Goal: Answer question/provide support: Share knowledge or assist other users

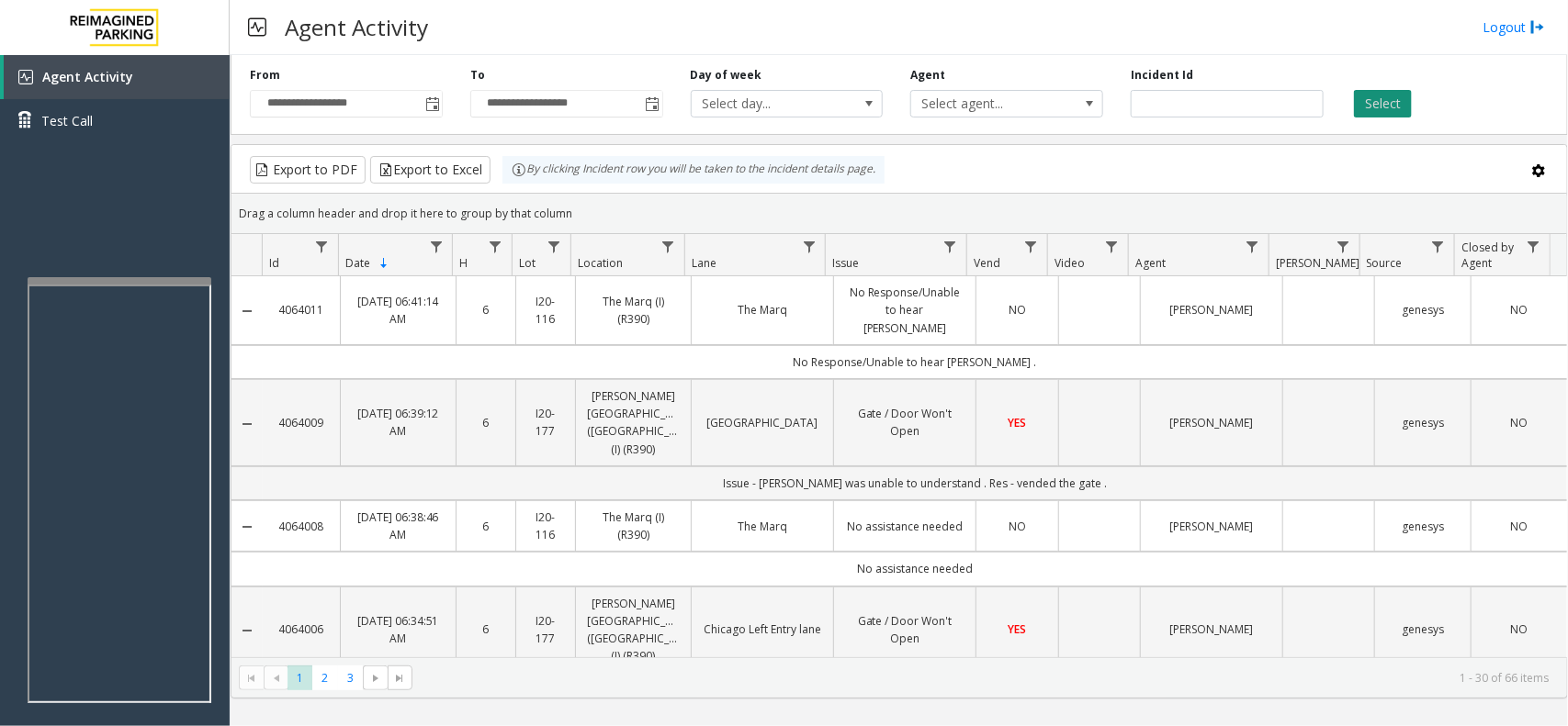
click at [1356, 103] on button "Select" at bounding box center [1382, 104] width 58 height 28
click at [1394, 99] on button "Select" at bounding box center [1382, 104] width 58 height 28
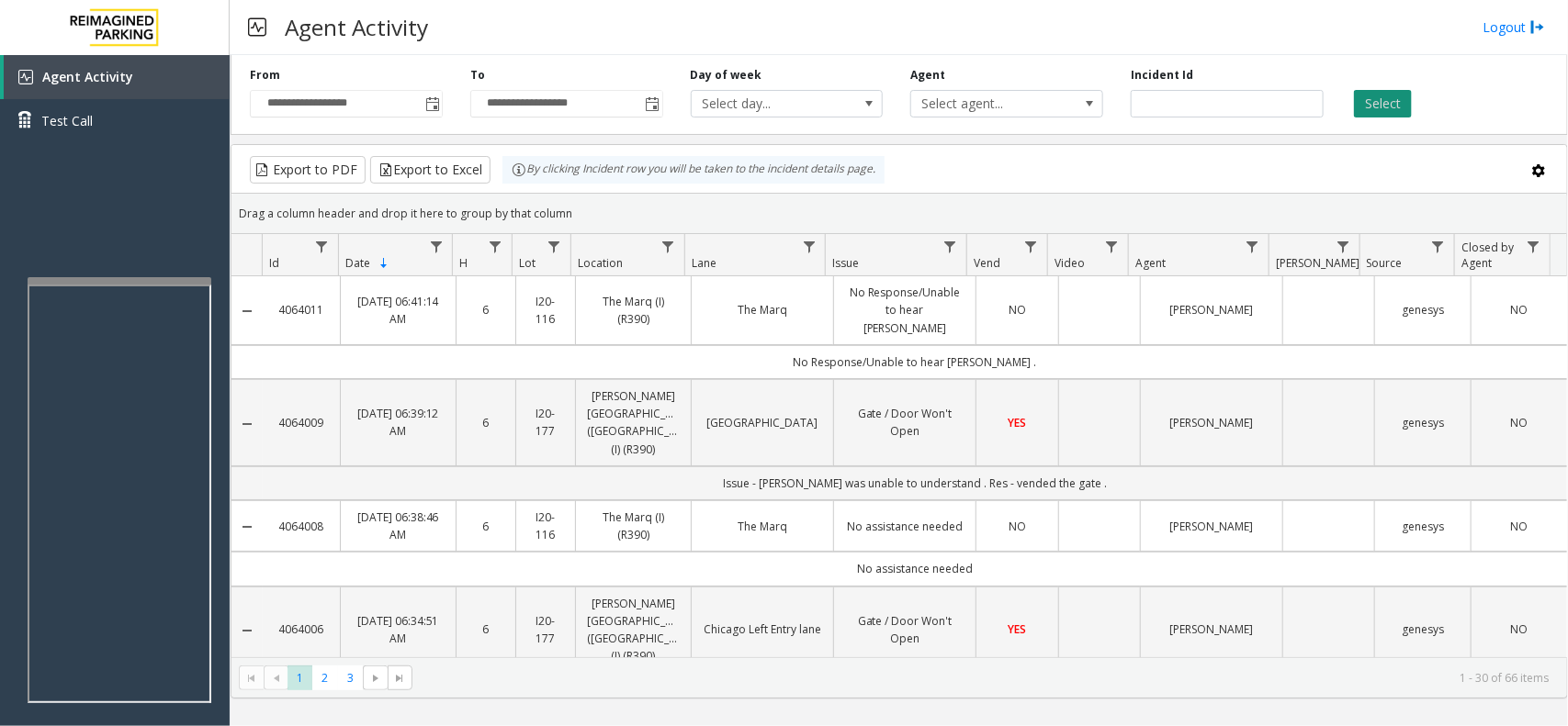
click at [1394, 99] on button "Select" at bounding box center [1382, 104] width 58 height 28
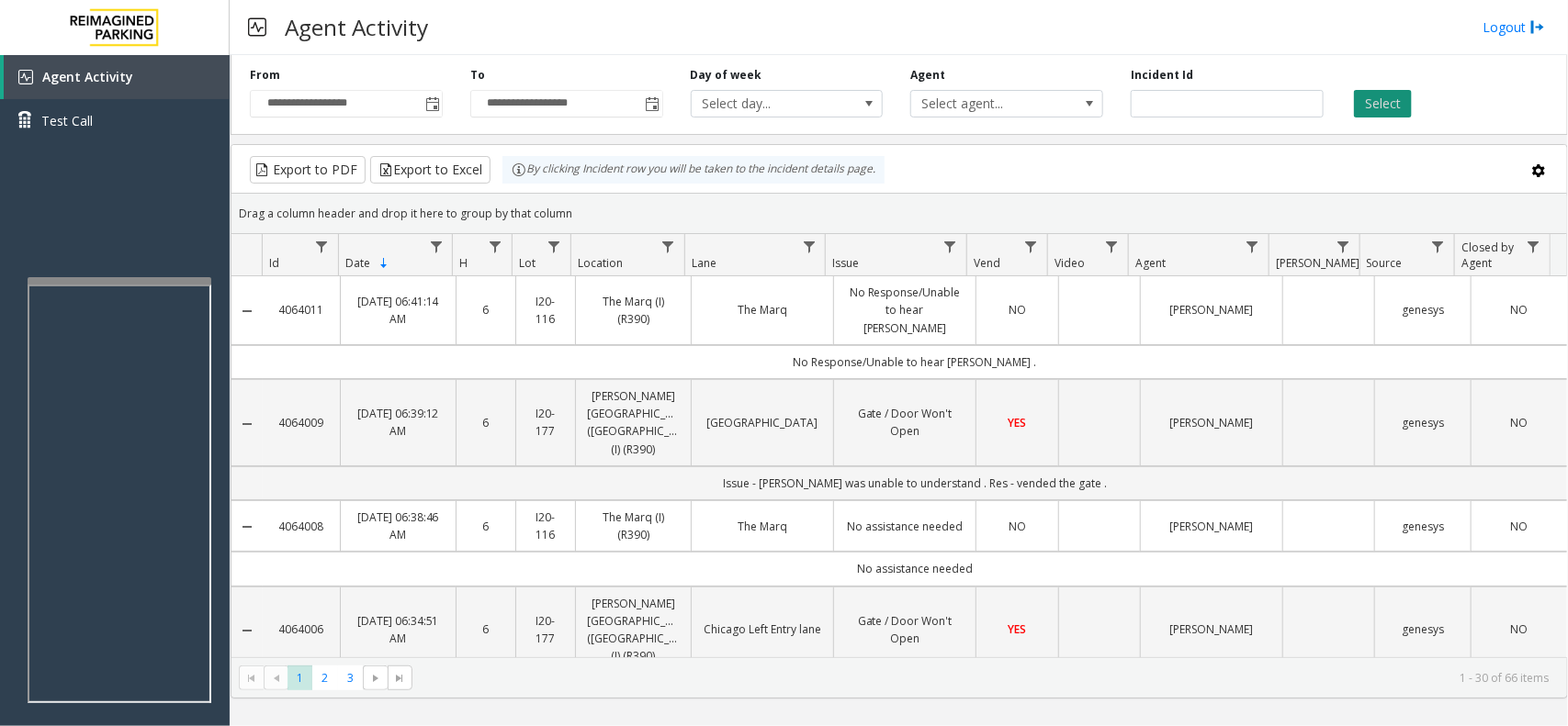
click at [1394, 99] on button "Select" at bounding box center [1382, 104] width 58 height 28
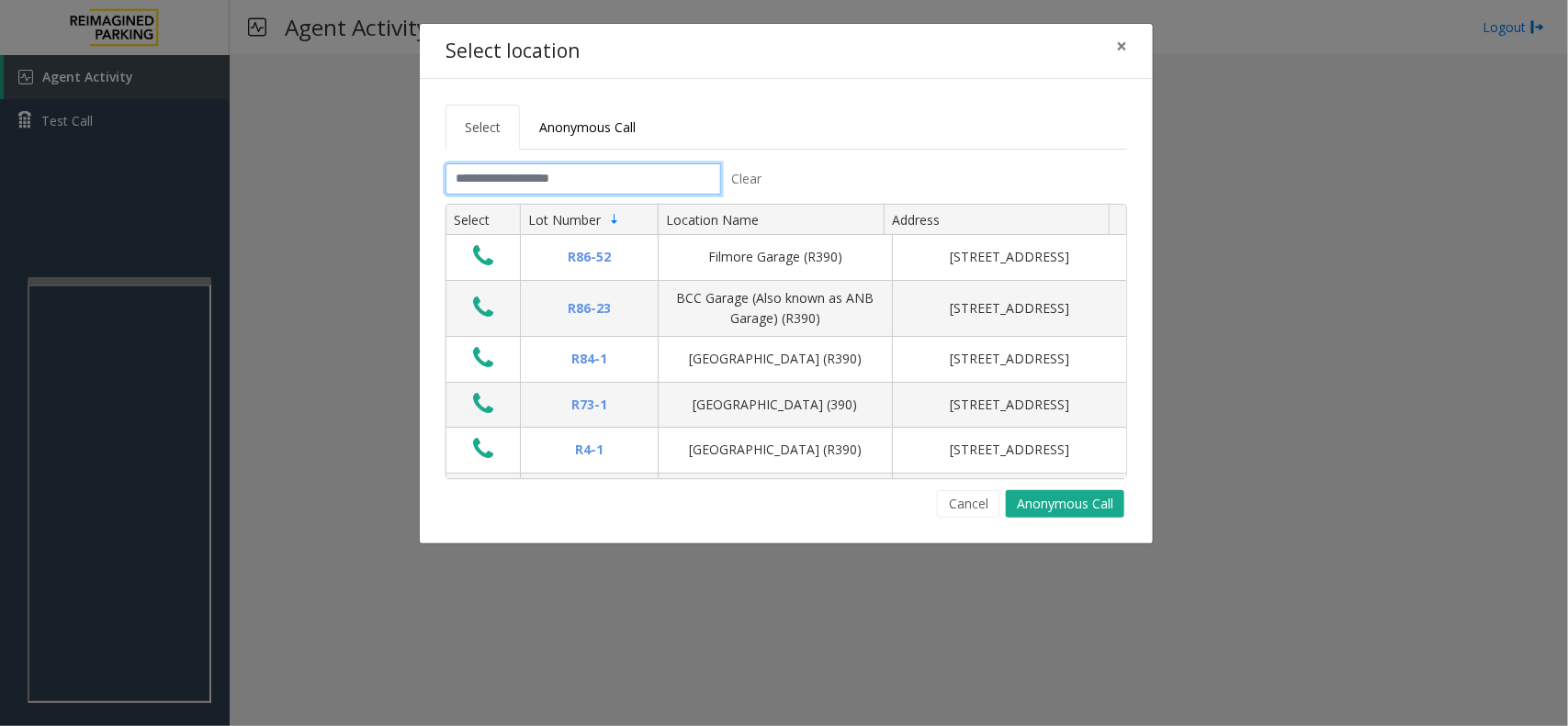
click at [584, 165] on input "text" at bounding box center [583, 179] width 275 height 31
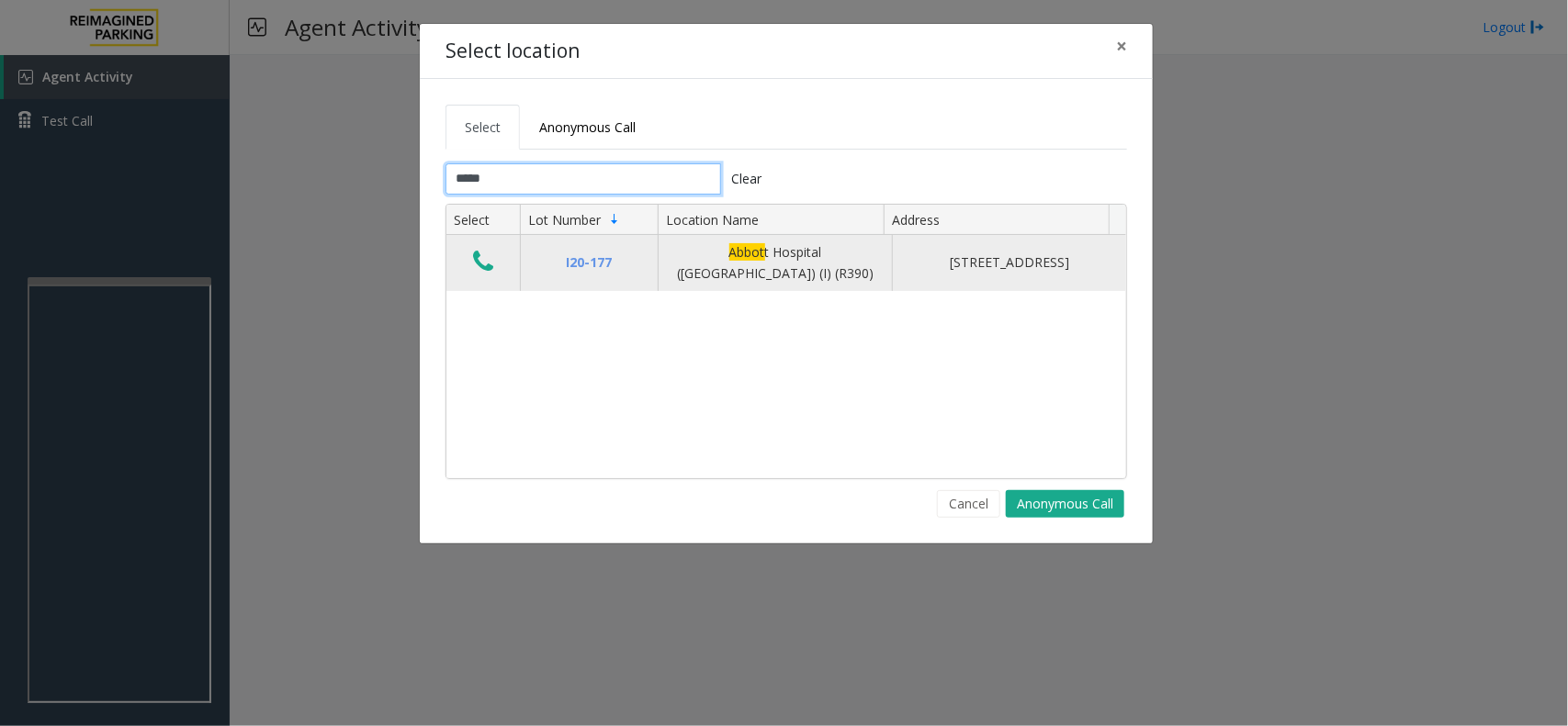
type input "*****"
click at [468, 259] on button "Data table" at bounding box center [483, 263] width 31 height 30
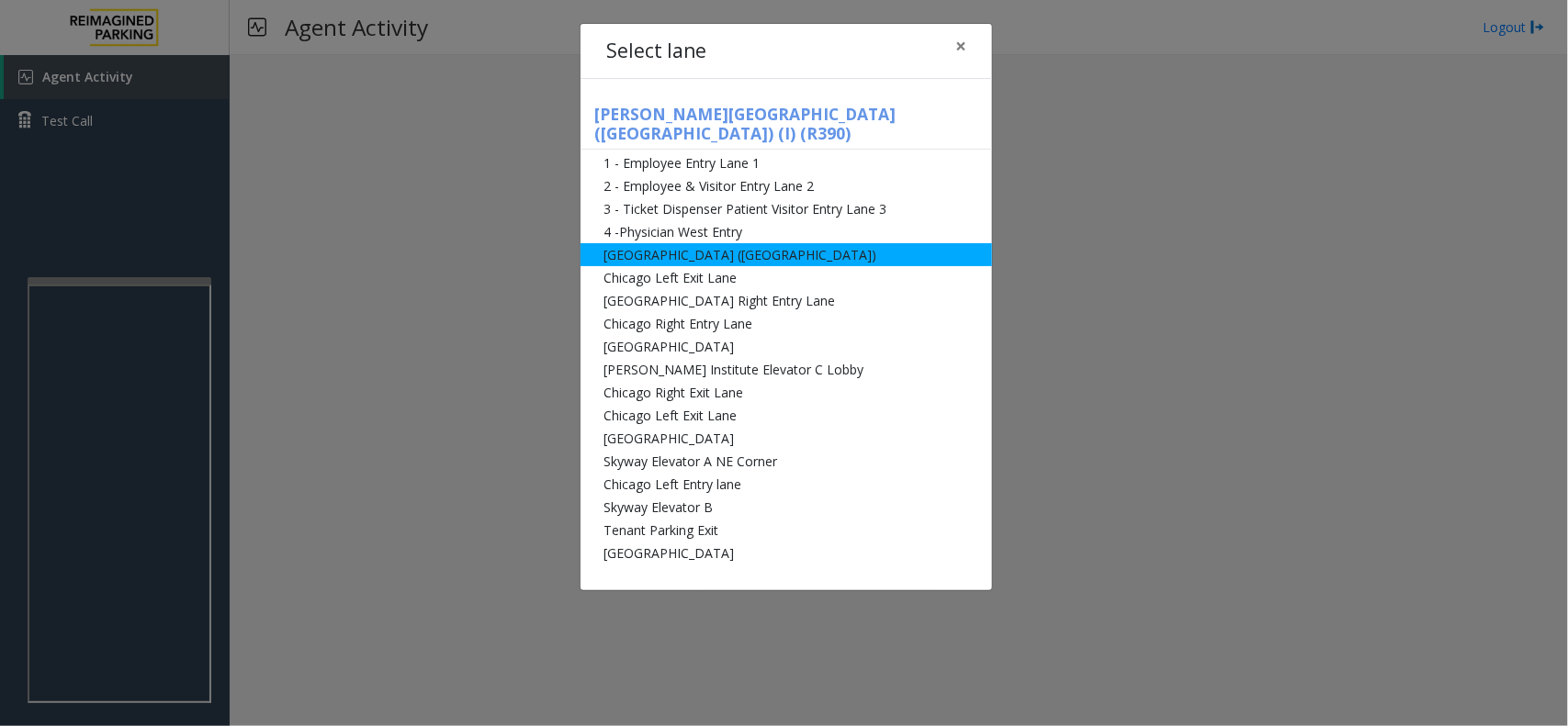
click at [735, 243] on li "[GEOGRAPHIC_DATA] ([GEOGRAPHIC_DATA])" at bounding box center [786, 255] width 412 height 23
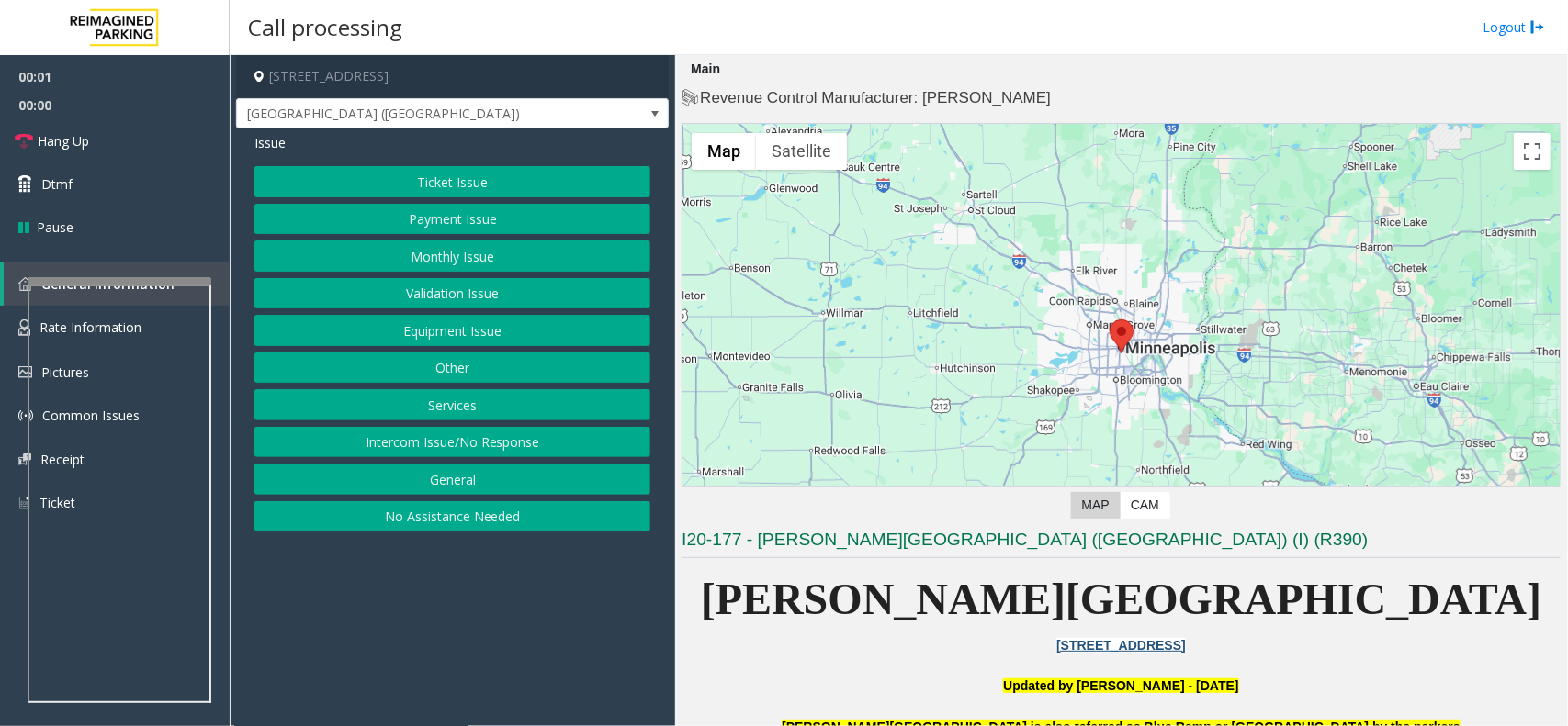
click at [418, 253] on button "Monthly Issue" at bounding box center [451, 256] width 395 height 31
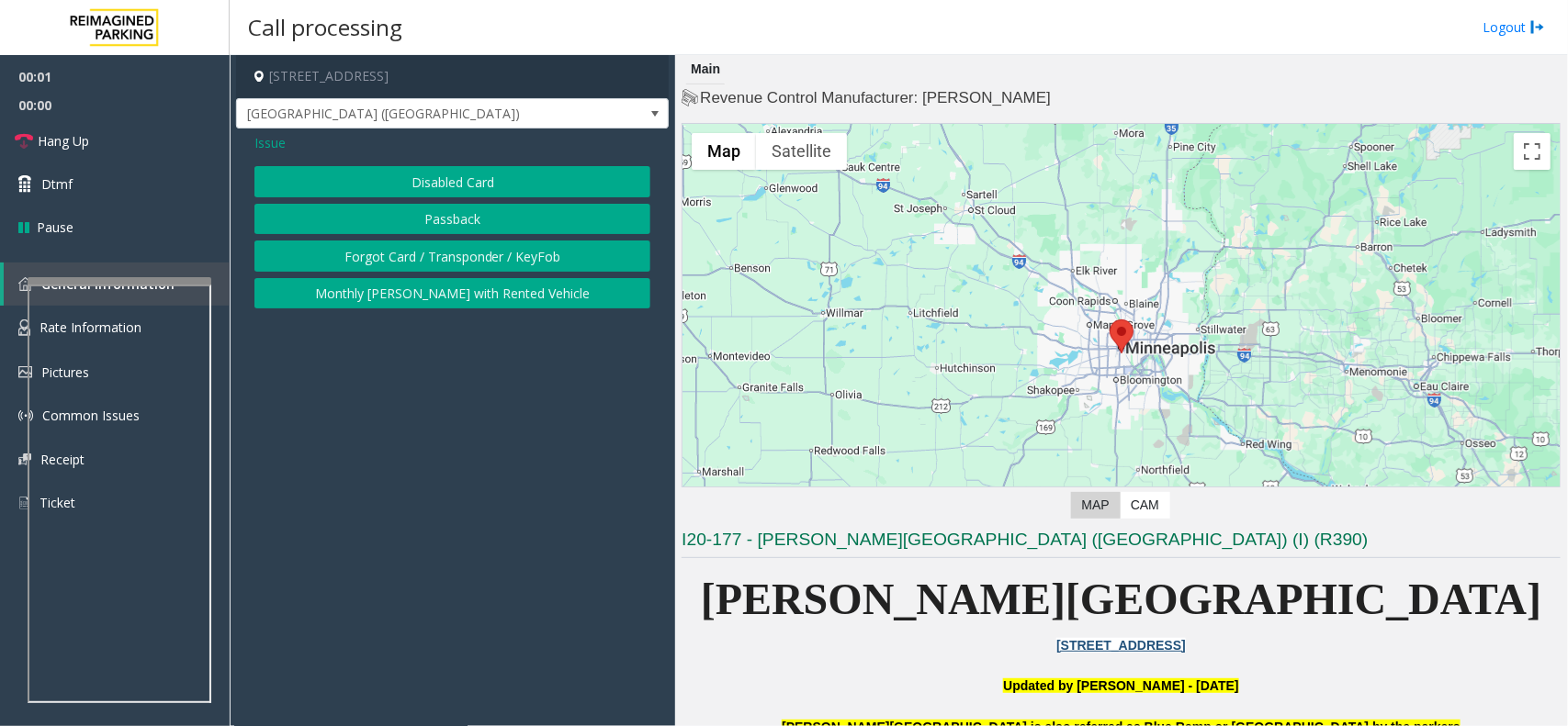
click at [425, 184] on button "Disabled Card" at bounding box center [451, 182] width 395 height 31
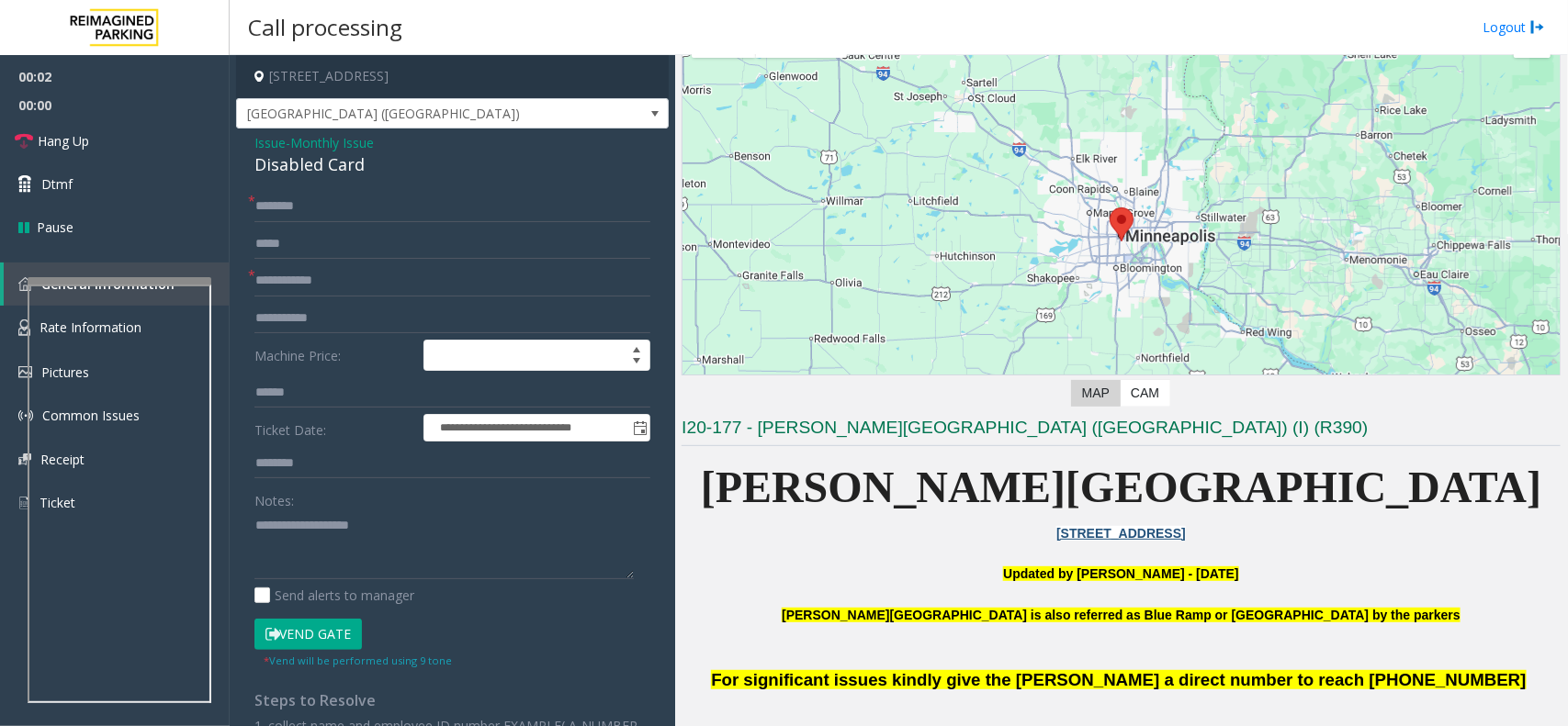
scroll to position [230, 0]
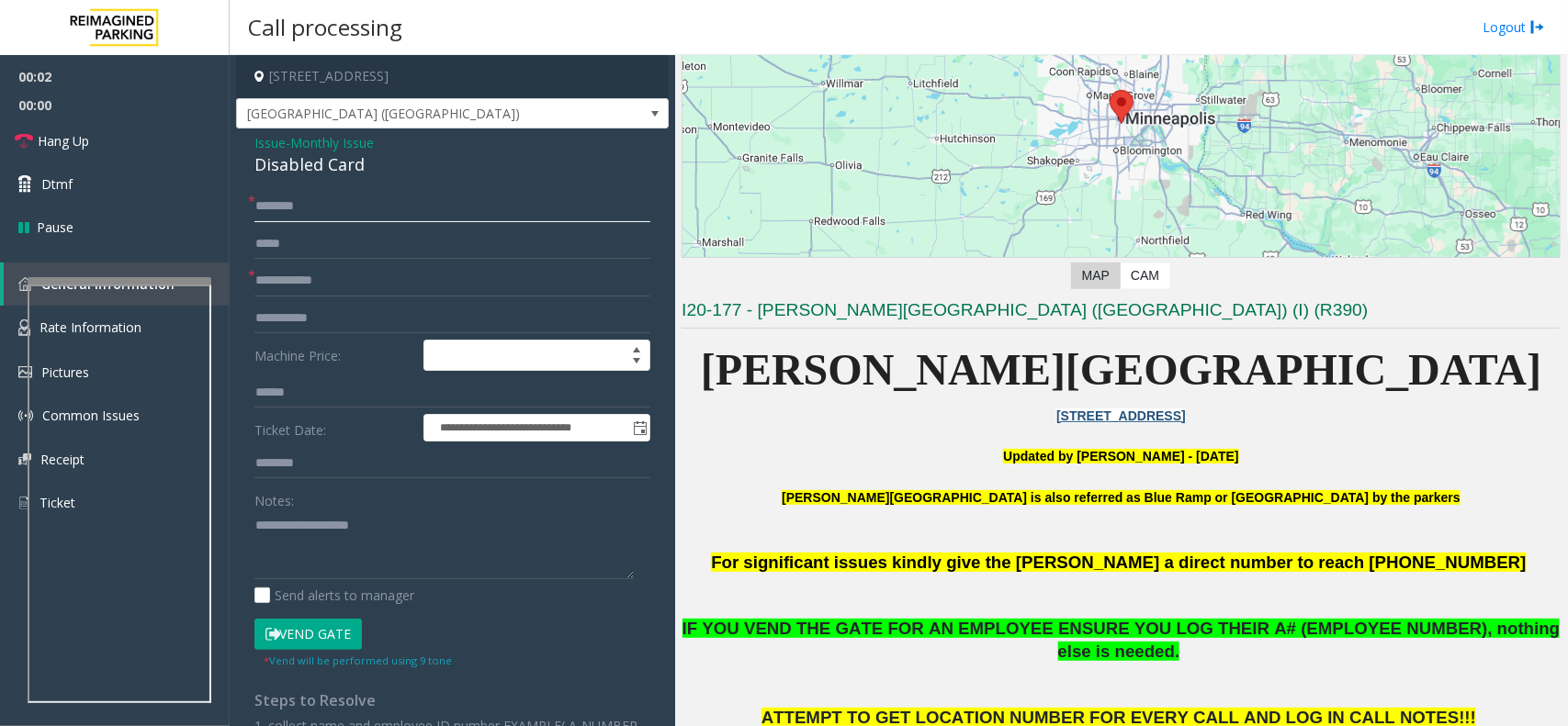
click at [323, 210] on input "text" at bounding box center [451, 207] width 395 height 31
type input "**"
click at [321, 287] on input "text" at bounding box center [451, 281] width 395 height 31
click at [323, 275] on input "text" at bounding box center [451, 281] width 395 height 31
type input "******"
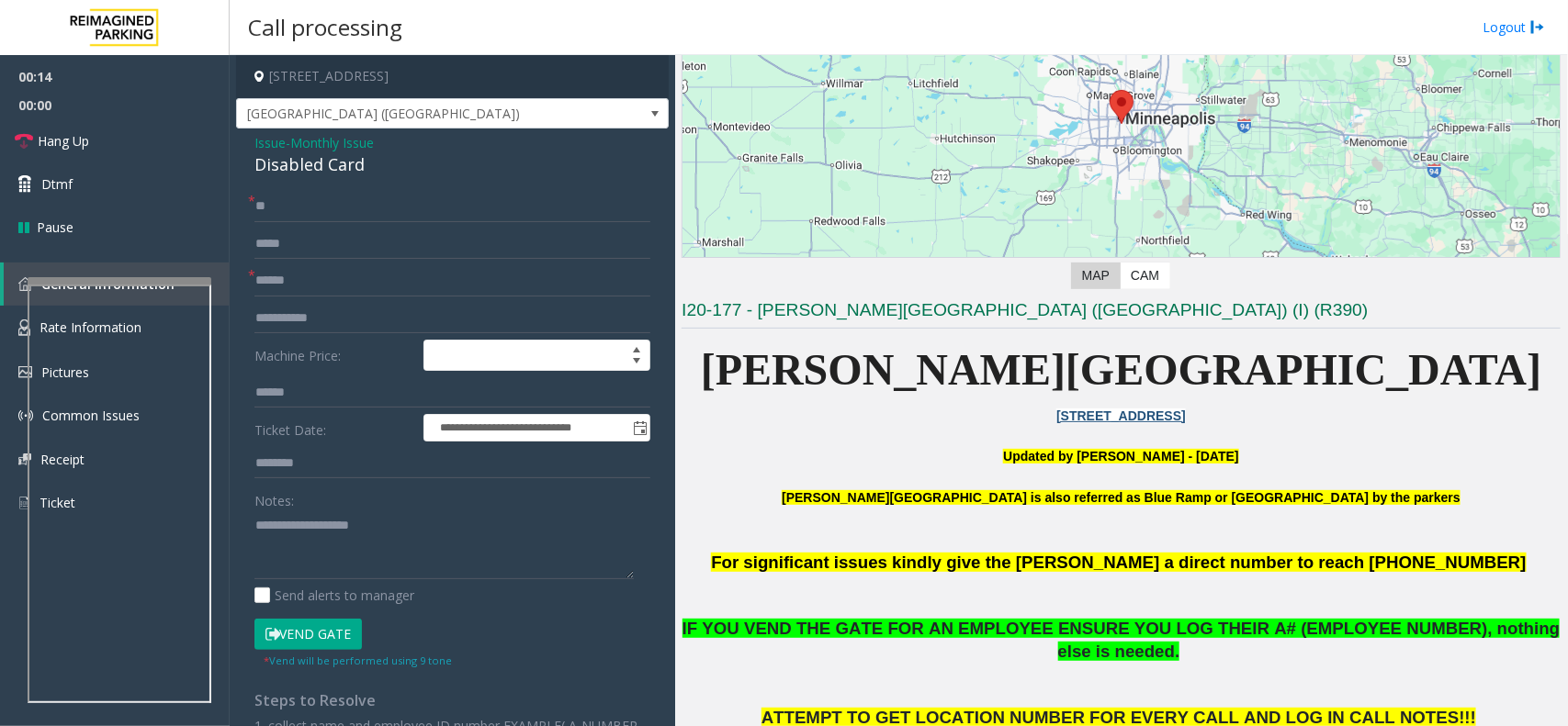
click at [299, 168] on div "Disabled Card" at bounding box center [451, 164] width 395 height 25
copy div "Disabled Card"
click at [374, 538] on textarea at bounding box center [443, 545] width 379 height 69
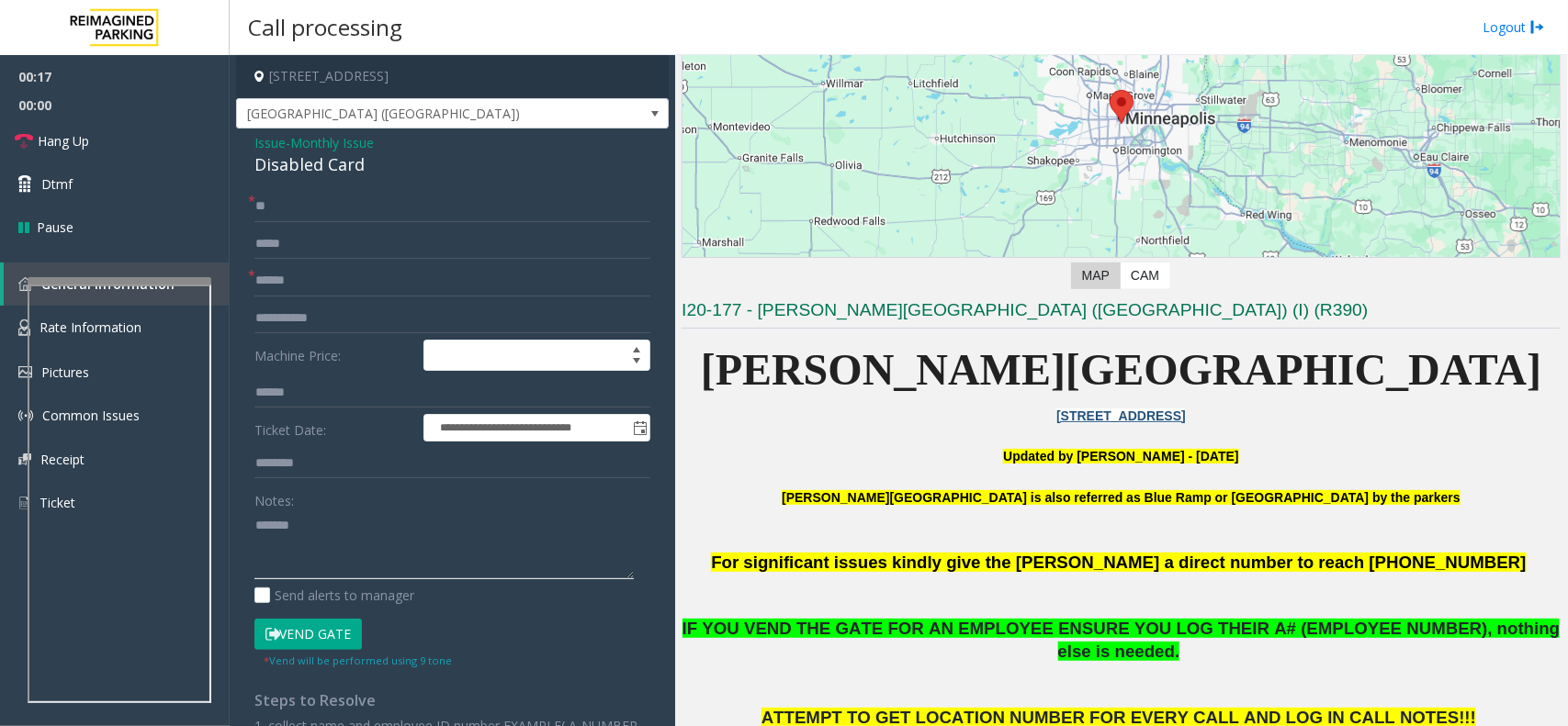
paste textarea "**********"
type textarea "**********"
click at [88, 143] on span "Hang Up" at bounding box center [63, 141] width 51 height 19
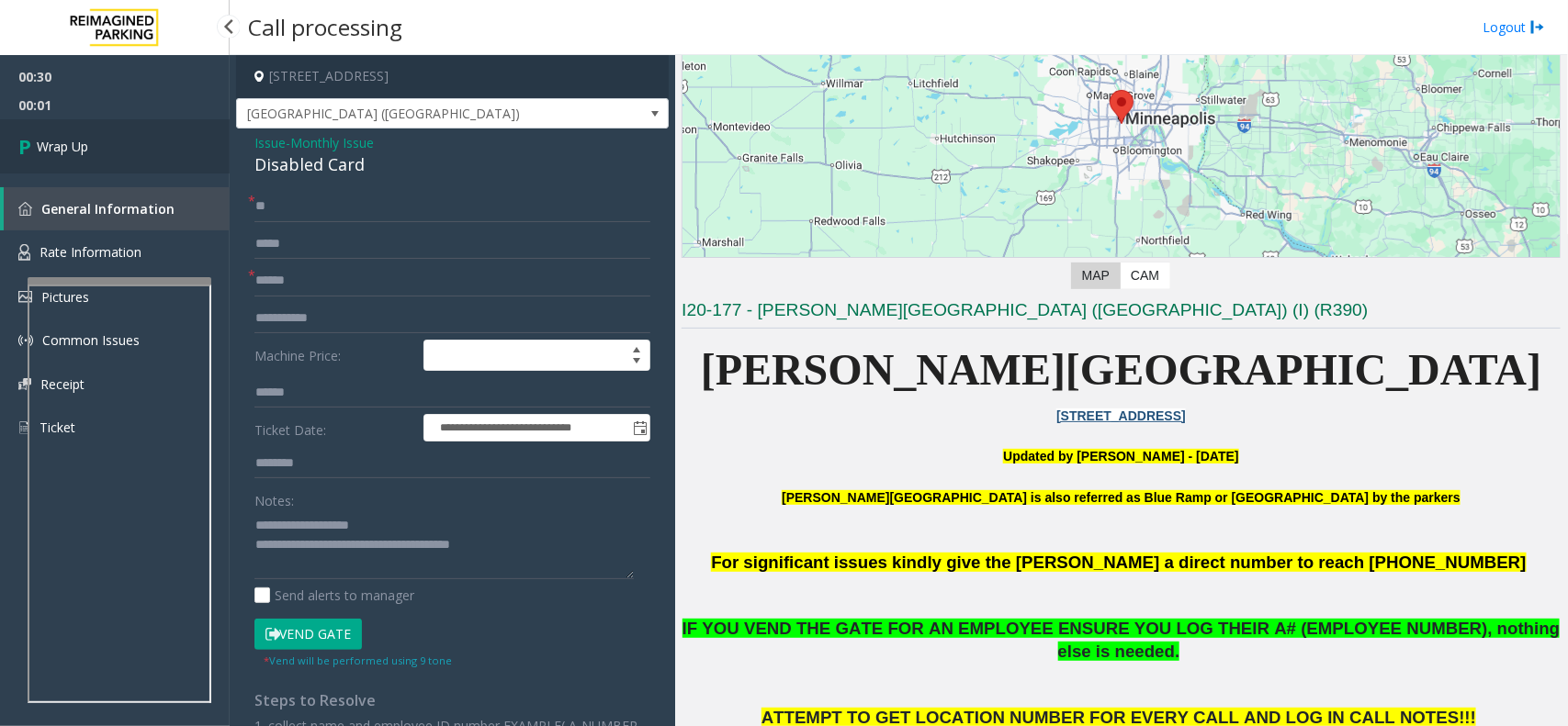
click at [88, 143] on span "Wrap Up" at bounding box center [62, 146] width 51 height 19
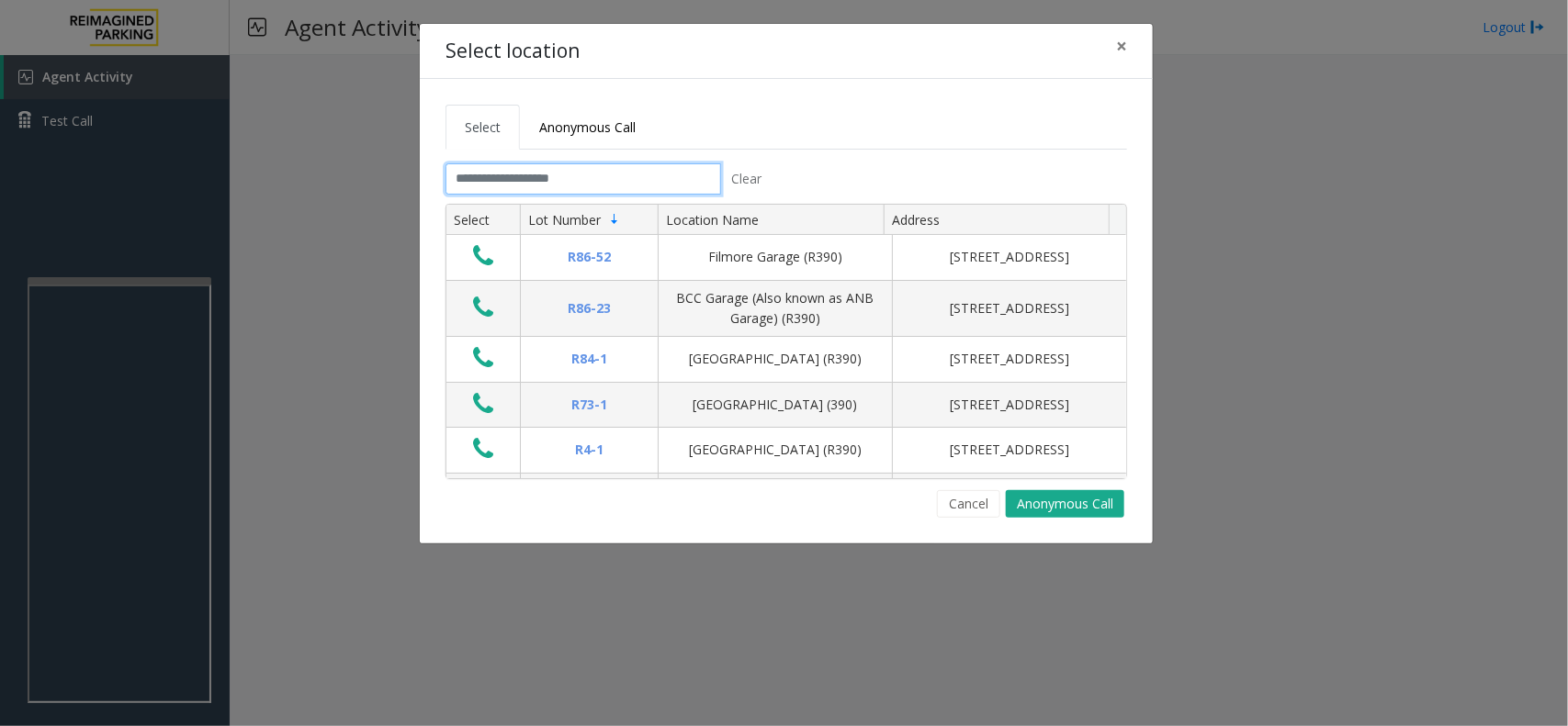
click at [611, 189] on input "text" at bounding box center [583, 179] width 275 height 31
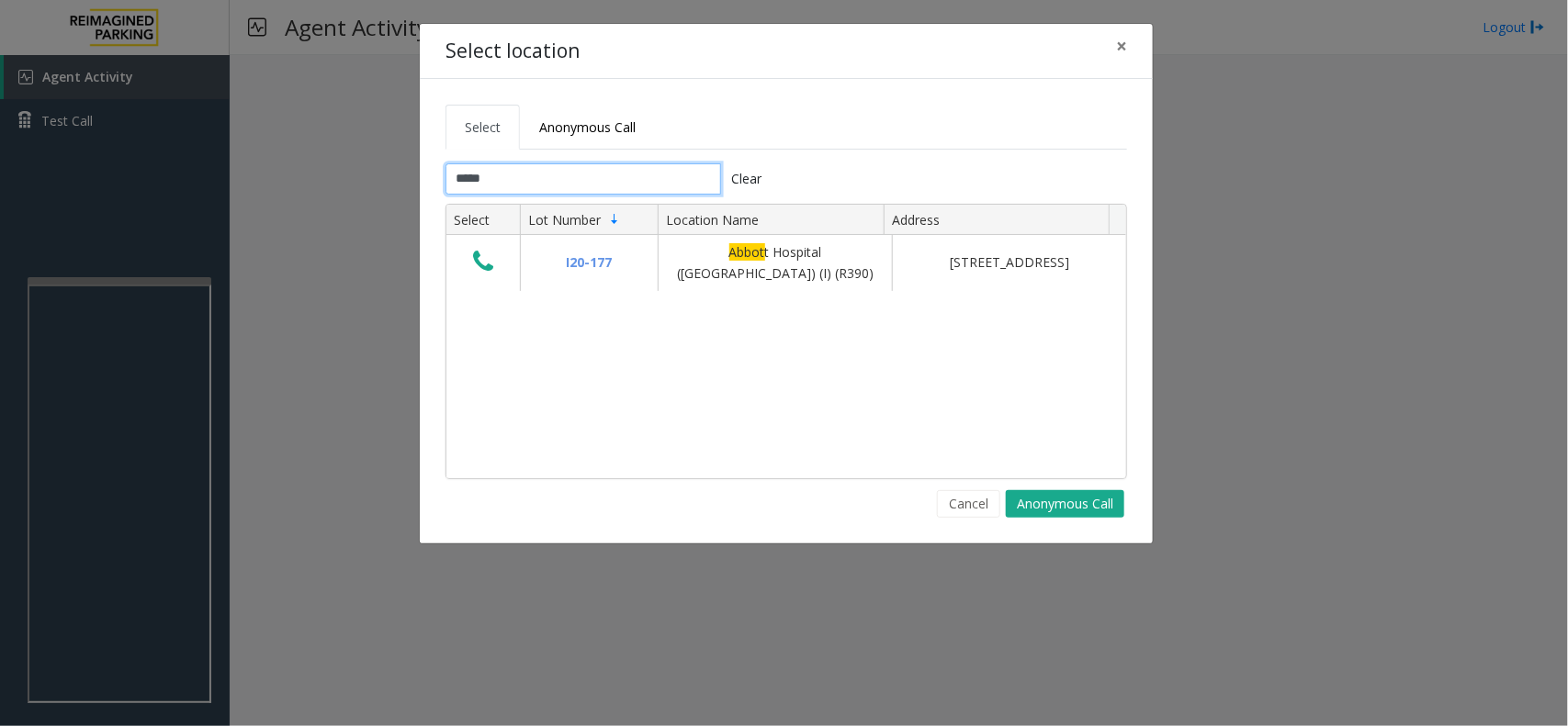
type input "*****"
click at [620, 118] on span "Anonymous Call" at bounding box center [587, 127] width 96 height 17
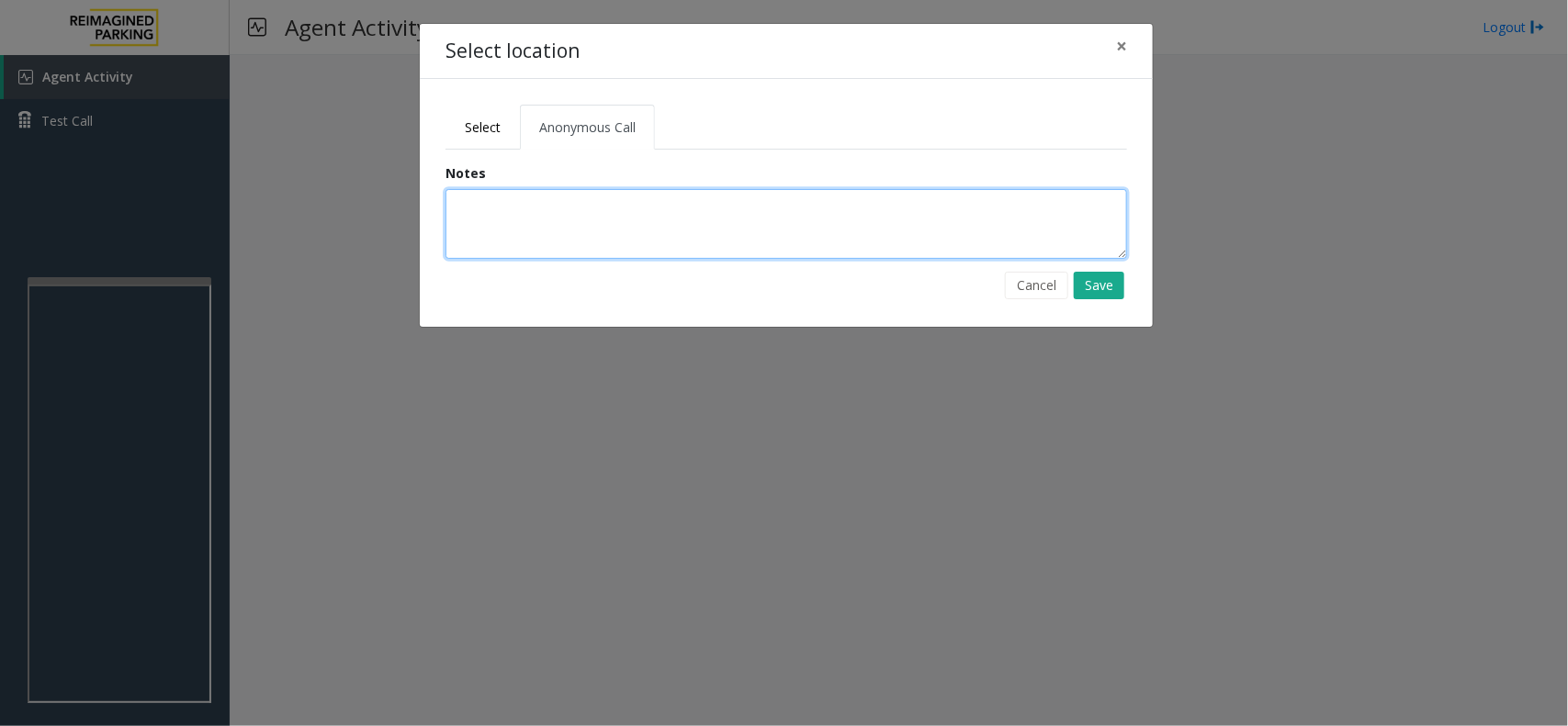
click at [544, 210] on textarea at bounding box center [786, 224] width 681 height 70
type textarea "*"
type textarea "**********"
drag, startPoint x: 580, startPoint y: 213, endPoint x: 282, endPoint y: 204, distance: 298.1
click at [282, 204] on div "**********" at bounding box center [784, 363] width 1568 height 726
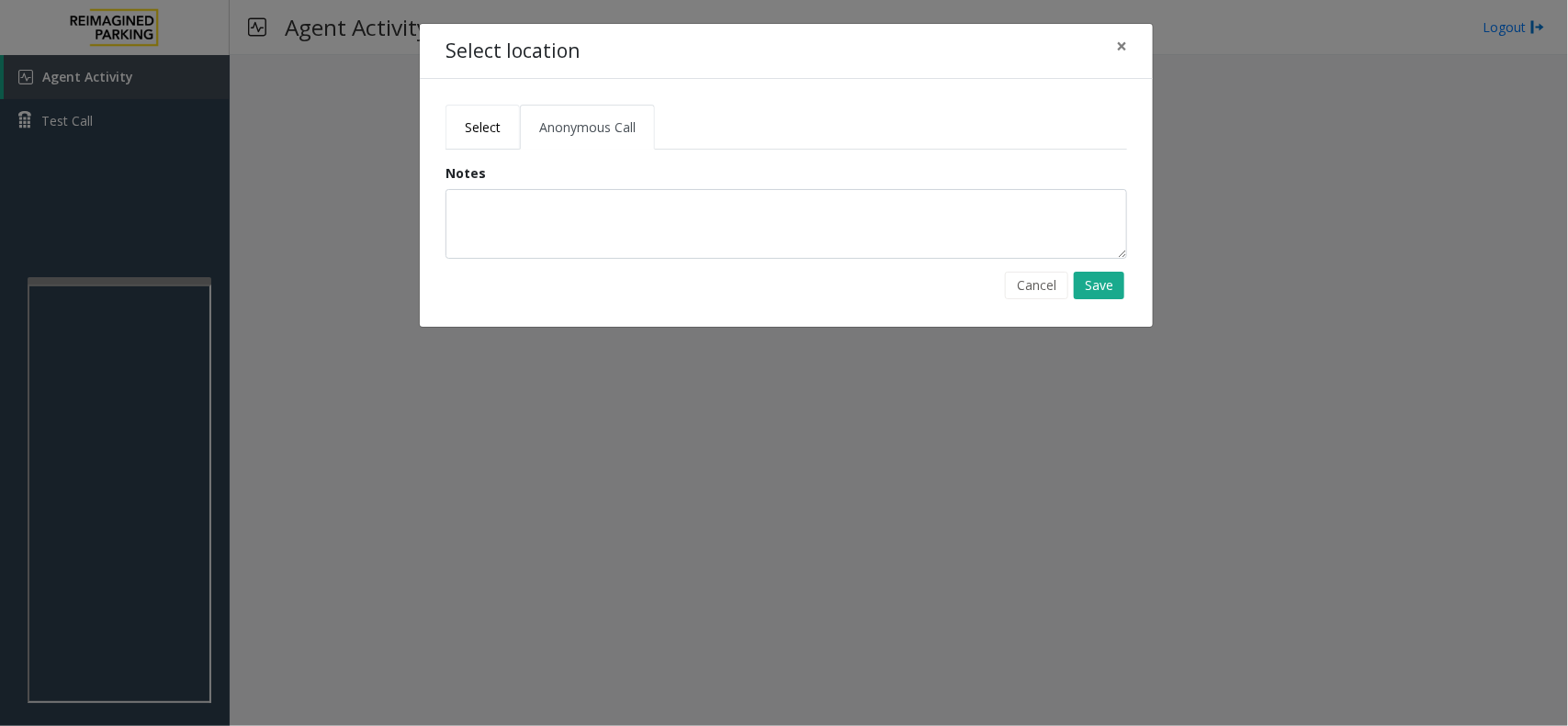
click at [490, 139] on link "Select" at bounding box center [482, 127] width 74 height 45
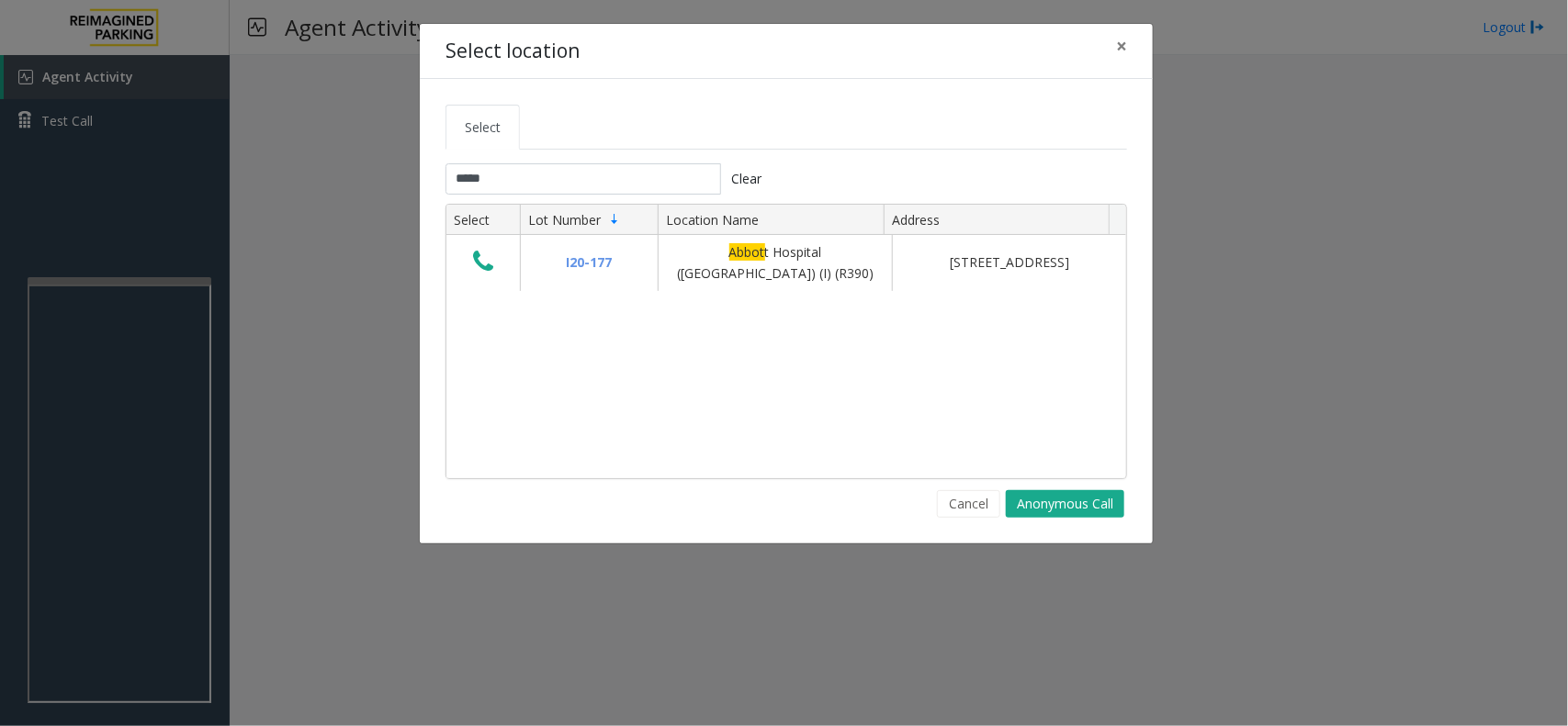
click at [523, 203] on tab "***** Clear Select Lot Number Location Name Address I20-177 Abbot t Hospital (M…" at bounding box center [786, 340] width 681 height 354
click at [521, 182] on input "*****" at bounding box center [583, 179] width 275 height 31
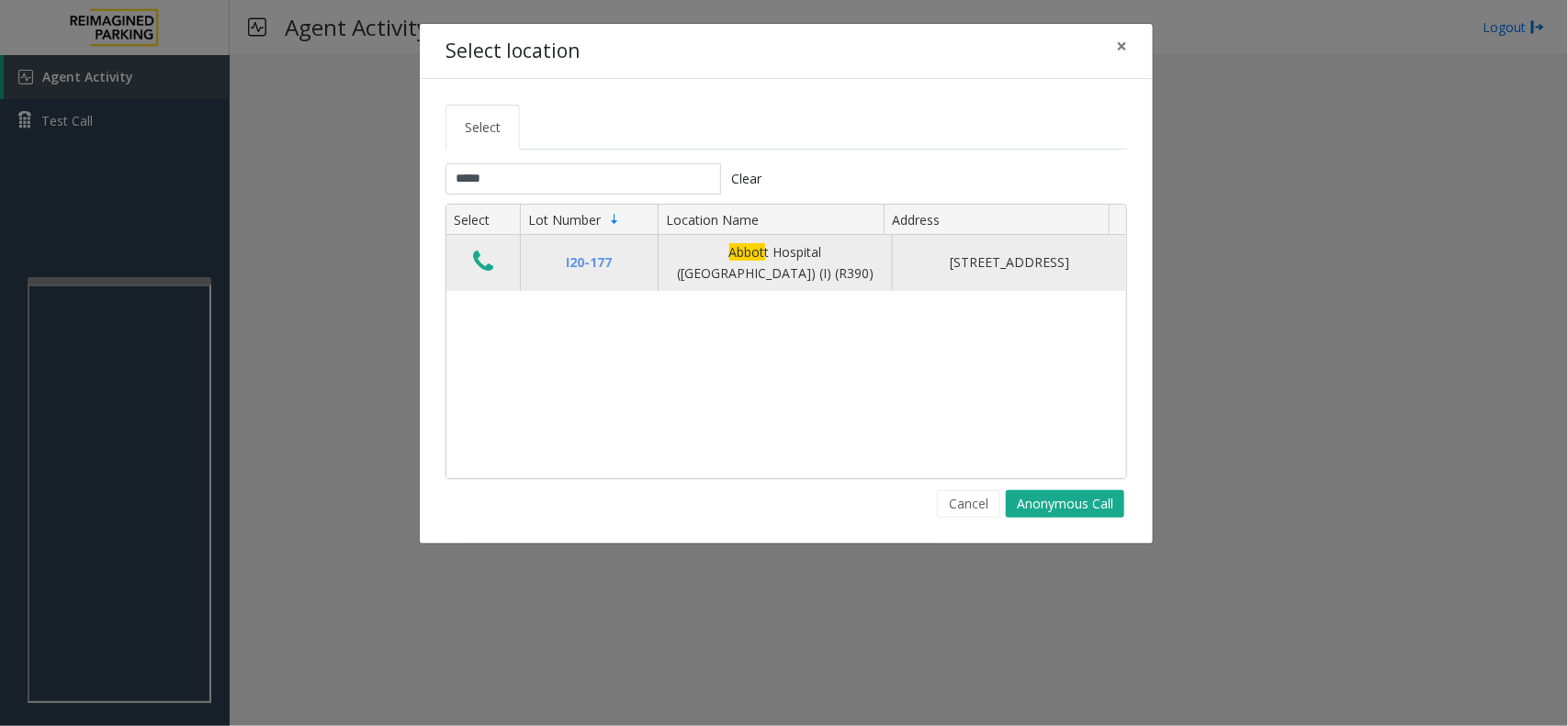
click at [480, 260] on icon "Data table" at bounding box center [483, 262] width 20 height 26
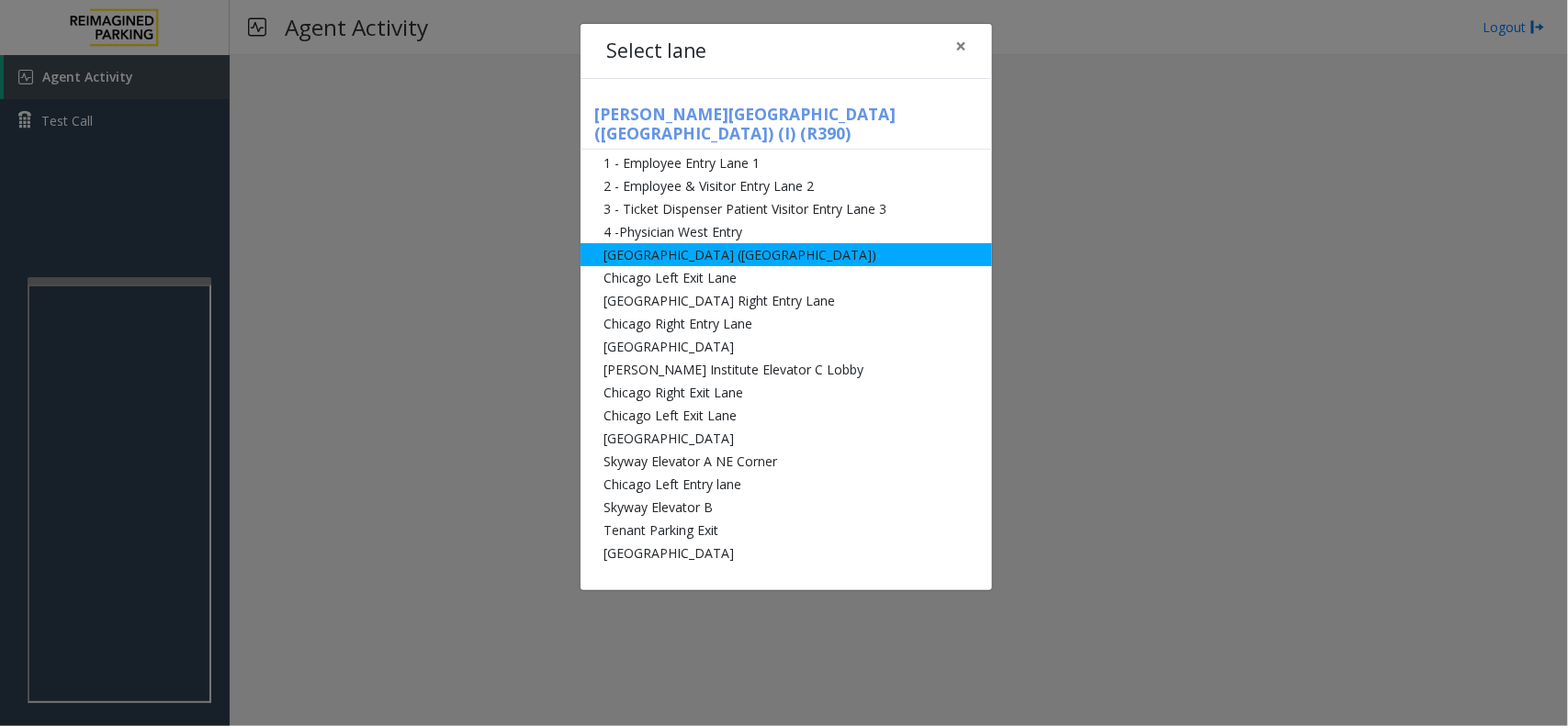
click at [737, 243] on li "[GEOGRAPHIC_DATA] ([GEOGRAPHIC_DATA])" at bounding box center [786, 255] width 412 height 23
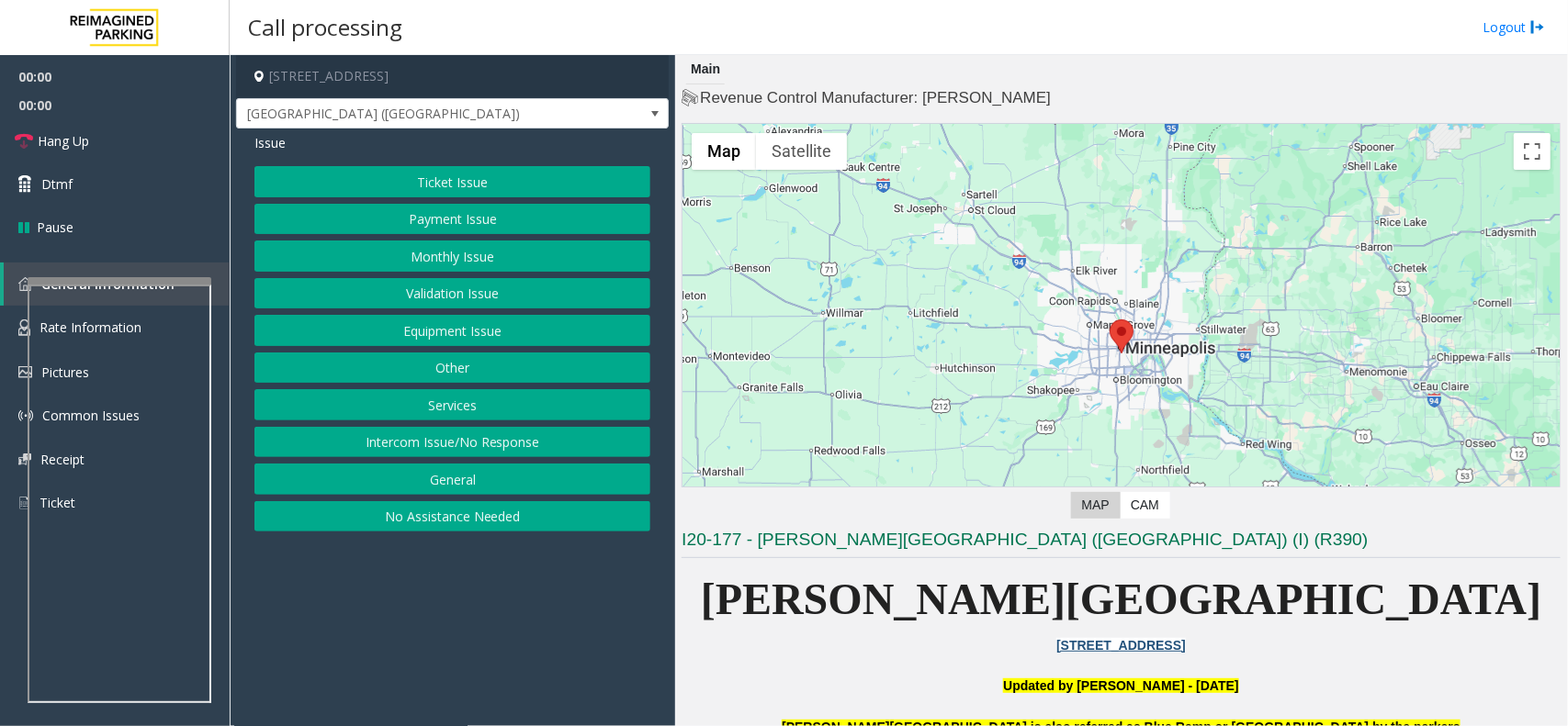
click at [453, 254] on button "Monthly Issue" at bounding box center [451, 256] width 395 height 31
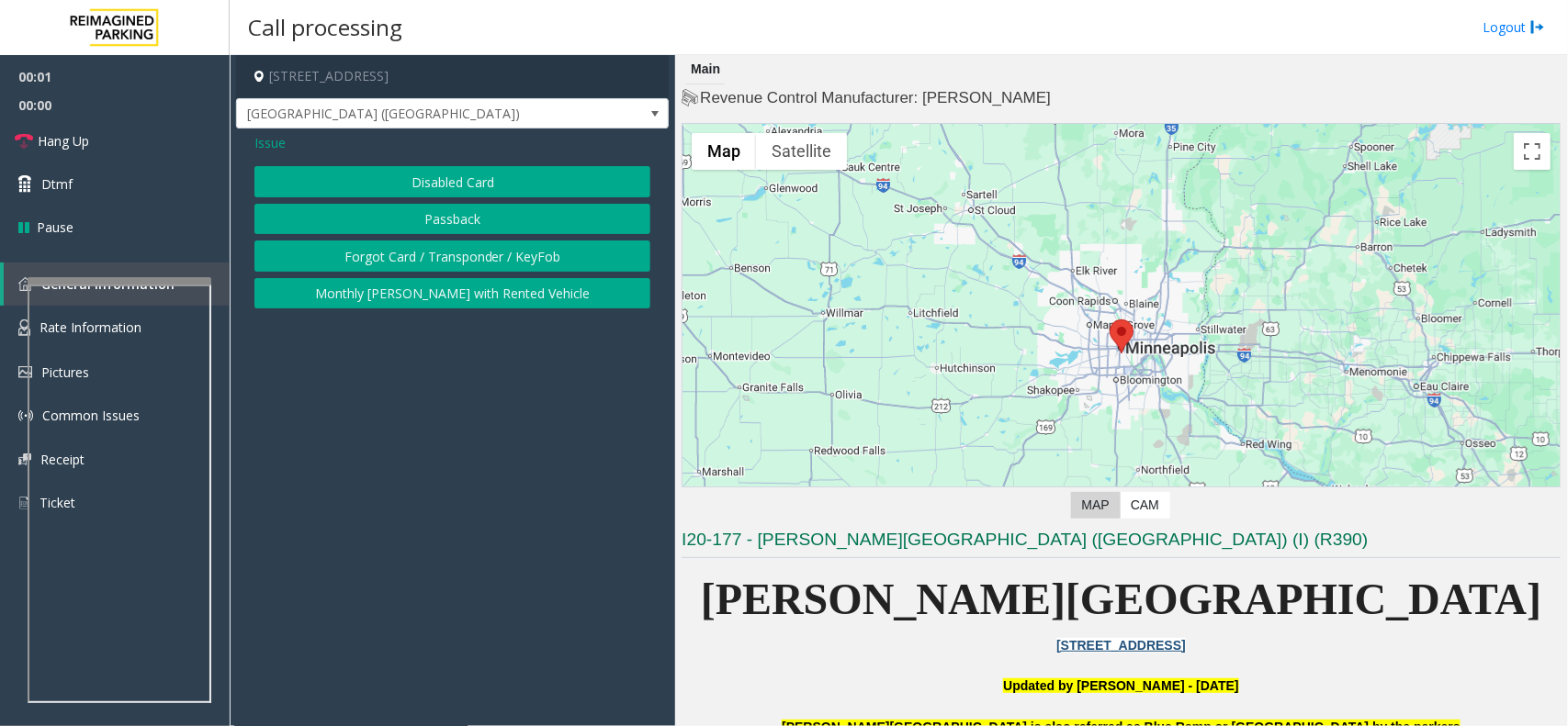
click at [420, 180] on button "Disabled Card" at bounding box center [451, 182] width 395 height 31
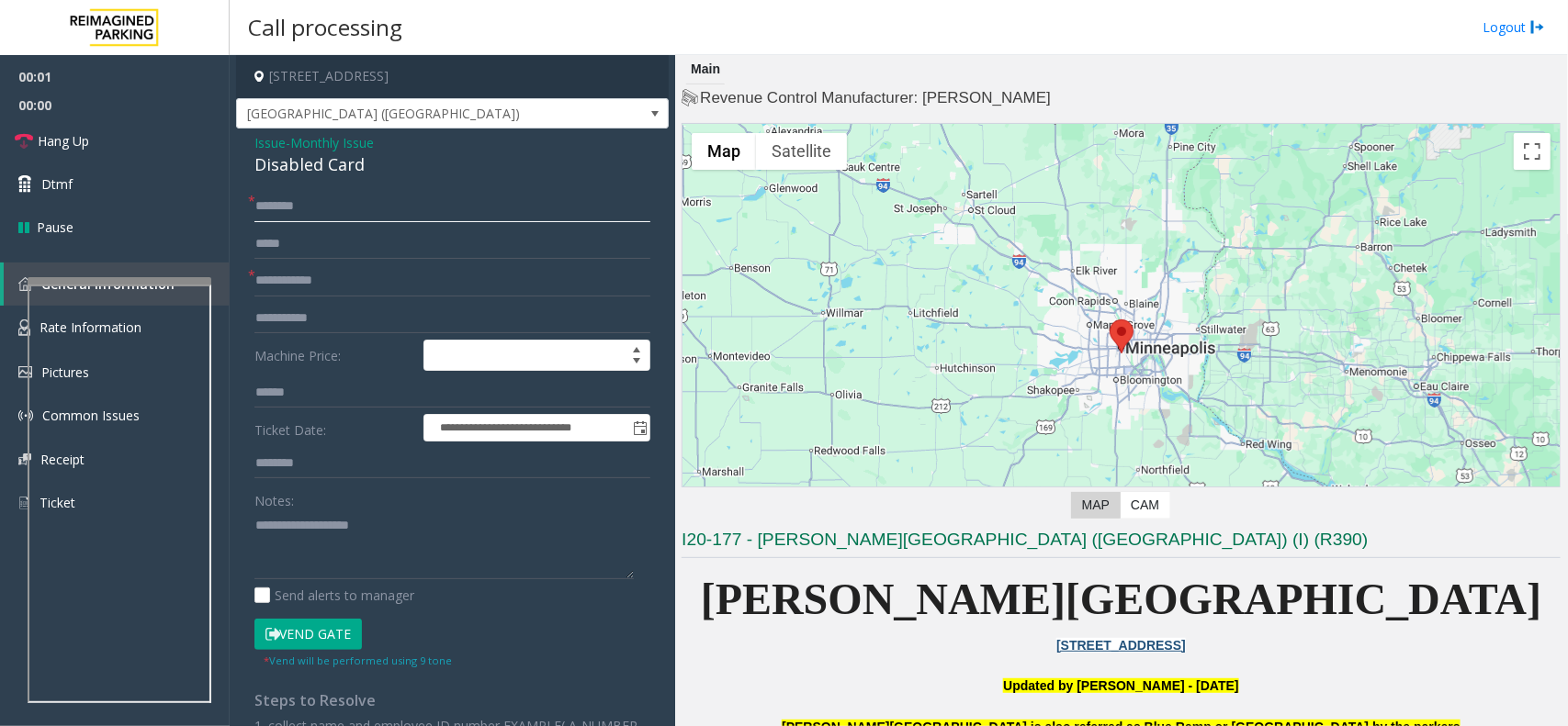
click at [321, 213] on input "text" at bounding box center [451, 207] width 395 height 31
type input "**"
click at [351, 300] on form "**********" at bounding box center [451, 430] width 395 height 477
click at [349, 283] on input "text" at bounding box center [451, 281] width 395 height 31
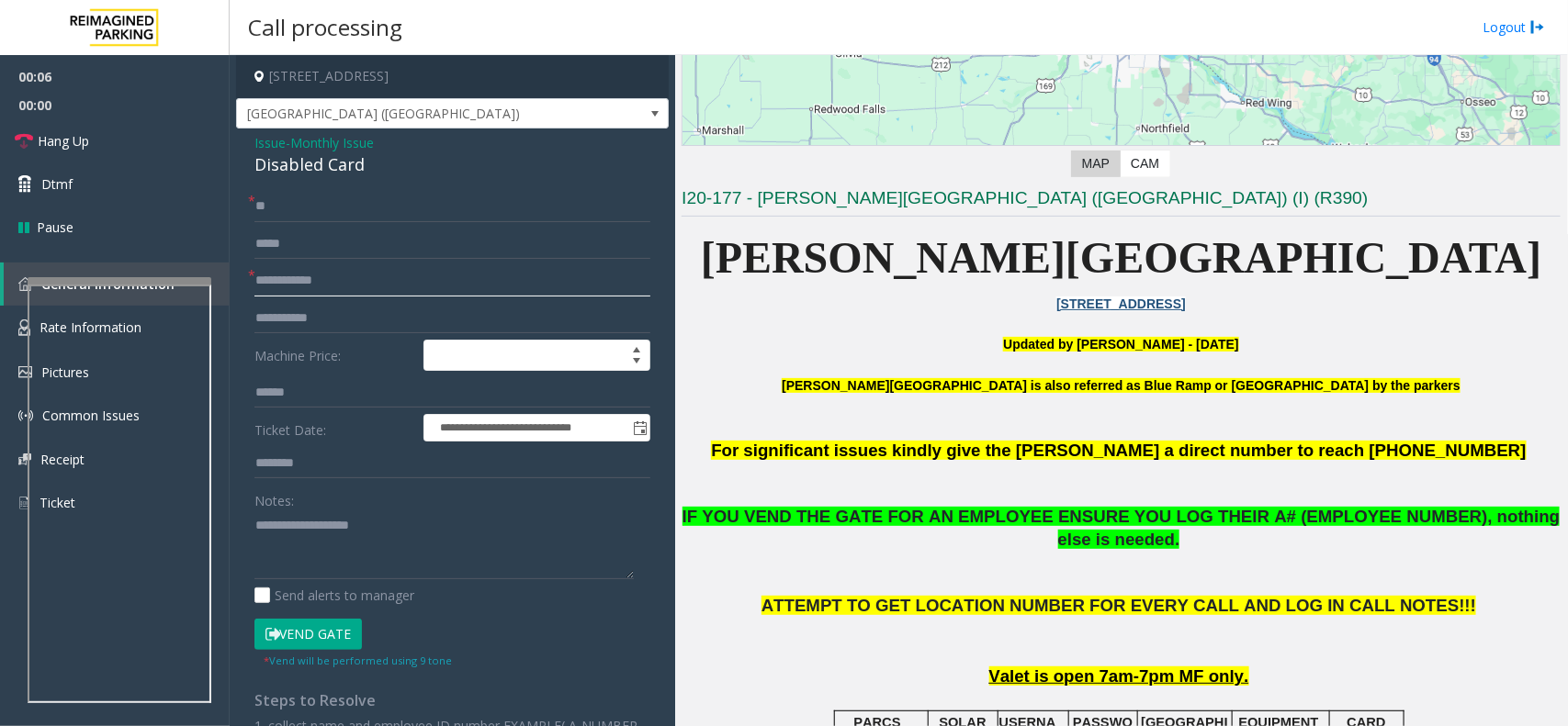
scroll to position [344, 0]
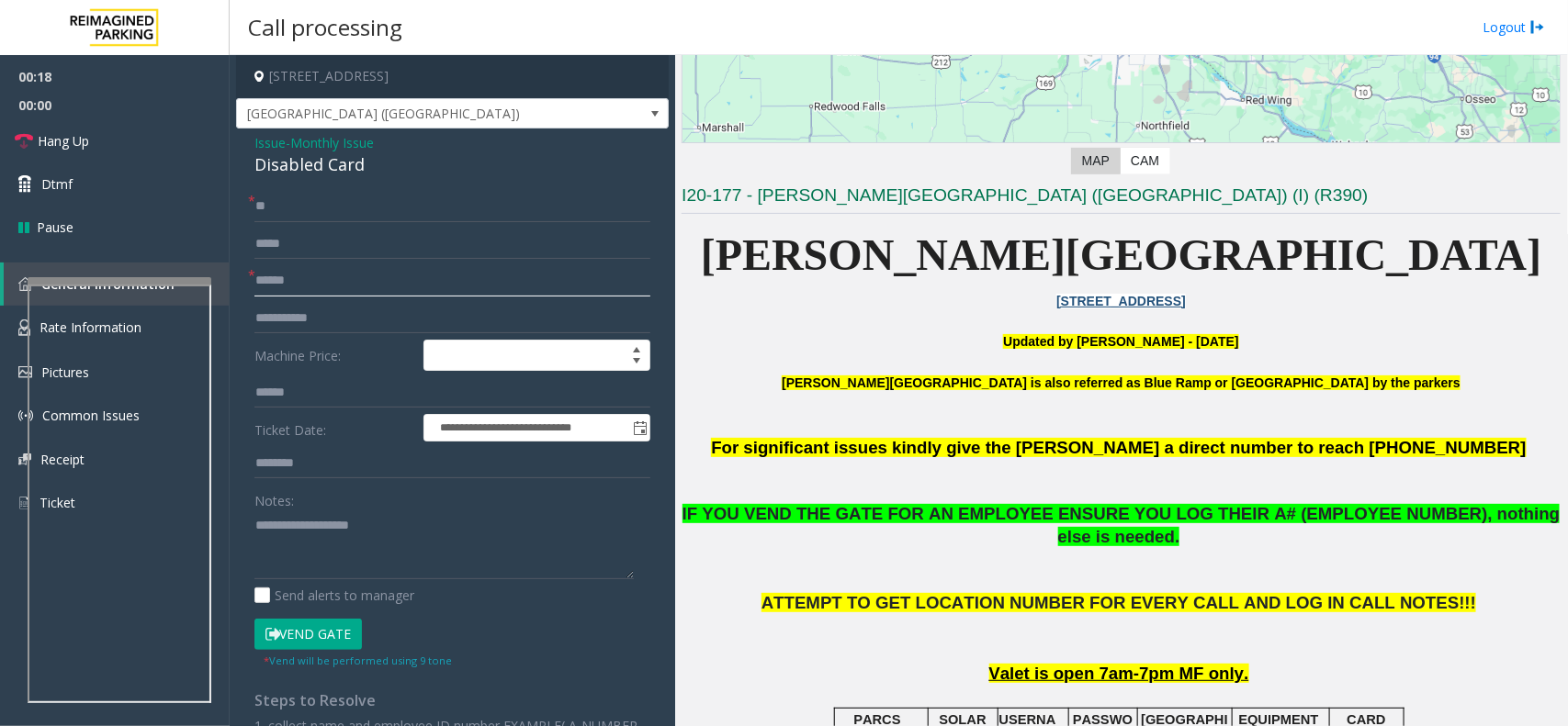
type input "******"
click at [318, 172] on div "Disabled Card" at bounding box center [451, 164] width 395 height 25
copy div "Disabled Card"
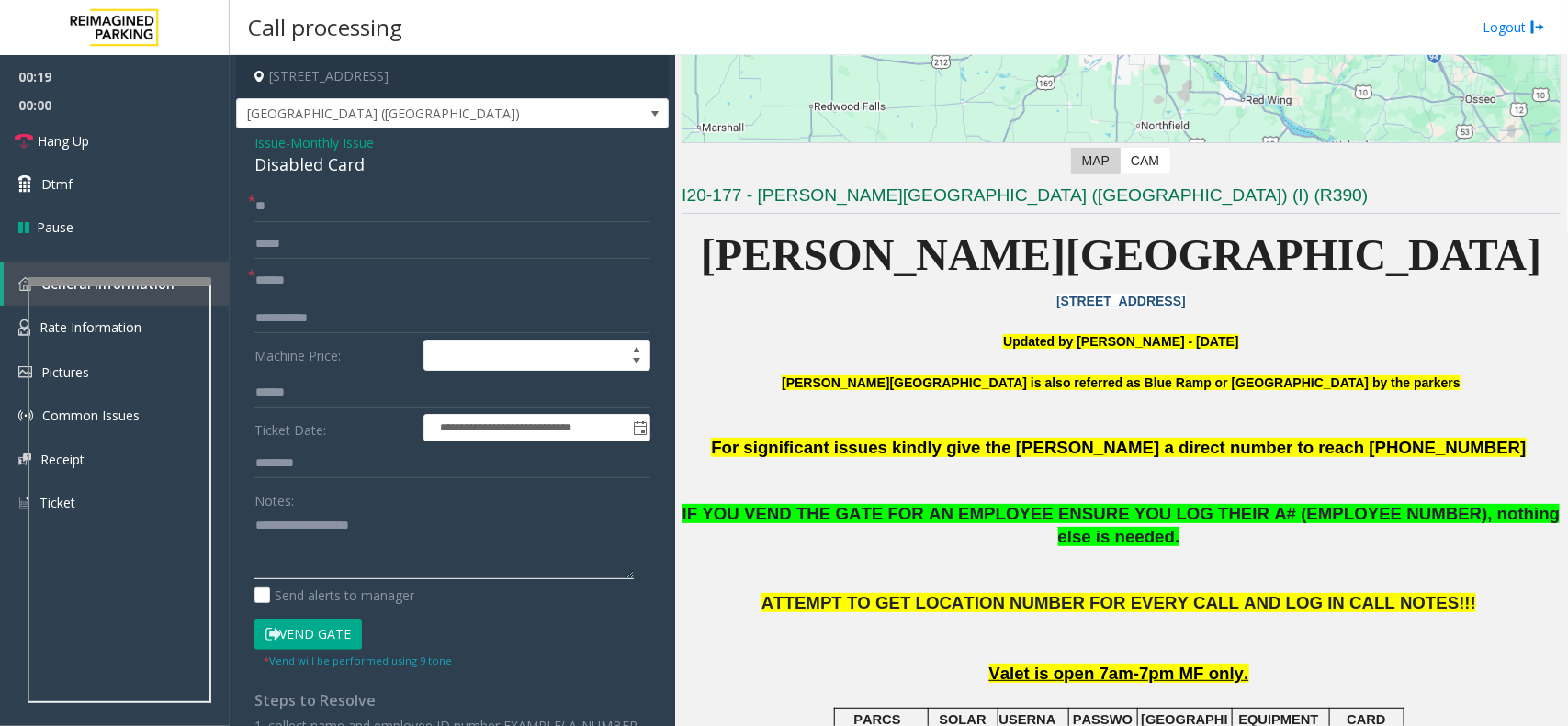
click at [303, 526] on textarea at bounding box center [443, 545] width 379 height 69
type textarea "*"
paste textarea "**********"
drag, startPoint x: 1203, startPoint y: 518, endPoint x: 1347, endPoint y: 521, distance: 144.0
click at [1347, 521] on span "IF YOU VEND THE GATE FOR AN EMPLOYEE ENSURE YOU LOG THEIR A# (EMPLOYEE NUMBER),…" at bounding box center [1121, 525] width 878 height 42
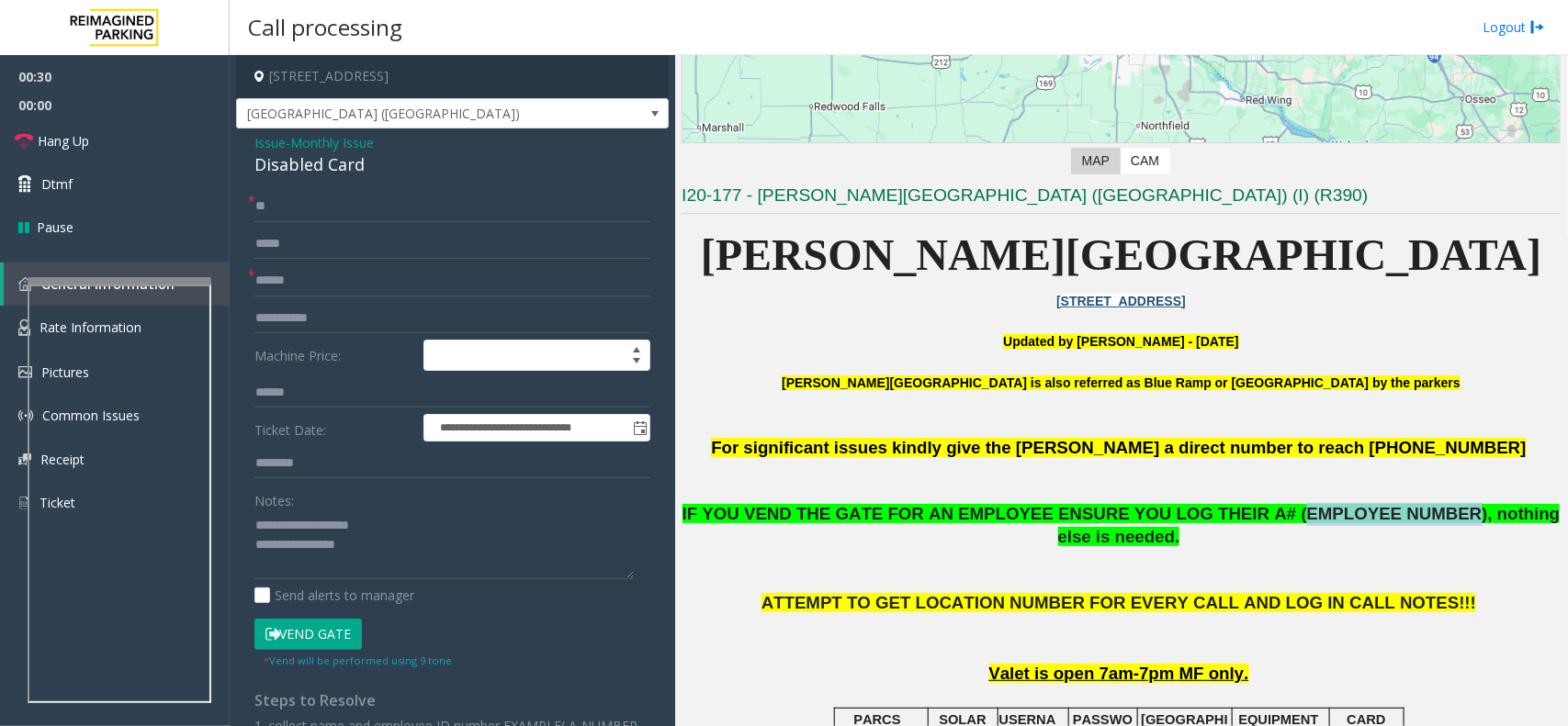
copy span "EMPLOYEE NUMBER"
click at [392, 538] on textarea at bounding box center [443, 545] width 379 height 69
paste textarea "**********"
type textarea "**********"
click at [29, 140] on icon at bounding box center [23, 140] width 18 height 18
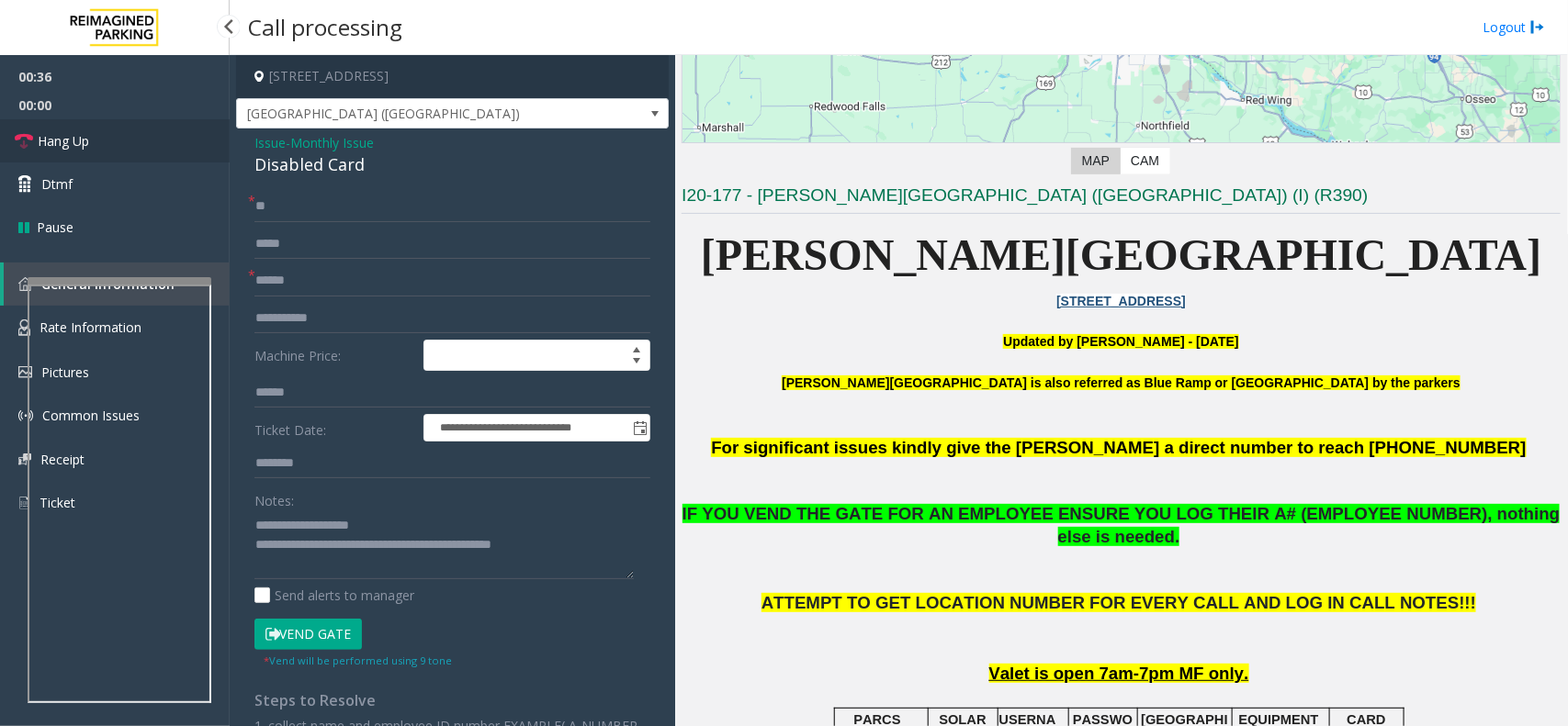
click at [28, 142] on icon at bounding box center [23, 140] width 18 height 18
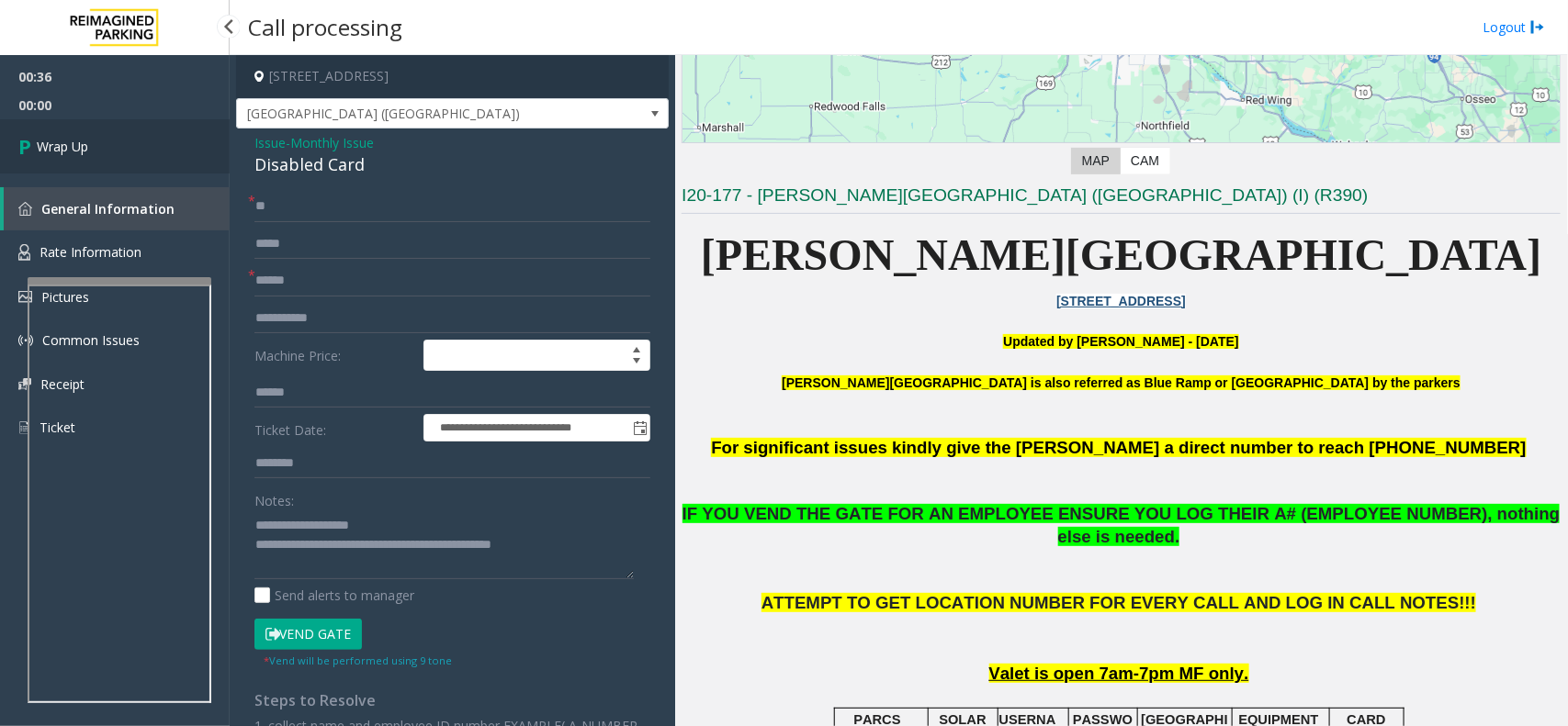
click at [28, 142] on icon at bounding box center [27, 147] width 18 height 31
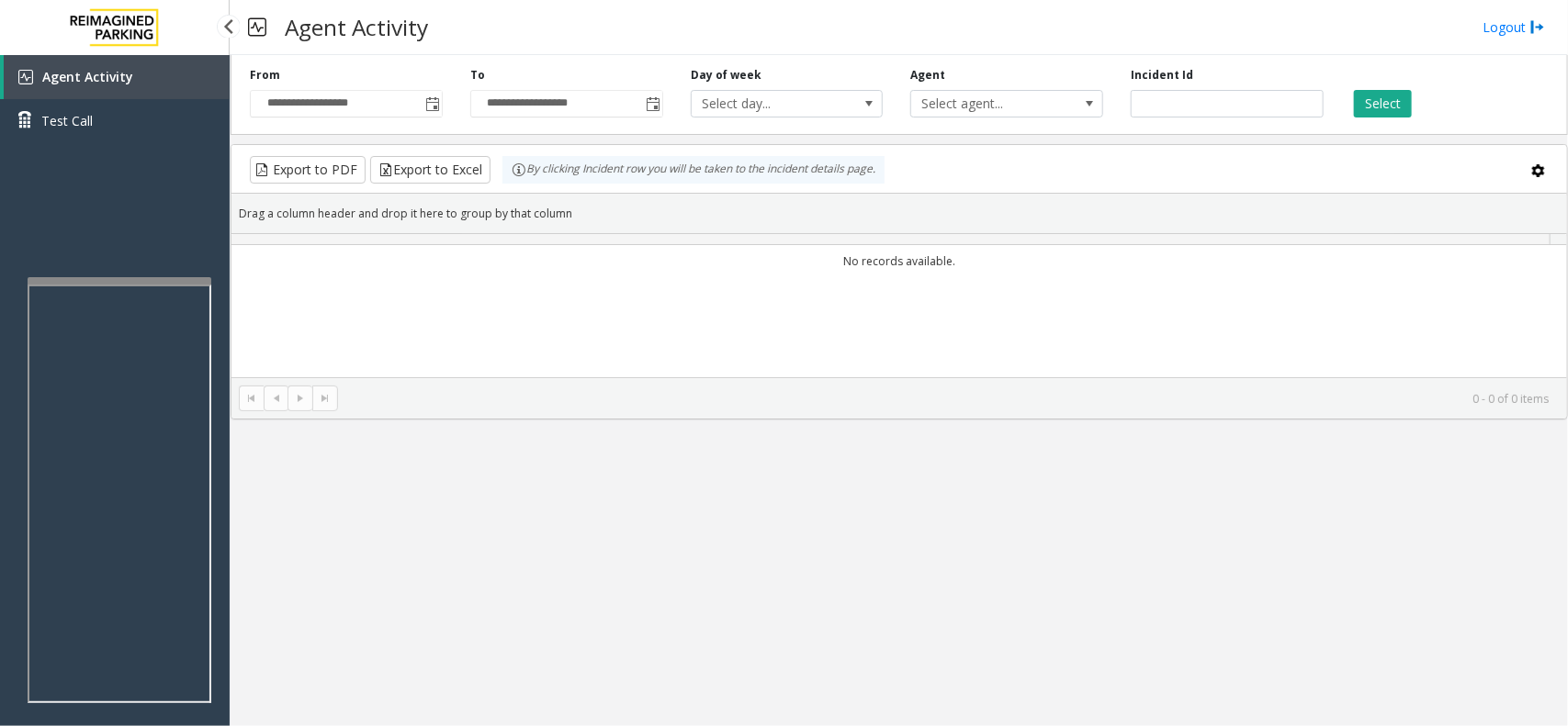
click at [28, 142] on div "Agent Activity Test Call" at bounding box center [114, 105] width 230 height 101
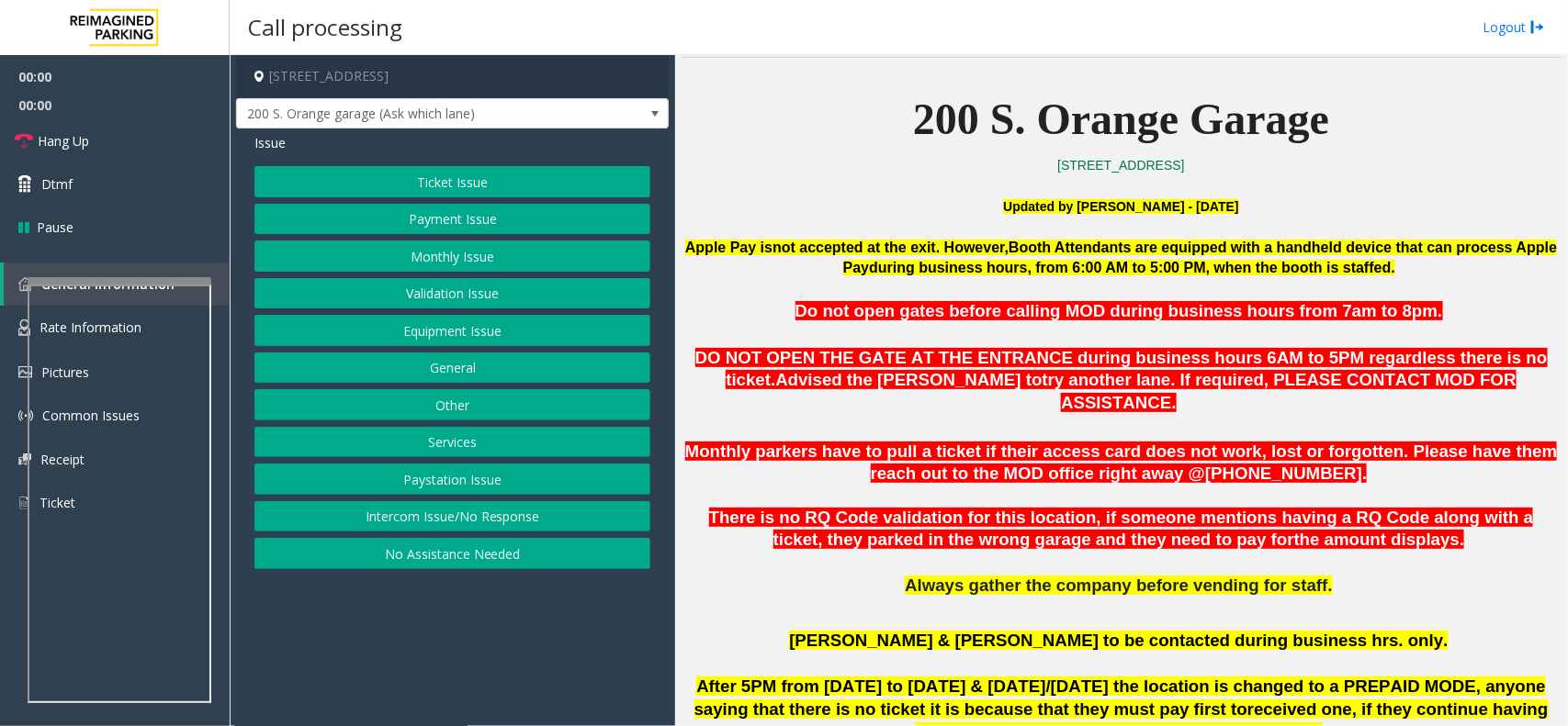
scroll to position [688, 0]
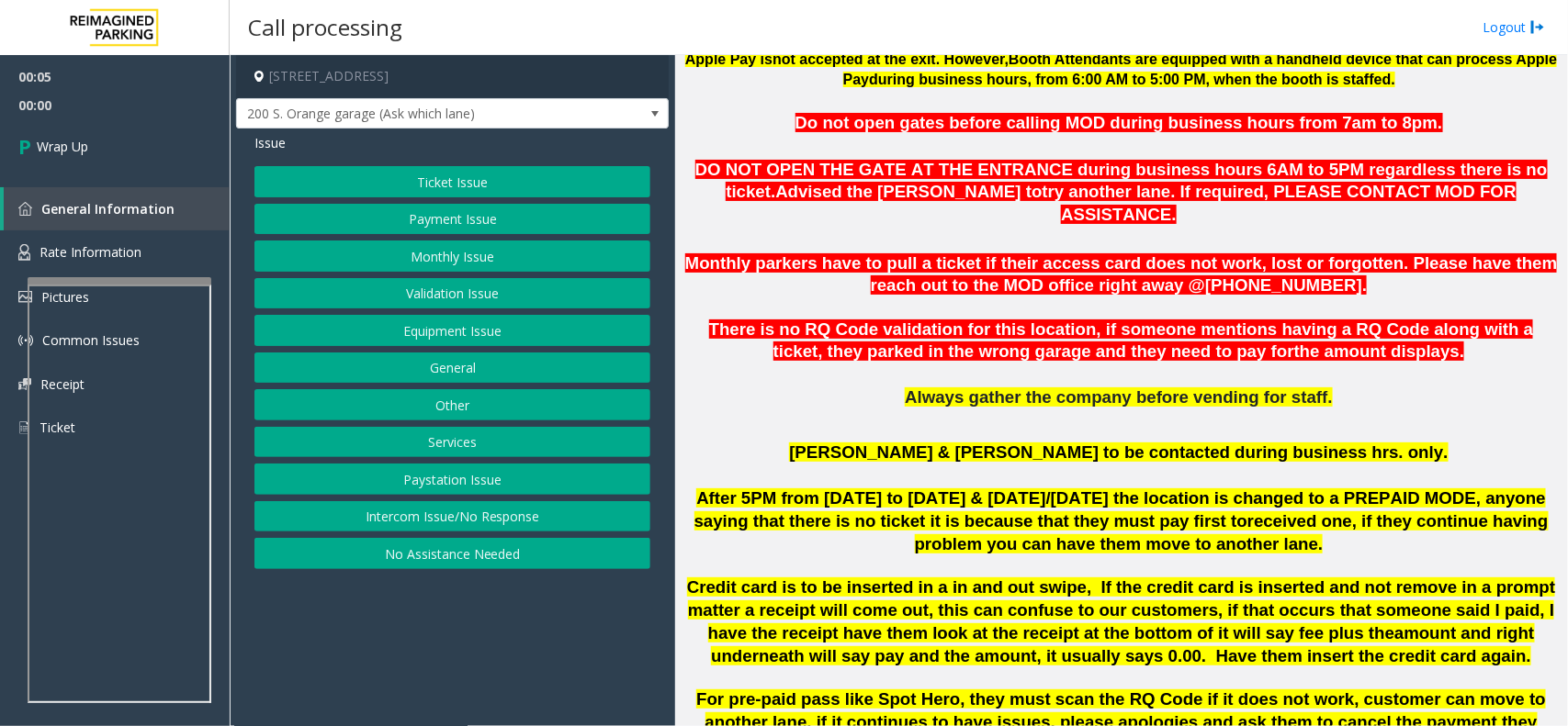
click at [427, 557] on button "No Assistance Needed" at bounding box center [451, 553] width 395 height 31
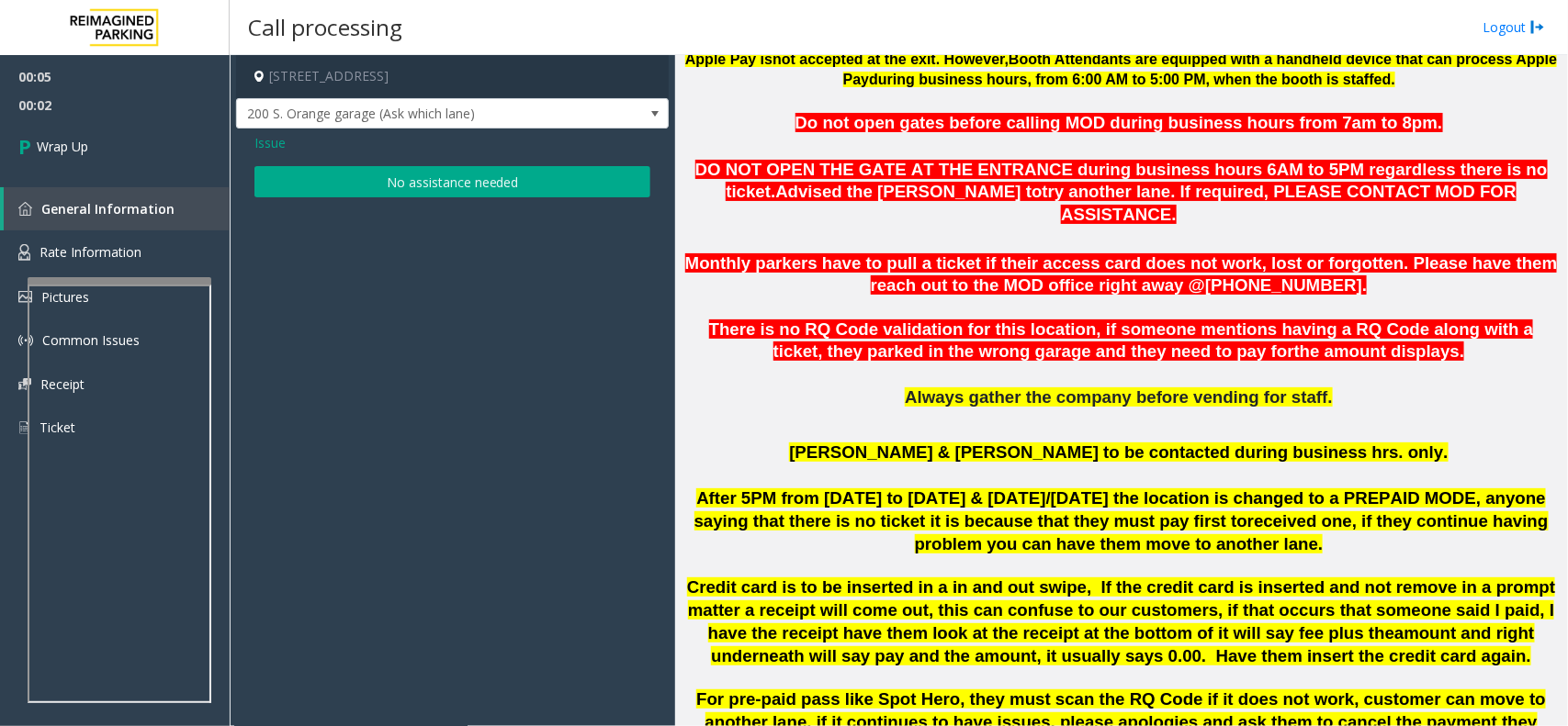
click at [327, 179] on button "No assistance needed" at bounding box center [451, 182] width 395 height 31
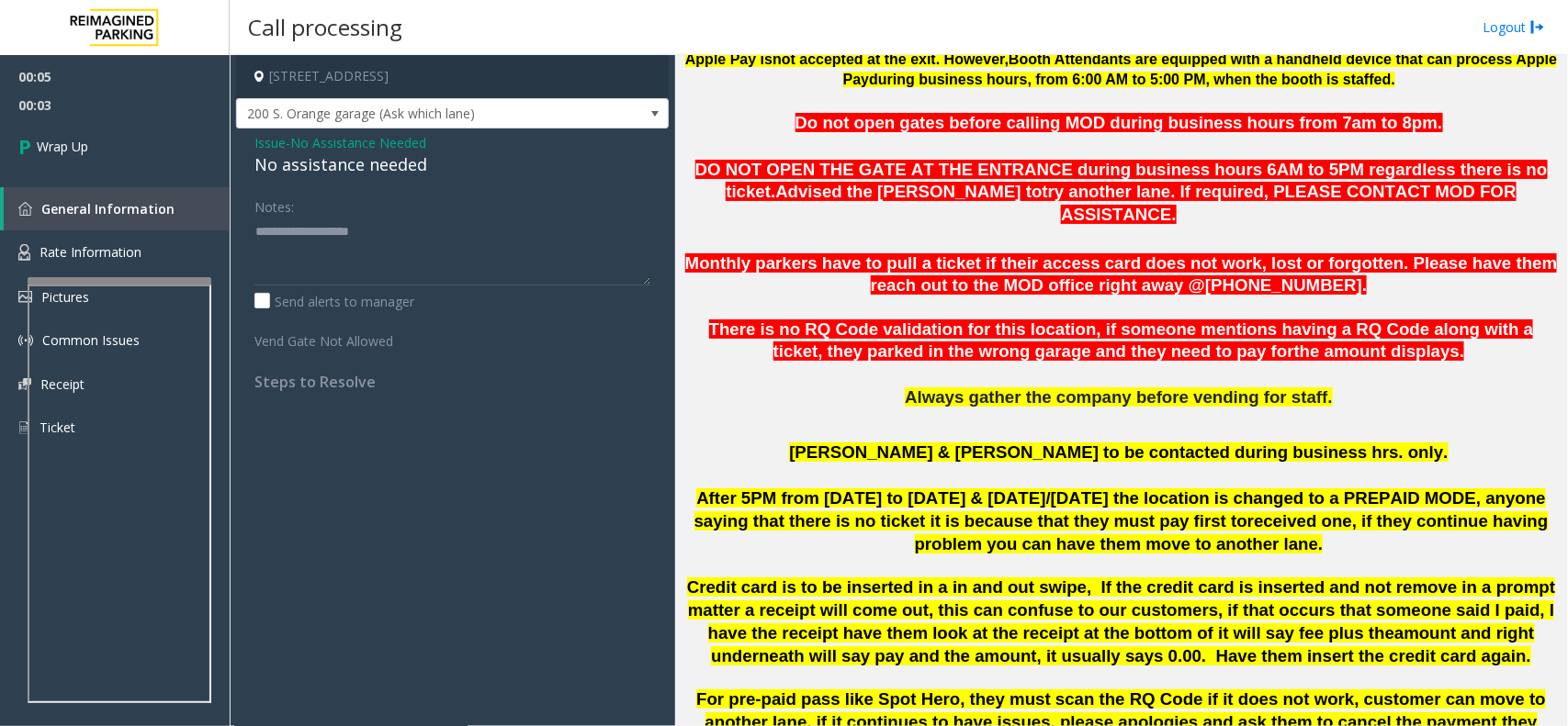
click at [278, 145] on span "Issue" at bounding box center [269, 142] width 31 height 19
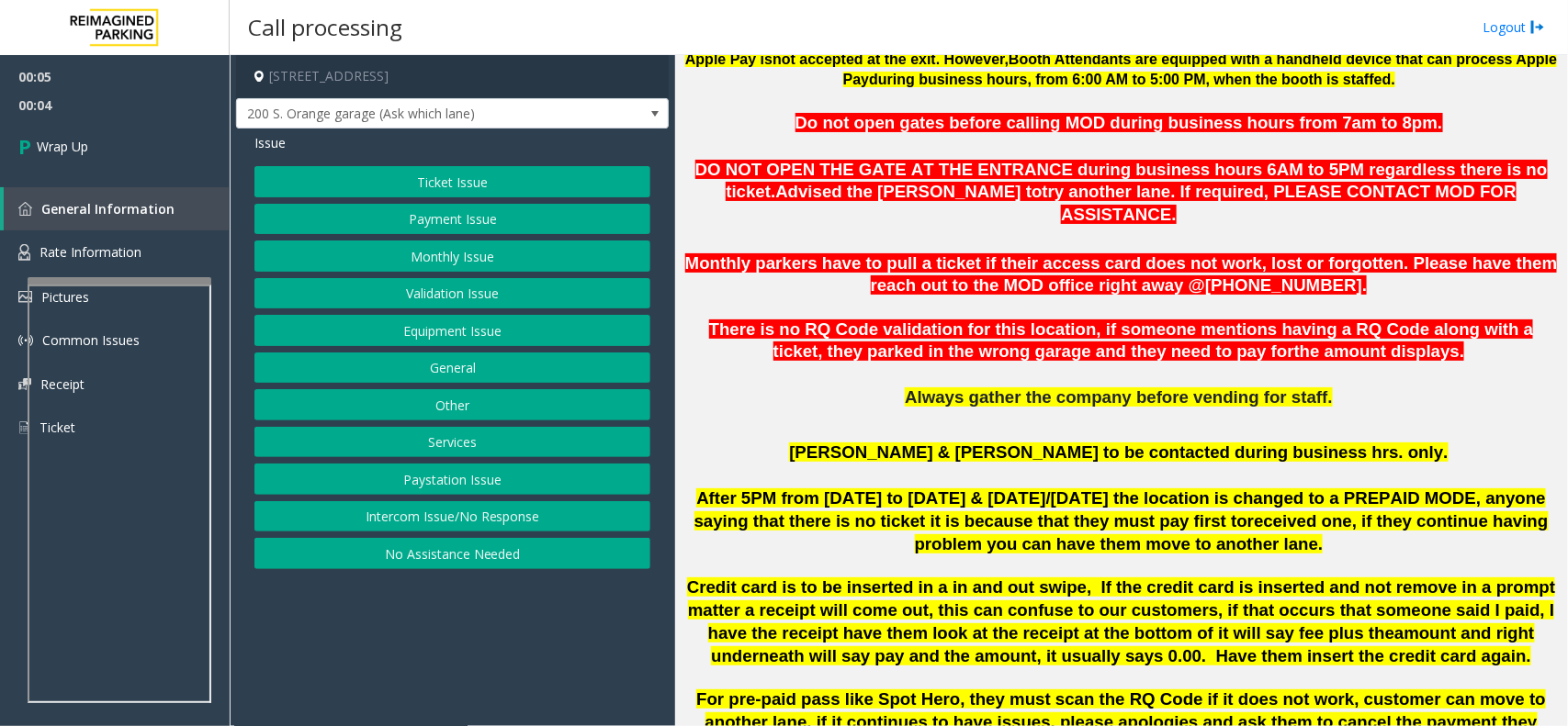
click at [467, 482] on button "Paystation Issue" at bounding box center [451, 479] width 395 height 31
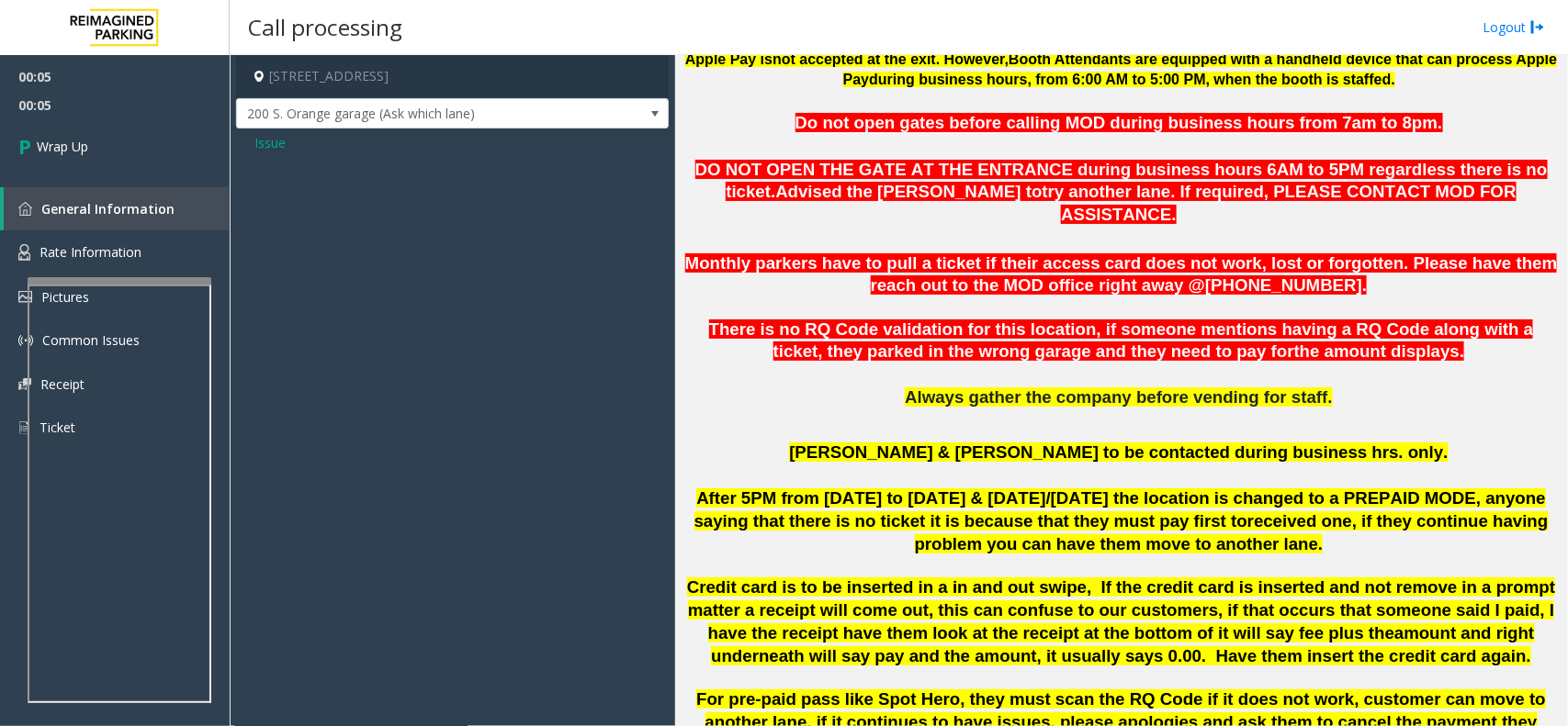
click at [260, 152] on span "Issue" at bounding box center [269, 142] width 31 height 19
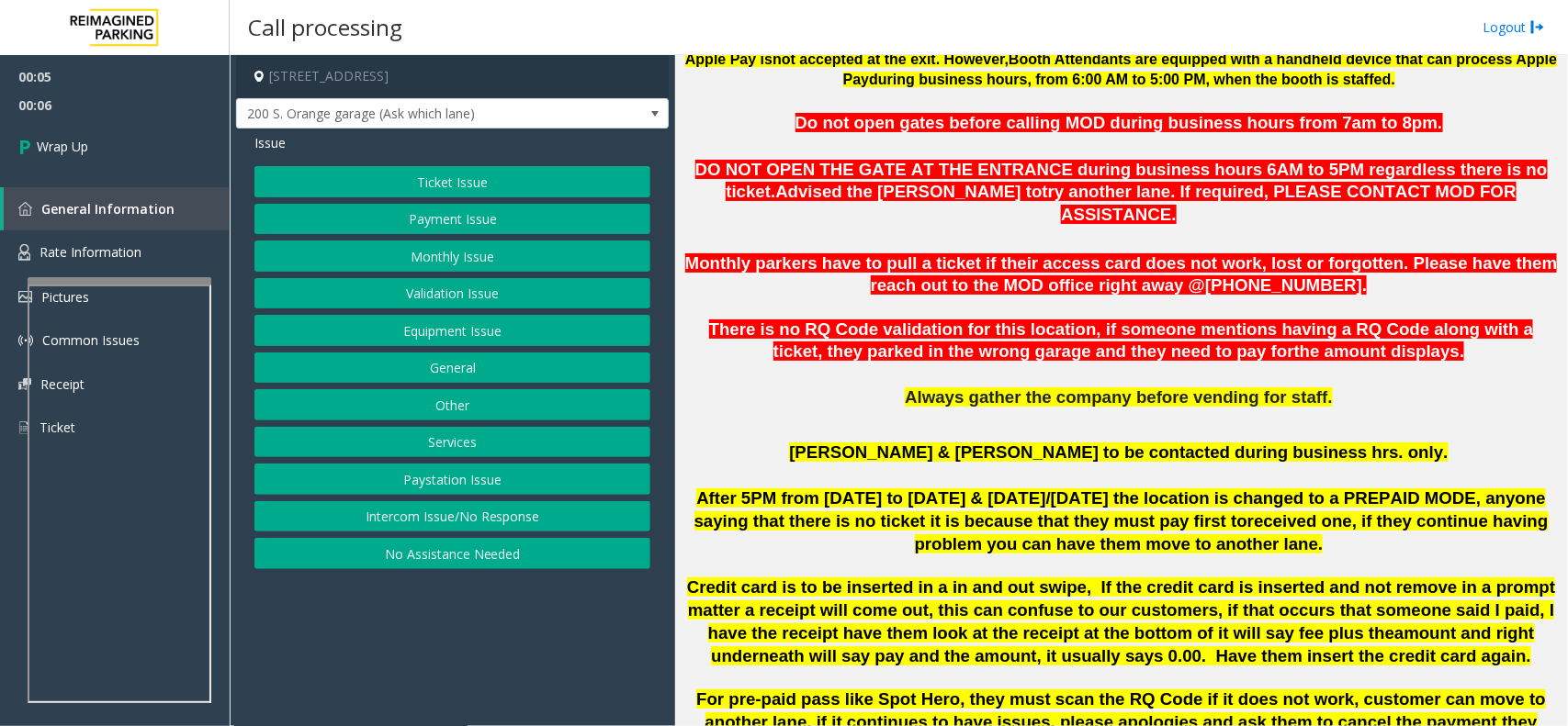
click at [456, 438] on button "Services" at bounding box center [451, 442] width 395 height 31
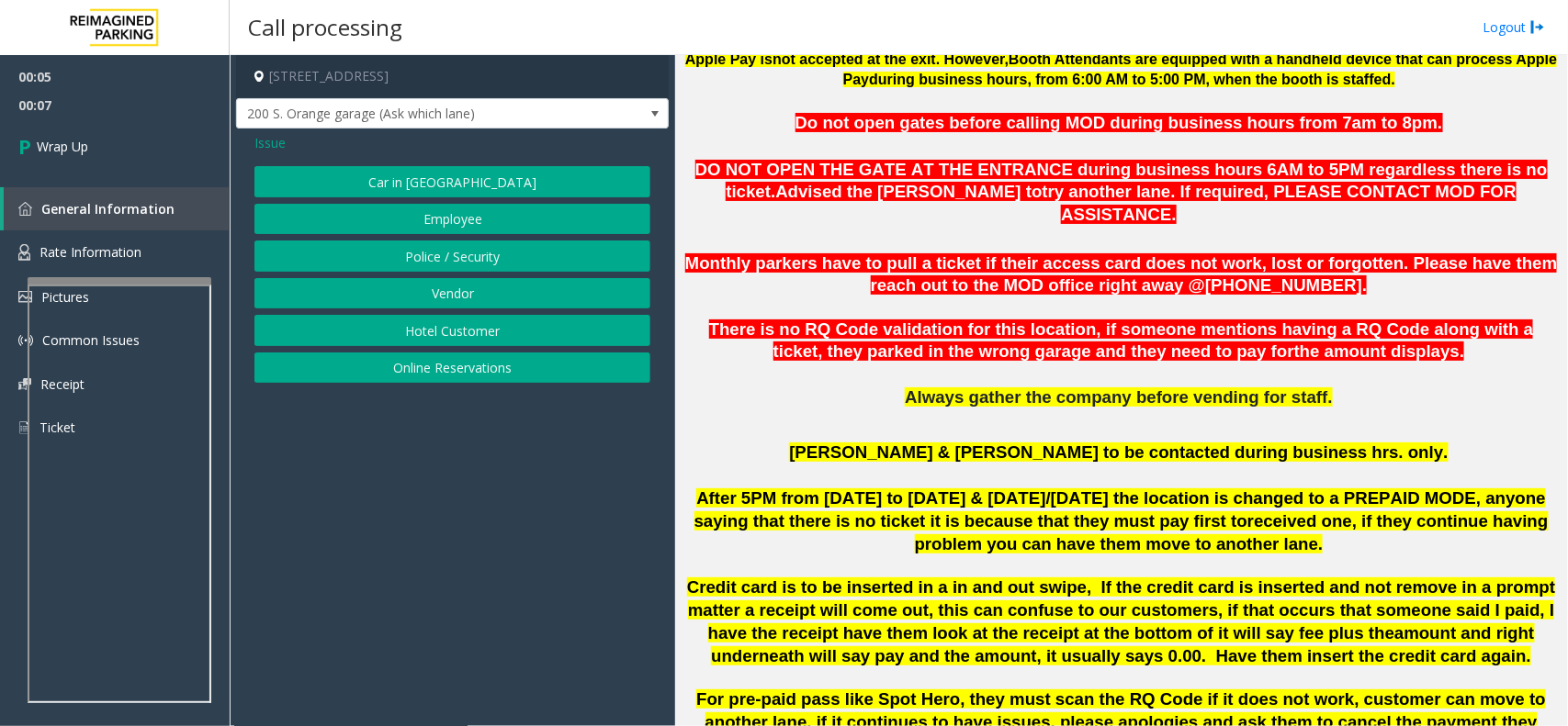
click at [264, 152] on span "Issue" at bounding box center [269, 142] width 31 height 19
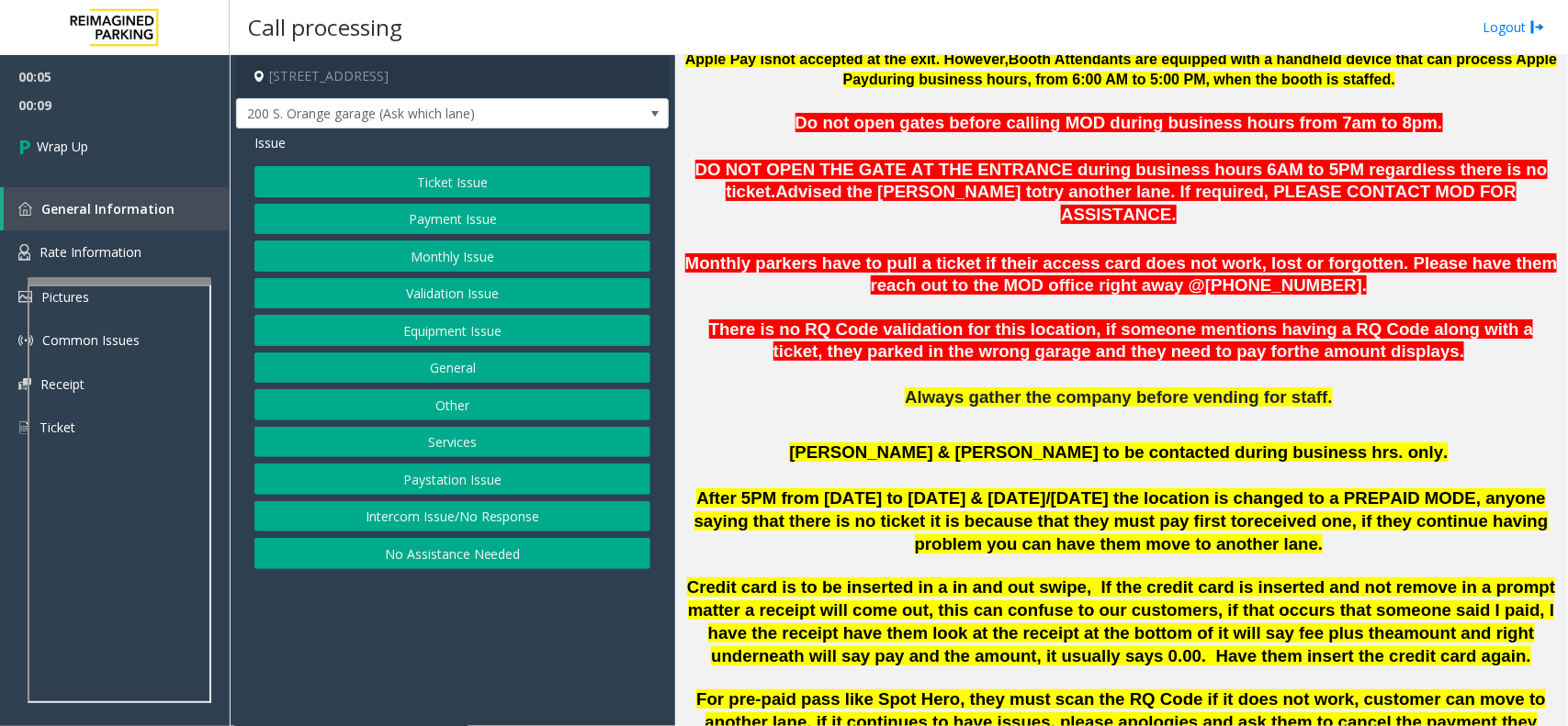
click at [423, 523] on button "Intercom Issue/No Response" at bounding box center [451, 516] width 395 height 31
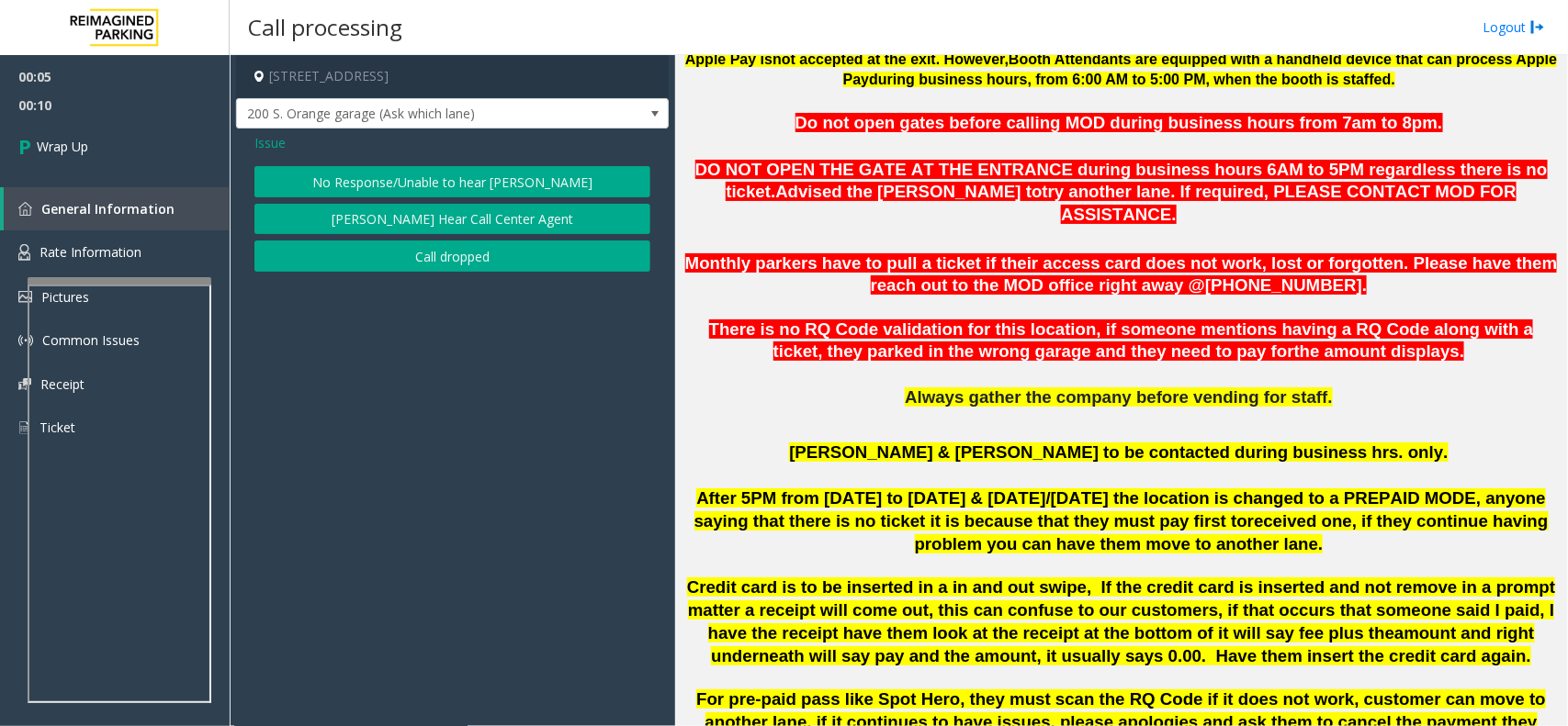
click at [419, 258] on button "Call dropped" at bounding box center [451, 256] width 395 height 31
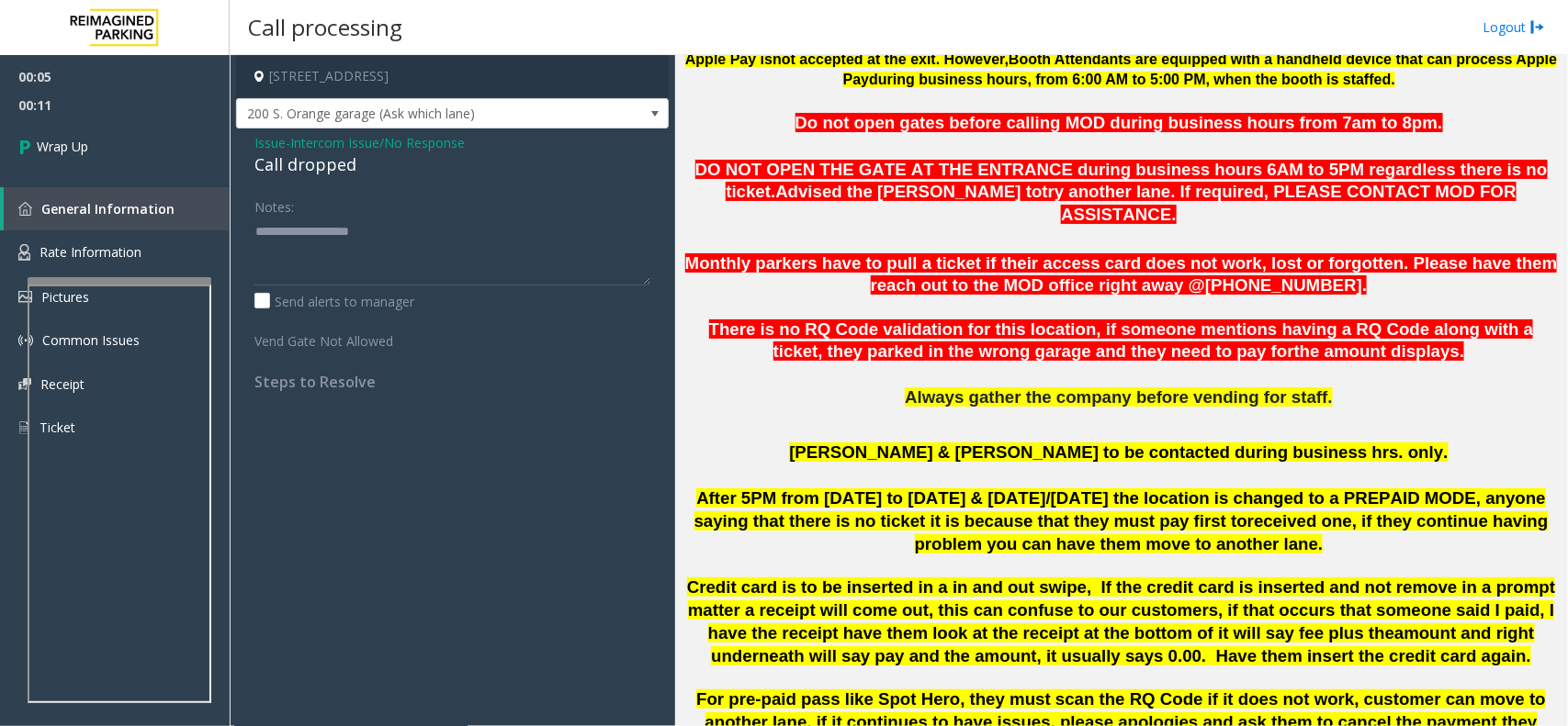
click at [296, 168] on div "Call dropped" at bounding box center [451, 164] width 395 height 25
copy div "Call dropped"
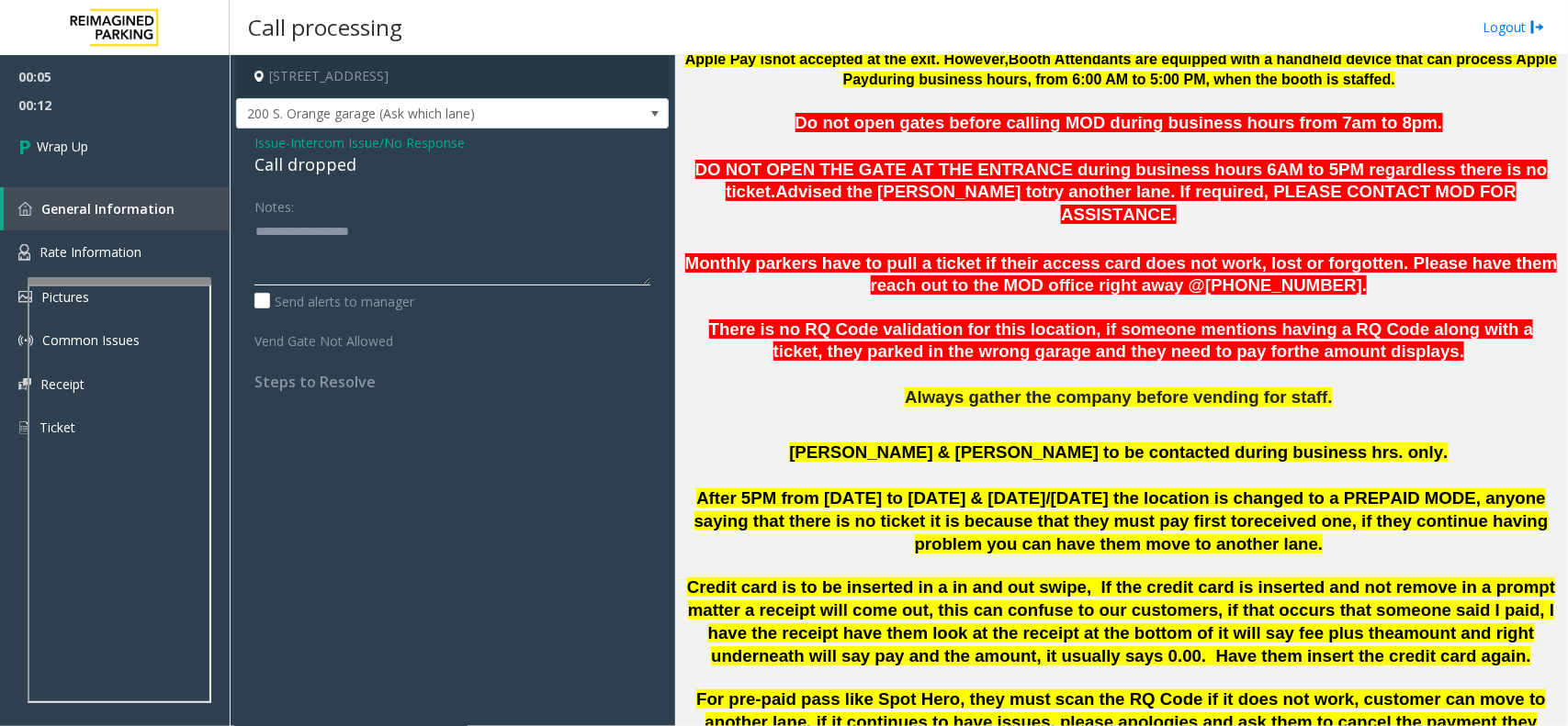
click at [323, 253] on textarea at bounding box center [451, 251] width 395 height 69
paste textarea "**********"
type textarea "**********"
click at [80, 131] on link "Wrap Up" at bounding box center [114, 146] width 230 height 54
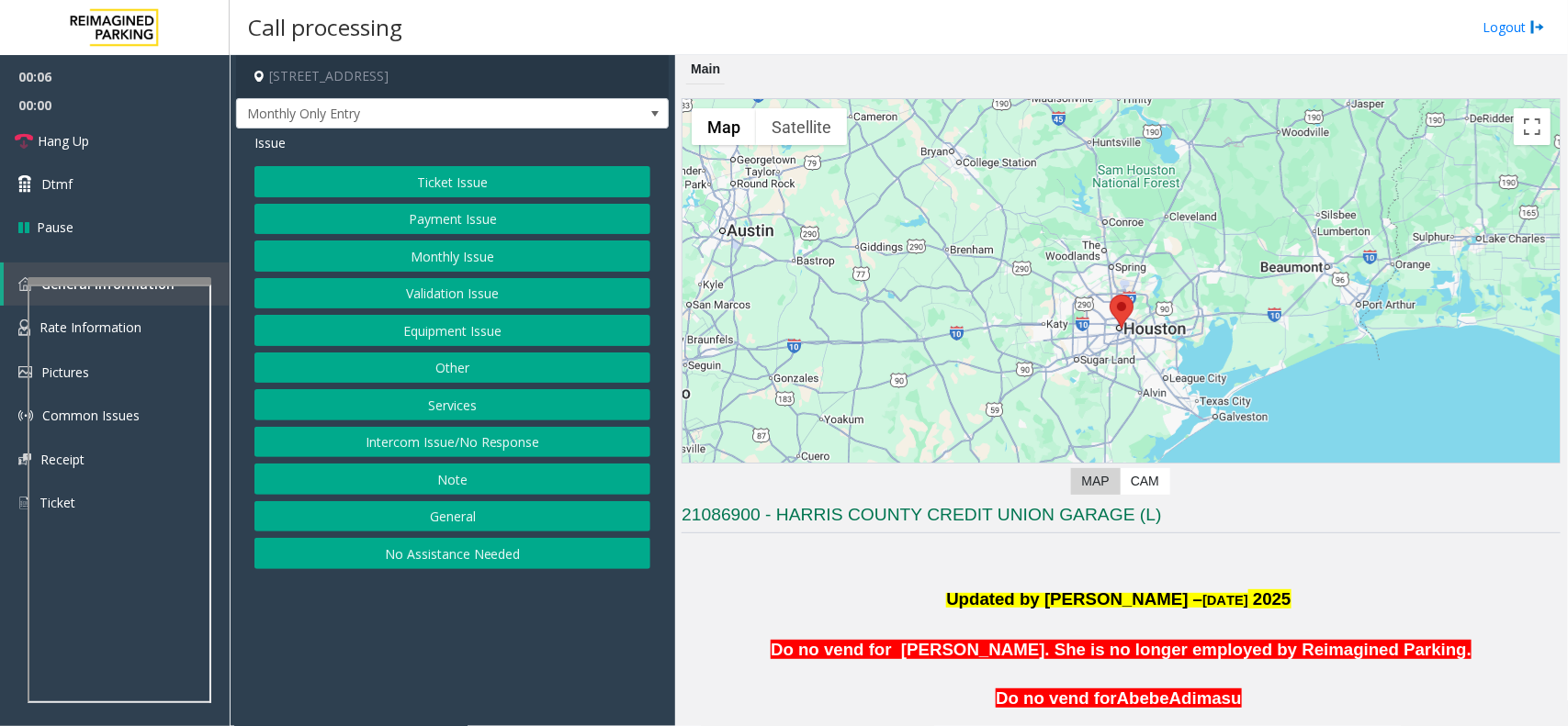
click at [520, 450] on button "Intercom Issue/No Response" at bounding box center [451, 442] width 395 height 31
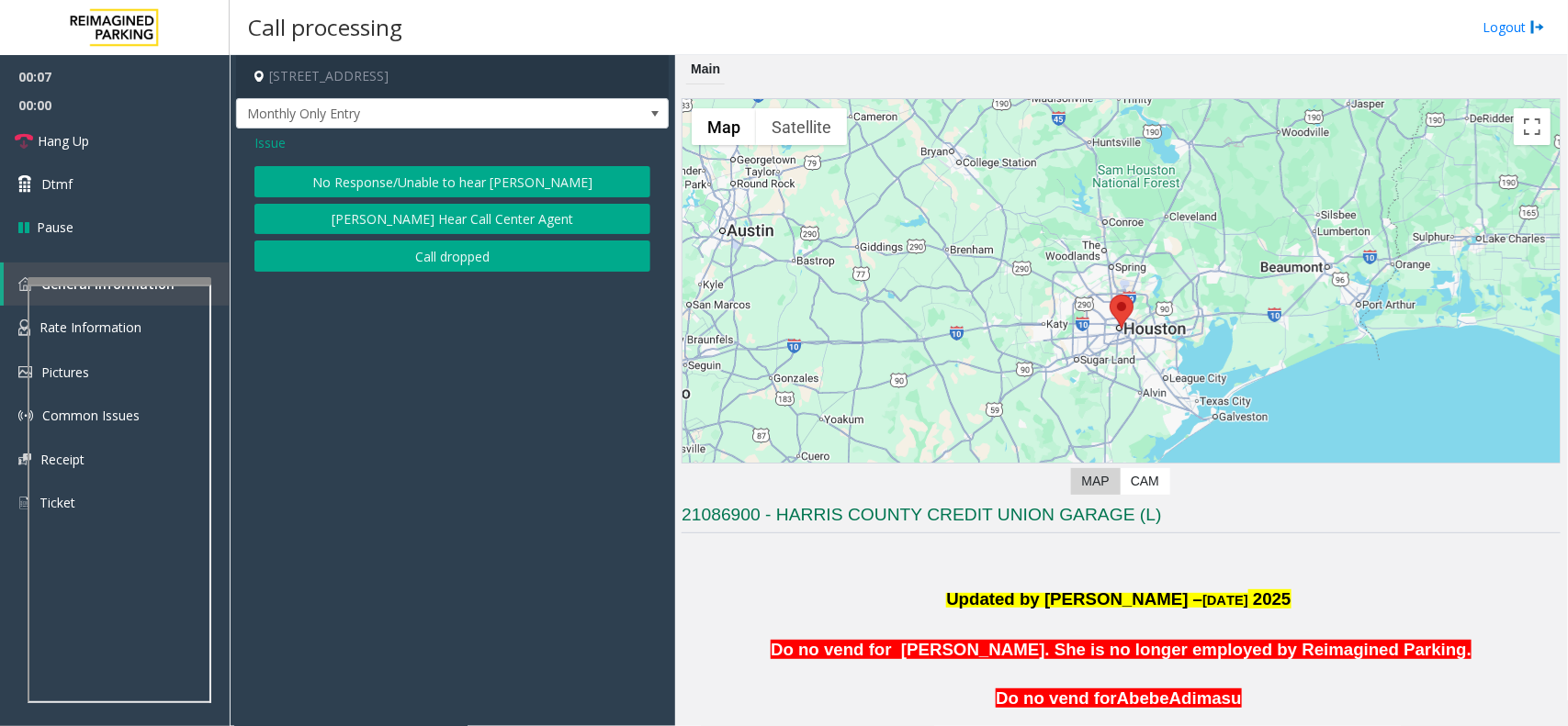
click at [436, 188] on button "No Response/Unable to hear [PERSON_NAME]" at bounding box center [451, 182] width 395 height 31
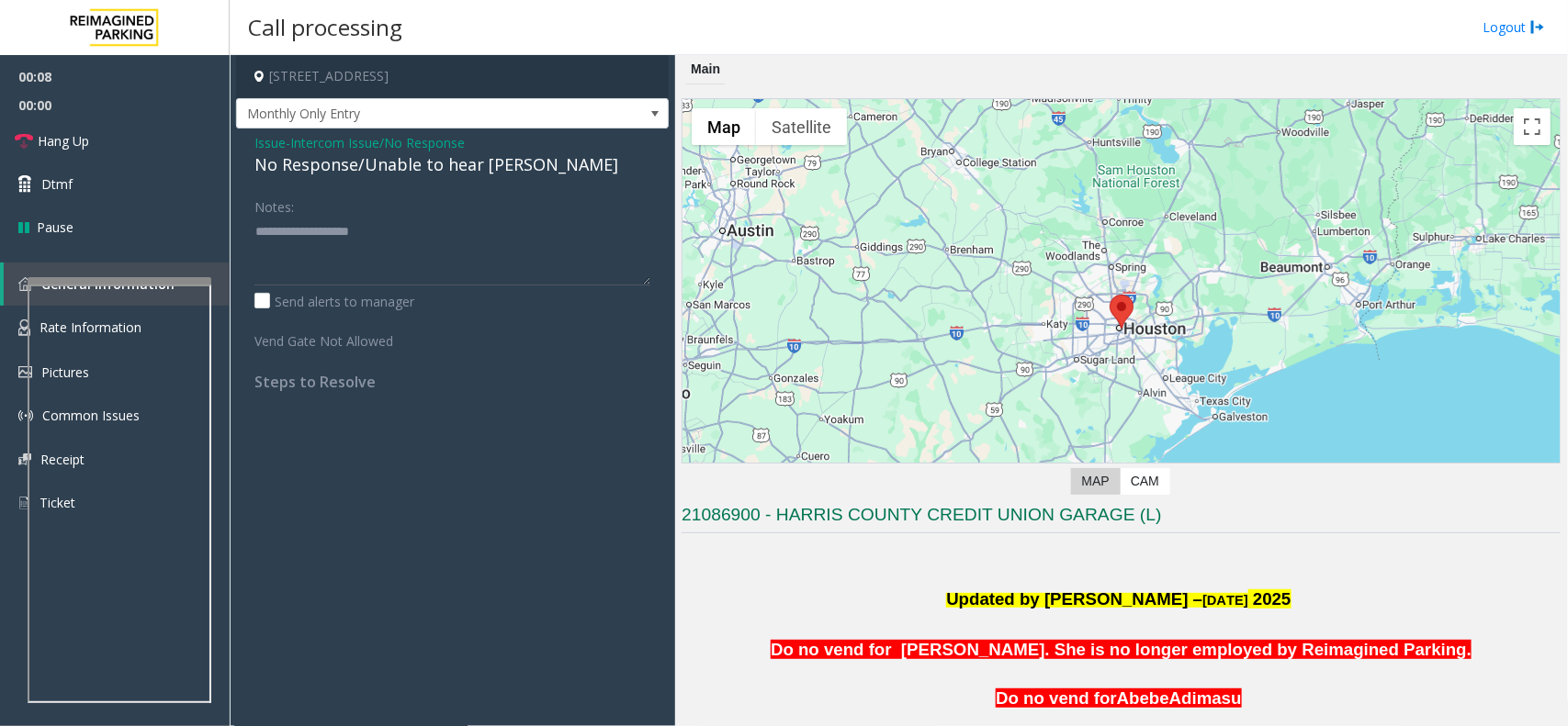
click at [346, 153] on div "No Response/Unable to hear [PERSON_NAME]" at bounding box center [451, 164] width 395 height 25
click at [350, 159] on div "No Response/Unable to hear [PERSON_NAME]" at bounding box center [451, 164] width 395 height 25
copy div "No Response/Unable to hear [PERSON_NAME]"
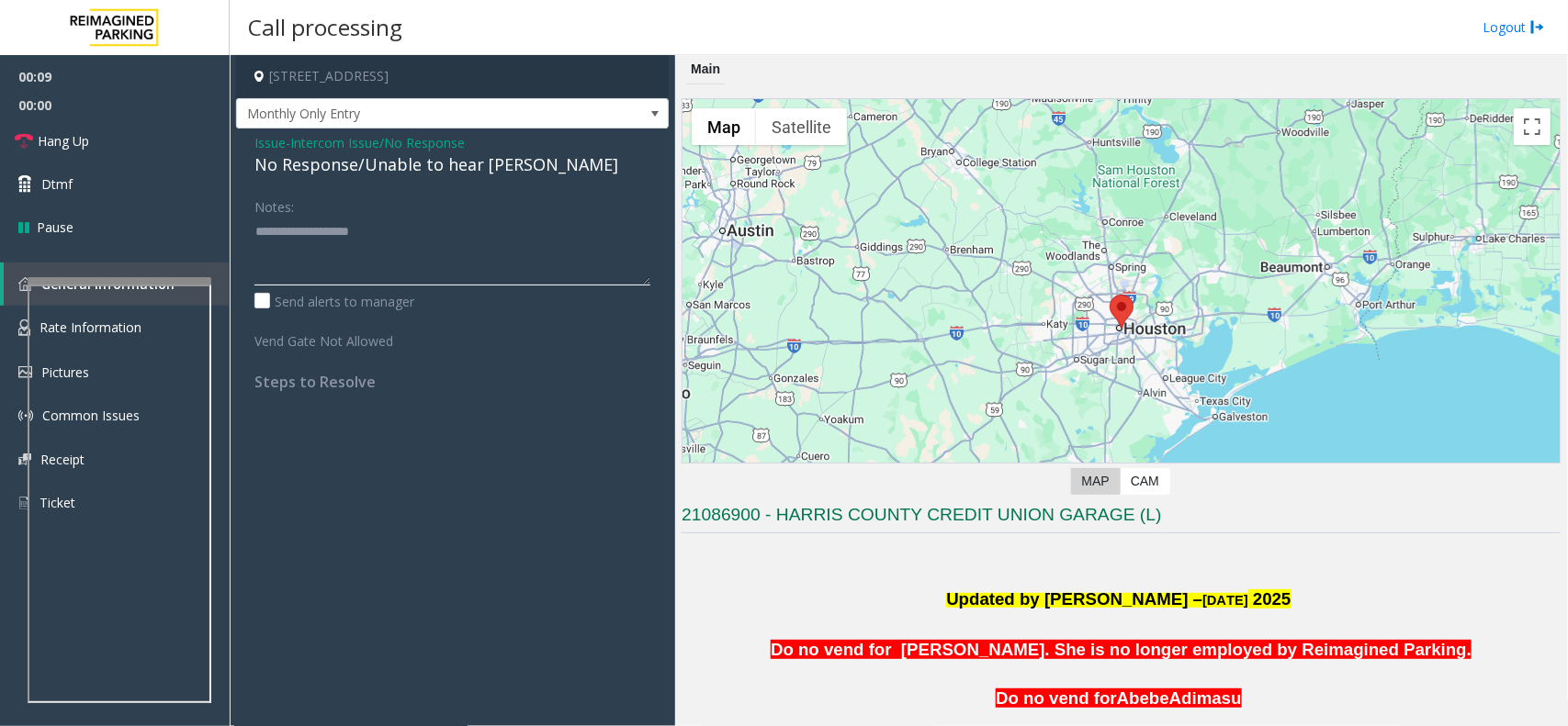
click at [356, 237] on textarea at bounding box center [451, 251] width 395 height 69
paste textarea "**********"
type textarea "**********"
click at [71, 132] on span "Hang Up" at bounding box center [63, 141] width 51 height 19
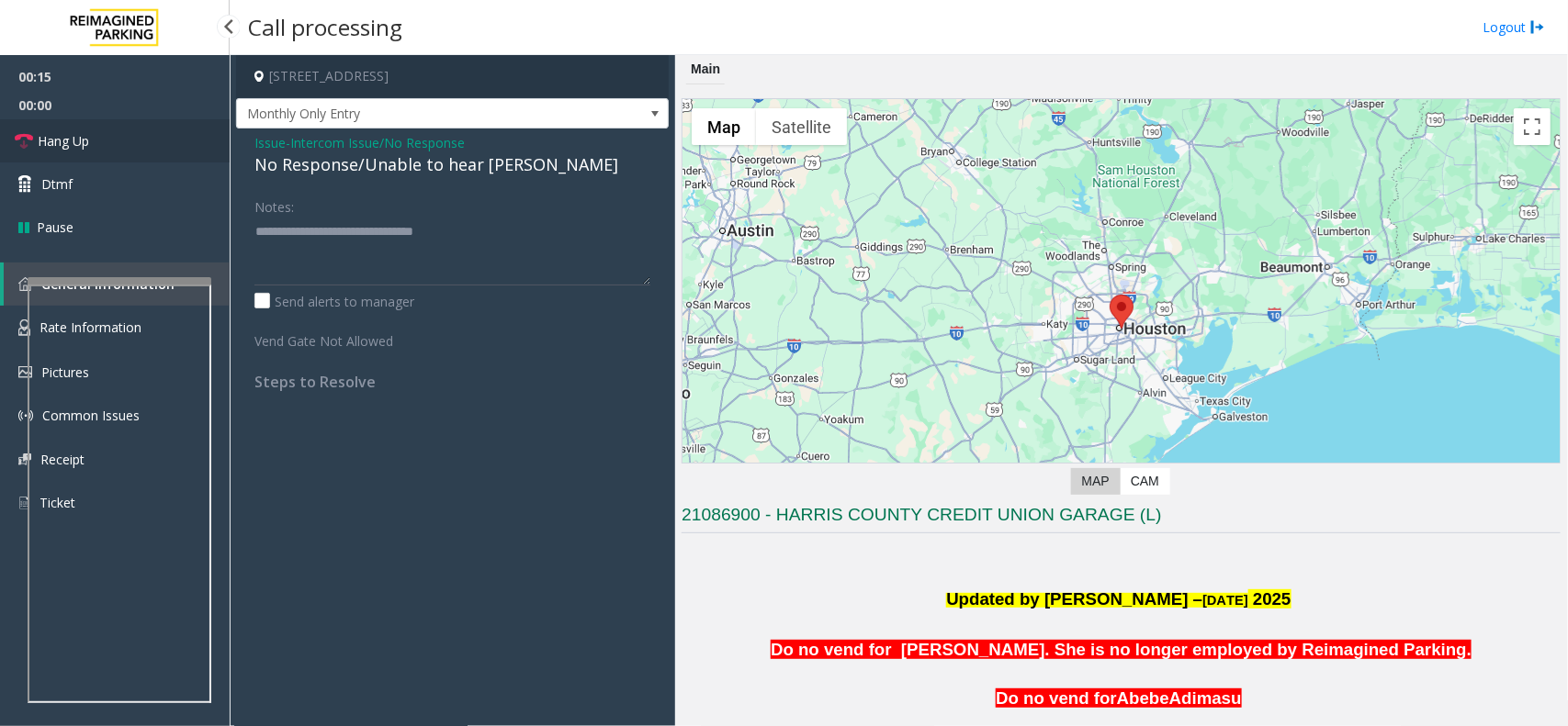
click at [71, 132] on span "Hang Up" at bounding box center [63, 141] width 51 height 19
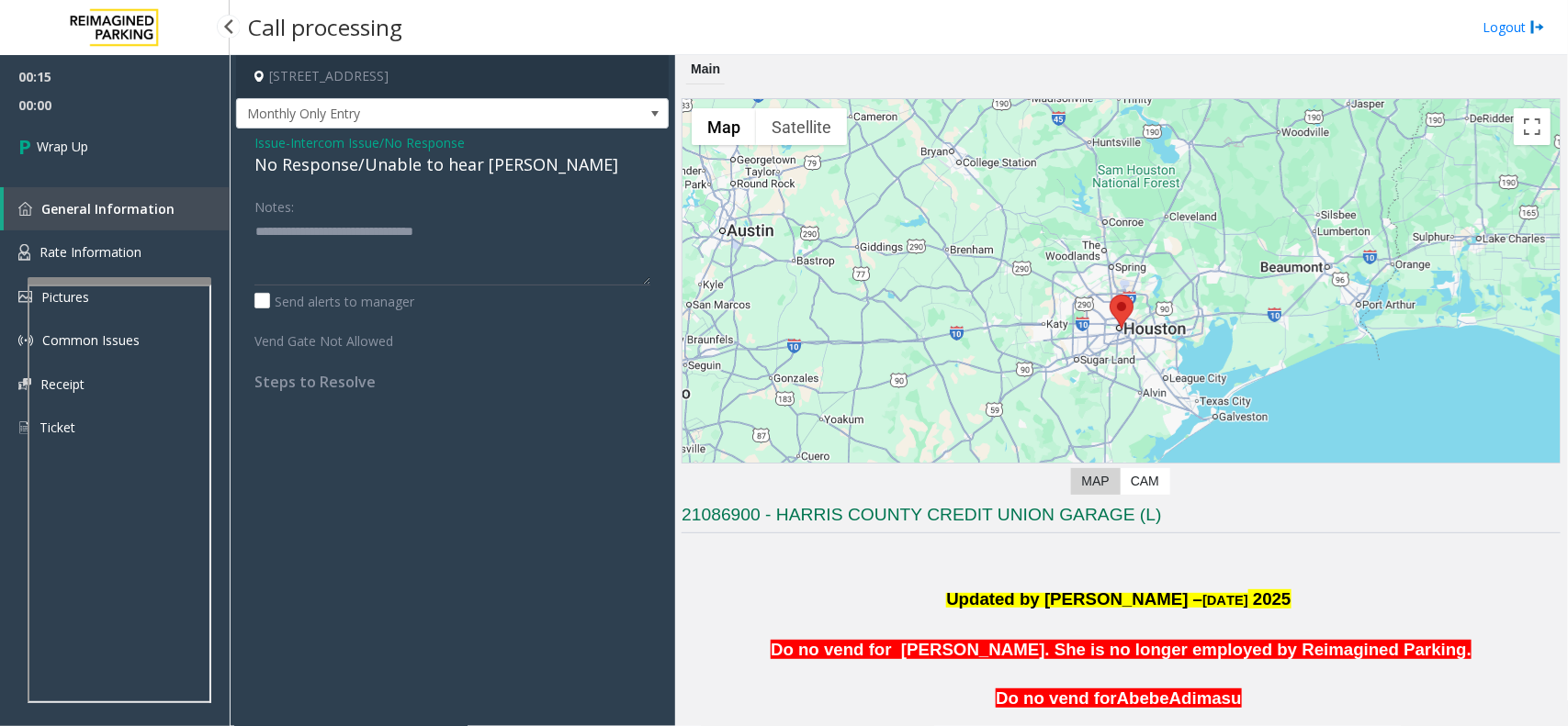
click at [71, 132] on link "Wrap Up" at bounding box center [114, 146] width 230 height 54
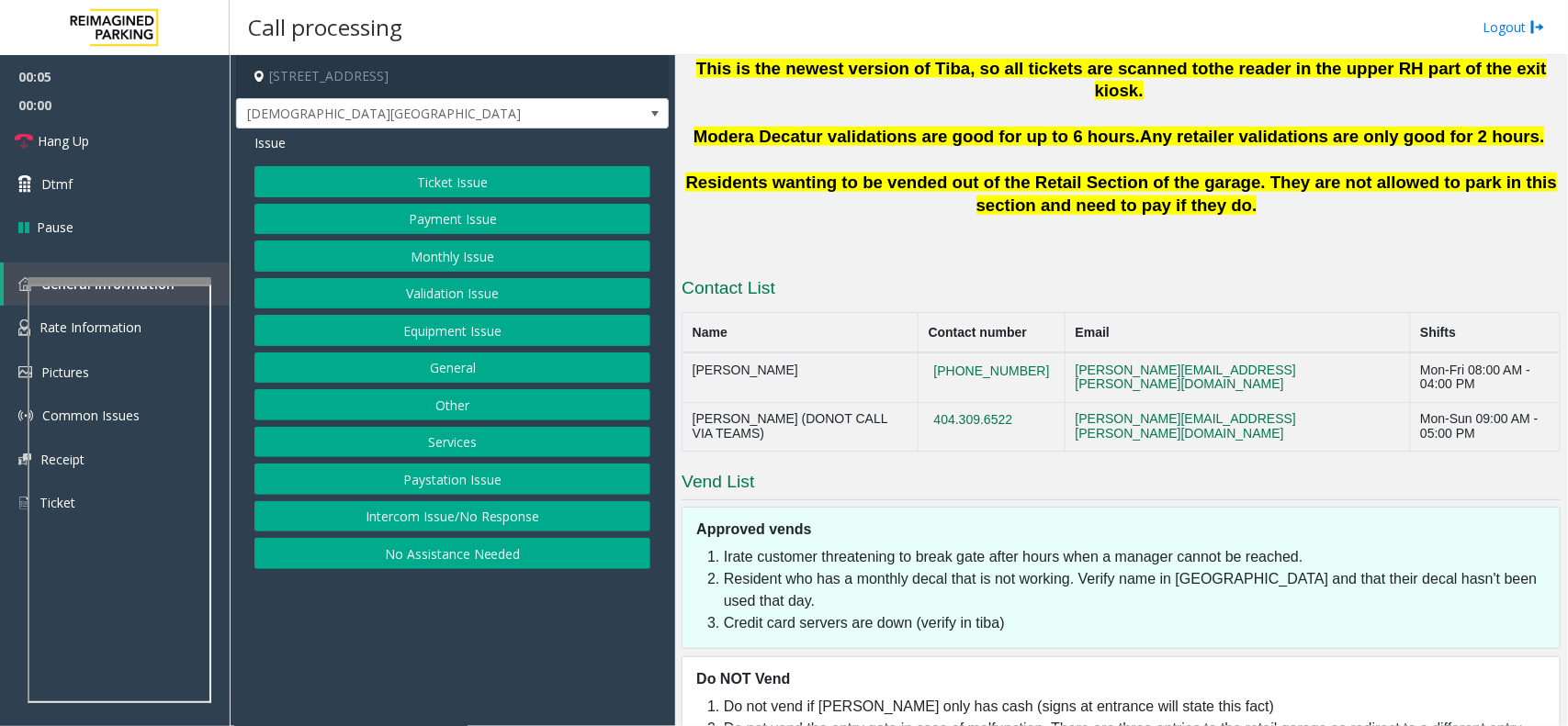
scroll to position [1054, 0]
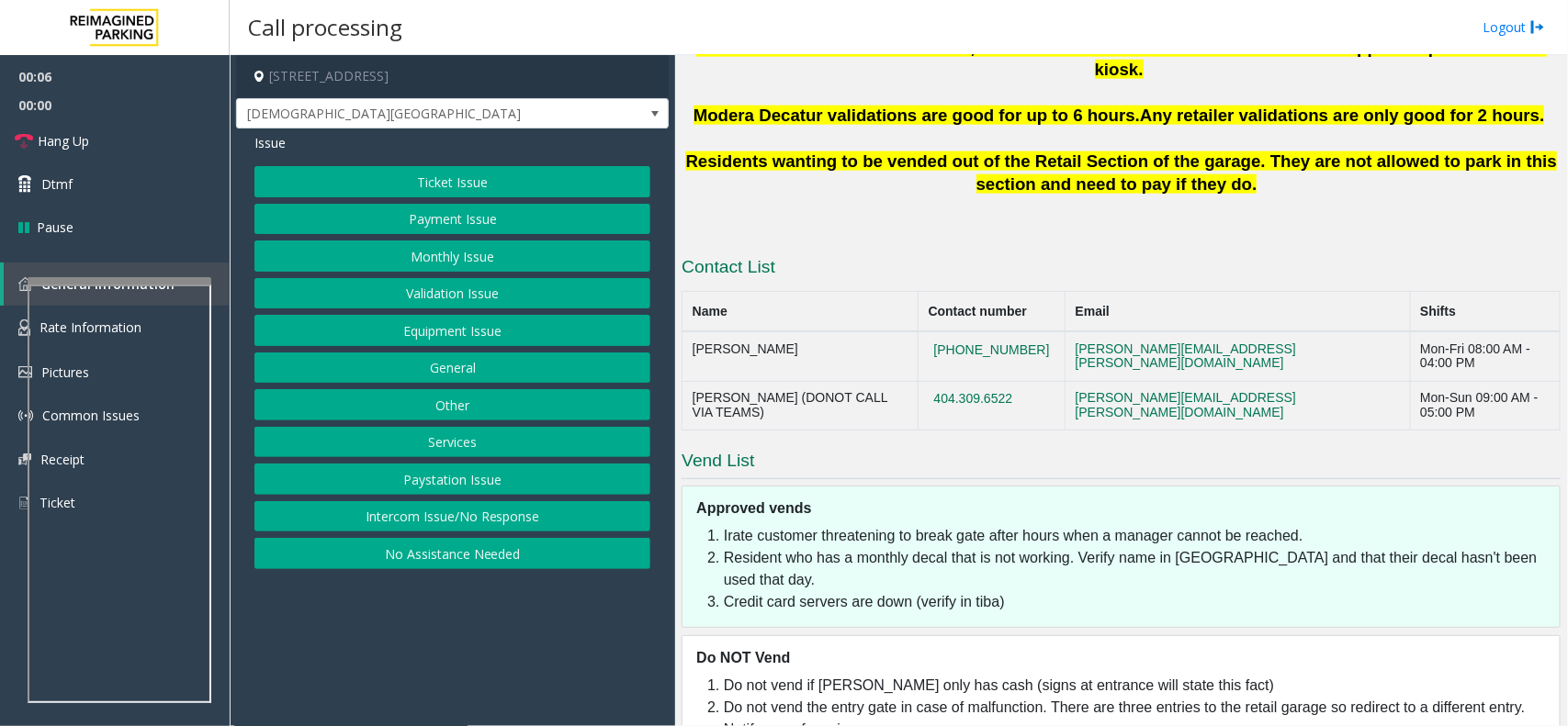
click at [466, 529] on button "Intercom Issue/No Response" at bounding box center [451, 516] width 395 height 31
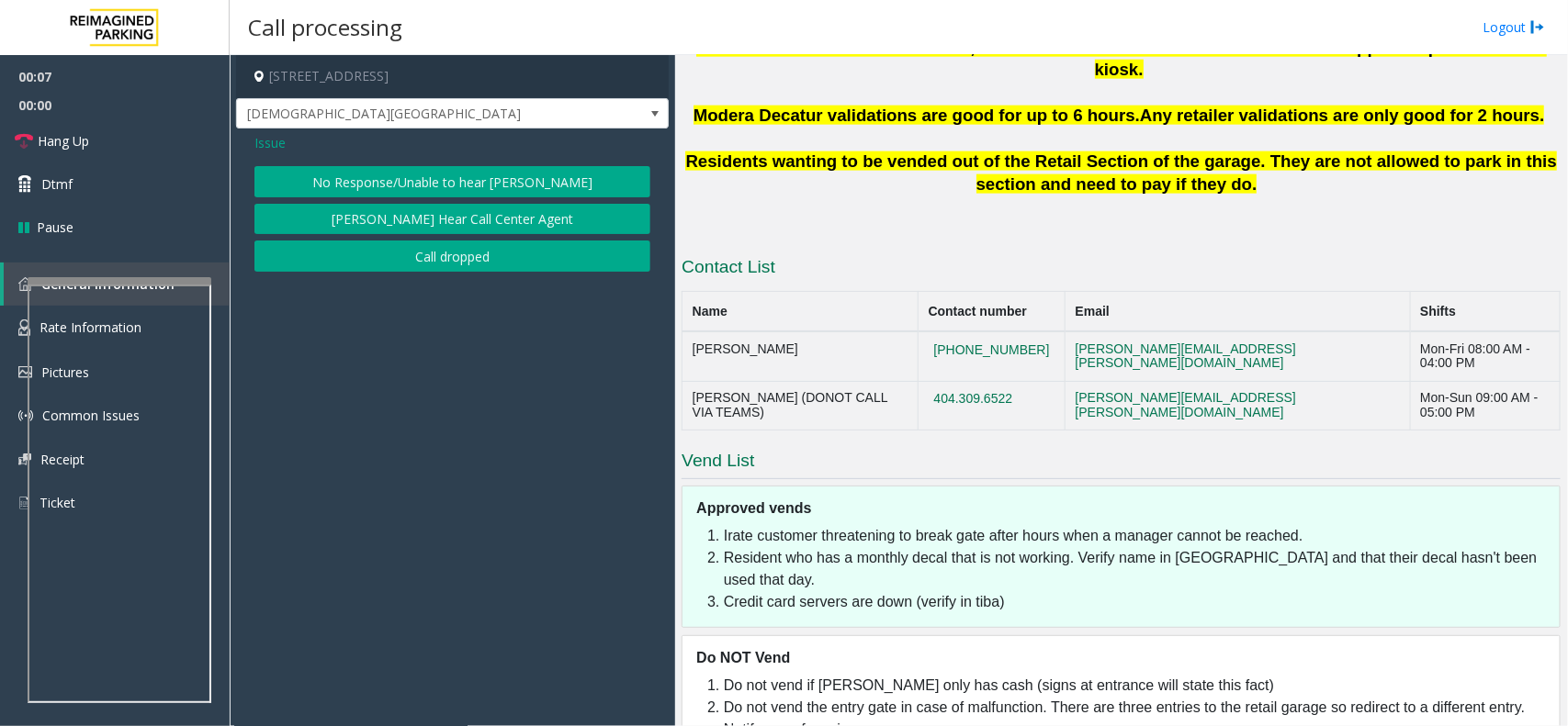
click at [396, 181] on button "No Response/Unable to hear [PERSON_NAME]" at bounding box center [451, 182] width 395 height 31
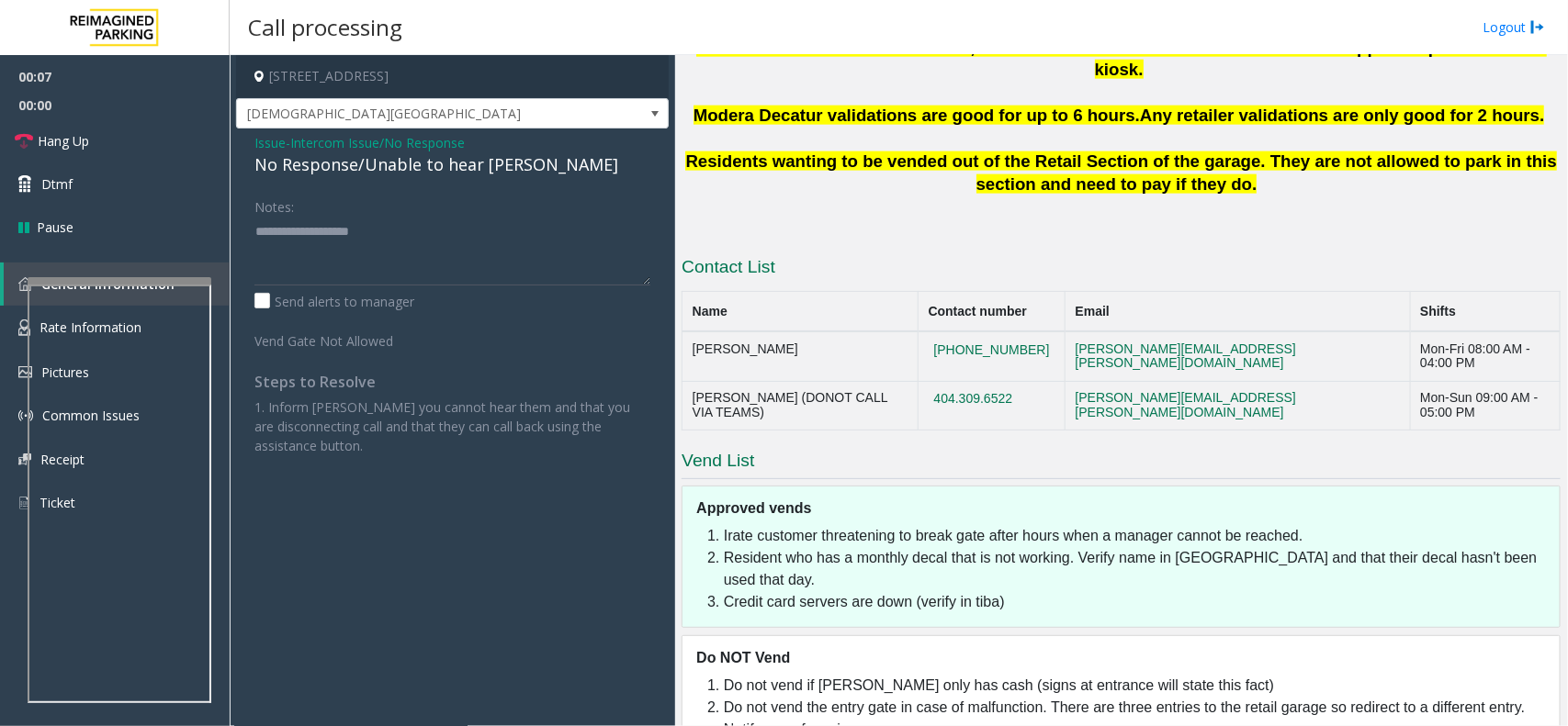
click at [392, 163] on div "No Response/Unable to hear [PERSON_NAME]" at bounding box center [451, 164] width 395 height 25
copy div "No Response/Unable to hear [PERSON_NAME]"
paste textarea "**********"
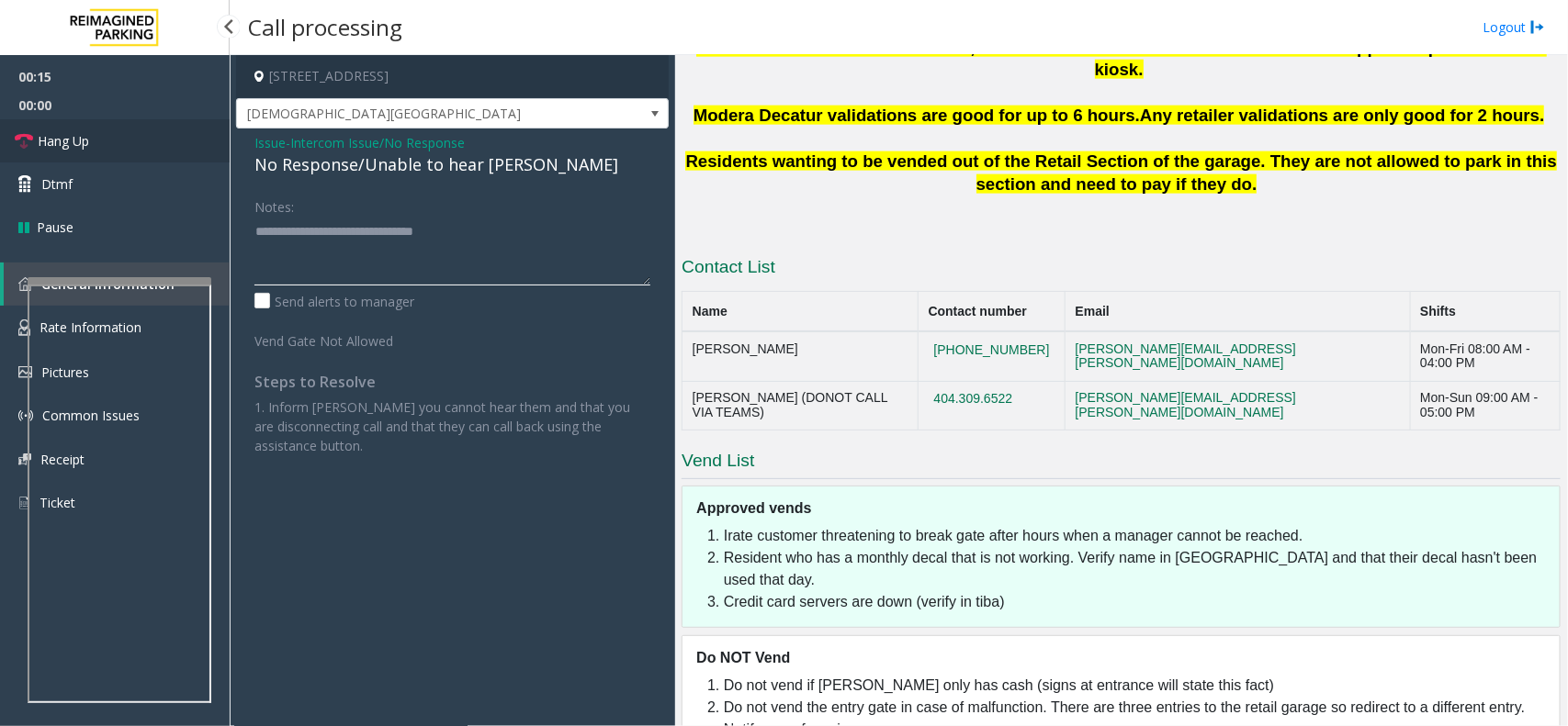
type textarea "**********"
click at [38, 148] on span "Hang Up" at bounding box center [63, 141] width 51 height 19
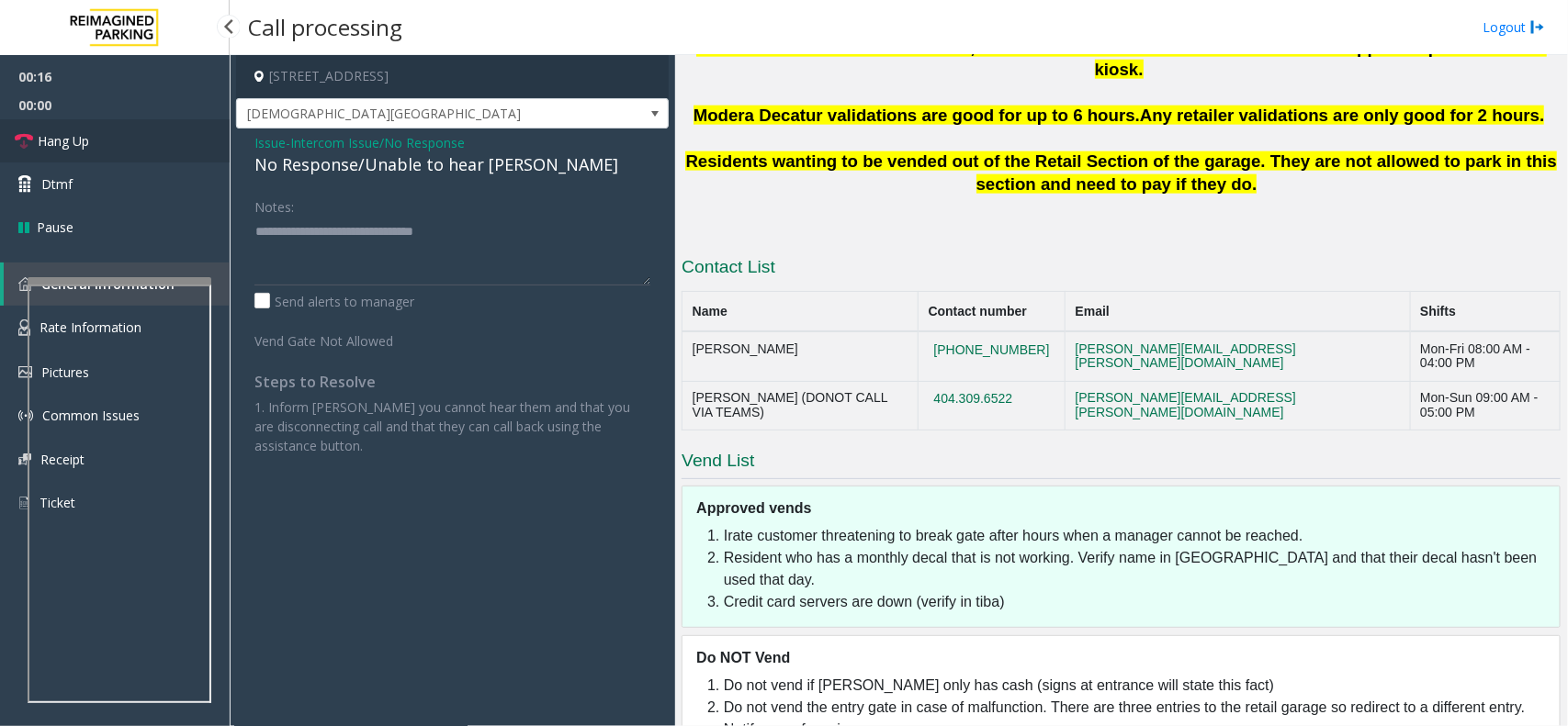
click at [38, 148] on span "Hang Up" at bounding box center [63, 141] width 51 height 19
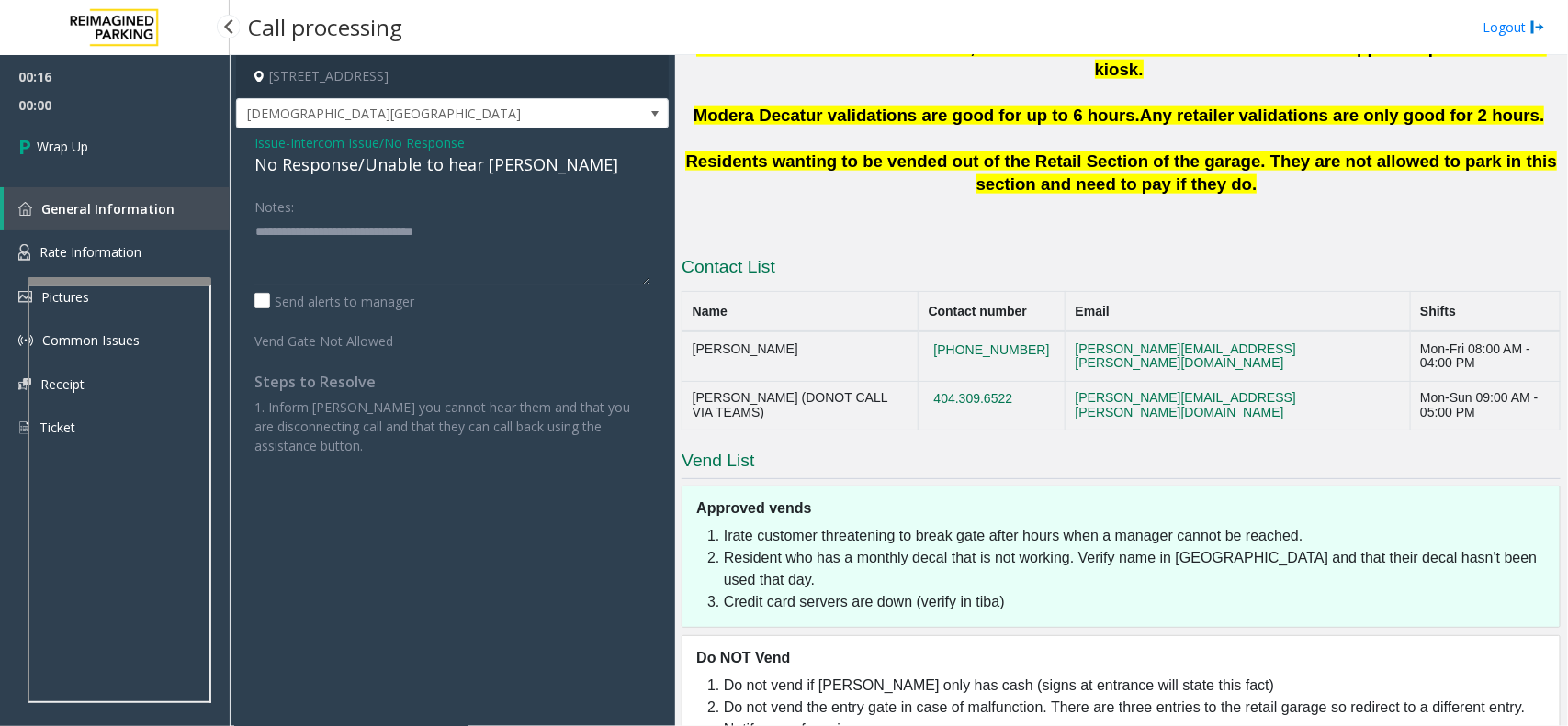
click at [38, 148] on span "Wrap Up" at bounding box center [62, 146] width 51 height 19
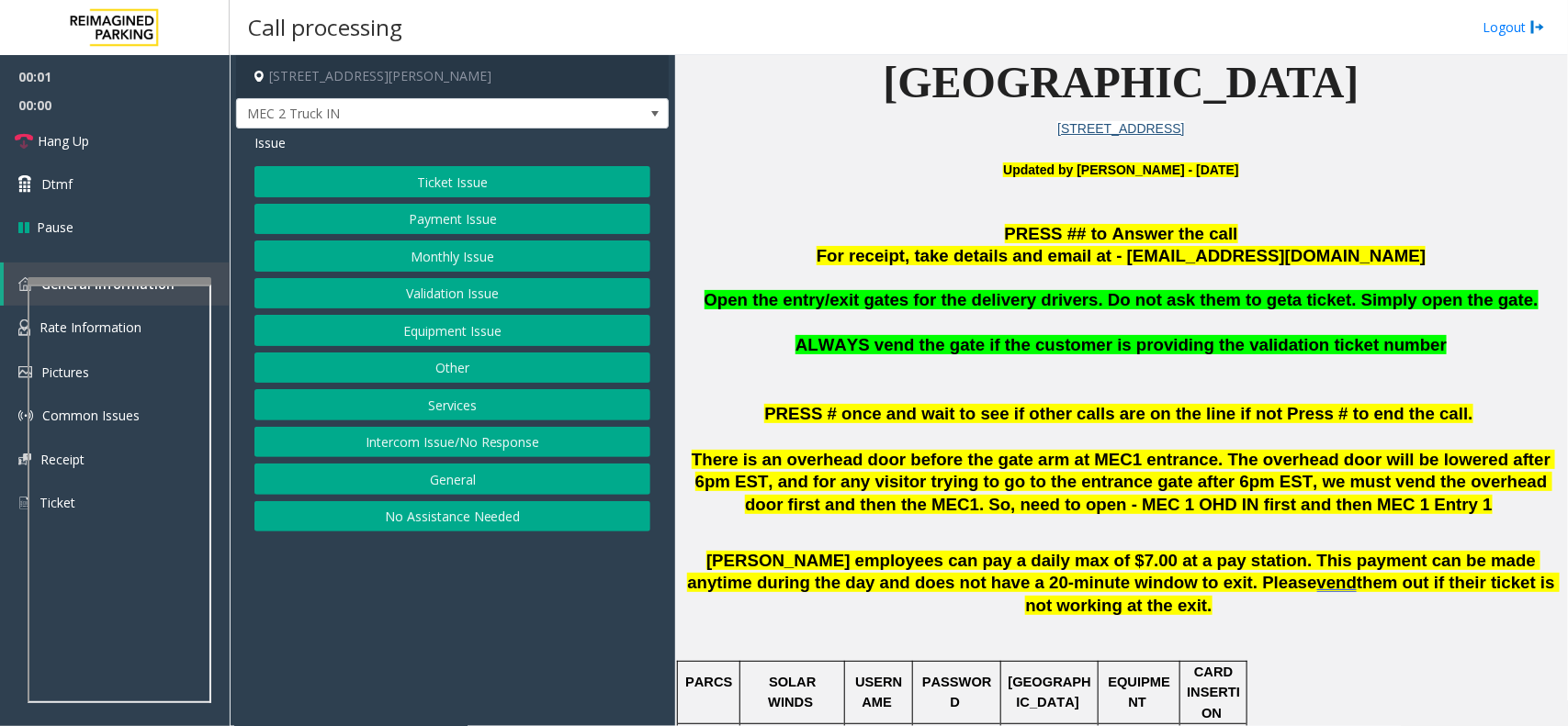
scroll to position [688, 0]
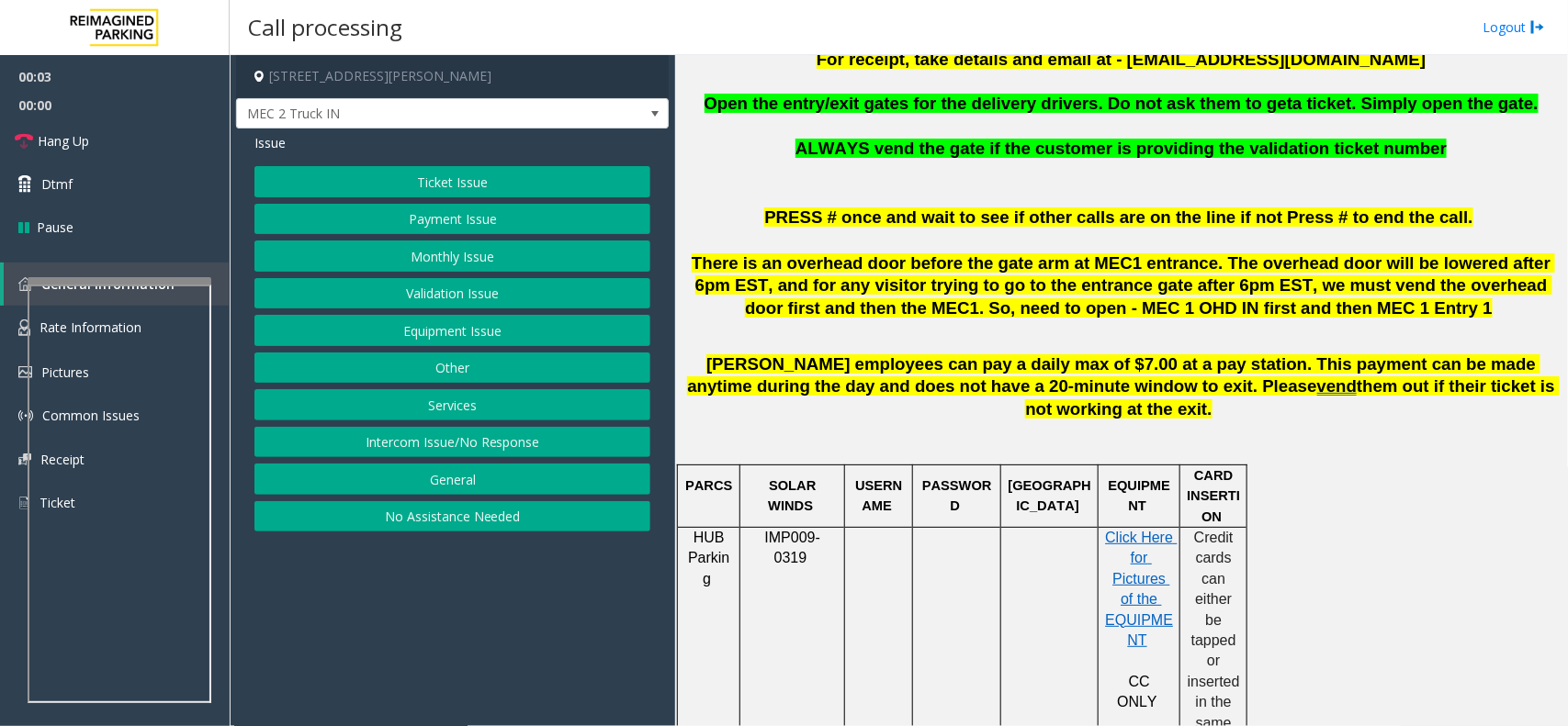
click at [457, 335] on button "Equipment Issue" at bounding box center [451, 330] width 395 height 31
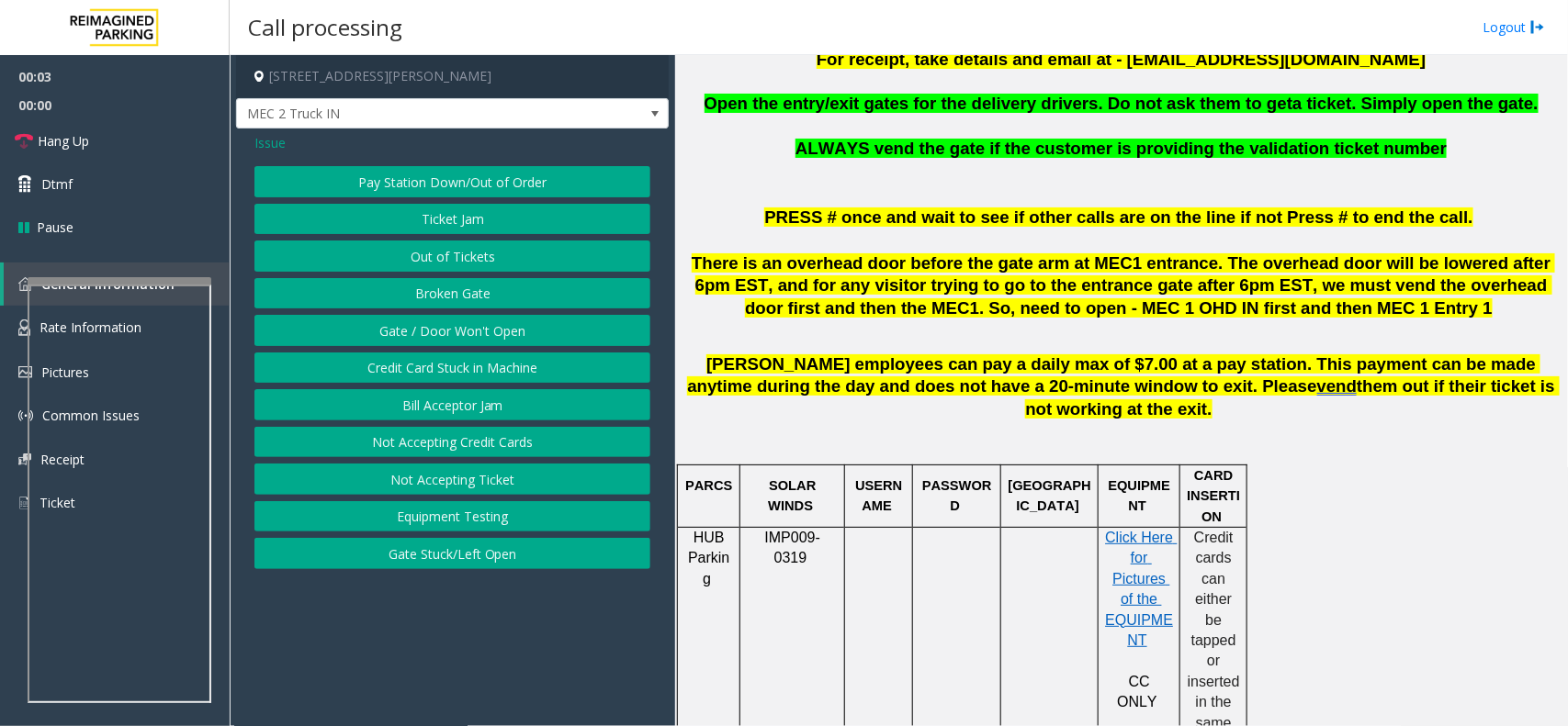
click at [457, 335] on button "Gate / Door Won't Open" at bounding box center [451, 330] width 395 height 31
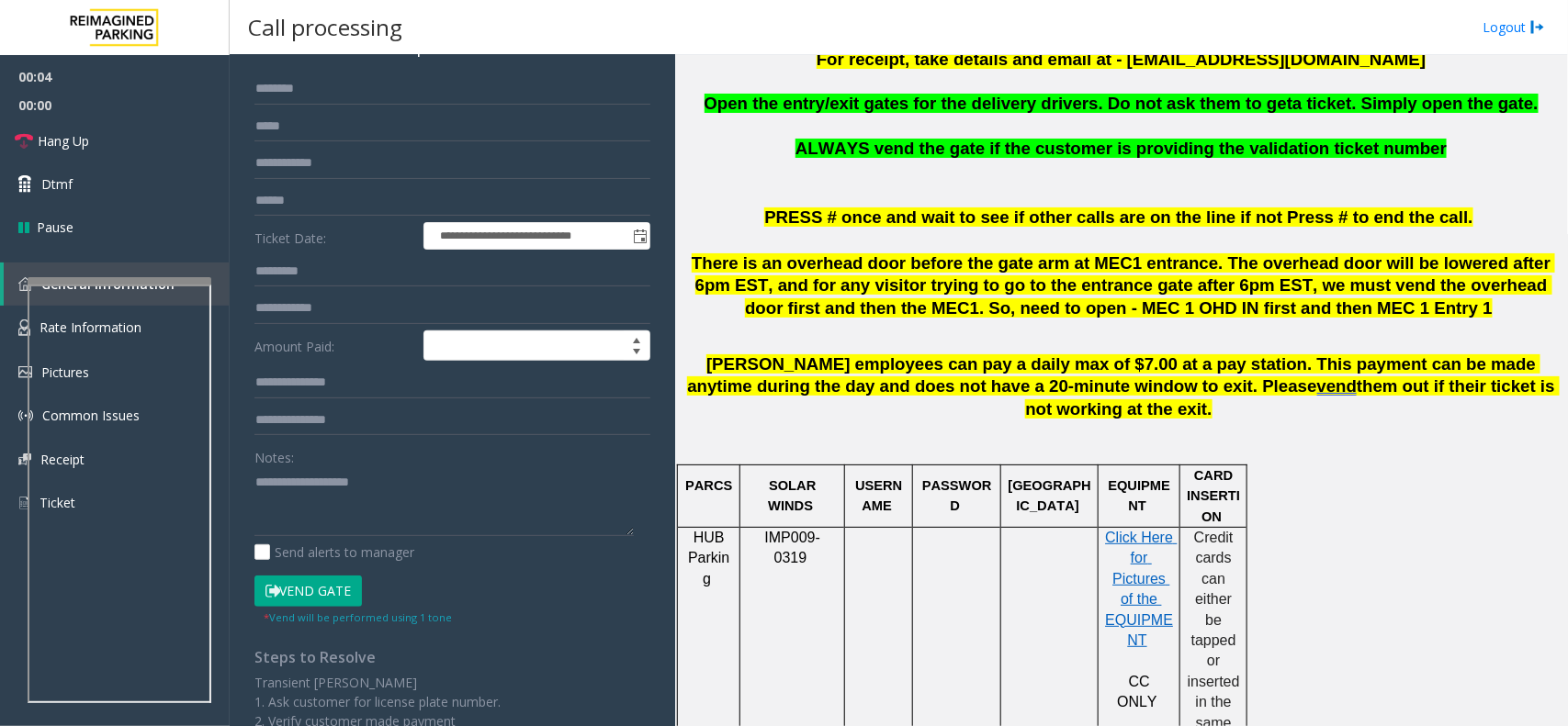
scroll to position [230, 0]
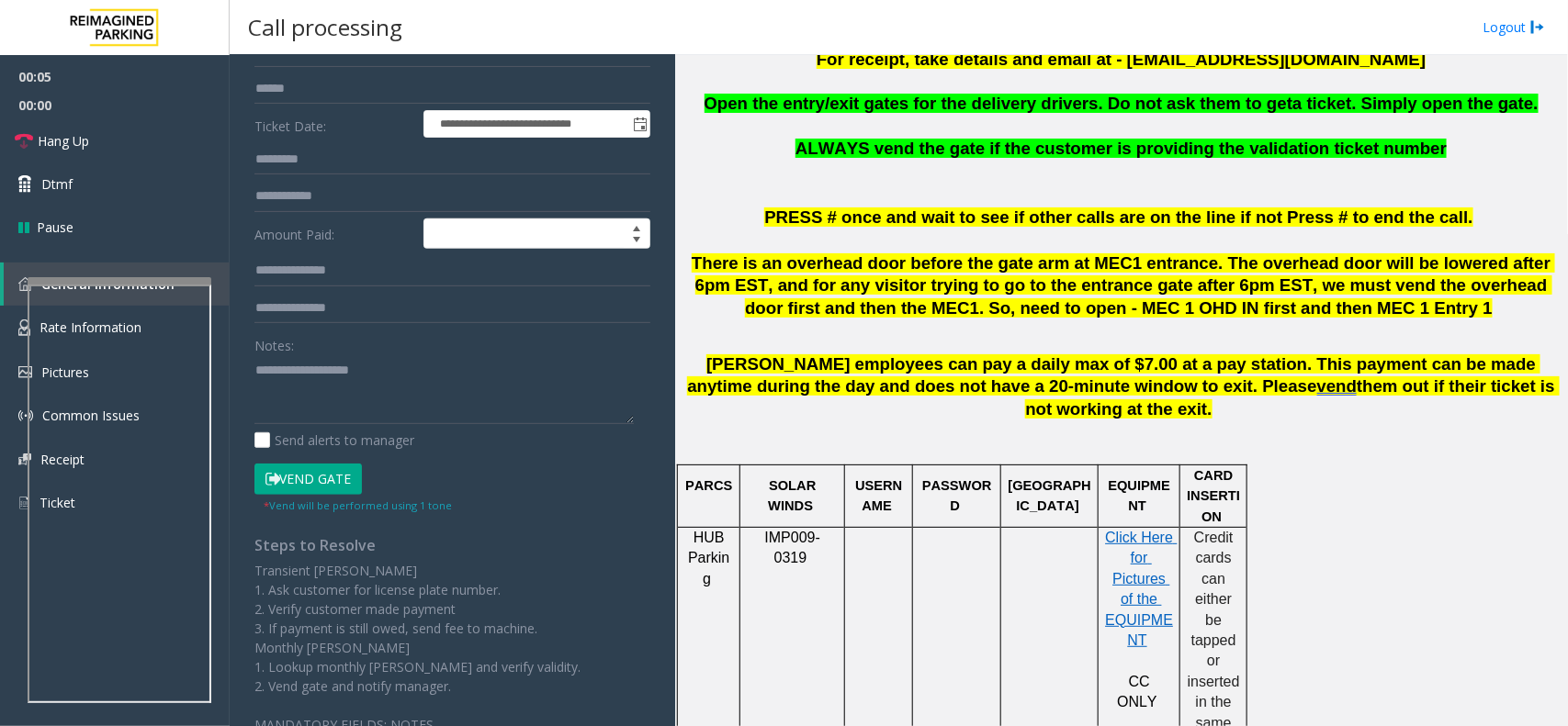
click at [301, 473] on button "Vend Gate" at bounding box center [308, 479] width 108 height 31
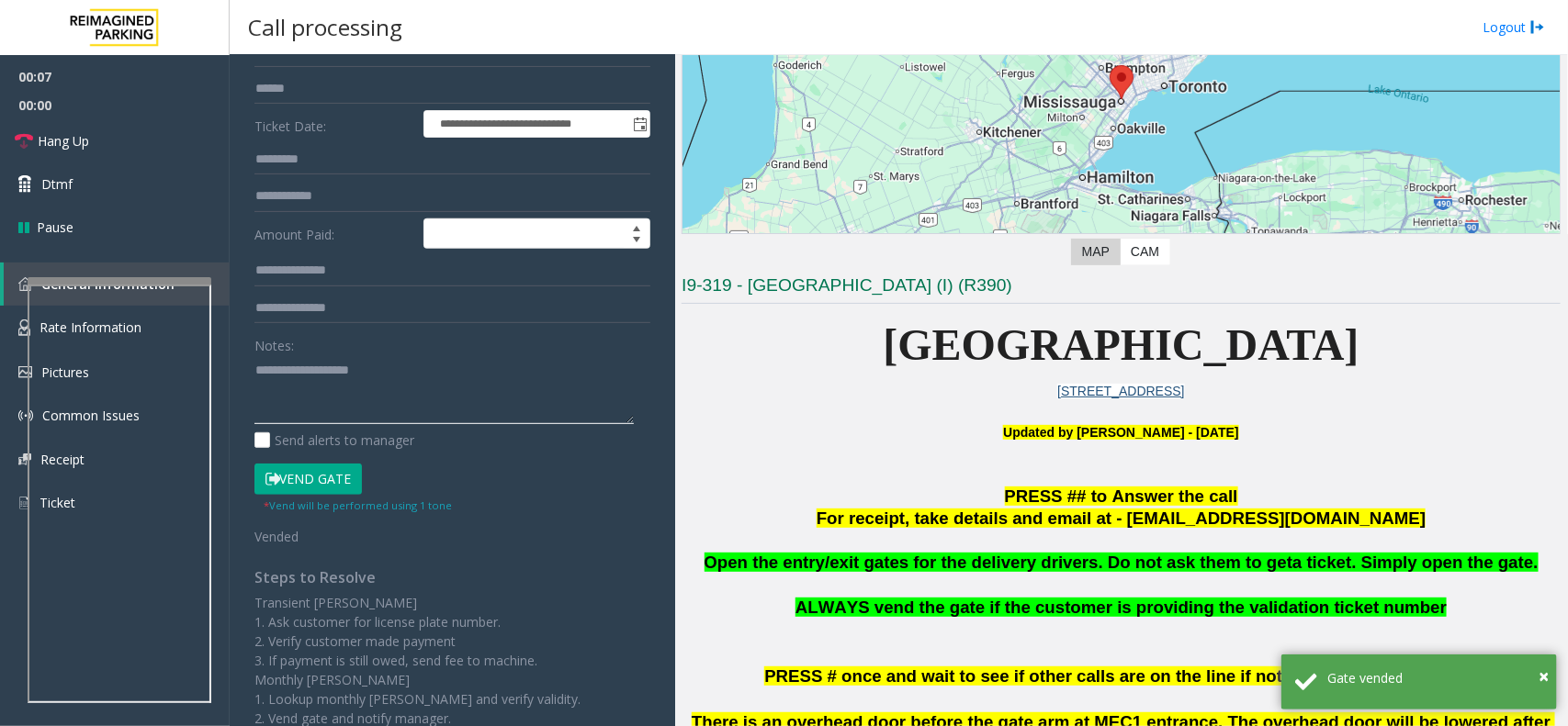
click at [314, 409] on textarea at bounding box center [443, 389] width 379 height 69
type textarea "*"
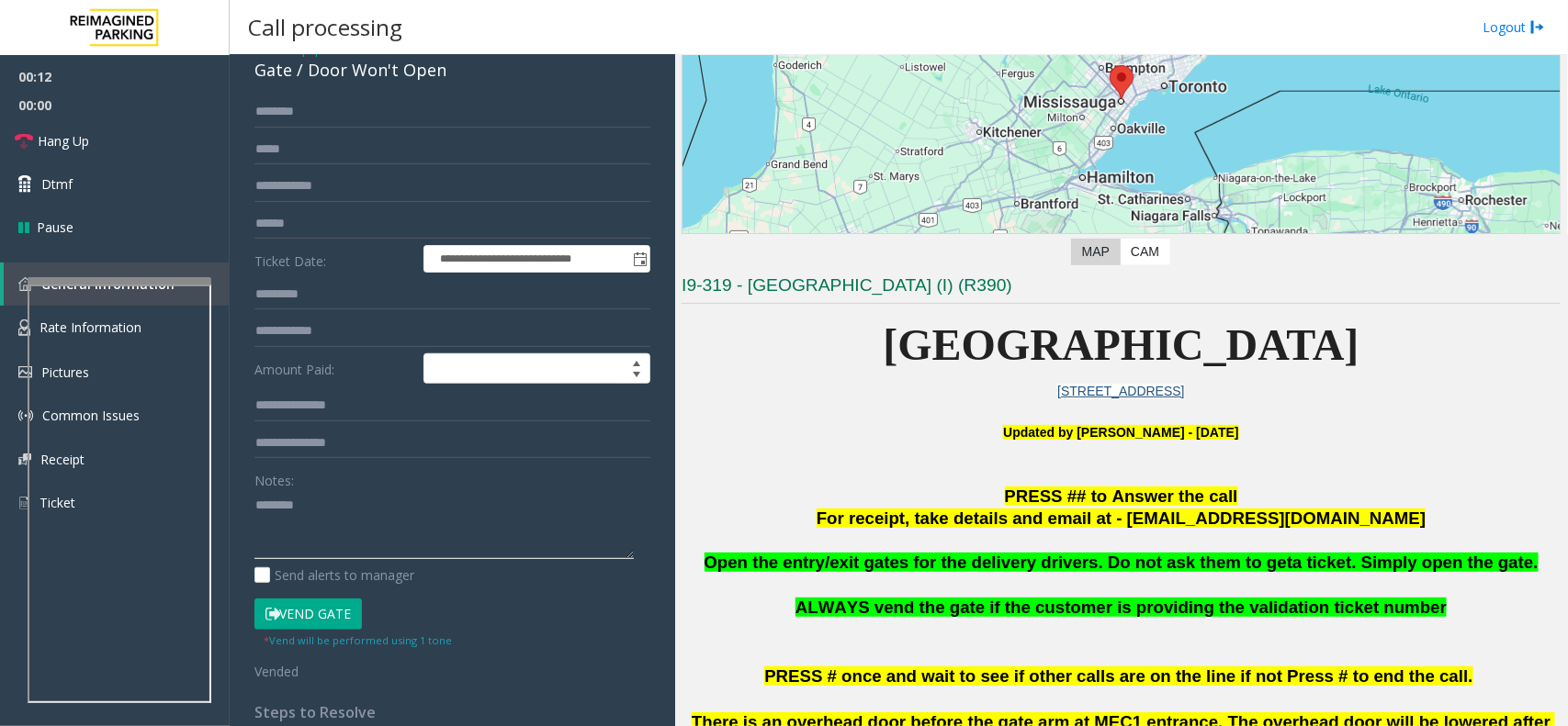
scroll to position [0, 0]
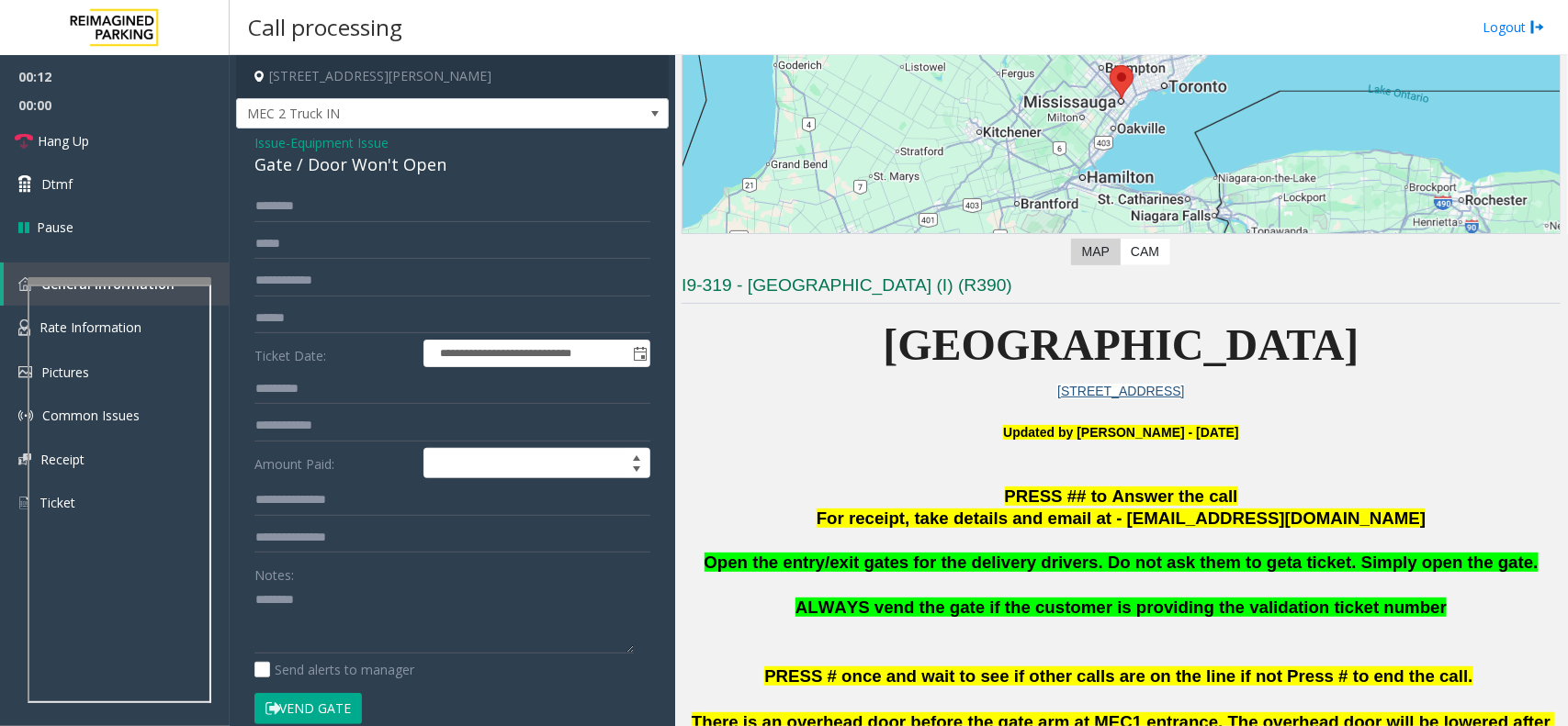
click at [367, 161] on div "Gate / Door Won't Open" at bounding box center [451, 164] width 395 height 25
copy div "Gate / Door Won't Open"
click at [321, 617] on textarea at bounding box center [443, 619] width 379 height 69
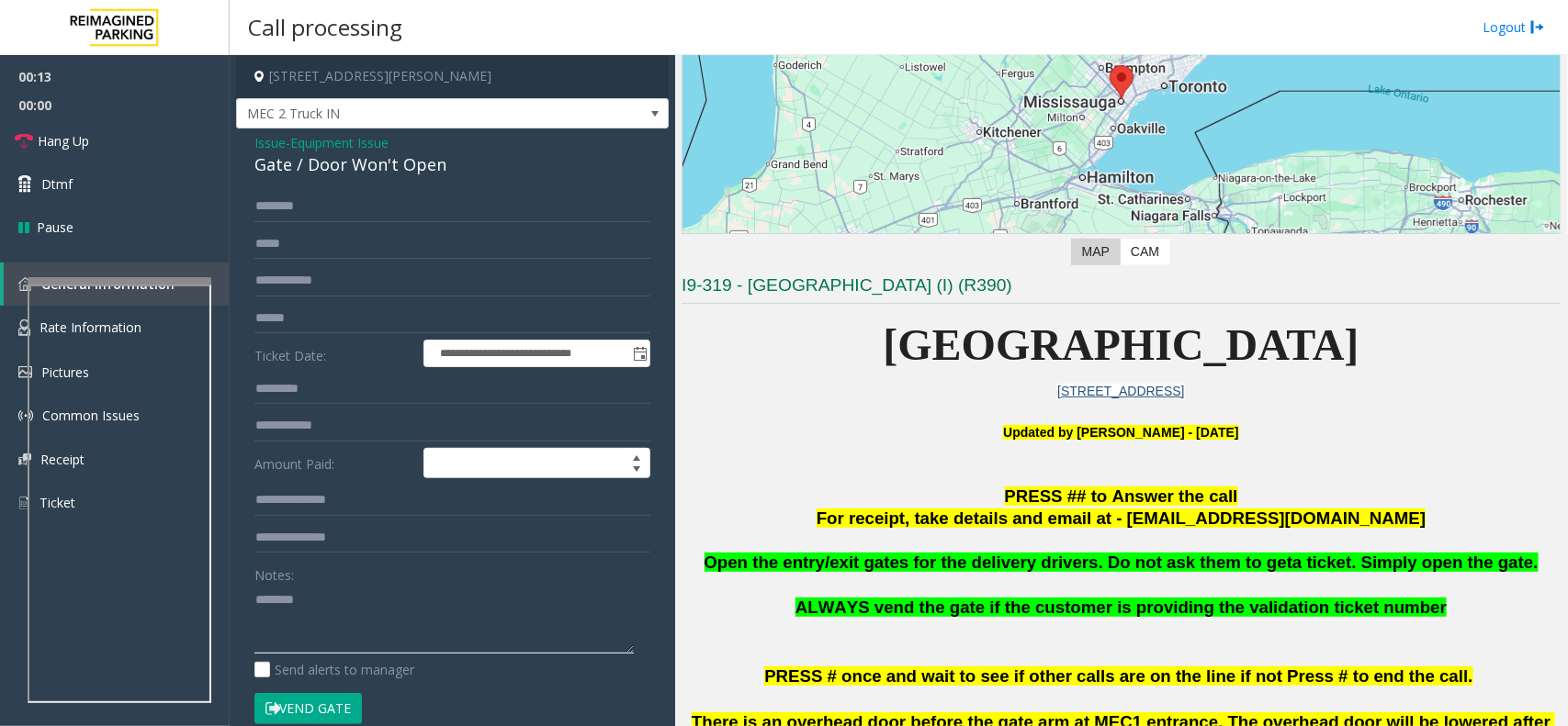
paste textarea "**********"
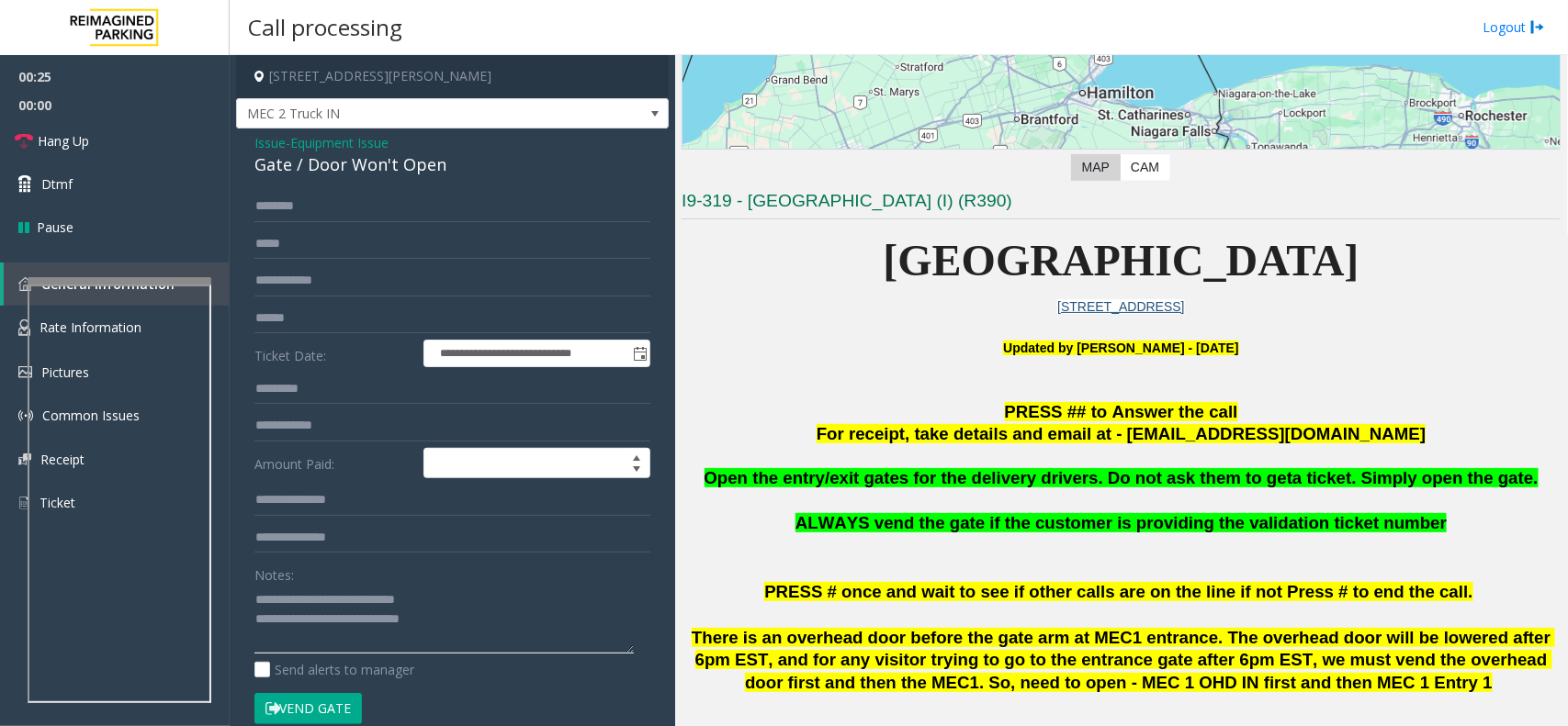
scroll to position [459, 0]
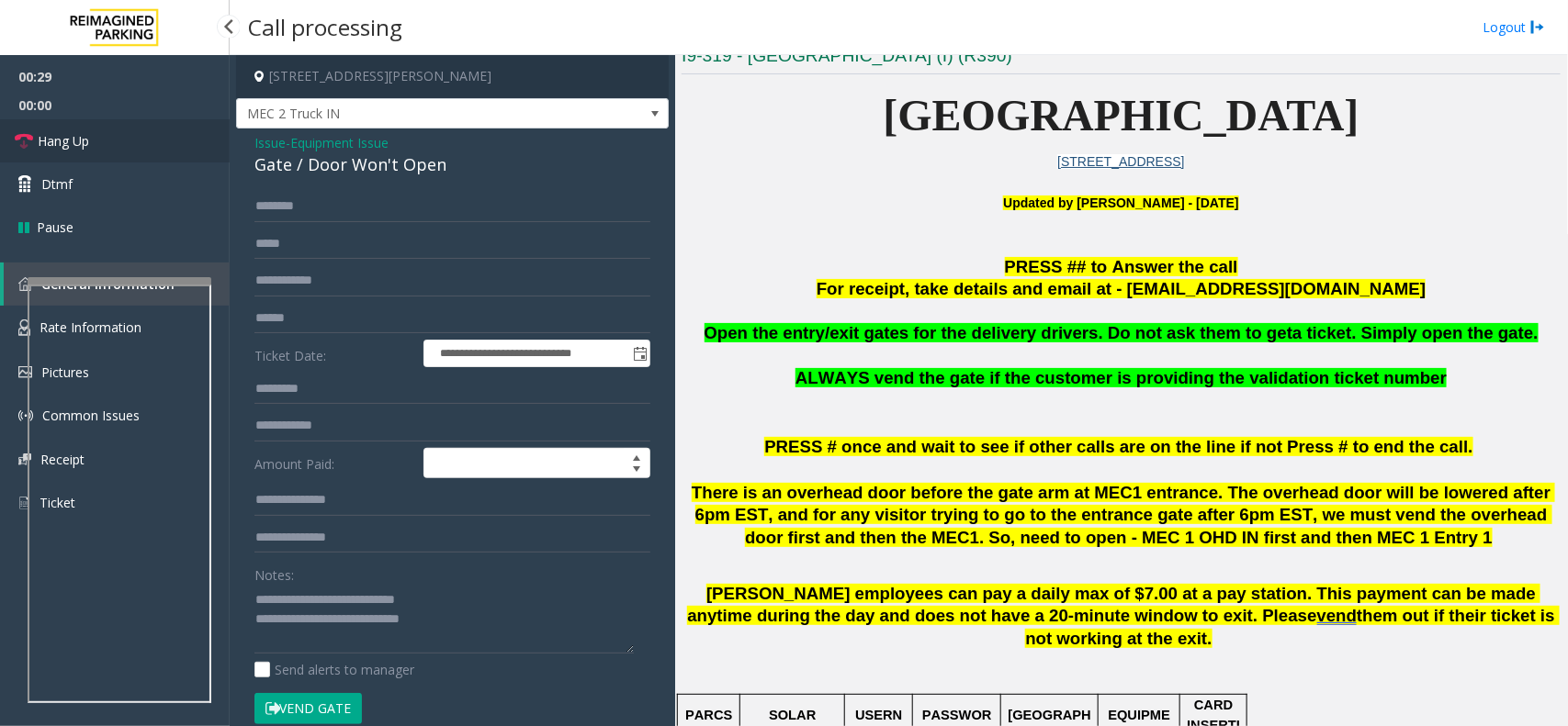
click at [56, 148] on span "Hang Up" at bounding box center [63, 141] width 51 height 19
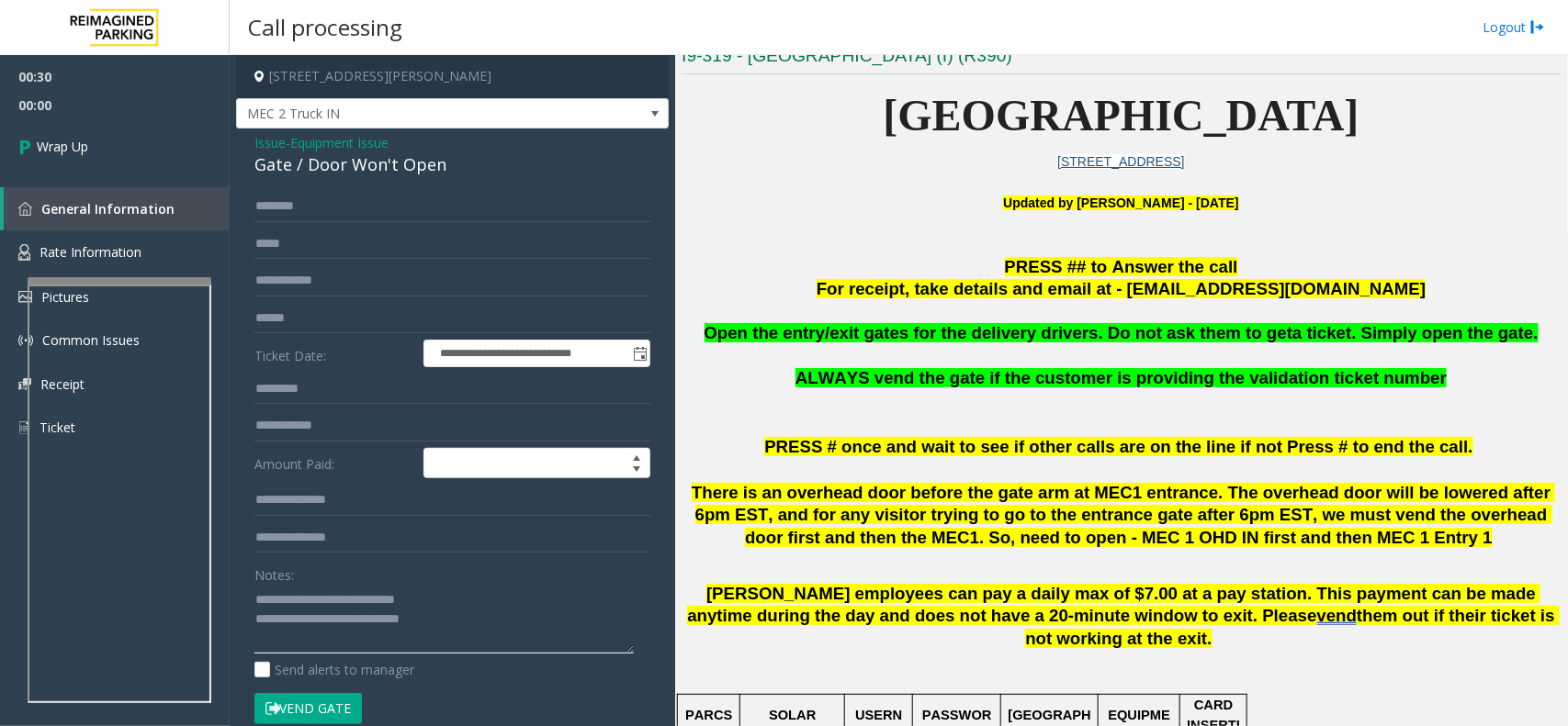
click at [437, 619] on textarea at bounding box center [443, 619] width 379 height 69
click at [1003, 338] on span "Open the entry/exit gates for the delivery drivers. Do not ask them to get" at bounding box center [999, 333] width 589 height 19
copy span "delivery"
click at [451, 637] on textarea at bounding box center [443, 619] width 379 height 69
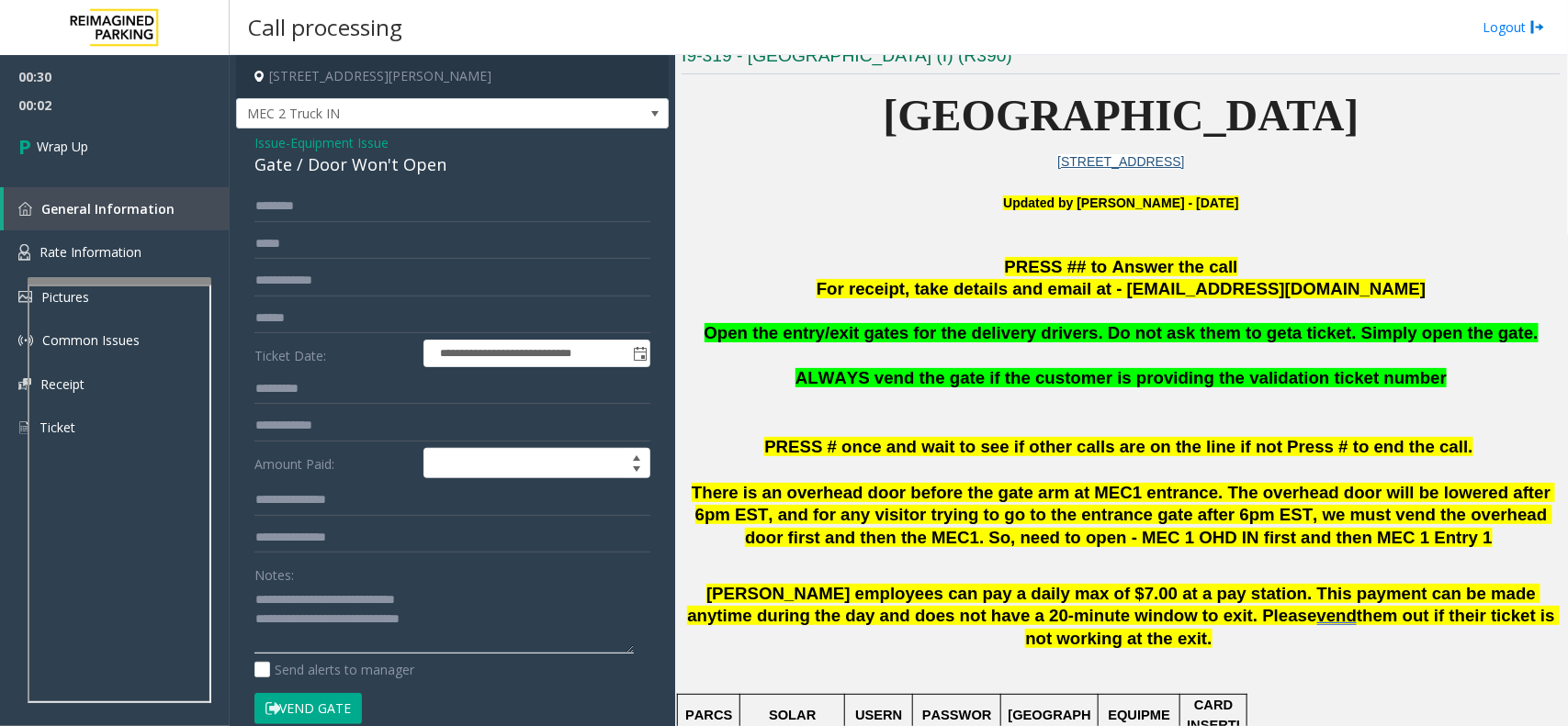
paste textarea "*********"
type textarea "**********"
click at [81, 147] on span "Wrap Up" at bounding box center [62, 146] width 51 height 19
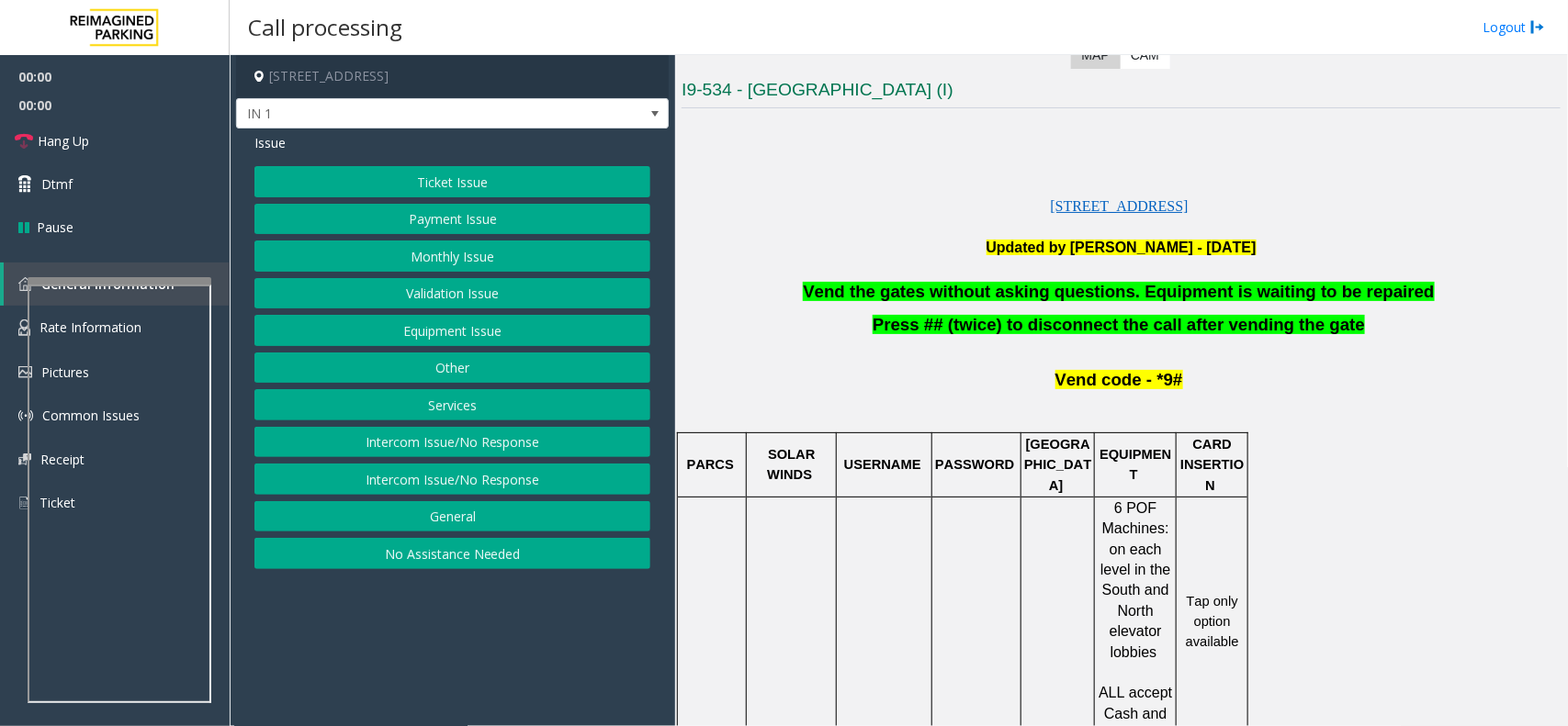
scroll to position [574, 0]
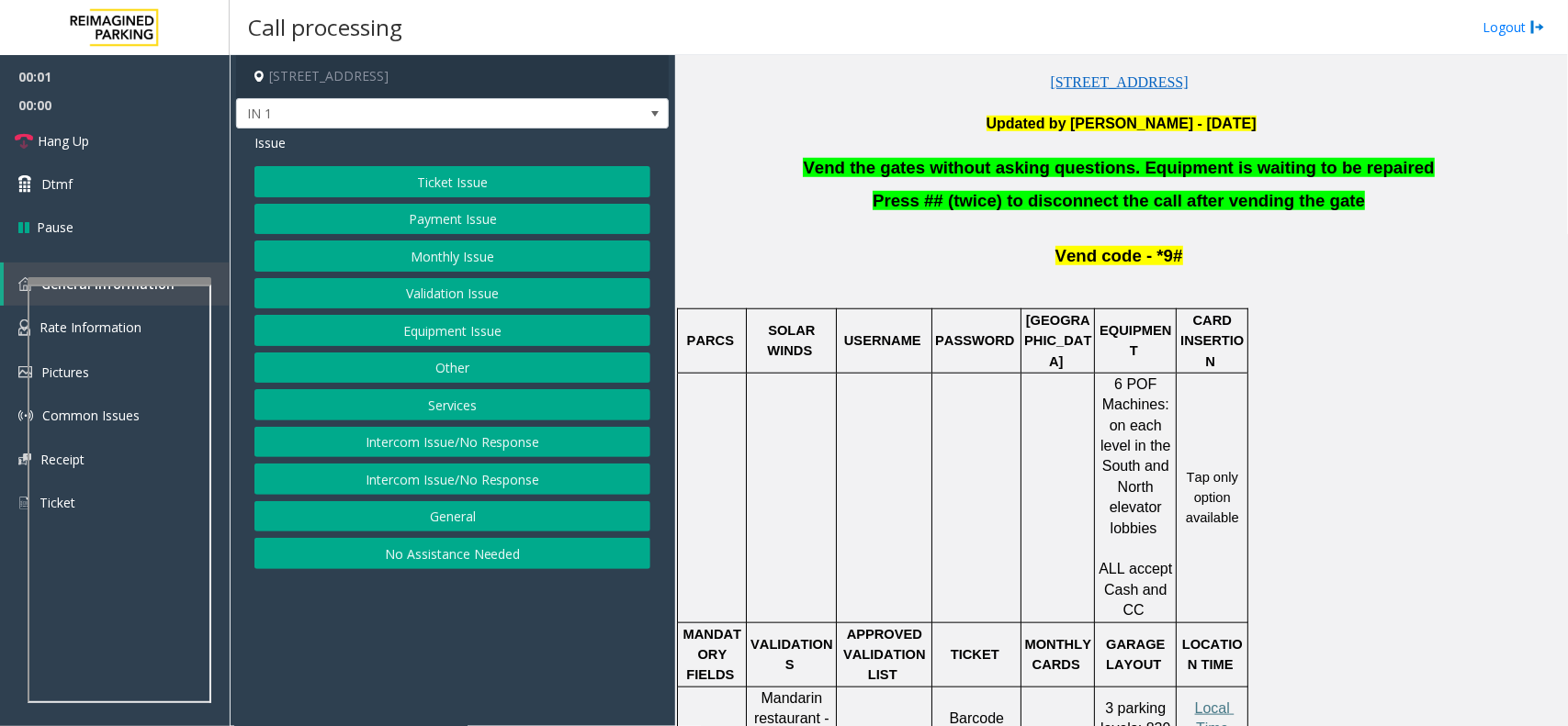
click at [428, 336] on button "Equipment Issue" at bounding box center [451, 330] width 395 height 31
click at [434, 329] on button "Gate / Door Won't Open" at bounding box center [451, 330] width 395 height 31
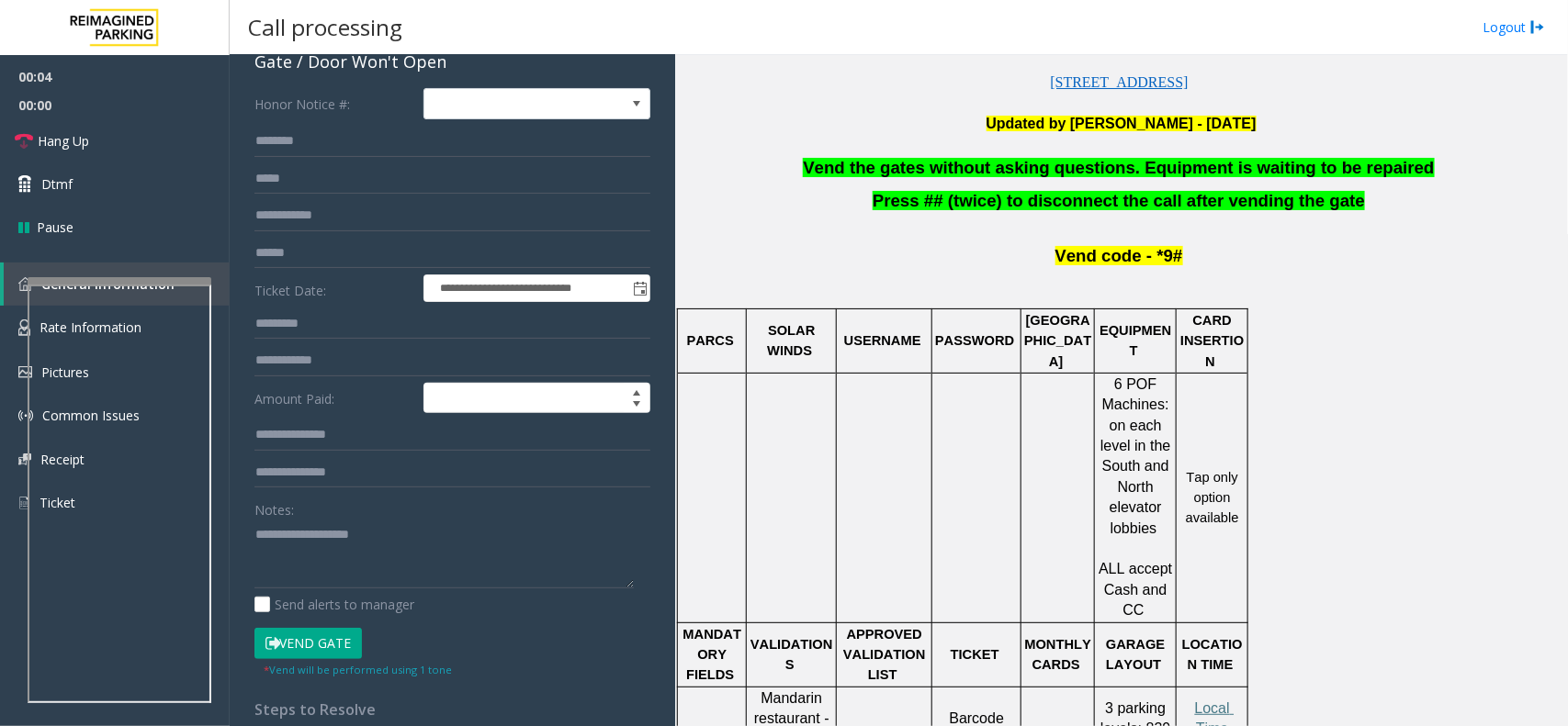
scroll to position [230, 0]
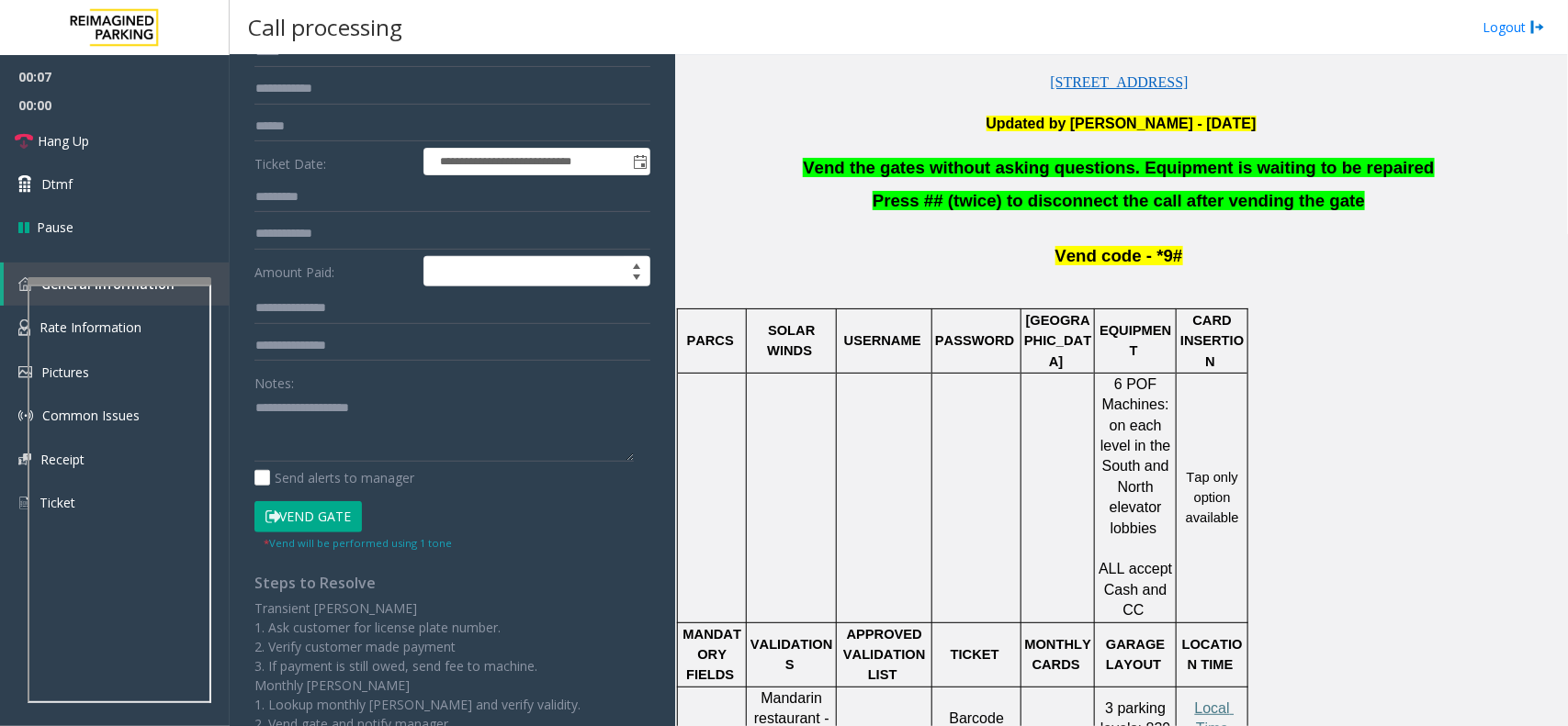
click at [326, 519] on button "Vend Gate" at bounding box center [308, 516] width 108 height 31
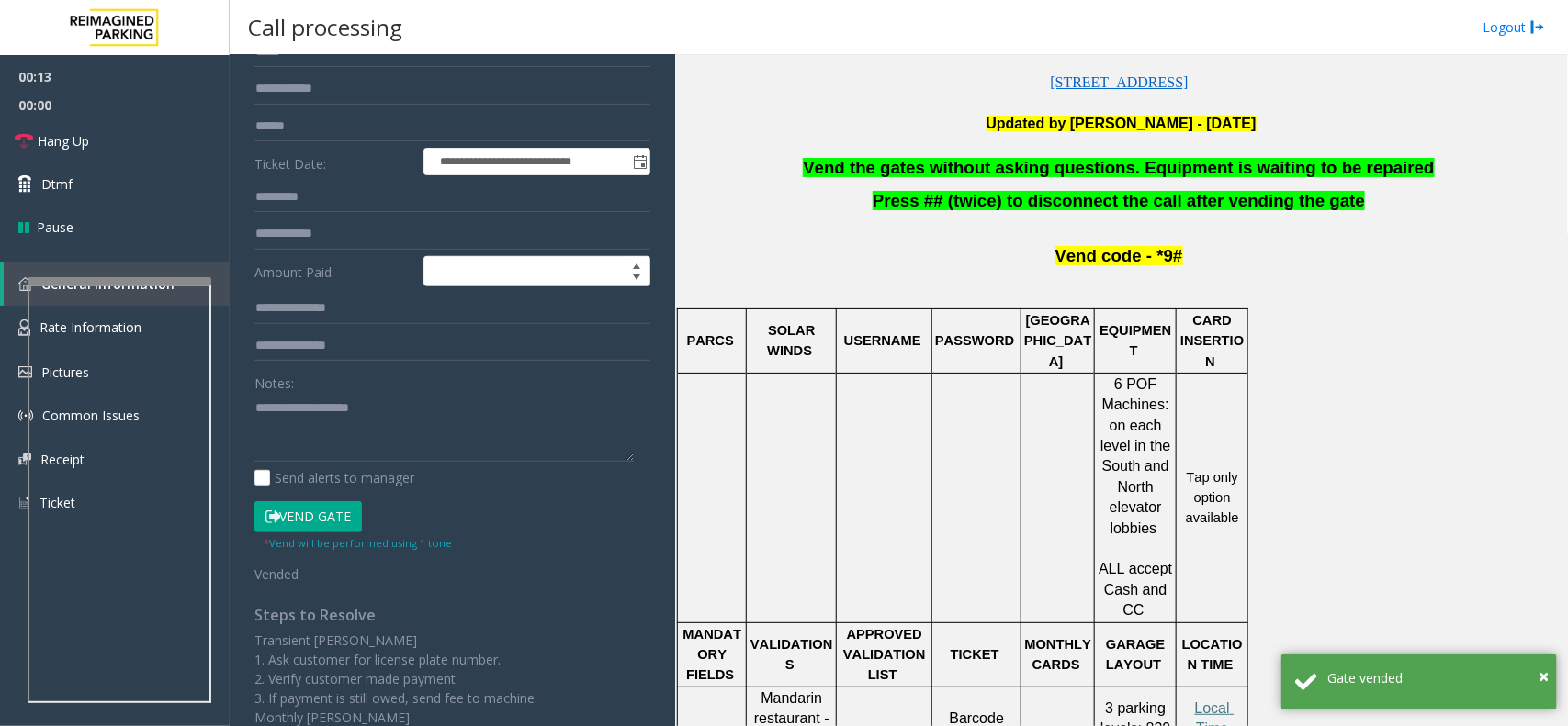
click at [278, 513] on icon at bounding box center [272, 516] width 14 height 13
click at [148, 181] on link "Dtmf" at bounding box center [114, 184] width 230 height 43
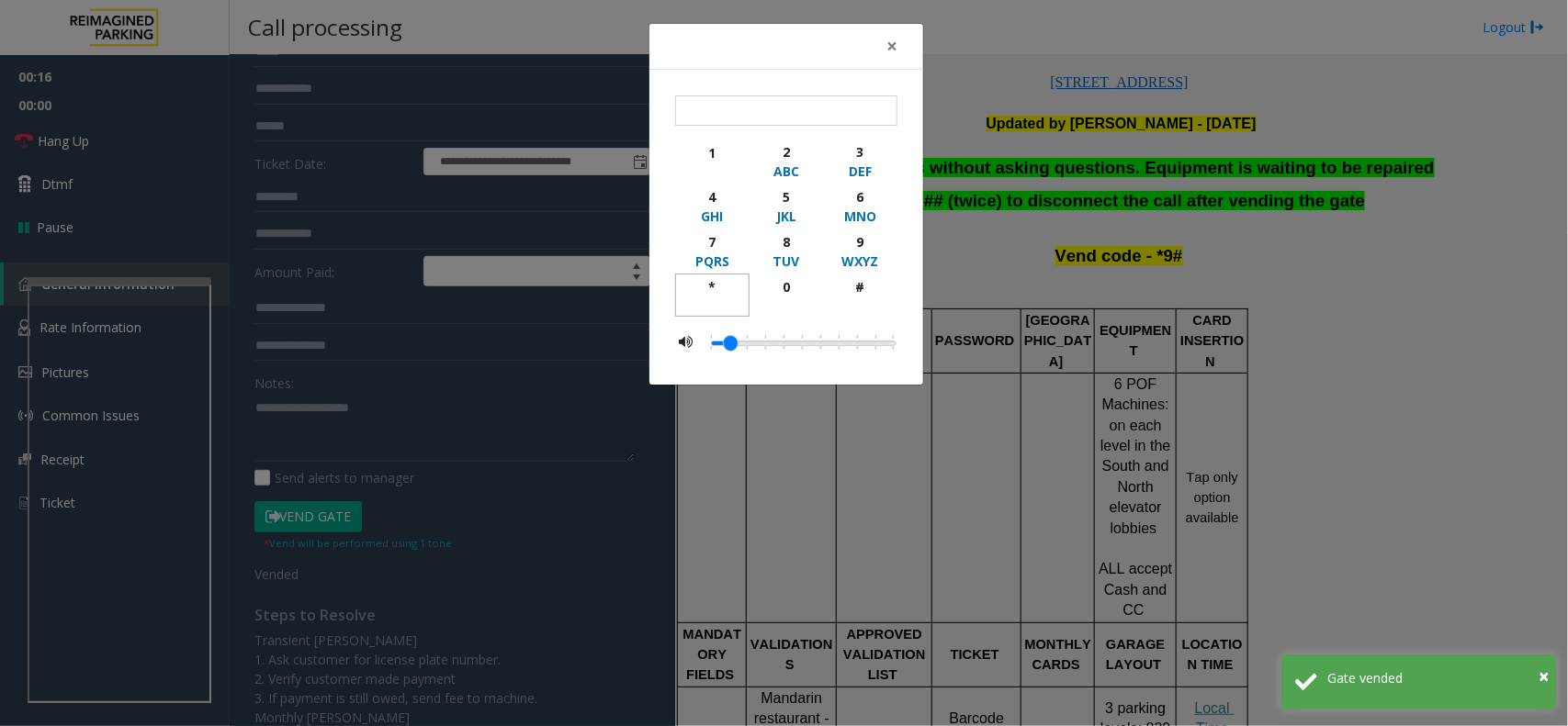
click at [727, 277] on div "*" at bounding box center [712, 287] width 51 height 19
click at [878, 253] on div "WXYZ" at bounding box center [860, 262] width 51 height 19
click at [863, 292] on div "#" at bounding box center [860, 287] width 51 height 19
type input "***"
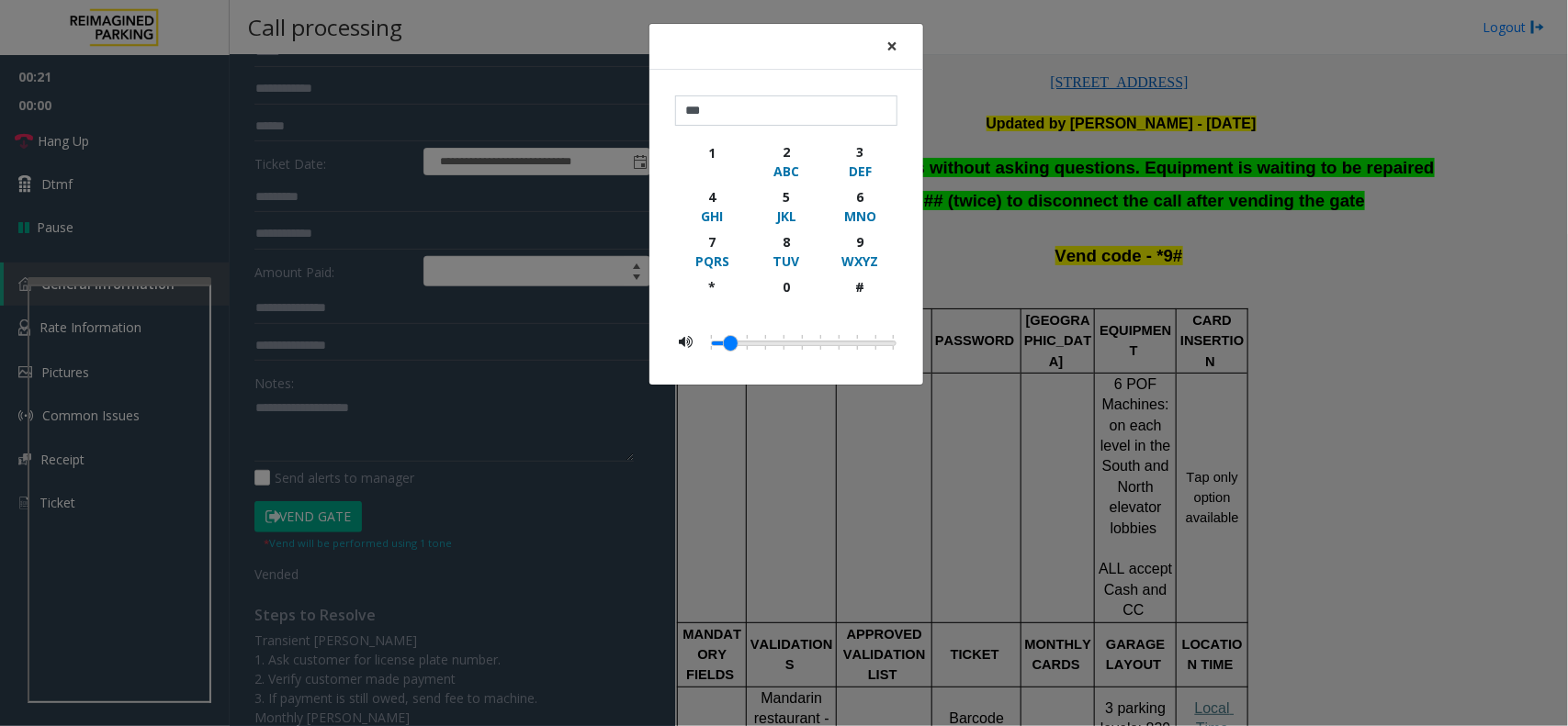
click at [900, 41] on button "×" at bounding box center [892, 46] width 37 height 45
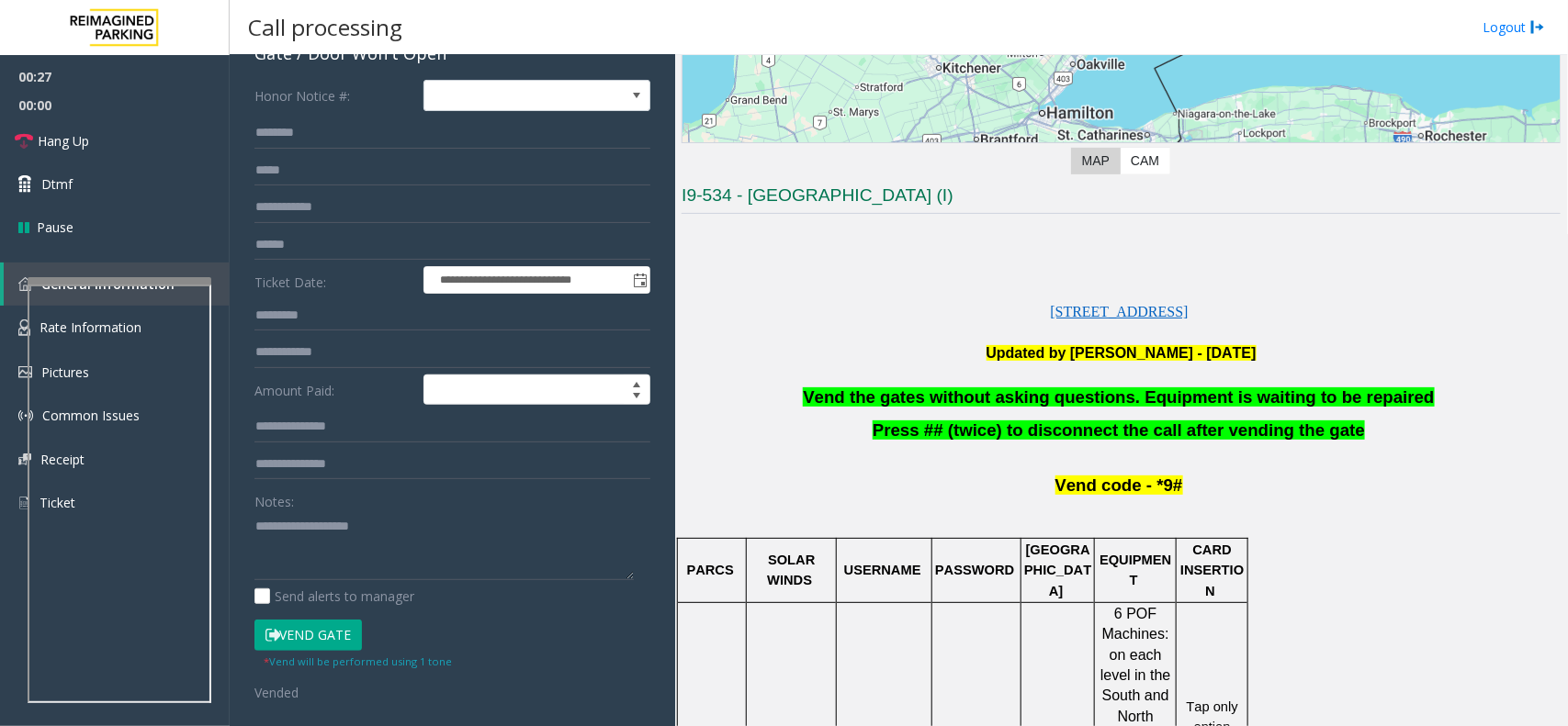
scroll to position [0, 0]
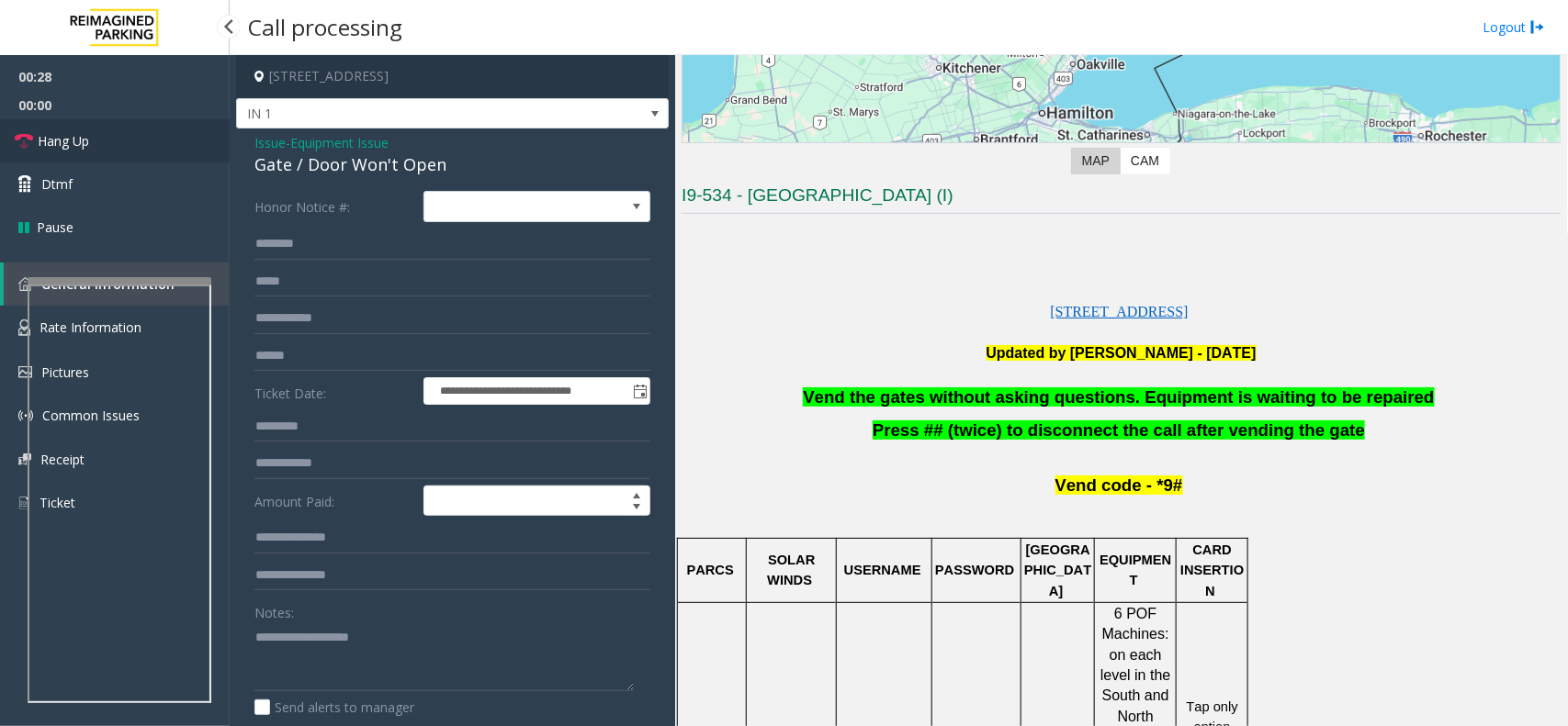
drag, startPoint x: 92, startPoint y: 143, endPoint x: 158, endPoint y: 152, distance: 66.6
click at [92, 143] on link "Hang Up" at bounding box center [114, 140] width 230 height 43
click at [277, 157] on div "Gate / Door Won't Open" at bounding box center [451, 164] width 395 height 25
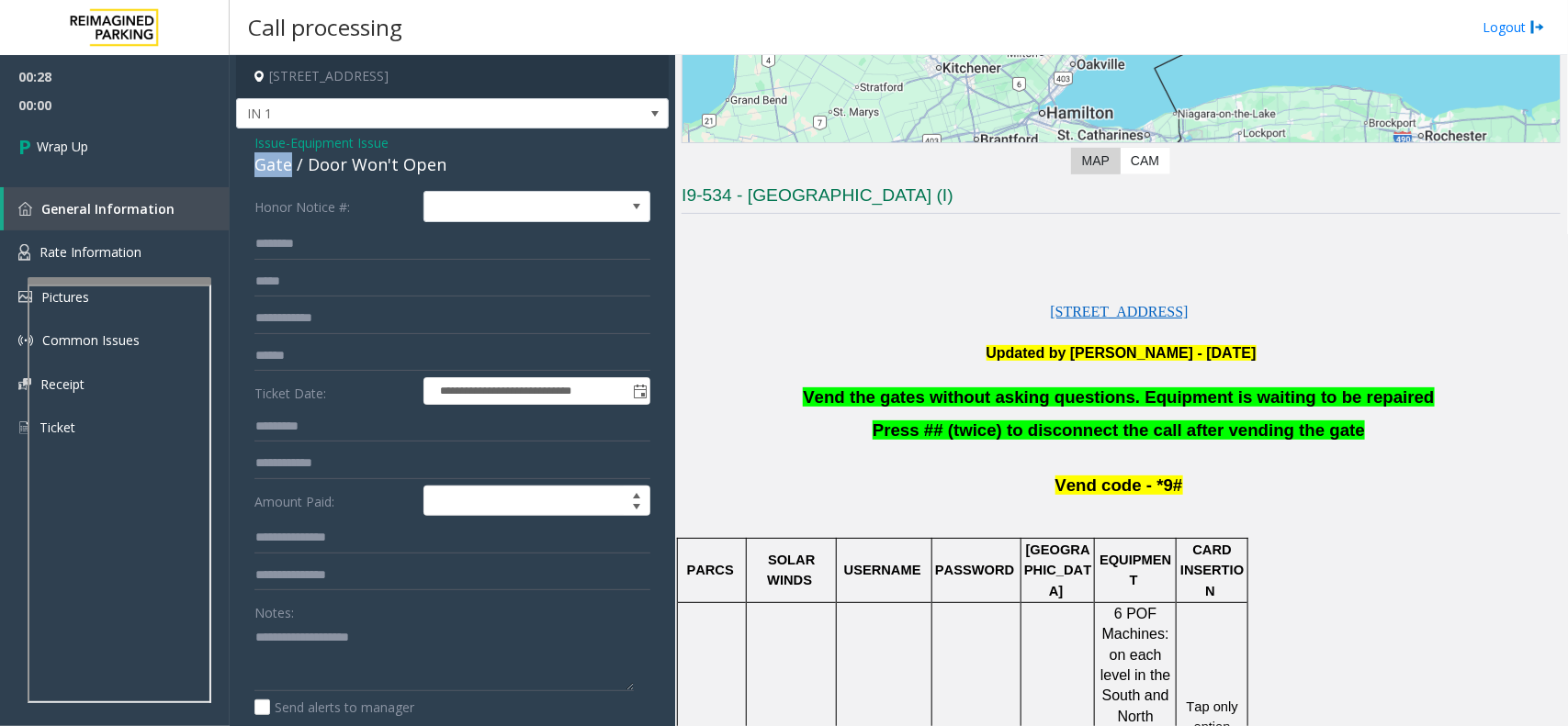
click at [277, 157] on div "Gate / Door Won't Open" at bounding box center [451, 164] width 395 height 25
copy div "Gate / Door Won't Open"
click at [321, 606] on div "Notes:" at bounding box center [451, 644] width 395 height 94
click at [321, 644] on textarea at bounding box center [443, 657] width 379 height 69
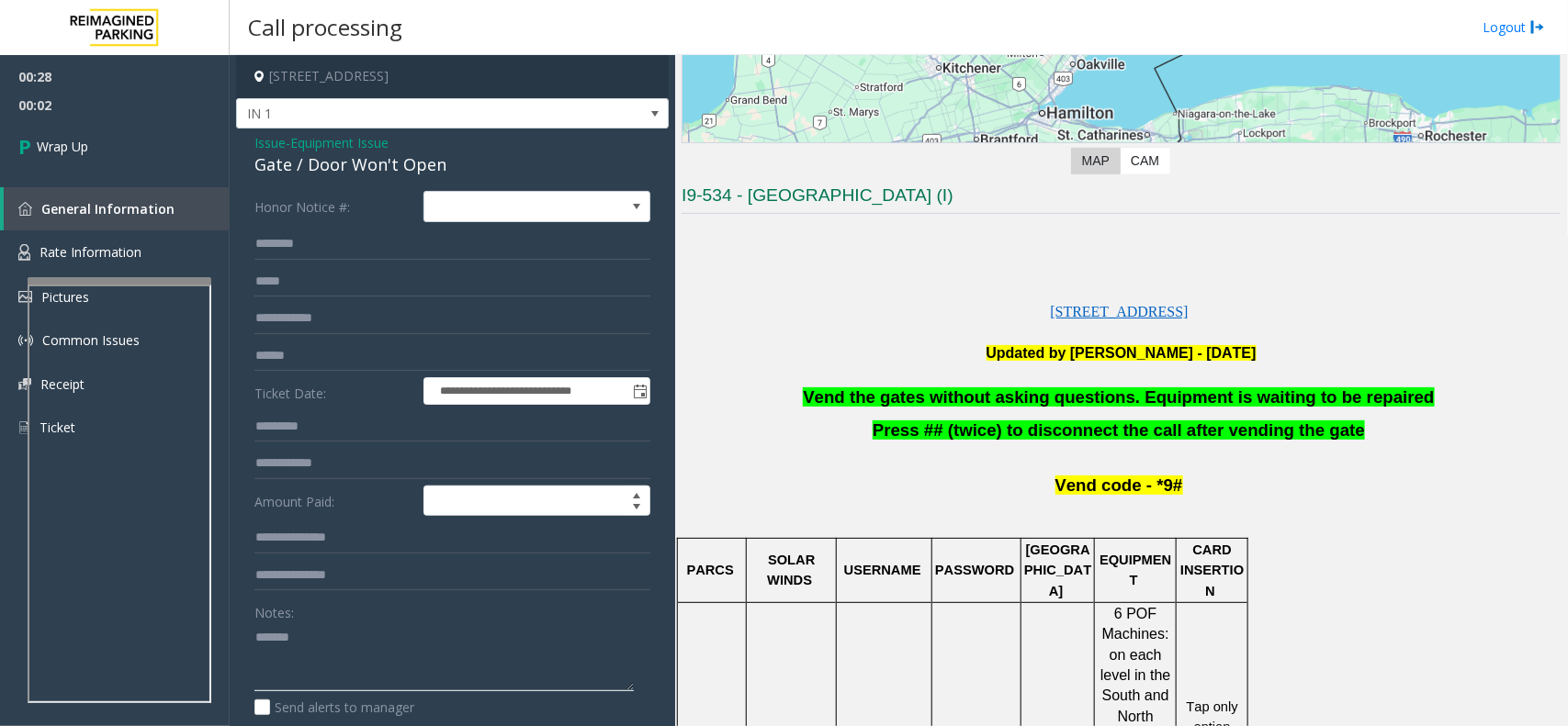
paste textarea "**********"
type textarea "**********"
click at [47, 138] on span "Wrap Up" at bounding box center [62, 146] width 51 height 19
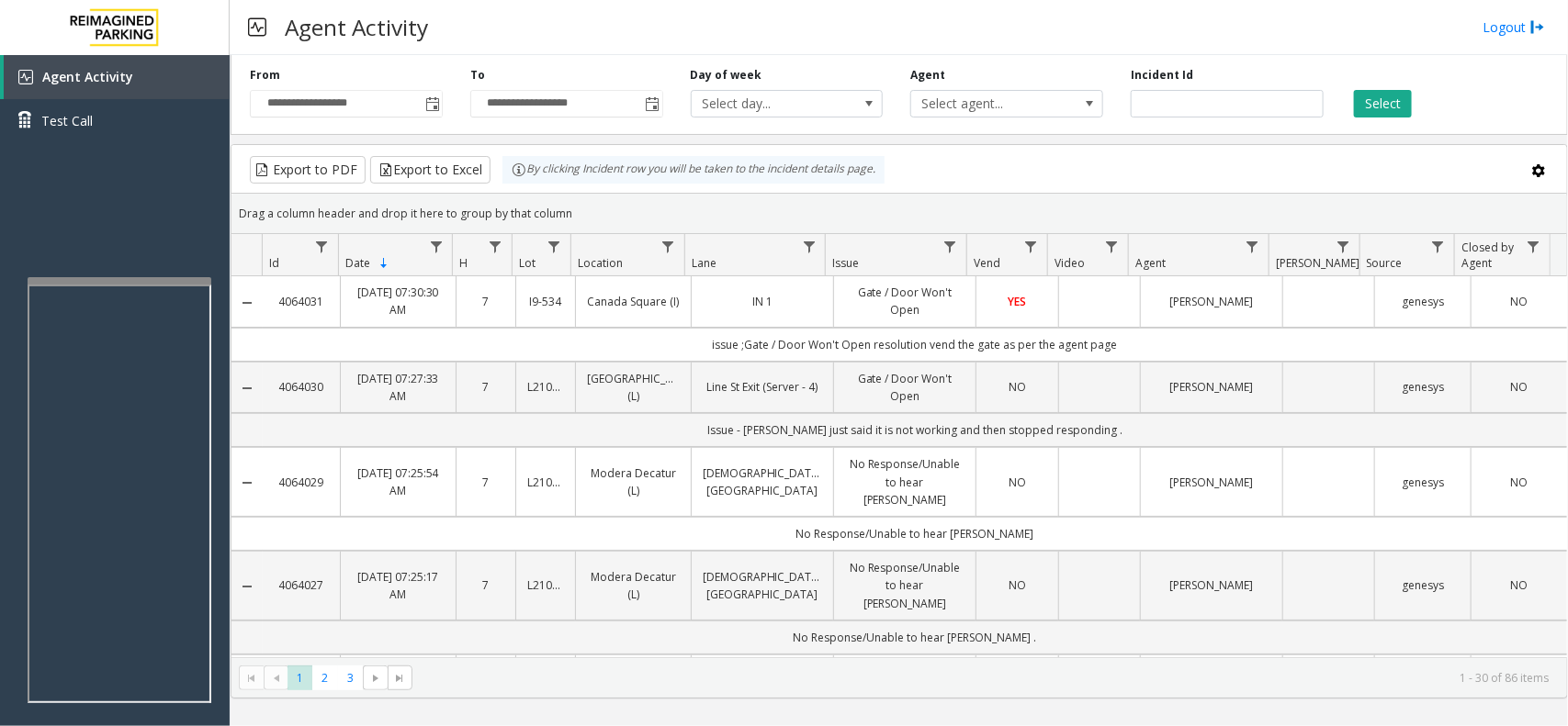
click at [969, 18] on div "Agent Activity Logout" at bounding box center [898, 27] width 1338 height 55
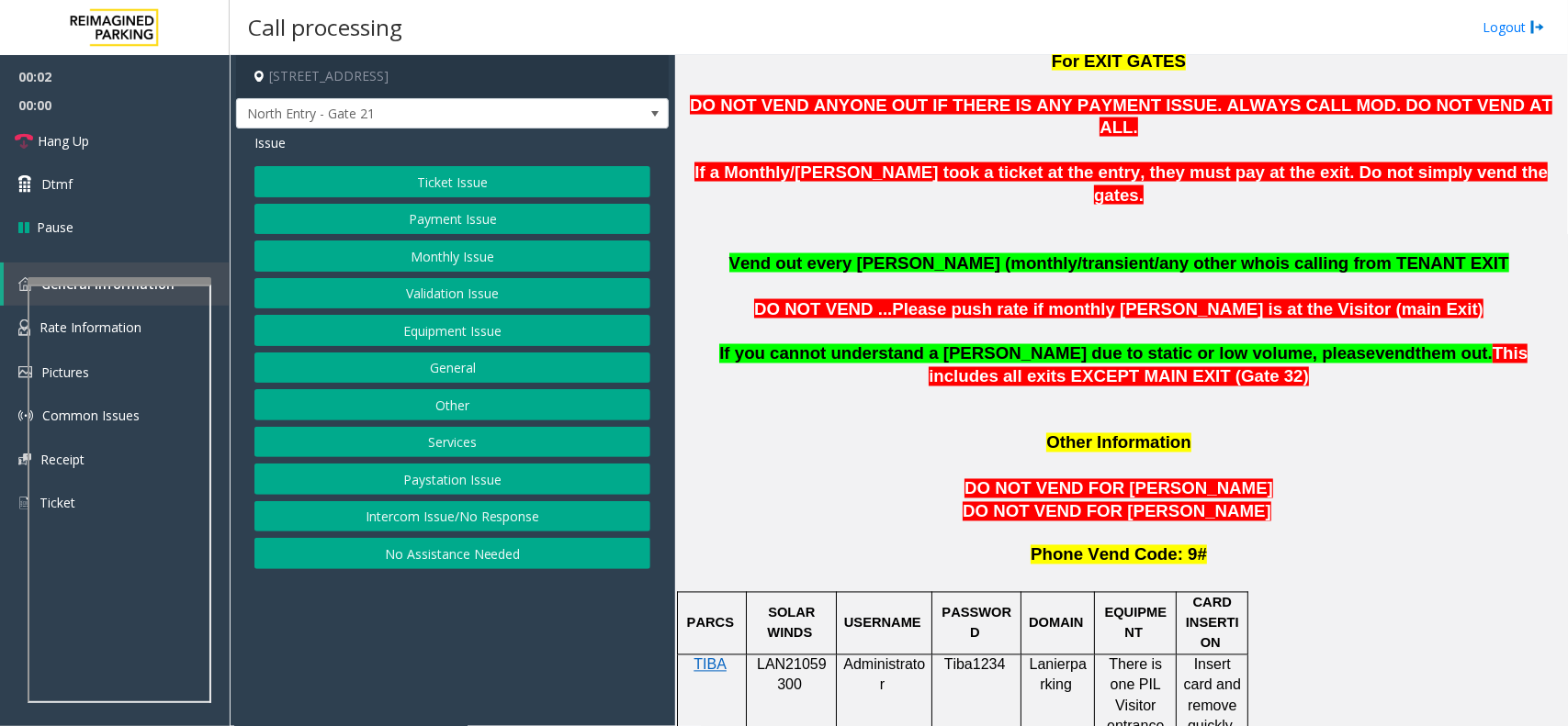
scroll to position [1607, 0]
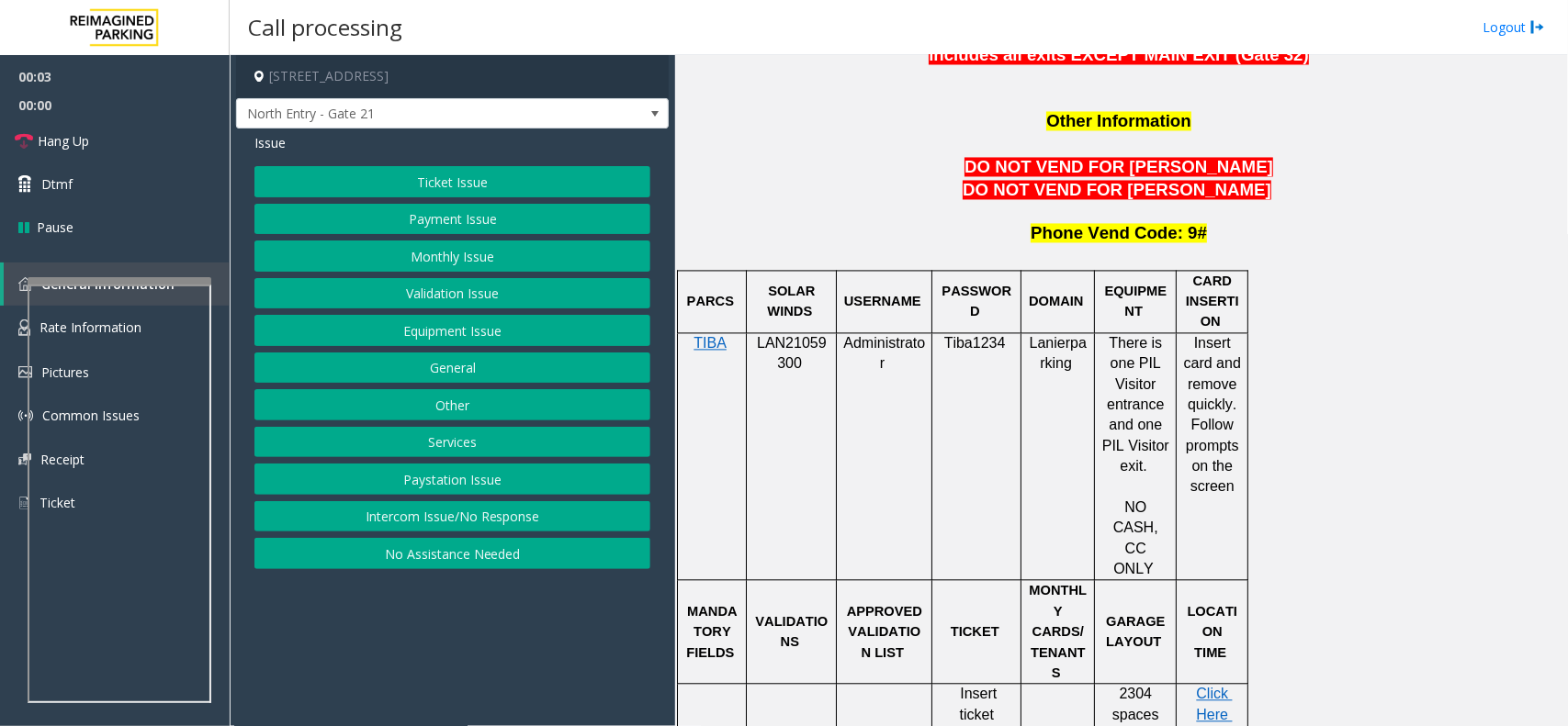
click at [782, 336] on span "LAN21059300" at bounding box center [792, 353] width 70 height 36
copy p "LAN21059300"
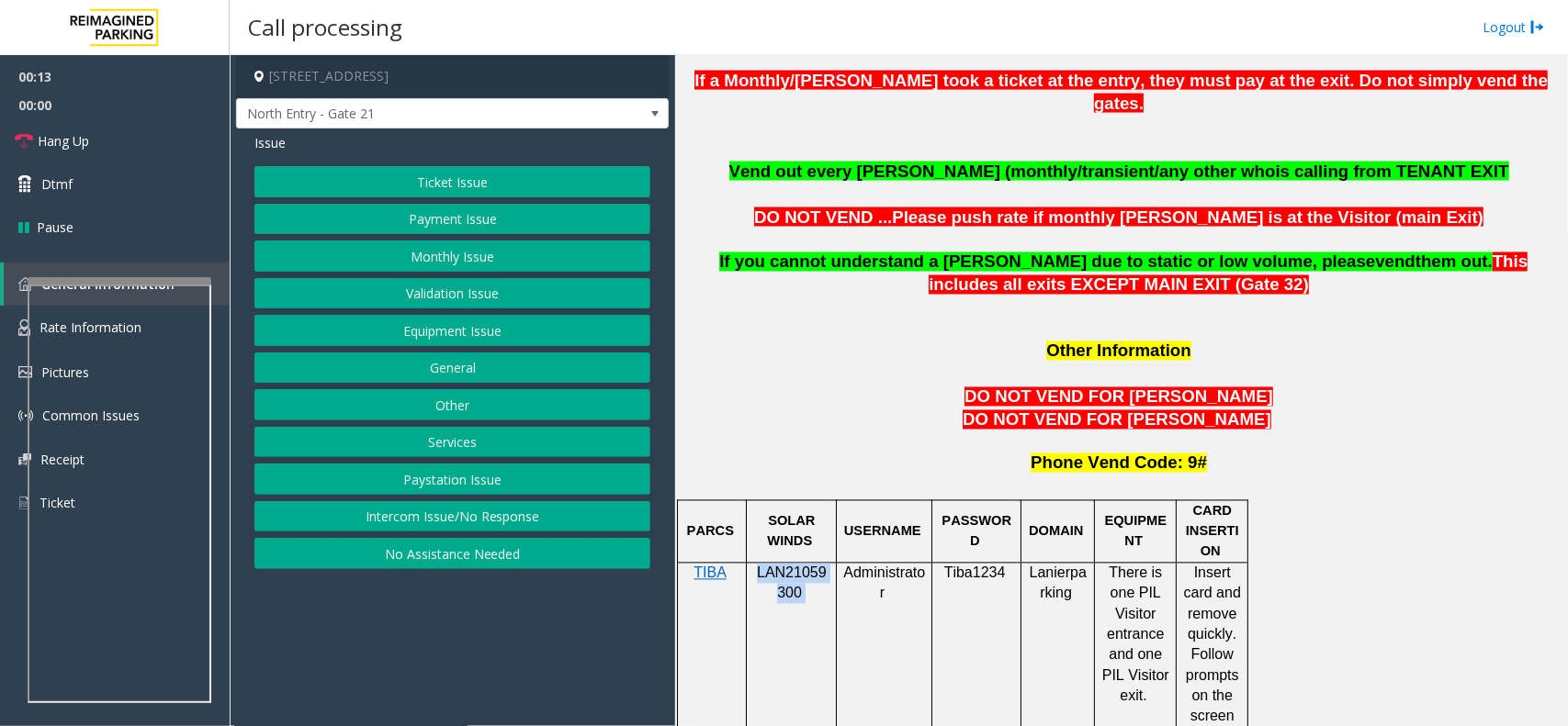
click at [393, 255] on button "Monthly Issue" at bounding box center [451, 256] width 395 height 31
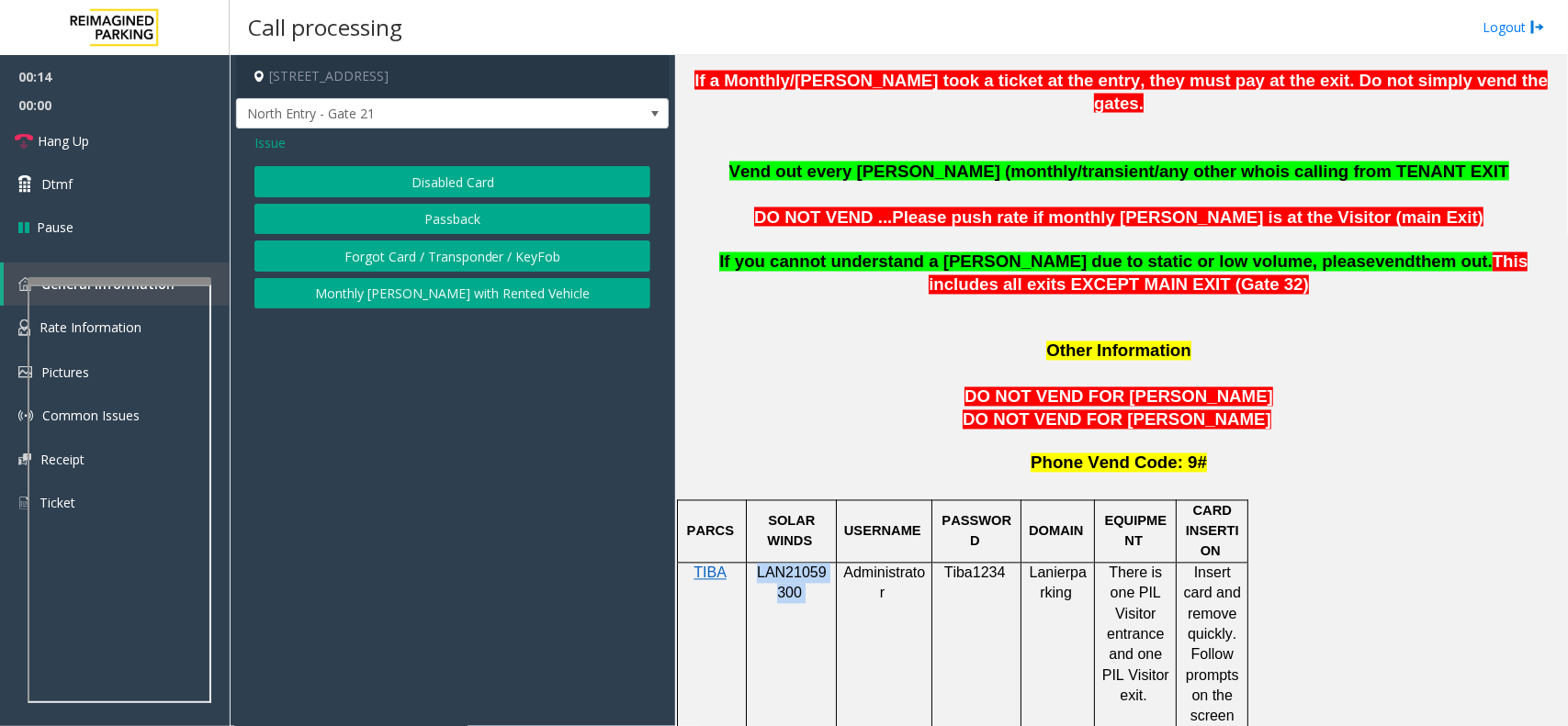
click at [443, 174] on button "Disabled Card" at bounding box center [451, 182] width 395 height 31
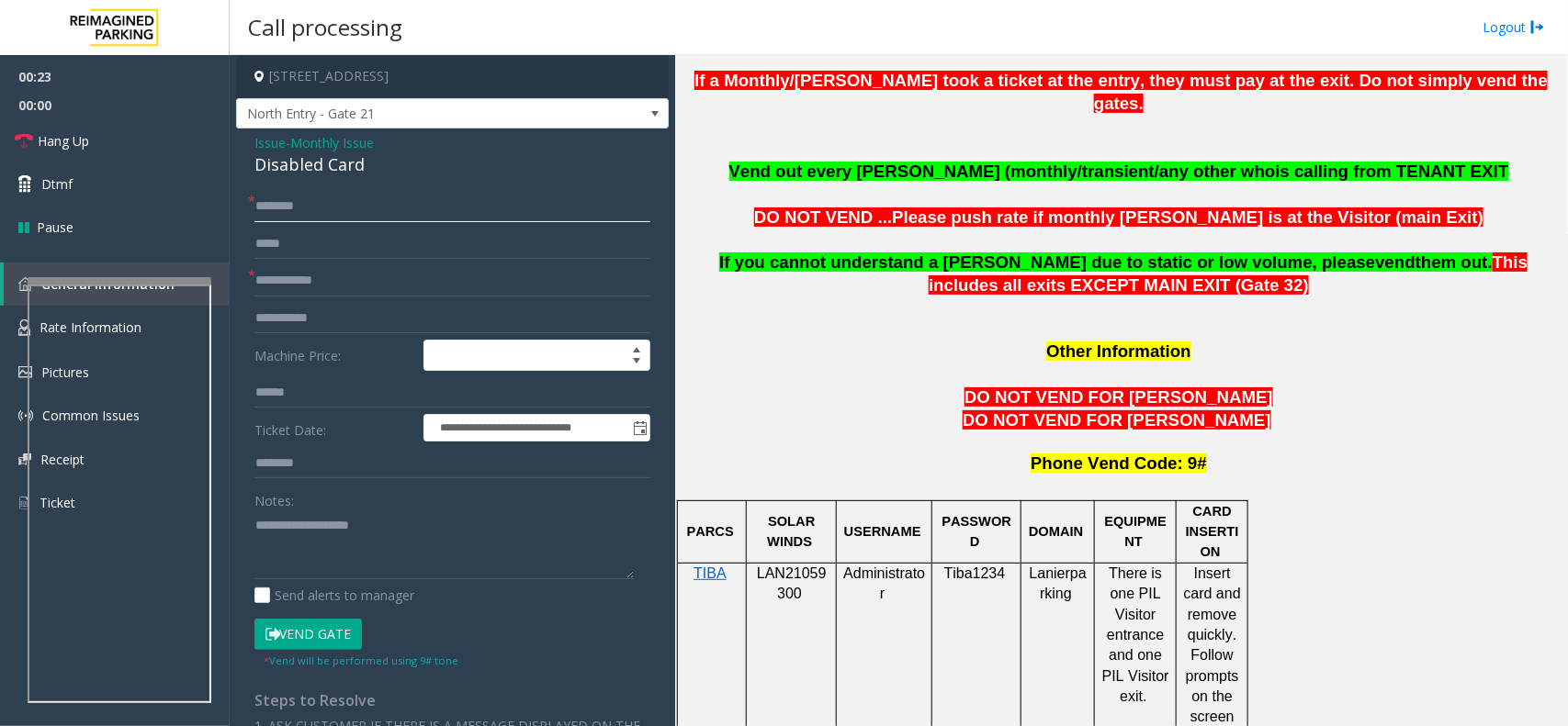
click at [329, 205] on input "text" at bounding box center [451, 207] width 395 height 31
type input "**********"
click at [288, 207] on input "**********" at bounding box center [451, 207] width 395 height 31
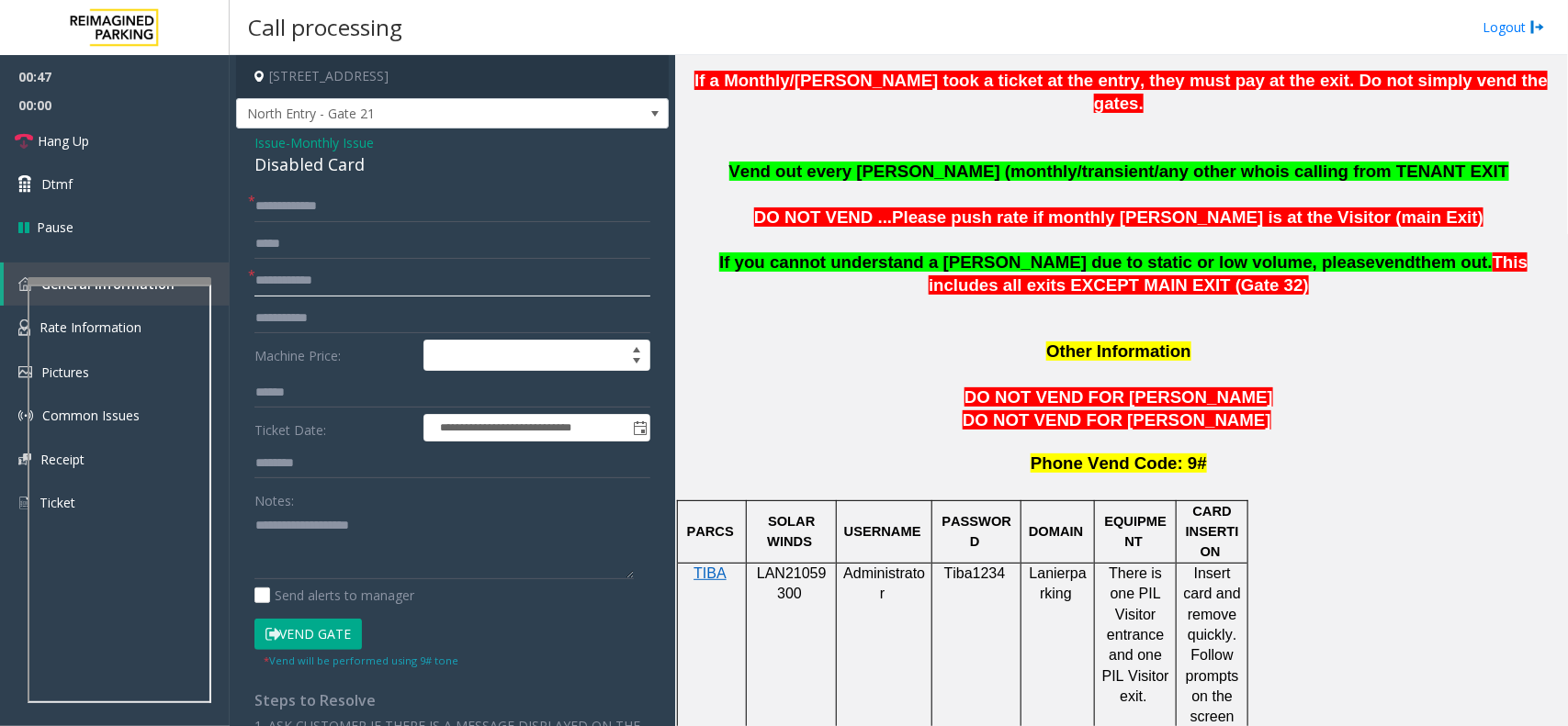
click at [290, 286] on input "text" at bounding box center [451, 281] width 395 height 31
type input "*****"
click at [314, 145] on span "Monthly Issue" at bounding box center [332, 142] width 84 height 19
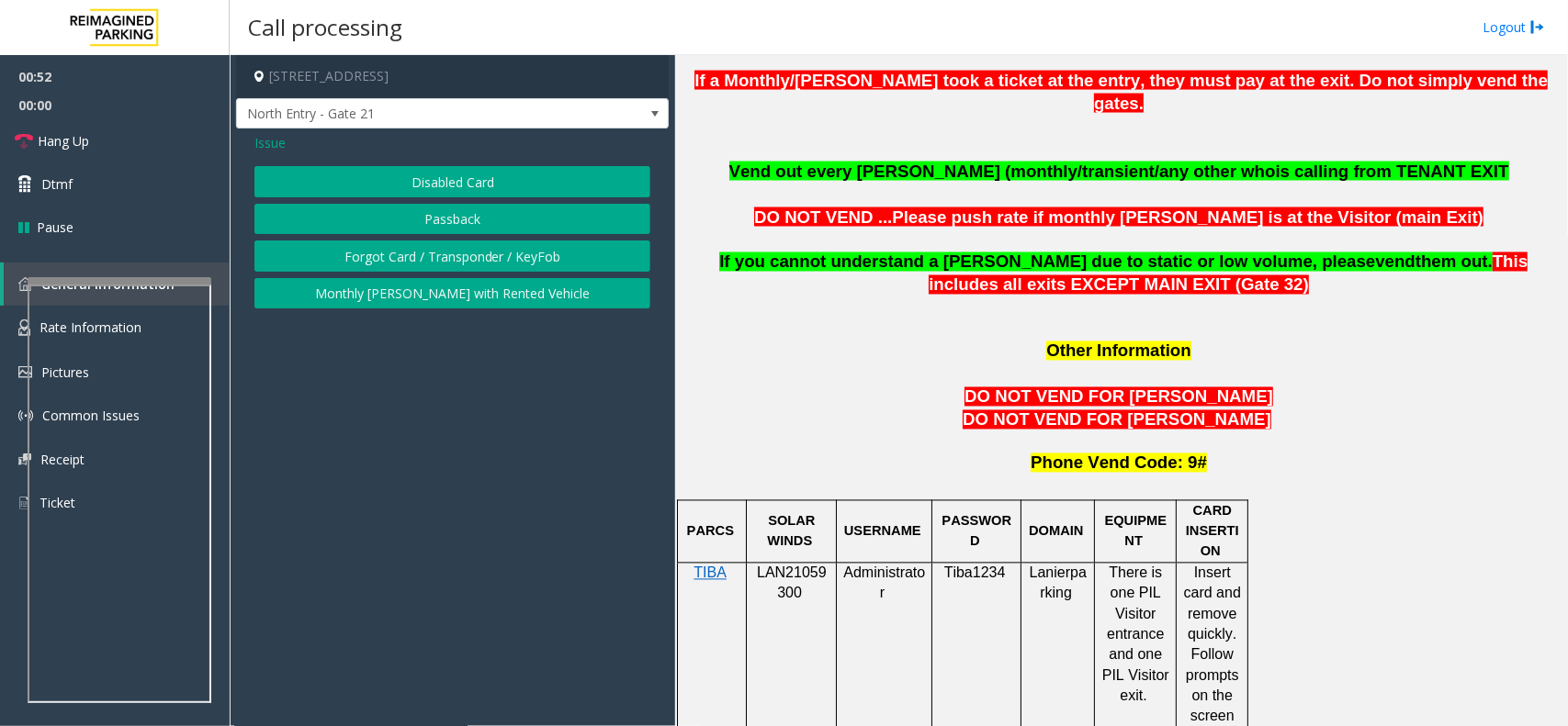
click at [478, 213] on button "Passback" at bounding box center [451, 219] width 395 height 31
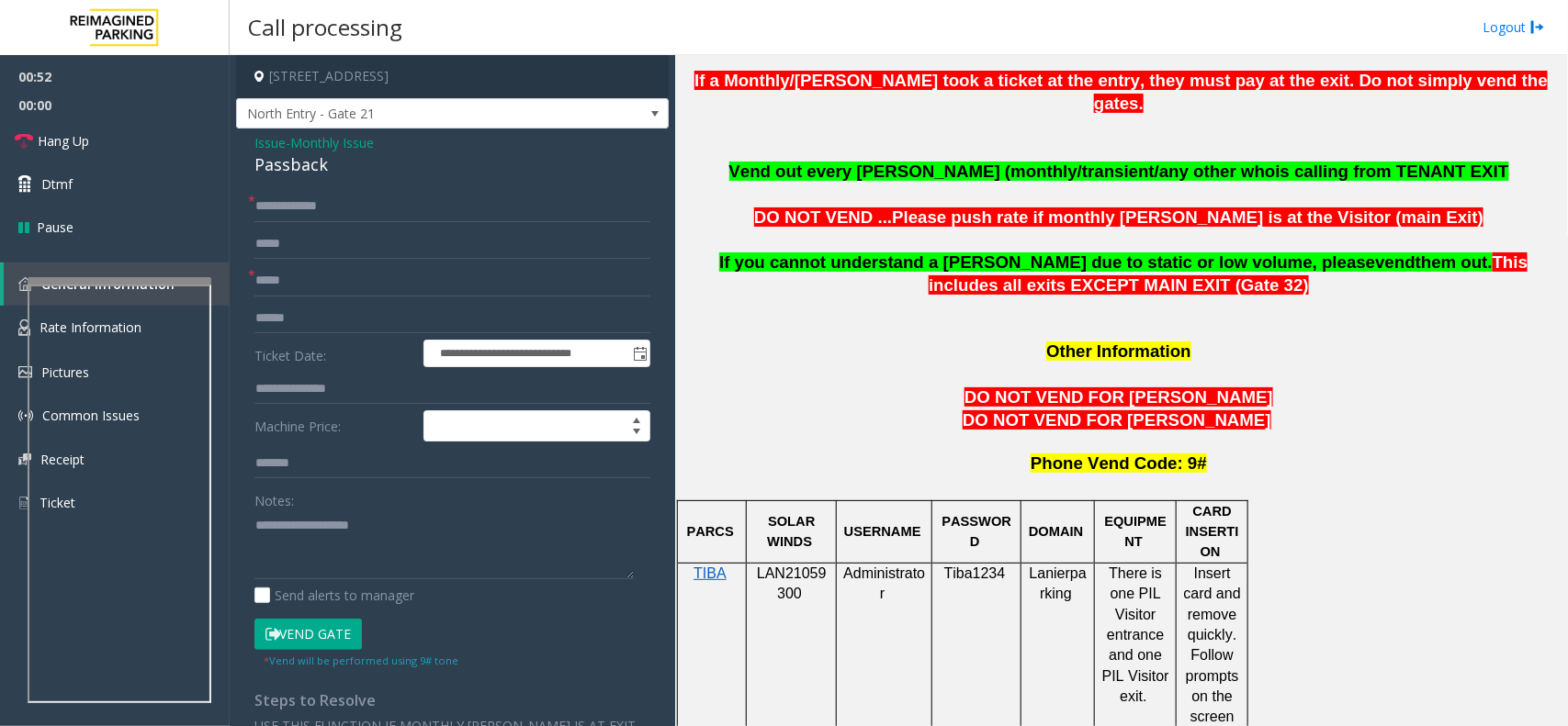
click at [299, 163] on div "Passback" at bounding box center [451, 164] width 395 height 25
click at [308, 541] on textarea at bounding box center [443, 545] width 379 height 69
paste textarea "********"
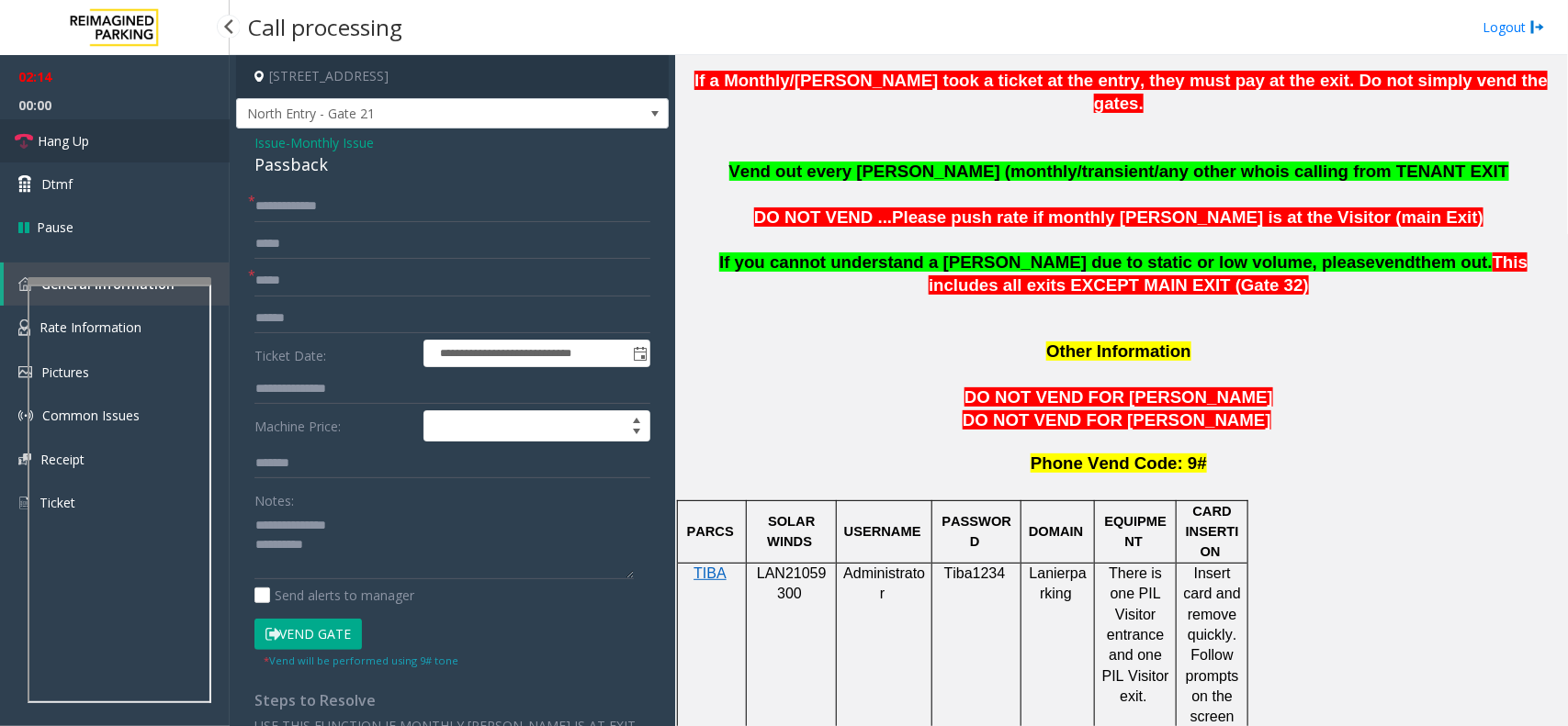
click at [61, 149] on span "Hang Up" at bounding box center [63, 141] width 51 height 19
click at [334, 560] on textarea at bounding box center [443, 545] width 379 height 69
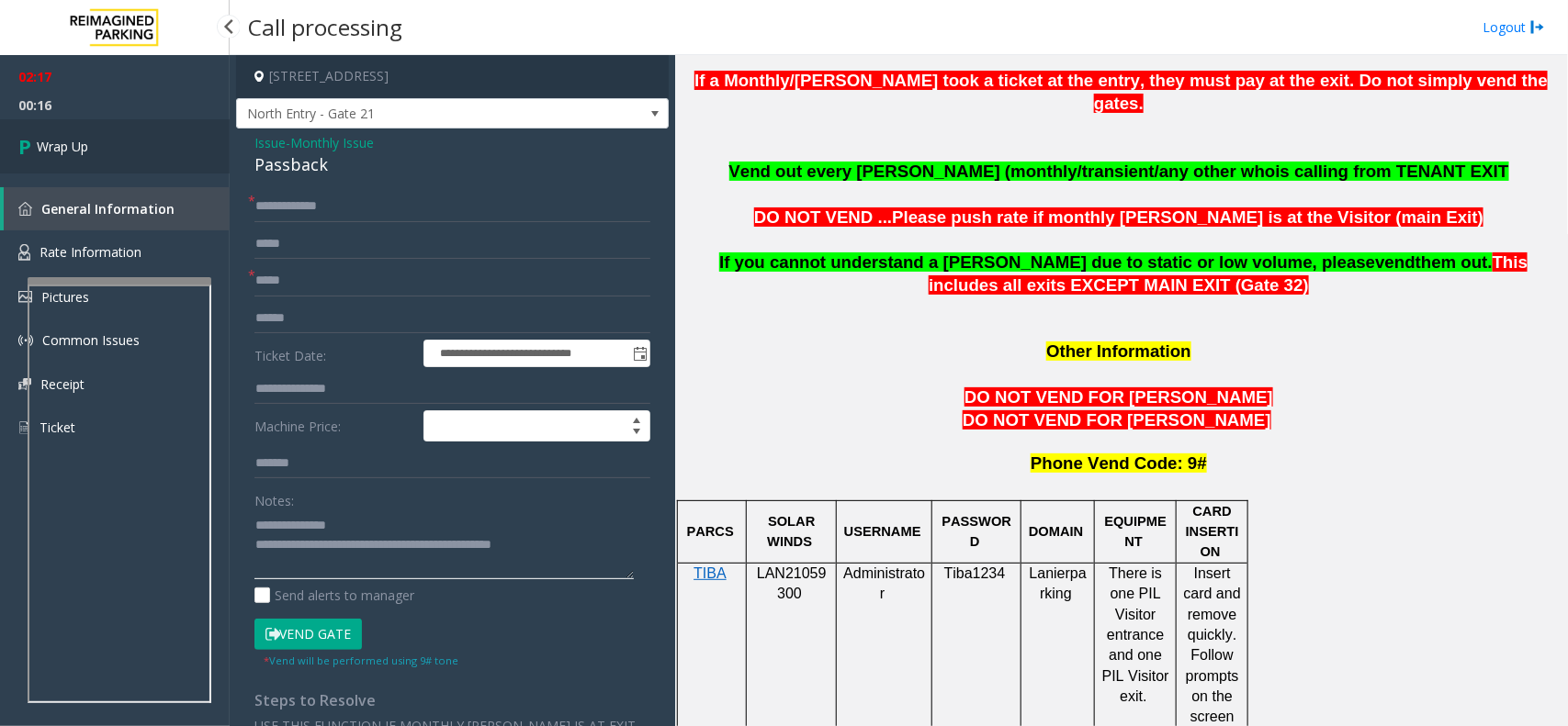
type textarea "**********"
click at [115, 138] on link "Wrap Up" at bounding box center [114, 146] width 230 height 54
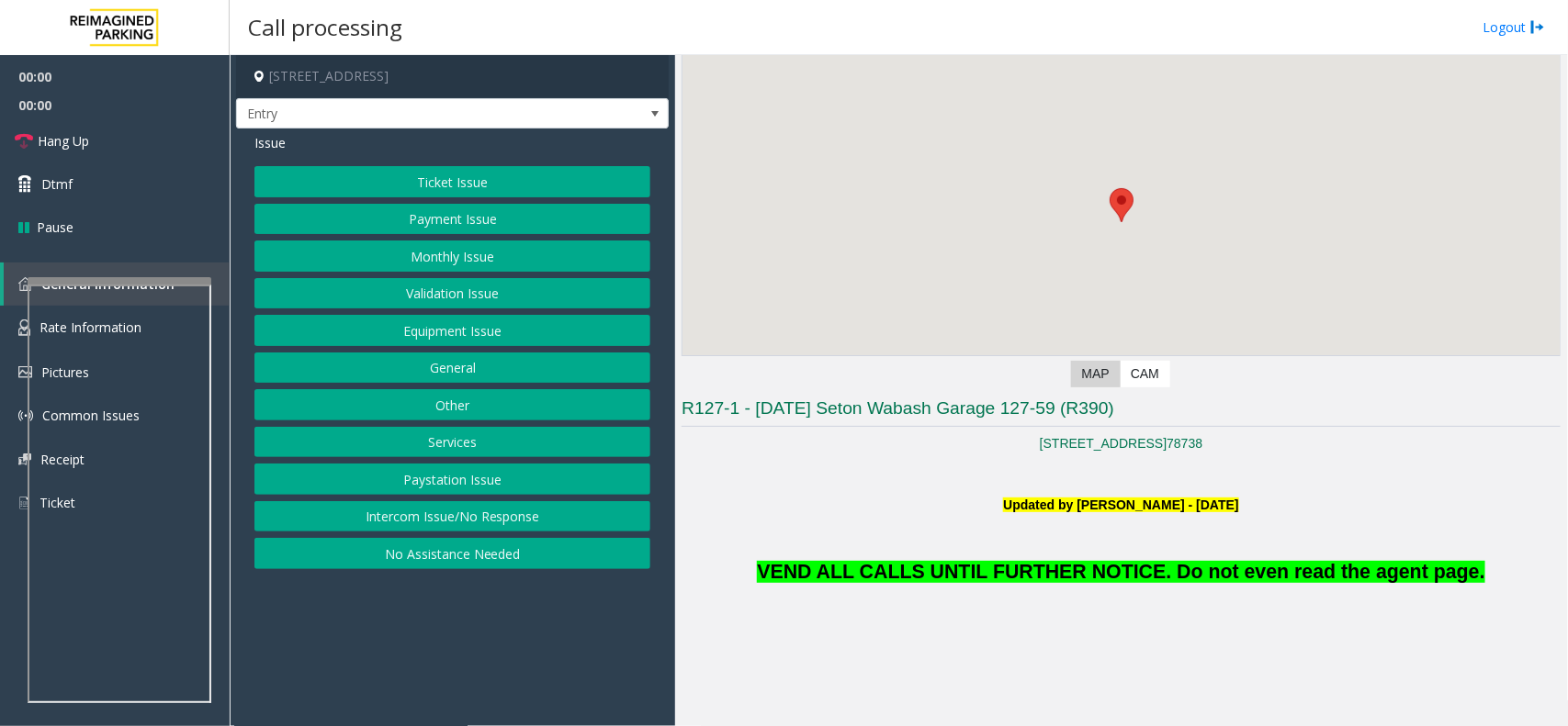
scroll to position [344, 0]
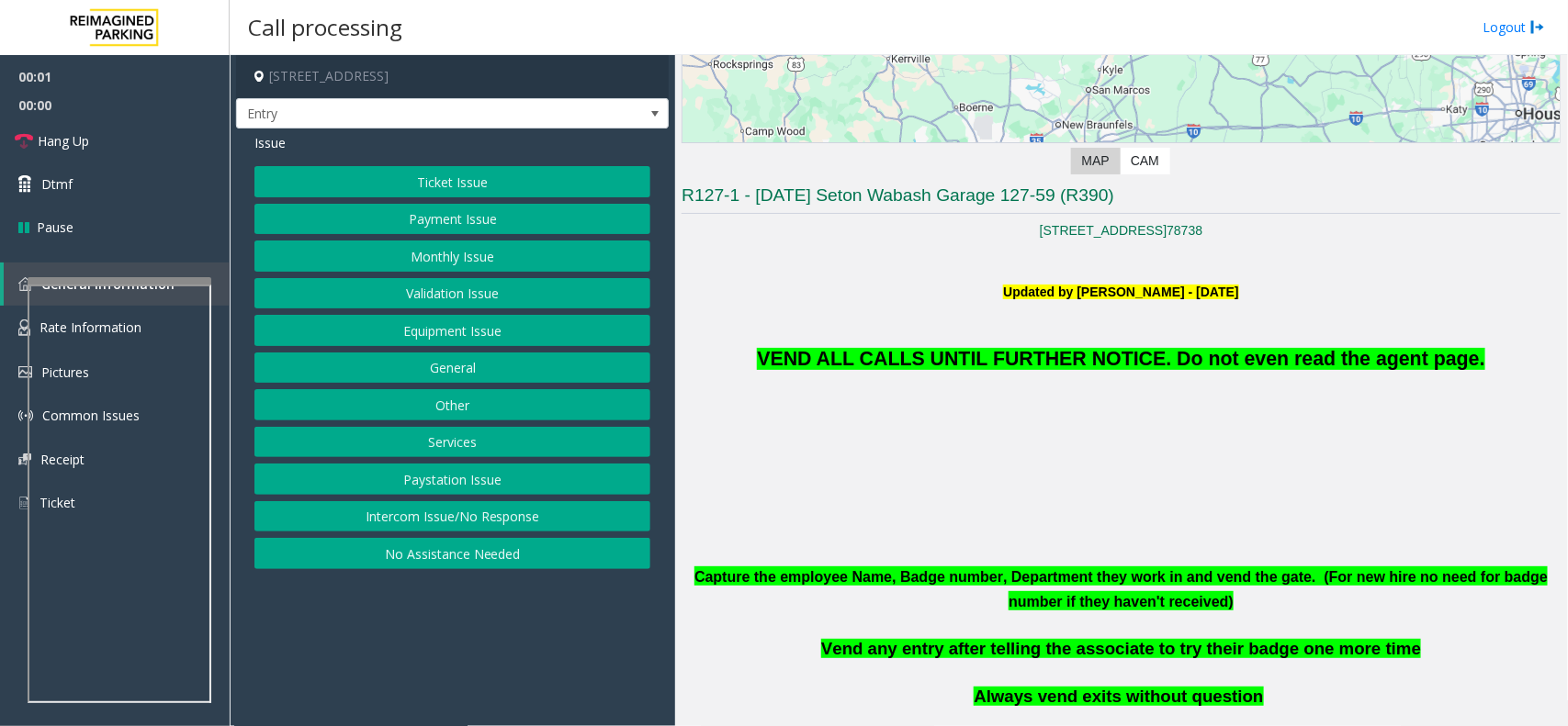
click at [424, 333] on button "Equipment Issue" at bounding box center [451, 330] width 395 height 31
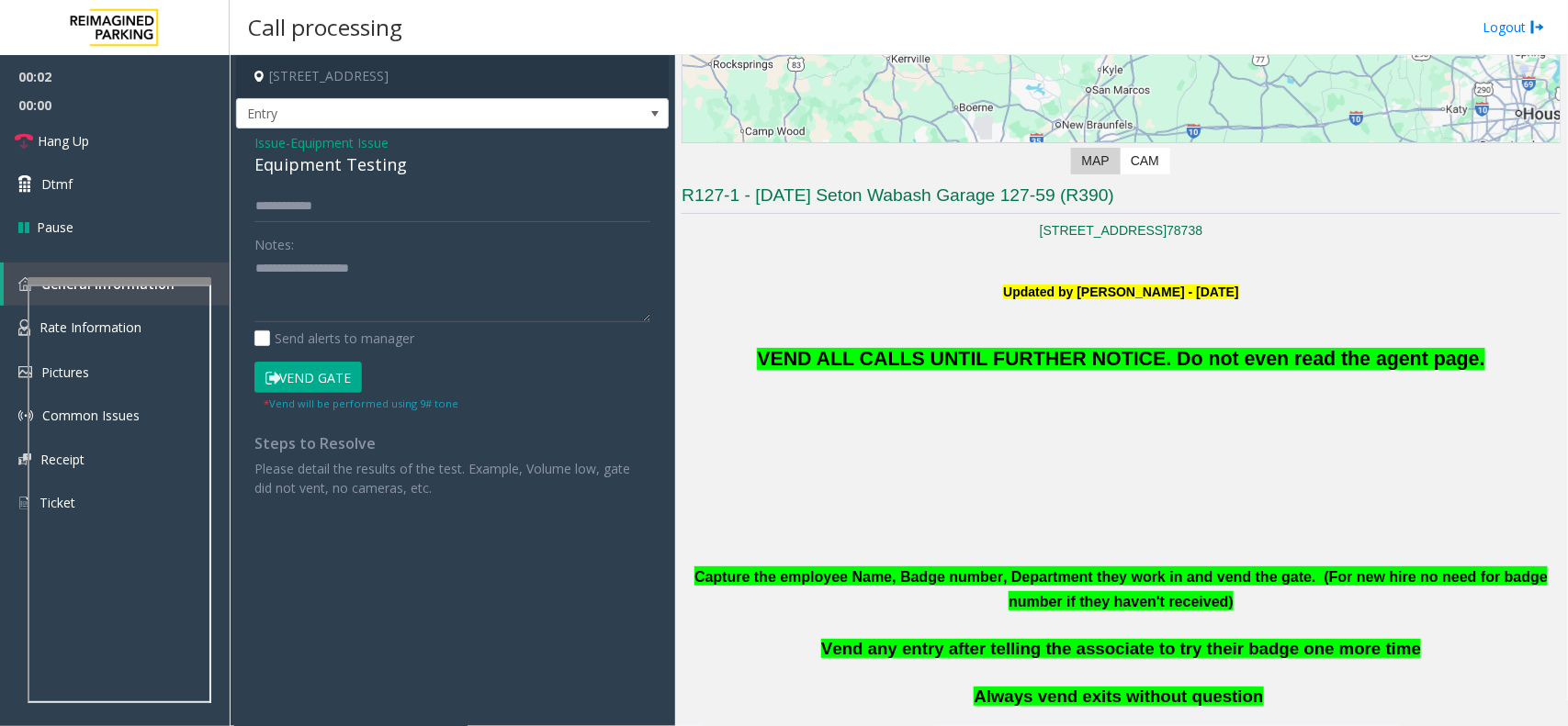
click at [1113, 344] on p "VEND ALL CALLS UNTIL FURTHER NOTICE. Do not even read the agent page." at bounding box center [1121, 338] width 879 height 72
click at [1125, 370] on span "VEND ALL CALLS UNTIL FURTHER NOTICE. Do not even read the agent page." at bounding box center [1121, 359] width 727 height 22
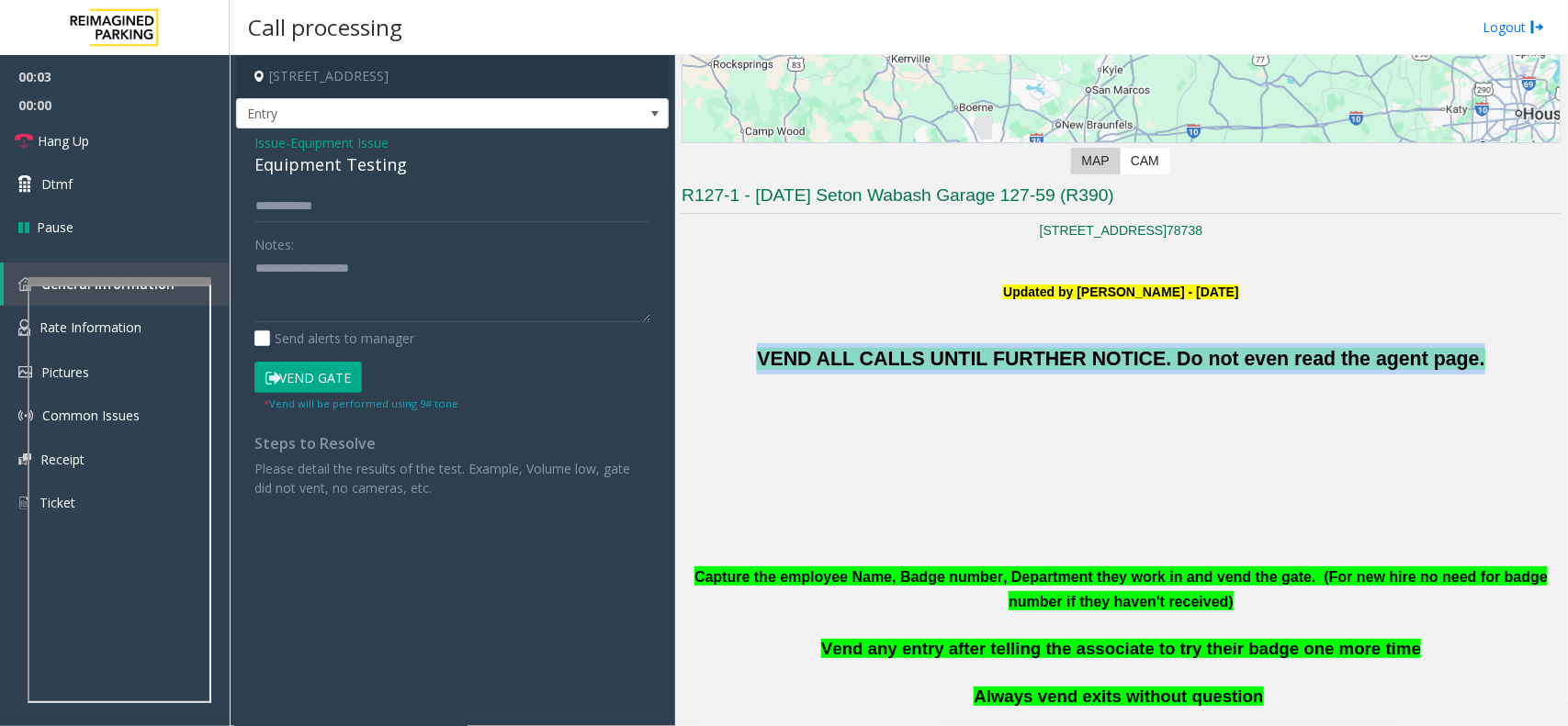
click at [1125, 370] on span "VEND ALL CALLS UNTIL FURTHER NOTICE. Do not even read the agent page." at bounding box center [1121, 359] width 727 height 22
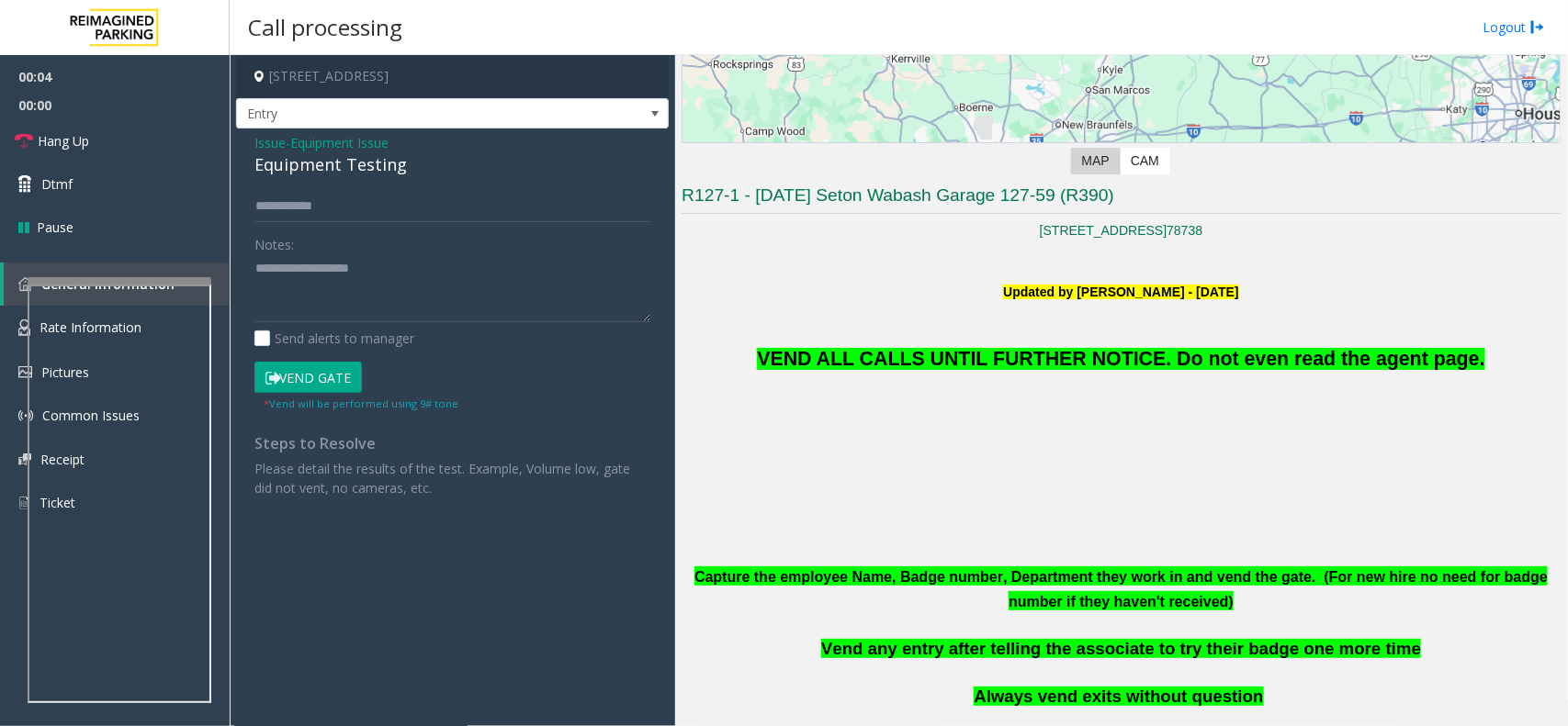
click at [262, 150] on span "Issue" at bounding box center [269, 142] width 31 height 19
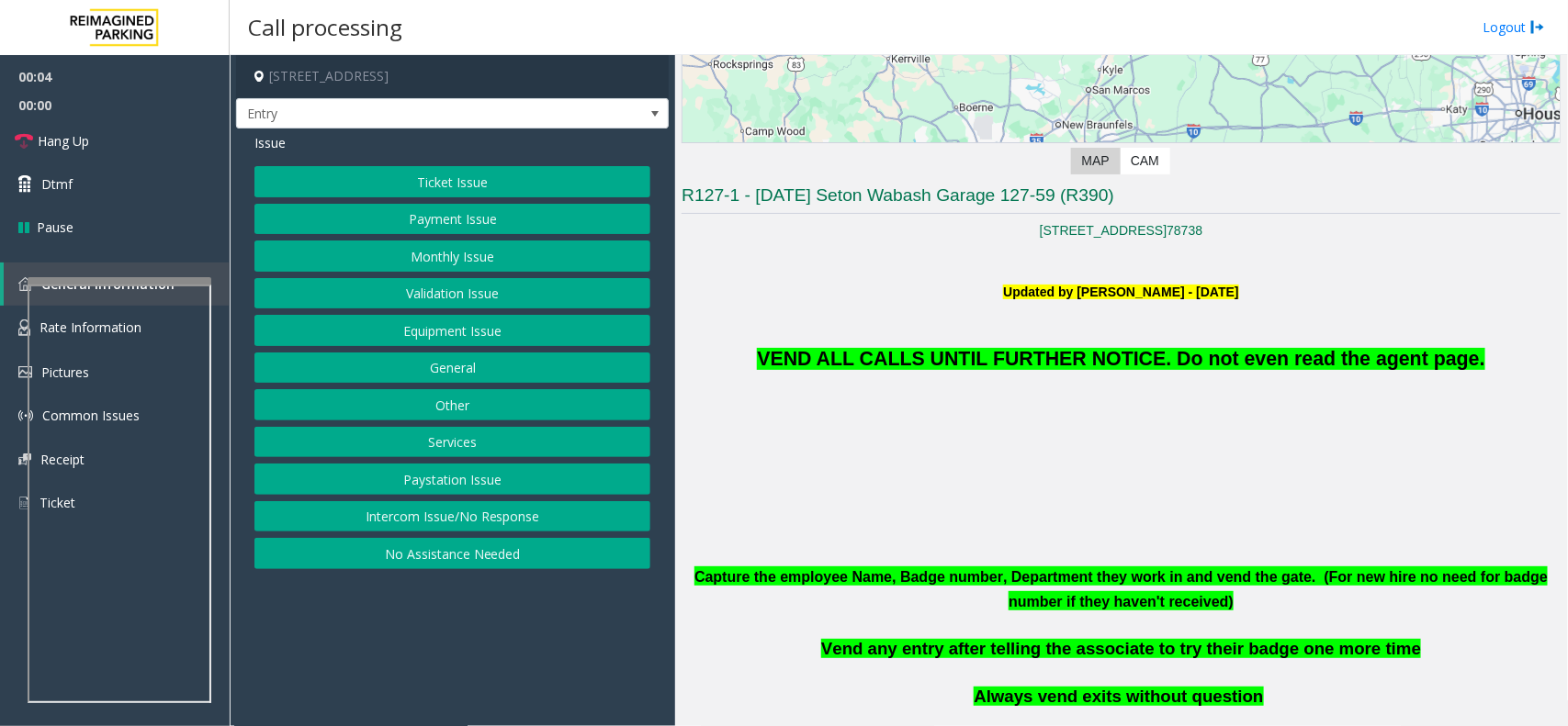
click at [459, 336] on button "Equipment Issue" at bounding box center [451, 330] width 395 height 31
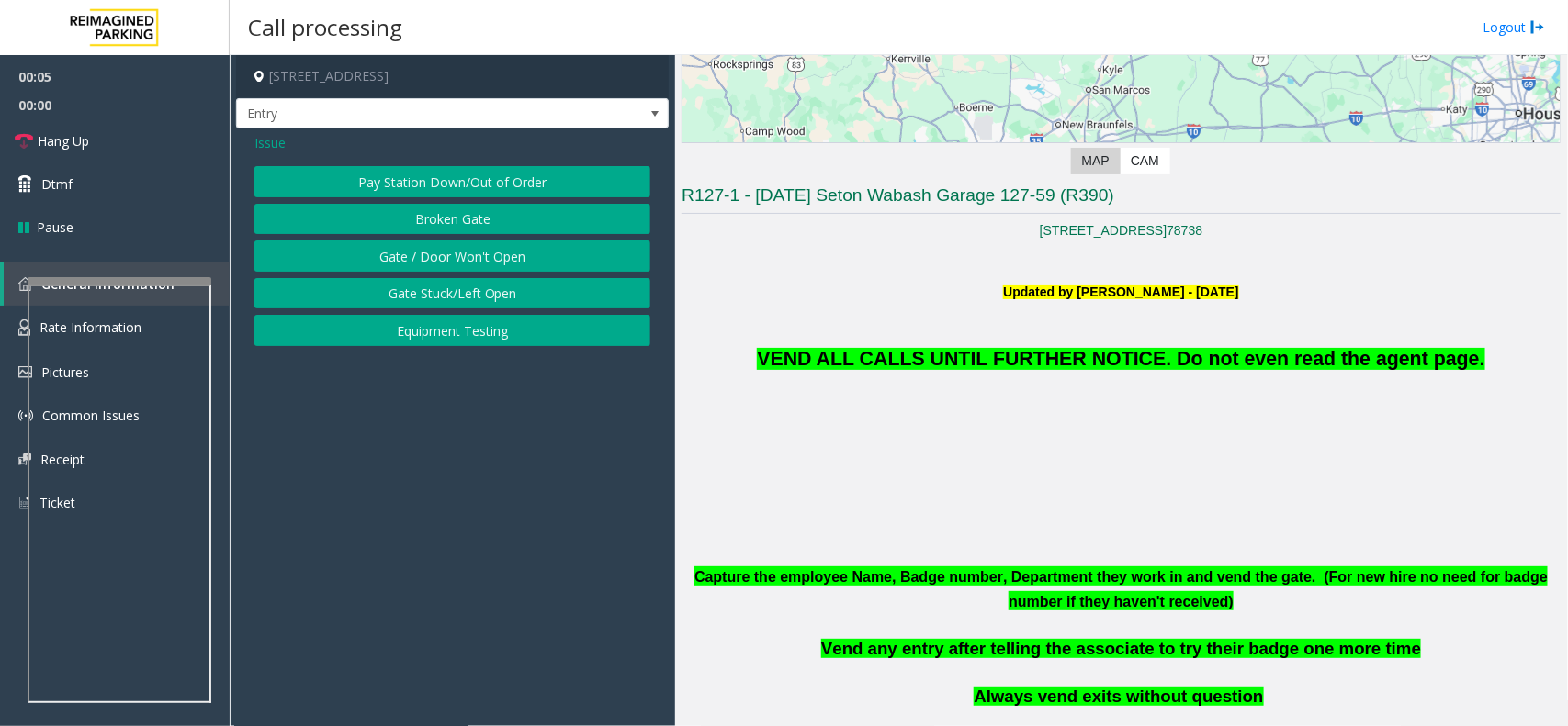
click at [446, 255] on button "Gate / Door Won't Open" at bounding box center [451, 256] width 395 height 31
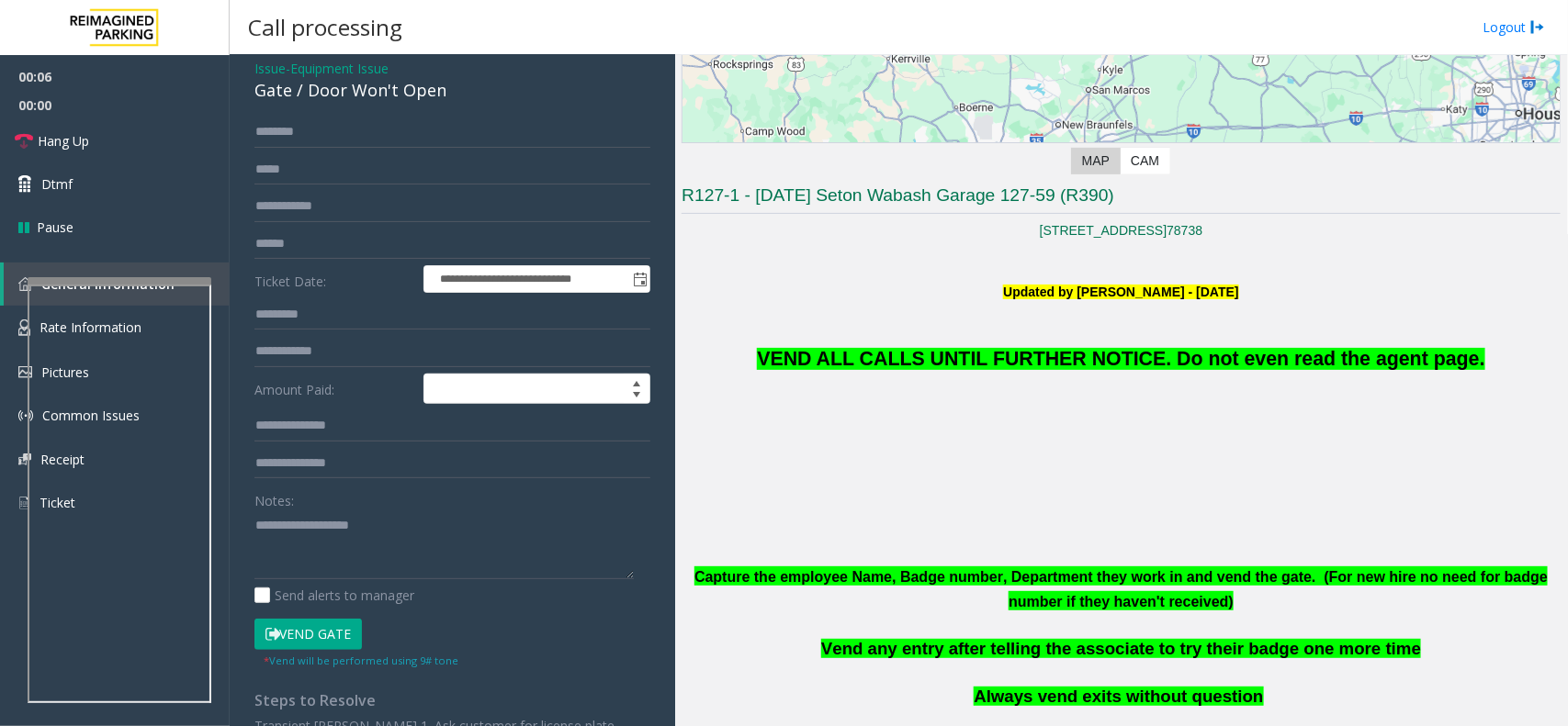
scroll to position [114, 0]
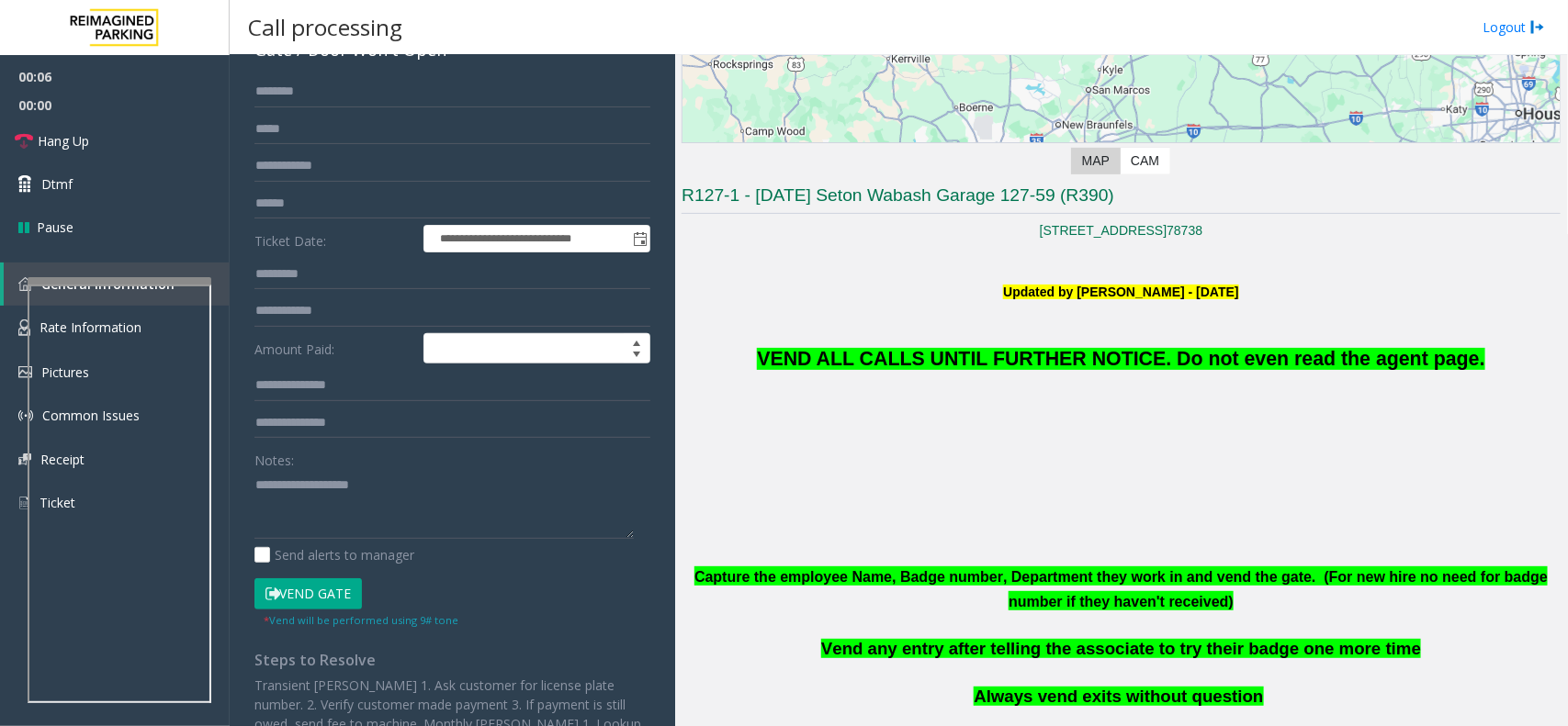
click at [314, 588] on button "Vend Gate" at bounding box center [308, 593] width 108 height 31
click at [333, 479] on textarea at bounding box center [443, 505] width 379 height 69
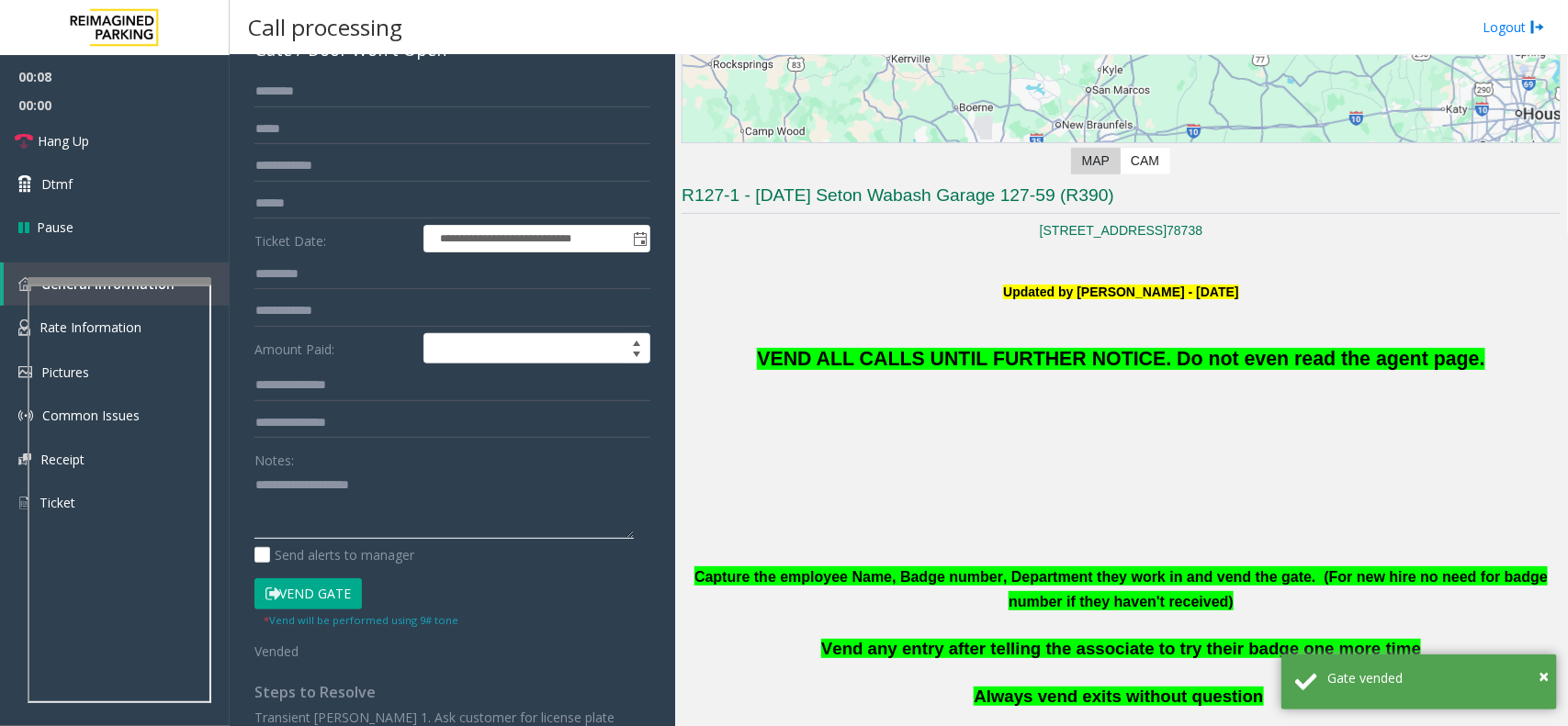
paste textarea "**********"
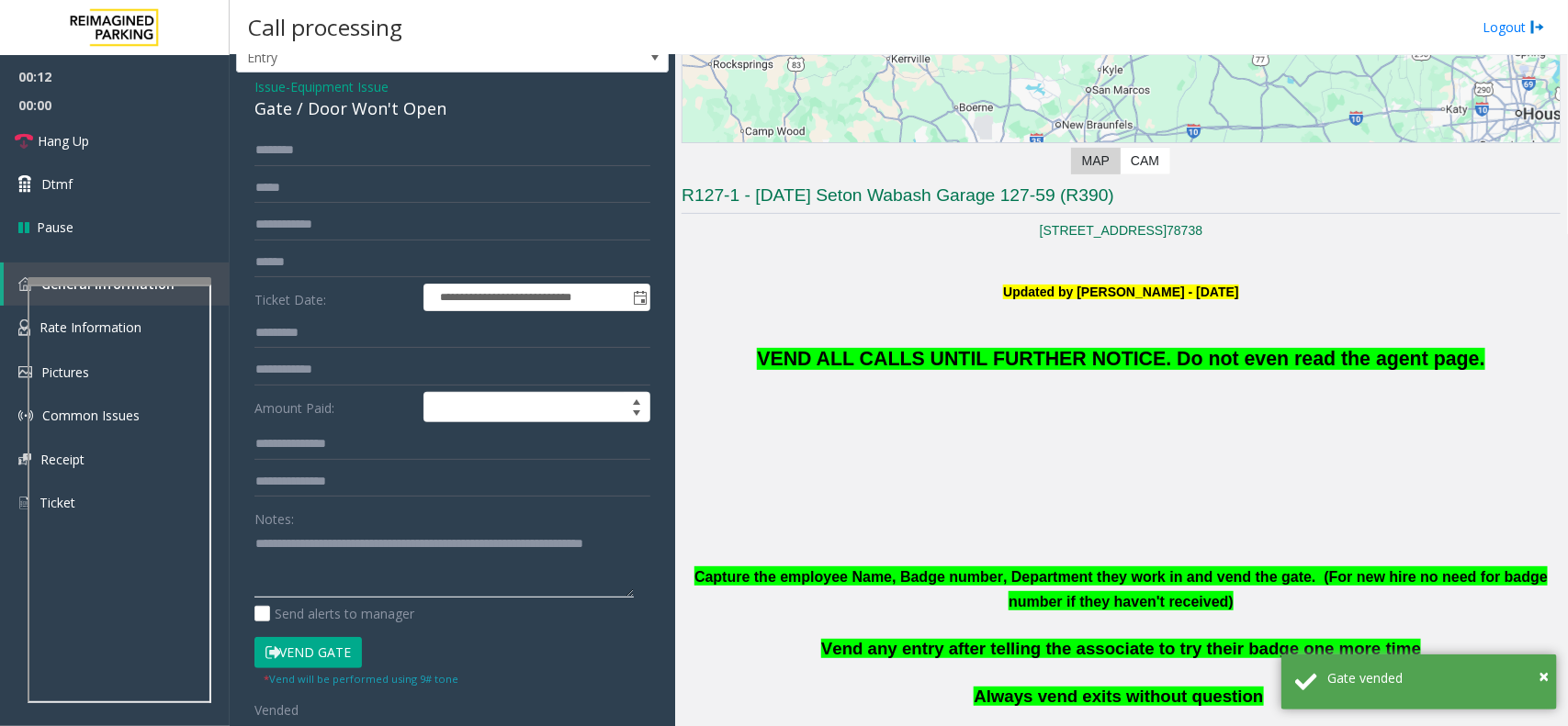
scroll to position [0, 0]
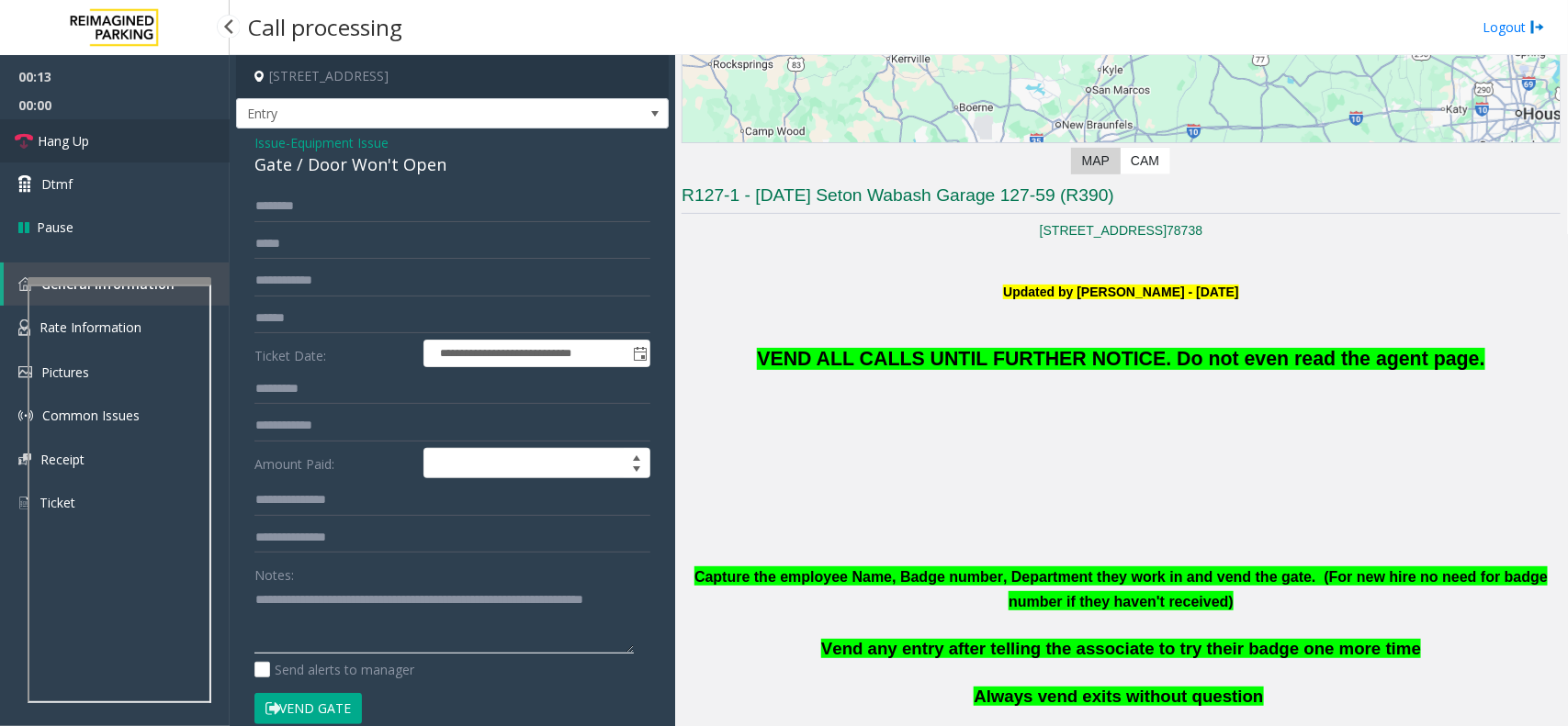
type textarea "**********"
click at [112, 136] on link "Hang Up" at bounding box center [114, 140] width 230 height 43
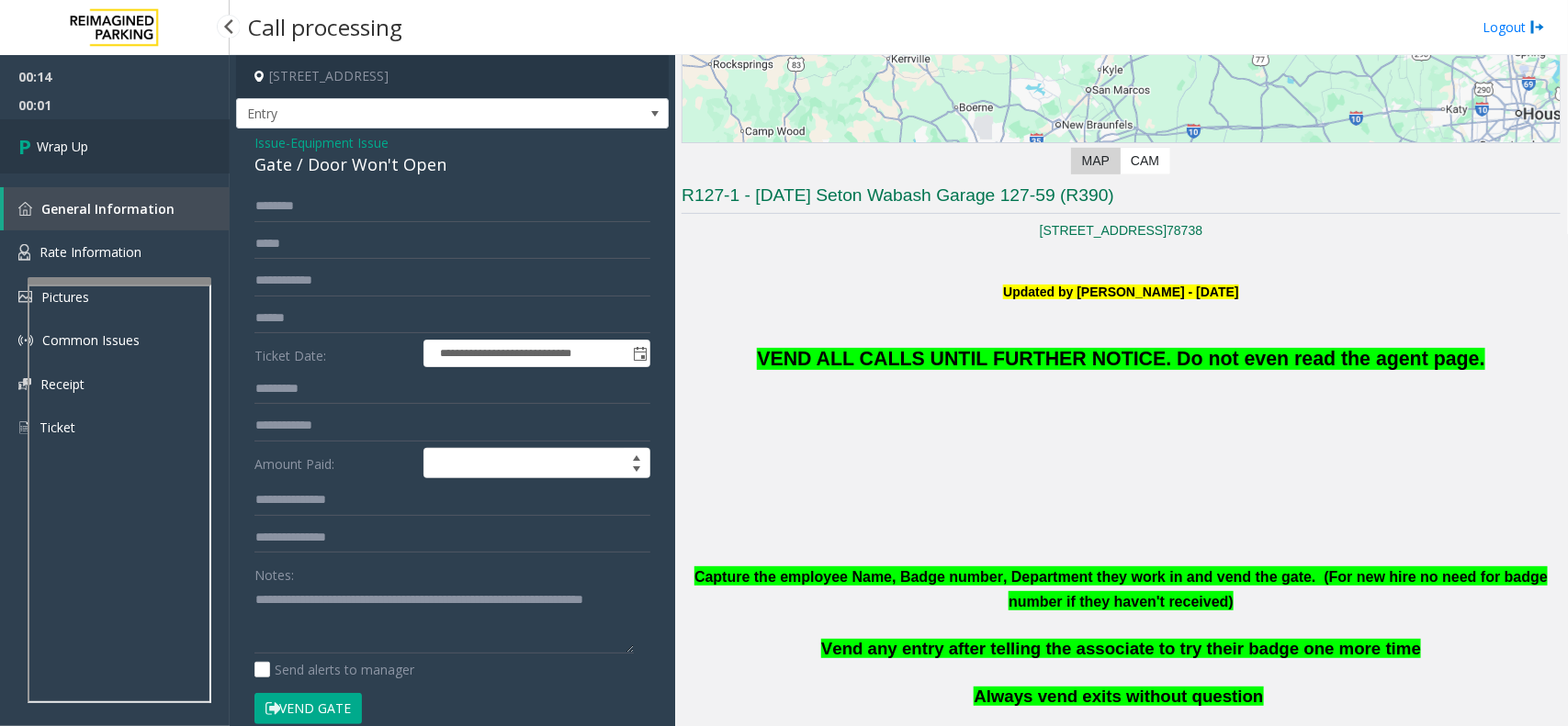
click at [139, 153] on link "Wrap Up" at bounding box center [114, 146] width 230 height 54
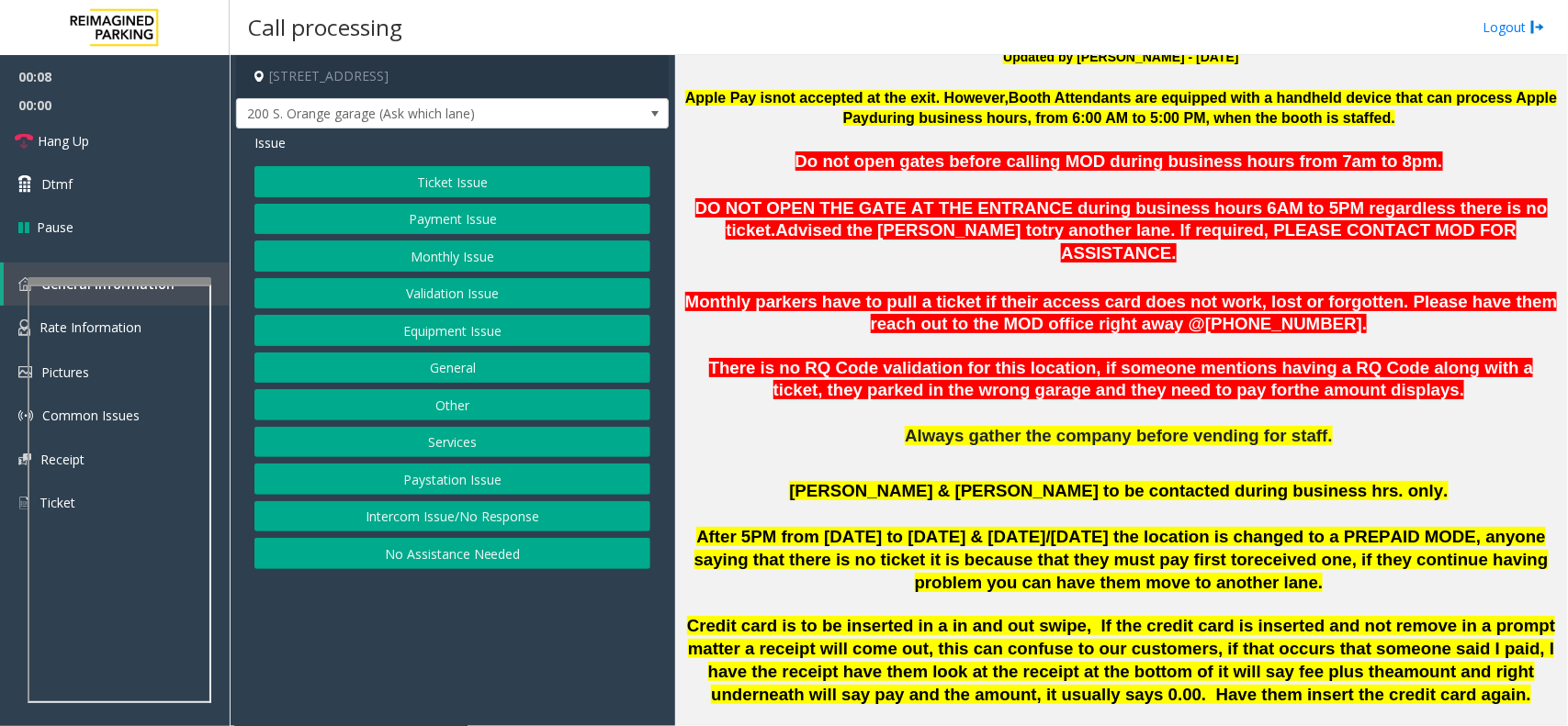
scroll to position [344, 0]
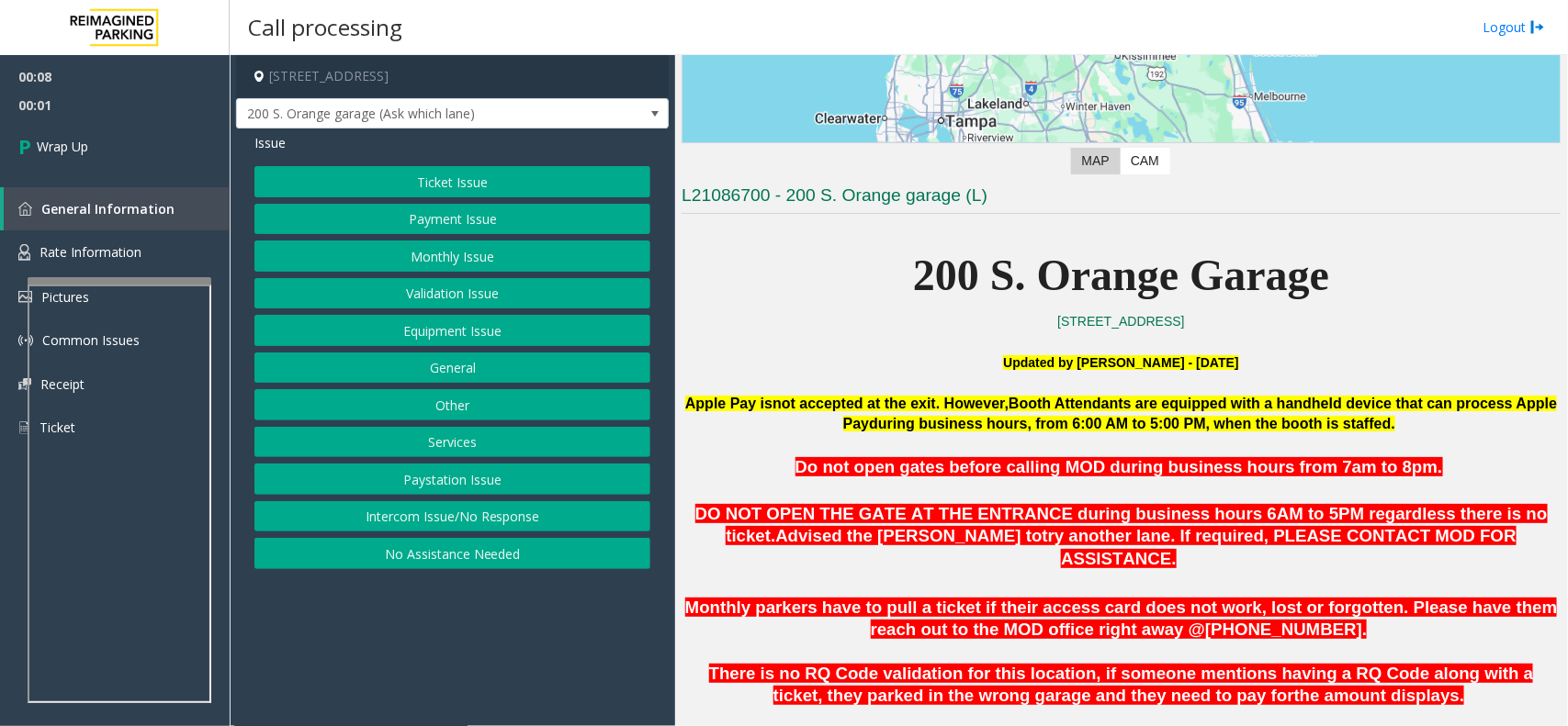
click at [456, 520] on button "Intercom Issue/No Response" at bounding box center [451, 516] width 395 height 31
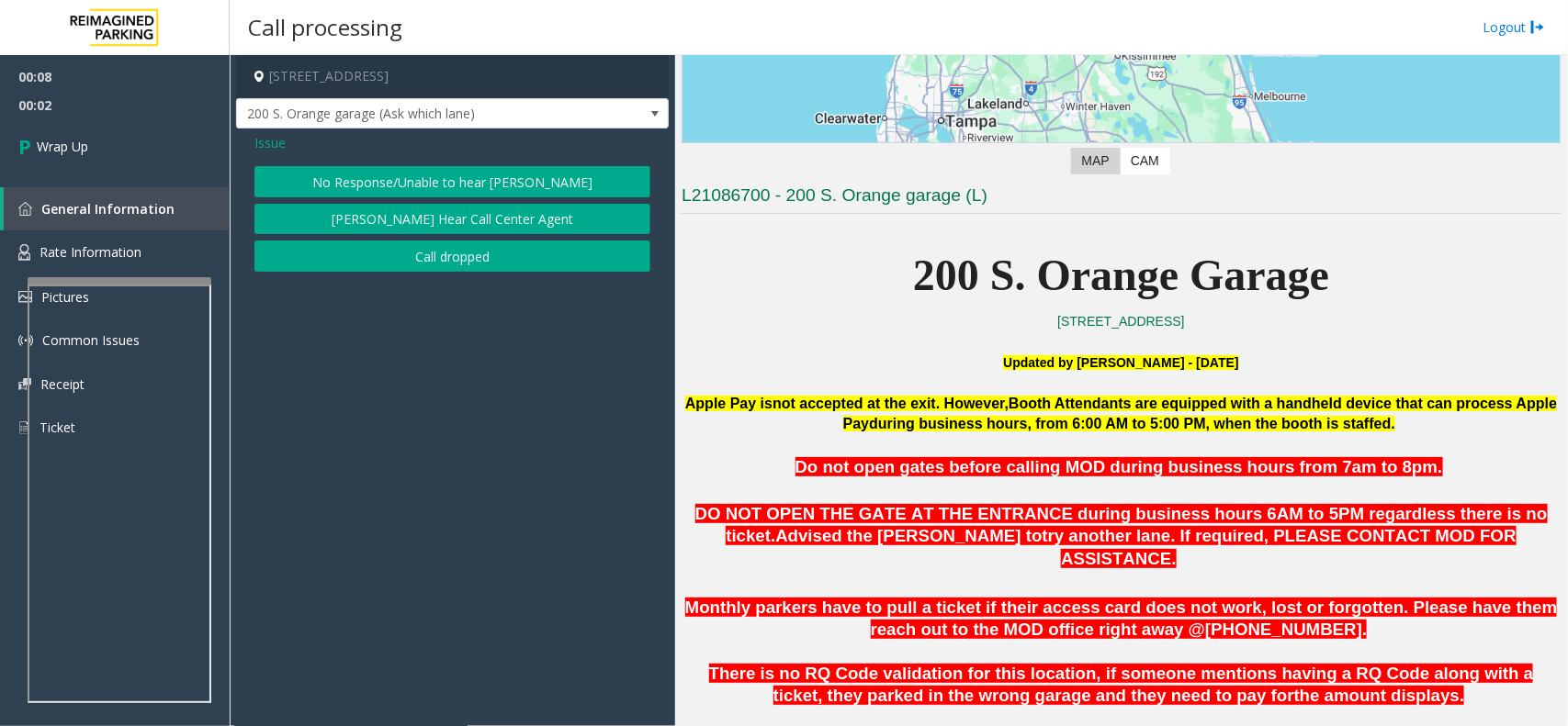
click at [434, 263] on button "Call dropped" at bounding box center [451, 256] width 395 height 31
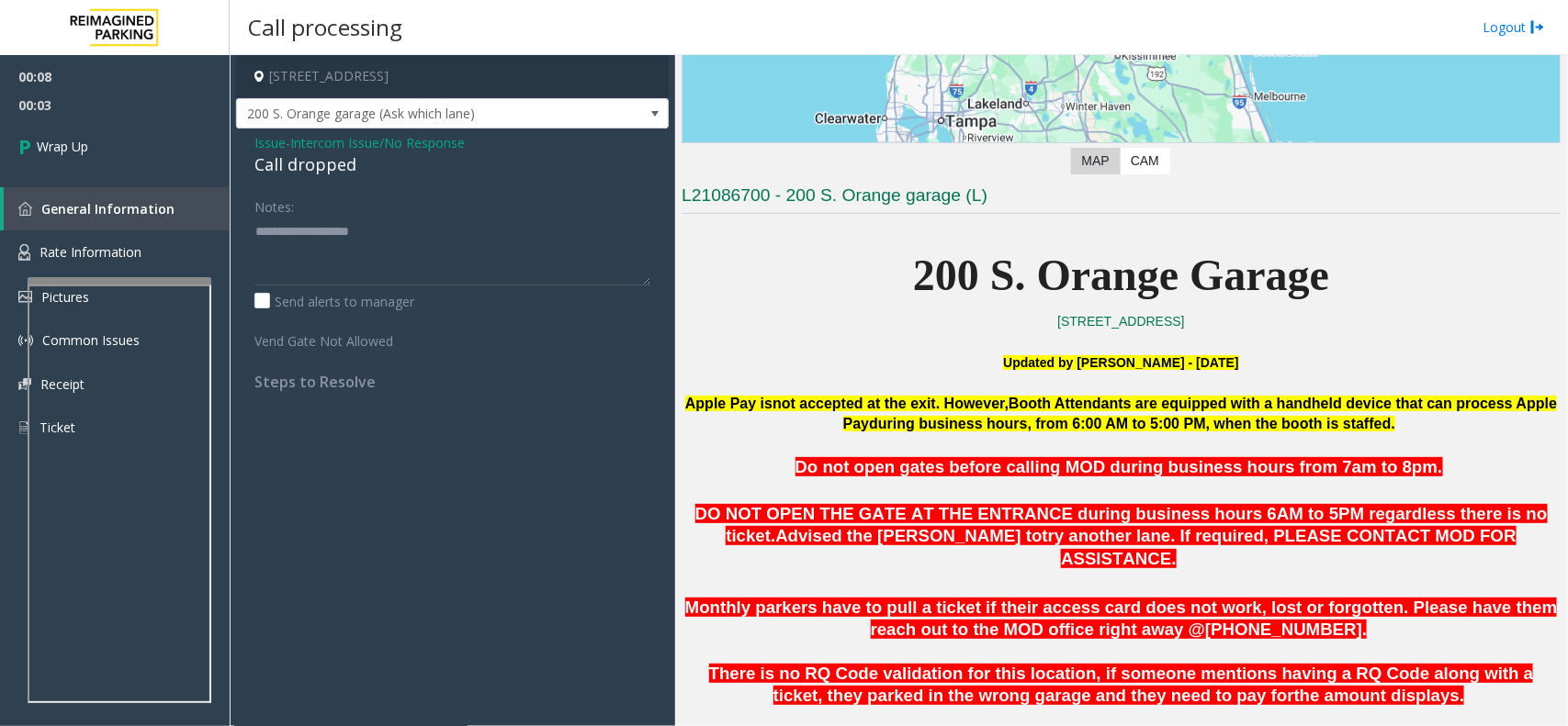
click at [324, 158] on div "Call dropped" at bounding box center [451, 164] width 395 height 25
click at [336, 220] on textarea at bounding box center [451, 251] width 395 height 69
paste textarea "**********"
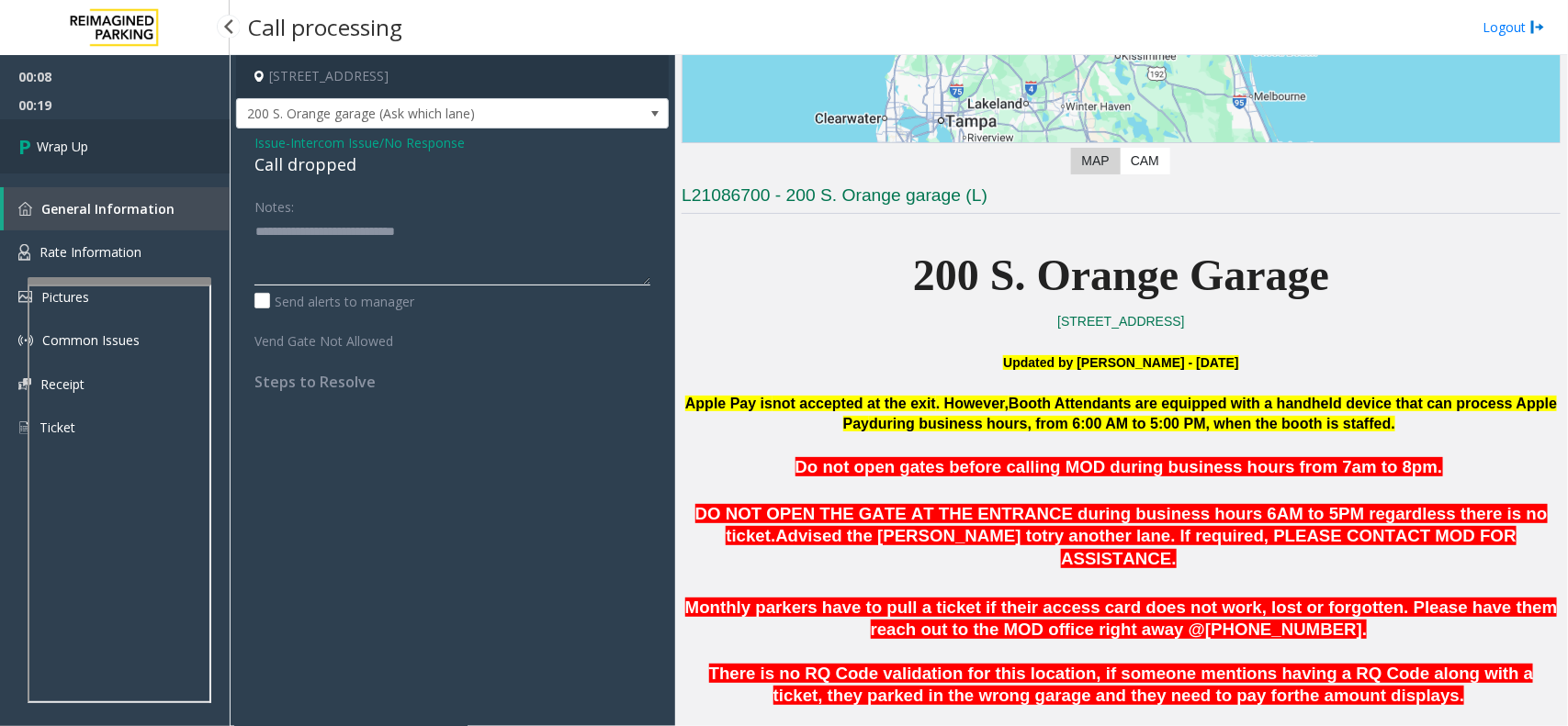
type textarea "**********"
click at [166, 156] on link "Wrap Up" at bounding box center [114, 146] width 230 height 54
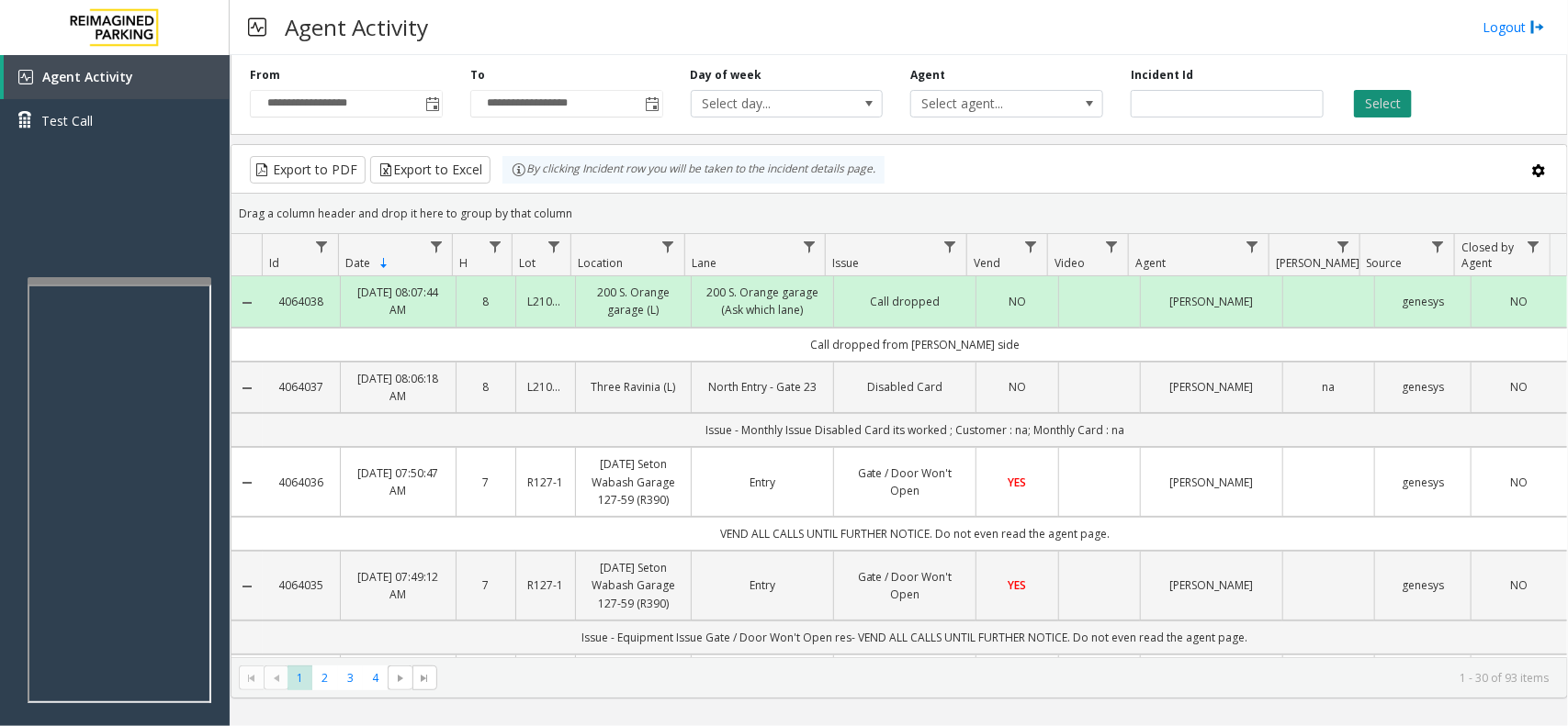
click at [1368, 98] on button "Select" at bounding box center [1382, 104] width 58 height 28
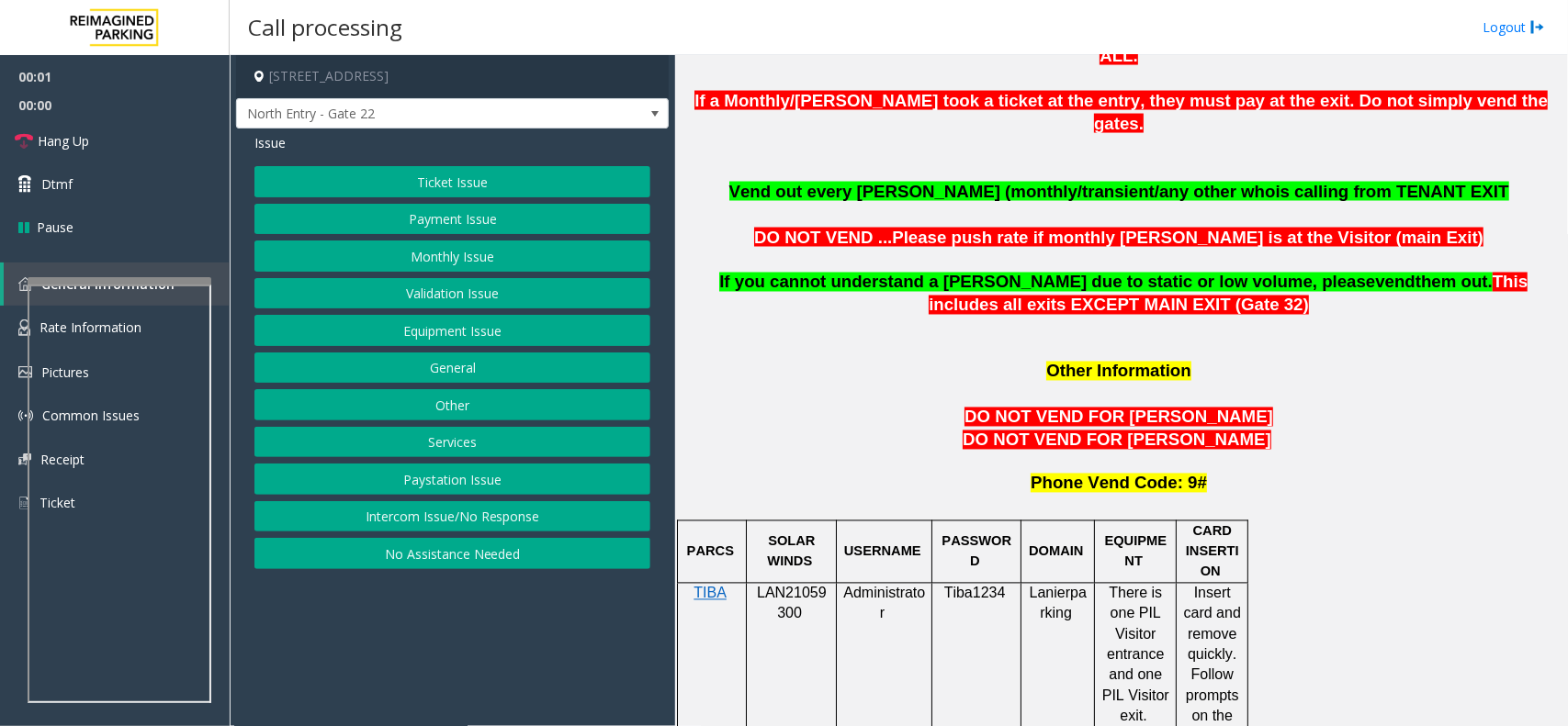
scroll to position [1607, 0]
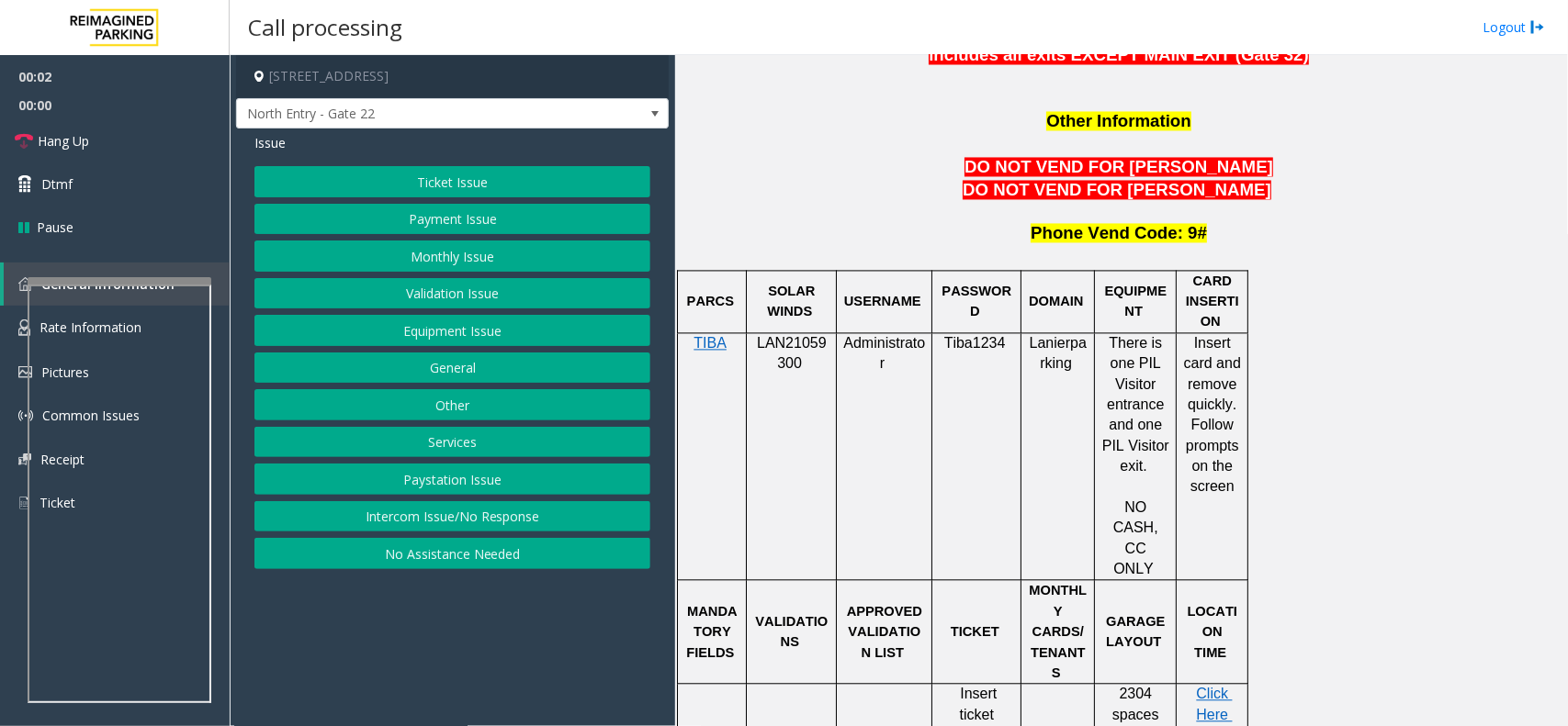
click at [805, 334] on p "LAN21059300" at bounding box center [791, 354] width 76 height 41
click at [503, 258] on button "Monthly Issue" at bounding box center [451, 256] width 395 height 31
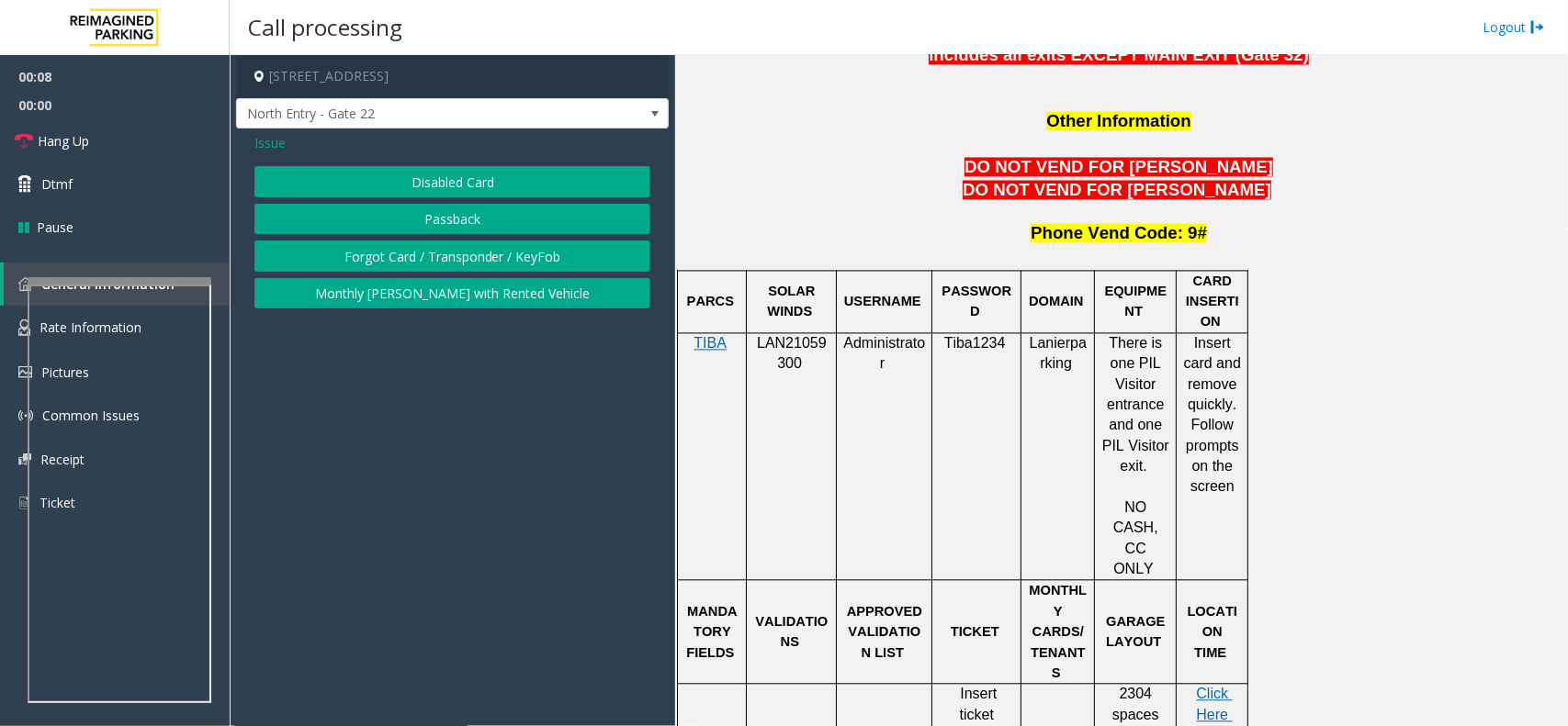
click at [429, 163] on div "Issue Disabled Card Passback Forgot Card / Transponder / KeyFob Monthly Parker …" at bounding box center [452, 223] width 433 height 189
click at [453, 213] on button "Passback" at bounding box center [451, 219] width 395 height 31
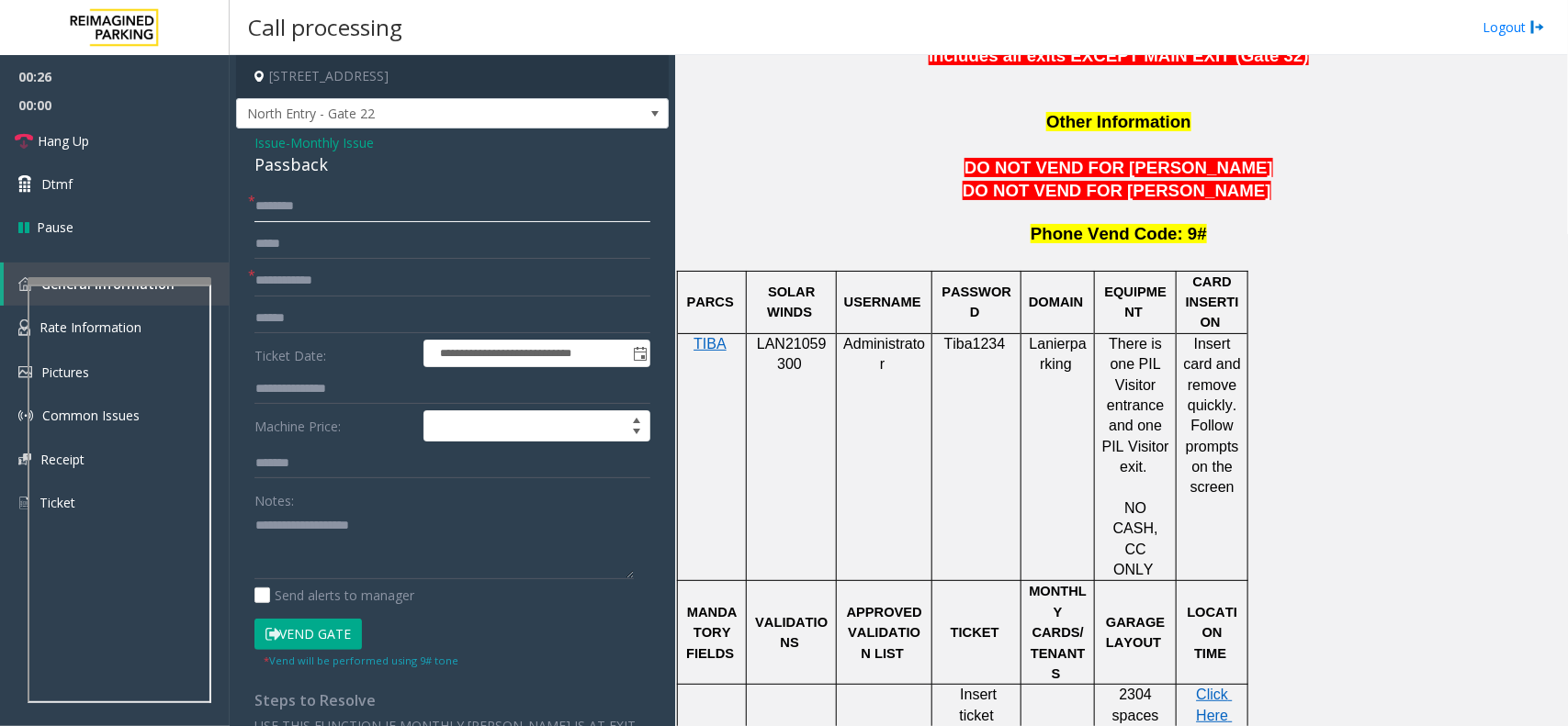
click at [311, 213] on input "text" at bounding box center [451, 207] width 395 height 31
click at [346, 208] on input "*****" at bounding box center [451, 207] width 395 height 31
drag, startPoint x: 337, startPoint y: 200, endPoint x: 299, endPoint y: 210, distance: 39.3
click at [299, 210] on input "**********" at bounding box center [451, 207] width 395 height 31
paste input "***"
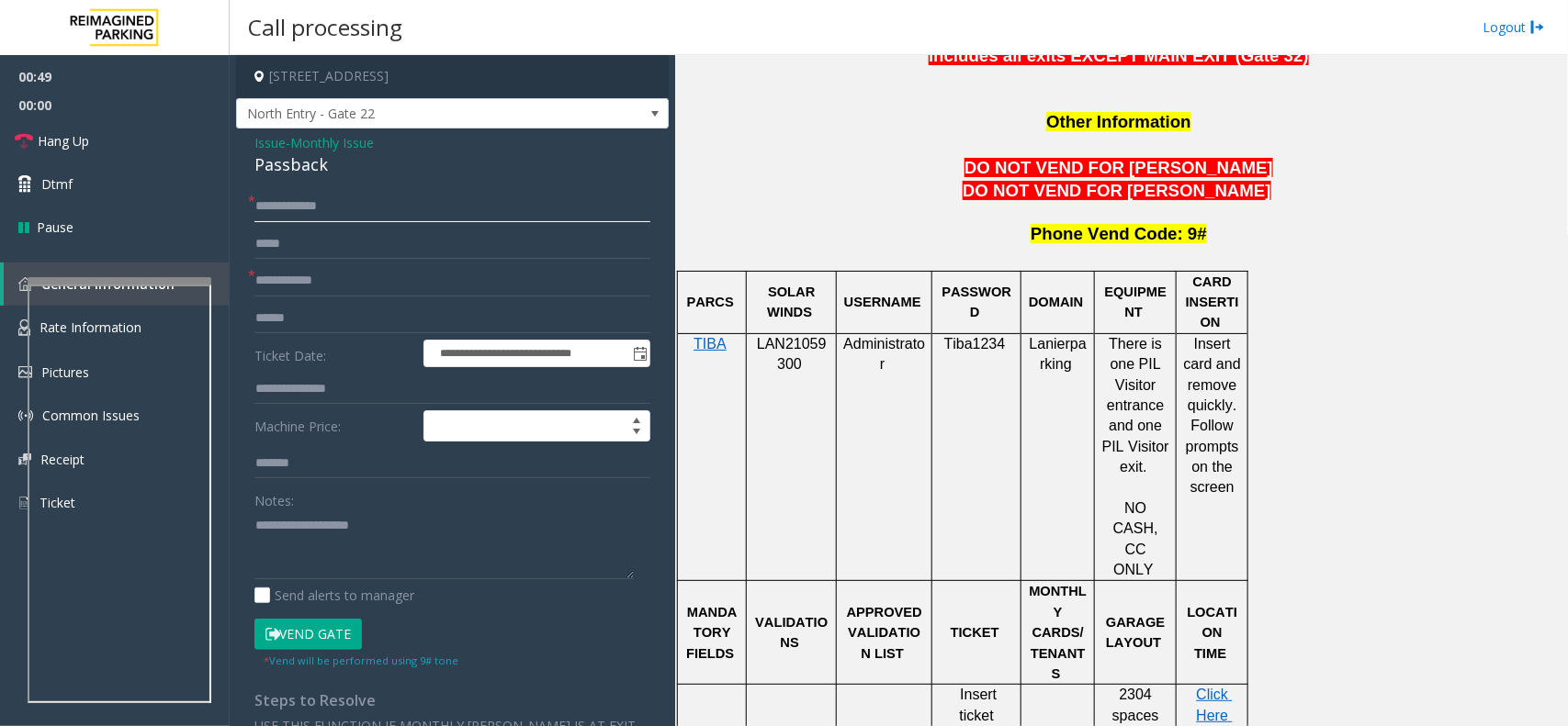
click at [292, 203] on input "**********" at bounding box center [451, 207] width 395 height 31
click at [276, 199] on input "**********" at bounding box center [451, 207] width 395 height 31
type input "**********"
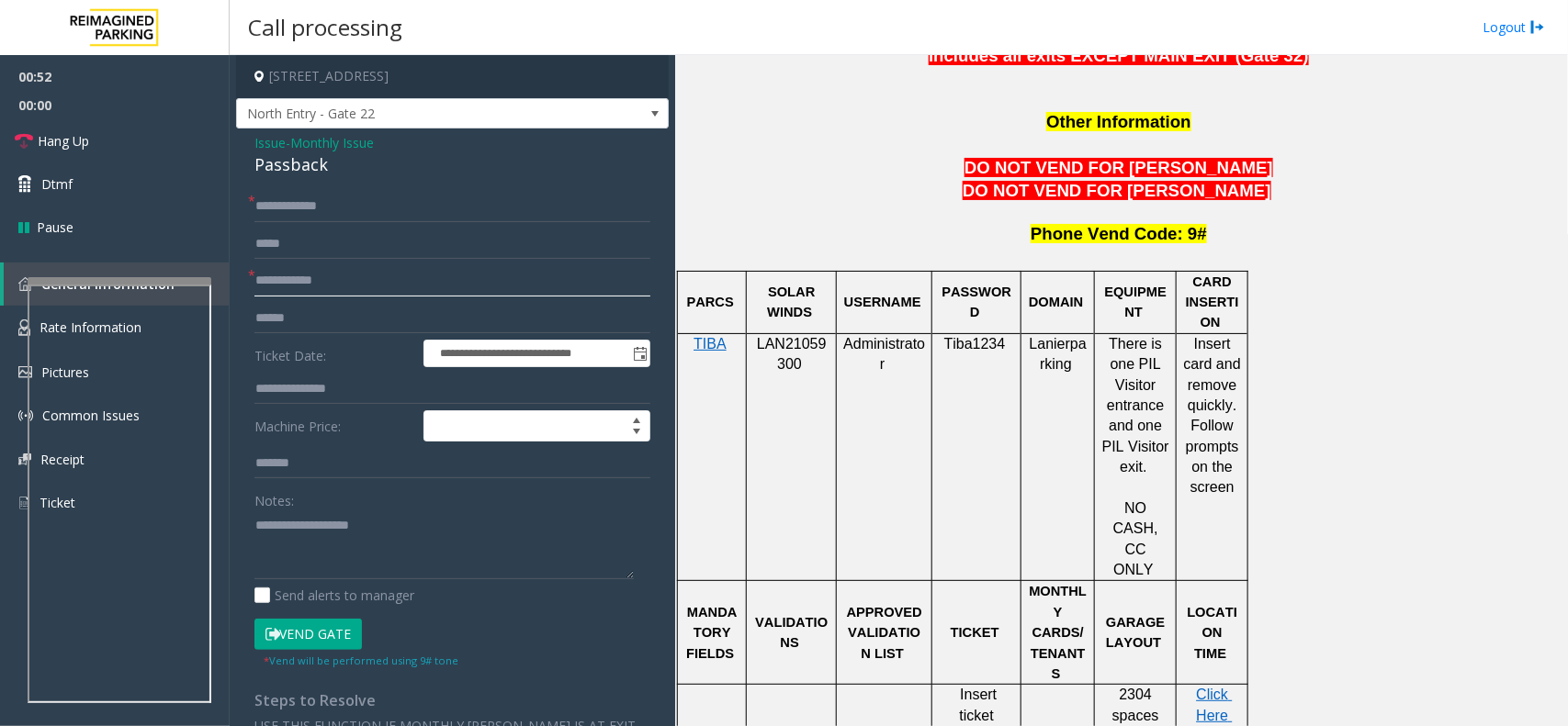
click at [323, 281] on input "text" at bounding box center [451, 281] width 395 height 31
type input "*****"
click at [132, 144] on link "Hang Up" at bounding box center [114, 140] width 230 height 43
click at [296, 165] on div "Passback" at bounding box center [451, 164] width 395 height 25
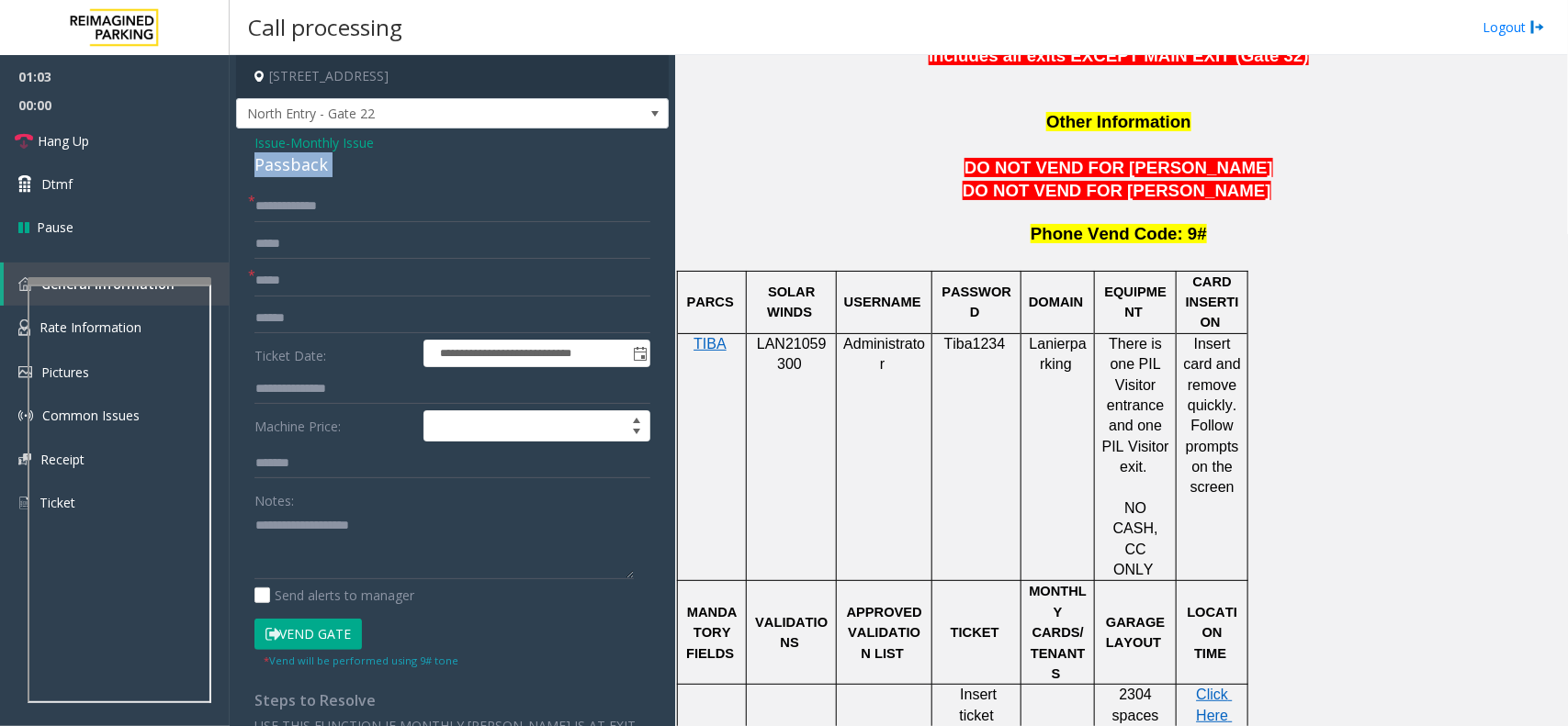
click at [296, 165] on div "Passback" at bounding box center [451, 164] width 395 height 25
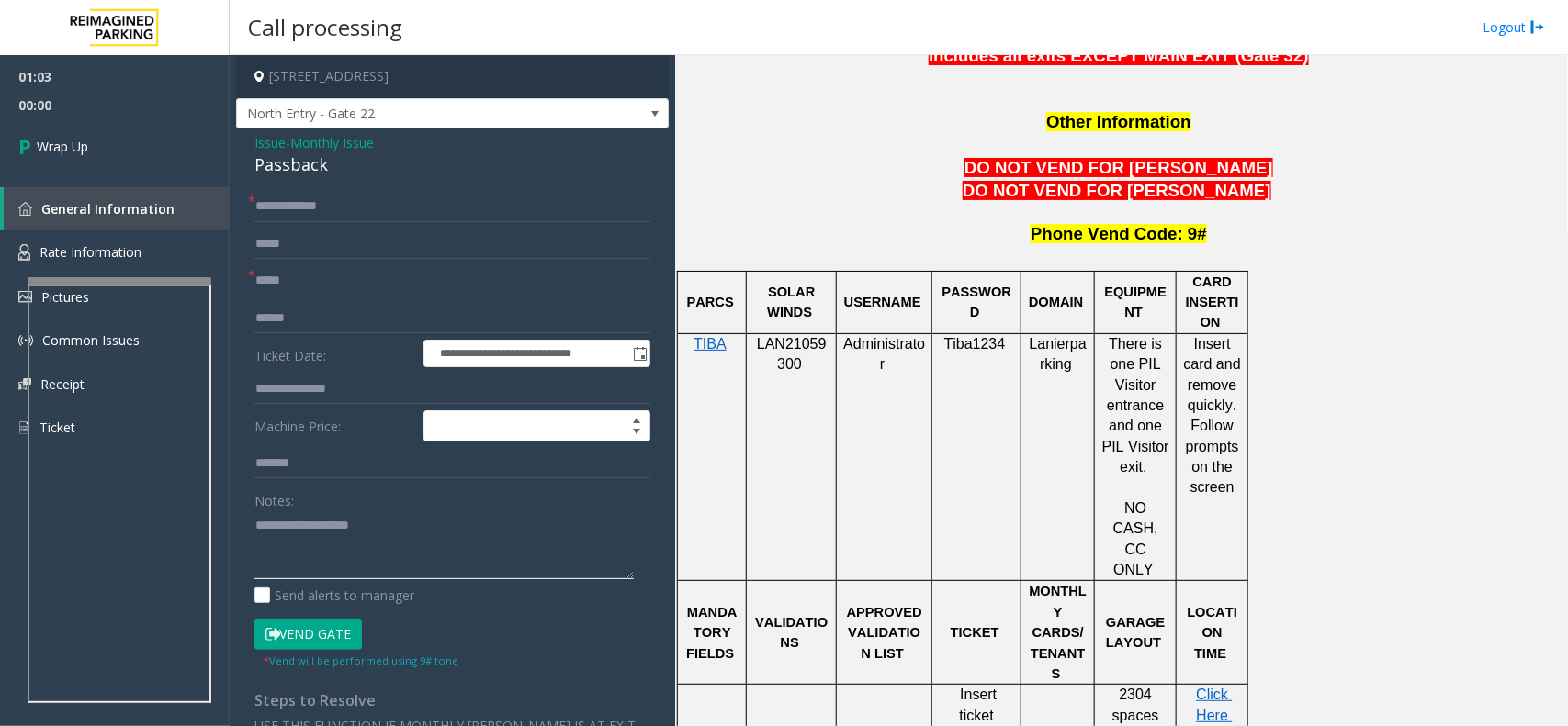
click at [347, 541] on textarea at bounding box center [443, 545] width 379 height 69
paste textarea "********"
type textarea "**********"
click at [374, 529] on textarea at bounding box center [443, 545] width 379 height 69
click at [83, 139] on span "Wrap Up" at bounding box center [62, 146] width 51 height 19
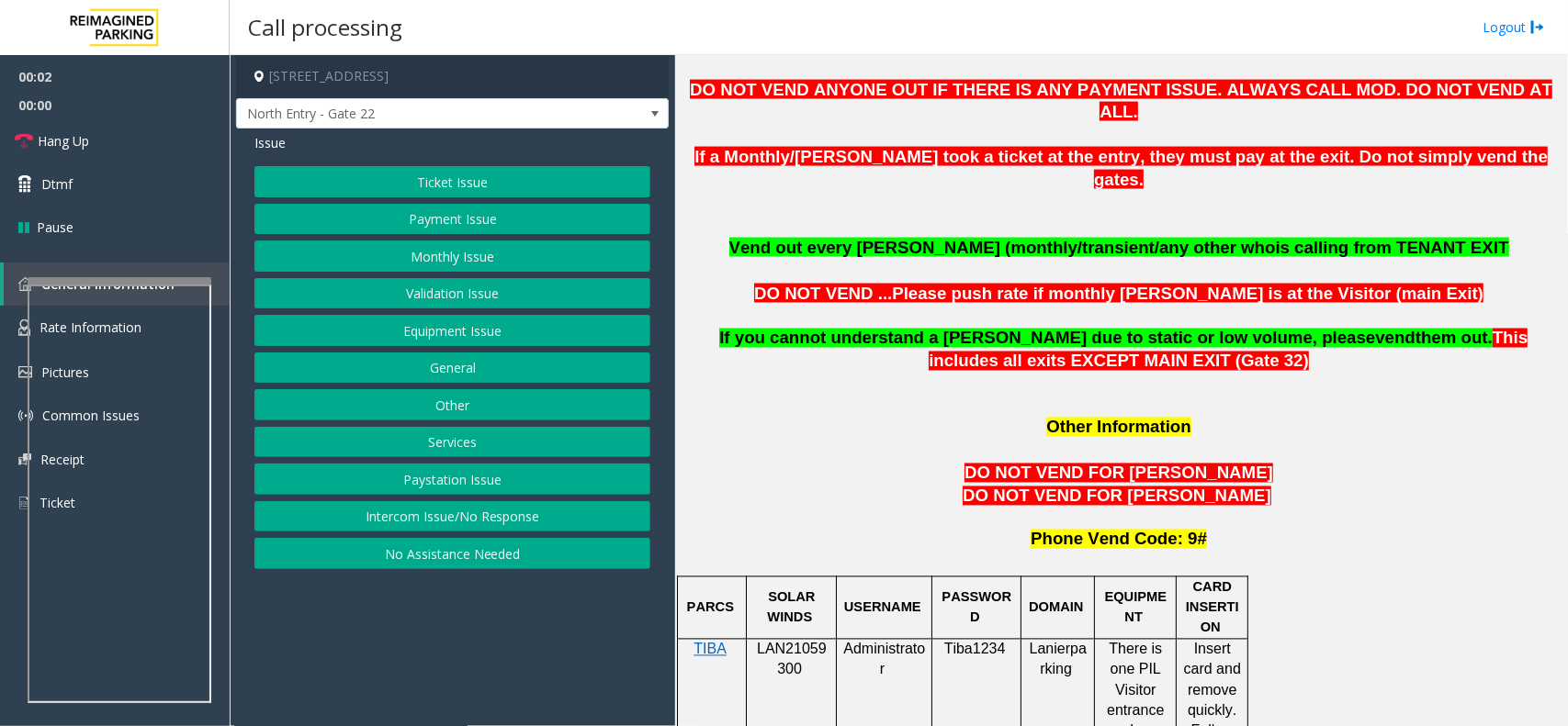
scroll to position [1491, 0]
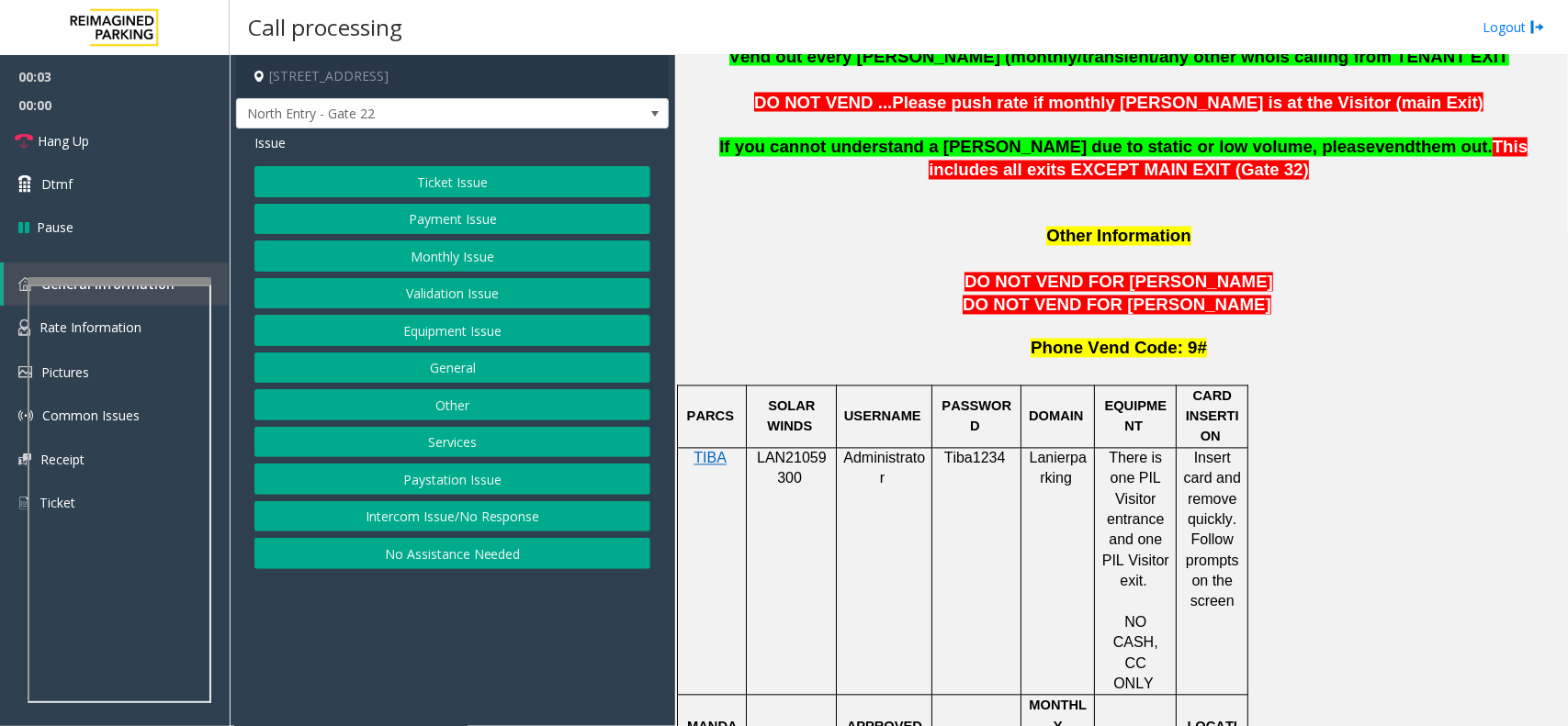
click at [791, 451] on span "LAN21059300" at bounding box center [792, 468] width 70 height 36
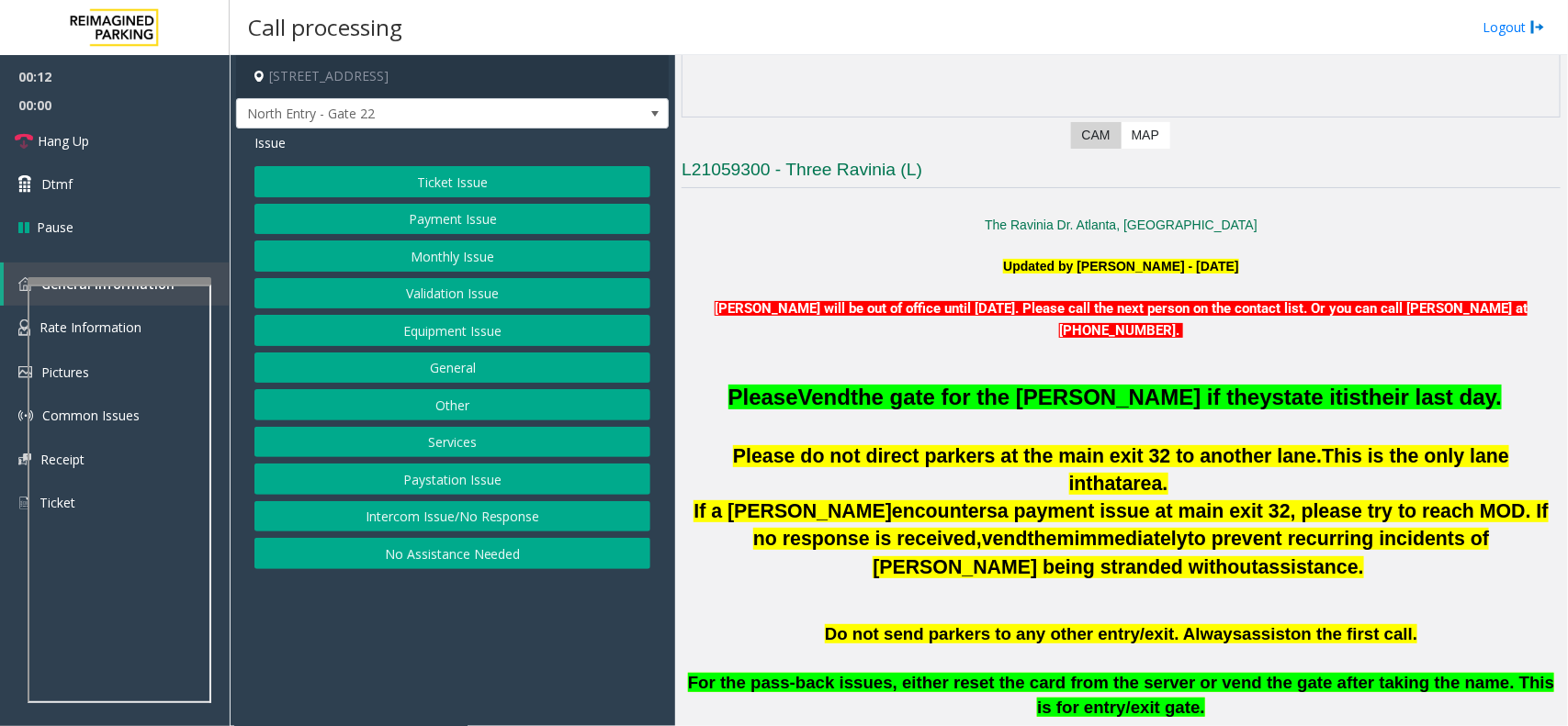
scroll to position [0, 0]
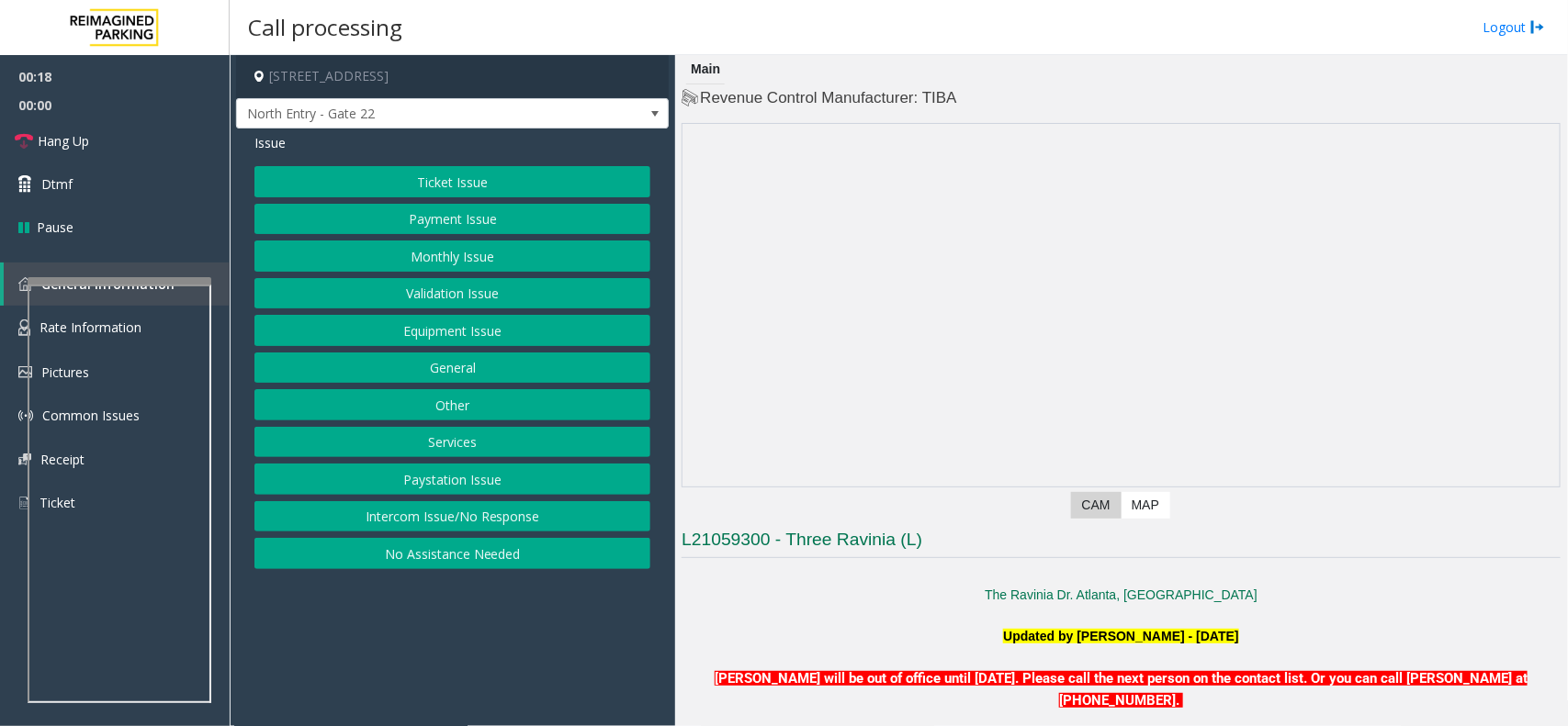
click at [456, 525] on button "Intercom Issue/No Response" at bounding box center [451, 516] width 395 height 31
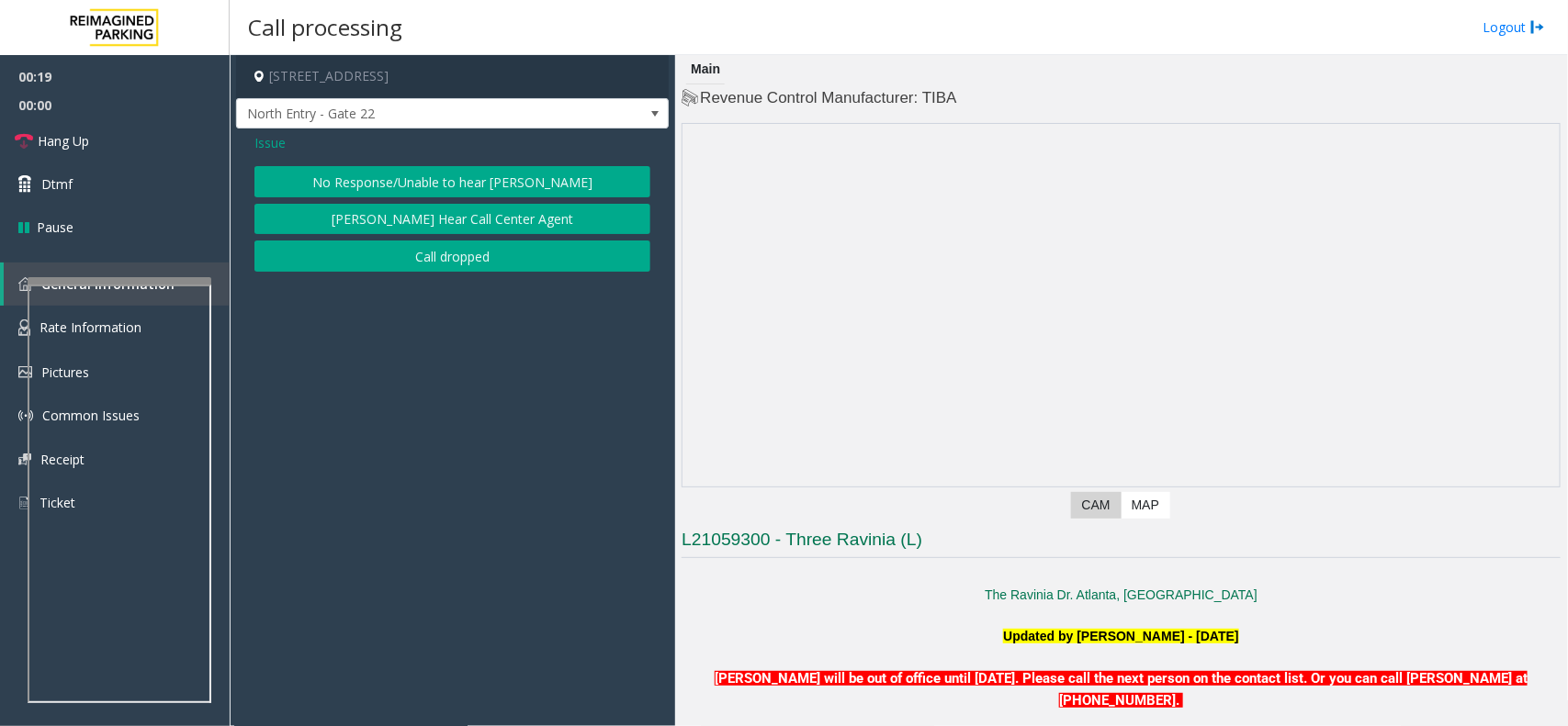
click at [430, 171] on button "No Response/Unable to hear [PERSON_NAME]" at bounding box center [451, 182] width 395 height 31
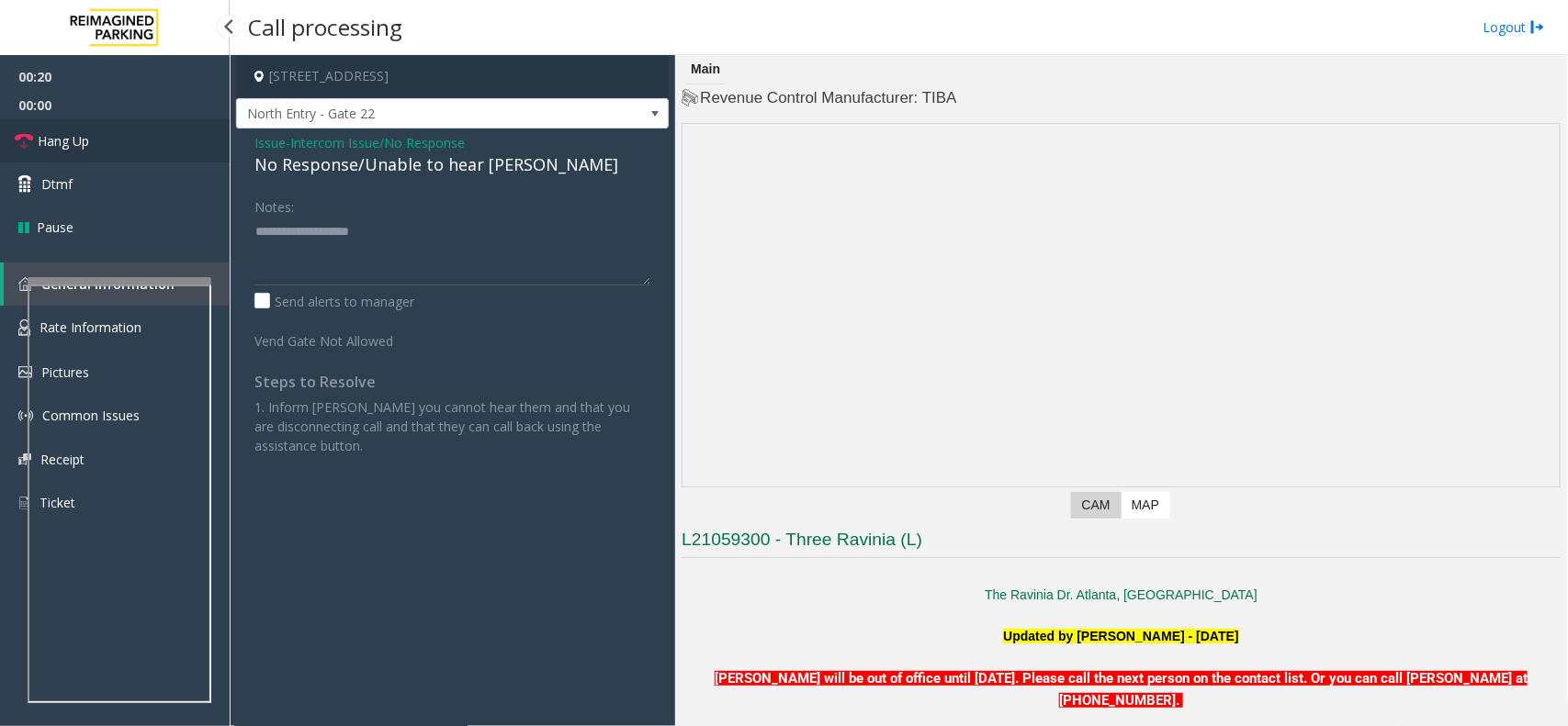
drag, startPoint x: 103, startPoint y: 134, endPoint x: 172, endPoint y: 148, distance: 70.4
click at [103, 134] on link "Hang Up" at bounding box center [114, 140] width 230 height 43
click at [287, 163] on div "No Response/Unable to hear [PERSON_NAME]" at bounding box center [451, 164] width 395 height 25
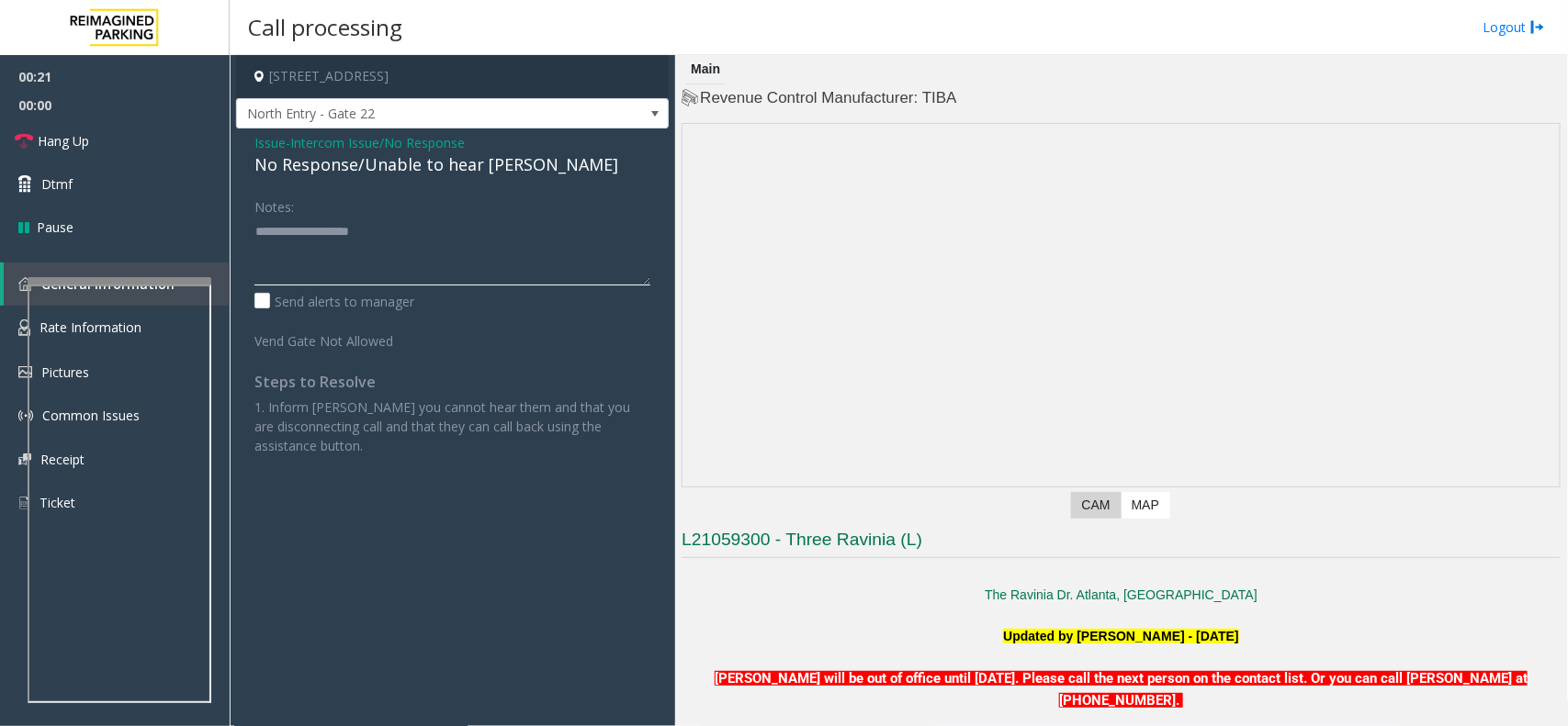
click at [306, 230] on textarea at bounding box center [451, 251] width 395 height 69
paste textarea "**********"
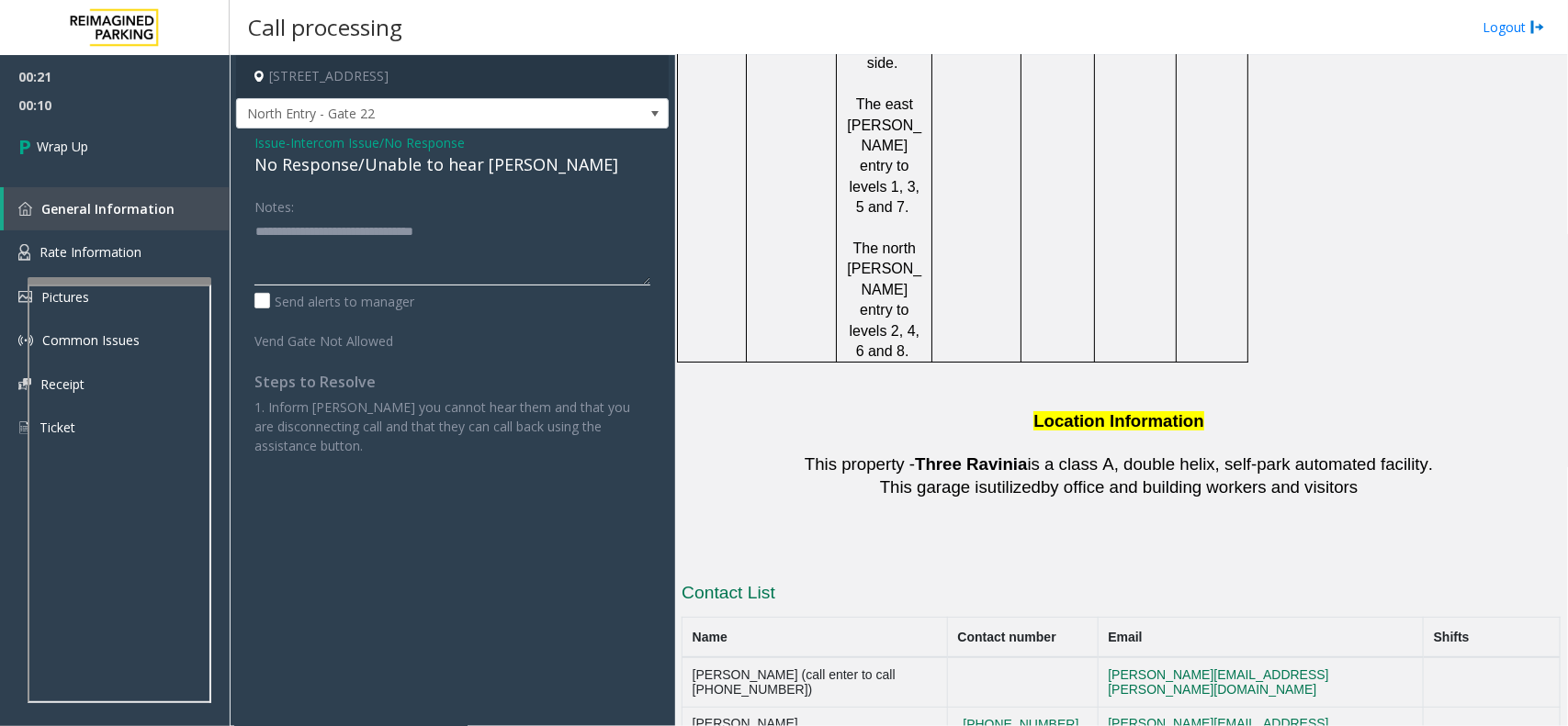
scroll to position [3213, 0]
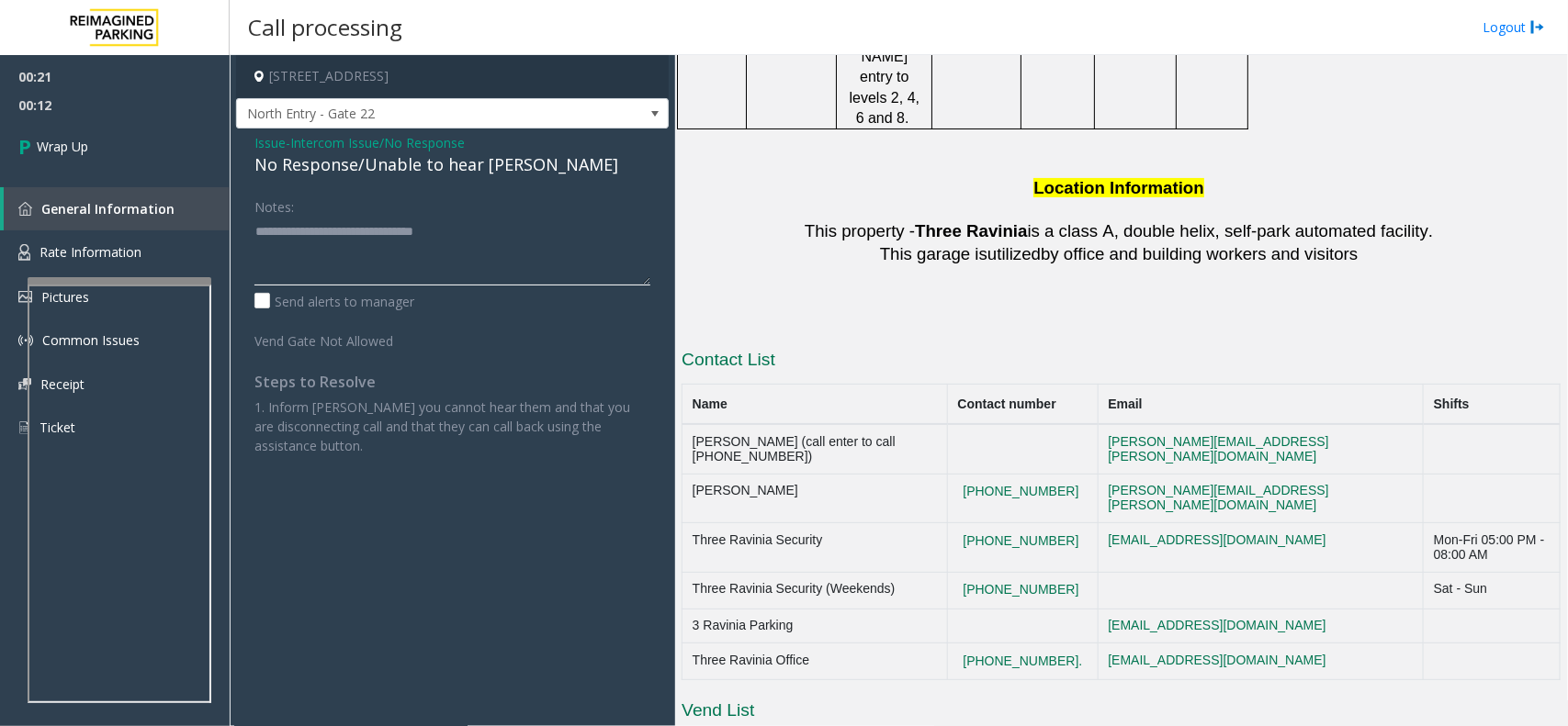
type textarea "**********"
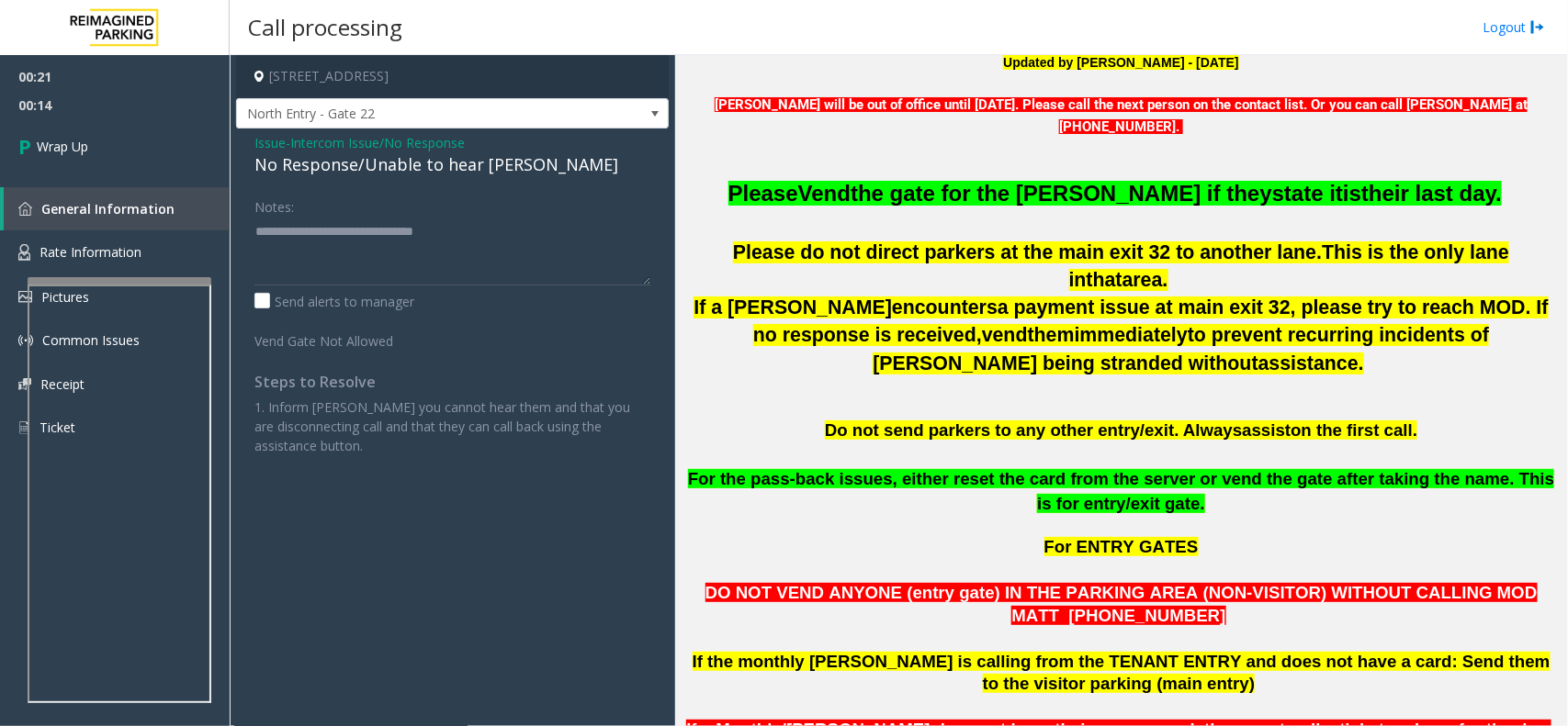
scroll to position [0, 0]
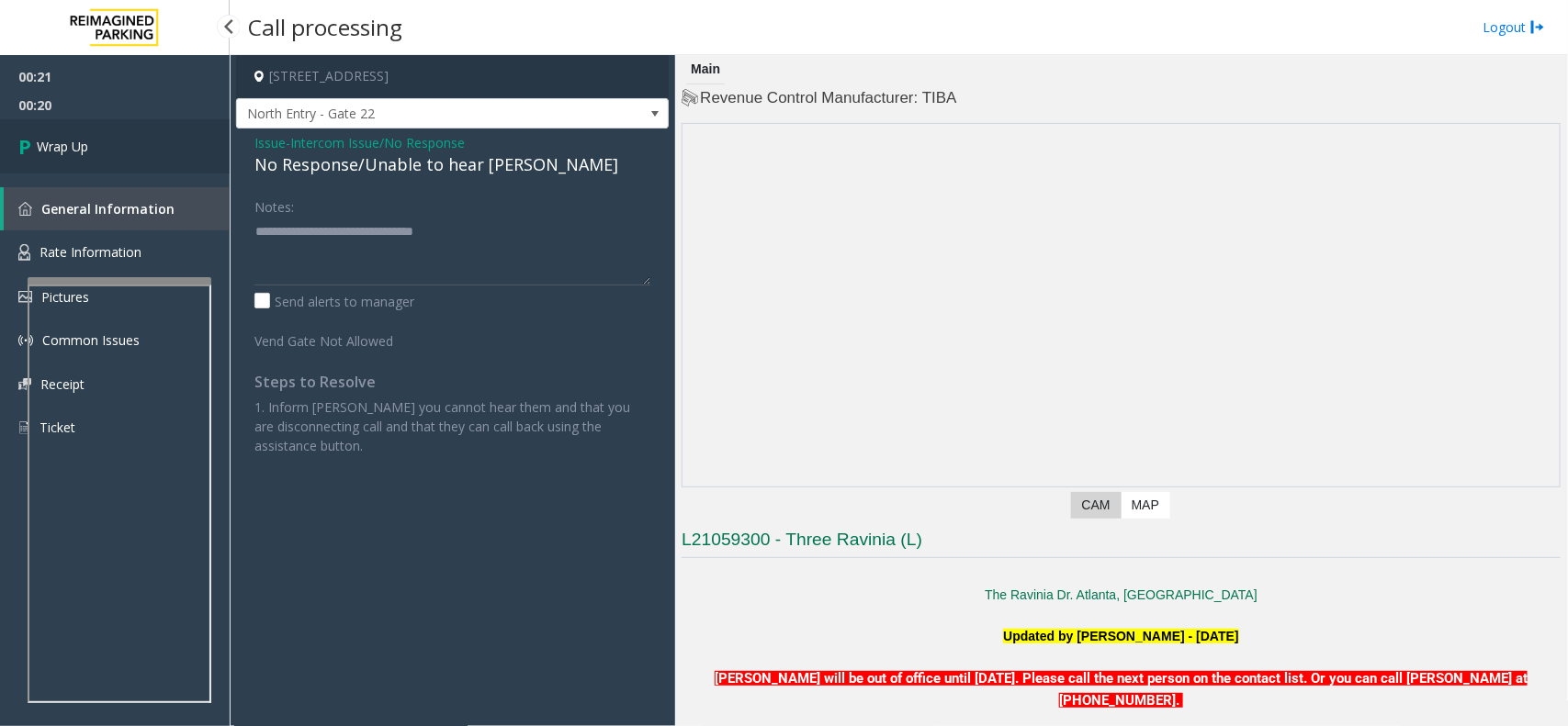
click at [11, 139] on link "Wrap Up" at bounding box center [114, 146] width 230 height 54
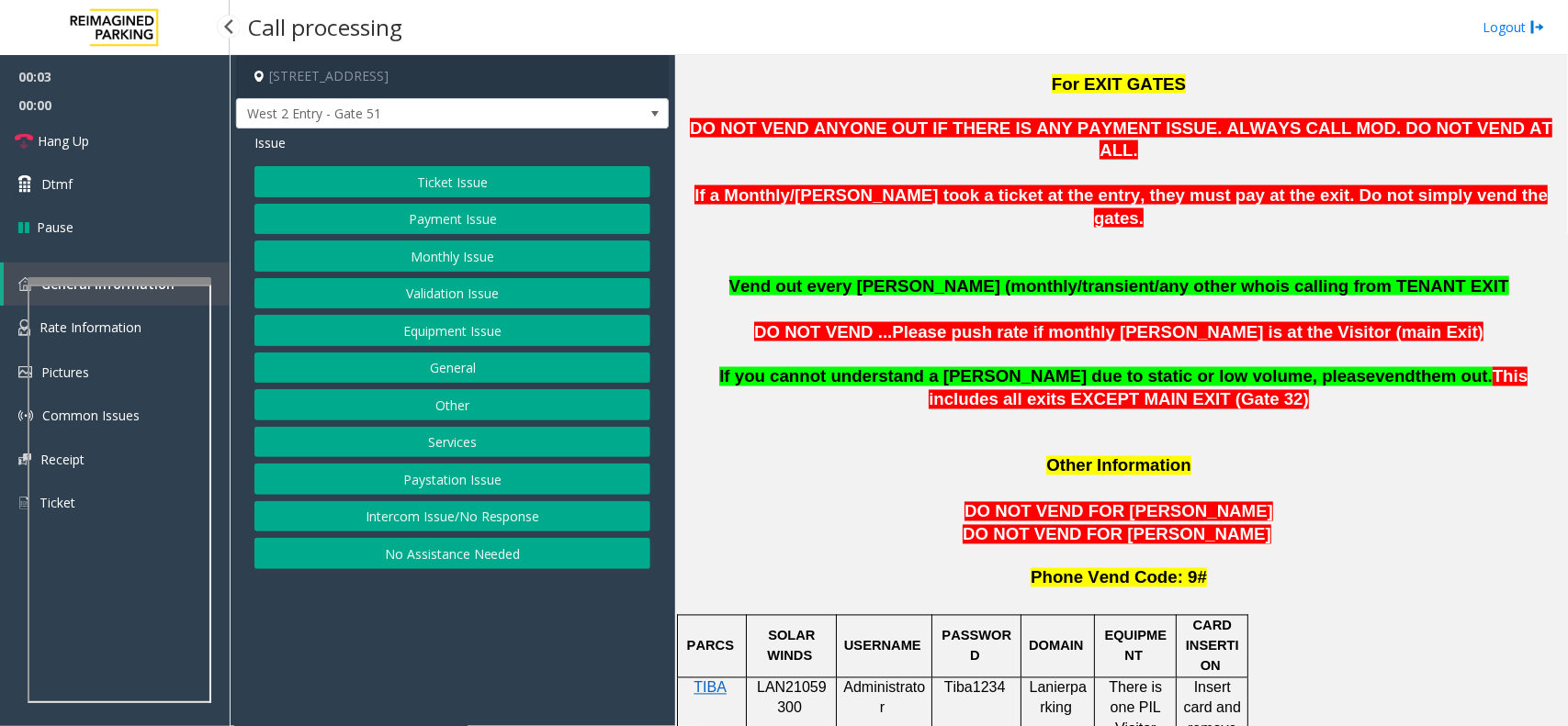
scroll to position [1377, 0]
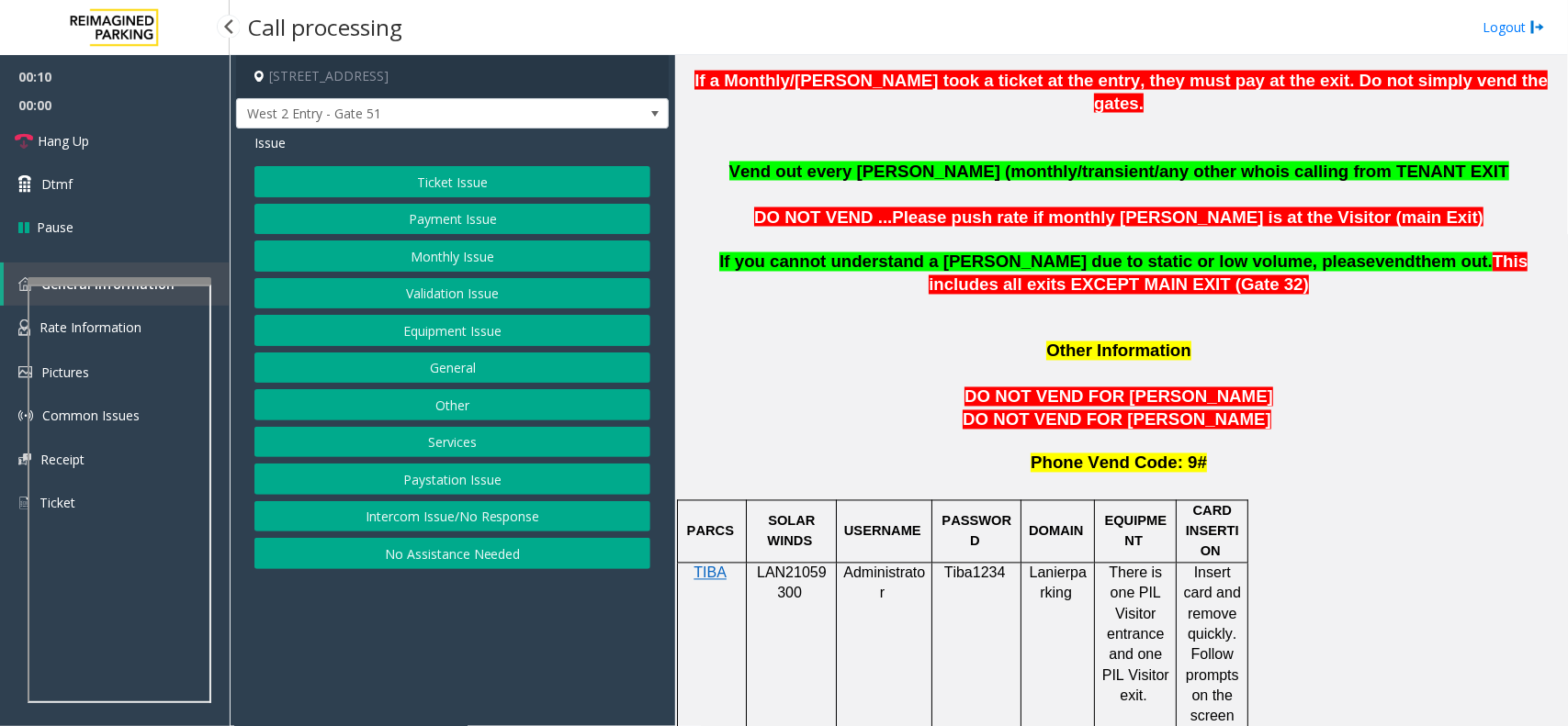
click at [489, 519] on button "Intercom Issue/No Response" at bounding box center [451, 516] width 395 height 31
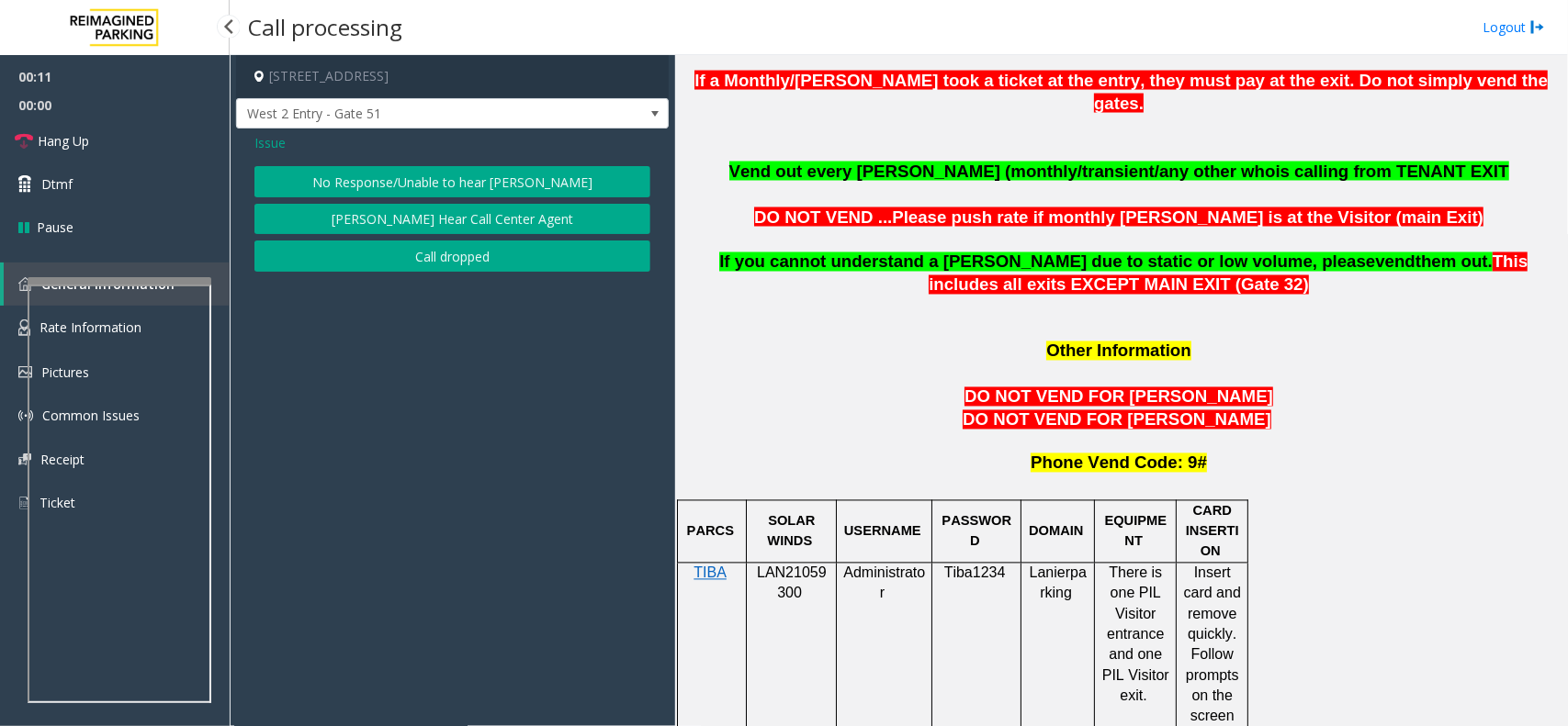
click at [445, 184] on button "No Response/Unable to hear [PERSON_NAME]" at bounding box center [451, 182] width 395 height 31
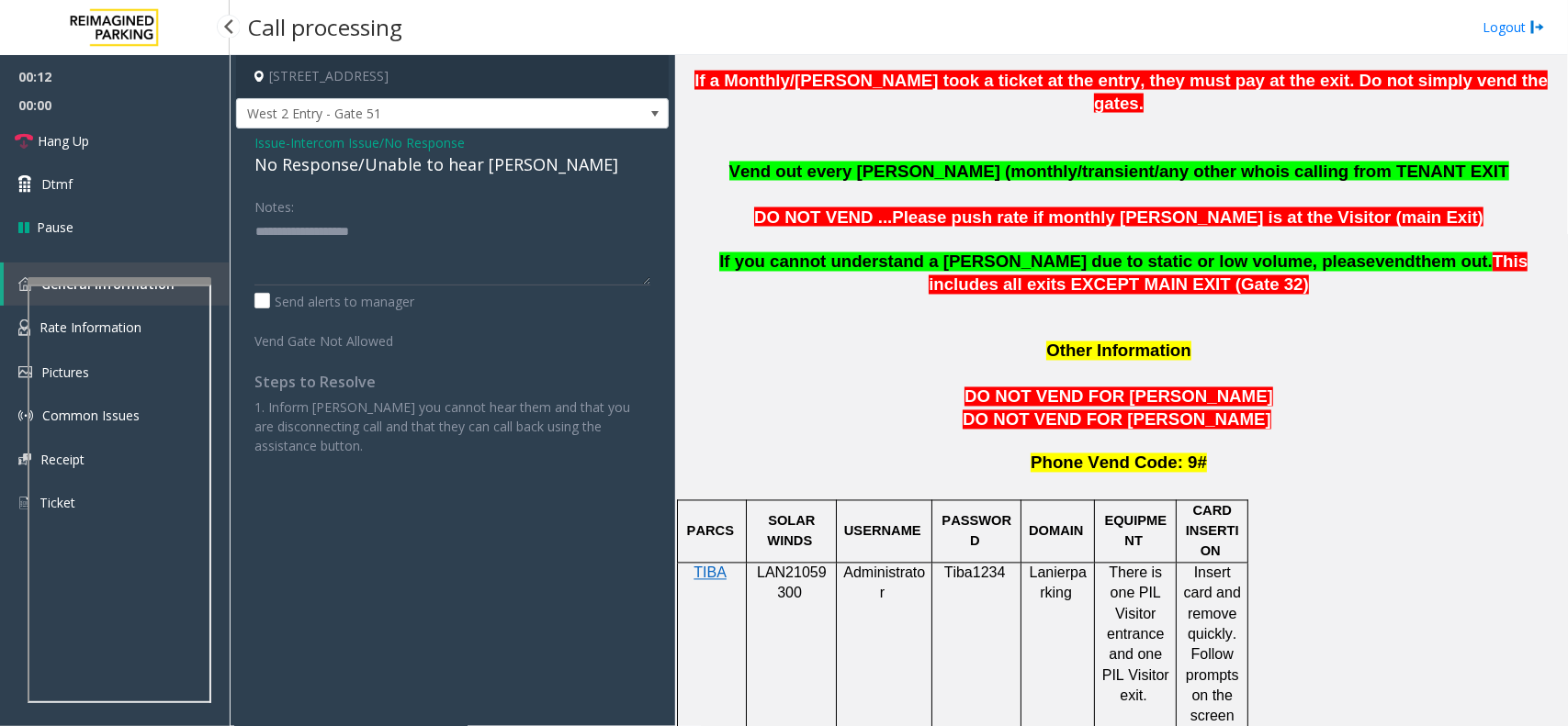
click at [436, 175] on div "No Response/Unable to hear [PERSON_NAME]" at bounding box center [451, 164] width 395 height 25
click at [436, 174] on div "No Response/Unable to hear [PERSON_NAME]" at bounding box center [451, 164] width 395 height 25
paste textarea "**********"
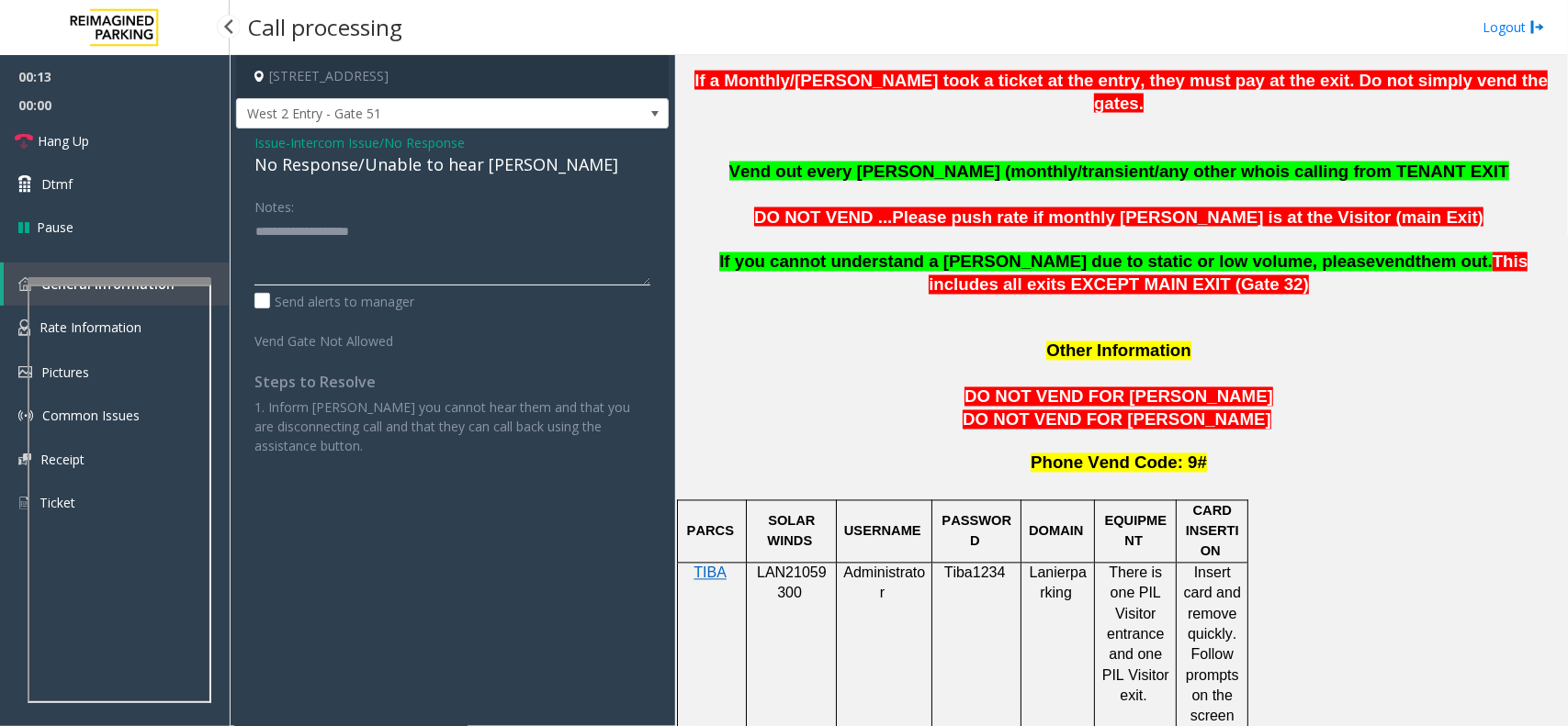
click at [427, 222] on textarea at bounding box center [451, 251] width 395 height 69
type textarea "**********"
click at [97, 135] on link "Hang Up" at bounding box center [114, 140] width 230 height 43
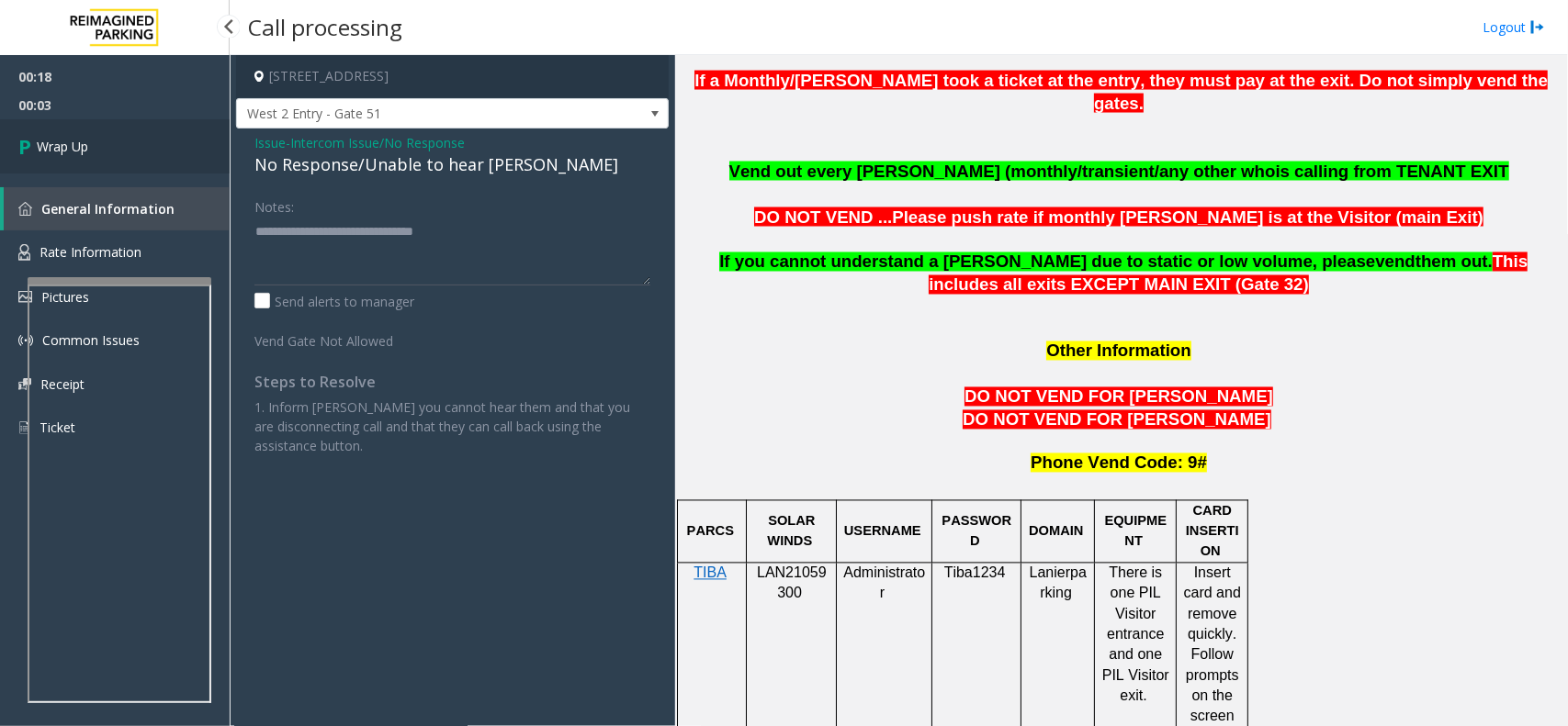
click at [97, 135] on link "Wrap Up" at bounding box center [114, 146] width 230 height 54
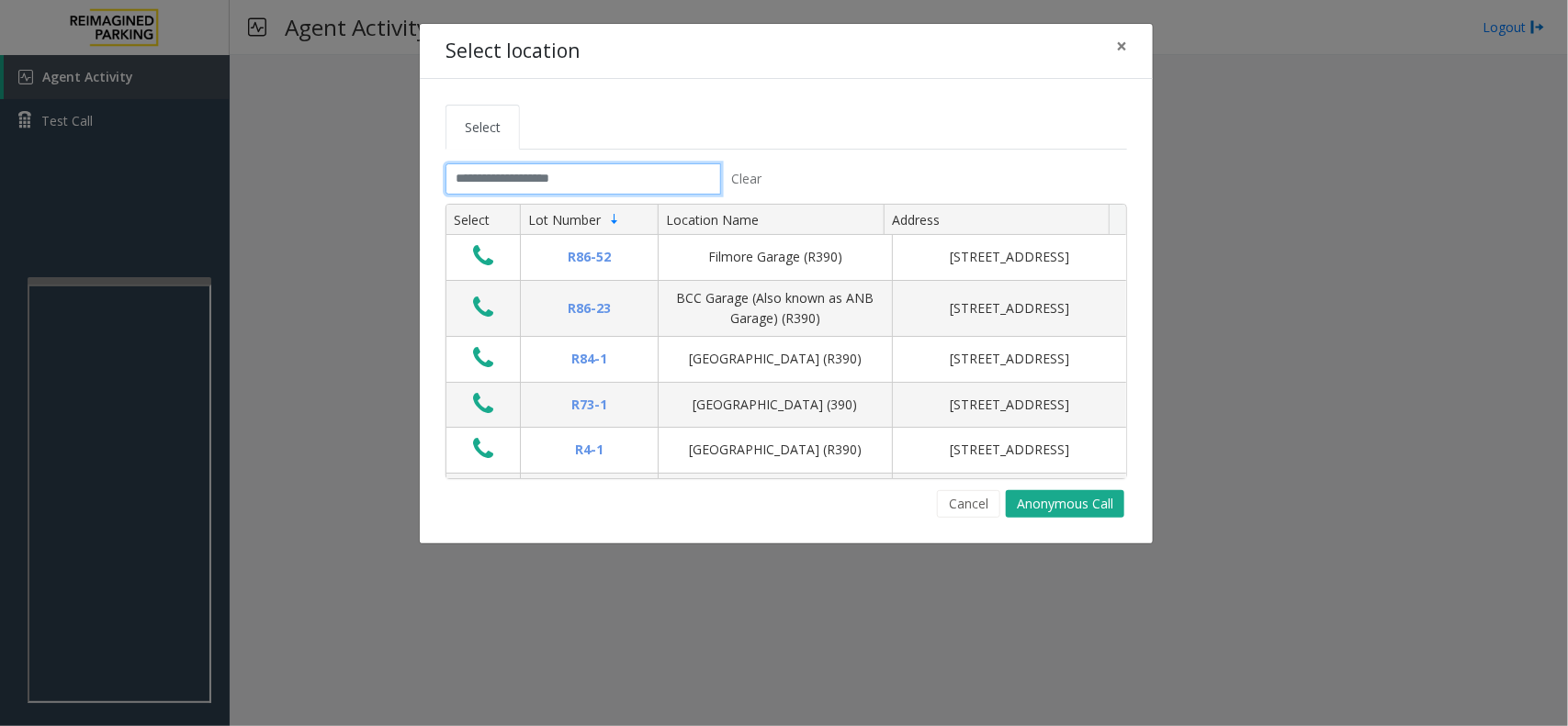
click at [563, 182] on input "text" at bounding box center [583, 179] width 275 height 31
click at [562, 189] on input "text" at bounding box center [583, 179] width 275 height 31
click at [666, 175] on input "text" at bounding box center [583, 179] width 275 height 31
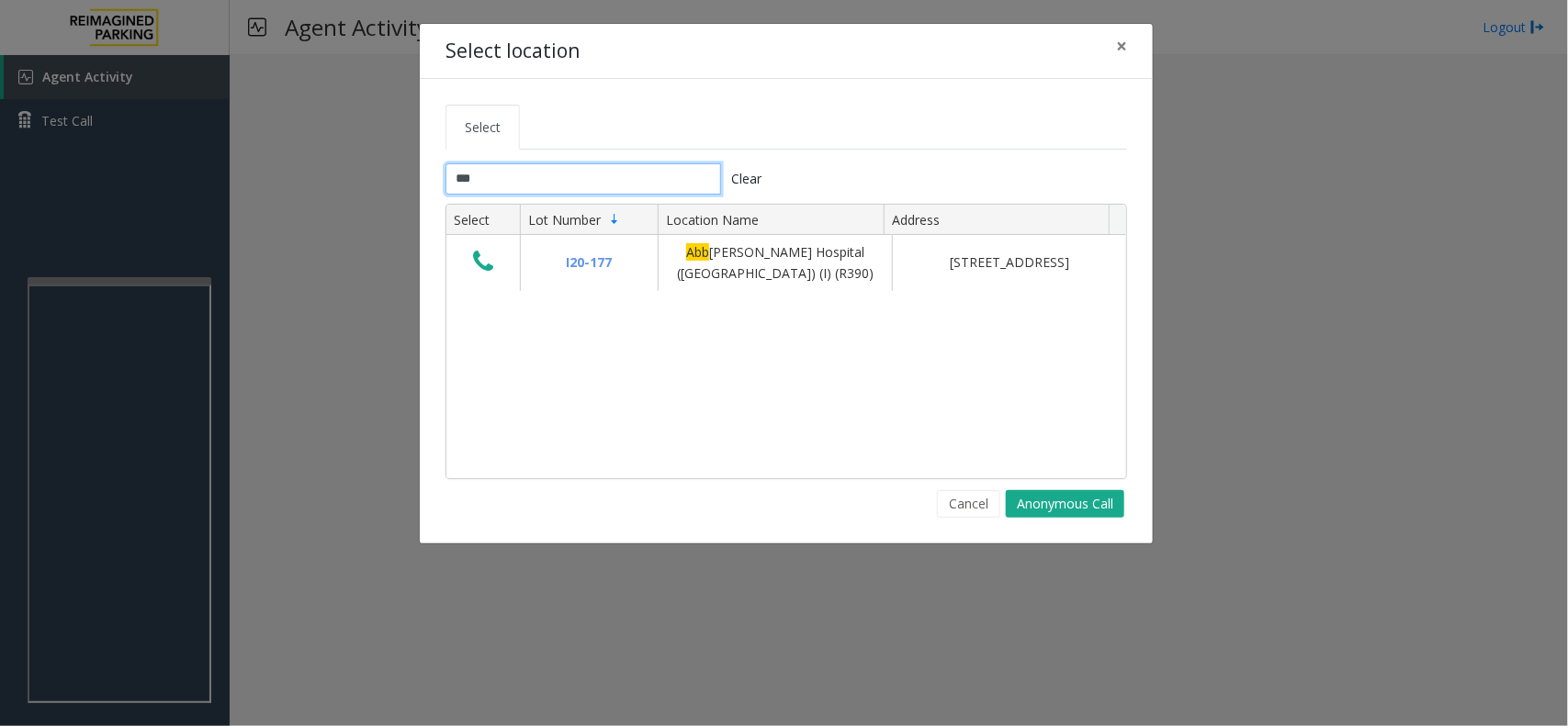
type input "****"
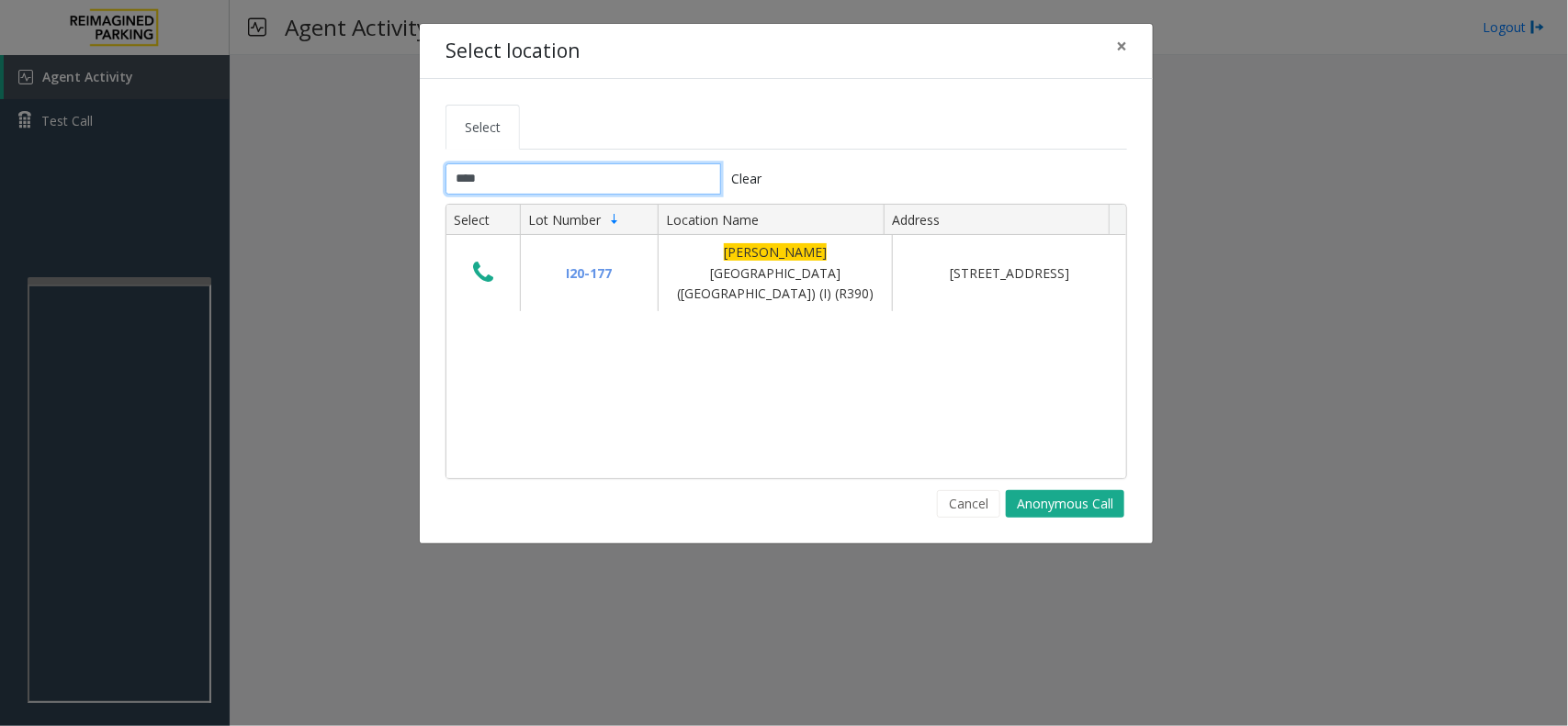
drag, startPoint x: 496, startPoint y: 184, endPoint x: 309, endPoint y: 172, distance: 187.4
click at [309, 172] on div "Select location × Select **** Clear Select Lot Number Location Name Address I20…" at bounding box center [784, 363] width 1568 height 726
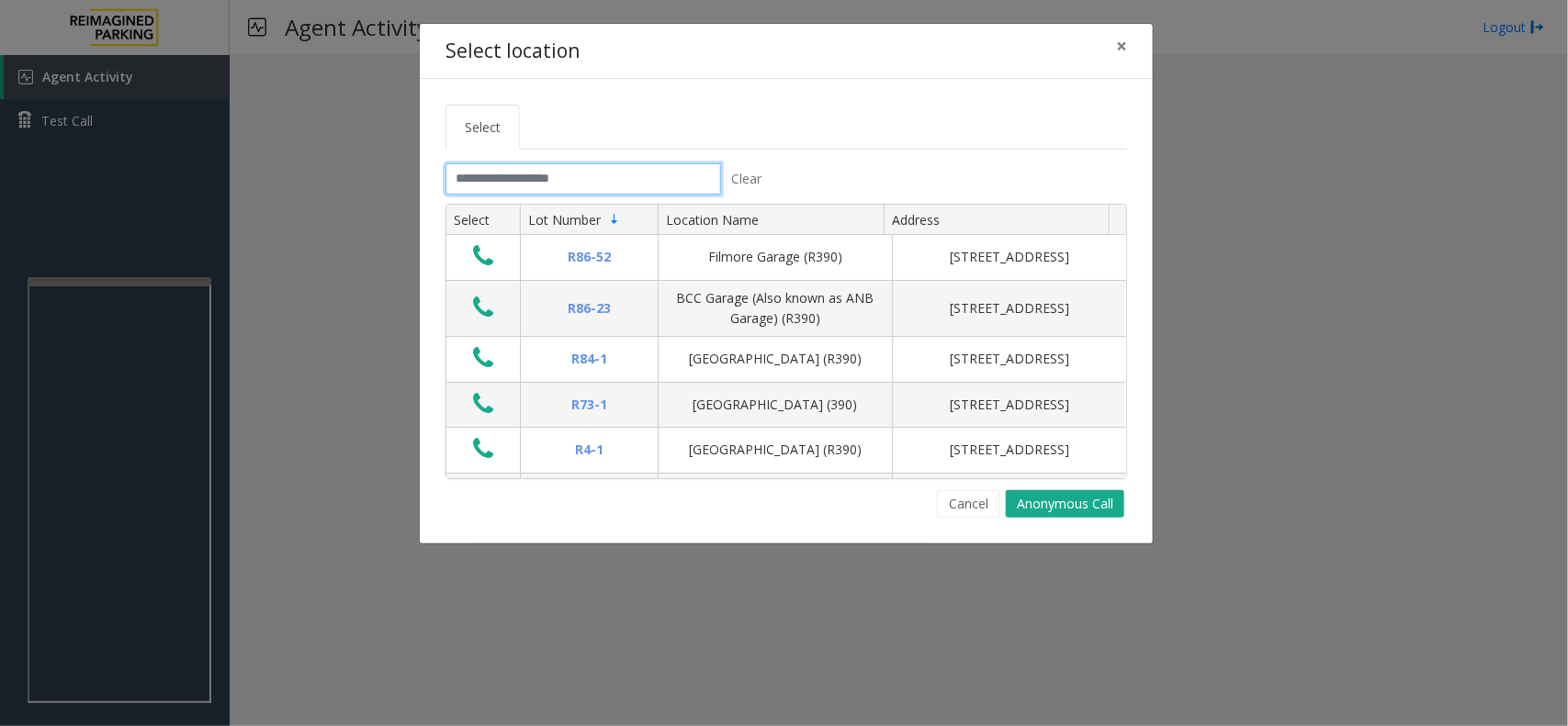
click at [630, 185] on input "text" at bounding box center [583, 179] width 275 height 31
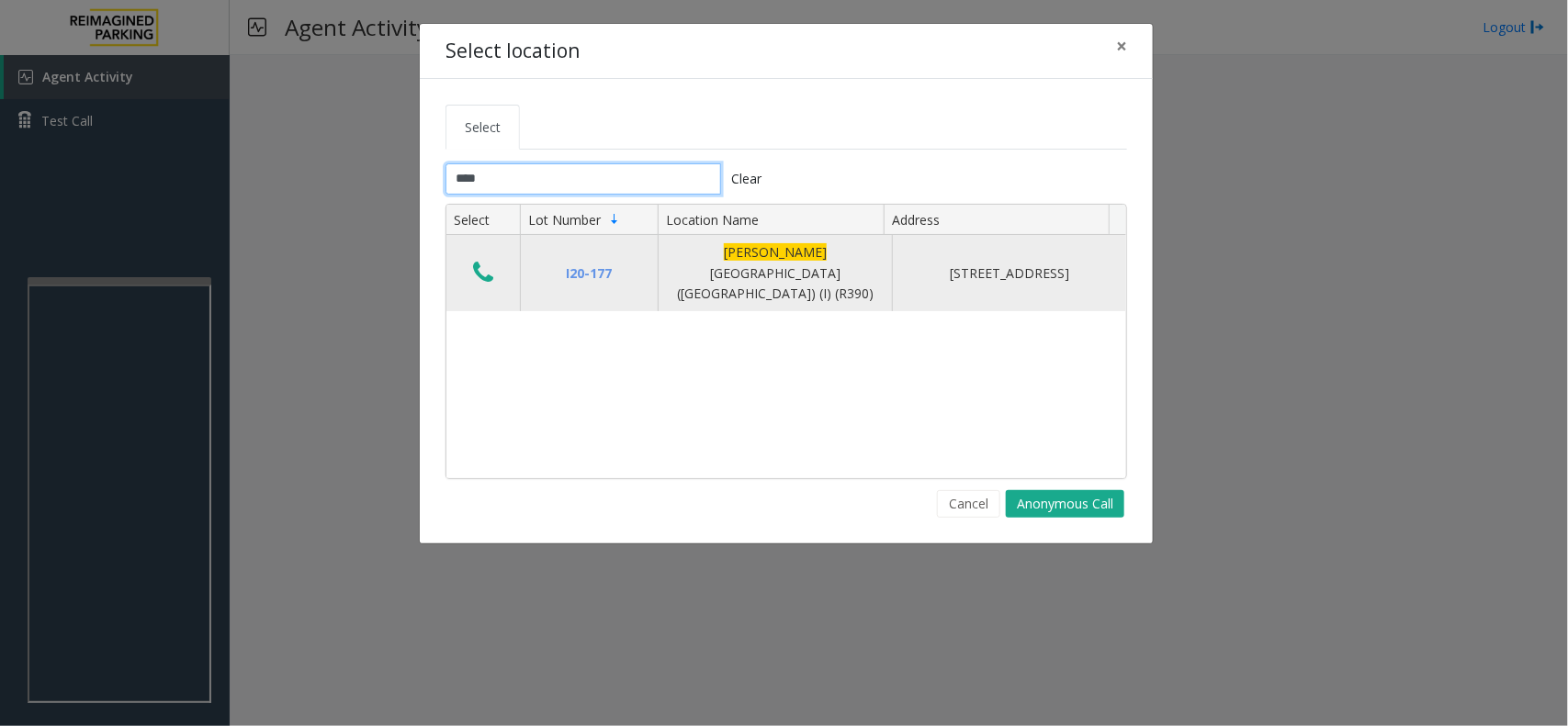
type input "****"
click at [479, 266] on icon "Data table" at bounding box center [483, 272] width 20 height 26
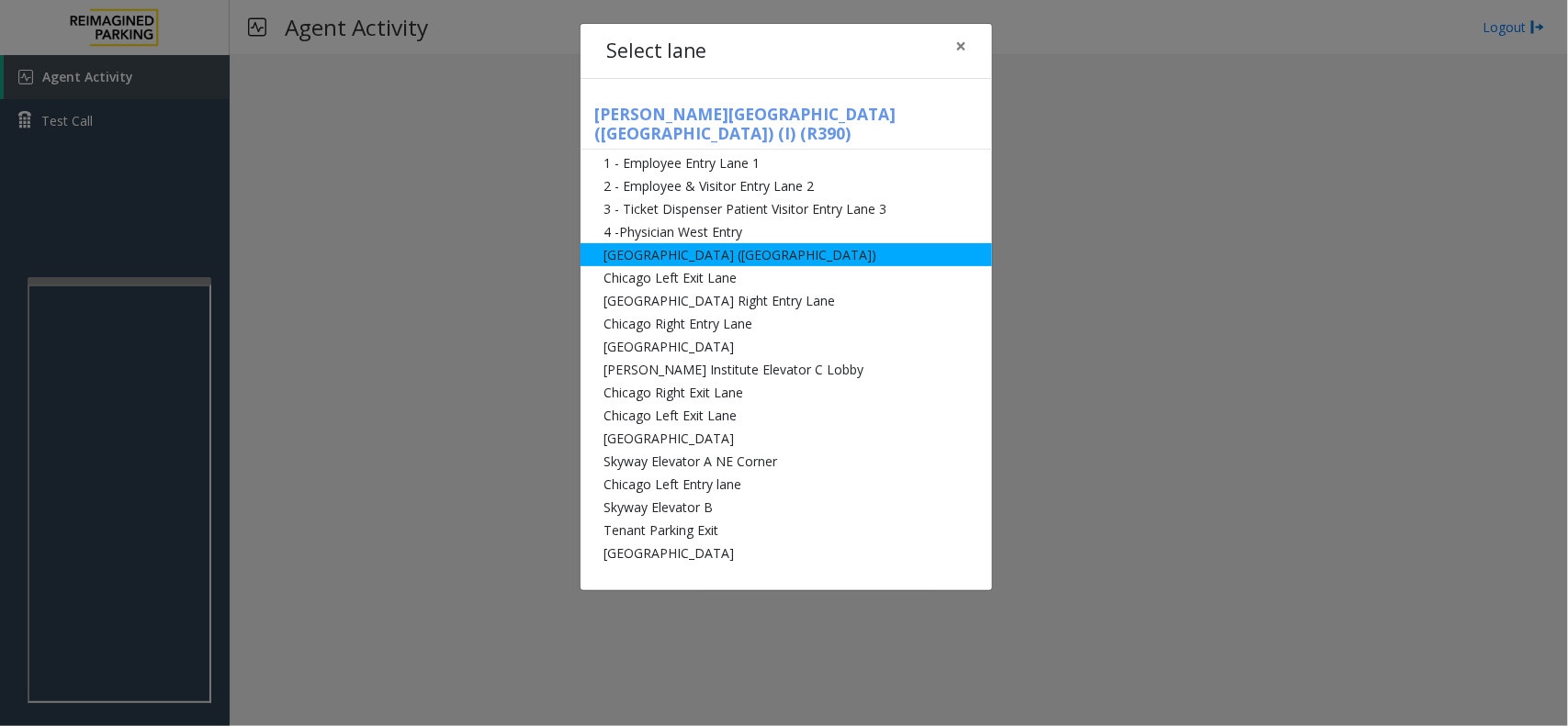
click at [708, 243] on li "[GEOGRAPHIC_DATA] ([GEOGRAPHIC_DATA])" at bounding box center [786, 255] width 412 height 23
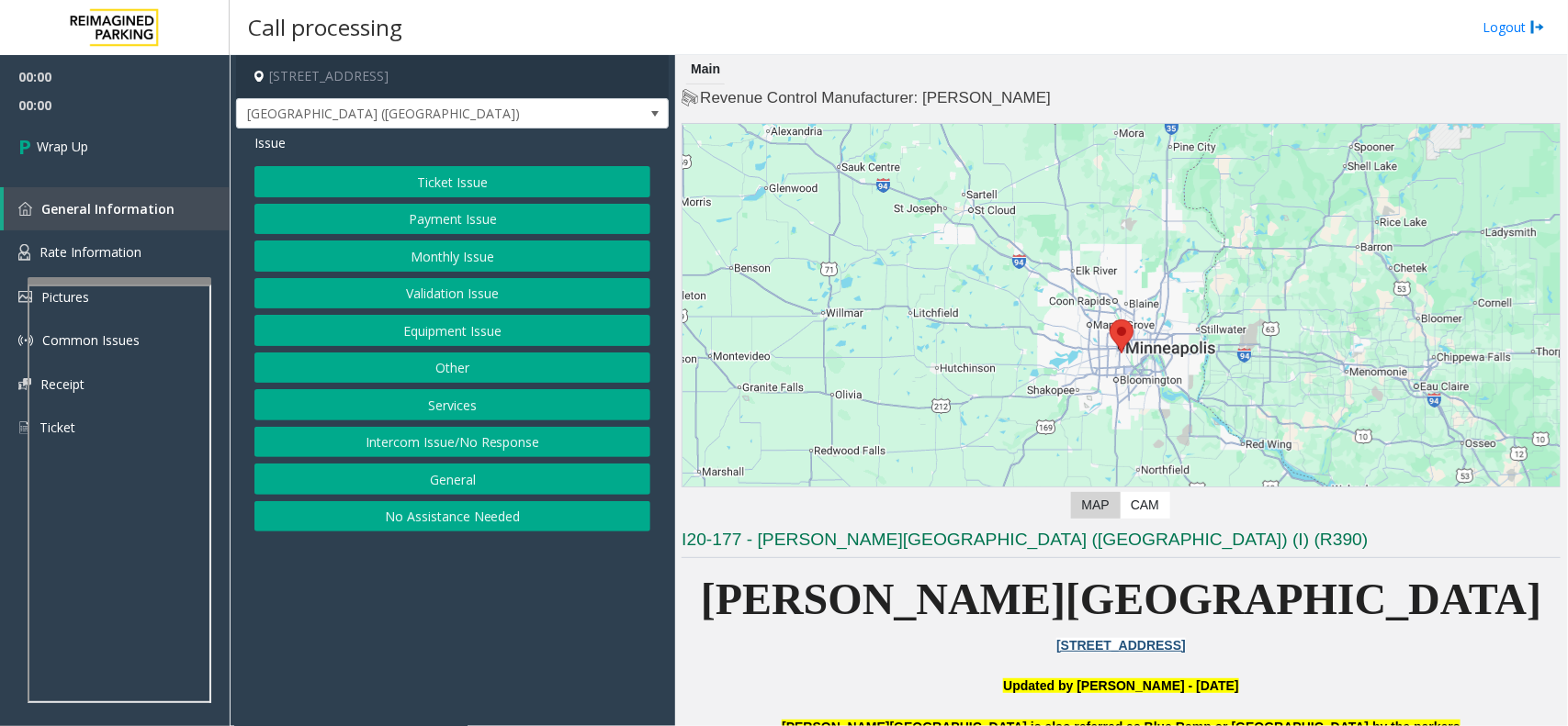
click at [446, 521] on button "No Assistance Needed" at bounding box center [451, 516] width 395 height 31
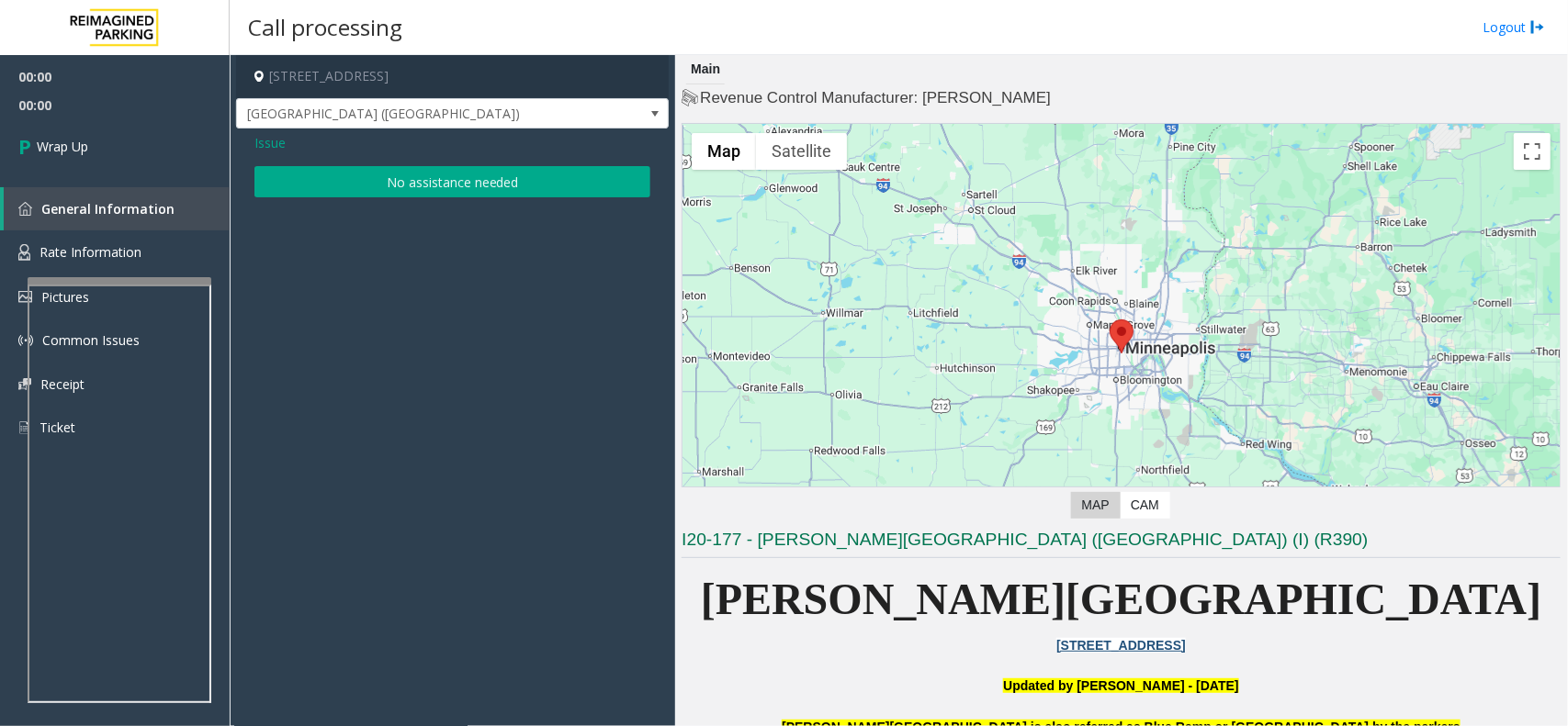
click at [402, 175] on button "No assistance needed" at bounding box center [451, 182] width 395 height 31
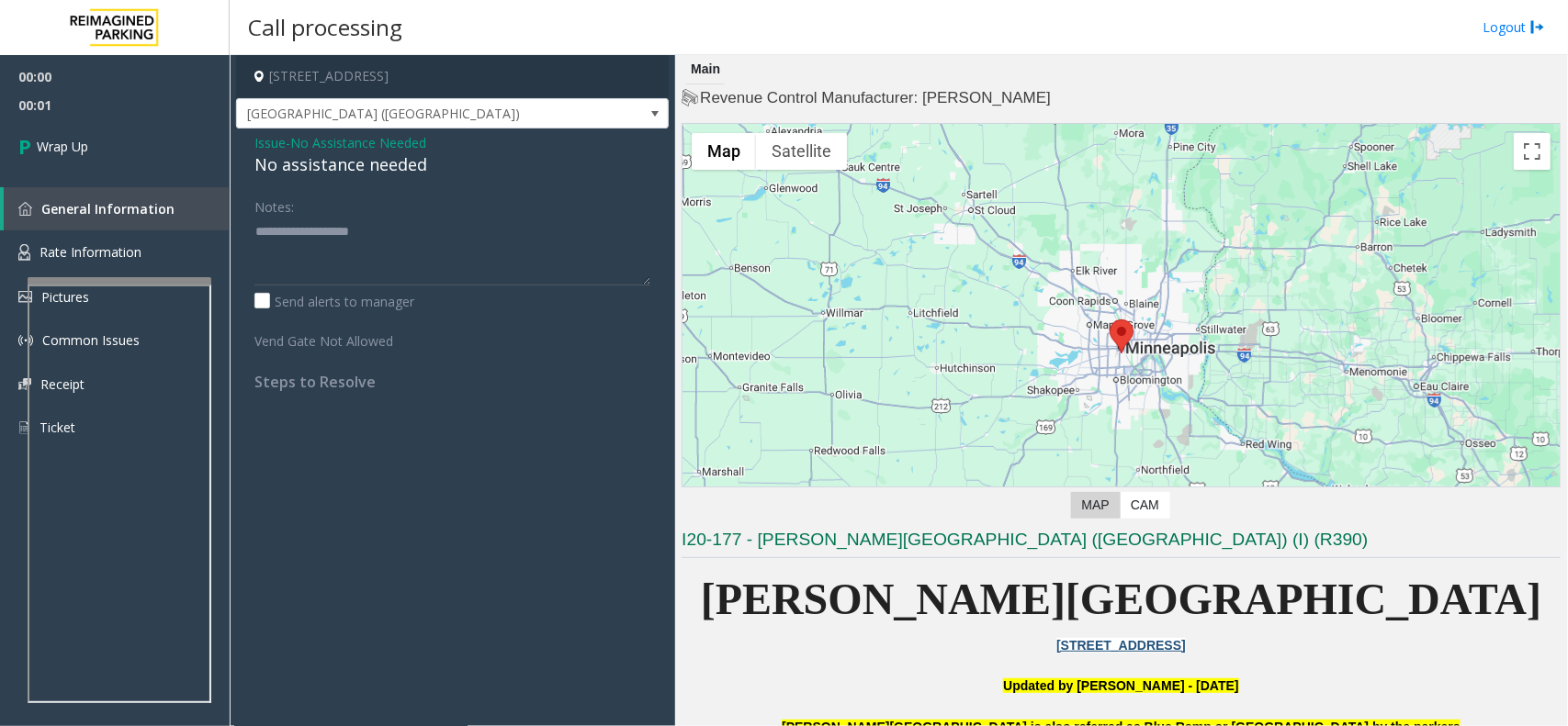
click at [346, 167] on div "No assistance needed" at bounding box center [451, 164] width 395 height 25
click at [363, 221] on textarea at bounding box center [451, 251] width 395 height 69
paste textarea "**********"
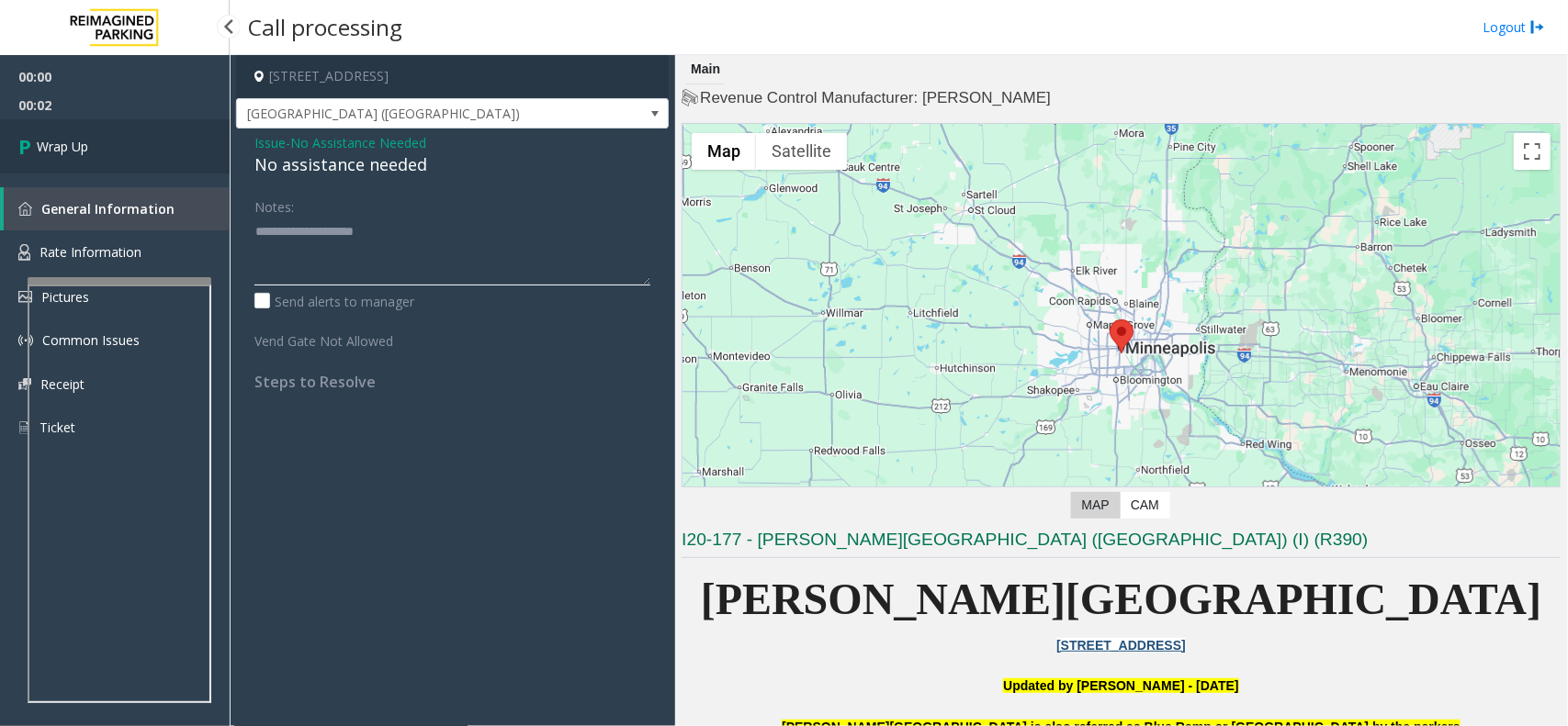
type textarea "**********"
click at [112, 131] on link "Wrap Up" at bounding box center [114, 146] width 230 height 54
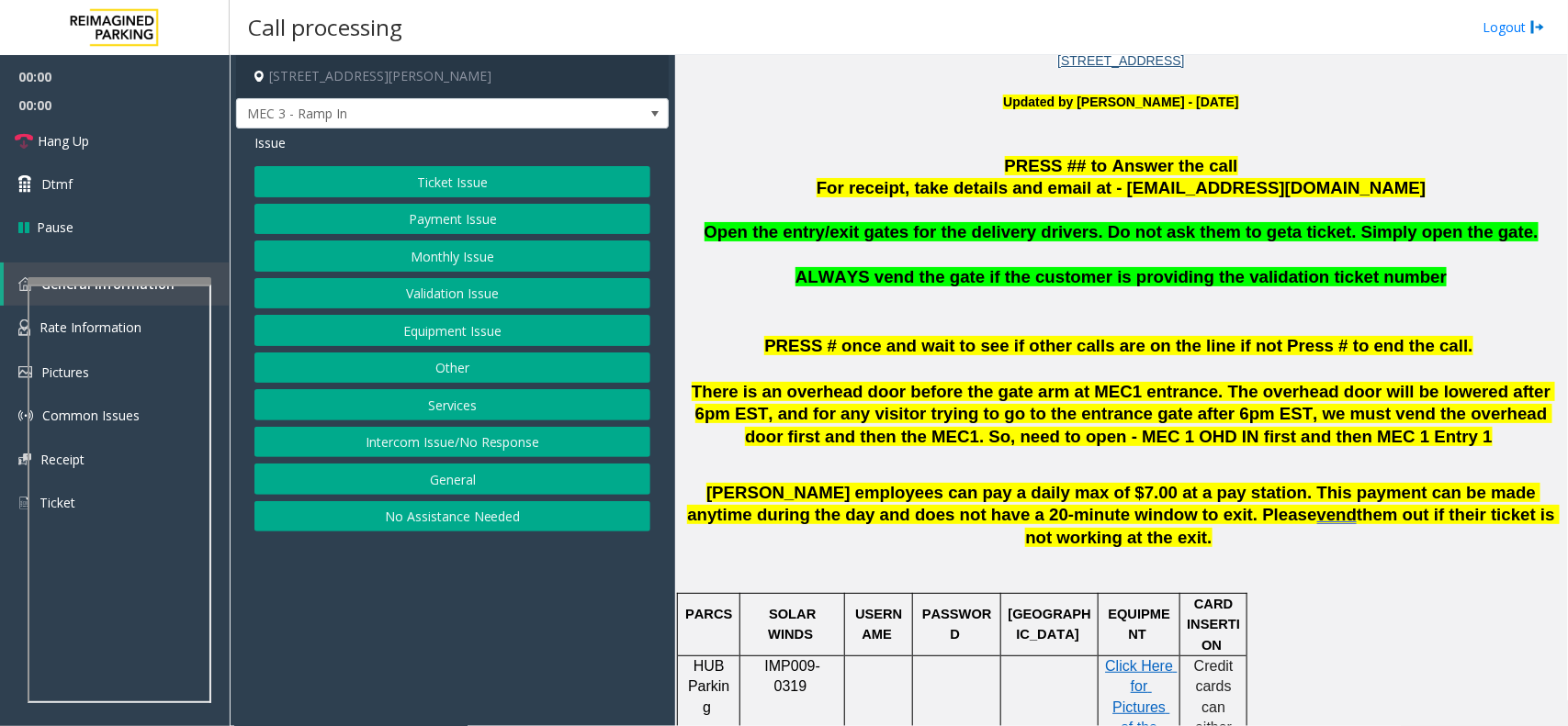
scroll to position [688, 0]
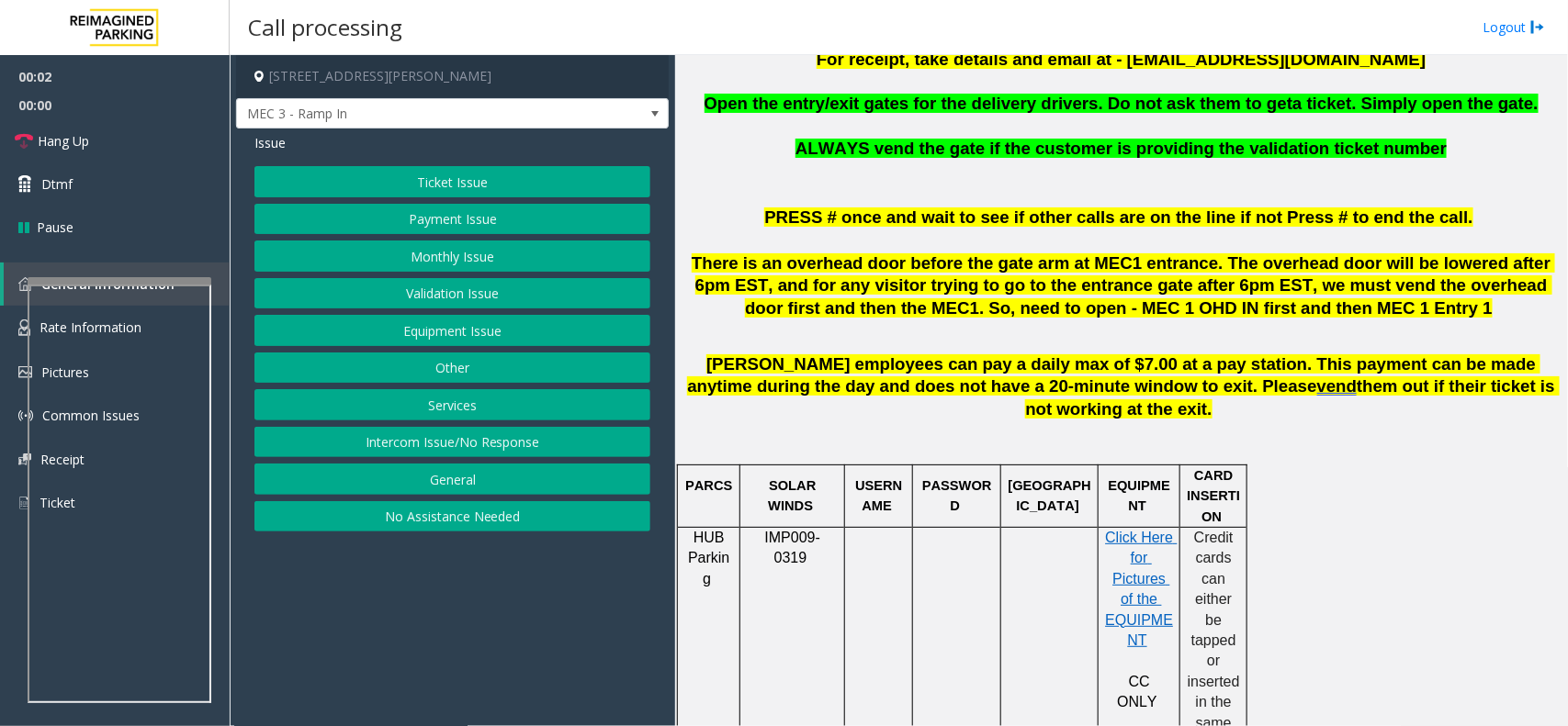
click at [465, 328] on button "Equipment Issue" at bounding box center [451, 330] width 395 height 31
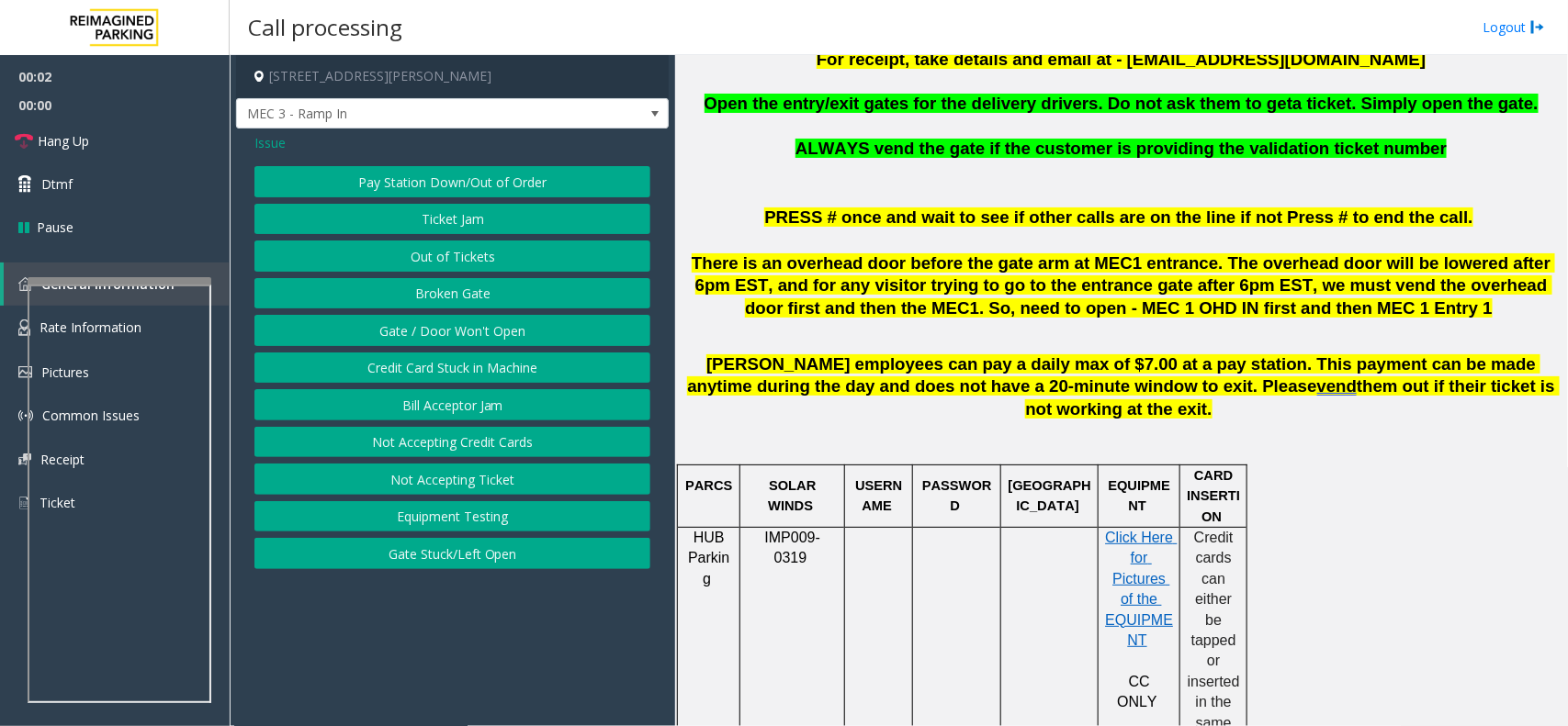
click at [460, 322] on button "Gate / Door Won't Open" at bounding box center [451, 330] width 395 height 31
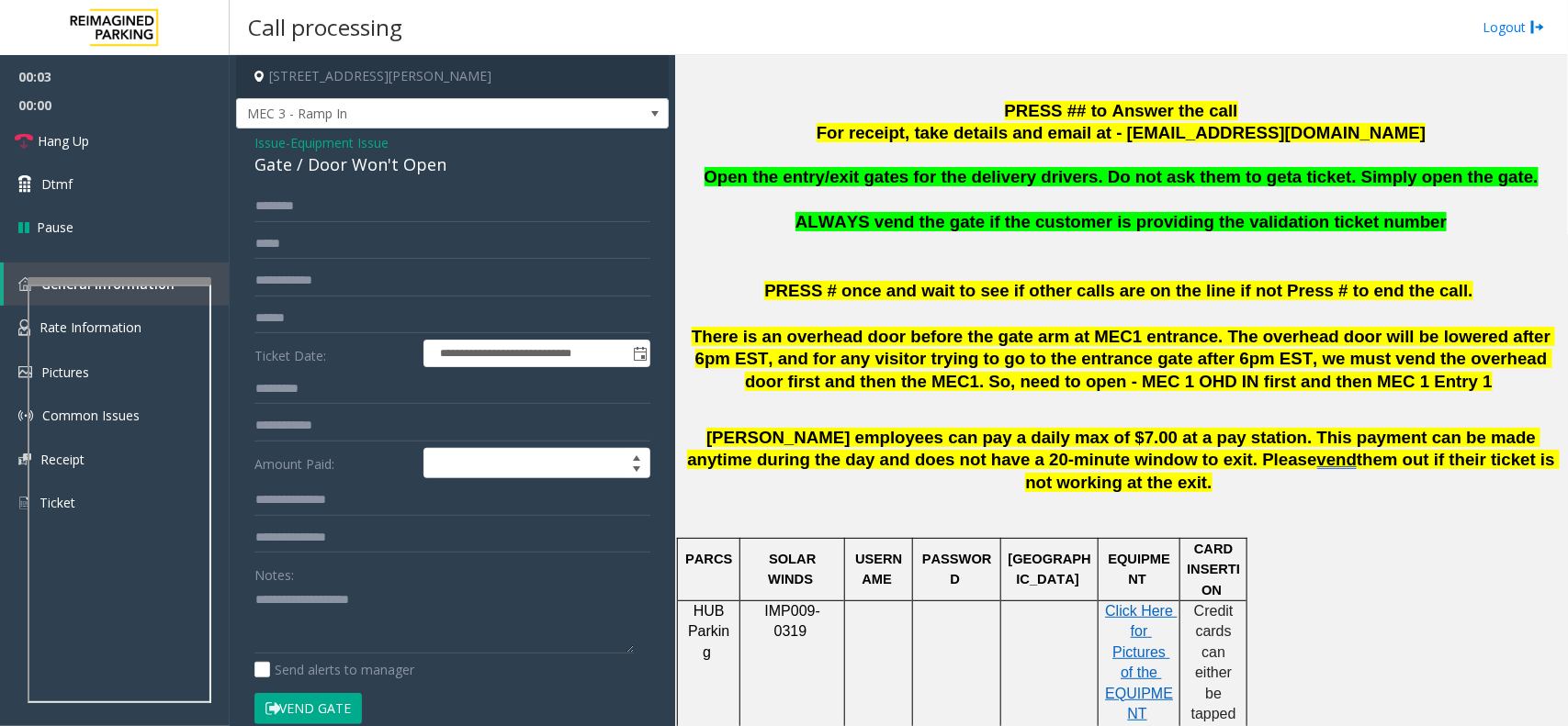
scroll to position [574, 0]
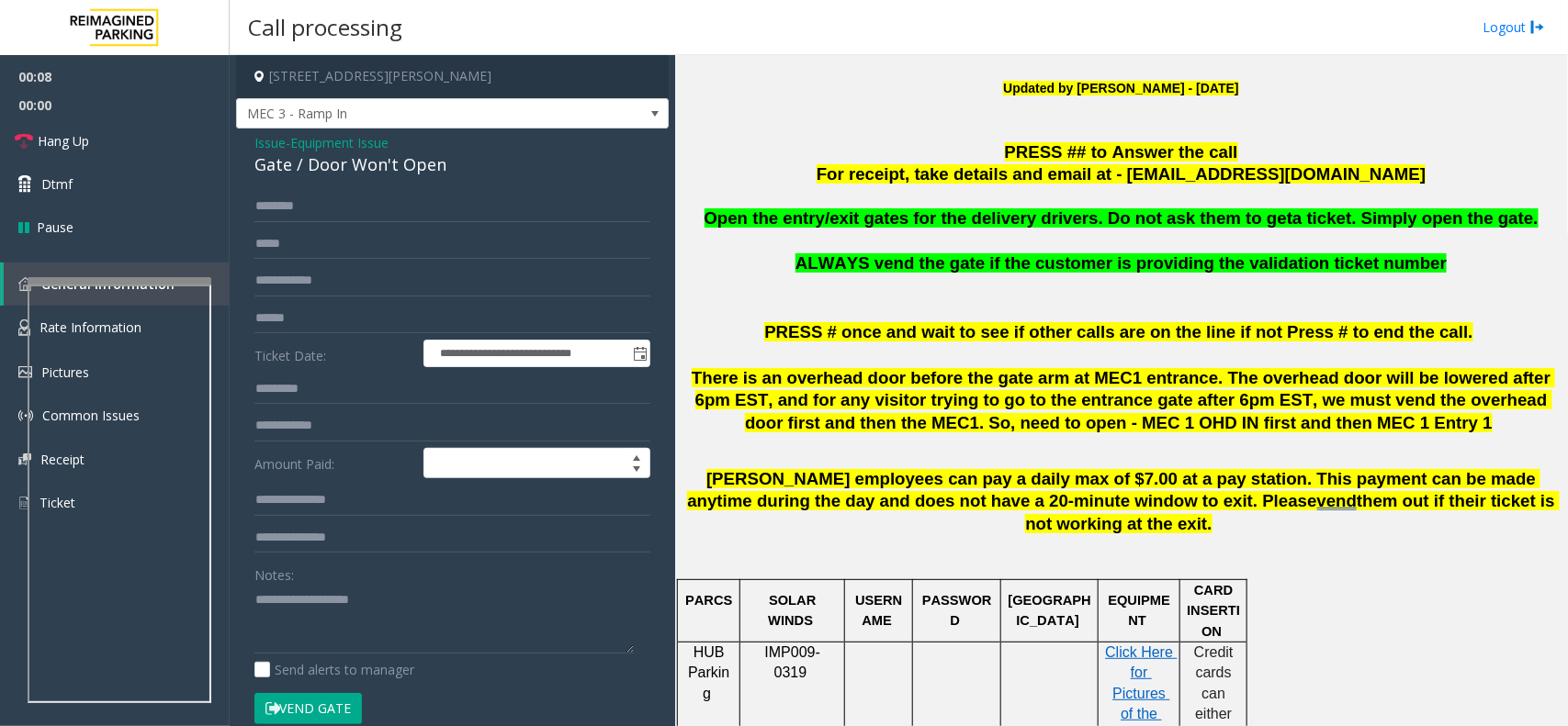
click at [275, 143] on span "Issue" at bounding box center [269, 142] width 31 height 19
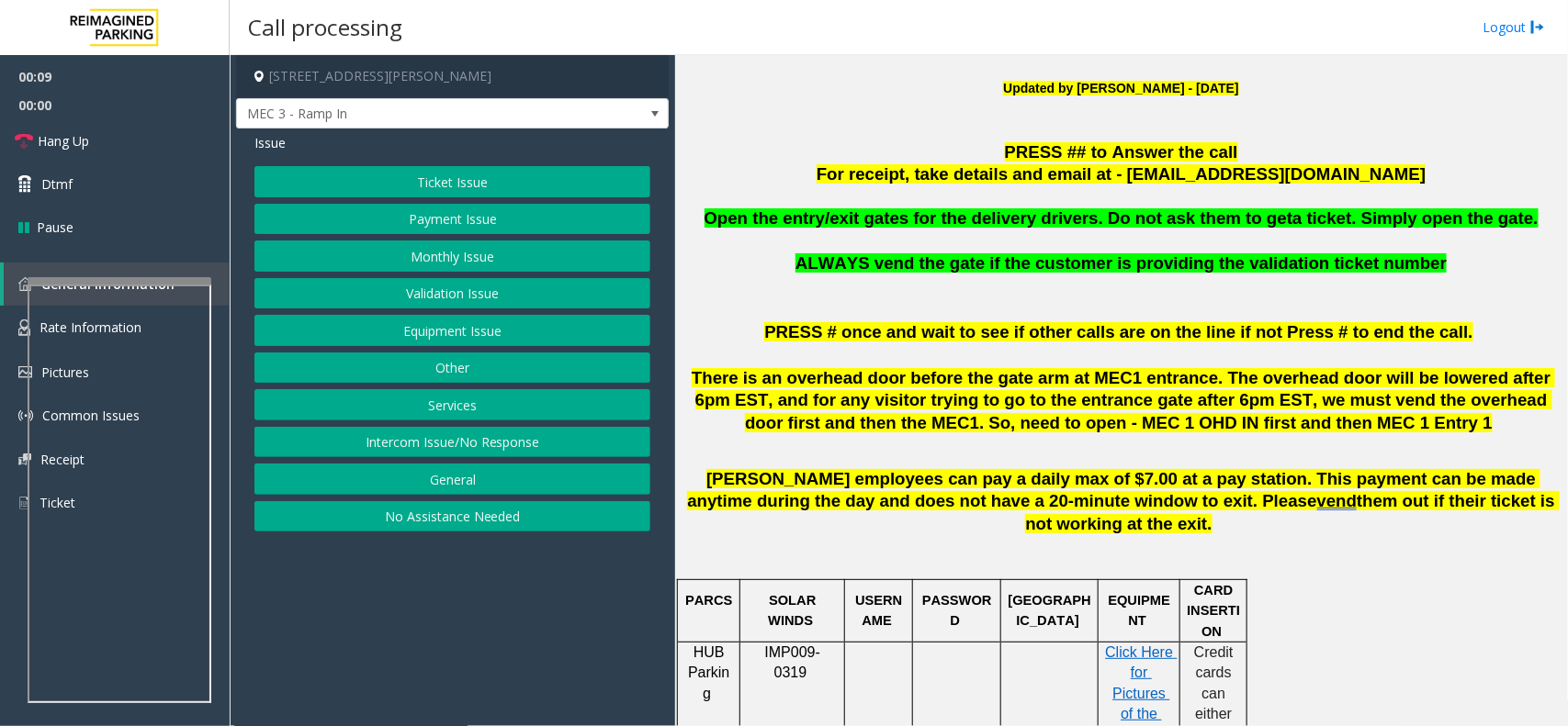
click at [432, 262] on button "Monthly Issue" at bounding box center [451, 256] width 395 height 31
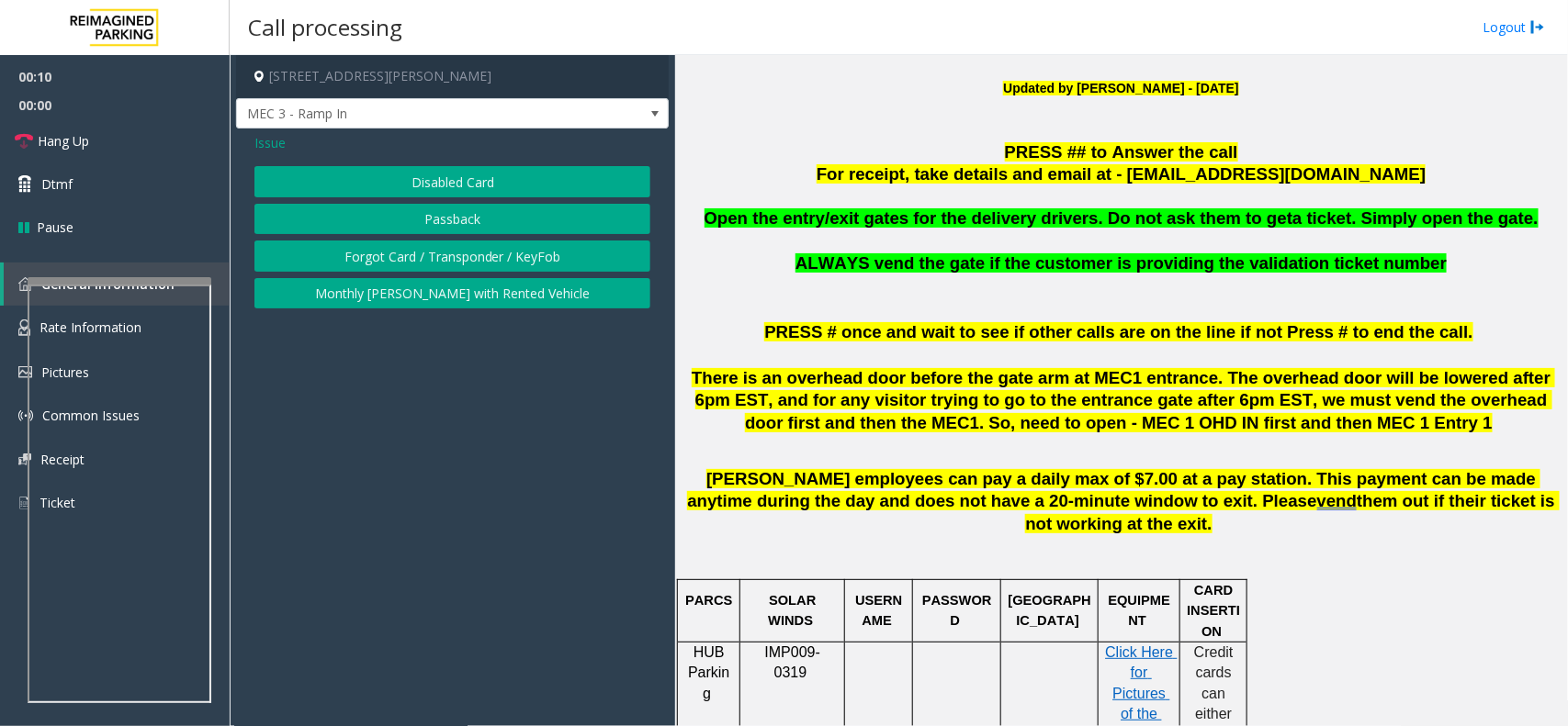
click at [399, 248] on button "Forgot Card / Transponder / KeyFob" at bounding box center [451, 256] width 395 height 31
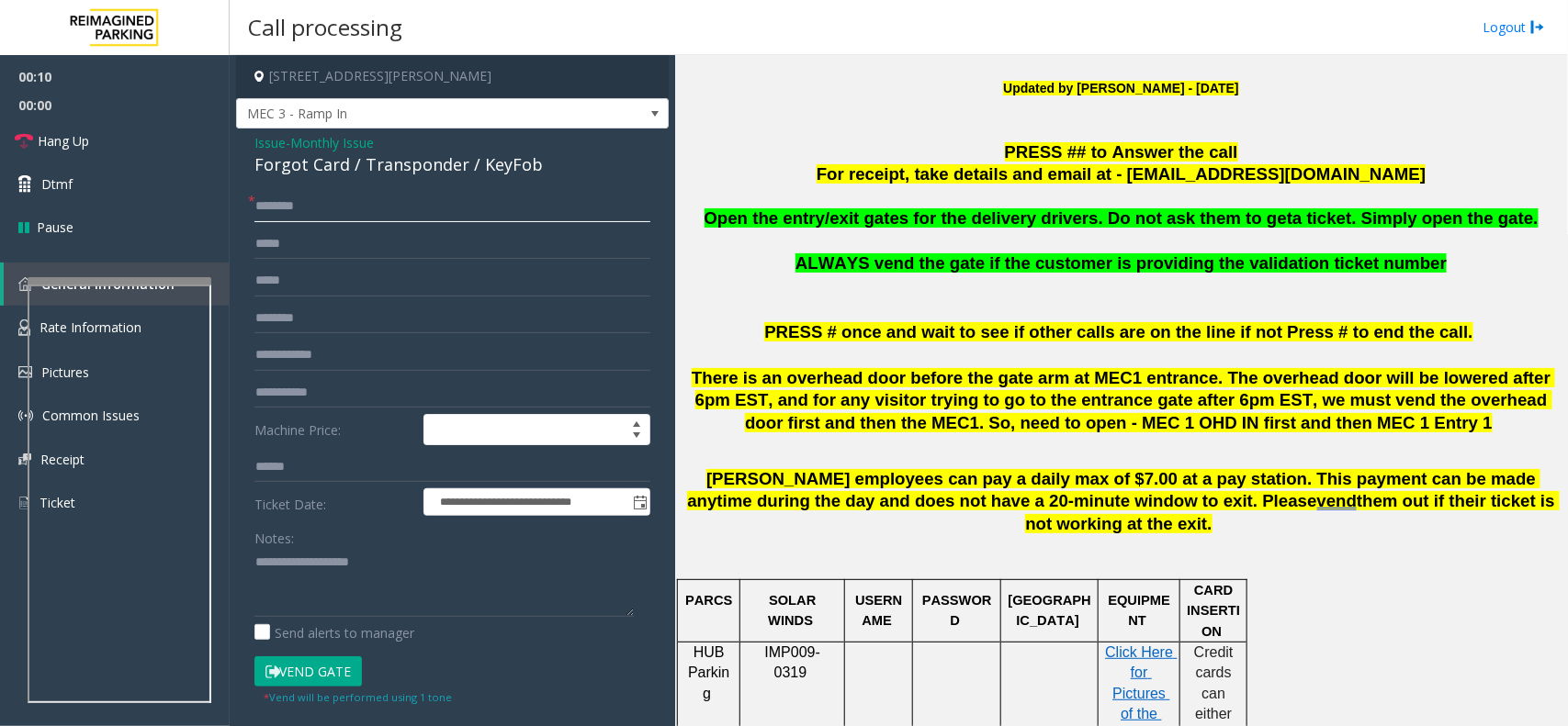
click at [329, 204] on input "text" at bounding box center [451, 207] width 395 height 31
click at [305, 204] on input "text" at bounding box center [451, 207] width 395 height 31
type input "**********"
drag, startPoint x: 347, startPoint y: 165, endPoint x: 258, endPoint y: 165, distance: 89.0
click at [258, 165] on div "Forgot Card / Transponder / KeyFob" at bounding box center [451, 164] width 395 height 25
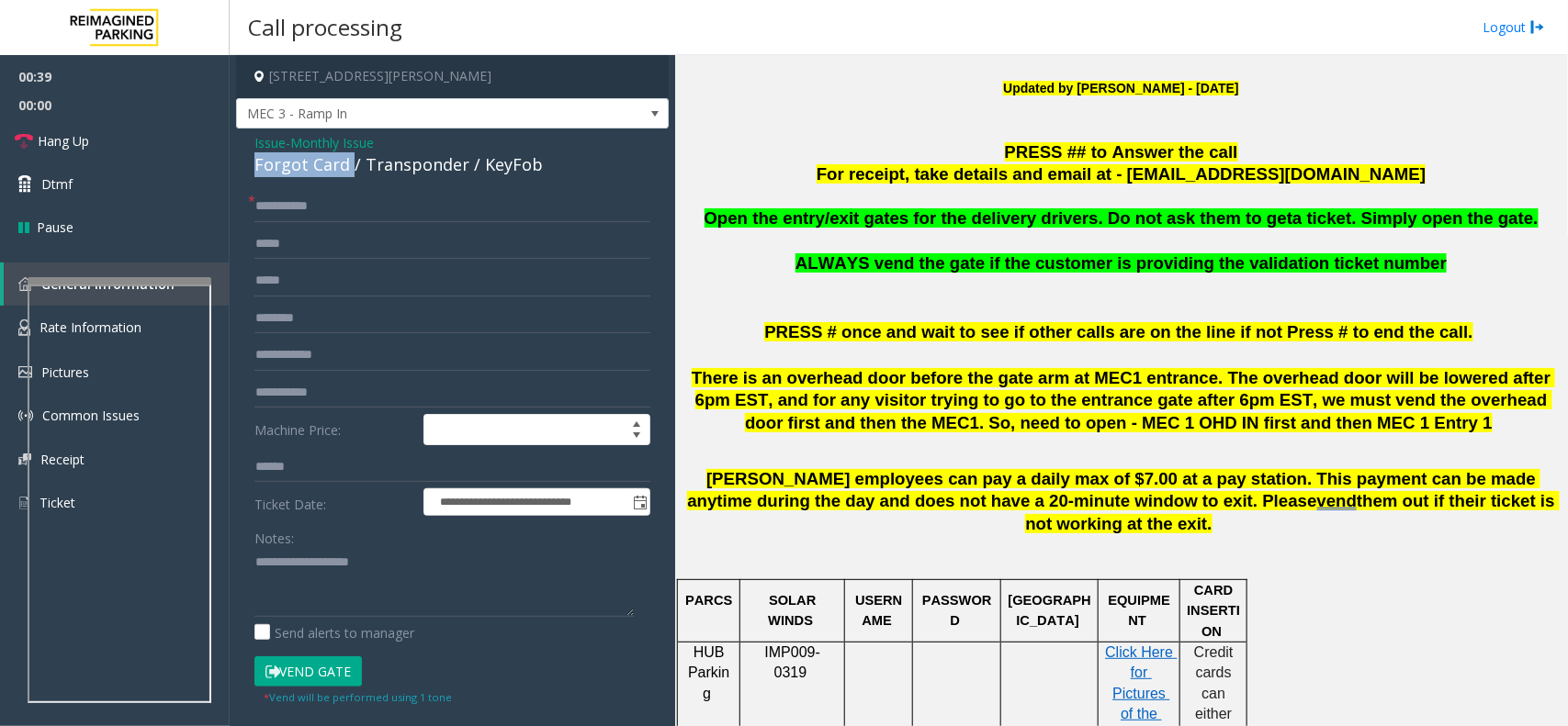
copy div "Forgot Card"
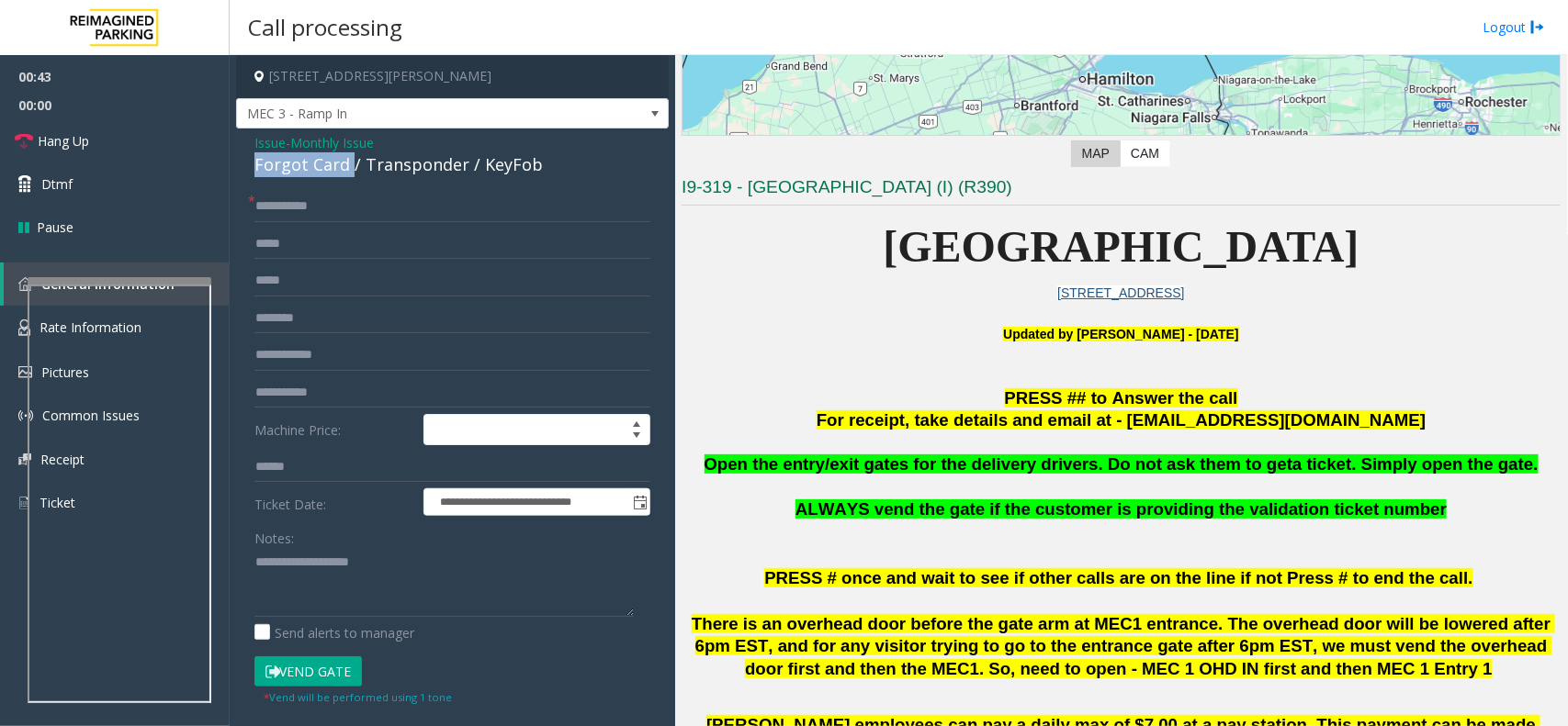
scroll to position [688, 0]
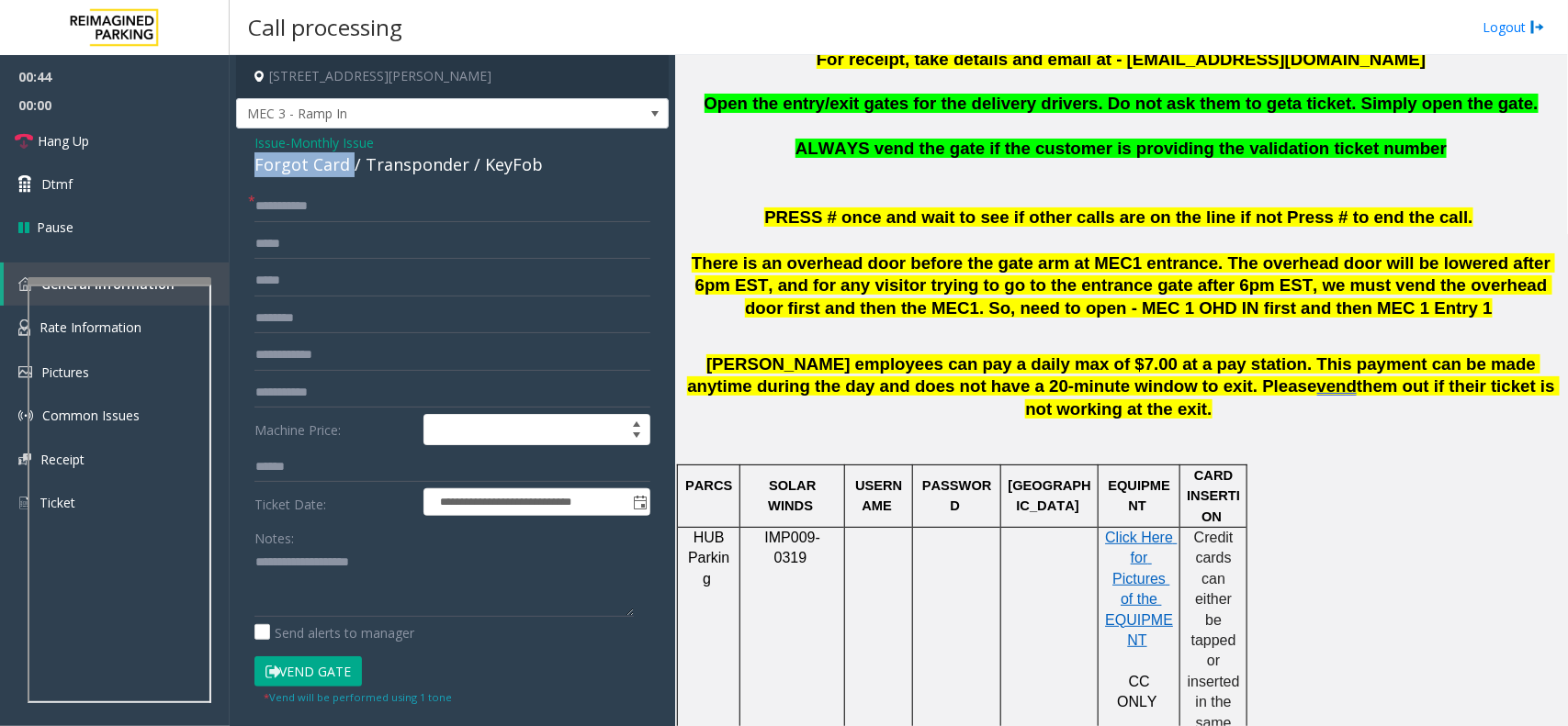
click at [280, 659] on button "Vend Gate" at bounding box center [308, 672] width 108 height 31
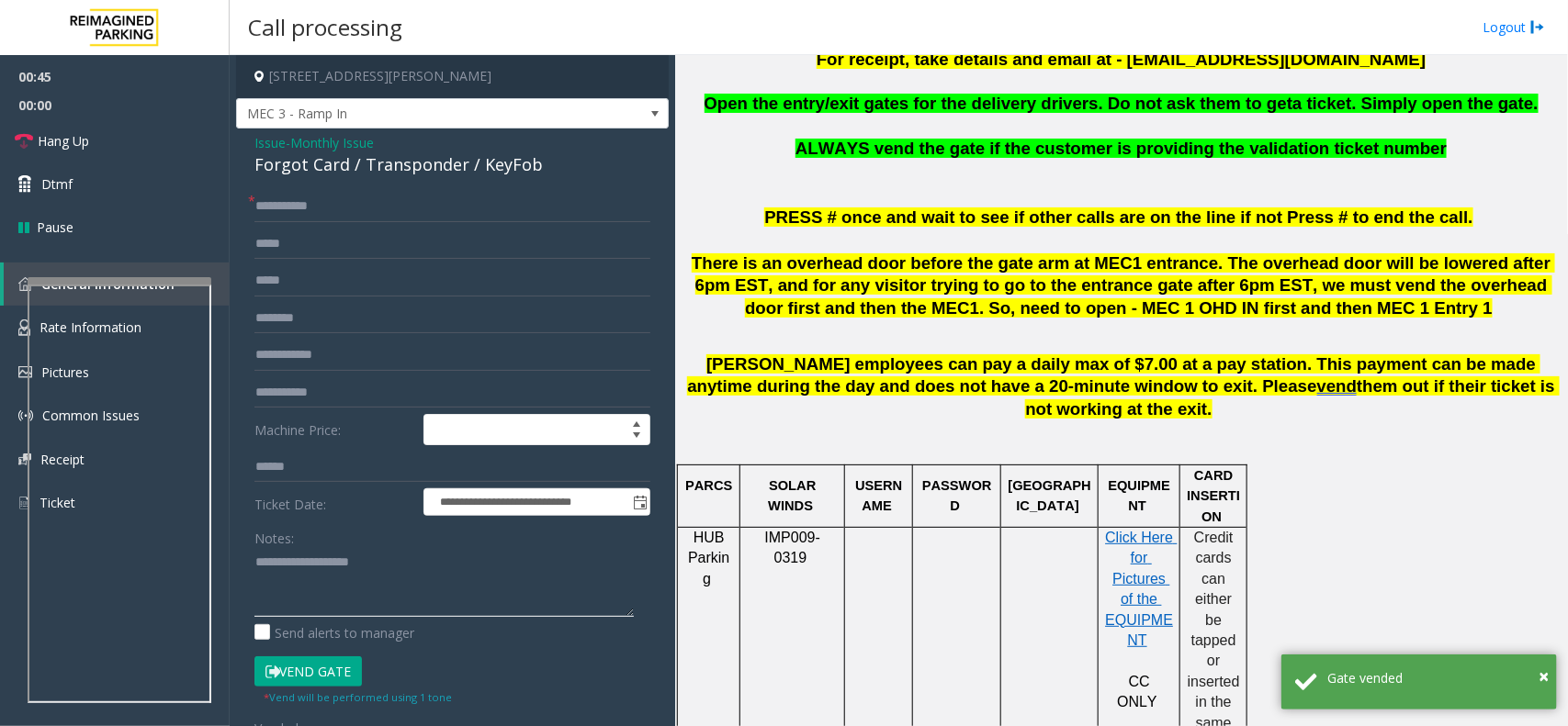
click at [300, 595] on textarea at bounding box center [443, 583] width 379 height 69
paste textarea "**********"
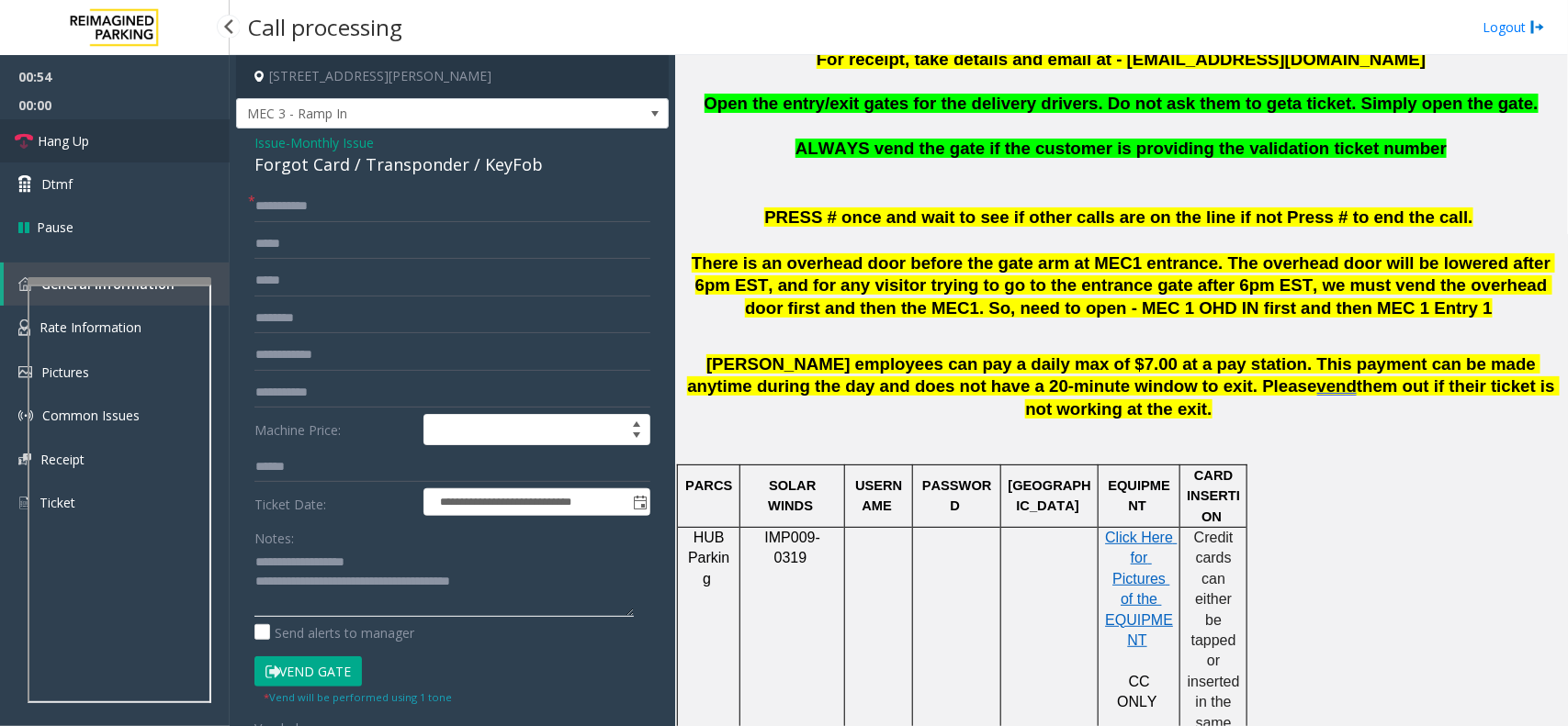
type textarea "**********"
click at [69, 143] on span "Hang Up" at bounding box center [63, 141] width 51 height 19
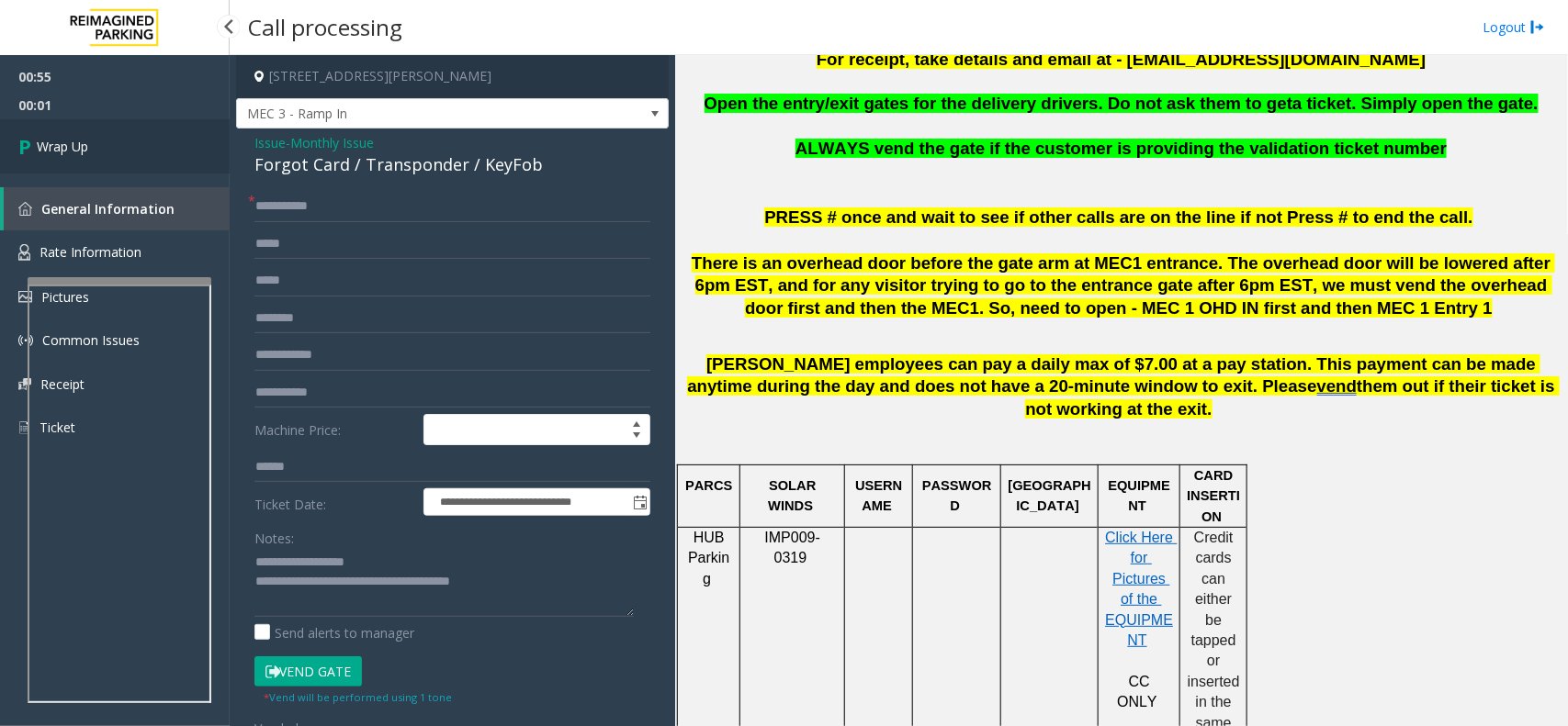
click at [67, 144] on span "Wrap Up" at bounding box center [62, 146] width 51 height 19
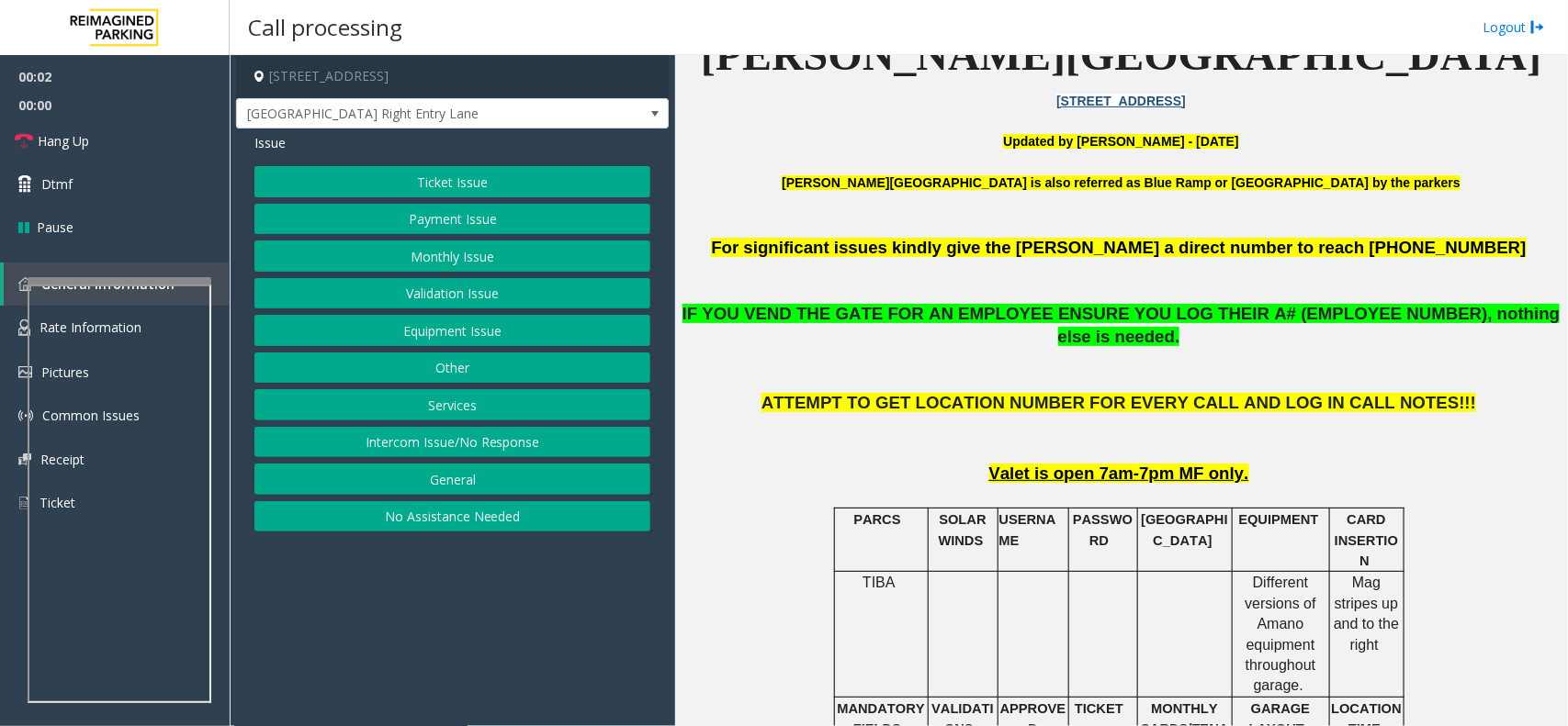
scroll to position [574, 0]
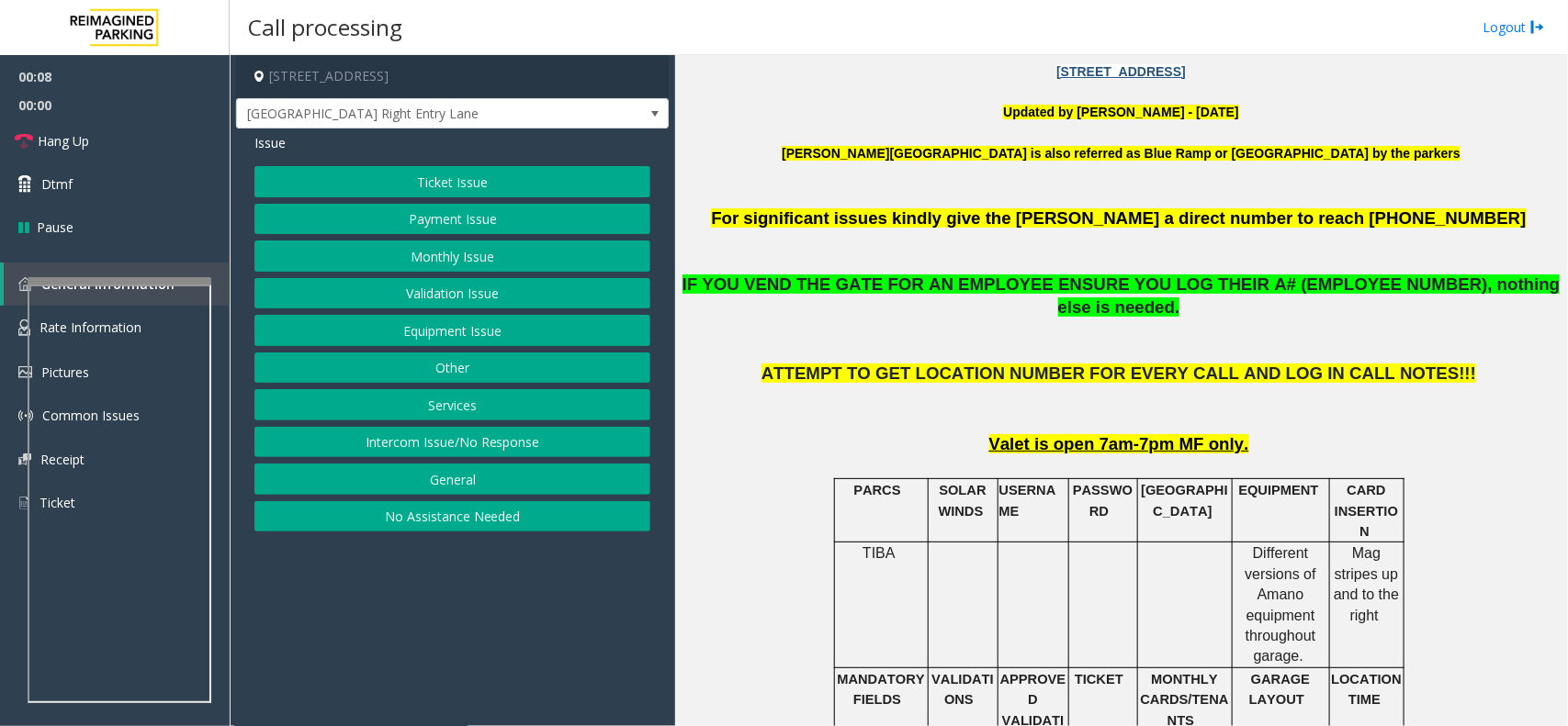
click at [497, 429] on button "Intercom Issue/No Response" at bounding box center [451, 442] width 395 height 31
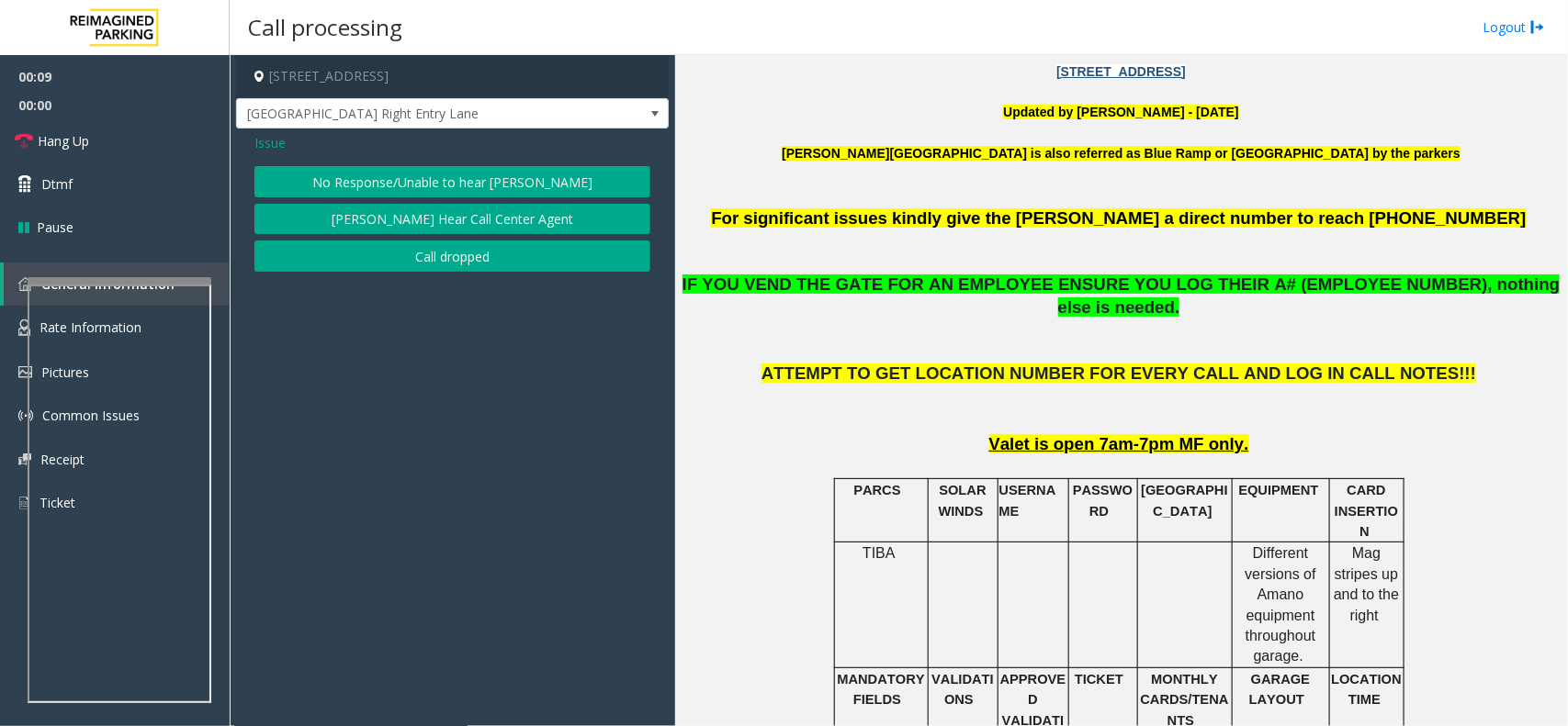
click at [401, 172] on button "No Response/Unable to hear [PERSON_NAME]" at bounding box center [451, 182] width 395 height 31
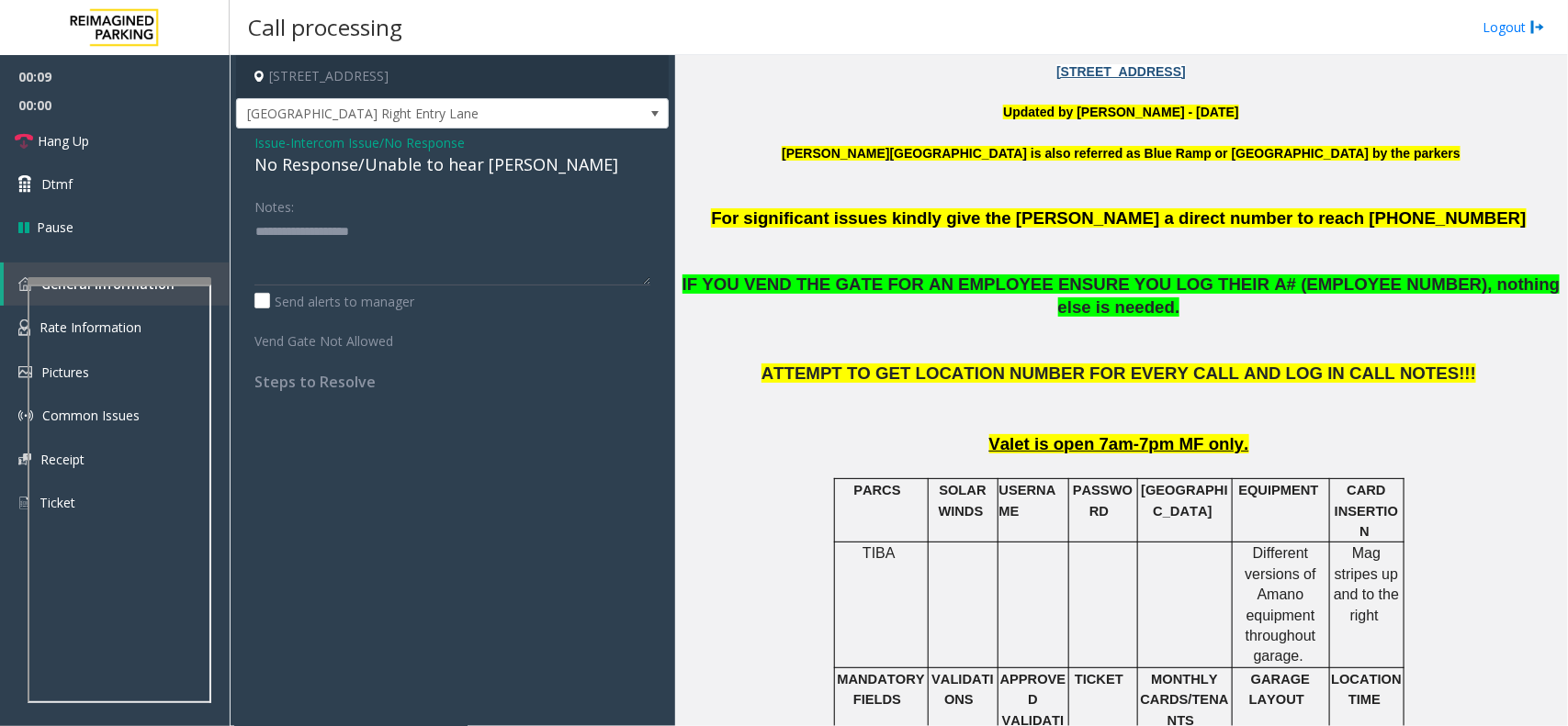
click at [395, 172] on div "No Response/Unable to hear [PERSON_NAME]" at bounding box center [451, 164] width 395 height 25
copy div "No Response/Unable to hear [PERSON_NAME]"
click at [276, 147] on span "Issue" at bounding box center [269, 142] width 31 height 19
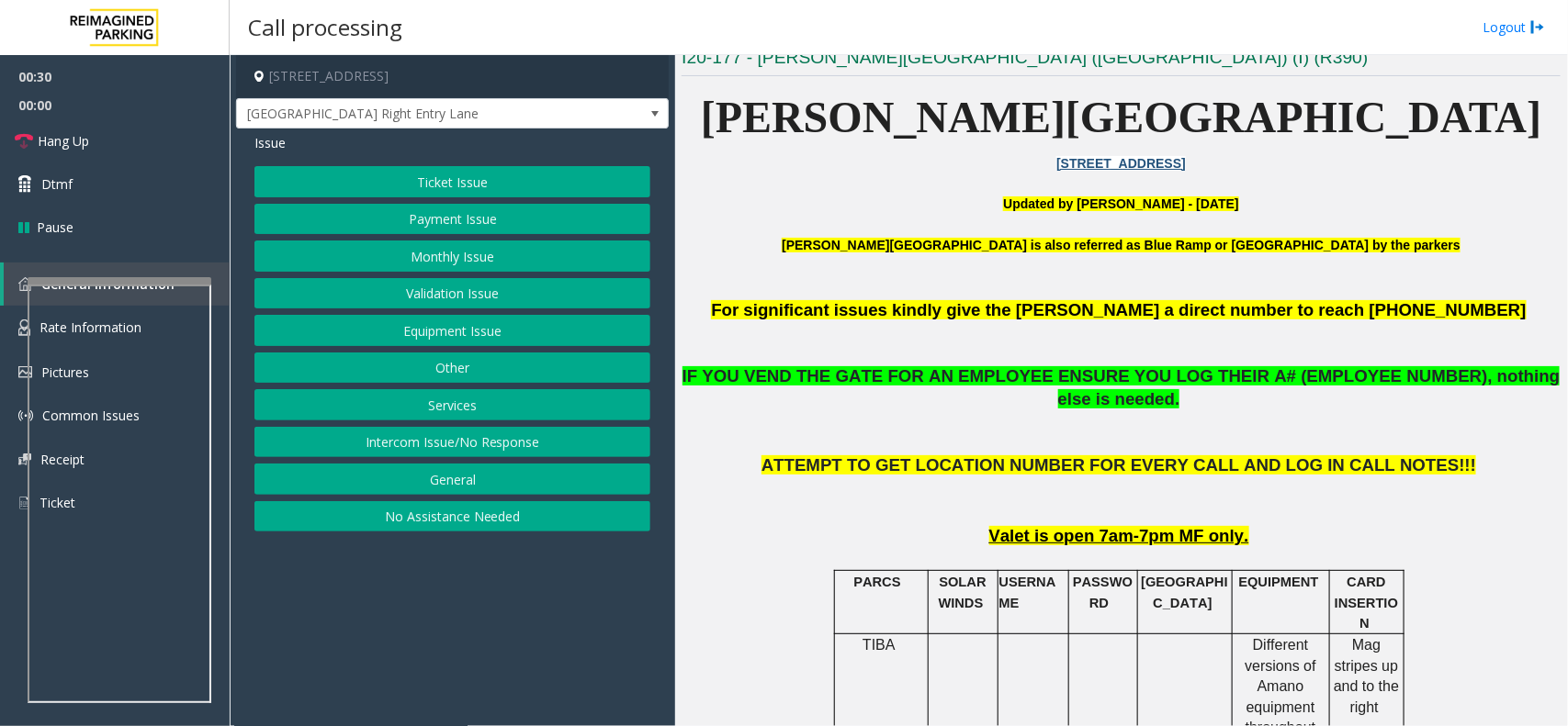
scroll to position [459, 0]
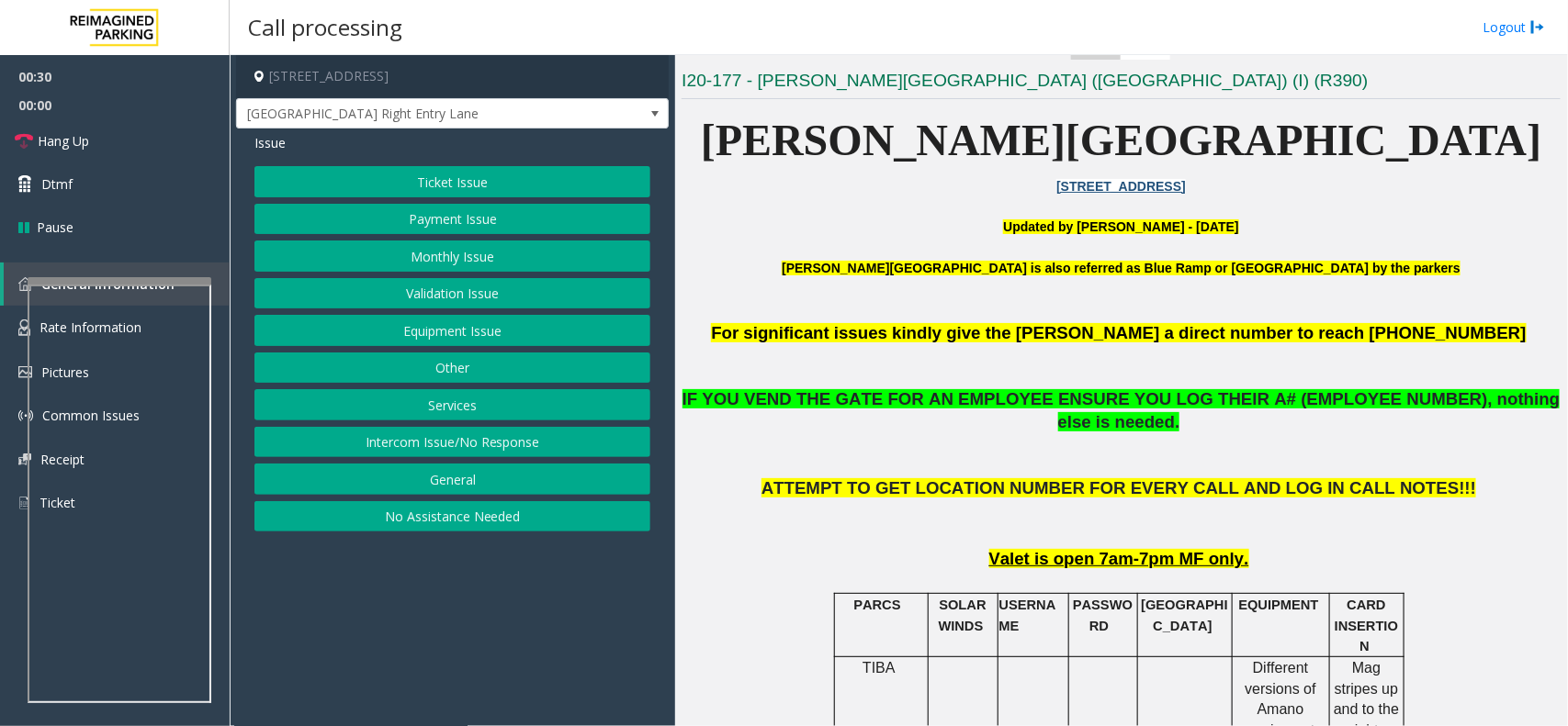
click at [411, 326] on button "Equipment Issue" at bounding box center [451, 330] width 395 height 31
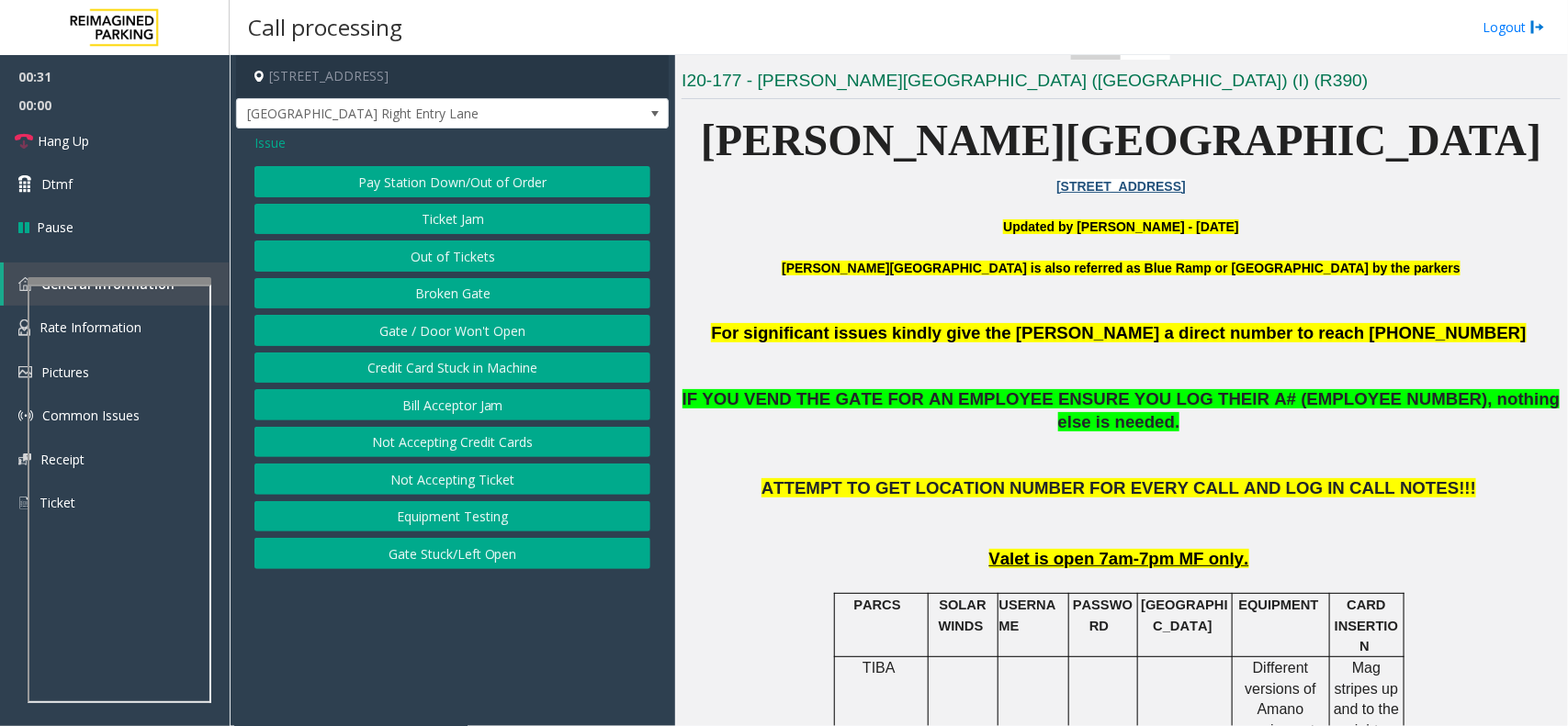
click at [428, 243] on button "Out of Tickets" at bounding box center [451, 256] width 395 height 31
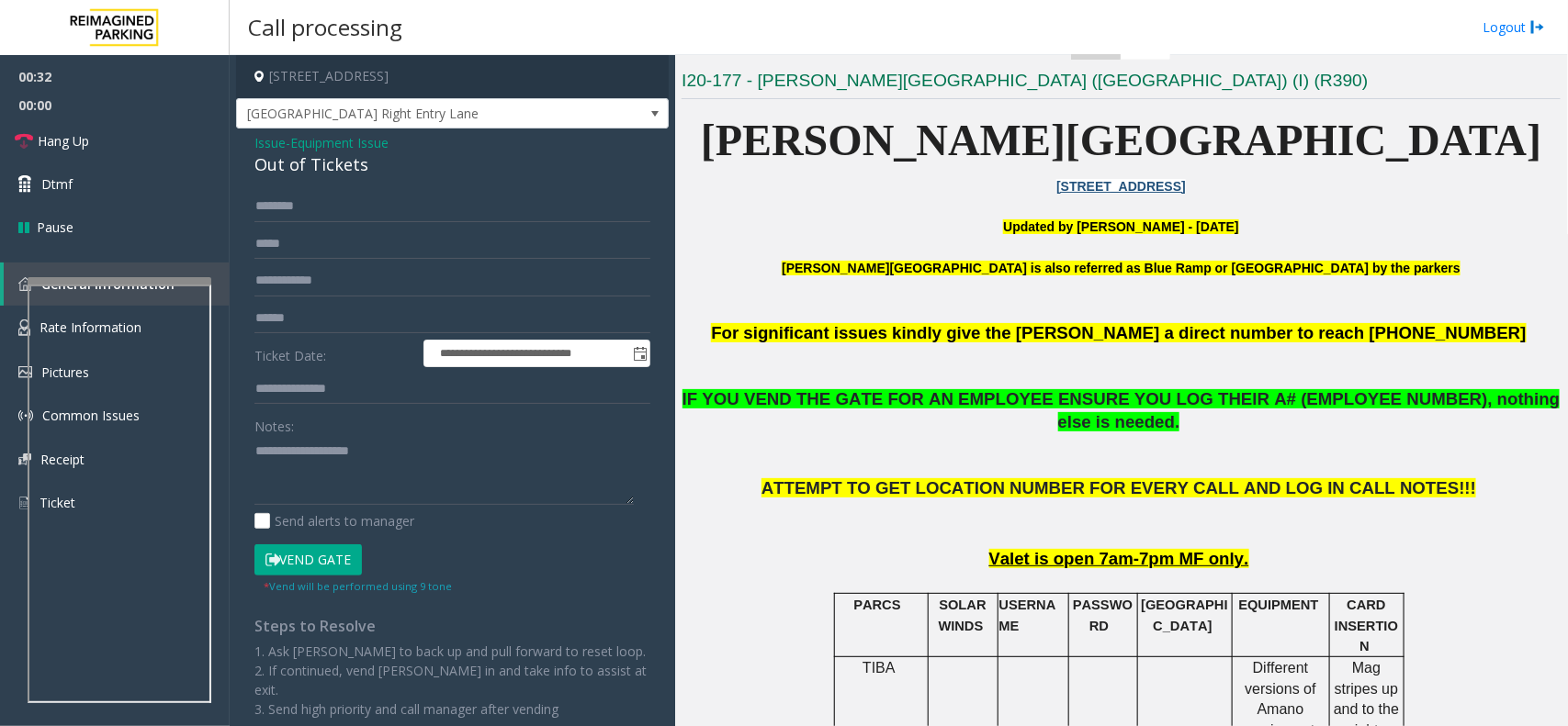
click at [340, 167] on div "Out of Tickets" at bounding box center [451, 164] width 395 height 25
copy div "Out of Tickets"
click at [324, 466] on textarea at bounding box center [443, 470] width 379 height 69
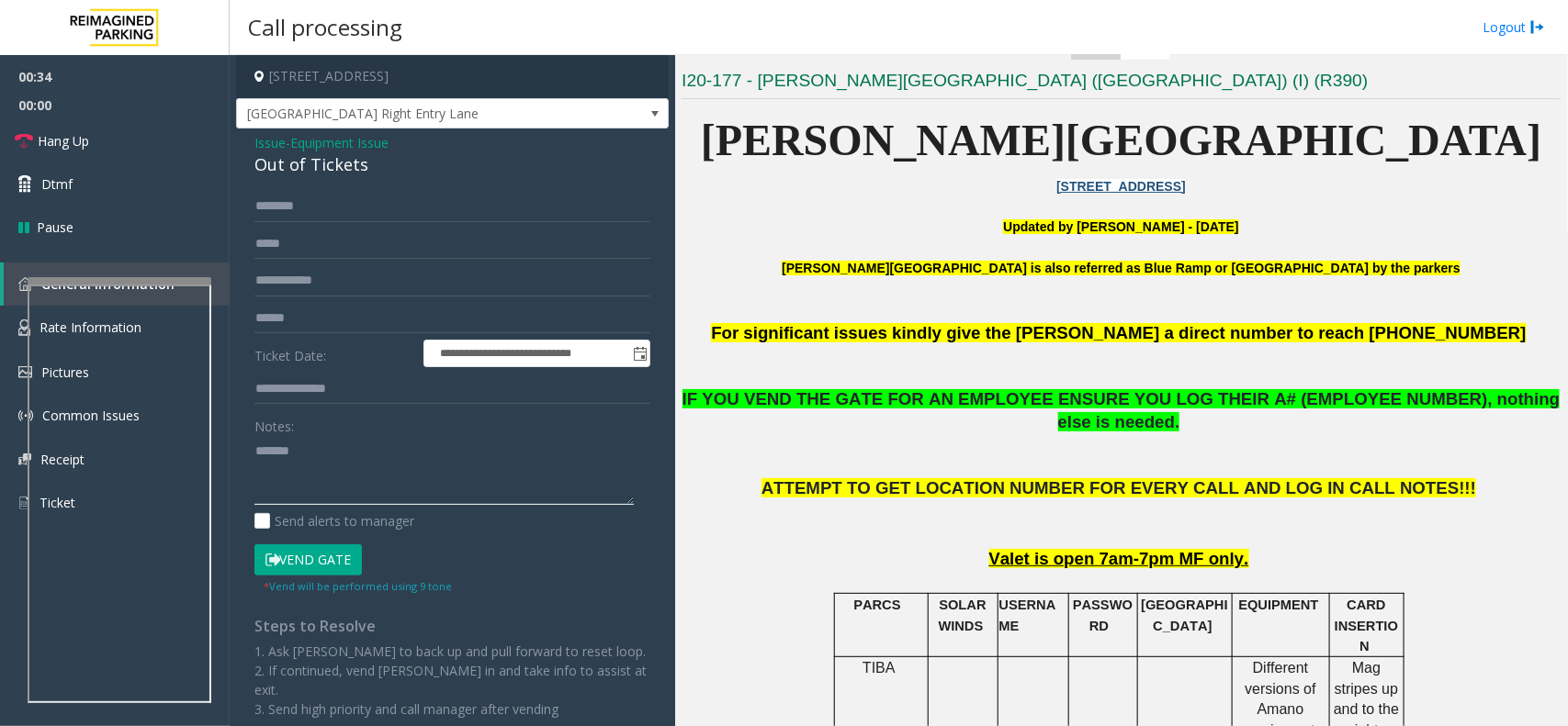
paste textarea "**********"
click at [56, 115] on span "00:00" at bounding box center [114, 106] width 230 height 29
click at [66, 135] on span "Hang Up" at bounding box center [63, 141] width 51 height 19
click at [422, 477] on textarea at bounding box center [443, 470] width 379 height 69
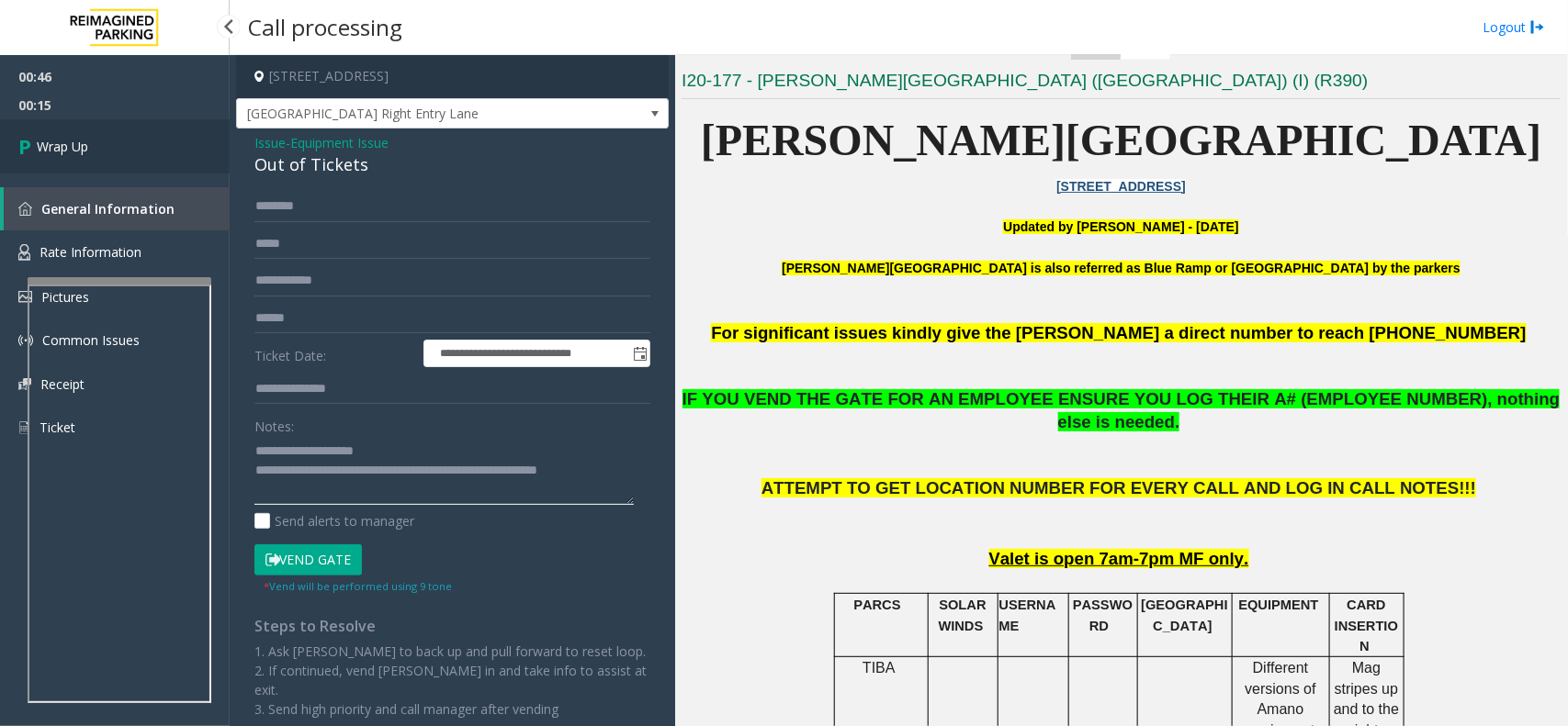
type textarea "**********"
click at [145, 152] on link "Wrap Up" at bounding box center [114, 146] width 230 height 54
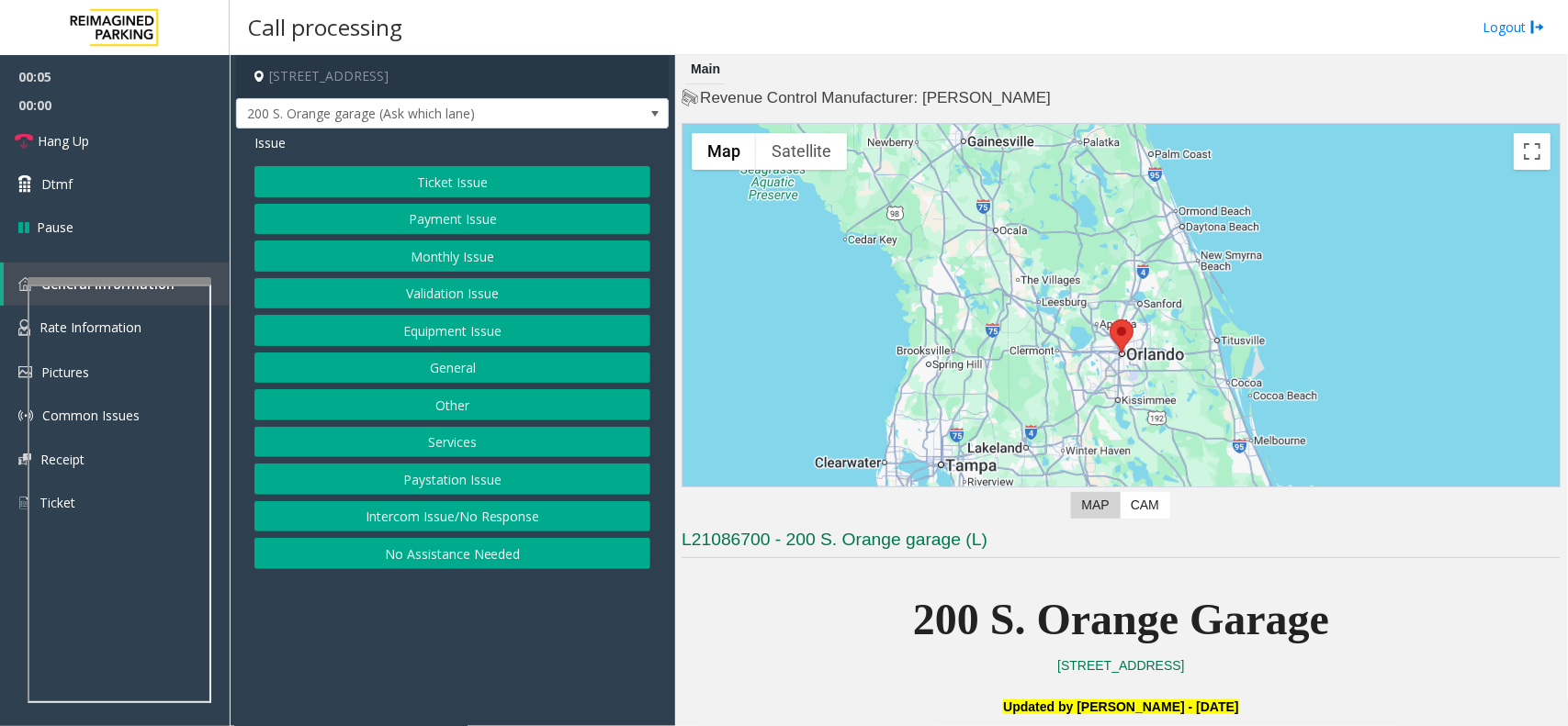
scroll to position [459, 0]
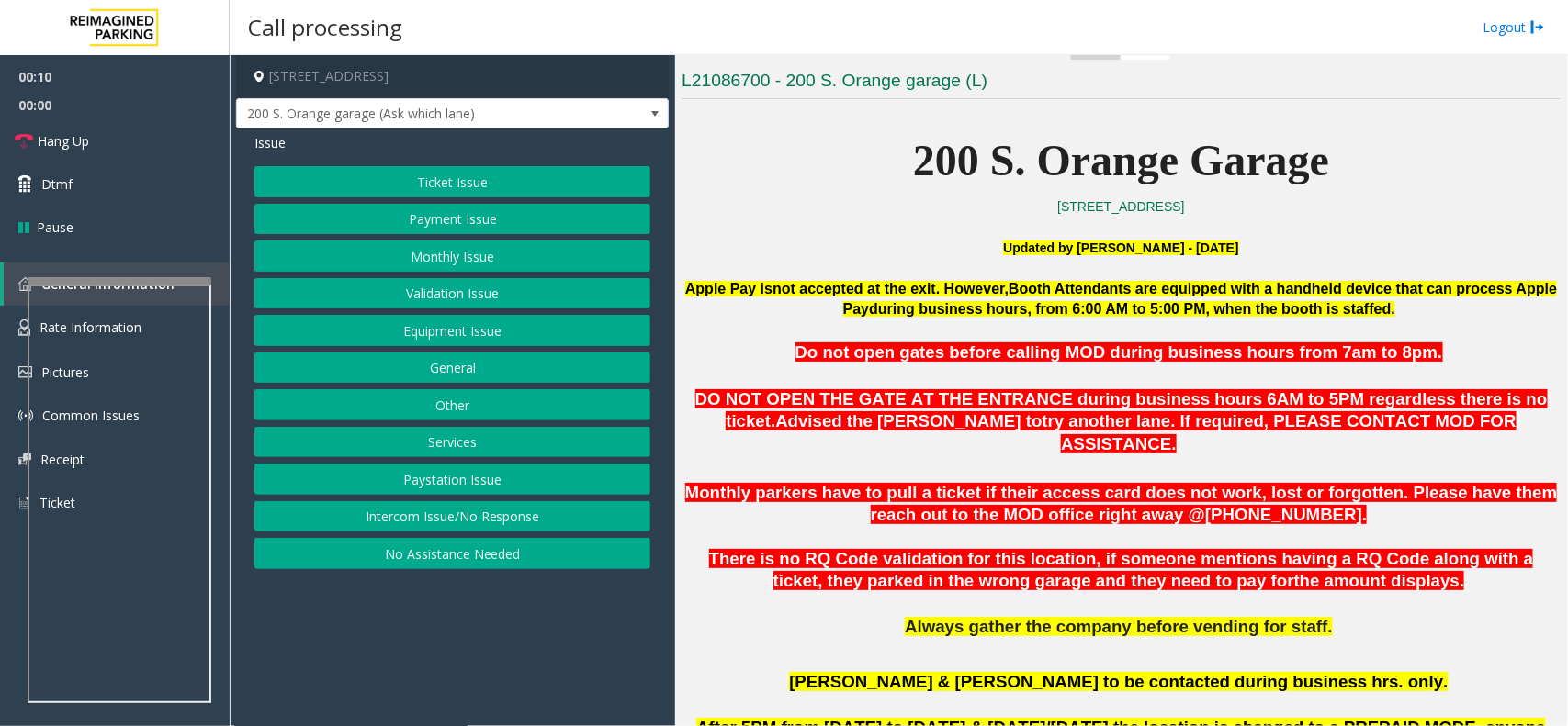
click at [377, 553] on button "No Assistance Needed" at bounding box center [451, 553] width 395 height 31
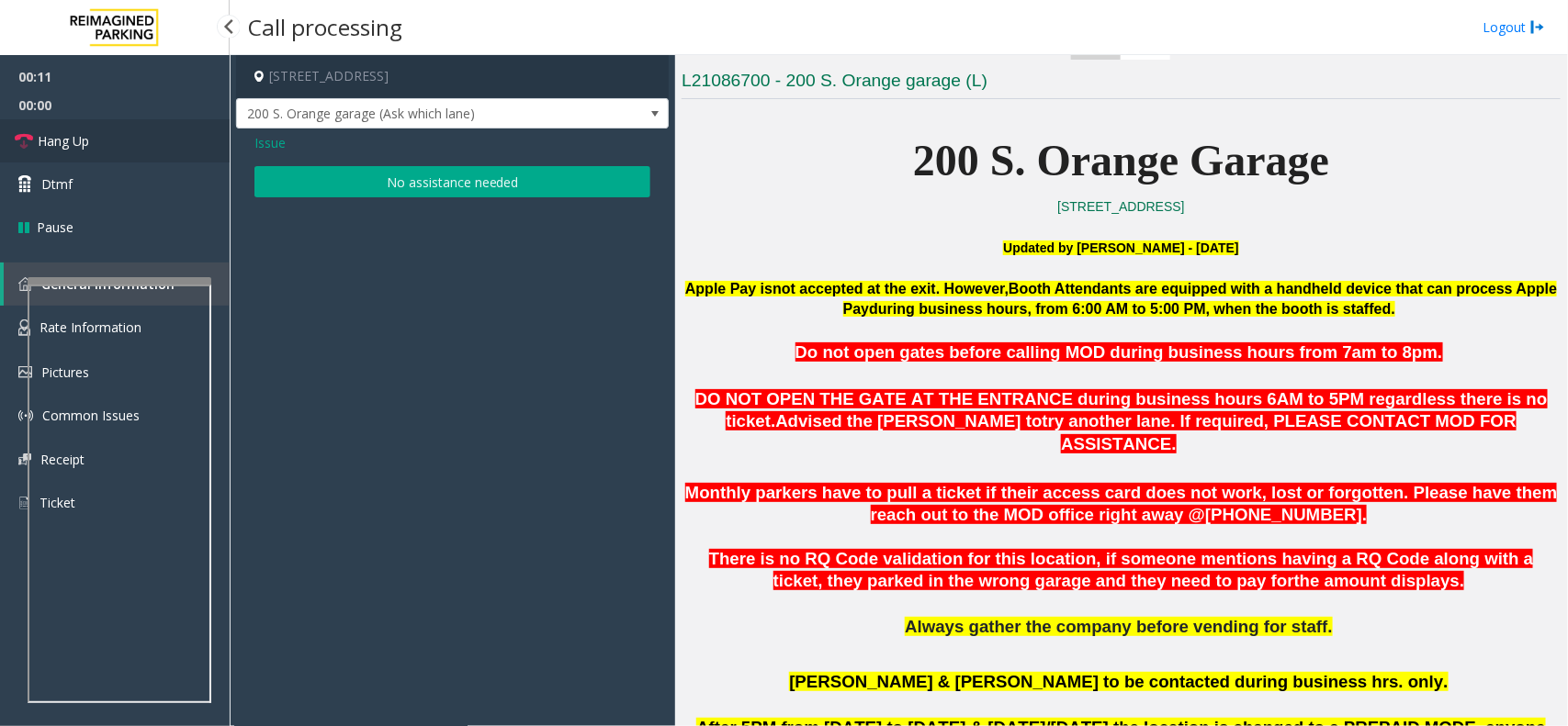
click at [58, 129] on link "Hang Up" at bounding box center [114, 140] width 230 height 43
click at [401, 182] on button "No assistance needed" at bounding box center [451, 182] width 395 height 31
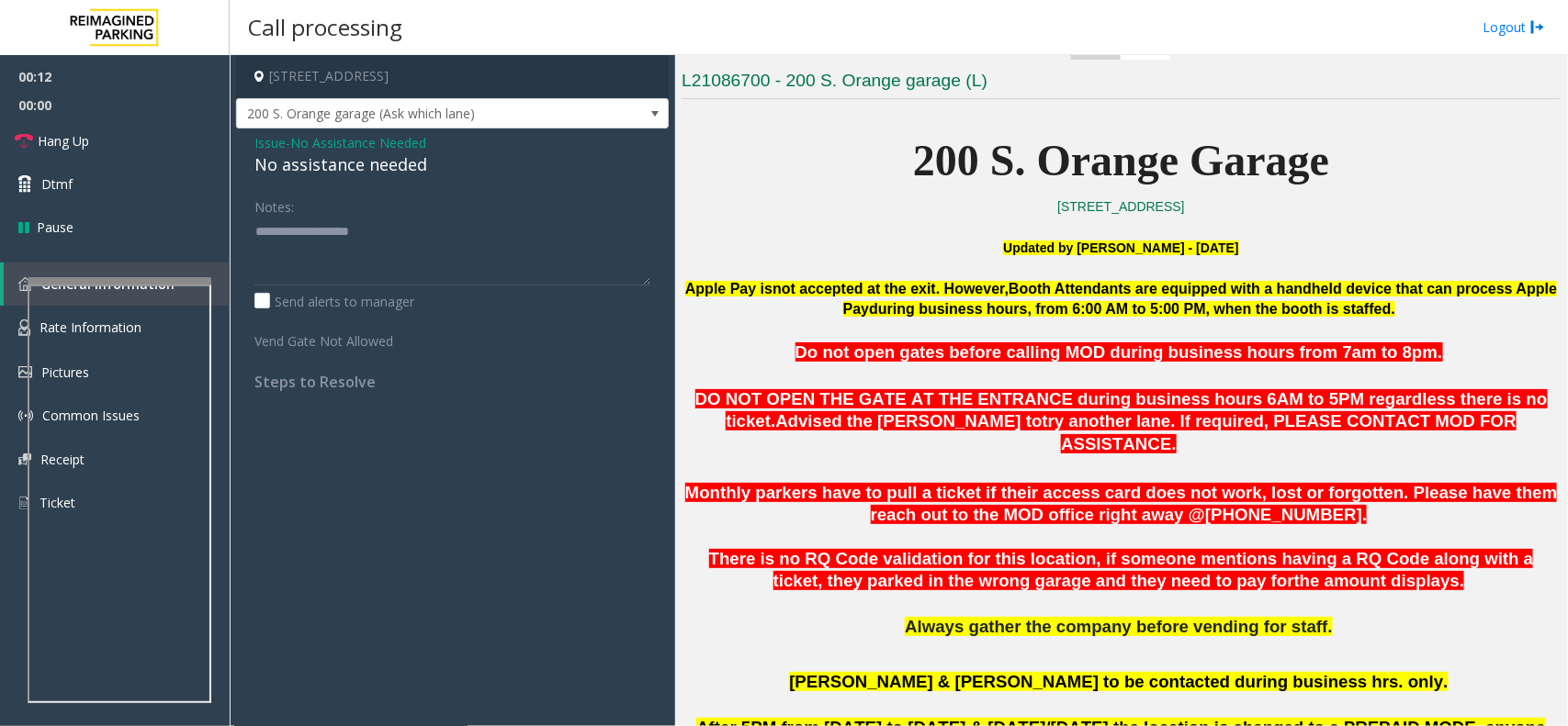
click at [391, 172] on div "No assistance needed" at bounding box center [451, 164] width 395 height 25
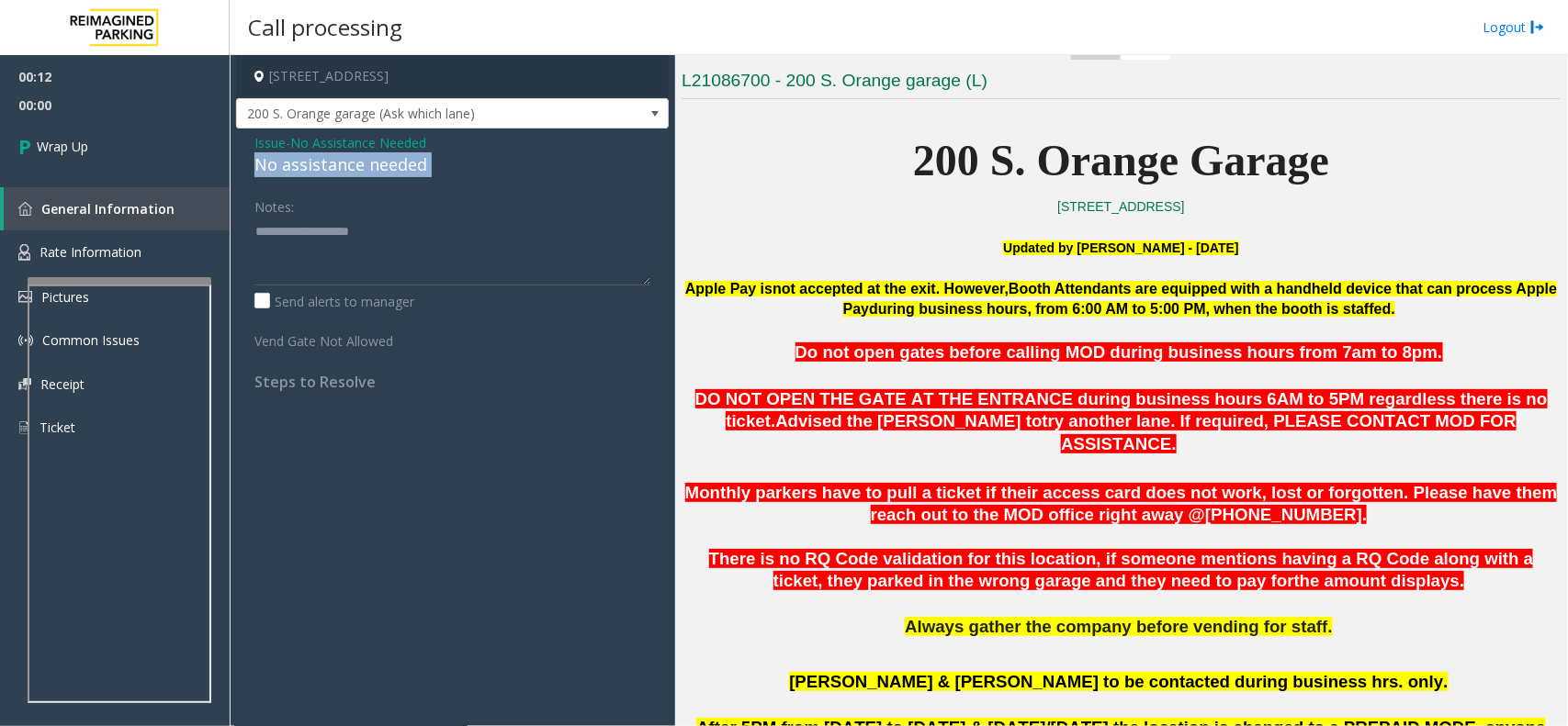
click at [391, 172] on div "No assistance needed" at bounding box center [451, 164] width 395 height 25
copy div "No assistance needed"
drag, startPoint x: 379, startPoint y: 228, endPoint x: 347, endPoint y: 208, distance: 37.7
click at [379, 230] on textarea at bounding box center [451, 251] width 395 height 69
paste textarea "**********"
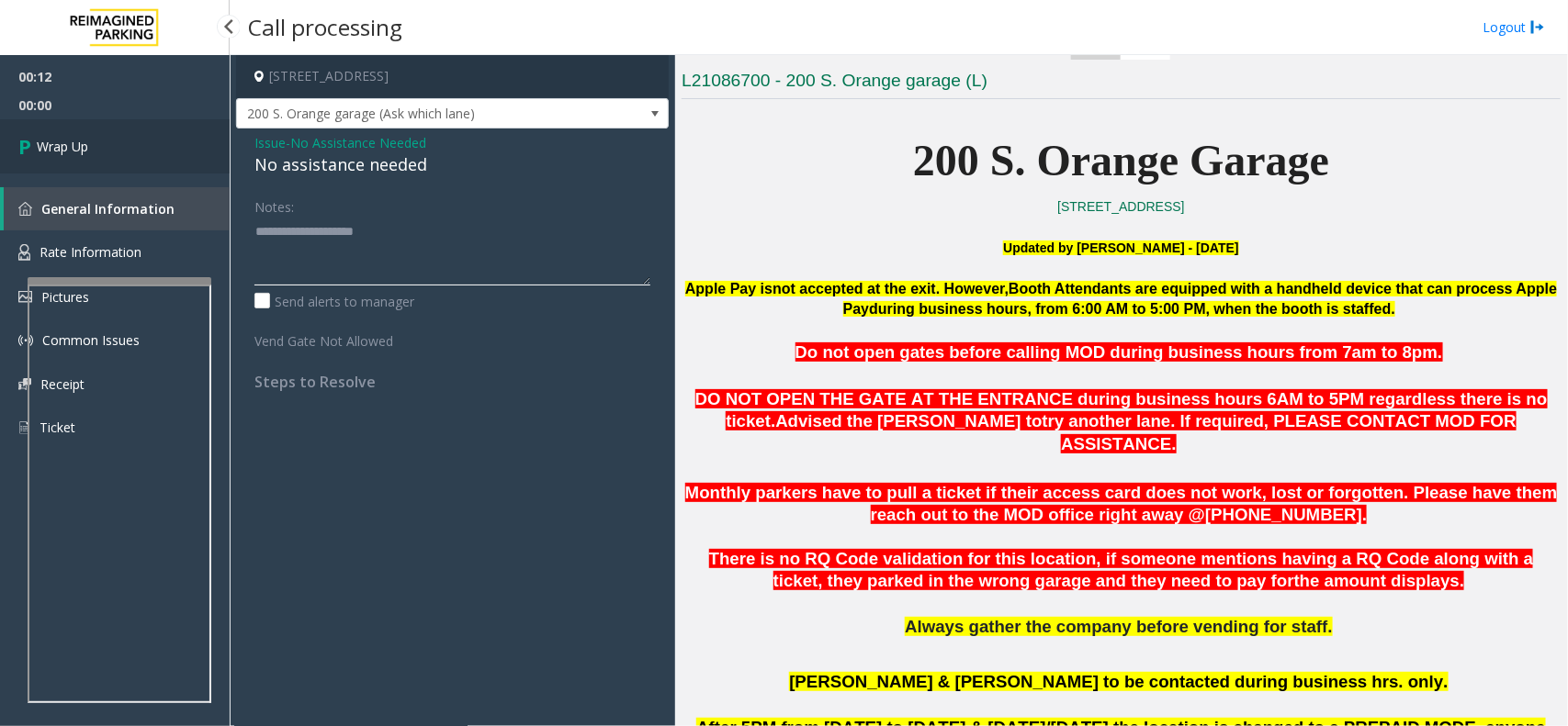
type textarea "**********"
click at [189, 142] on link "Wrap Up" at bounding box center [114, 146] width 230 height 54
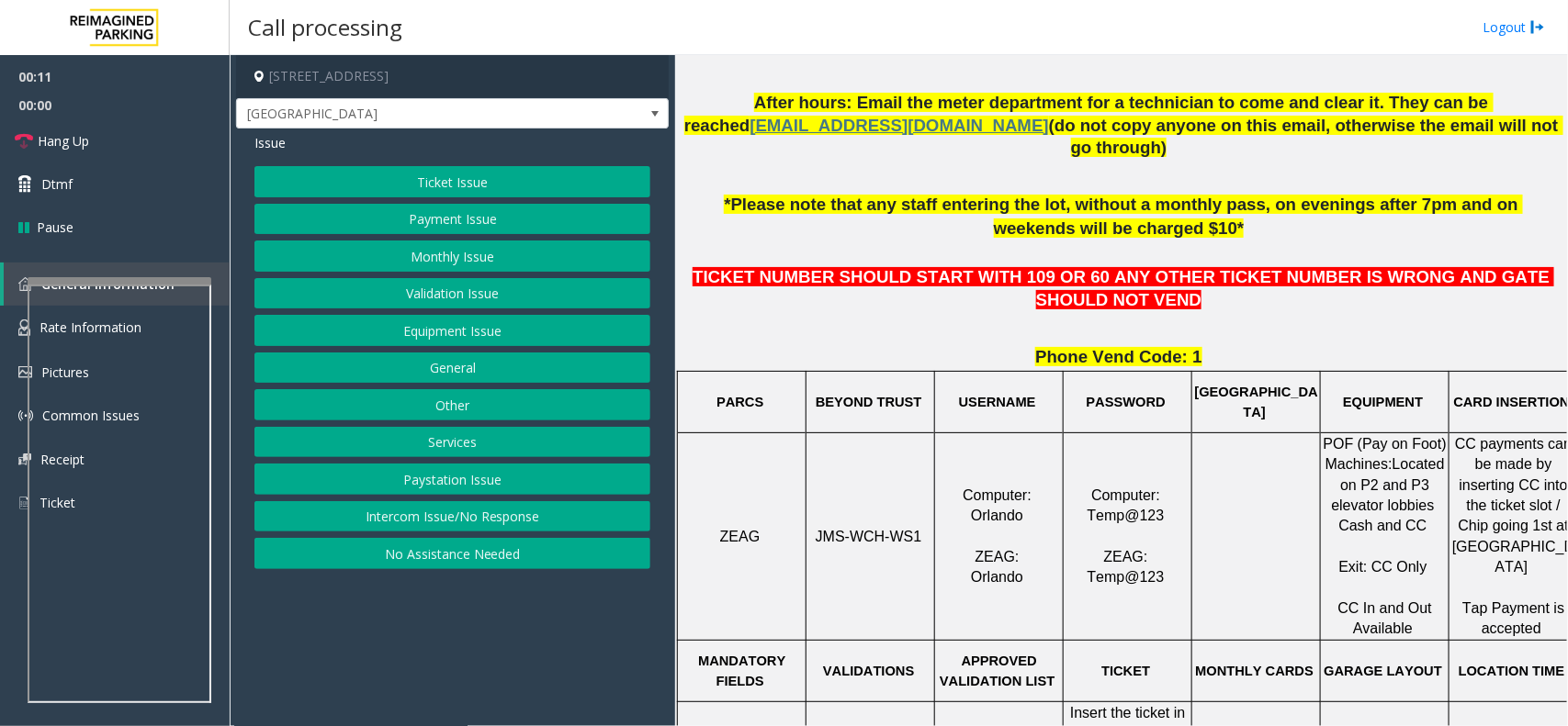
scroll to position [574, 0]
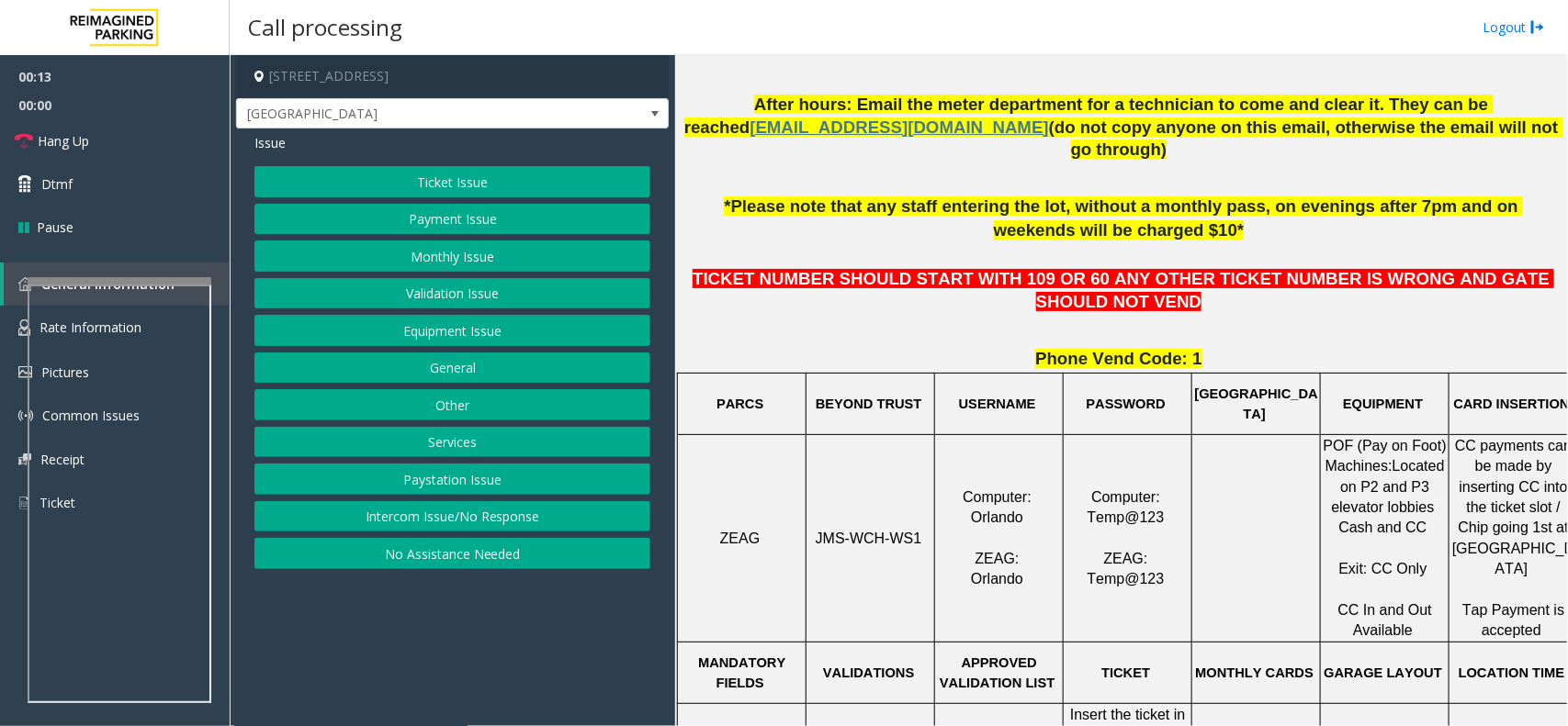
click at [901, 531] on span "JMS-WCH-WS1" at bounding box center [869, 538] width 107 height 15
copy p "JMS-WCH-WS1"
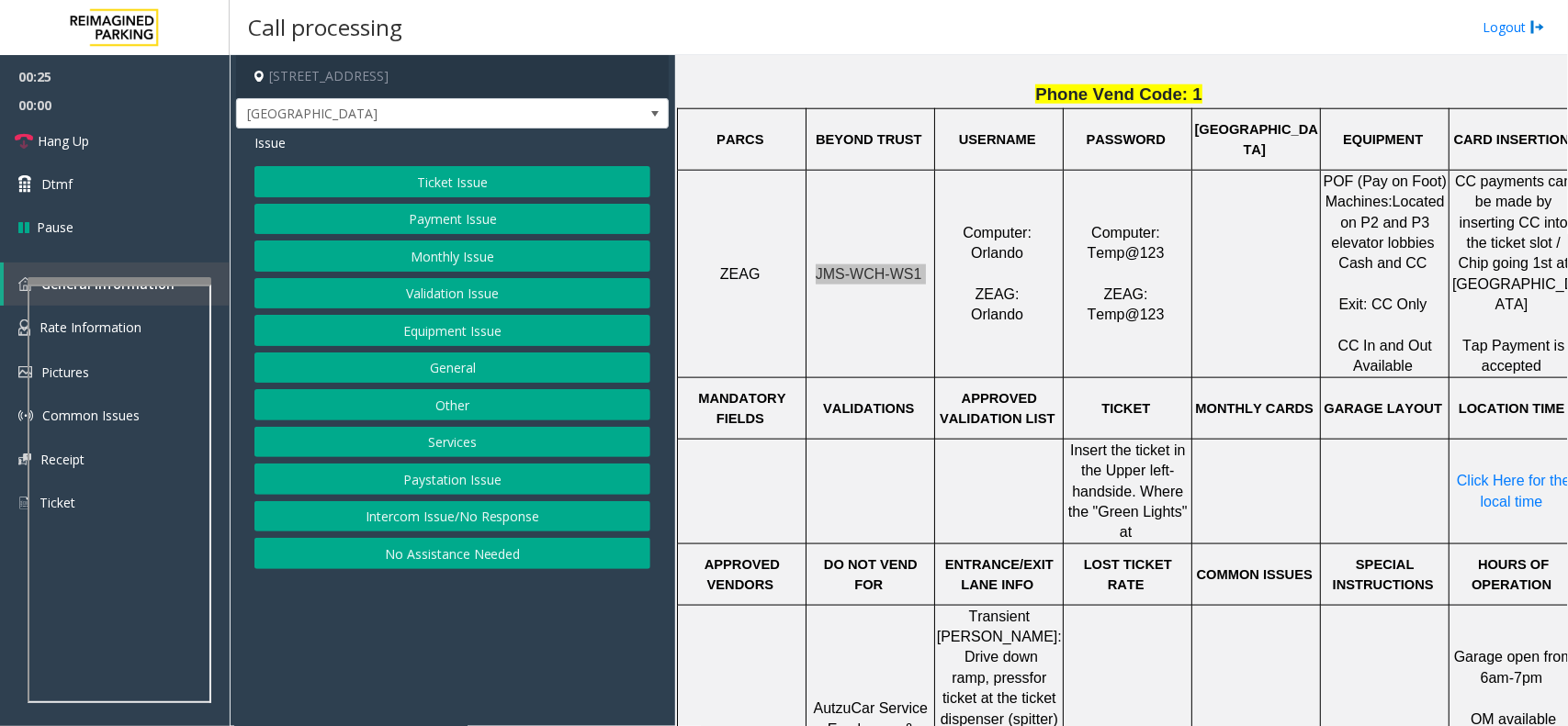
scroll to position [918, 0]
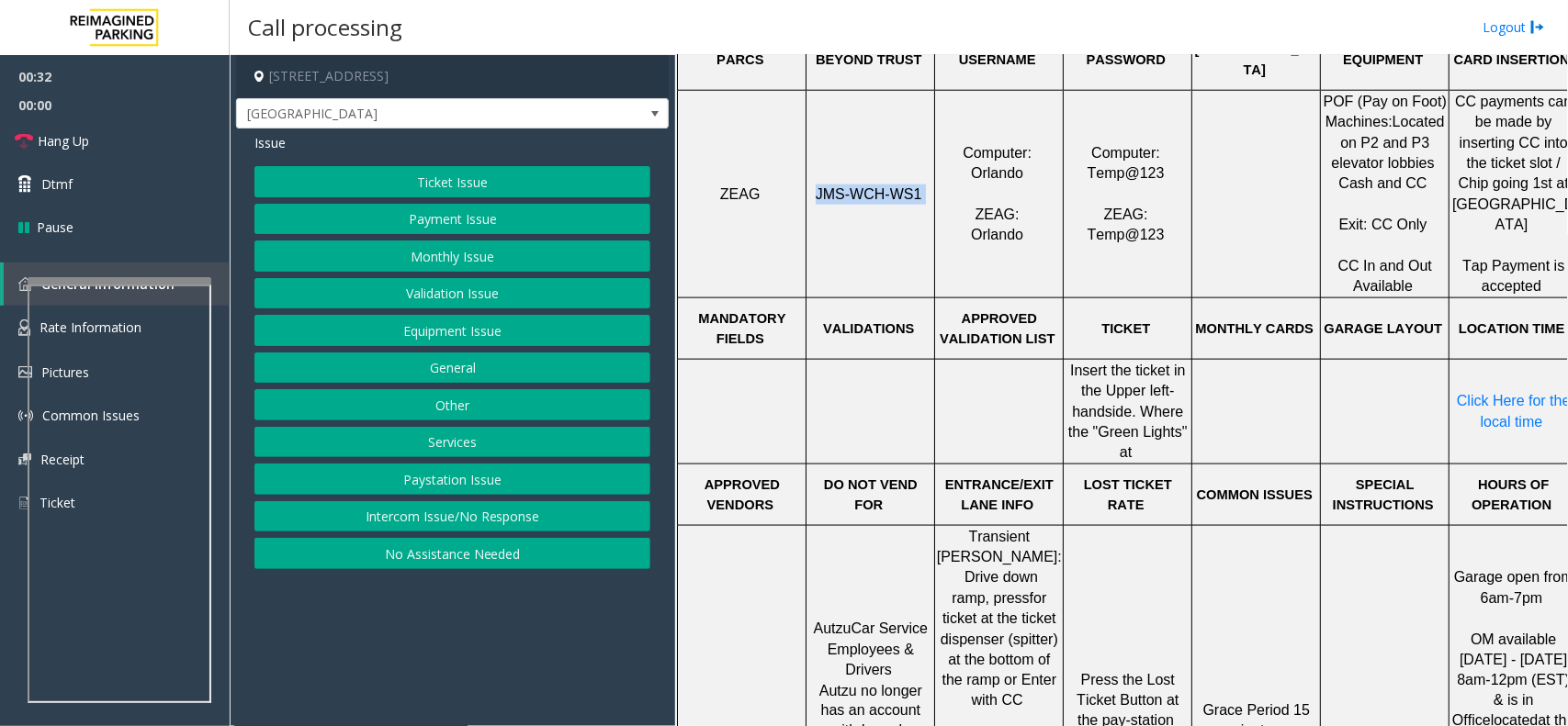
click at [447, 333] on button "Equipment Issue" at bounding box center [451, 330] width 395 height 31
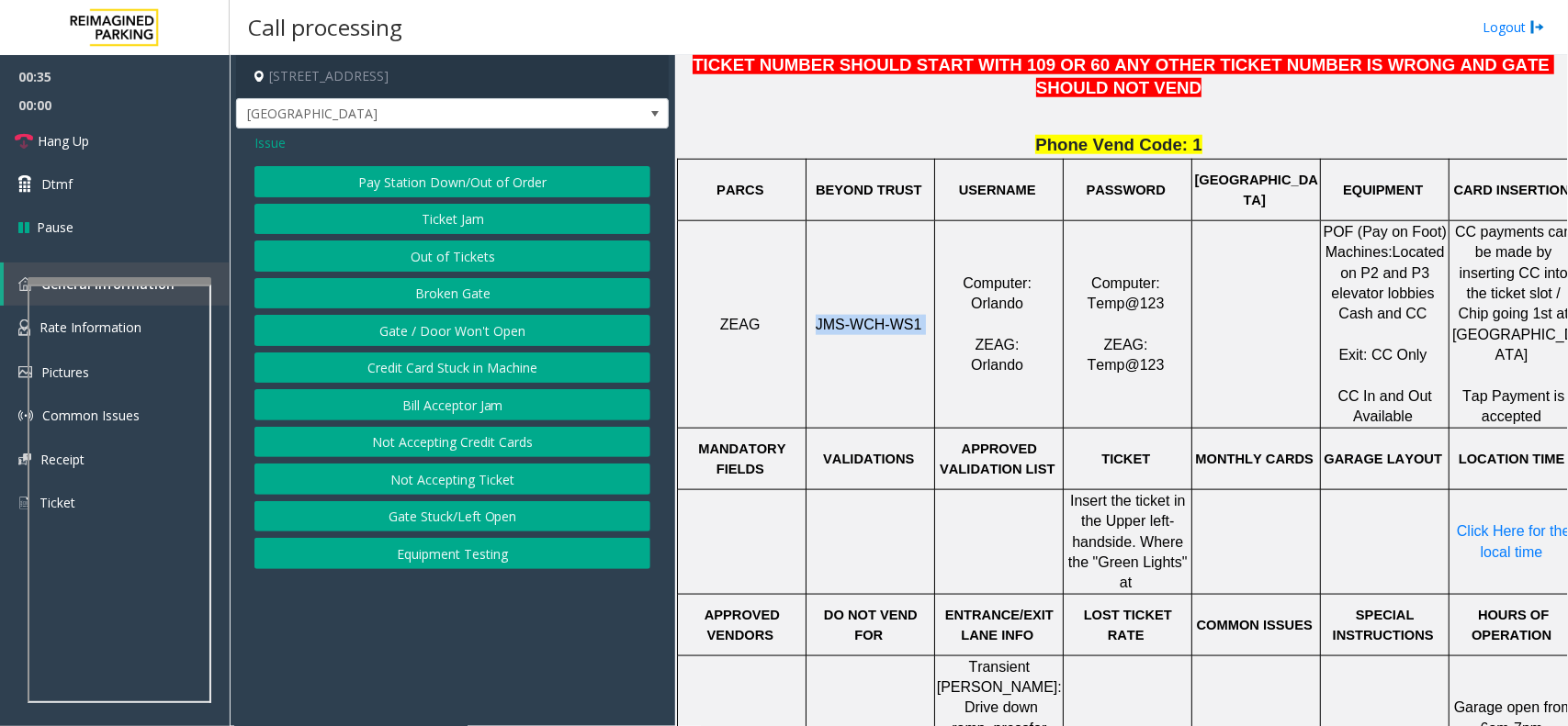
scroll to position [574, 0]
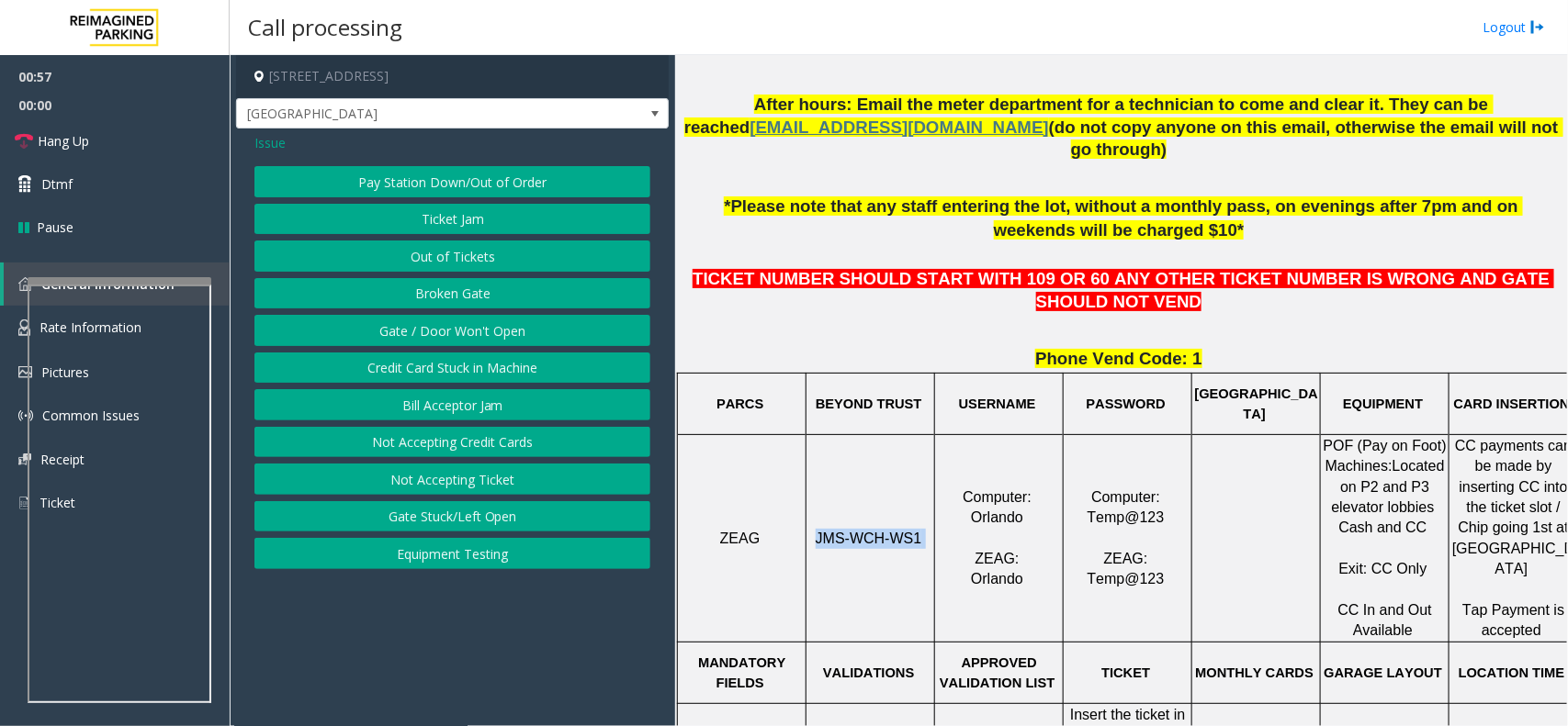
click at [455, 480] on button "Not Accepting Ticket" at bounding box center [451, 479] width 395 height 31
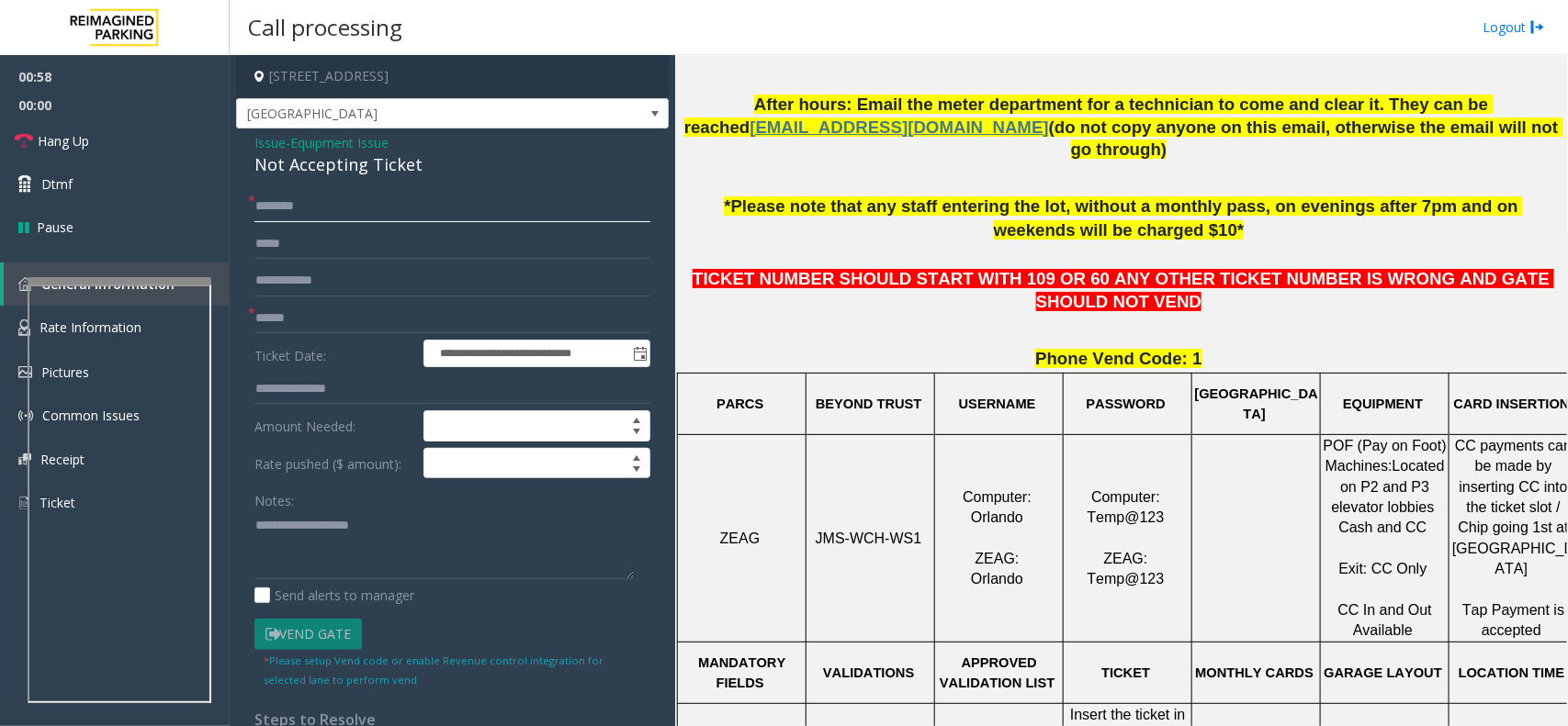
click at [317, 210] on input "text" at bounding box center [451, 207] width 395 height 31
type input "**"
click at [350, 313] on input "text" at bounding box center [451, 318] width 395 height 31
type input "**"
click at [329, 163] on div "Not Accepting Ticket" at bounding box center [451, 164] width 395 height 25
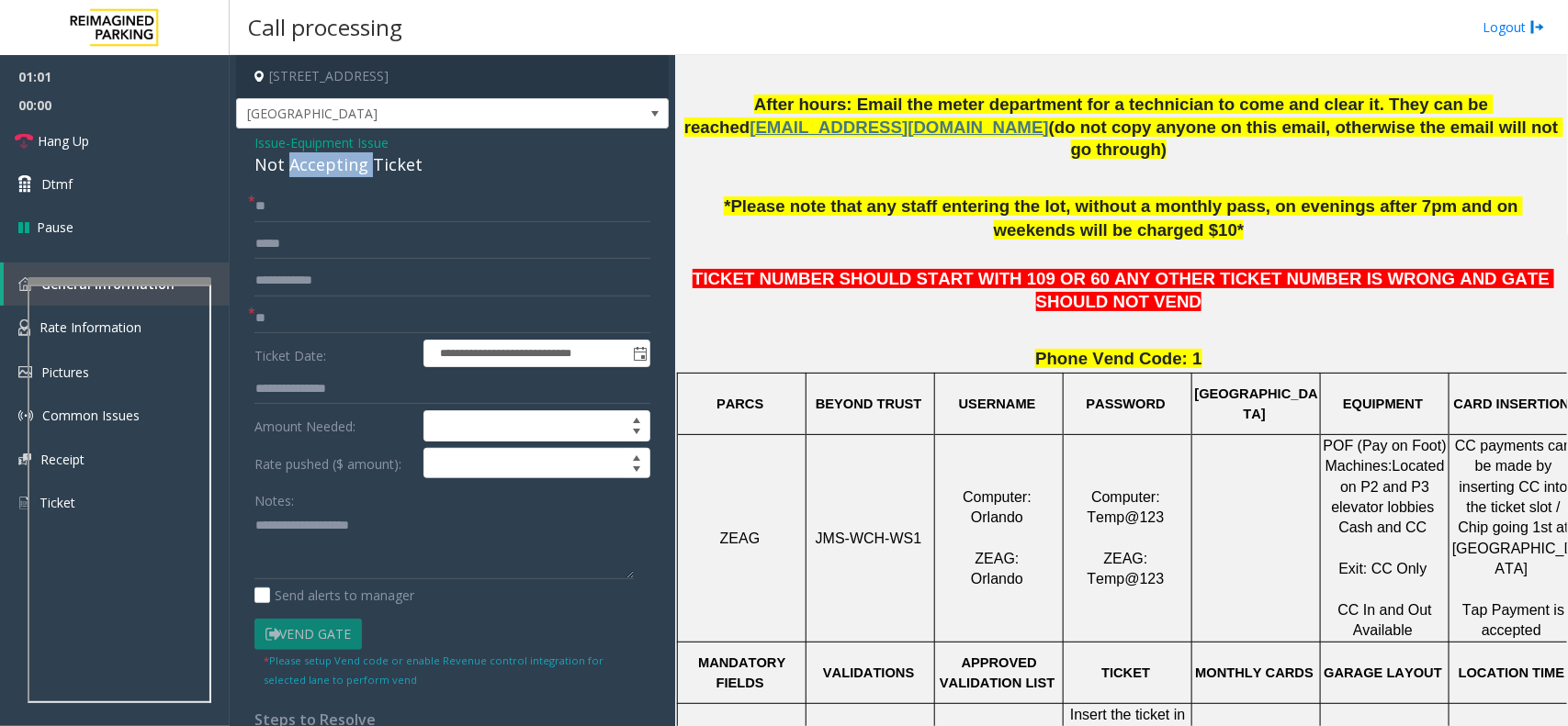
click at [329, 163] on div "Not Accepting Ticket" at bounding box center [451, 164] width 395 height 25
copy div "Not Accepting Ticket"
click at [299, 566] on textarea at bounding box center [443, 545] width 379 height 69
paste textarea "**********"
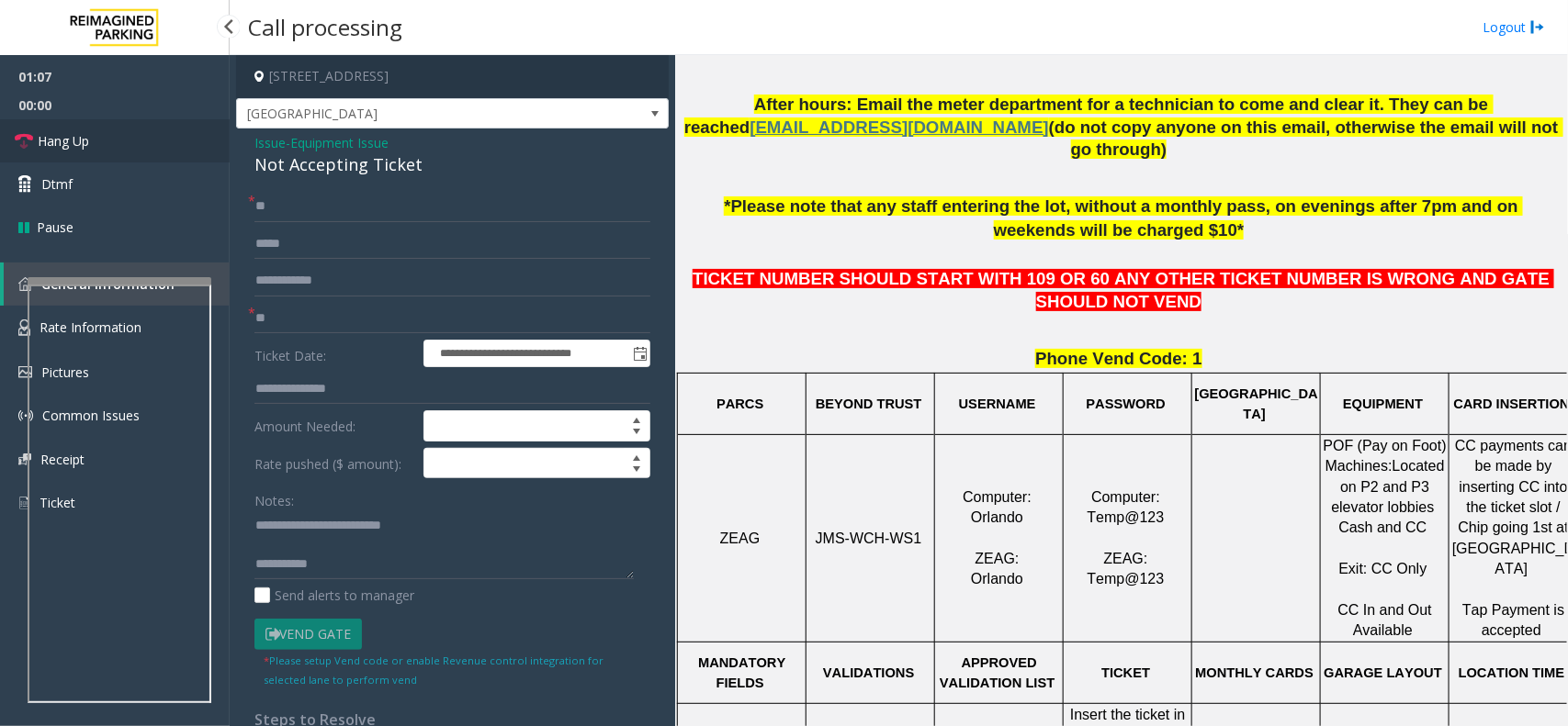
click at [140, 138] on link "Hang Up" at bounding box center [114, 140] width 230 height 43
click at [377, 566] on textarea at bounding box center [443, 545] width 379 height 69
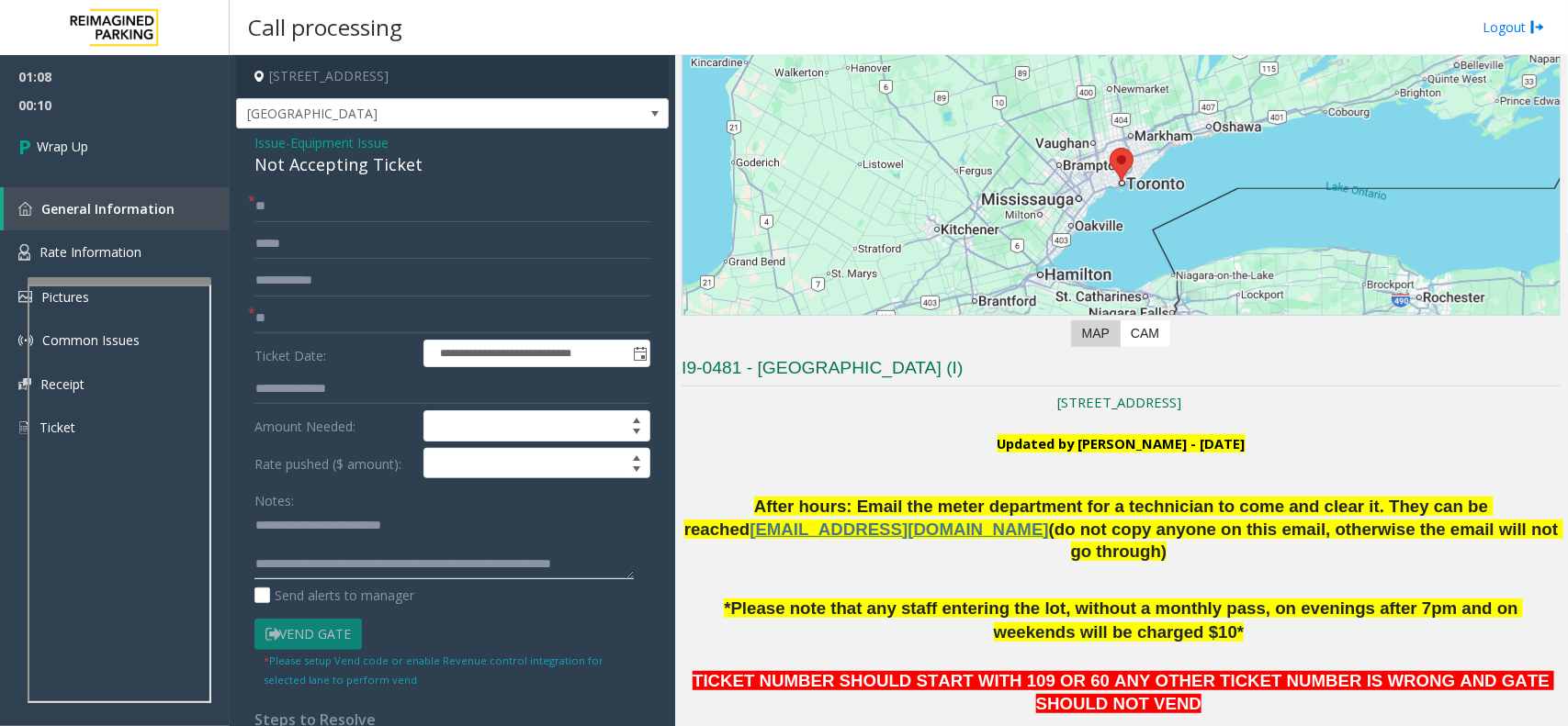
scroll to position [114, 0]
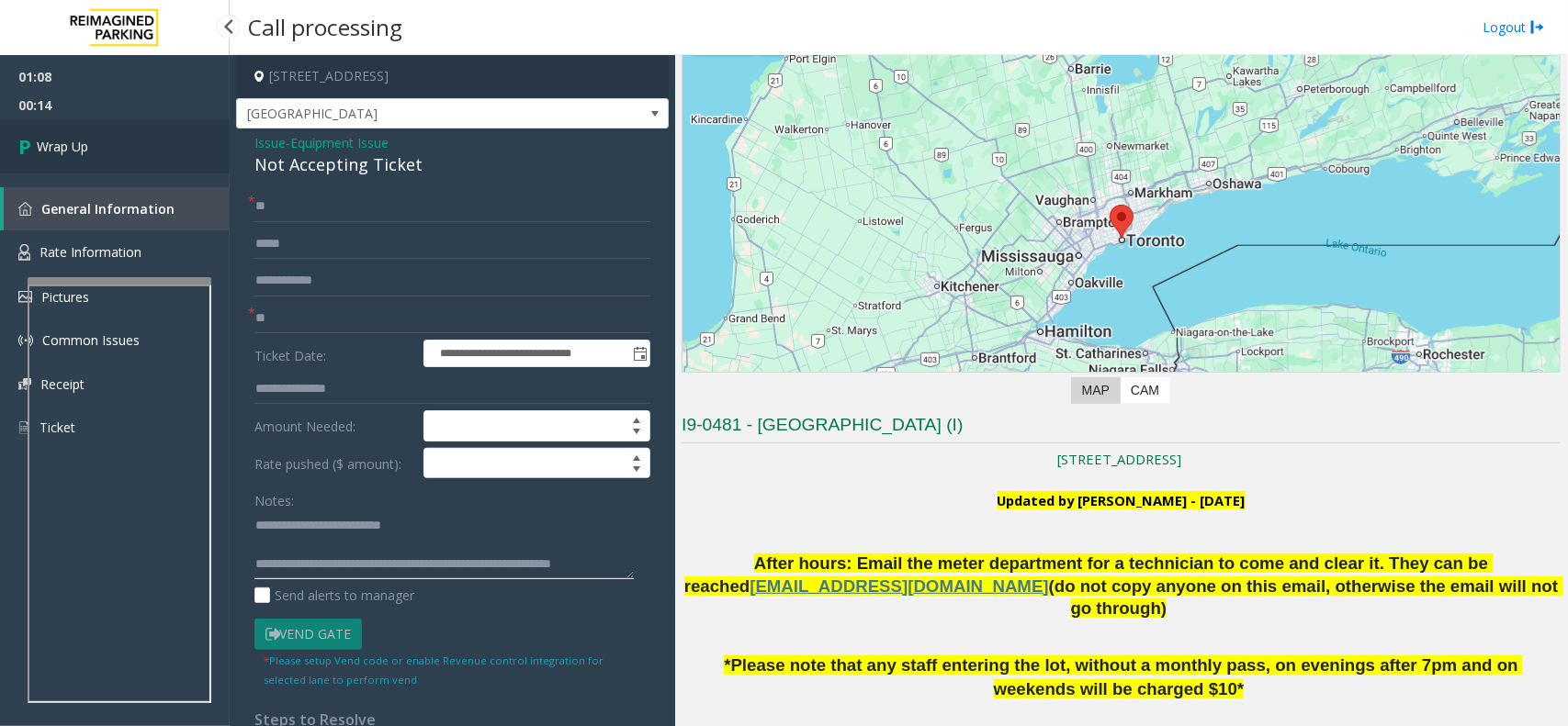
type textarea "**********"
click at [111, 163] on link "Wrap Up" at bounding box center [114, 146] width 230 height 54
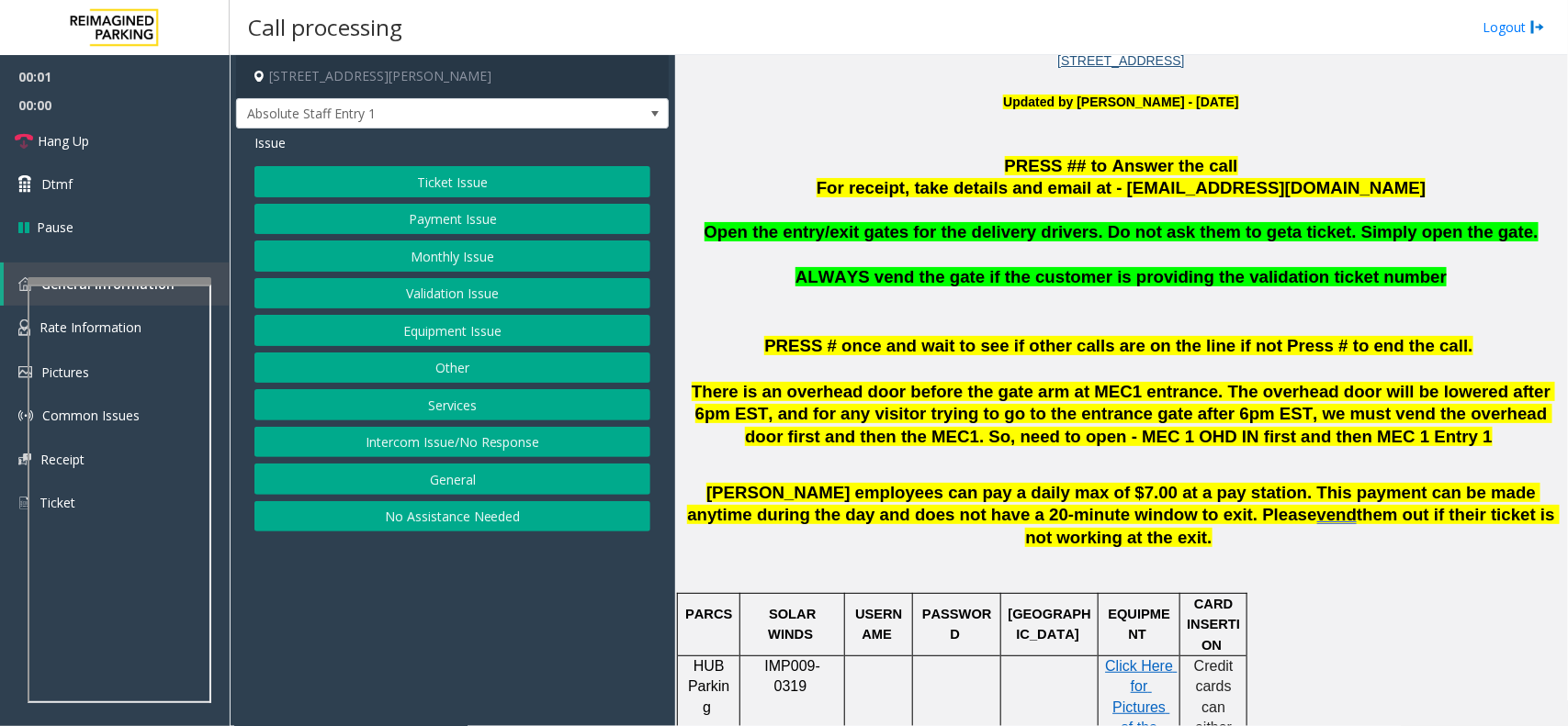
scroll to position [344, 0]
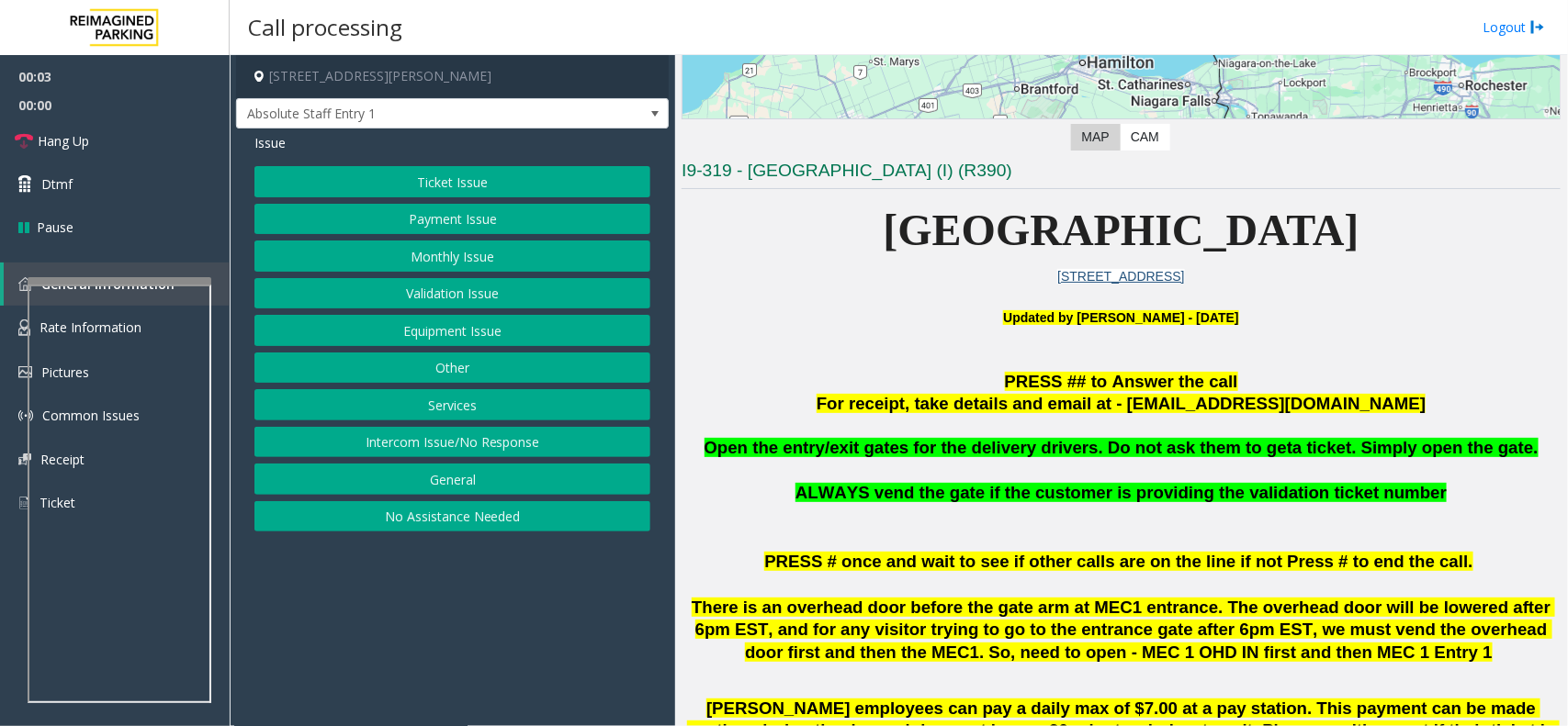
click at [438, 258] on button "Monthly Issue" at bounding box center [451, 256] width 395 height 31
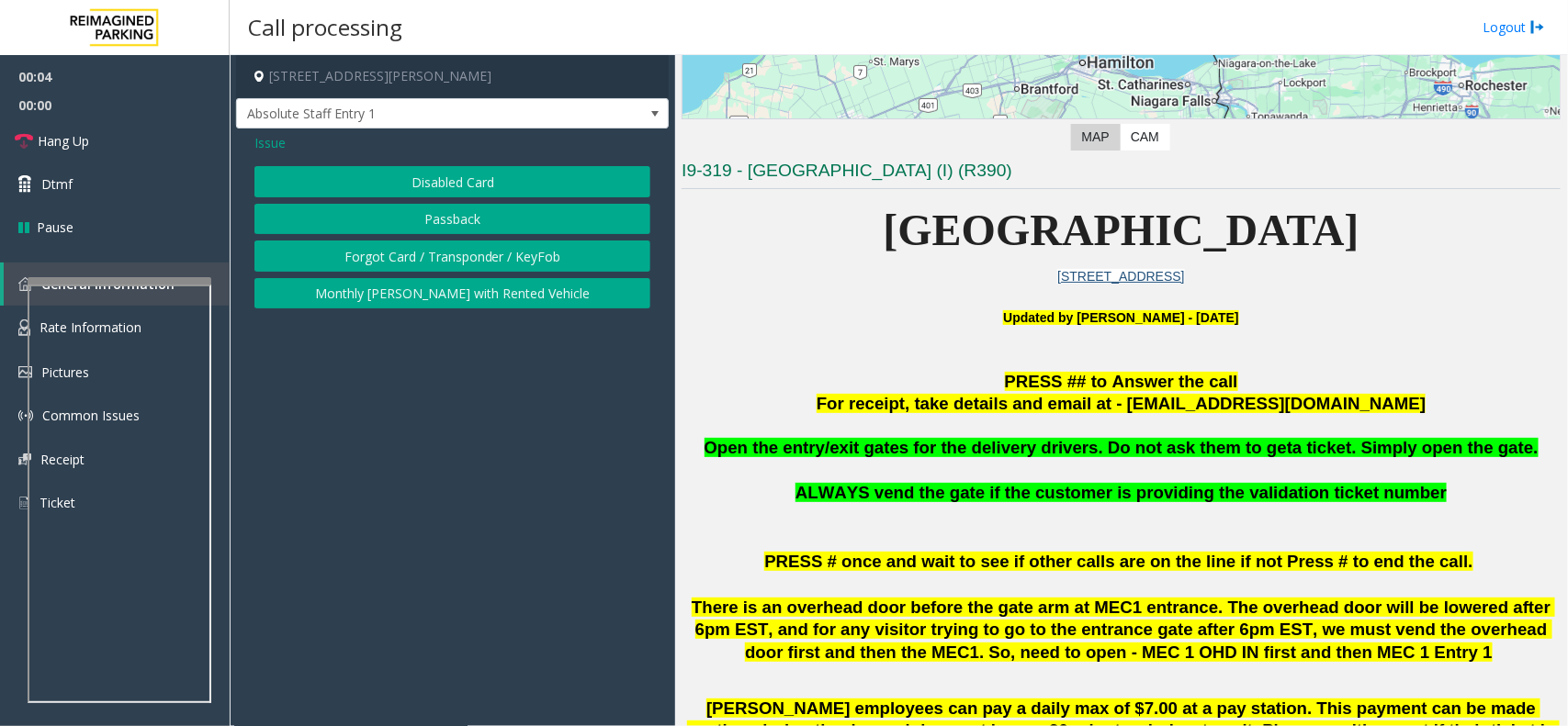
click at [397, 255] on button "Forgot Card / Transponder / KeyFob" at bounding box center [451, 256] width 395 height 31
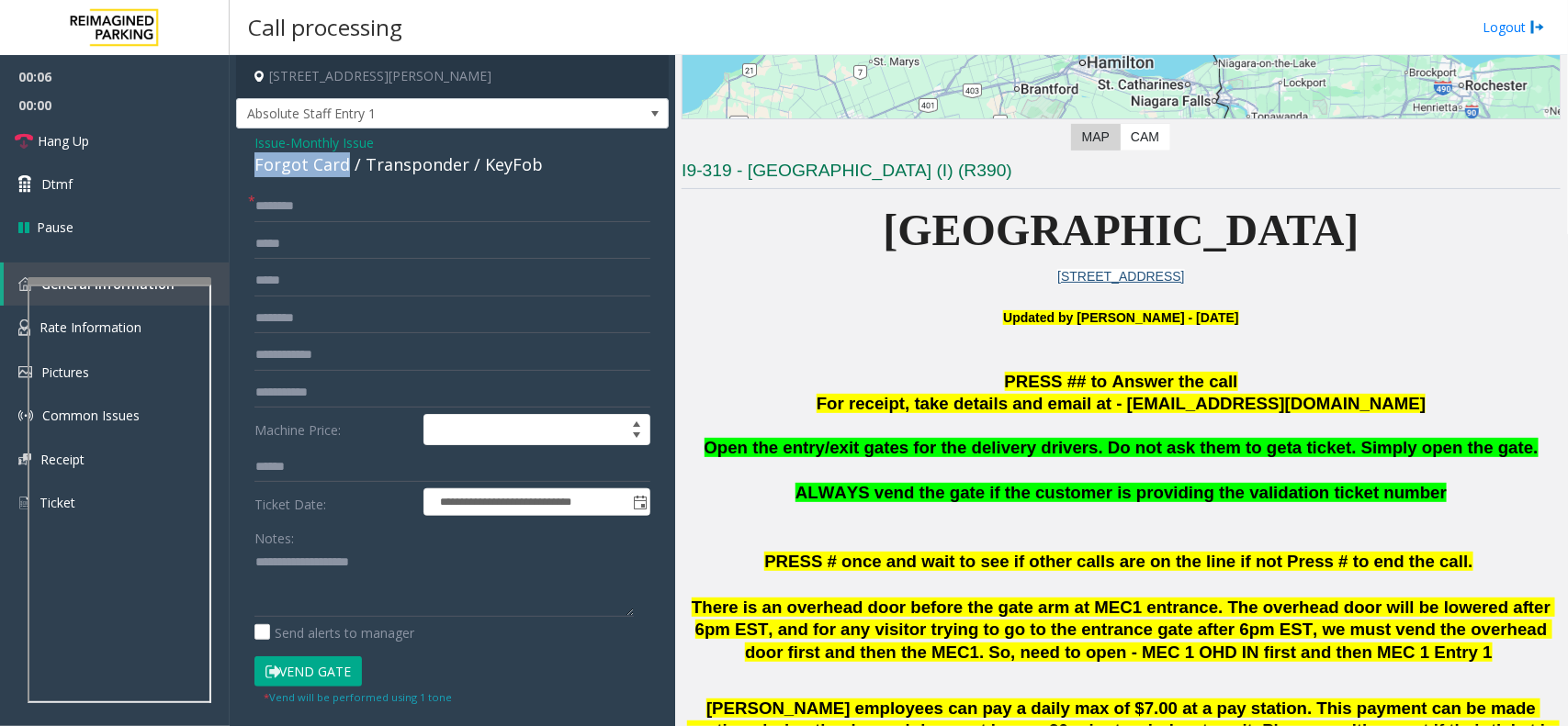
drag, startPoint x: 344, startPoint y: 166, endPoint x: 243, endPoint y: 170, distance: 101.1
click at [243, 170] on div "**********" at bounding box center [452, 556] width 433 height 855
copy div "Forgot Card"
click at [317, 584] on textarea at bounding box center [443, 583] width 379 height 69
paste textarea "**********"
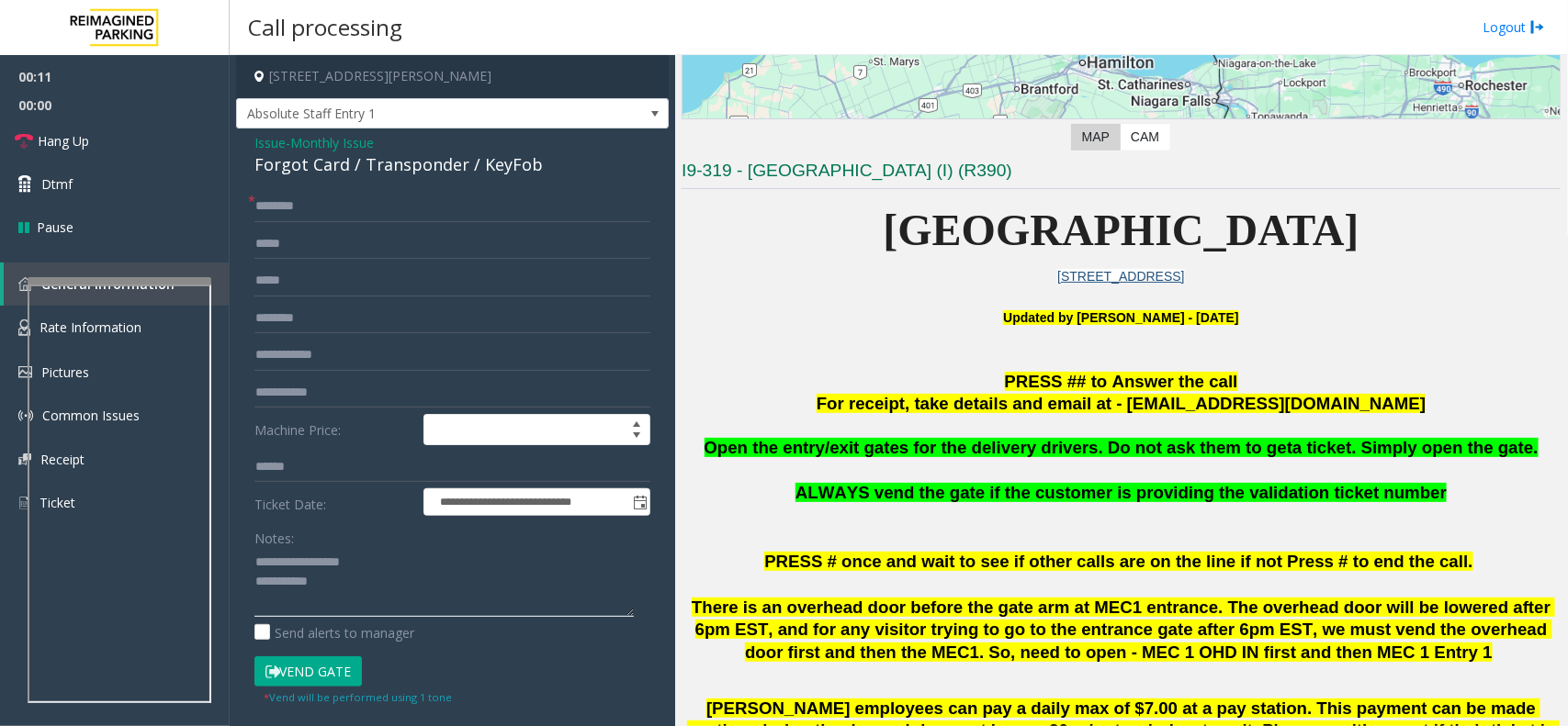
type textarea "**********"
click at [351, 207] on input "text" at bounding box center [451, 207] width 395 height 31
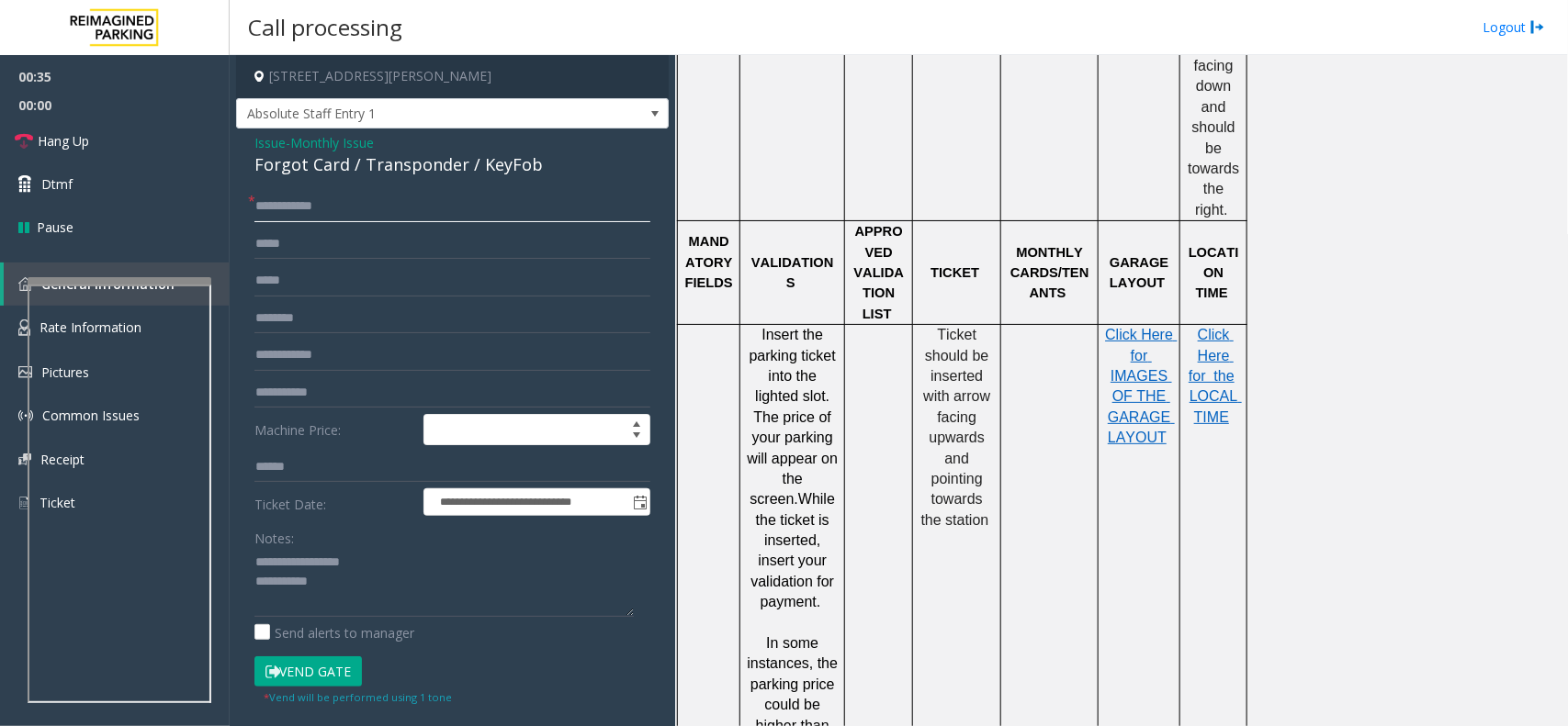
scroll to position [1377, 0]
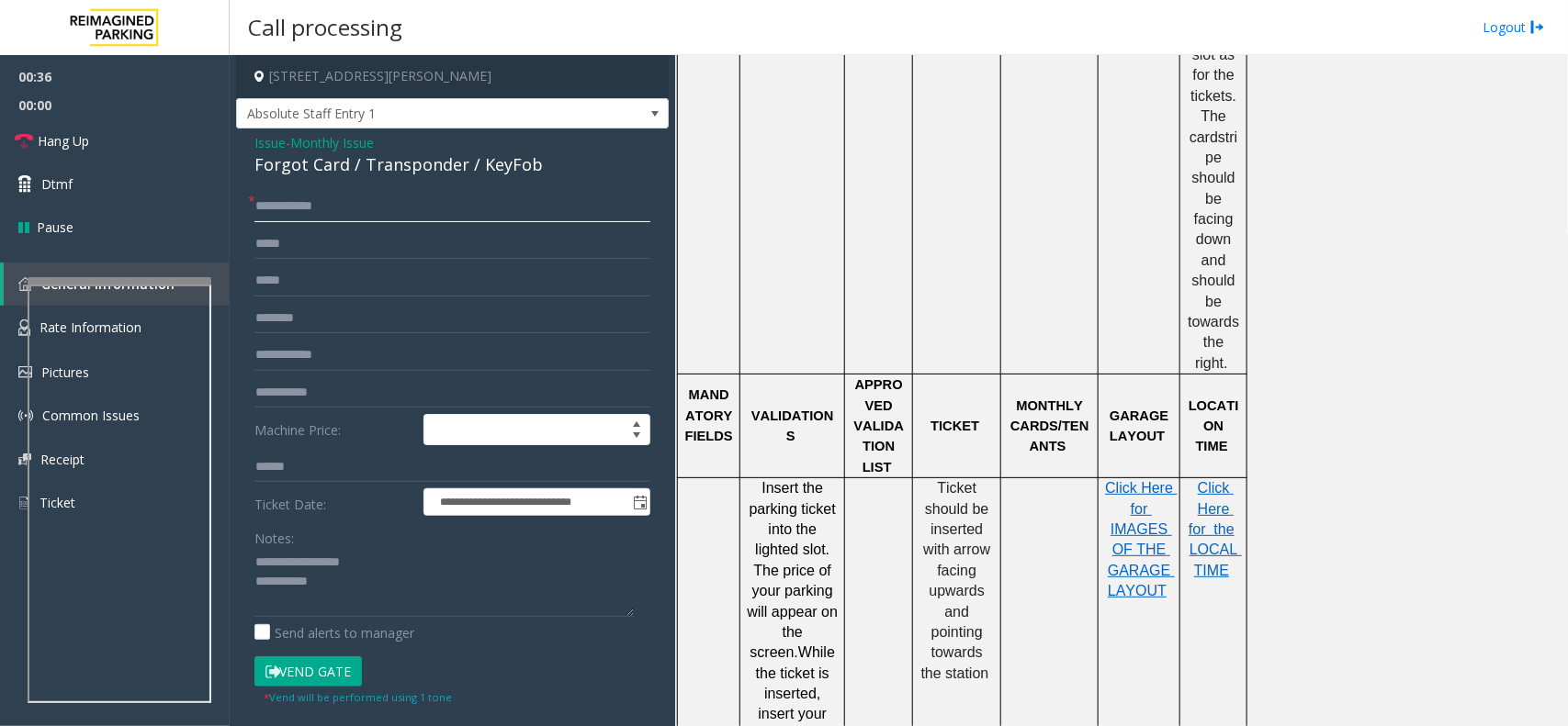
click at [347, 210] on input "**********" at bounding box center [451, 207] width 395 height 31
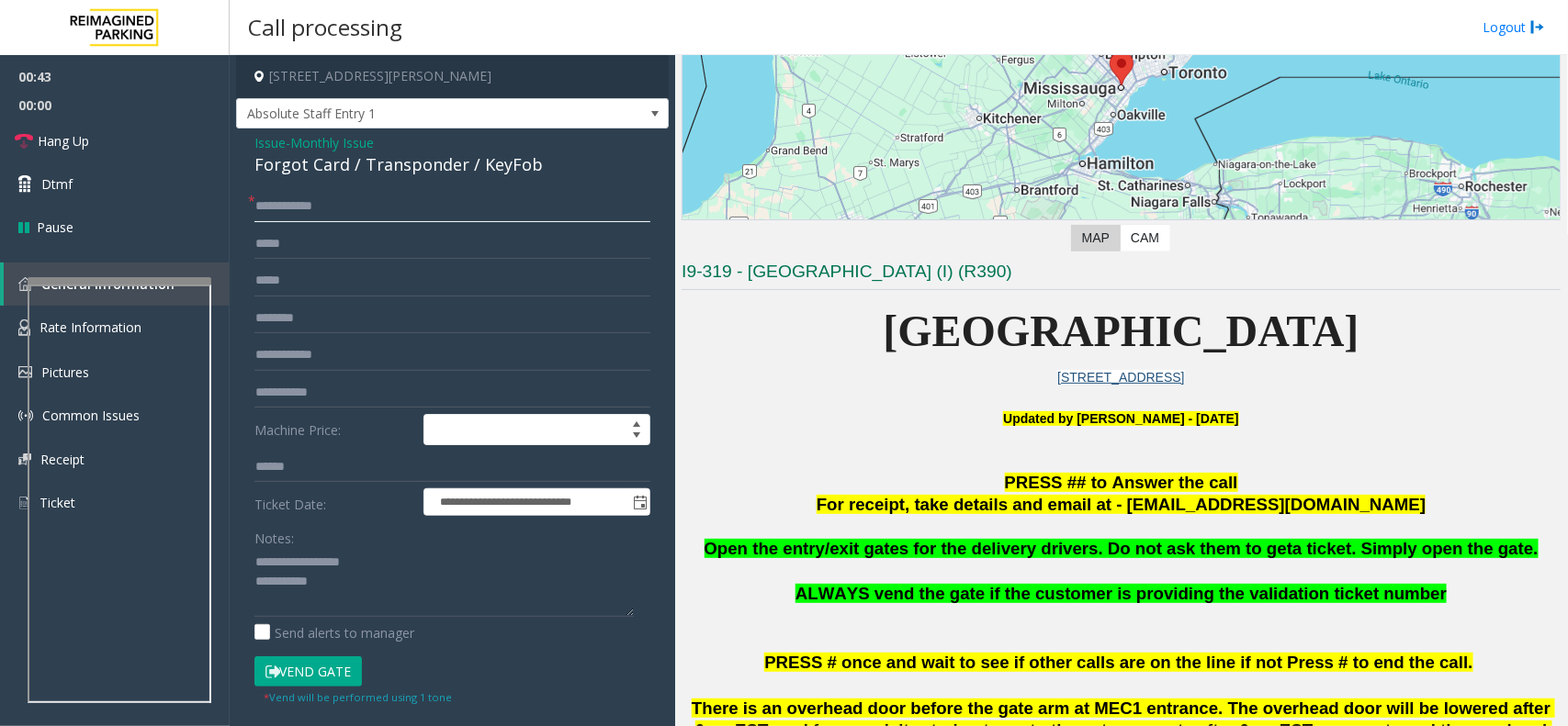
scroll to position [344, 0]
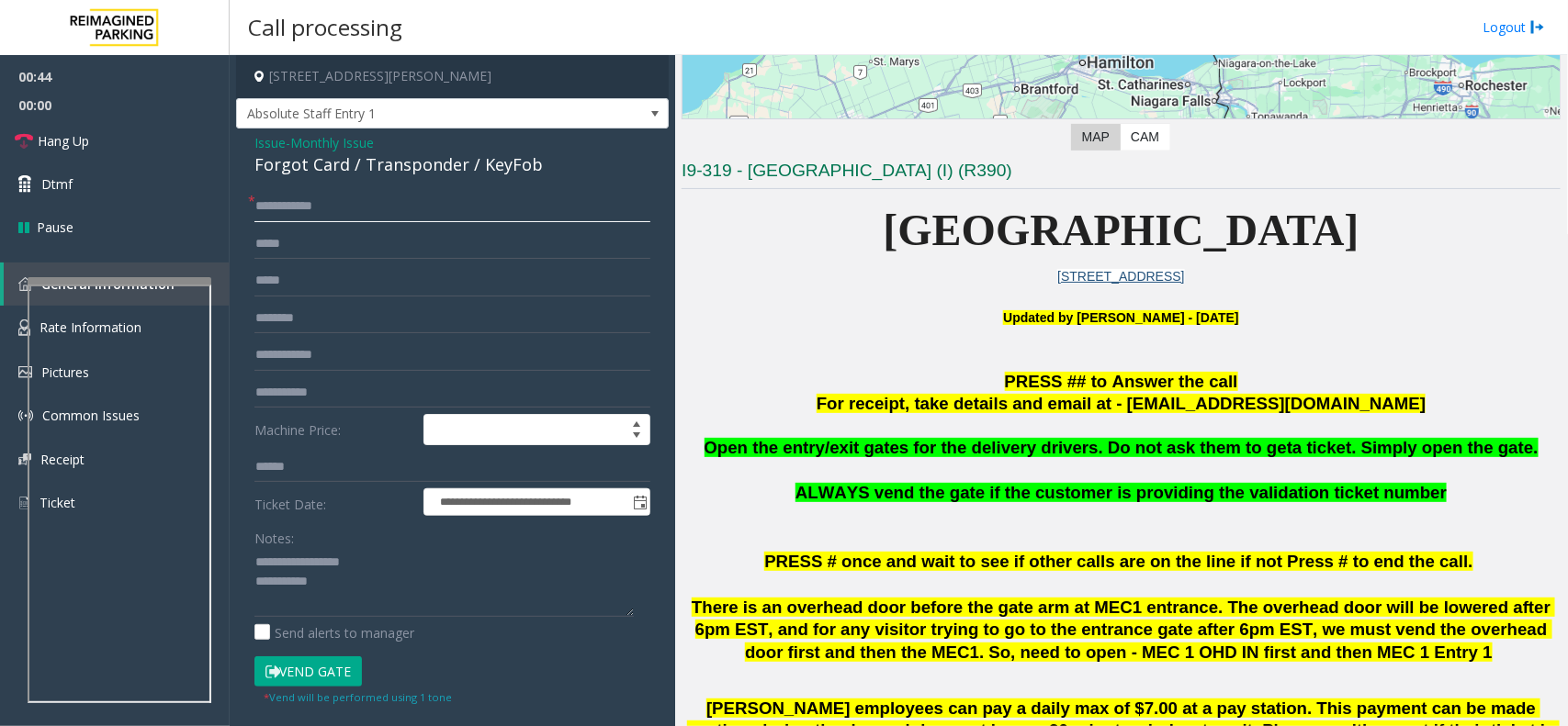
type input "**********"
drag, startPoint x: 345, startPoint y: 163, endPoint x: 244, endPoint y: 161, distance: 101.0
click at [244, 161] on div "**********" at bounding box center [452, 556] width 433 height 855
copy div "Forgot Card"
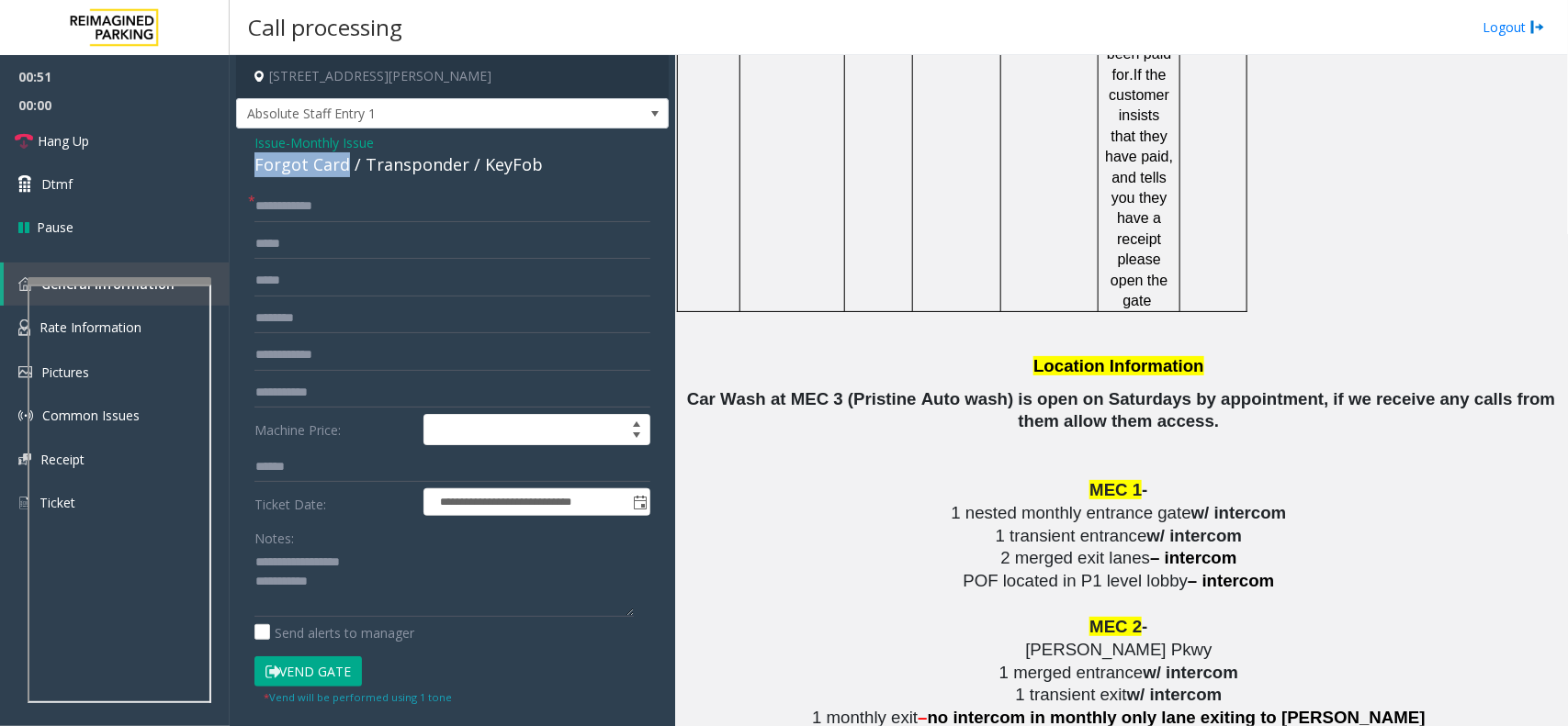
scroll to position [2492, 0]
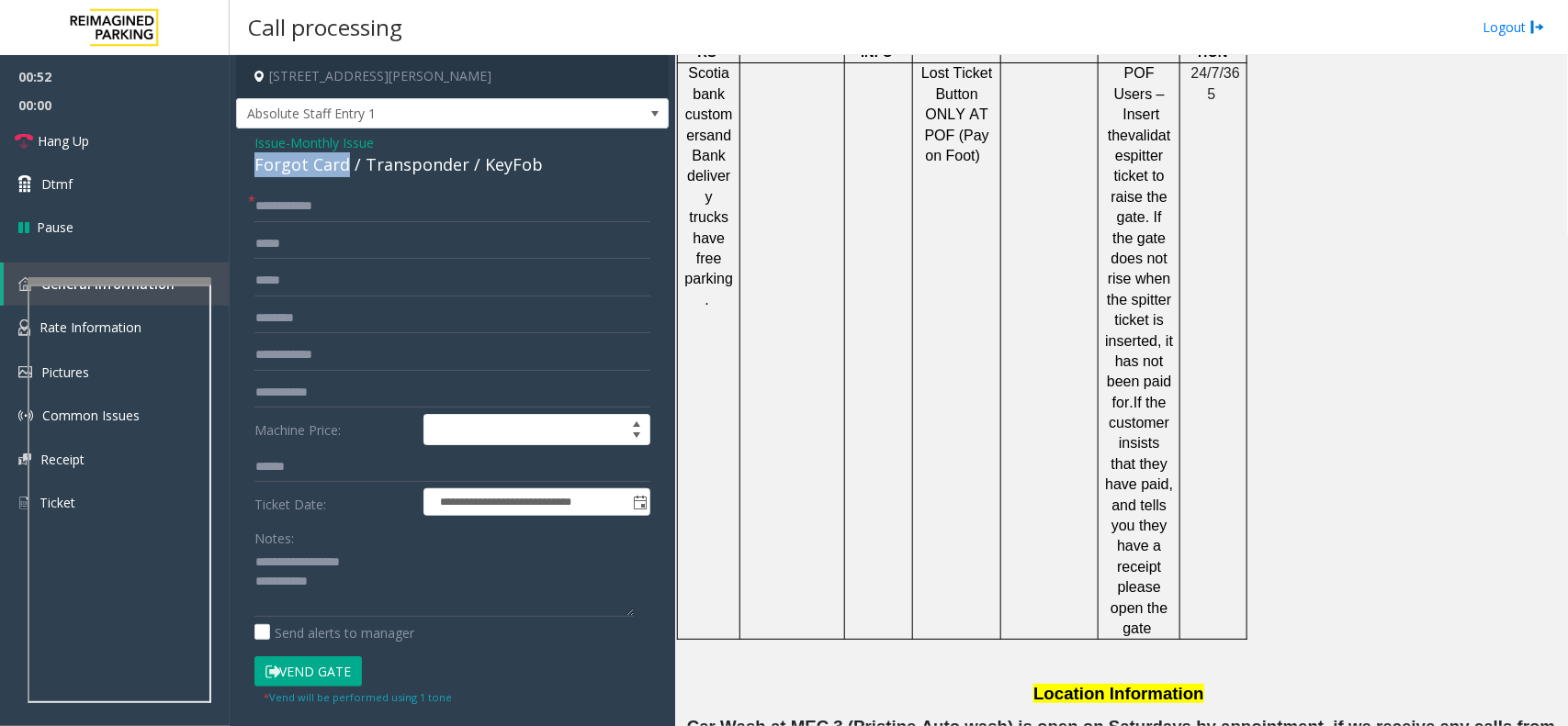
click at [291, 670] on button "Vend Gate" at bounding box center [308, 672] width 108 height 31
click at [356, 592] on textarea at bounding box center [443, 583] width 379 height 69
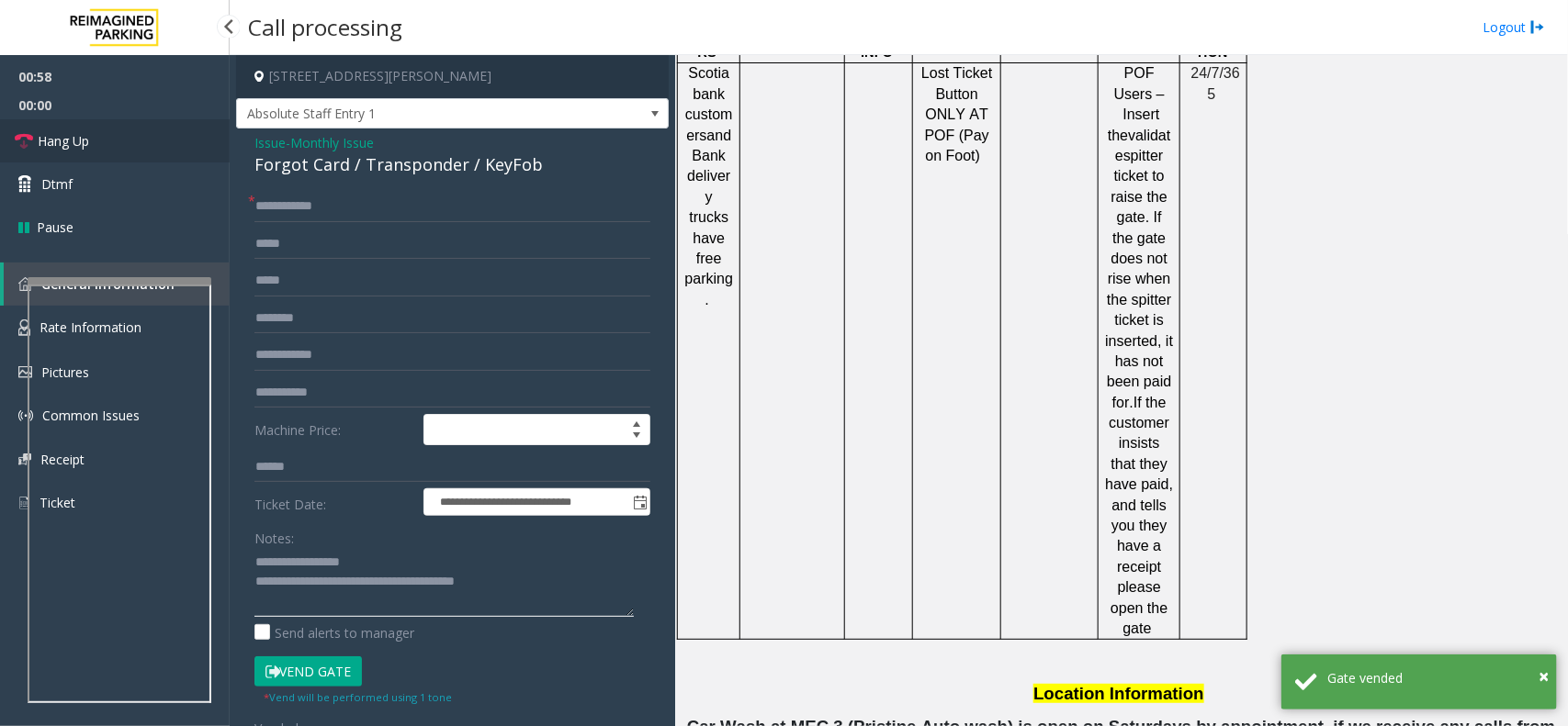
type textarea "**********"
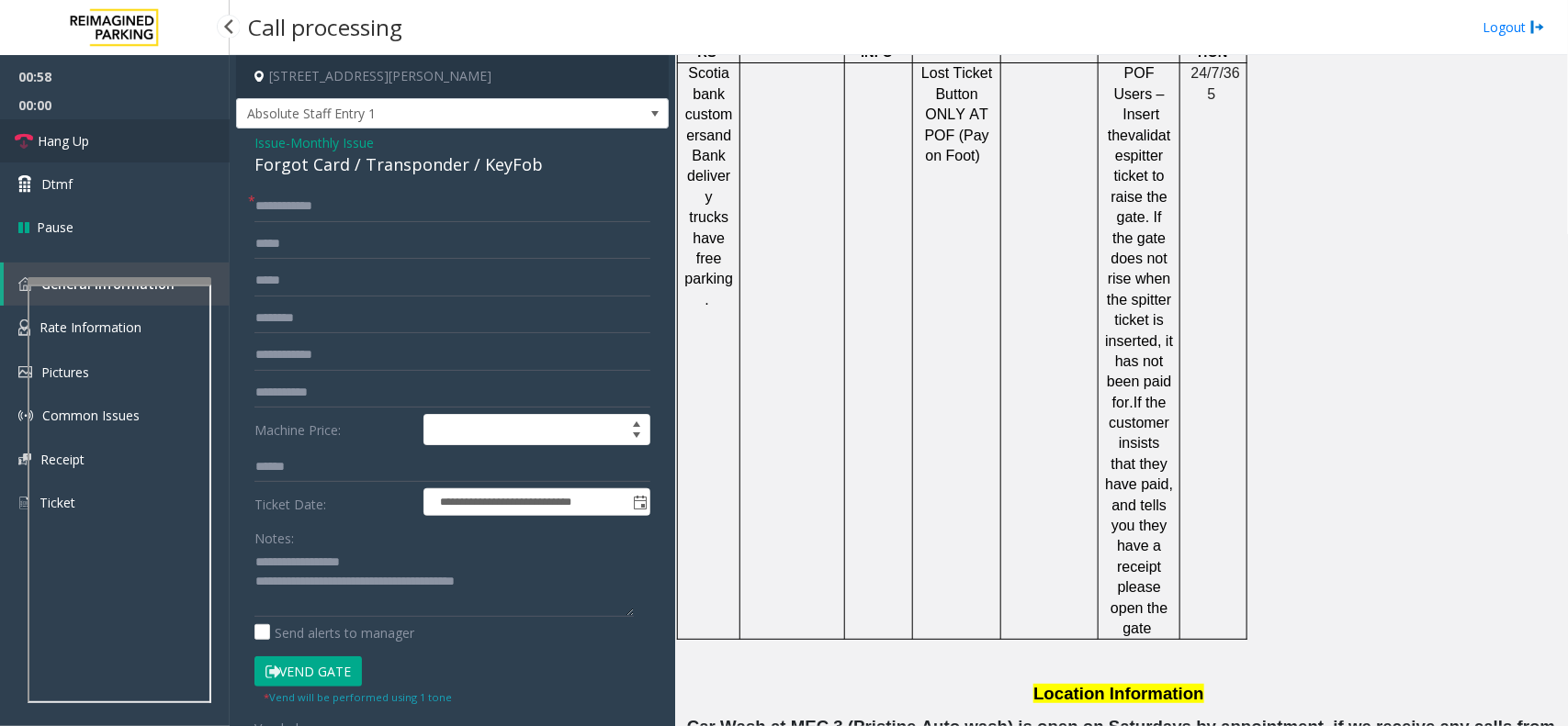
click at [98, 127] on link "Hang Up" at bounding box center [114, 140] width 230 height 43
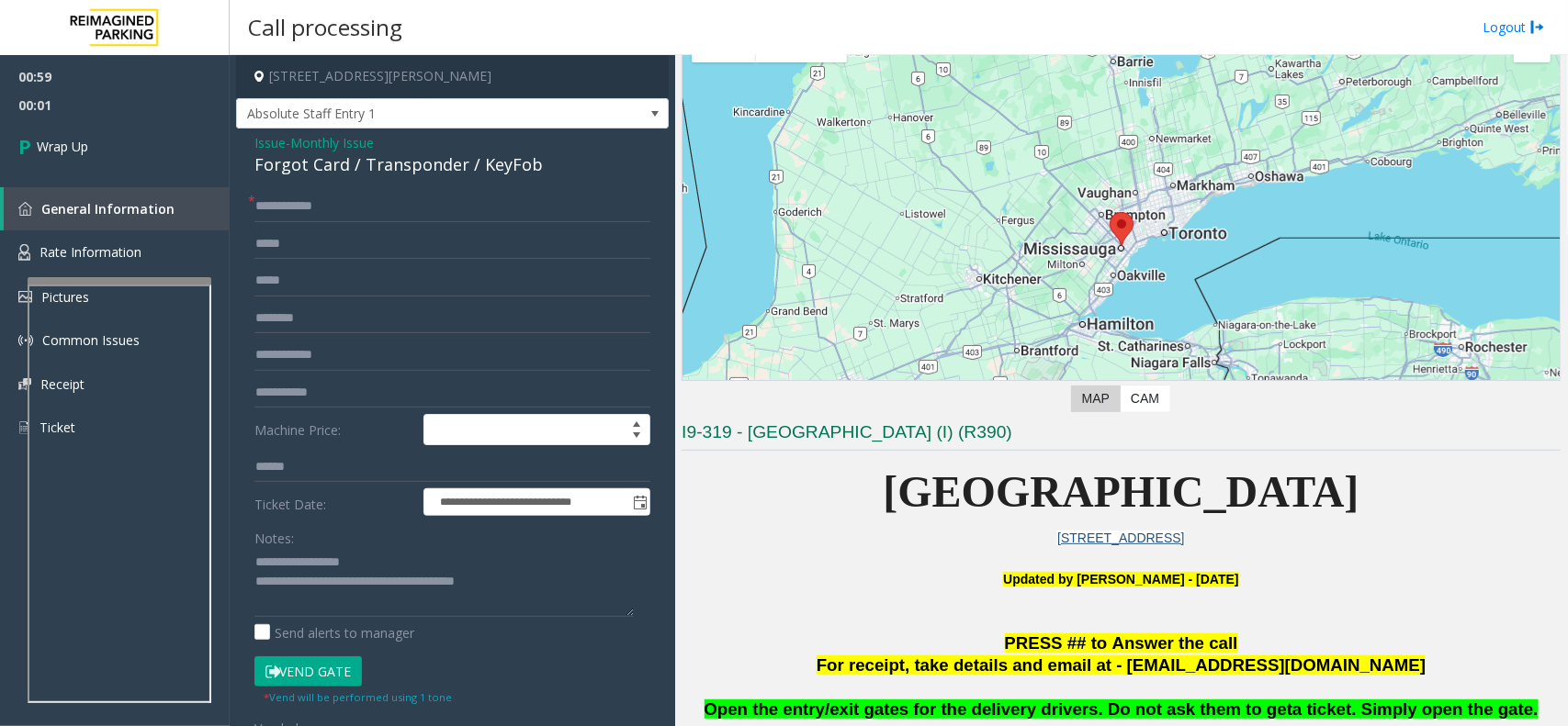
scroll to position [313, 0]
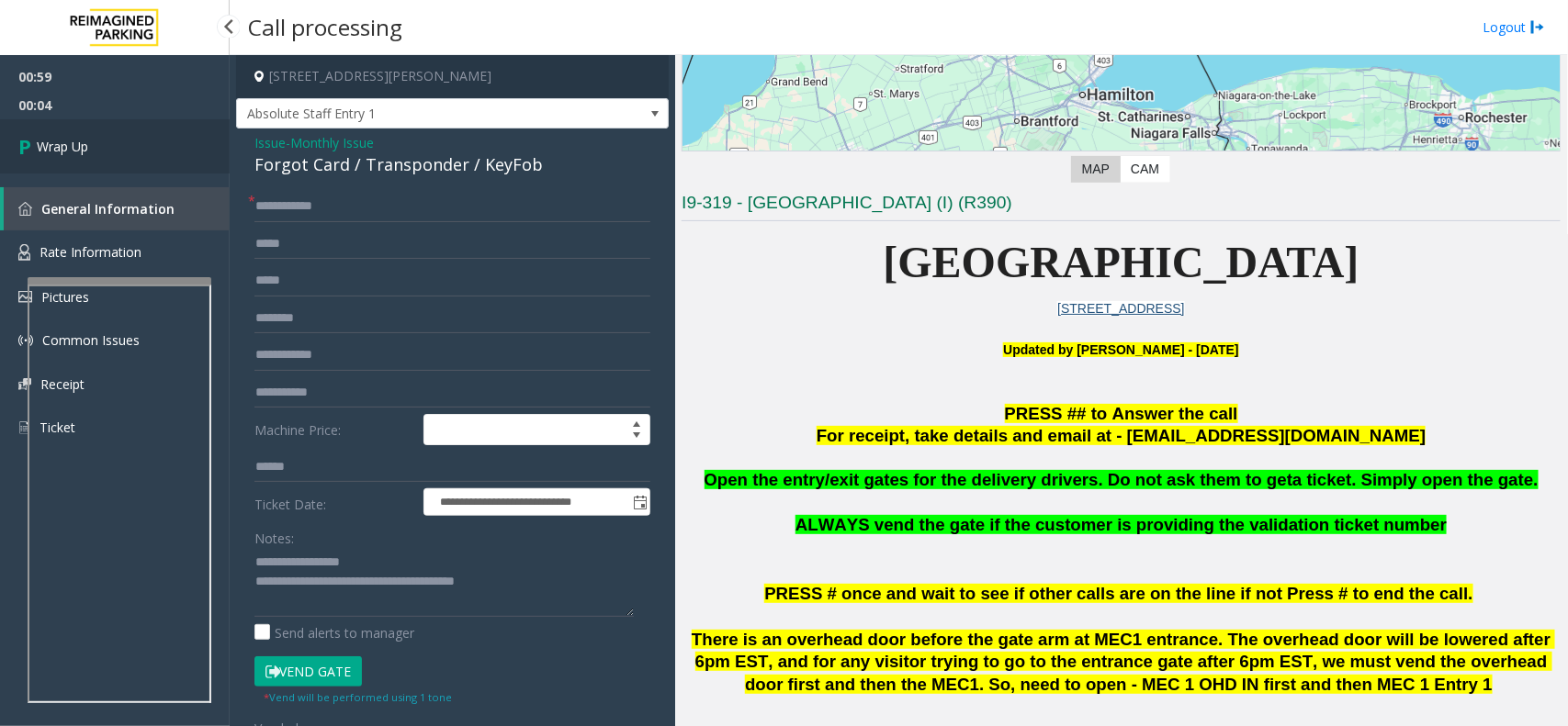
click at [53, 133] on link "Wrap Up" at bounding box center [114, 146] width 230 height 54
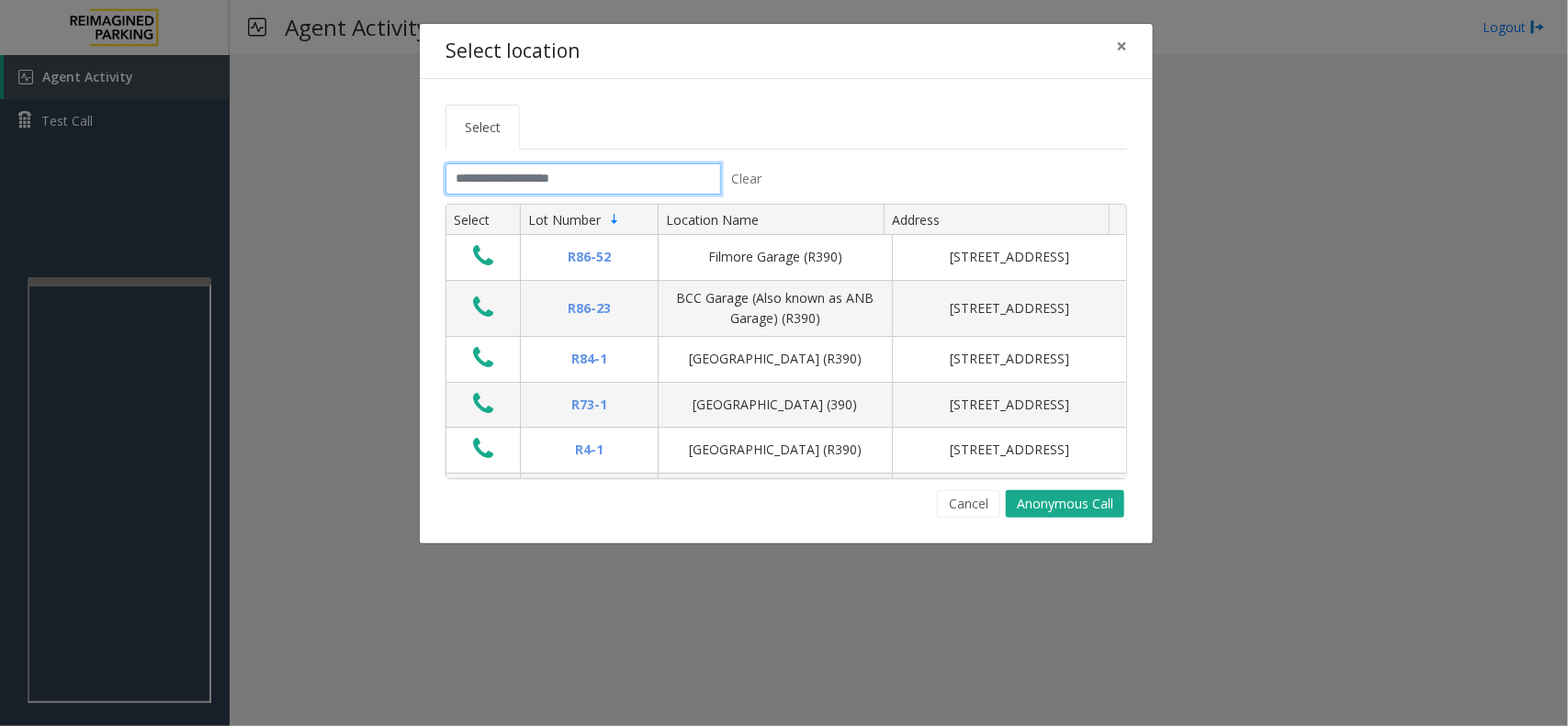
click at [521, 177] on input "text" at bounding box center [583, 179] width 275 height 31
click at [1057, 502] on button "Anonymous Call" at bounding box center [1064, 504] width 118 height 28
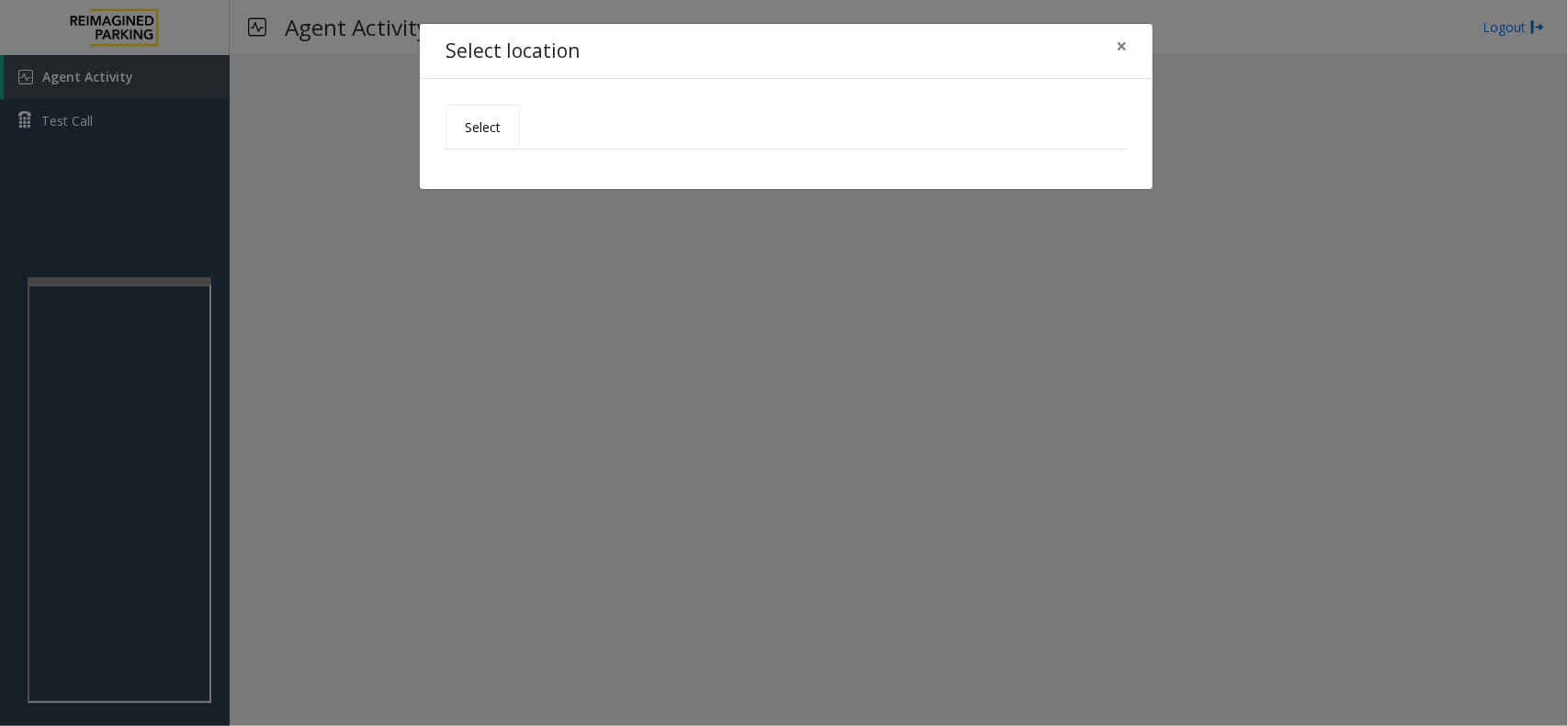
click at [488, 114] on link "Select" at bounding box center [482, 127] width 74 height 45
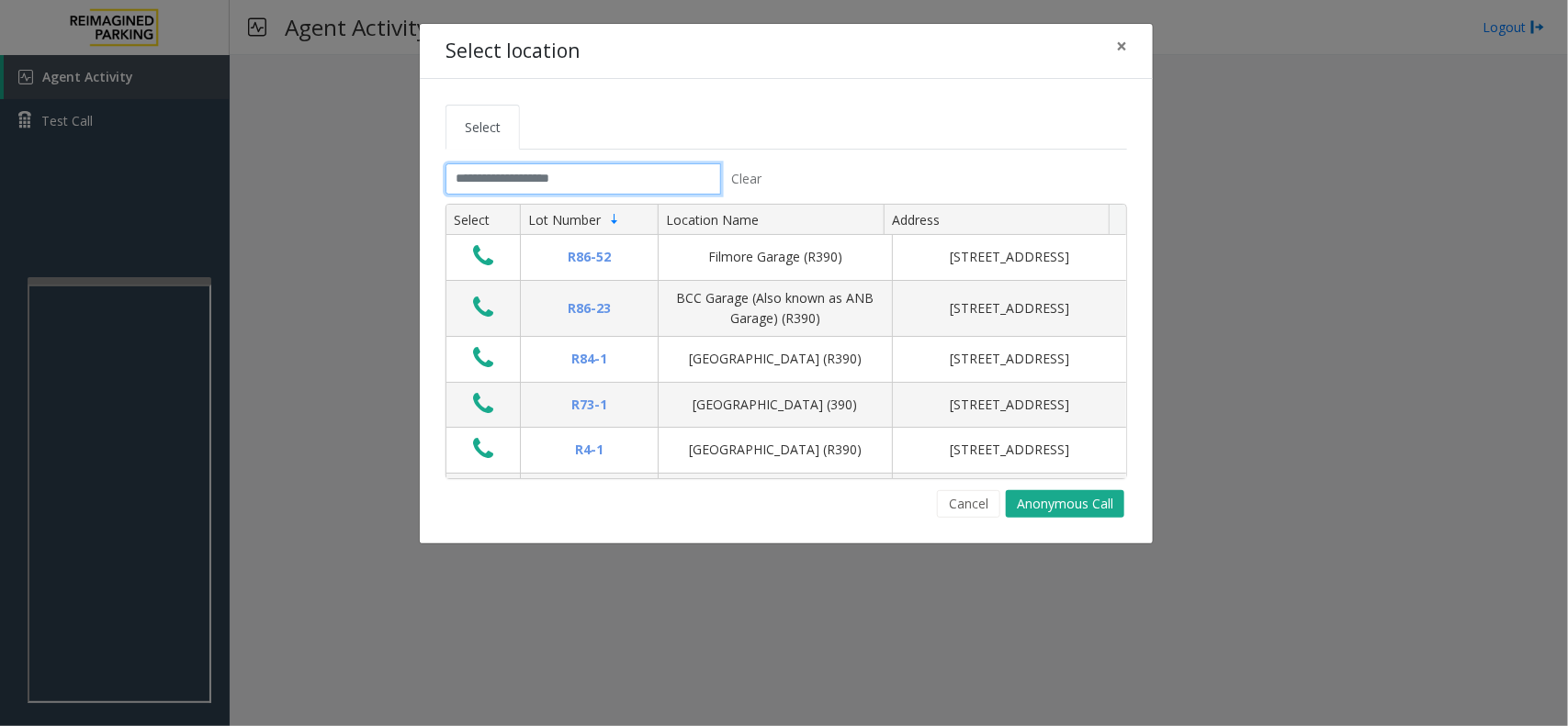
click at [556, 190] on input "text" at bounding box center [583, 179] width 275 height 31
click at [1122, 46] on span "×" at bounding box center [1121, 45] width 11 height 26
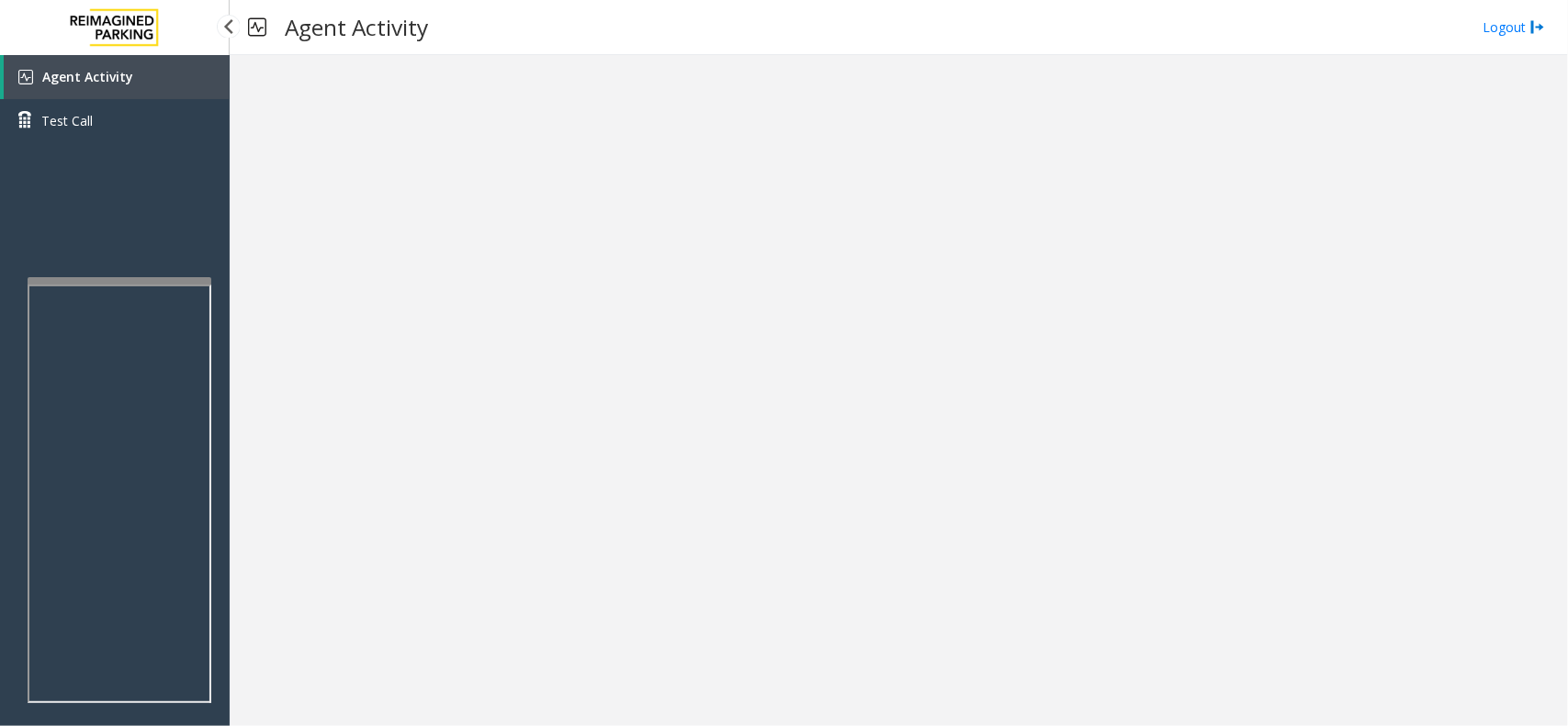
click at [108, 83] on span "Agent Activity" at bounding box center [88, 77] width 91 height 17
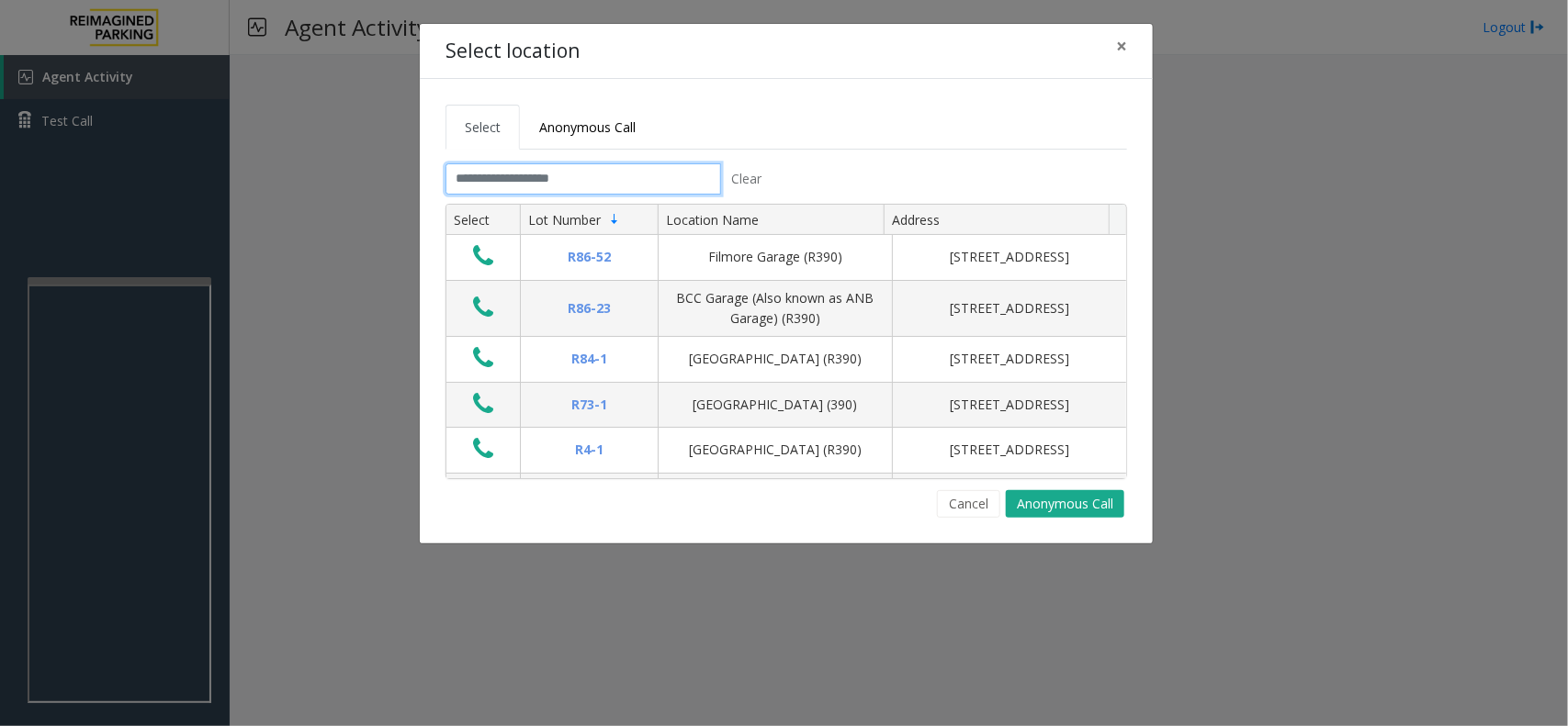
click at [544, 179] on input "text" at bounding box center [583, 179] width 275 height 31
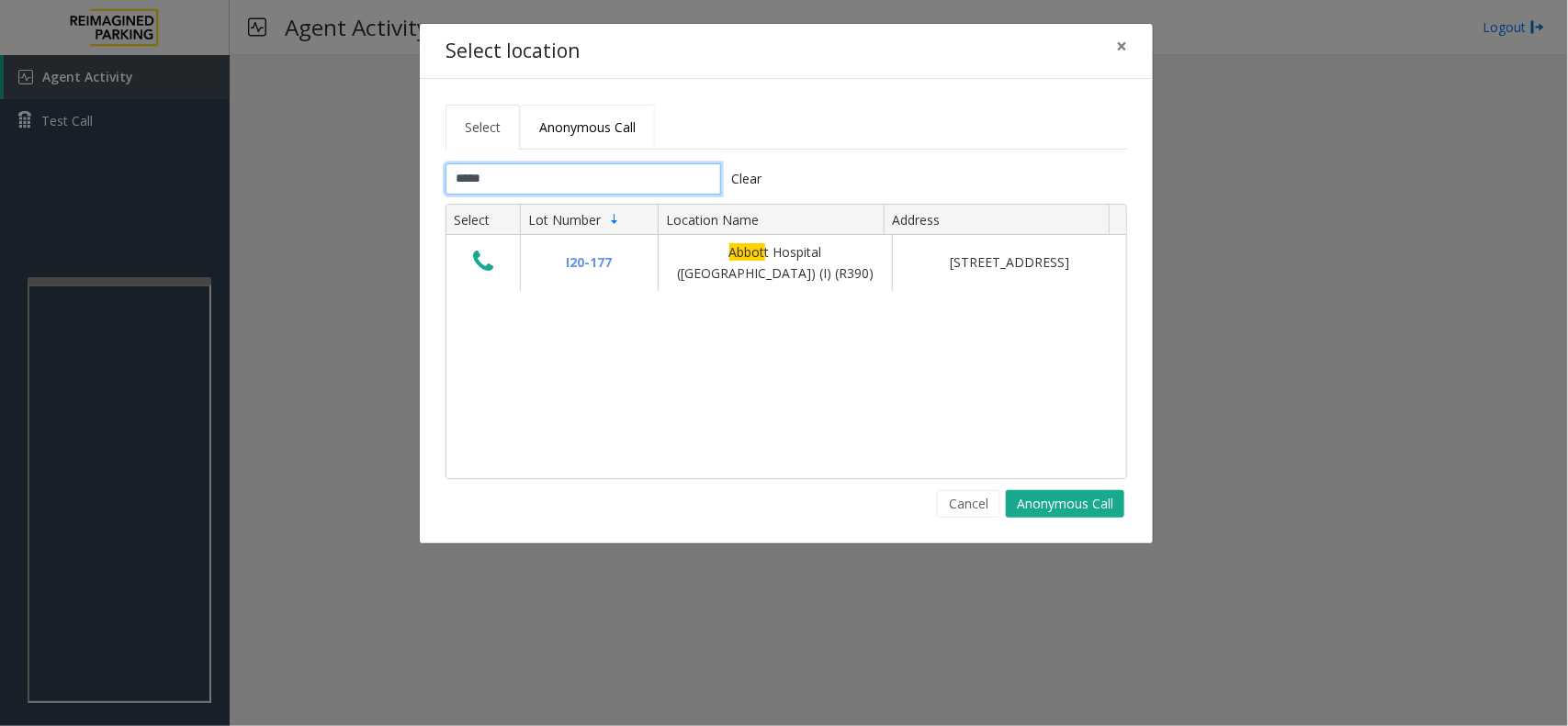
type input "*****"
click at [554, 134] on span "Anonymous Call" at bounding box center [587, 127] width 96 height 17
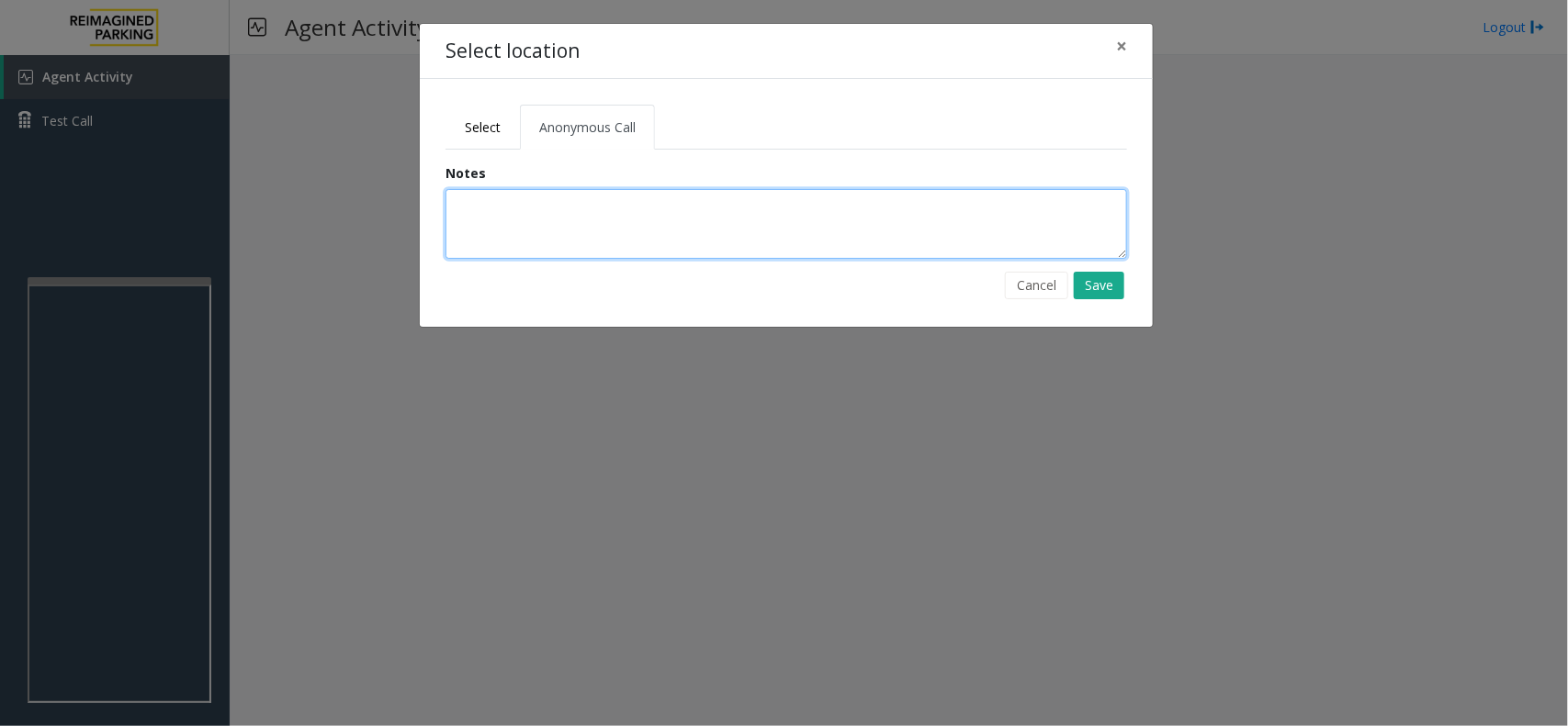
click at [553, 245] on textarea at bounding box center [786, 224] width 681 height 70
type textarea "**********"
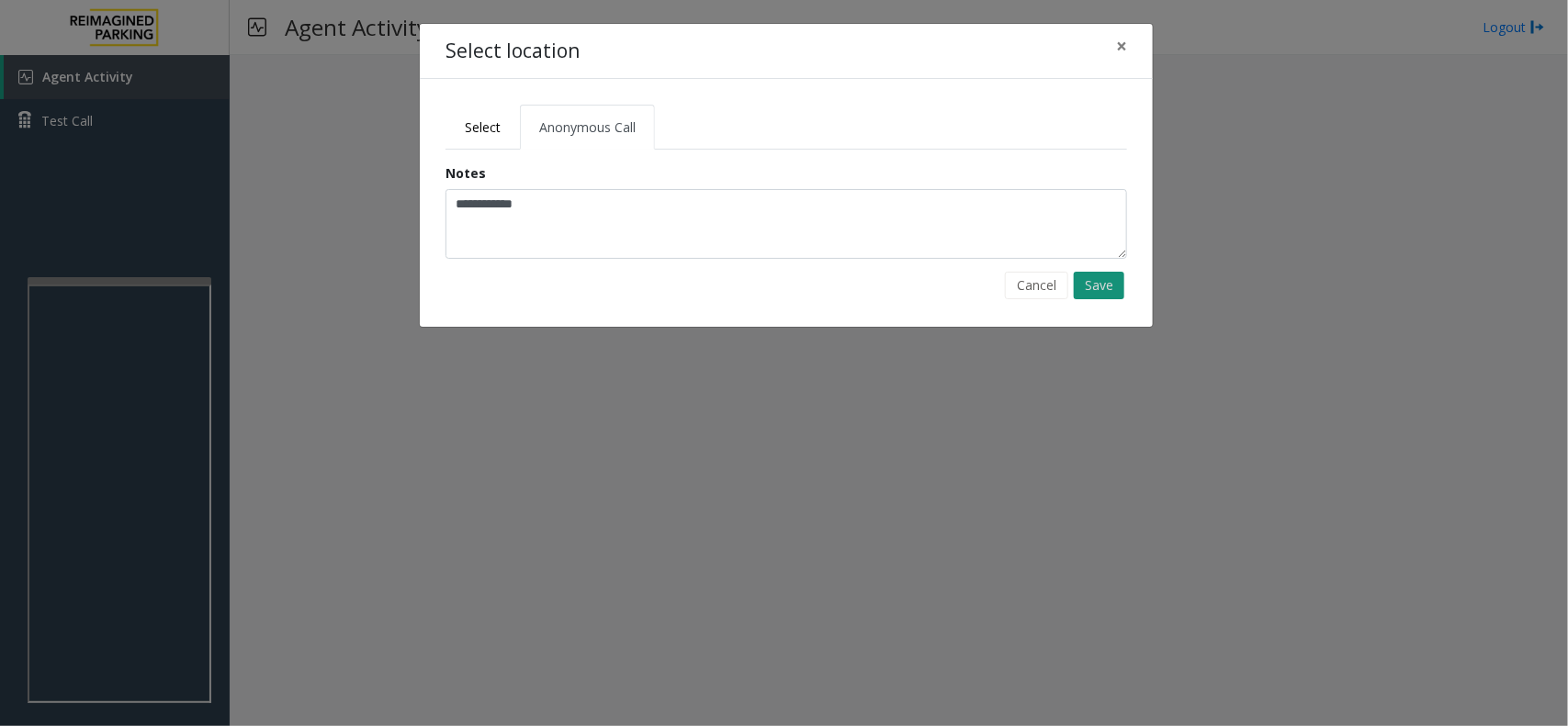
click at [1099, 283] on button "Save" at bounding box center [1099, 286] width 51 height 28
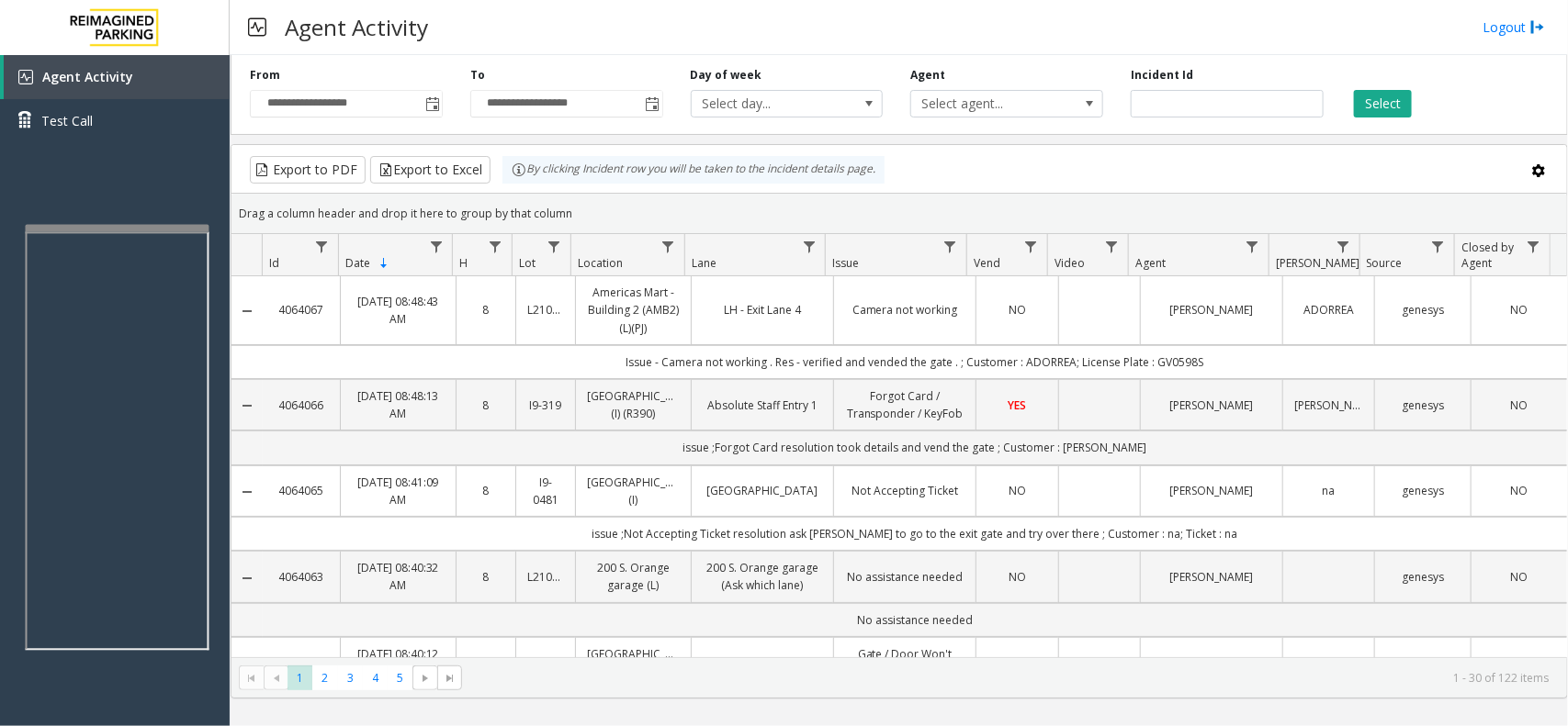
click at [119, 230] on div at bounding box center [117, 229] width 184 height 8
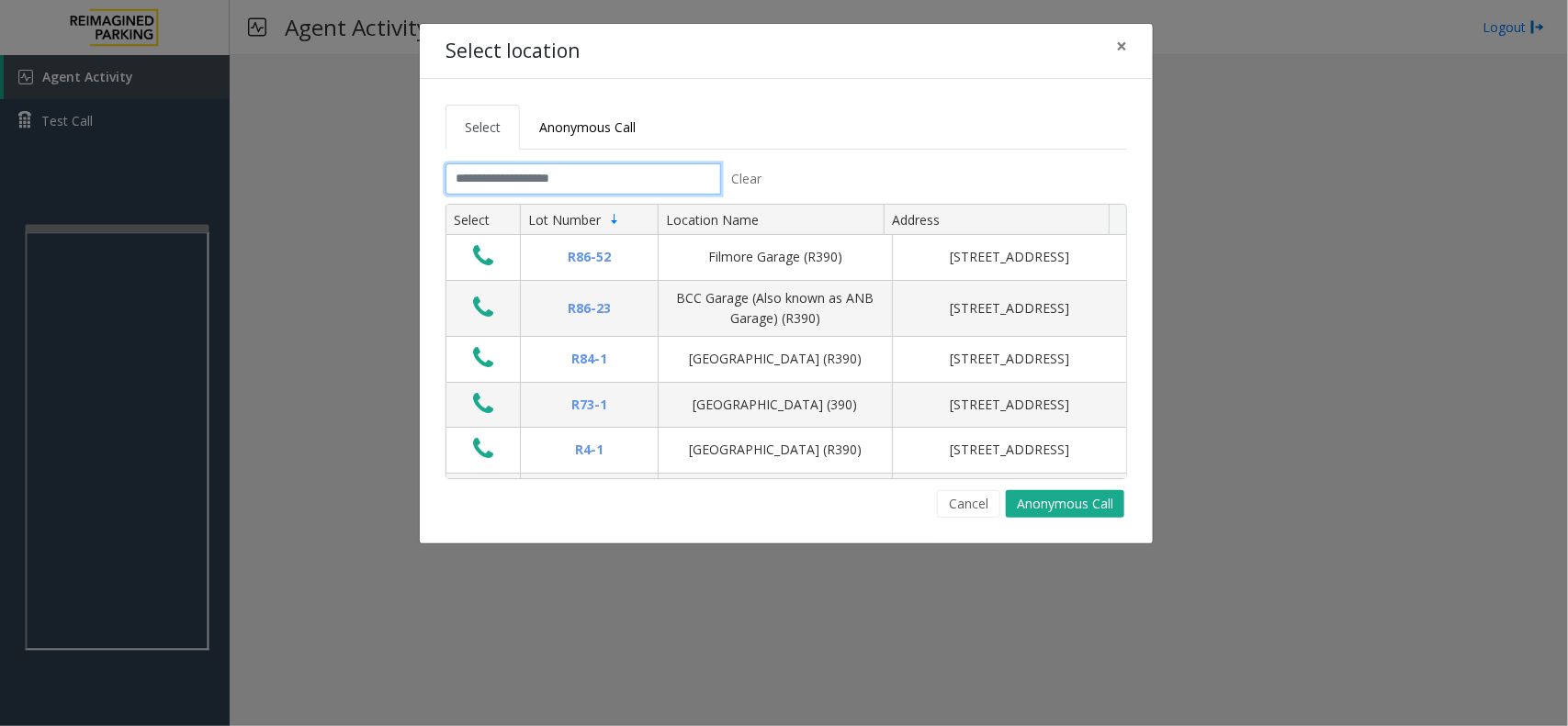
click at [583, 179] on input "text" at bounding box center [583, 179] width 275 height 31
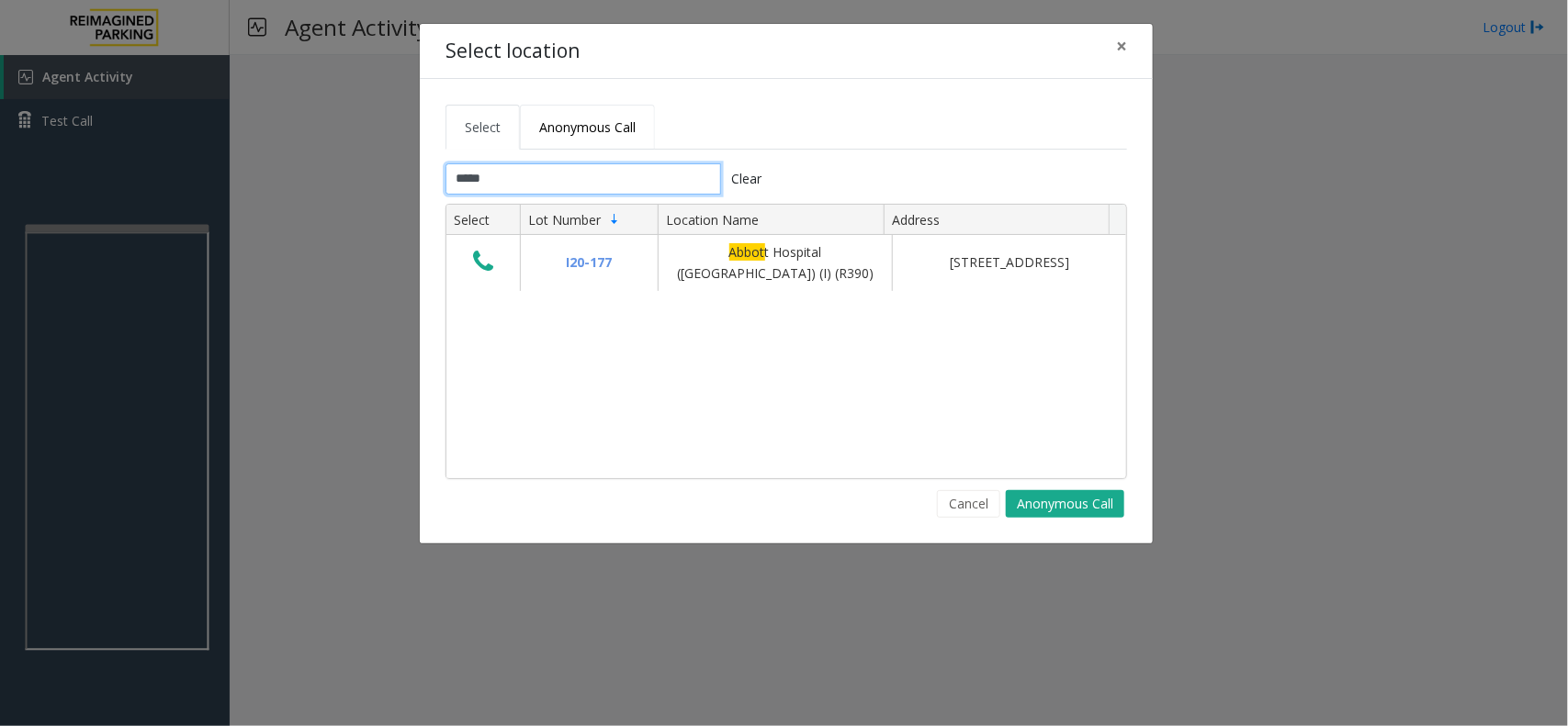
type input "*****"
click at [574, 124] on span "Anonymous Call" at bounding box center [587, 127] width 96 height 17
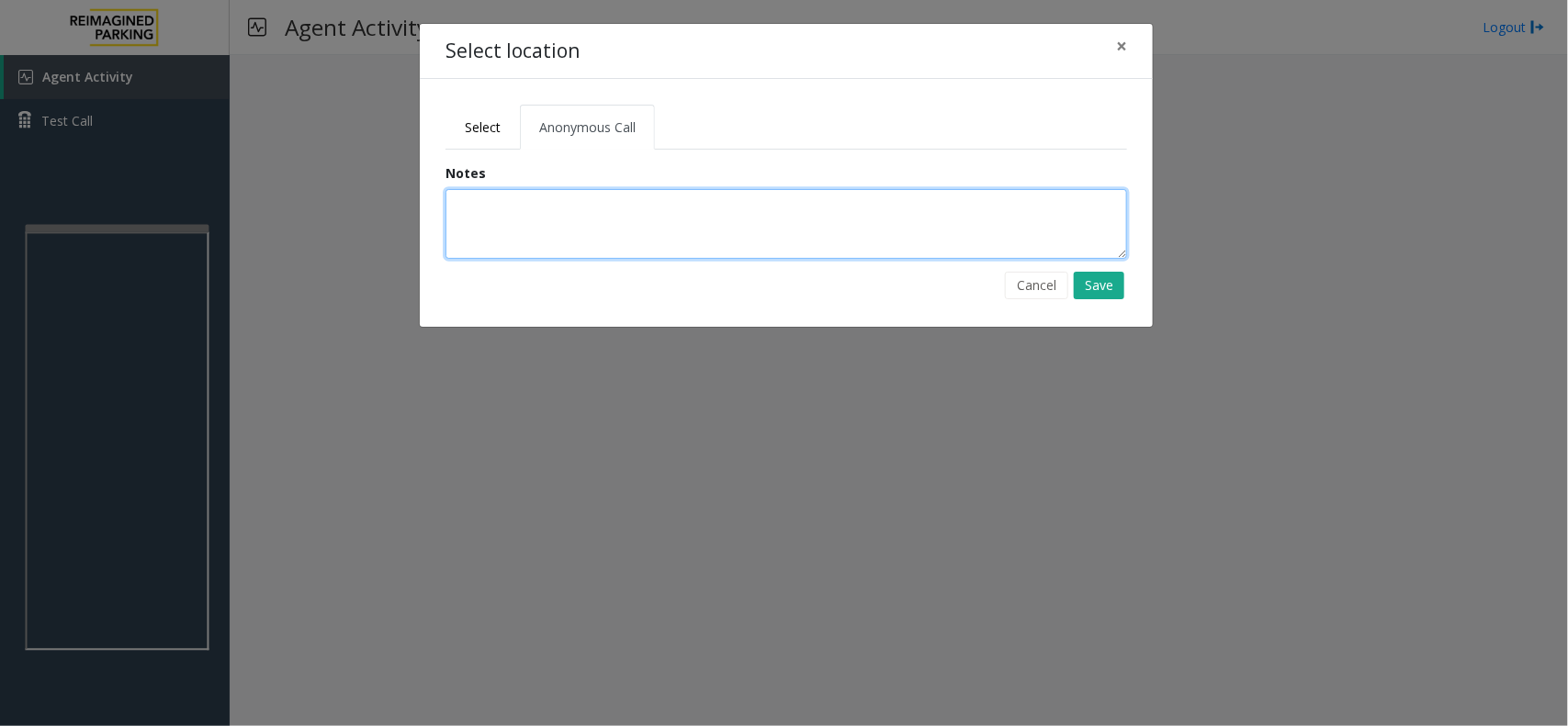
click at [549, 237] on textarea at bounding box center [786, 224] width 681 height 70
drag, startPoint x: 455, startPoint y: 207, endPoint x: 741, endPoint y: 202, distance: 286.0
click at [741, 202] on textarea "**********" at bounding box center [786, 224] width 681 height 70
type textarea "**********"
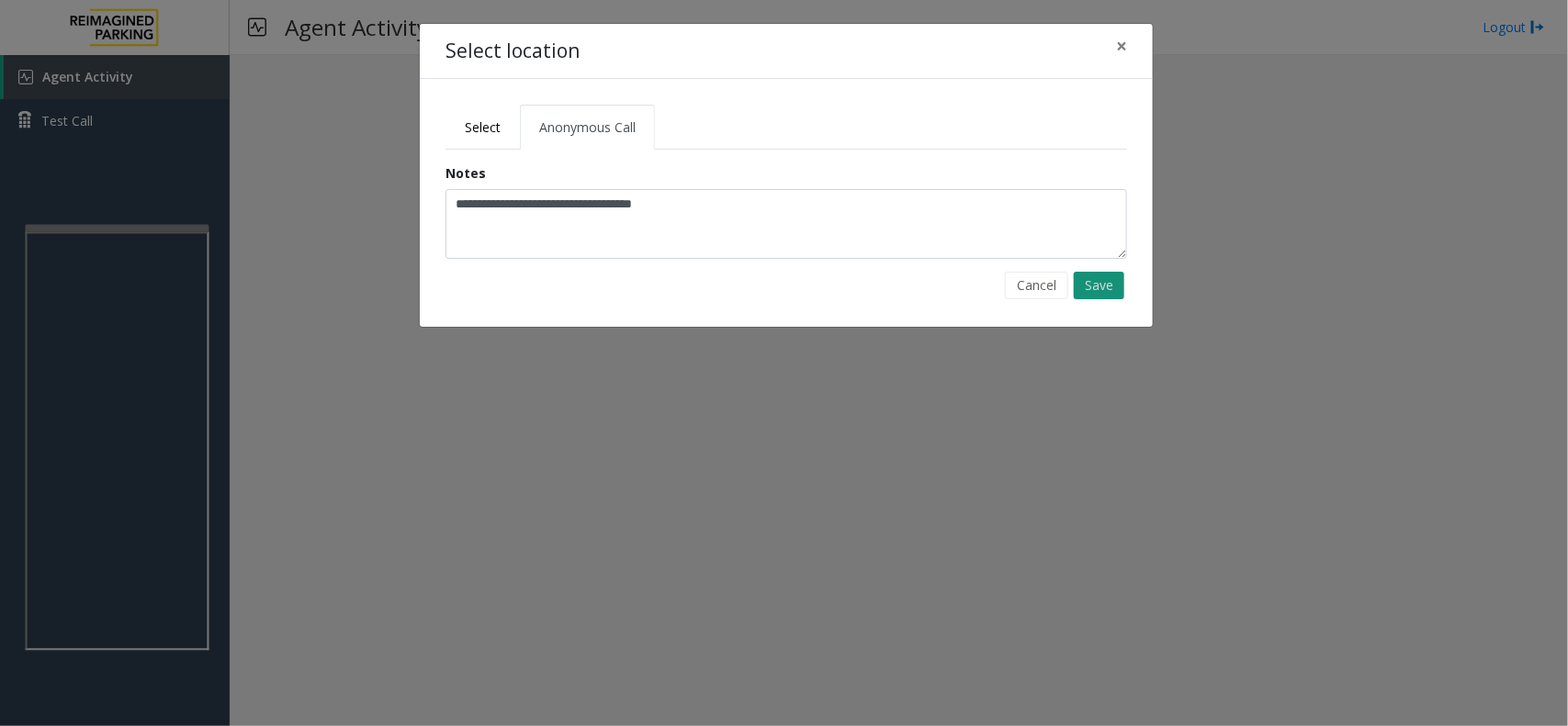
click at [1090, 292] on button "Save" at bounding box center [1099, 286] width 51 height 28
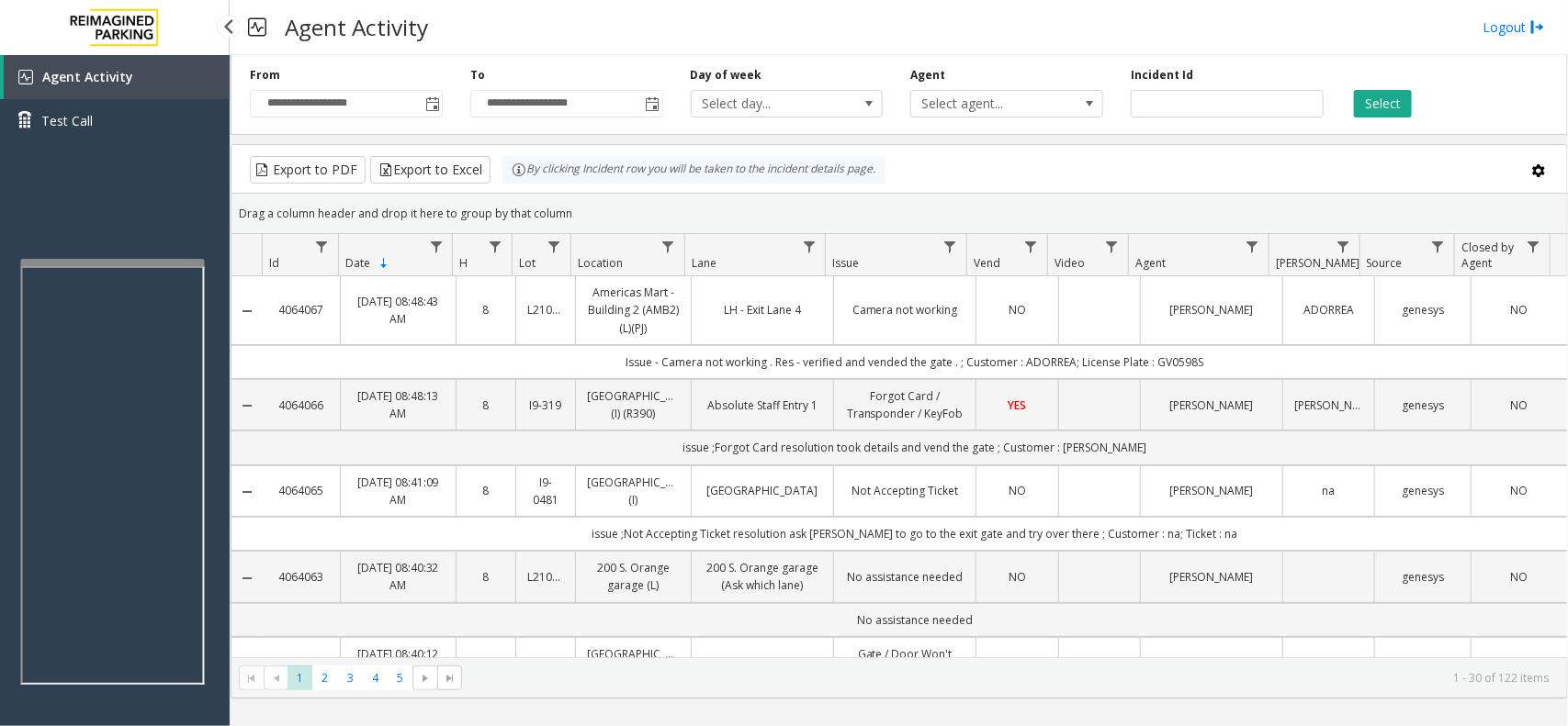
click at [111, 253] on app-root "**********" at bounding box center [784, 363] width 1568 height 726
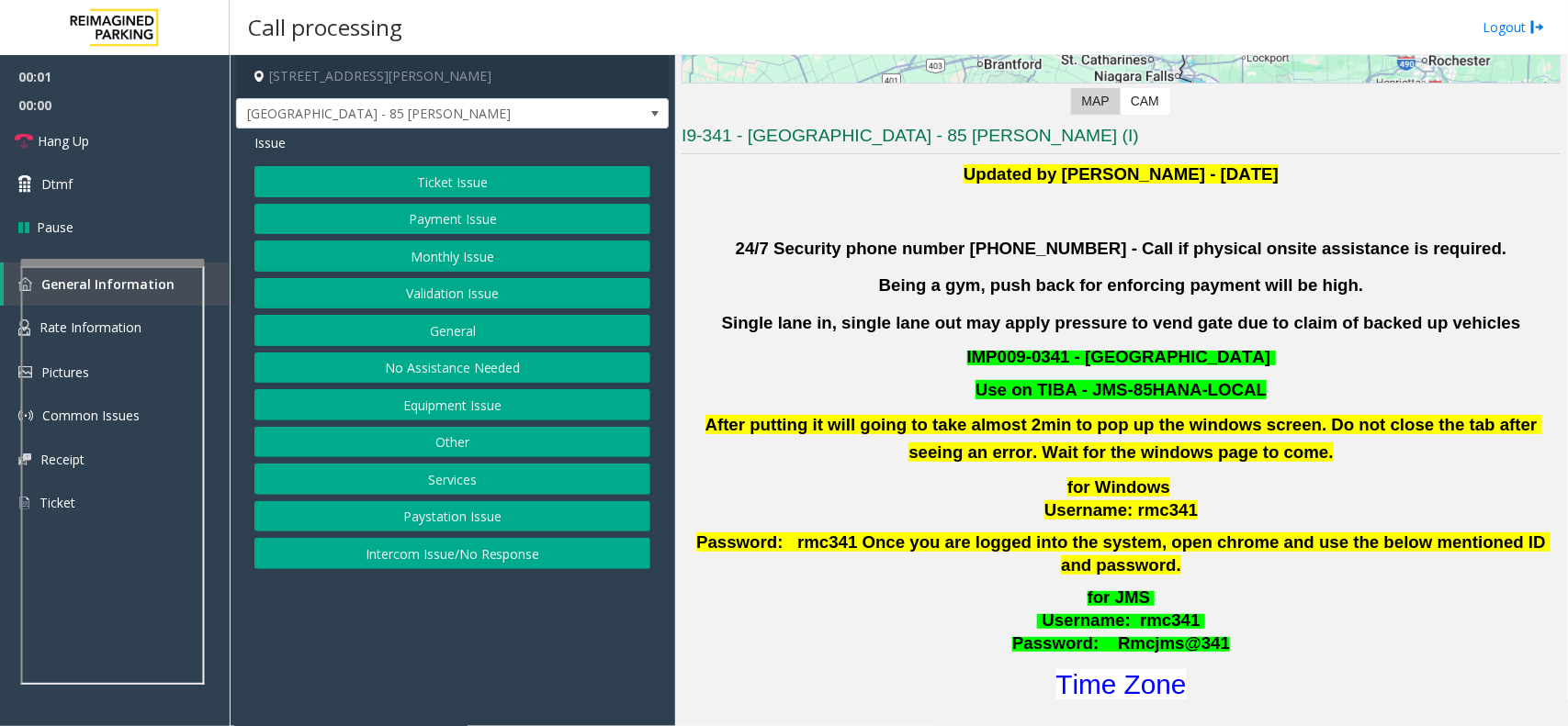
scroll to position [459, 0]
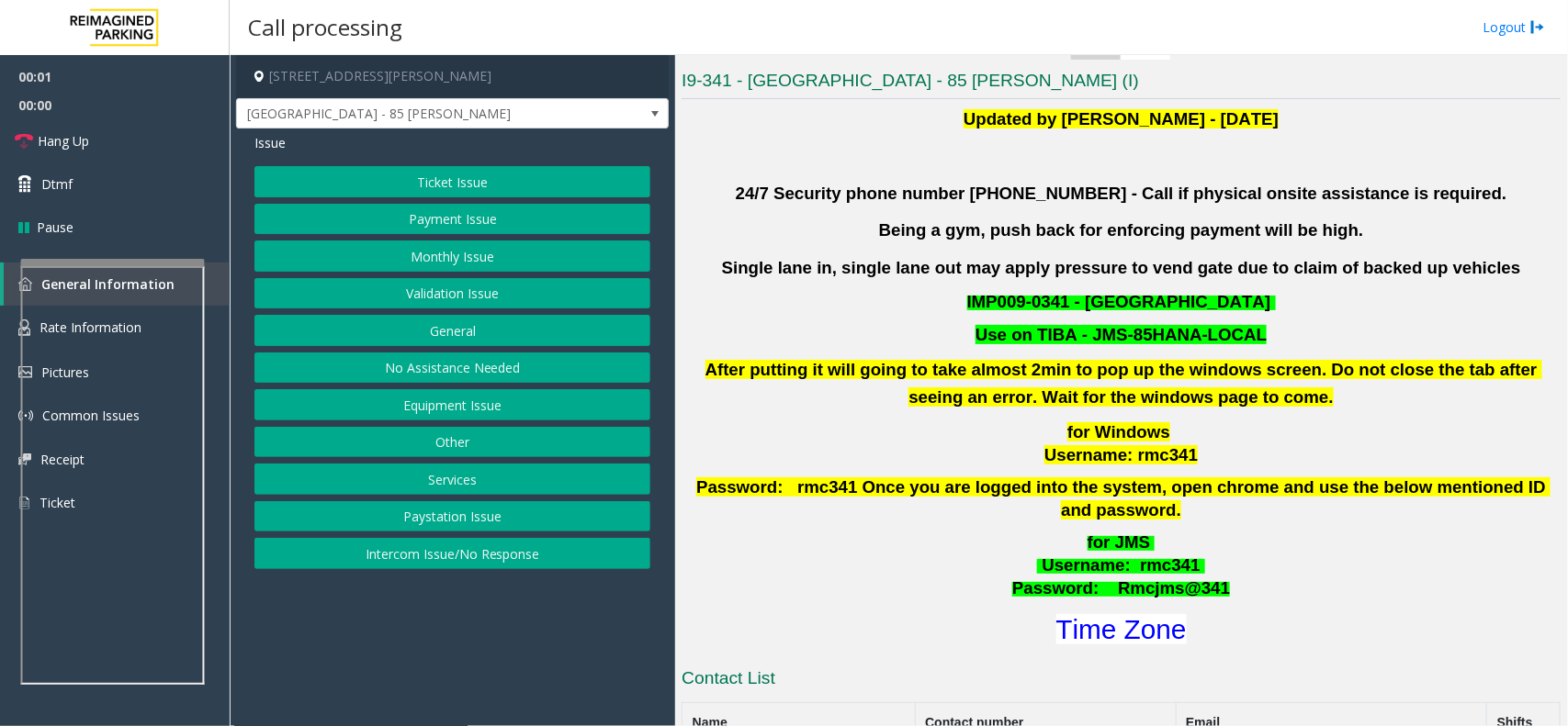
click at [395, 291] on button "Validation Issue" at bounding box center [451, 293] width 395 height 31
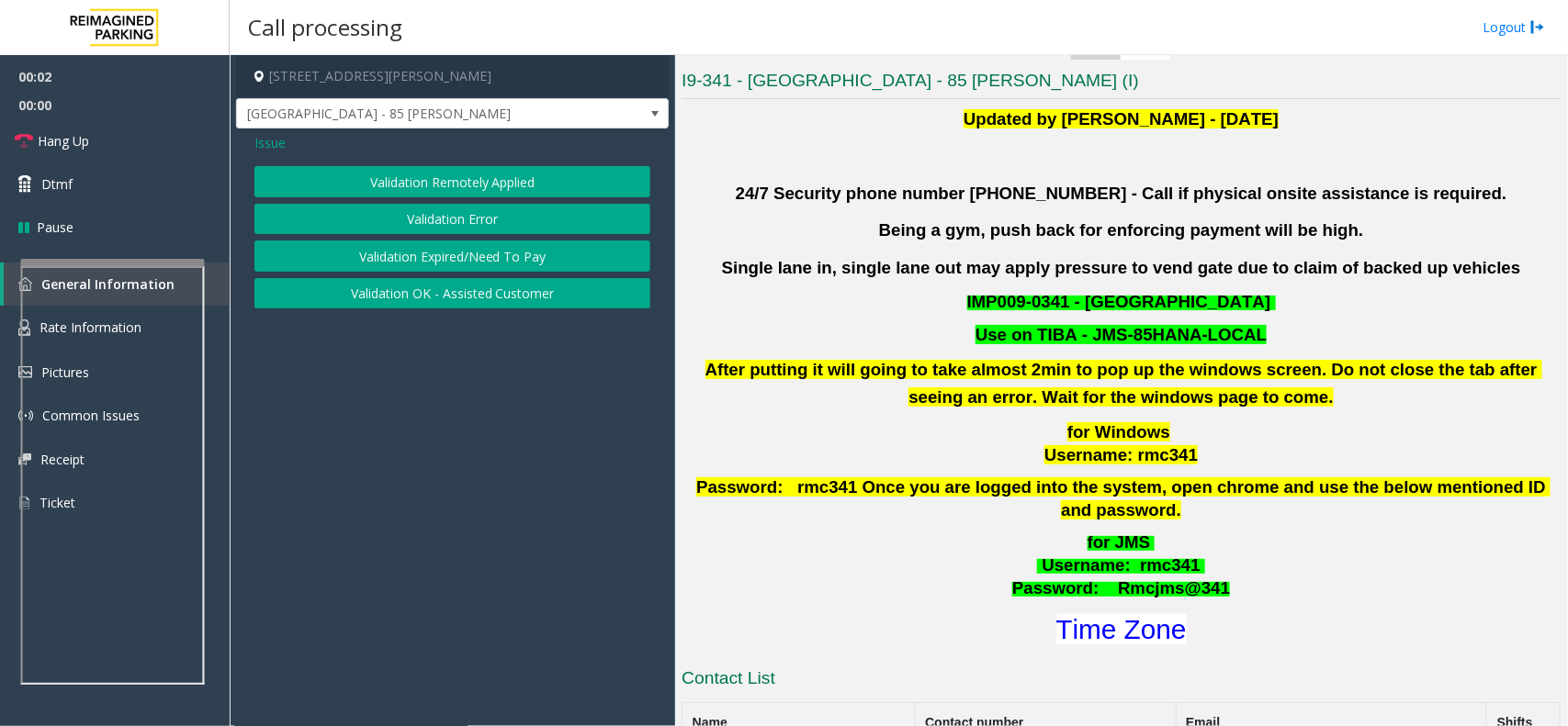
click at [404, 228] on button "Validation Error" at bounding box center [451, 219] width 395 height 31
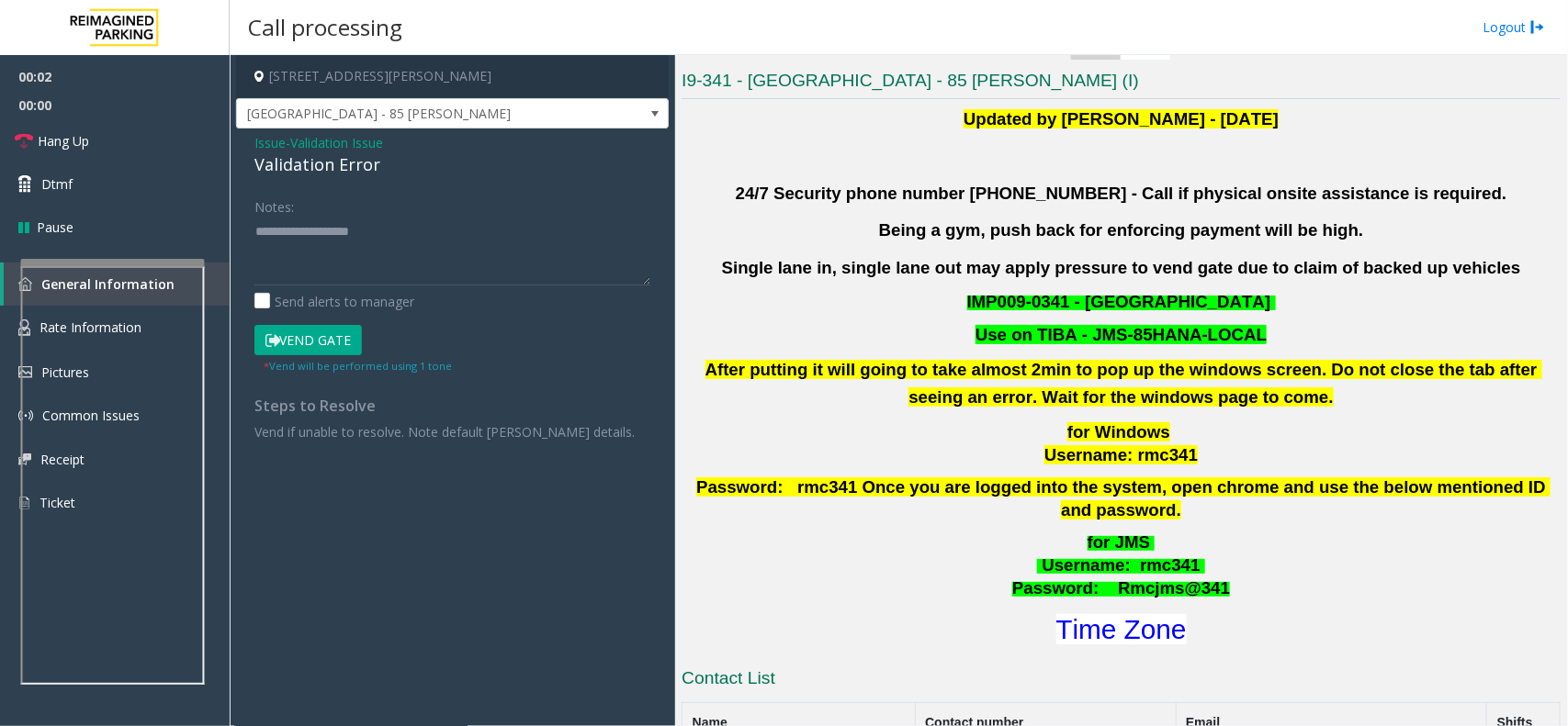
click at [316, 161] on div "Validation Error" at bounding box center [451, 164] width 395 height 25
copy div "Validation Error"
click at [328, 243] on textarea at bounding box center [451, 251] width 395 height 69
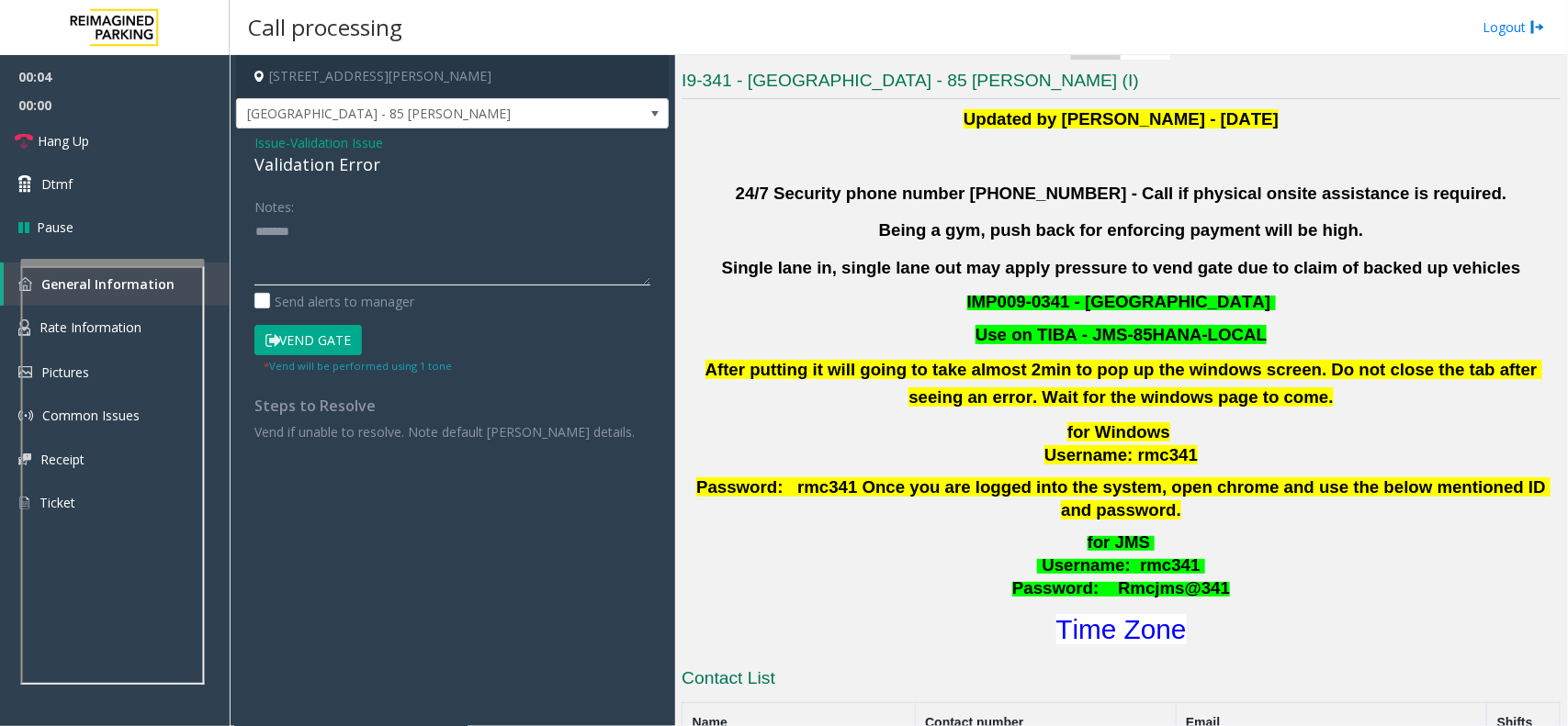
paste textarea "**********"
click at [1091, 621] on font "Time Zone" at bounding box center [1122, 630] width 131 height 31
click at [345, 268] on textarea at bounding box center [451, 251] width 395 height 69
click at [384, 235] on textarea at bounding box center [451, 251] width 395 height 69
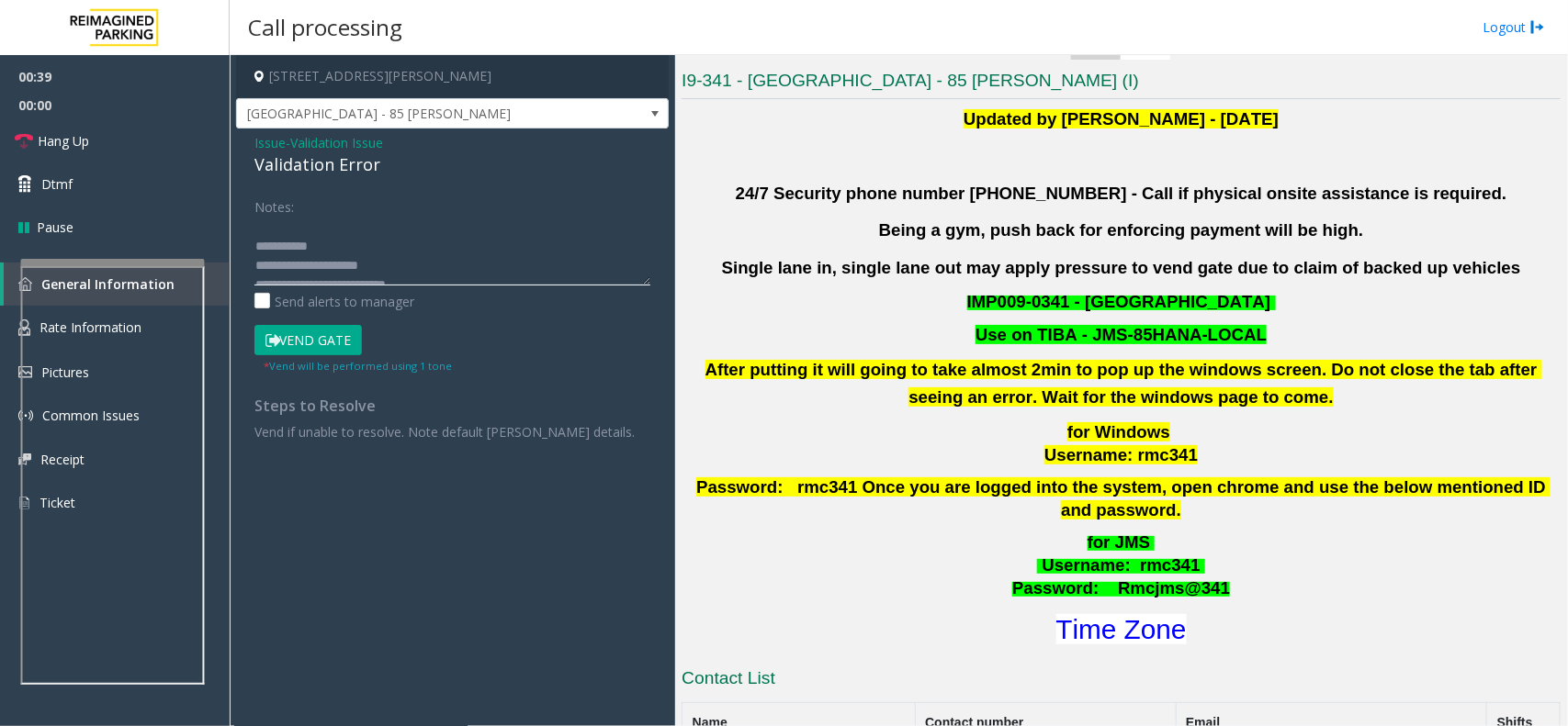
scroll to position [0, 0]
click at [356, 264] on textarea at bounding box center [451, 251] width 395 height 69
type textarea "**********"
click at [340, 341] on button "Vend Gate" at bounding box center [308, 340] width 108 height 31
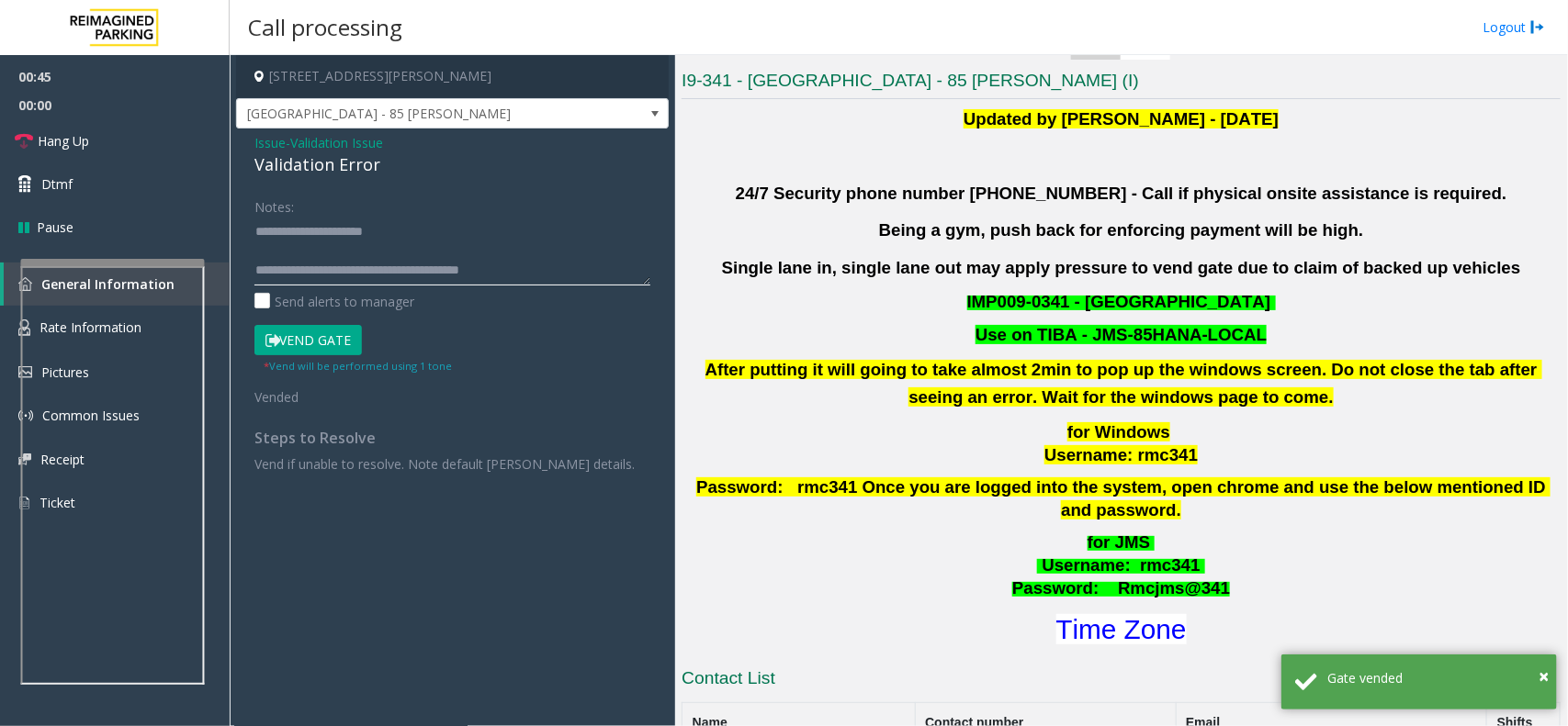
click at [378, 236] on textarea at bounding box center [451, 251] width 395 height 69
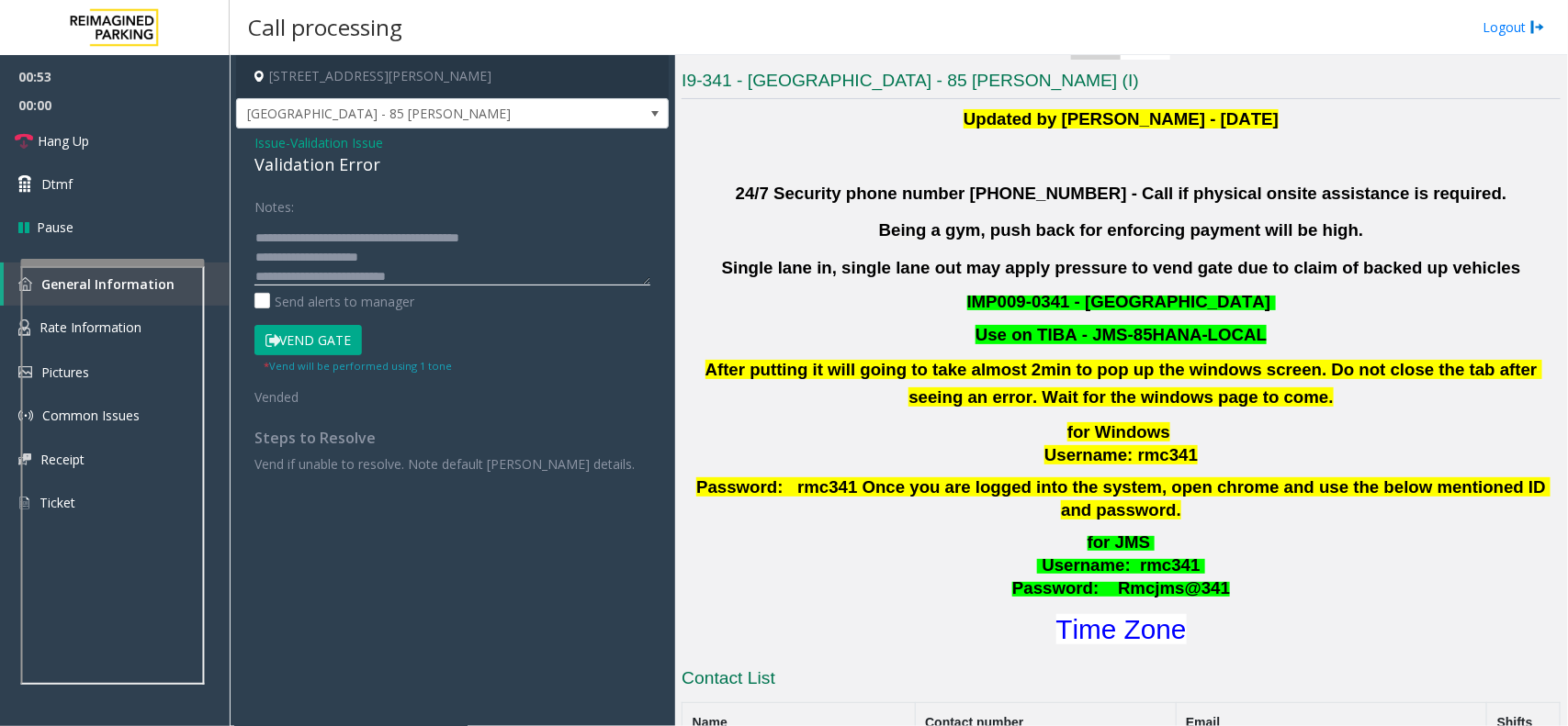
scroll to position [51, 0]
click at [337, 333] on button "Vend Gate" at bounding box center [308, 340] width 108 height 31
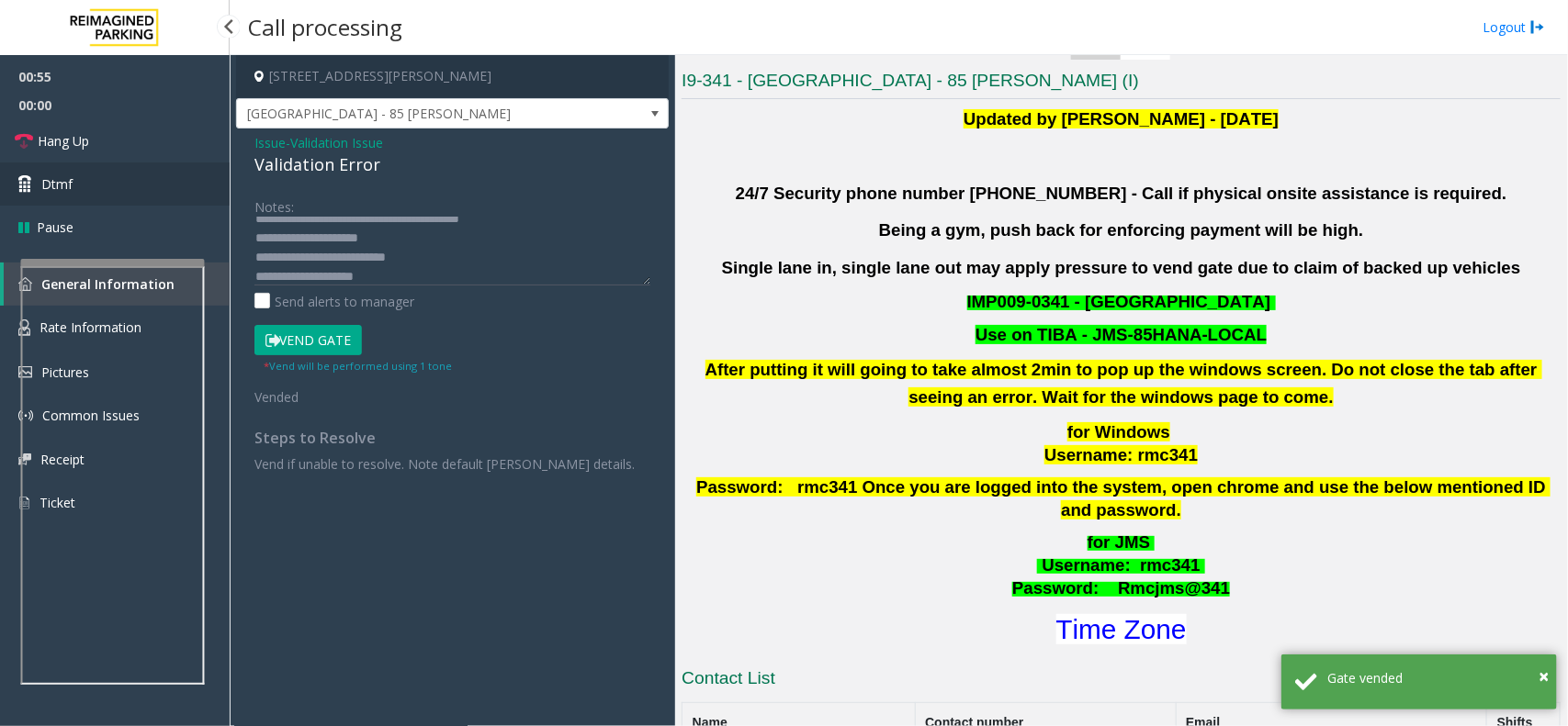
click at [56, 163] on link "Dtmf" at bounding box center [114, 184] width 230 height 43
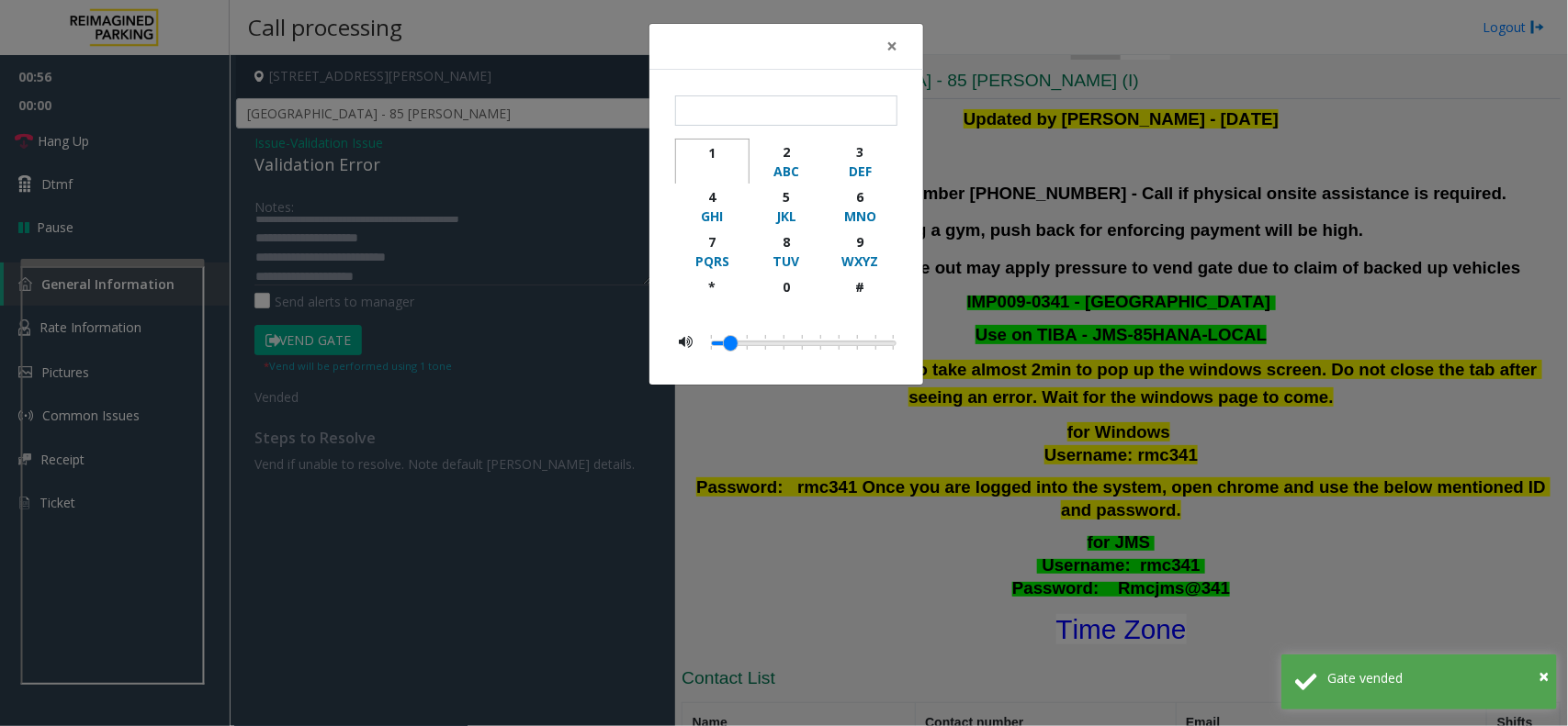
click at [714, 163] on div "button" at bounding box center [712, 171] width 51 height 18
type input "*"
click at [889, 53] on span "×" at bounding box center [891, 45] width 11 height 26
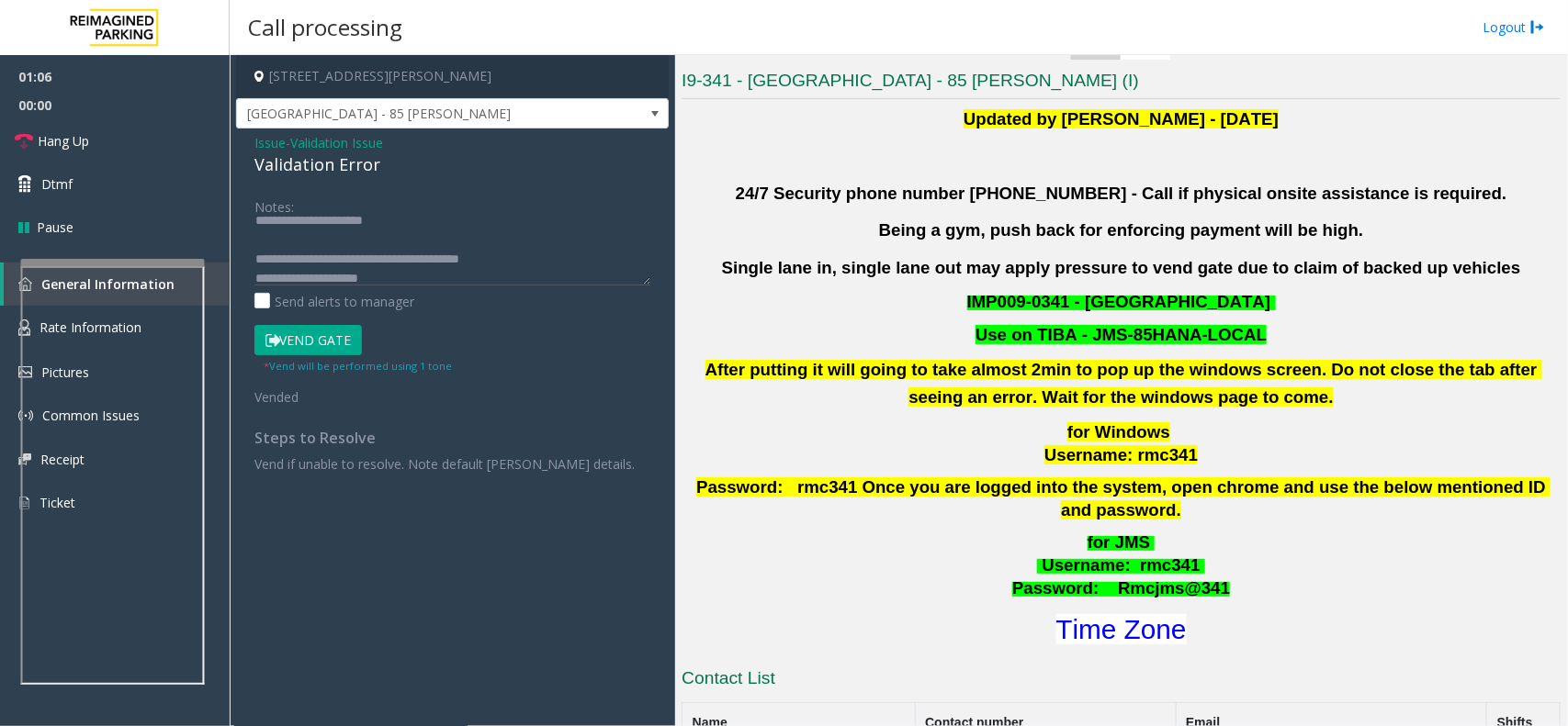
scroll to position [0, 0]
click at [537, 269] on textarea at bounding box center [451, 251] width 395 height 69
click at [111, 149] on link "Hang Up" at bounding box center [114, 140] width 230 height 43
click at [556, 273] on textarea at bounding box center [451, 251] width 395 height 69
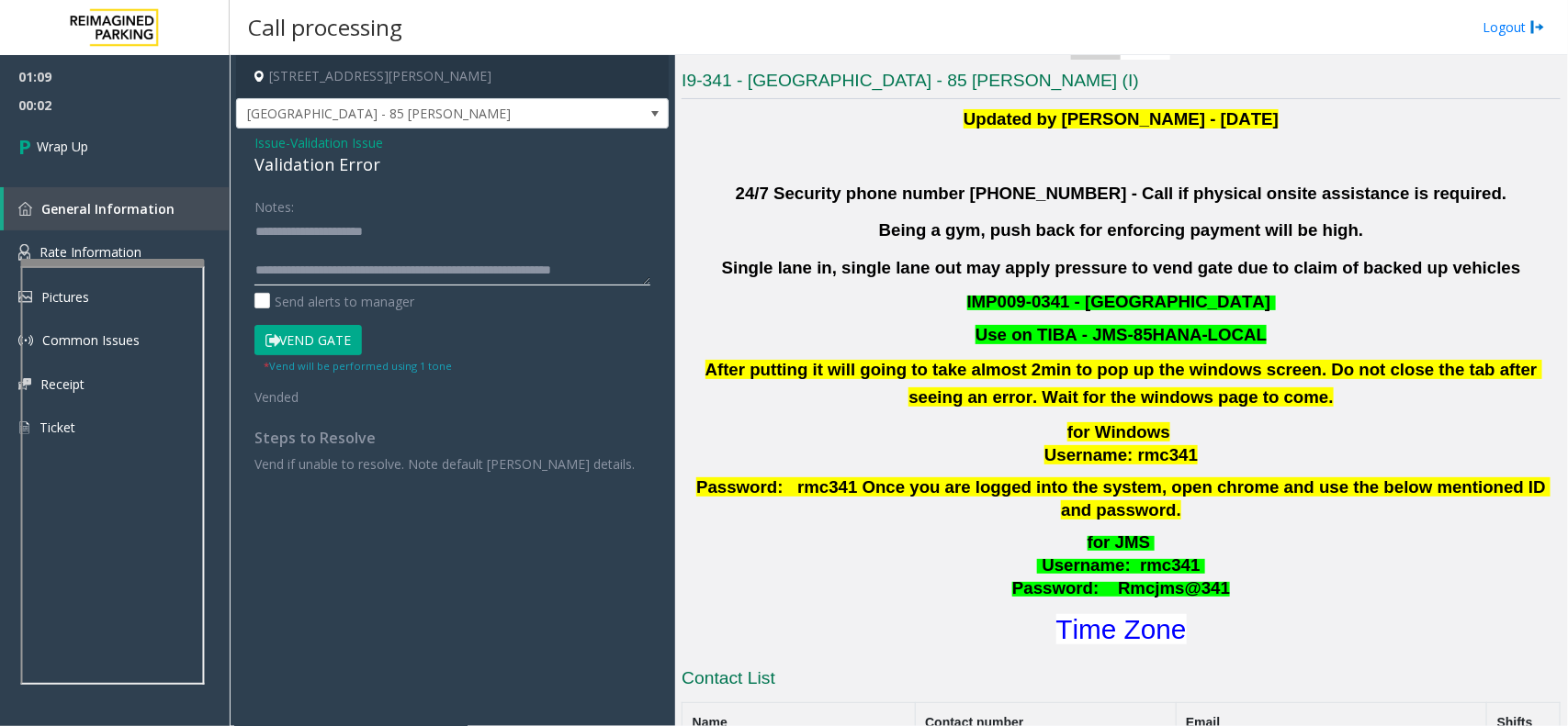
scroll to position [12, 0]
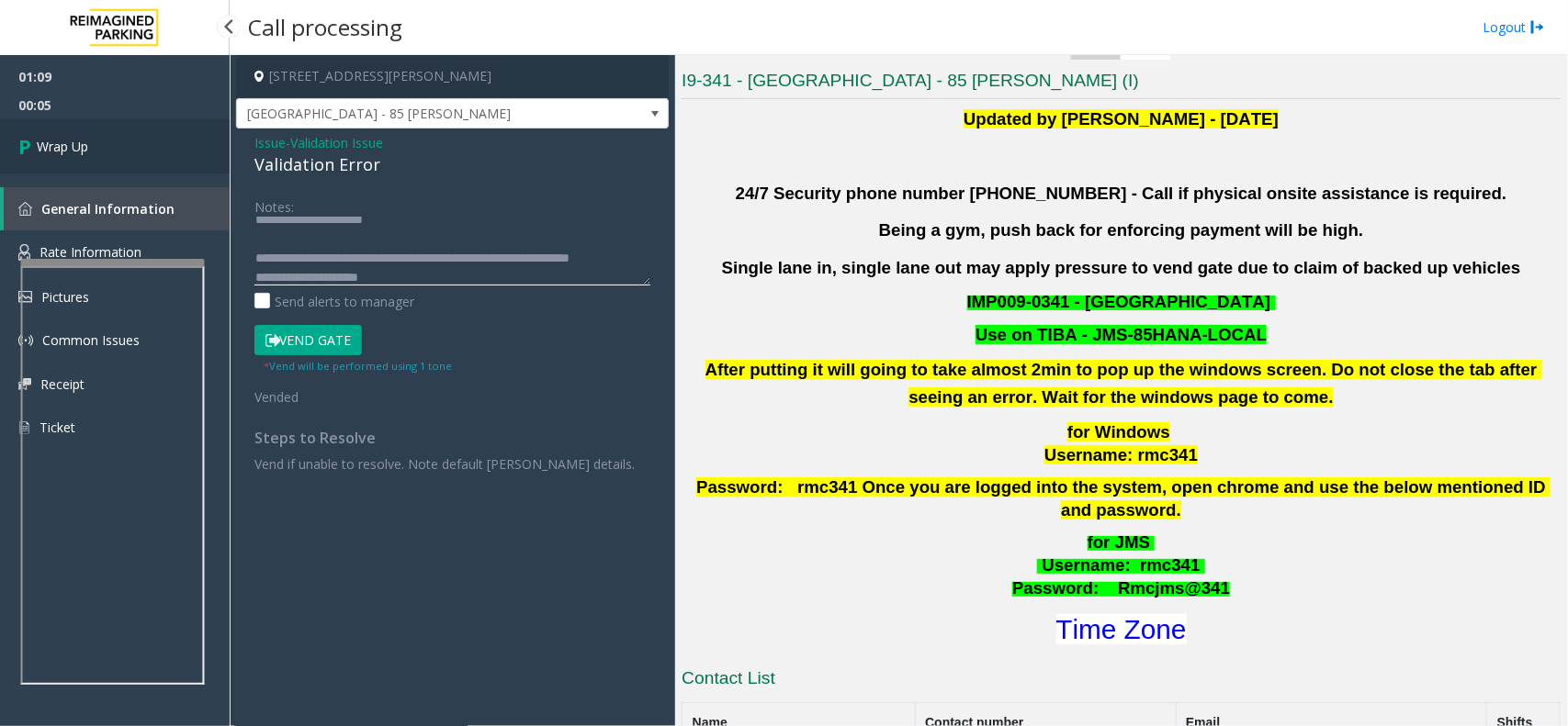
type textarea "**********"
click at [86, 139] on span "Wrap Up" at bounding box center [62, 146] width 51 height 19
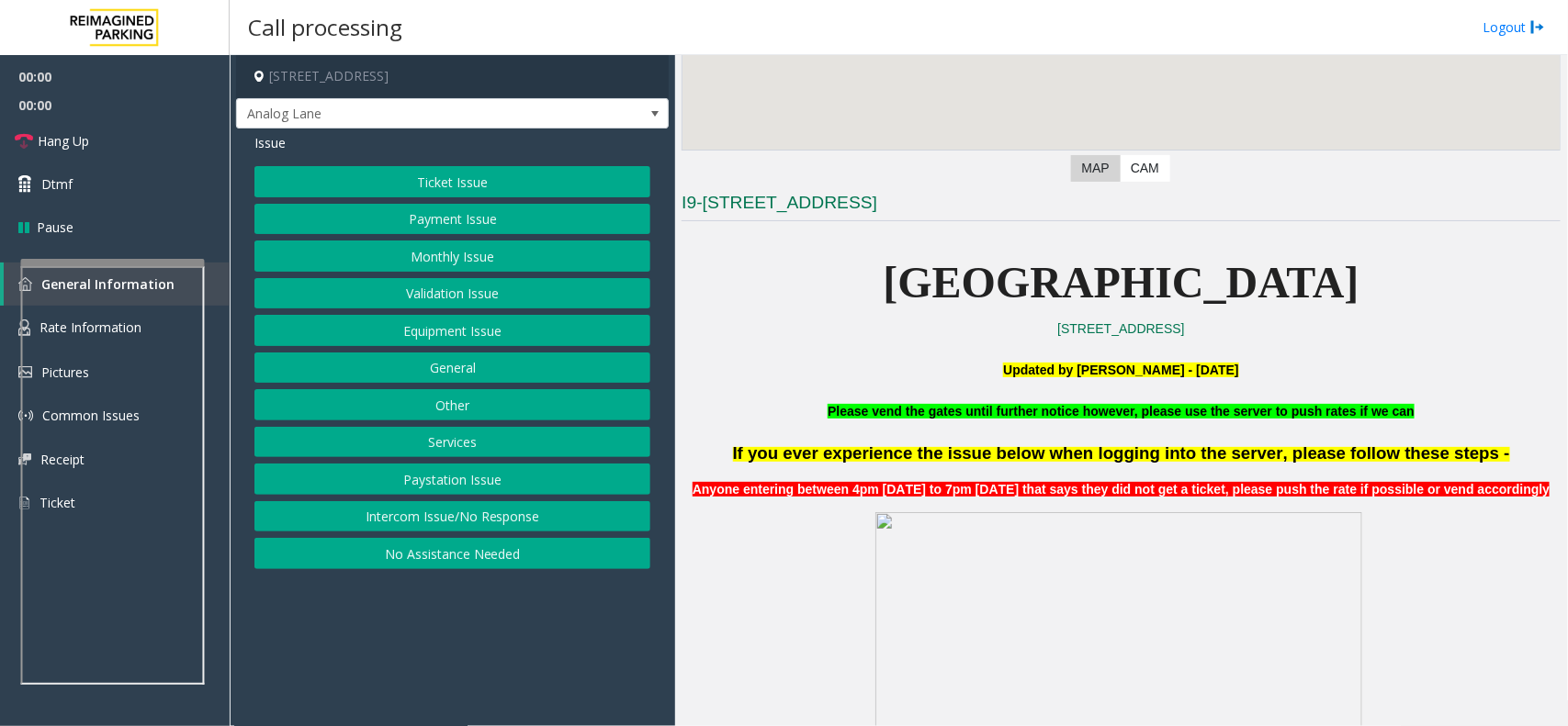
scroll to position [344, 0]
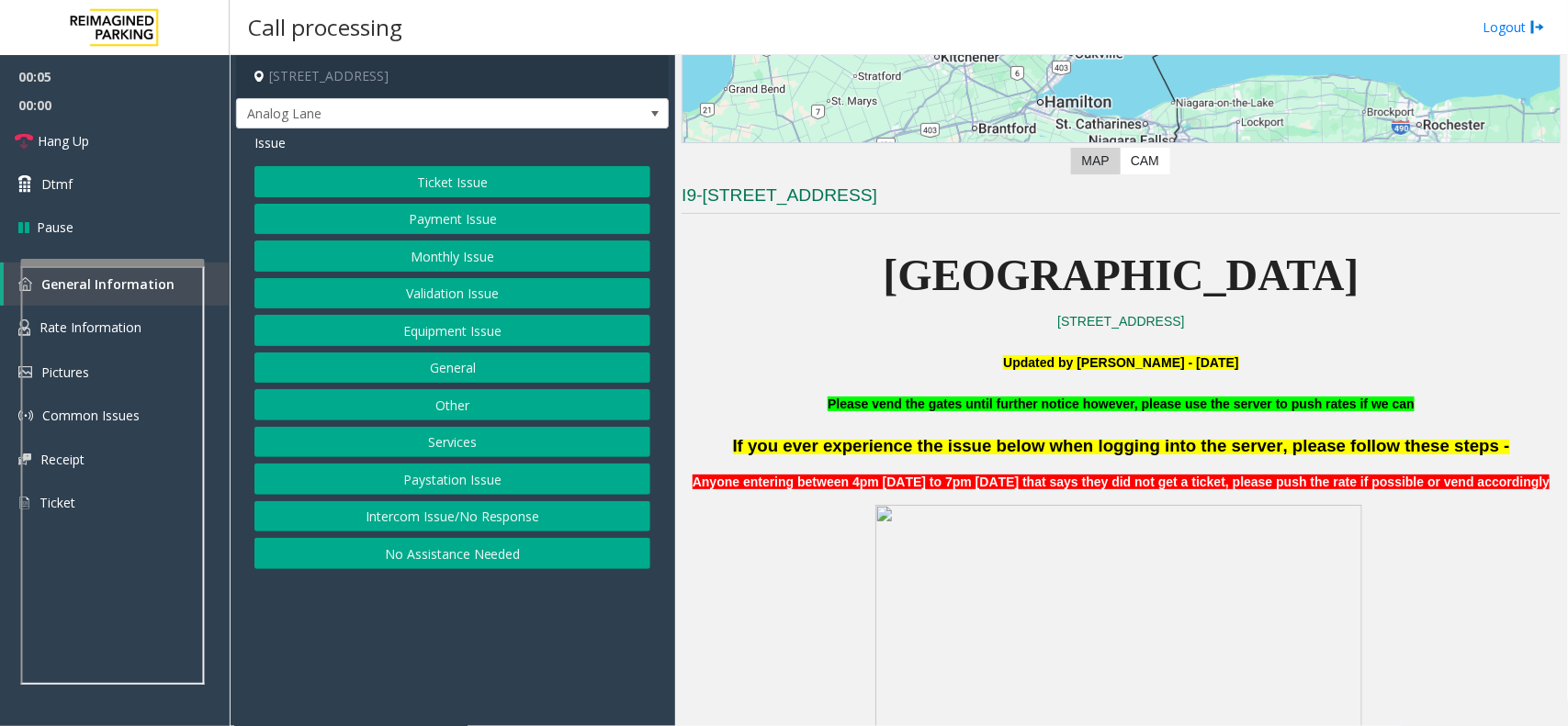
click at [539, 531] on button "Intercom Issue/No Response" at bounding box center [451, 516] width 395 height 31
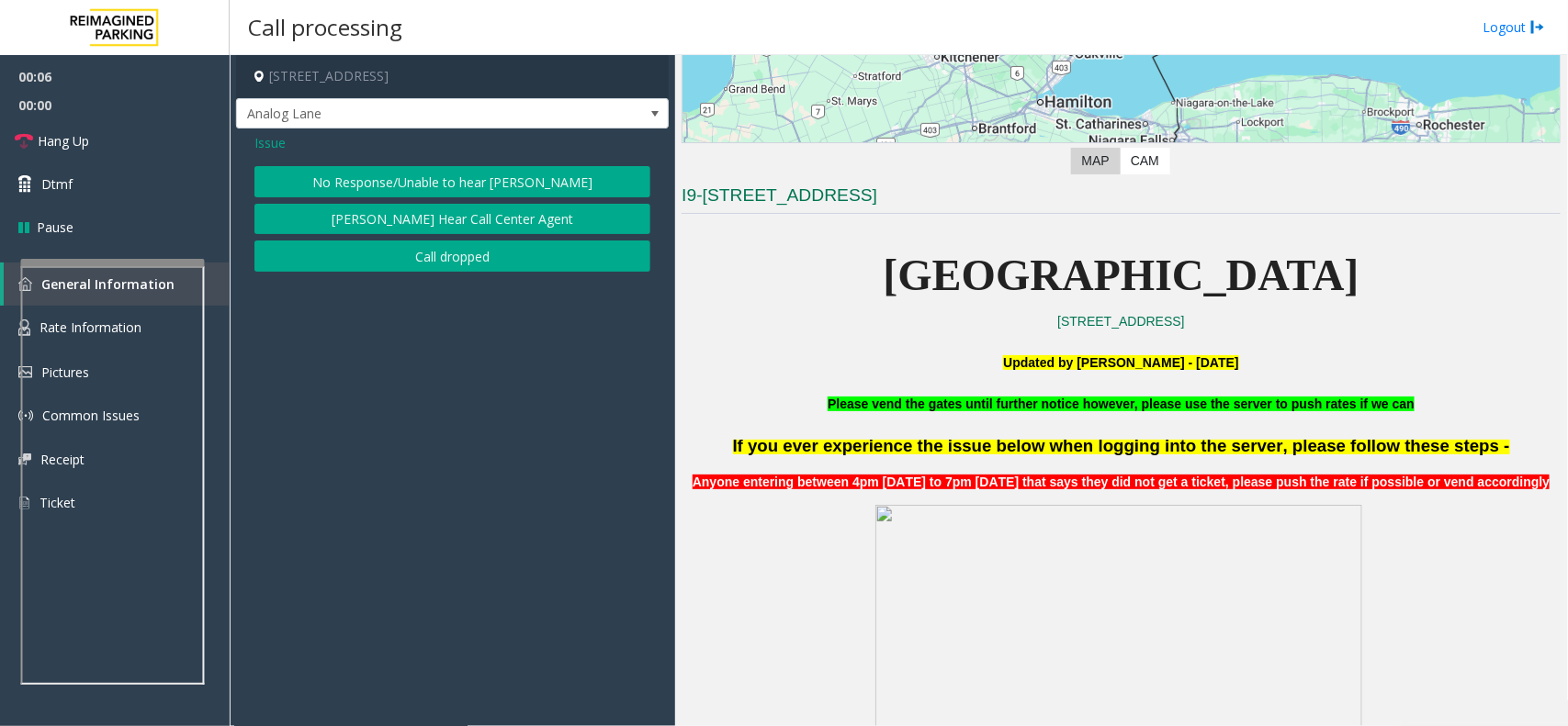
click at [414, 184] on button "No Response/Unable to hear [PERSON_NAME]" at bounding box center [451, 182] width 395 height 31
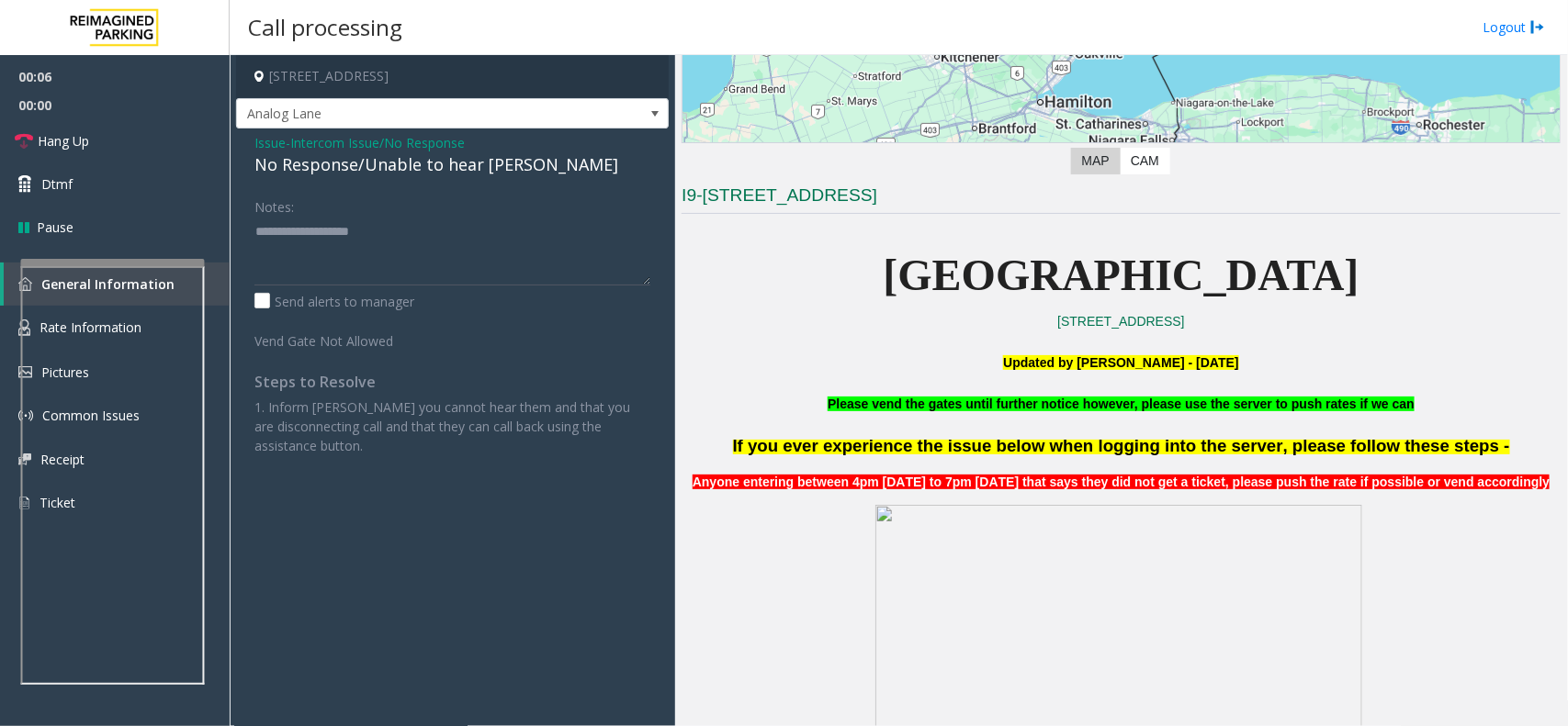
click at [397, 172] on div "No Response/Unable to hear [PERSON_NAME]" at bounding box center [451, 164] width 395 height 25
copy div "No Response/Unable to hear [PERSON_NAME]"
click at [382, 227] on textarea at bounding box center [451, 251] width 395 height 69
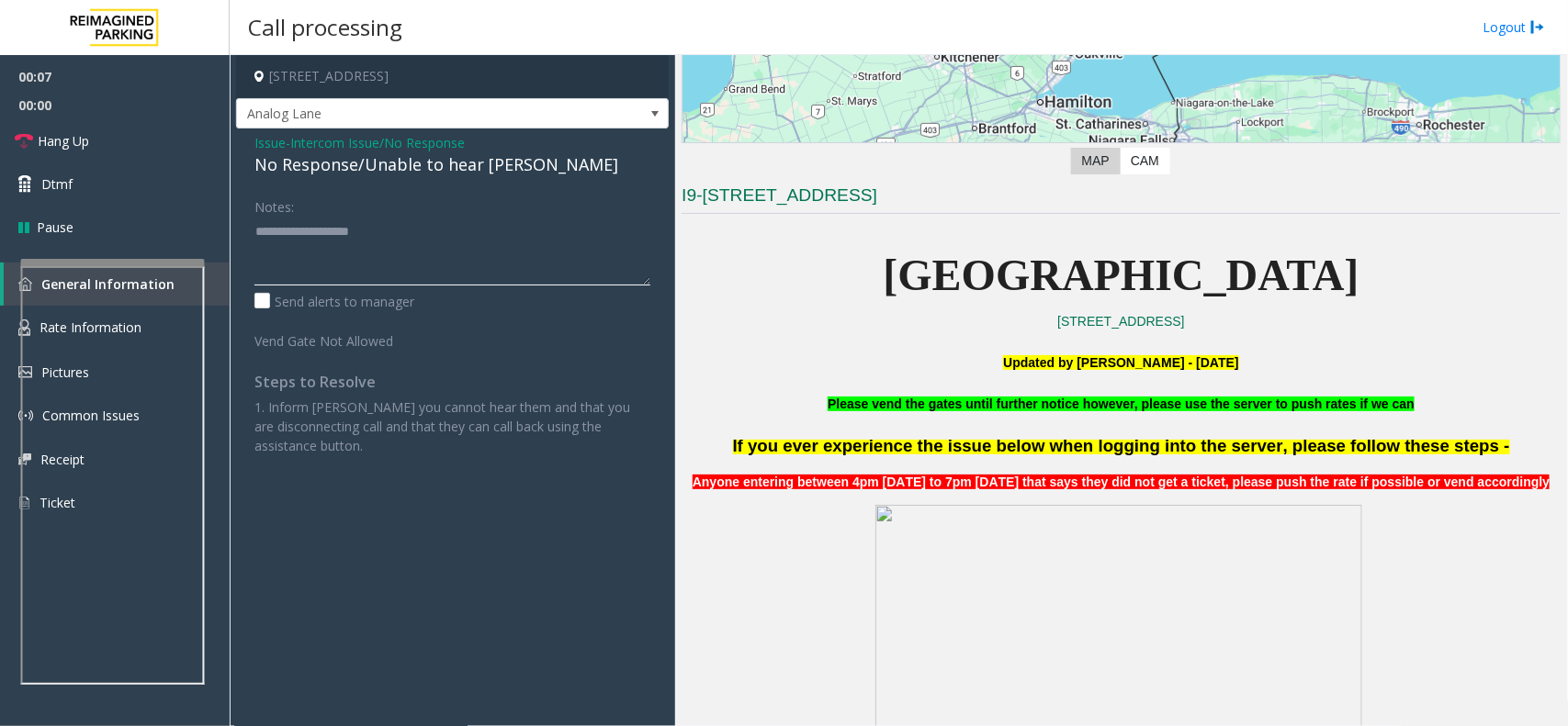
paste textarea "**********"
type textarea "**********"
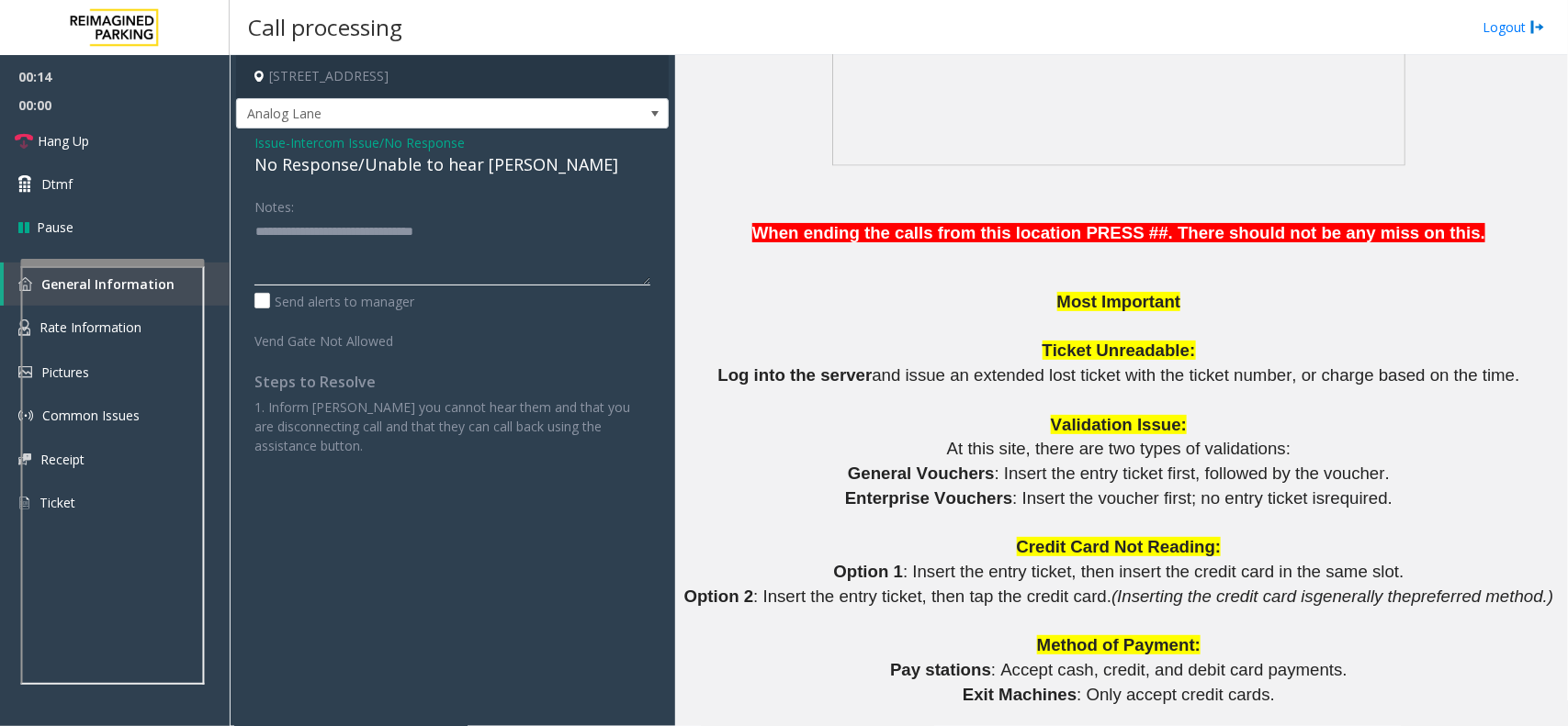
scroll to position [2180, 0]
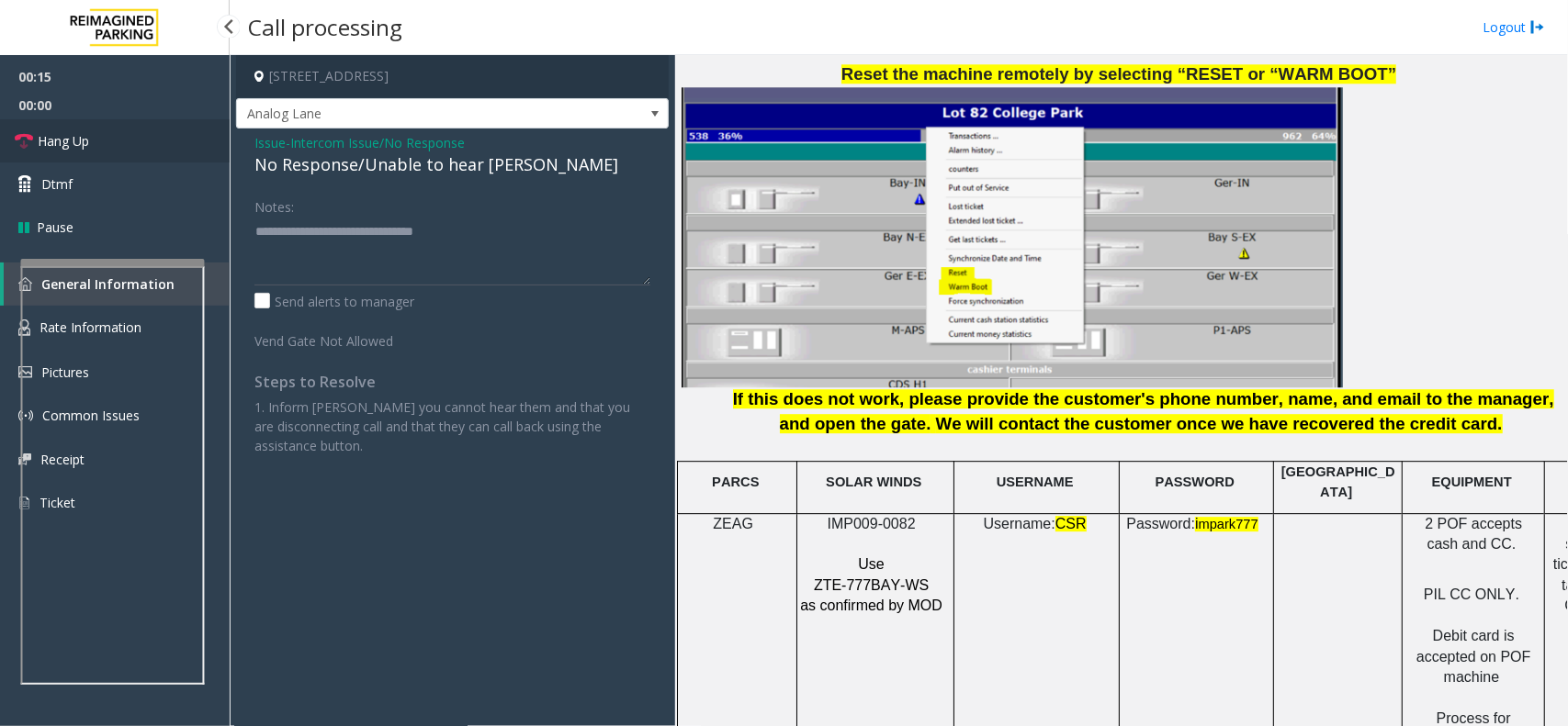
click at [115, 144] on link "Hang Up" at bounding box center [114, 140] width 230 height 43
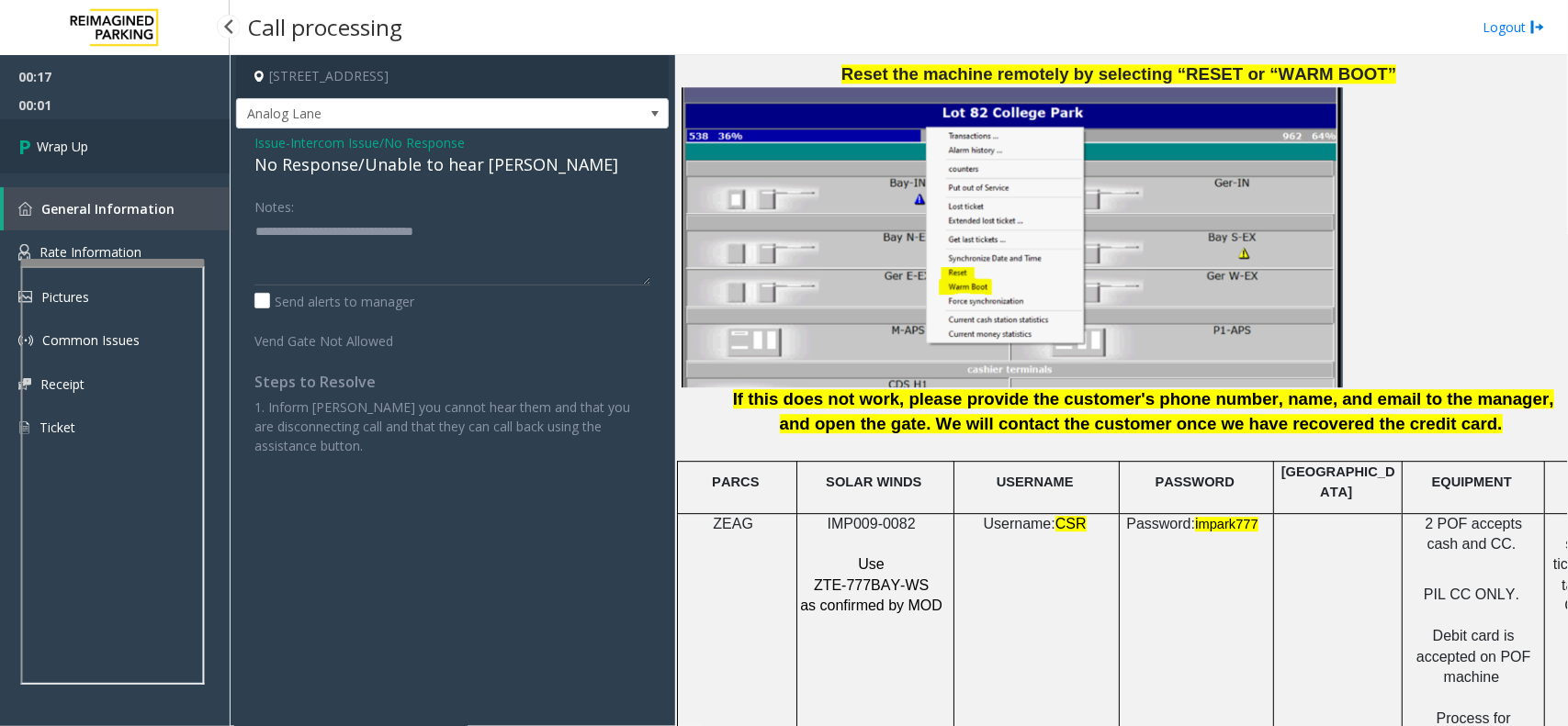
click at [115, 144] on link "Wrap Up" at bounding box center [114, 146] width 230 height 54
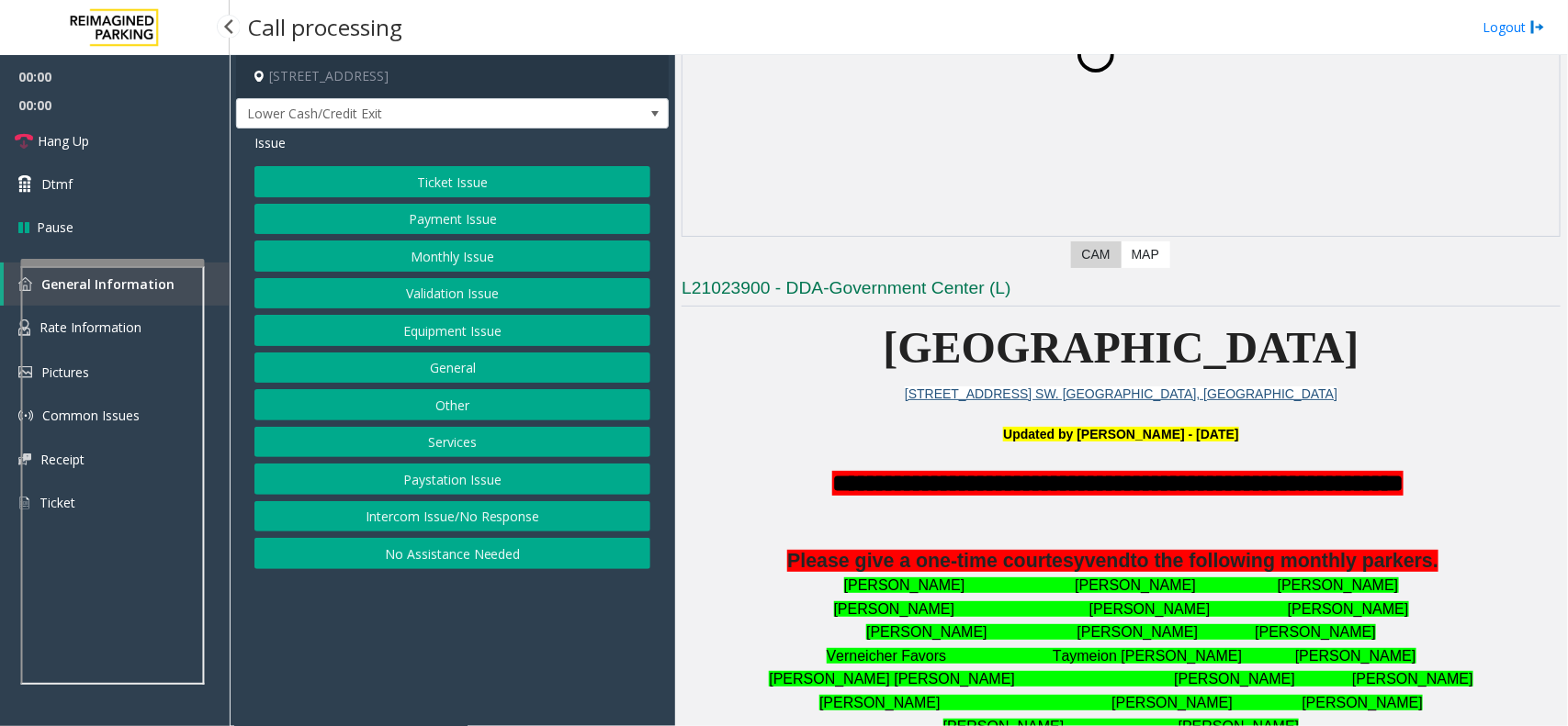
scroll to position [230, 0]
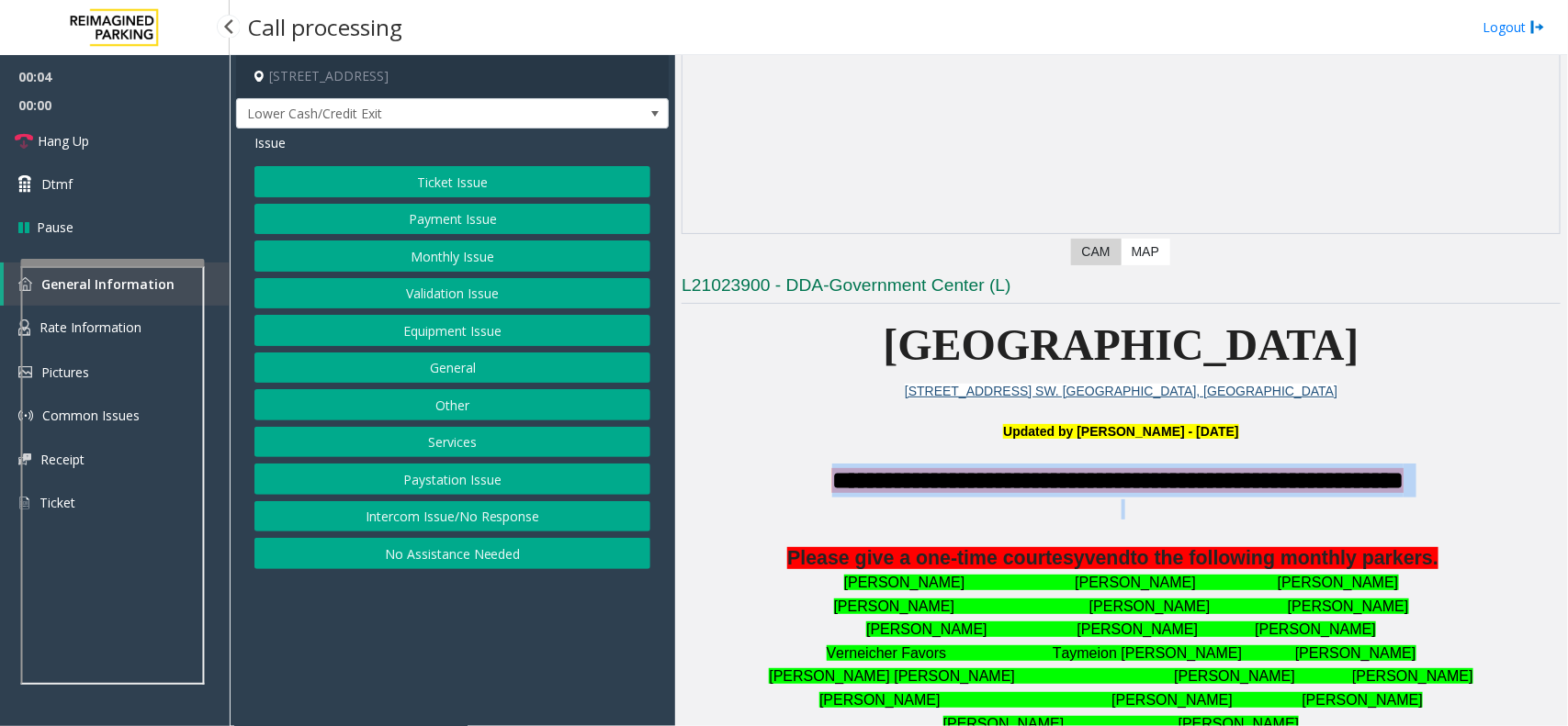
drag, startPoint x: 805, startPoint y: 480, endPoint x: 1472, endPoint y: 506, distance: 667.5
click at [1472, 506] on div "**********" at bounding box center [1121, 600] width 879 height 273
click at [1467, 511] on p at bounding box center [1121, 509] width 879 height 20
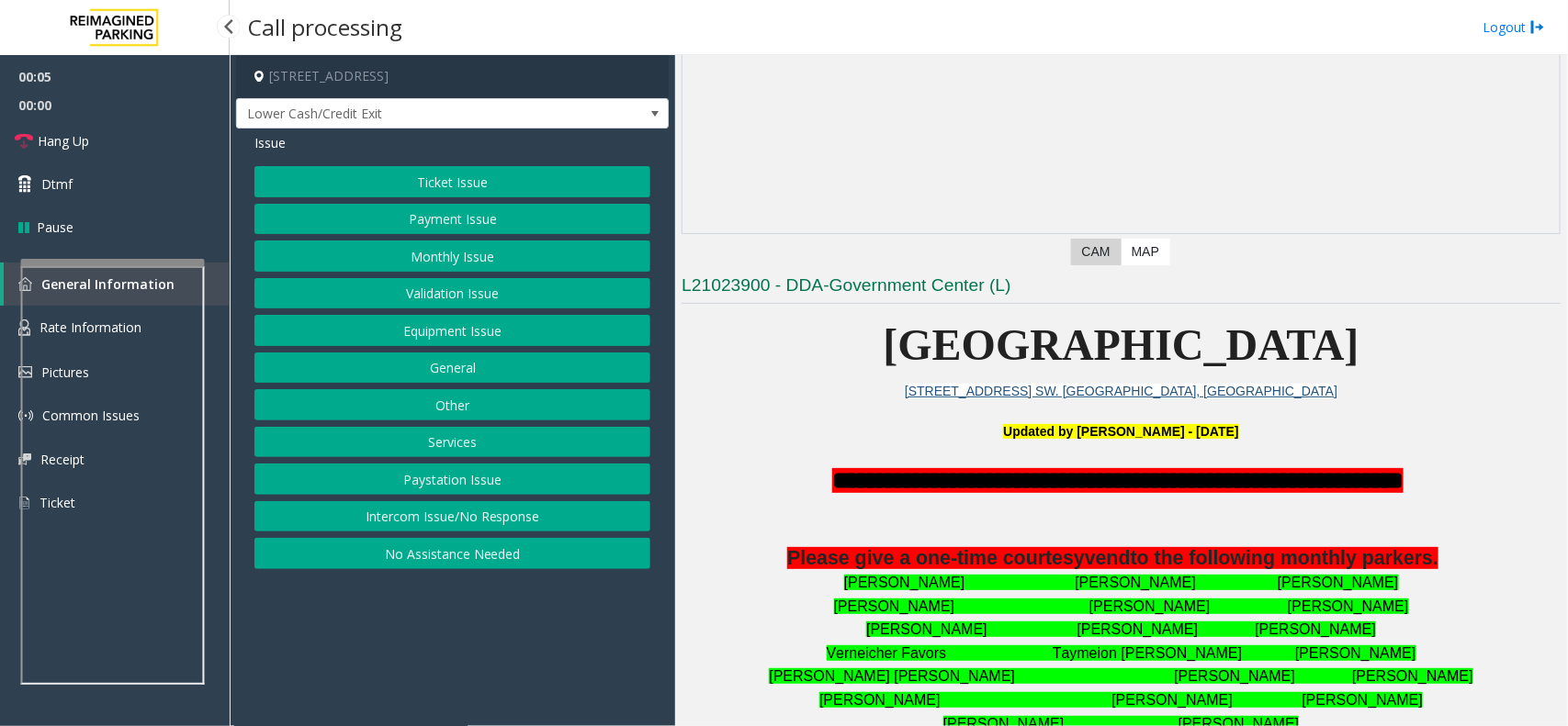
scroll to position [344, 0]
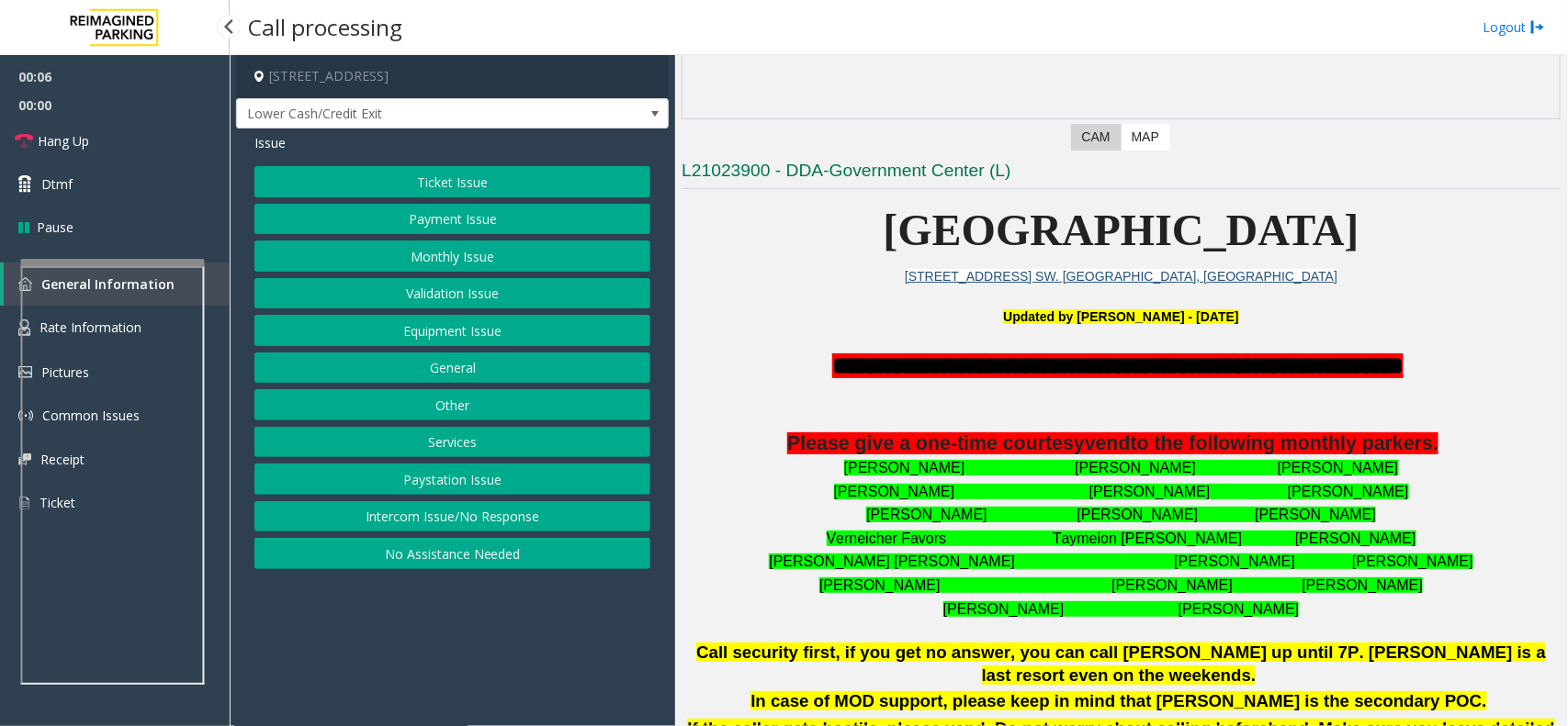
click at [551, 533] on button "Intercom Issue/No Response" at bounding box center [451, 516] width 395 height 31
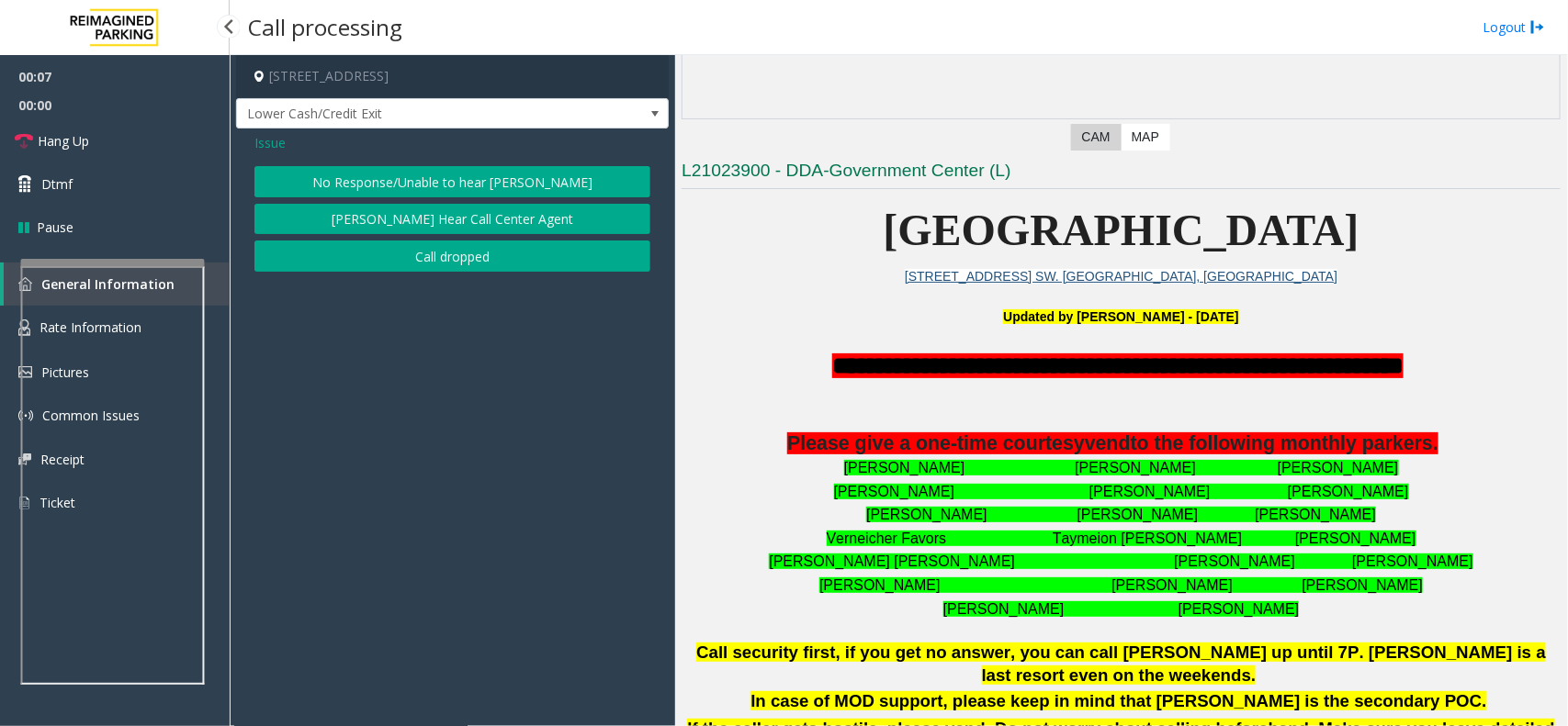
click at [460, 186] on button "No Response/Unable to hear [PERSON_NAME]" at bounding box center [451, 182] width 395 height 31
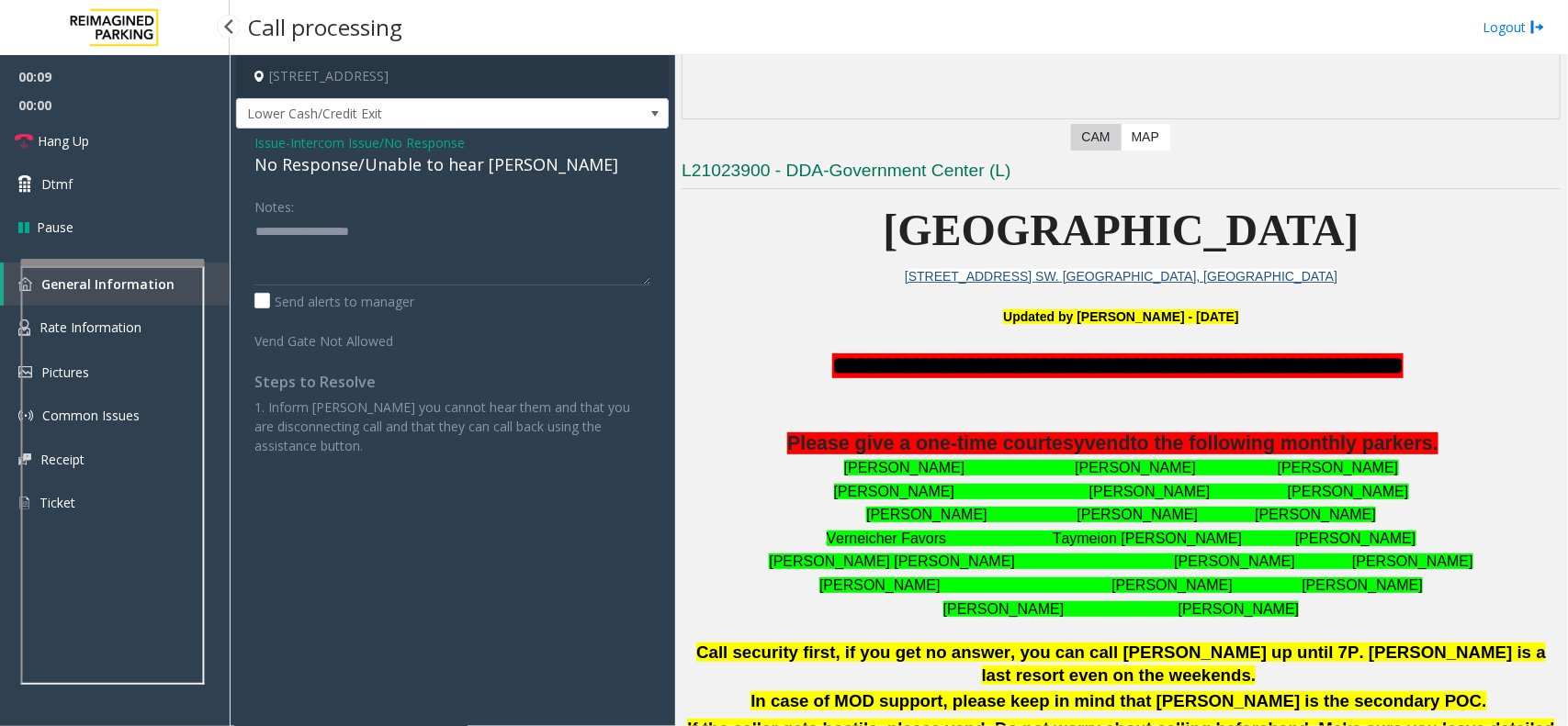
click at [435, 175] on div "No Response/Unable to hear [PERSON_NAME]" at bounding box center [451, 164] width 395 height 25
click at [435, 162] on div "No Response/Unable to hear [PERSON_NAME]" at bounding box center [451, 164] width 395 height 25
copy div "No Response/Unable to hear [PERSON_NAME]"
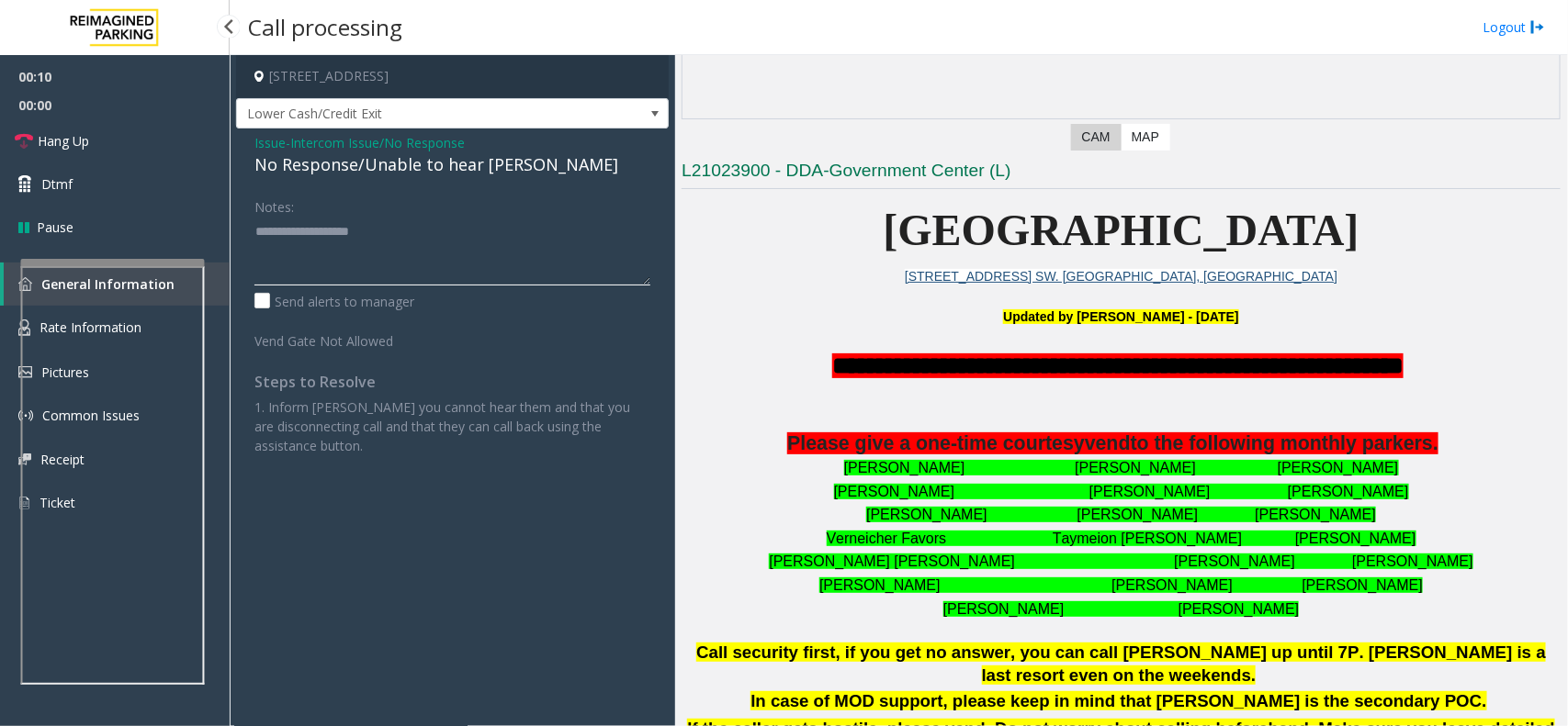
paste textarea "**********"
click at [414, 246] on textarea at bounding box center [451, 251] width 395 height 69
type textarea "**********"
click at [101, 148] on link "Hang Up" at bounding box center [114, 140] width 230 height 43
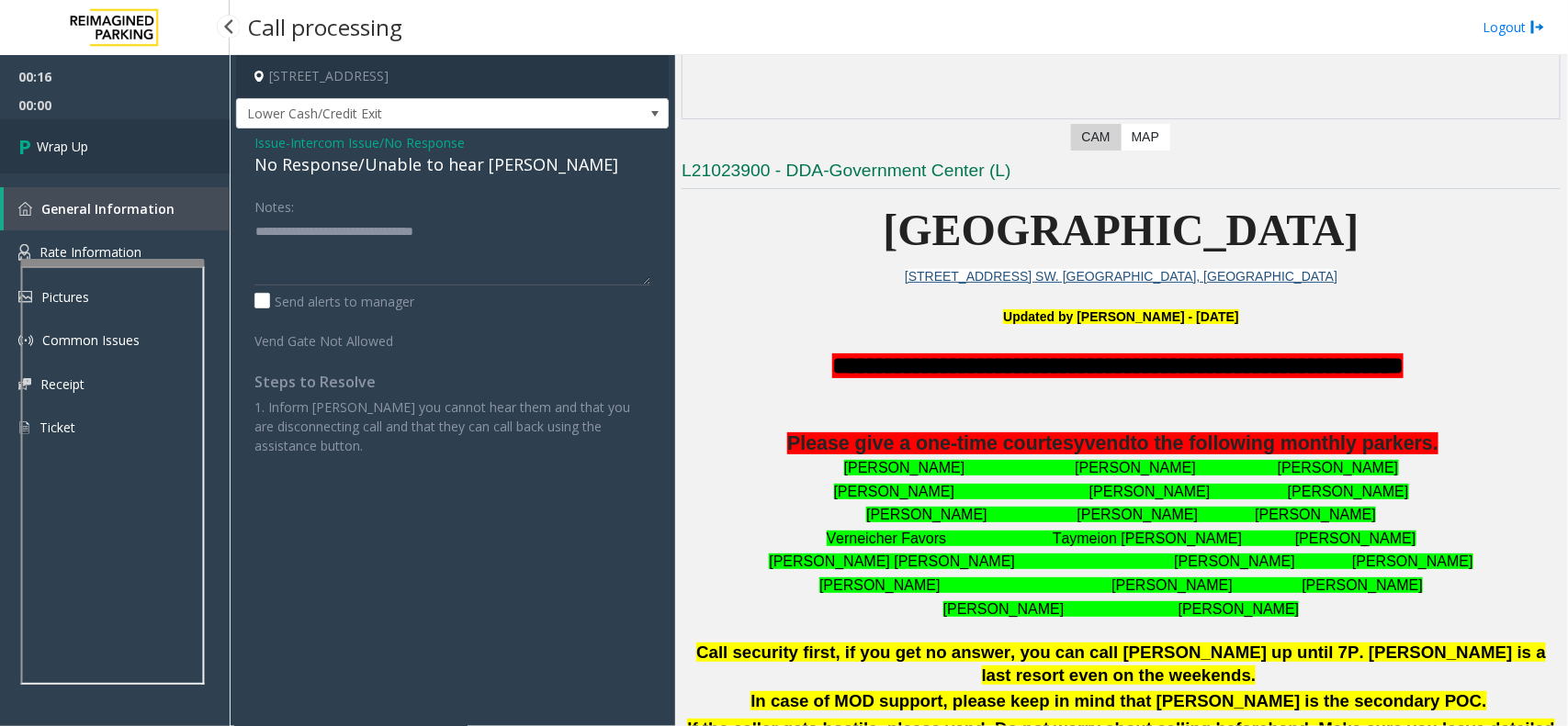
click at [101, 148] on link "Wrap Up" at bounding box center [114, 146] width 230 height 54
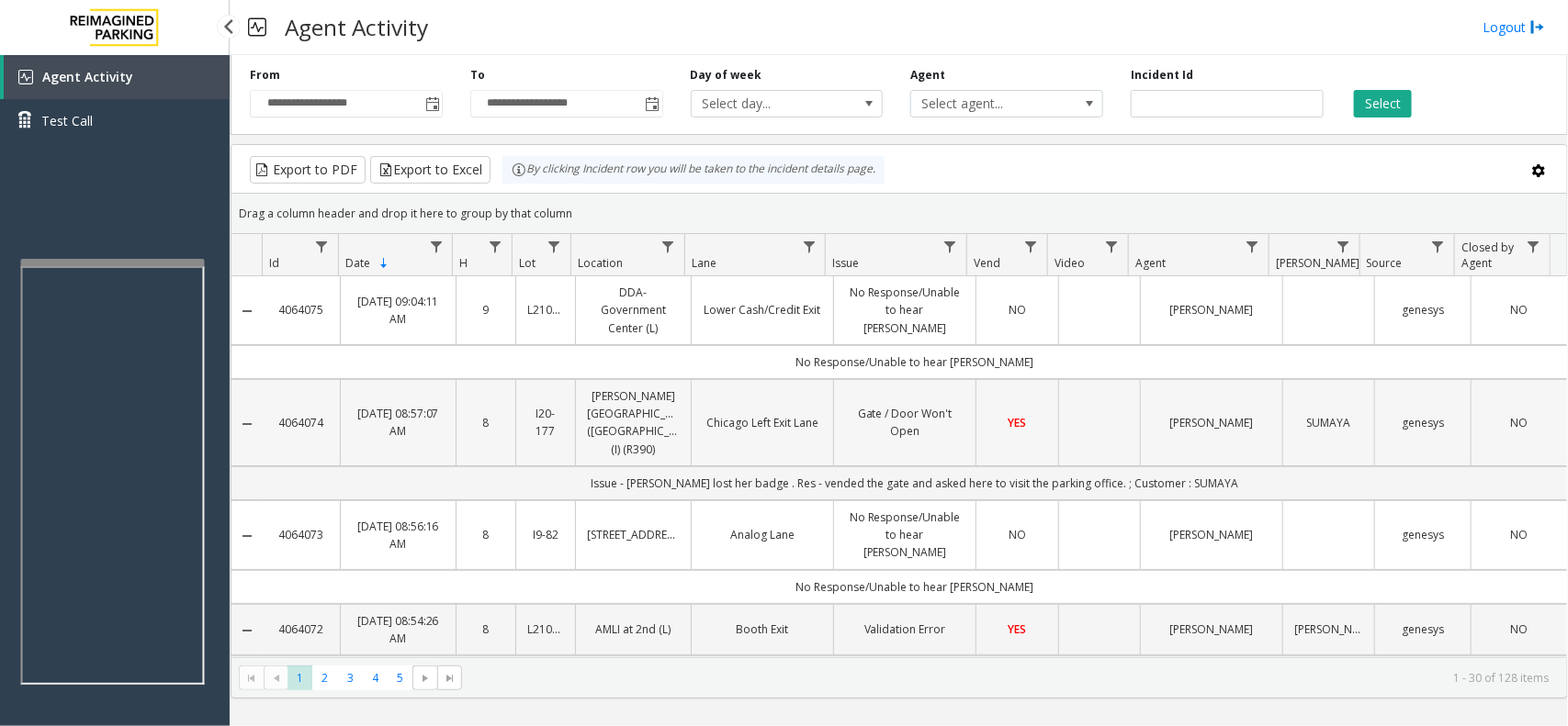
scroll to position [114, 0]
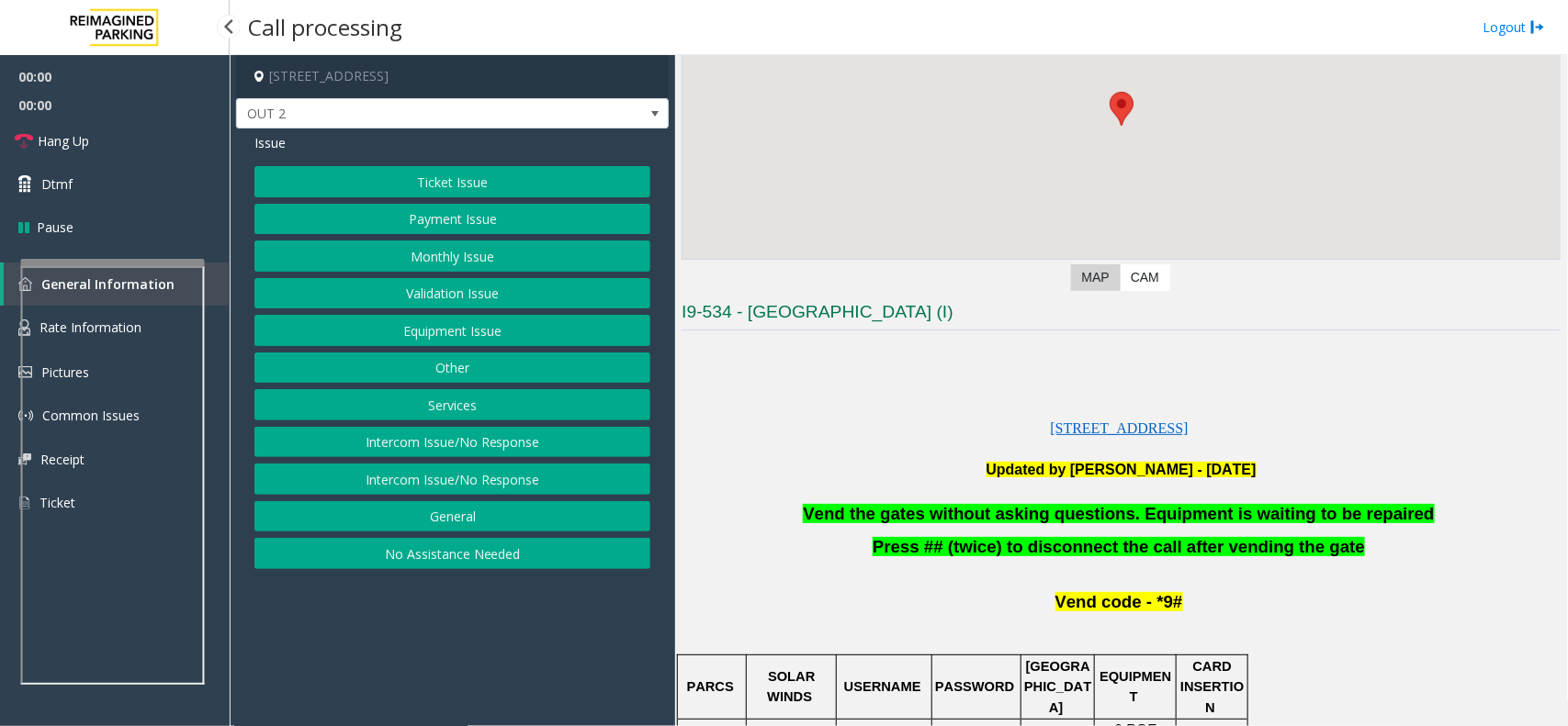
scroll to position [230, 0]
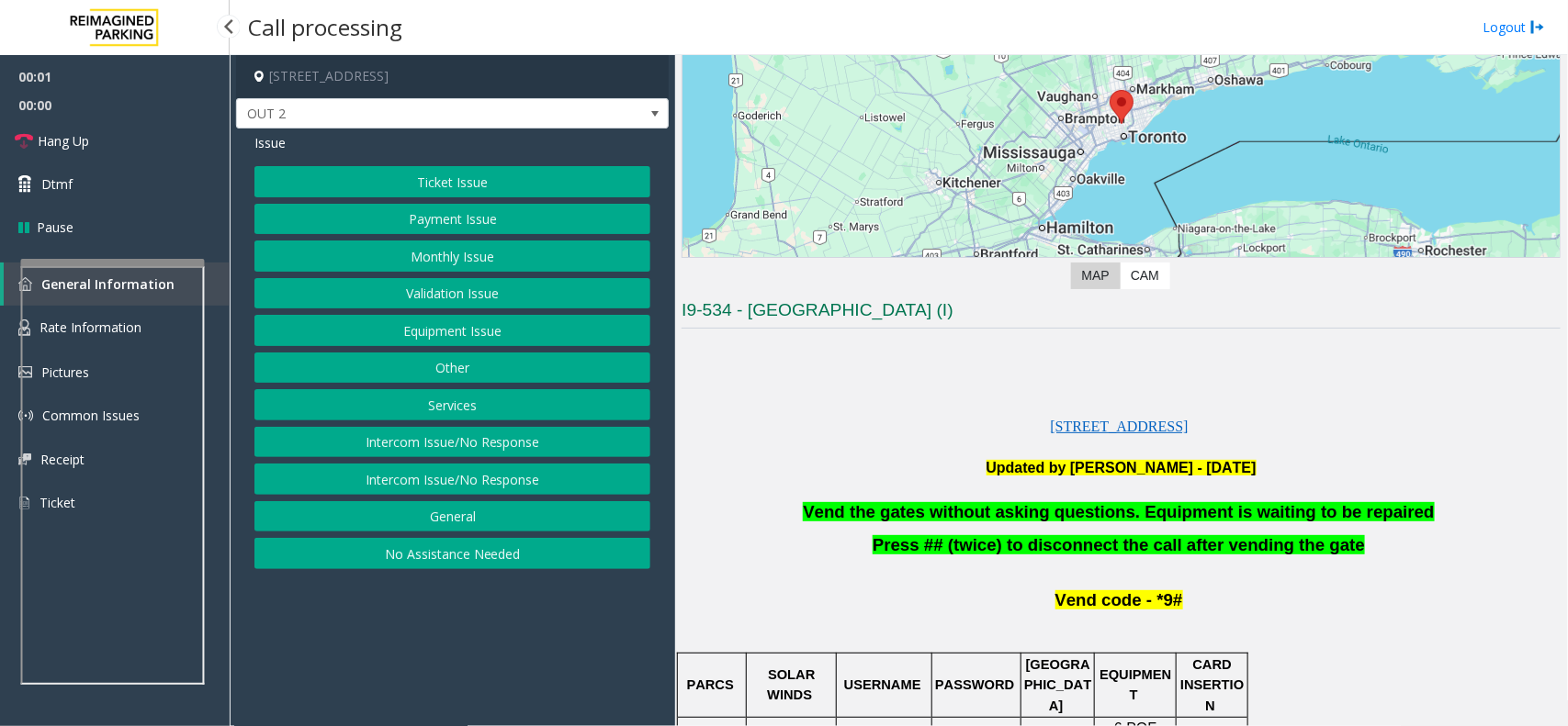
click at [445, 328] on button "Equipment Issue" at bounding box center [451, 330] width 395 height 31
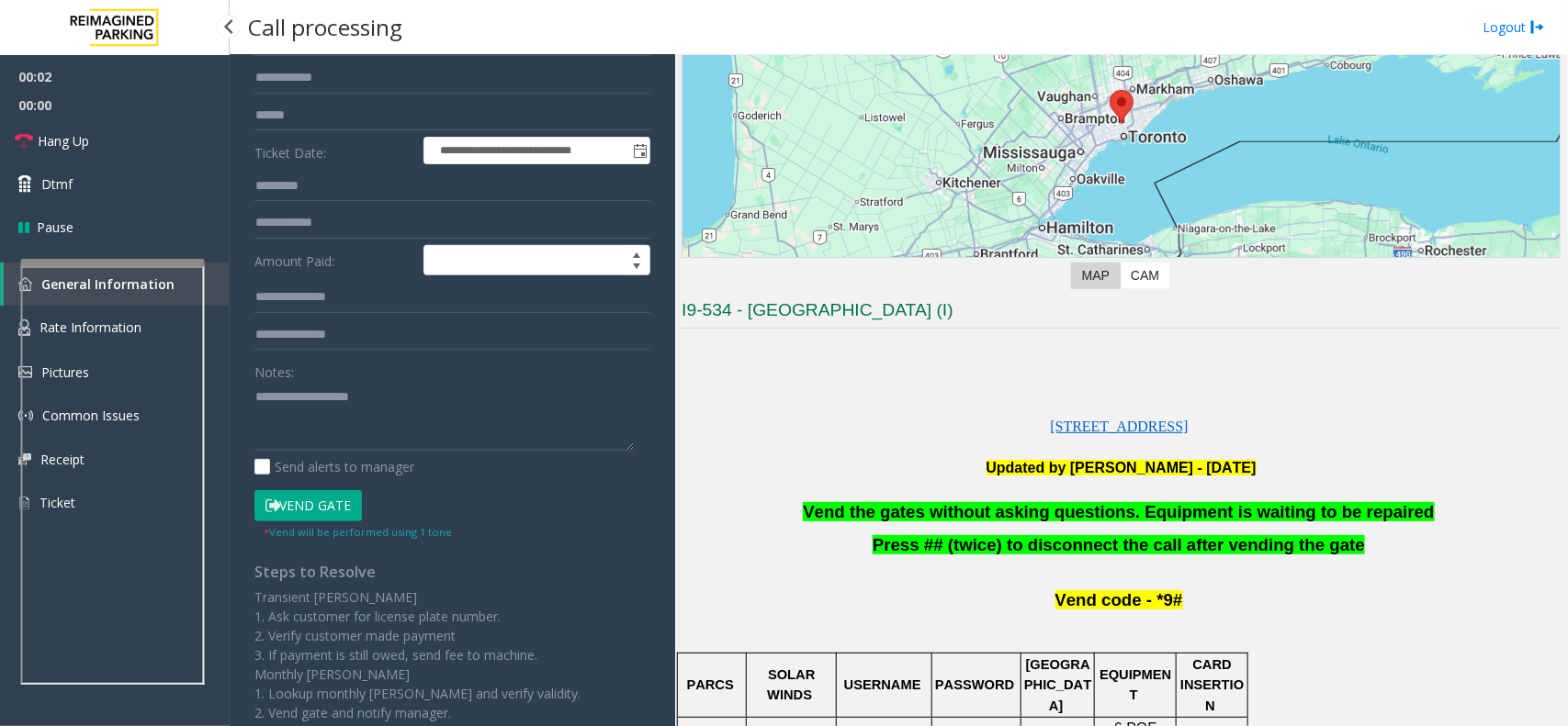
scroll to position [255, 0]
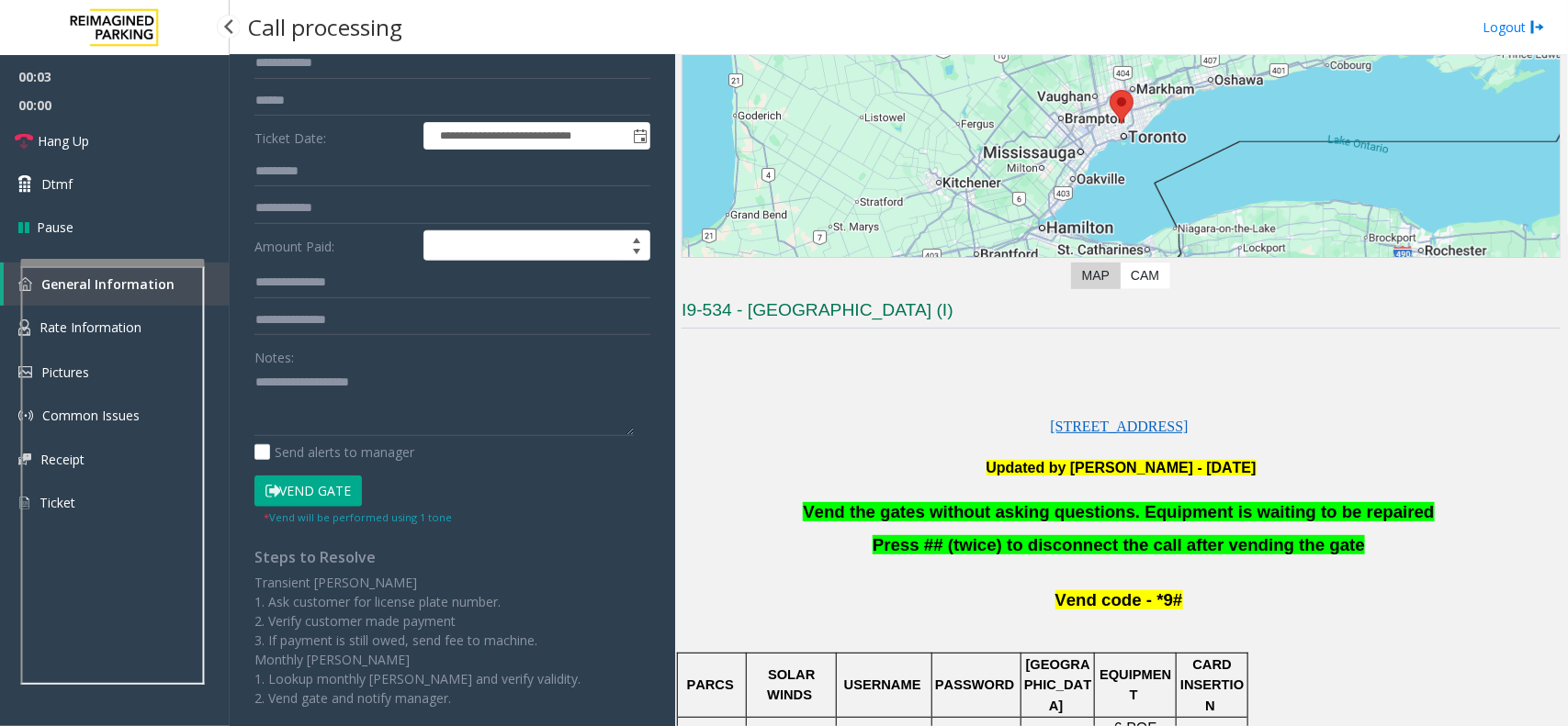
click at [301, 498] on button "Vend Gate" at bounding box center [308, 491] width 108 height 31
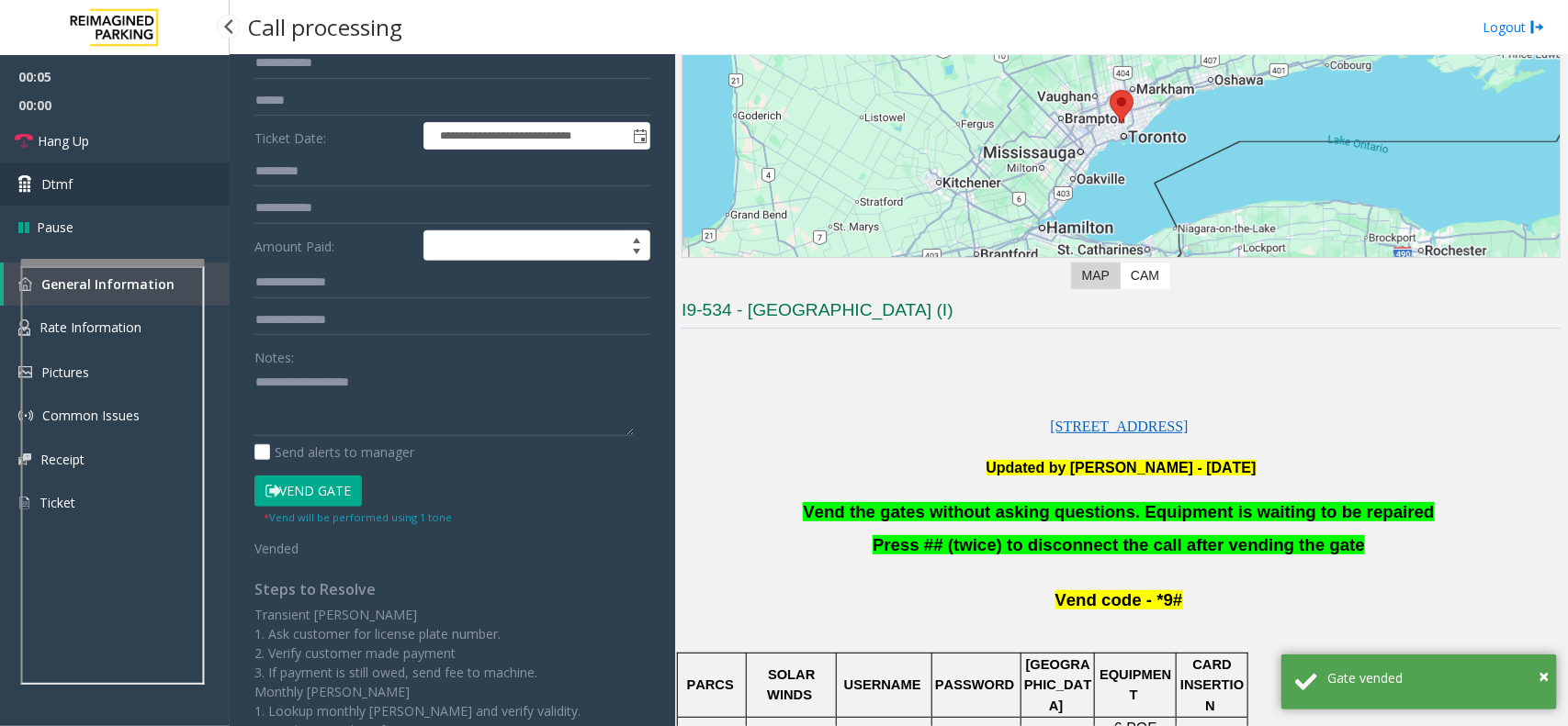
click at [93, 172] on link "Dtmf" at bounding box center [114, 184] width 230 height 43
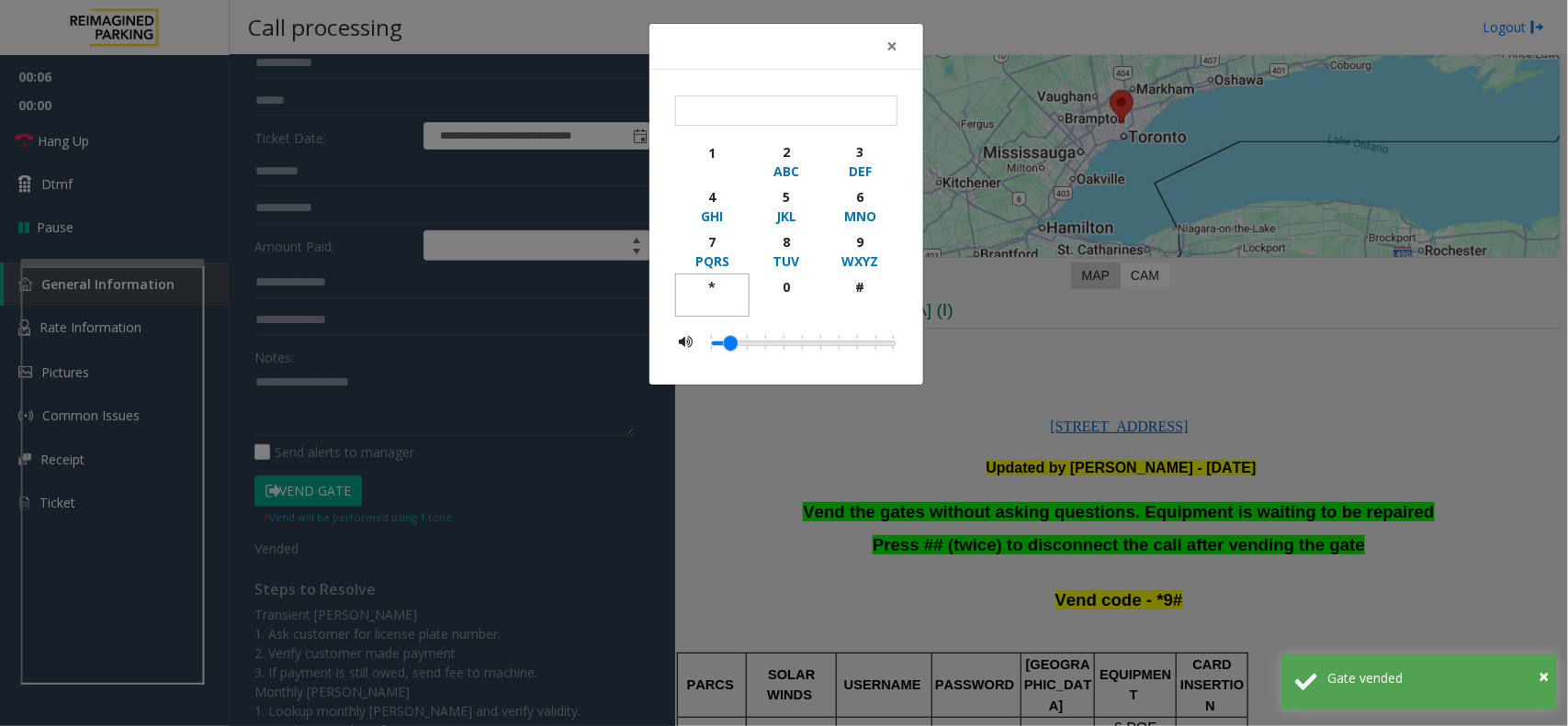
click at [714, 278] on div "*" at bounding box center [712, 287] width 51 height 19
click at [847, 253] on div "WXYZ" at bounding box center [860, 262] width 51 height 19
click at [866, 303] on div "button" at bounding box center [860, 304] width 51 height 16
type input "***"
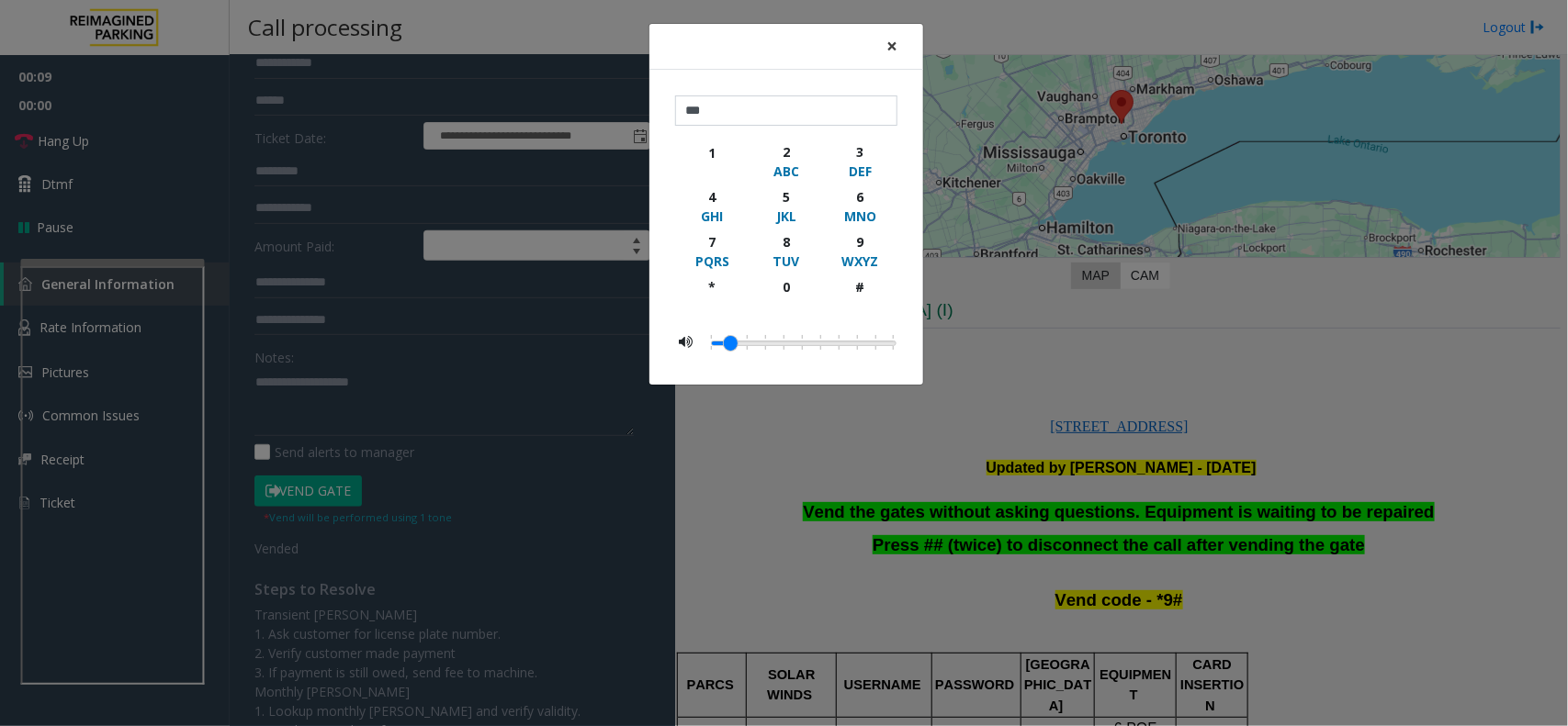
click at [892, 44] on span "×" at bounding box center [891, 45] width 11 height 26
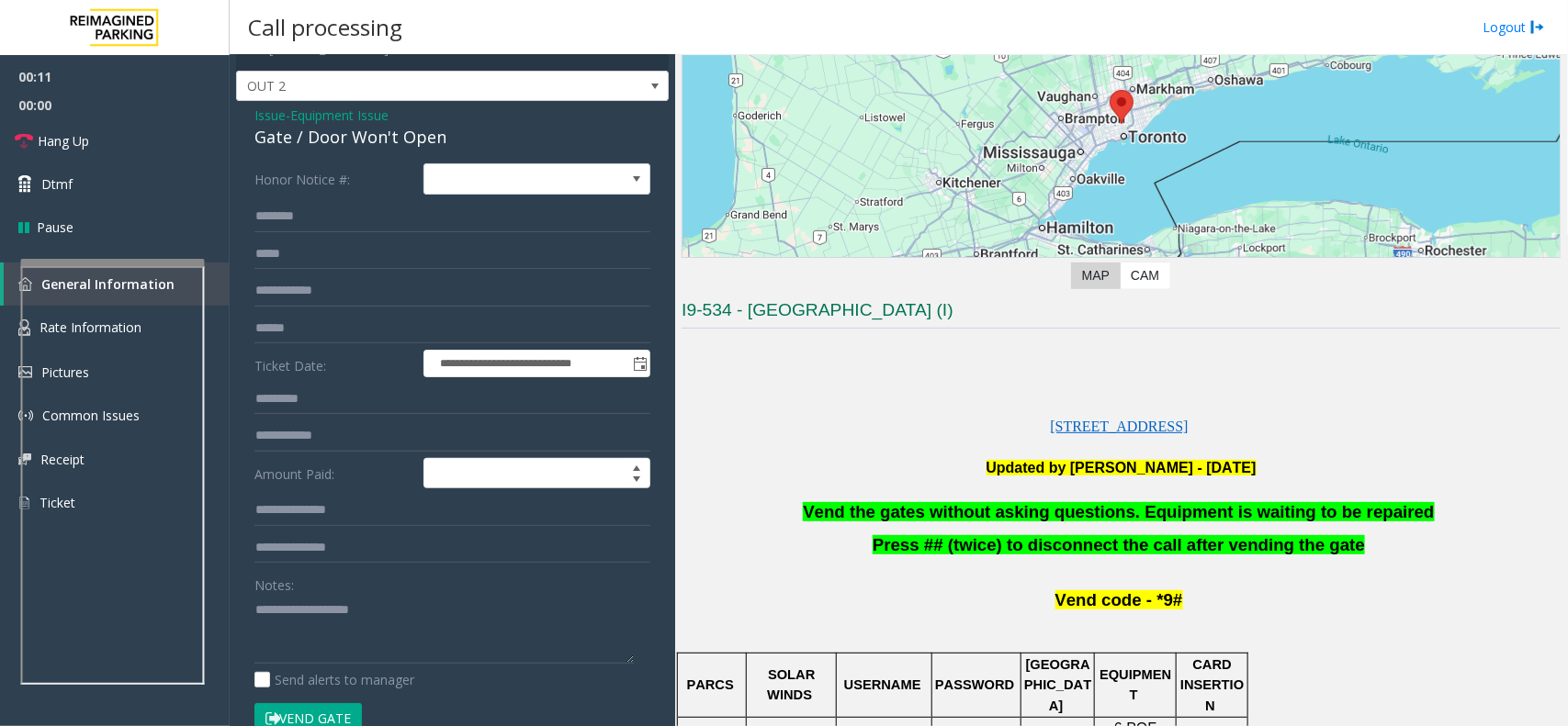
scroll to position [26, 0]
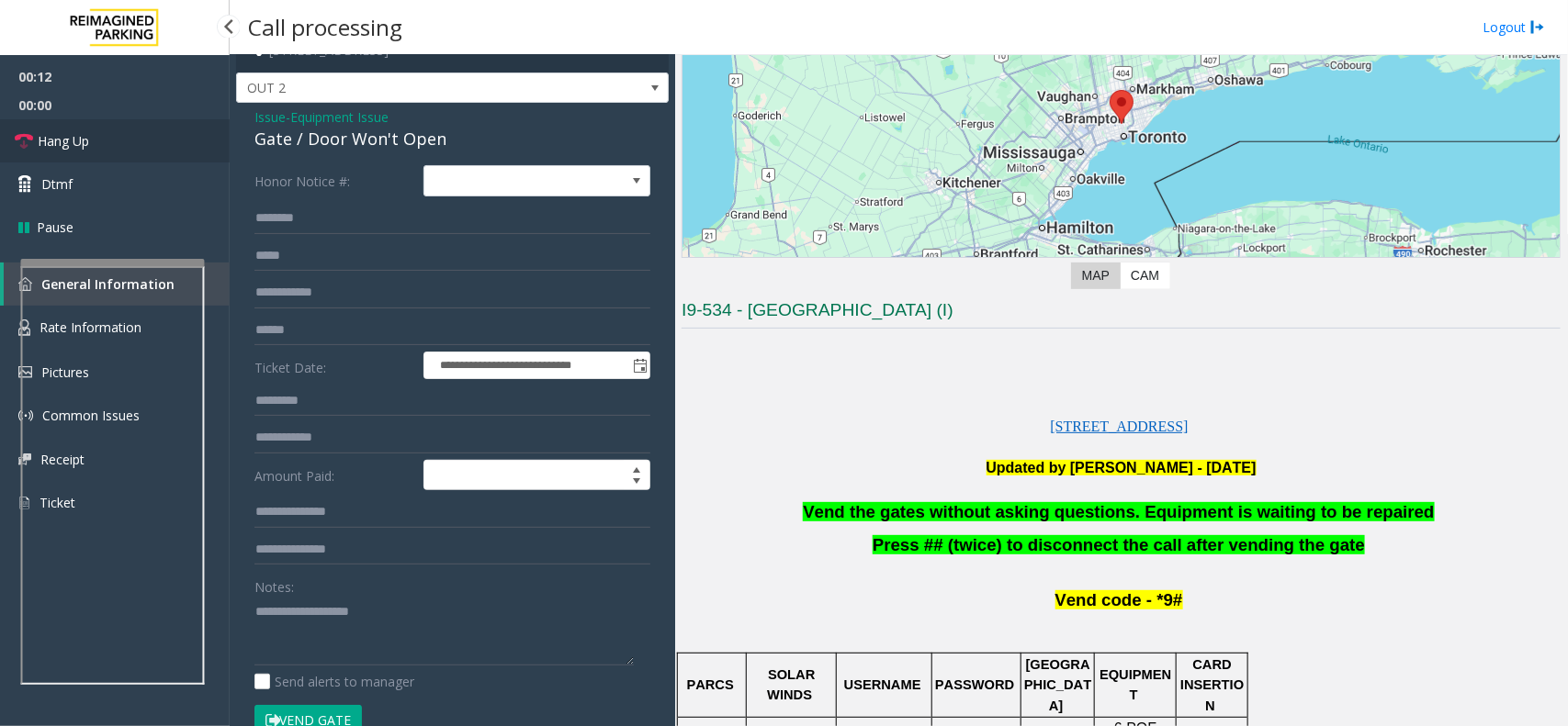
click at [119, 126] on link "Hang Up" at bounding box center [114, 140] width 230 height 43
click at [319, 142] on div "Gate / Door Won't Open" at bounding box center [451, 139] width 395 height 25
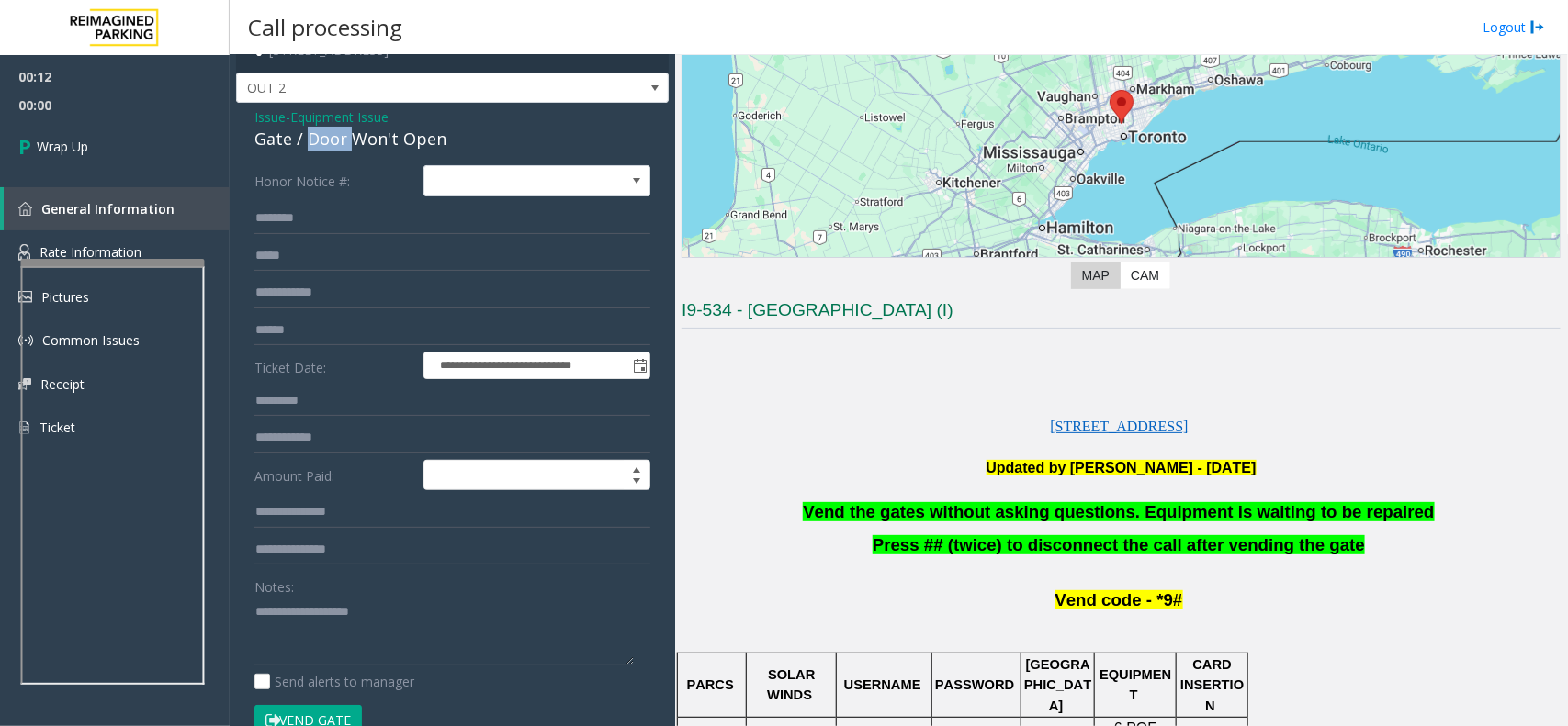
click at [319, 142] on div "Gate / Door Won't Open" at bounding box center [451, 139] width 395 height 25
click at [946, 514] on span "Vend the gates without asking questions. Equipment is waiting to be repaired" at bounding box center [1118, 512] width 631 height 19
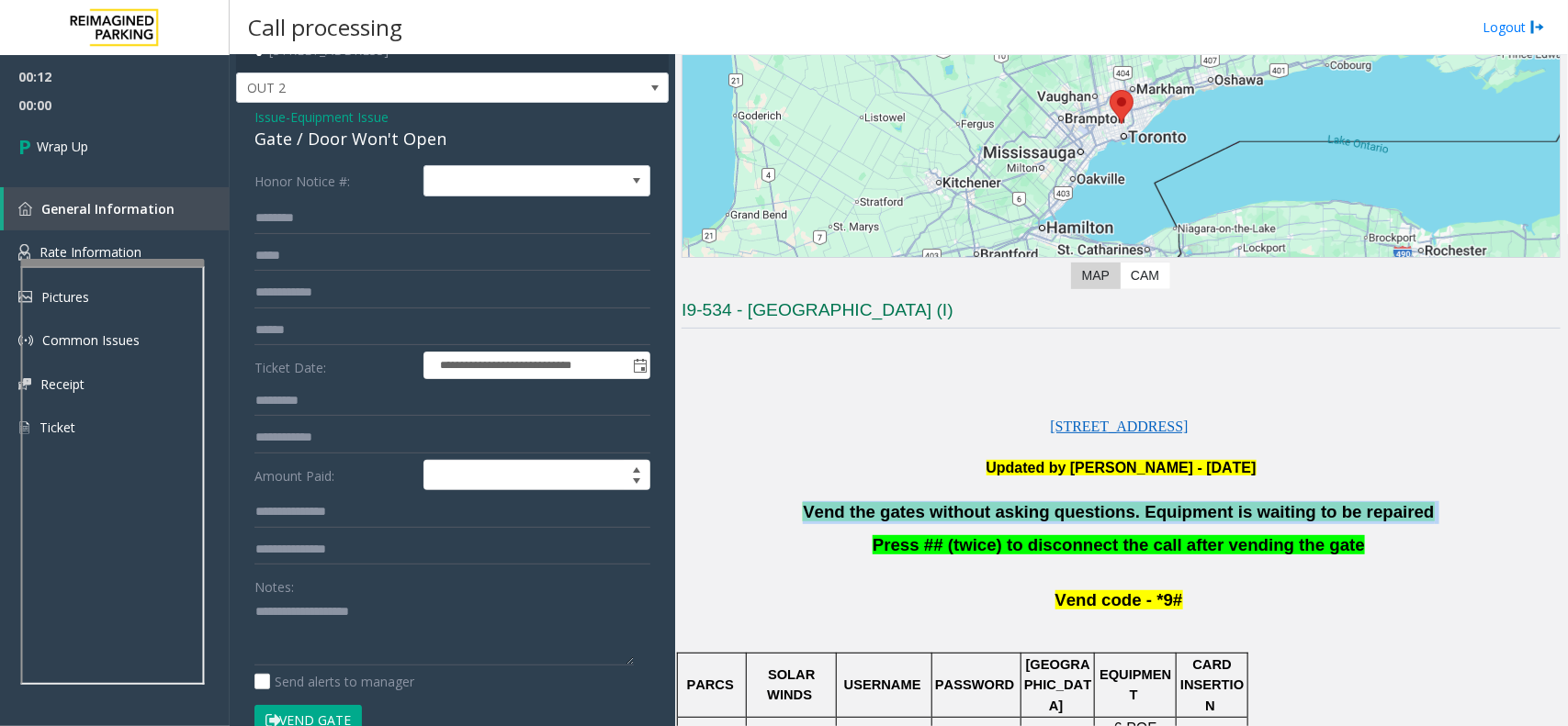
click at [946, 514] on span "Vend the gates without asking questions. Equipment is waiting to be repaired" at bounding box center [1118, 512] width 631 height 19
copy p "Vend the gates without asking questions. Equipment is waiting to be repaired"
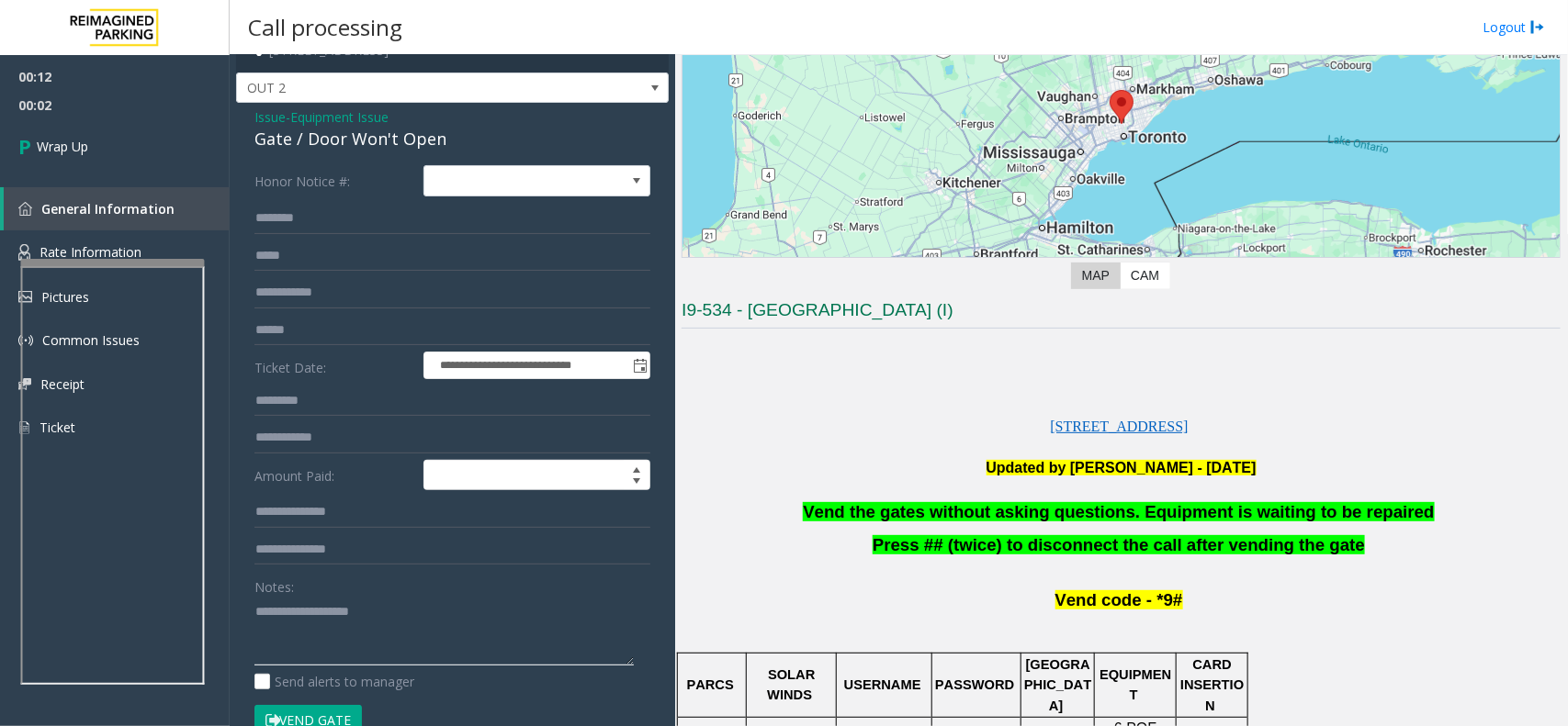
click at [376, 603] on textarea at bounding box center [443, 632] width 379 height 69
paste textarea "**********"
type textarea "**********"
drag, startPoint x: 419, startPoint y: 626, endPoint x: 203, endPoint y: 571, distance: 222.9
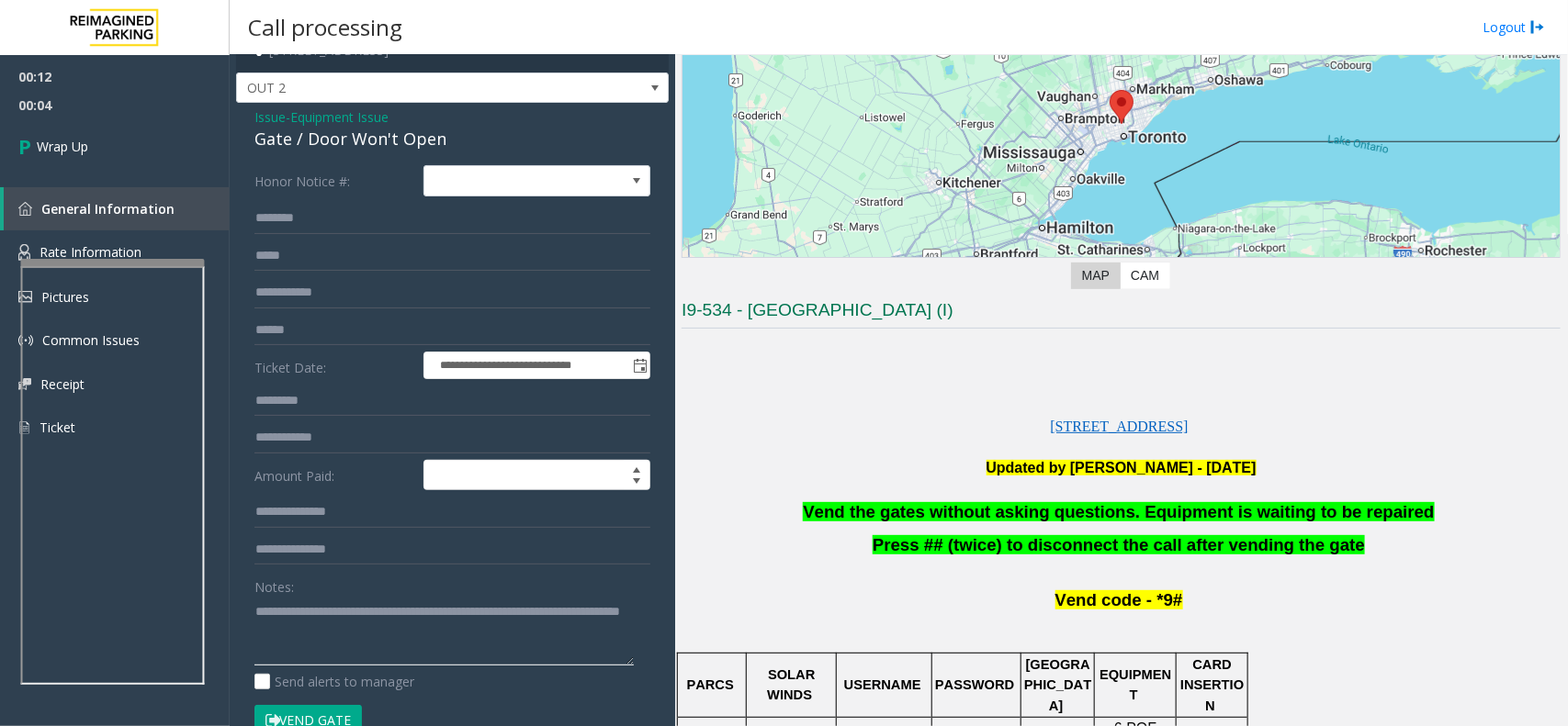
click at [230, 571] on div "**********" at bounding box center [898, 363] width 1338 height 726
click at [347, 133] on div "Gate / Door Won't Open" at bounding box center [451, 139] width 395 height 25
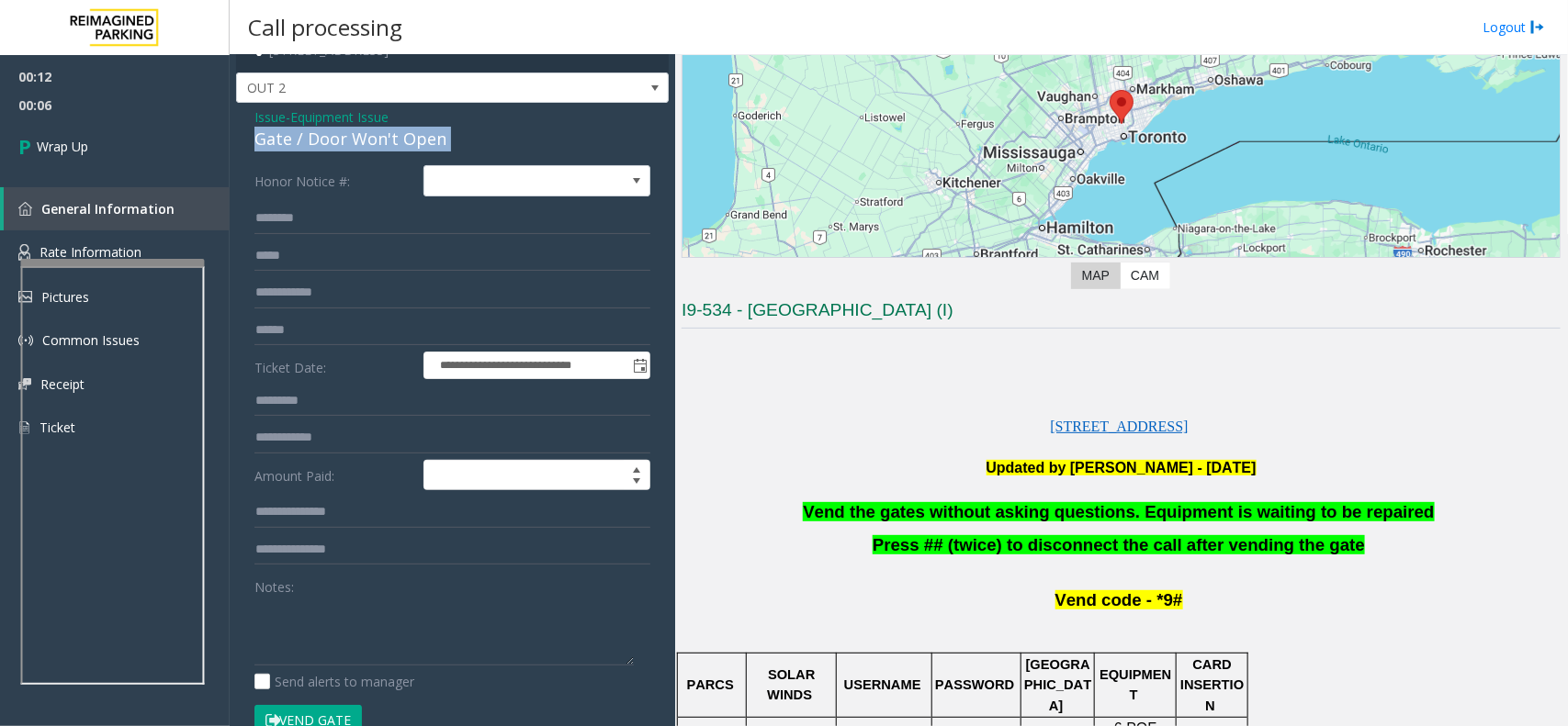
click at [347, 133] on div "Gate / Door Won't Open" at bounding box center [451, 139] width 395 height 25
copy div "Gate / Door Won't Open"
click at [314, 650] on textarea at bounding box center [443, 632] width 379 height 69
paste textarea "**********"
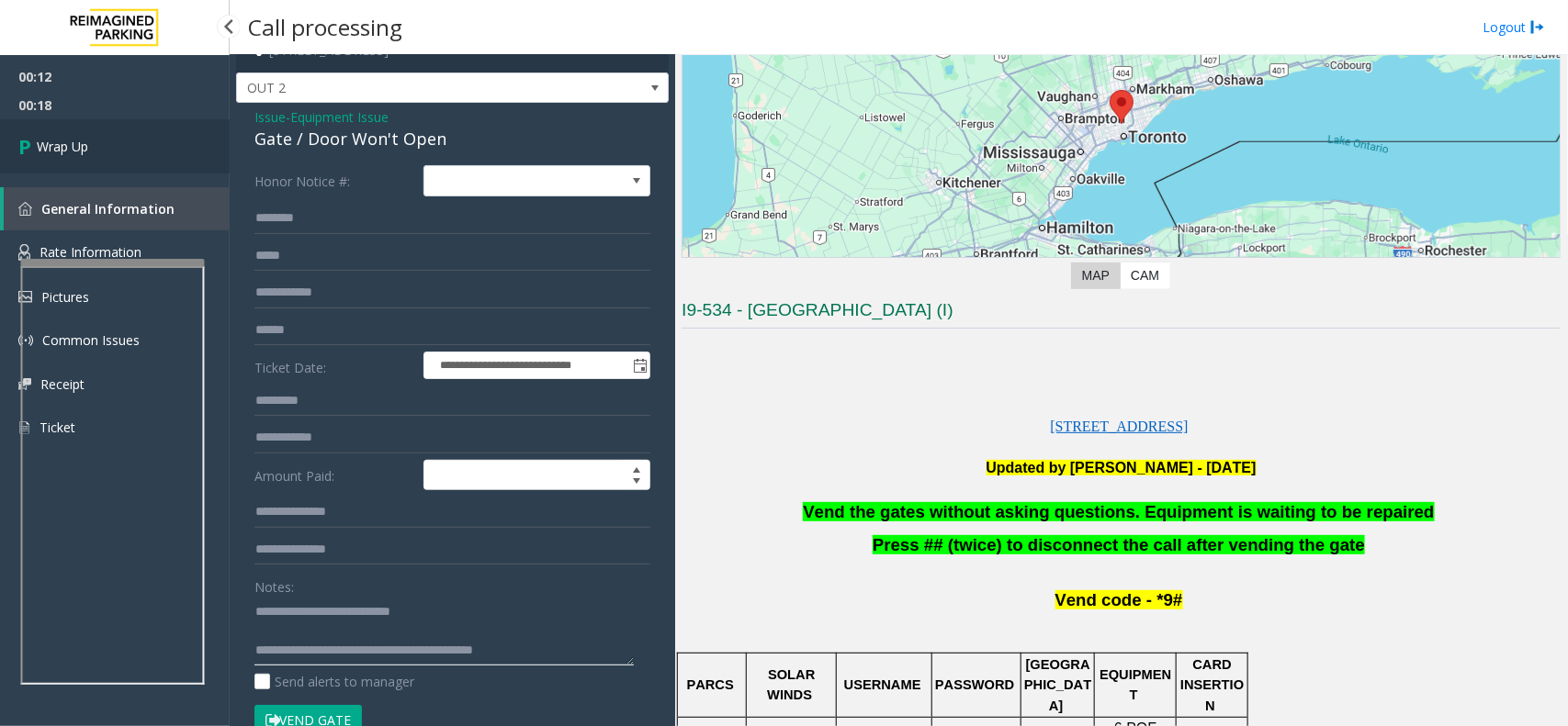
type textarea "**********"
click at [121, 152] on link "Wrap Up" at bounding box center [114, 146] width 230 height 54
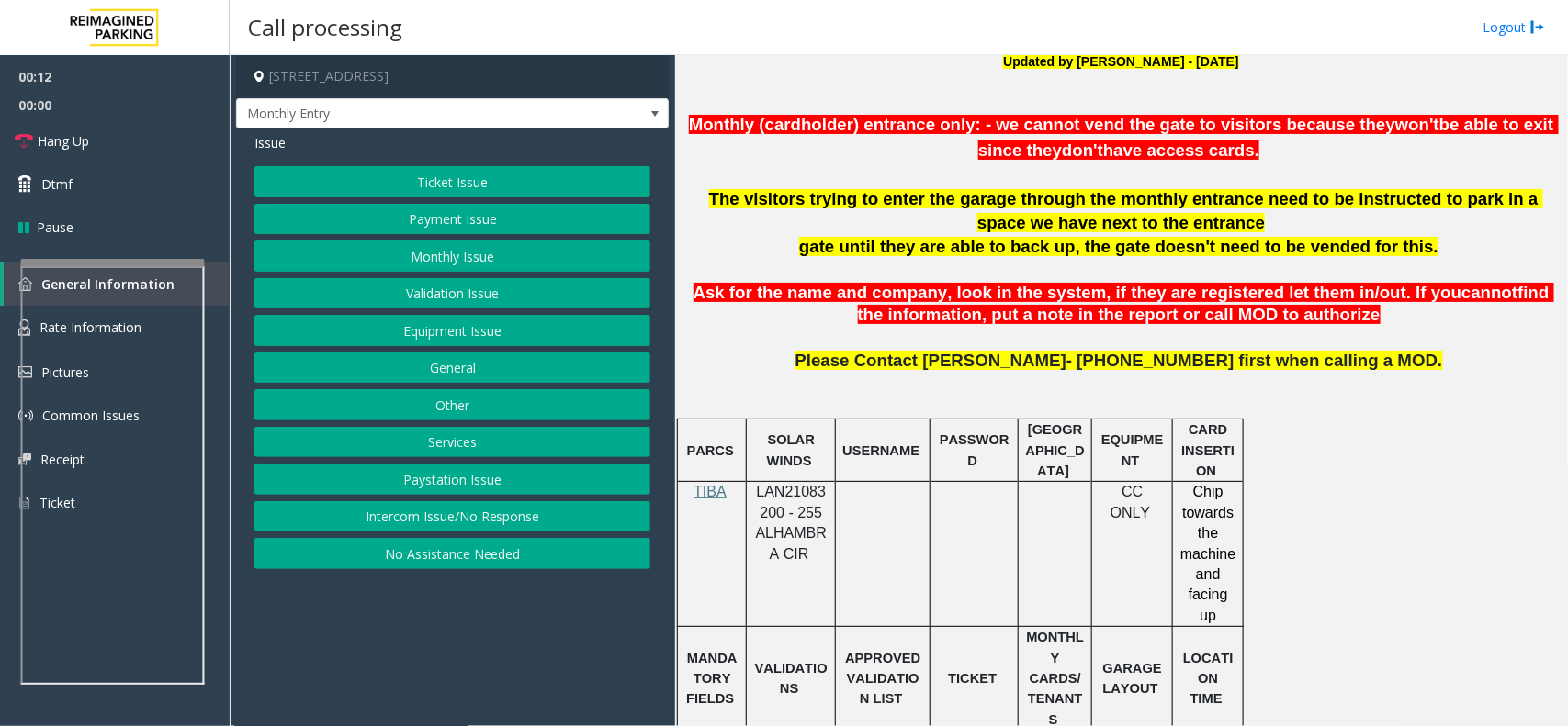
scroll to position [688, 0]
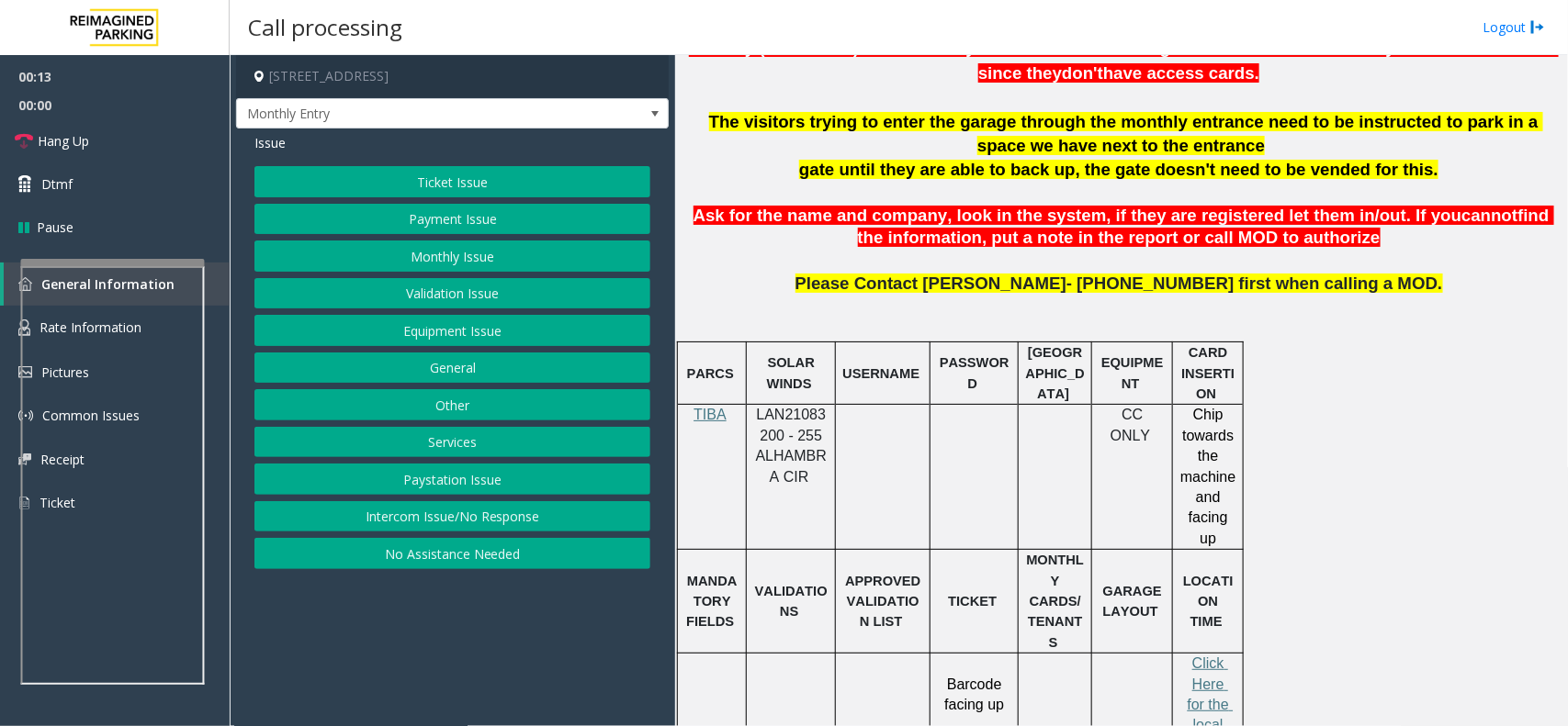
click at [779, 425] on p "LAN21083200 - 255 ALHAMBRA CIR" at bounding box center [791, 446] width 75 height 83
copy span "LAN21083200"
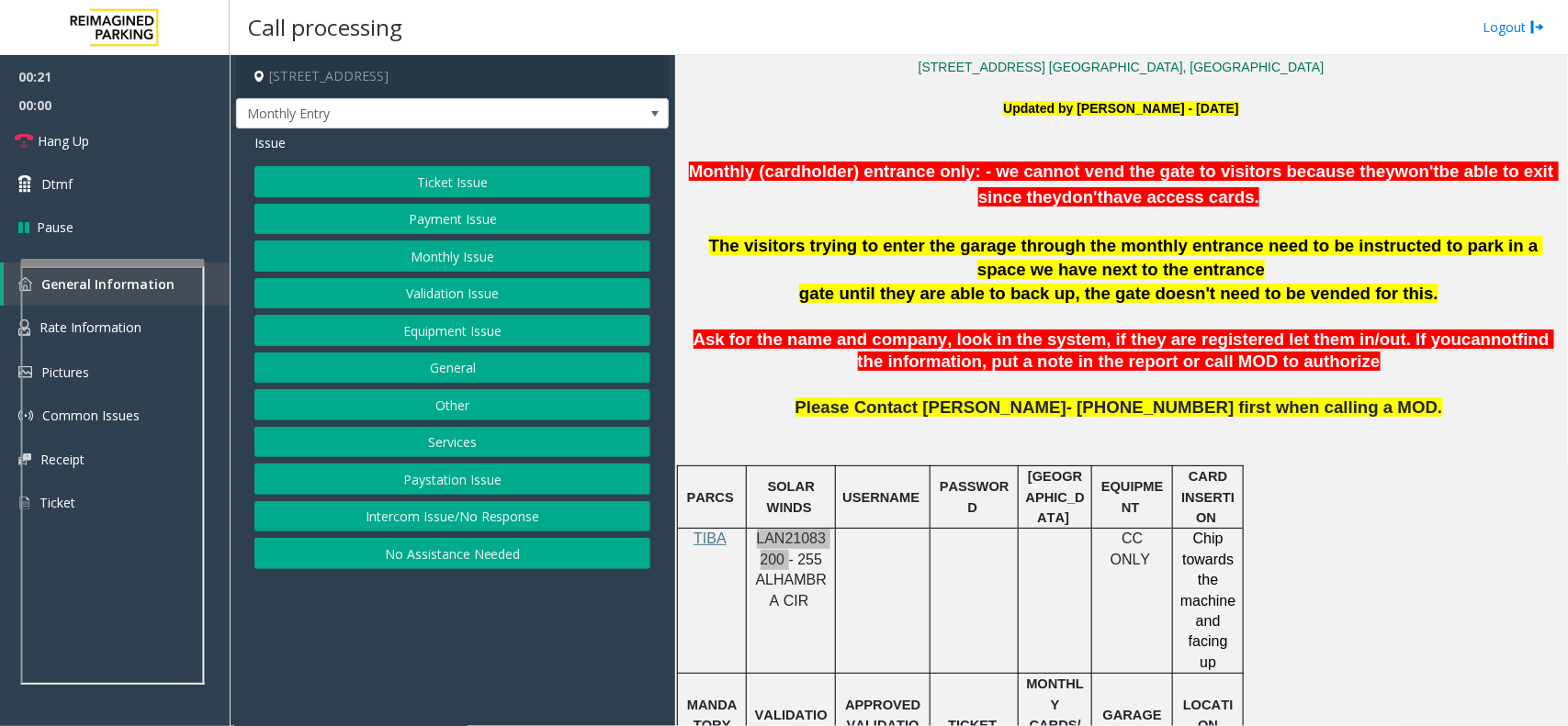
scroll to position [344, 0]
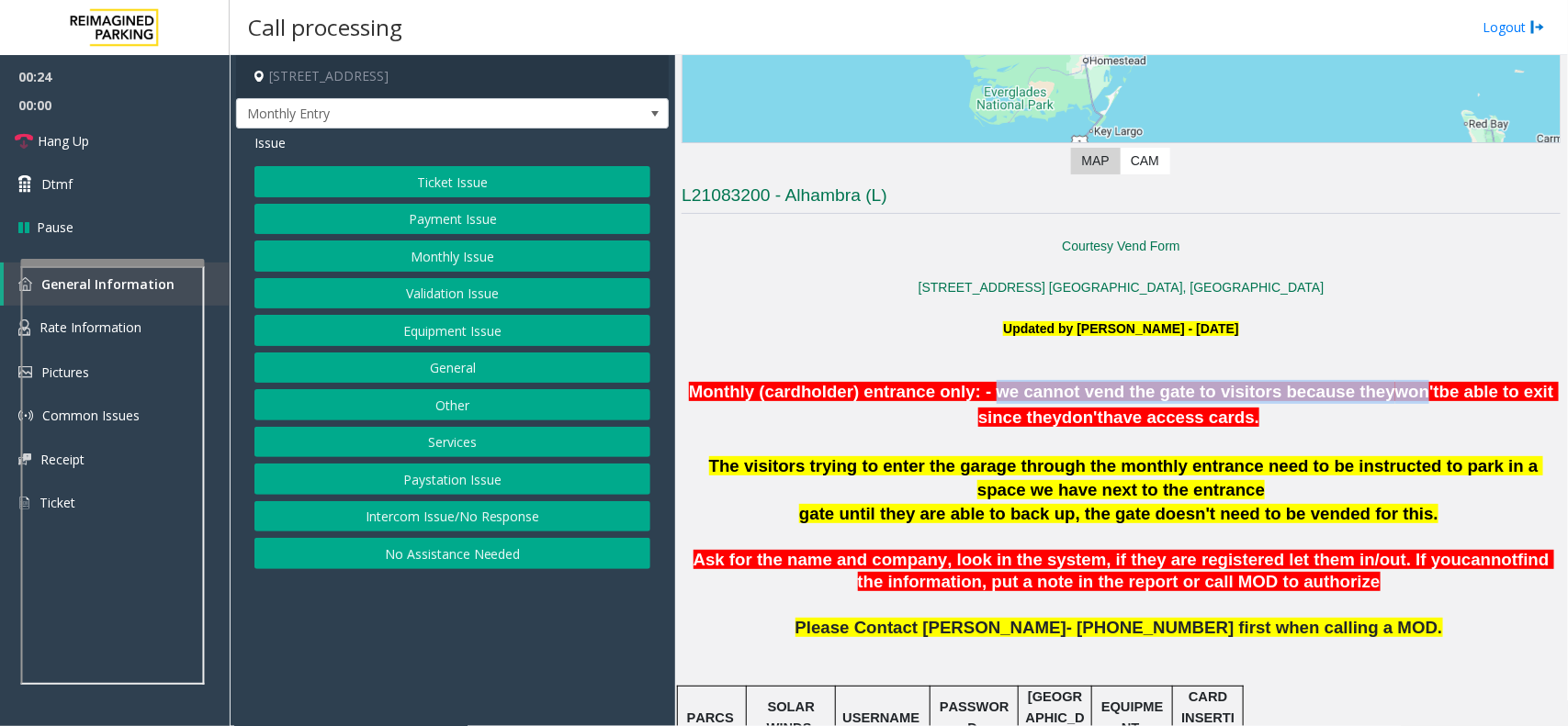
drag, startPoint x: 1005, startPoint y: 393, endPoint x: 1434, endPoint y: 399, distance: 429.0
click at [1434, 399] on span "Monthly (cardholder) entrance only: - we cannot vend the gate to visitors becau…" at bounding box center [1124, 404] width 870 height 45
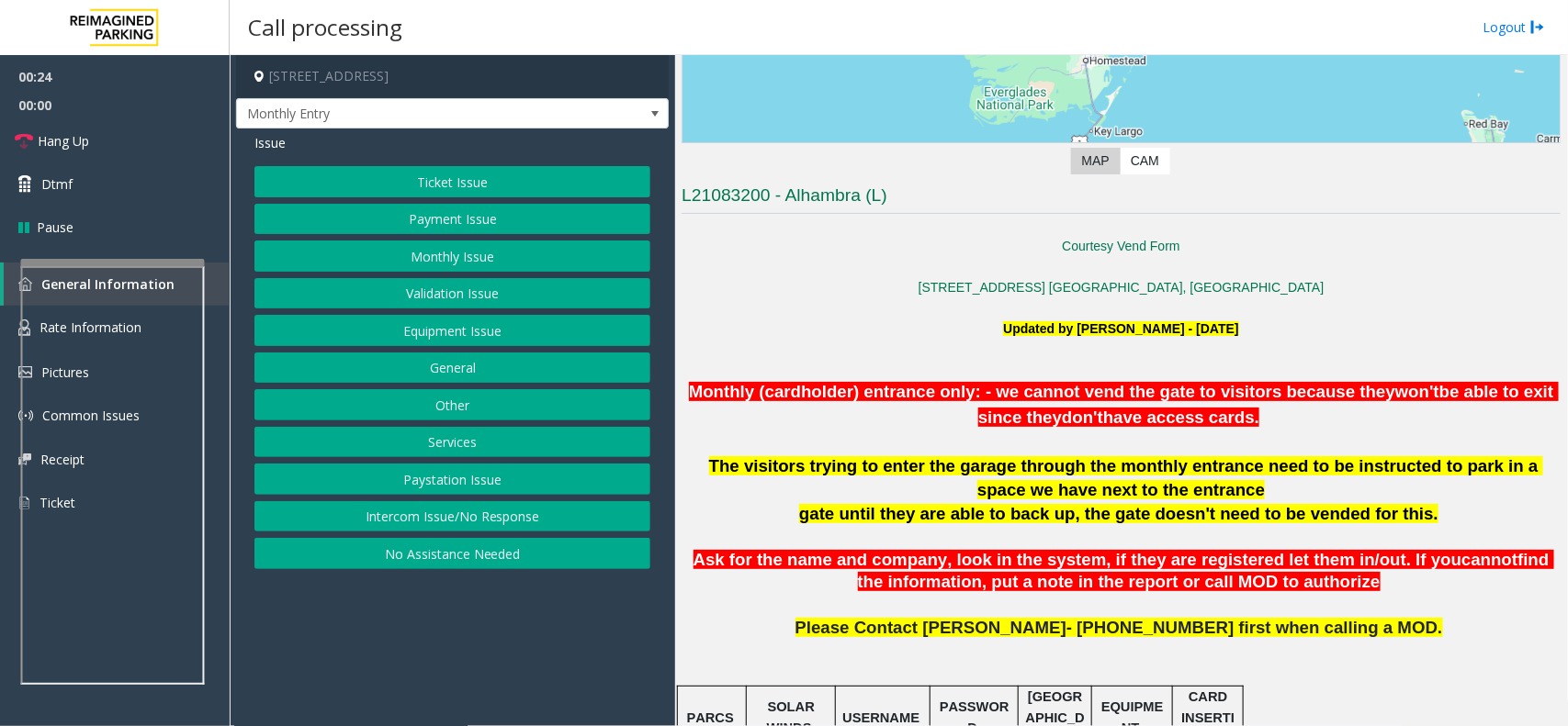
click at [1397, 436] on p at bounding box center [1121, 443] width 879 height 24
click at [562, 108] on span "Monthly Entry" at bounding box center [409, 113] width 344 height 30
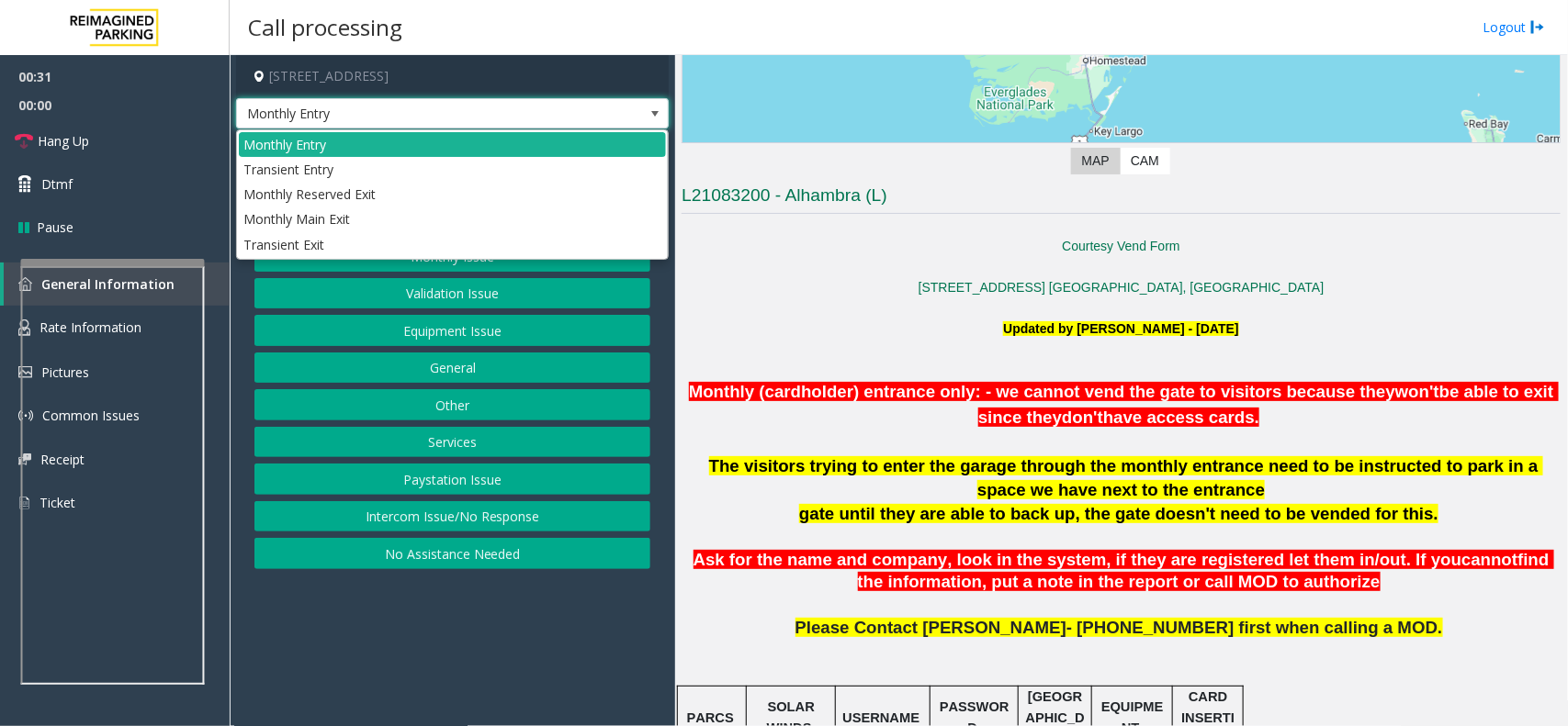
click at [562, 108] on span "Monthly Entry" at bounding box center [409, 113] width 344 height 30
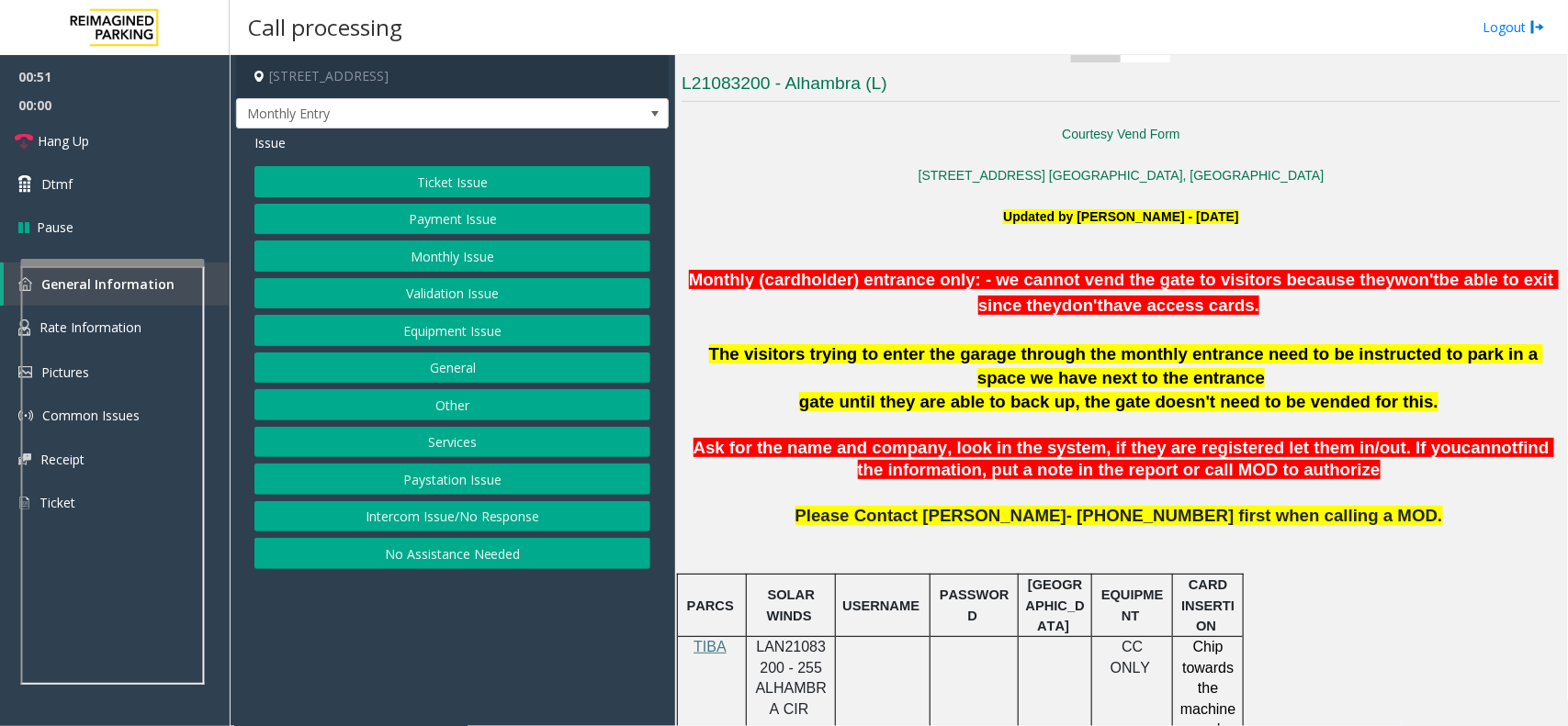
scroll to position [459, 0]
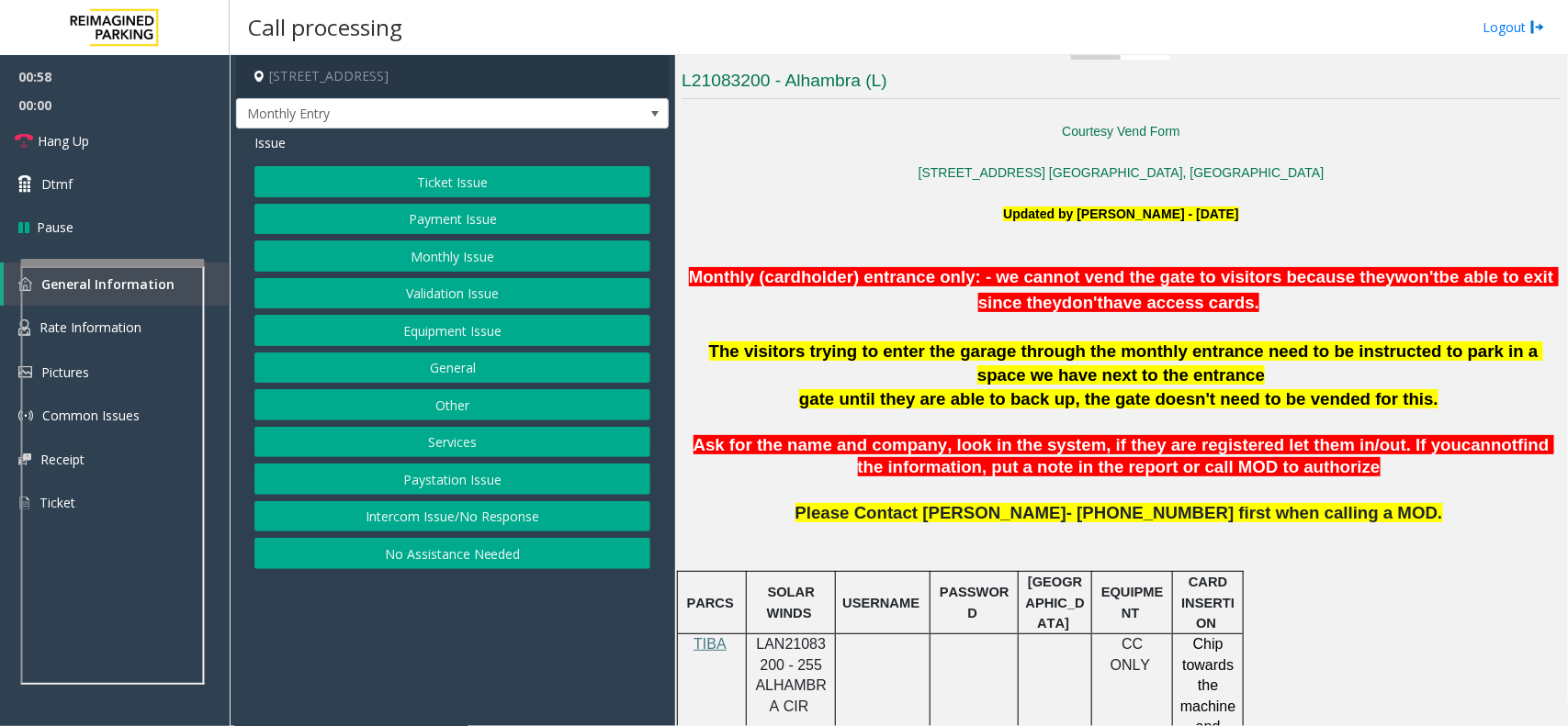
click at [489, 262] on button "Monthly Issue" at bounding box center [451, 256] width 395 height 31
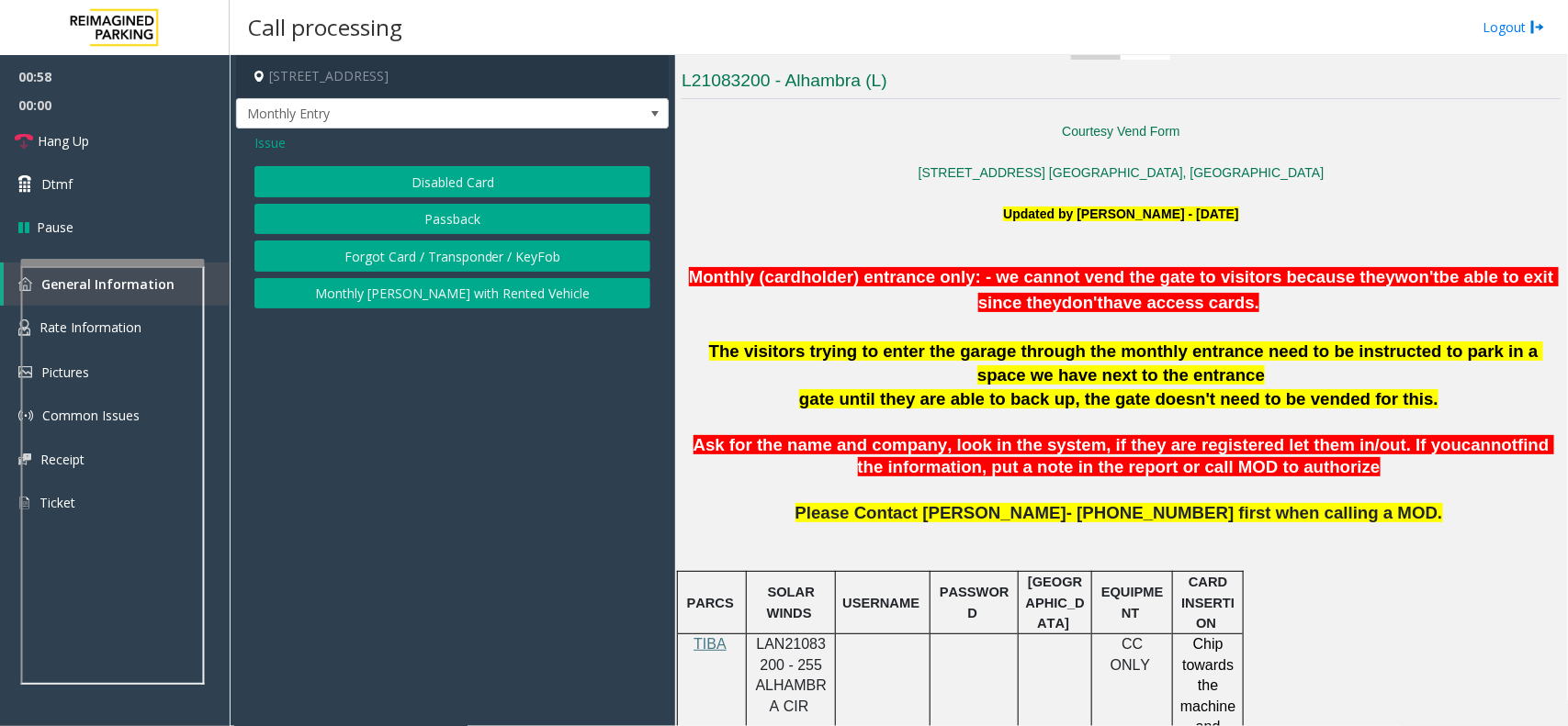
click at [415, 168] on button "Disabled Card" at bounding box center [451, 182] width 395 height 31
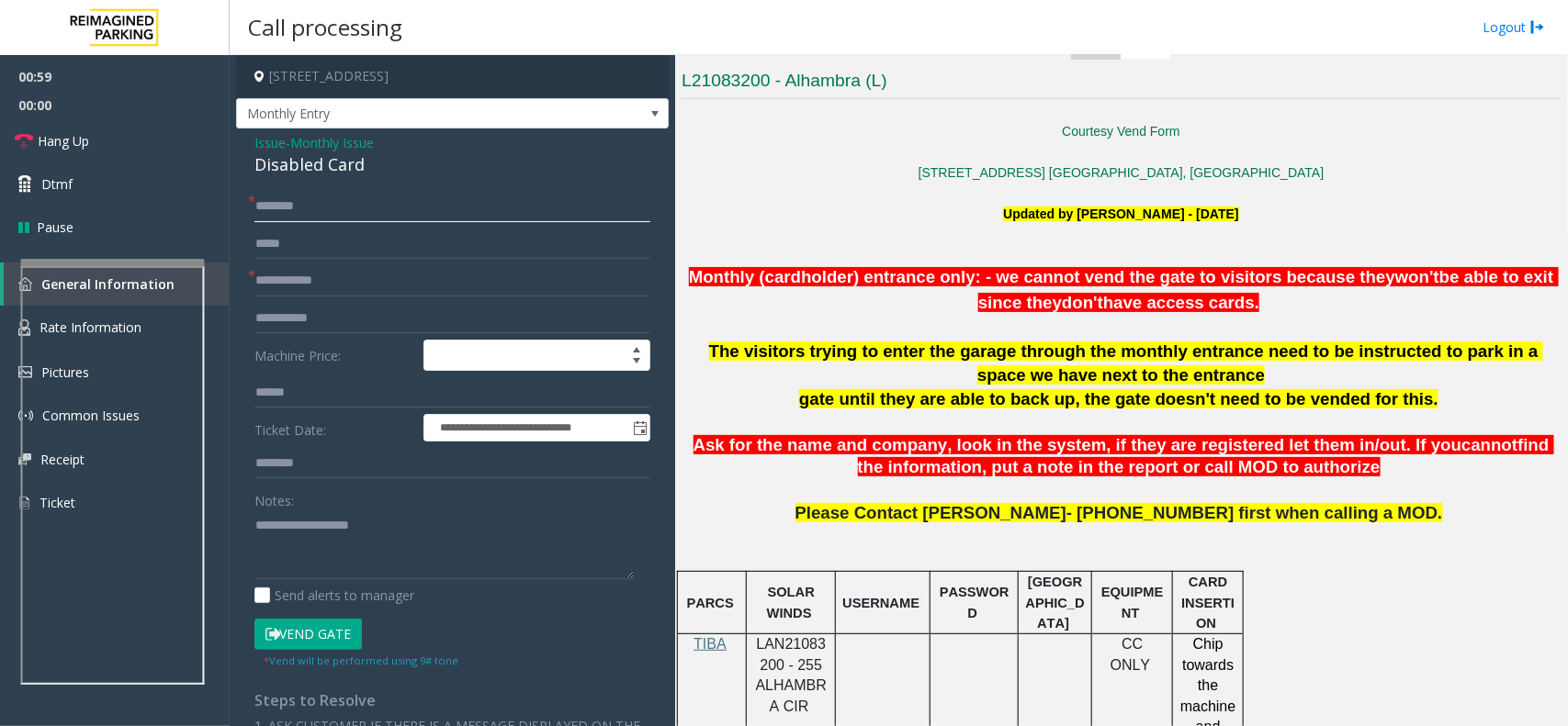
click at [354, 209] on input "text" at bounding box center [451, 207] width 395 height 31
click at [298, 208] on input "text" at bounding box center [451, 207] width 395 height 31
type input "**"
click at [288, 286] on input "*" at bounding box center [451, 281] width 395 height 31
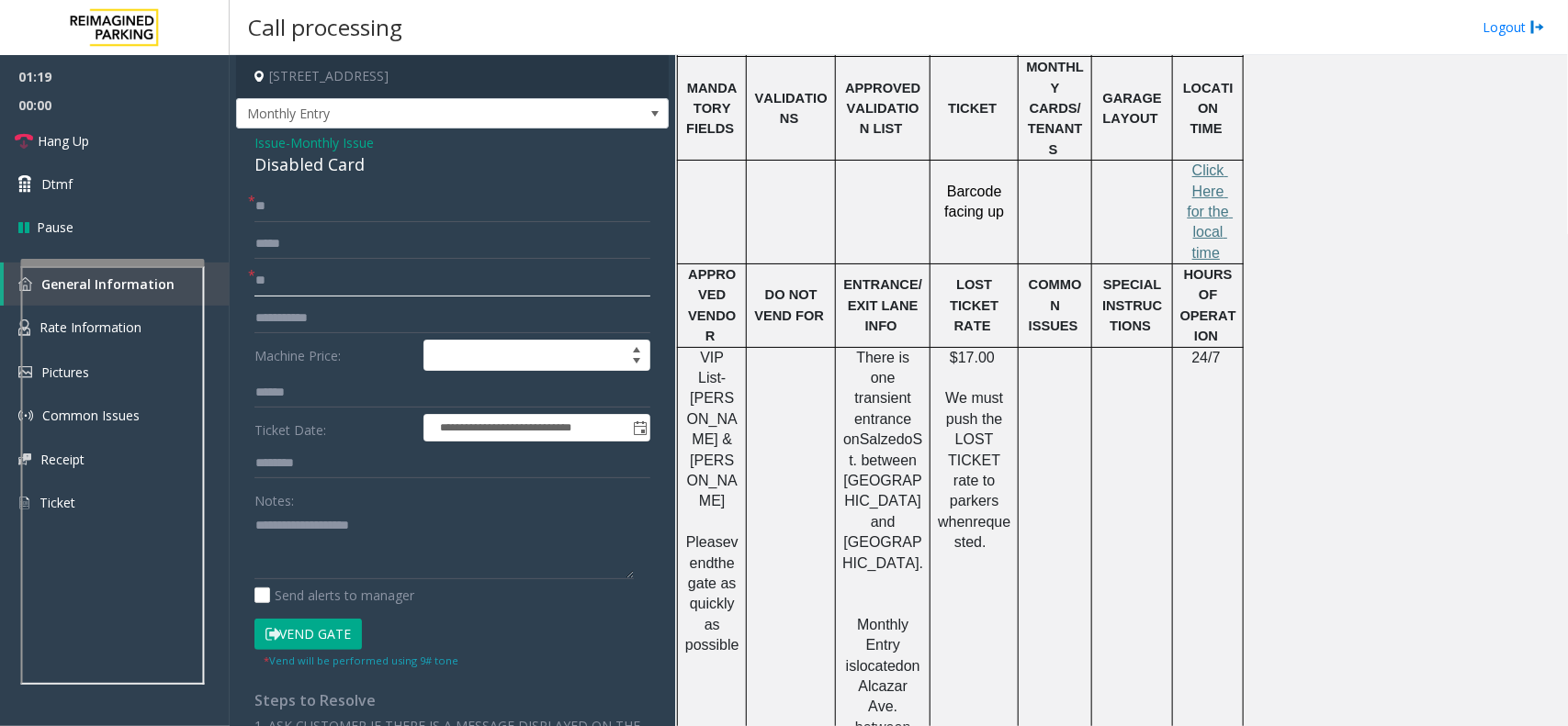
scroll to position [1139, 0]
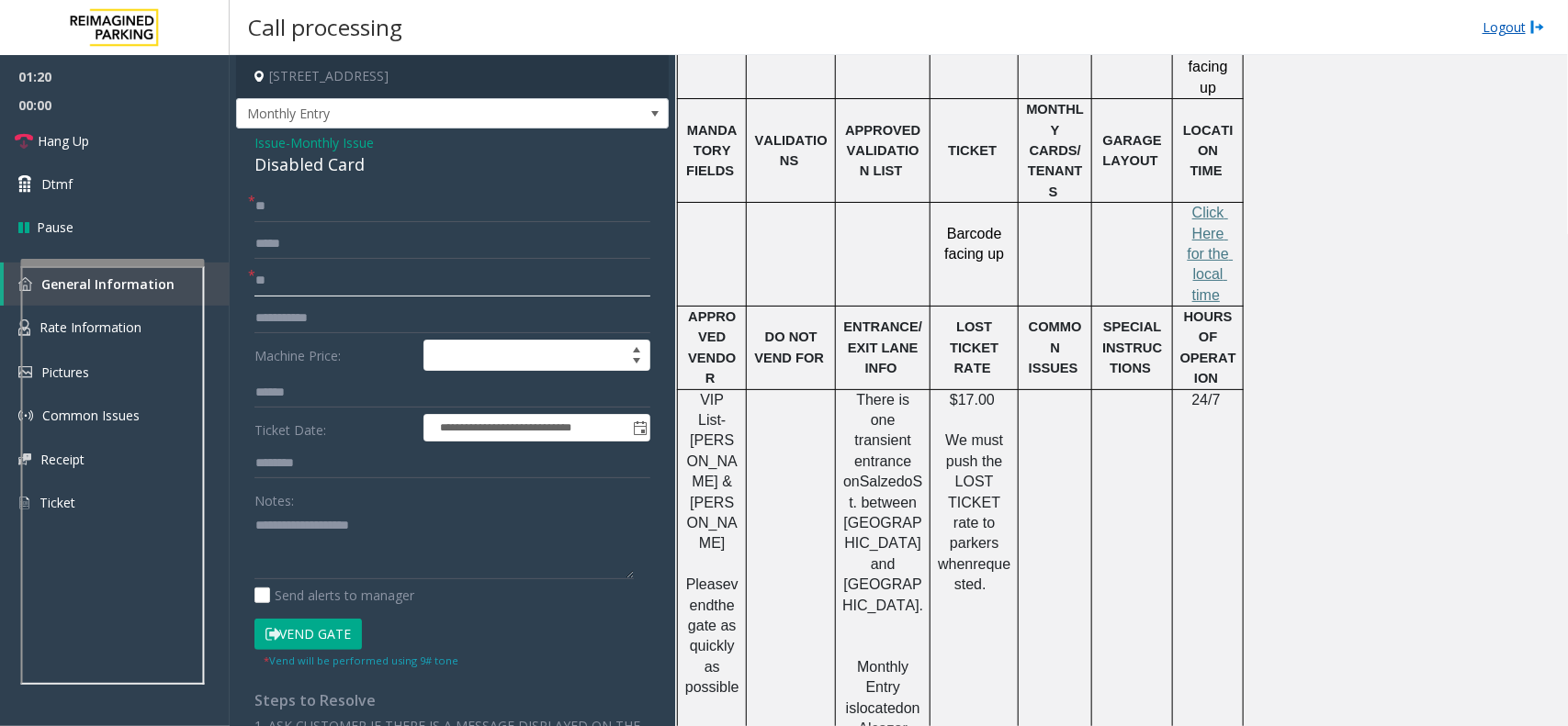
type input "**"
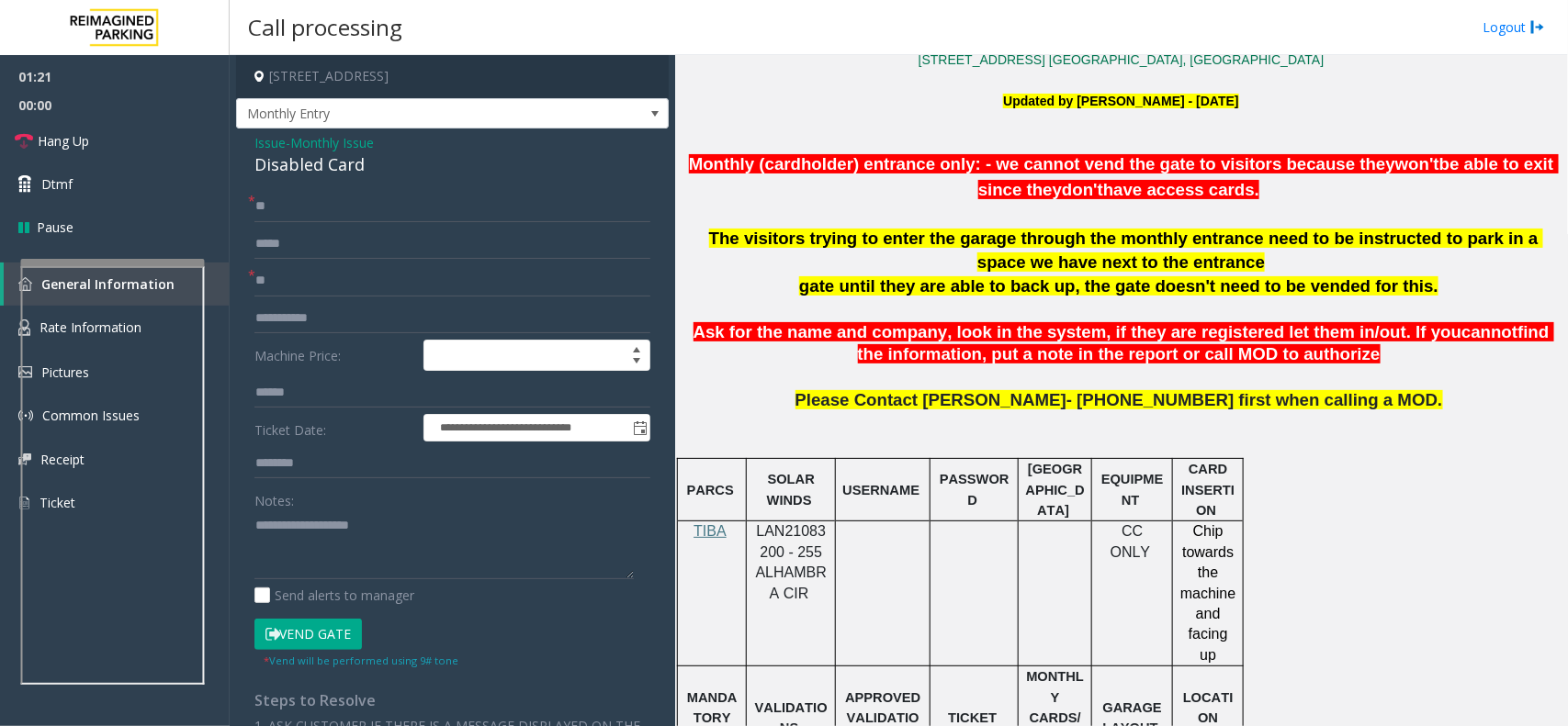
scroll to position [565, 0]
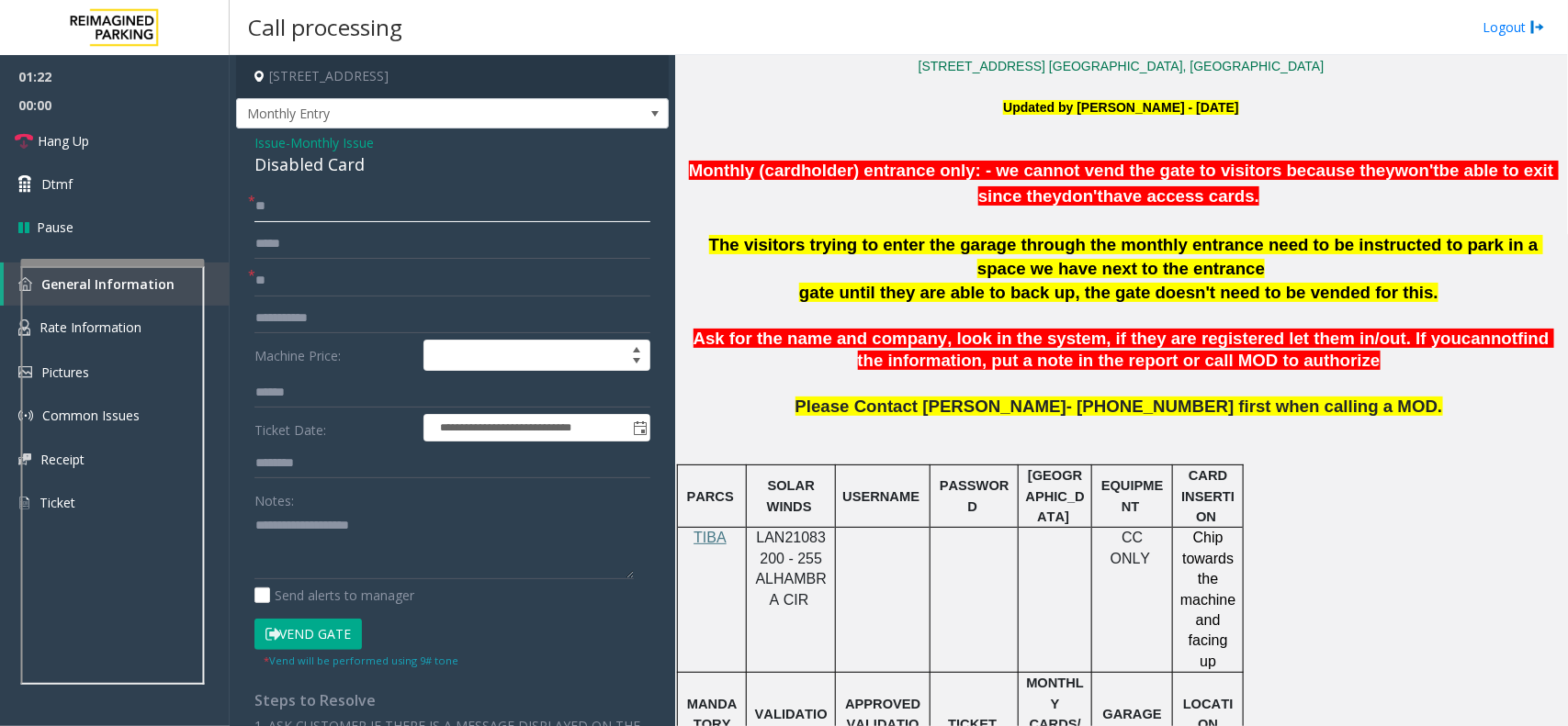
click at [332, 209] on input "**" at bounding box center [451, 207] width 395 height 31
type input "*"
click at [336, 208] on input "text" at bounding box center [451, 207] width 395 height 31
type input "**"
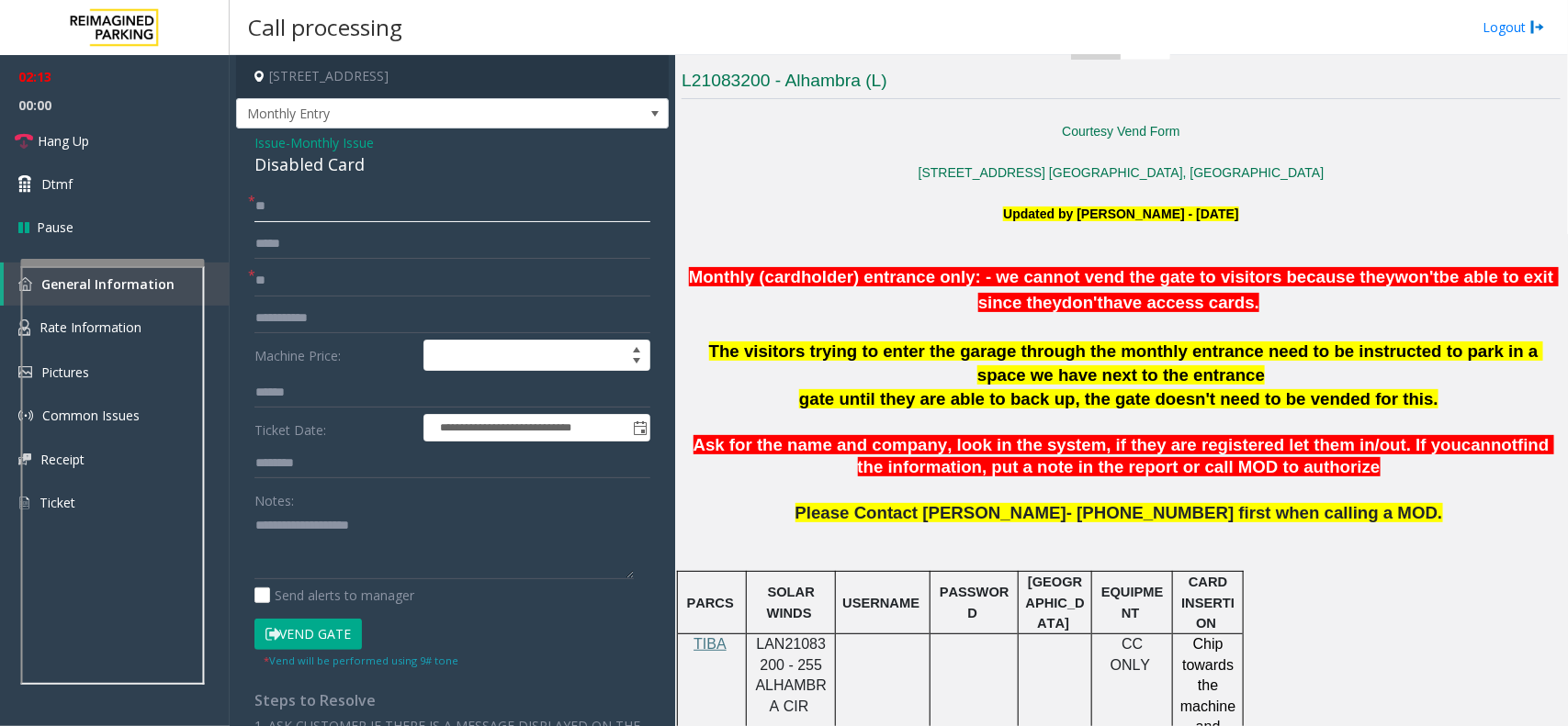
scroll to position [574, 0]
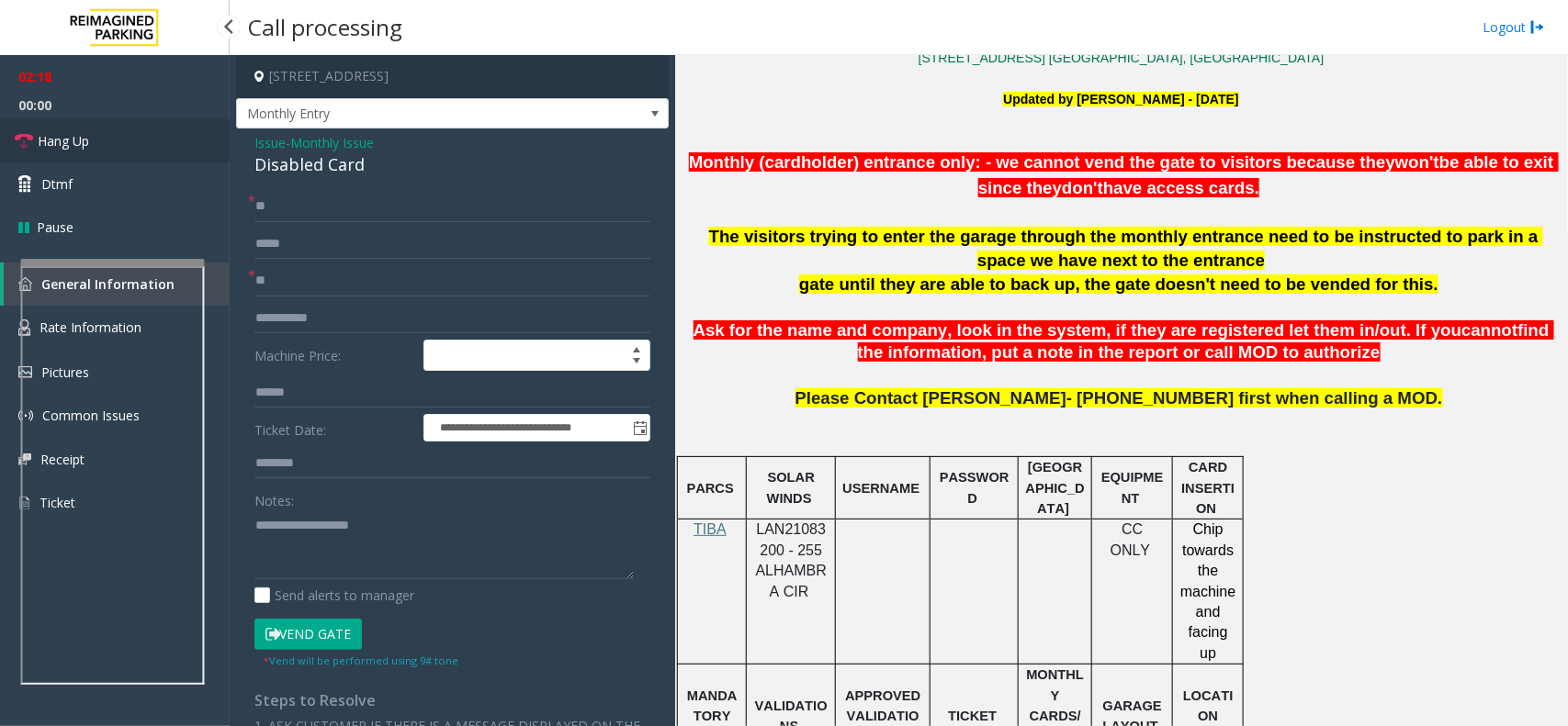
click at [55, 135] on span "Hang Up" at bounding box center [63, 141] width 51 height 19
click at [327, 167] on div "Disabled Card" at bounding box center [451, 164] width 395 height 25
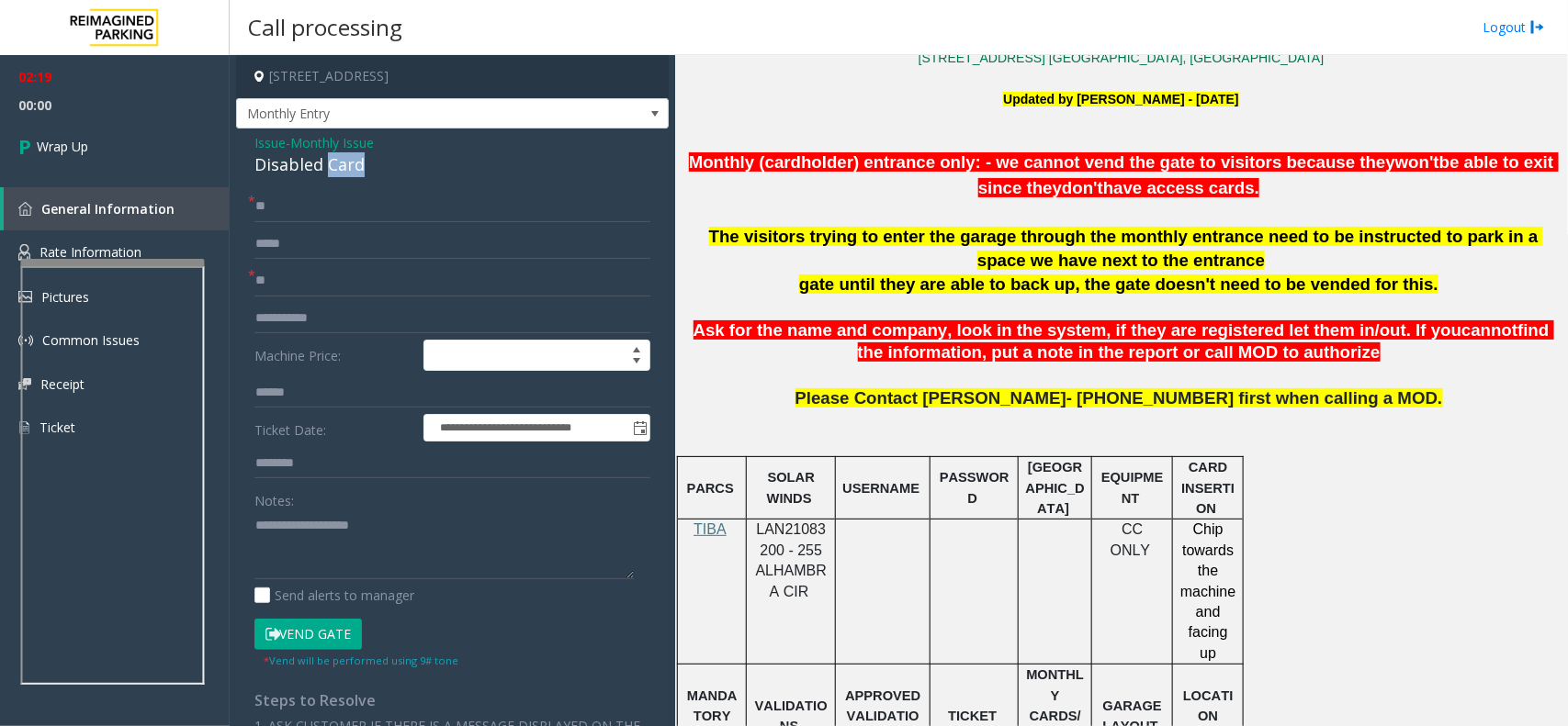
click at [327, 167] on div "Disabled Card" at bounding box center [451, 164] width 395 height 25
copy div "Disabled Card"
click at [333, 147] on span "Monthly Issue" at bounding box center [332, 142] width 84 height 19
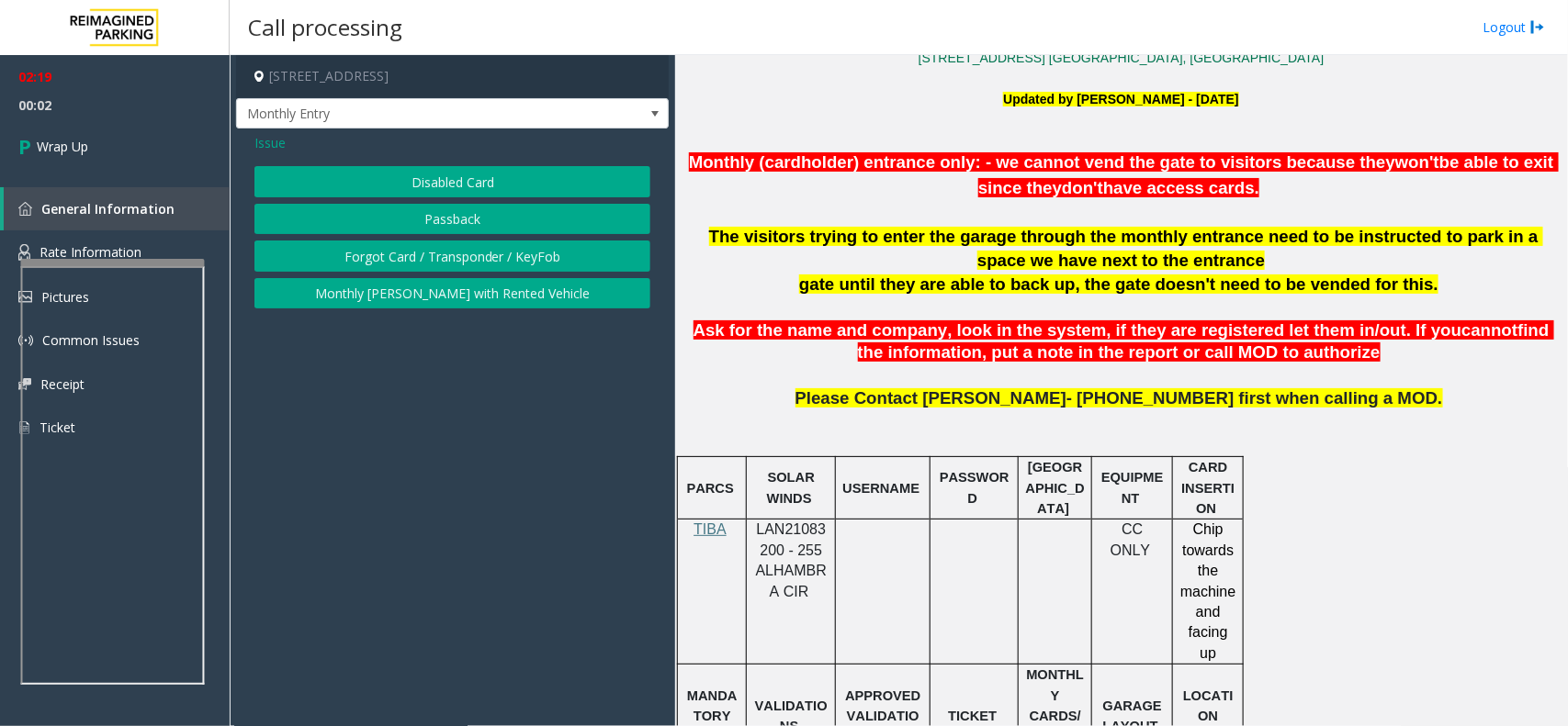
click at [392, 259] on button "Forgot Card / Transponder / KeyFob" at bounding box center [451, 256] width 395 height 31
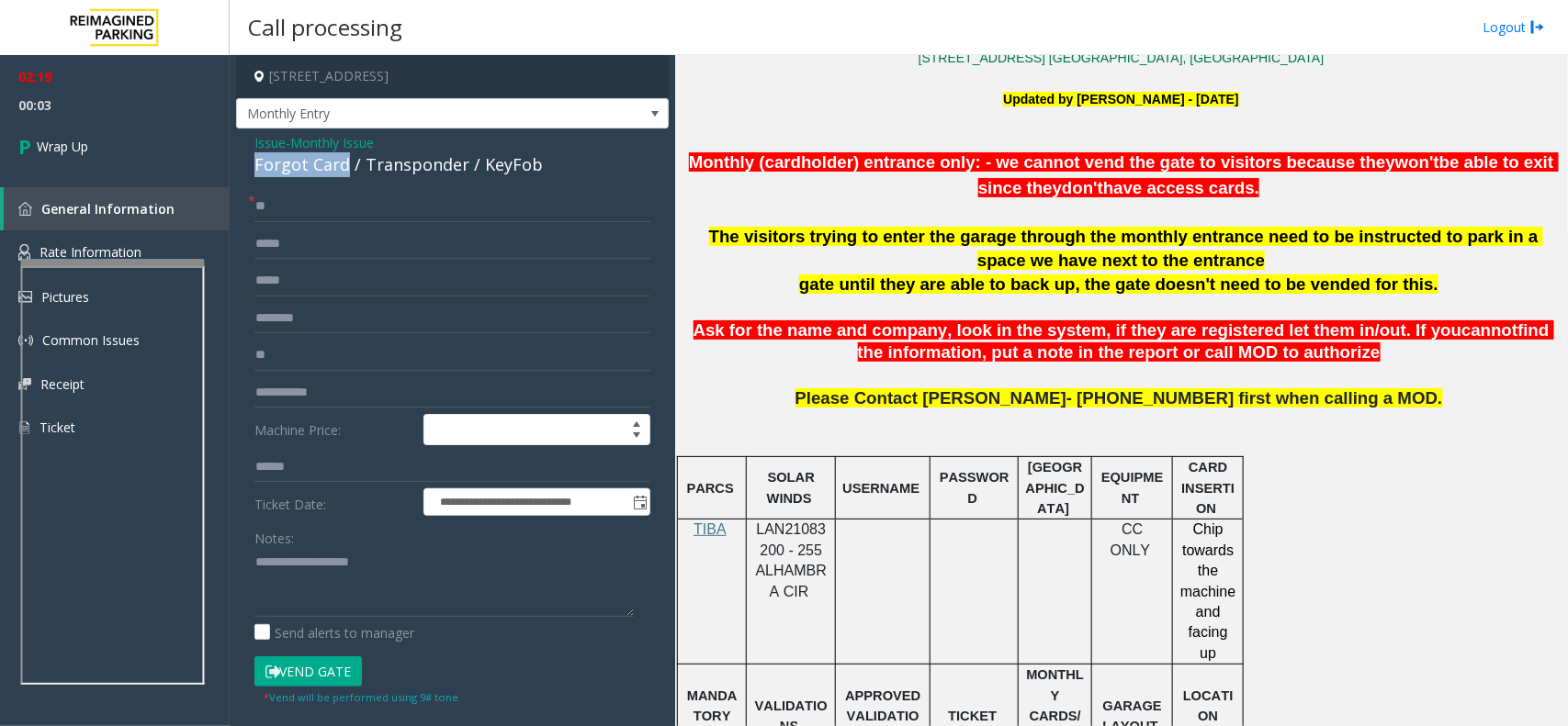
drag, startPoint x: 342, startPoint y: 163, endPoint x: 240, endPoint y: 171, distance: 102.3
click at [240, 171] on div "**********" at bounding box center [452, 556] width 433 height 855
copy div "Forgot Card"
click at [329, 588] on textarea at bounding box center [443, 583] width 379 height 69
paste textarea "**********"
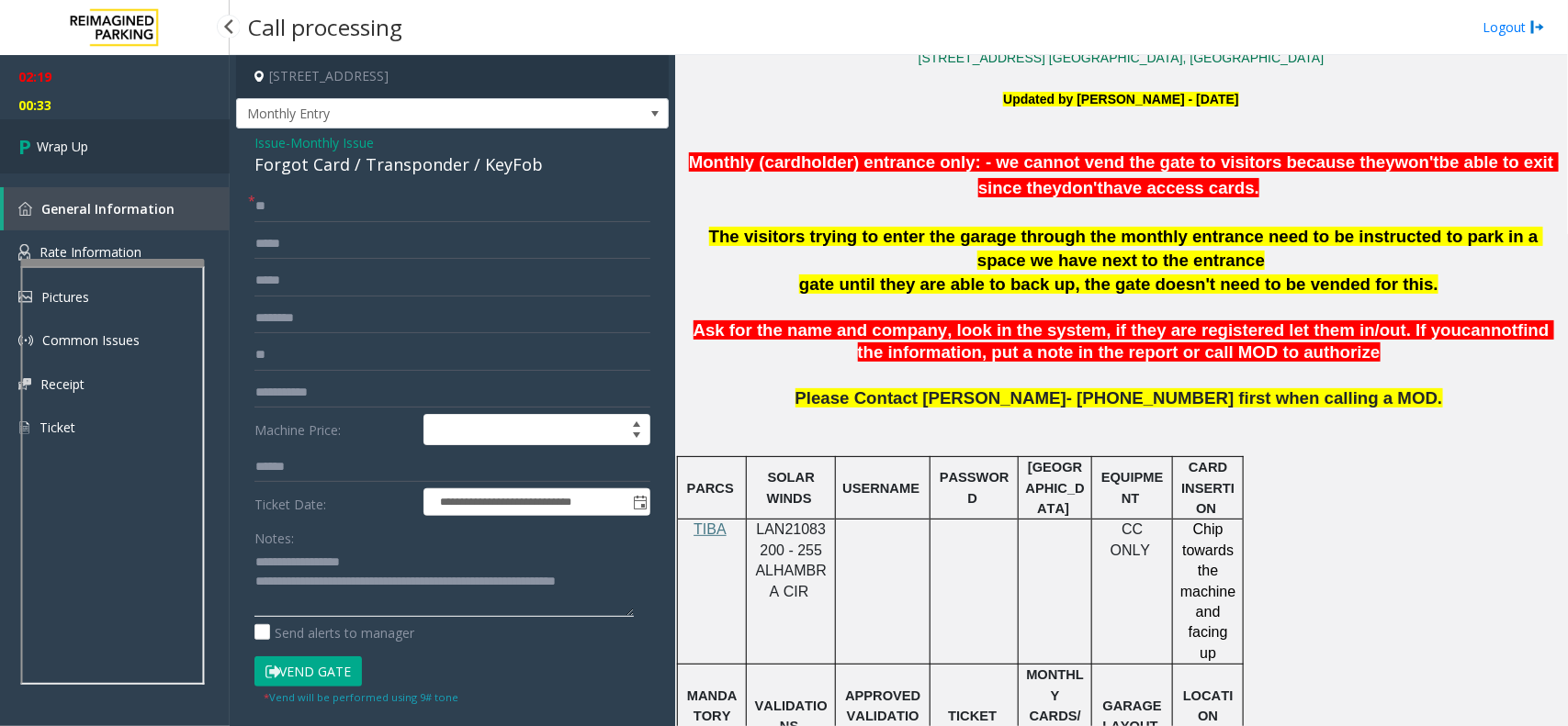
type textarea "**********"
click at [93, 156] on link "Wrap Up" at bounding box center [114, 146] width 230 height 54
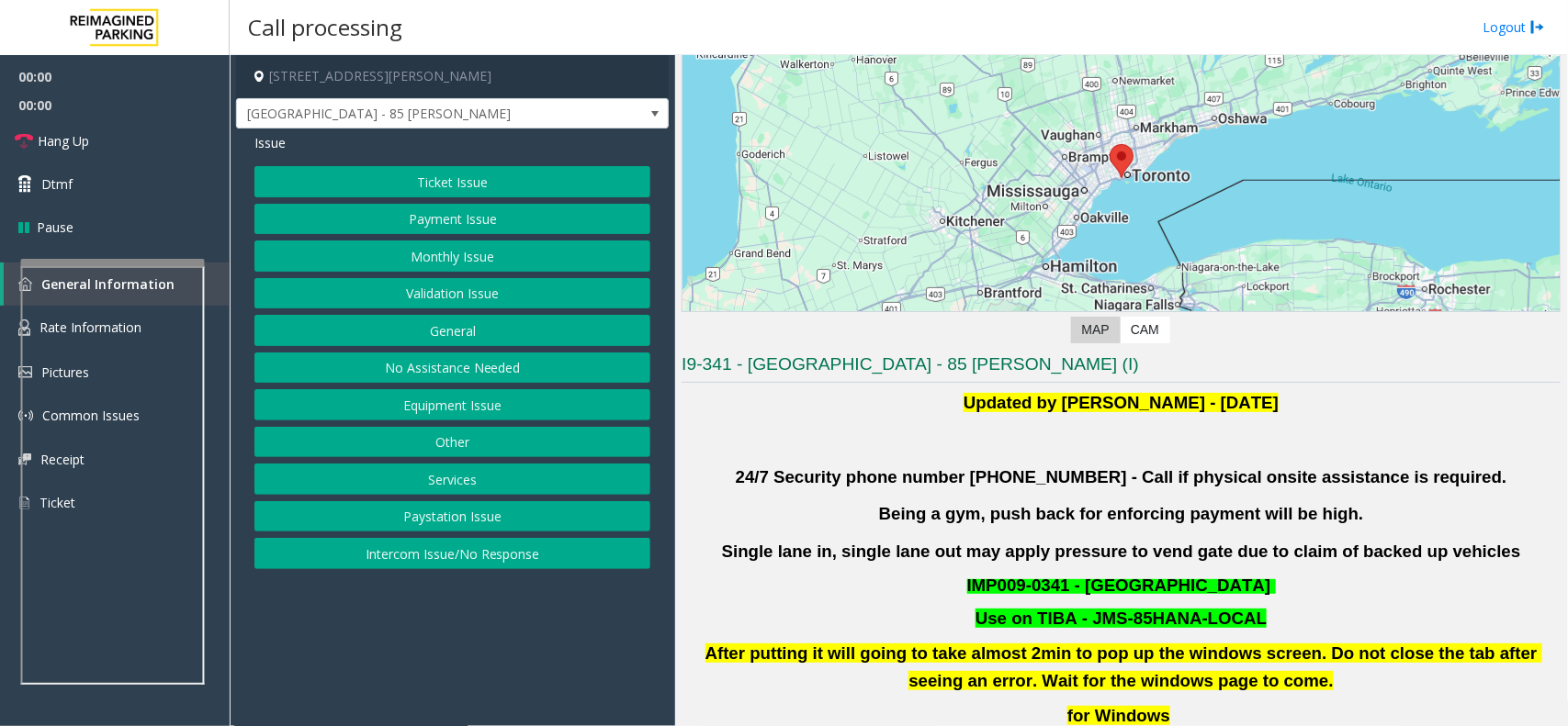
scroll to position [459, 0]
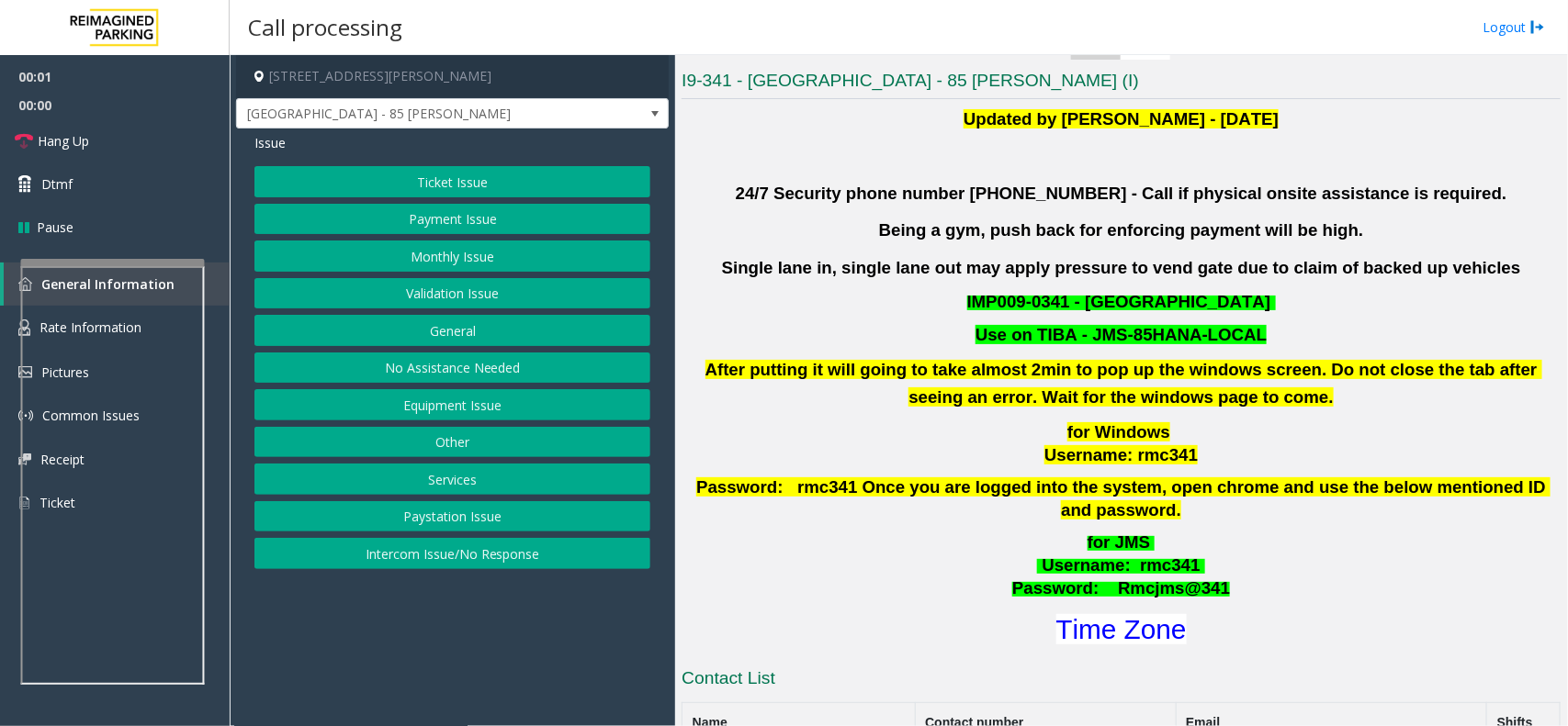
click at [414, 300] on button "Validation Issue" at bounding box center [451, 293] width 395 height 31
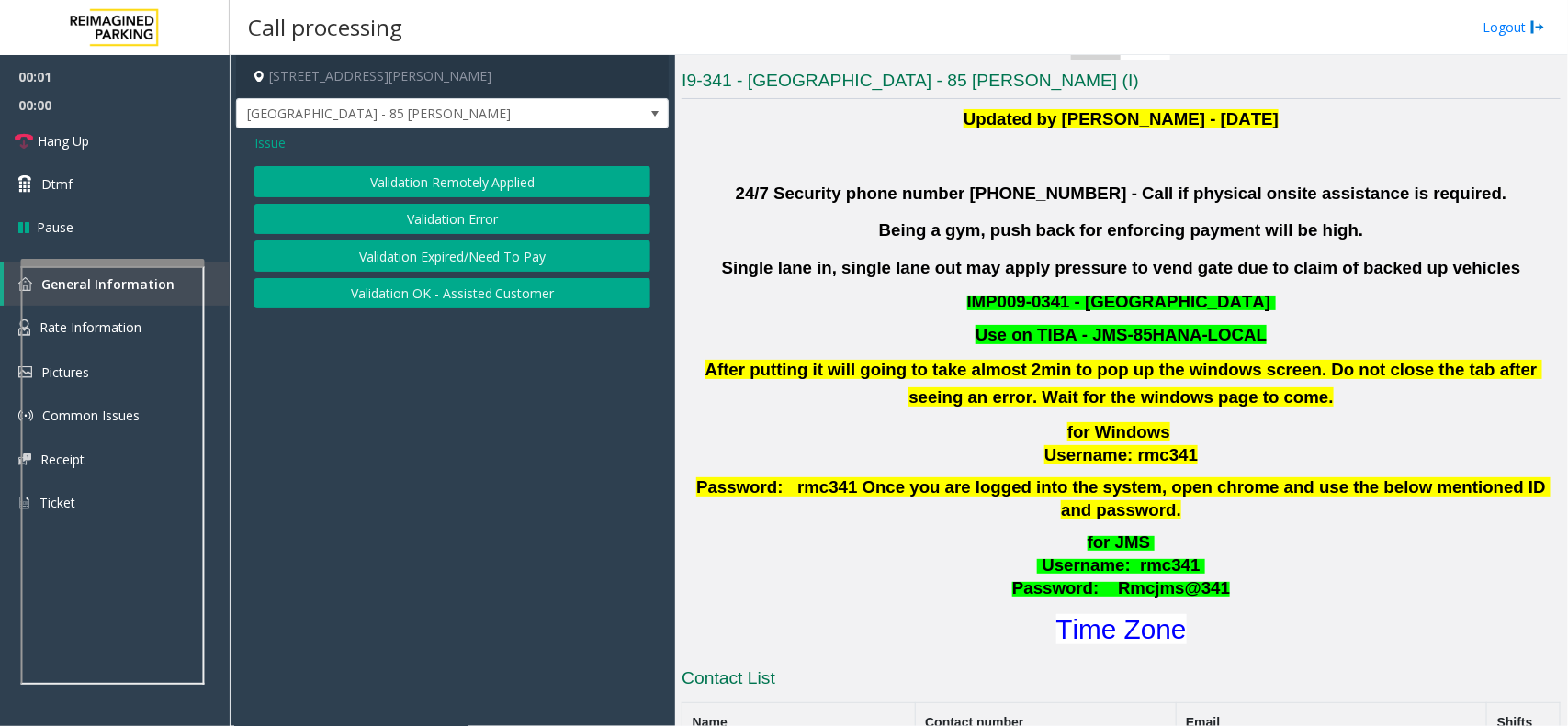
click at [396, 215] on button "Validation Error" at bounding box center [451, 219] width 395 height 31
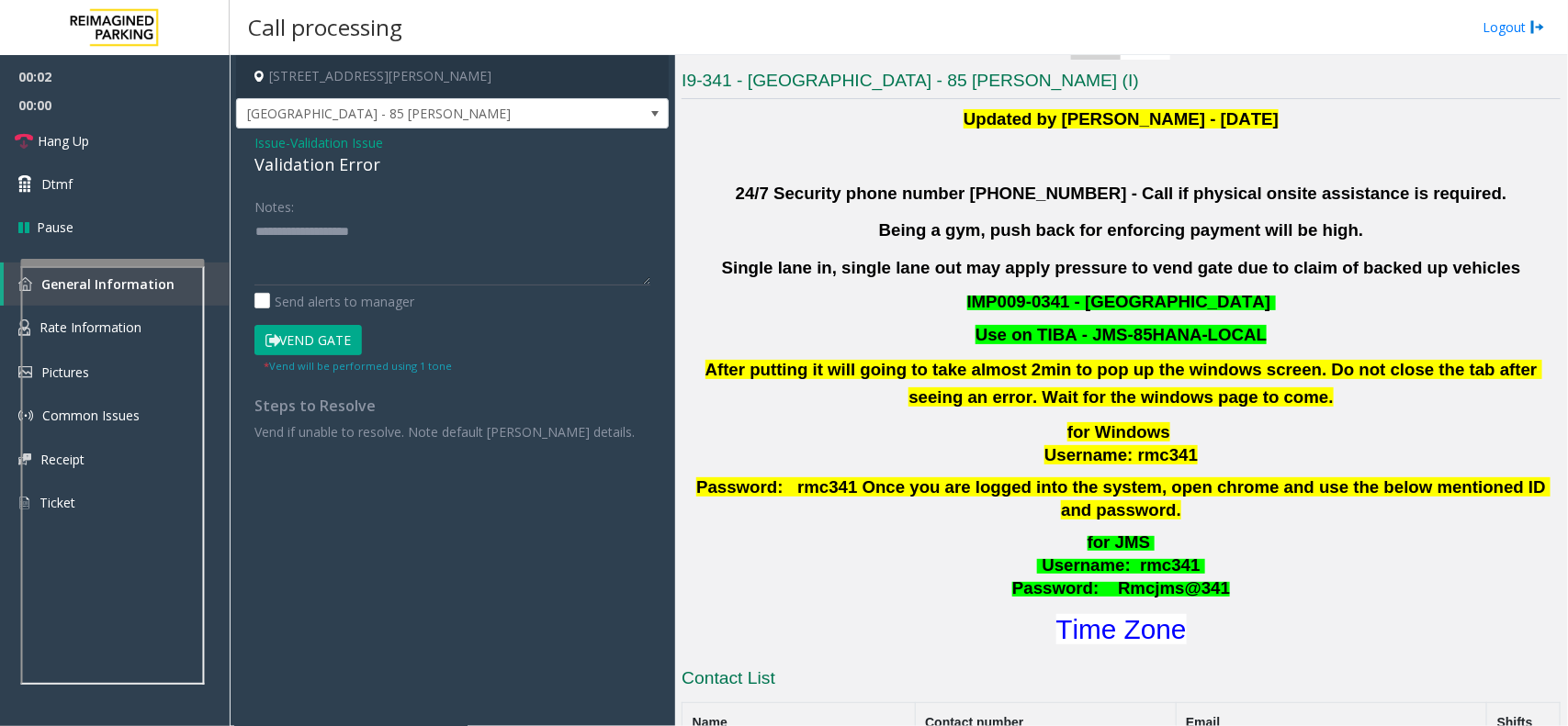
click at [293, 163] on div "Validation Error" at bounding box center [451, 164] width 395 height 25
copy div "Validation Error"
click at [323, 264] on textarea at bounding box center [451, 251] width 395 height 69
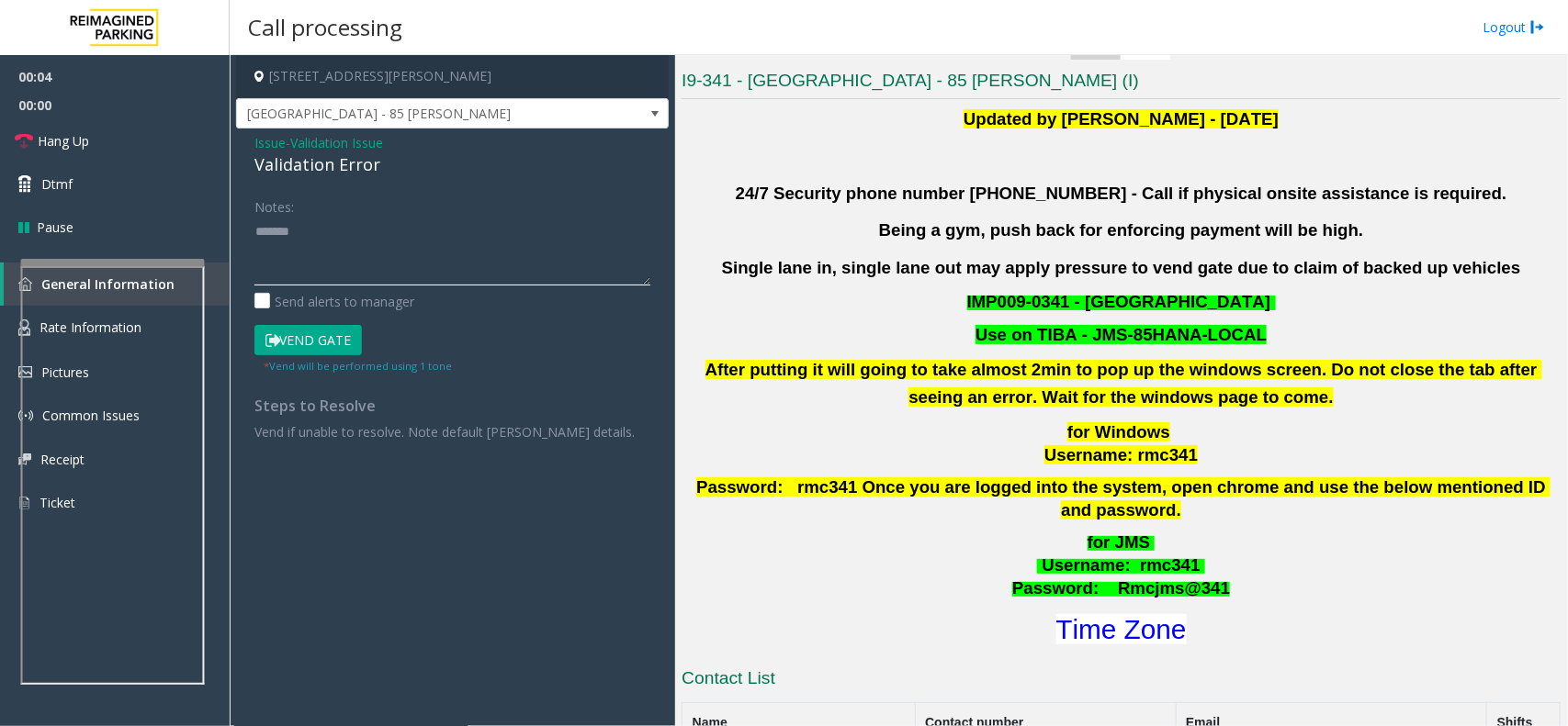
paste textarea "**********"
click at [1112, 614] on font "Time Zone" at bounding box center [1122, 630] width 131 height 31
drag, startPoint x: 309, startPoint y: 275, endPoint x: 241, endPoint y: 273, distance: 68.0
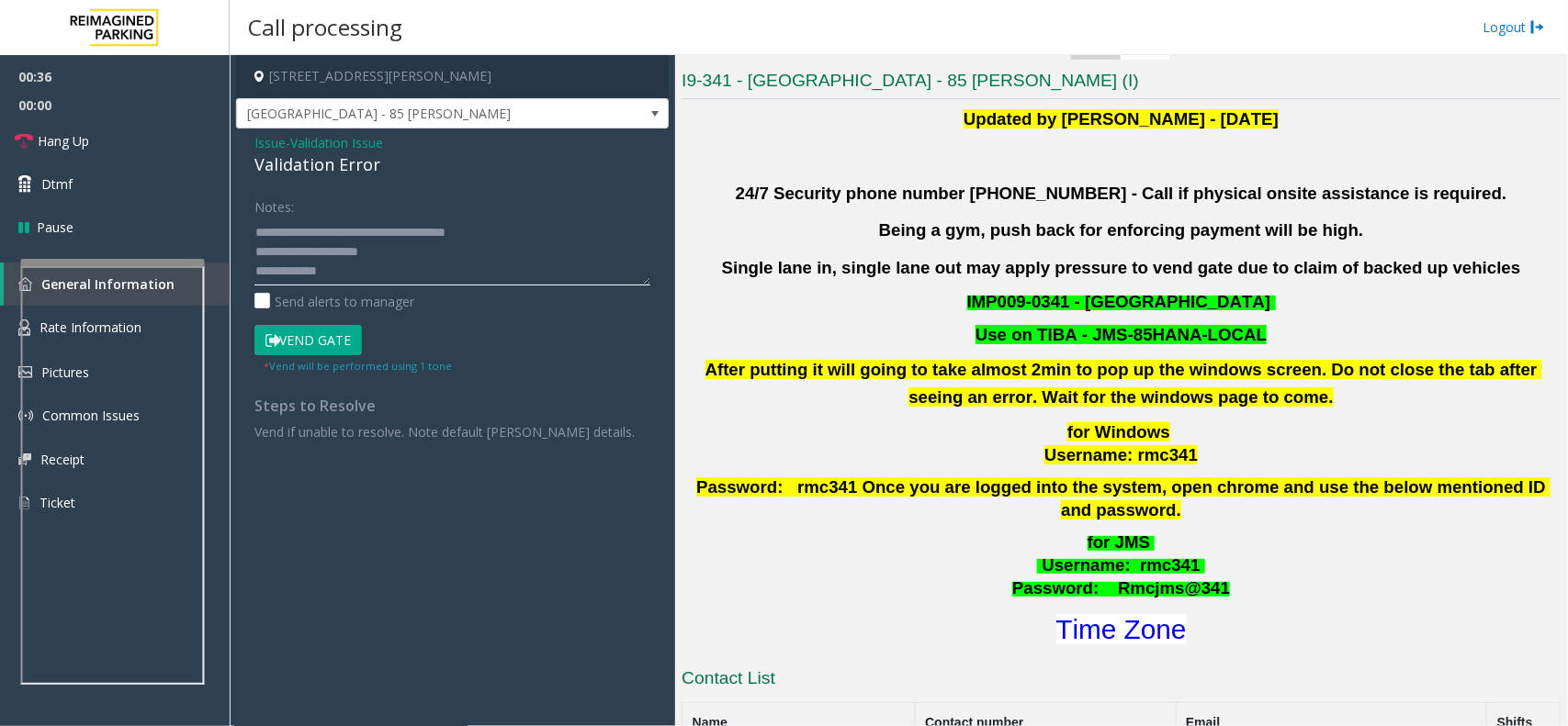
click at [240, 272] on div "Notes: Send alerts to manager Vend Gate * Vend will be performed using 1 tone S…" at bounding box center [452, 316] width 423 height 250
drag, startPoint x: 511, startPoint y: 264, endPoint x: 327, endPoint y: 251, distance: 184.5
click at [327, 251] on textarea at bounding box center [451, 251] width 395 height 69
click at [333, 225] on textarea at bounding box center [451, 251] width 395 height 69
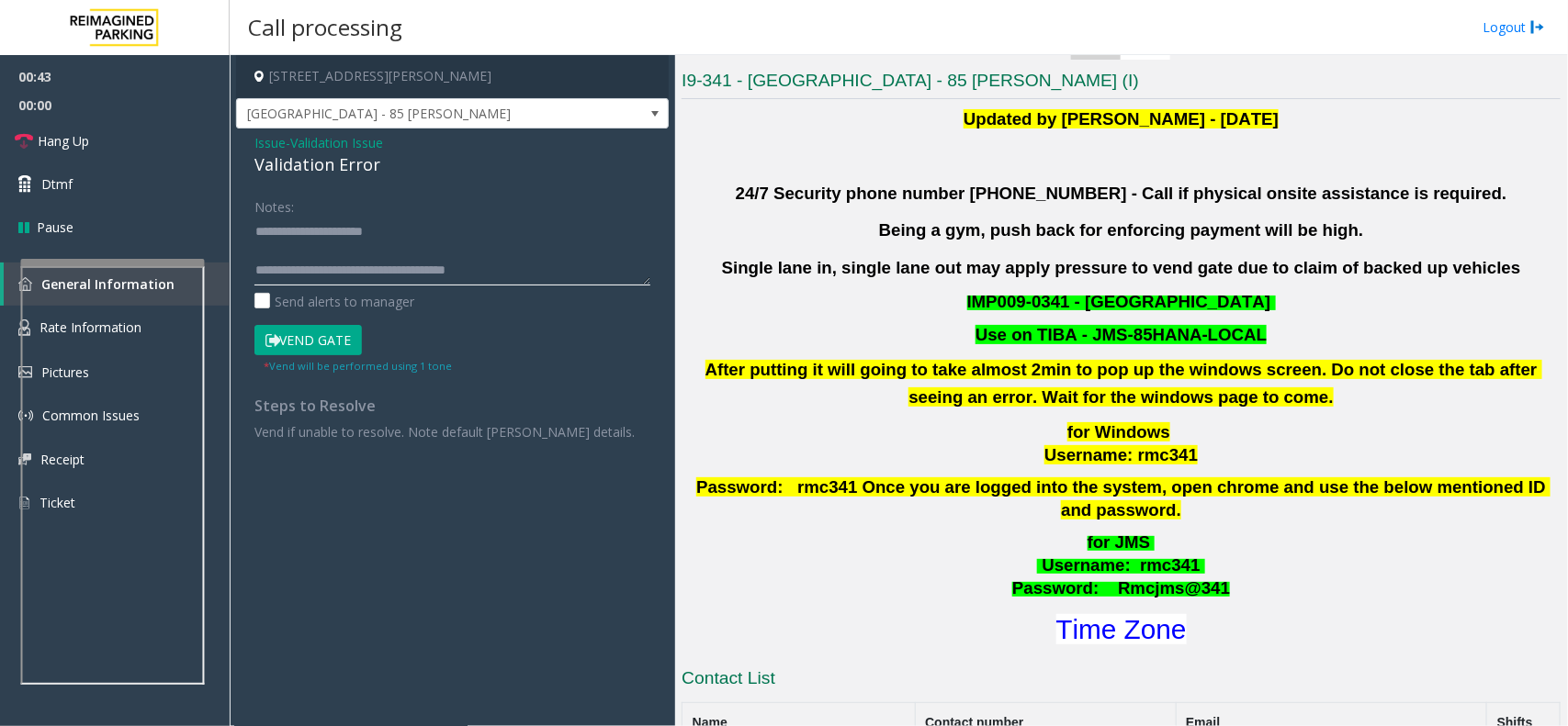
drag, startPoint x: 350, startPoint y: 231, endPoint x: 365, endPoint y: 258, distance: 30.9
click at [383, 234] on textarea at bounding box center [451, 251] width 395 height 69
click at [365, 259] on textarea at bounding box center [451, 251] width 395 height 69
drag, startPoint x: 359, startPoint y: 266, endPoint x: 388, endPoint y: 234, distance: 43.2
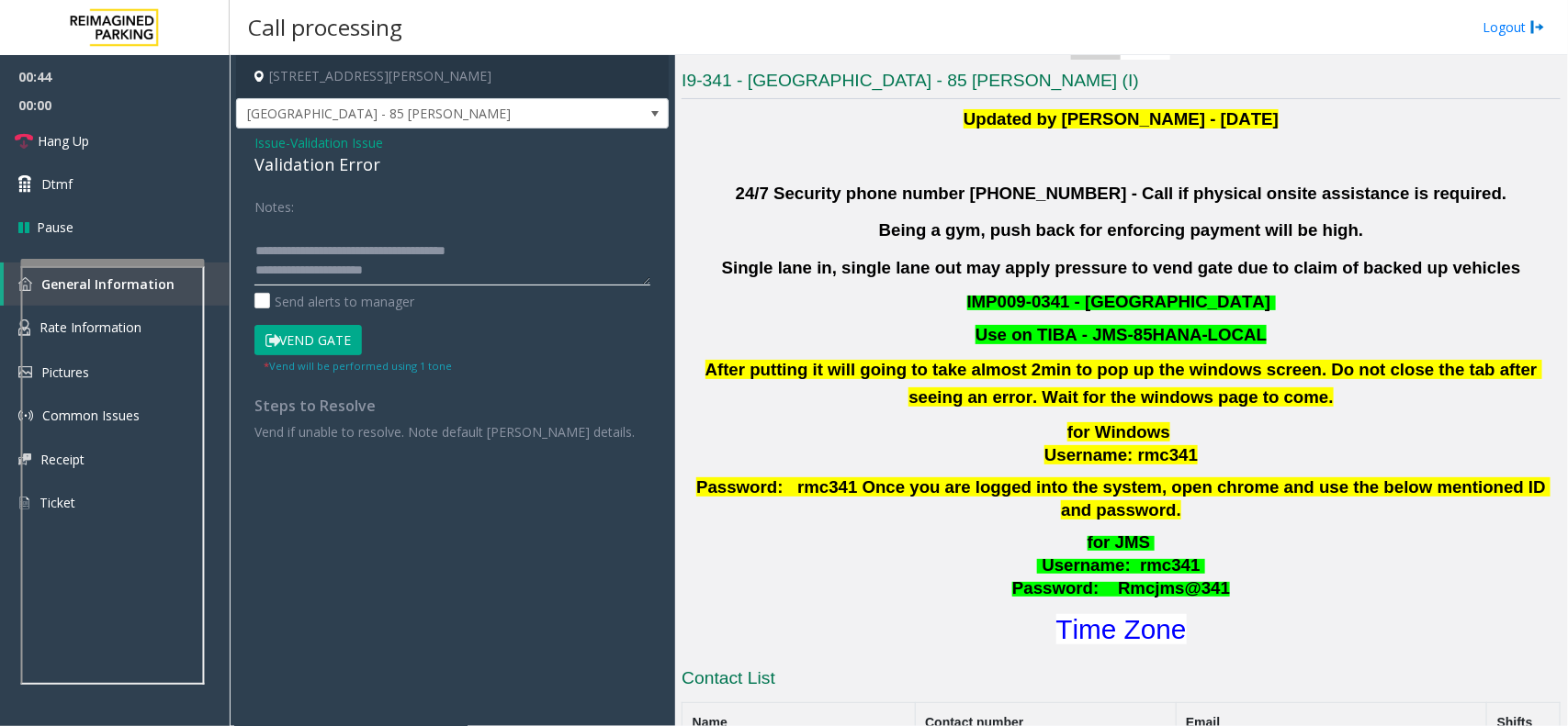
click at [379, 263] on textarea at bounding box center [451, 251] width 395 height 69
click at [405, 223] on textarea at bounding box center [451, 251] width 395 height 69
click at [507, 232] on textarea at bounding box center [451, 251] width 395 height 69
click at [88, 134] on span "Hang Up" at bounding box center [63, 141] width 51 height 19
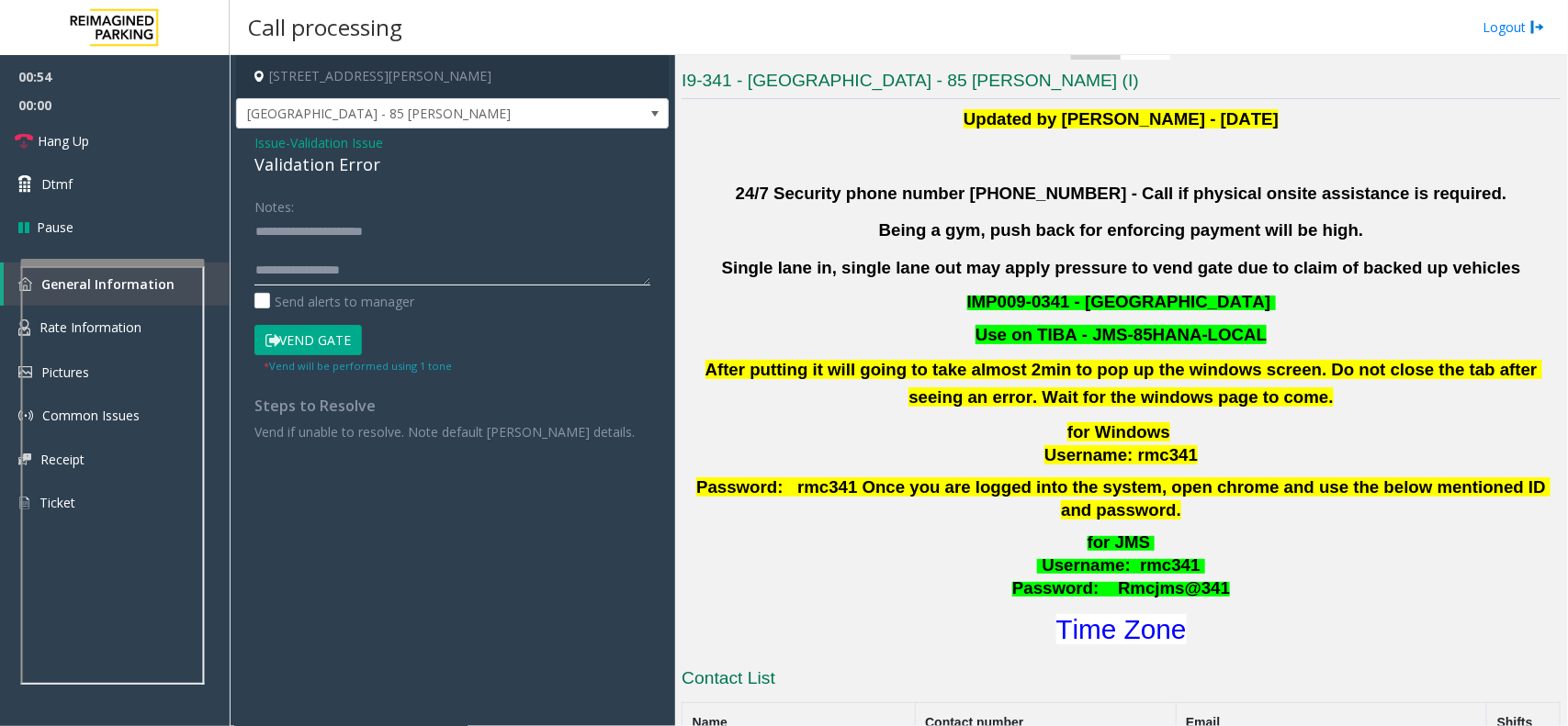
click at [424, 273] on textarea at bounding box center [451, 251] width 395 height 69
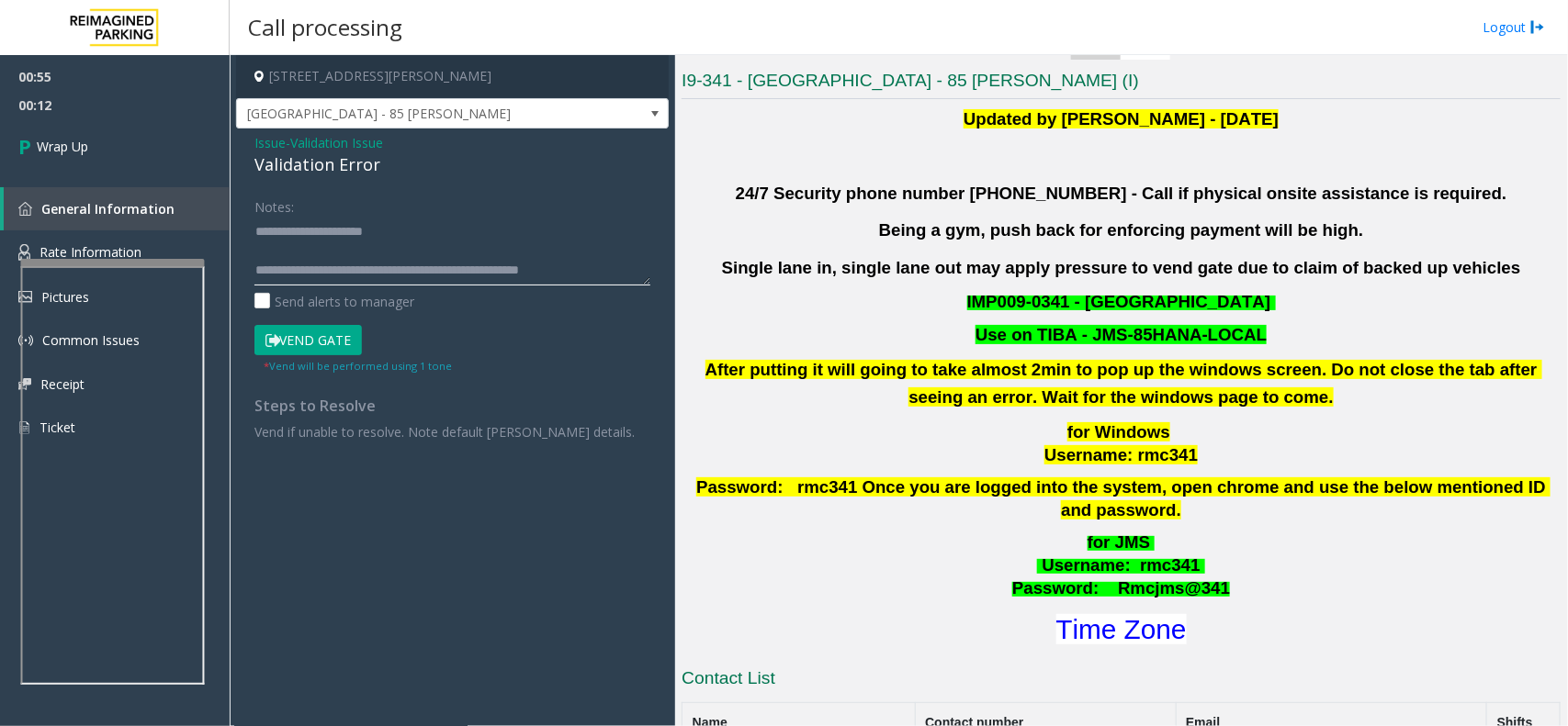
click at [406, 269] on textarea at bounding box center [451, 251] width 395 height 69
click at [363, 232] on textarea at bounding box center [451, 251] width 395 height 69
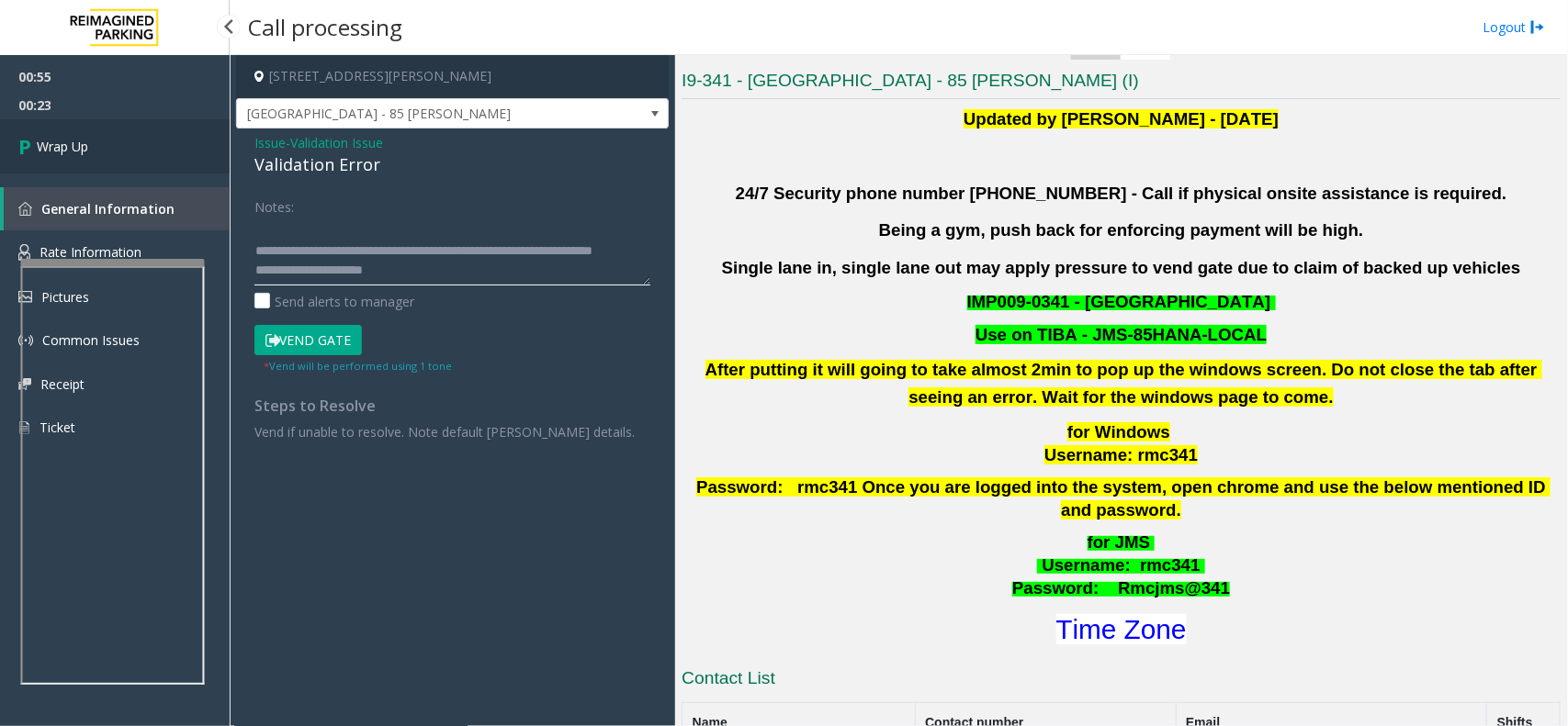
type textarea "**********"
click at [147, 154] on link "Wrap Up" at bounding box center [114, 146] width 230 height 54
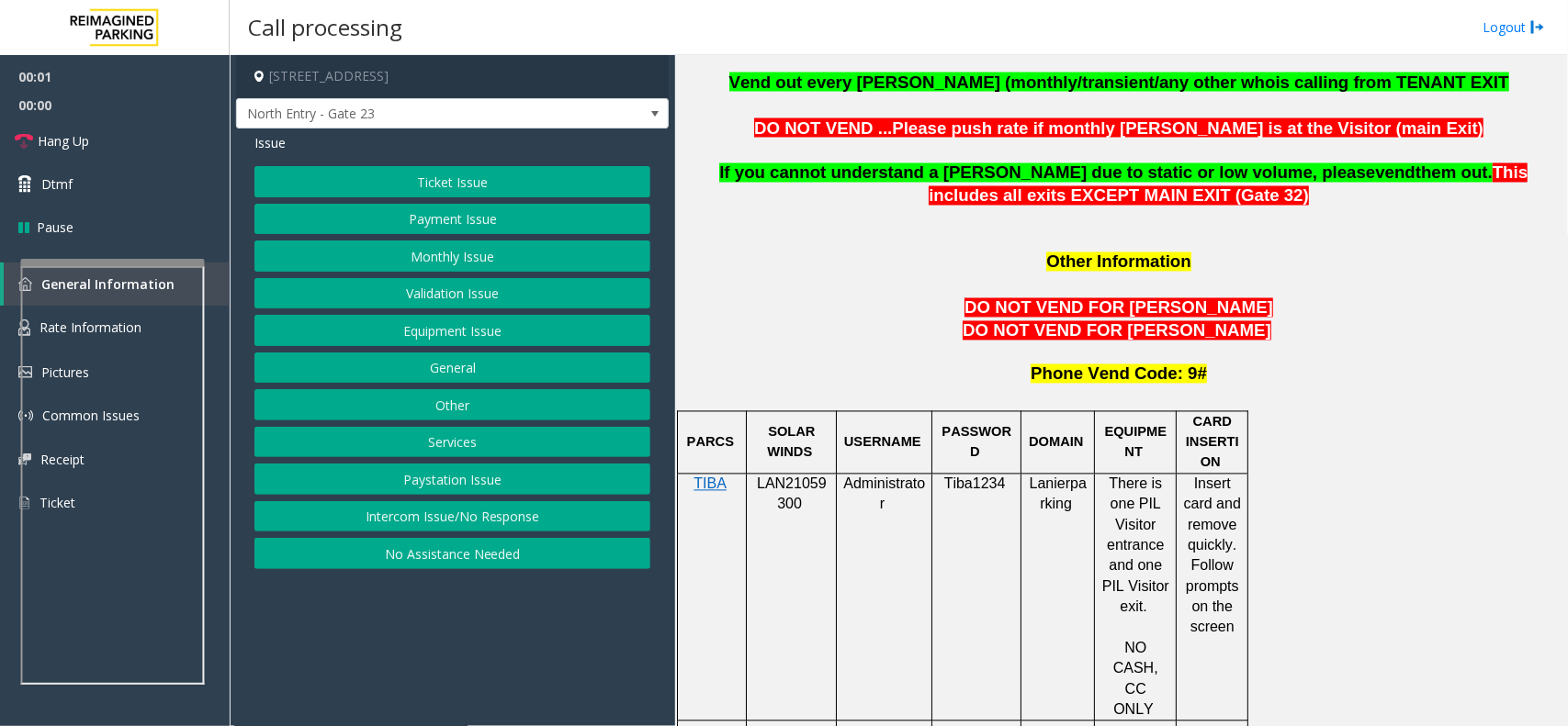
scroll to position [1491, 0]
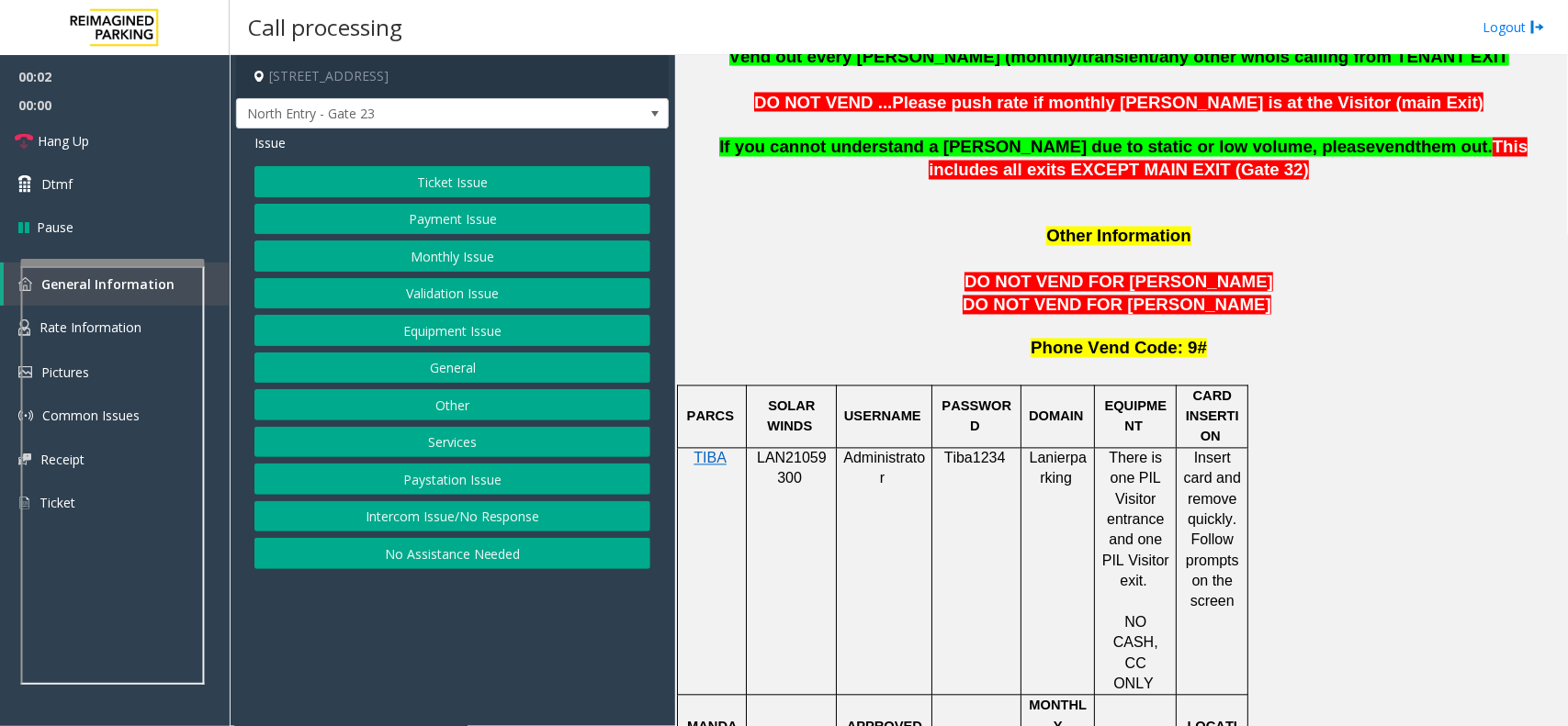
click at [796, 451] on span "LAN21059300" at bounding box center [792, 468] width 70 height 36
copy p "LAN21059300"
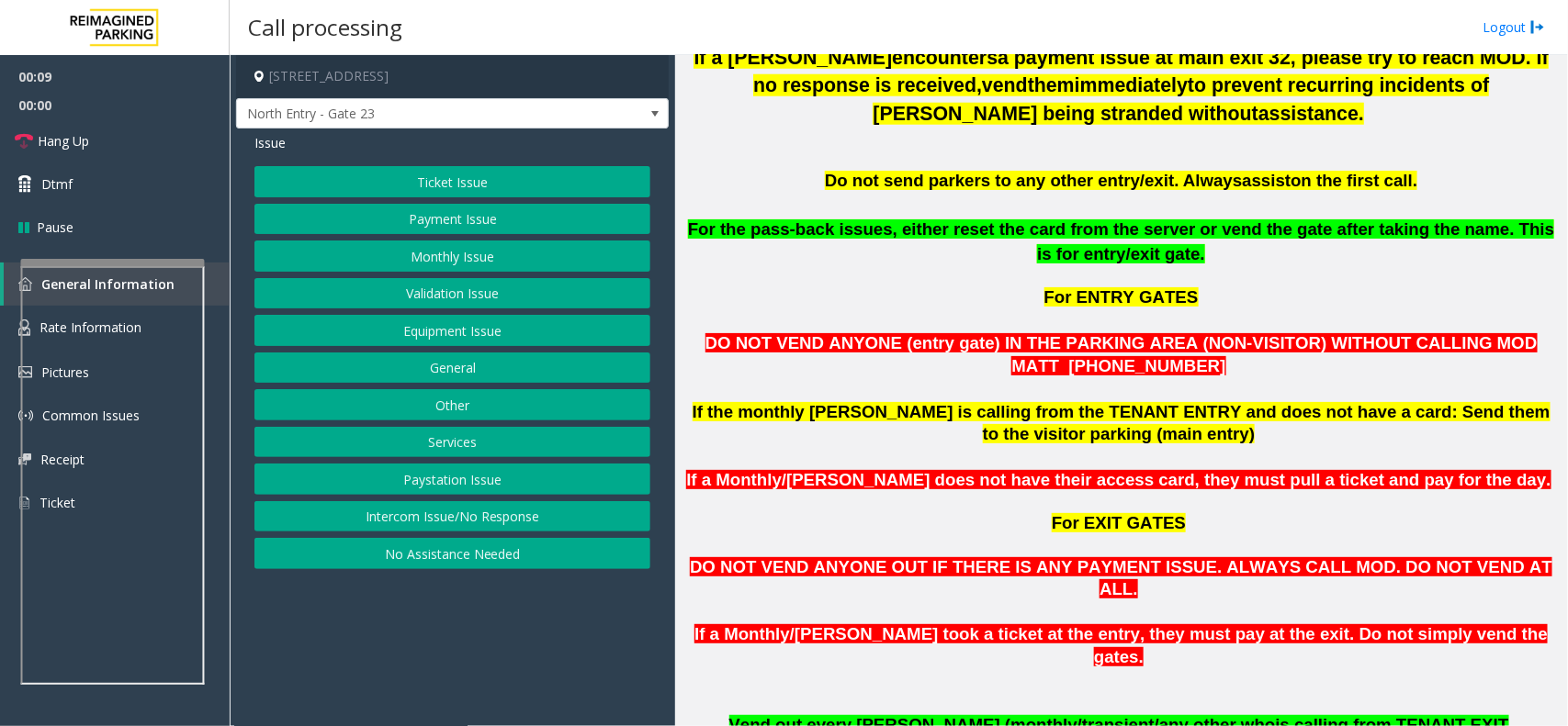
scroll to position [574, 0]
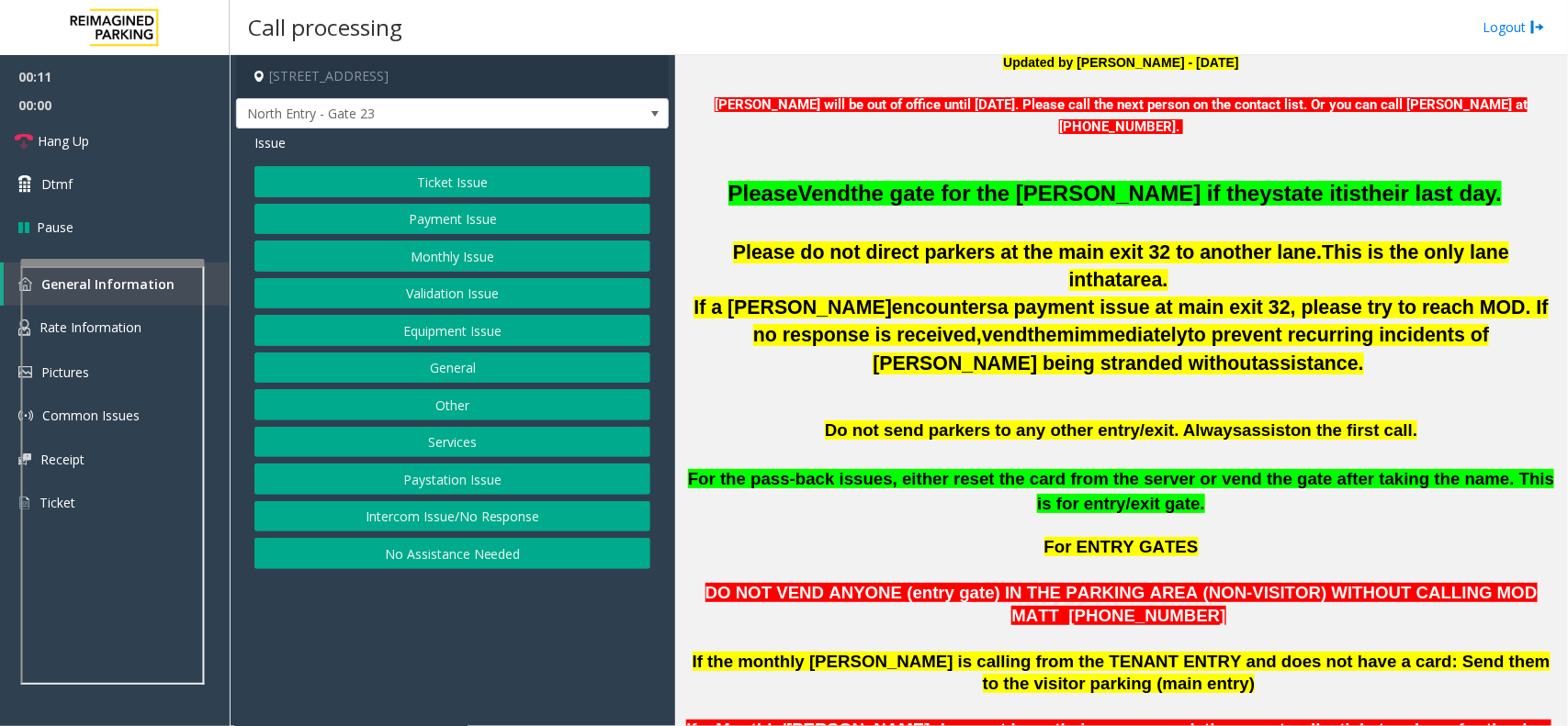
click at [425, 263] on button "Monthly Issue" at bounding box center [451, 256] width 395 height 31
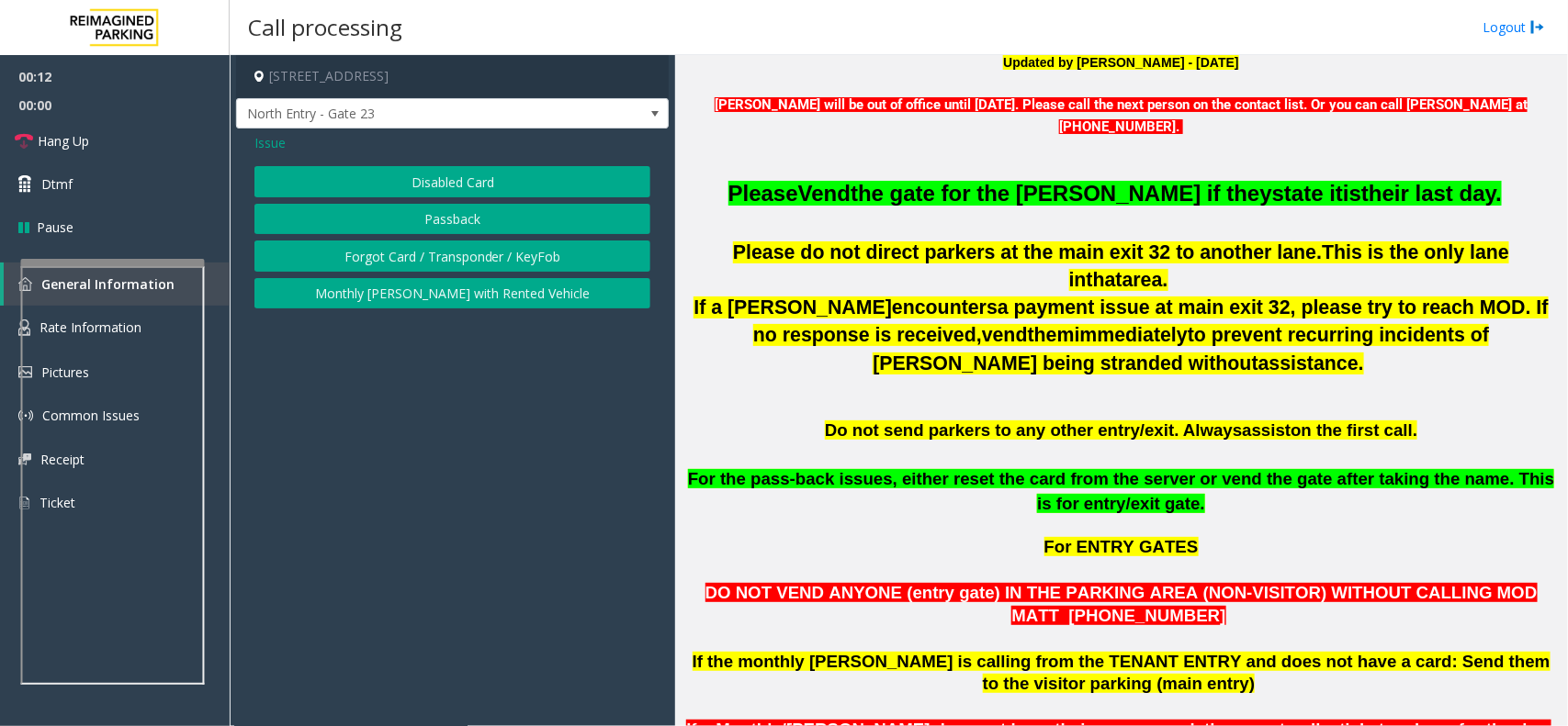
click at [480, 171] on button "Disabled Card" at bounding box center [451, 182] width 395 height 31
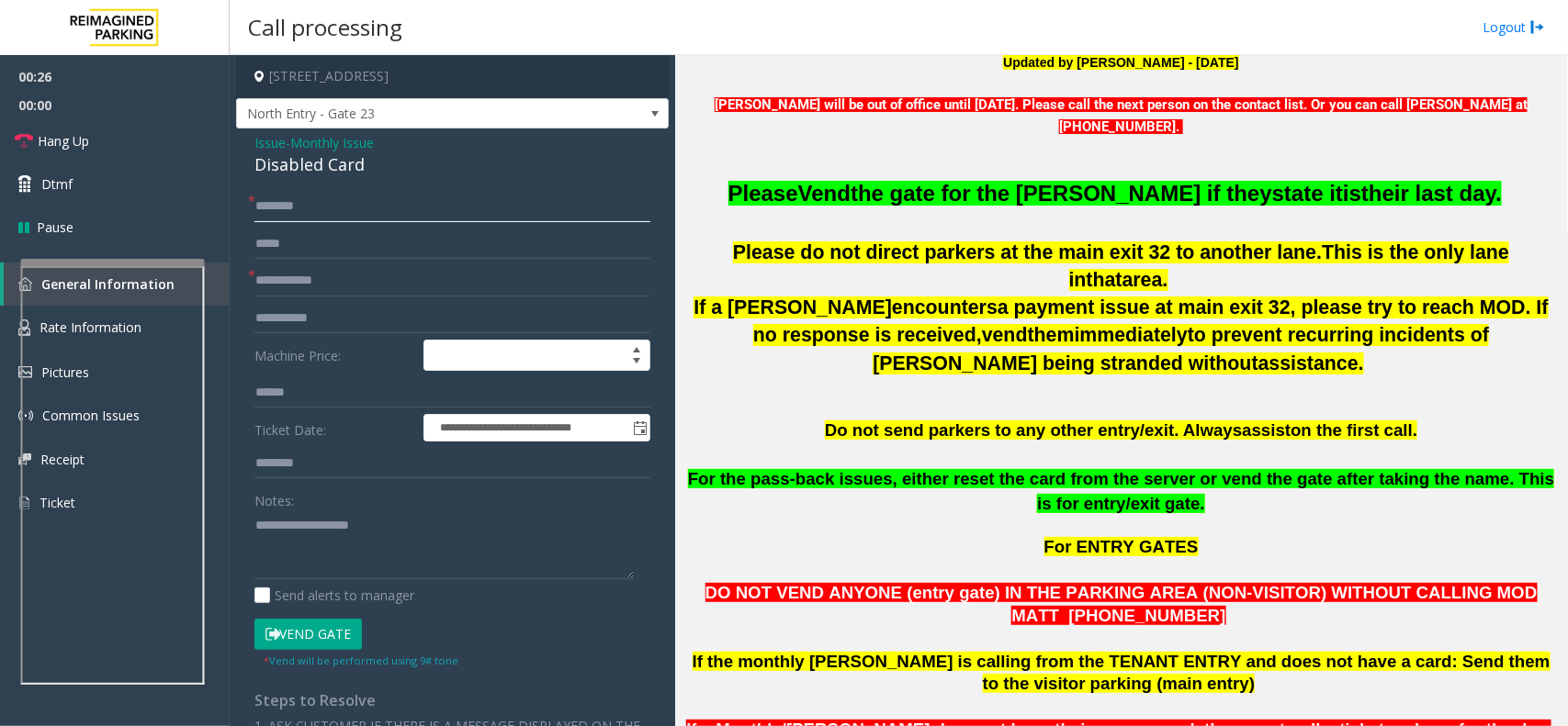
click at [319, 204] on input "text" at bounding box center [451, 207] width 395 height 31
type input "**"
click at [309, 275] on input "text" at bounding box center [451, 281] width 395 height 31
type input "**"
click at [328, 172] on div "Disabled Card" at bounding box center [451, 164] width 395 height 25
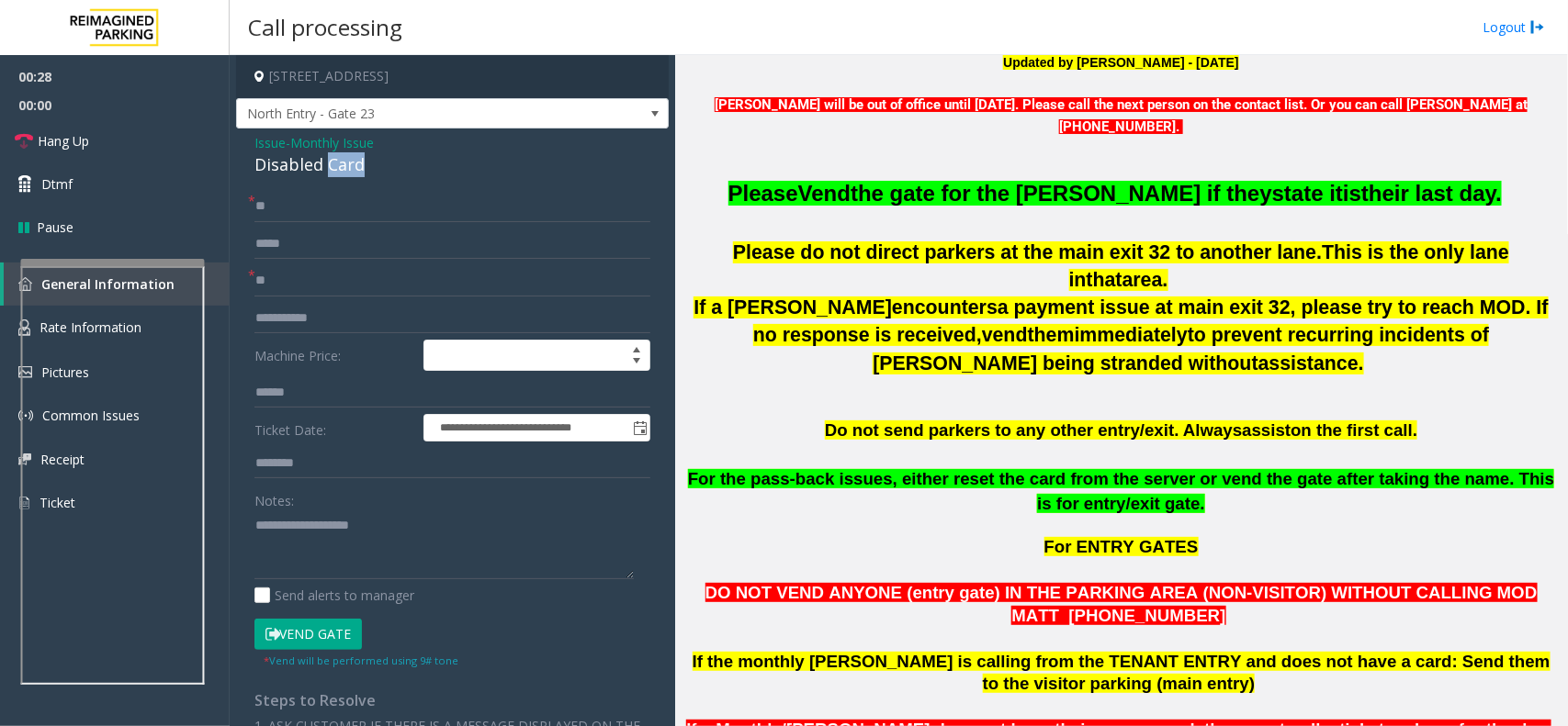
click at [328, 172] on div "Disabled Card" at bounding box center [451, 164] width 395 height 25
click at [305, 539] on textarea at bounding box center [443, 545] width 379 height 69
paste textarea "**********"
type textarea "**********"
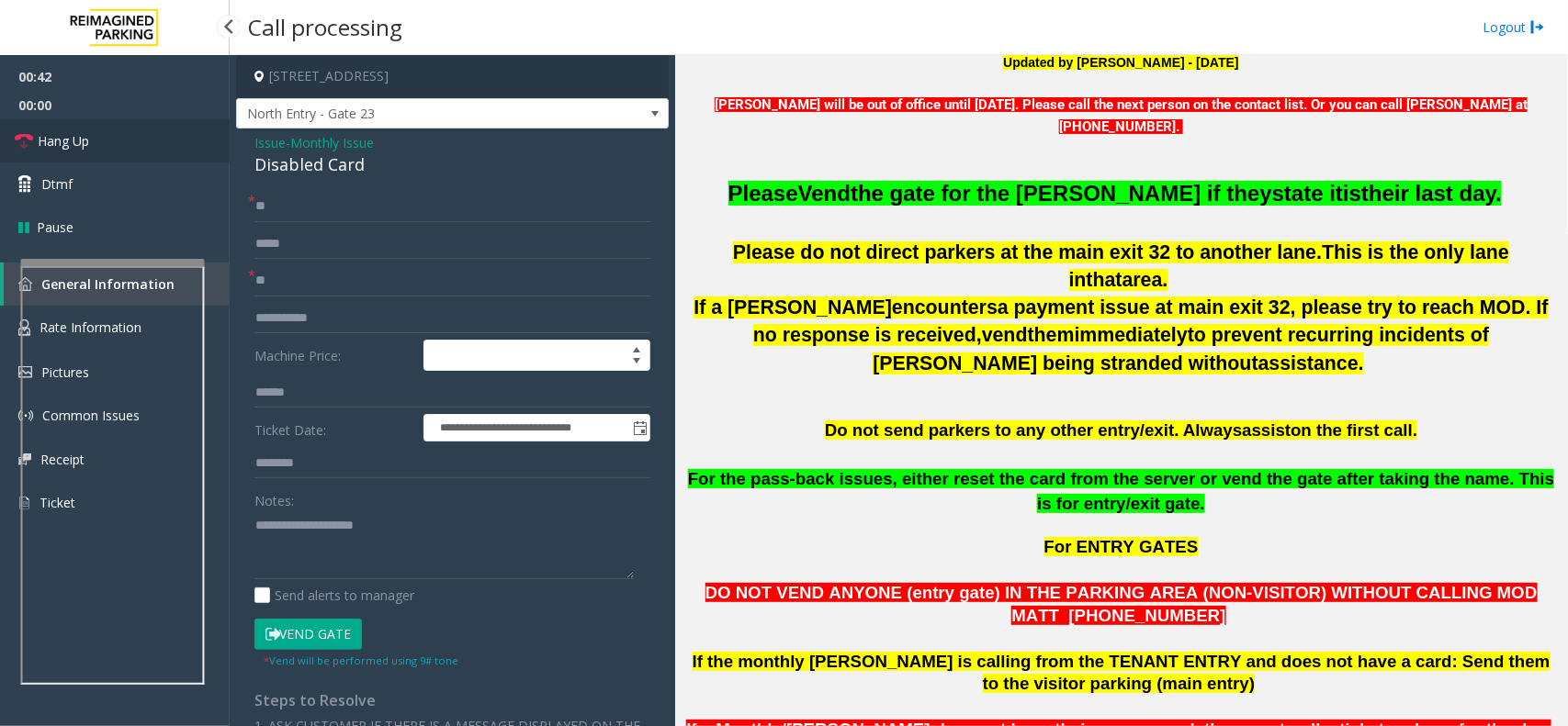
click at [126, 149] on link "Hang Up" at bounding box center [114, 140] width 230 height 43
click at [295, 552] on textarea at bounding box center [443, 545] width 379 height 69
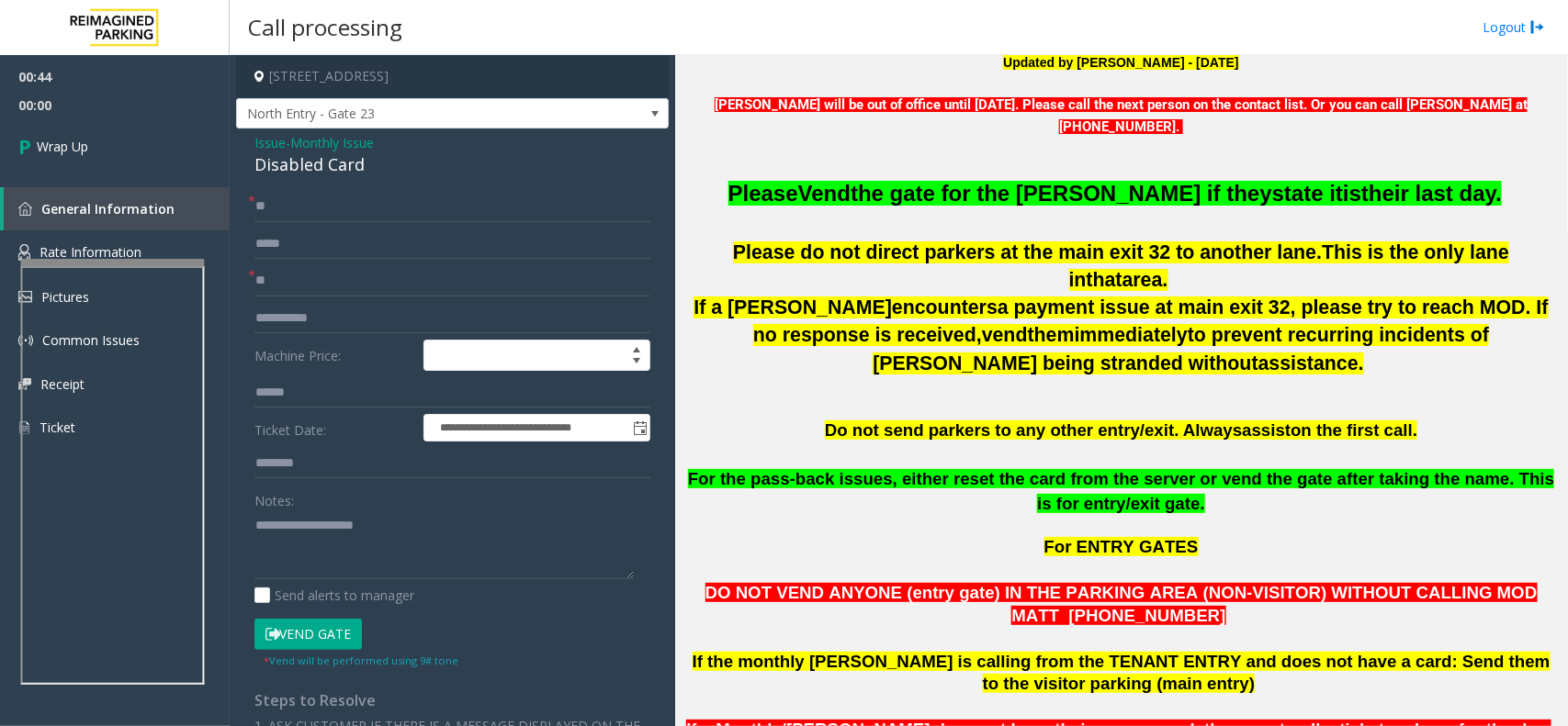
click at [271, 135] on span "Issue" at bounding box center [269, 142] width 31 height 19
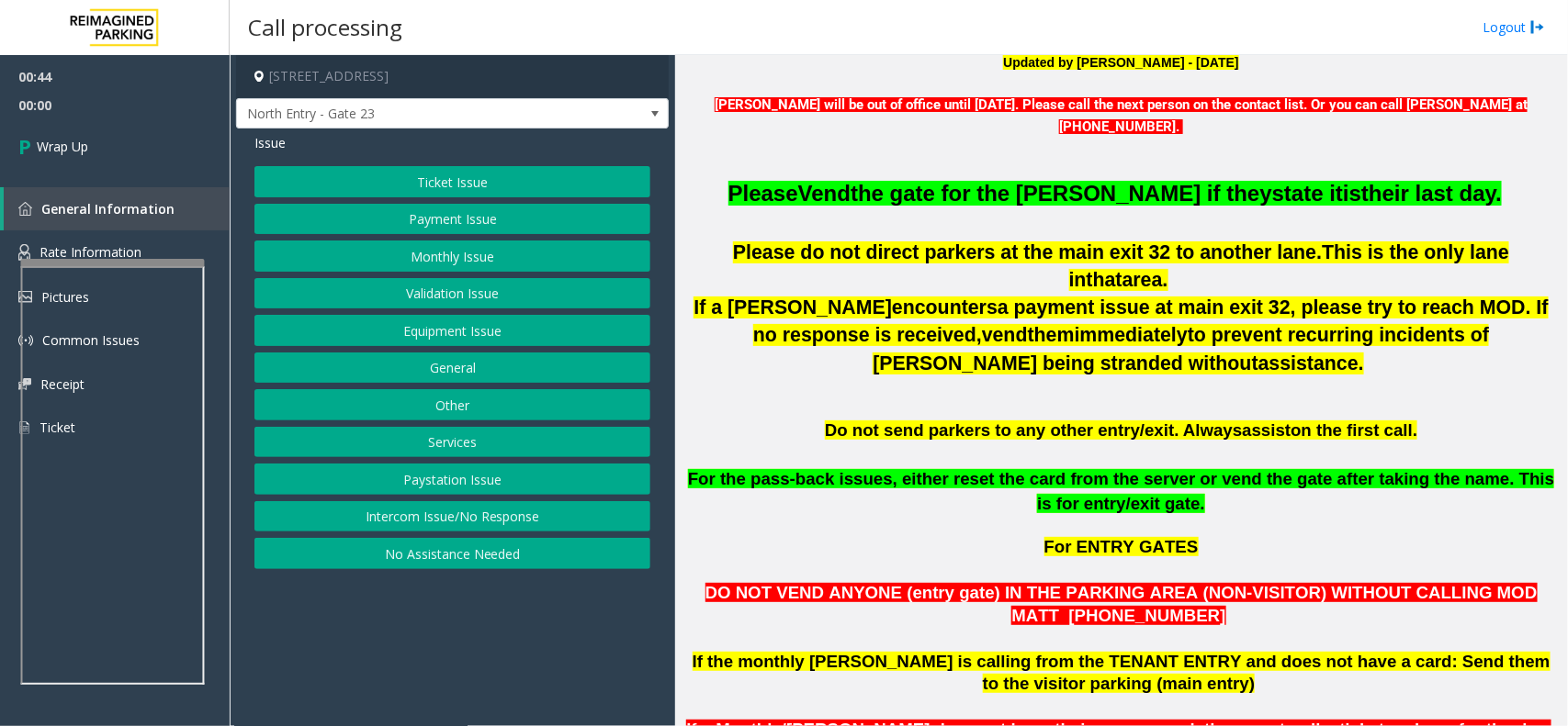
click at [452, 254] on button "Monthly Issue" at bounding box center [451, 256] width 395 height 31
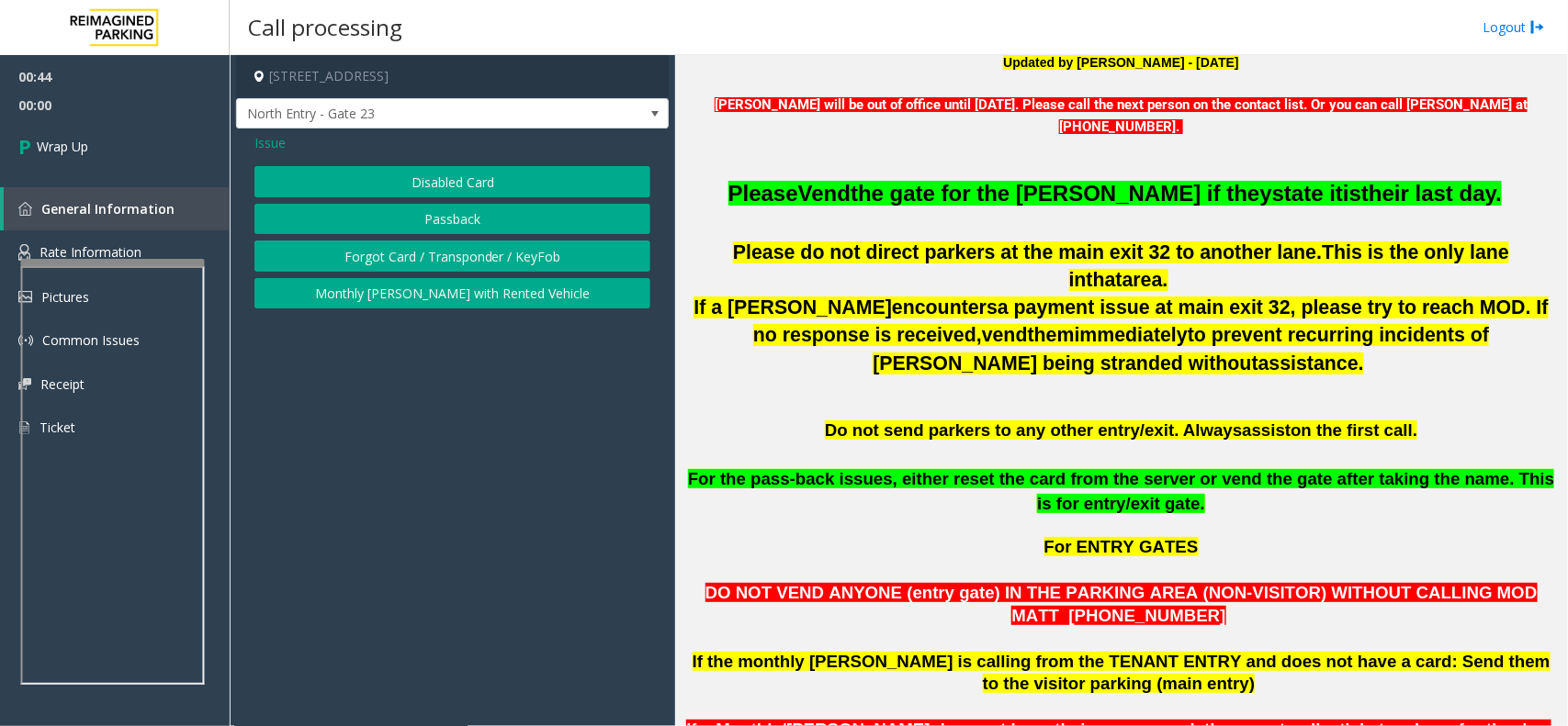
click at [450, 209] on button "Passback" at bounding box center [451, 219] width 395 height 31
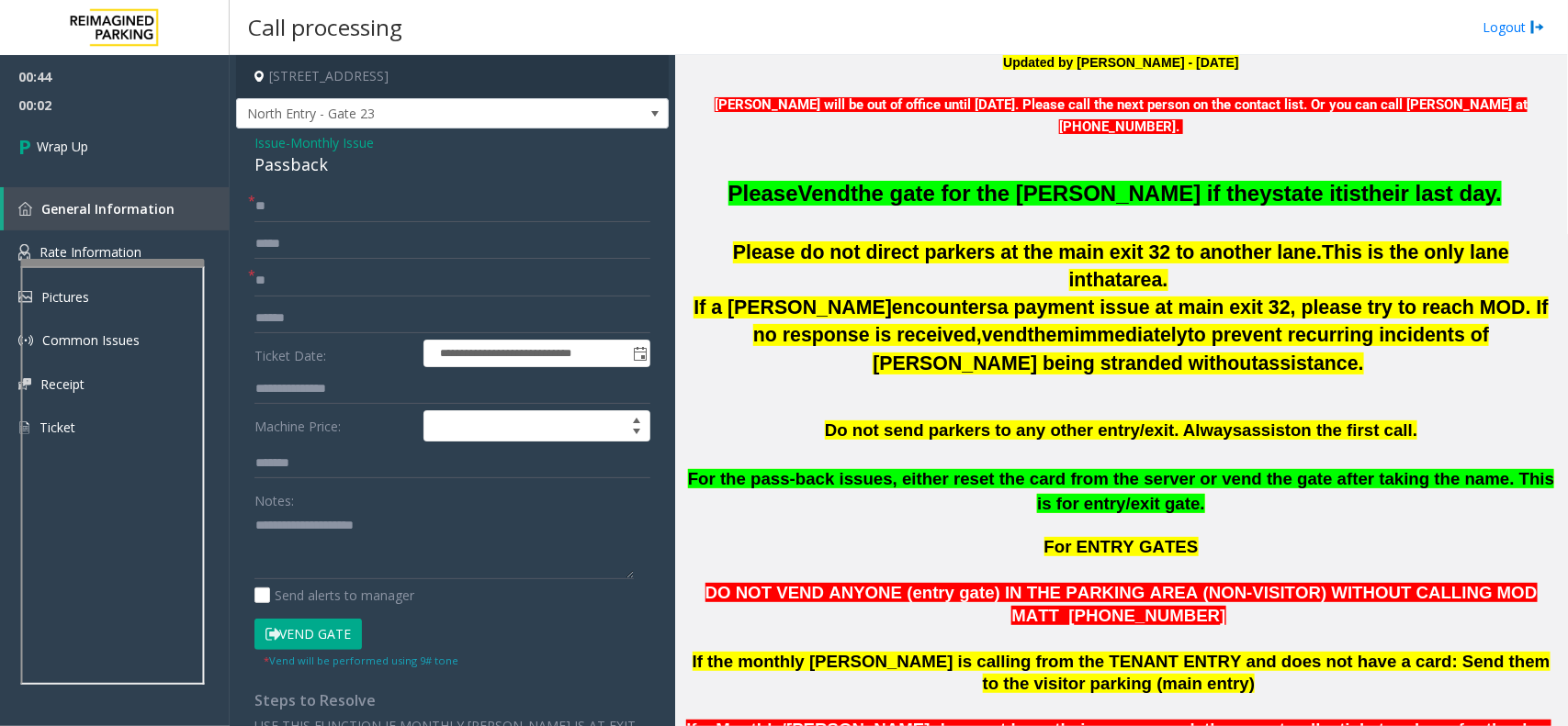
click at [295, 171] on div "Passback" at bounding box center [451, 164] width 395 height 25
drag, startPoint x: 389, startPoint y: 525, endPoint x: 295, endPoint y: 523, distance: 94.0
click at [295, 523] on textarea at bounding box center [443, 545] width 379 height 69
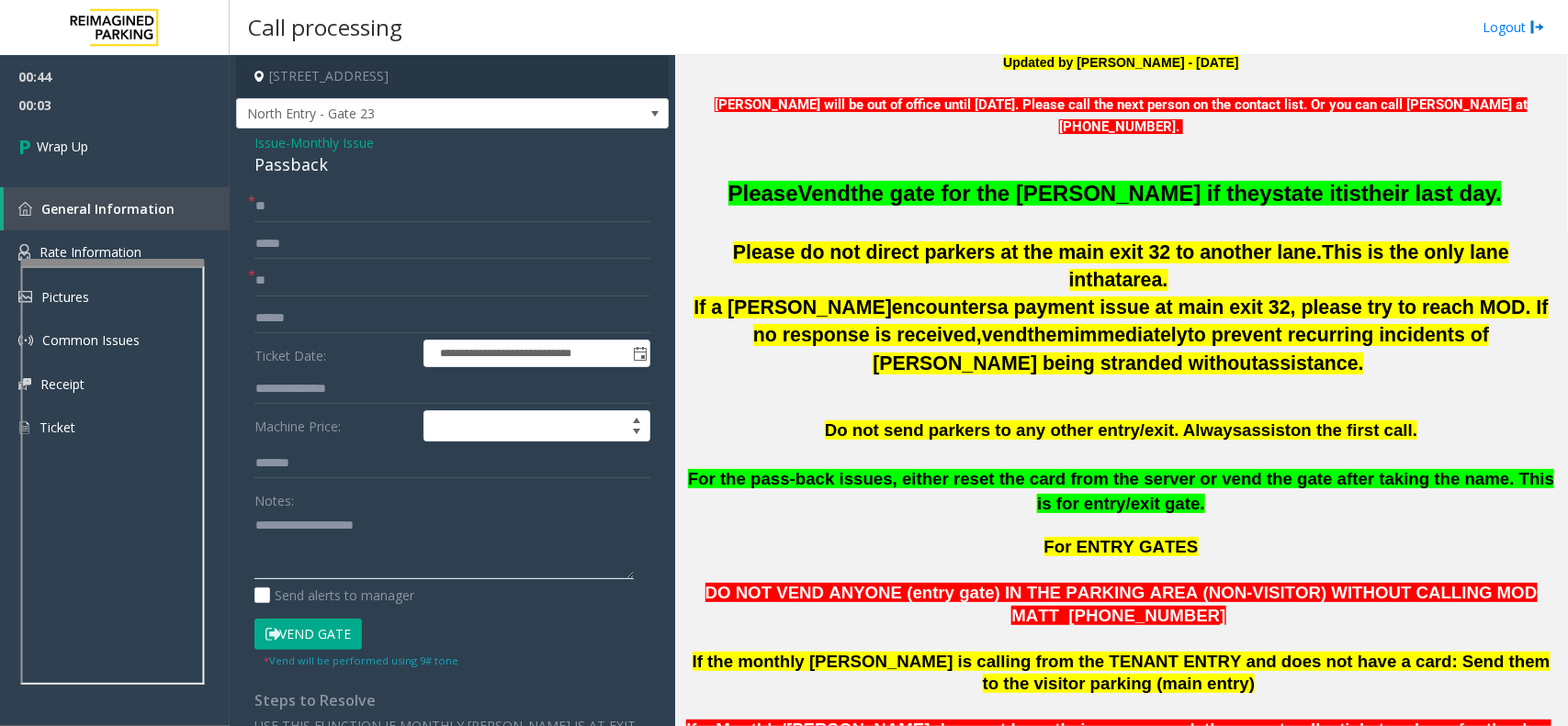
paste textarea
click at [369, 533] on textarea at bounding box center [443, 545] width 379 height 69
type textarea "**********"
click at [89, 129] on link "Wrap Up" at bounding box center [114, 146] width 230 height 54
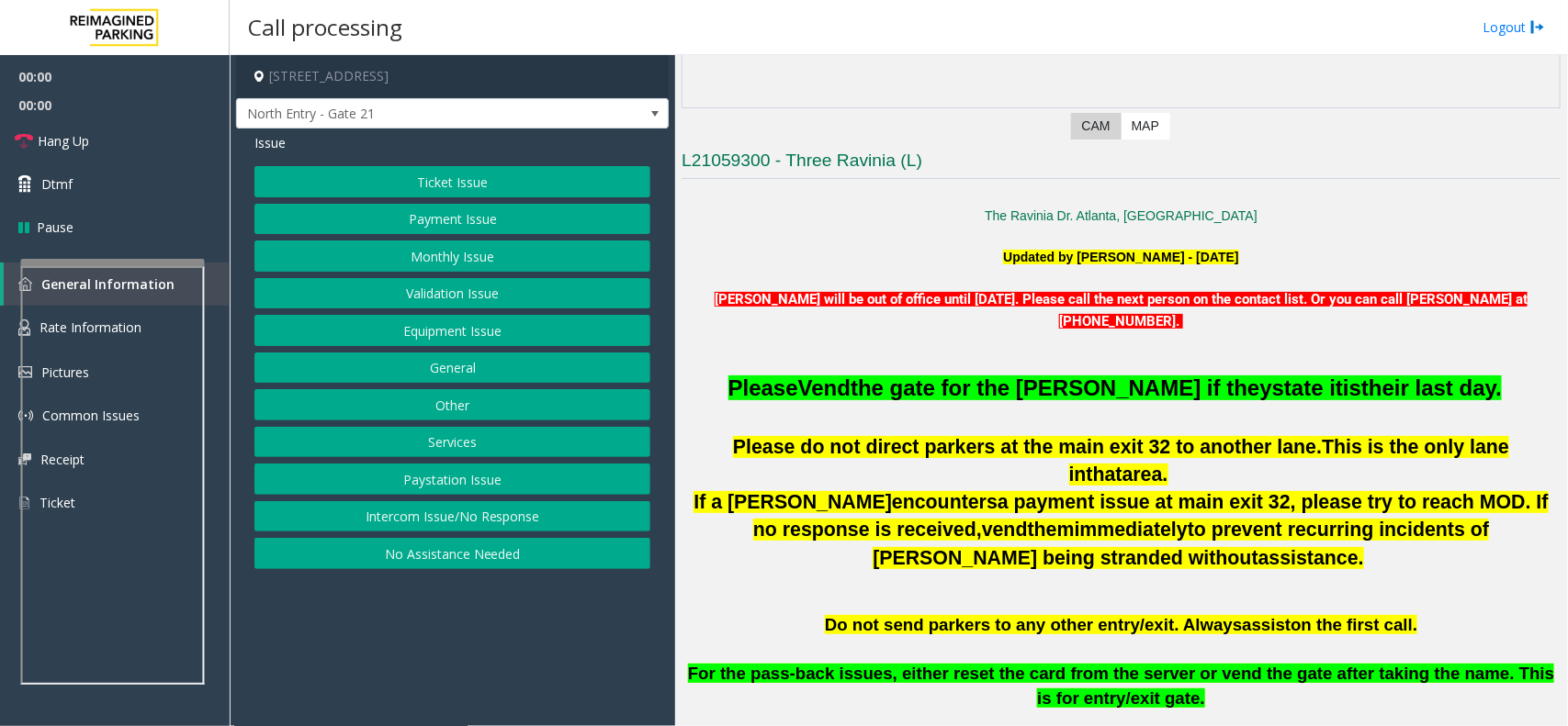
scroll to position [459, 0]
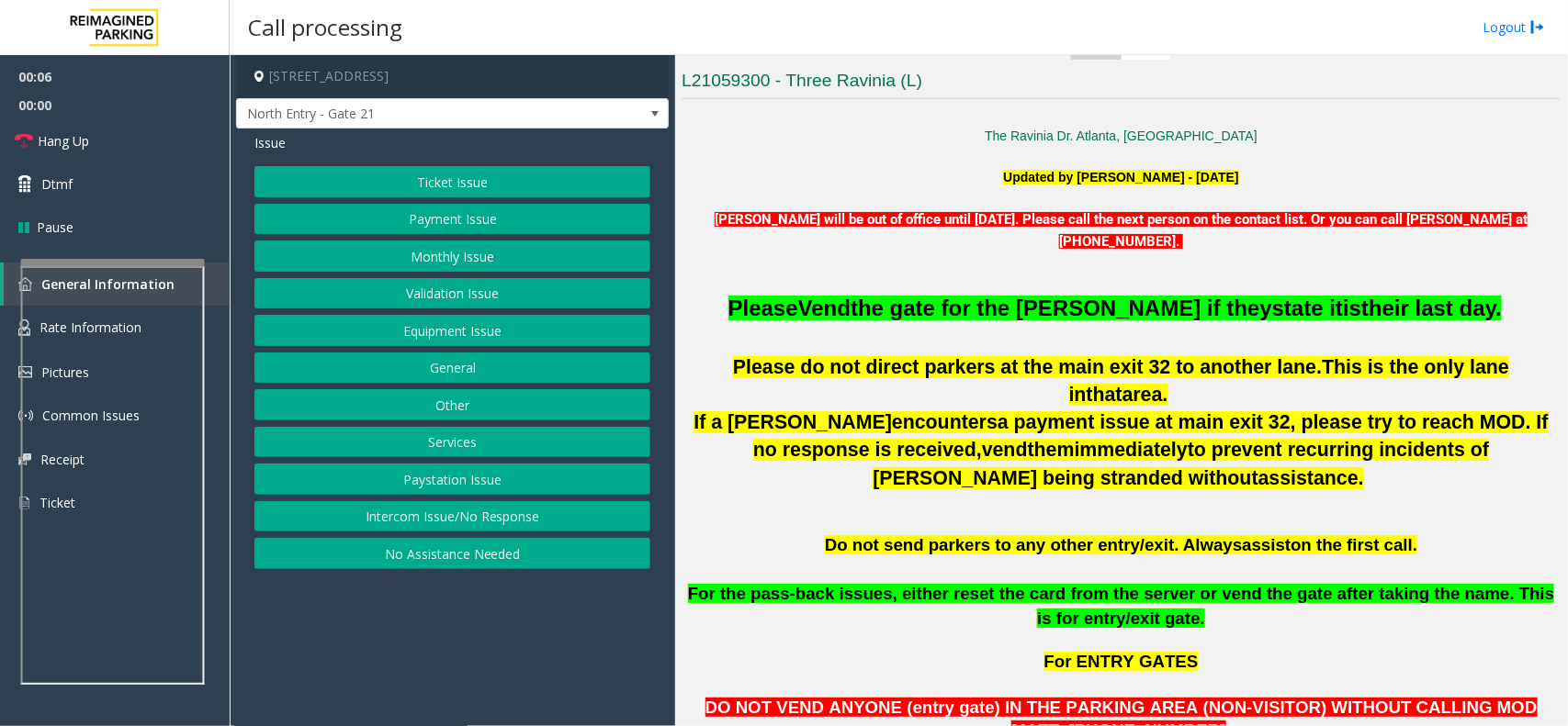
drag, startPoint x: 520, startPoint y: 516, endPoint x: 505, endPoint y: 451, distance: 66.7
click at [520, 516] on button "Intercom Issue/No Response" at bounding box center [451, 516] width 395 height 31
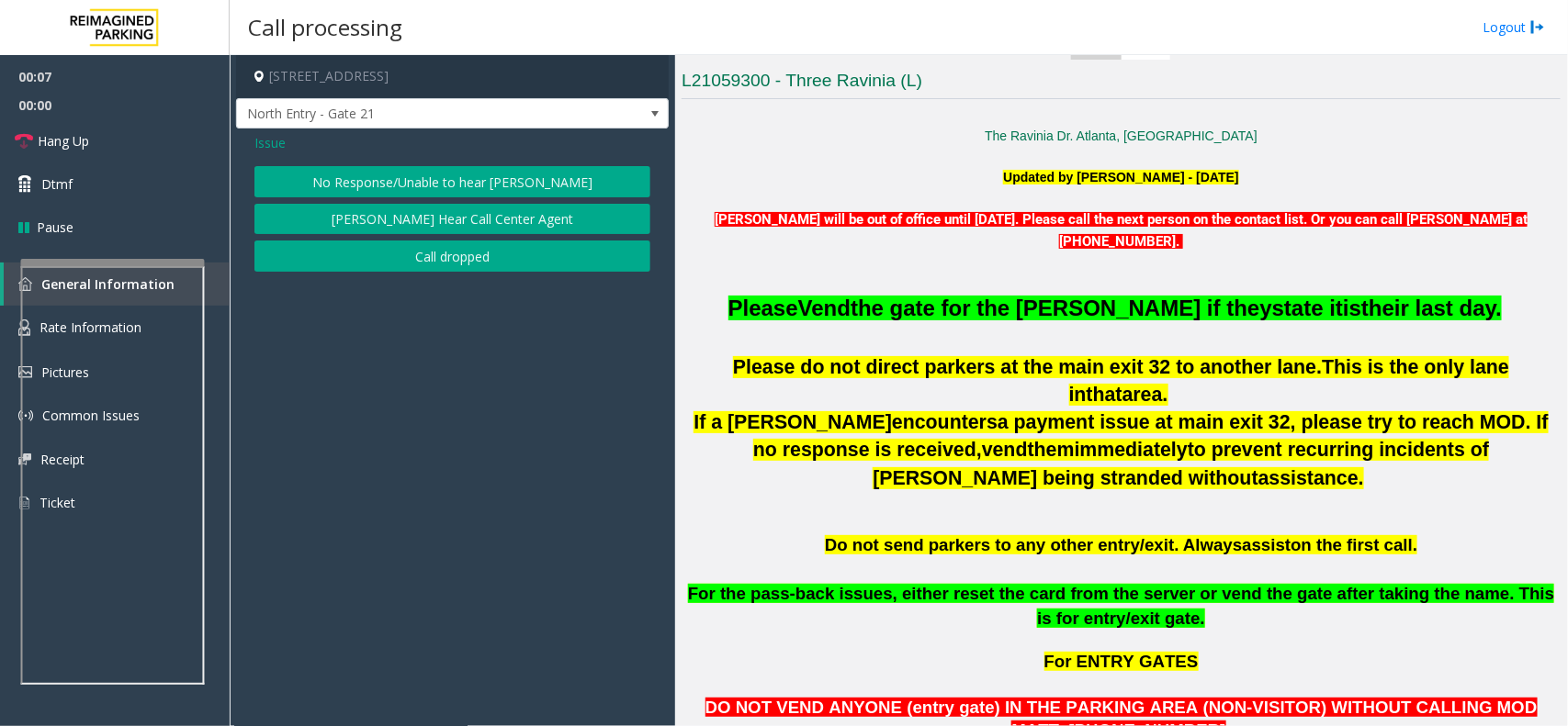
click at [425, 186] on button "No Response/Unable to hear [PERSON_NAME]" at bounding box center [451, 182] width 395 height 31
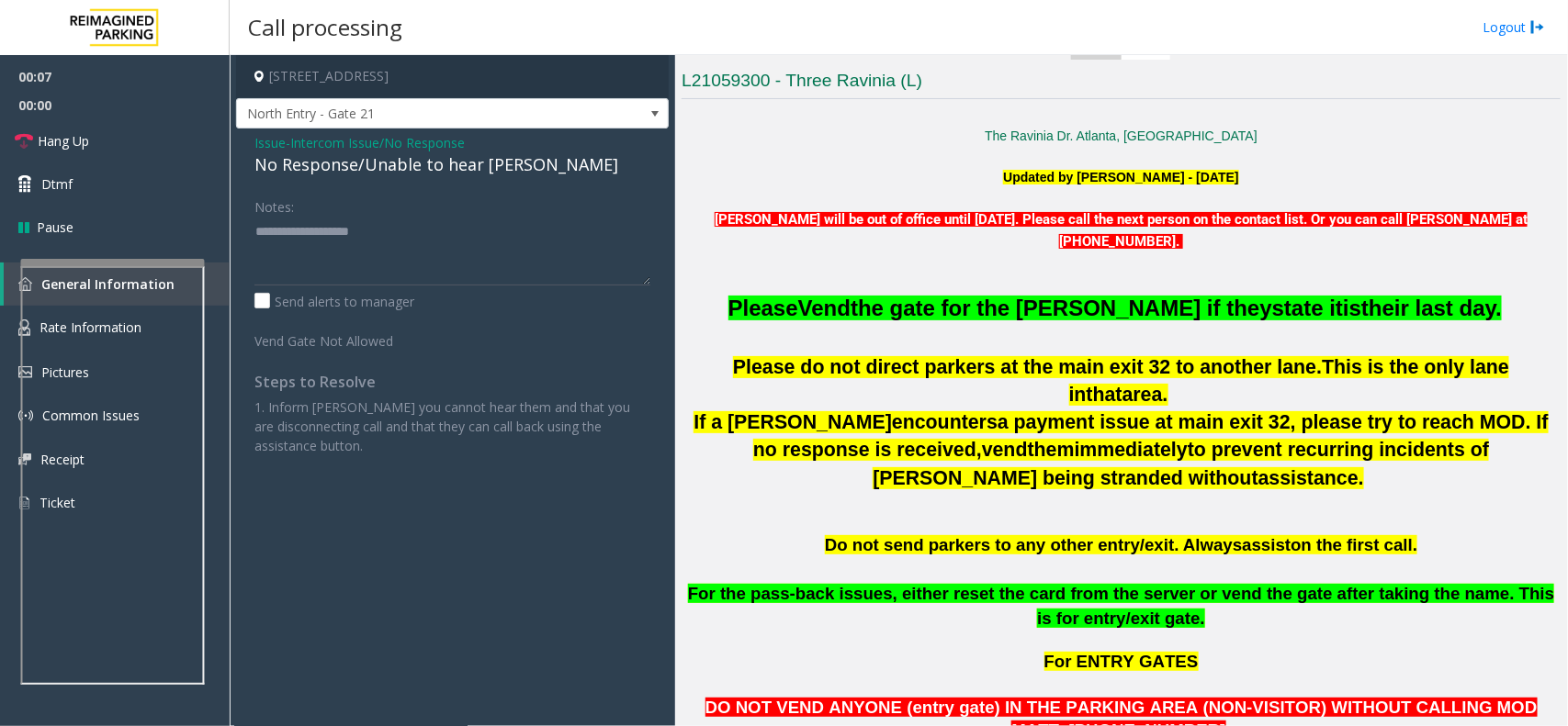
click at [419, 175] on div "No Response/Unable to hear [PERSON_NAME]" at bounding box center [451, 164] width 395 height 25
click at [373, 244] on textarea at bounding box center [451, 251] width 395 height 69
paste textarea "**********"
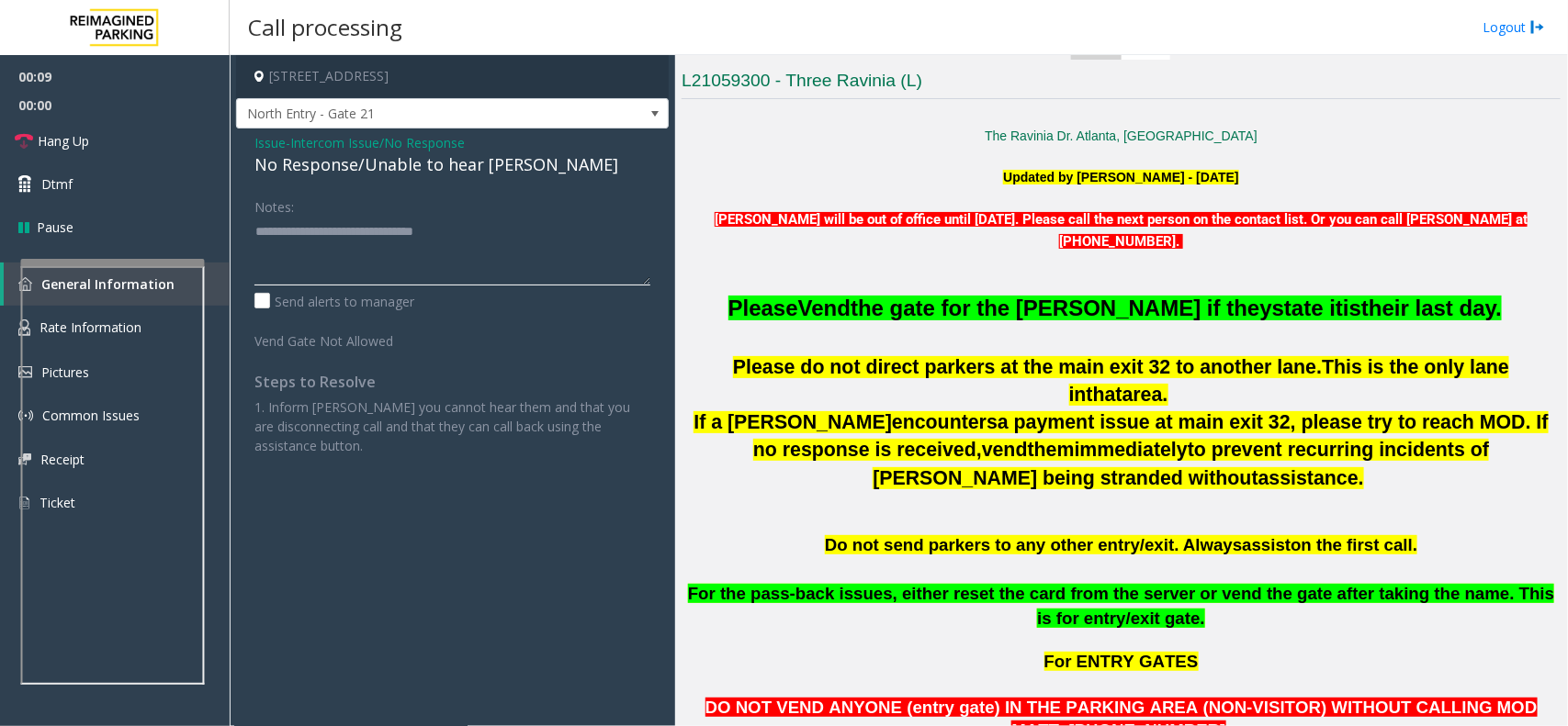
type textarea "**********"
click at [81, 136] on span "Hang Up" at bounding box center [63, 141] width 51 height 19
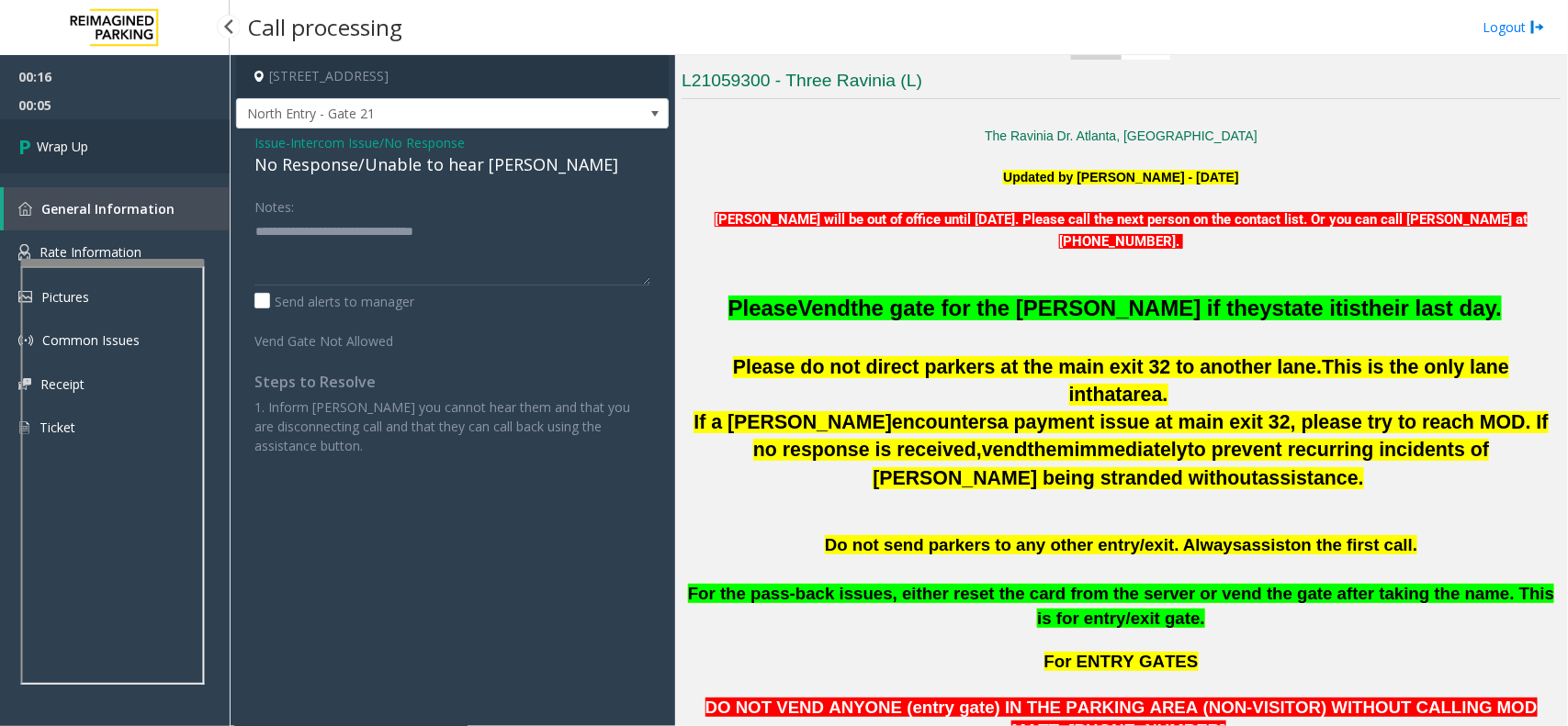
click at [81, 137] on span "Wrap Up" at bounding box center [62, 146] width 51 height 19
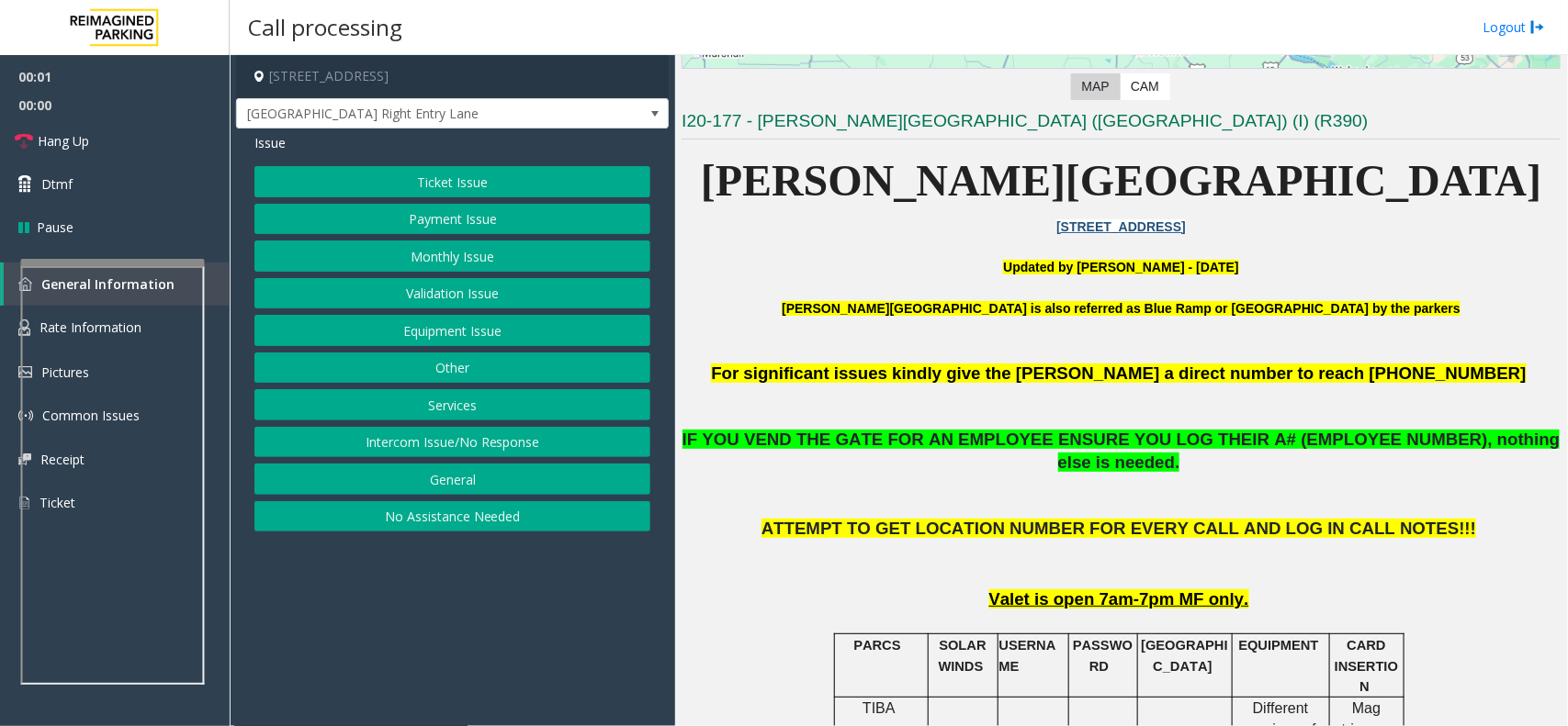
scroll to position [459, 0]
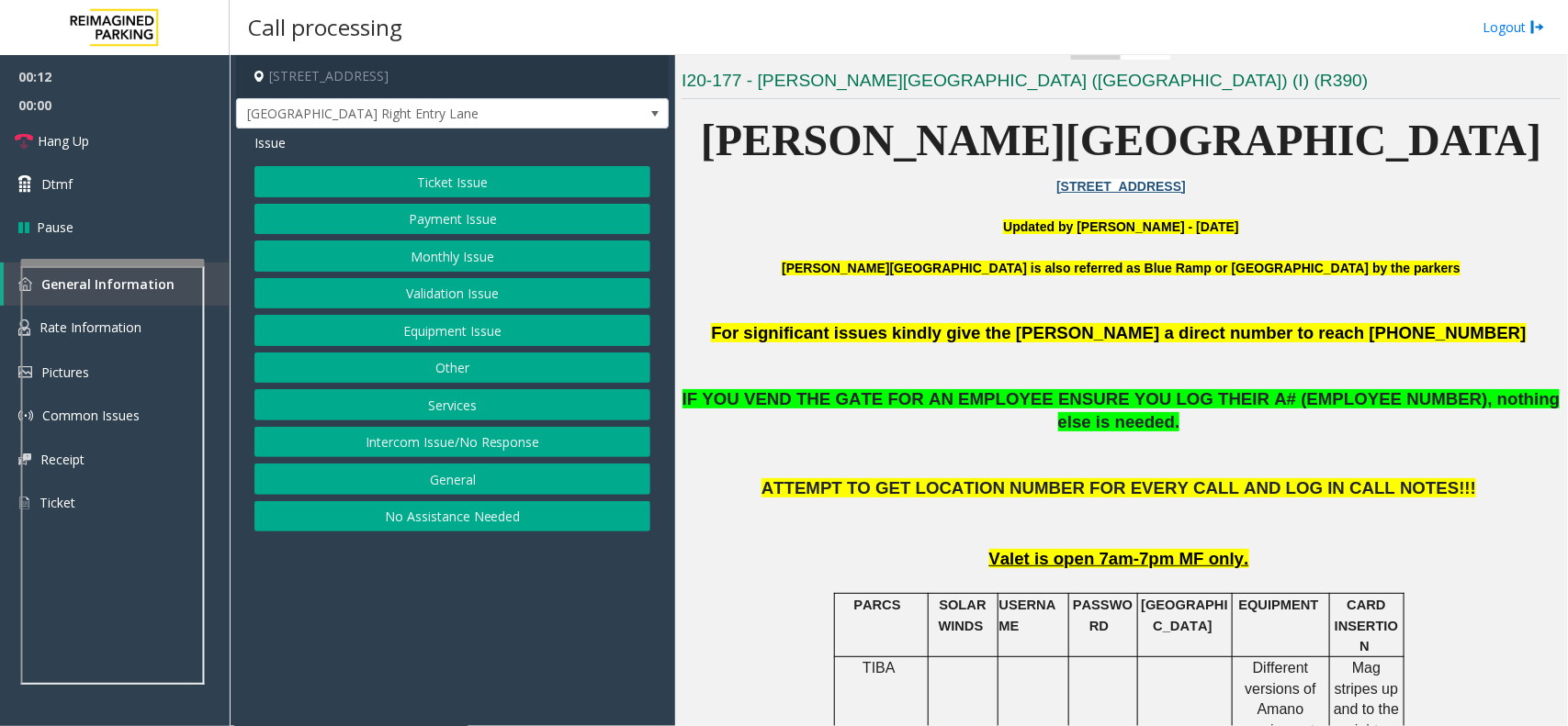
click at [424, 253] on button "Monthly Issue" at bounding box center [451, 256] width 395 height 31
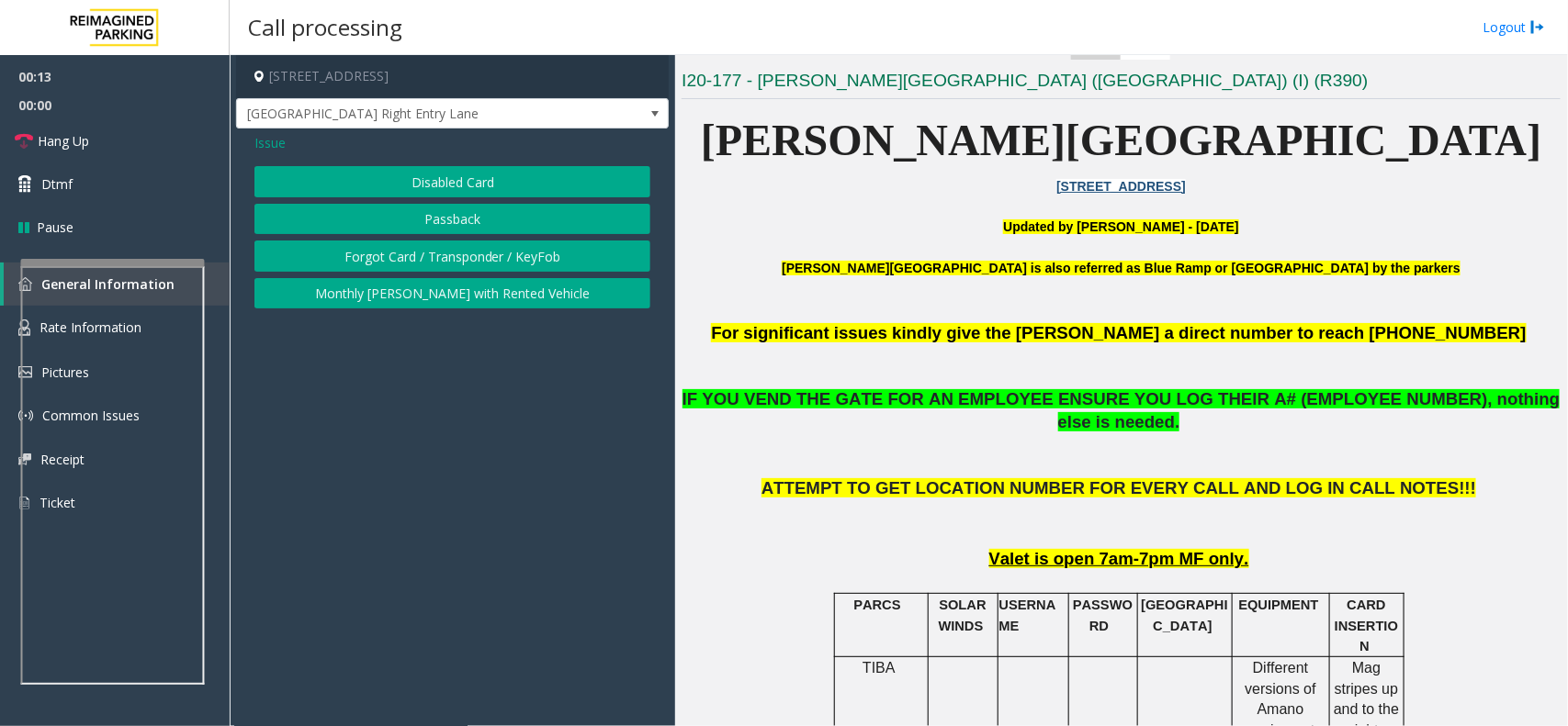
click at [425, 172] on button "Disabled Card" at bounding box center [451, 182] width 395 height 31
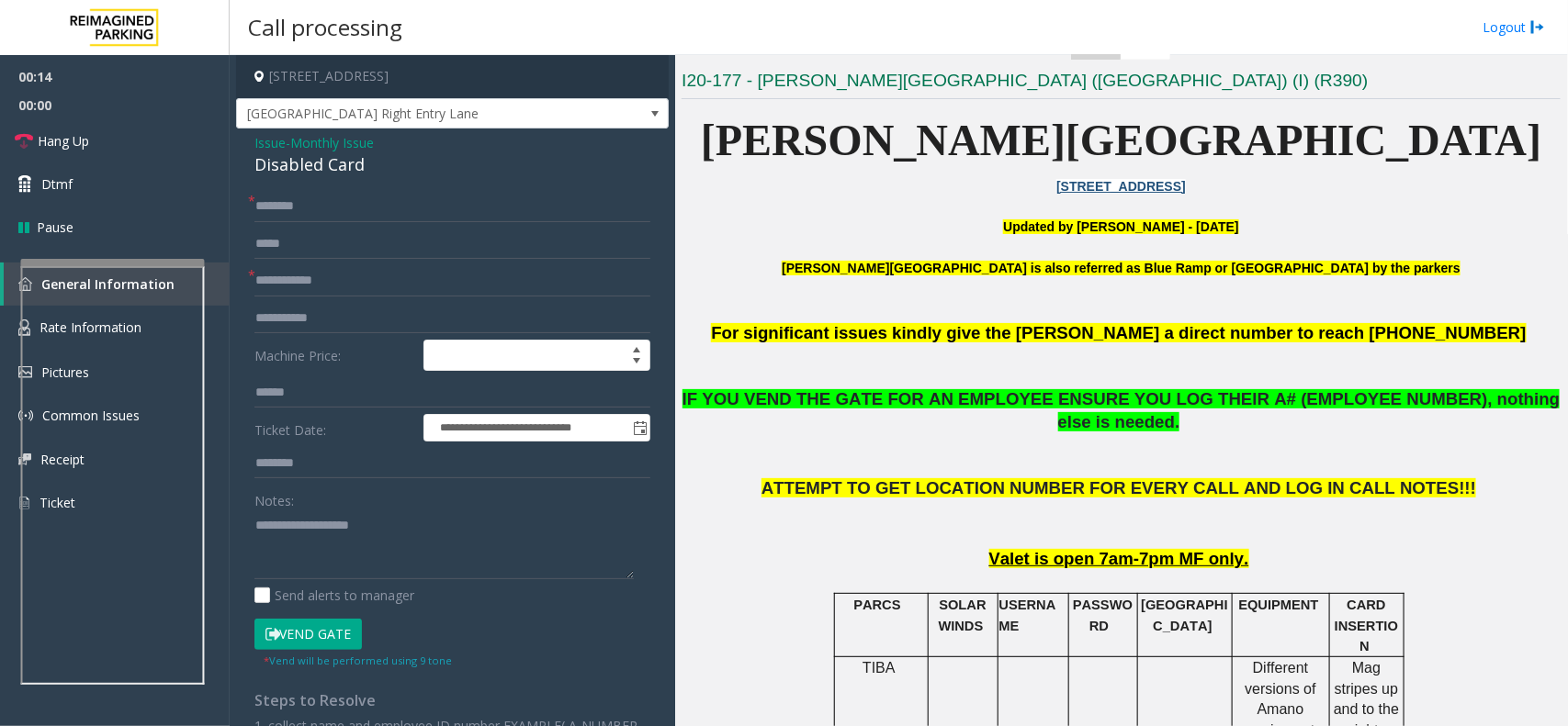
click at [359, 189] on div "**********" at bounding box center [452, 586] width 433 height 914
click at [341, 217] on input "text" at bounding box center [451, 207] width 395 height 31
type input "**"
click at [387, 281] on input "text" at bounding box center [451, 281] width 395 height 31
type input "**"
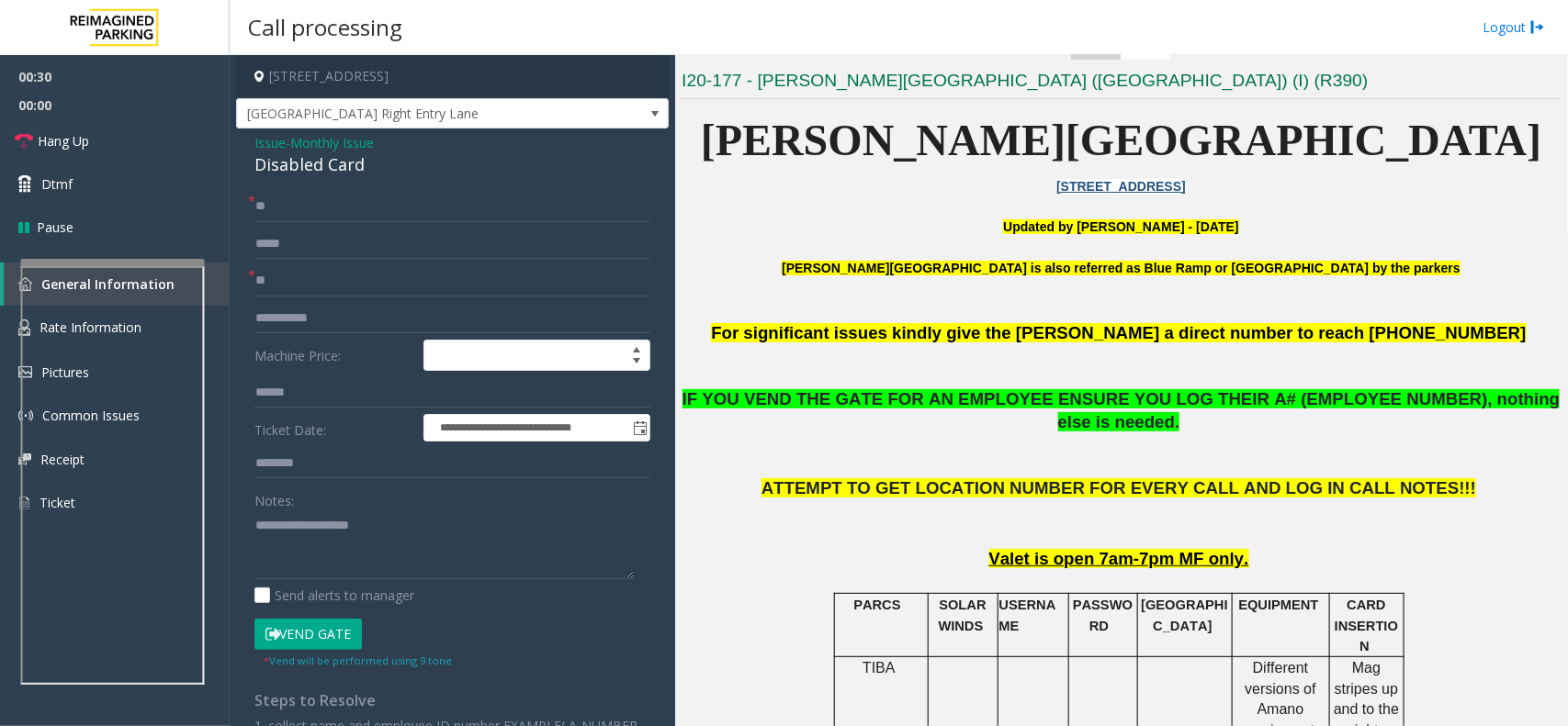
click at [345, 168] on div "Disabled Card" at bounding box center [451, 164] width 395 height 25
click at [354, 640] on button "Vend Gate" at bounding box center [308, 634] width 108 height 31
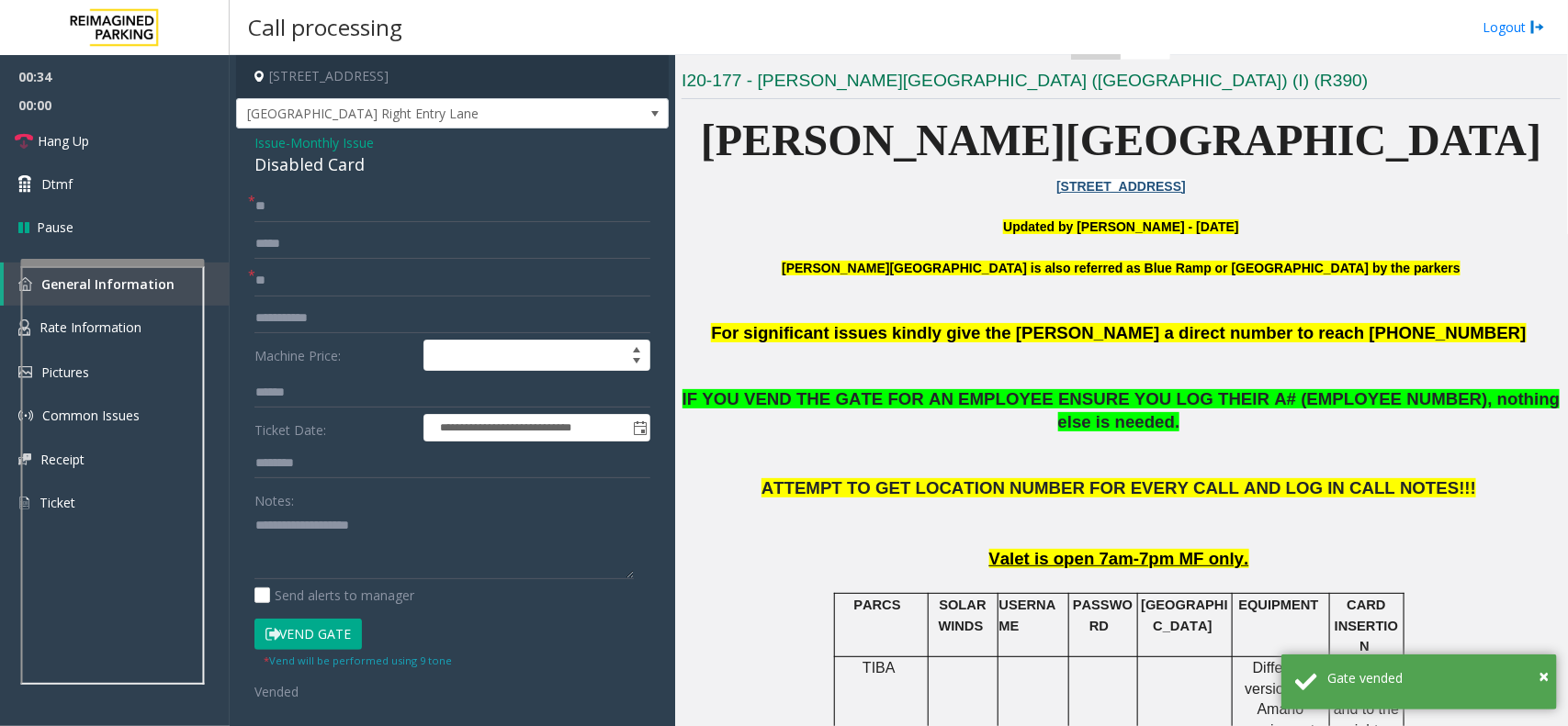
click at [305, 170] on div "Disabled Card" at bounding box center [451, 164] width 395 height 25
click at [316, 558] on textarea at bounding box center [443, 545] width 379 height 69
paste textarea "**********"
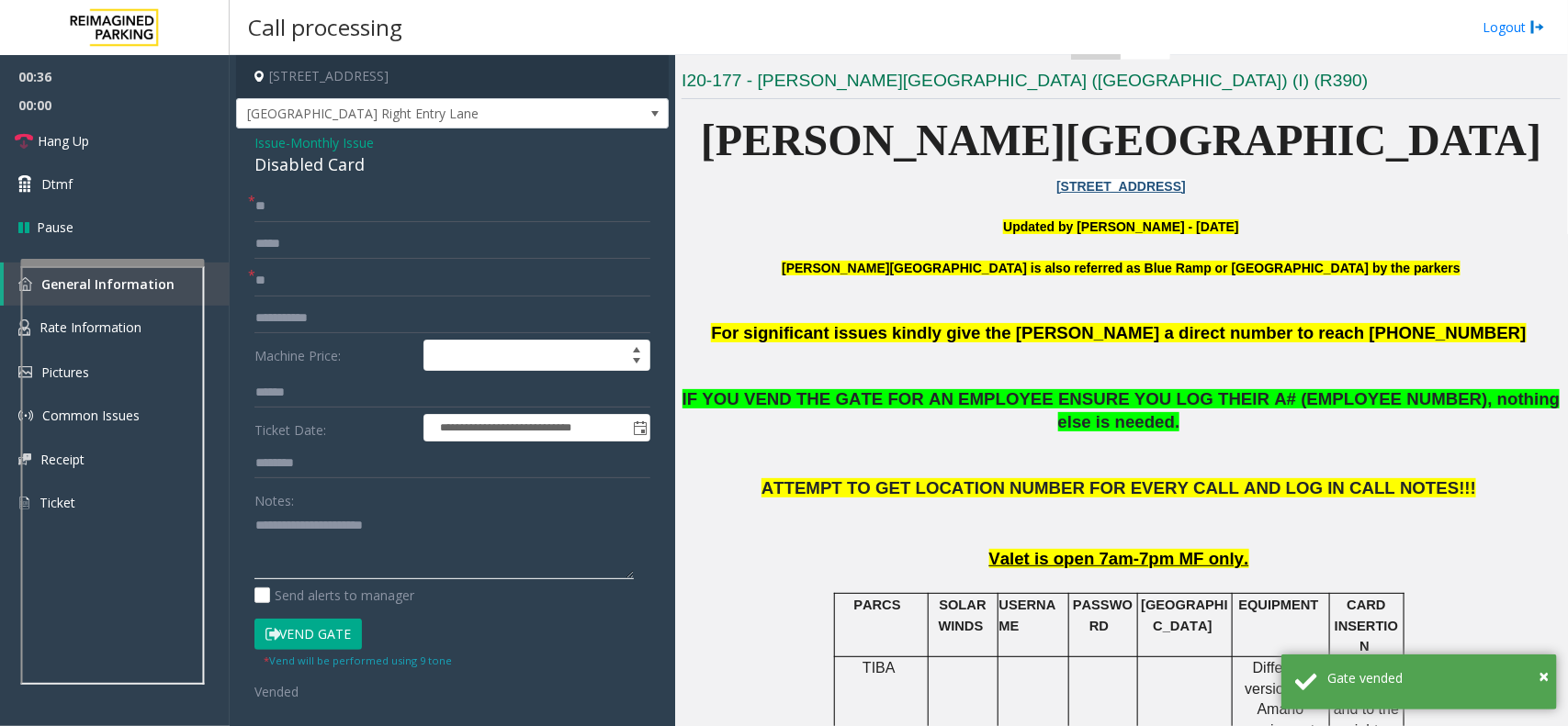
scroll to position [12, 0]
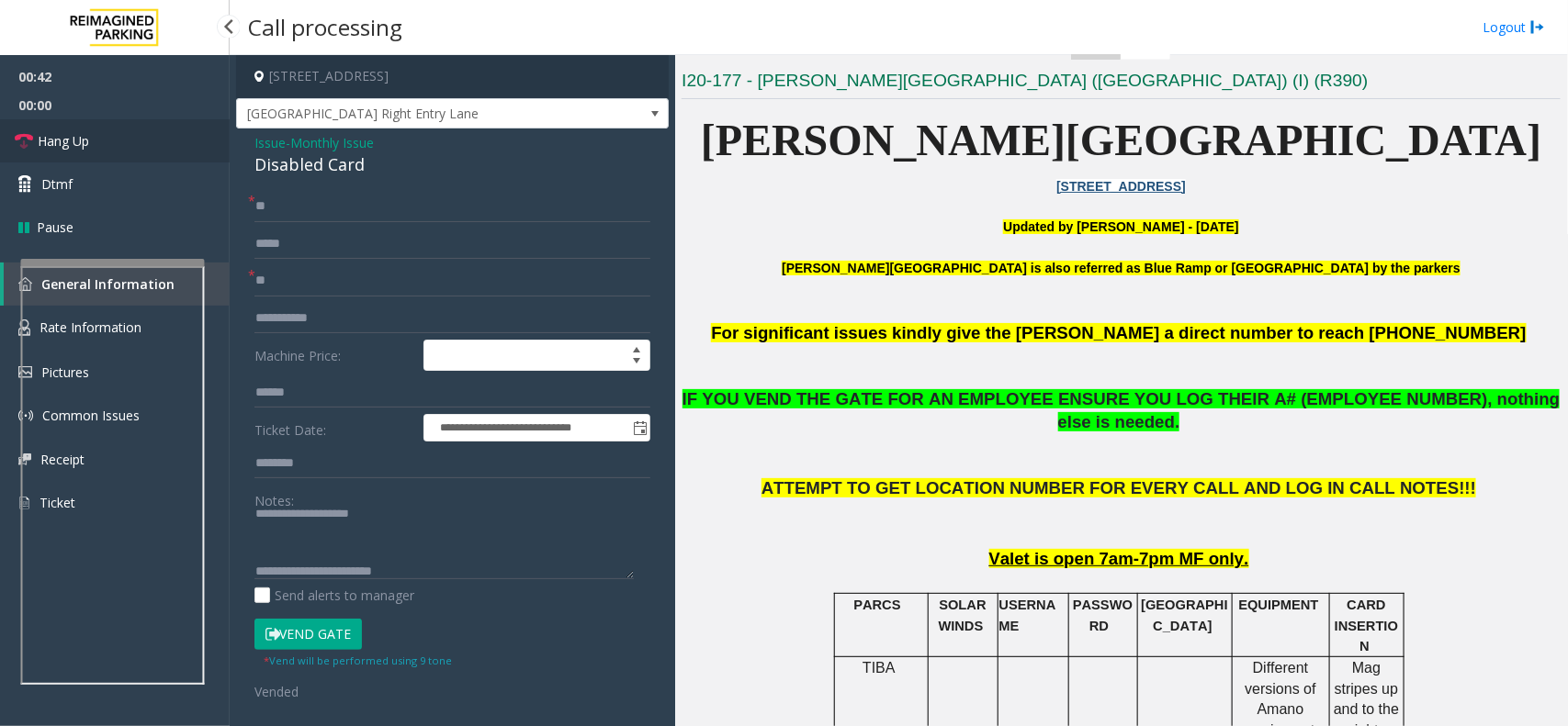
click at [86, 139] on span "Hang Up" at bounding box center [63, 141] width 51 height 19
click at [439, 588] on div "Send alerts to manager" at bounding box center [451, 595] width 395 height 19
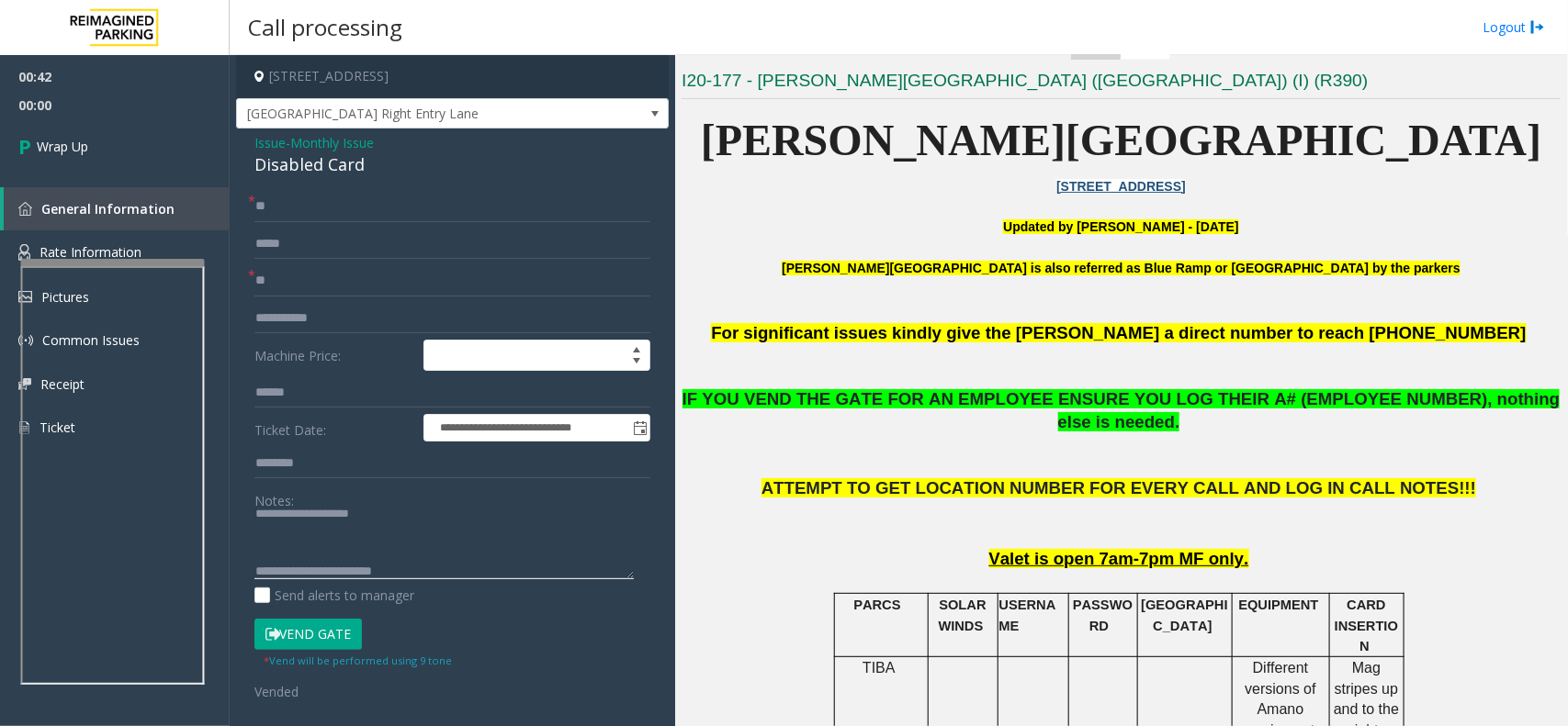
click at [437, 569] on textarea at bounding box center [443, 545] width 379 height 69
type textarea "**********"
click at [108, 135] on link "Wrap Up" at bounding box center [114, 146] width 230 height 54
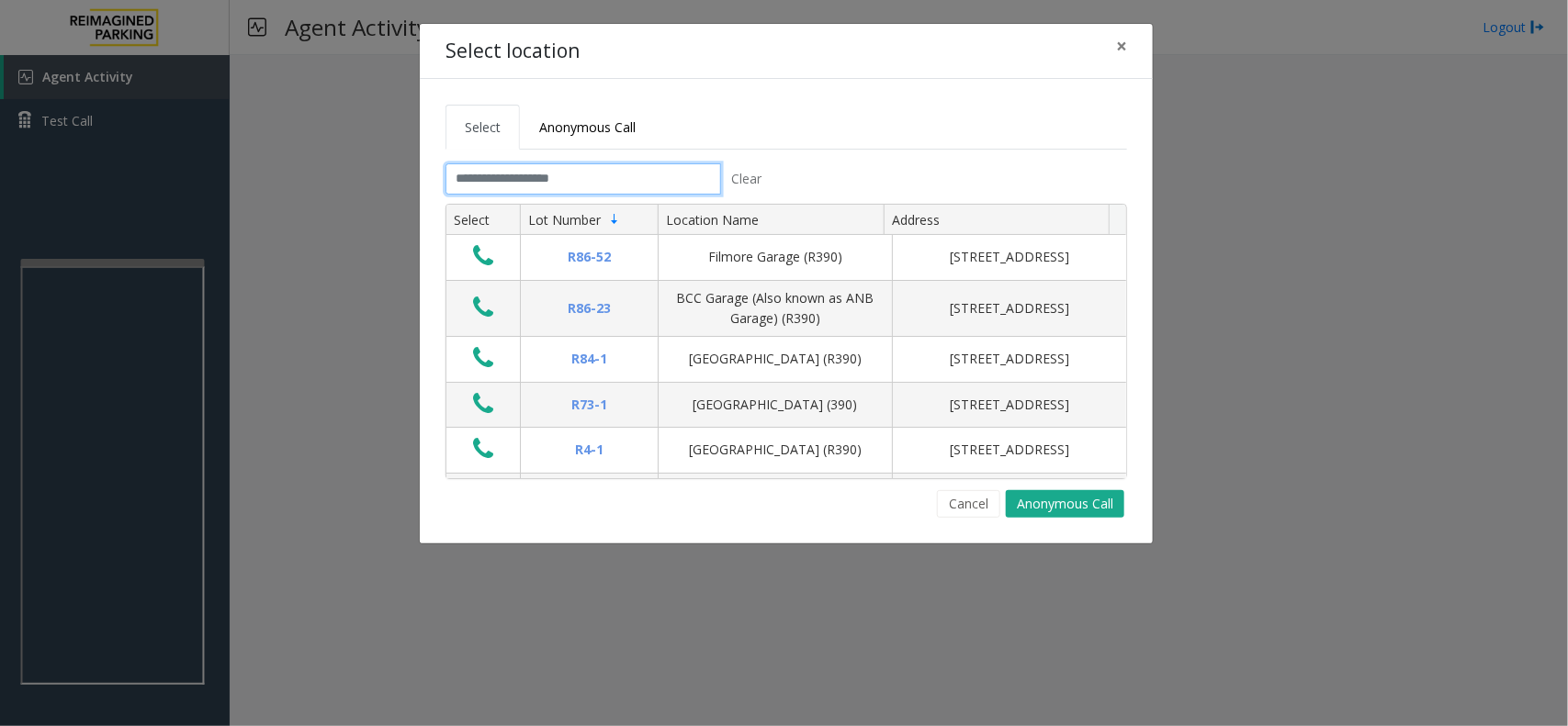
click at [622, 189] on input "text" at bounding box center [583, 179] width 275 height 31
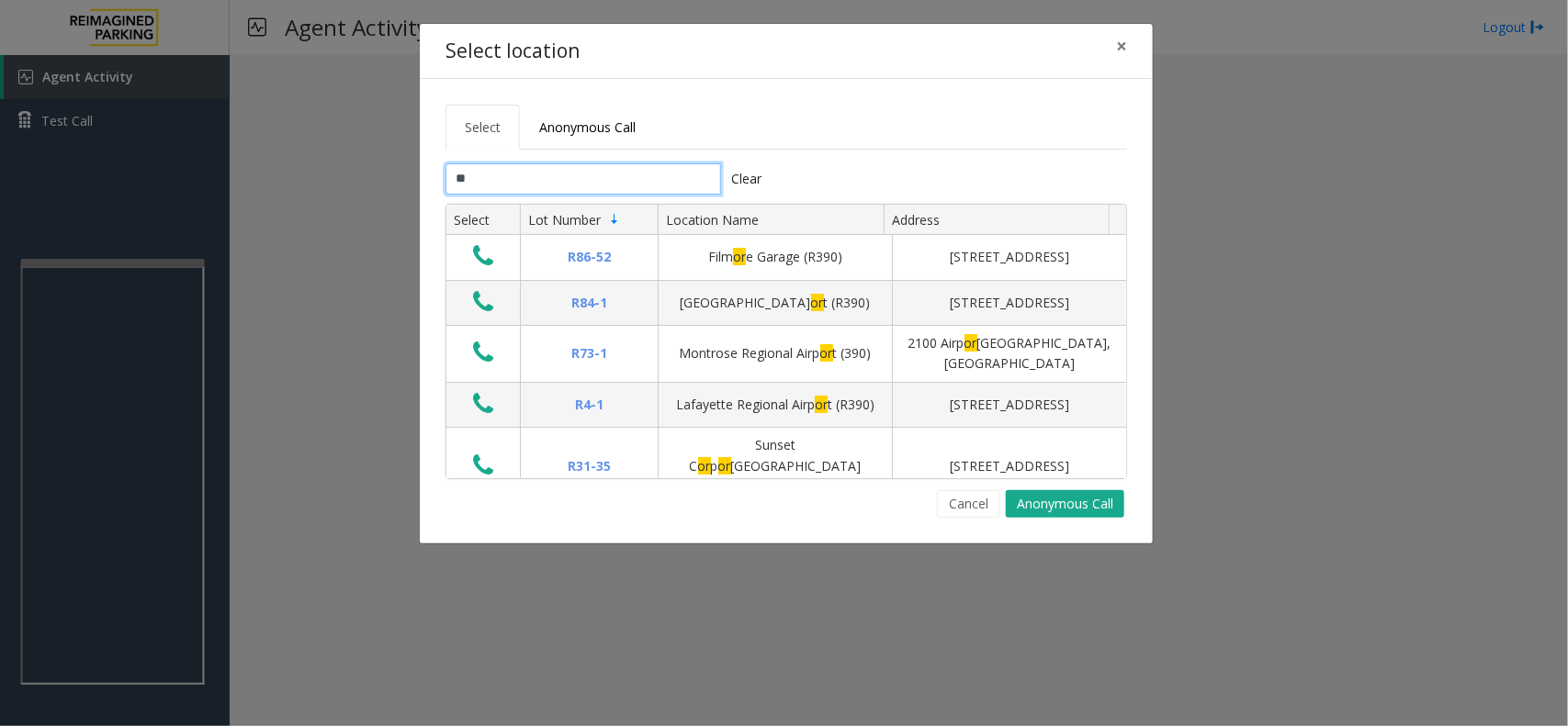
type input "*"
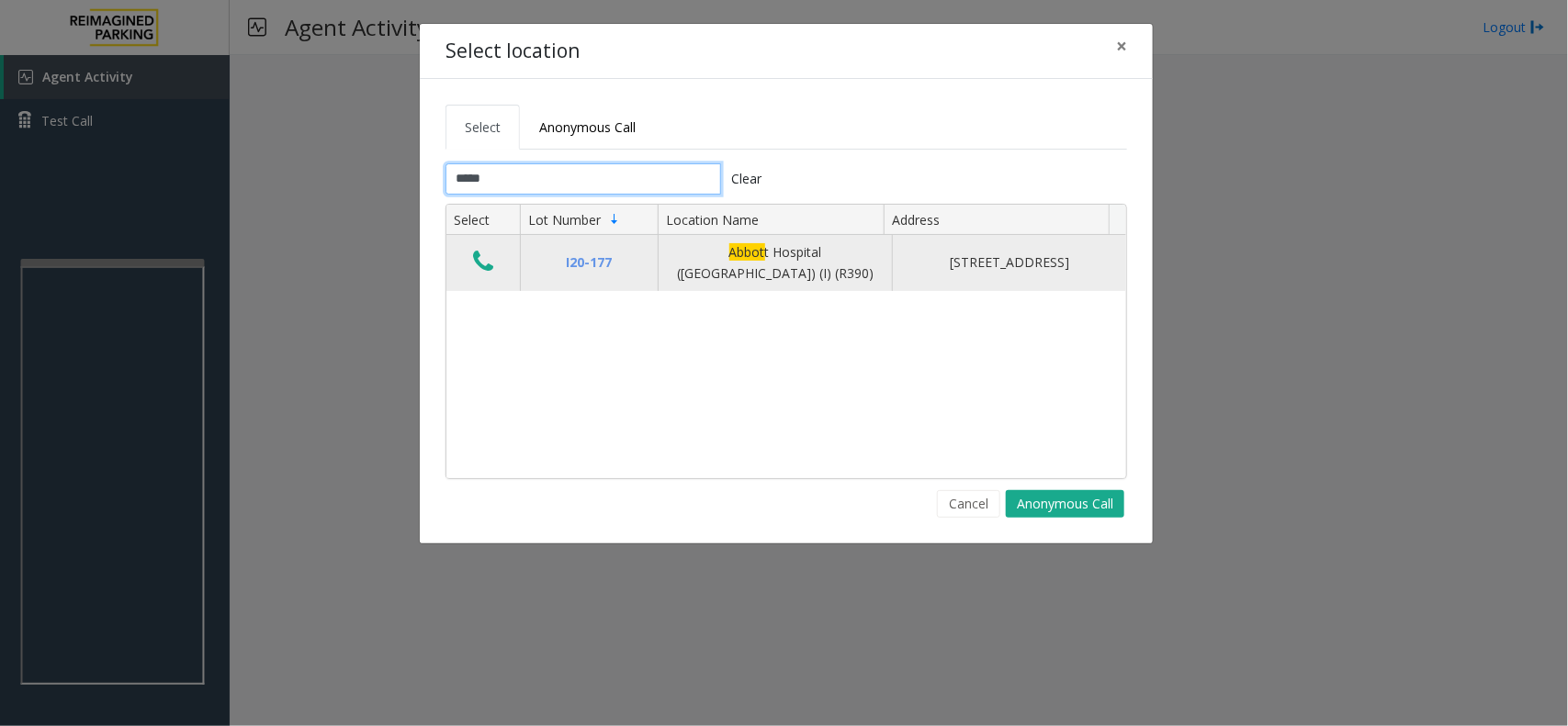
type input "*****"
drag, startPoint x: 673, startPoint y: 243, endPoint x: 845, endPoint y: 275, distance: 175.0
click at [845, 275] on td "Abbot t Hospital (Main Hospital) (I) (R390)" at bounding box center [774, 263] width 234 height 56
click at [841, 276] on div "Abbot t Hospital (Main Hospital) (I) (R390)" at bounding box center [775, 263] width 212 height 41
click at [480, 264] on icon "Data table" at bounding box center [483, 262] width 20 height 26
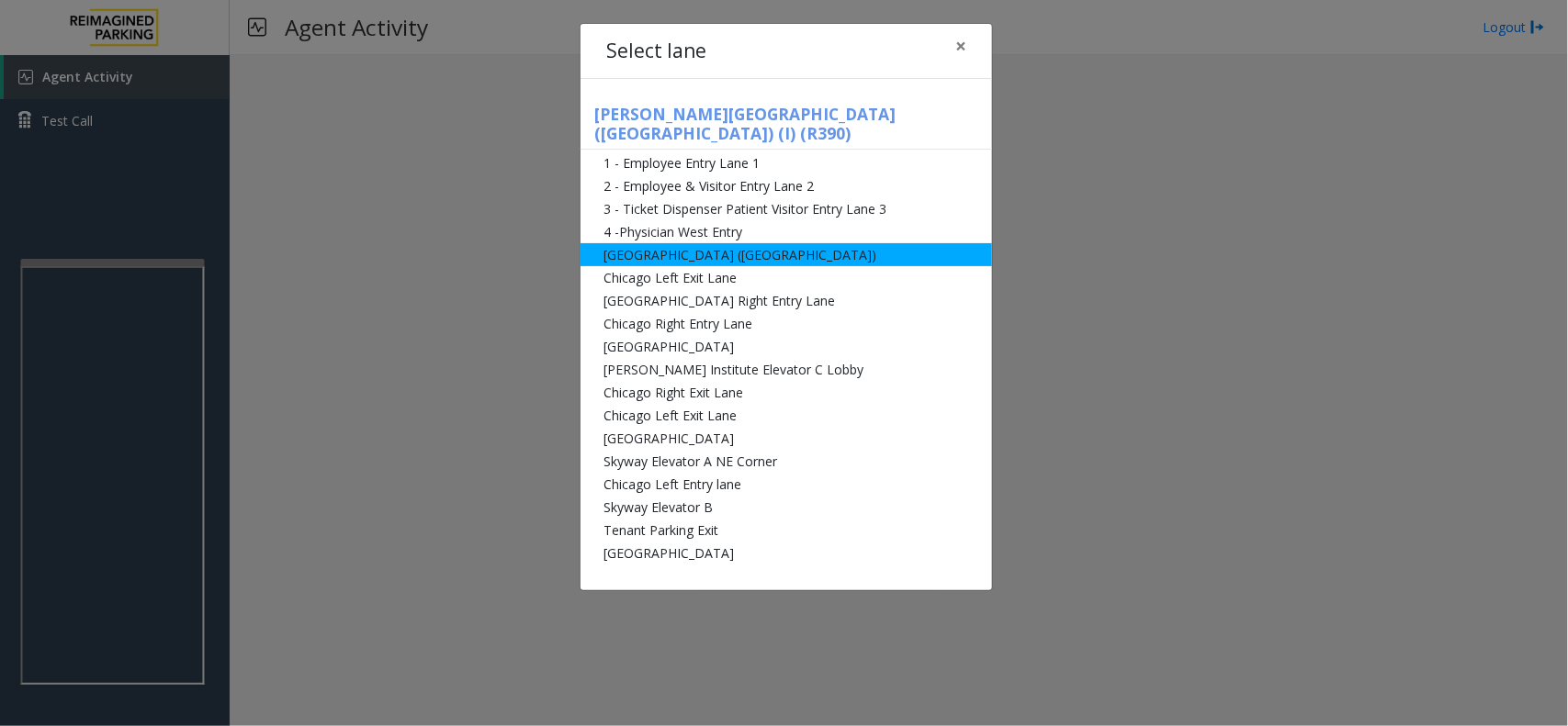
click at [684, 243] on li "[GEOGRAPHIC_DATA] ([GEOGRAPHIC_DATA])" at bounding box center [786, 255] width 412 height 23
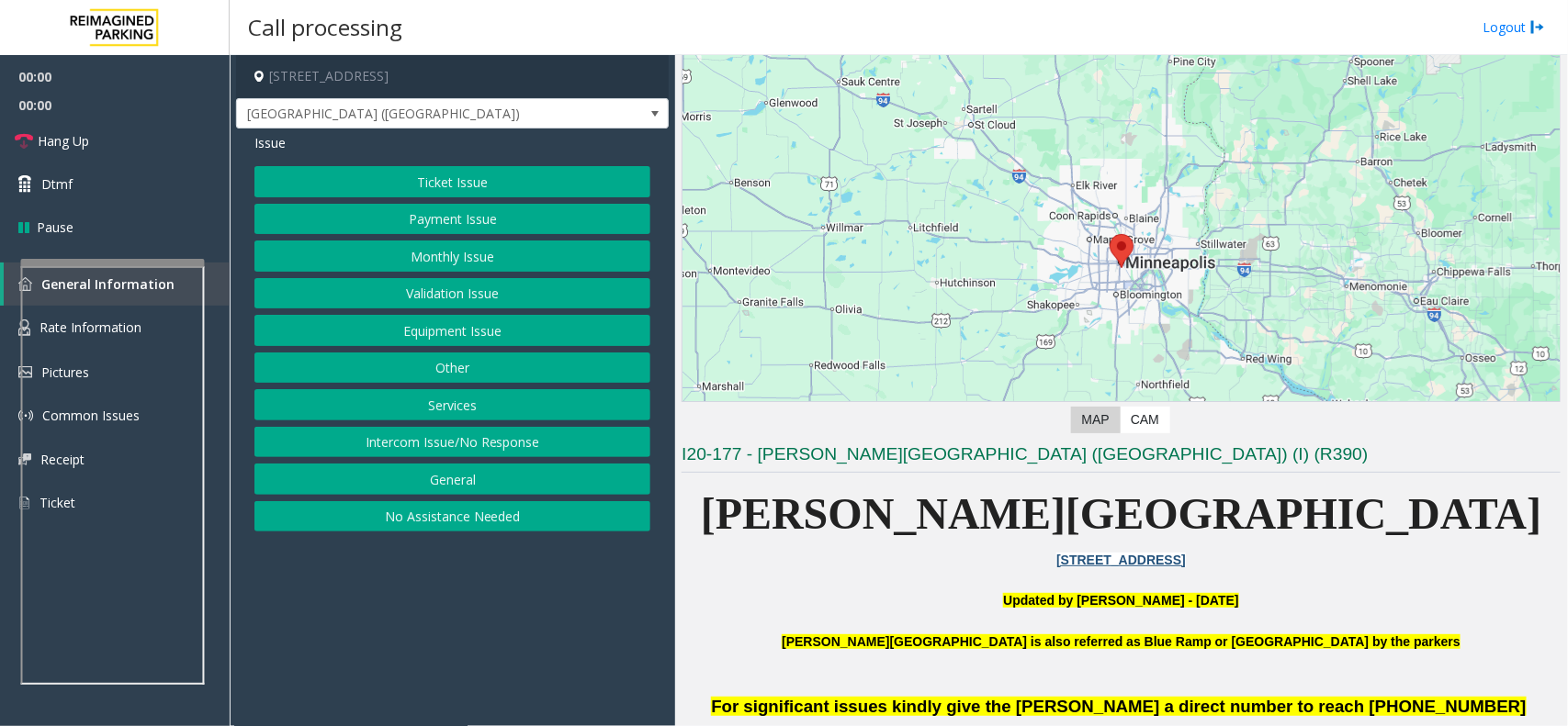
scroll to position [459, 0]
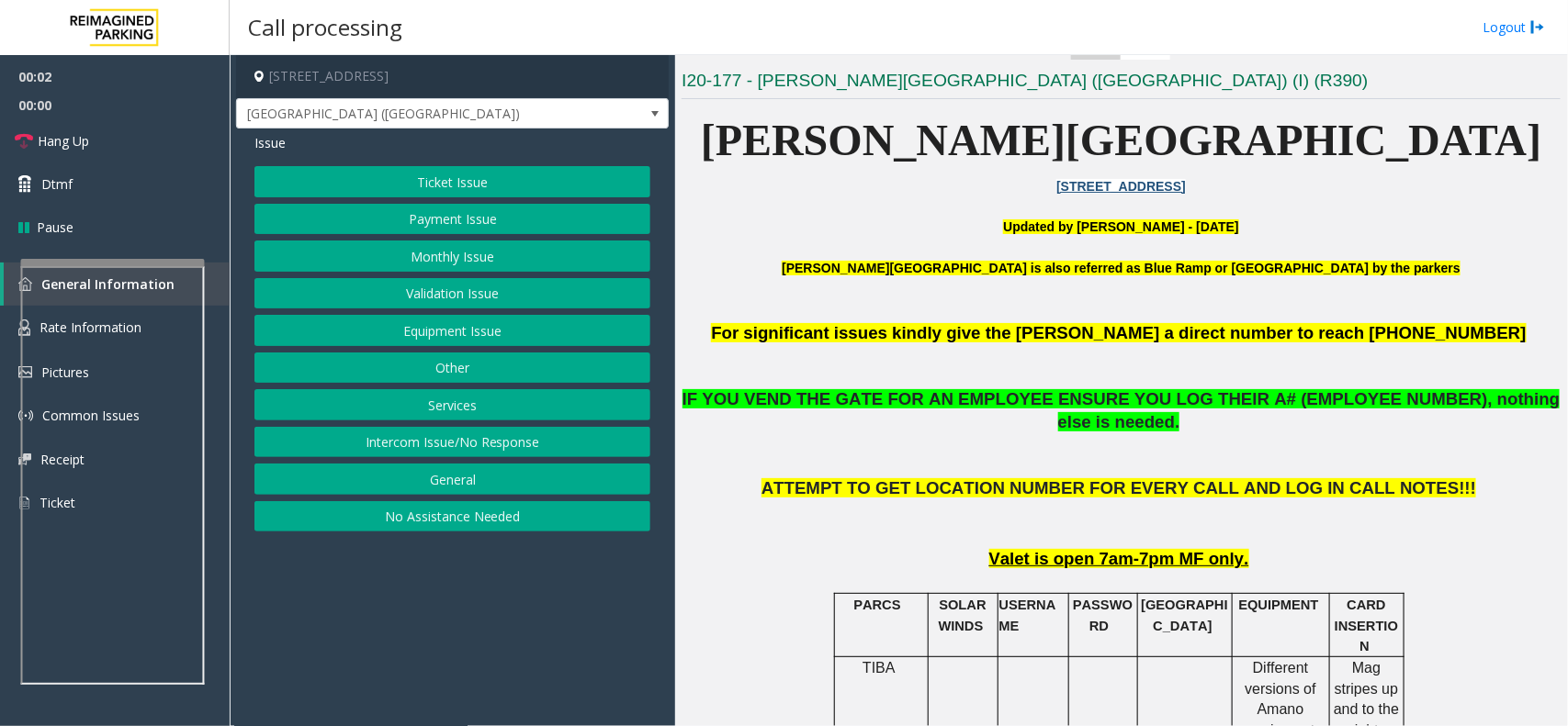
click at [423, 336] on button "Equipment Issue" at bounding box center [451, 330] width 395 height 31
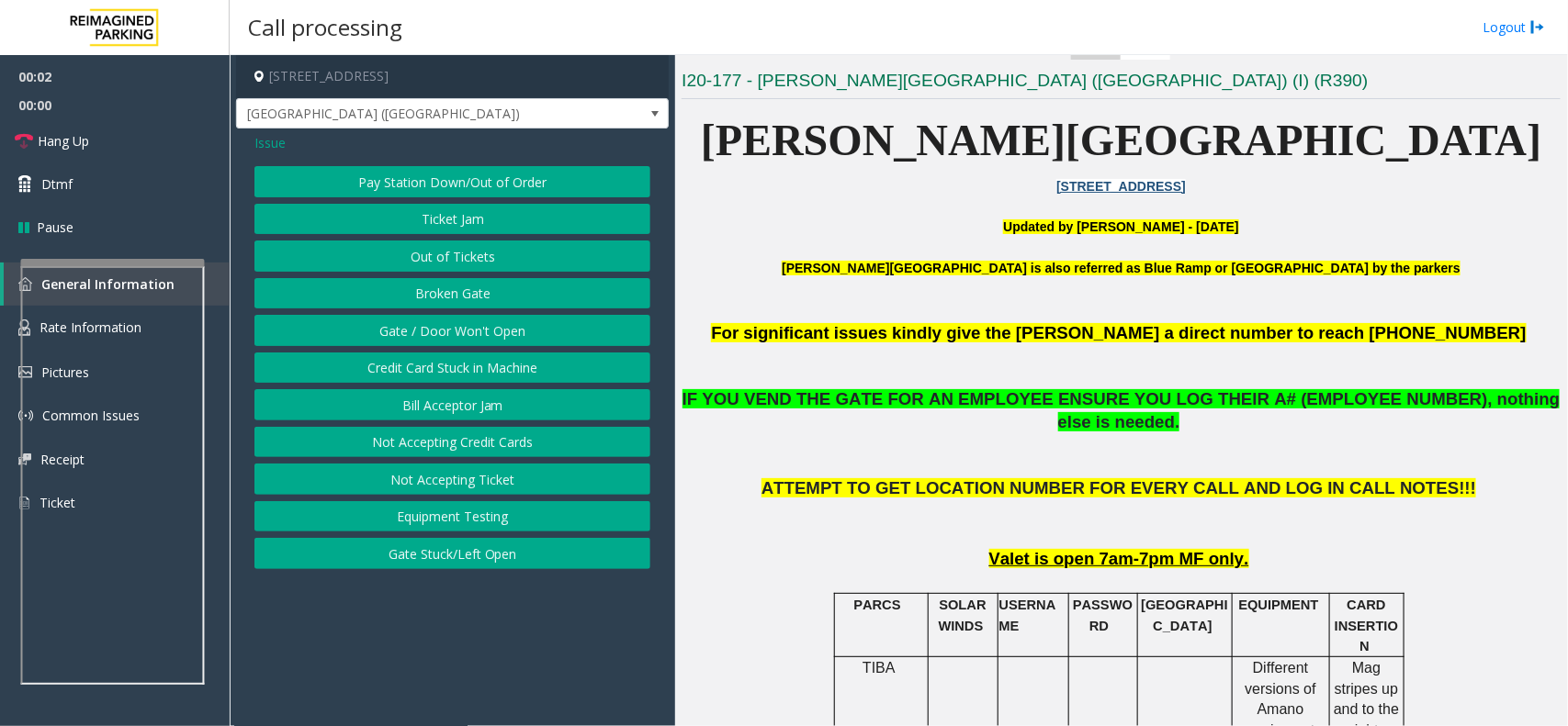
click at [423, 336] on button "Gate / Door Won't Open" at bounding box center [451, 330] width 395 height 31
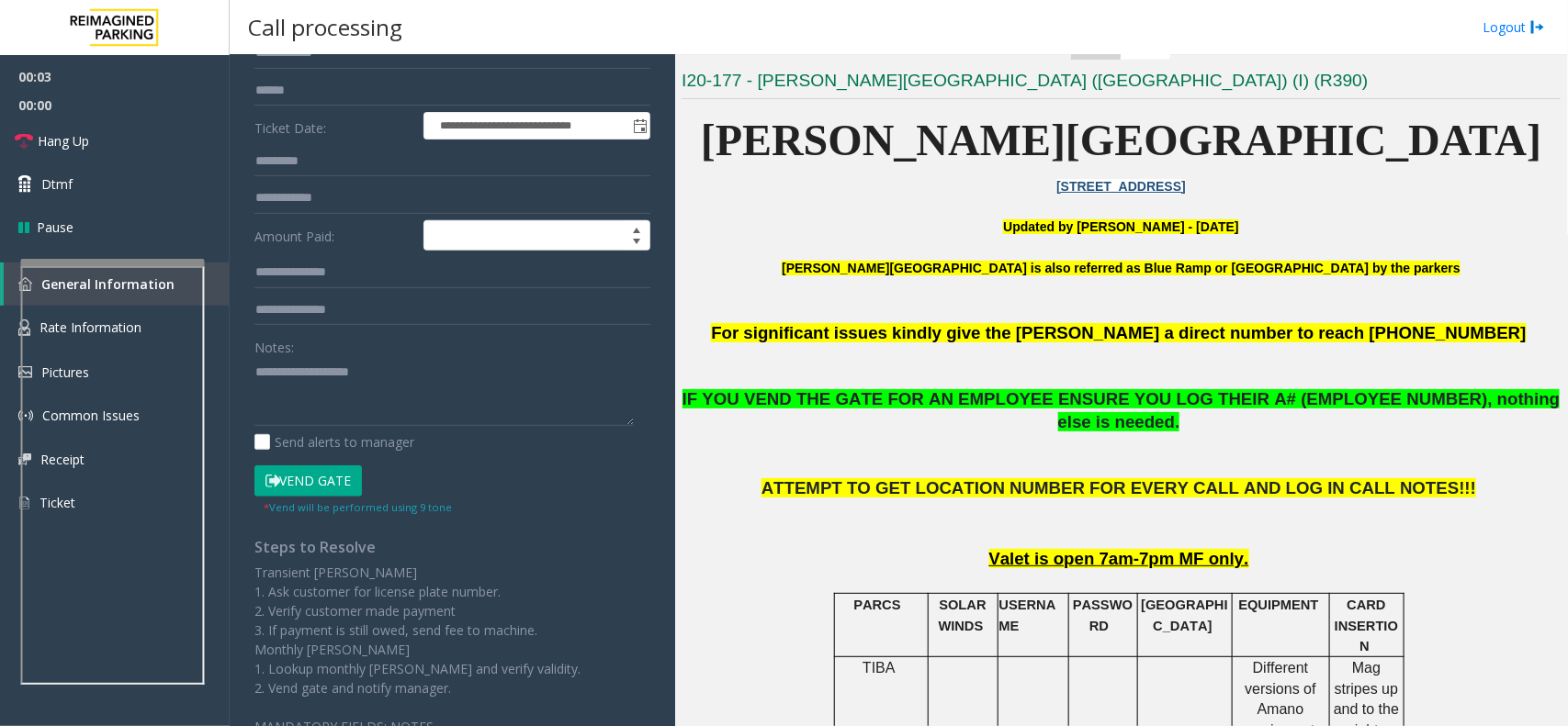
scroll to position [230, 0]
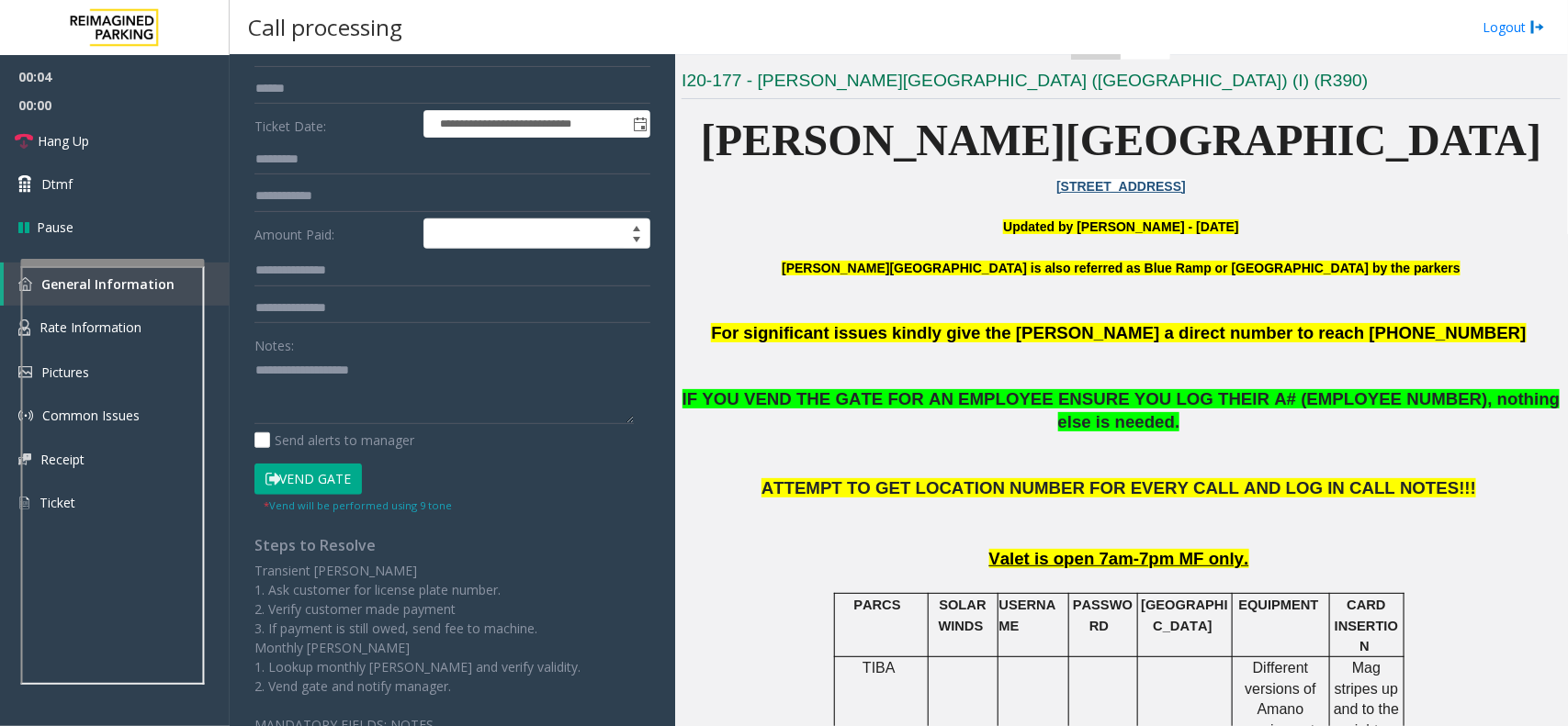
click at [335, 488] on button "Vend Gate" at bounding box center [308, 479] width 108 height 31
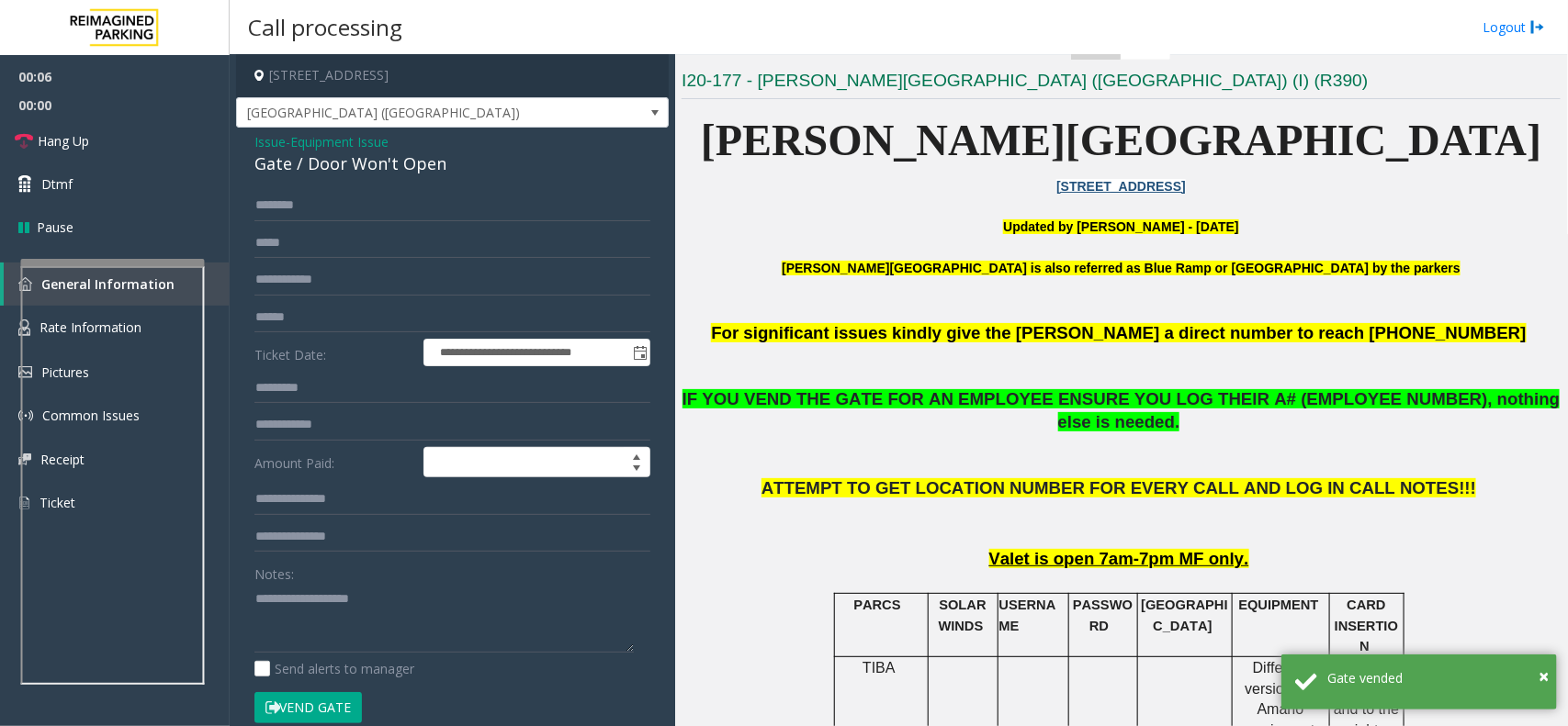
scroll to position [0, 0]
click at [354, 170] on div "Gate / Door Won't Open" at bounding box center [451, 164] width 395 height 25
click at [366, 617] on textarea at bounding box center [443, 619] width 379 height 69
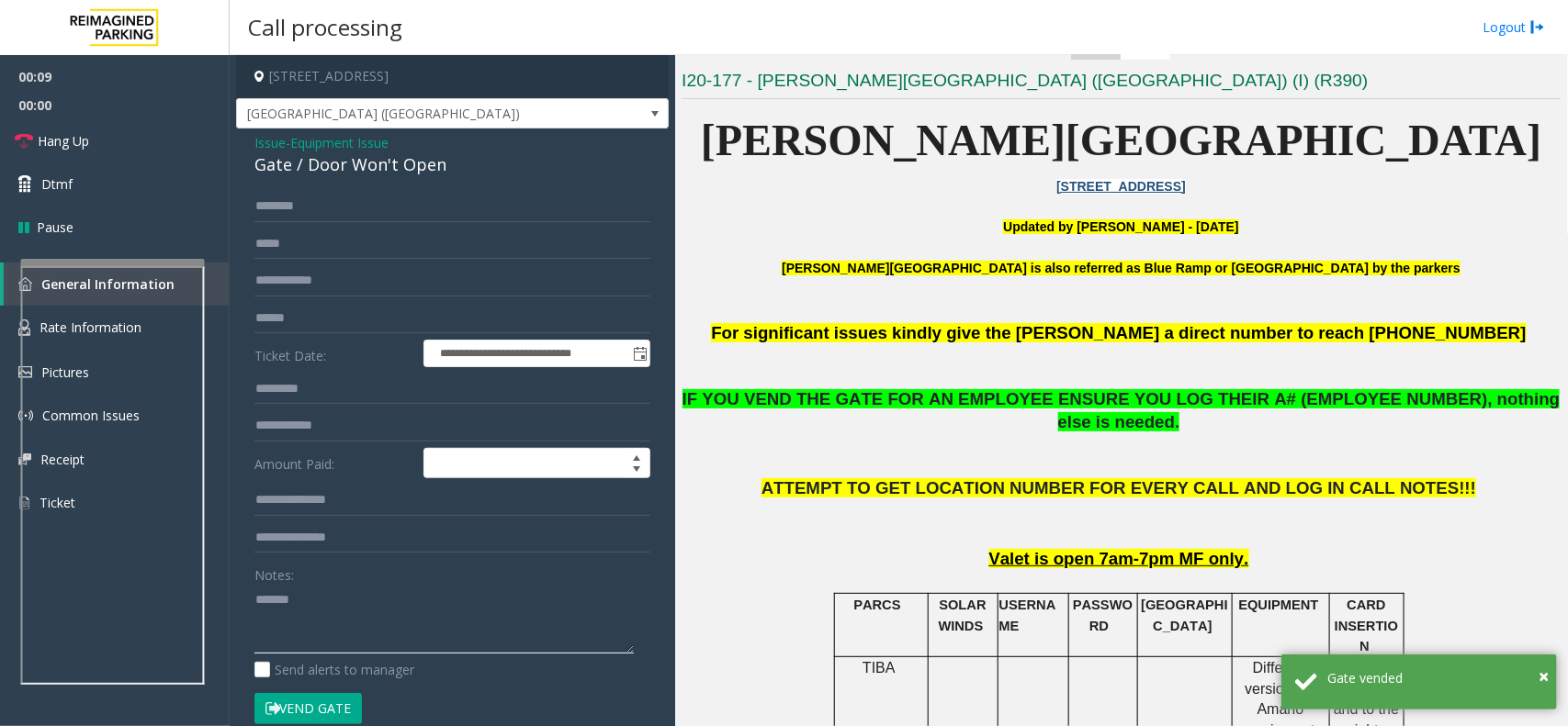
paste textarea "**********"
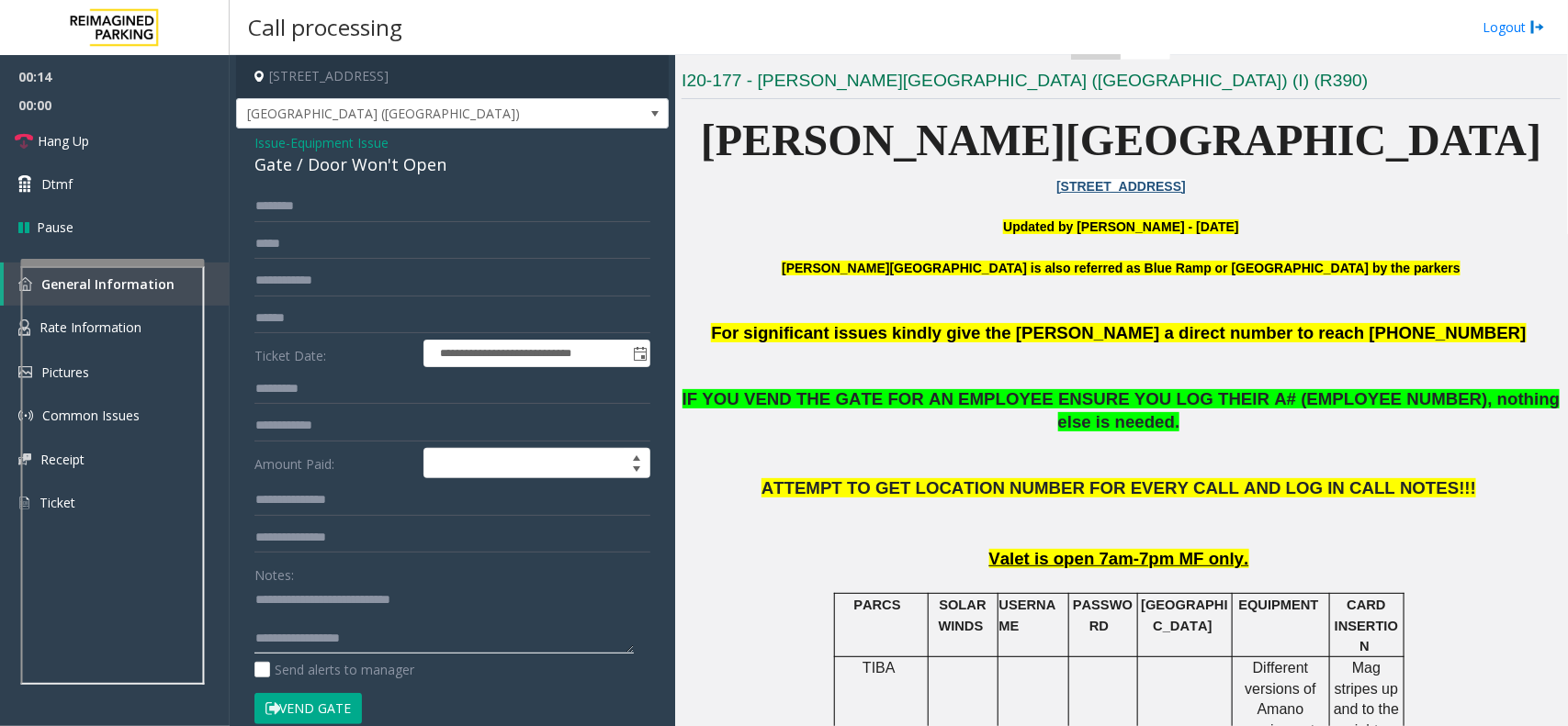
scroll to position [114, 0]
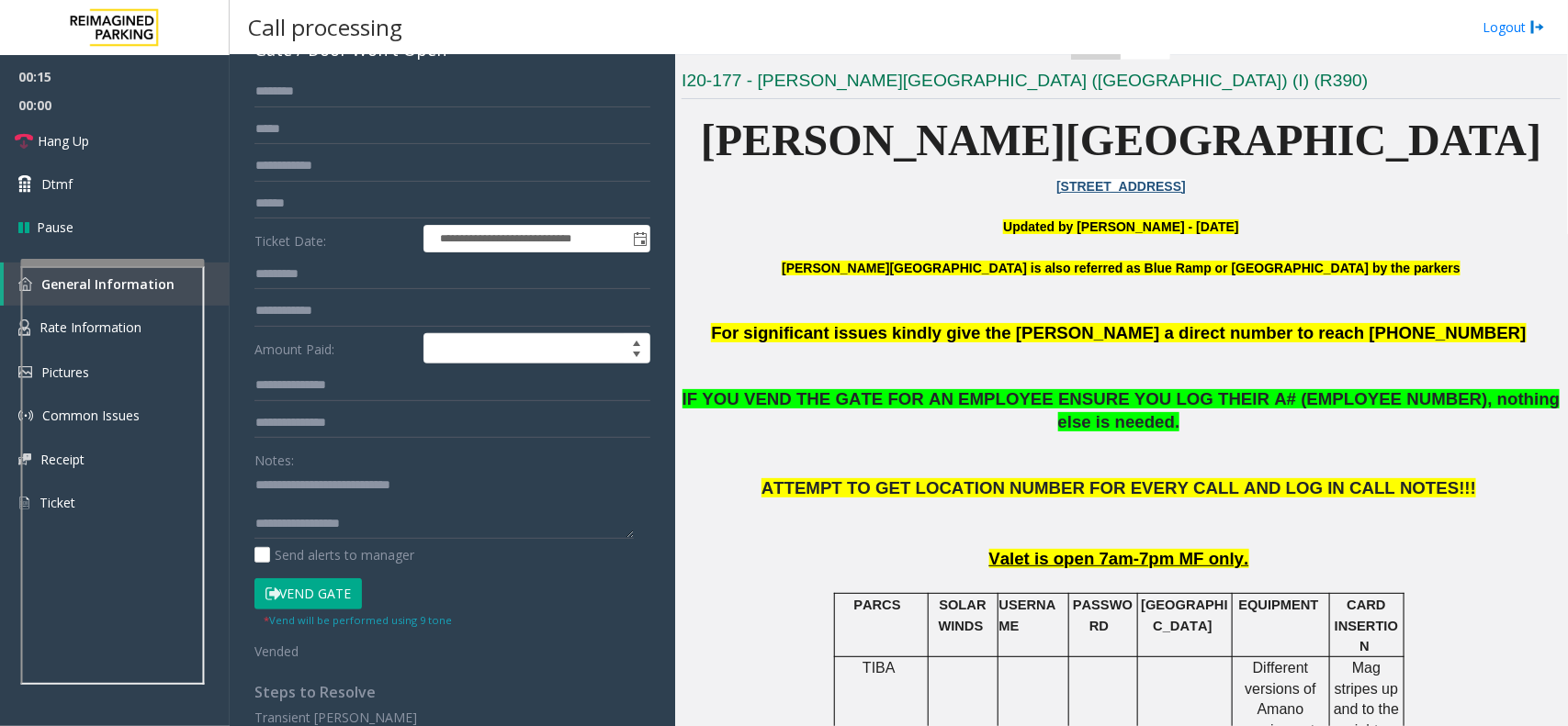
click at [336, 604] on button "Vend Gate" at bounding box center [308, 593] width 108 height 31
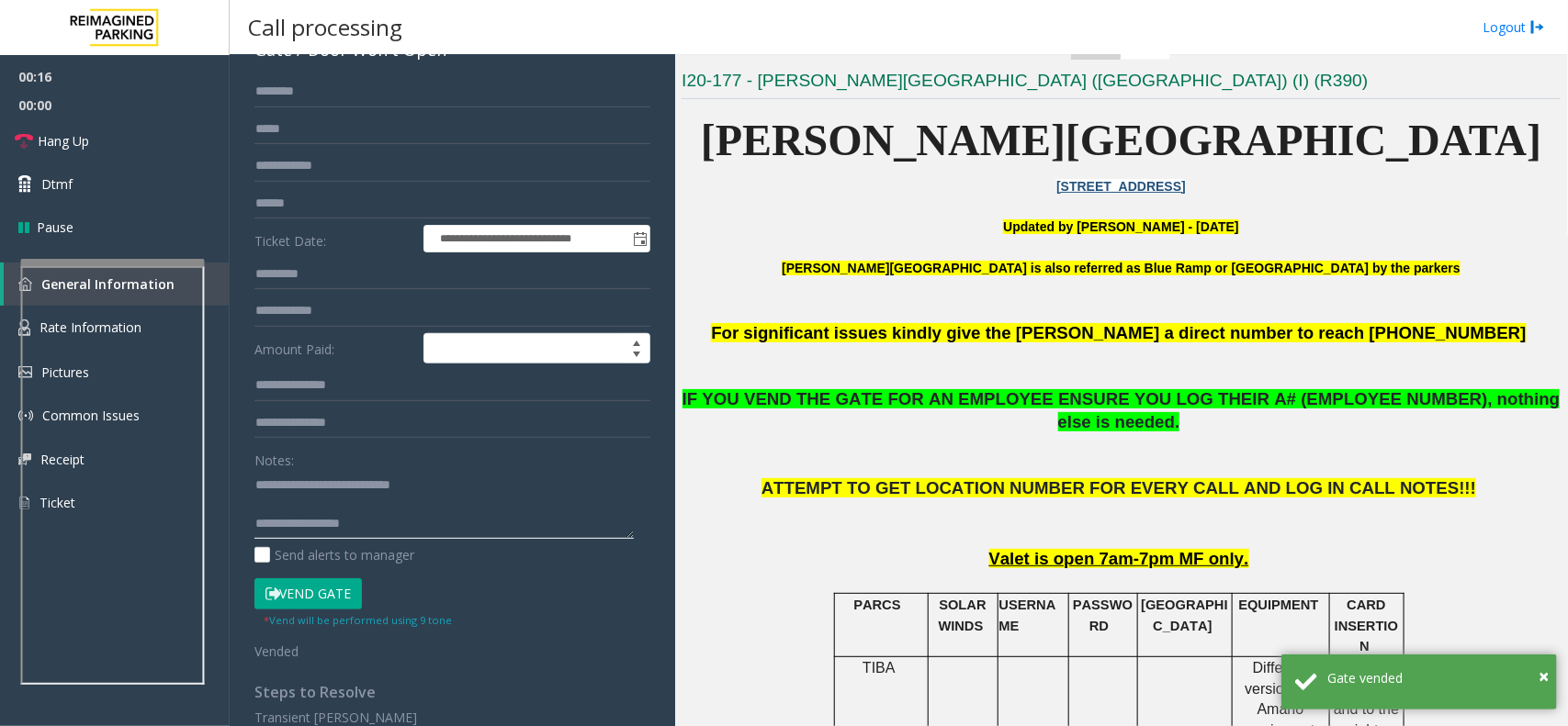
click at [423, 513] on textarea at bounding box center [443, 505] width 379 height 69
click at [434, 518] on textarea at bounding box center [443, 505] width 379 height 69
click at [271, 487] on textarea at bounding box center [443, 505] width 379 height 69
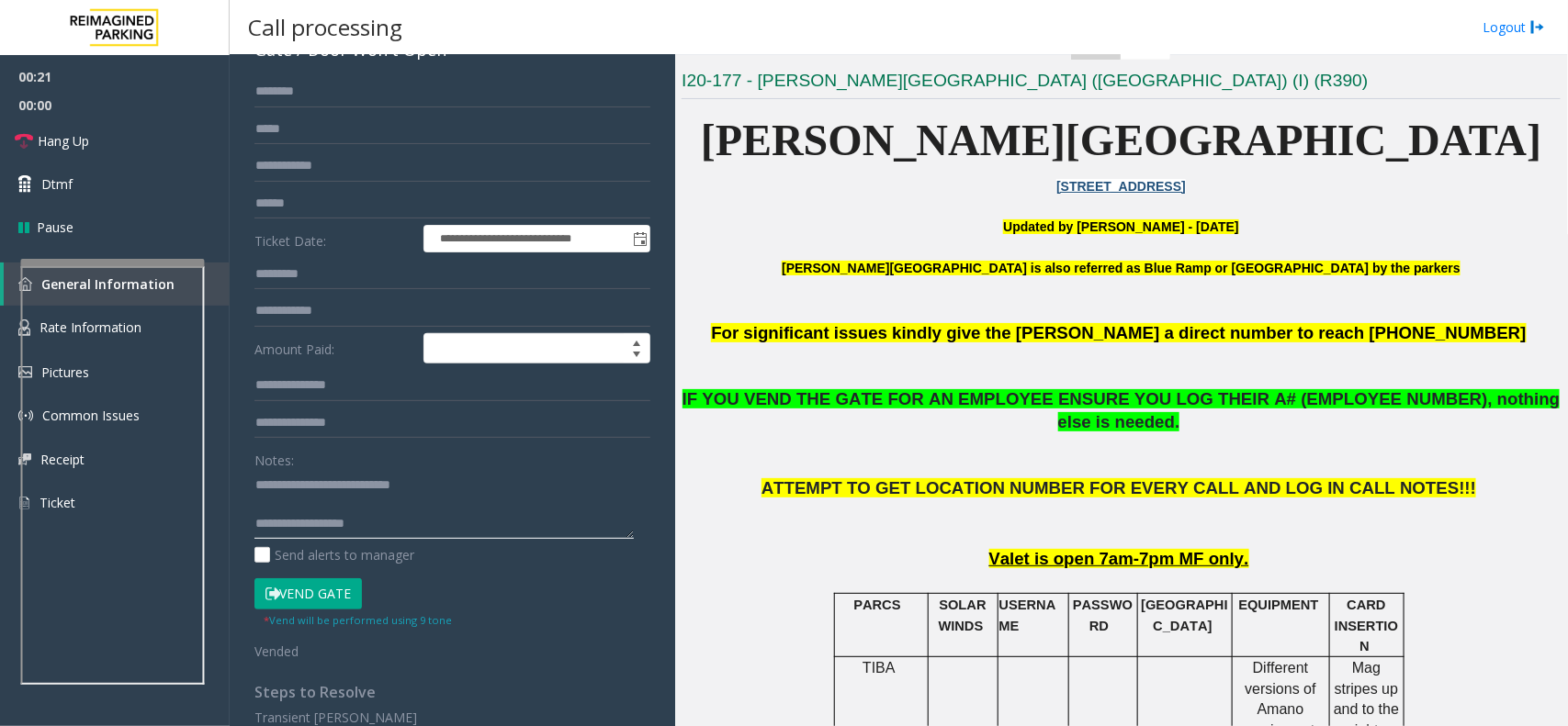
click at [415, 515] on textarea at bounding box center [443, 505] width 379 height 69
type textarea "**********"
click at [299, 589] on button "Vend Gate" at bounding box center [308, 593] width 108 height 31
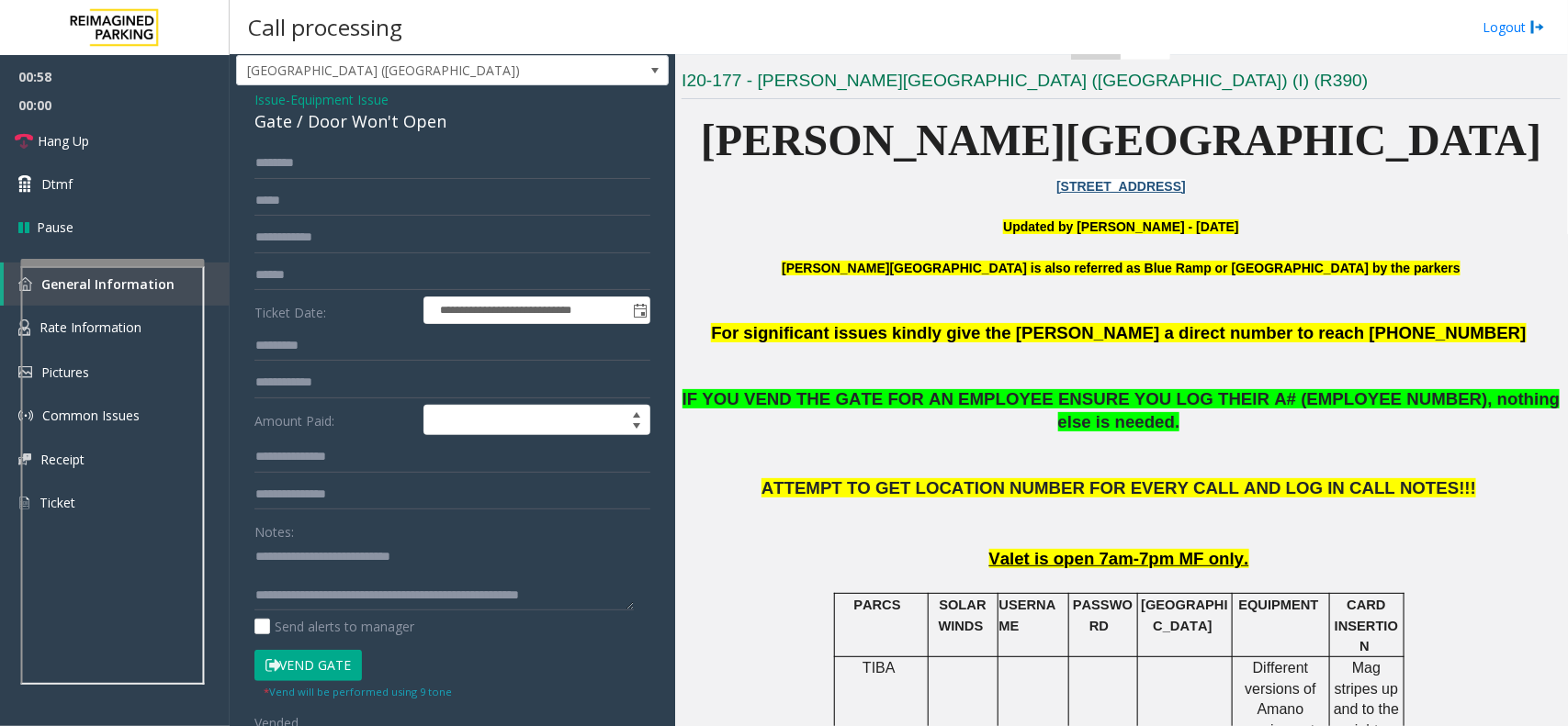
scroll to position [0, 0]
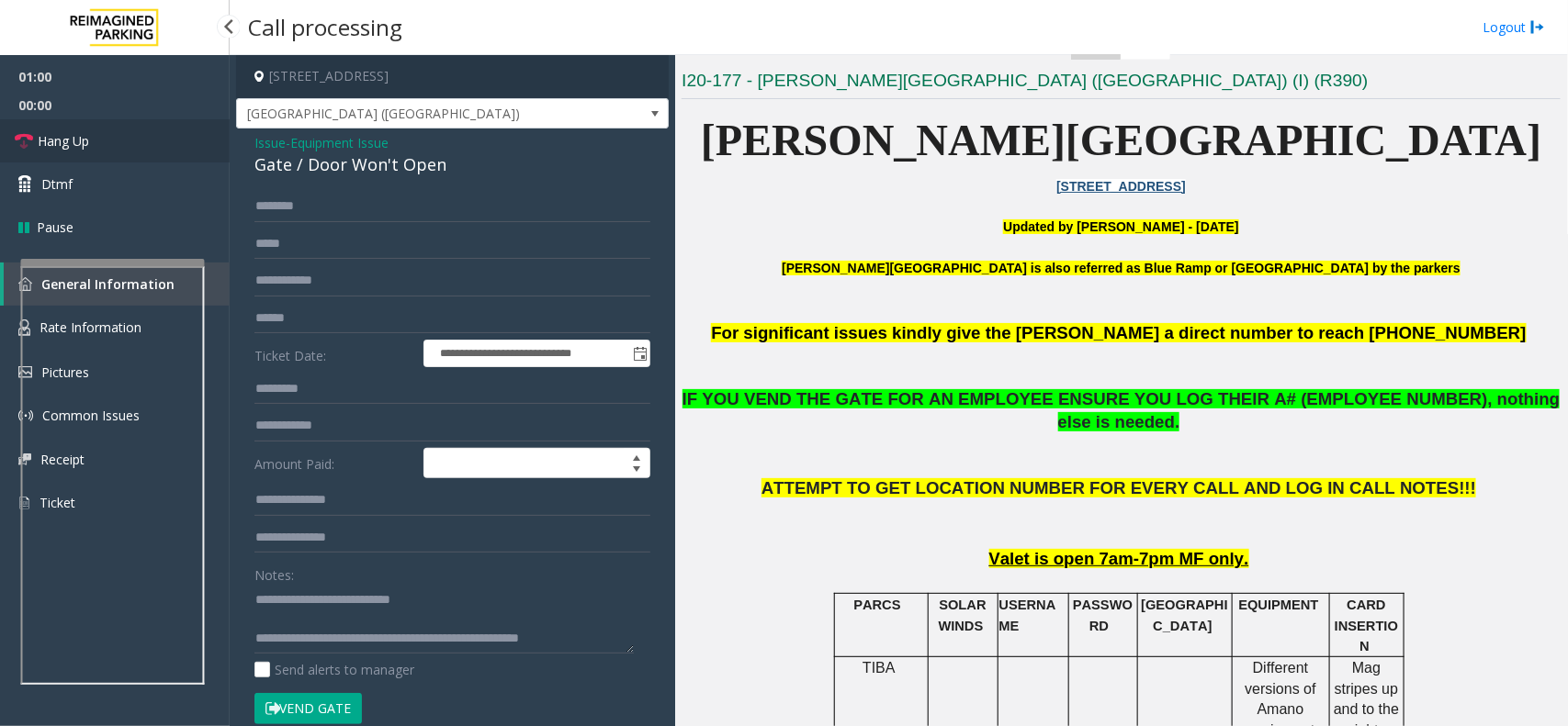
click at [97, 130] on link "Hang Up" at bounding box center [114, 140] width 230 height 43
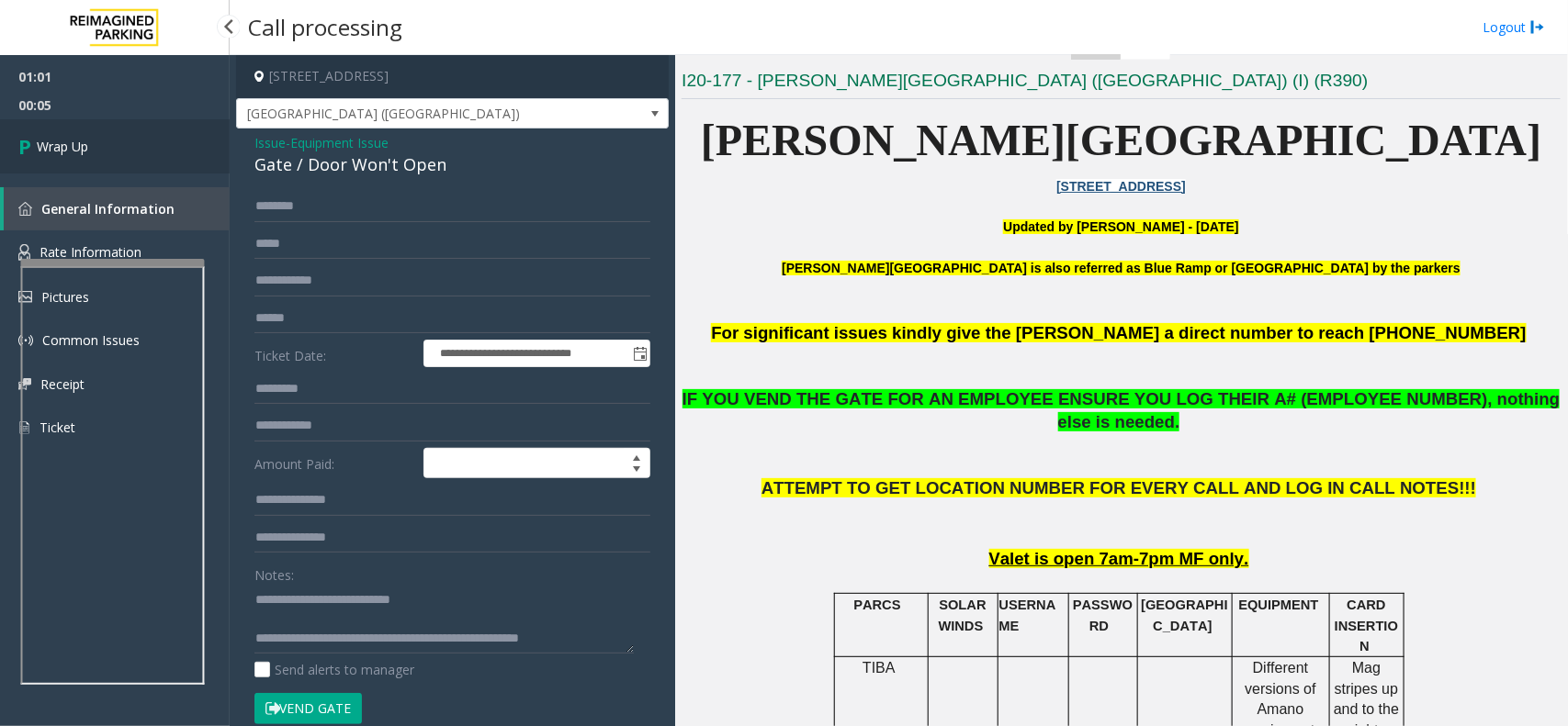
click at [97, 130] on link "Wrap Up" at bounding box center [114, 146] width 230 height 54
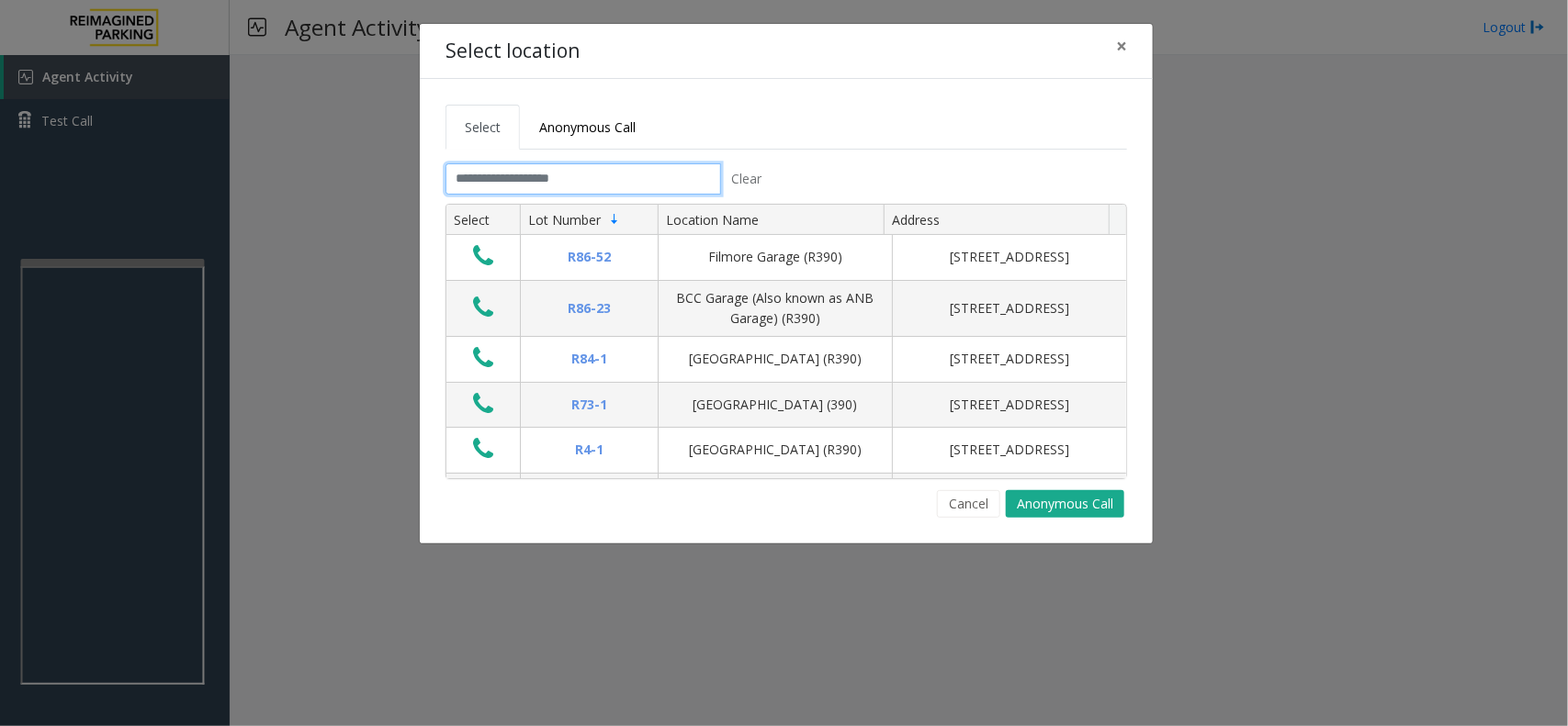
click at [538, 182] on input "text" at bounding box center [583, 179] width 275 height 31
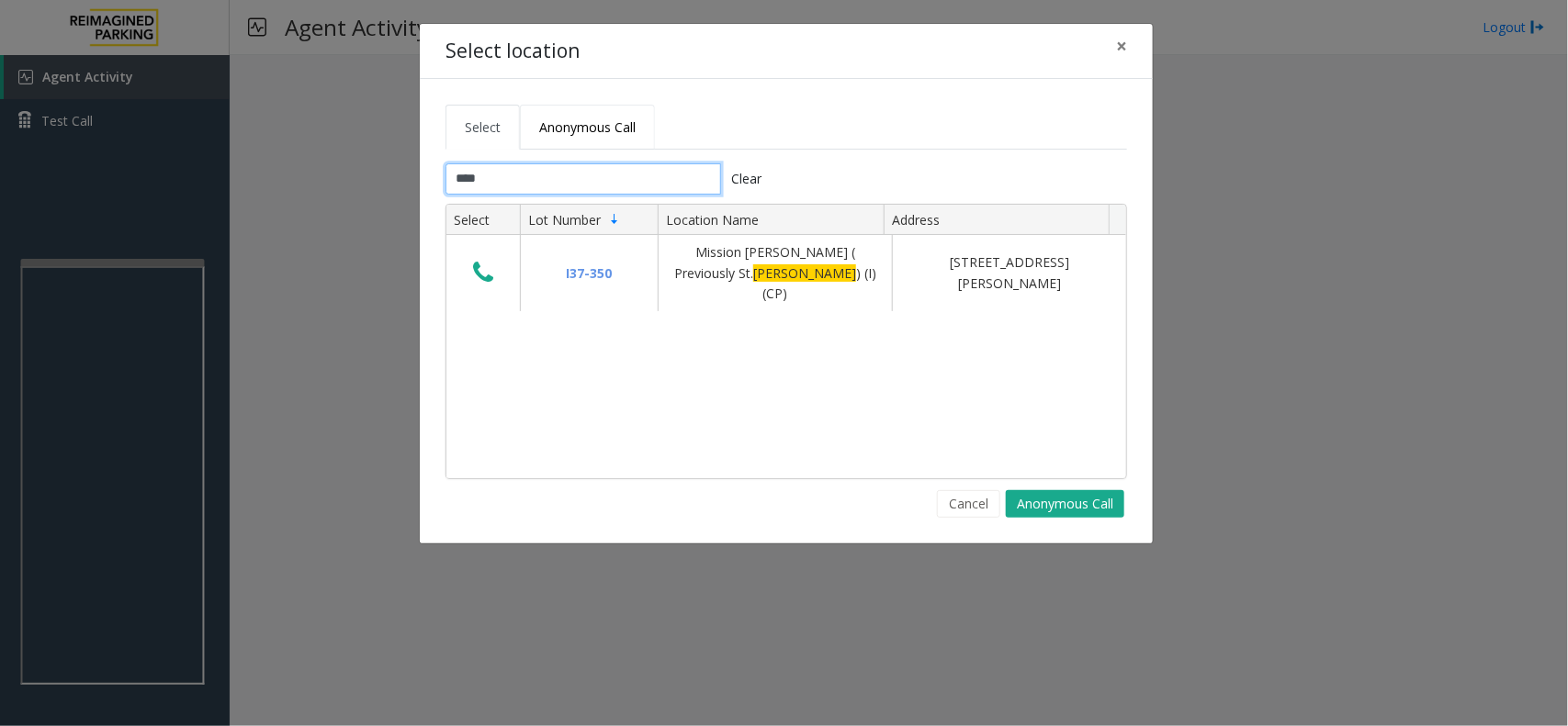
type input "****"
click at [563, 139] on link "Anonymous Call" at bounding box center [587, 127] width 135 height 45
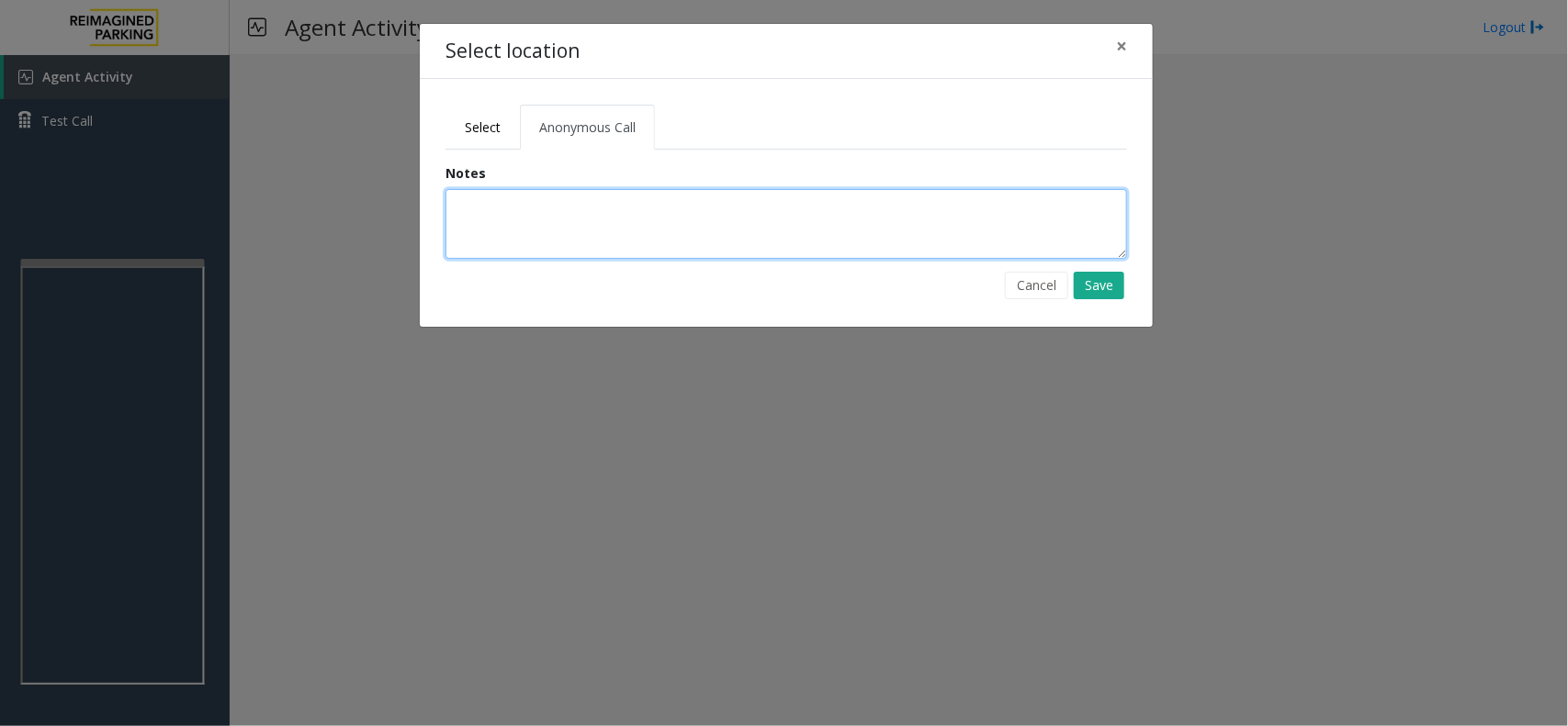
click at [581, 222] on textarea at bounding box center [786, 224] width 681 height 70
type textarea "**********"
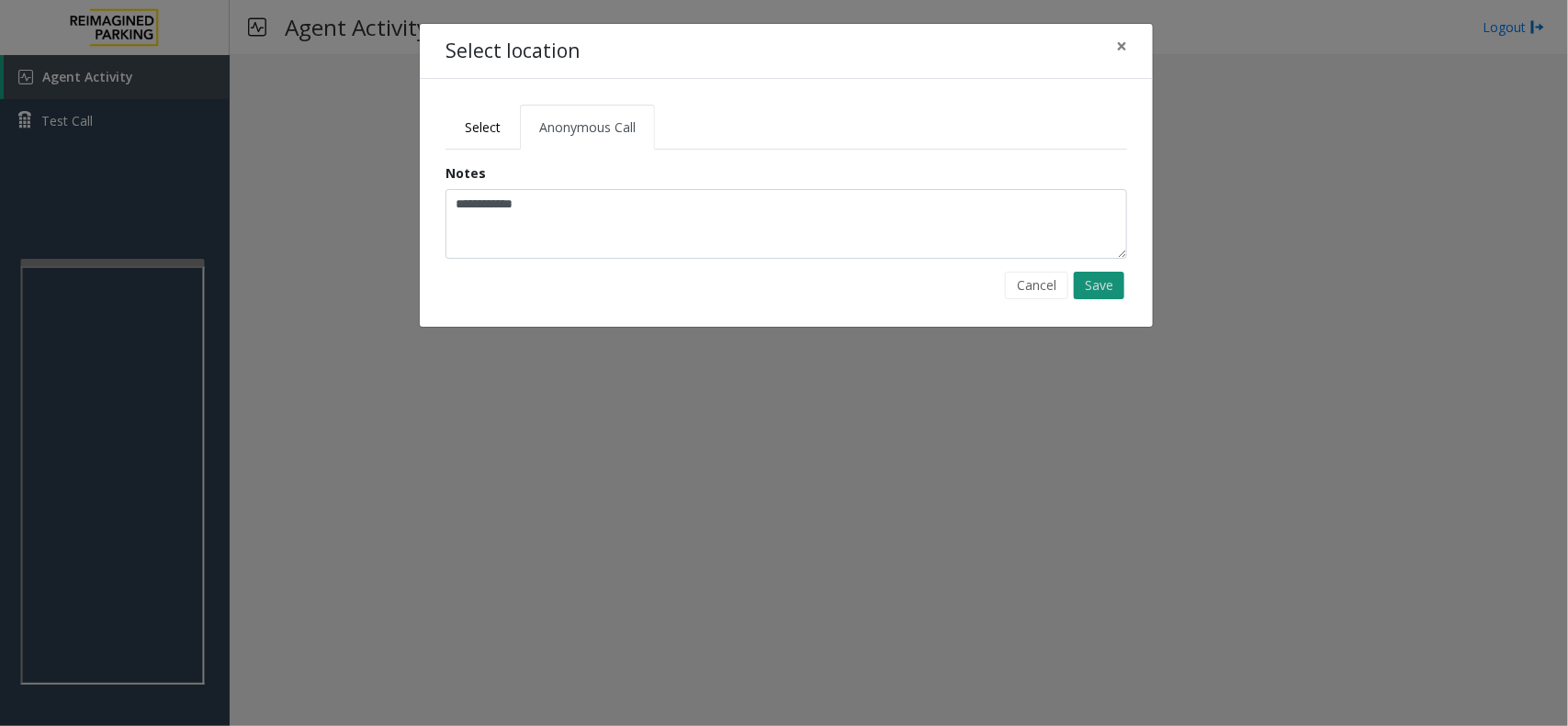
click at [1108, 283] on button "Save" at bounding box center [1099, 286] width 51 height 28
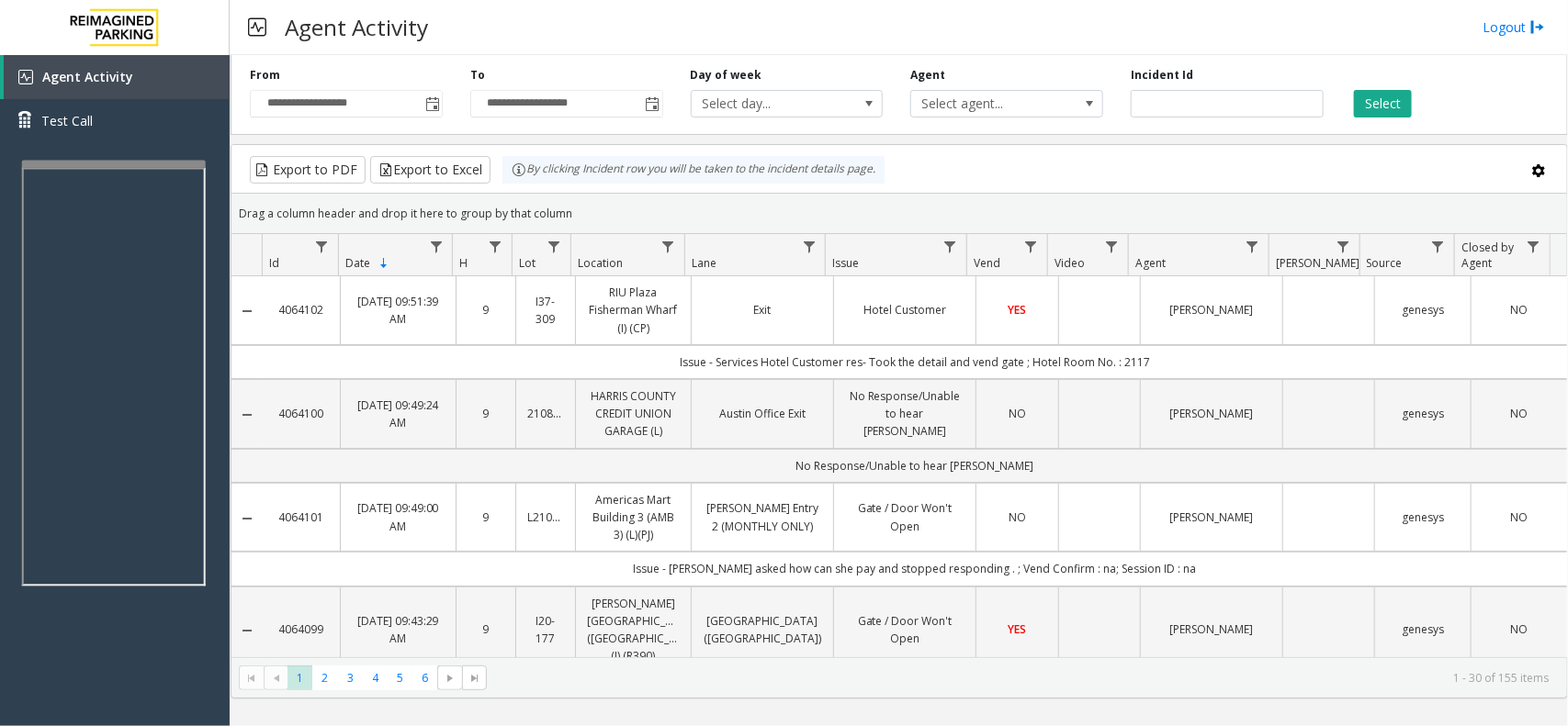
click at [177, 162] on div at bounding box center [114, 164] width 184 height 8
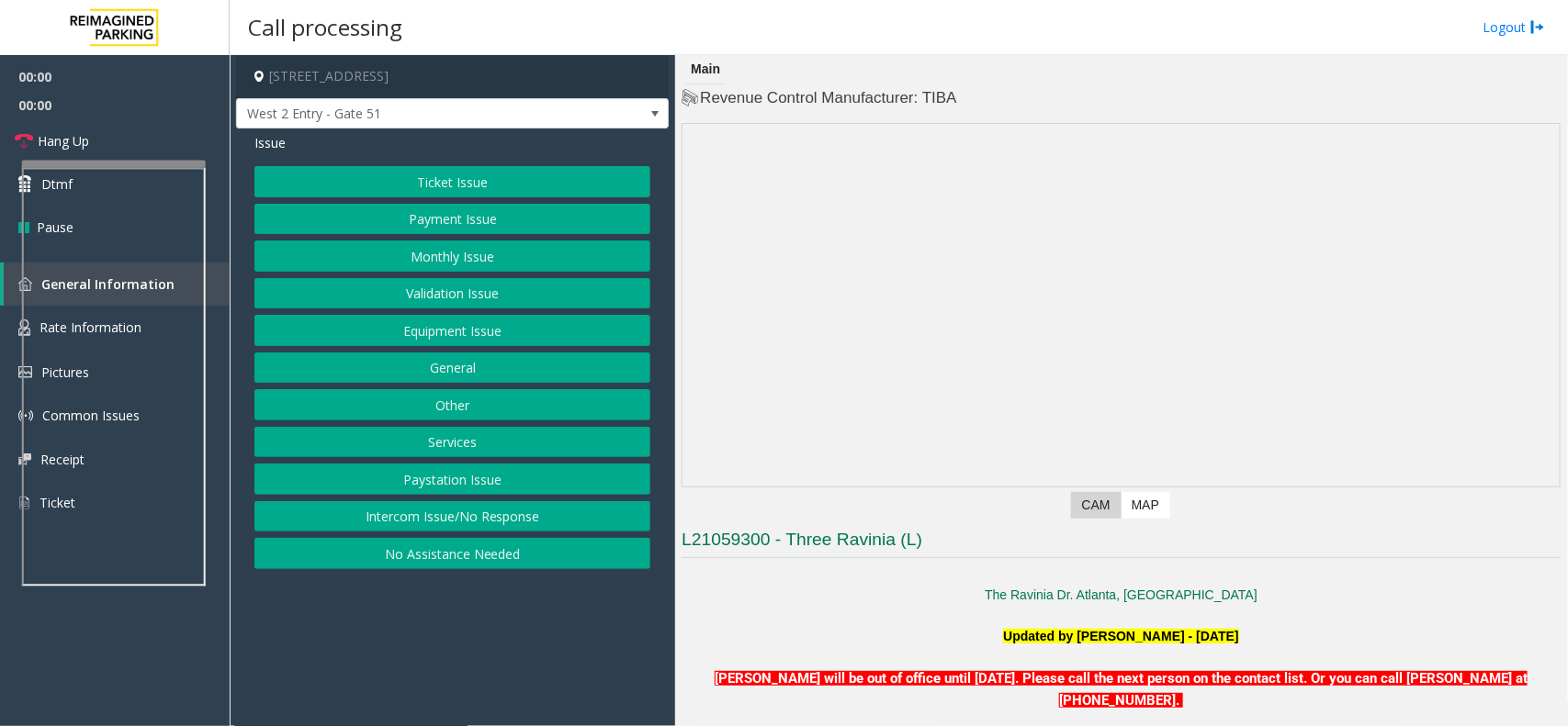
scroll to position [230, 0]
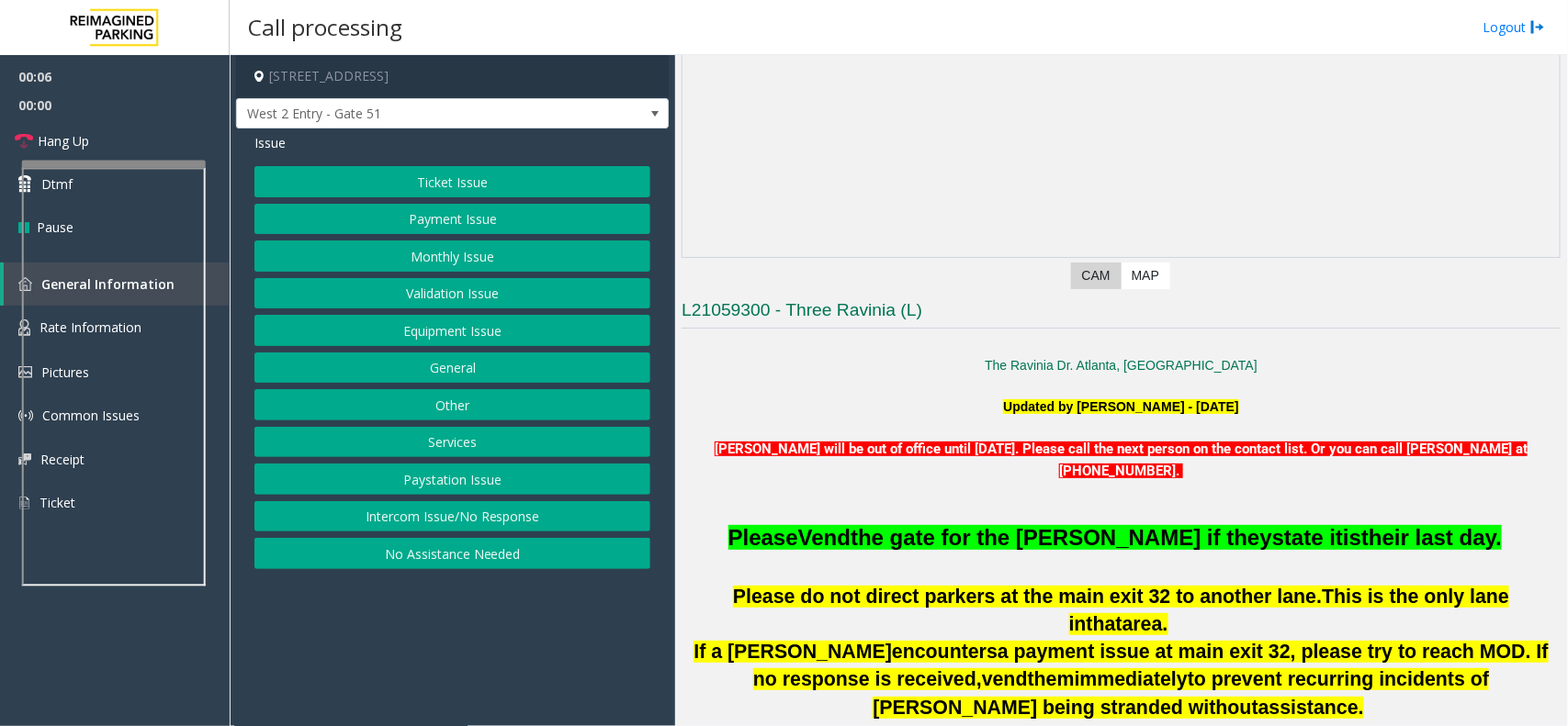
click at [476, 130] on div "Issue Ticket Issue Payment Issue Monthly Issue Validation Issue Equipment Issue…" at bounding box center [452, 354] width 433 height 450
click at [471, 117] on span "West 2 Entry - Gate 51" at bounding box center [409, 113] width 344 height 30
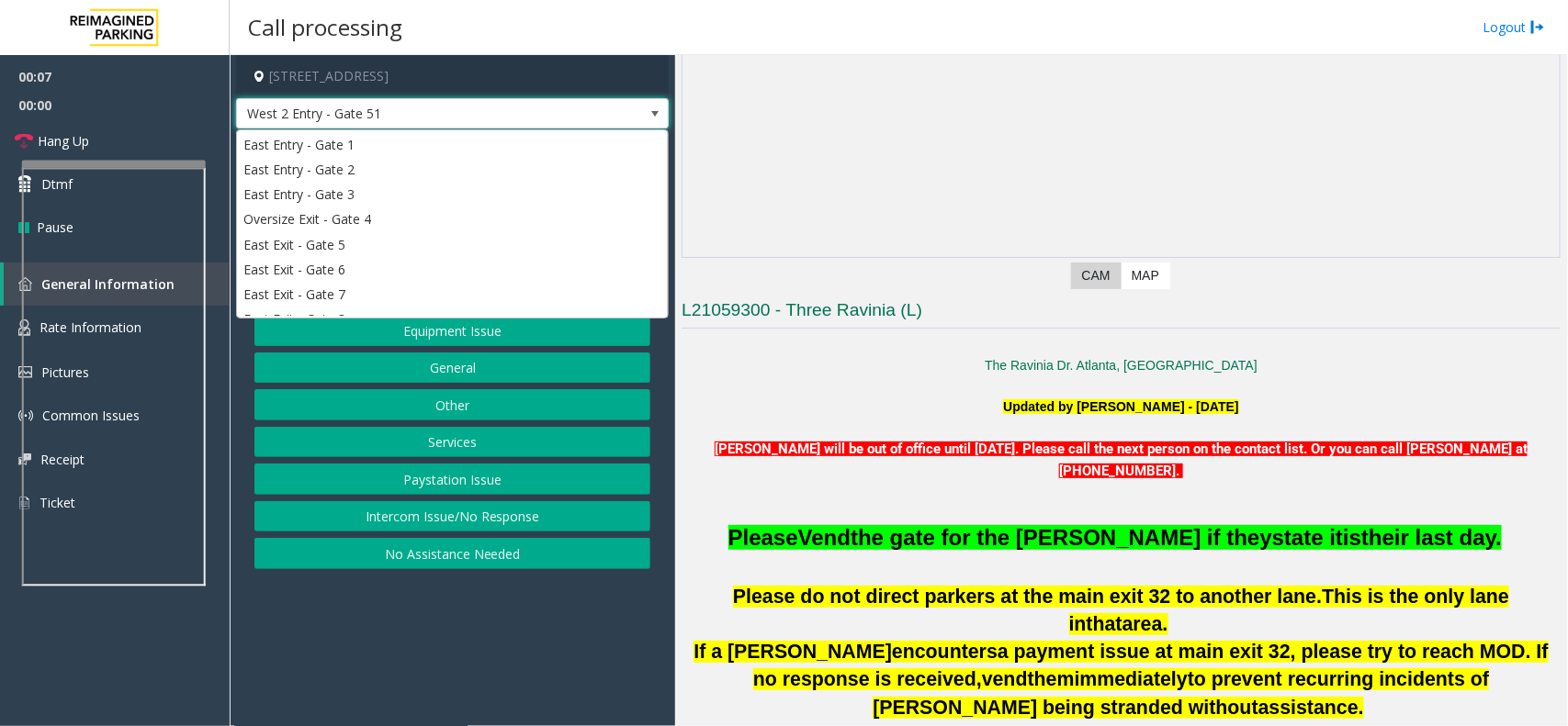
scroll to position [376, 0]
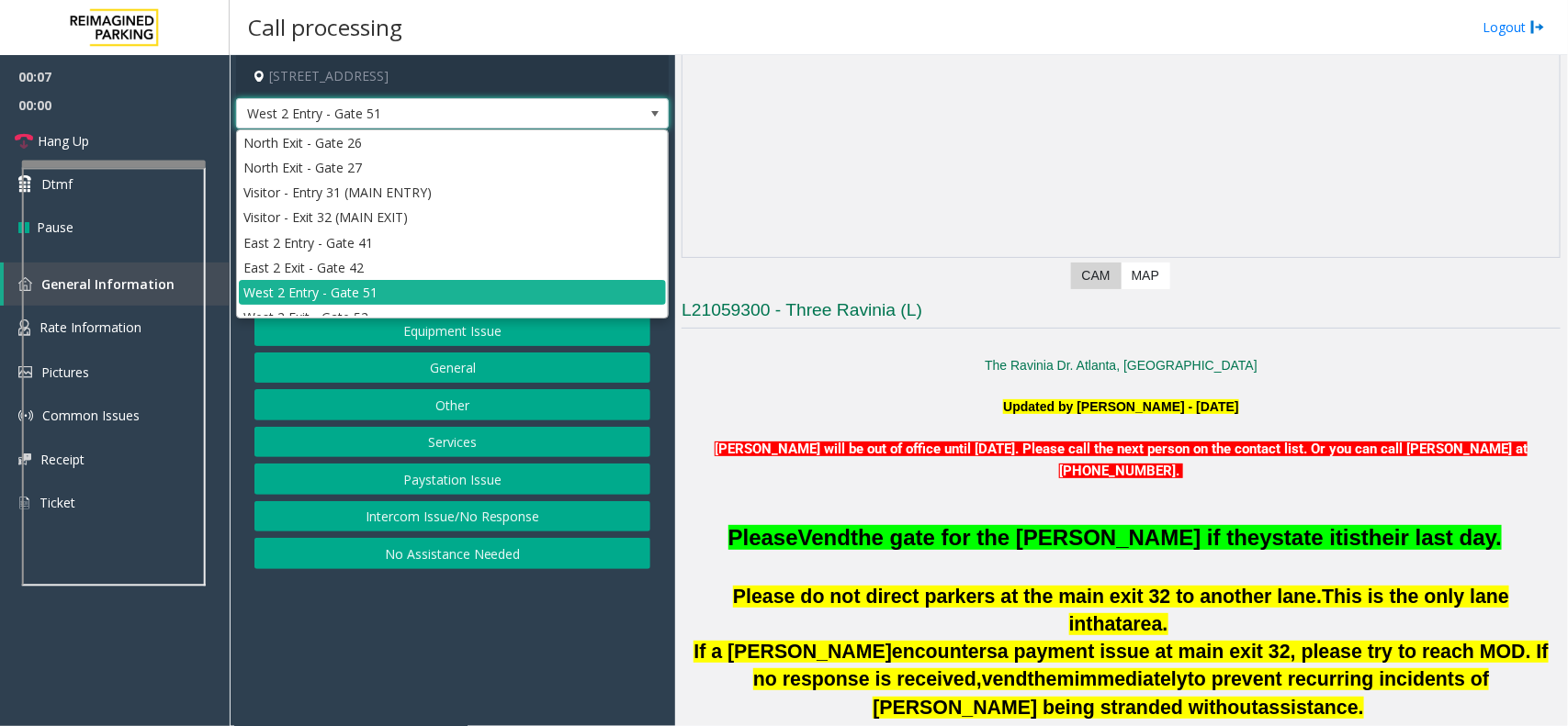
click at [471, 117] on span "West 2 Entry - Gate 51" at bounding box center [409, 113] width 344 height 30
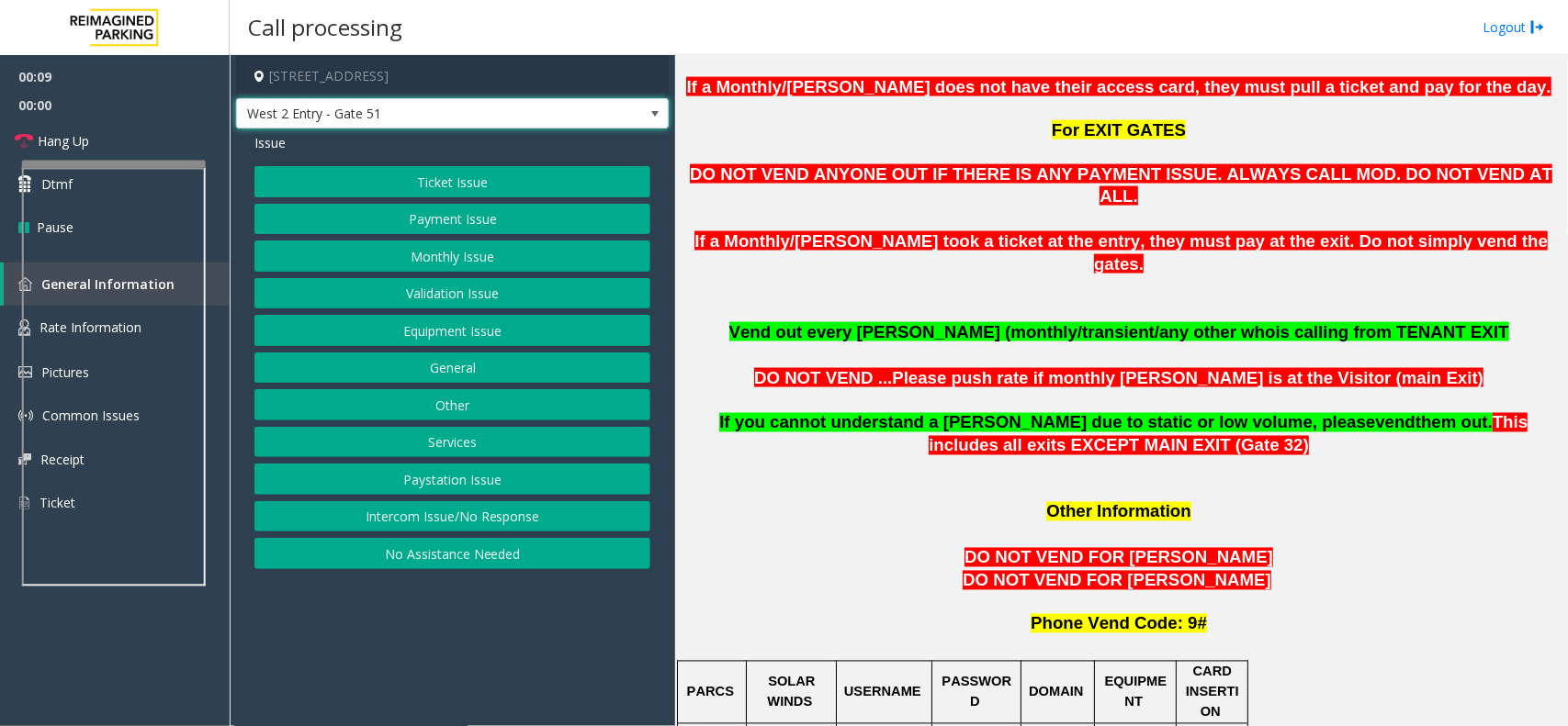
scroll to position [1491, 0]
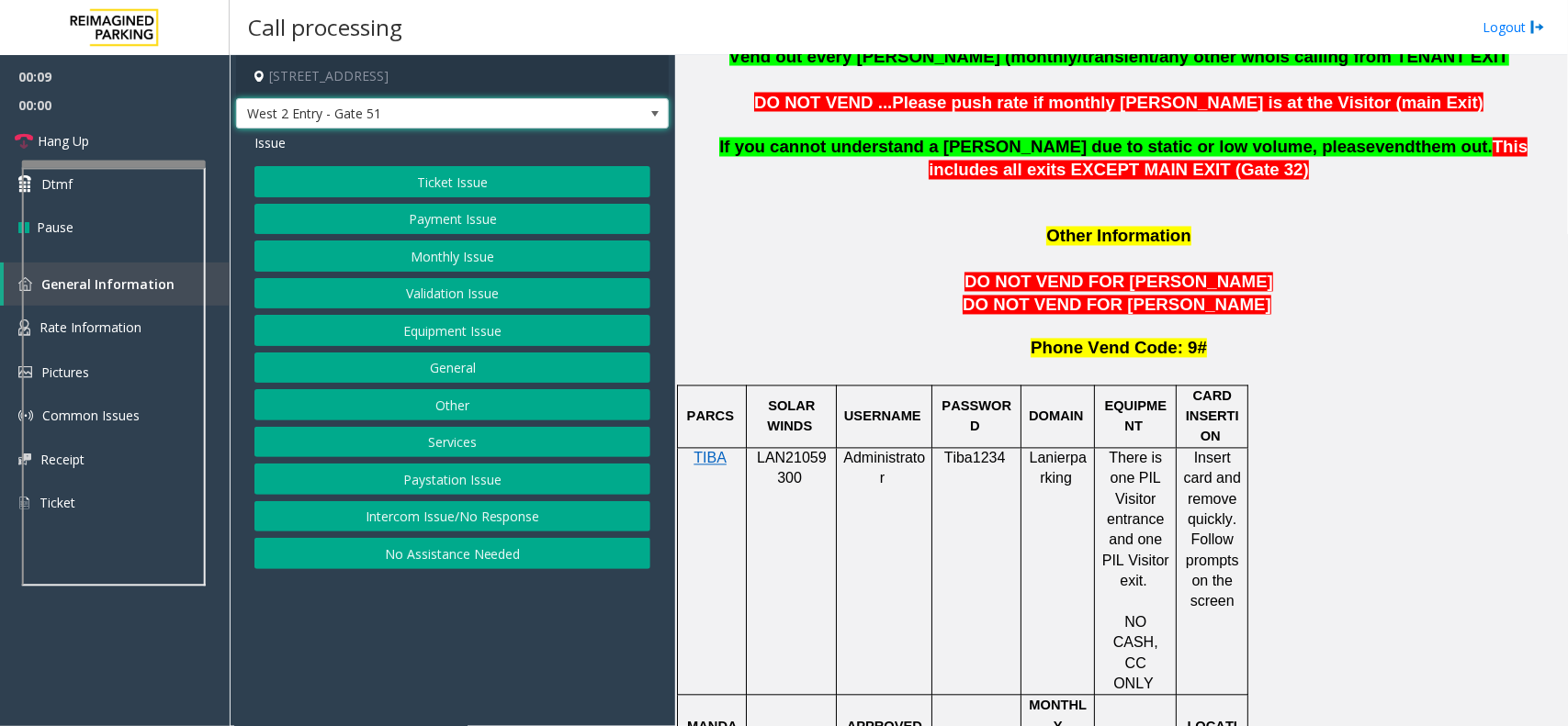
click at [795, 449] on p "LAN21059300" at bounding box center [791, 469] width 76 height 41
copy p "LAN21059300"
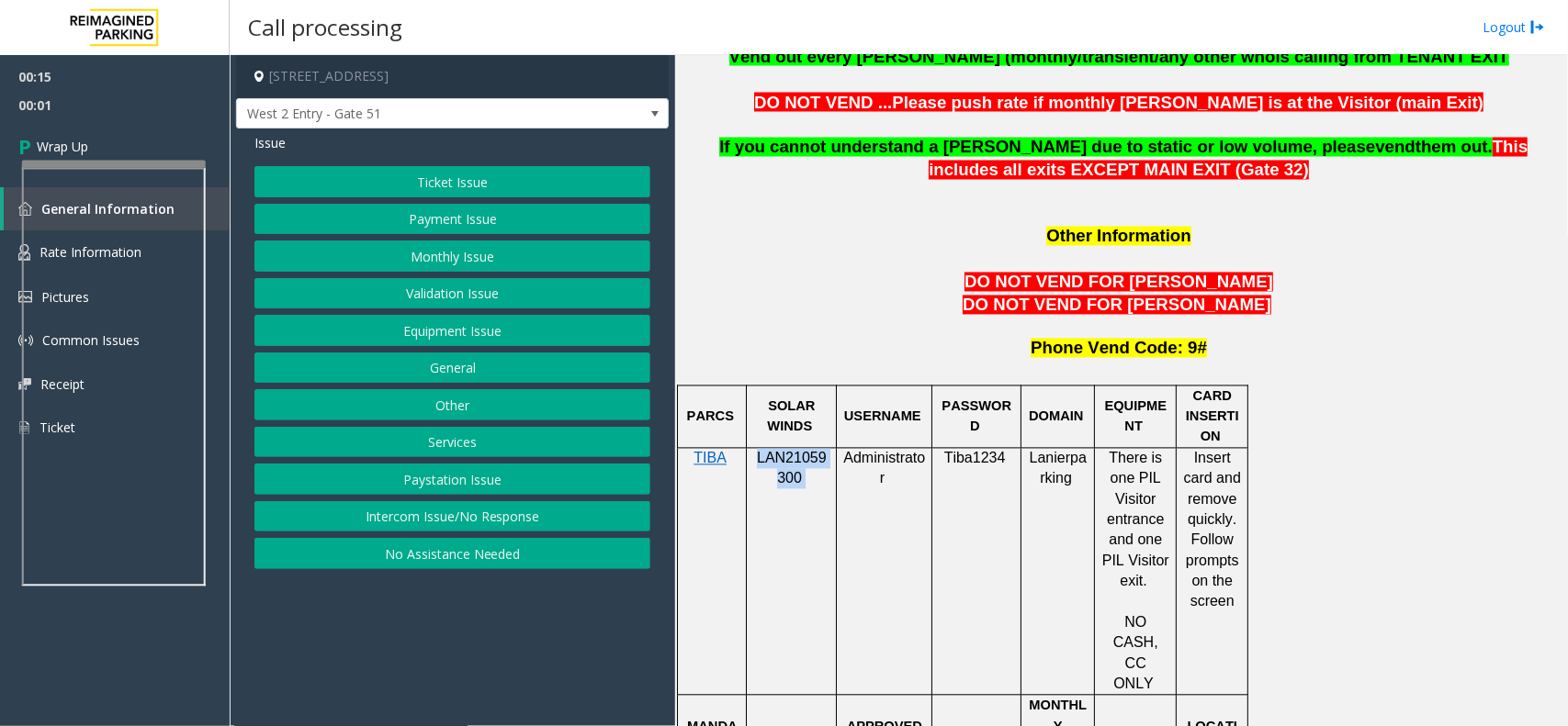
click at [498, 341] on button "Equipment Issue" at bounding box center [451, 330] width 395 height 31
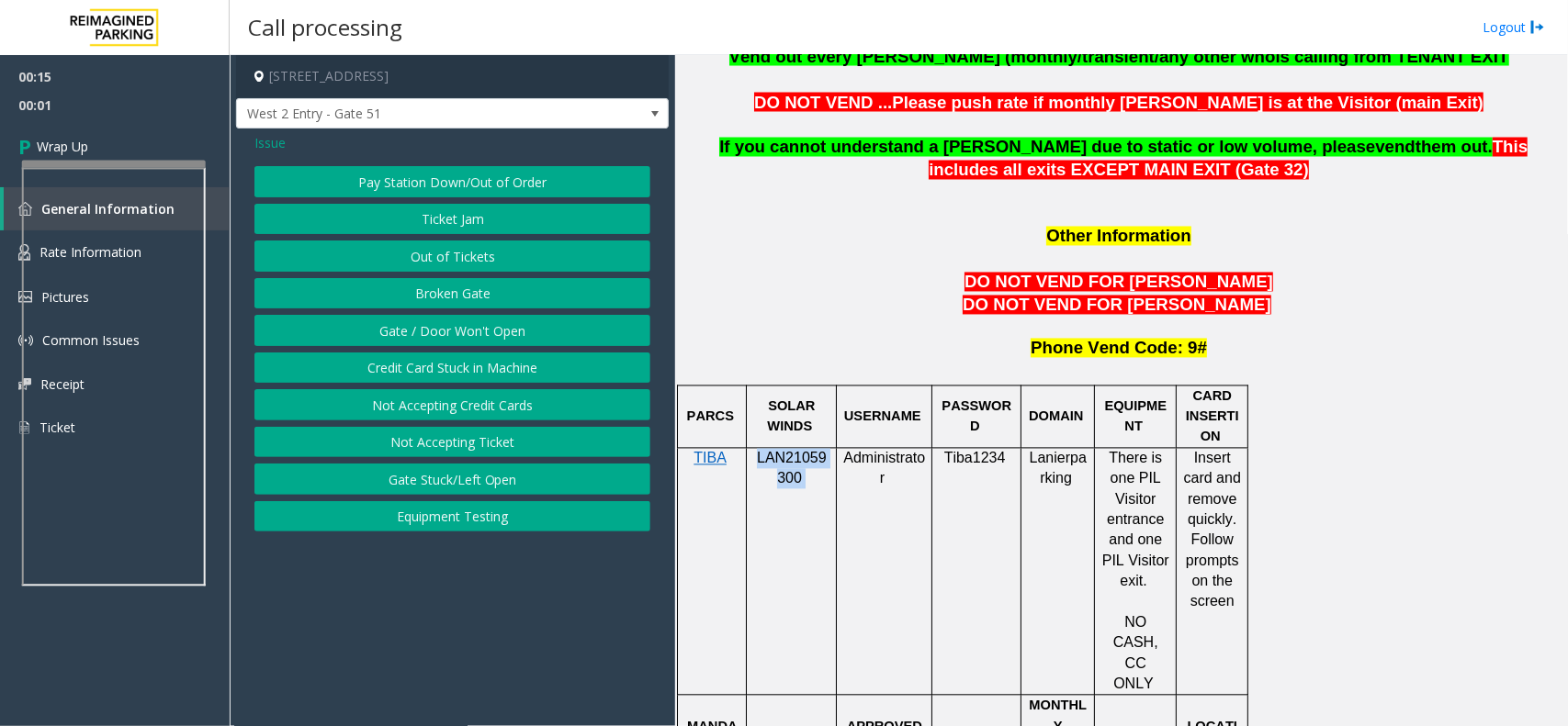
click at [498, 341] on button "Gate / Door Won't Open" at bounding box center [451, 330] width 395 height 31
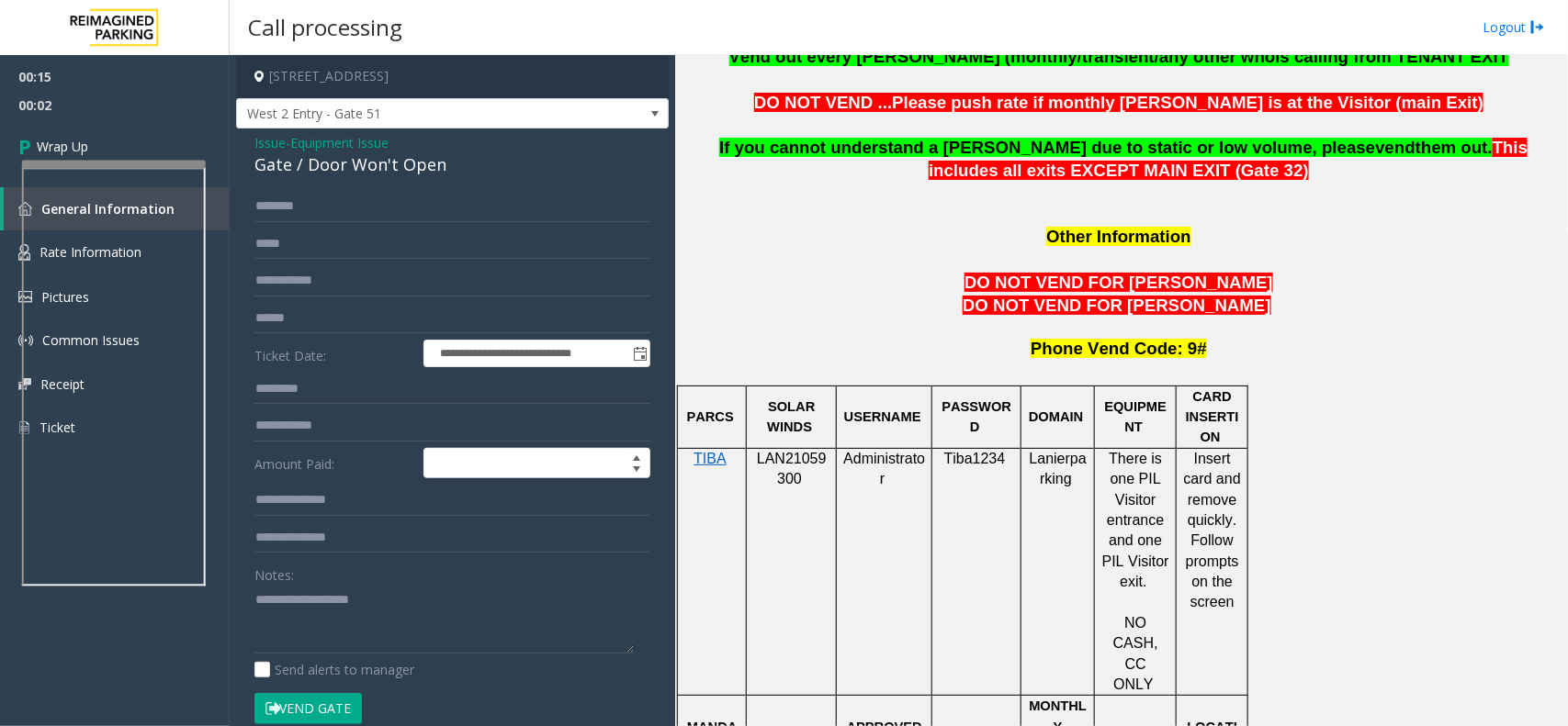
click at [331, 170] on div "Gate / Door Won't Open" at bounding box center [451, 164] width 395 height 25
copy div "Gate / Door Won't Open"
click at [342, 615] on textarea at bounding box center [443, 619] width 379 height 69
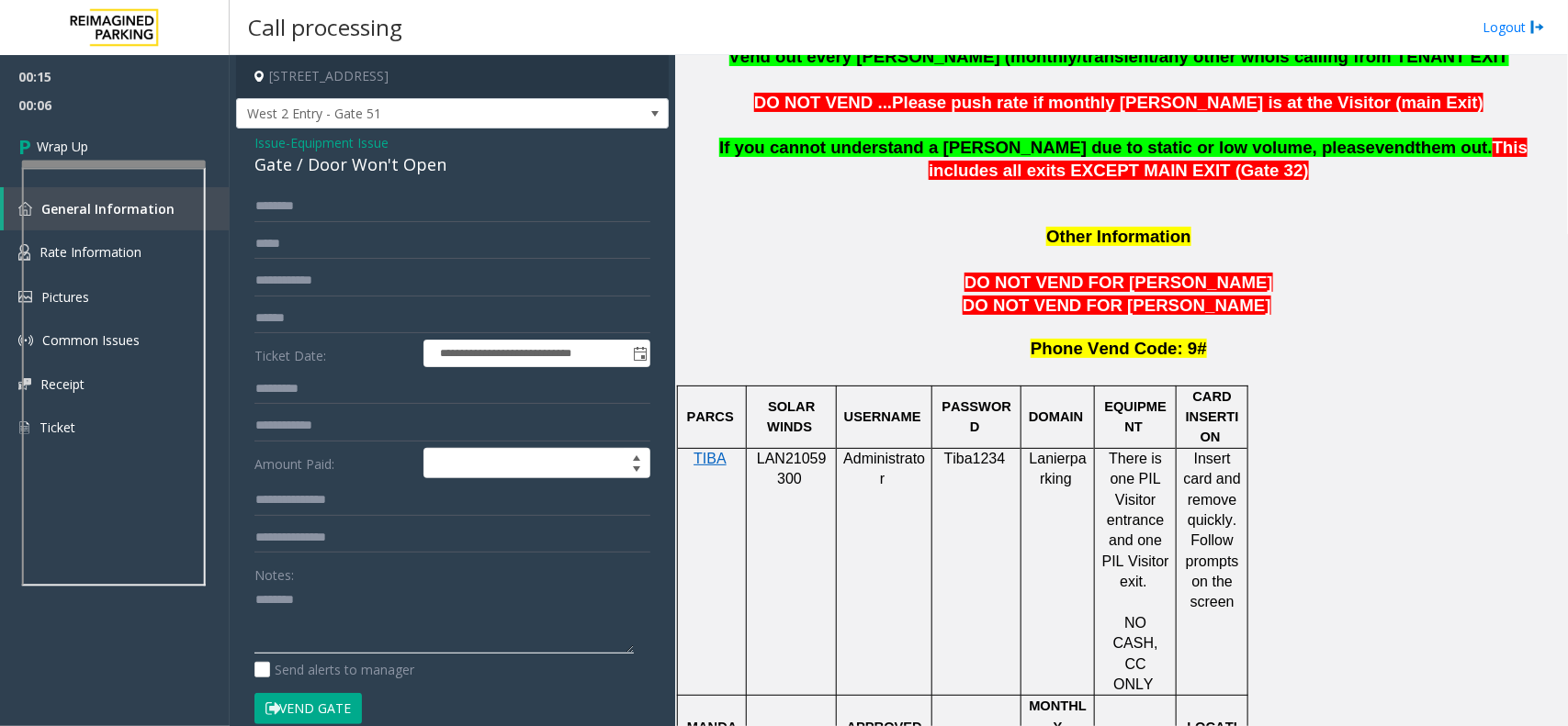
type textarea "*******"
click at [262, 148] on span "Issue" at bounding box center [269, 142] width 31 height 19
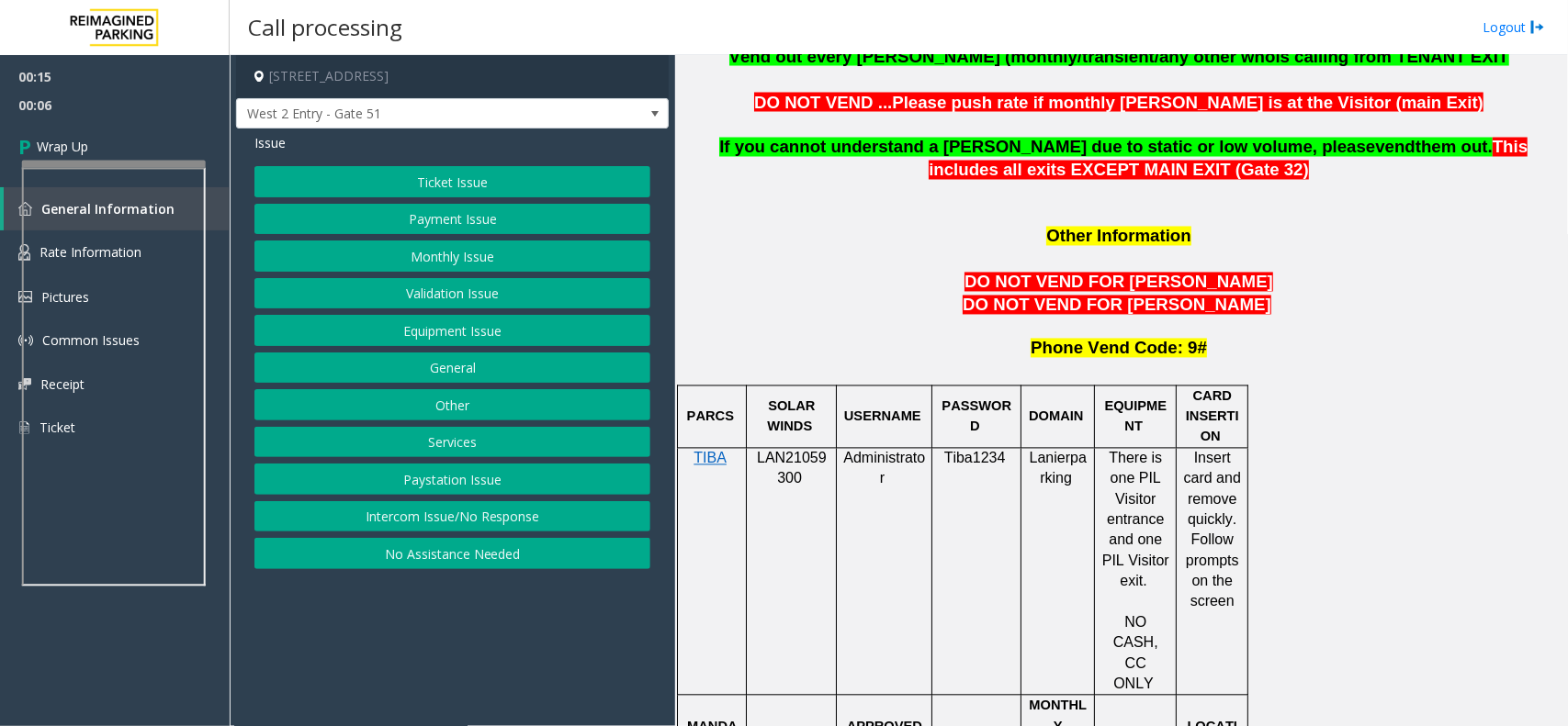
click at [420, 262] on button "Monthly Issue" at bounding box center [451, 256] width 395 height 31
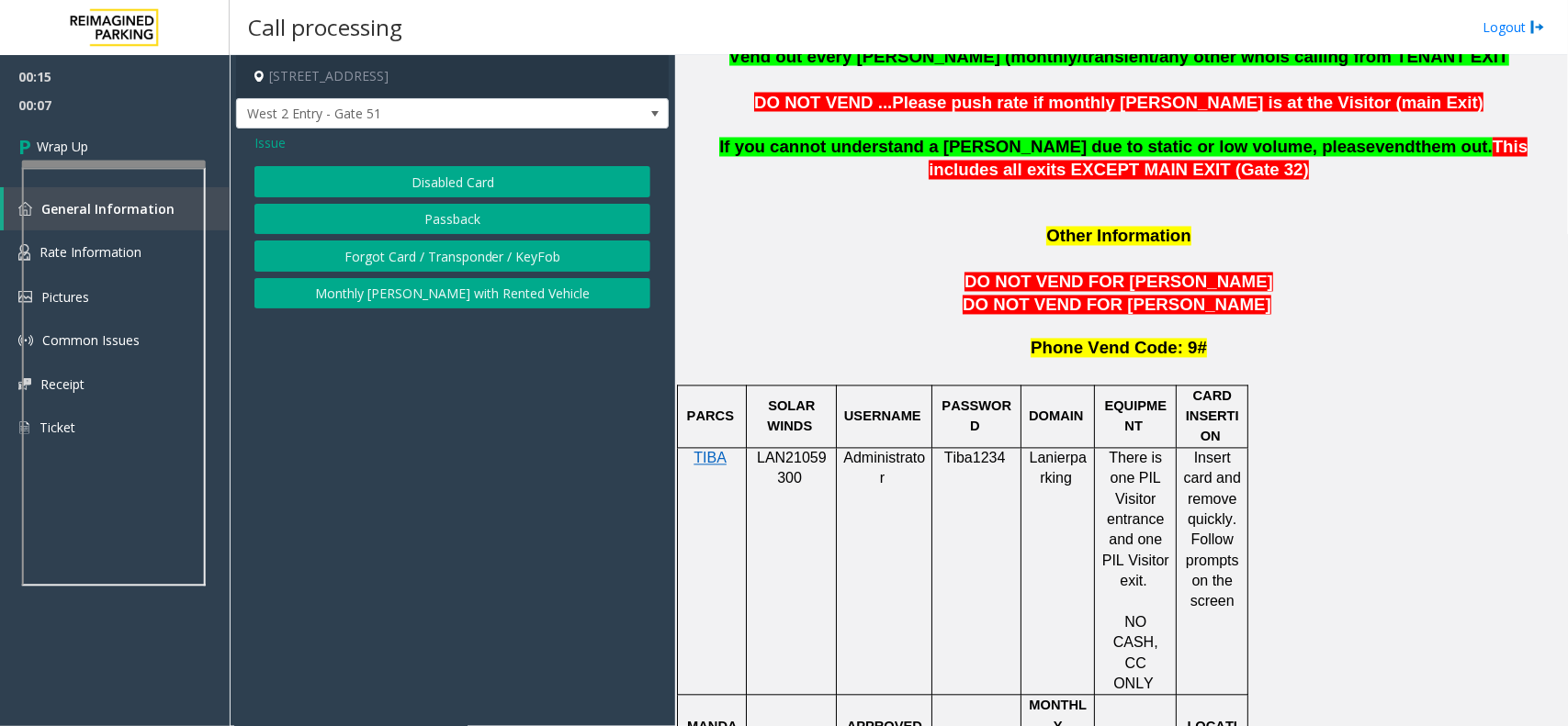
click at [430, 170] on button "Disabled Card" at bounding box center [451, 182] width 395 height 31
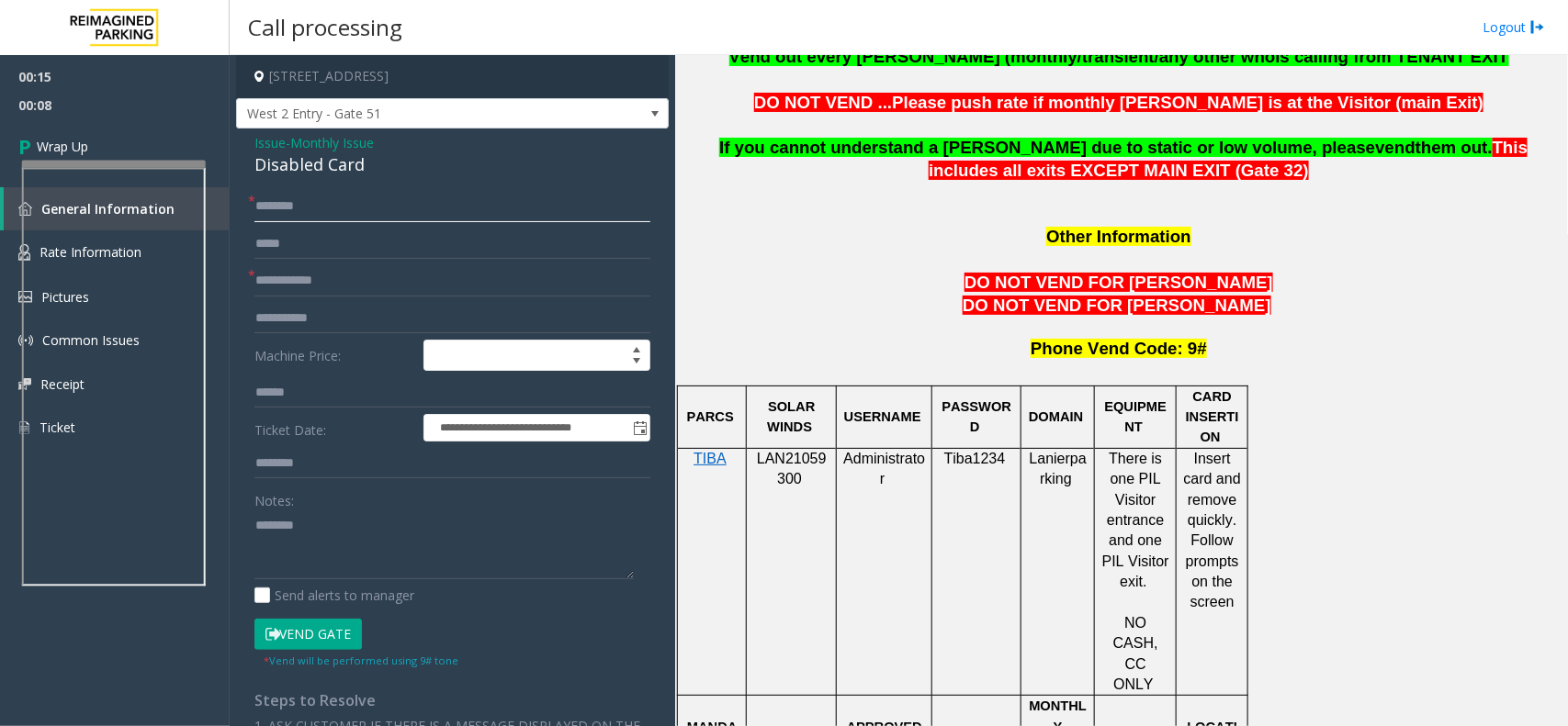
click at [298, 210] on input "text" at bounding box center [451, 207] width 395 height 31
type input "*"
type input "**"
type input "*"
type input "**"
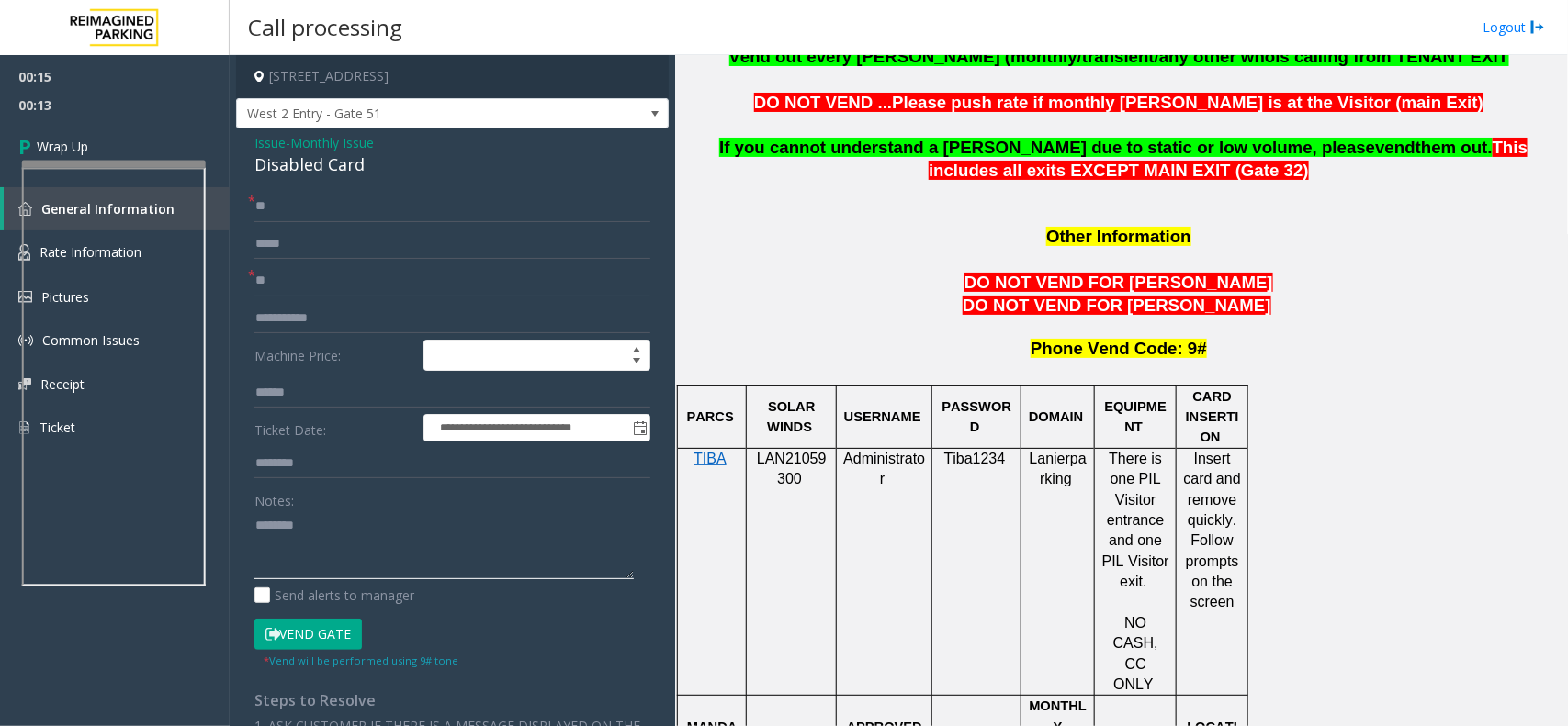
click at [358, 538] on textarea at bounding box center [443, 545] width 379 height 69
paste textarea "**********"
click at [290, 168] on div "Disabled Card" at bounding box center [451, 164] width 395 height 25
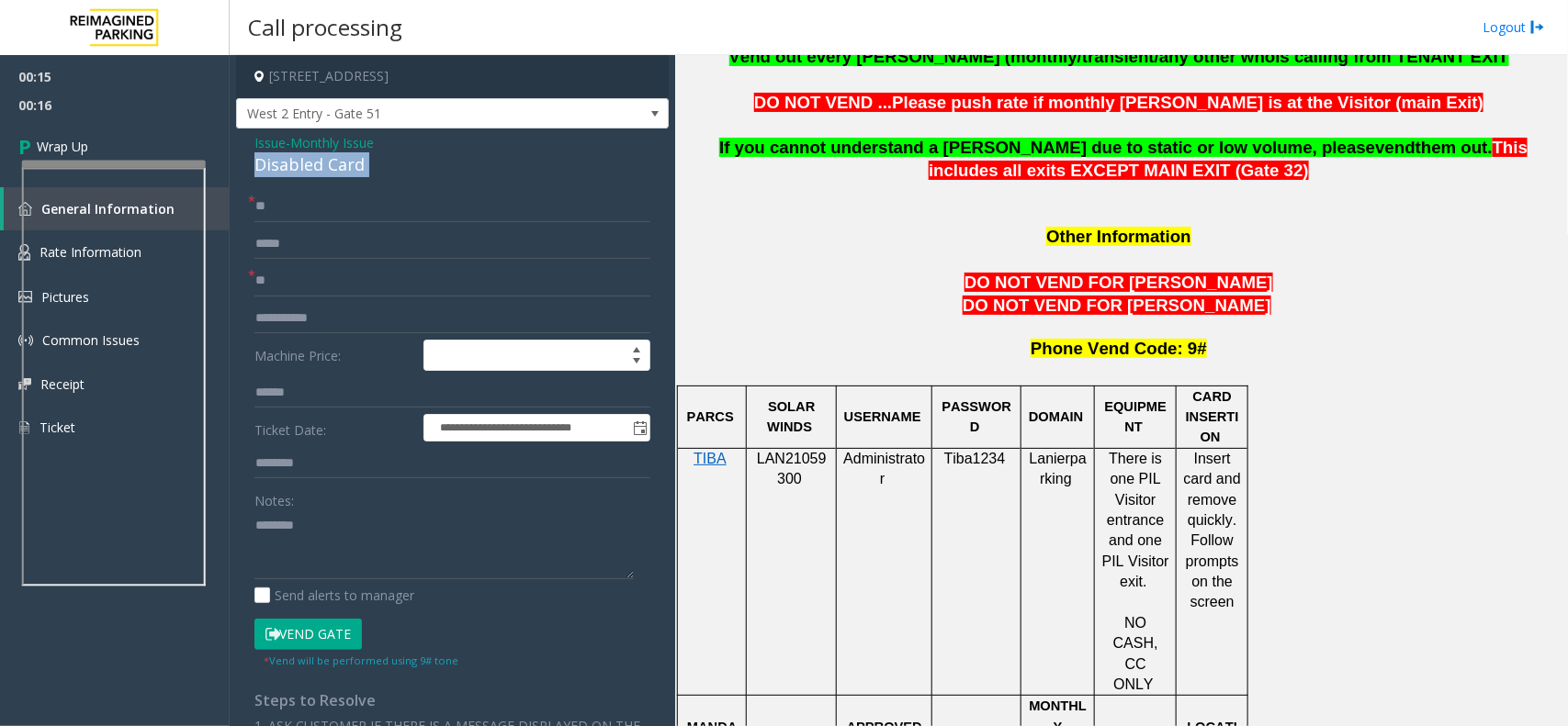
copy div "Disabled Card"
click at [329, 536] on textarea at bounding box center [443, 545] width 379 height 69
paste textarea "**********"
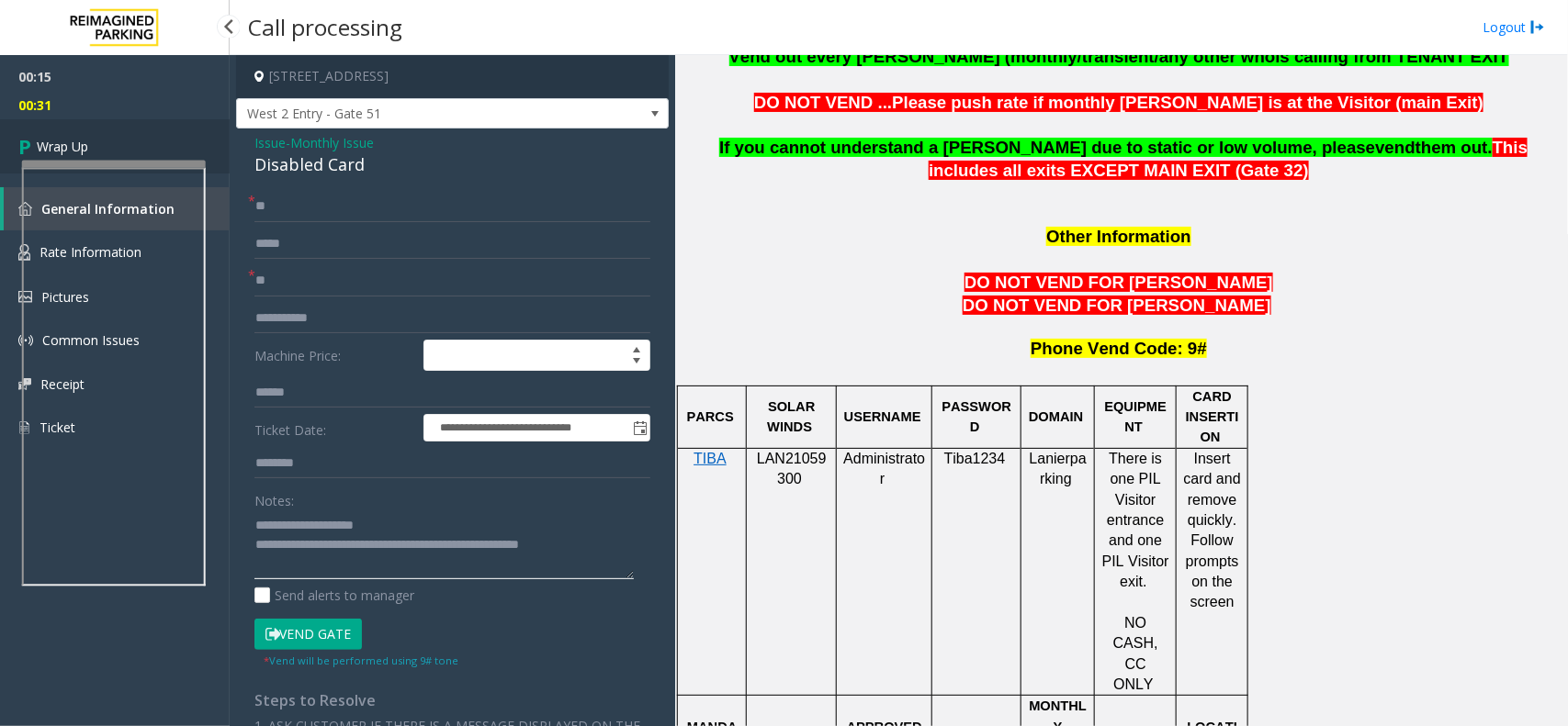
type textarea "**********"
click at [114, 148] on link "Wrap Up" at bounding box center [114, 146] width 230 height 54
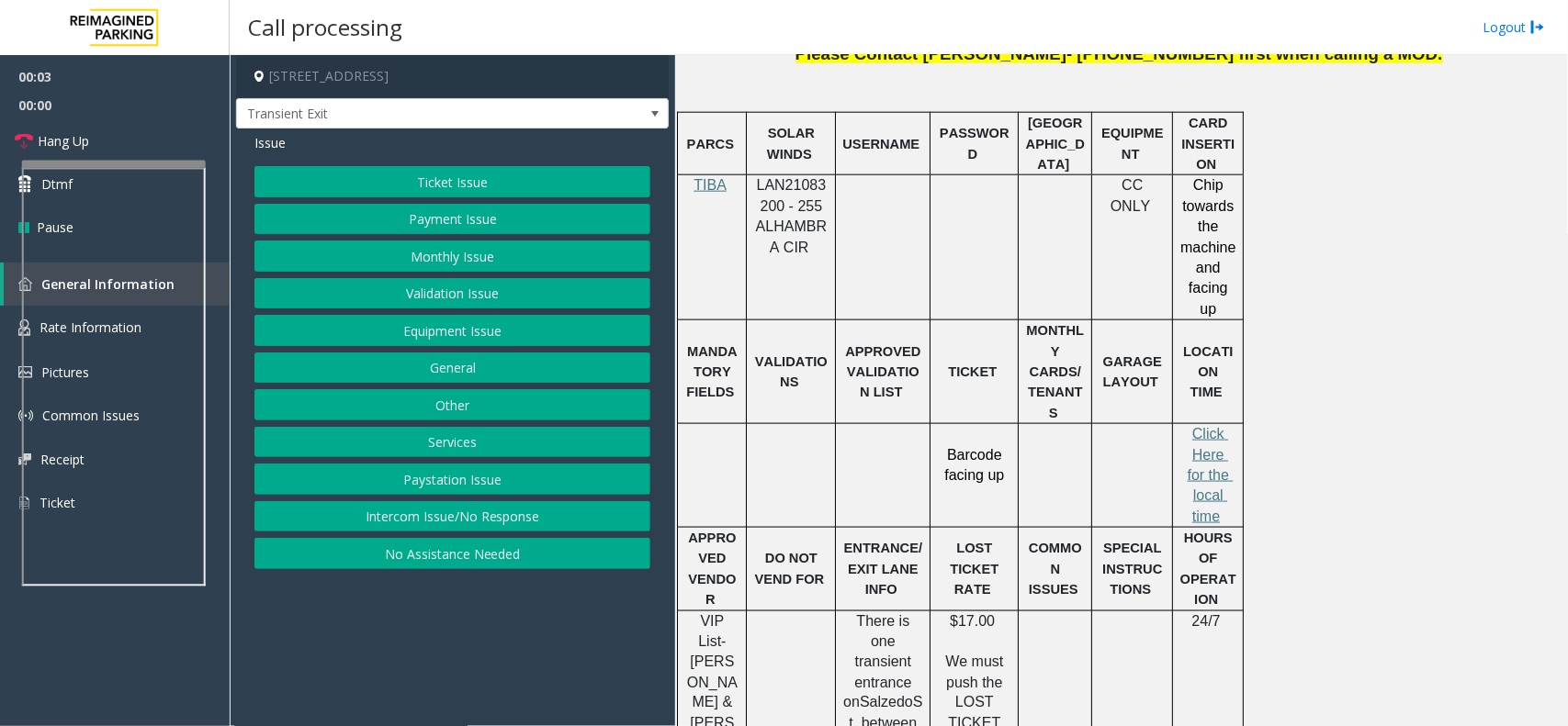
scroll to position [574, 0]
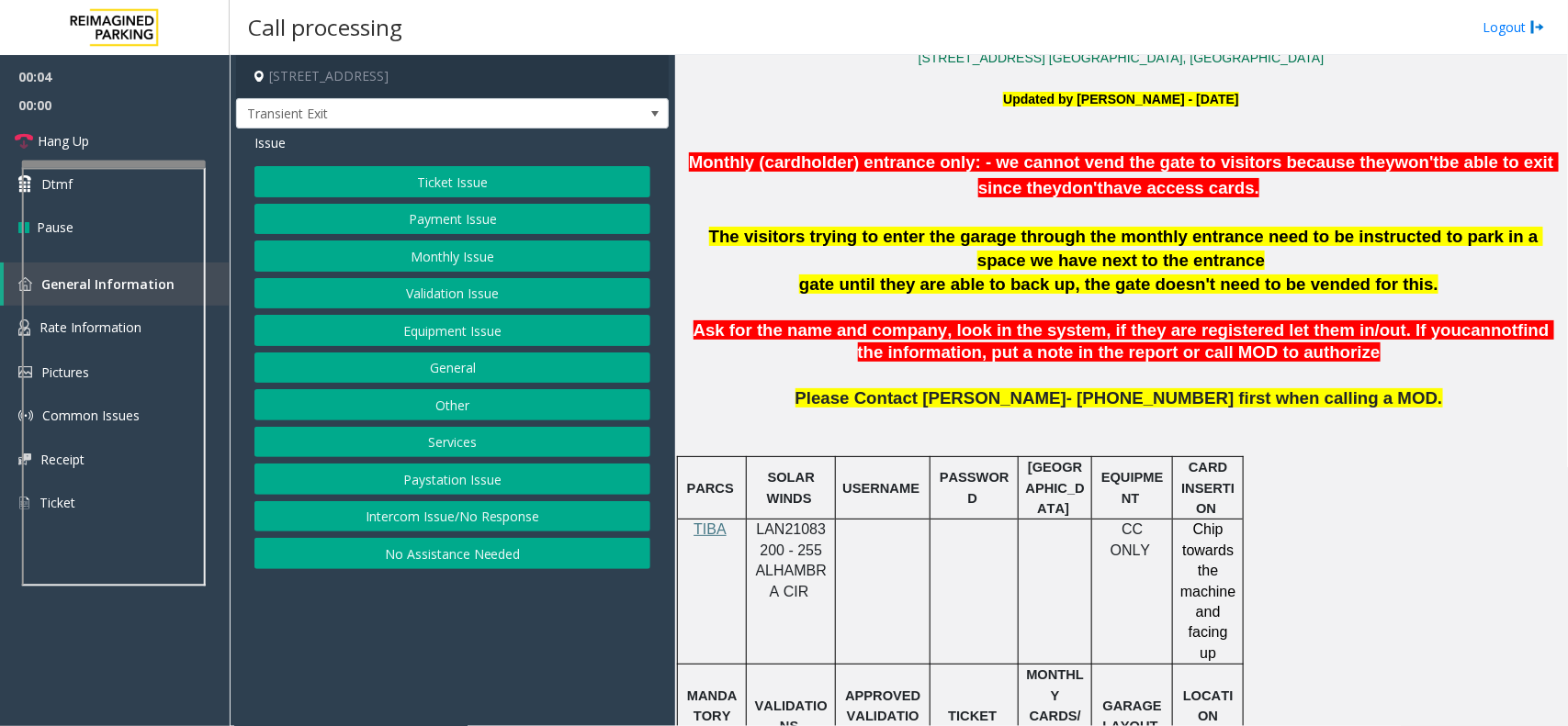
click at [781, 536] on span "LAN21083200 - 255 ALHAMBRA CIR" at bounding box center [792, 560] width 71 height 77
copy span "LAN21083200"
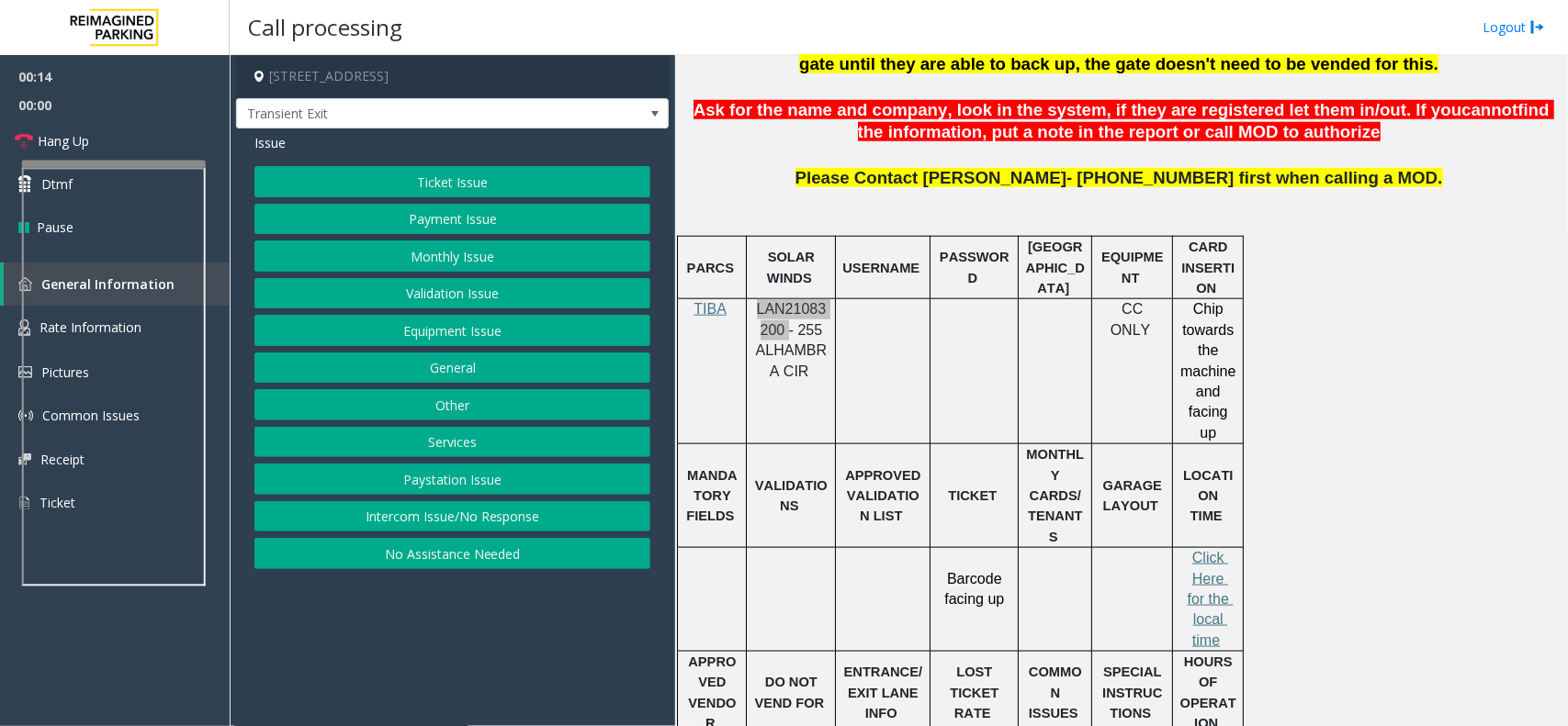
scroll to position [803, 0]
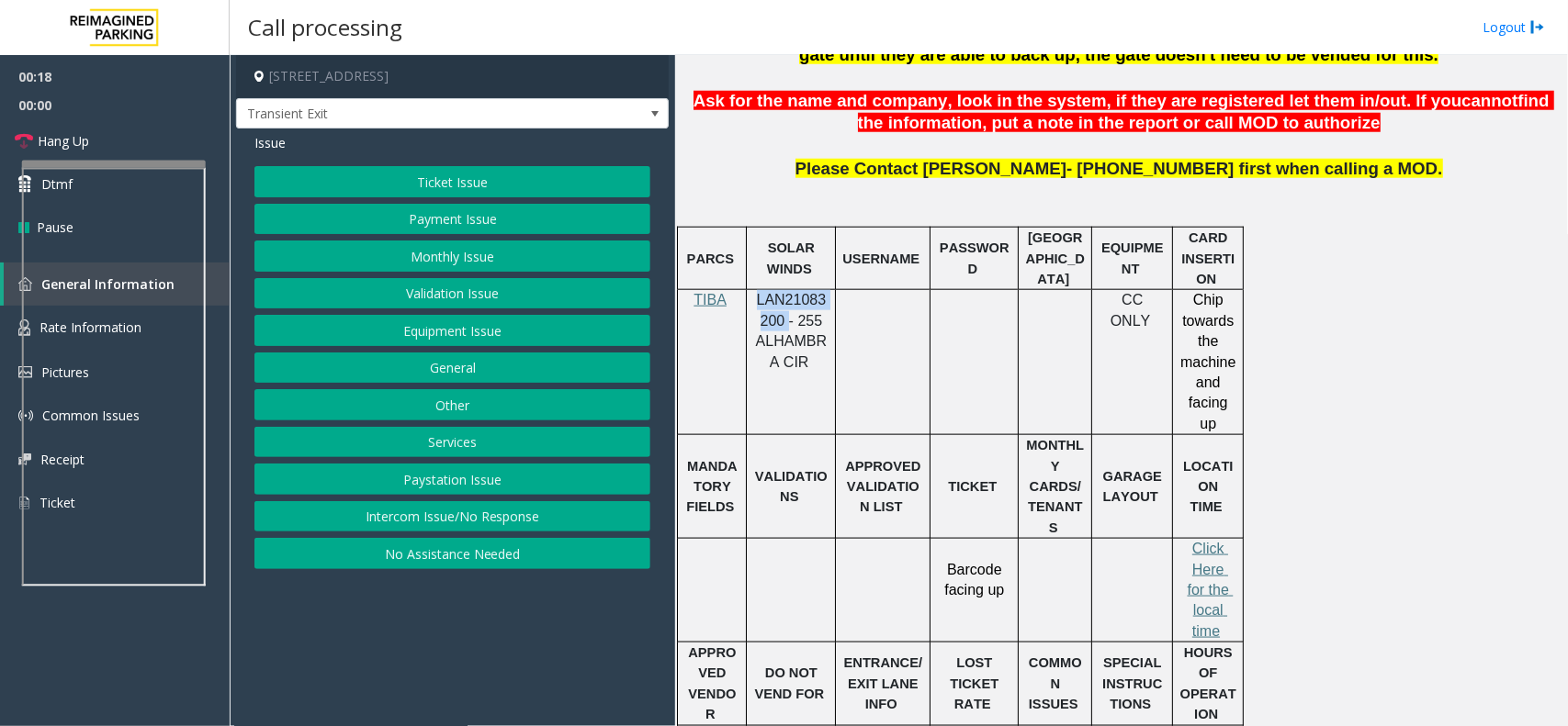
drag, startPoint x: 950, startPoint y: 514, endPoint x: 1002, endPoint y: 524, distance: 53.0
click at [1002, 538] on p "Barcode facing up" at bounding box center [974, 569] width 74 height 62
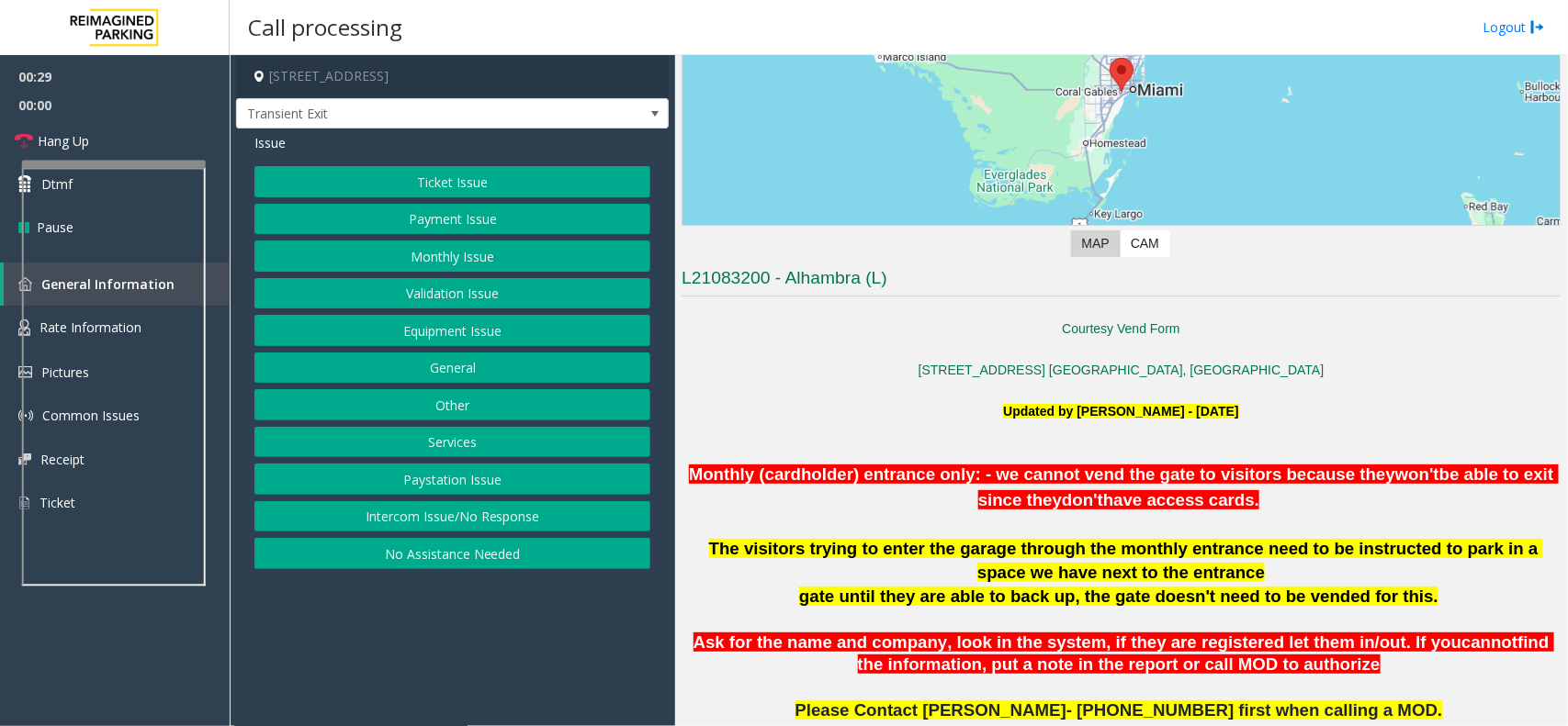
scroll to position [221, 0]
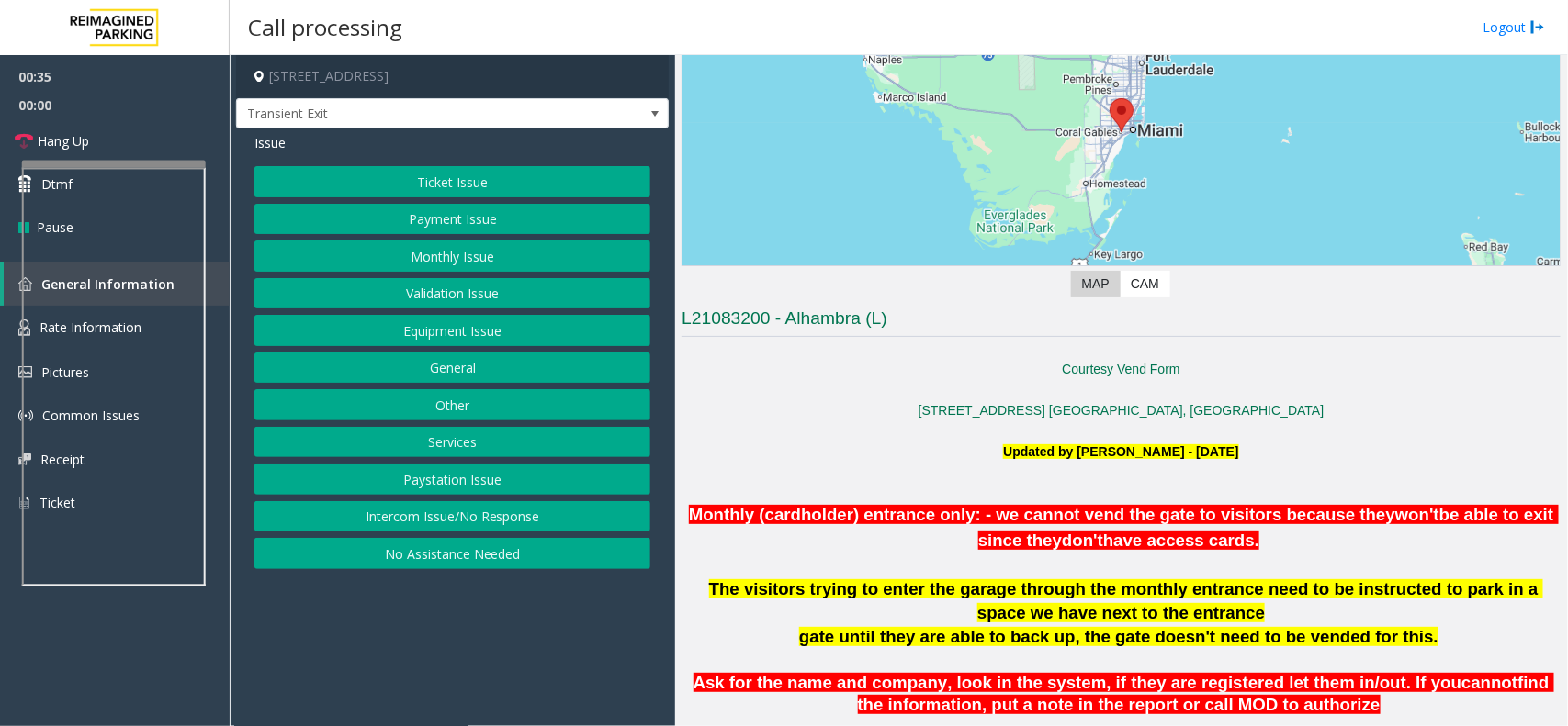
click at [404, 179] on button "Ticket Issue" at bounding box center [451, 182] width 395 height 31
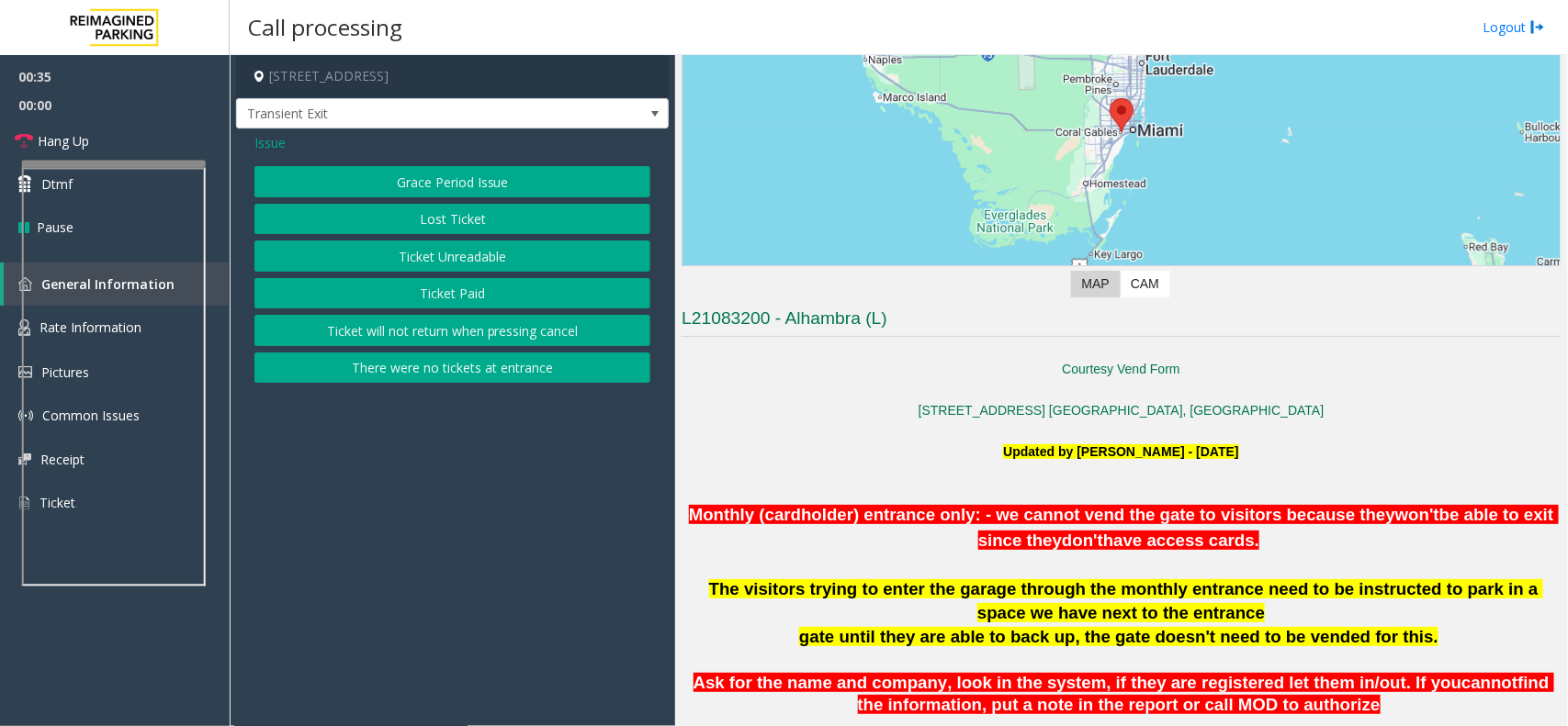
click at [466, 240] on button "Ticket Unreadable" at bounding box center [451, 256] width 395 height 31
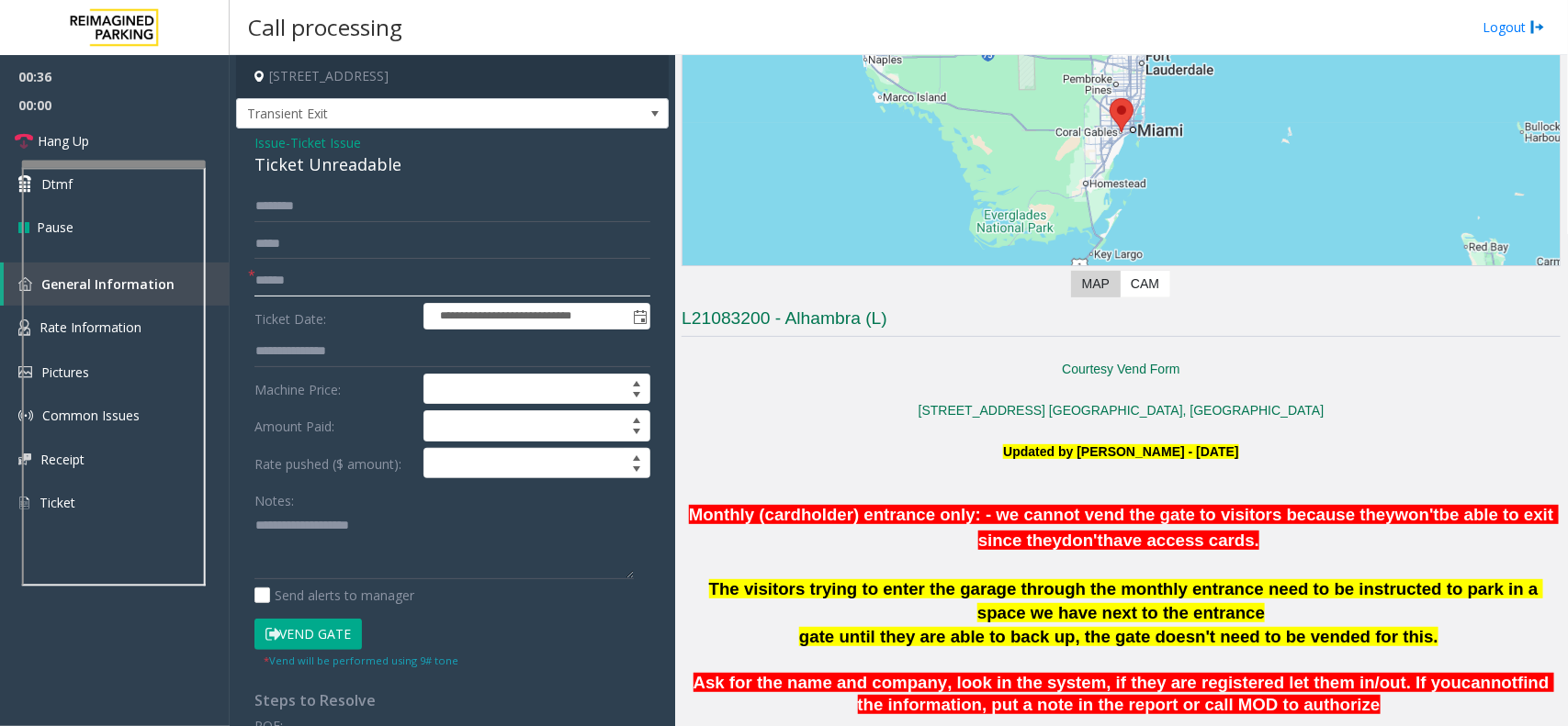
click at [285, 277] on input "text" at bounding box center [451, 281] width 395 height 31
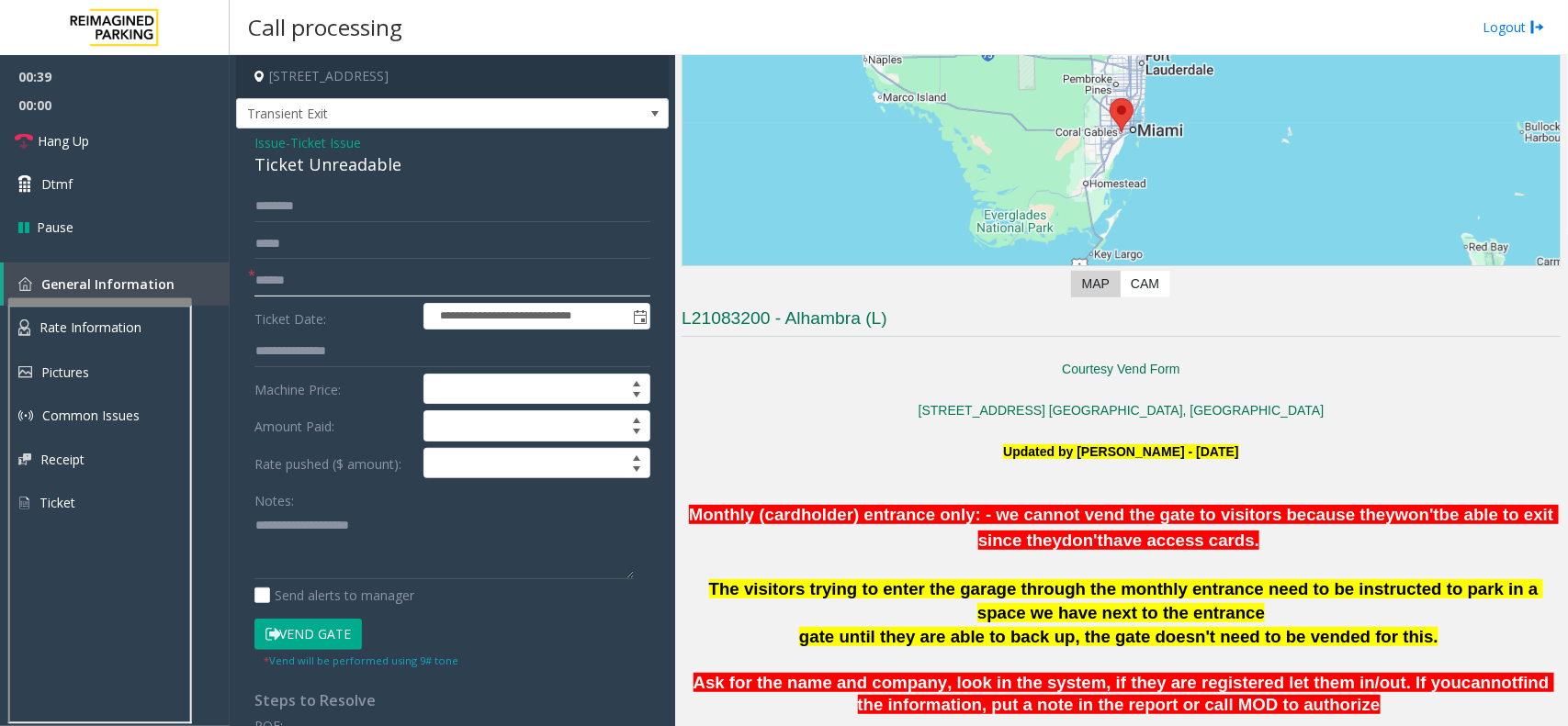
click at [116, 304] on div at bounding box center [100, 513] width 184 height 431
click at [369, 119] on span "Transient Exit" at bounding box center [409, 113] width 344 height 30
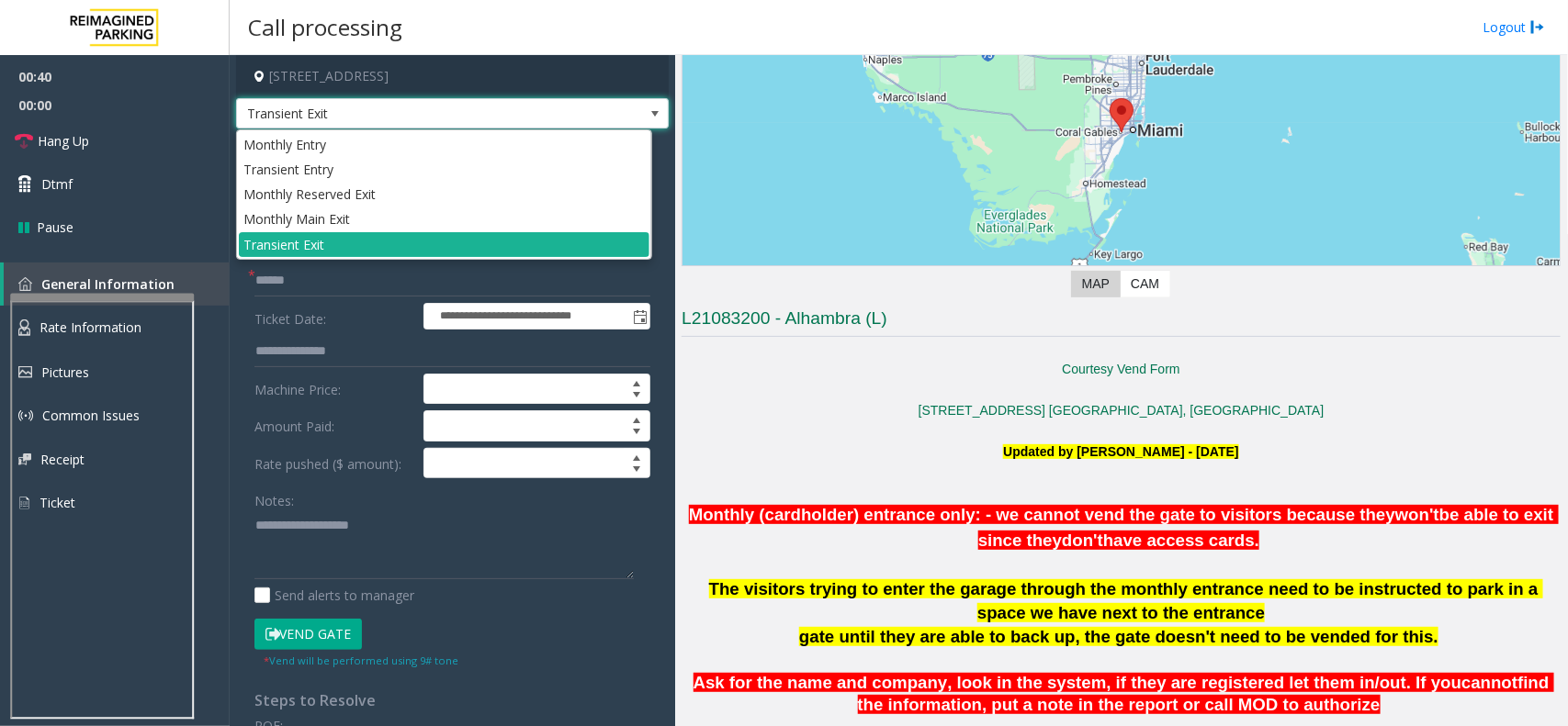
click at [369, 119] on span "Transient Exit" at bounding box center [409, 113] width 344 height 30
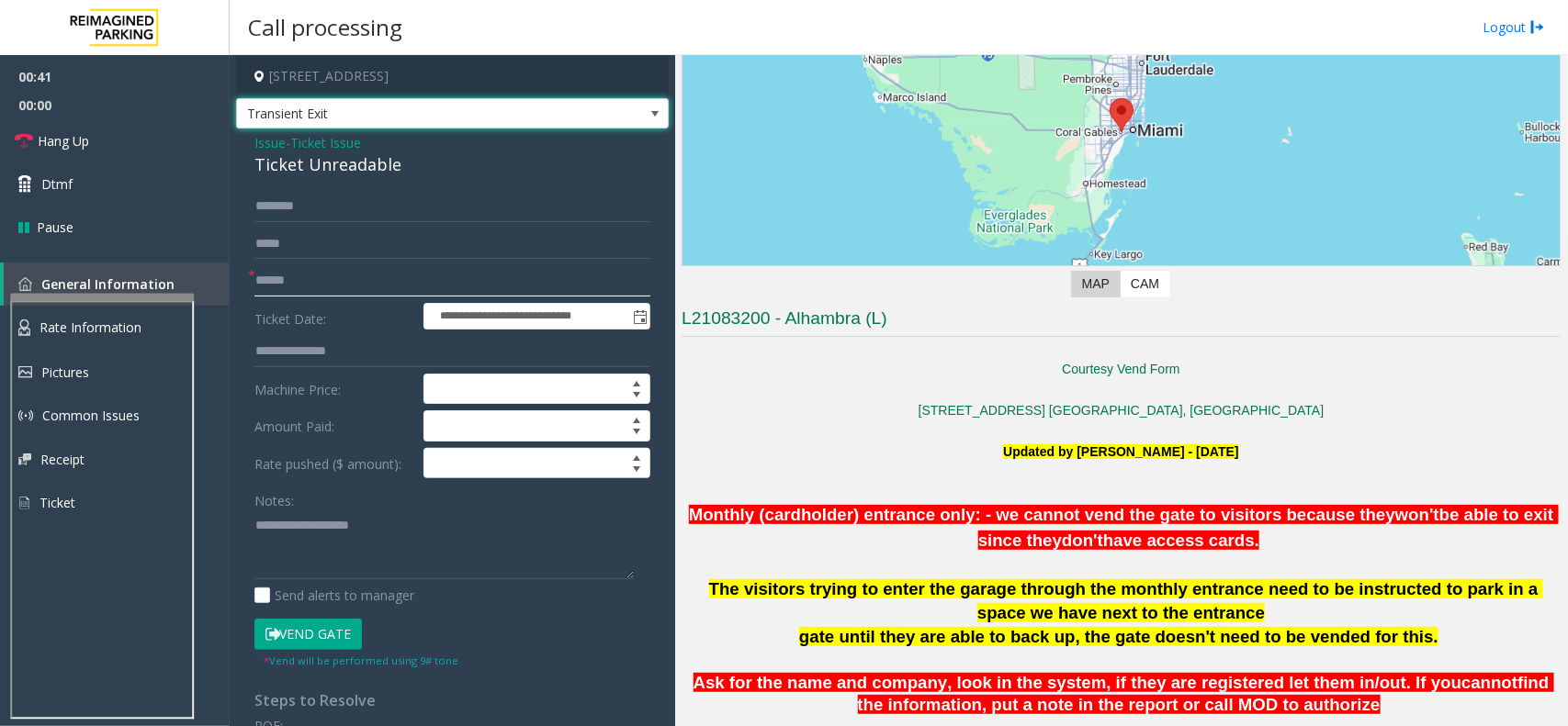
click at [345, 277] on input "text" at bounding box center [451, 281] width 395 height 31
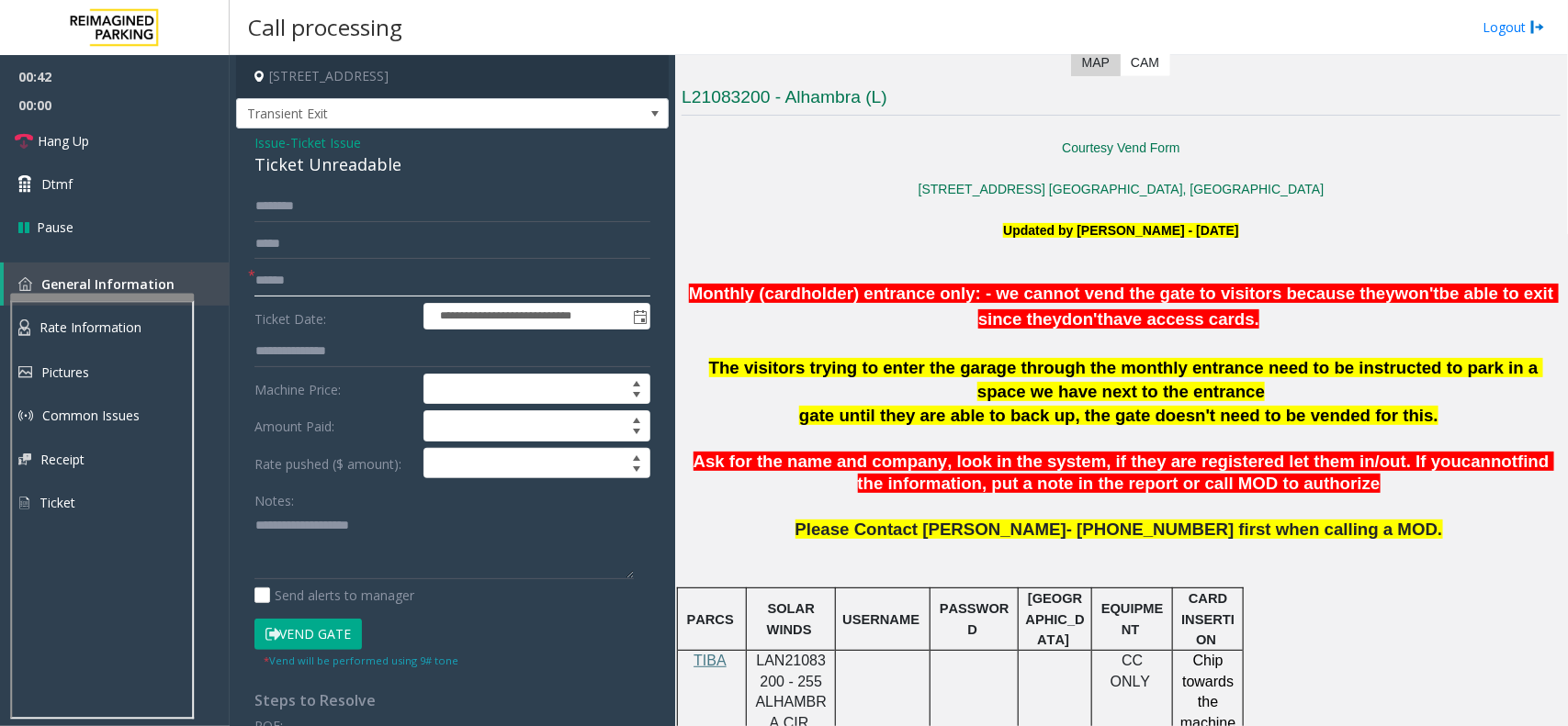
scroll to position [451, 0]
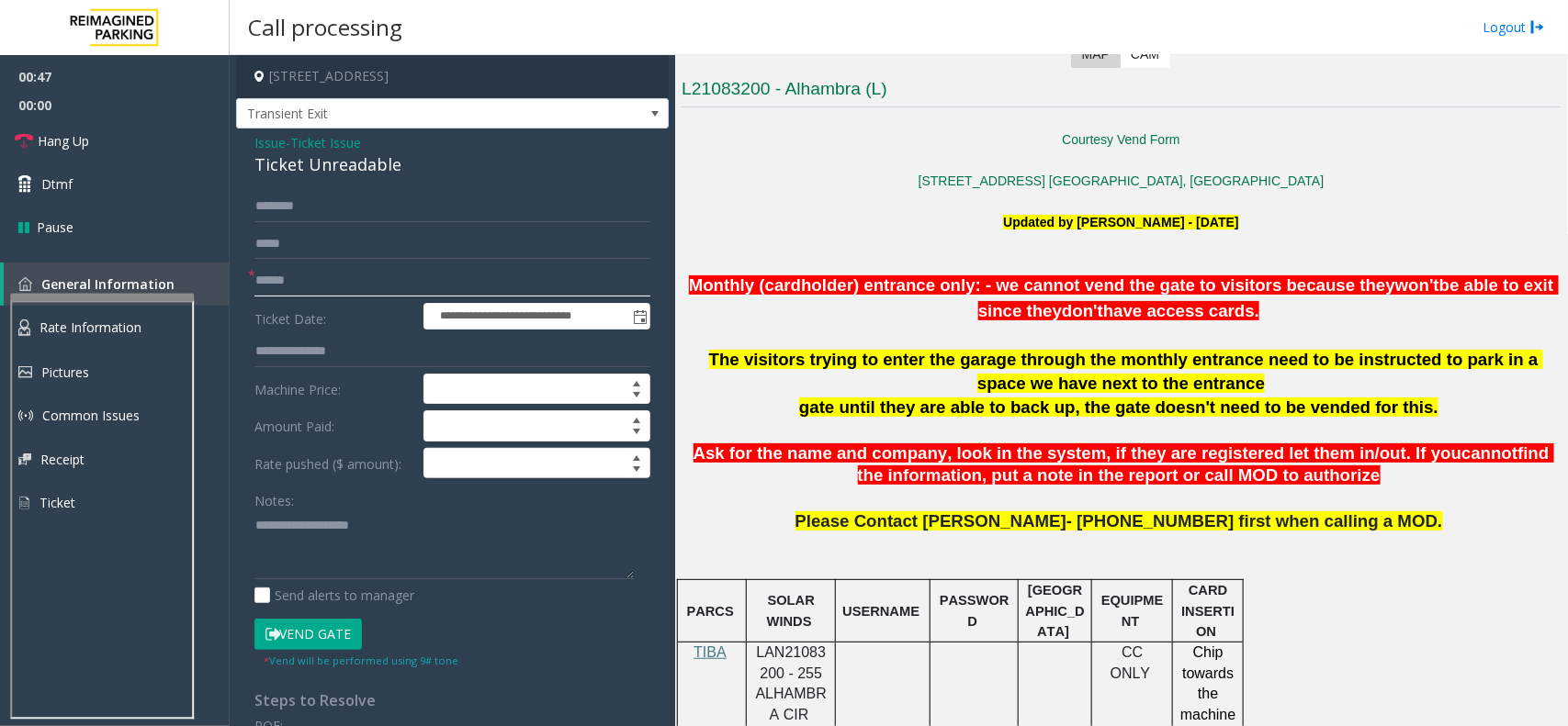
click at [349, 276] on input "text" at bounding box center [451, 281] width 395 height 31
click at [303, 282] on input "text" at bounding box center [451, 281] width 395 height 31
type input "*******"
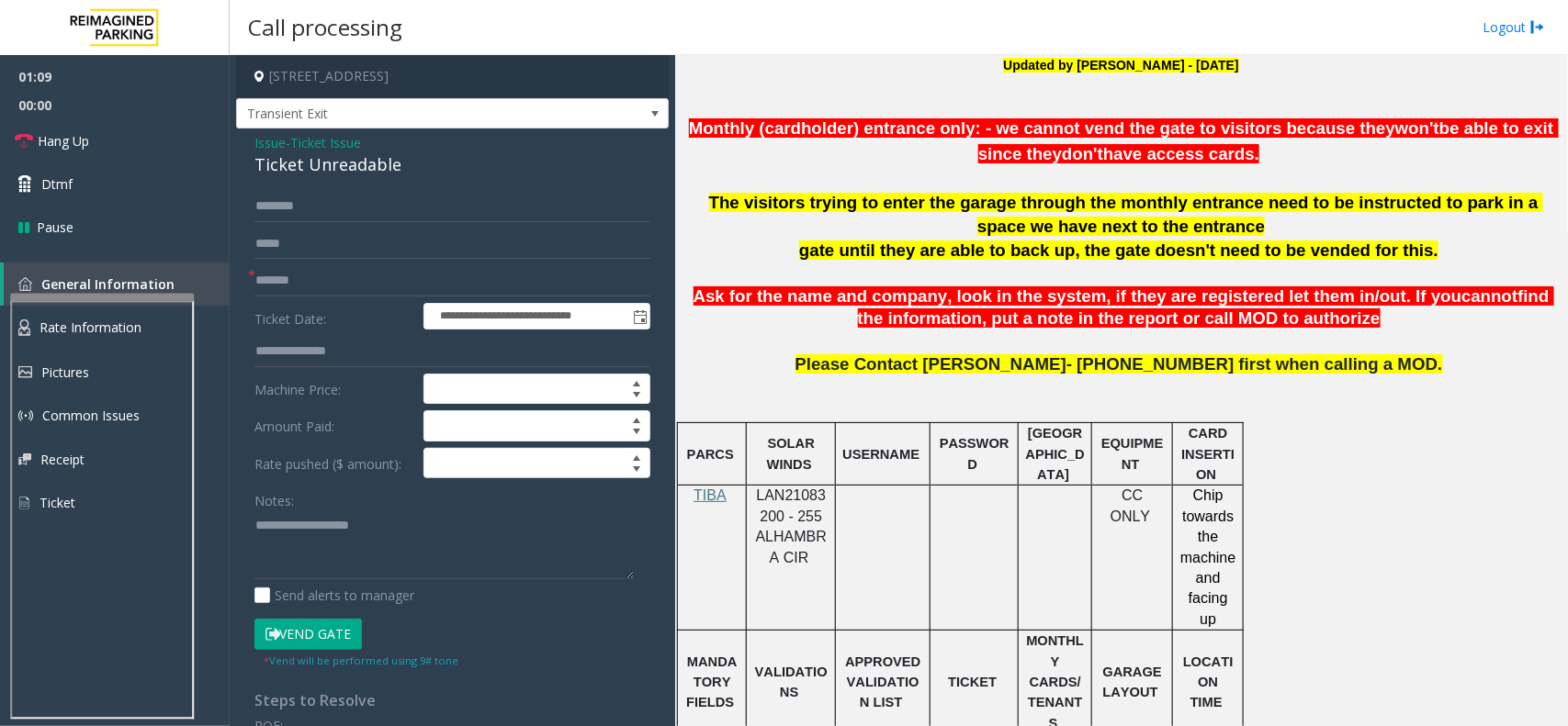
scroll to position [910, 0]
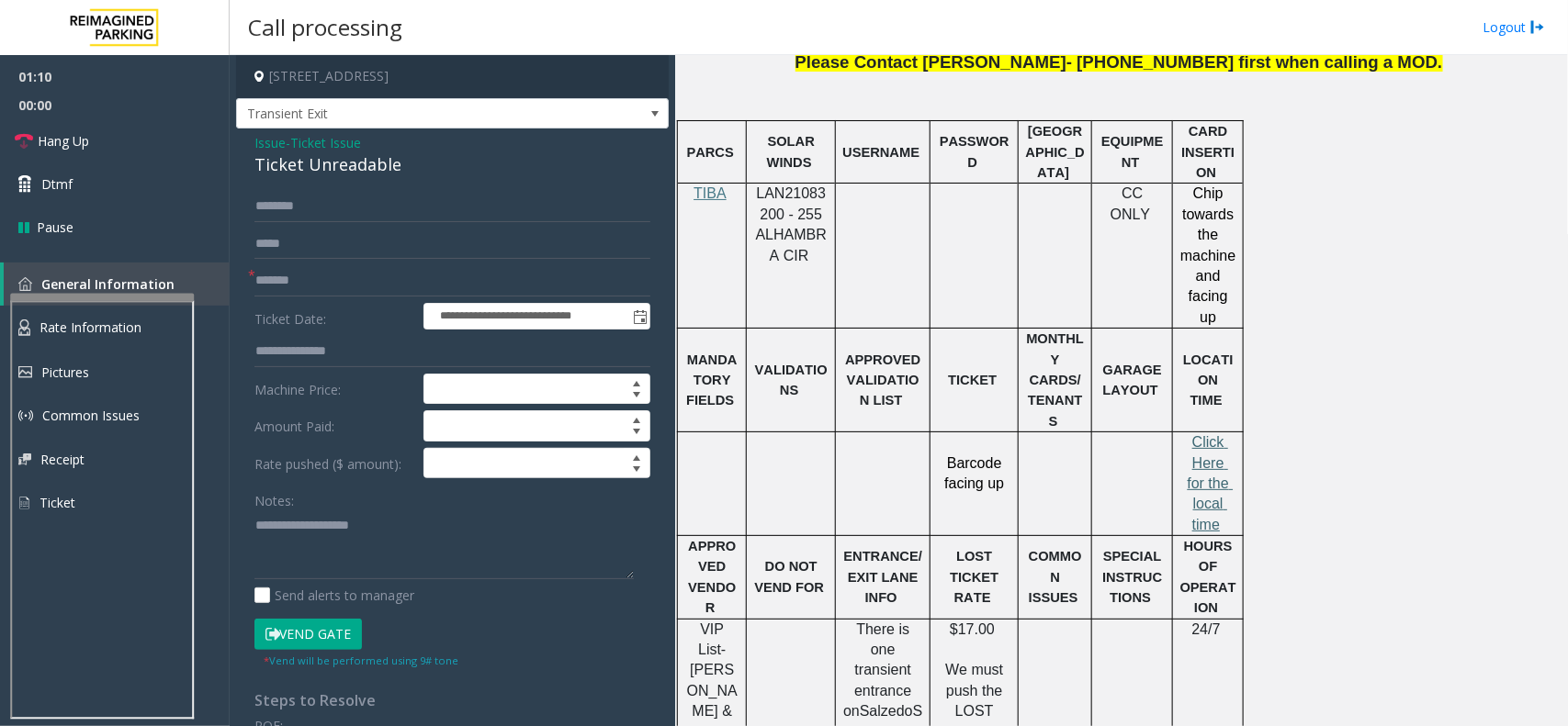
click at [1214, 435] on span "Click Here for the local time" at bounding box center [1210, 484] width 46 height 98
click at [111, 291] on link "General Information" at bounding box center [116, 284] width 226 height 43
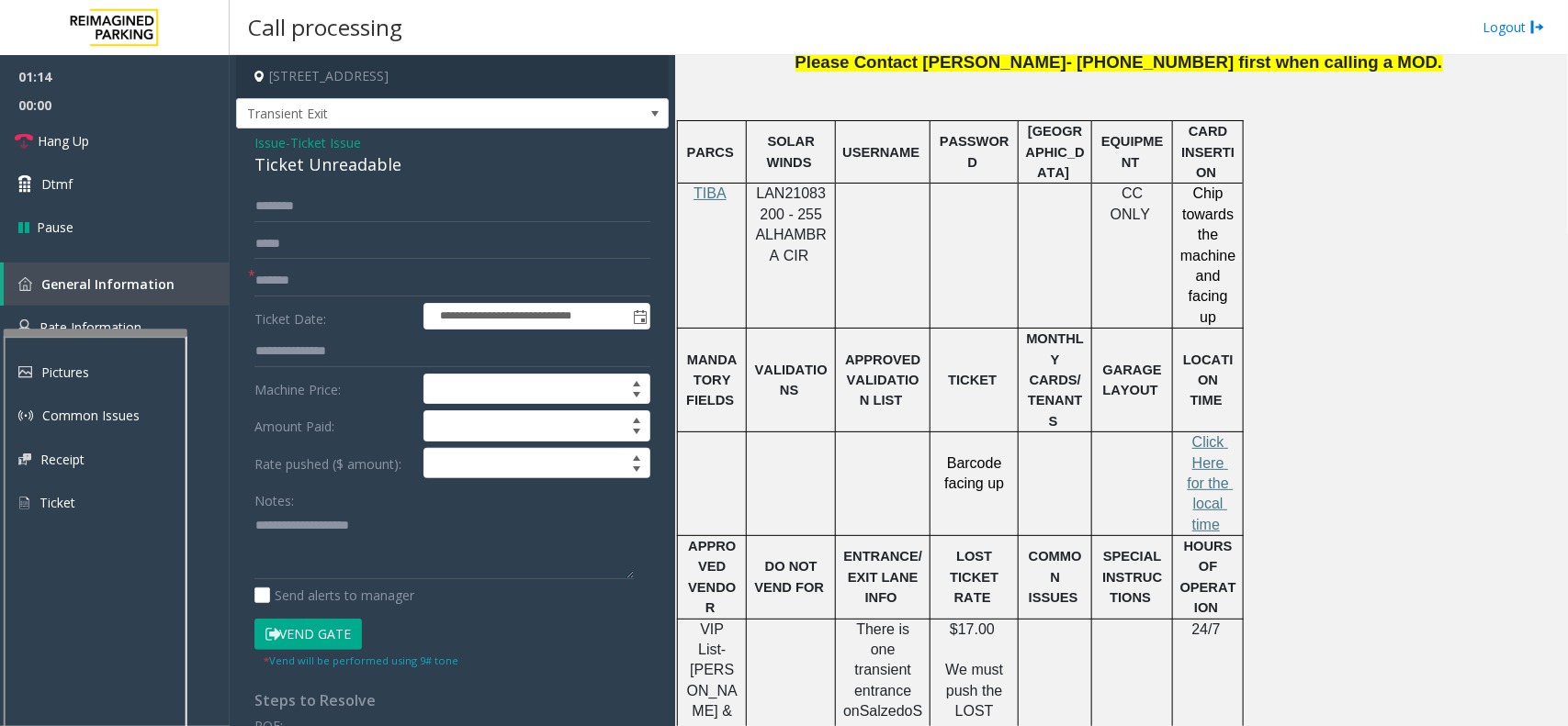
click at [104, 367] on div at bounding box center [95, 544] width 184 height 431
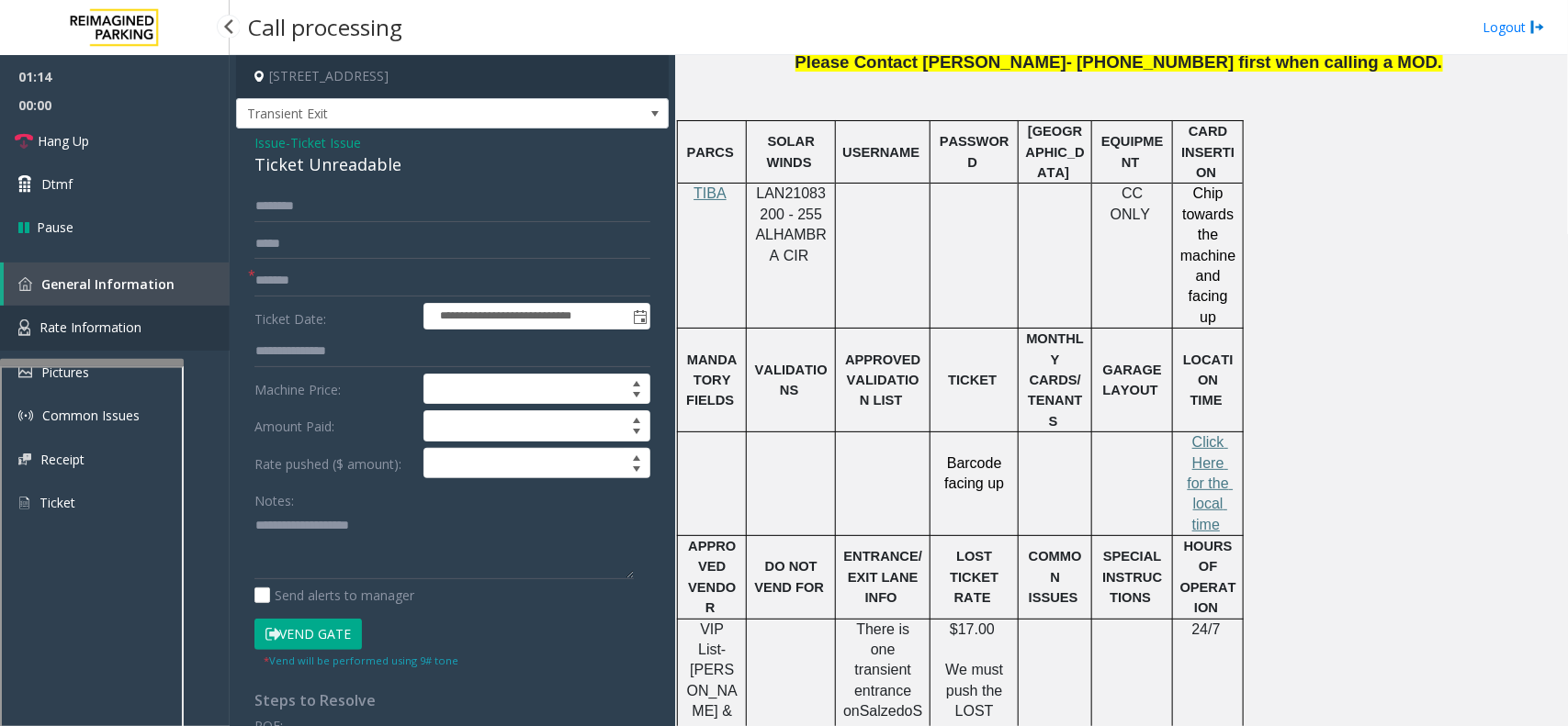
click at [106, 318] on span "Rate Information" at bounding box center [90, 327] width 102 height 17
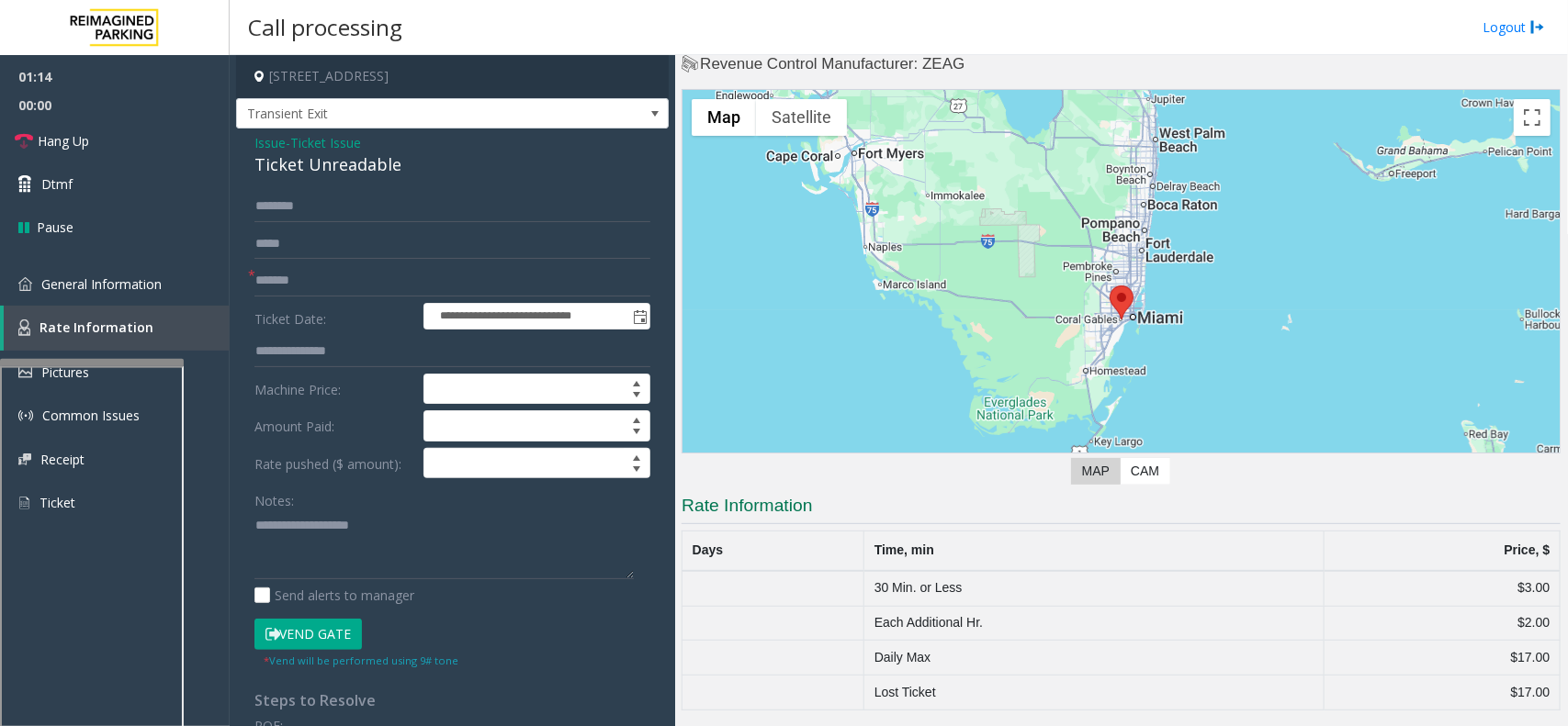
scroll to position [35, 0]
drag, startPoint x: 864, startPoint y: 599, endPoint x: 1142, endPoint y: 597, distance: 278.0
click at [1142, 597] on td "30 Min. or Less" at bounding box center [1094, 588] width 460 height 35
click at [111, 278] on span "General Information" at bounding box center [101, 284] width 120 height 17
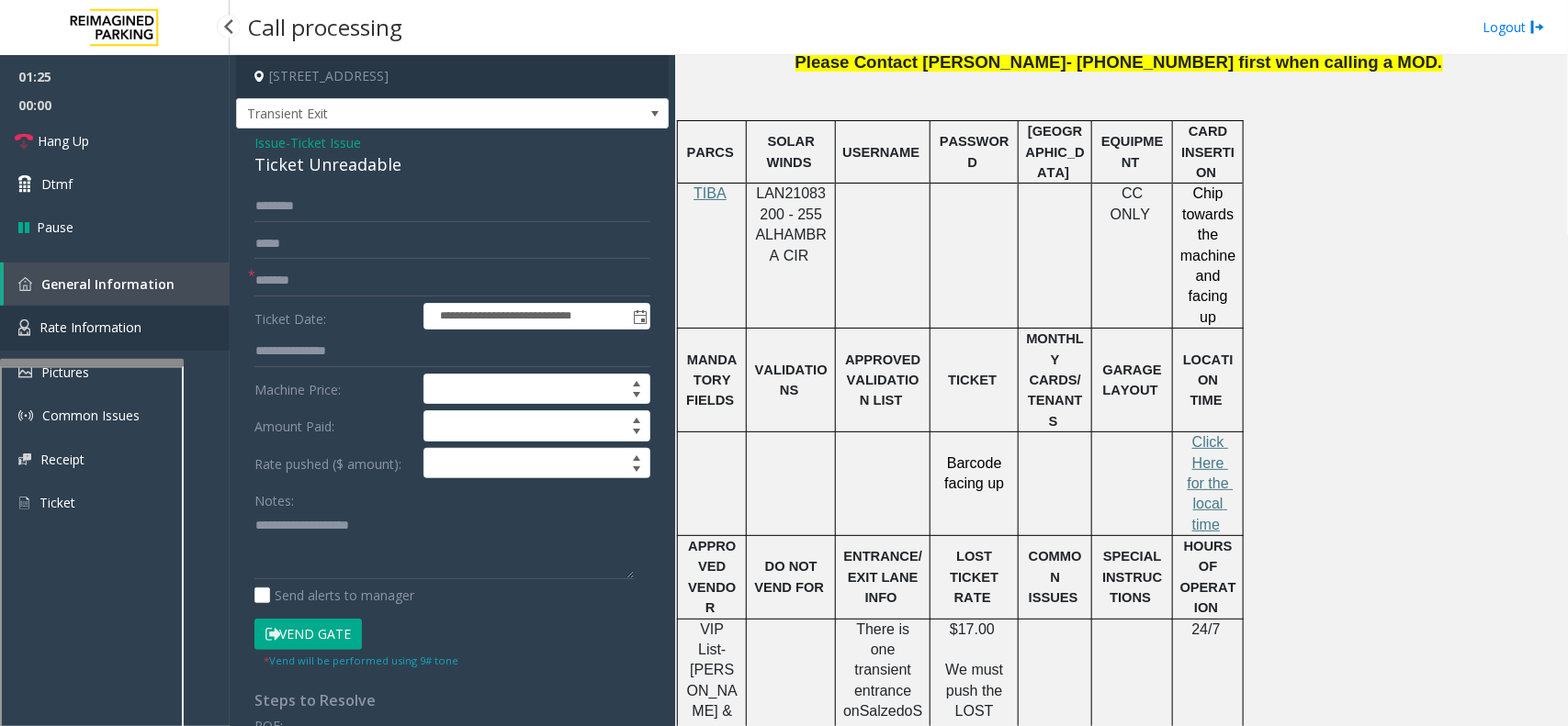
click at [94, 324] on span "Rate Information" at bounding box center [90, 327] width 102 height 17
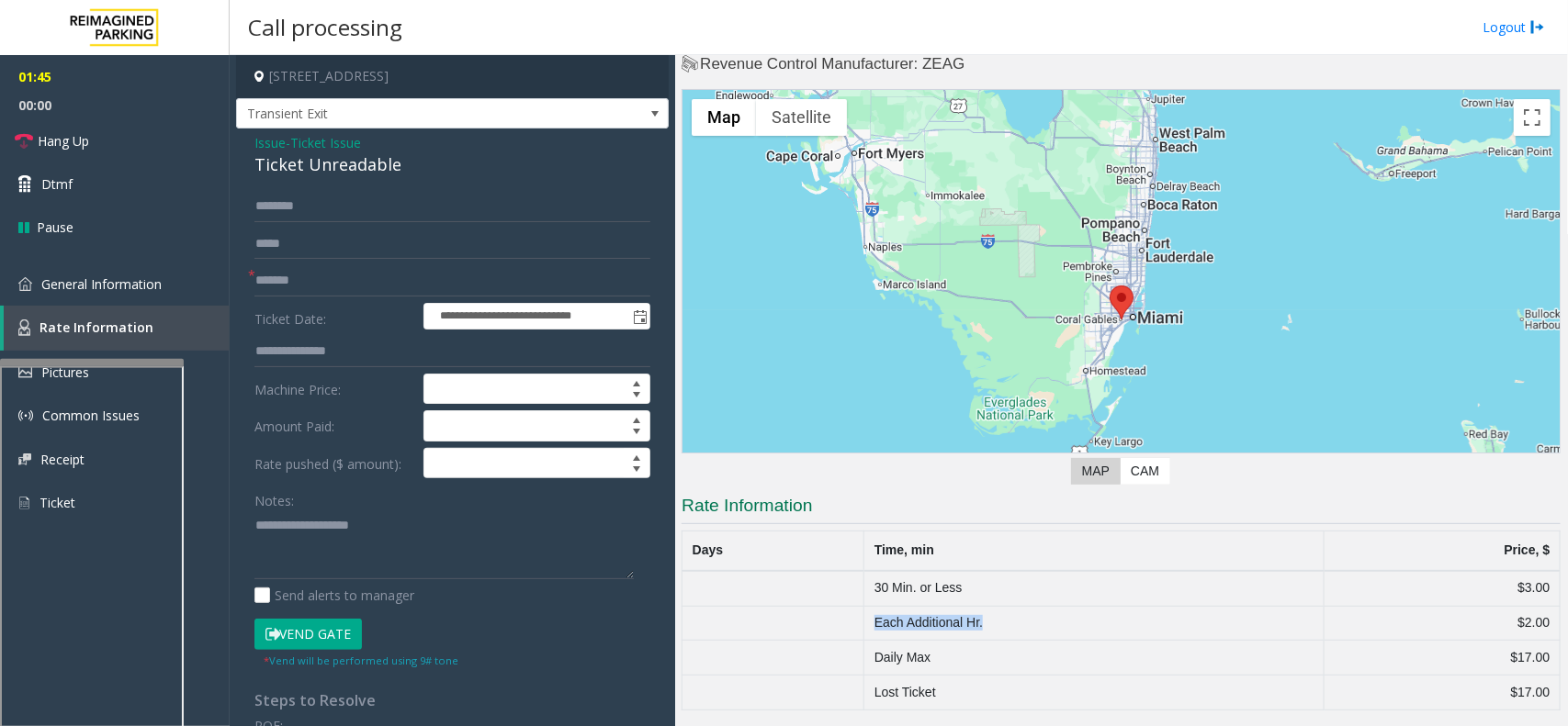
drag, startPoint x: 864, startPoint y: 619, endPoint x: 1038, endPoint y: 615, distance: 174.0
click at [1038, 615] on td "Each Additional Hr." at bounding box center [1094, 623] width 460 height 35
click at [121, 287] on span "General Information" at bounding box center [101, 284] width 120 height 17
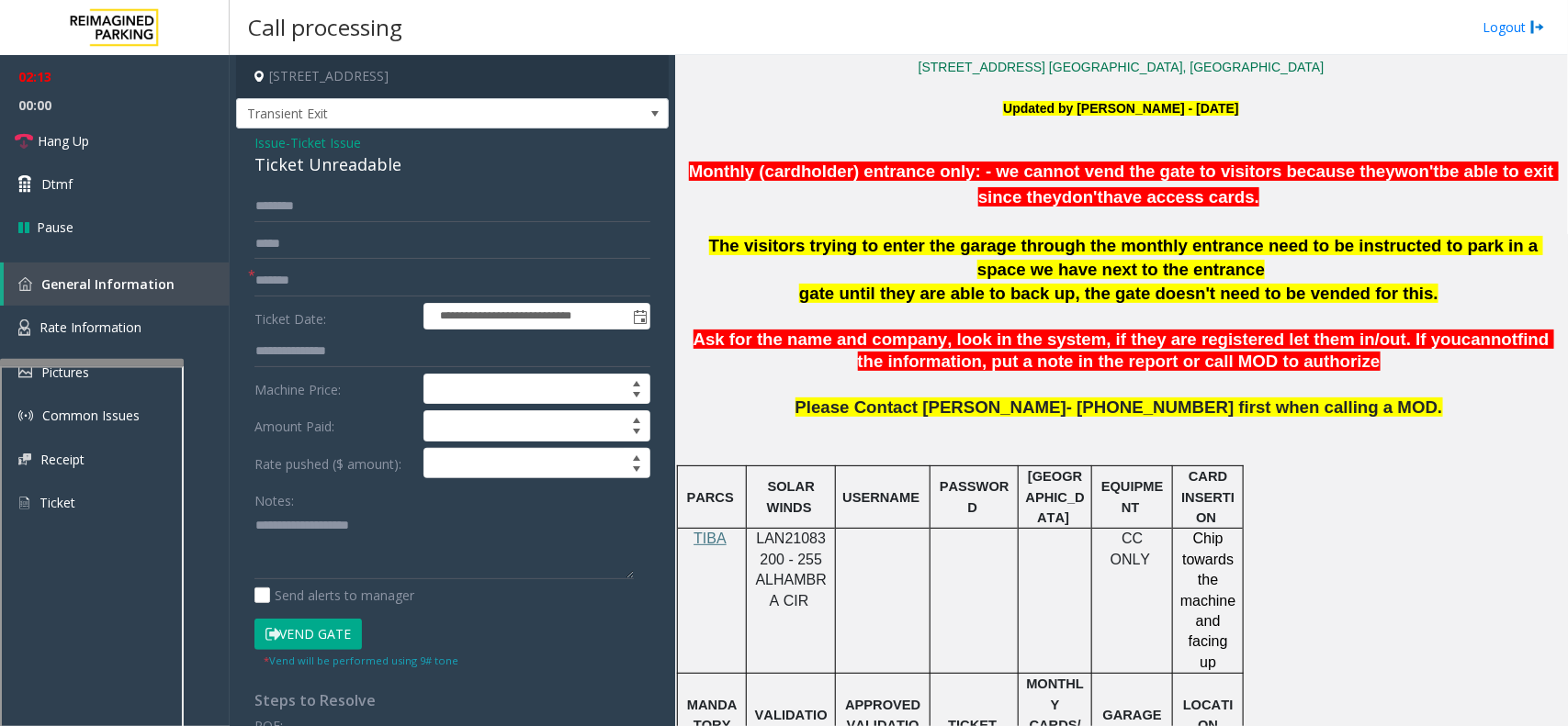
scroll to position [565, 0]
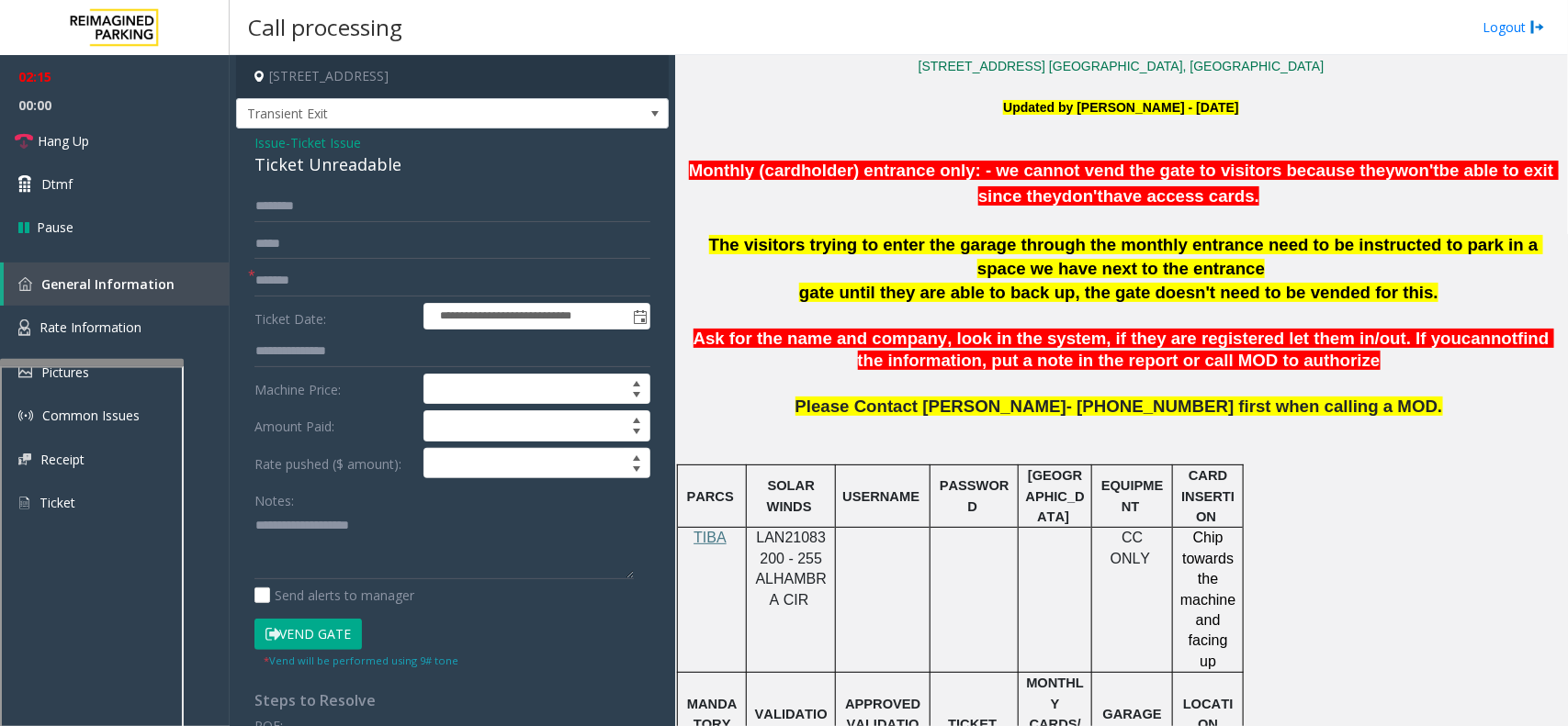
click at [373, 167] on div "Ticket Unreadable" at bounding box center [451, 164] width 395 height 25
copy div "Ticket Unreadable"
click at [322, 561] on textarea at bounding box center [443, 545] width 379 height 69
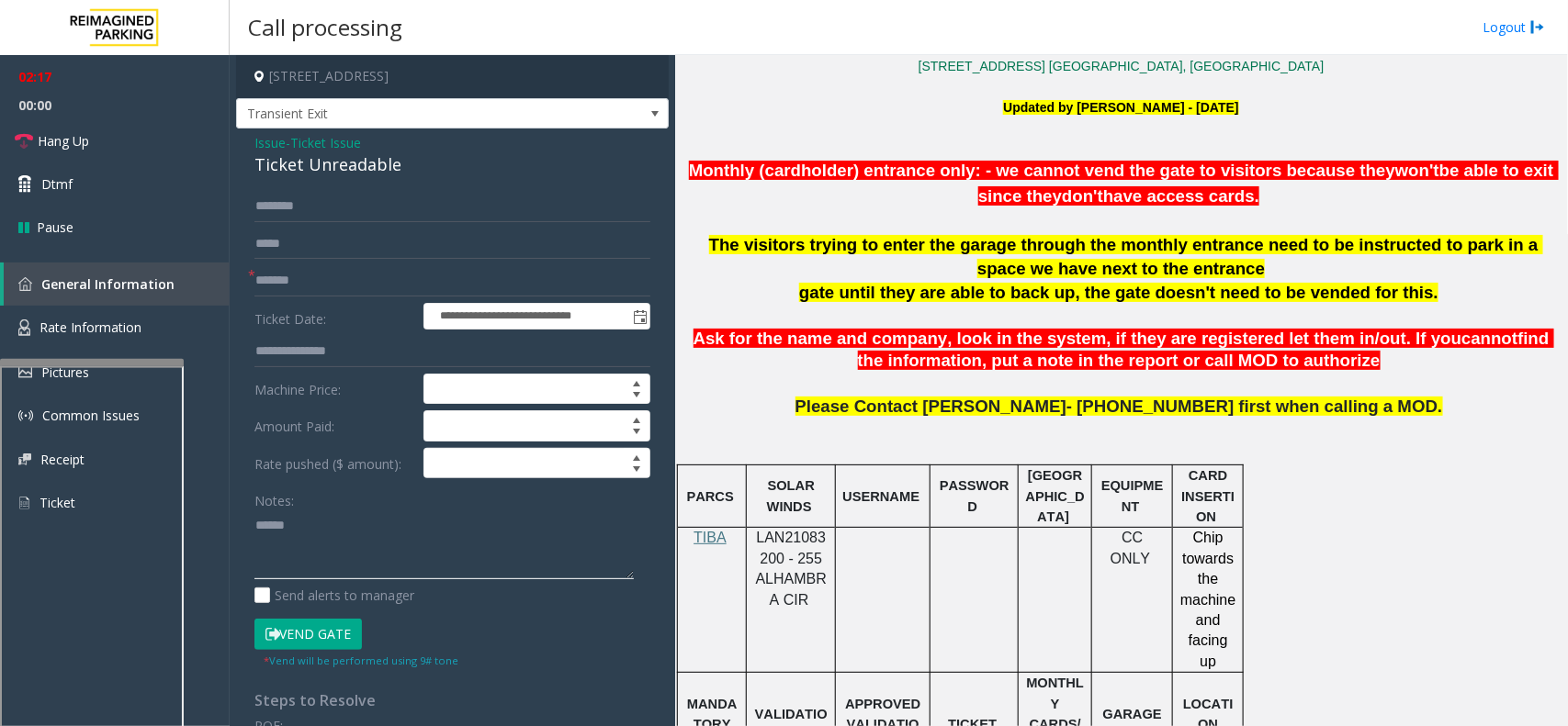
paste textarea "**********"
drag, startPoint x: 1187, startPoint y: 611, endPoint x: 1227, endPoint y: 647, distance: 53.8
click at [1227, 647] on p "Chip towards the machine and facing up" at bounding box center [1207, 600] width 57 height 144
drag, startPoint x: 1189, startPoint y: 552, endPoint x: 1238, endPoint y: 577, distance: 55.0
click at [1238, 577] on div "Chip towards the machine and facing up" at bounding box center [1207, 600] width 70 height 144
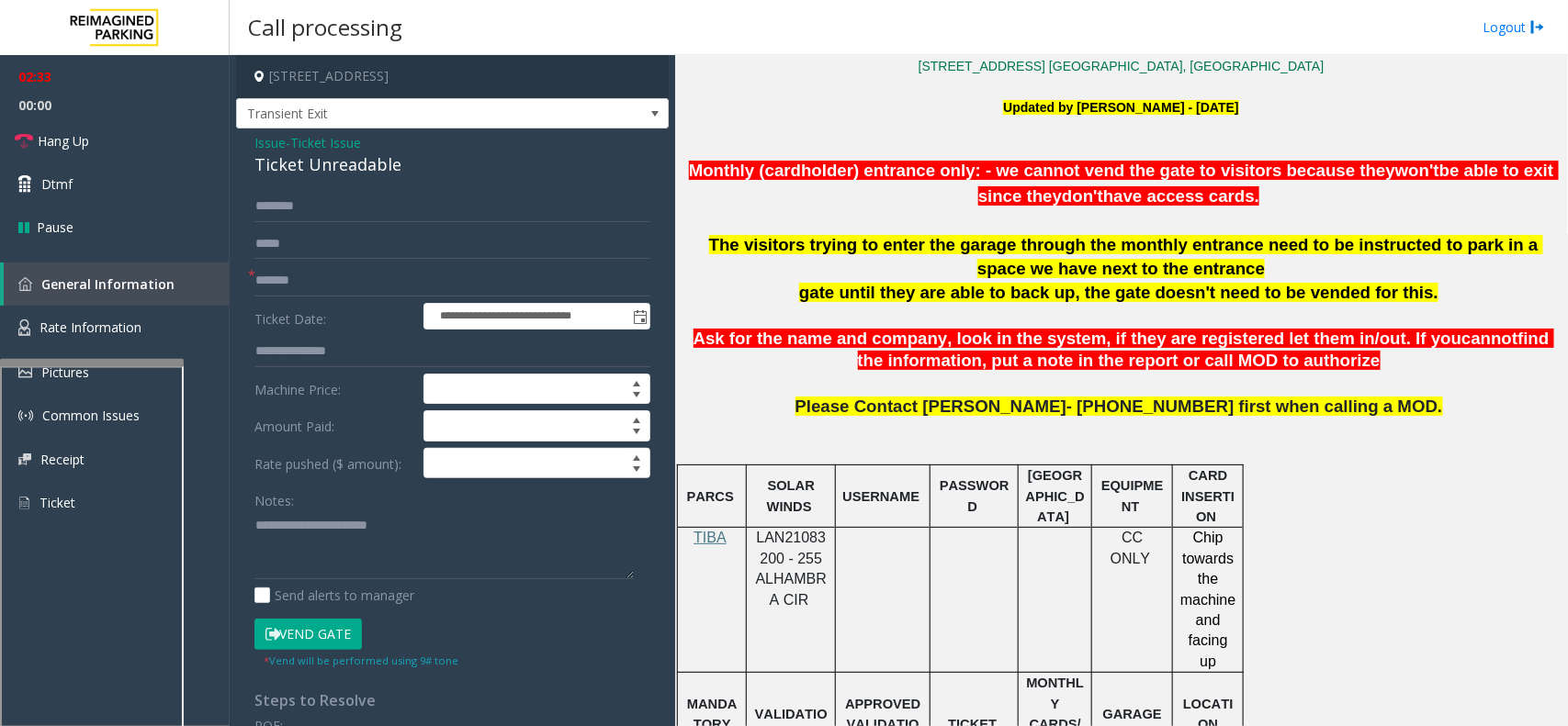
click at [1201, 547] on span "Chip towards the machine and facing up" at bounding box center [1210, 599] width 60 height 138
drag, startPoint x: 1190, startPoint y: 541, endPoint x: 1228, endPoint y: 645, distance: 110.7
click at [1228, 645] on p "Chip towards the machine and facing up" at bounding box center [1207, 600] width 57 height 144
click at [1240, 644] on div at bounding box center [1243, 600] width 7 height 145
drag, startPoint x: 1237, startPoint y: 642, endPoint x: 1176, endPoint y: 538, distance: 120.6
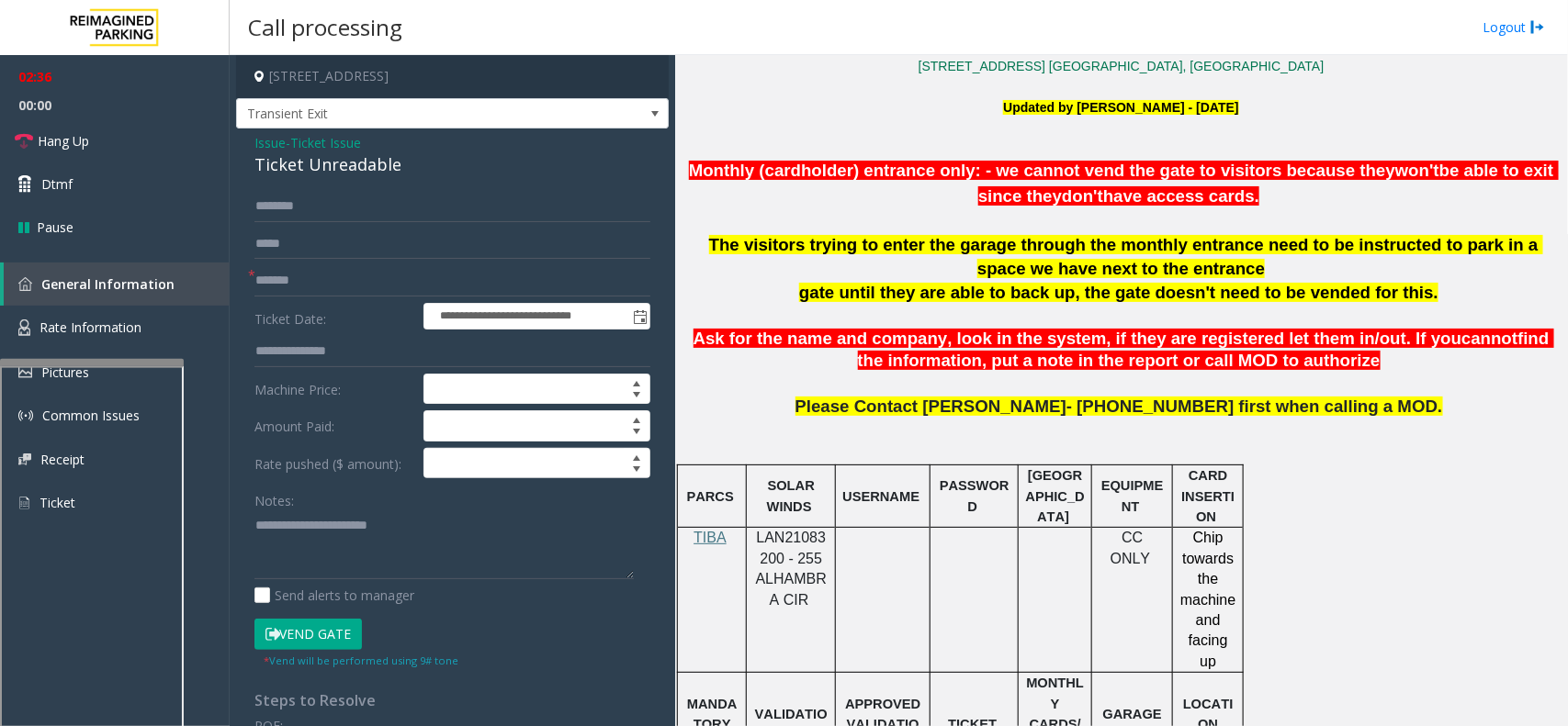
click at [1176, 538] on div "Chip towards the machine and facing up" at bounding box center [1207, 600] width 70 height 144
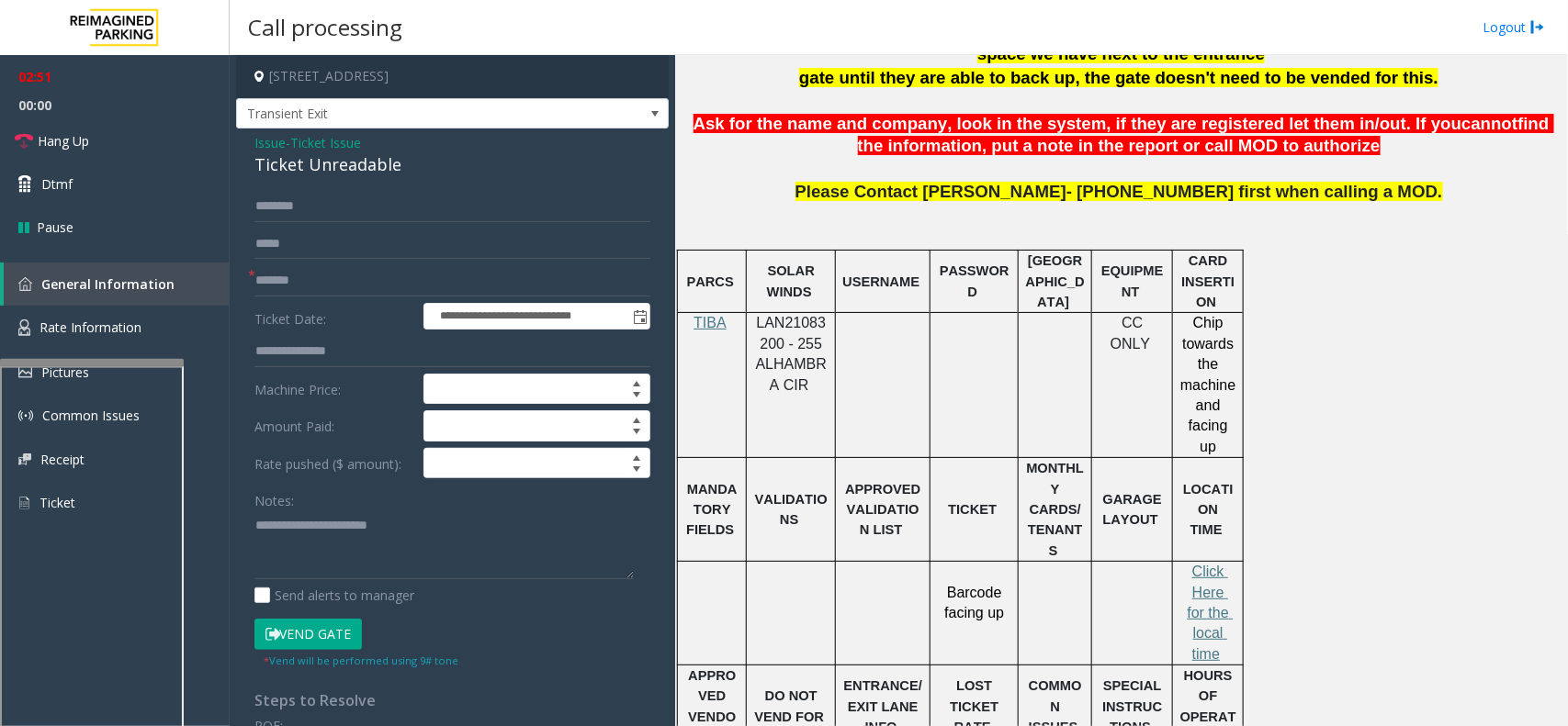
scroll to position [1139, 0]
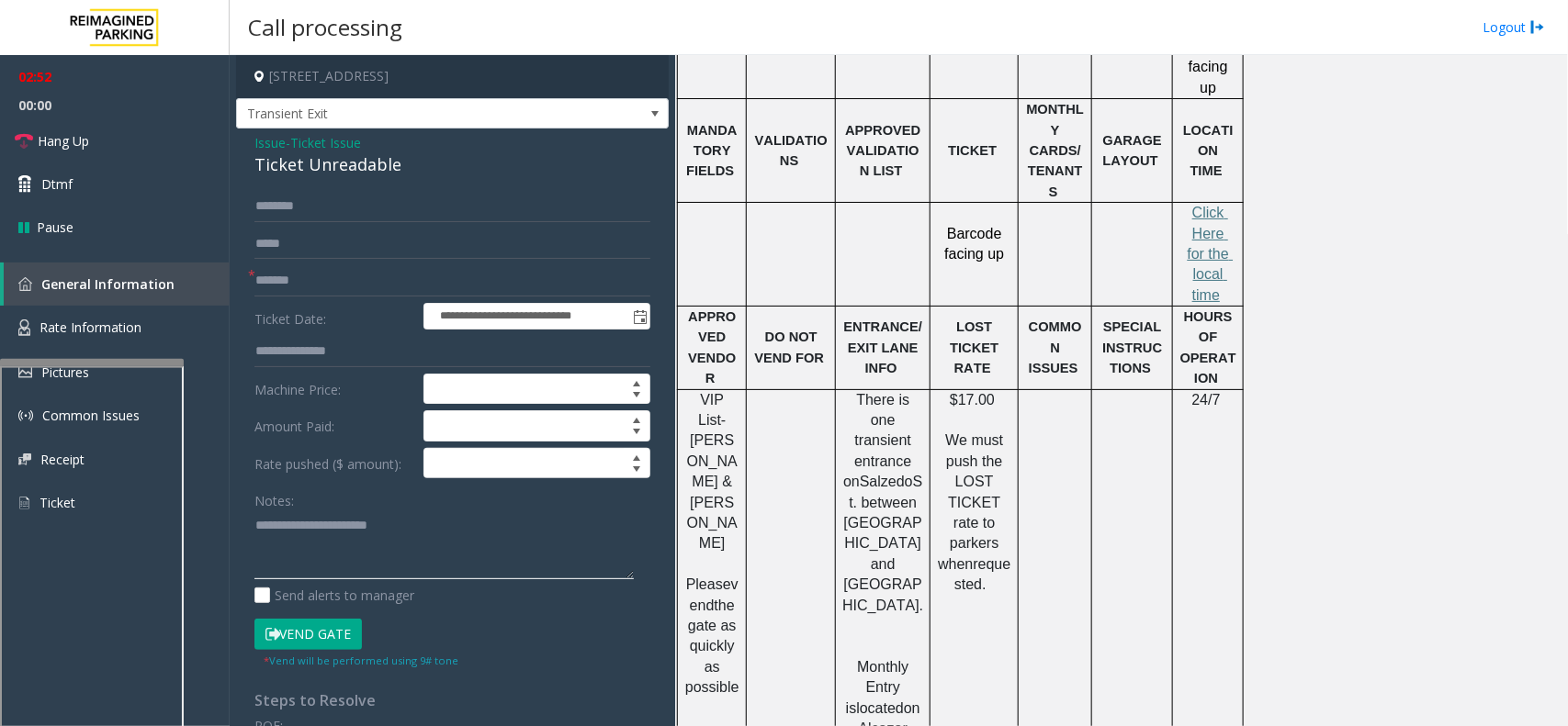
click at [257, 525] on textarea at bounding box center [443, 545] width 379 height 69
click at [266, 529] on textarea at bounding box center [443, 545] width 379 height 69
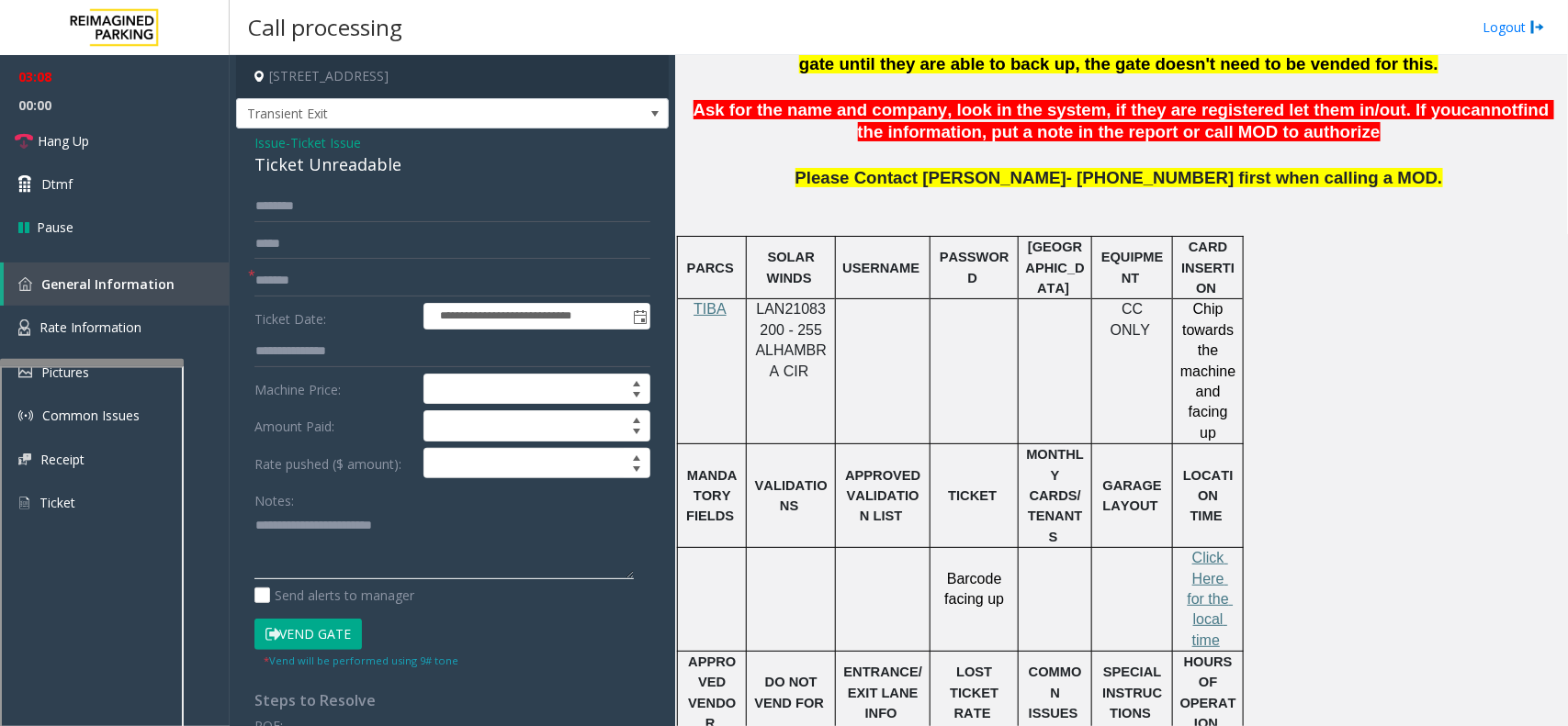
scroll to position [795, 0]
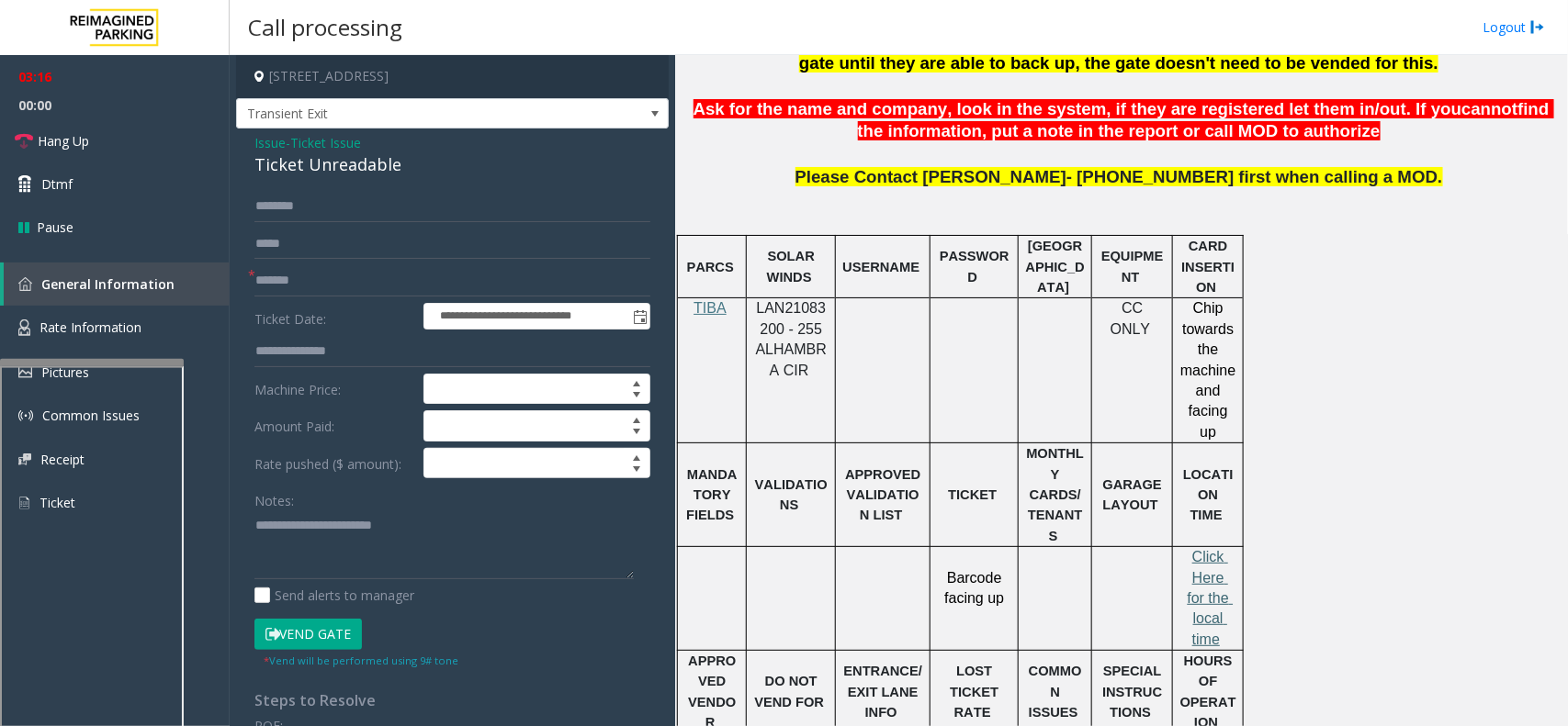
click at [1205, 549] on span "Click Here for the local time" at bounding box center [1210, 598] width 46 height 98
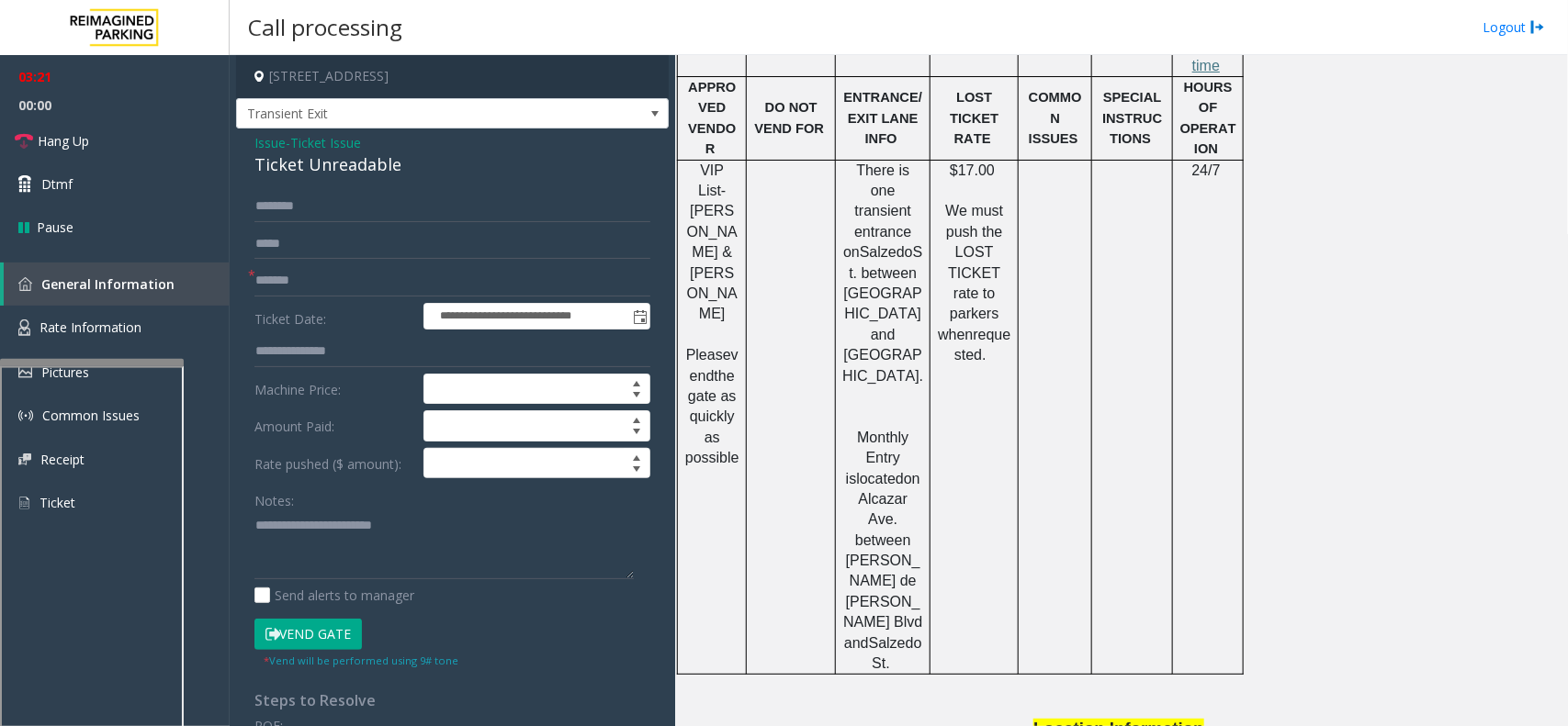
scroll to position [1598, 0]
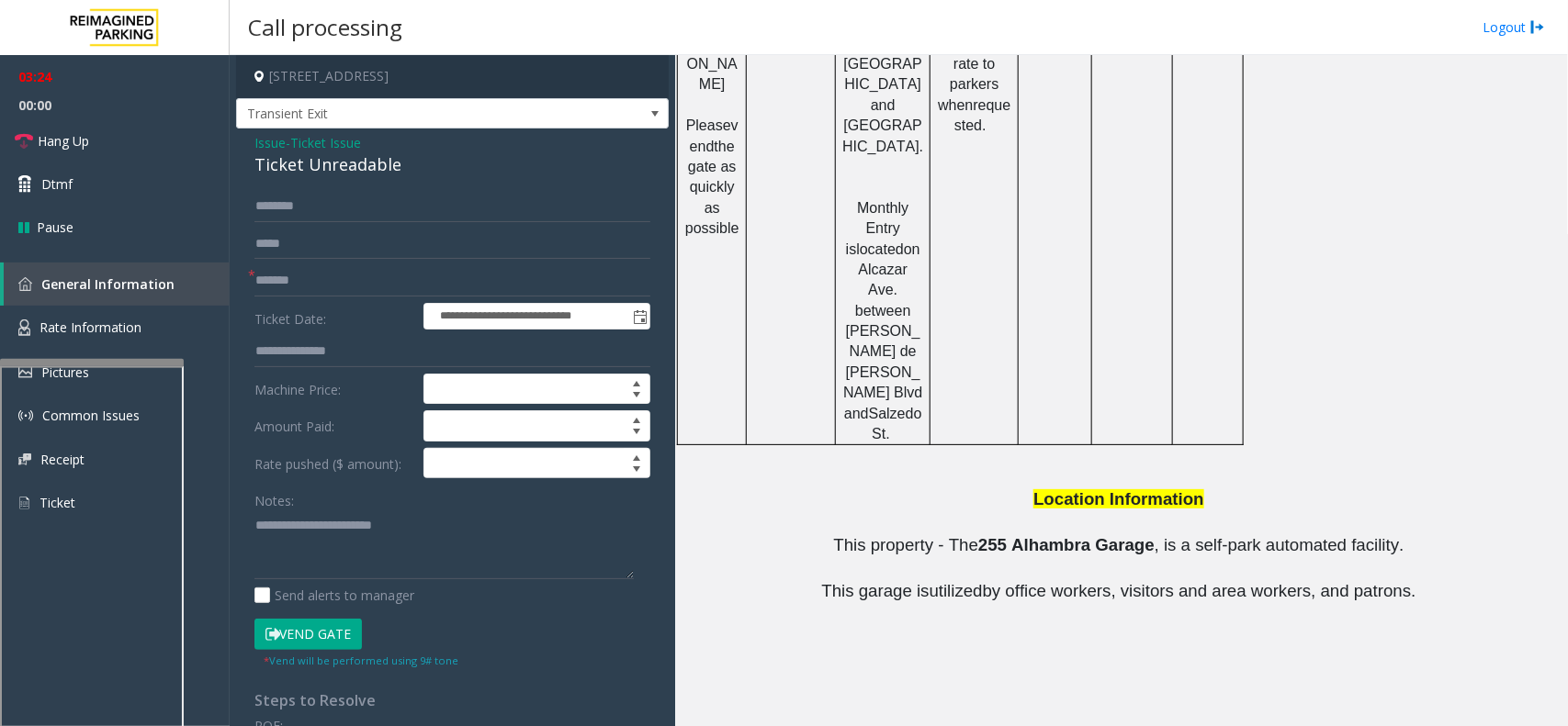
drag, startPoint x: 1326, startPoint y: 617, endPoint x: 1505, endPoint y: 629, distance: 179.4
drag, startPoint x: 961, startPoint y: 657, endPoint x: 828, endPoint y: 663, distance: 133.1
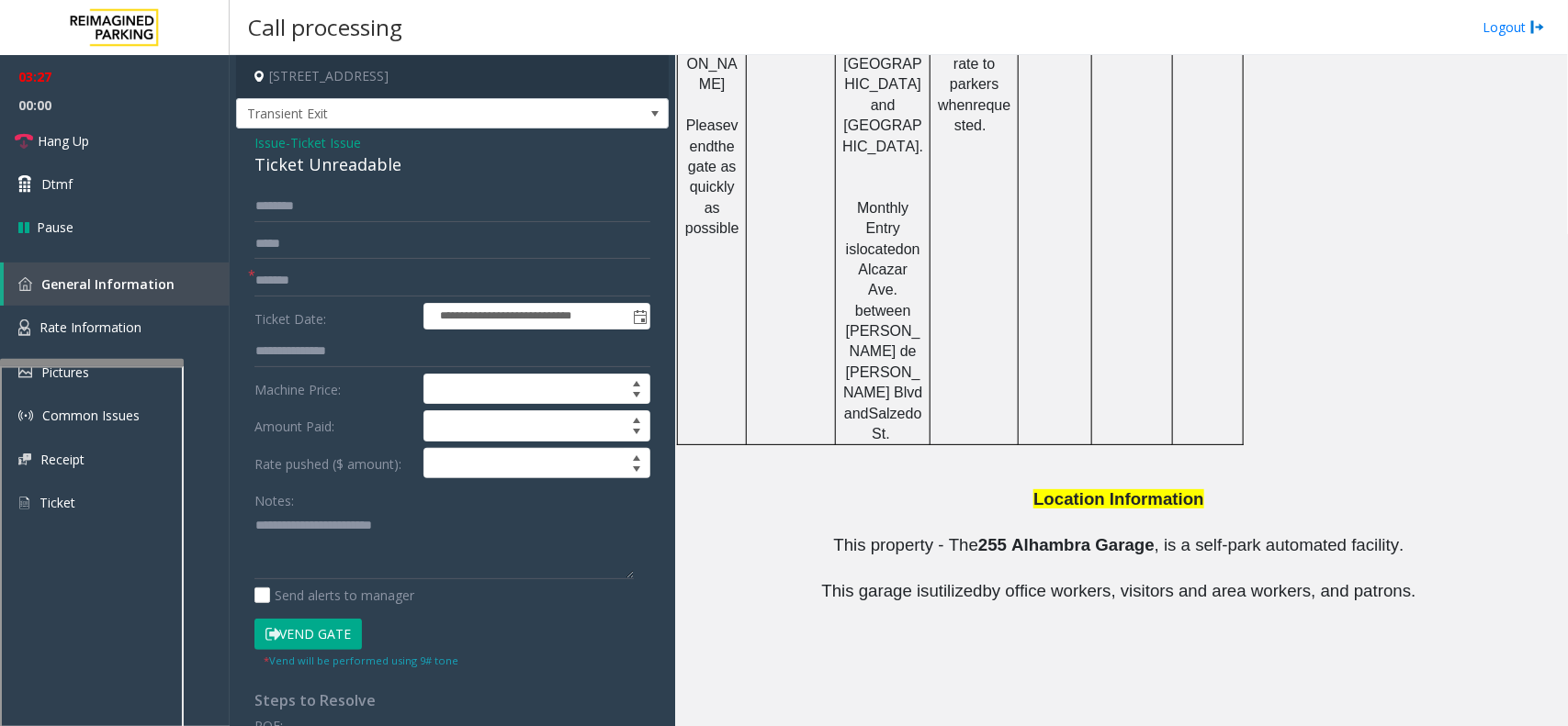
copy tr "[PHONE_NUMBER]"
drag, startPoint x: 965, startPoint y: 681, endPoint x: 805, endPoint y: 693, distance: 160.4
copy tr "[PHONE_NUMBER]"
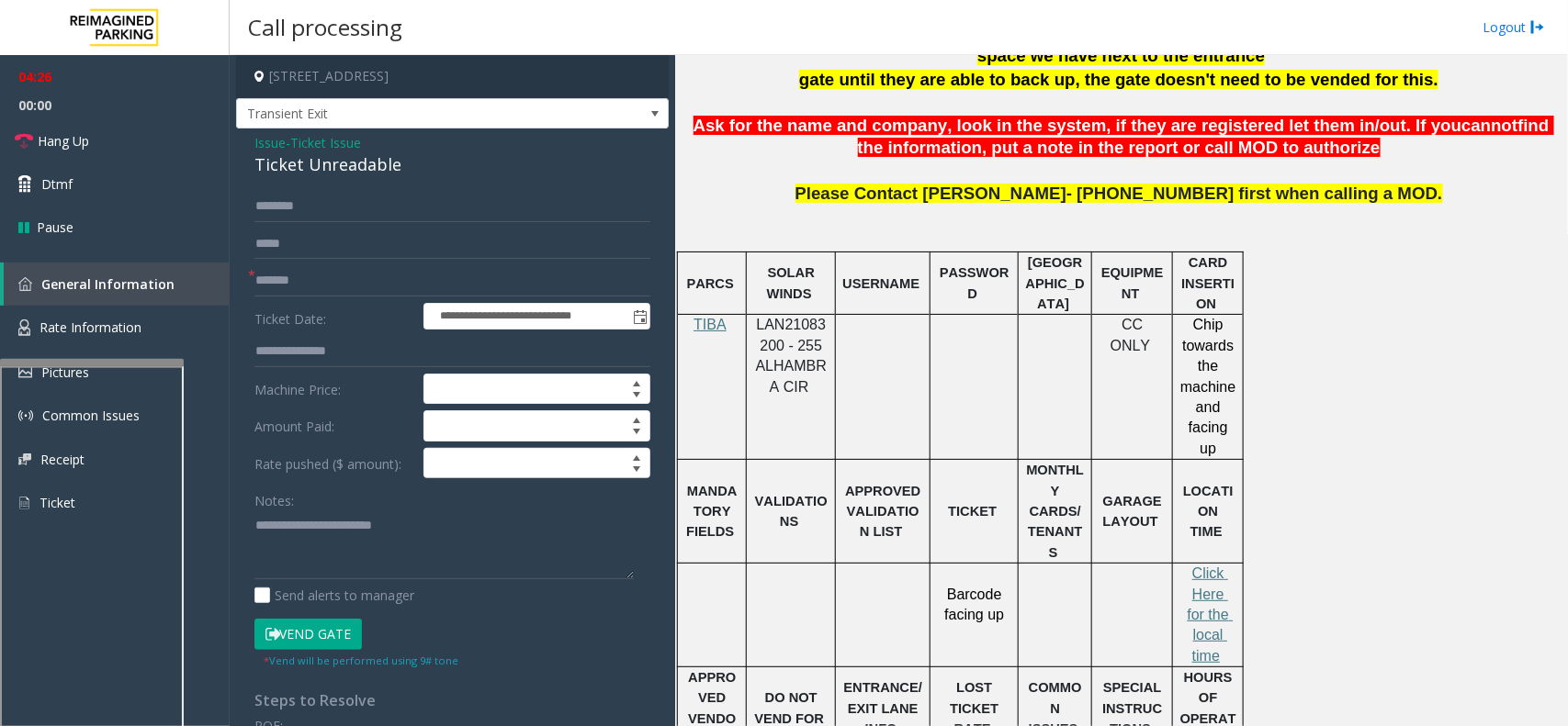
scroll to position [1024, 0]
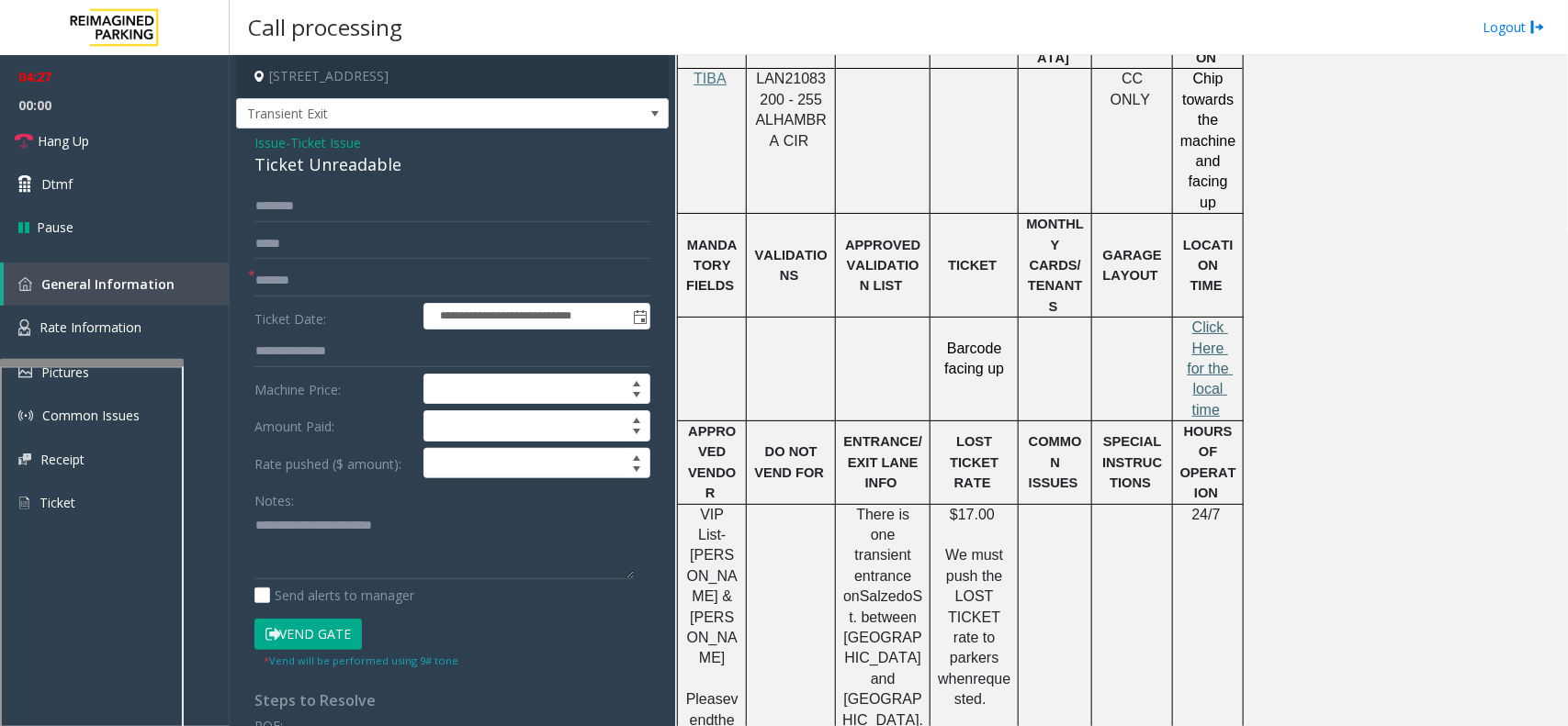
click at [1212, 324] on span "Click Here for the local time" at bounding box center [1210, 368] width 46 height 98
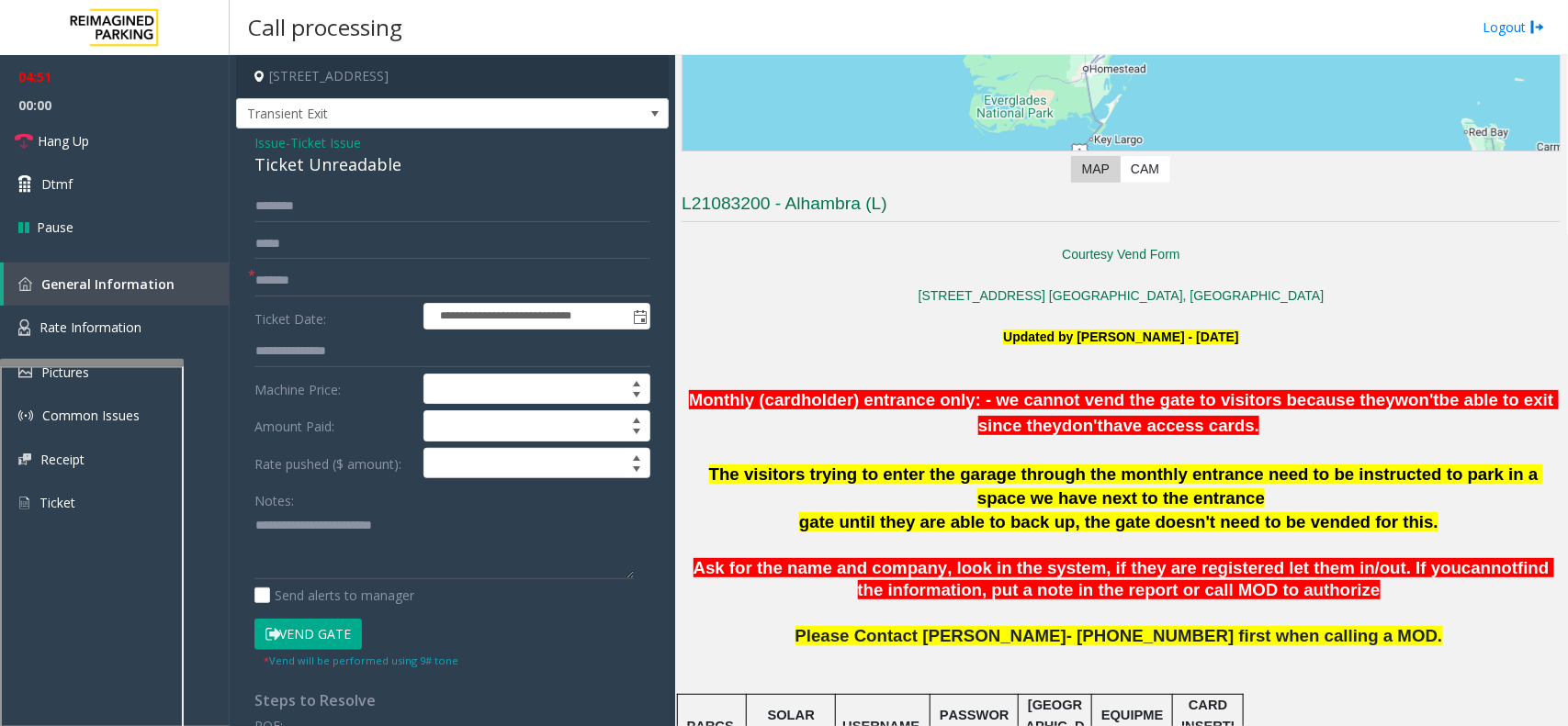
scroll to position [451, 0]
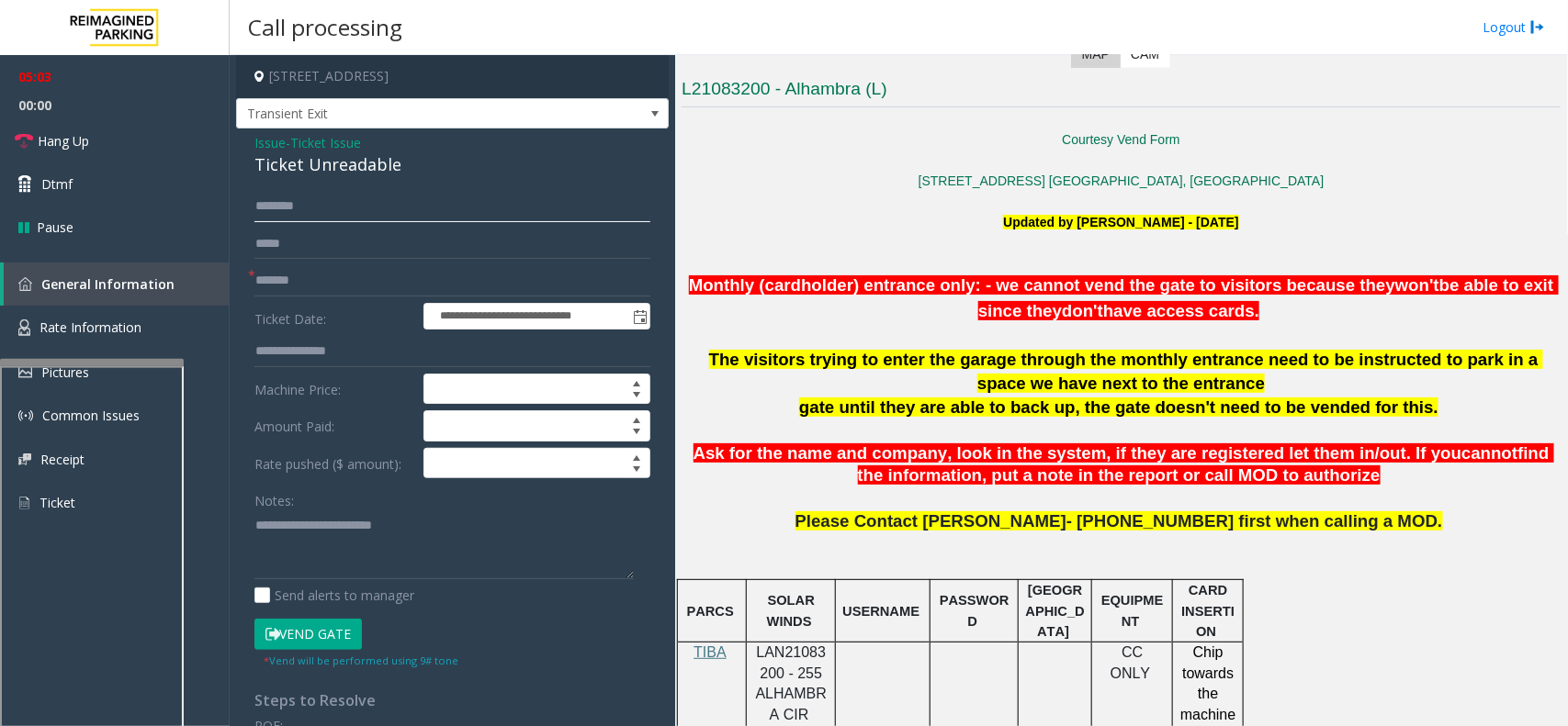
click at [291, 208] on input "text" at bounding box center [451, 207] width 395 height 31
click at [326, 204] on input "text" at bounding box center [451, 207] width 395 height 31
click at [436, 531] on textarea at bounding box center [443, 545] width 379 height 69
type textarea "**********"
click at [319, 202] on input "text" at bounding box center [451, 207] width 395 height 31
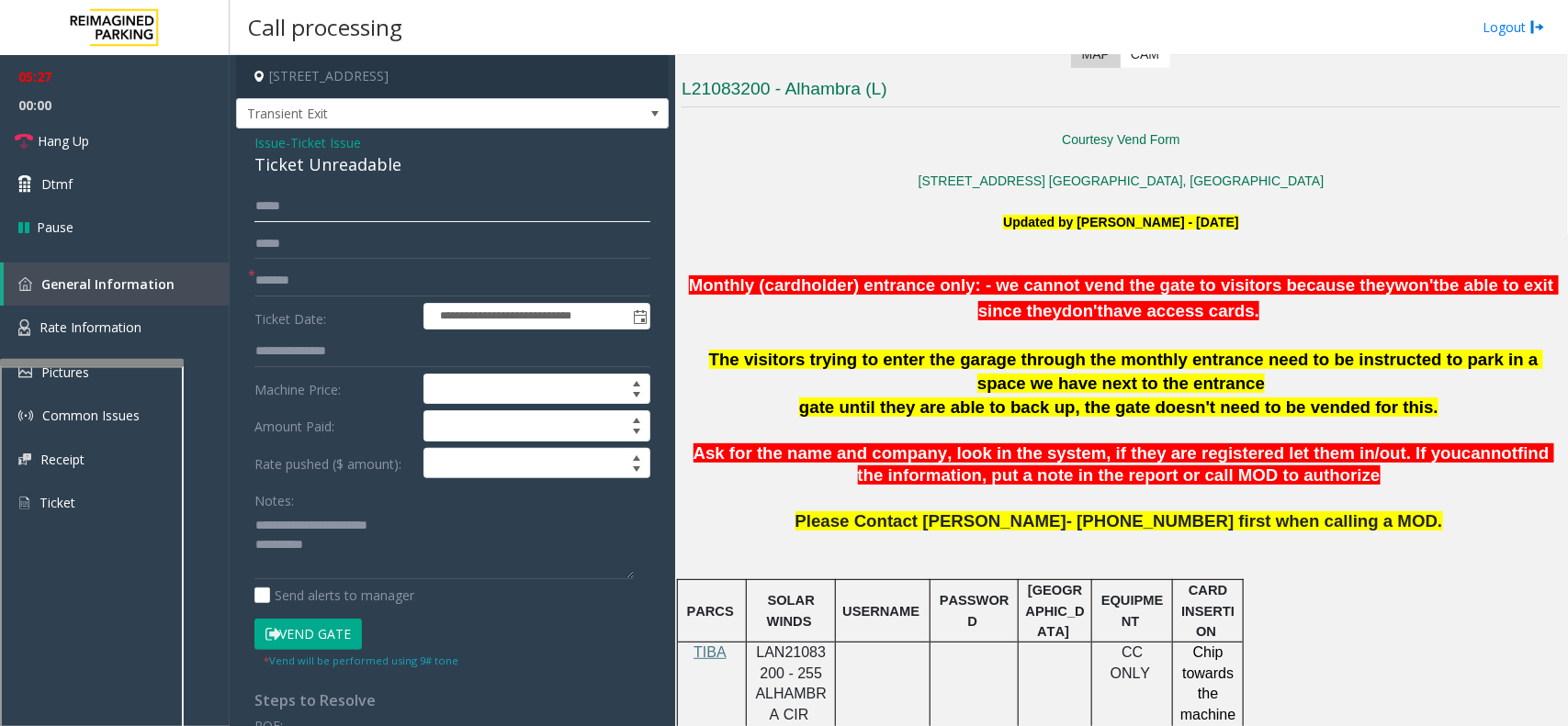
type input "*****"
click at [358, 541] on textarea at bounding box center [443, 545] width 379 height 69
click at [75, 148] on span "Hang Up" at bounding box center [63, 141] width 51 height 19
click at [437, 557] on textarea at bounding box center [443, 545] width 379 height 69
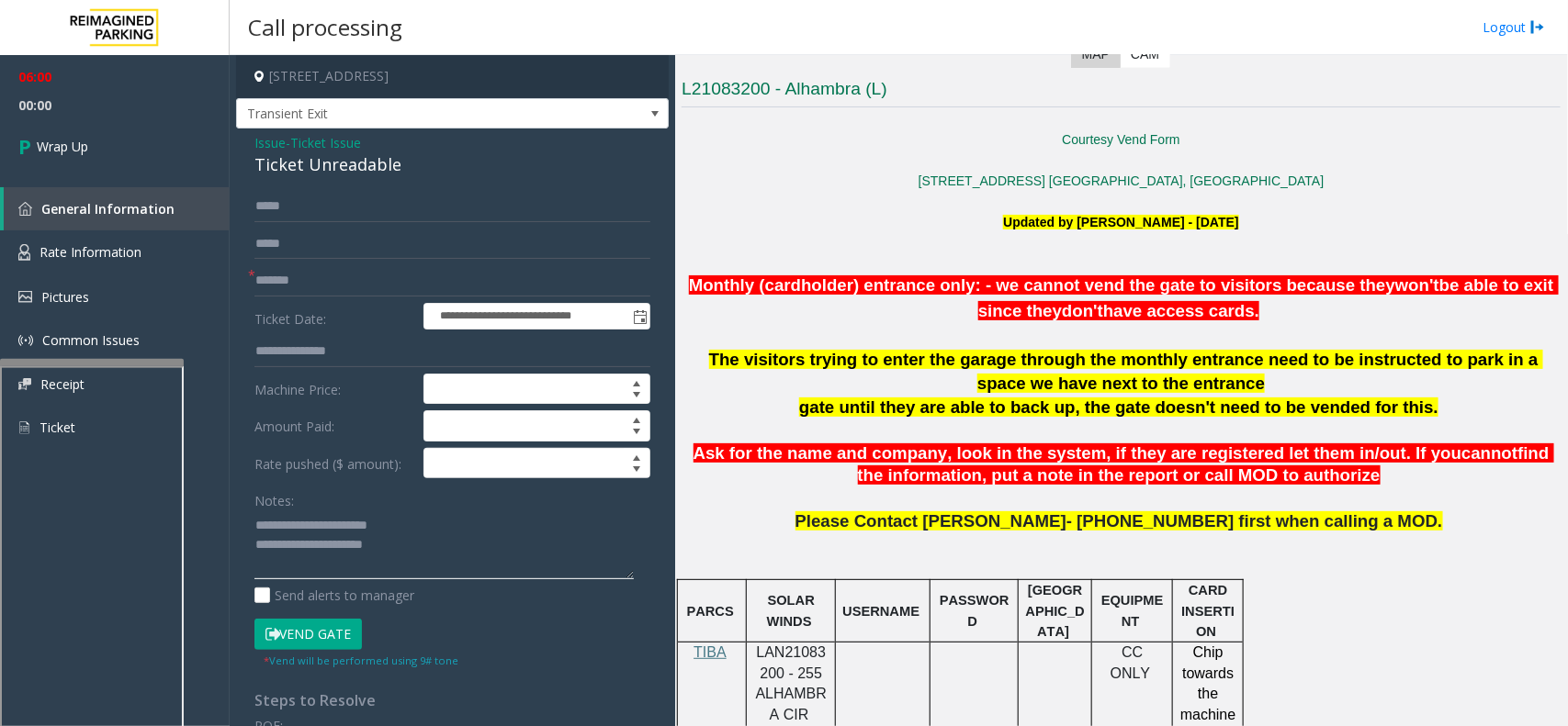
click at [412, 541] on textarea at bounding box center [443, 545] width 379 height 69
drag, startPoint x: 412, startPoint y: 541, endPoint x: 395, endPoint y: 554, distance: 21.4
drag, startPoint x: 395, startPoint y: 554, endPoint x: 919, endPoint y: 395, distance: 547.6
click at [919, 395] on p "gate until they are able to back up, the gate doesn't need to be vended for thi…" at bounding box center [1121, 407] width 879 height 24
click at [482, 536] on textarea at bounding box center [443, 545] width 379 height 69
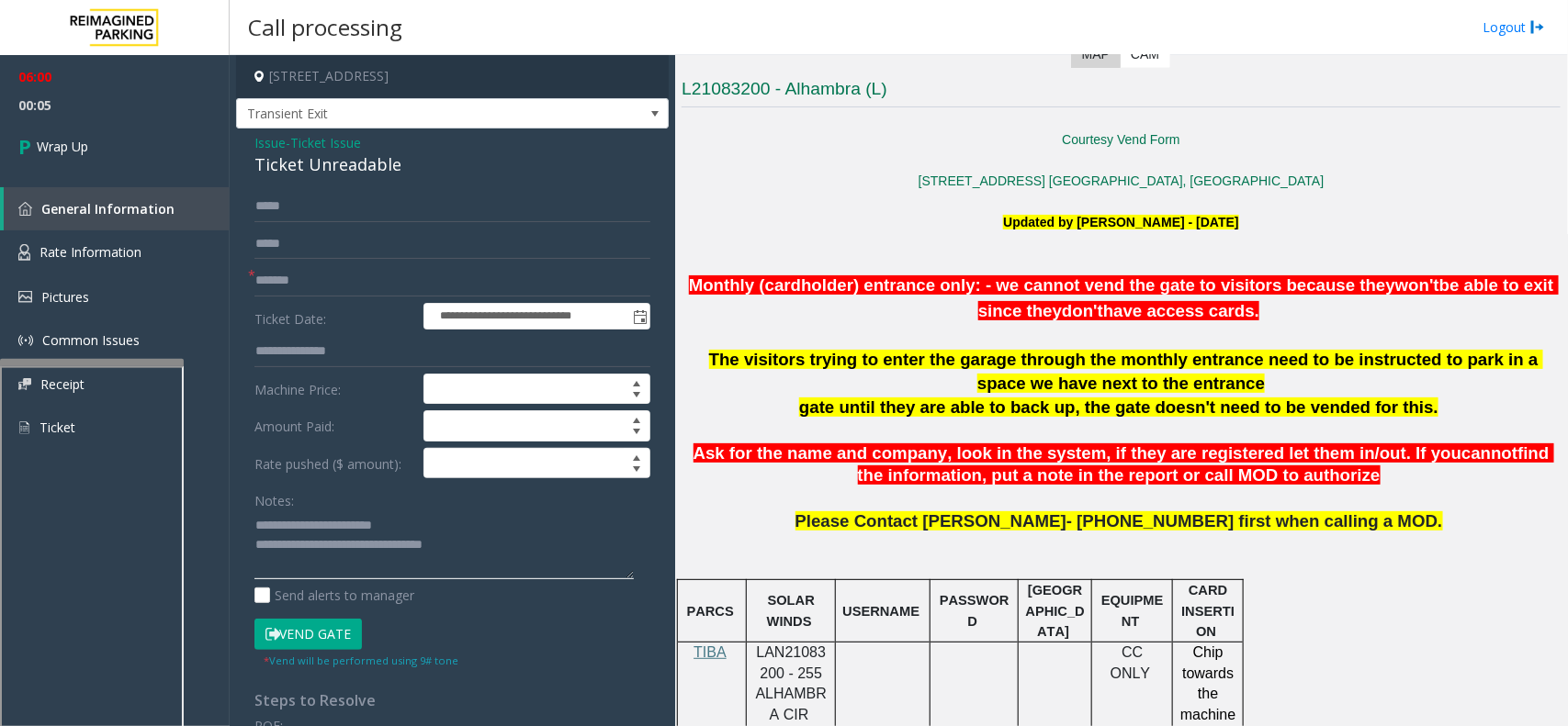
click at [483, 549] on textarea at bounding box center [443, 545] width 379 height 69
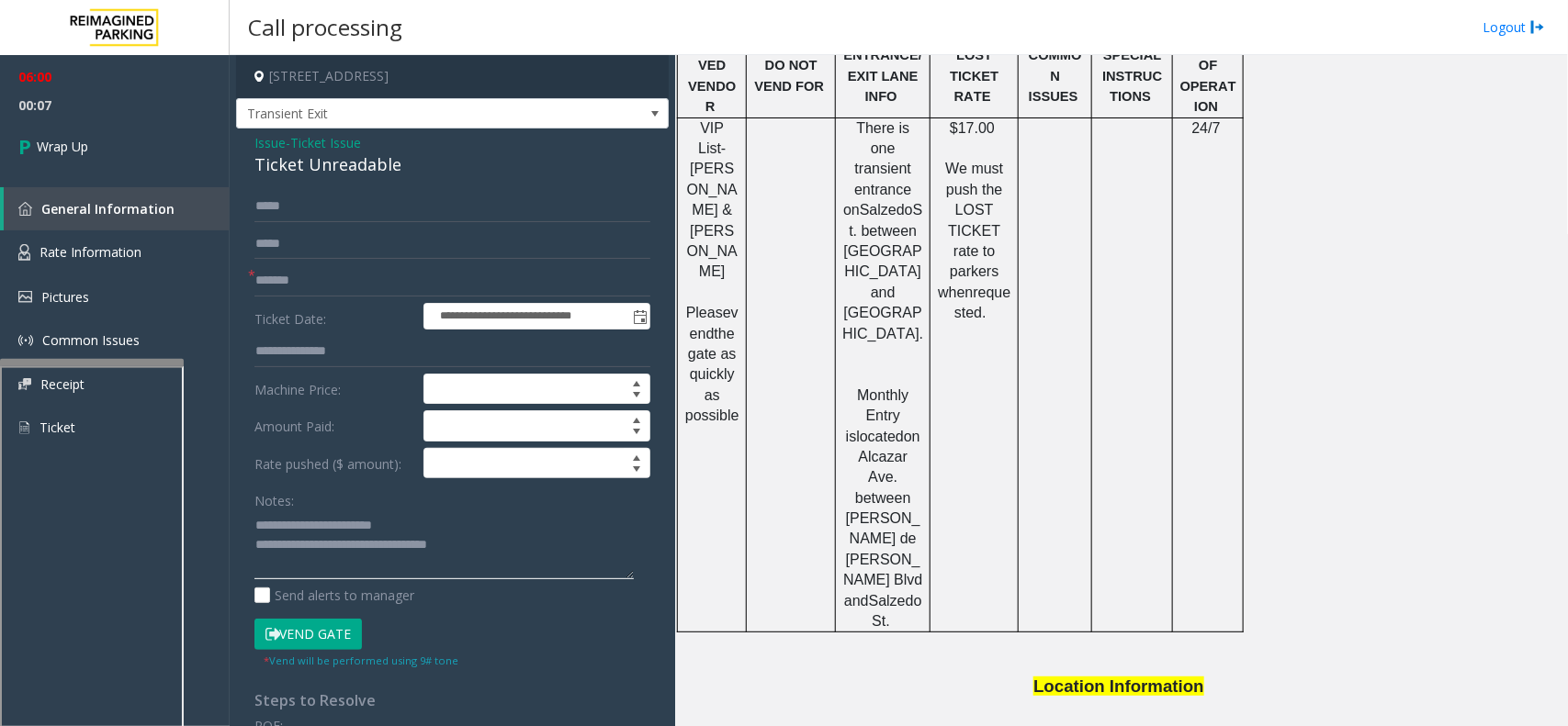
scroll to position [1598, 0]
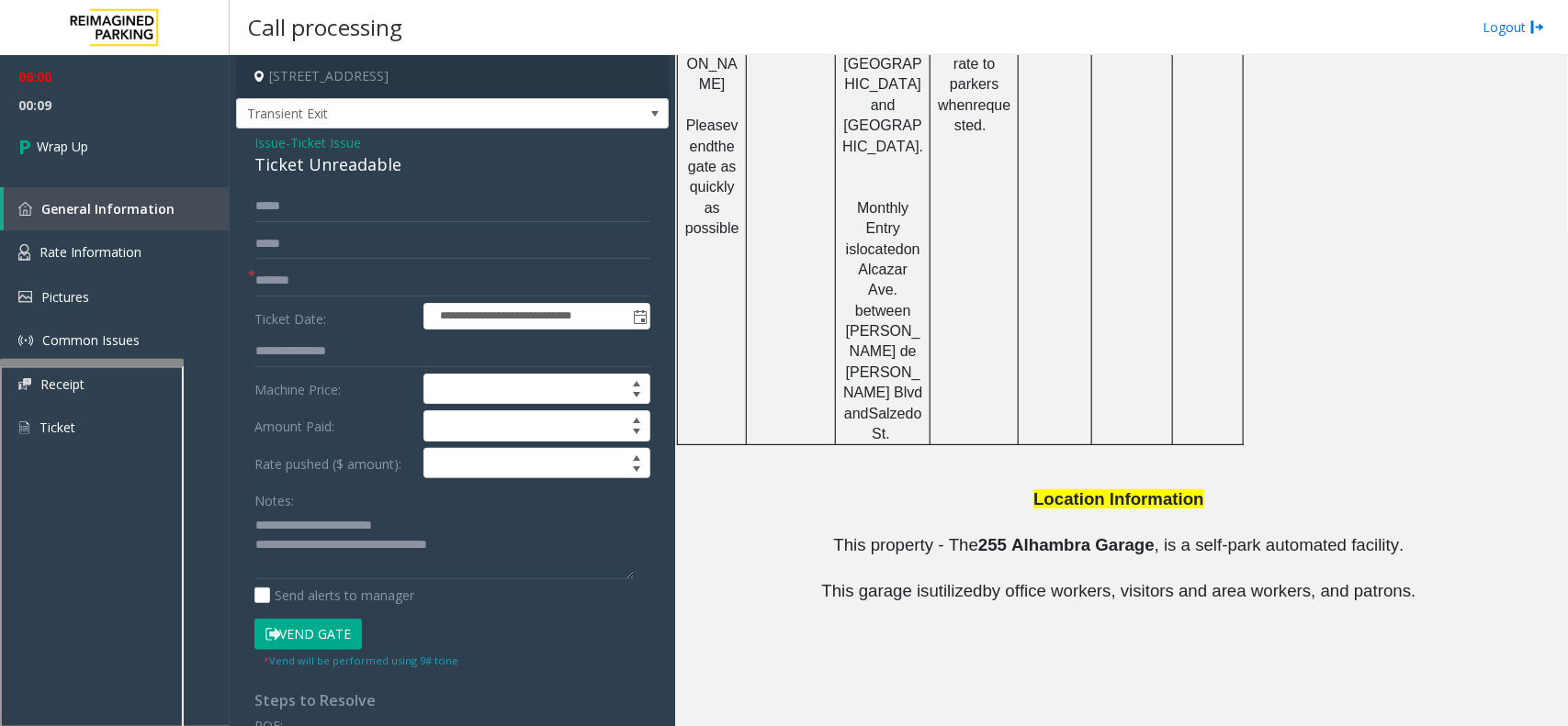
copy td "Alhambra Office"
click at [501, 539] on textarea at bounding box center [443, 545] width 379 height 69
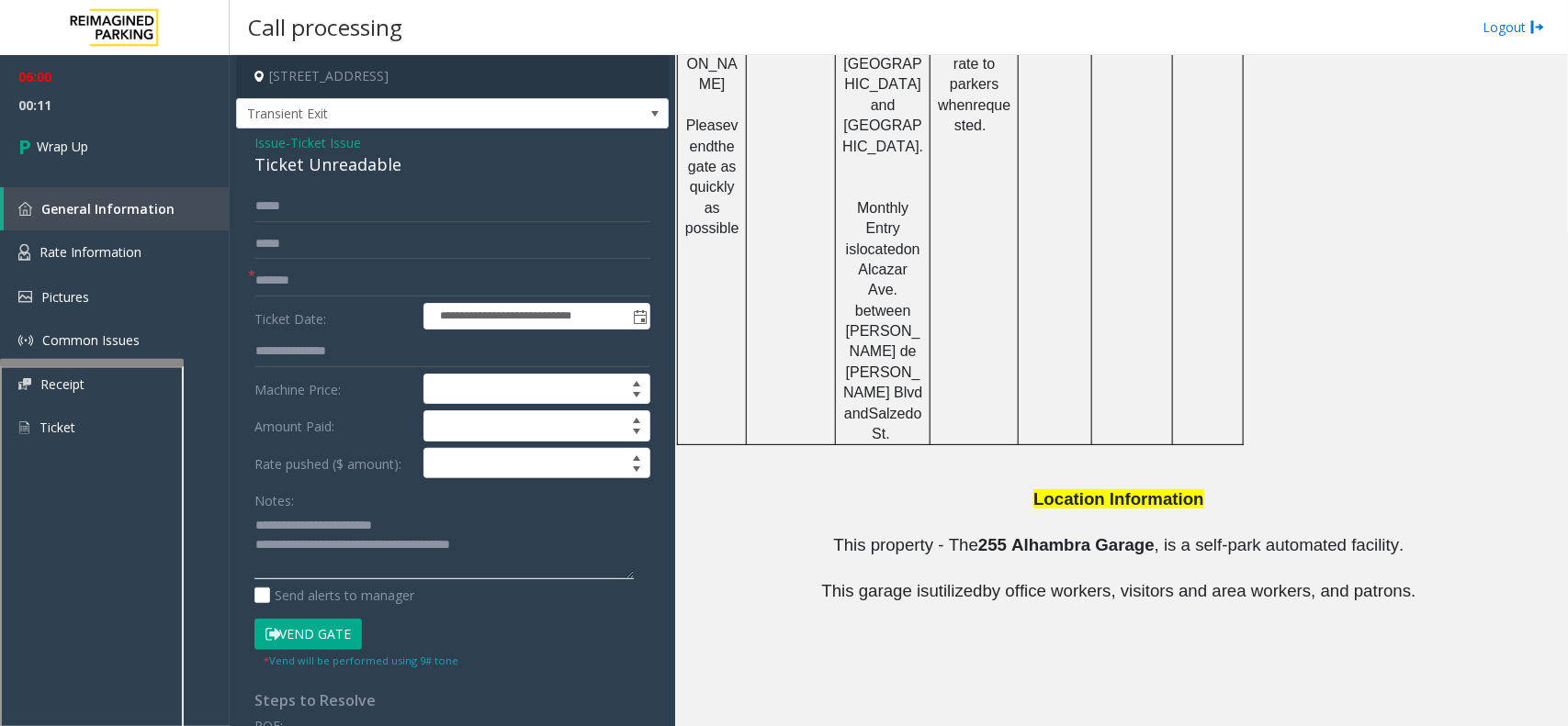
paste textarea "**********"
type textarea "**********"
click at [126, 163] on link "Wrap Up" at bounding box center [114, 146] width 230 height 54
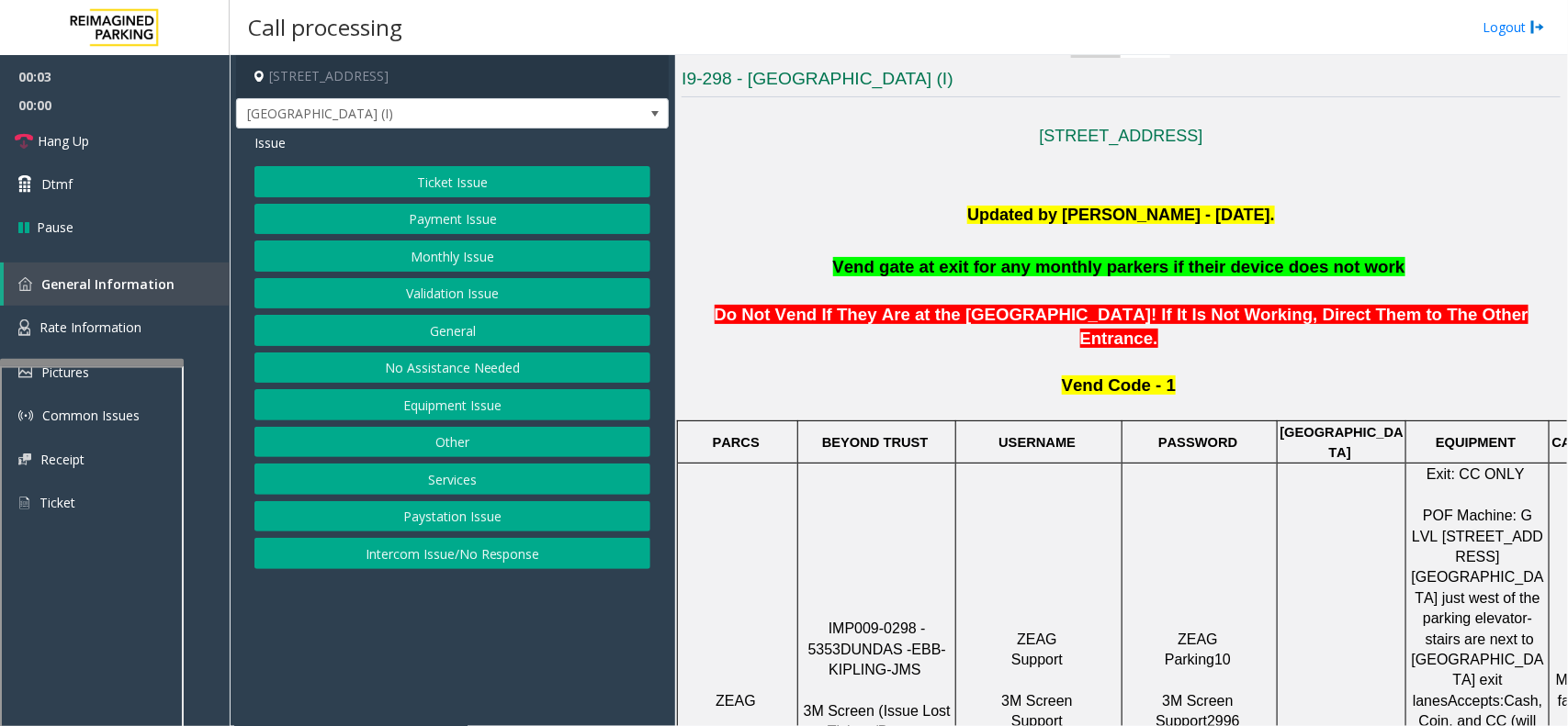
scroll to position [459, 0]
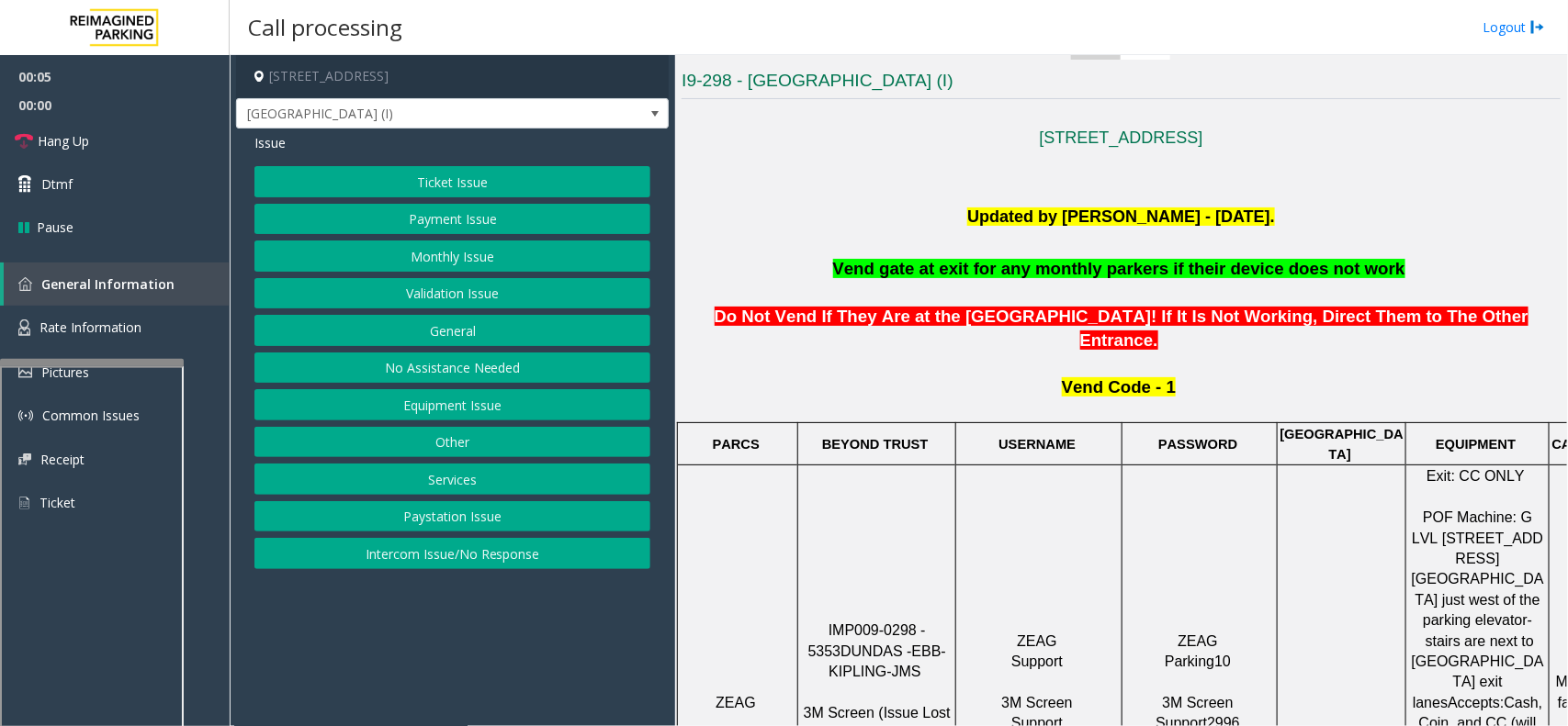
click at [871, 622] on span "IMP009-0298 - 5353" at bounding box center [869, 639] width 122 height 36
click at [466, 254] on button "Monthly Issue" at bounding box center [451, 256] width 395 height 31
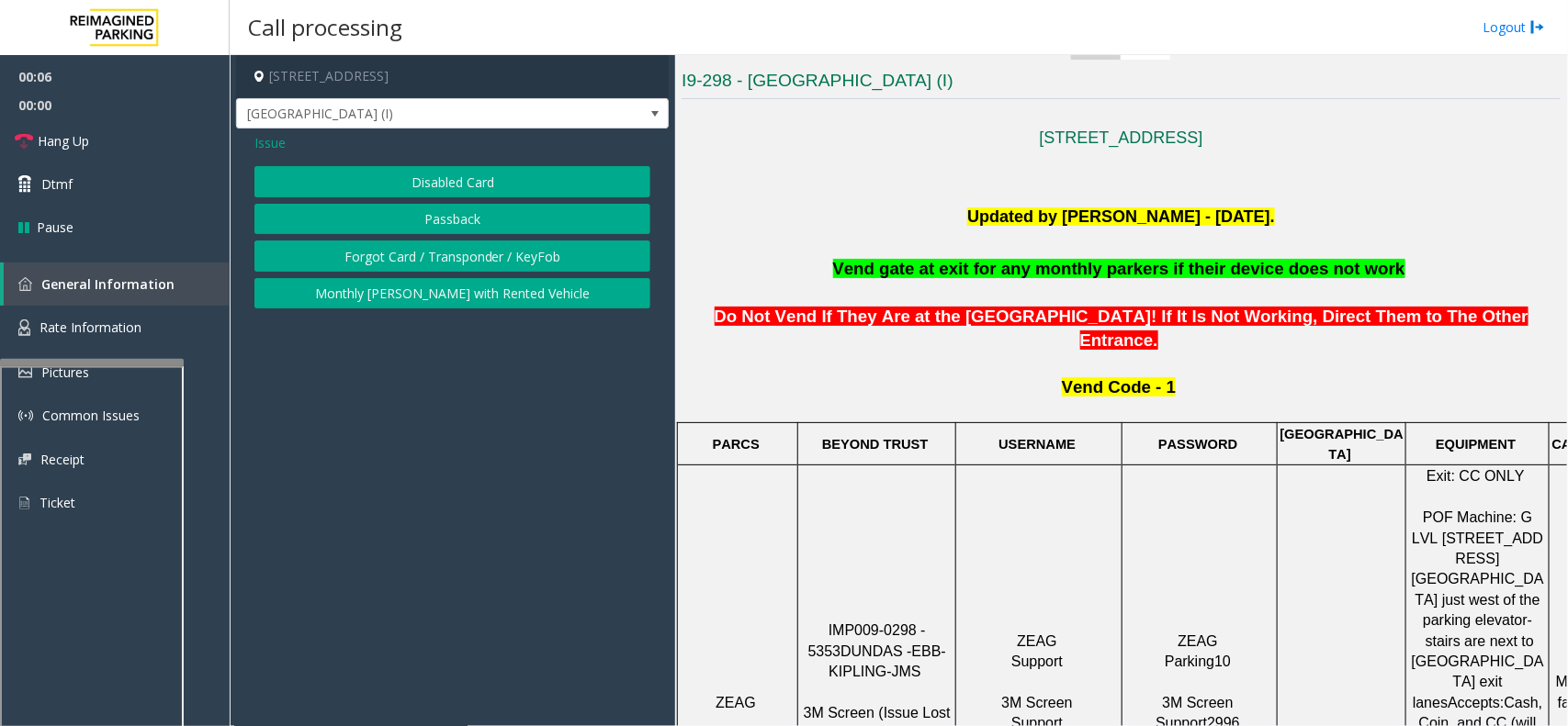
click at [428, 179] on button "Disabled Card" at bounding box center [451, 182] width 395 height 31
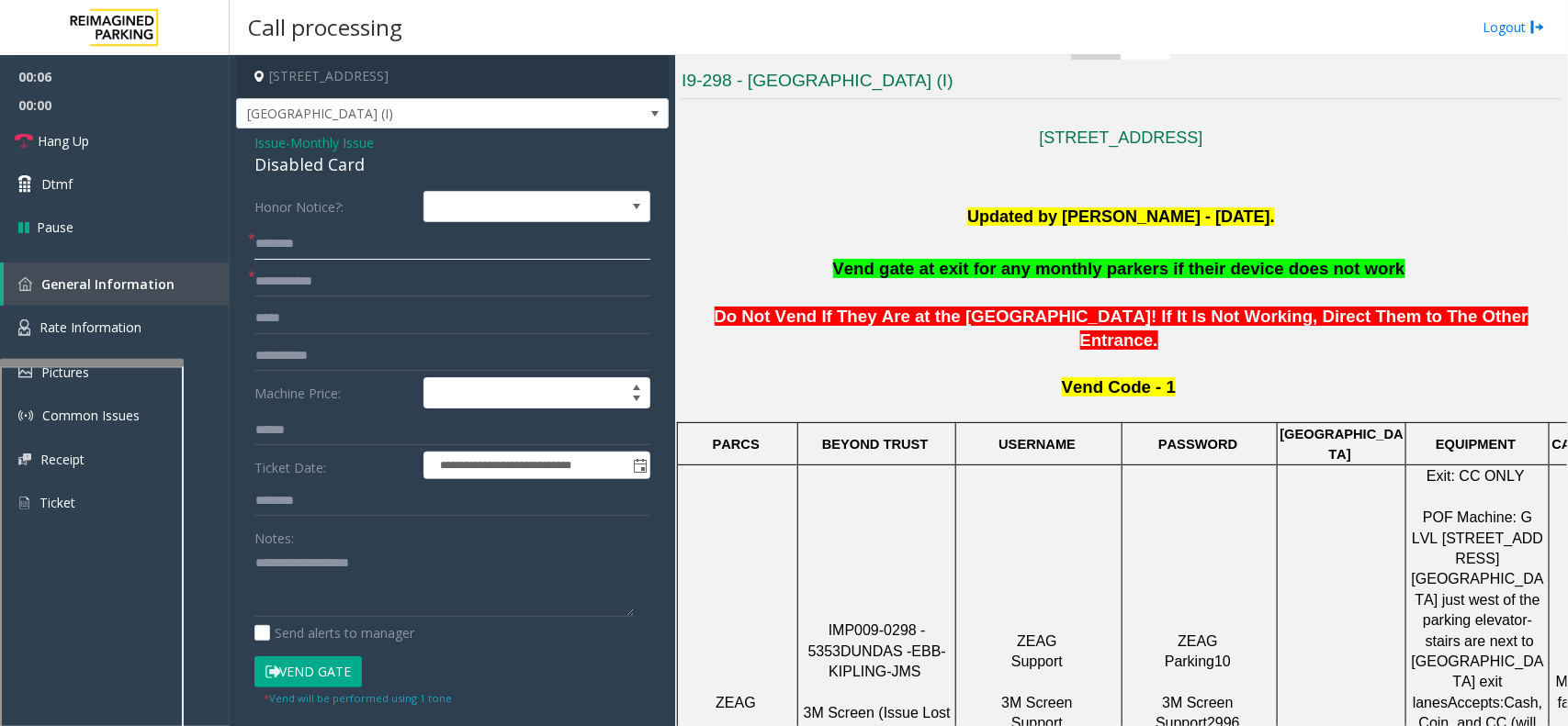
click at [315, 236] on input "text" at bounding box center [451, 244] width 395 height 31
click at [308, 293] on input "text" at bounding box center [451, 282] width 395 height 31
type input "******"
click at [345, 236] on input "text" at bounding box center [451, 244] width 395 height 31
click at [306, 244] on input "text" at bounding box center [451, 244] width 395 height 31
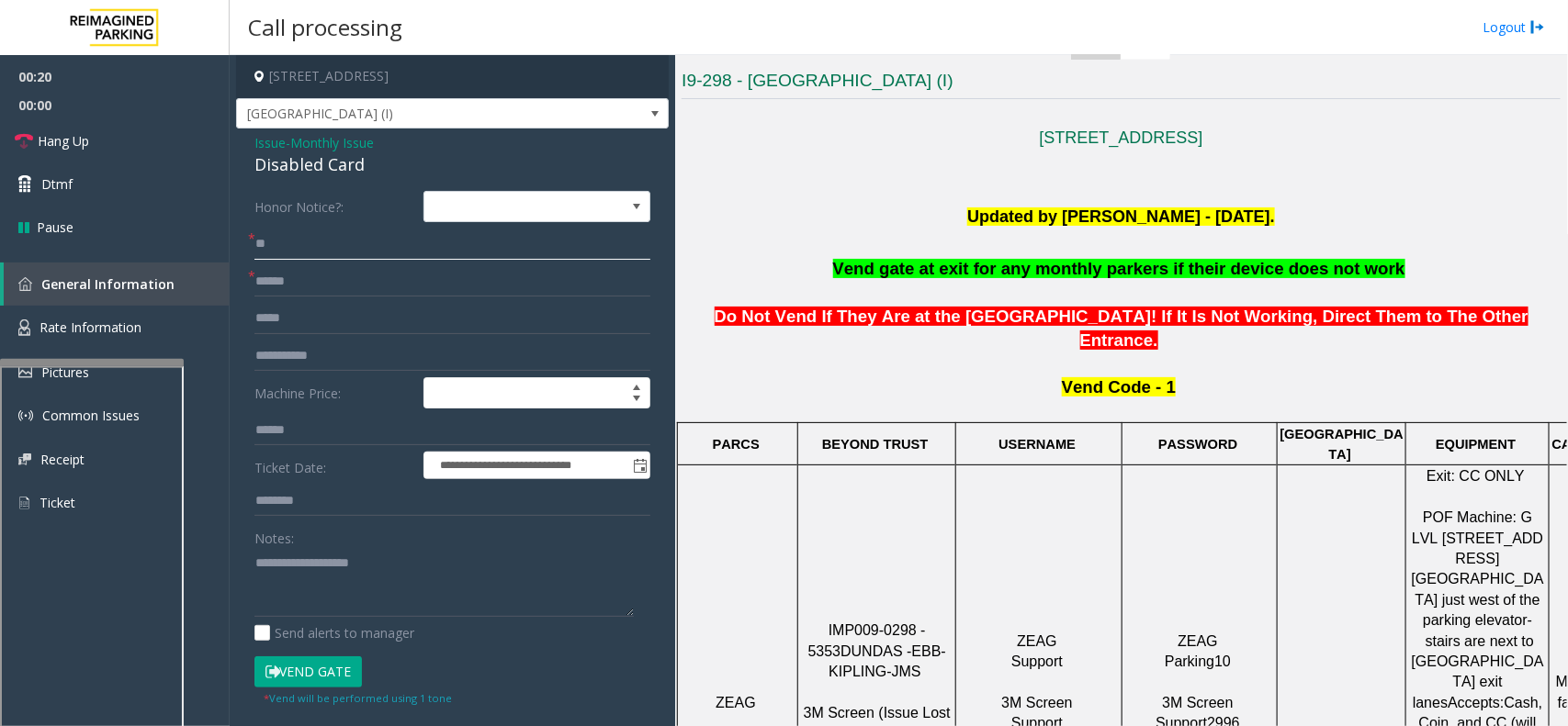
type input "*"
click at [346, 245] on input "*******" at bounding box center [451, 244] width 395 height 31
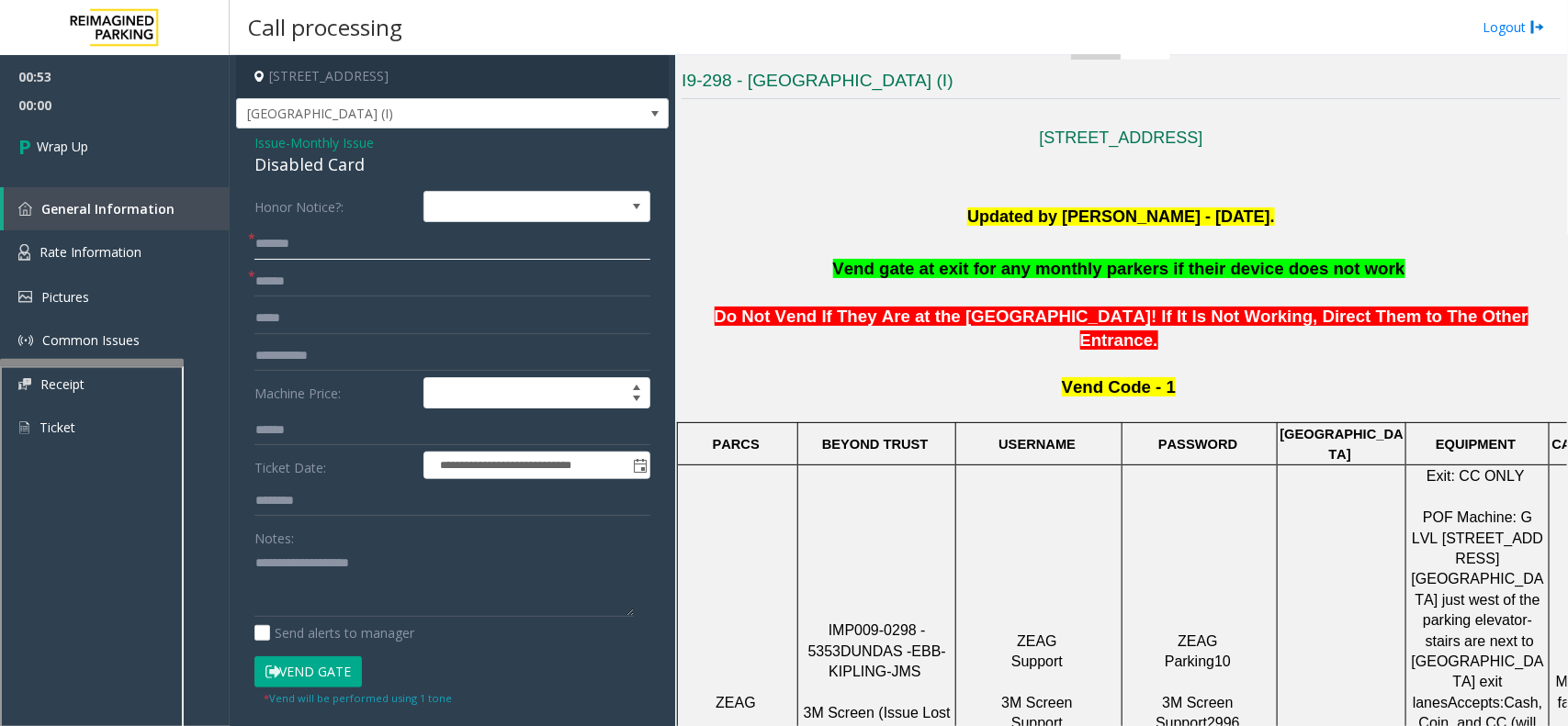
type input "*******"
click at [319, 163] on div "Disabled Card" at bounding box center [451, 164] width 395 height 25
copy div "Disabled Card"
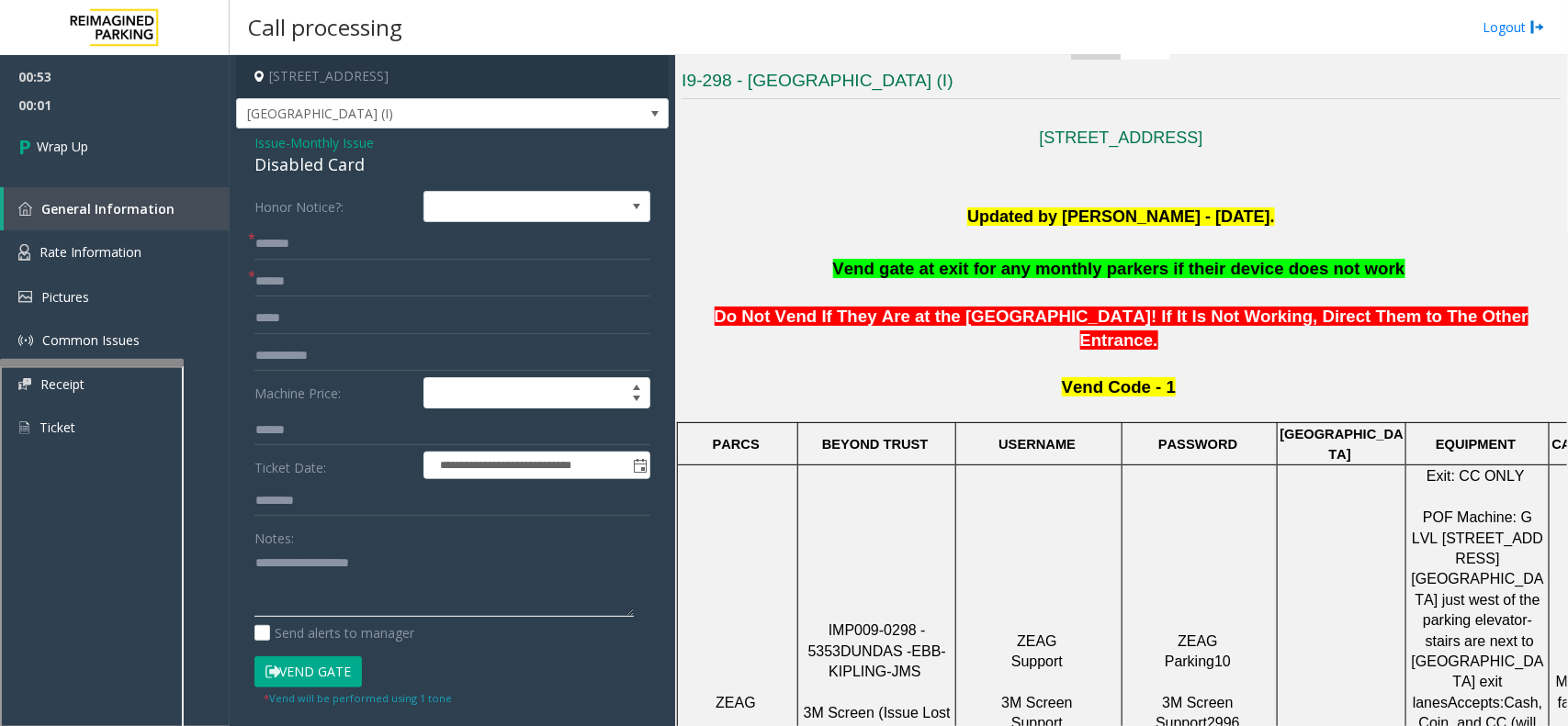
click at [304, 561] on textarea at bounding box center [443, 583] width 379 height 69
paste textarea "**********"
type textarea "**********"
click at [310, 245] on input "*******" at bounding box center [451, 244] width 395 height 31
type input "******"
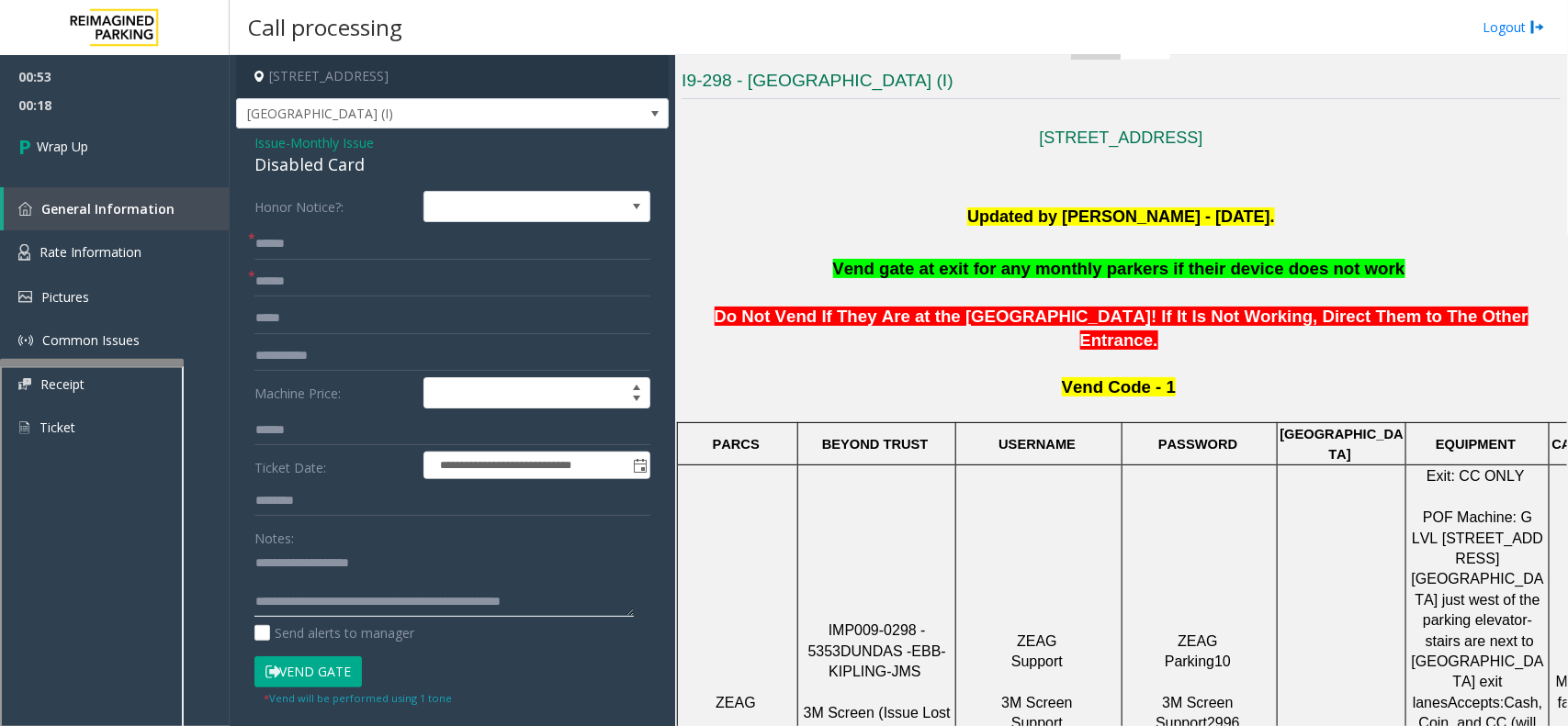
click at [405, 580] on textarea at bounding box center [443, 583] width 379 height 69
click at [498, 597] on textarea at bounding box center [443, 583] width 379 height 69
click at [577, 597] on textarea at bounding box center [443, 583] width 379 height 69
click at [66, 140] on span "Wrap Up" at bounding box center [62, 146] width 51 height 19
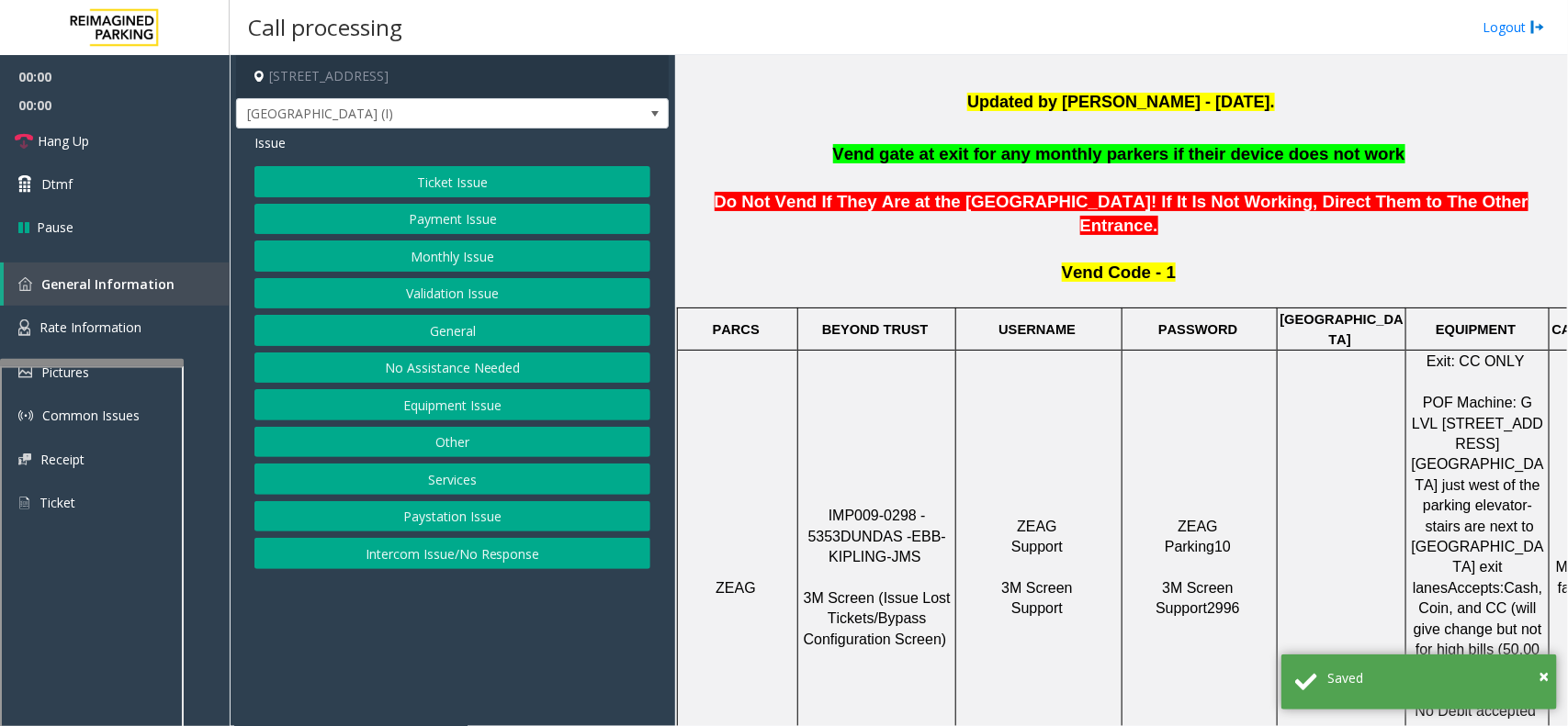
scroll to position [344, 0]
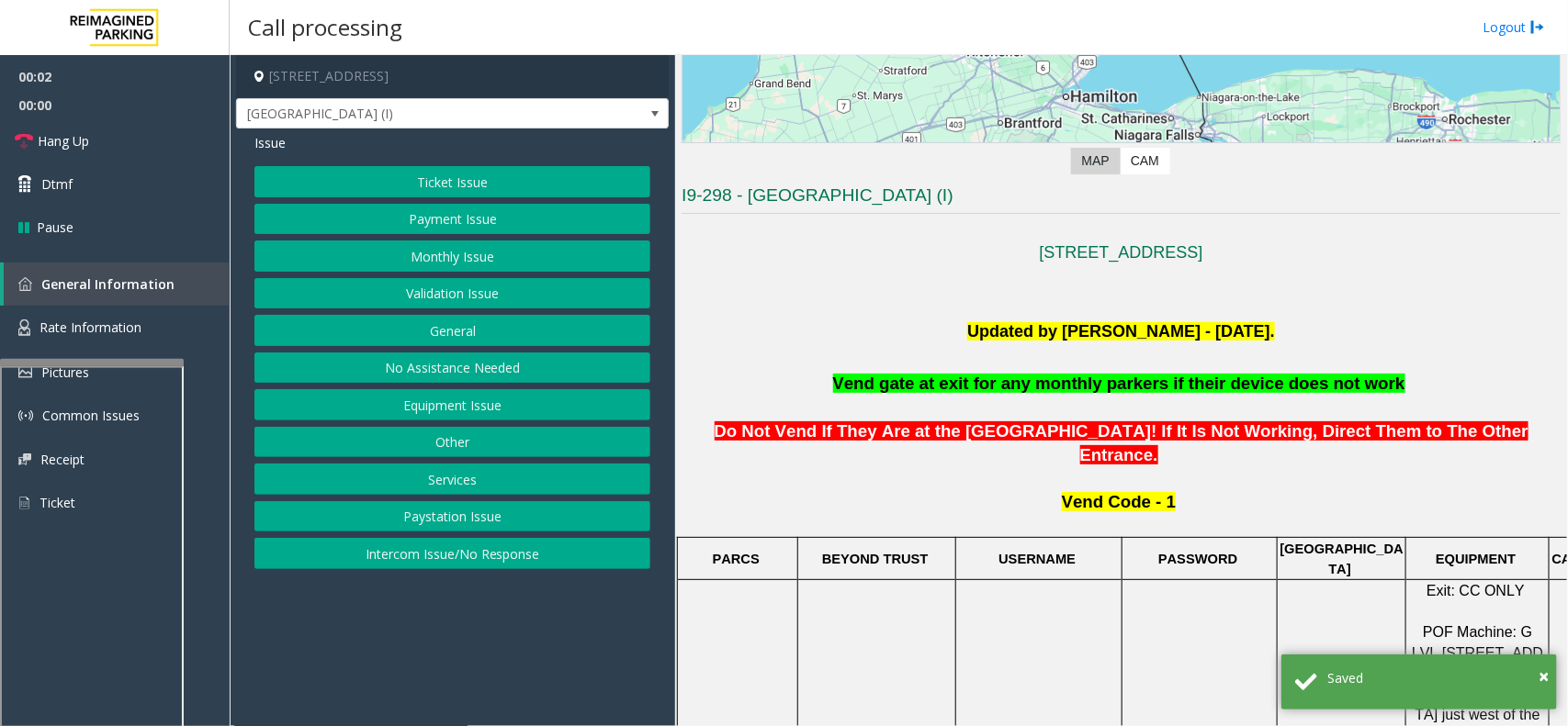
click at [411, 260] on button "Monthly Issue" at bounding box center [451, 256] width 395 height 31
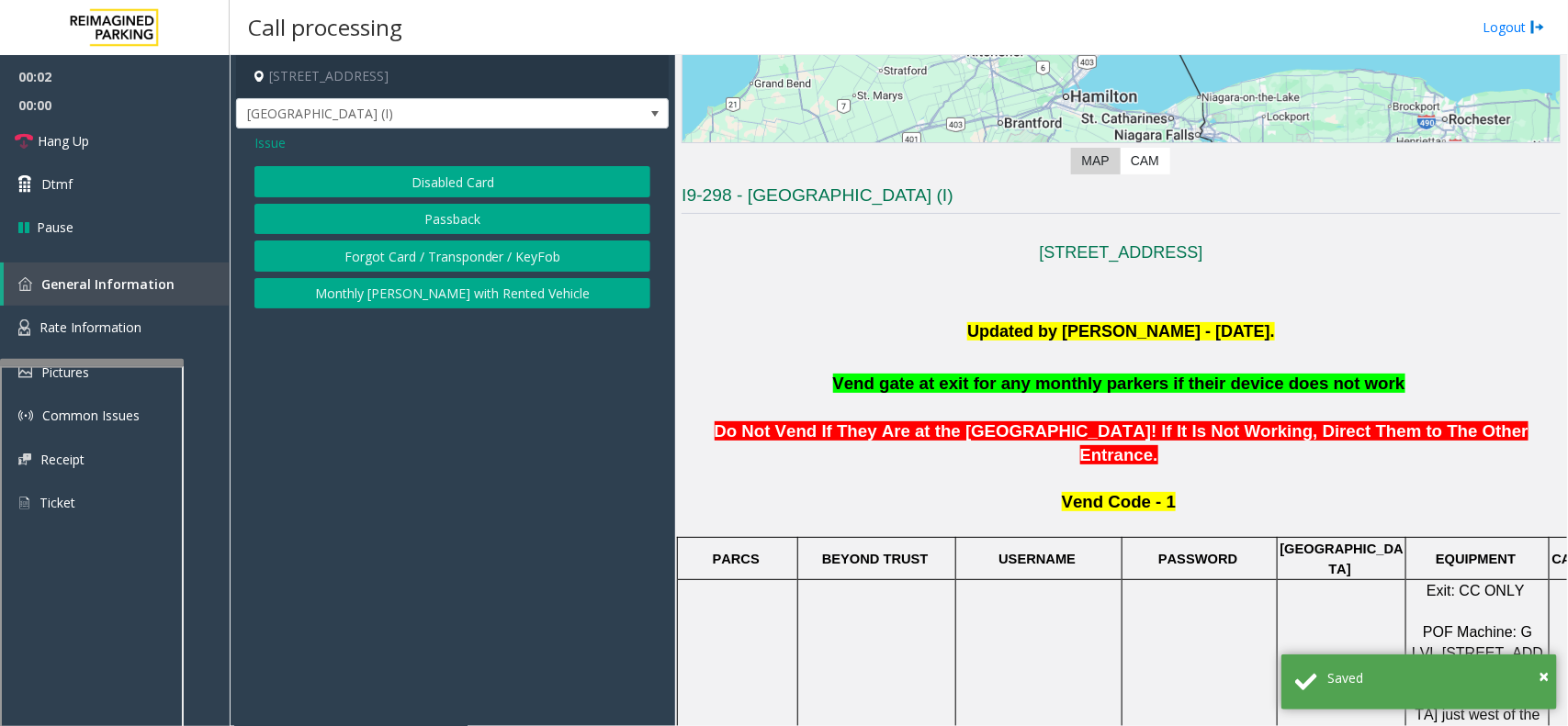
click at [446, 190] on button "Disabled Card" at bounding box center [451, 182] width 395 height 31
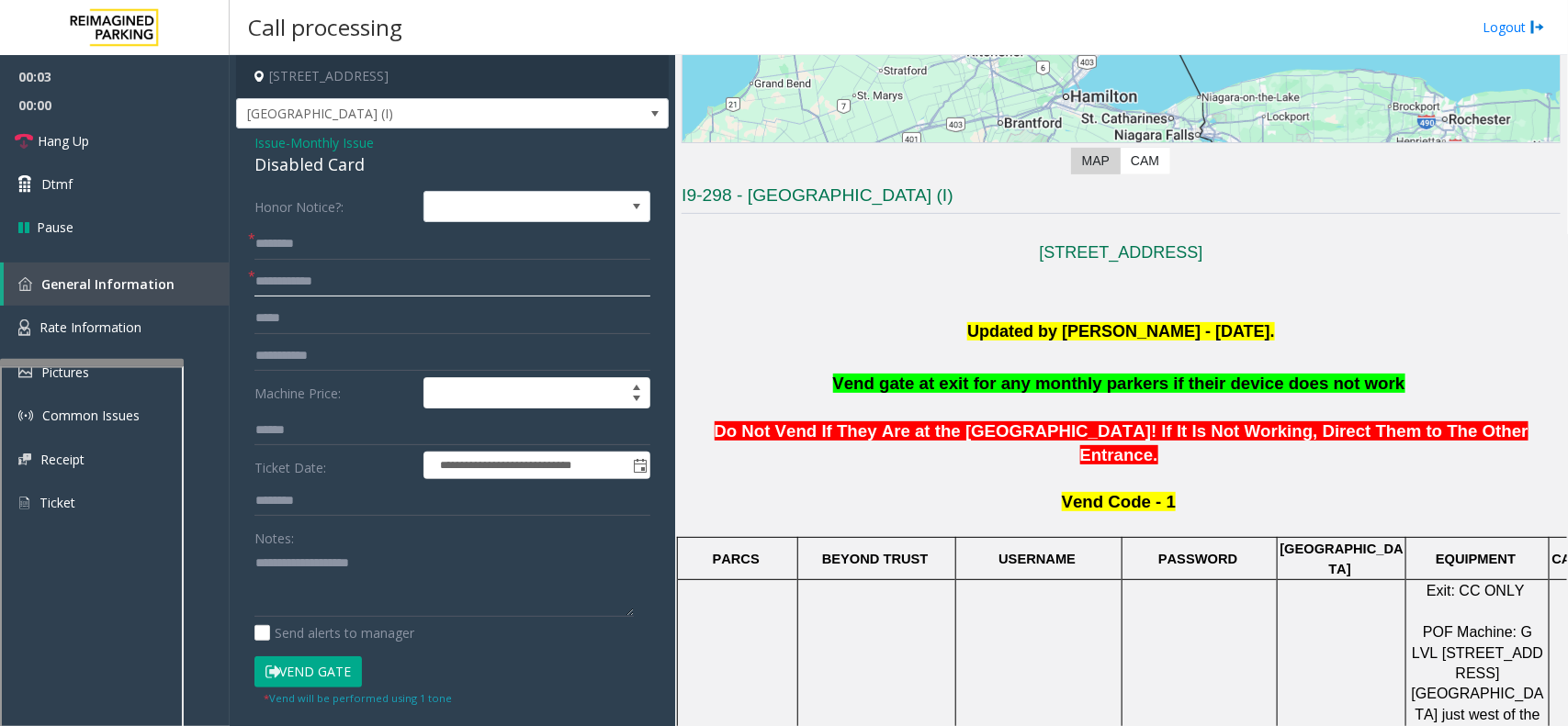
click at [326, 282] on input "text" at bounding box center [451, 282] width 395 height 31
click at [303, 251] on input "text" at bounding box center [451, 244] width 395 height 31
type input "*******"
click at [281, 288] on input "text" at bounding box center [451, 282] width 395 height 31
click at [344, 281] on input "text" at bounding box center [451, 282] width 395 height 31
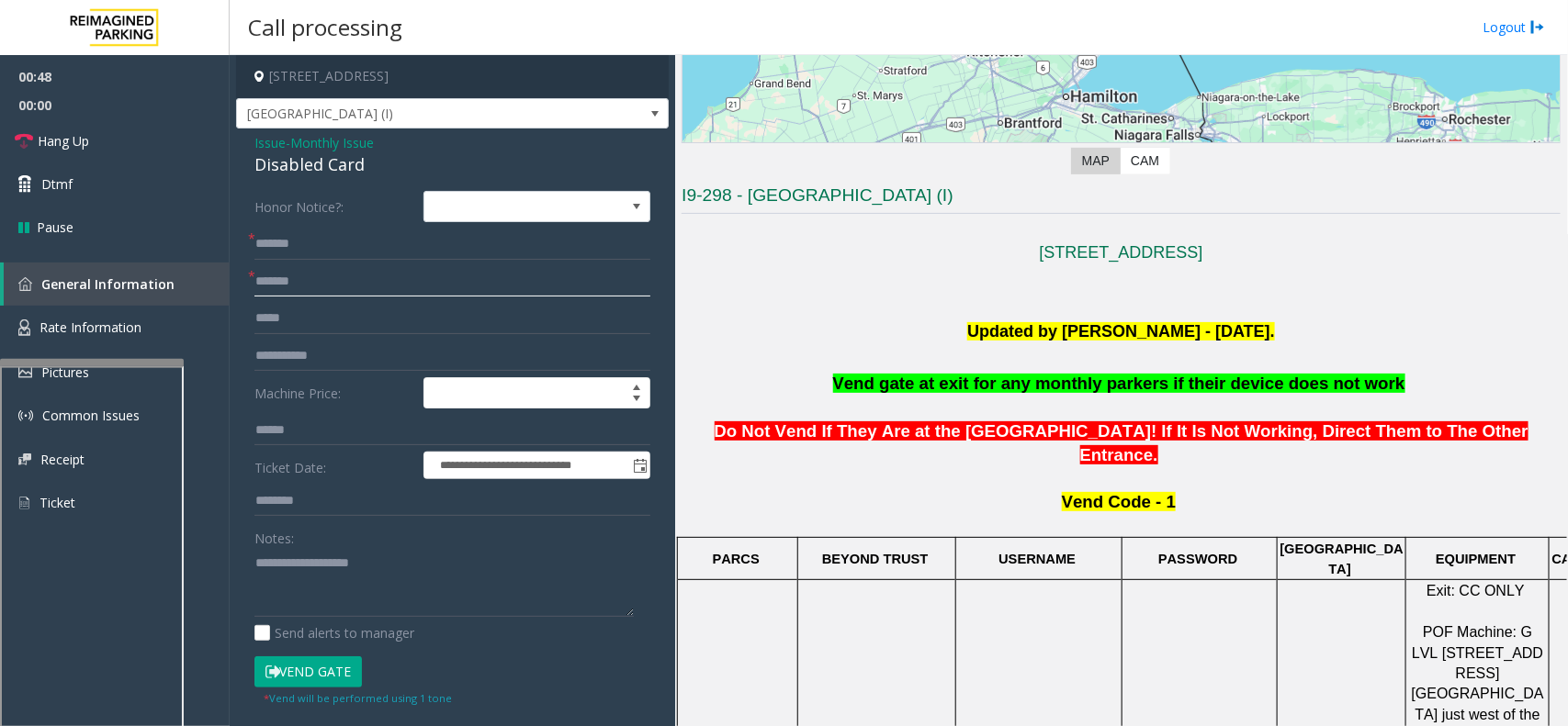
type input "*******"
click at [318, 670] on button "Vend Gate" at bounding box center [308, 672] width 108 height 31
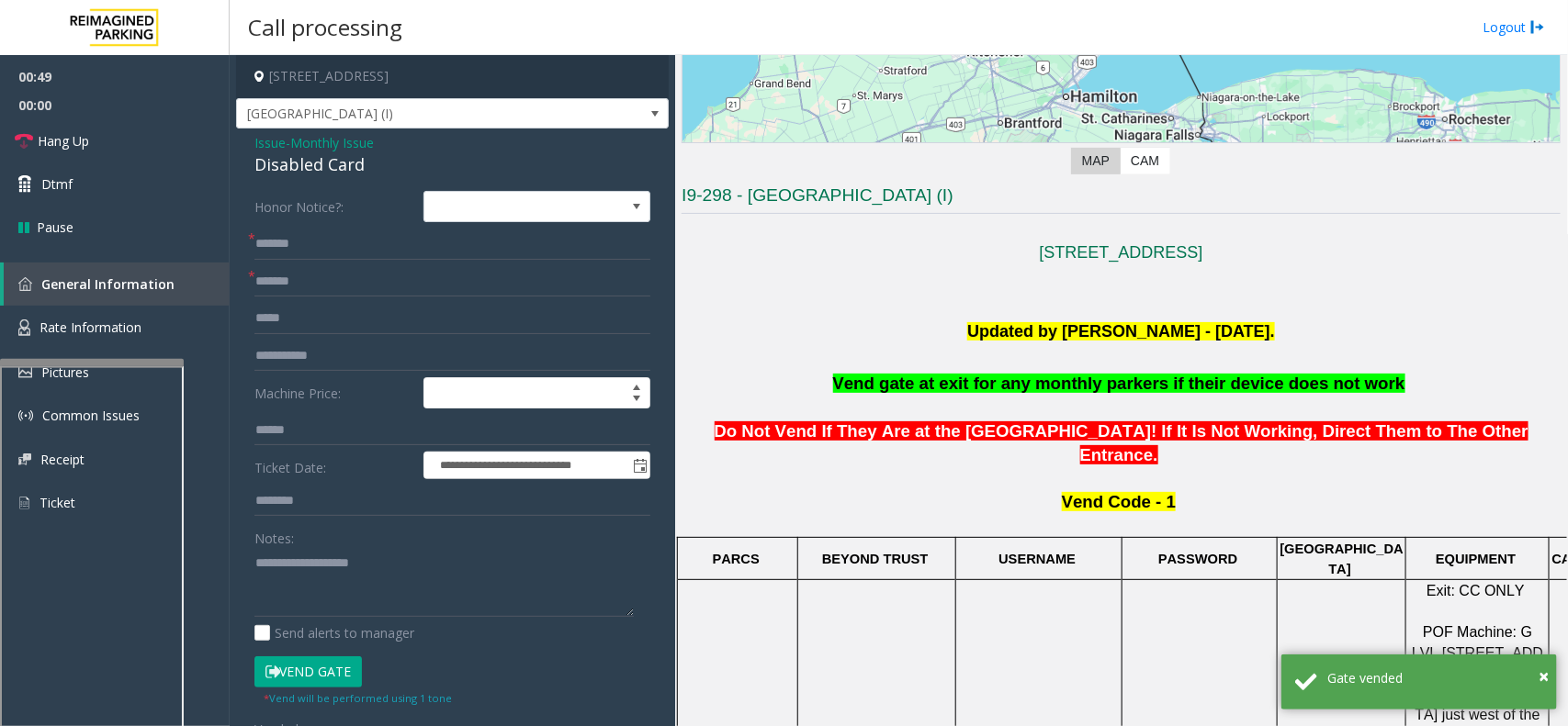
click at [324, 158] on div "Disabled Card" at bounding box center [451, 164] width 395 height 25
copy div "Disabled Card"
click at [311, 570] on textarea at bounding box center [443, 583] width 379 height 69
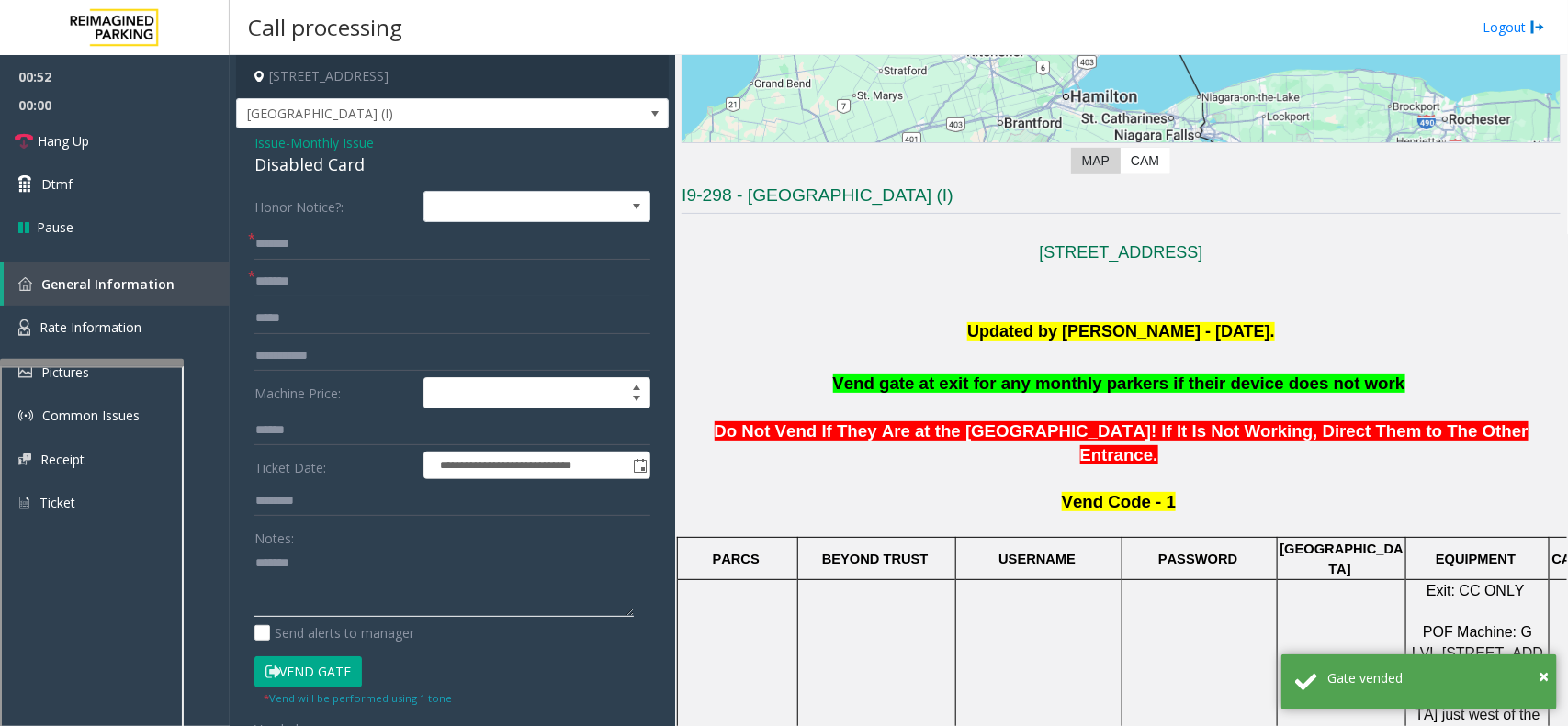
paste textarea "**********"
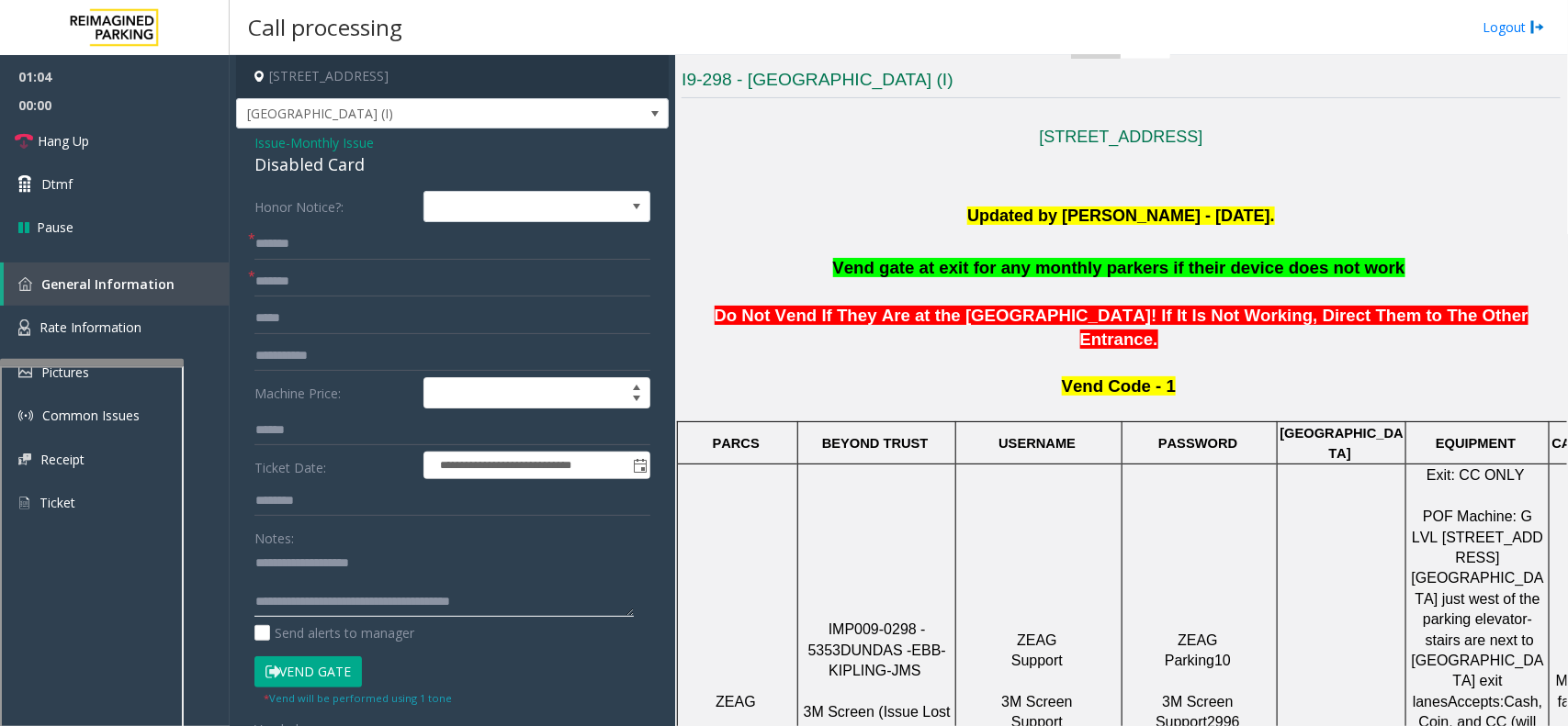
scroll to position [459, 0]
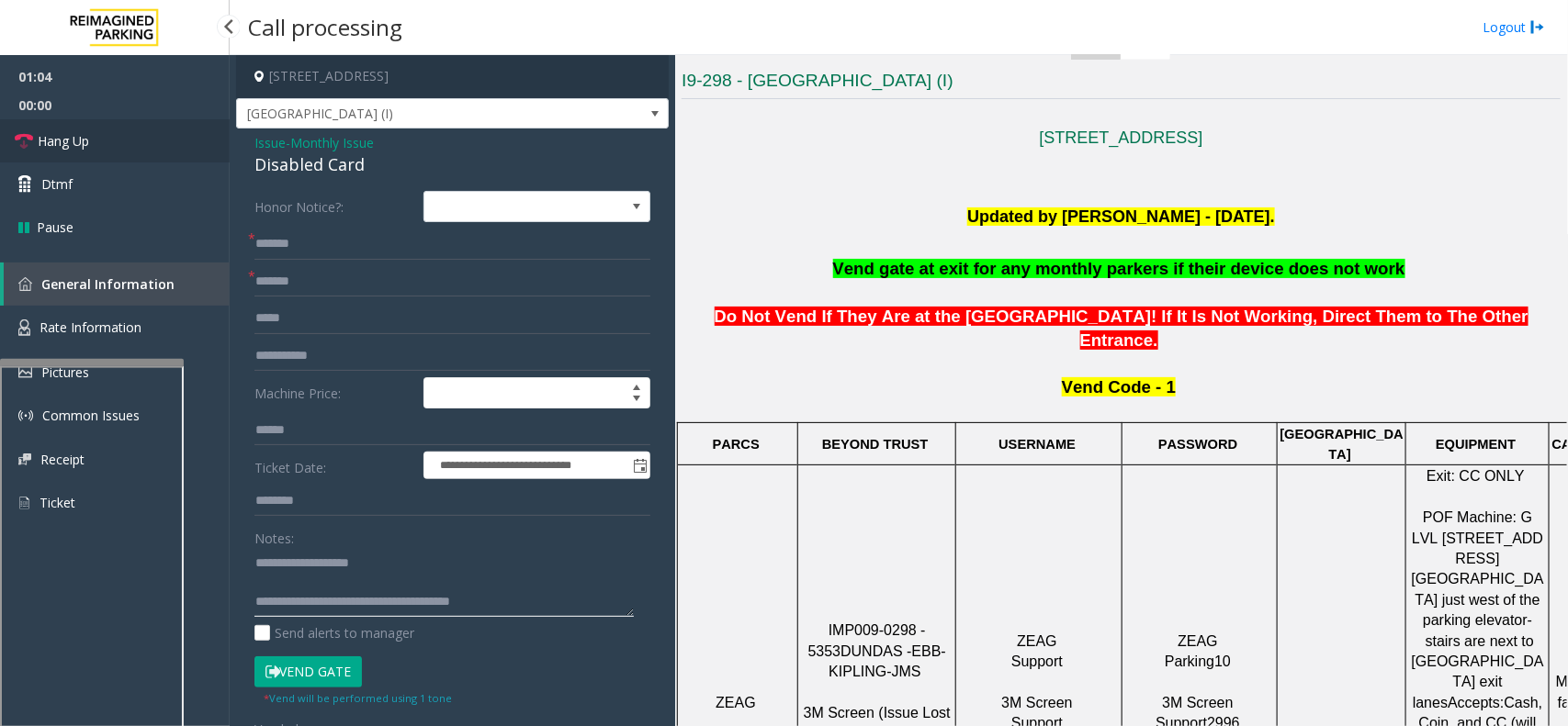
type textarea "**********"
click at [84, 139] on span "Hang Up" at bounding box center [63, 141] width 51 height 19
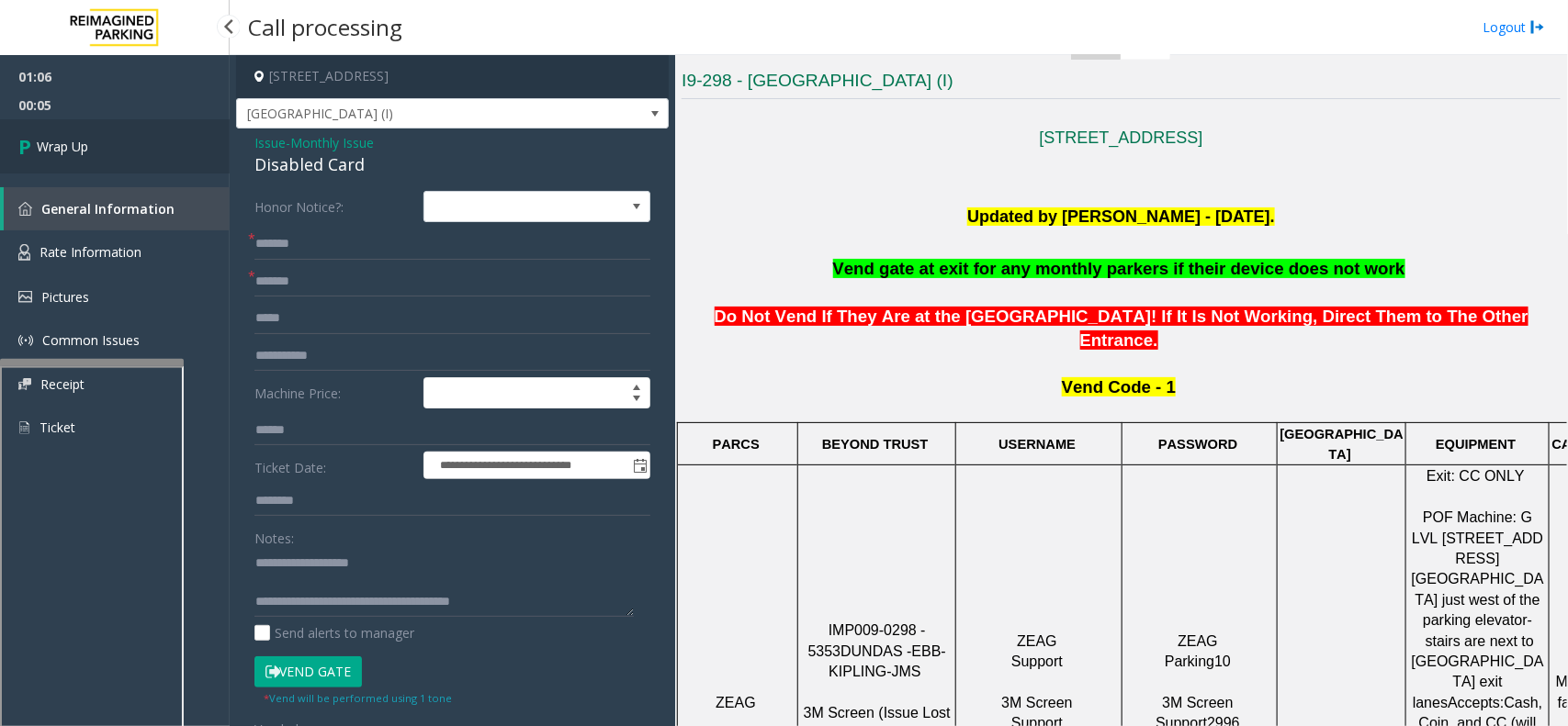
click at [152, 165] on link "Wrap Up" at bounding box center [114, 146] width 230 height 54
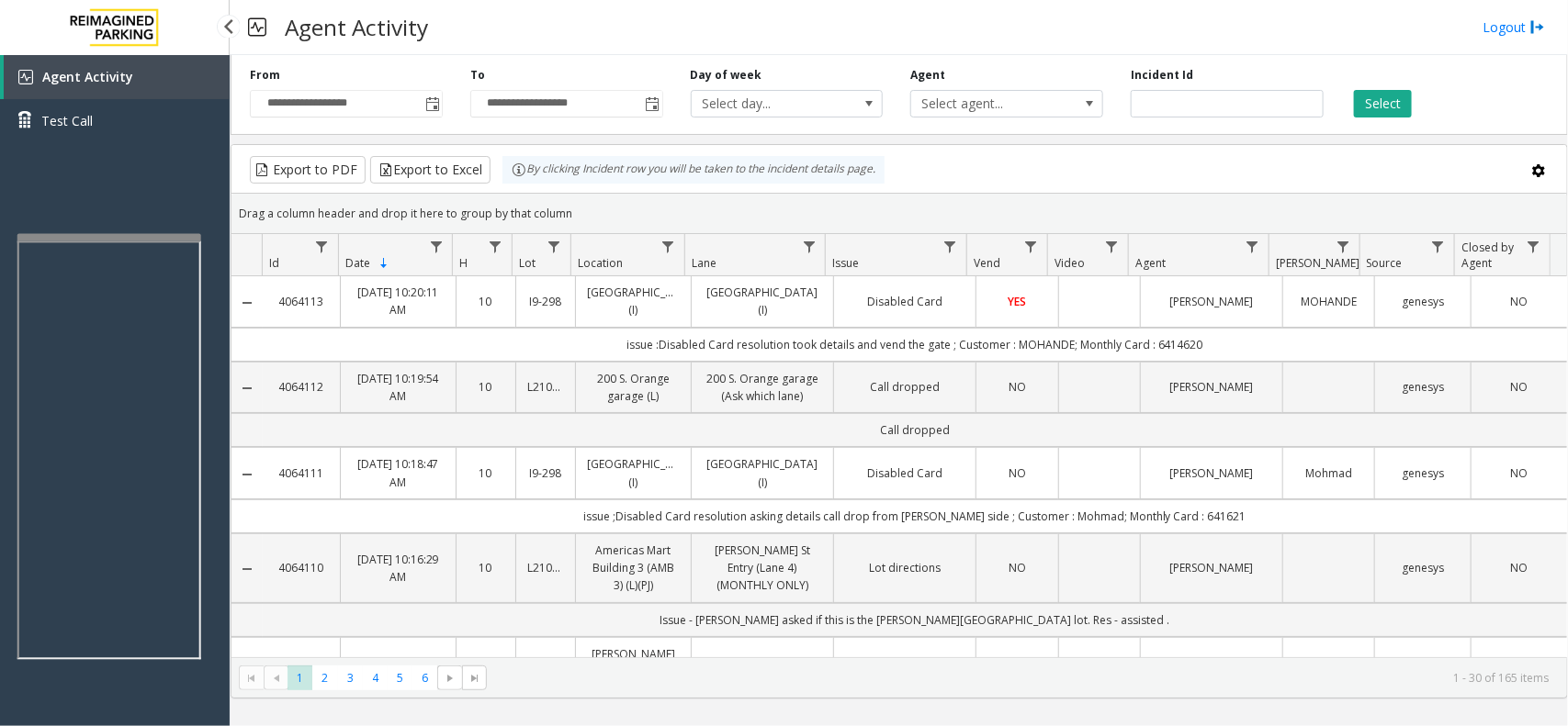
click at [126, 232] on app-root "**********" at bounding box center [784, 363] width 1568 height 726
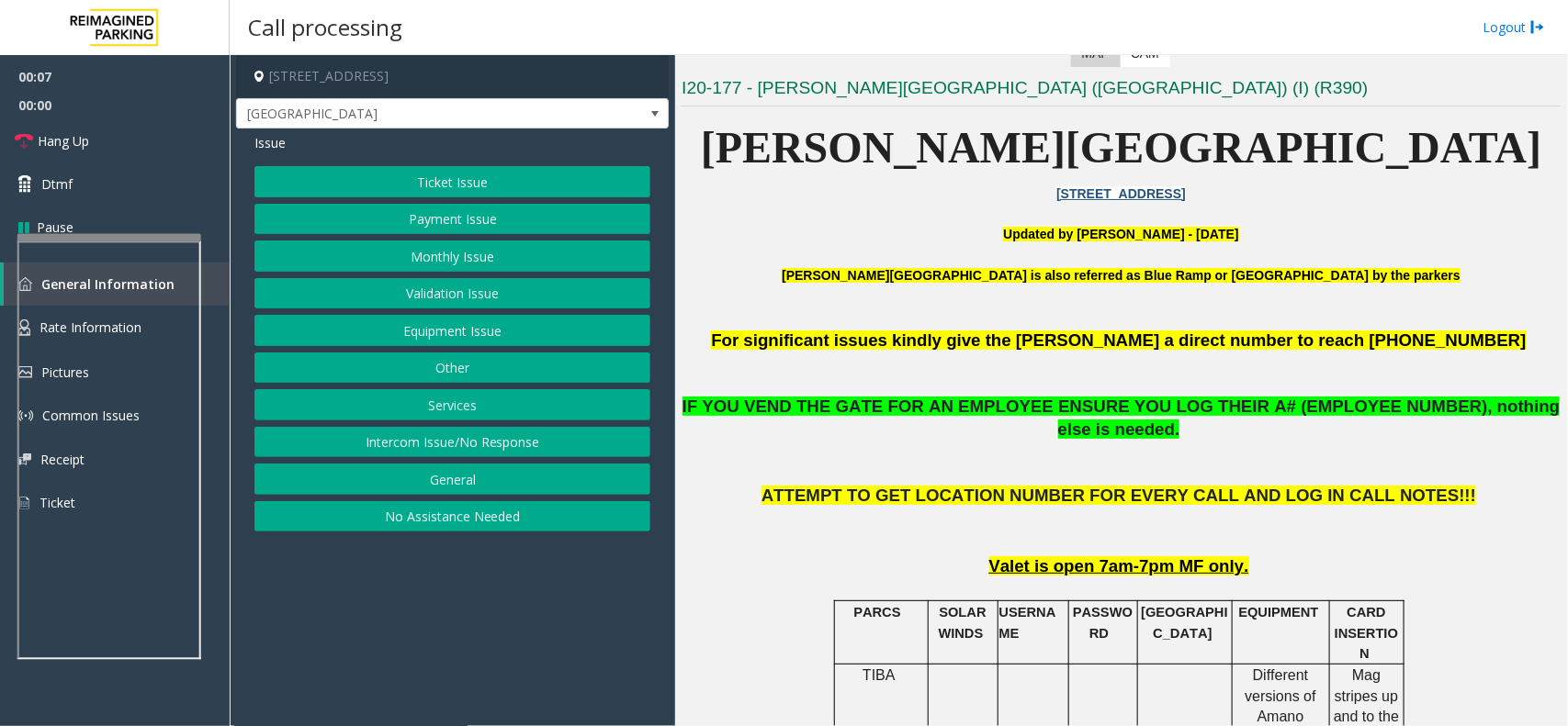
scroll to position [459, 0]
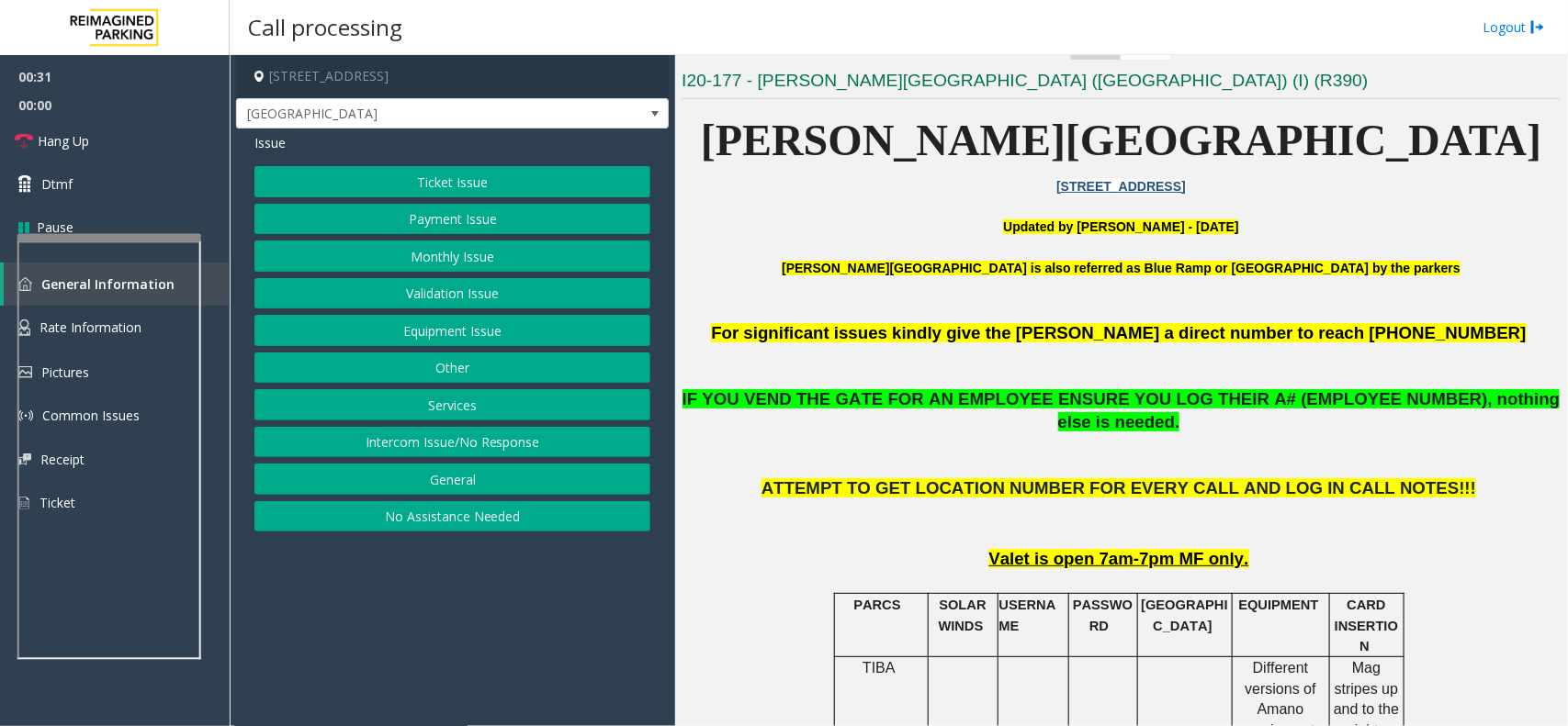
click at [475, 327] on button "Equipment Issue" at bounding box center [451, 330] width 395 height 31
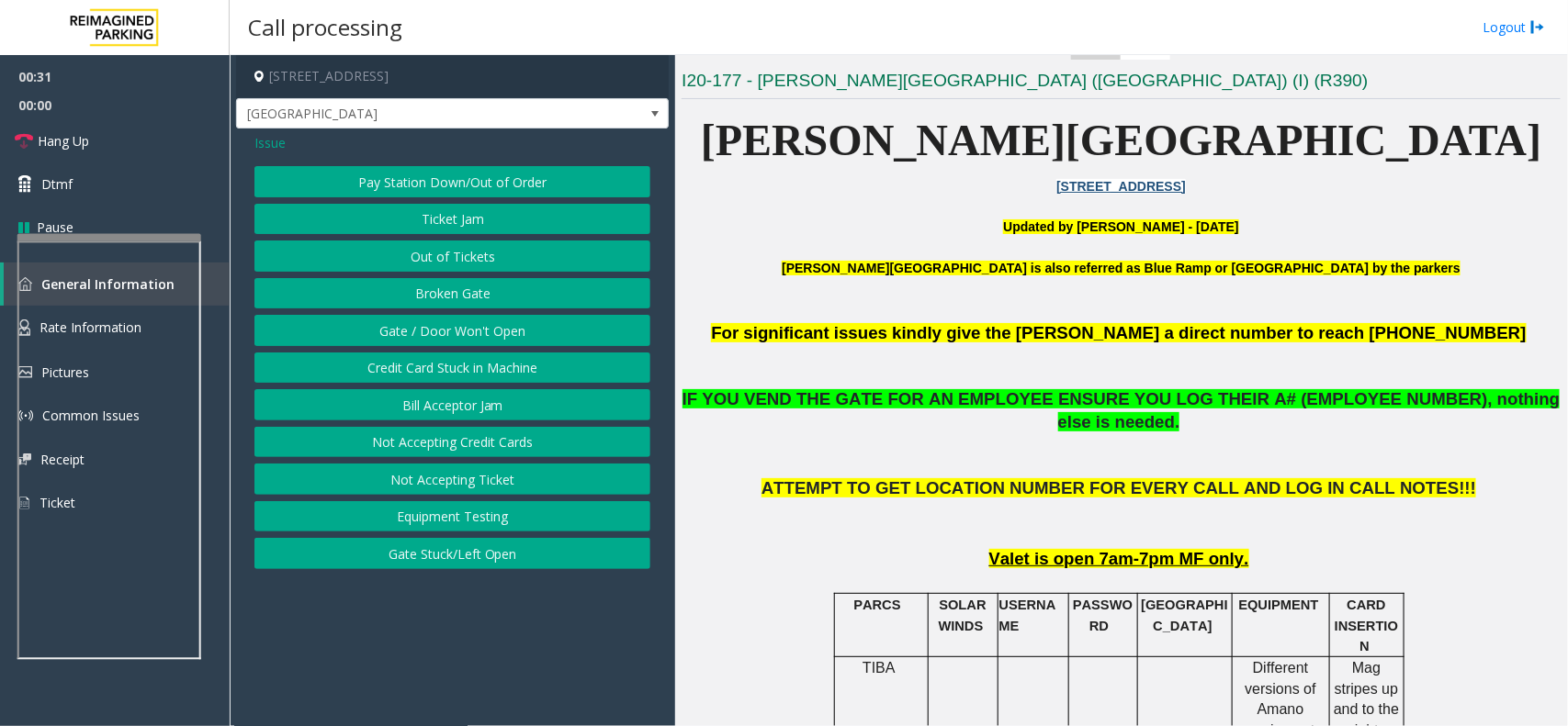
click at [469, 326] on button "Gate / Door Won't Open" at bounding box center [451, 330] width 395 height 31
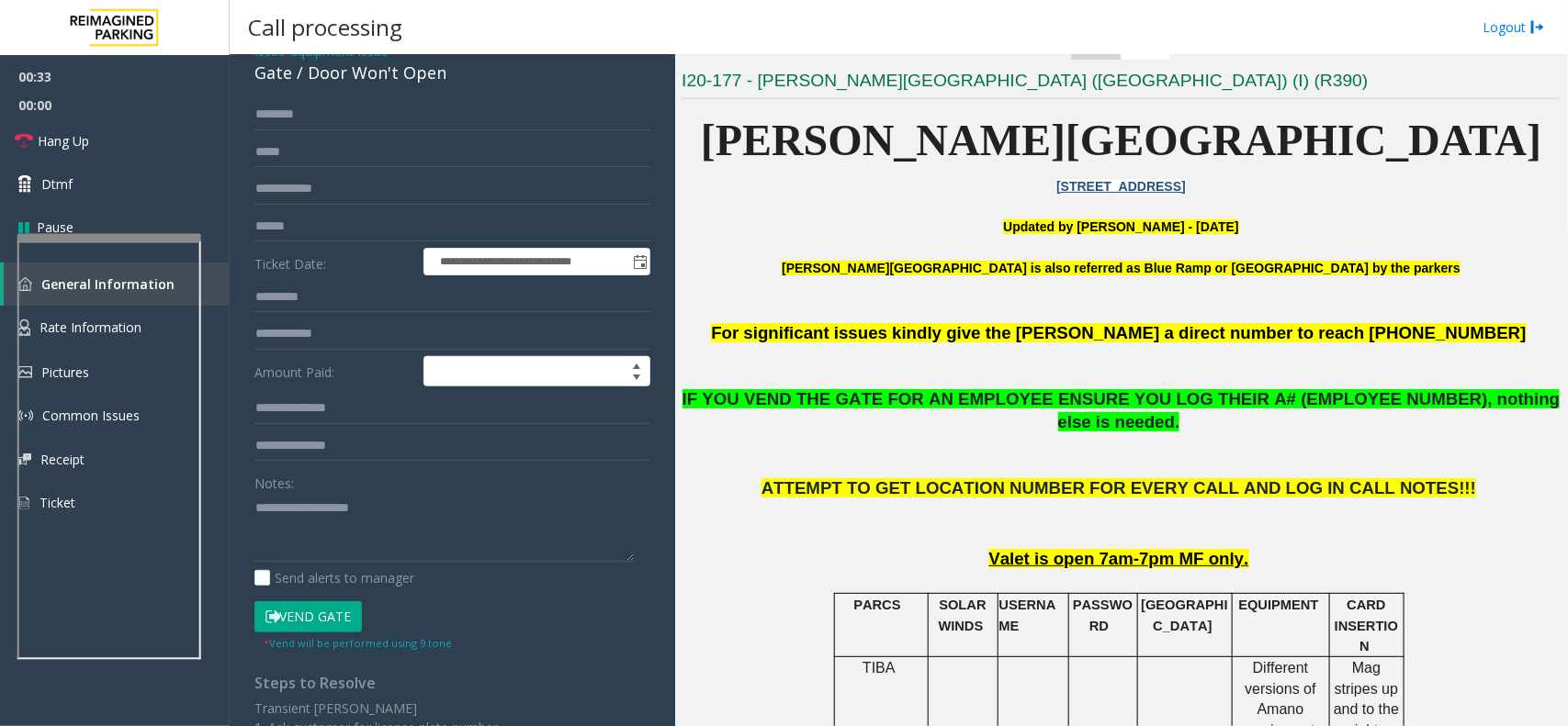
scroll to position [230, 0]
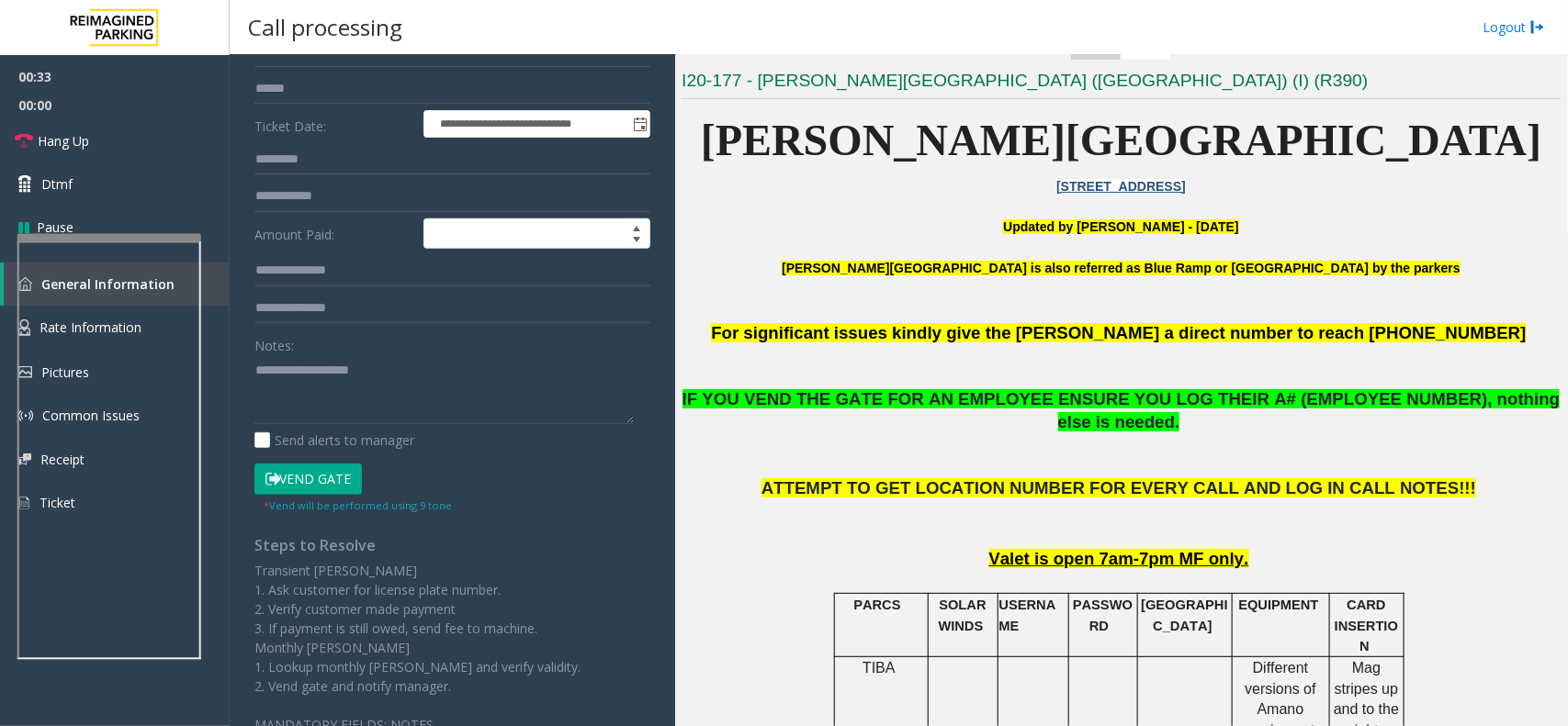
click at [323, 483] on button "Vend Gate" at bounding box center [308, 479] width 108 height 31
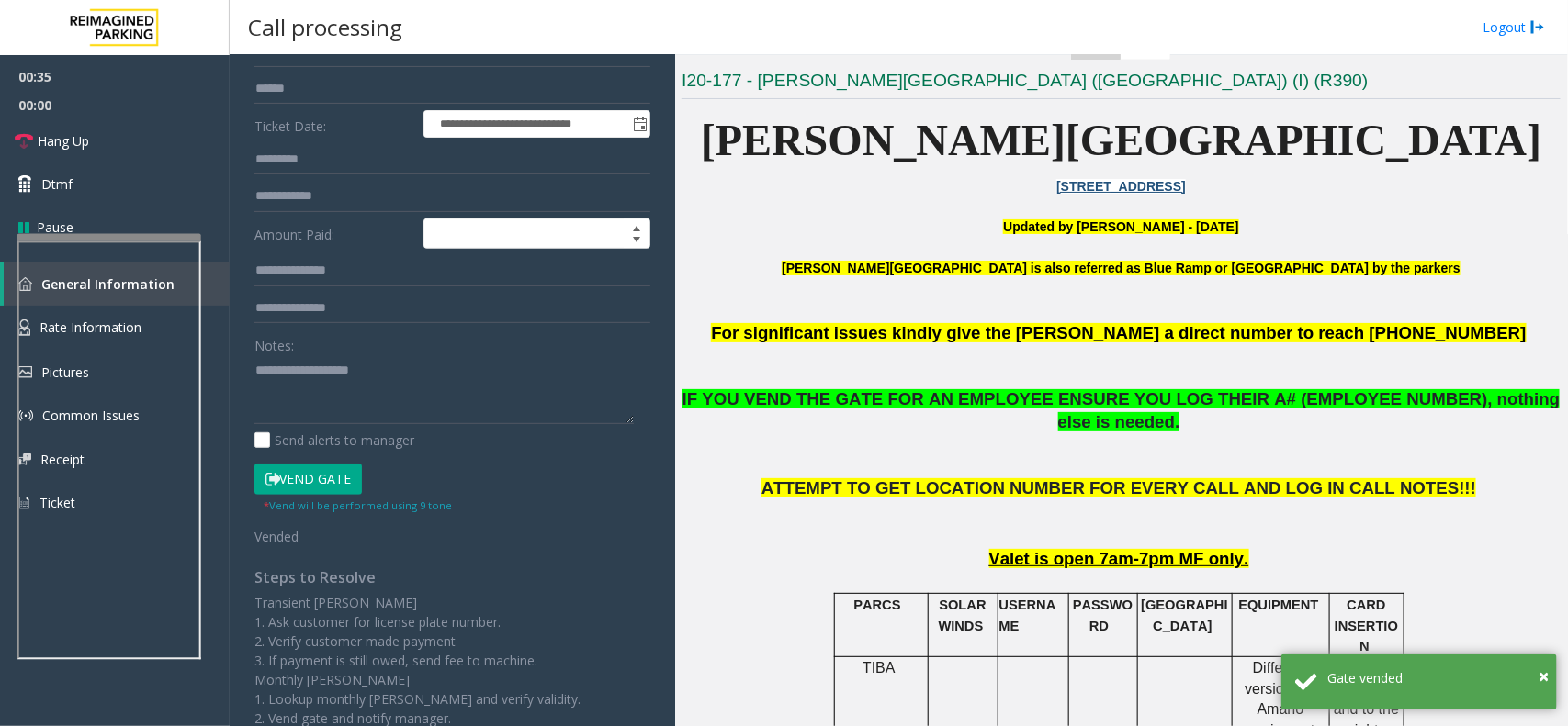
scroll to position [0, 0]
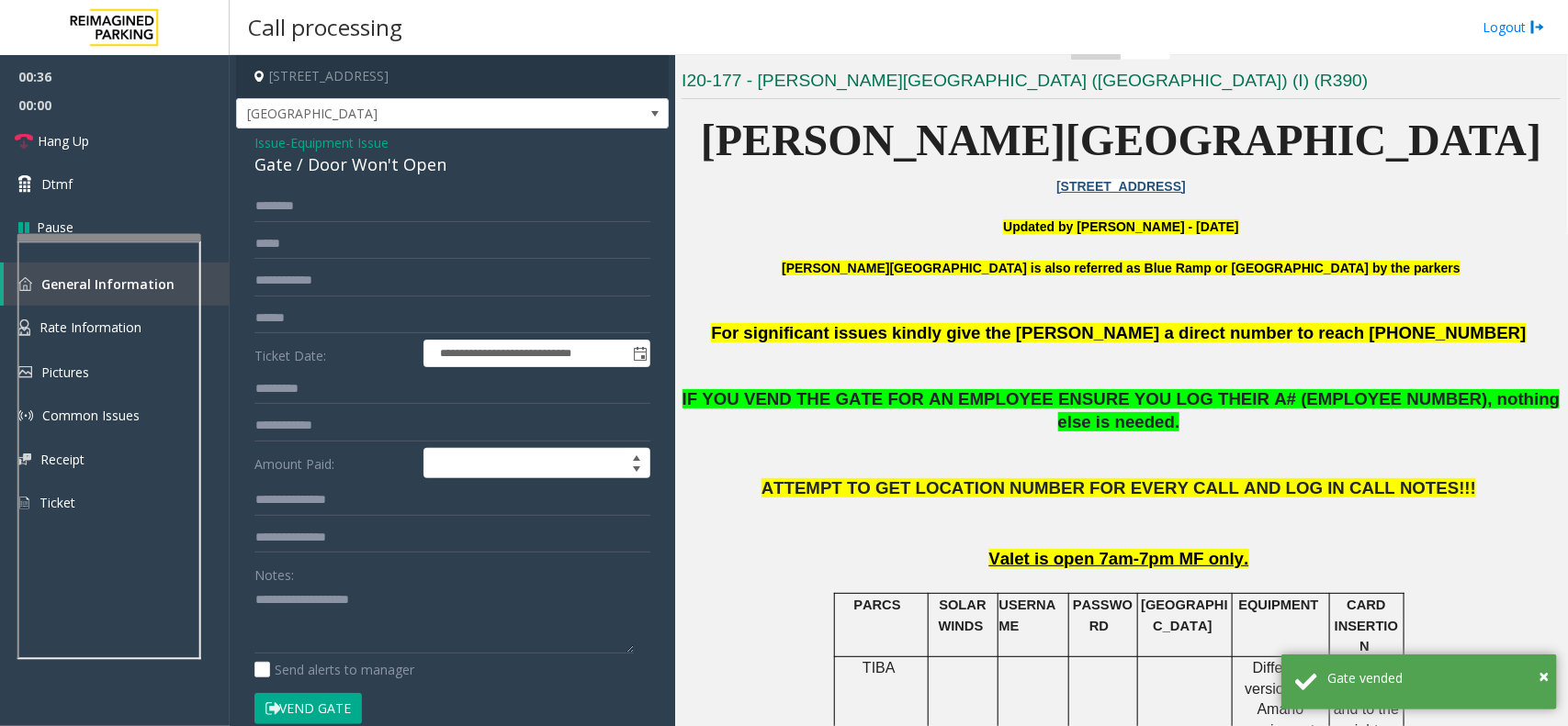
click at [370, 167] on div "Gate / Door Won't Open" at bounding box center [451, 164] width 395 height 25
click at [376, 617] on textarea at bounding box center [443, 619] width 379 height 69
paste textarea "**********"
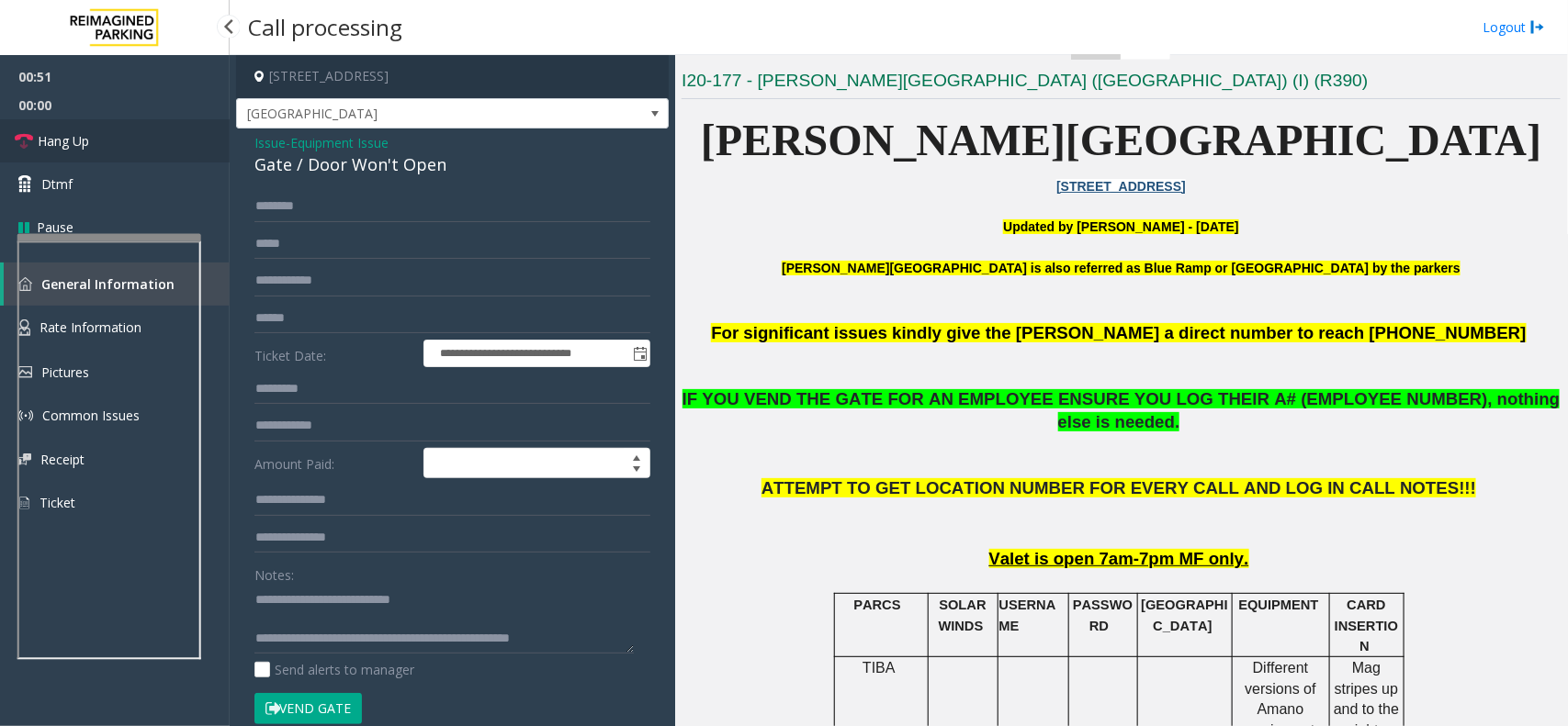
click at [94, 152] on link "Hang Up" at bounding box center [114, 140] width 230 height 43
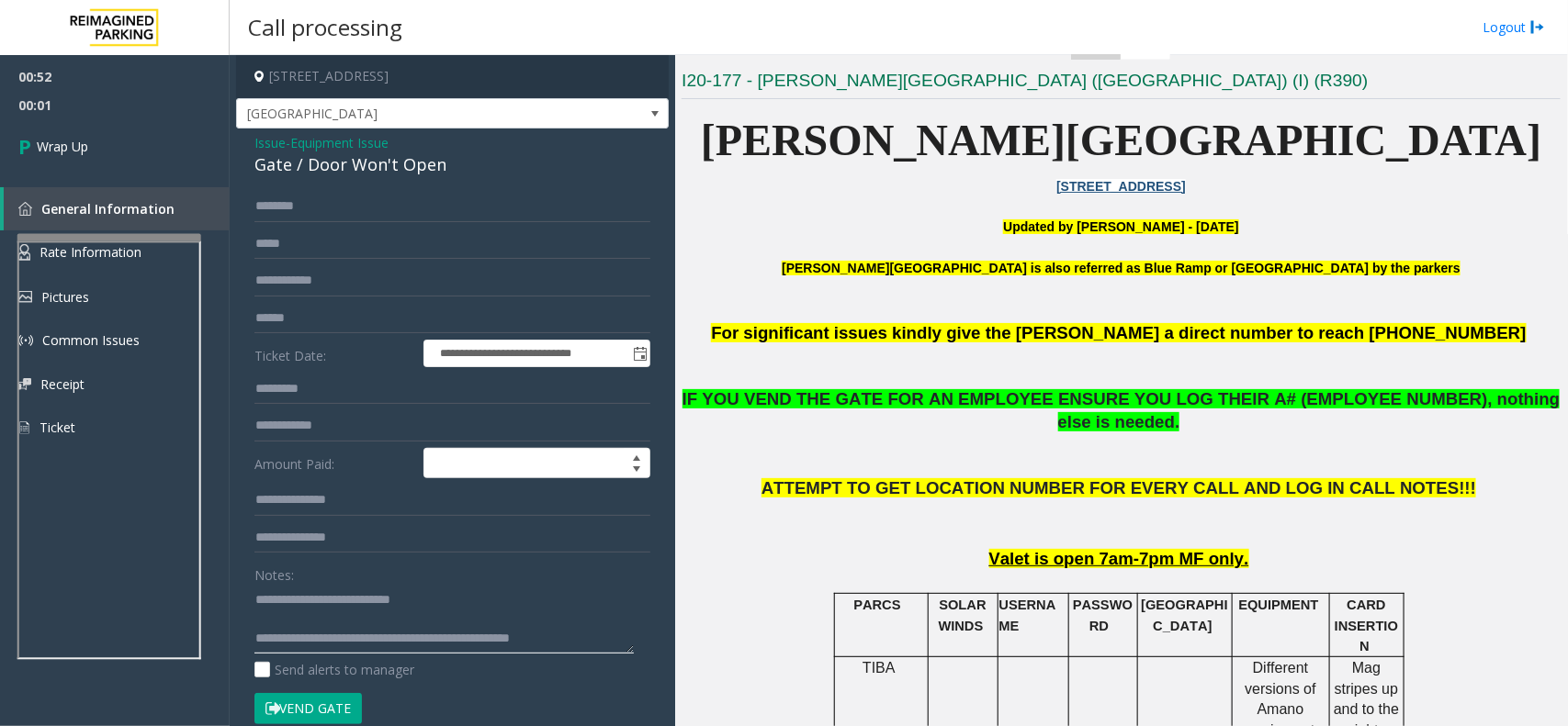
drag, startPoint x: 338, startPoint y: 640, endPoint x: 591, endPoint y: 639, distance: 253.0
click at [591, 639] on textarea at bounding box center [443, 619] width 379 height 69
click at [618, 631] on textarea at bounding box center [443, 619] width 379 height 69
click at [608, 642] on textarea at bounding box center [443, 619] width 379 height 69
type textarea "**********"
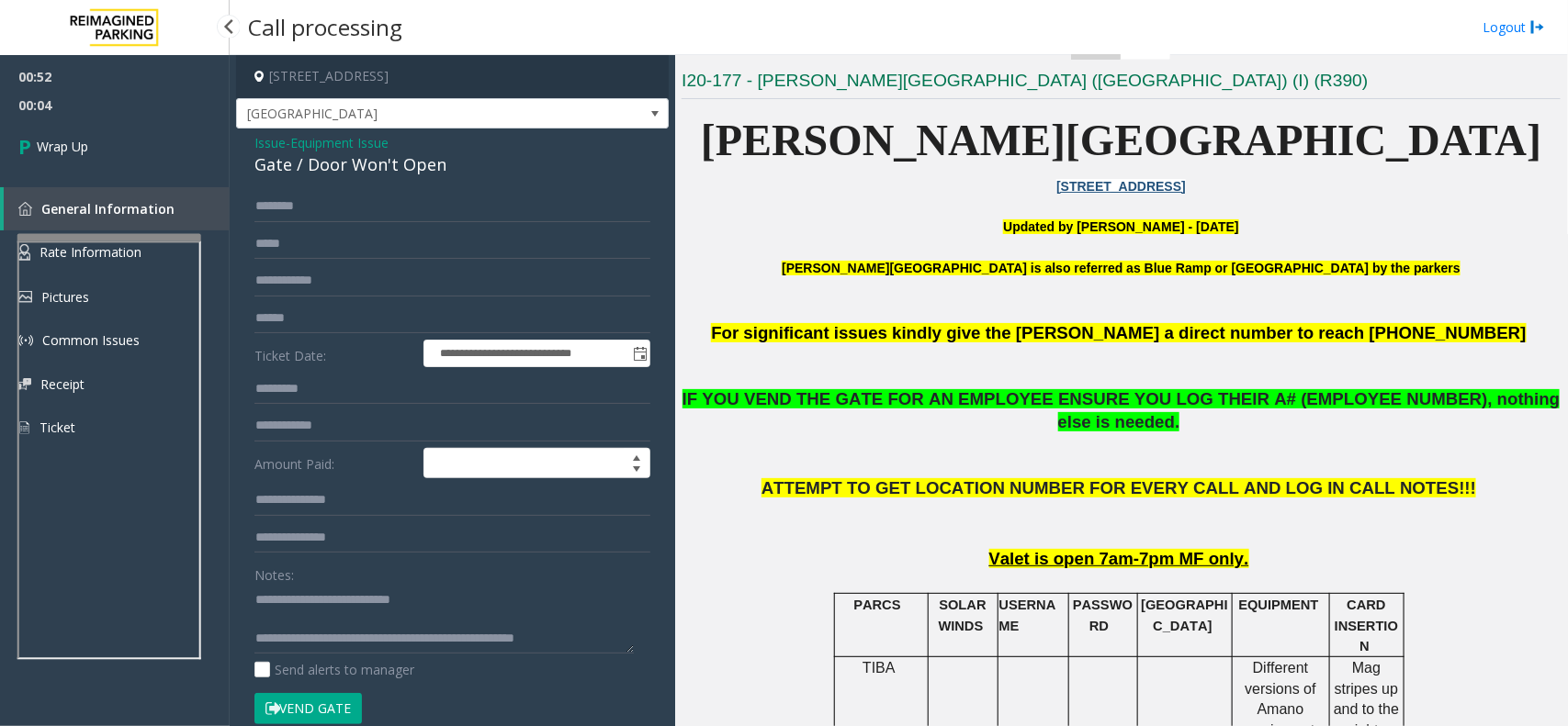
click at [58, 115] on span "00:04" at bounding box center [114, 106] width 230 height 29
click at [91, 152] on link "Wrap Up" at bounding box center [114, 146] width 230 height 54
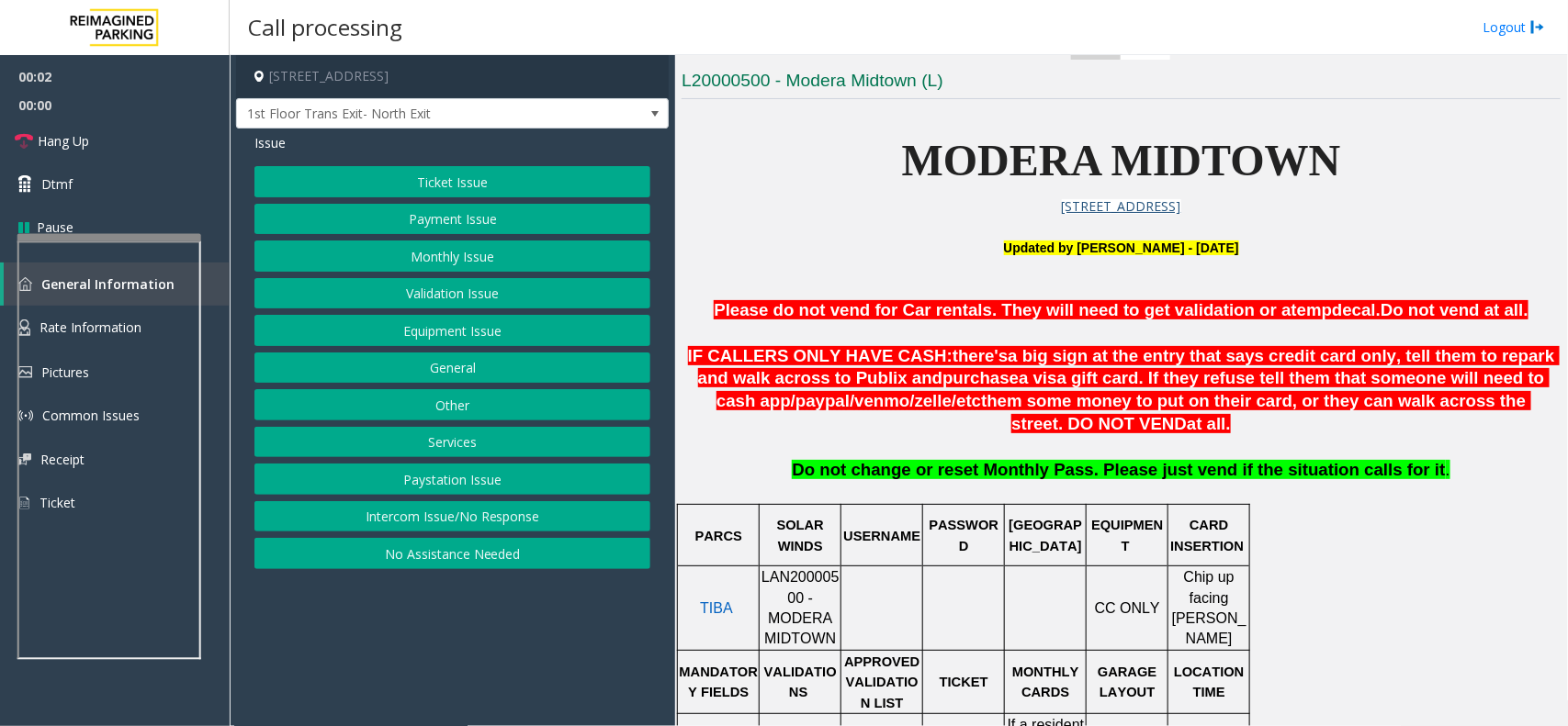
scroll to position [574, 0]
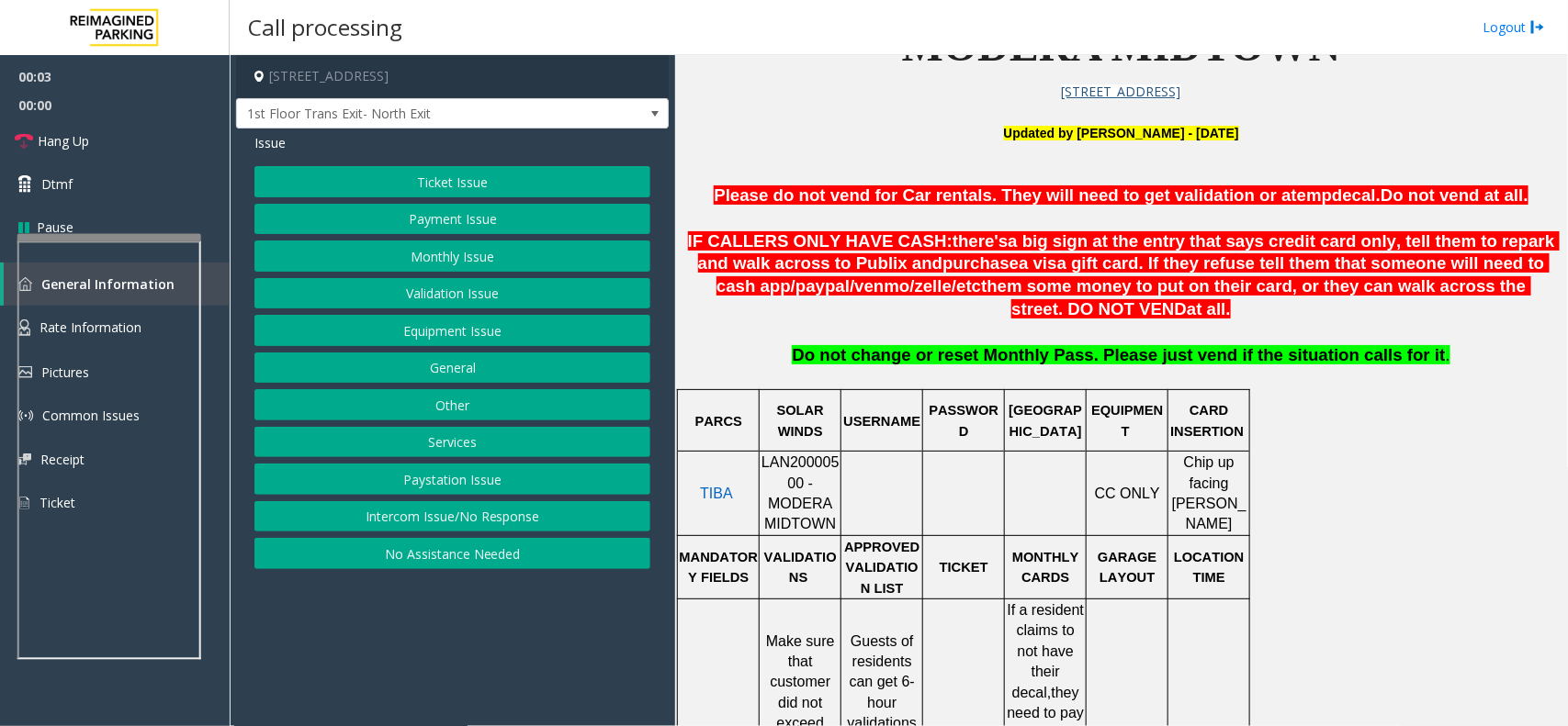
click at [813, 477] on span "LAN20000500 - MODERA MIDTOWN" at bounding box center [799, 493] width 78 height 77
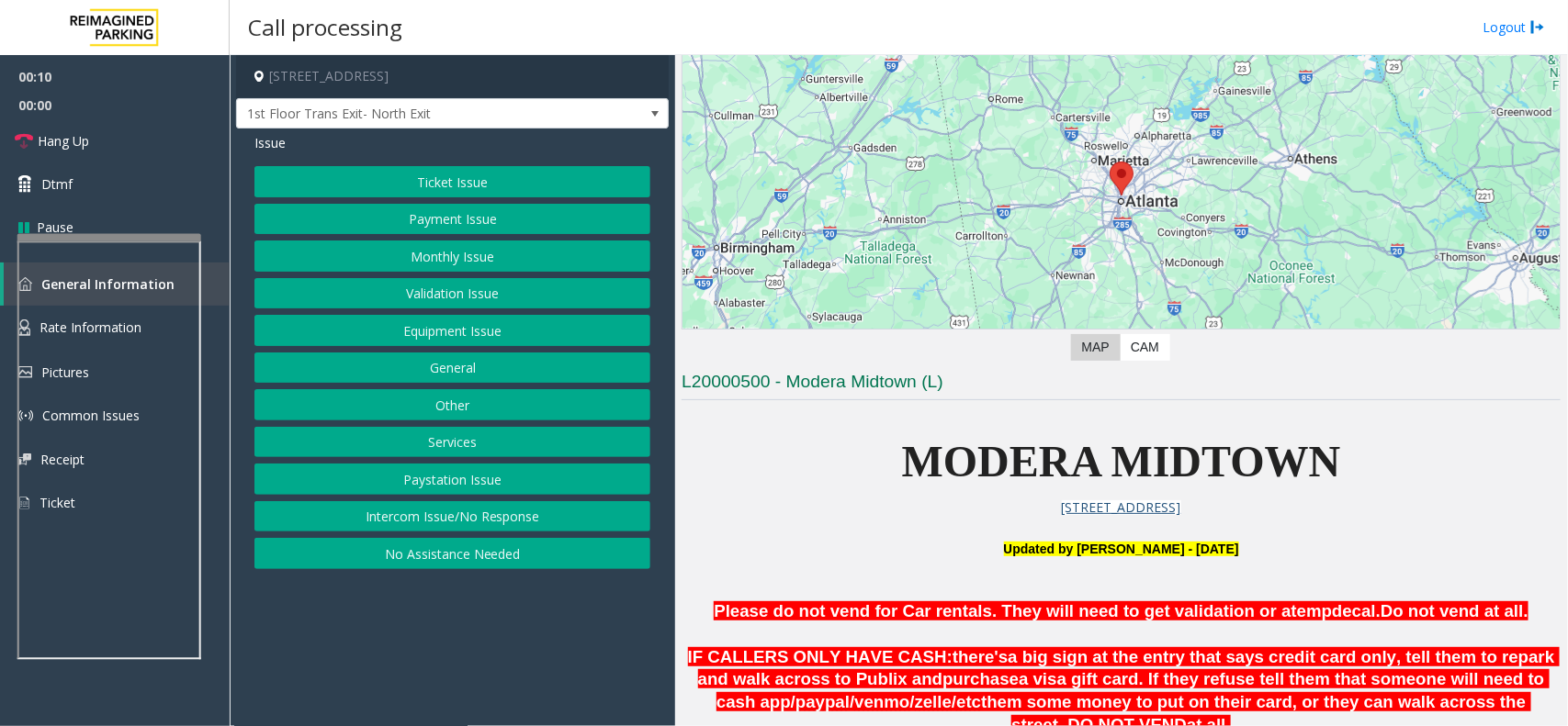
scroll to position [459, 0]
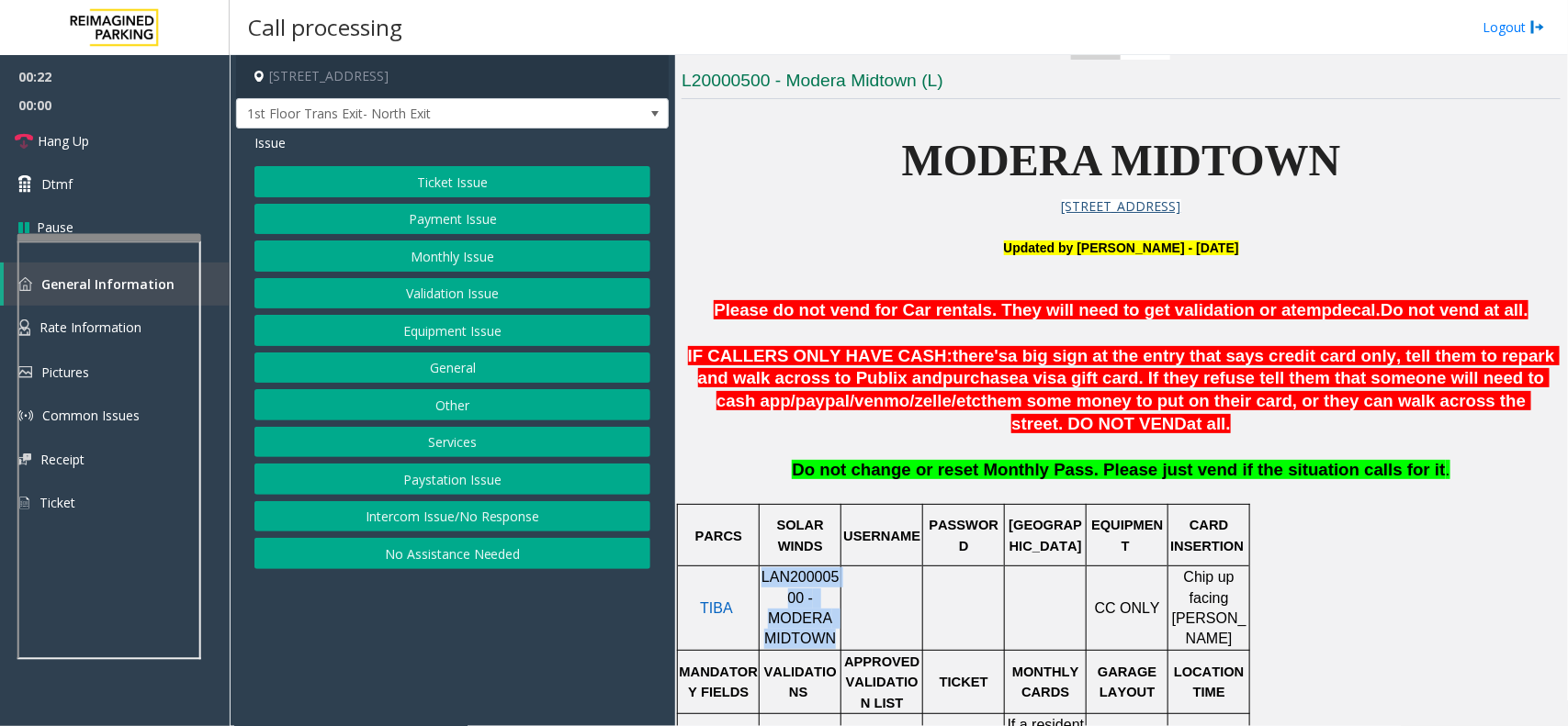
click at [467, 184] on button "Ticket Issue" at bounding box center [451, 182] width 395 height 31
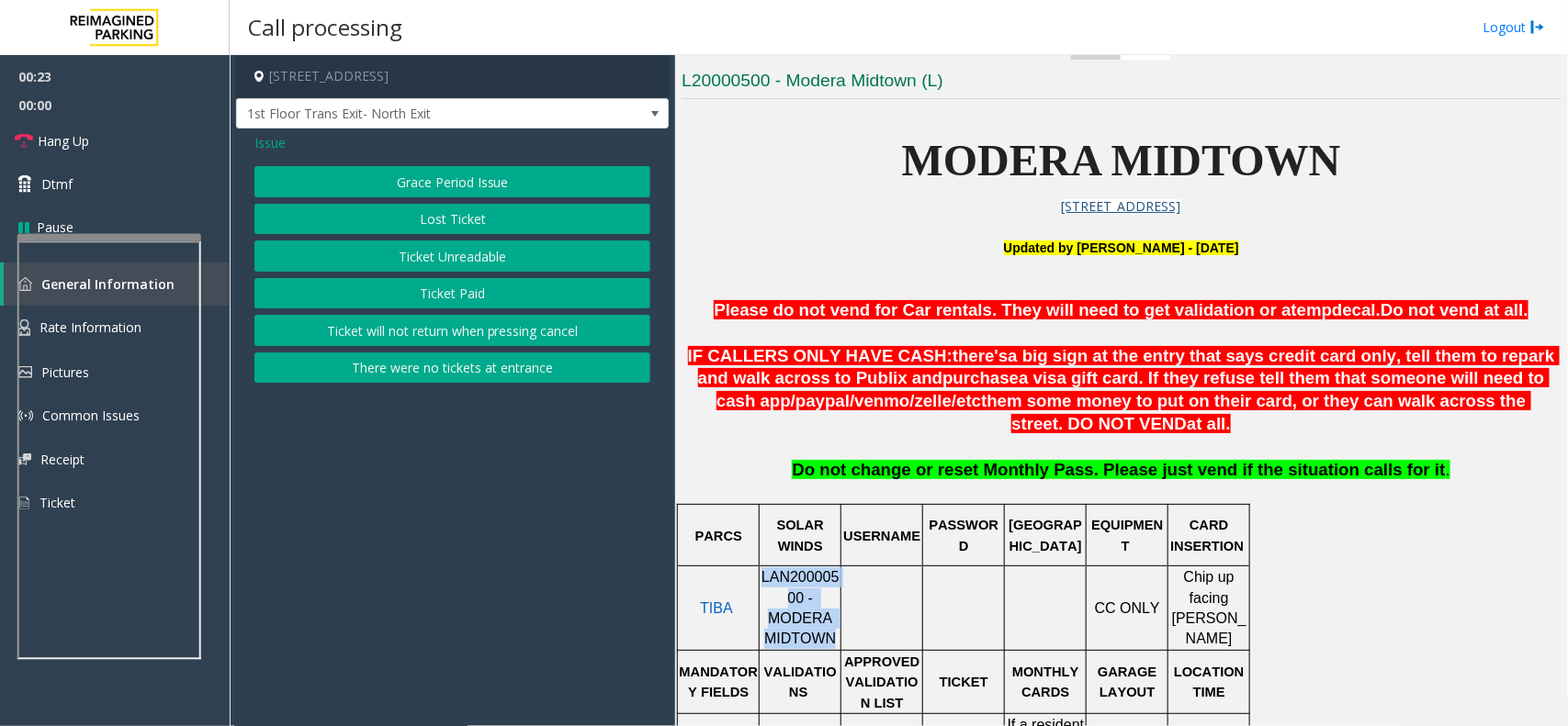
click at [478, 269] on button "Ticket Unreadable" at bounding box center [451, 256] width 395 height 31
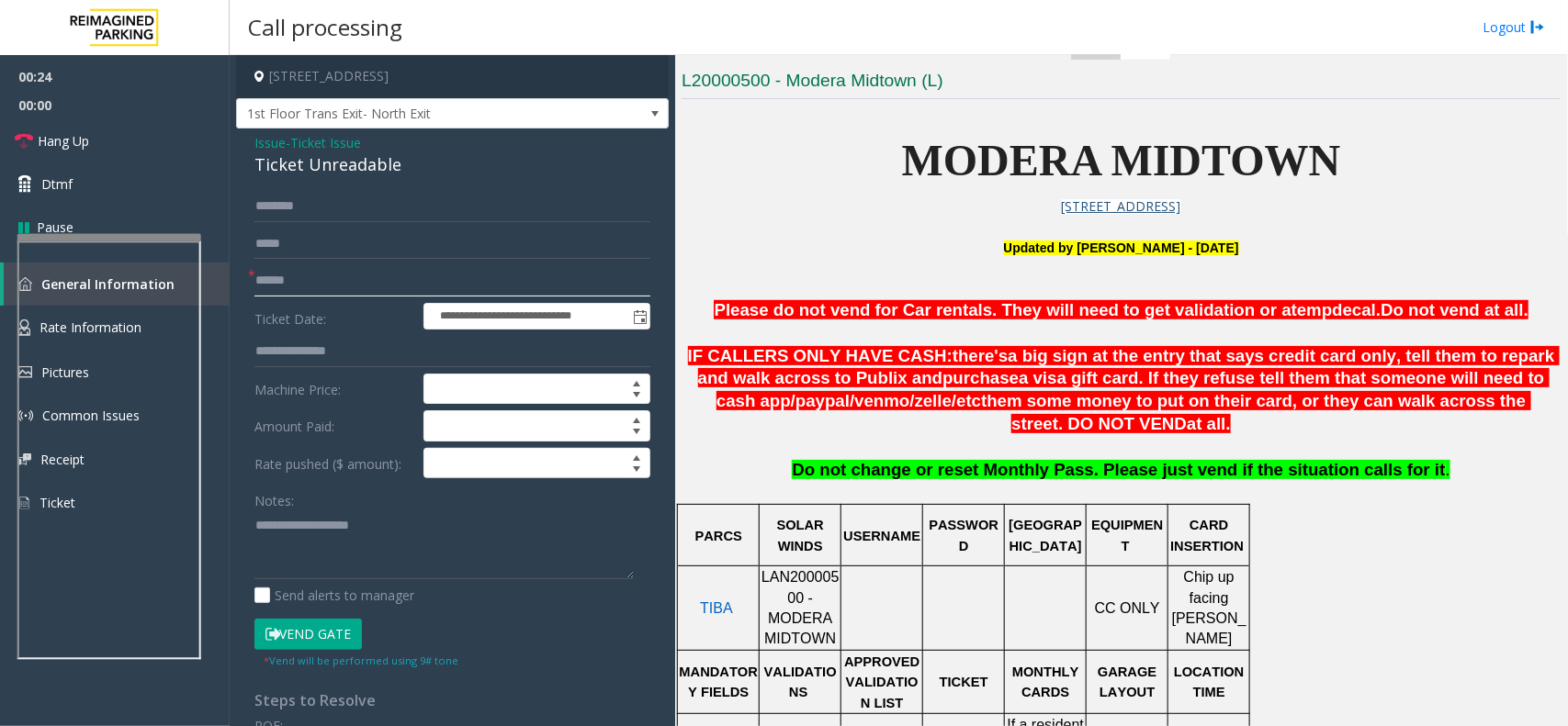
click at [286, 277] on input "text" at bounding box center [451, 281] width 395 height 31
click at [300, 287] on input "text" at bounding box center [451, 281] width 395 height 31
click at [258, 145] on span "Issue" at bounding box center [269, 142] width 31 height 19
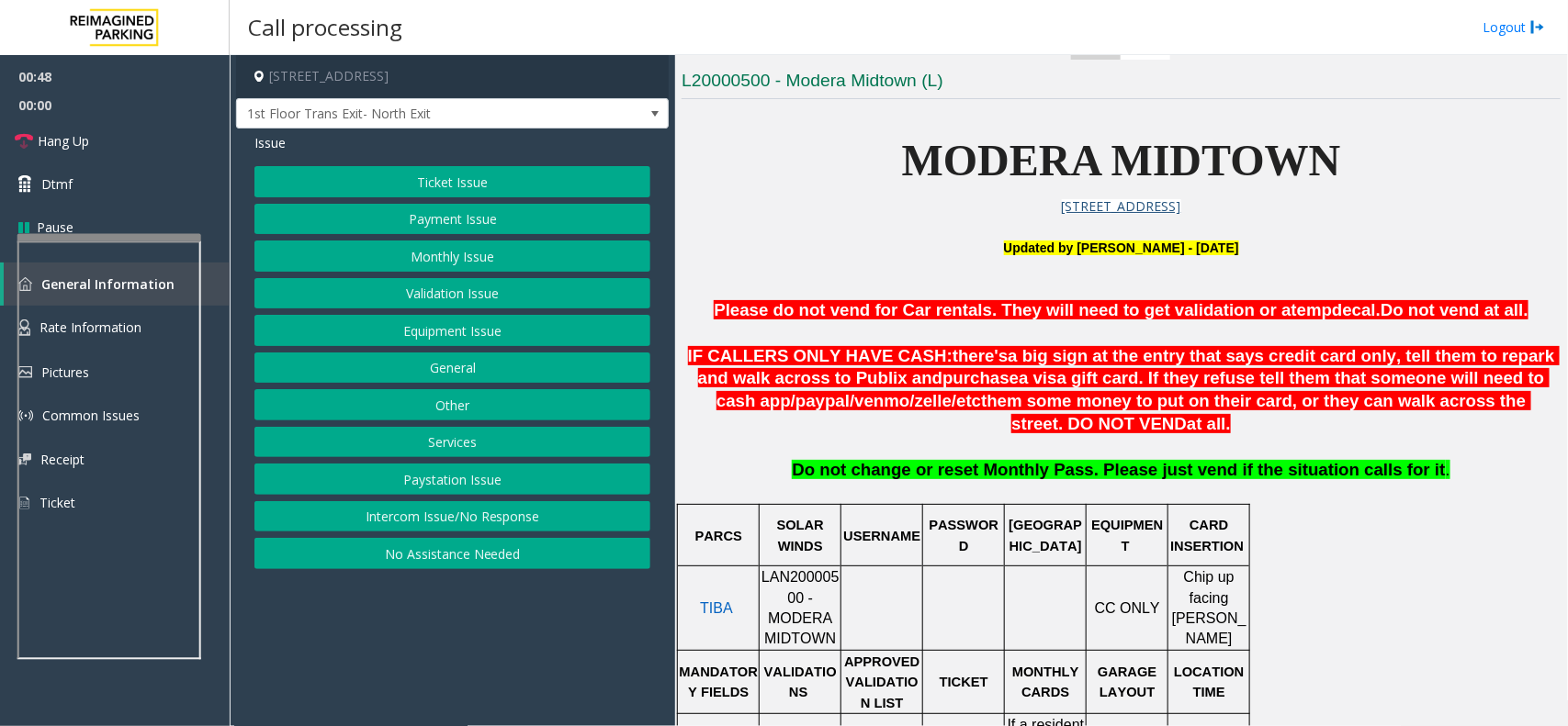
click at [498, 299] on button "Validation Issue" at bounding box center [451, 293] width 395 height 31
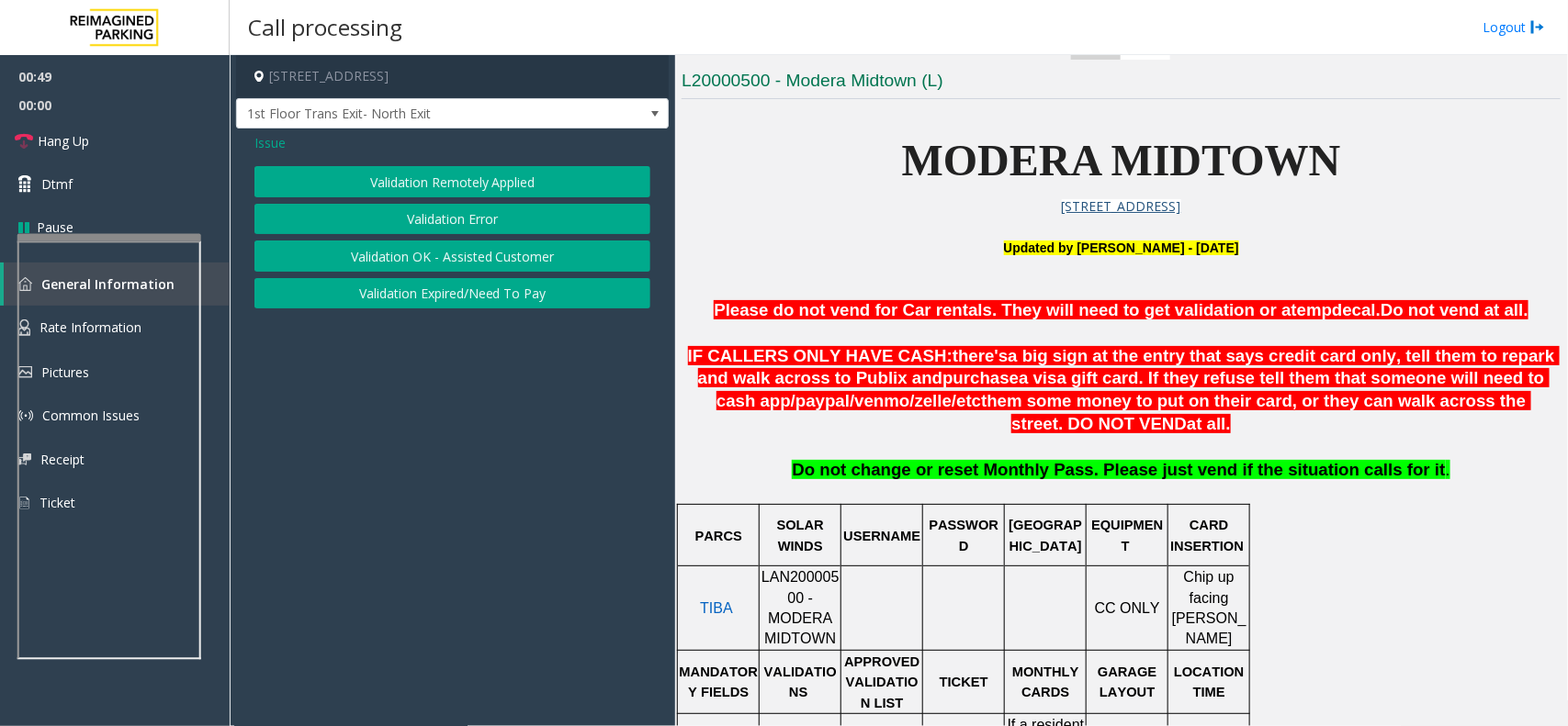
click at [474, 207] on button "Validation Error" at bounding box center [451, 219] width 395 height 31
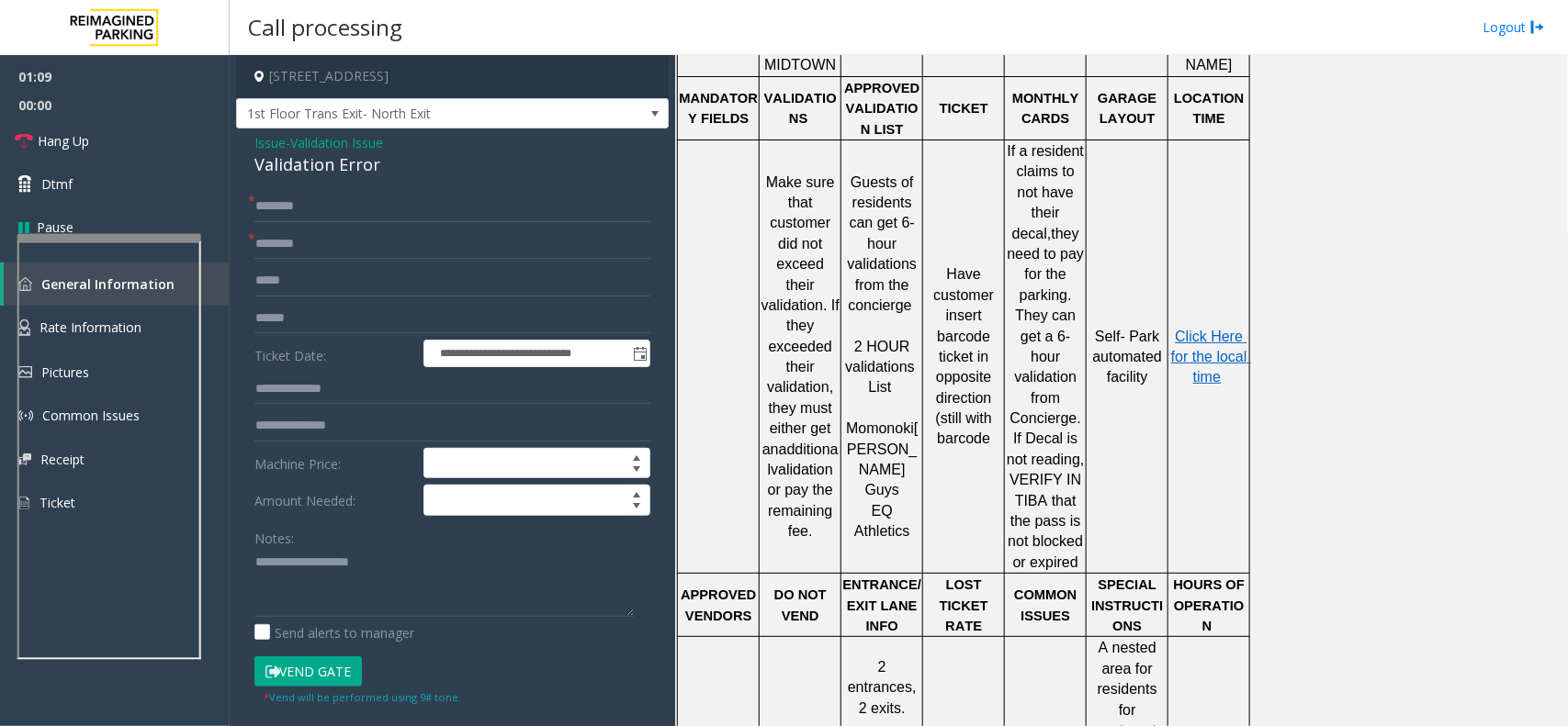
scroll to position [344, 0]
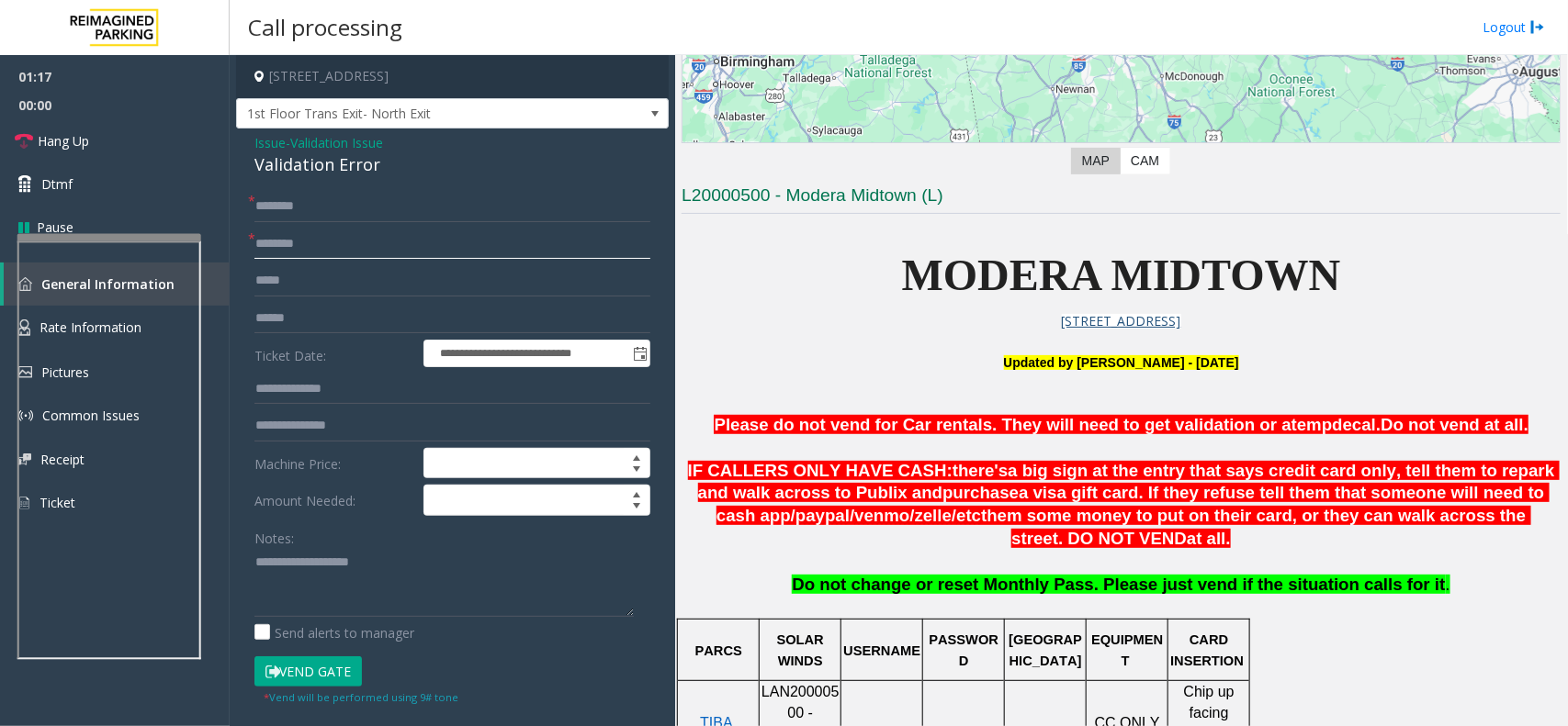
click at [345, 257] on input "text" at bounding box center [451, 244] width 395 height 31
type input "******"
click at [342, 215] on input "text" at bounding box center [451, 207] width 395 height 31
click at [333, 327] on input "text" at bounding box center [451, 318] width 395 height 31
click at [341, 234] on input "******" at bounding box center [451, 244] width 395 height 31
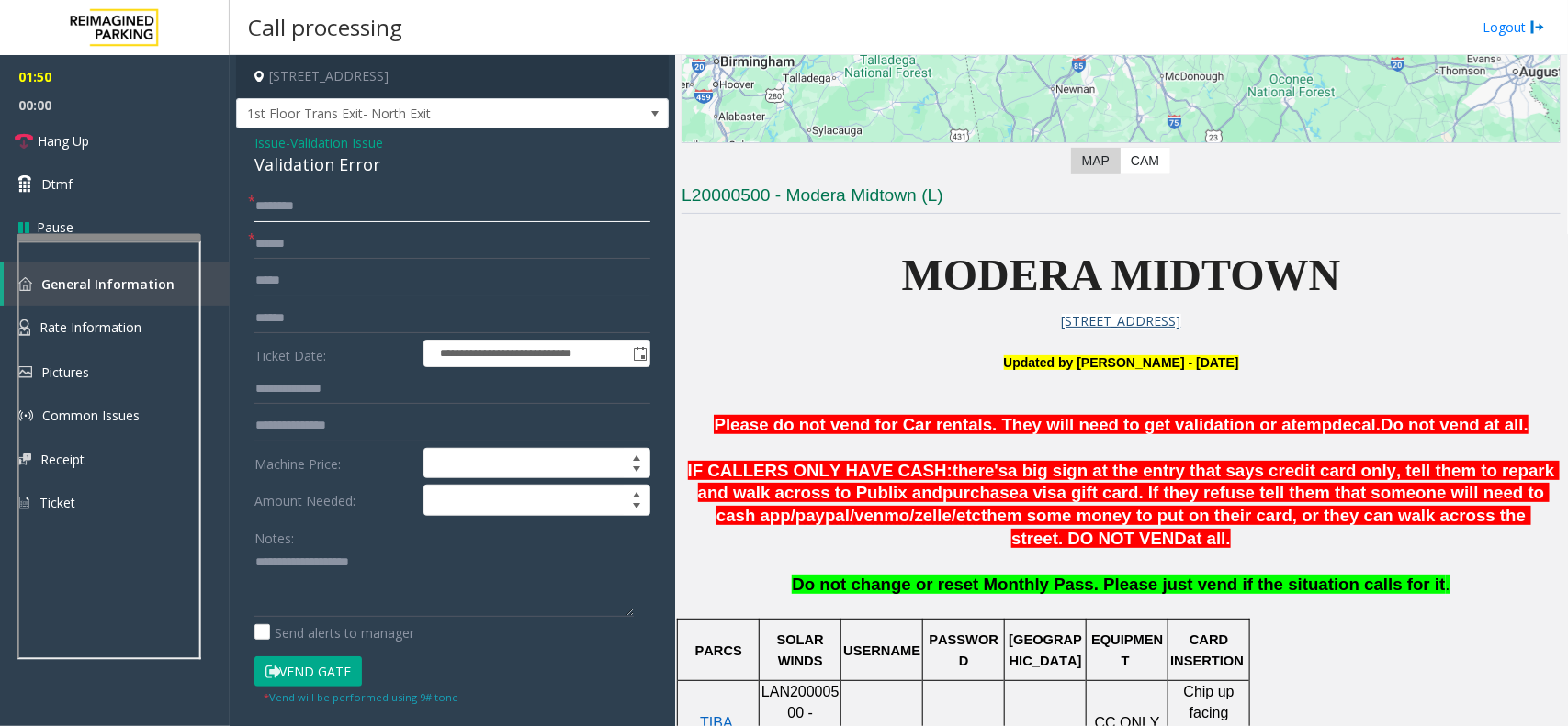
click at [346, 213] on input "text" at bounding box center [451, 207] width 395 height 31
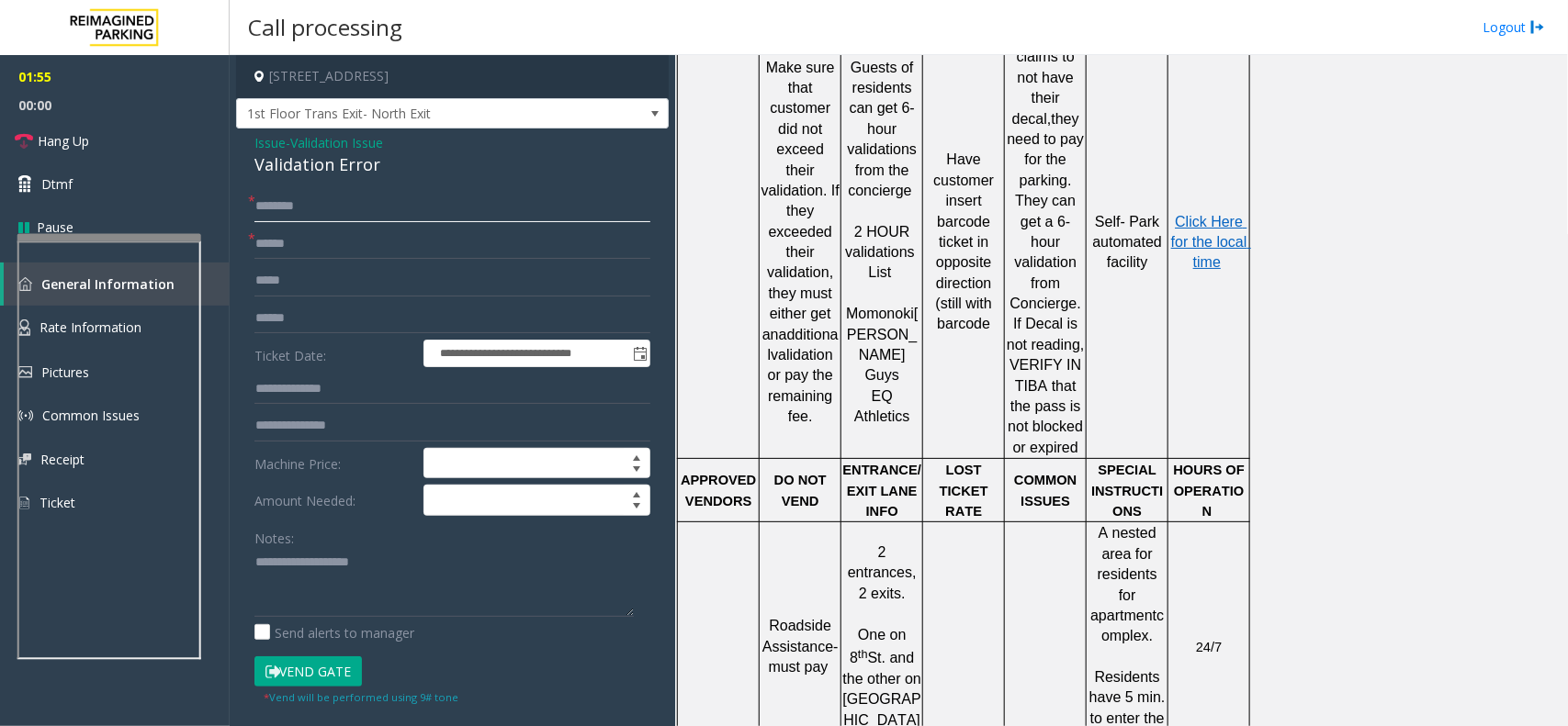
scroll to position [1666, 0]
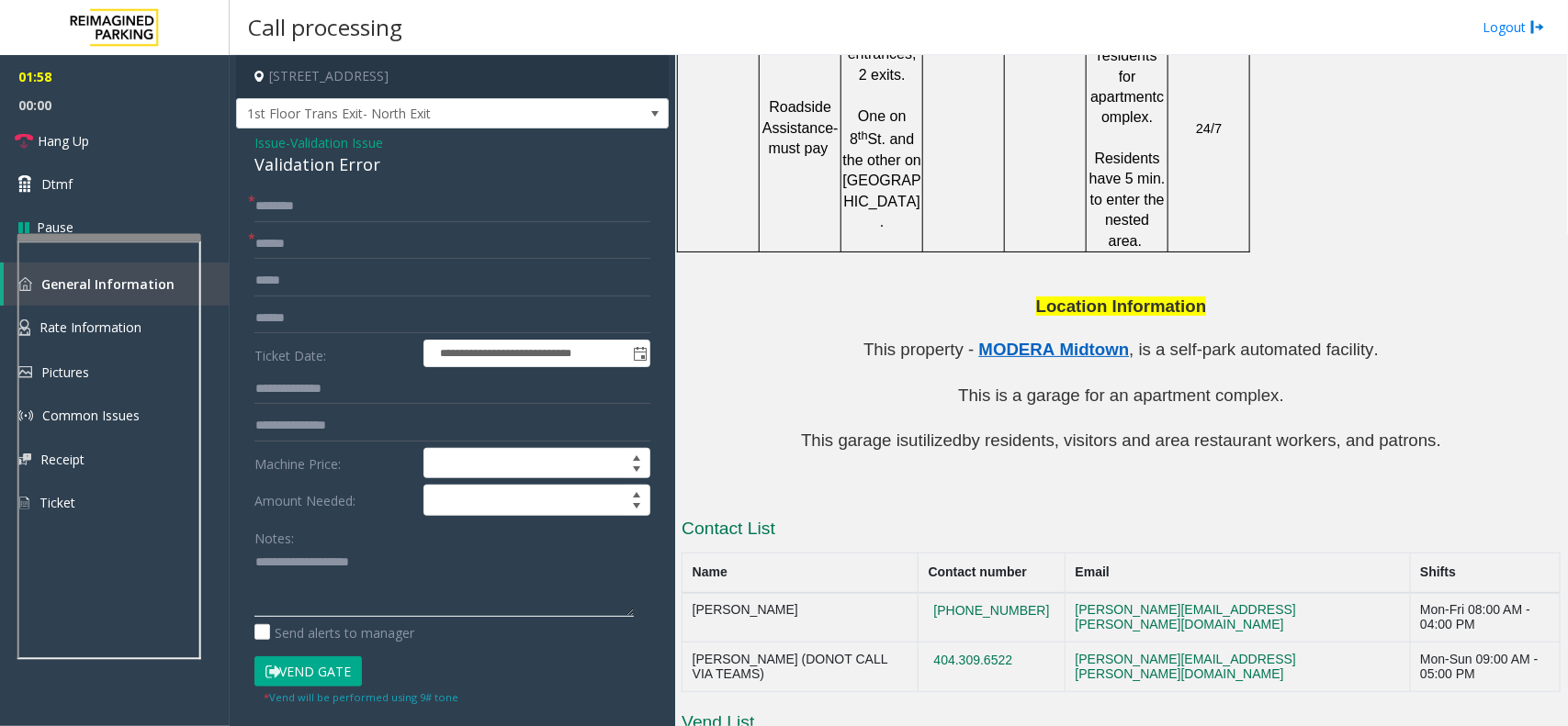
click at [374, 570] on textarea at bounding box center [443, 583] width 379 height 69
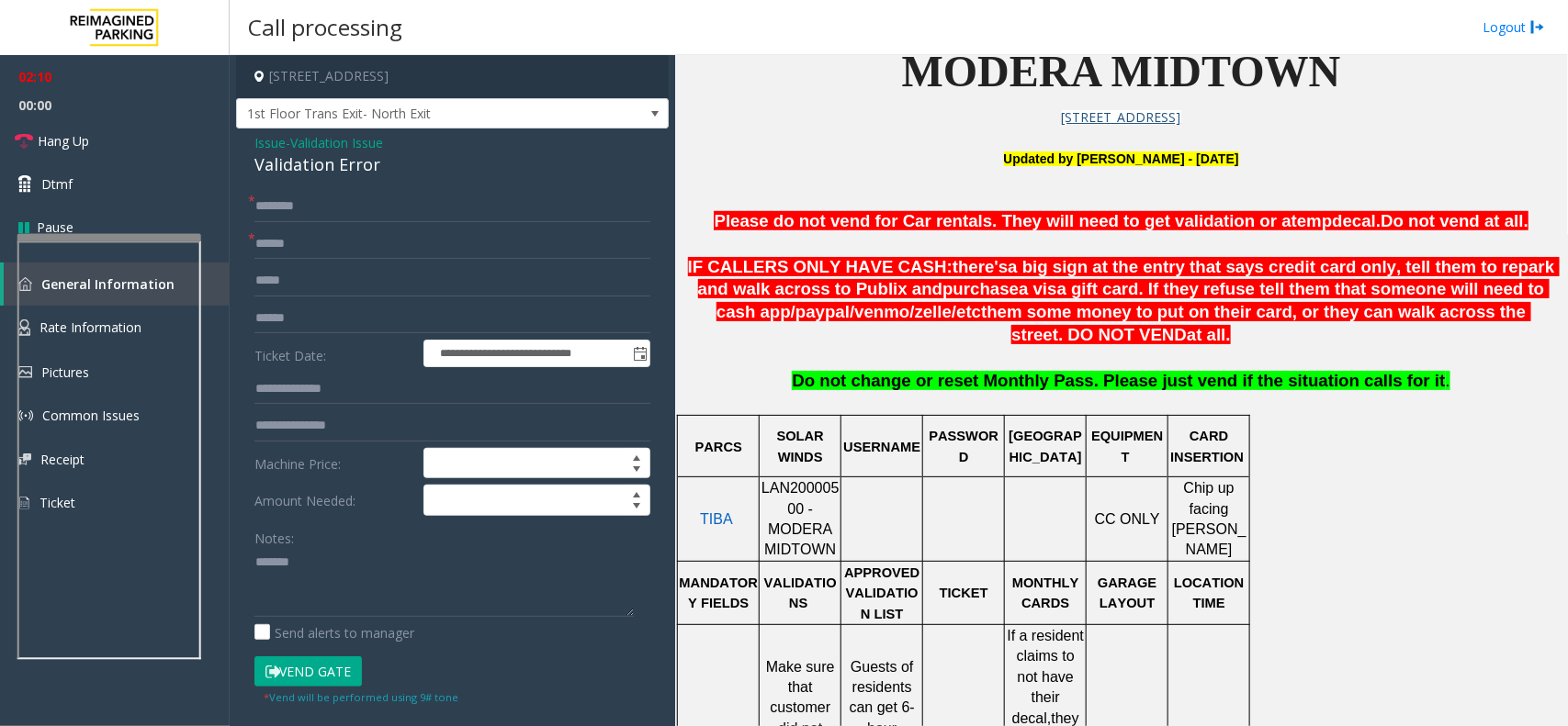
scroll to position [230, 0]
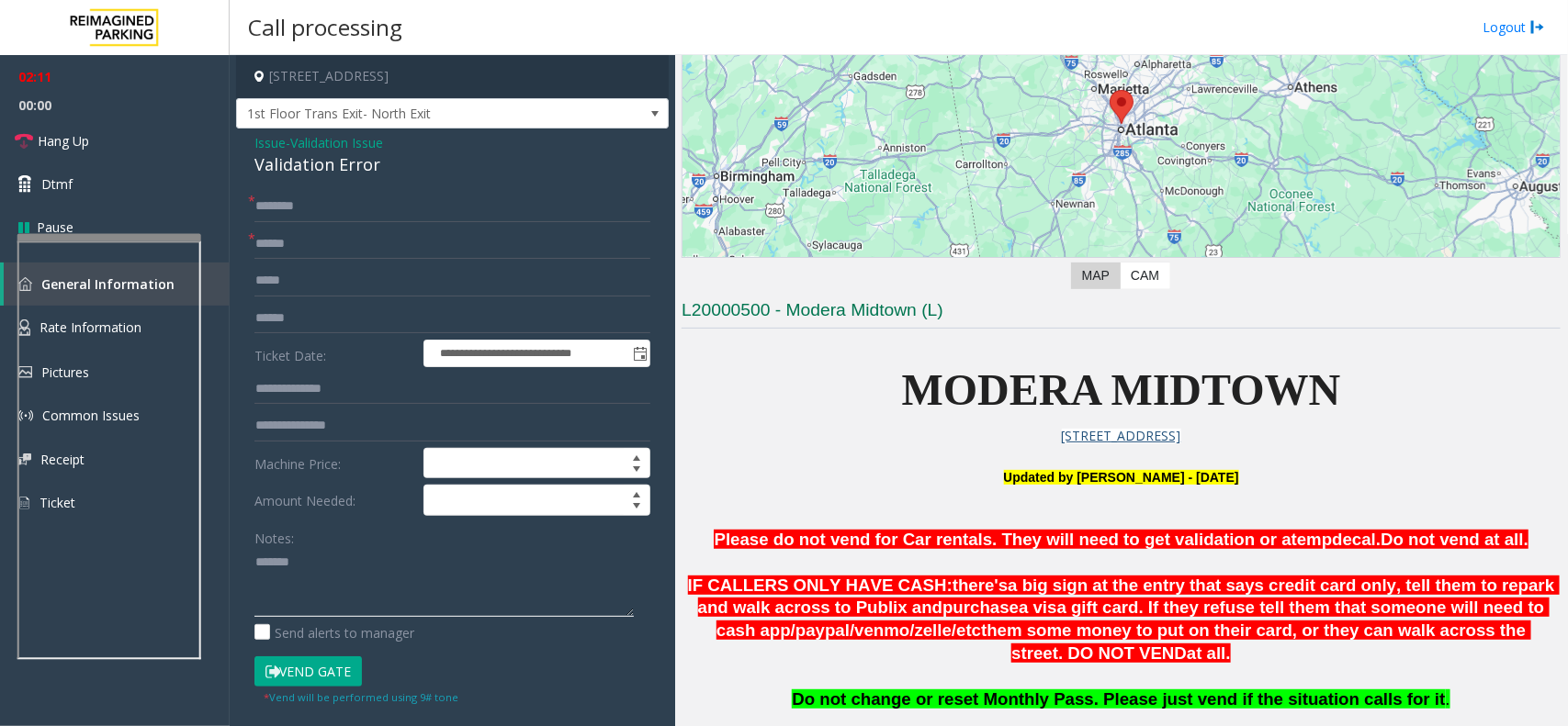
click at [381, 571] on textarea at bounding box center [443, 583] width 379 height 69
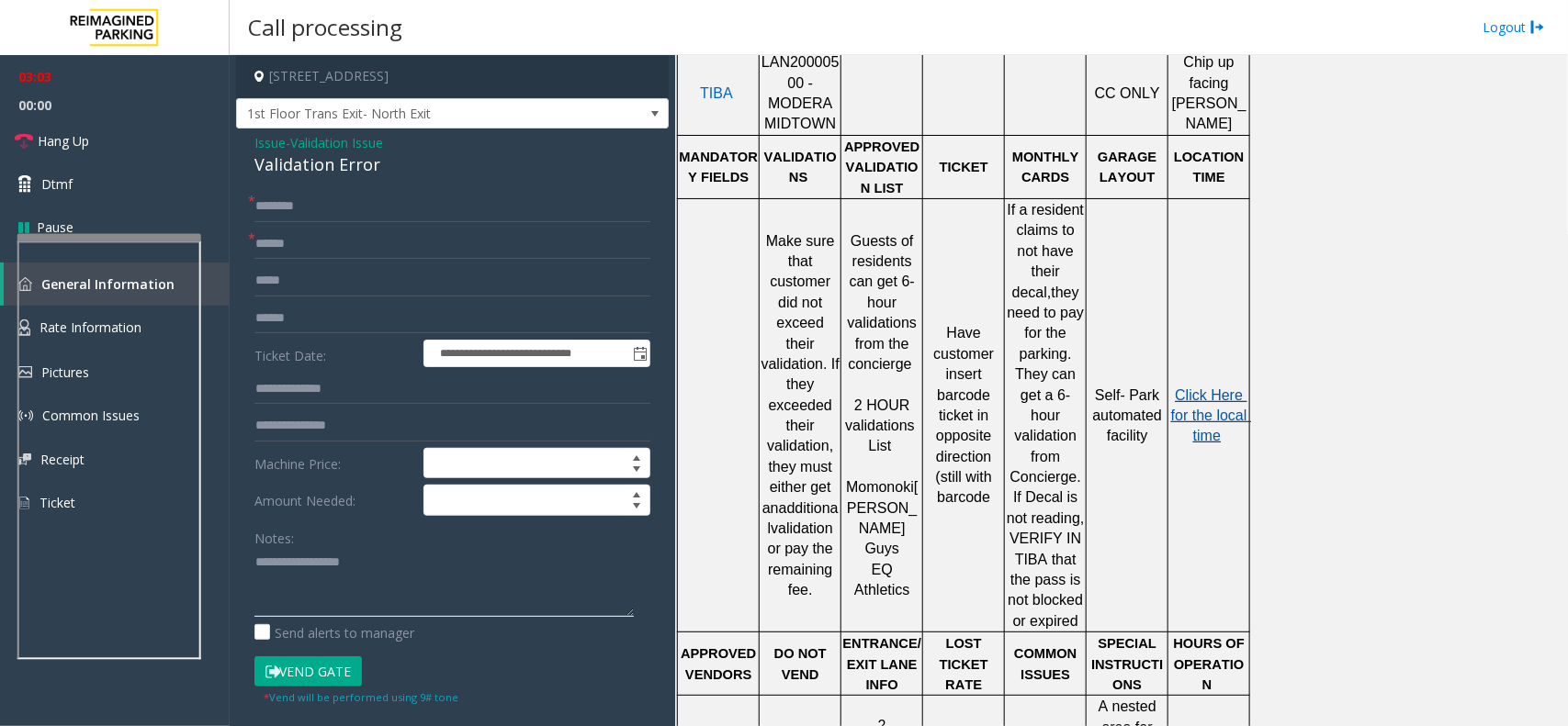
scroll to position [863, 0]
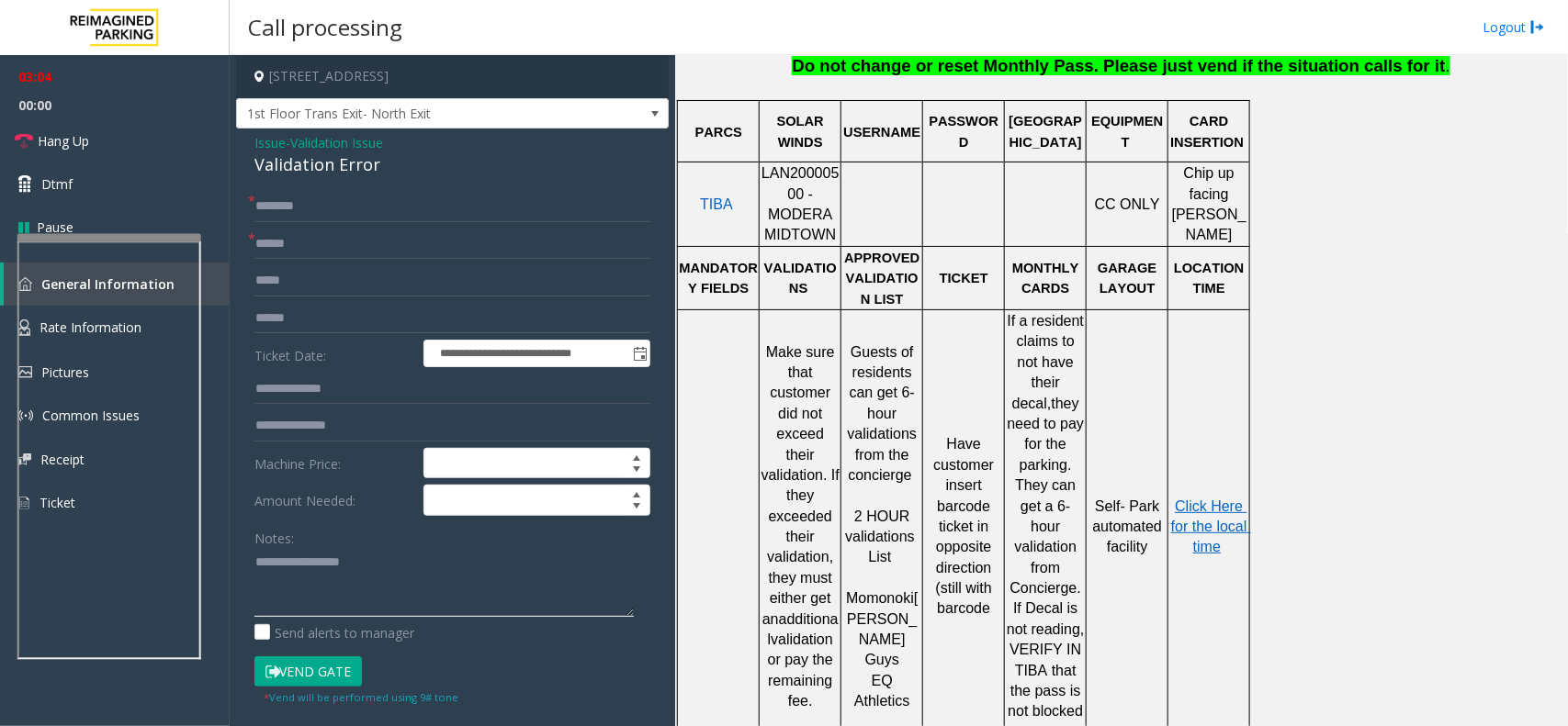
type textarea "**********"
click at [1204, 496] on p "Click Here for the local time" at bounding box center [1208, 527] width 79 height 62
click at [1212, 498] on span "Click Here for the local time" at bounding box center [1210, 526] width 80 height 57
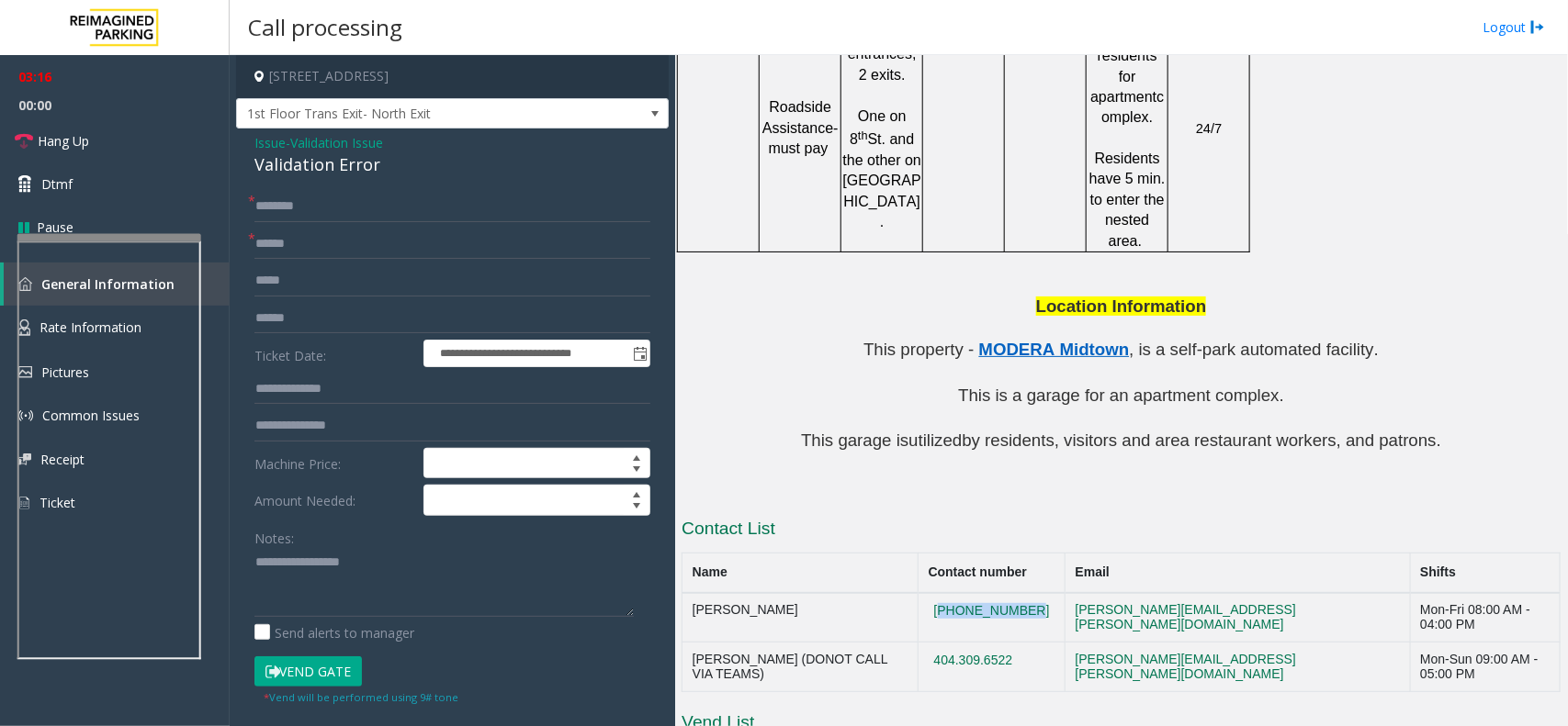
drag, startPoint x: 1070, startPoint y: 516, endPoint x: 972, endPoint y: 519, distance: 98.0
click at [972, 593] on td "470-696-3259" at bounding box center [992, 618] width 147 height 50
click at [392, 203] on input "text" at bounding box center [451, 207] width 395 height 31
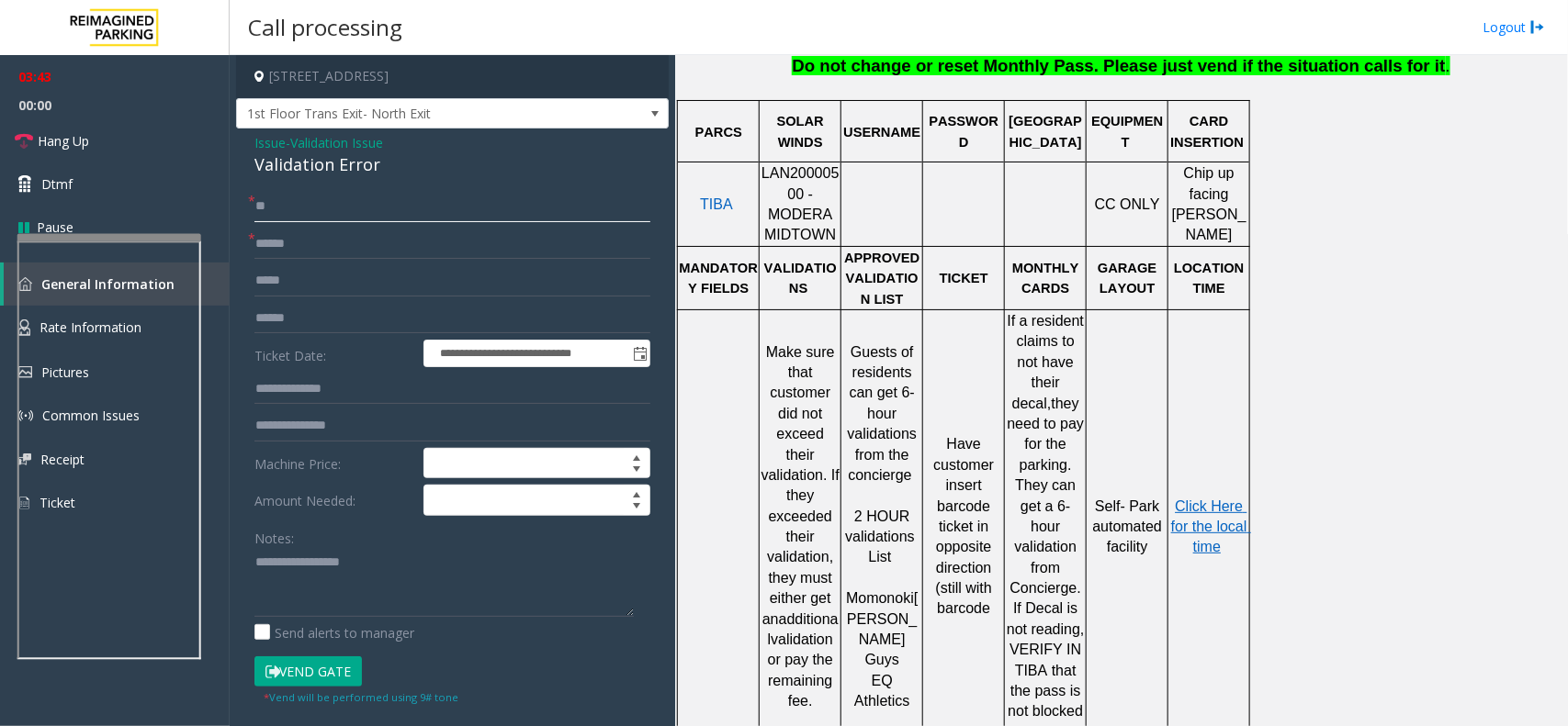
scroll to position [289, 0]
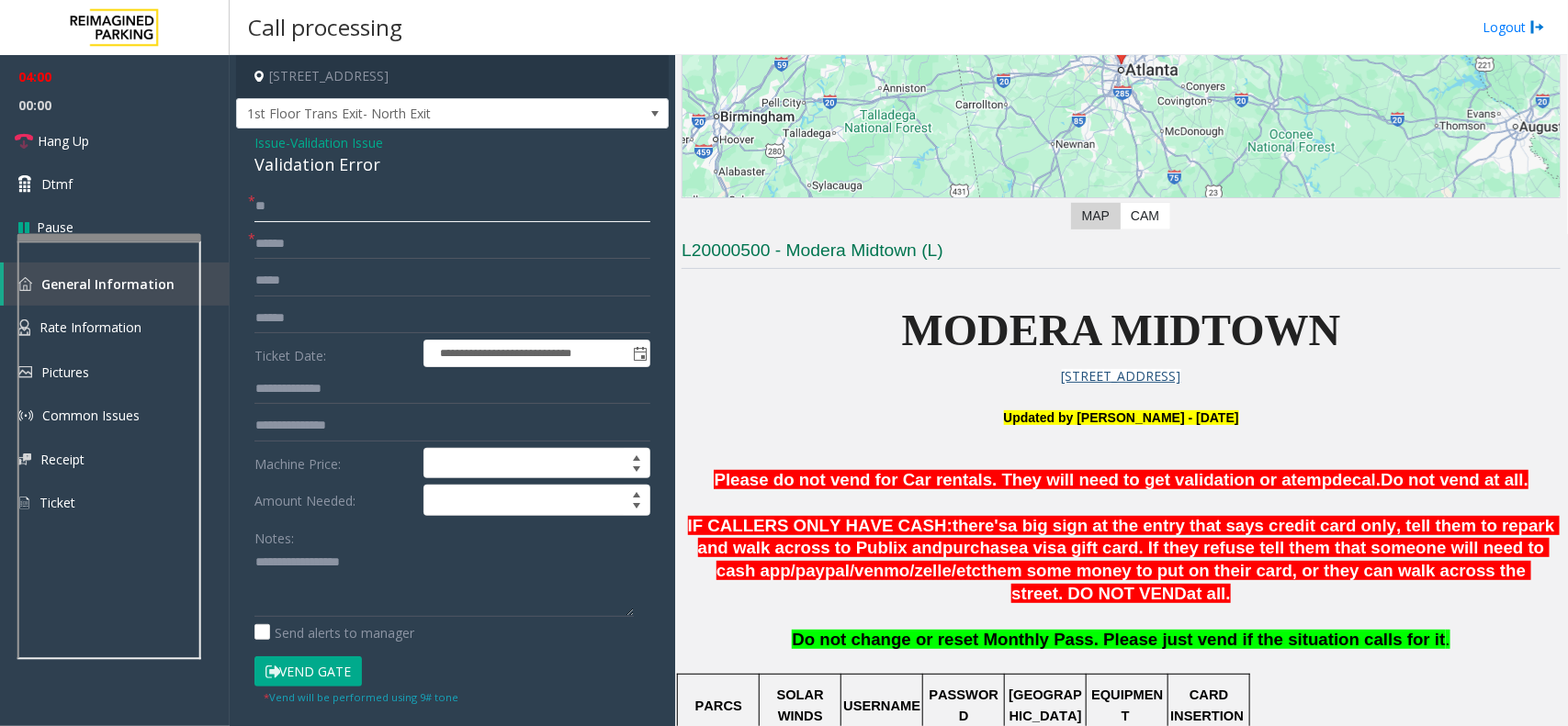
type input "*"
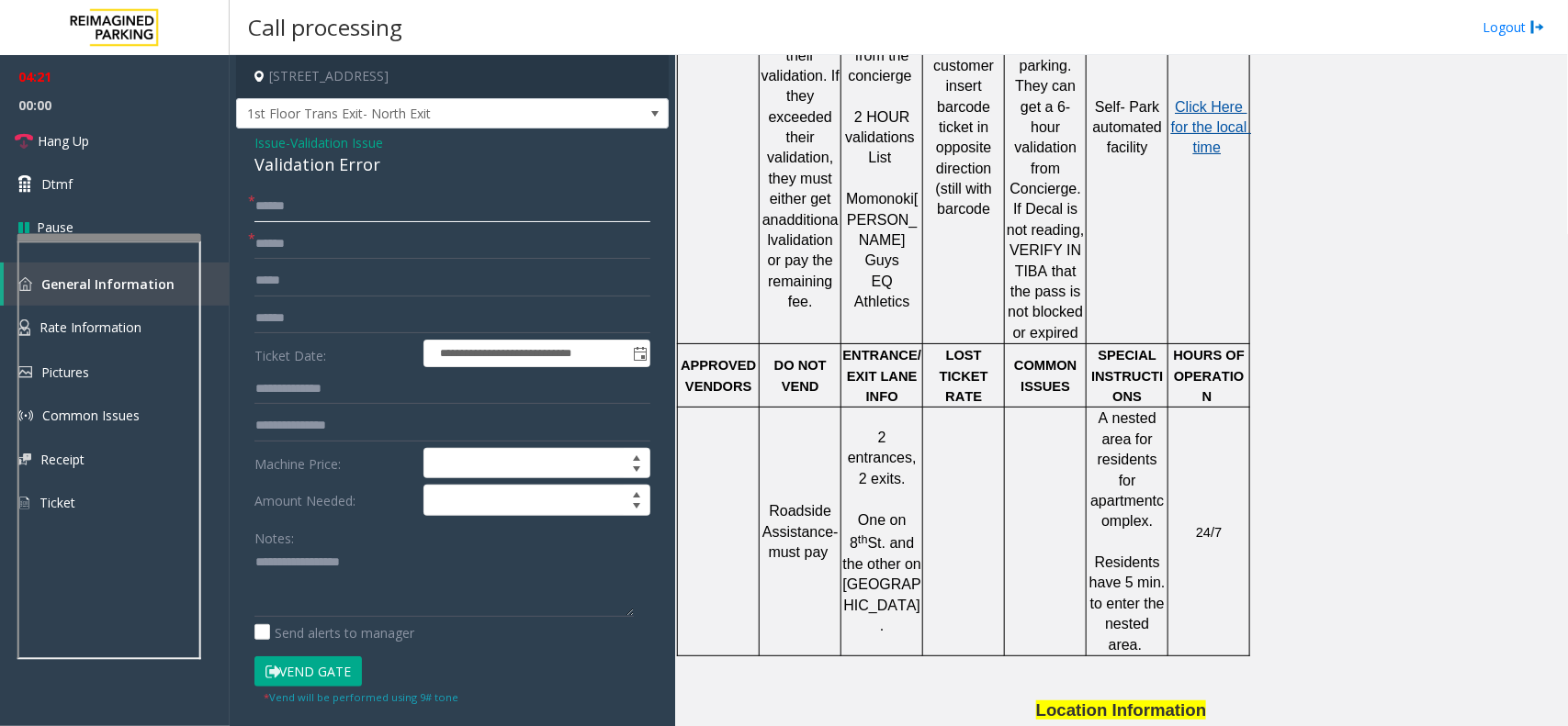
scroll to position [1092, 0]
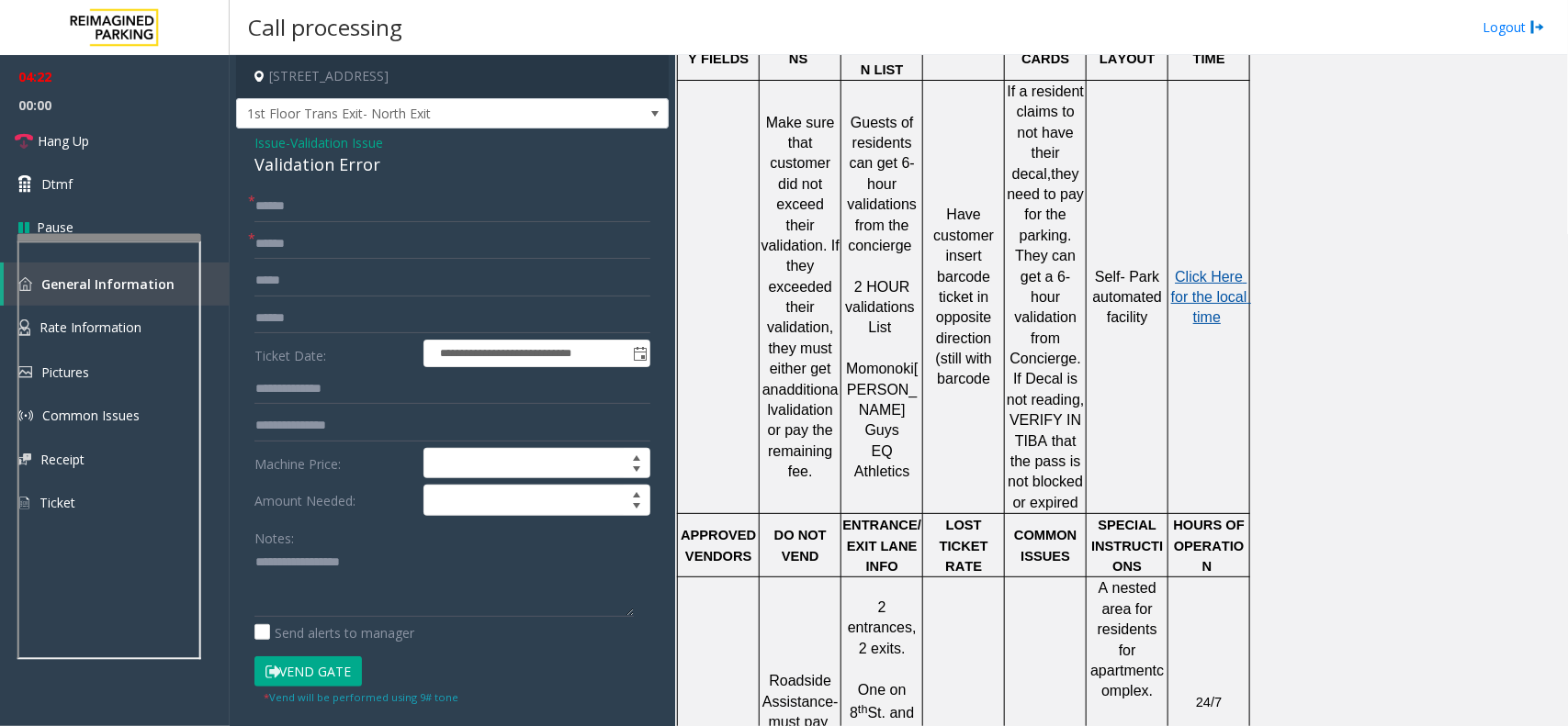
click at [1235, 269] on span "Click Here for the local time" at bounding box center [1210, 297] width 80 height 57
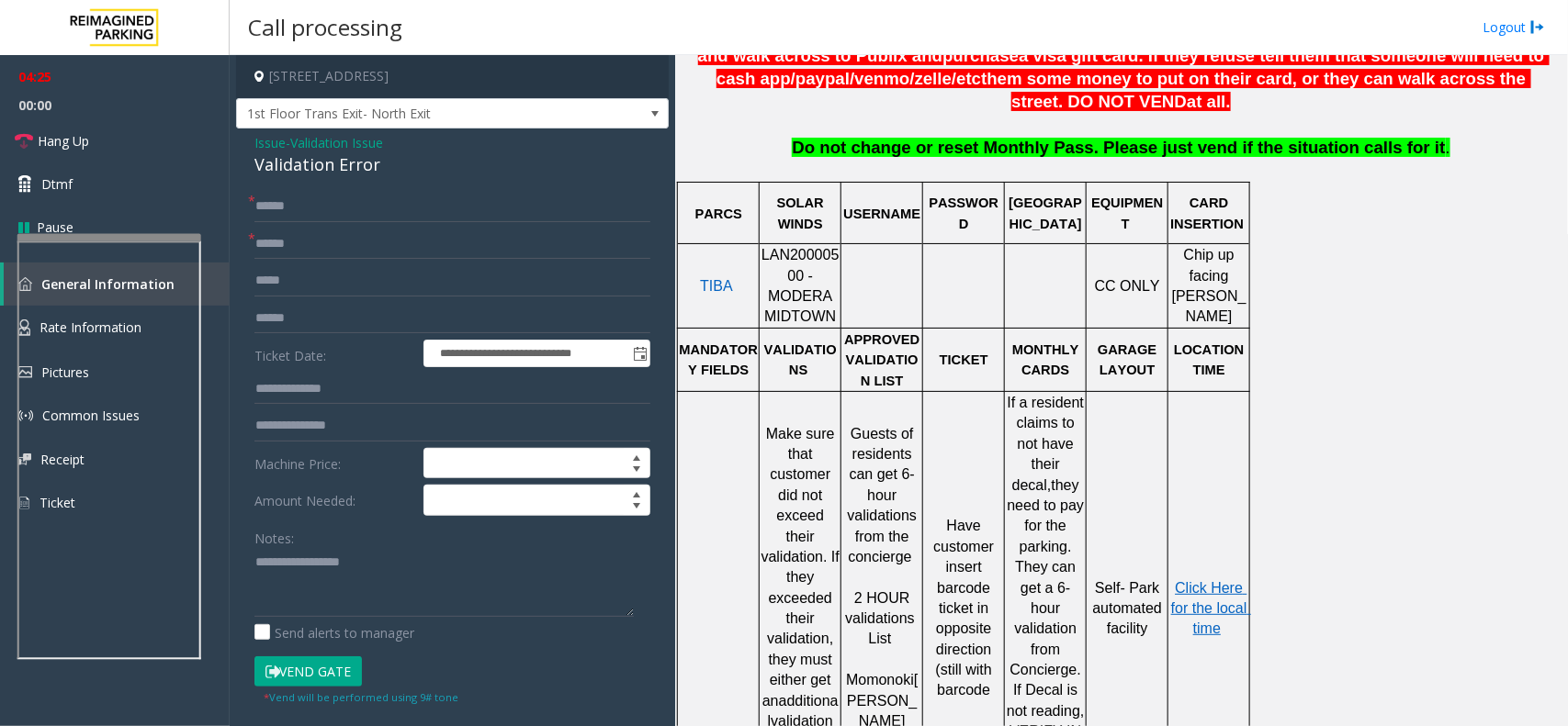
scroll to position [748, 0]
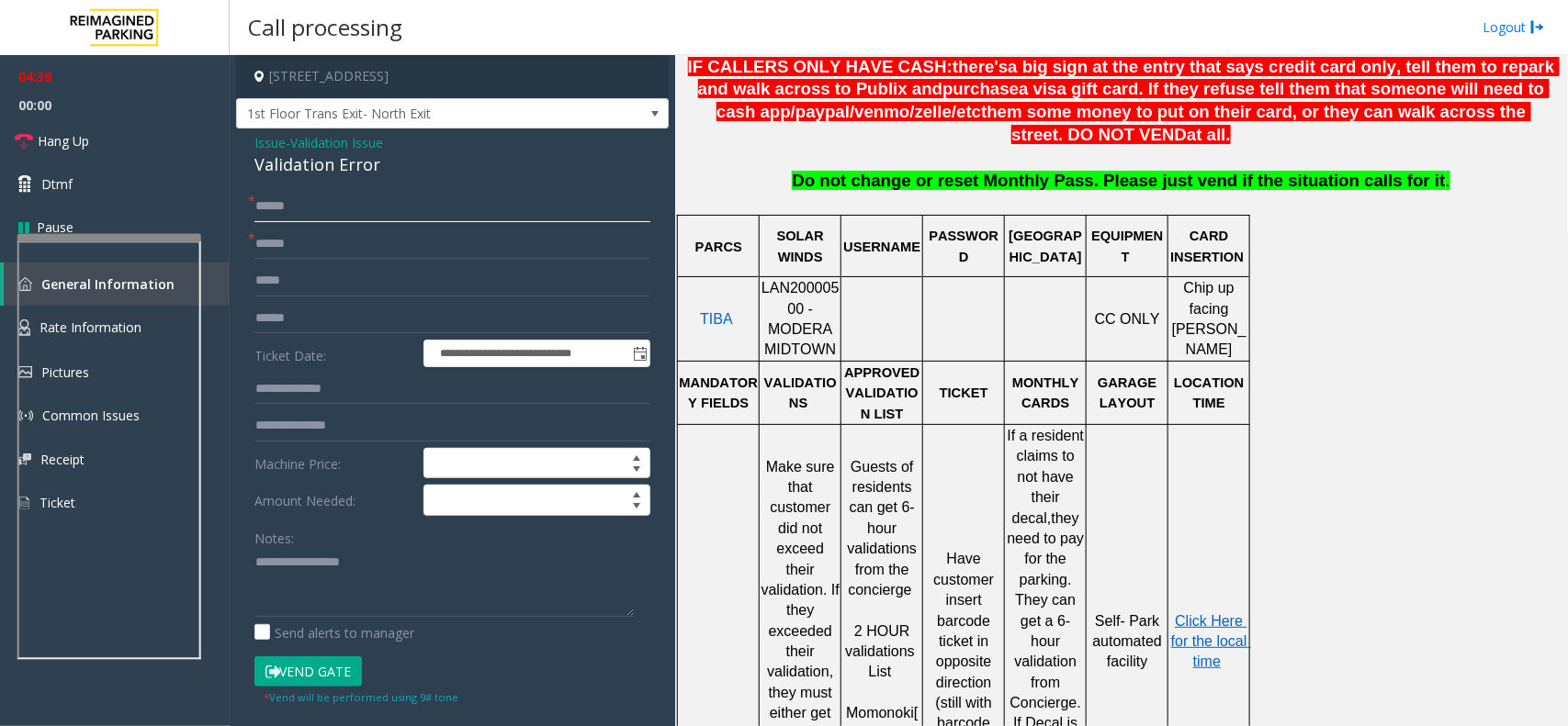
click at [273, 205] on input "******" at bounding box center [451, 207] width 395 height 31
click at [273, 203] on input "******" at bounding box center [451, 207] width 395 height 31
type input "******"
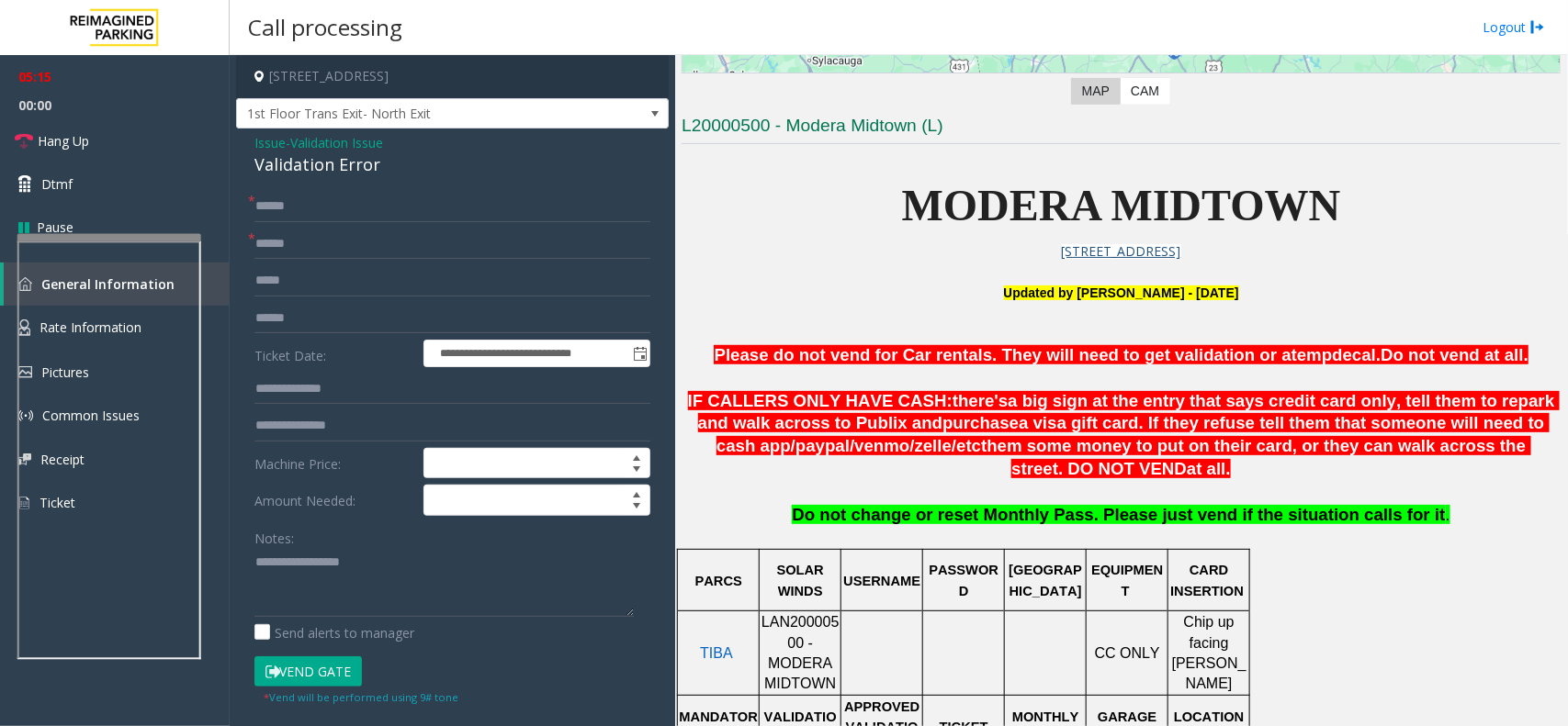
scroll to position [404, 0]
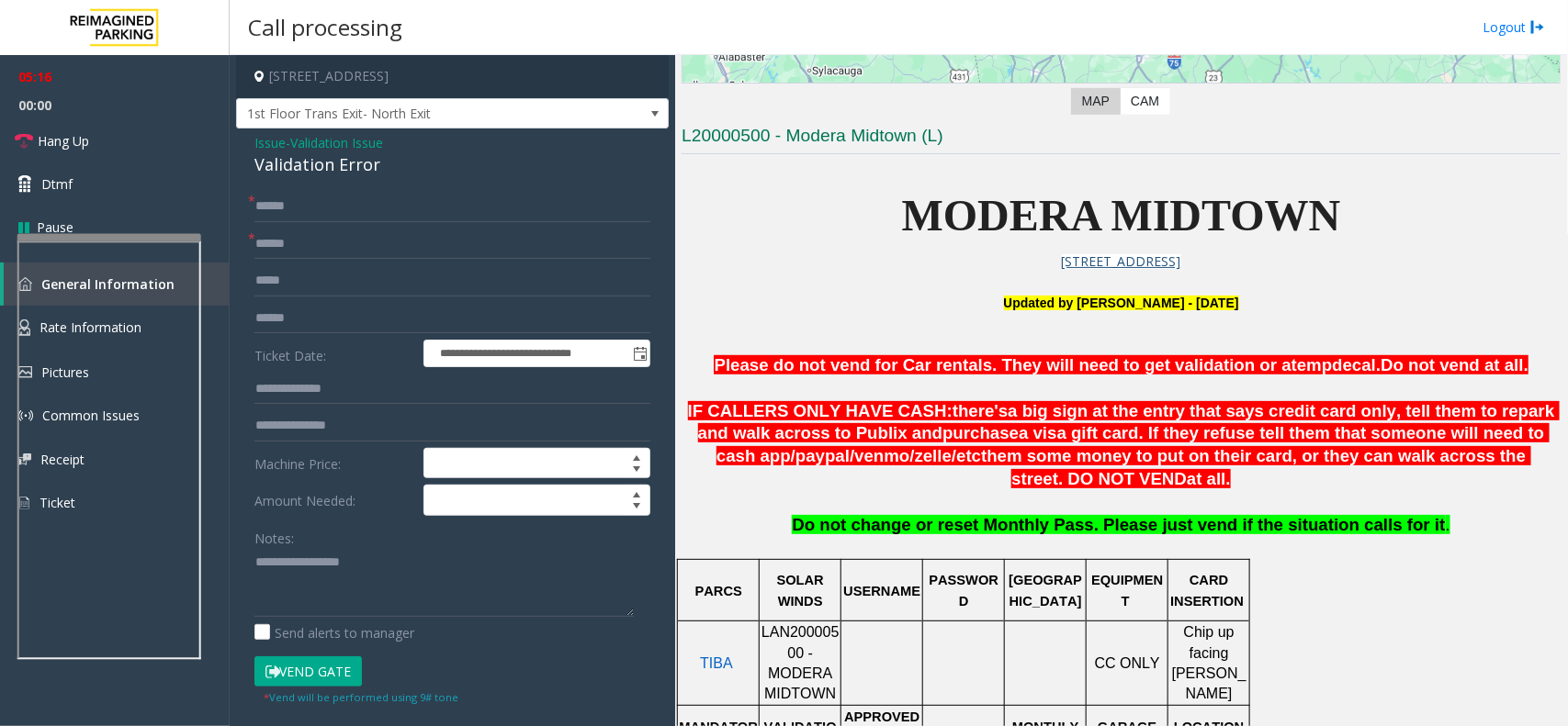
click at [304, 172] on div "Validation Error" at bounding box center [451, 164] width 395 height 25
click at [316, 182] on div "**********" at bounding box center [452, 604] width 433 height 951
click at [323, 166] on div "Validation Error" at bounding box center [451, 164] width 395 height 25
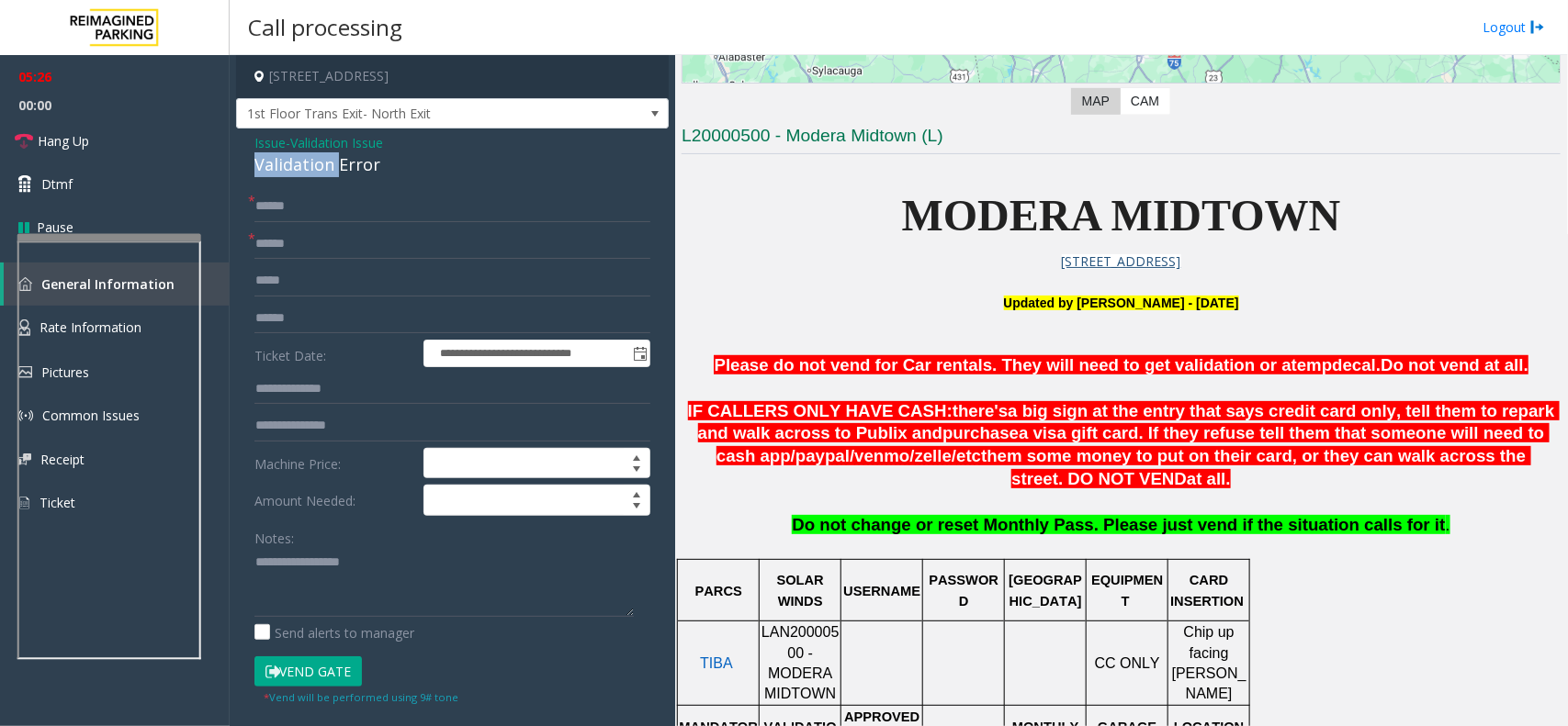
click at [323, 166] on div "Validation Error" at bounding box center [451, 164] width 395 height 25
click at [409, 585] on textarea at bounding box center [443, 583] width 379 height 69
paste textarea "**********"
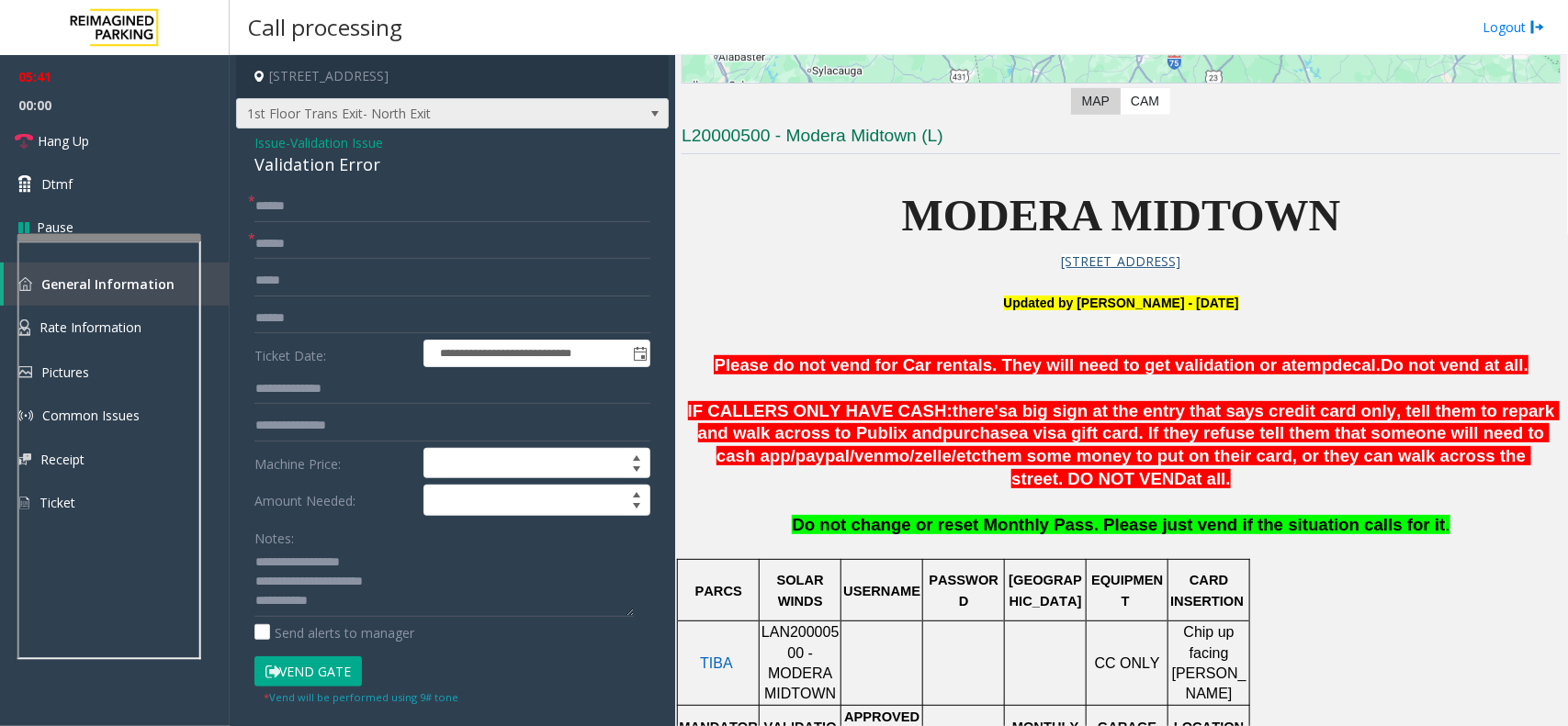
click at [433, 112] on span "1st Floor Trans Exit- North Exit" at bounding box center [409, 113] width 344 height 30
click at [925, 367] on span "Please do not vend for Car rentals. They will need to get validation or a" at bounding box center [1002, 364] width 577 height 19
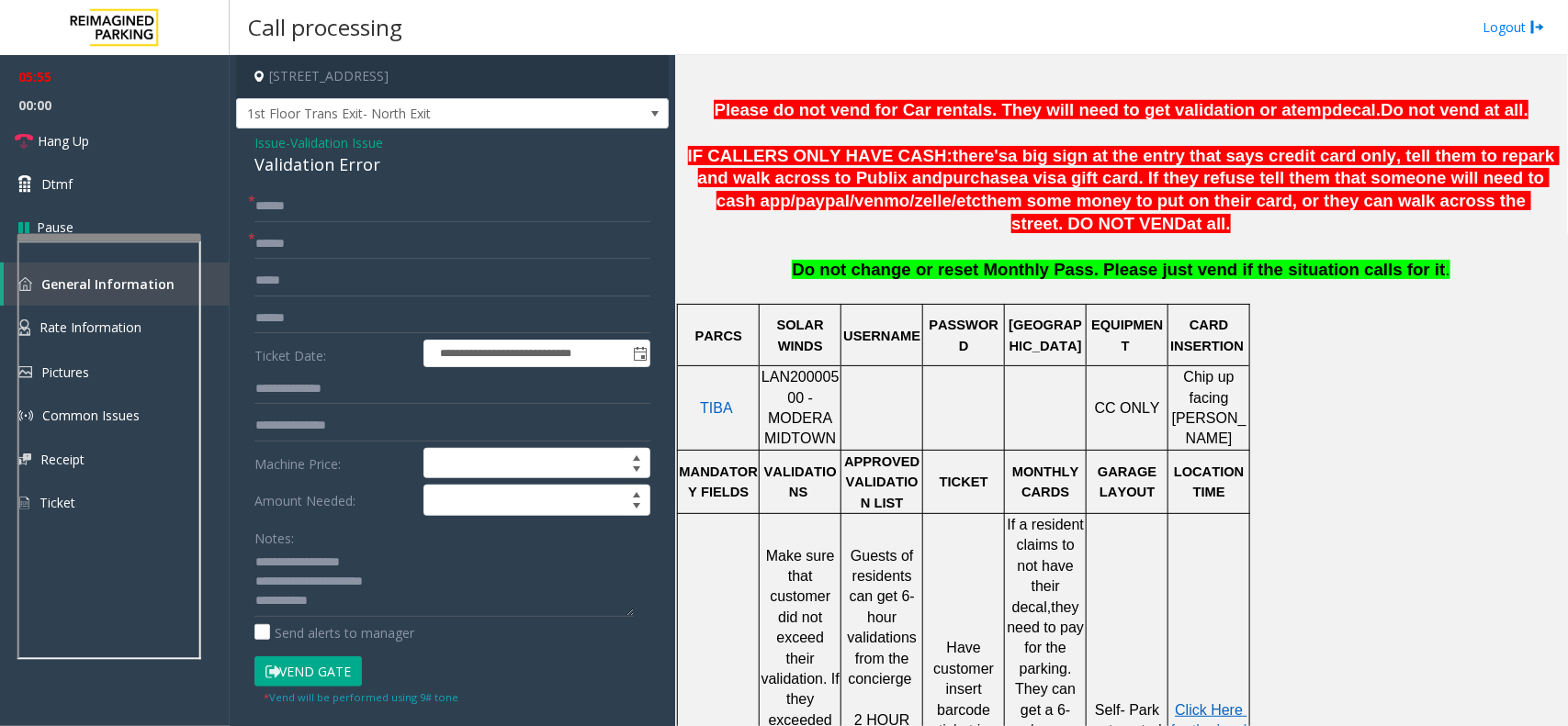
scroll to position [663, 0]
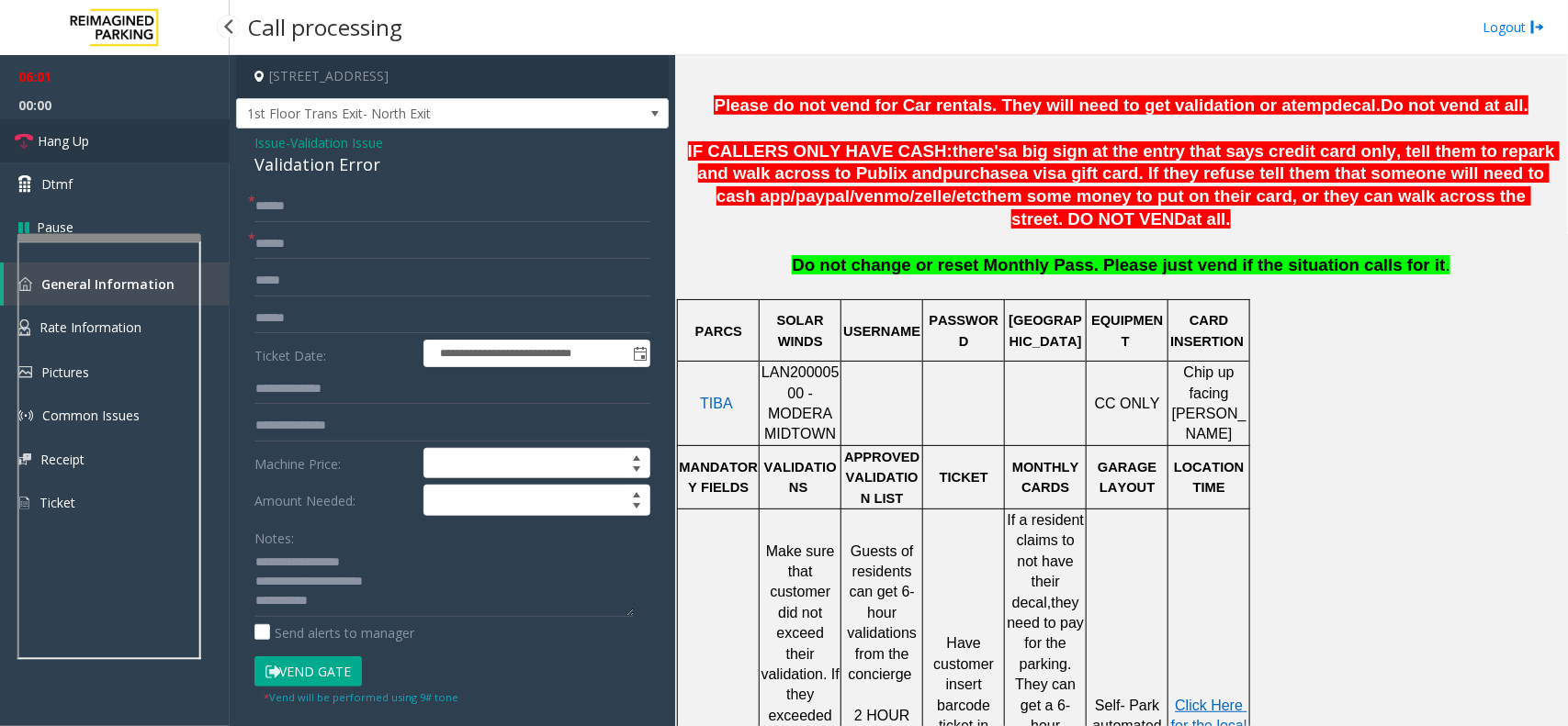
click at [63, 132] on span "Hang Up" at bounding box center [63, 141] width 51 height 19
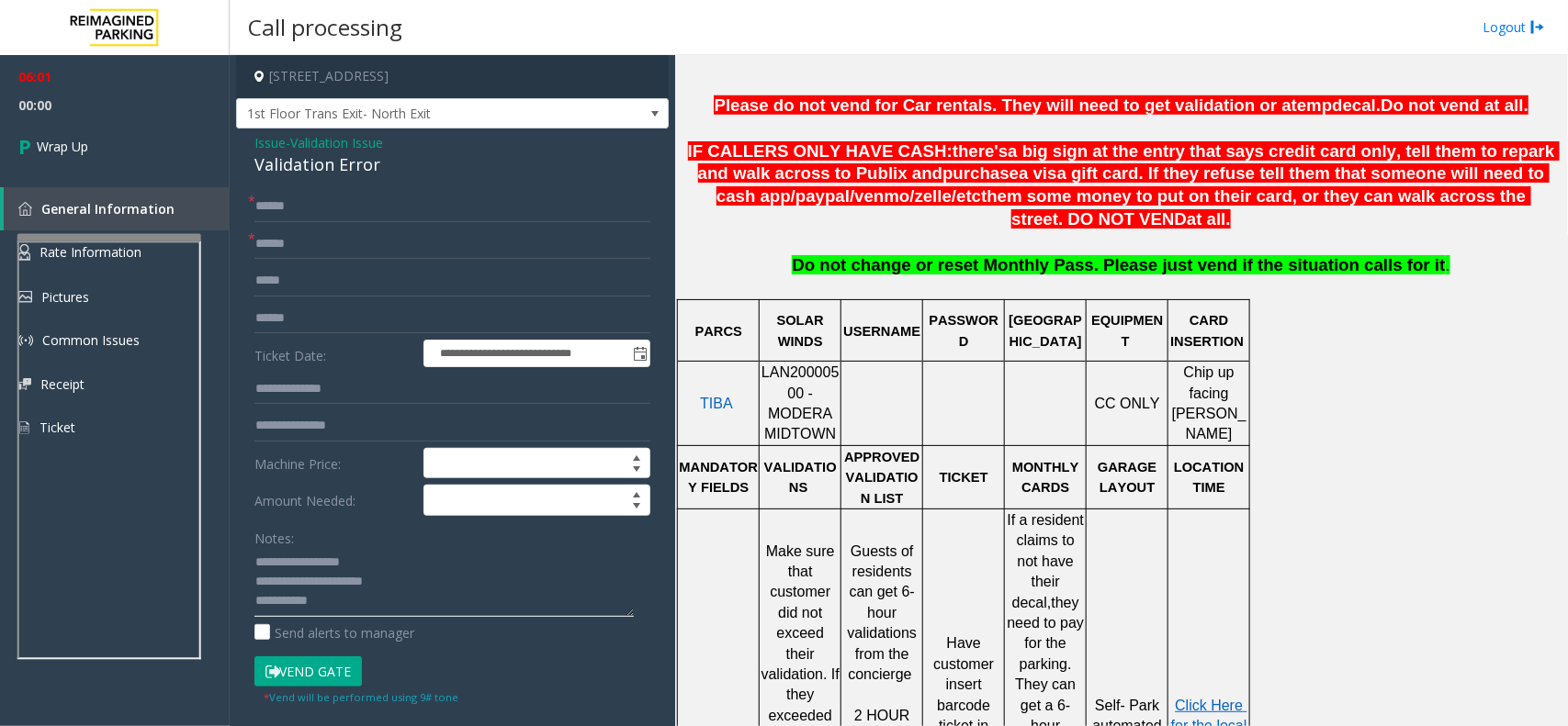
click at [336, 601] on textarea at bounding box center [443, 583] width 379 height 69
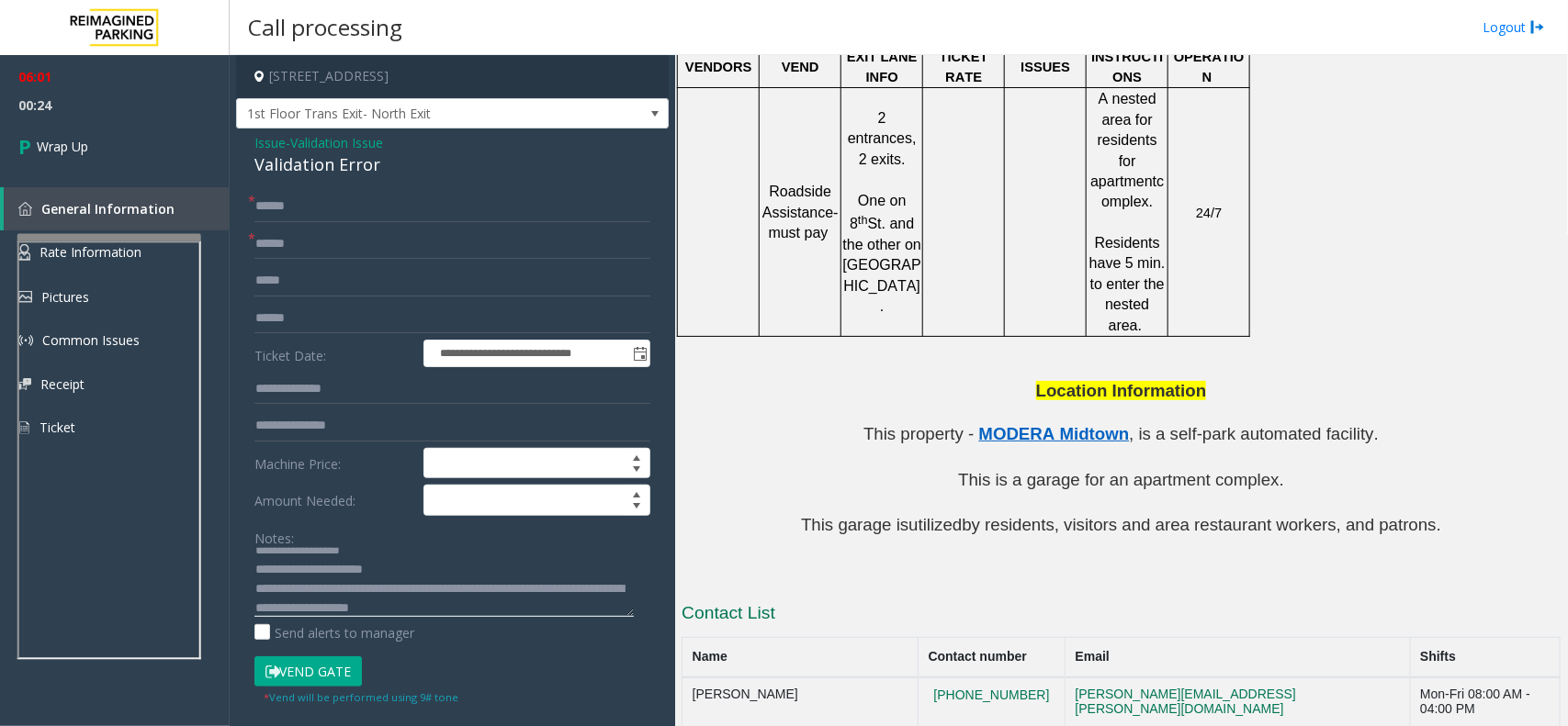
scroll to position [1666, 0]
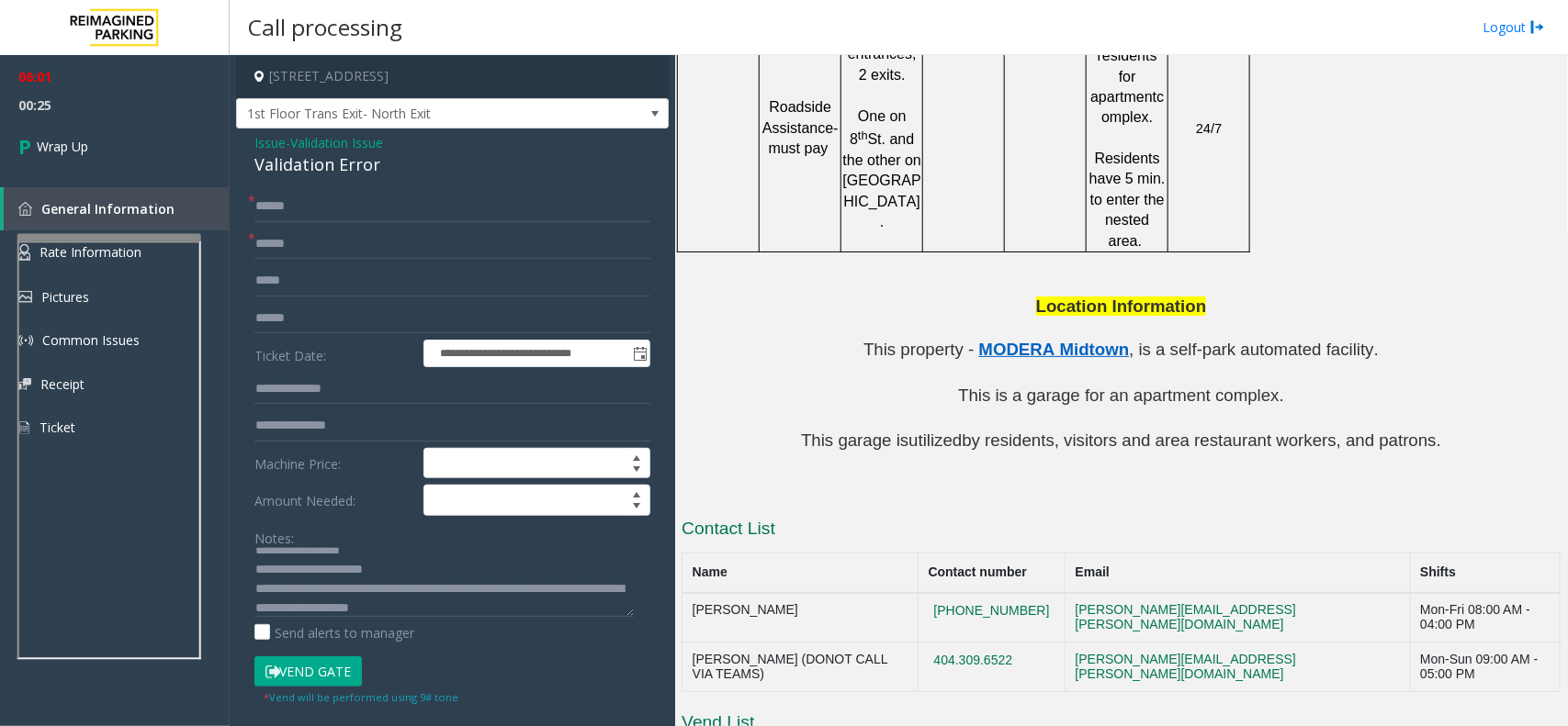
click at [748, 593] on td "Aldo Gaither" at bounding box center [799, 618] width 236 height 50
click at [515, 599] on textarea at bounding box center [443, 583] width 379 height 69
paste textarea "**********"
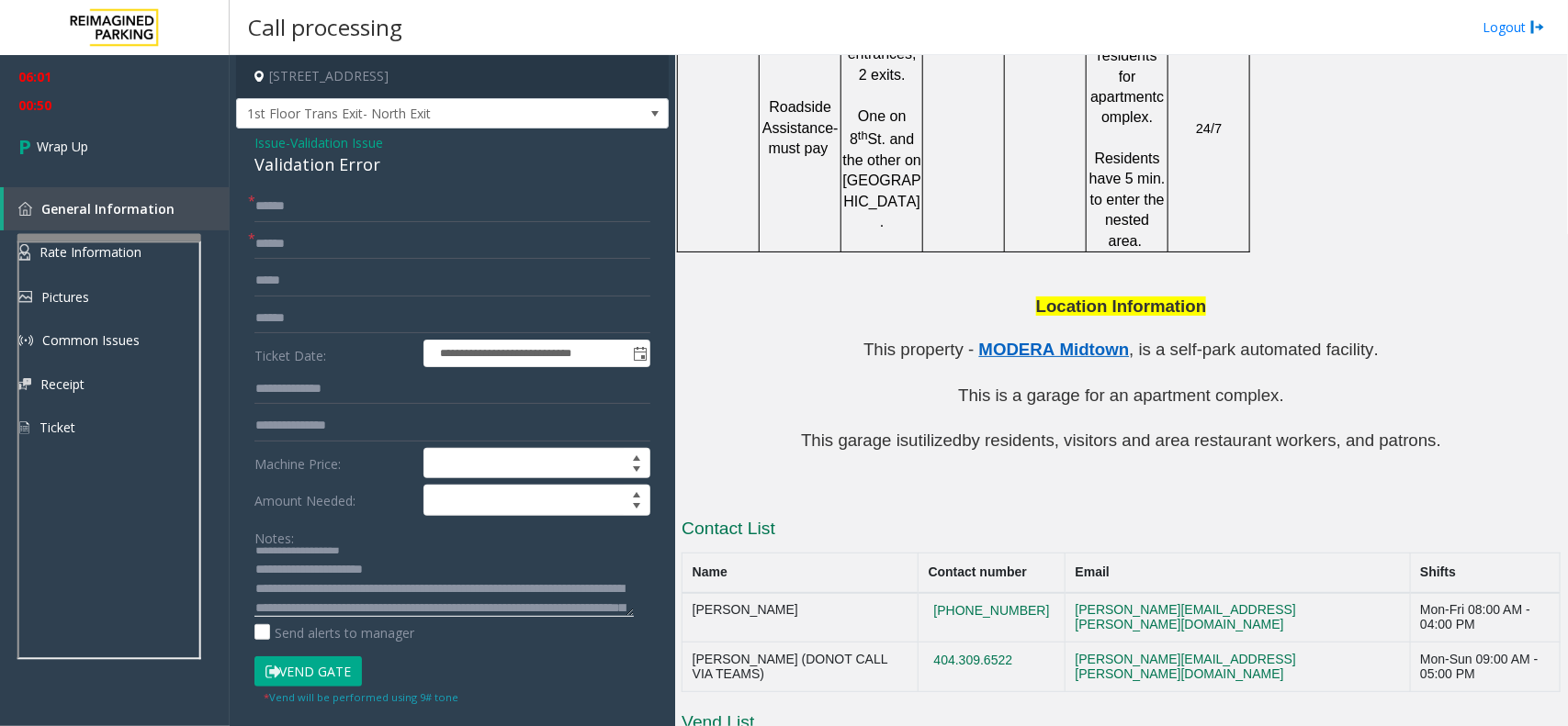
scroll to position [5, 0]
type textarea "**********"
click at [98, 147] on link "Wrap Up" at bounding box center [114, 146] width 230 height 54
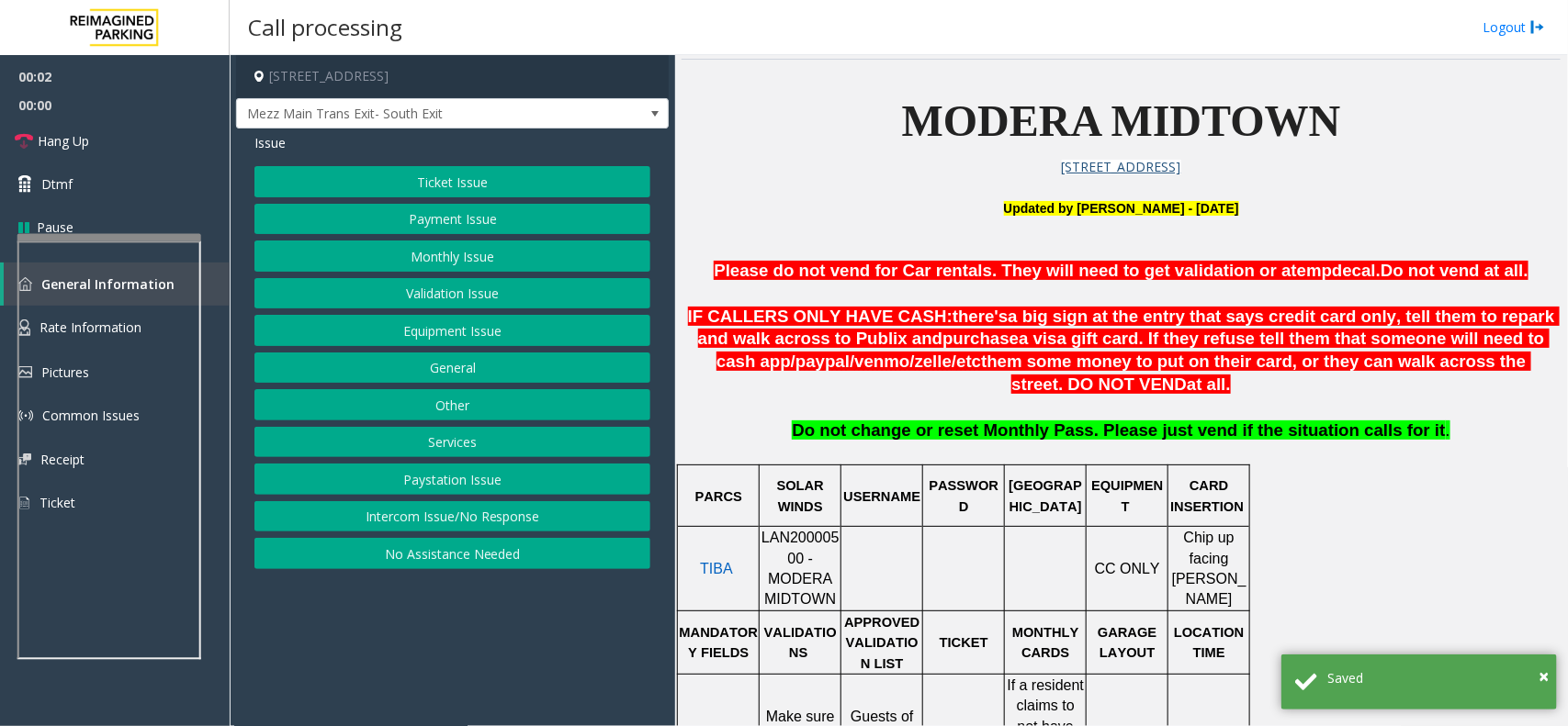
scroll to position [459, 0]
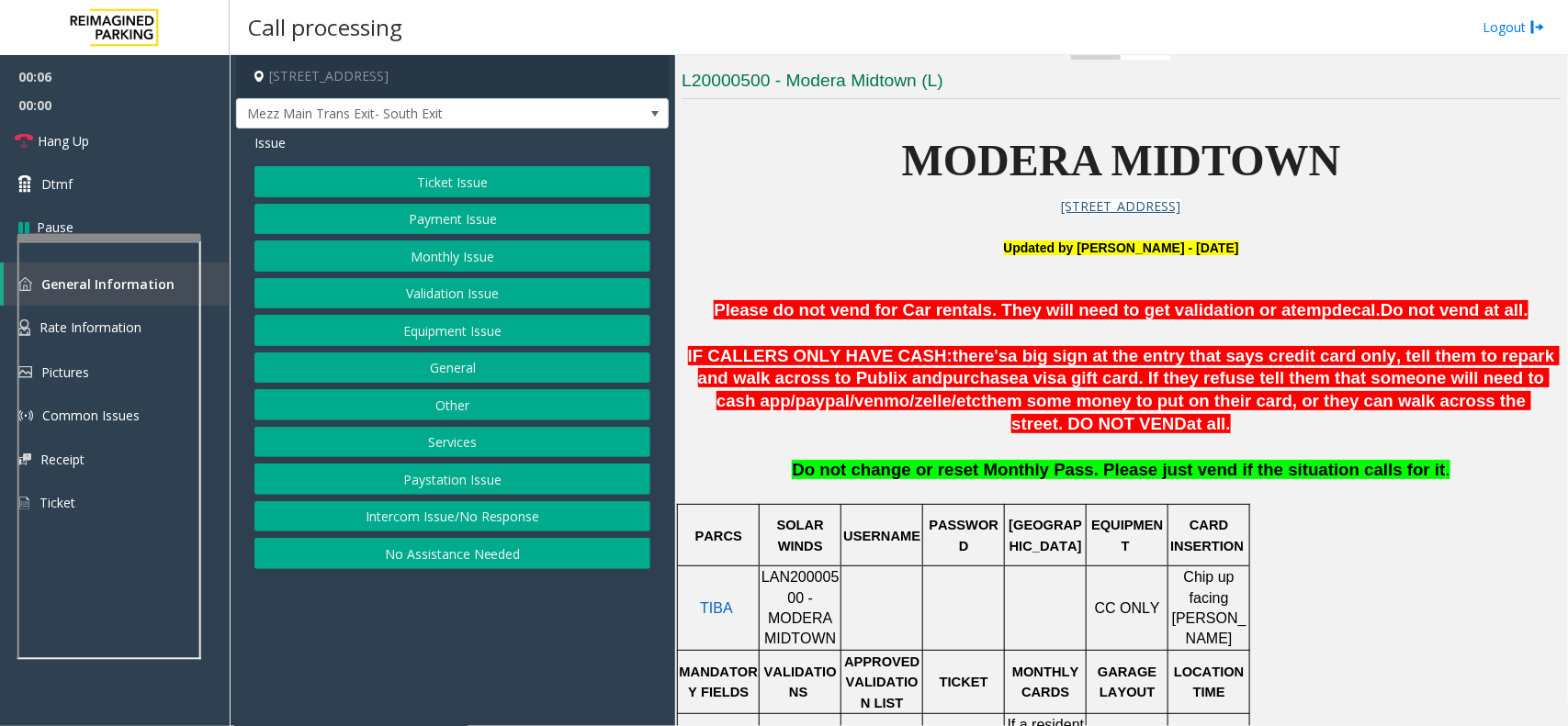
click at [442, 298] on button "Validation Issue" at bounding box center [451, 293] width 395 height 31
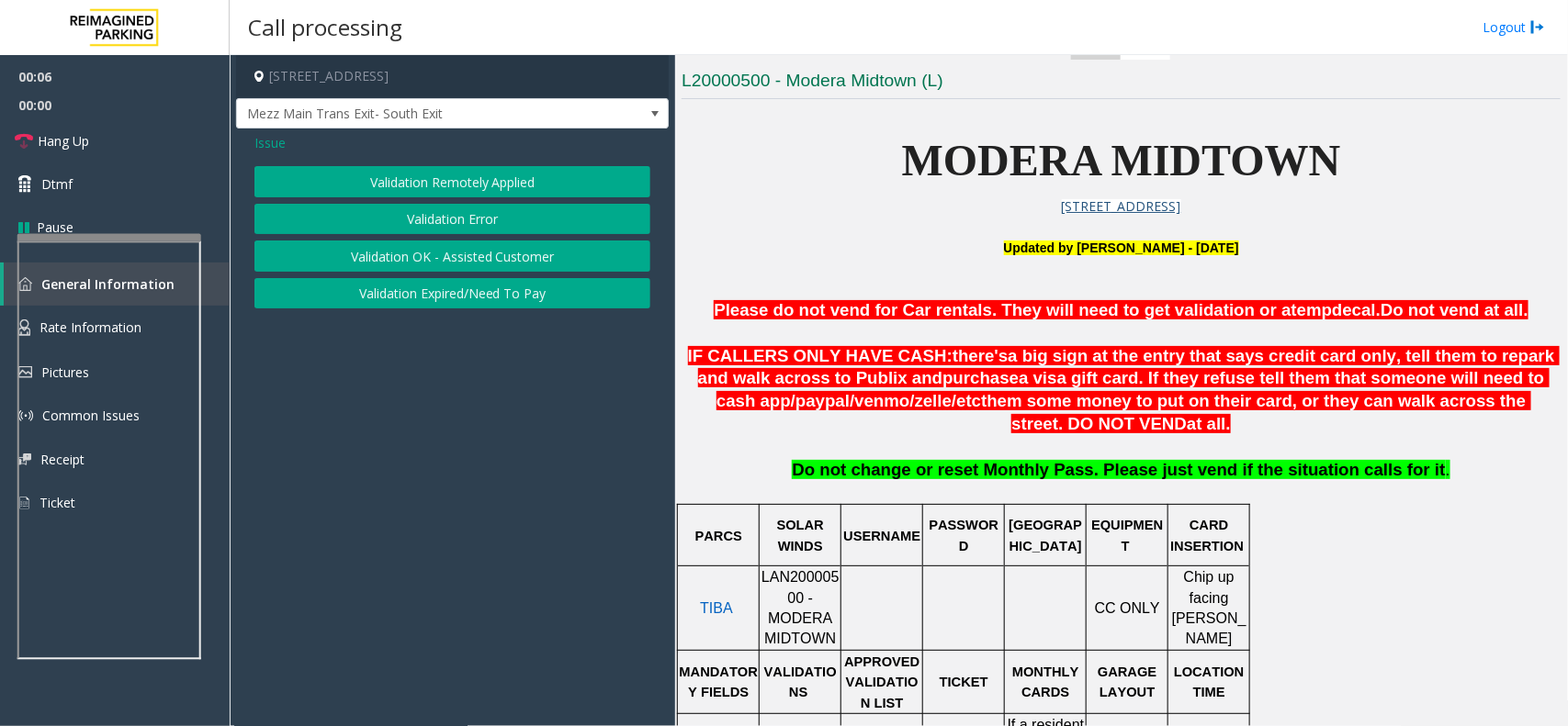
click at [453, 213] on button "Validation Error" at bounding box center [451, 219] width 395 height 31
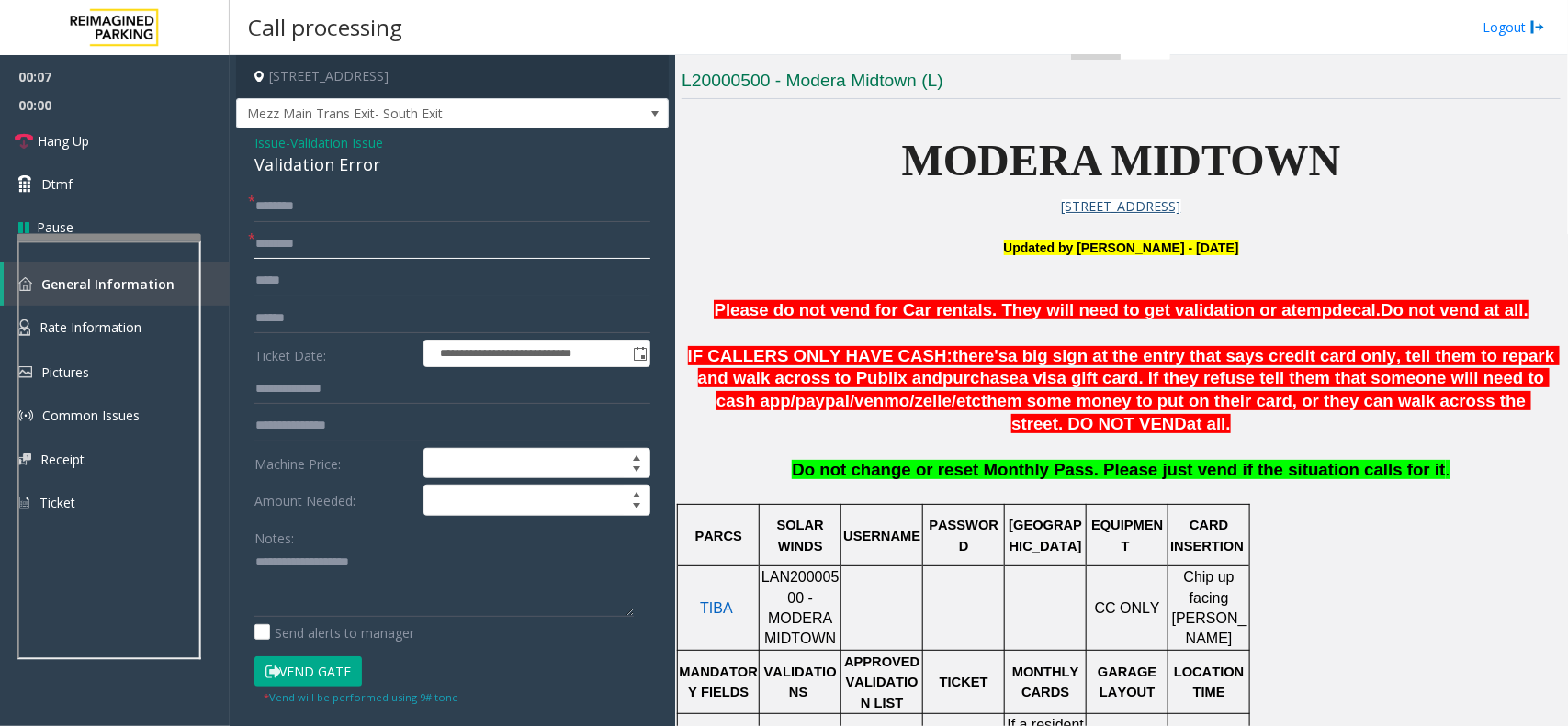
click at [317, 234] on input "text" at bounding box center [451, 244] width 395 height 31
type input "**"
click at [305, 197] on input "text" at bounding box center [451, 207] width 395 height 31
type input "******"
click at [332, 172] on div "Validation Error" at bounding box center [451, 164] width 395 height 25
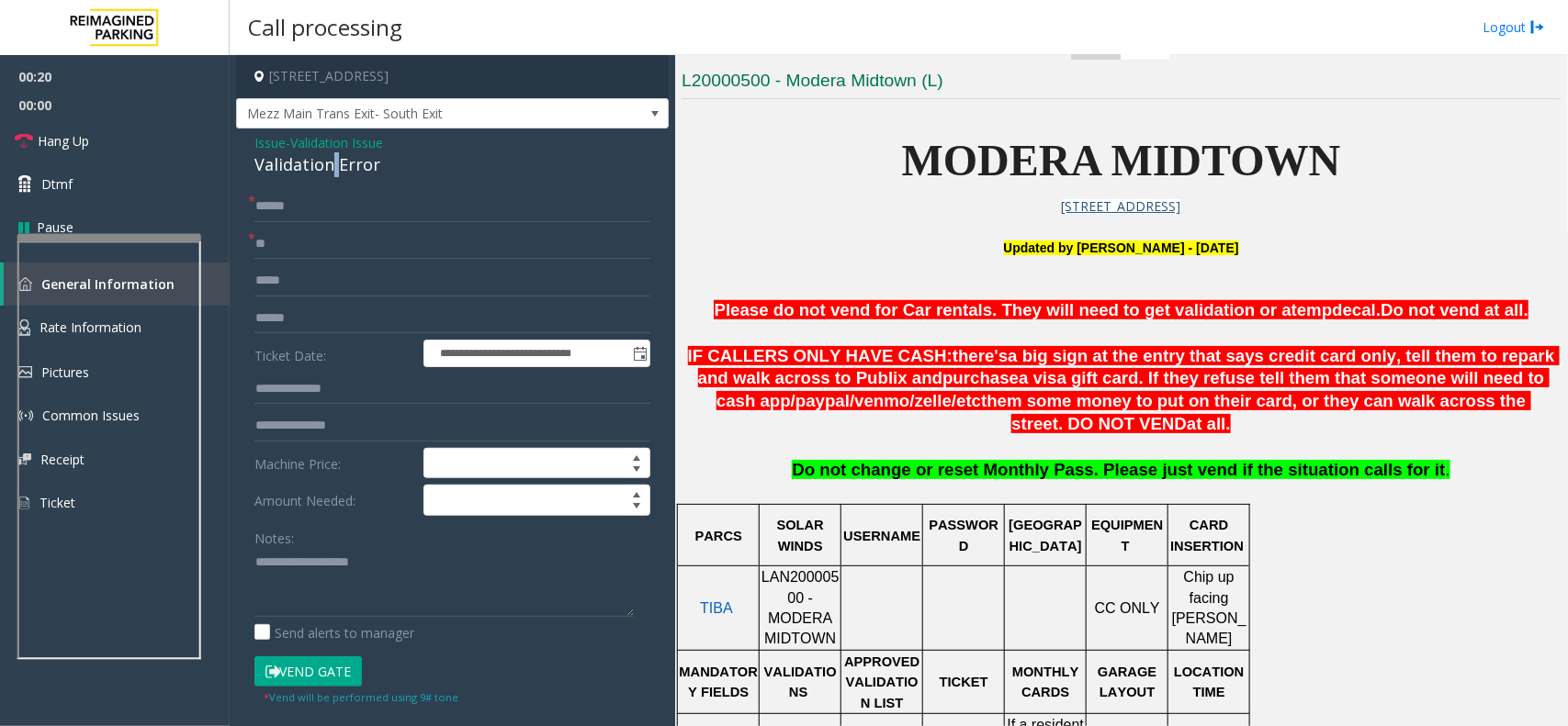
click at [332, 172] on div "Validation Error" at bounding box center [451, 164] width 395 height 25
click at [404, 608] on textarea at bounding box center [443, 583] width 379 height 69
paste textarea "**********"
click at [314, 666] on button "Vend Gate" at bounding box center [308, 672] width 108 height 31
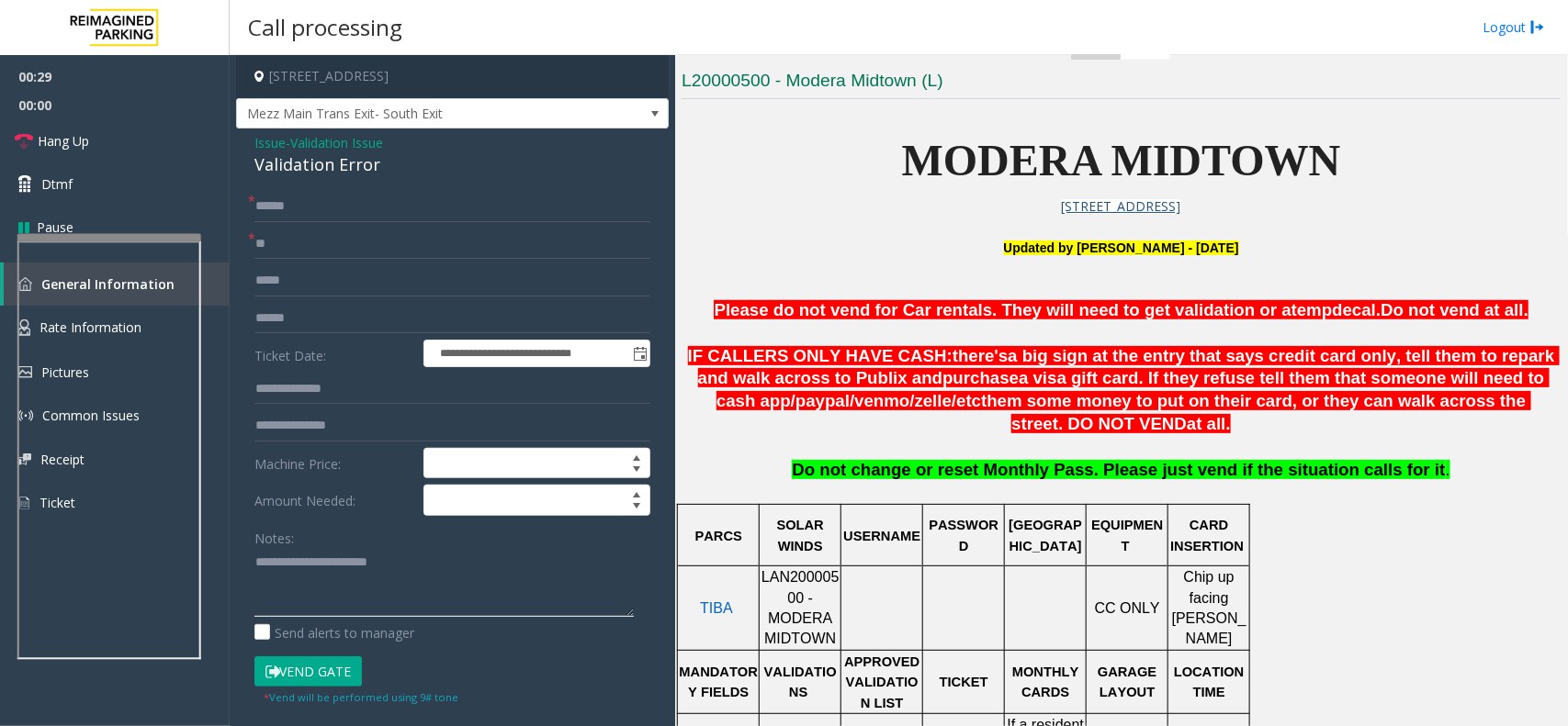
click at [306, 608] on textarea at bounding box center [443, 583] width 379 height 69
click at [89, 150] on span "Hang Up" at bounding box center [63, 141] width 51 height 19
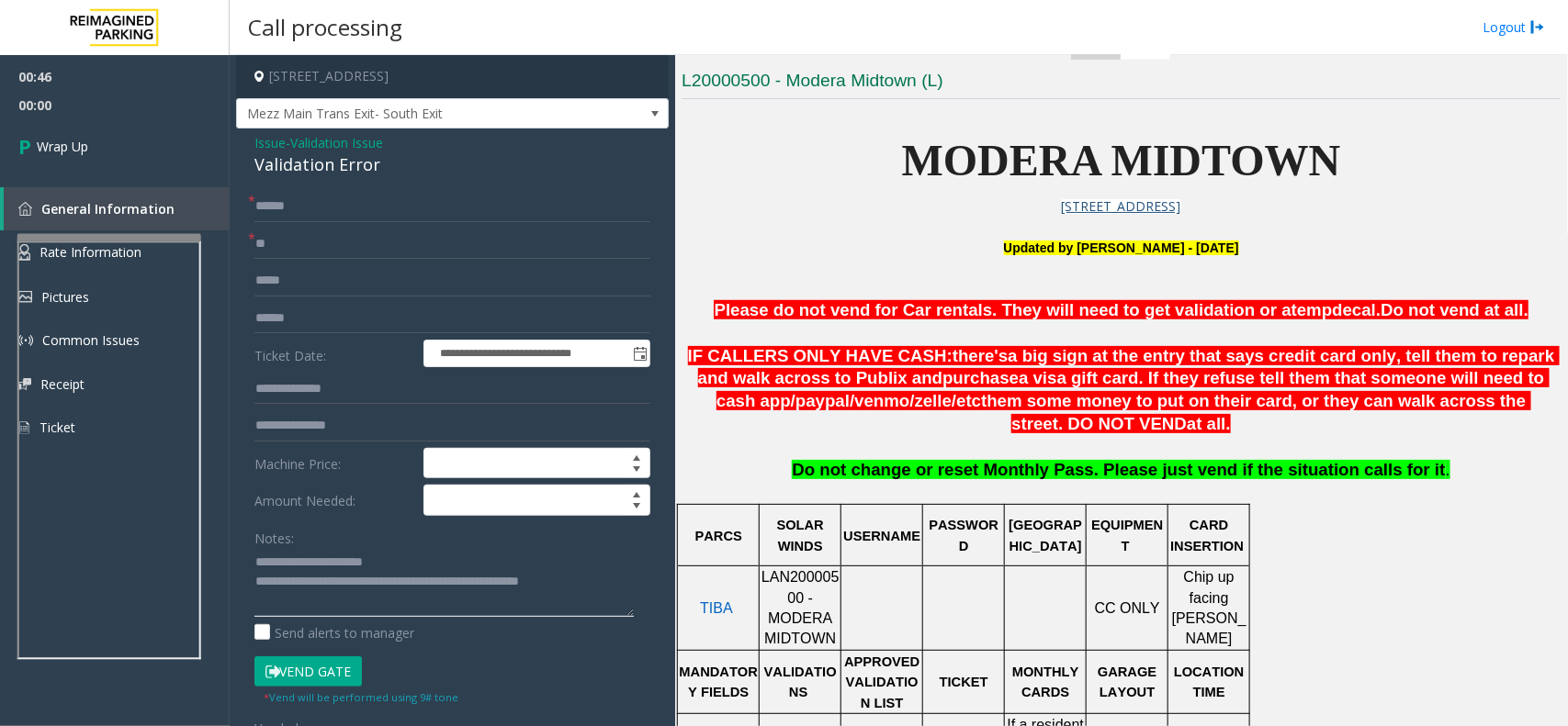
click at [622, 576] on textarea at bounding box center [443, 583] width 379 height 69
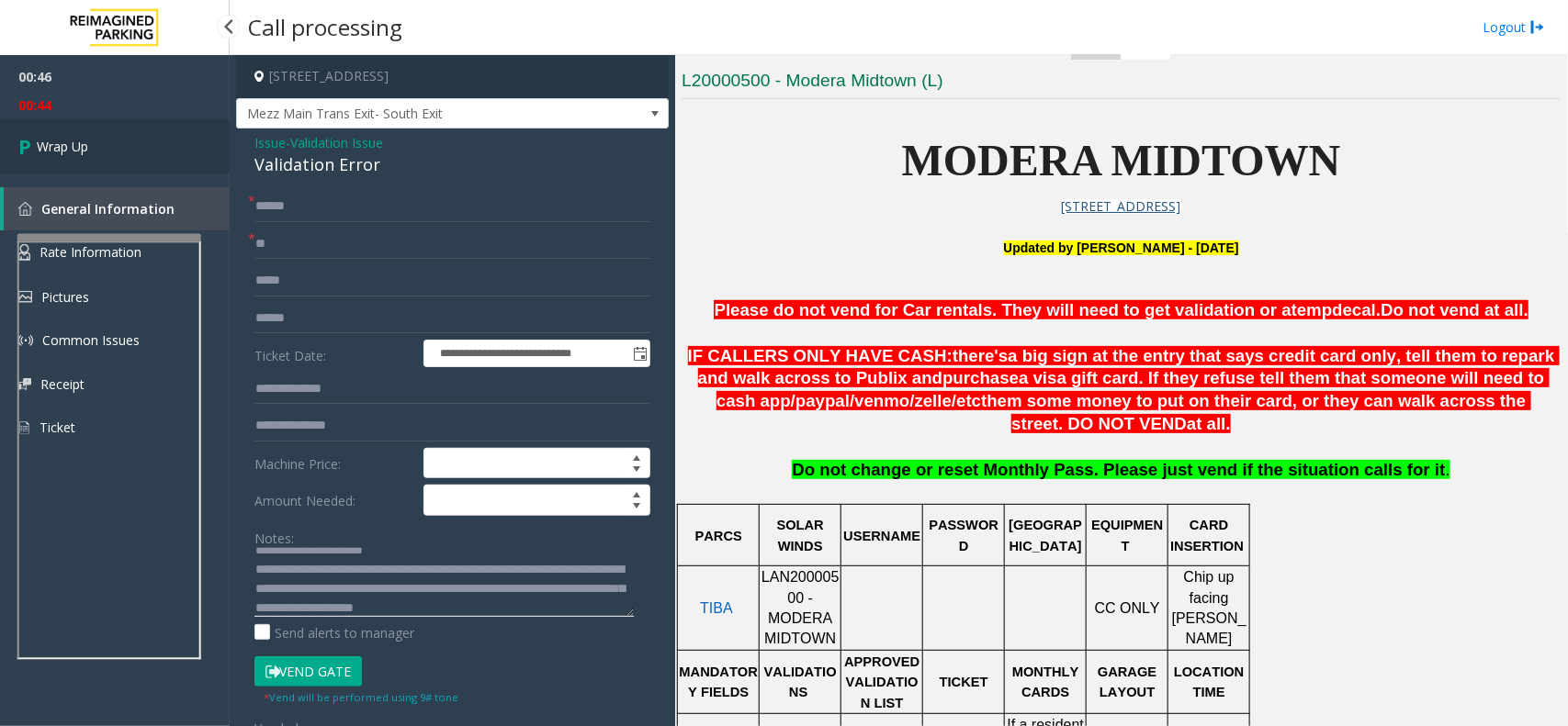
scroll to position [32, 0]
type textarea "**********"
click at [98, 154] on link "Wrap Up" at bounding box center [114, 146] width 230 height 54
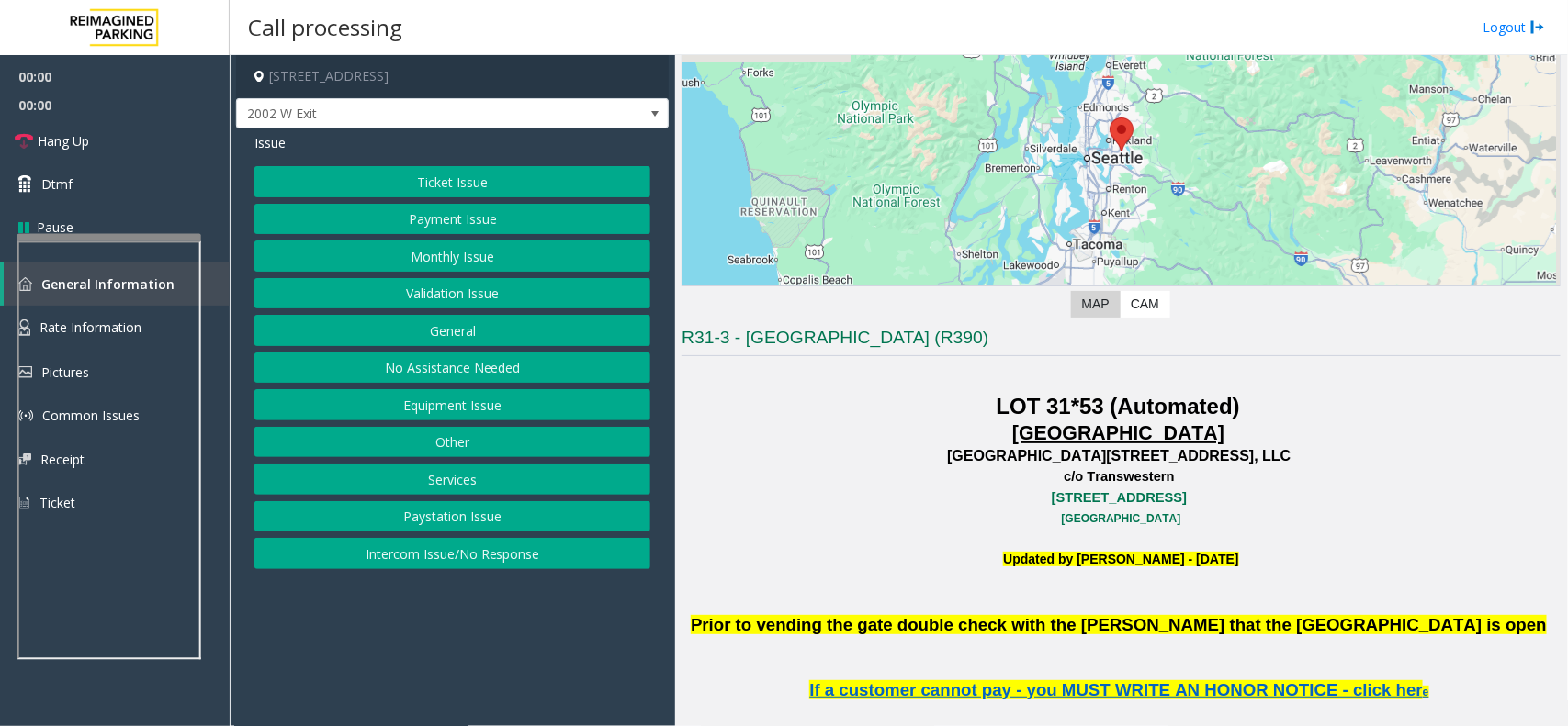
scroll to position [459, 0]
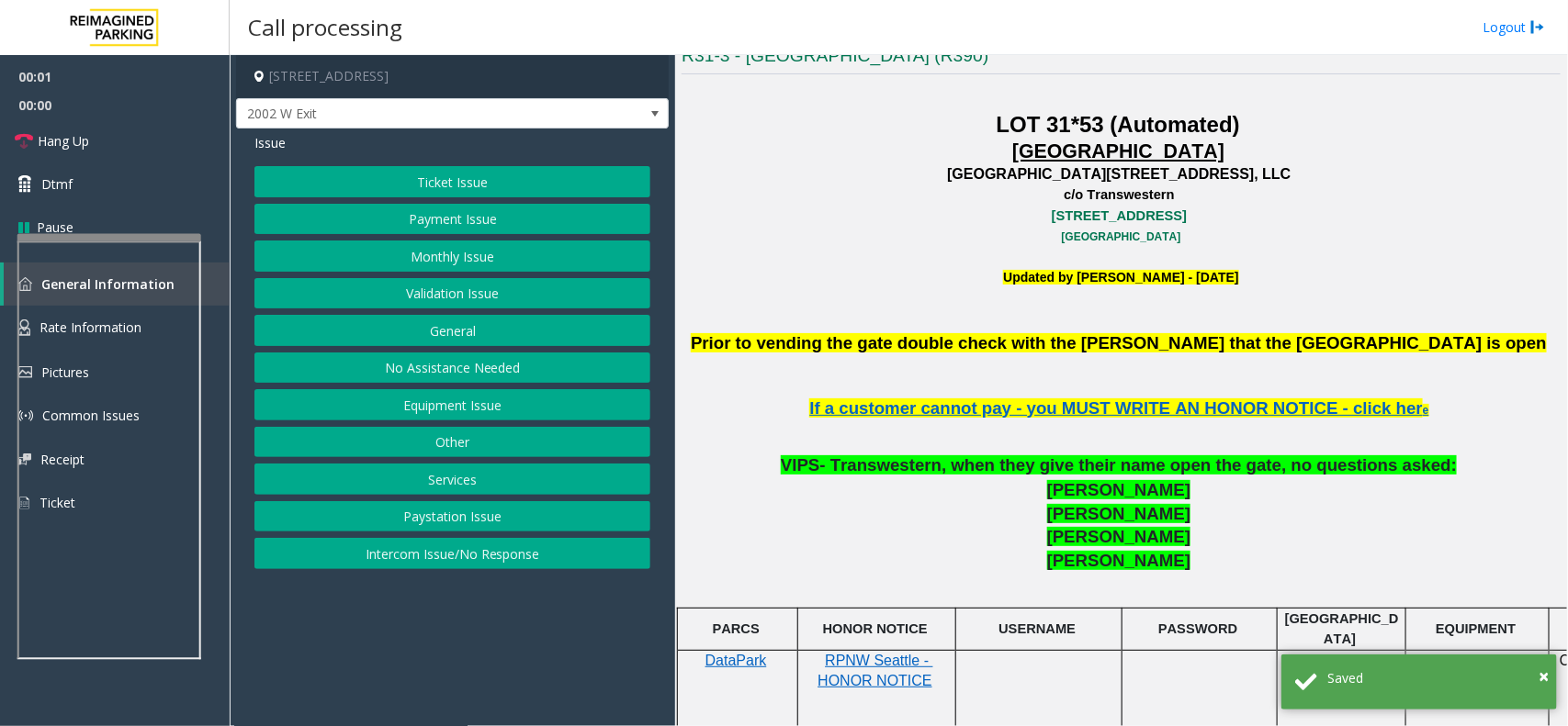
click at [496, 419] on button "Equipment Issue" at bounding box center [451, 405] width 395 height 31
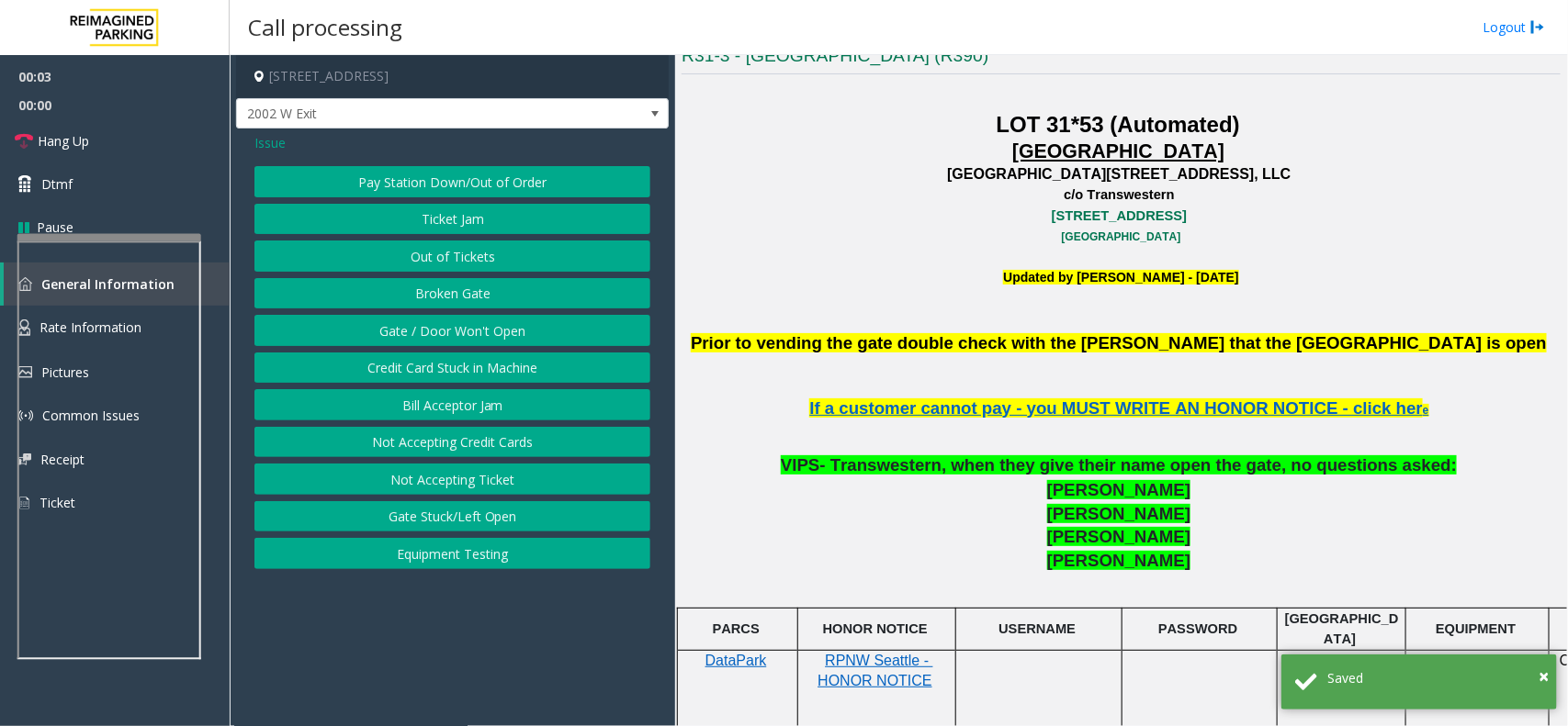
click at [470, 558] on button "Equipment Testing" at bounding box center [451, 553] width 395 height 31
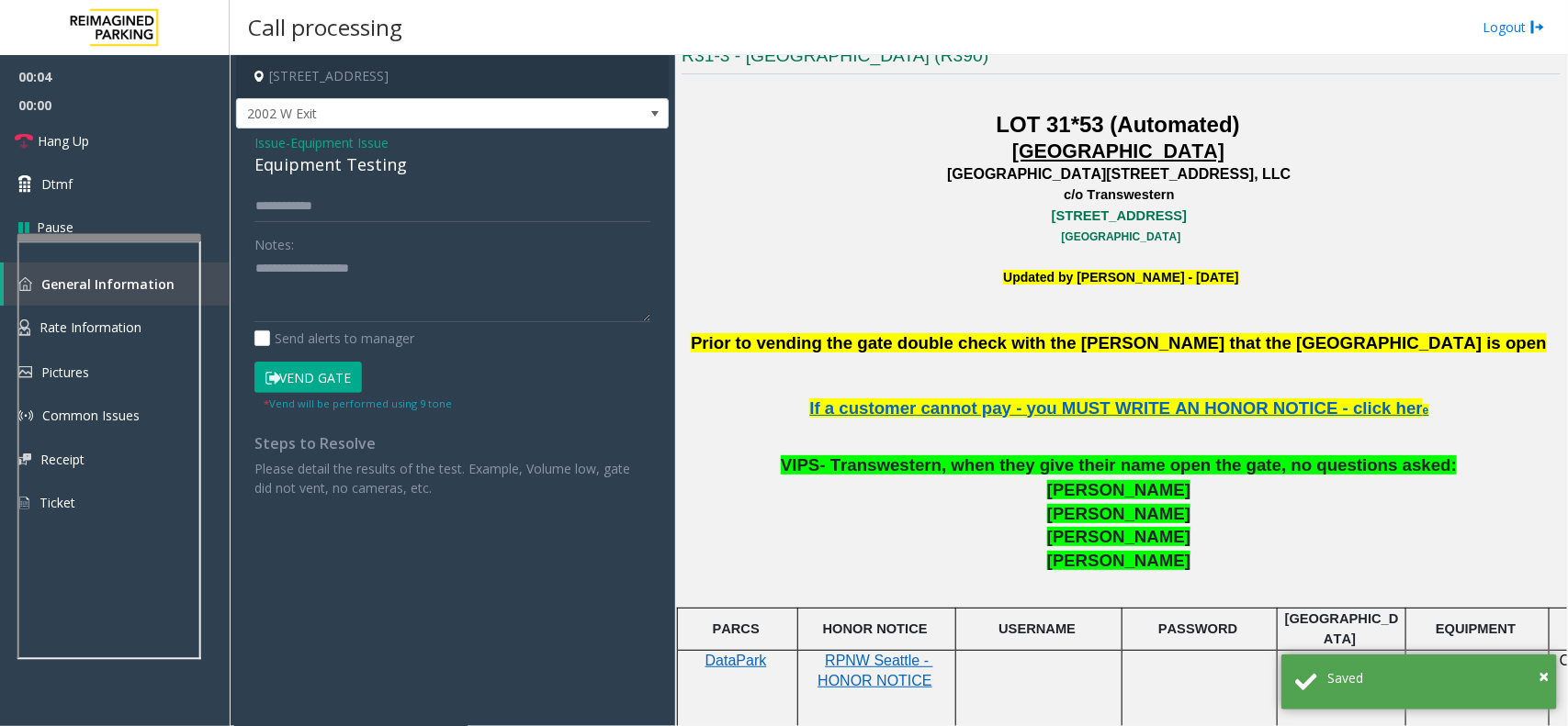
click at [305, 171] on div "Equipment Testing" at bounding box center [451, 164] width 395 height 25
click at [334, 289] on textarea at bounding box center [451, 288] width 395 height 69
paste textarea "**********"
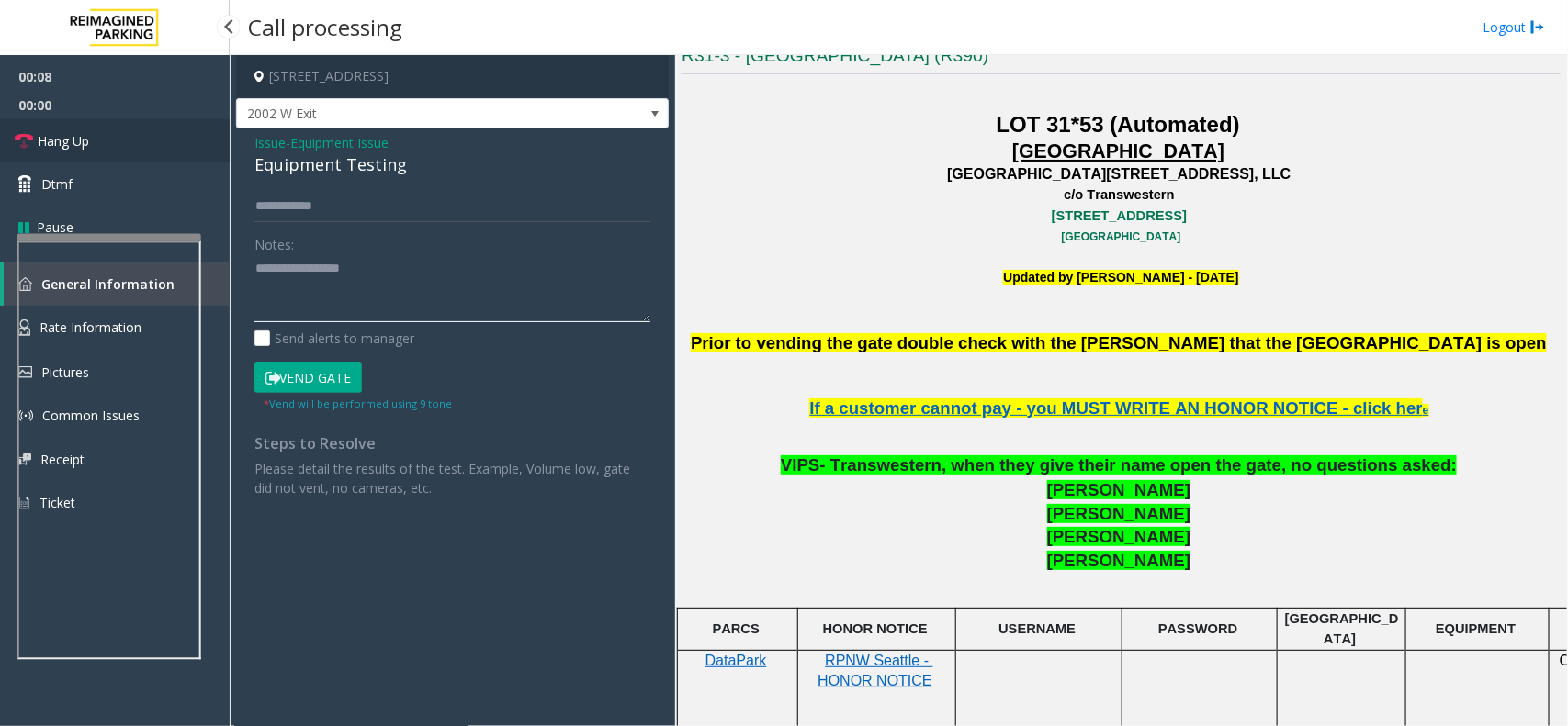
type textarea "**********"
click at [88, 152] on link "Hang Up" at bounding box center [114, 140] width 230 height 43
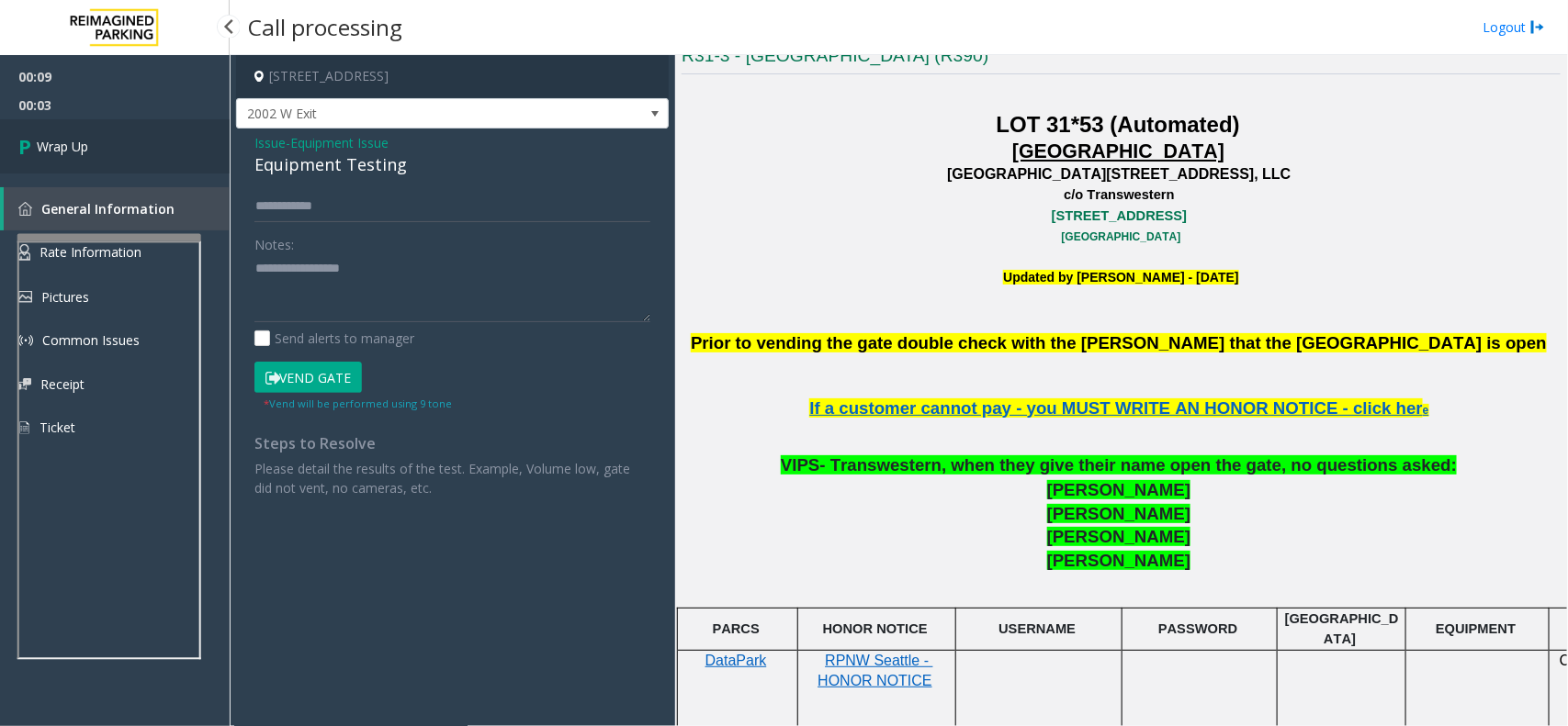
click at [88, 152] on span "Wrap Up" at bounding box center [62, 146] width 51 height 19
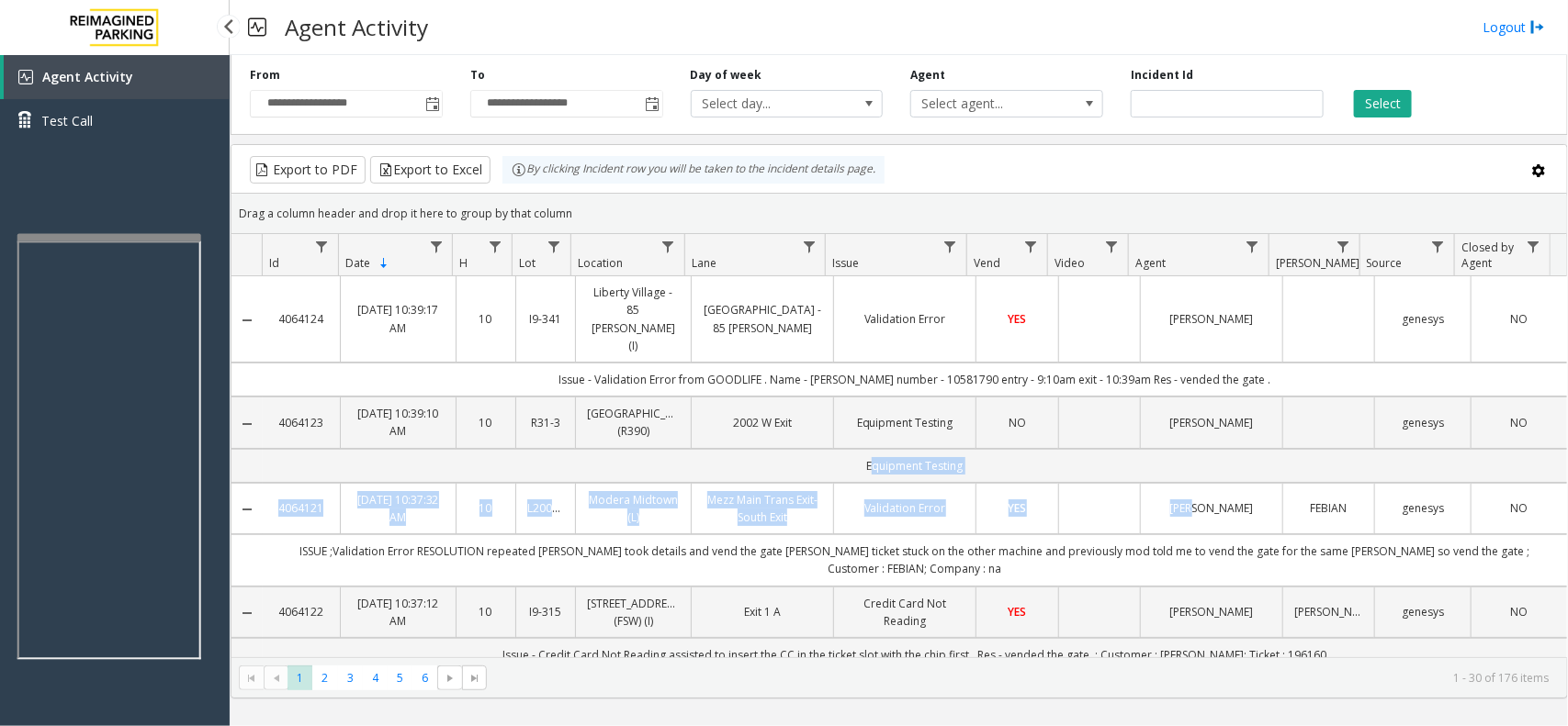
drag, startPoint x: 465, startPoint y: 453, endPoint x: 1190, endPoint y: 474, distance: 725.3
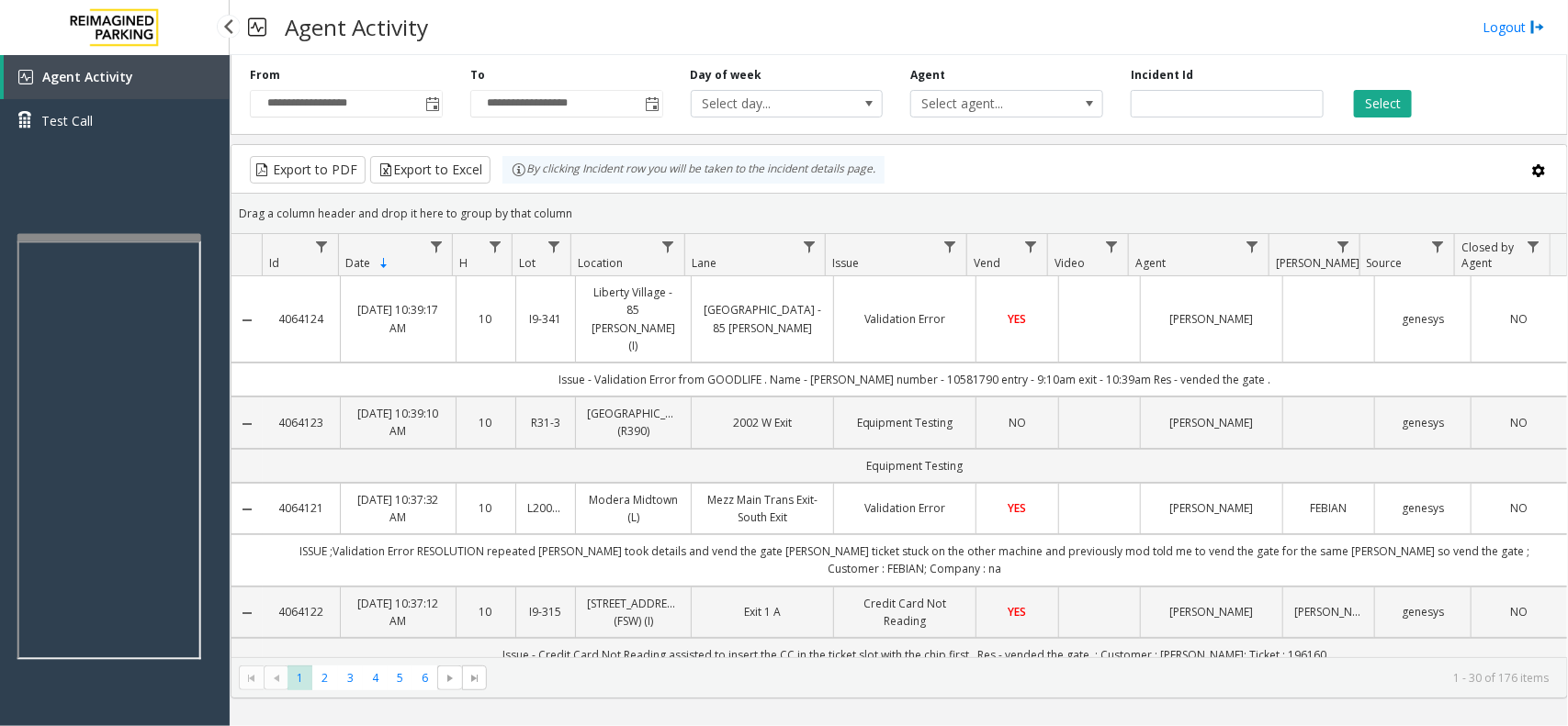
click at [654, 535] on td "ISSUE ;Validation Error RESOLUTION repeated parker took details and vend the ga…" at bounding box center [915, 560] width 1304 height 51
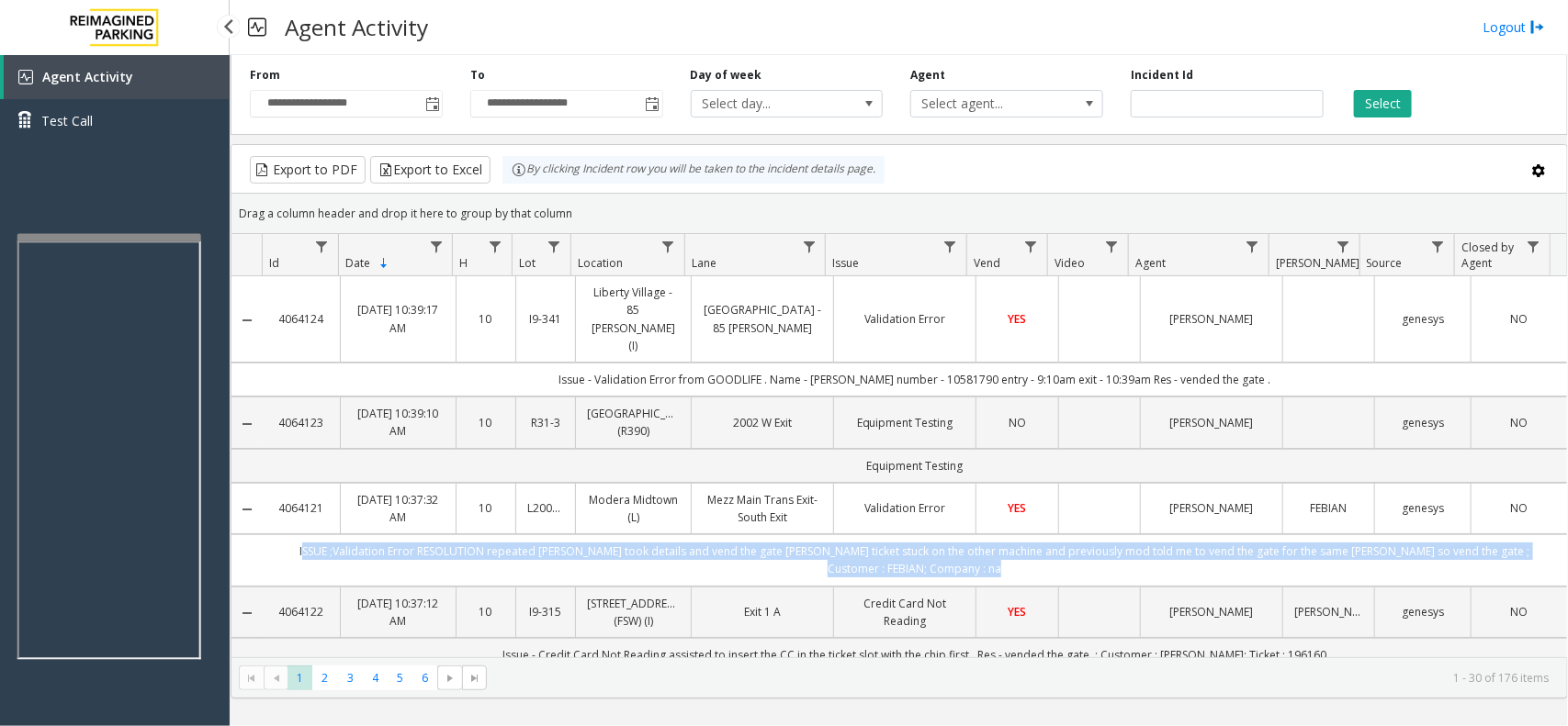
click at [654, 535] on td "ISSUE ;Validation Error RESOLUTION repeated parker took details and vend the ga…" at bounding box center [915, 560] width 1304 height 51
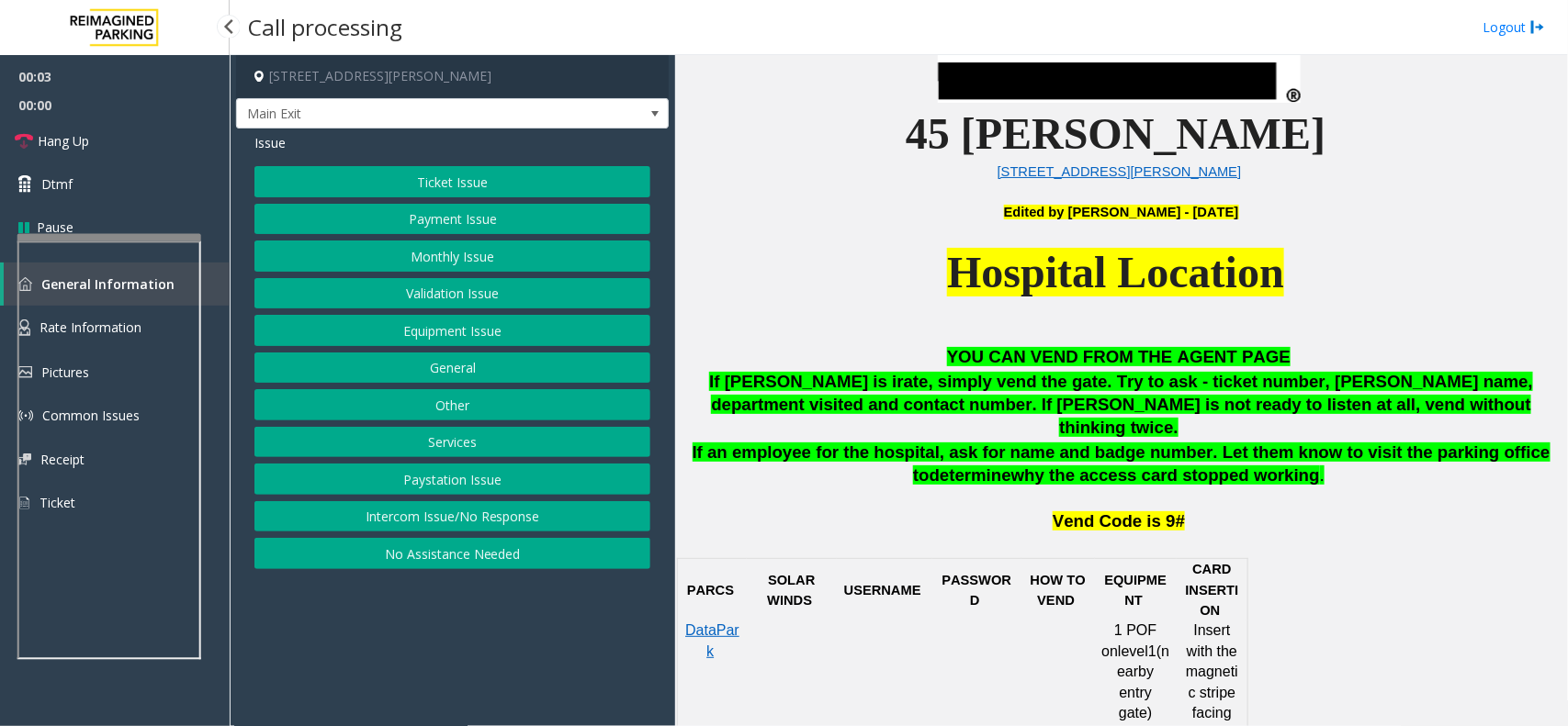
scroll to position [688, 0]
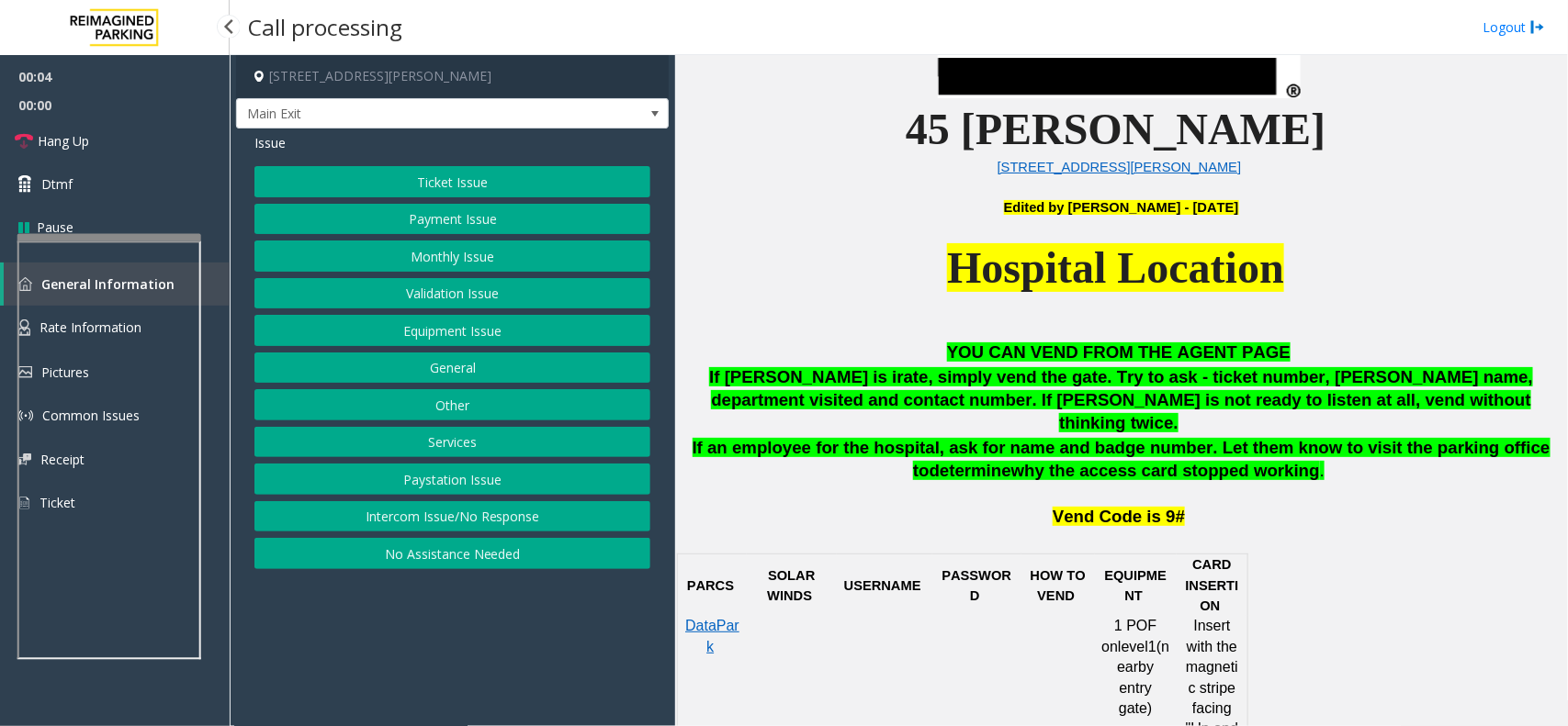
click at [462, 165] on div "Issue Ticket Issue Payment Issue Monthly Issue Validation Issue Equipment Issue…" at bounding box center [452, 354] width 433 height 450
click at [459, 189] on button "Ticket Issue" at bounding box center [451, 182] width 395 height 31
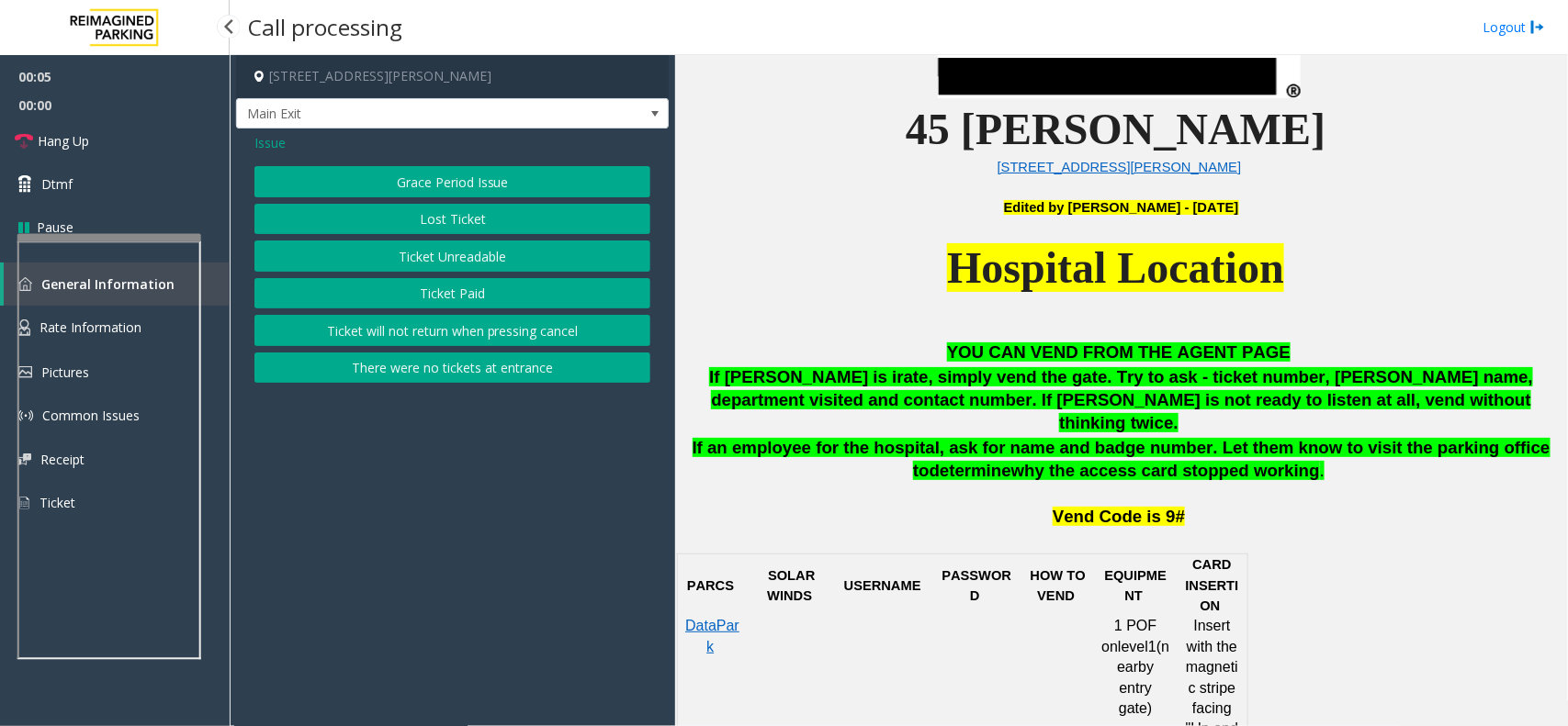
click at [464, 260] on button "Ticket Unreadable" at bounding box center [451, 256] width 395 height 31
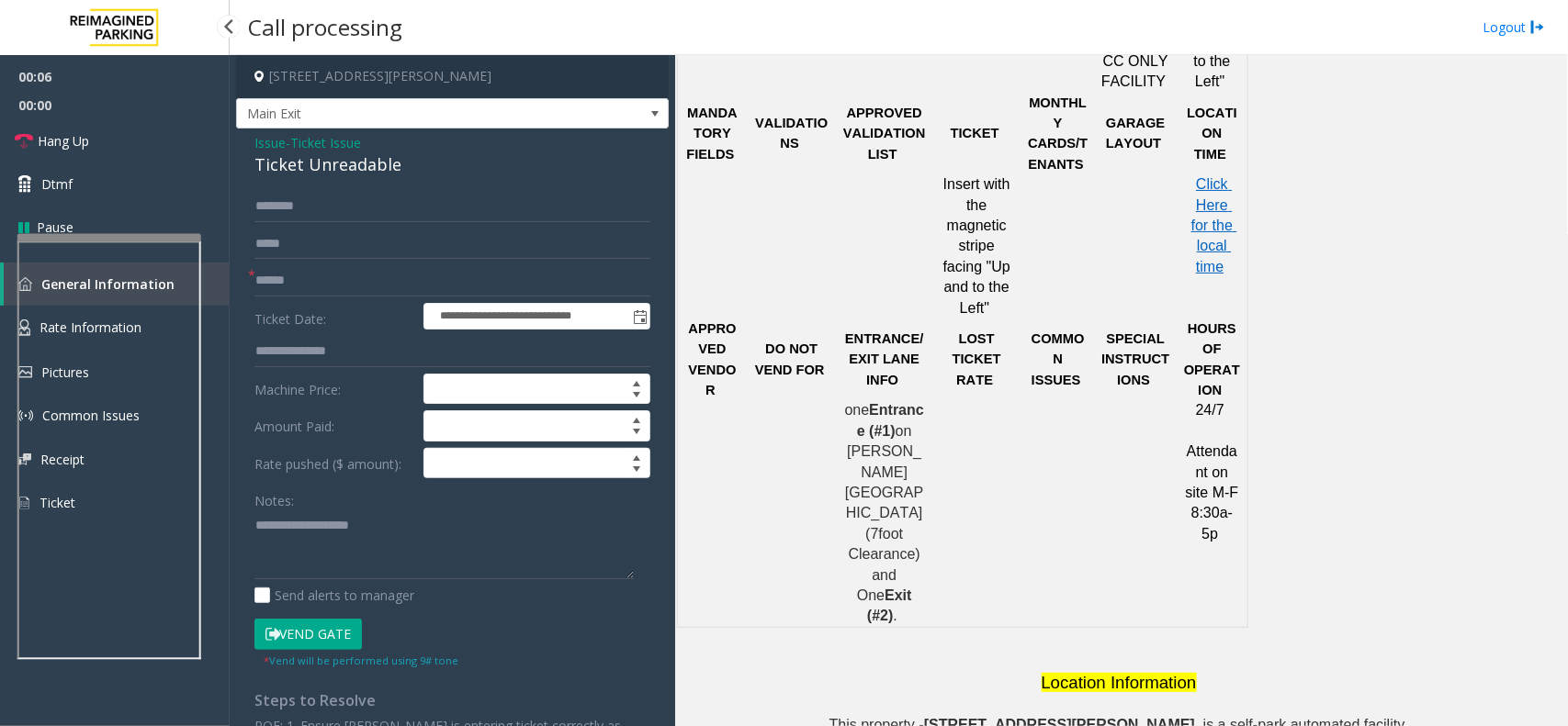
scroll to position [1147, 0]
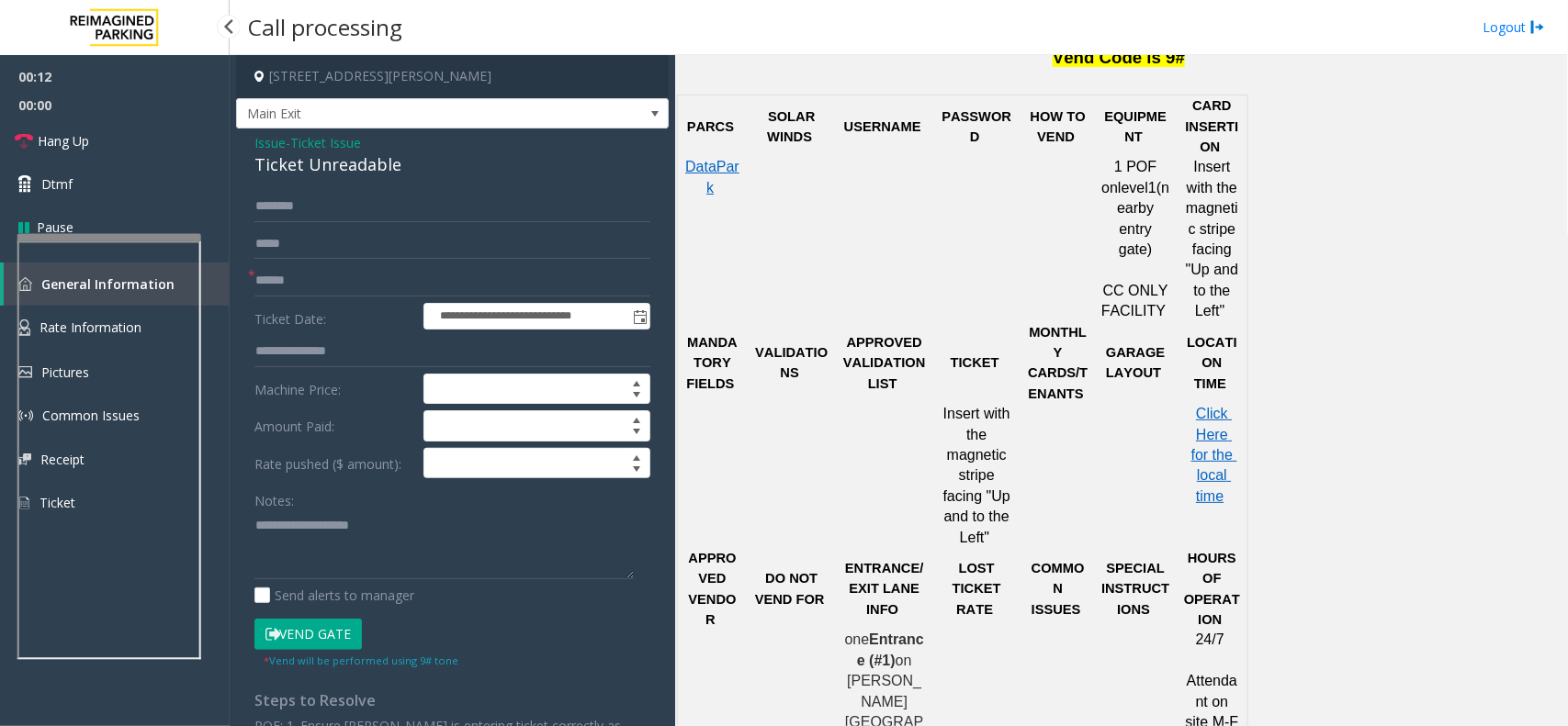
click at [369, 163] on div "Ticket Unreadable" at bounding box center [451, 164] width 395 height 25
click at [324, 570] on textarea at bounding box center [443, 545] width 379 height 69
paste textarea "**********"
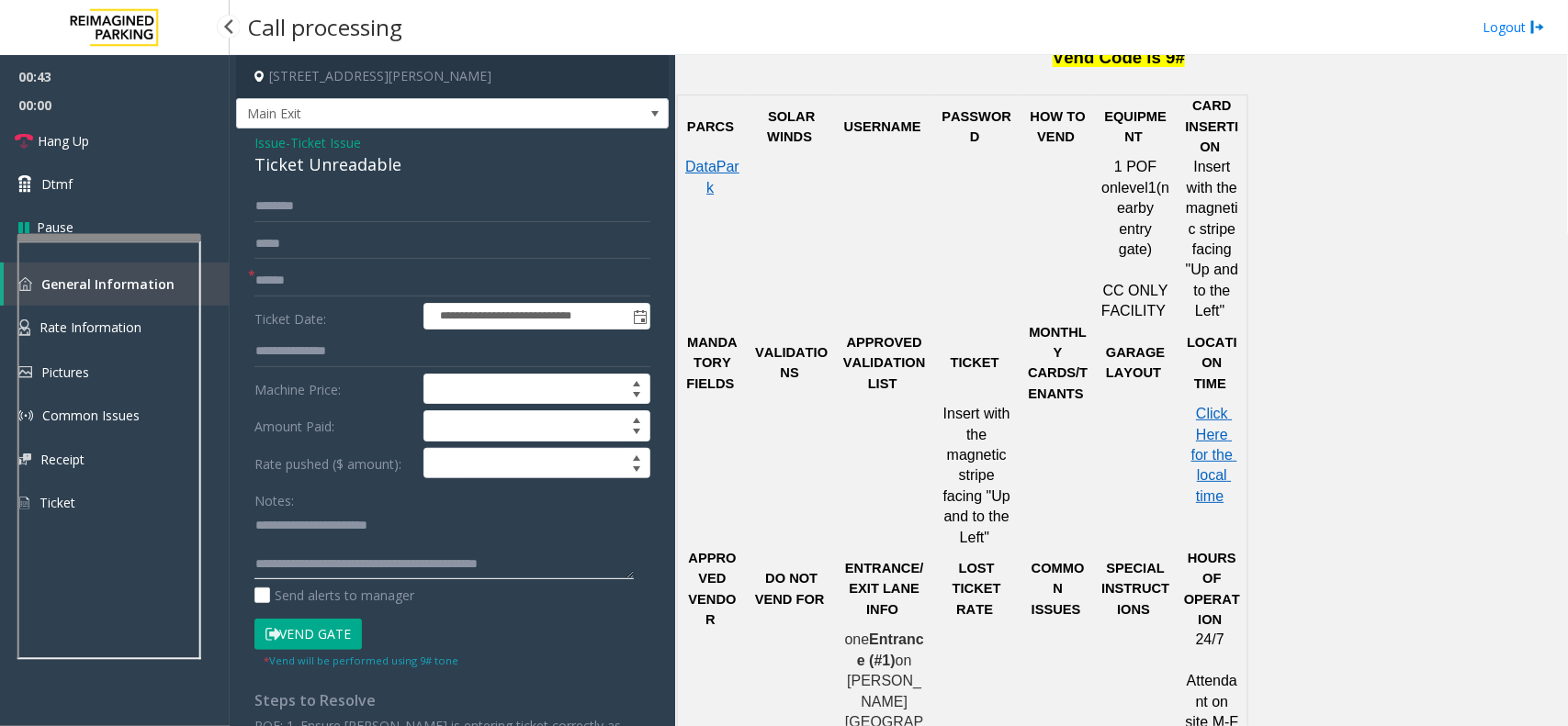
type textarea "**********"
click at [304, 278] on input "text" at bounding box center [451, 281] width 395 height 31
type input "**"
click at [35, 140] on link "Hang Up" at bounding box center [114, 140] width 230 height 43
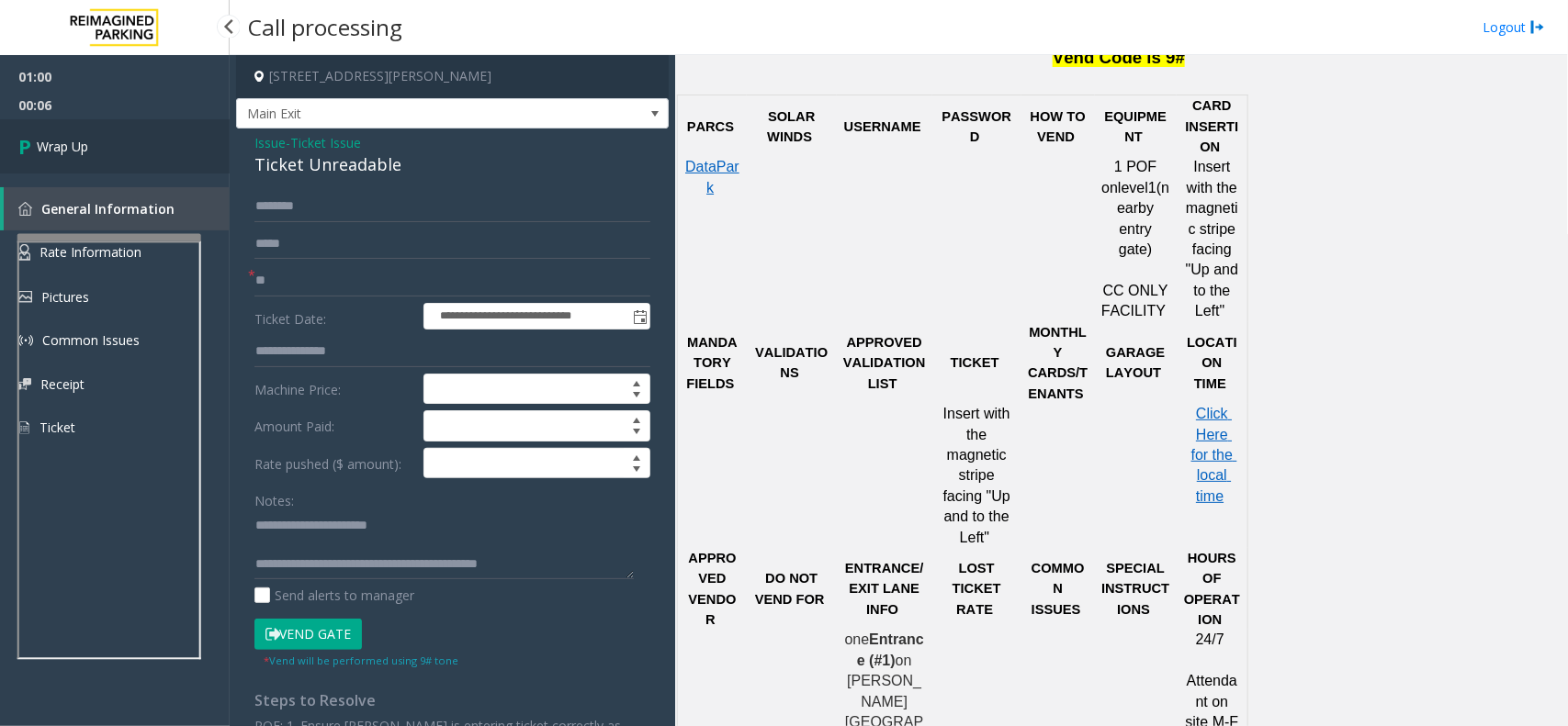
click at [35, 140] on icon at bounding box center [27, 147] width 18 height 31
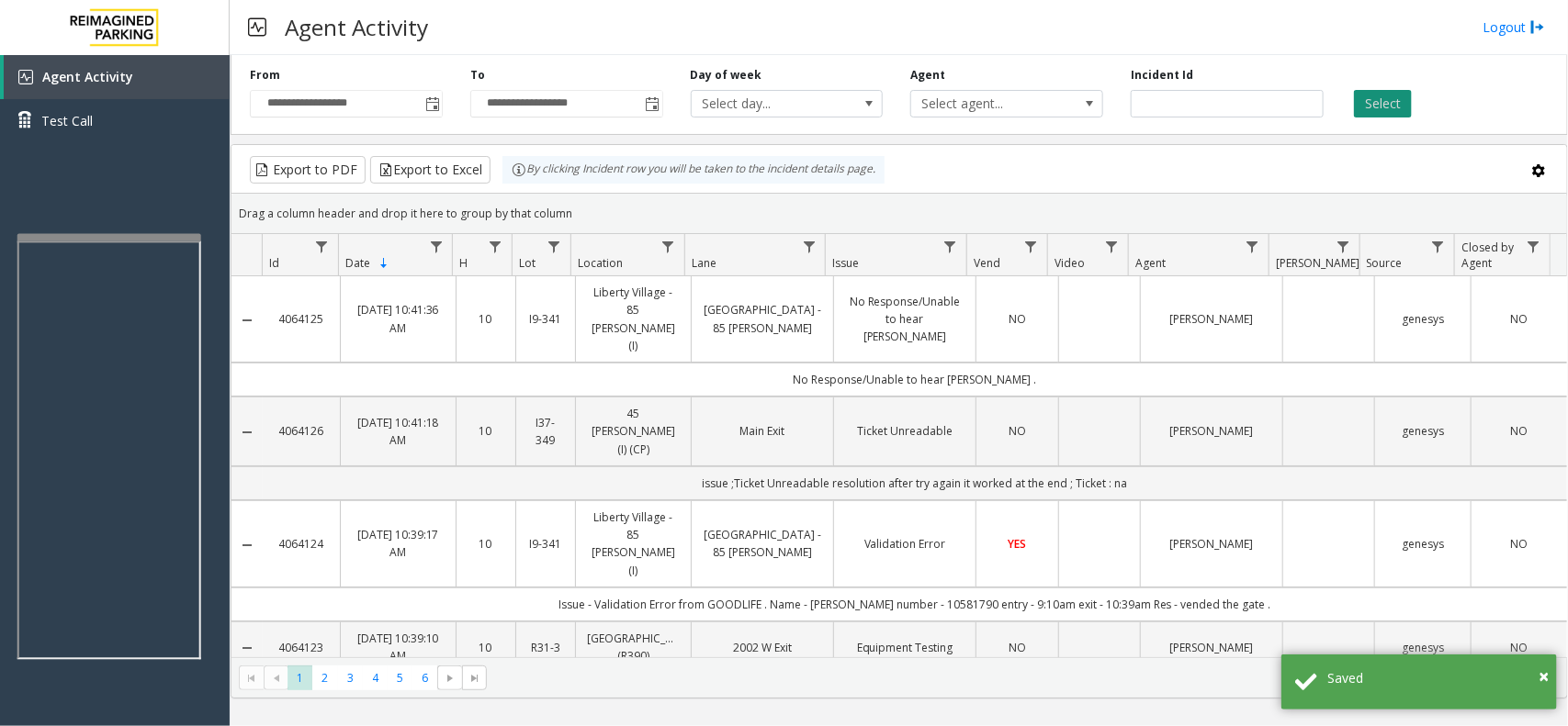
click at [1357, 98] on button "Select" at bounding box center [1382, 104] width 58 height 28
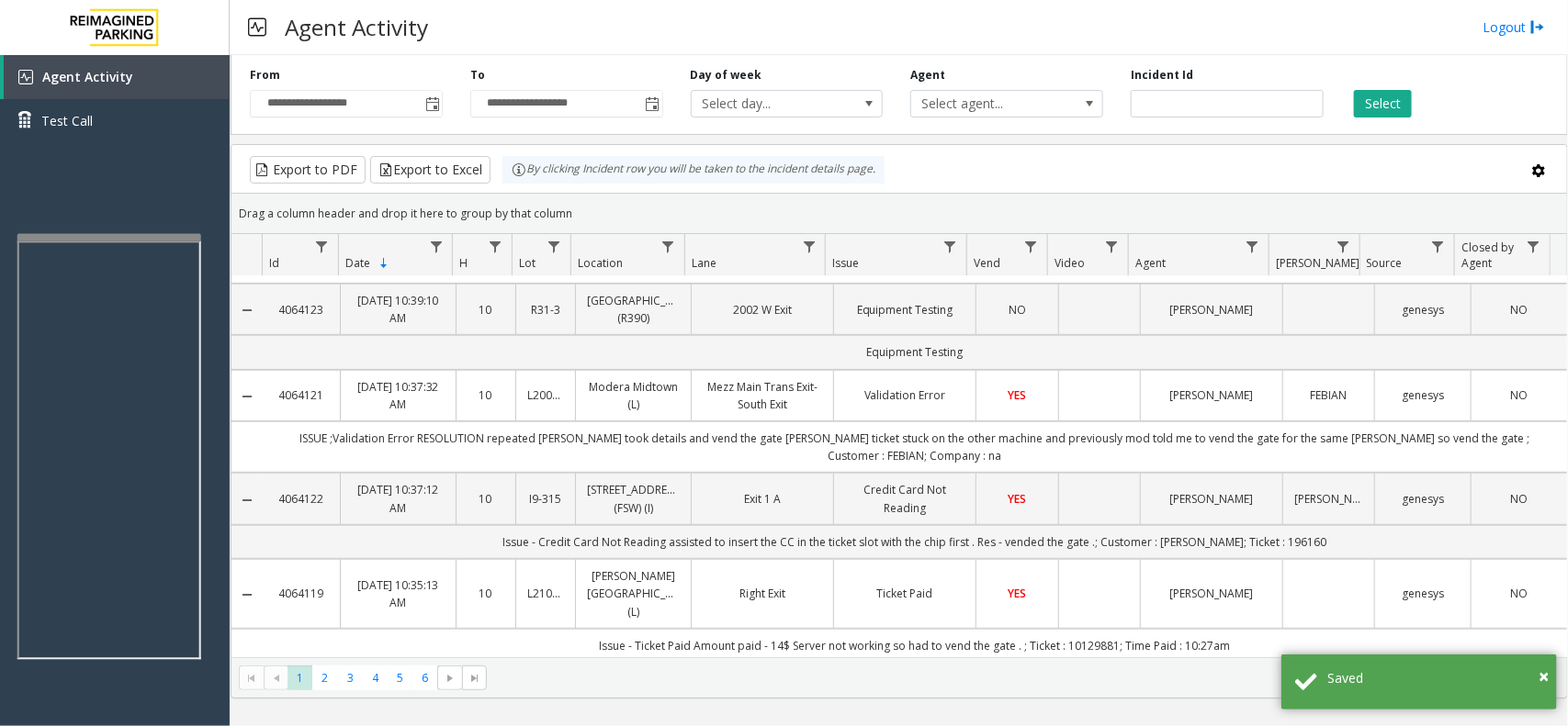
scroll to position [344, 0]
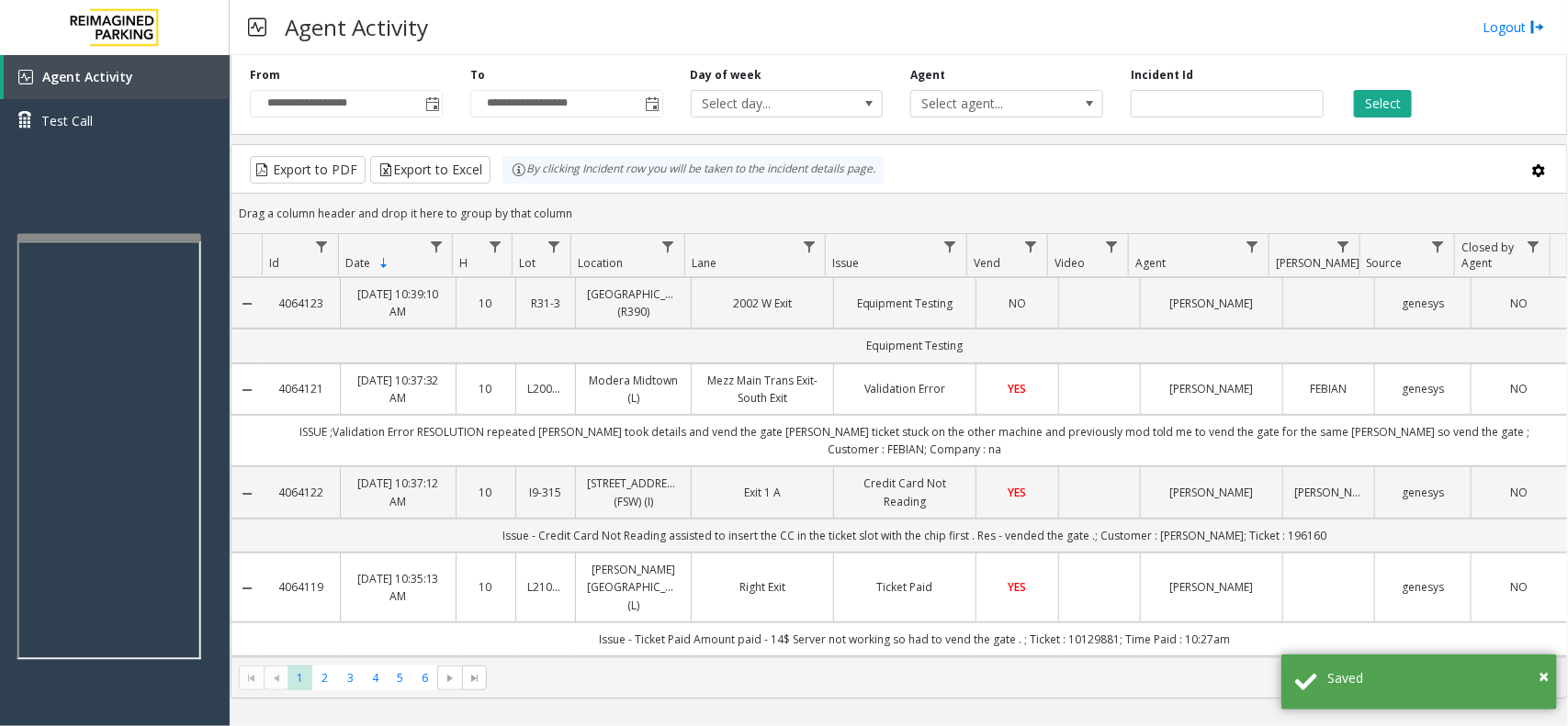
click at [577, 414] on td "ISSUE ;Validation Error RESOLUTION repeated parker took details and vend the ga…" at bounding box center [915, 439] width 1304 height 51
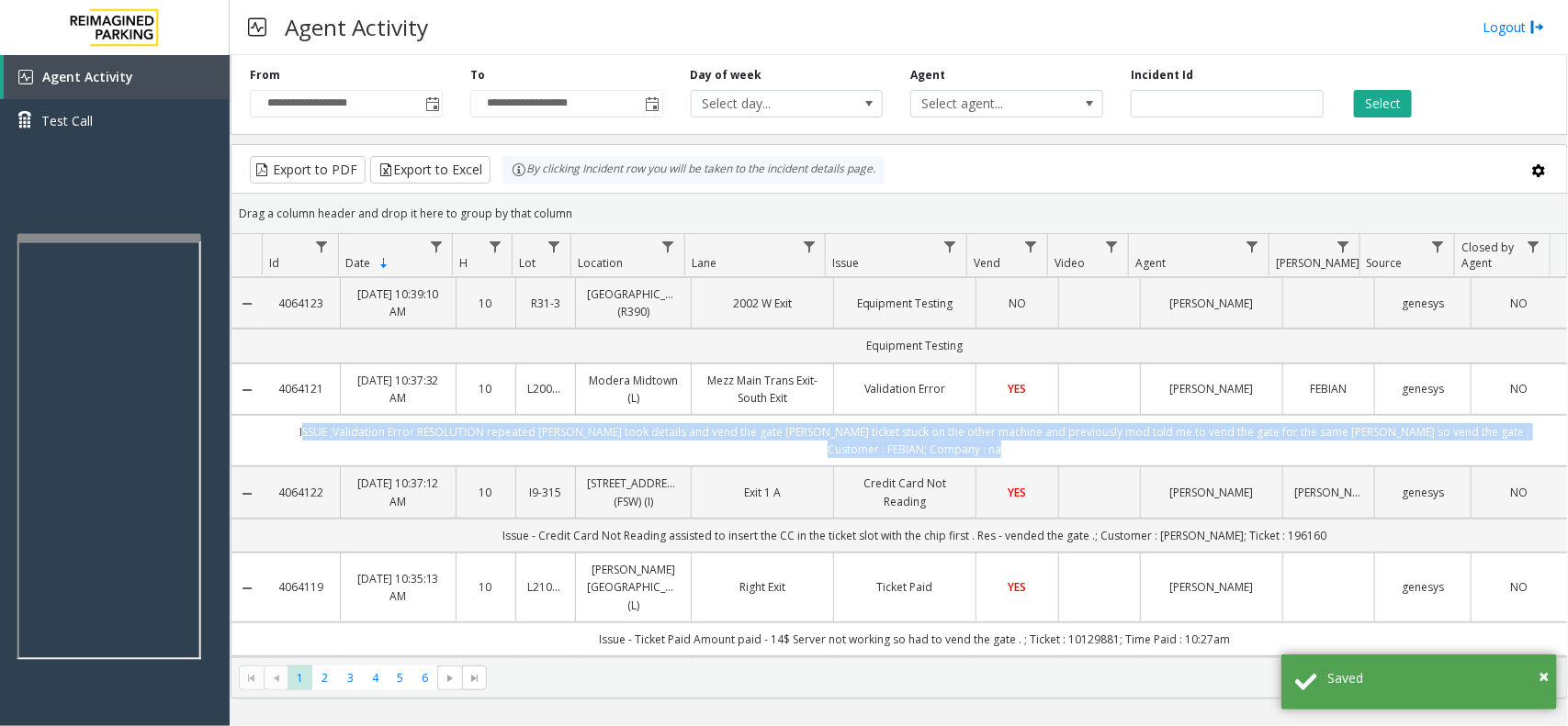
click at [577, 414] on td "ISSUE ;Validation Error RESOLUTION repeated parker took details and vend the ga…" at bounding box center [915, 439] width 1304 height 51
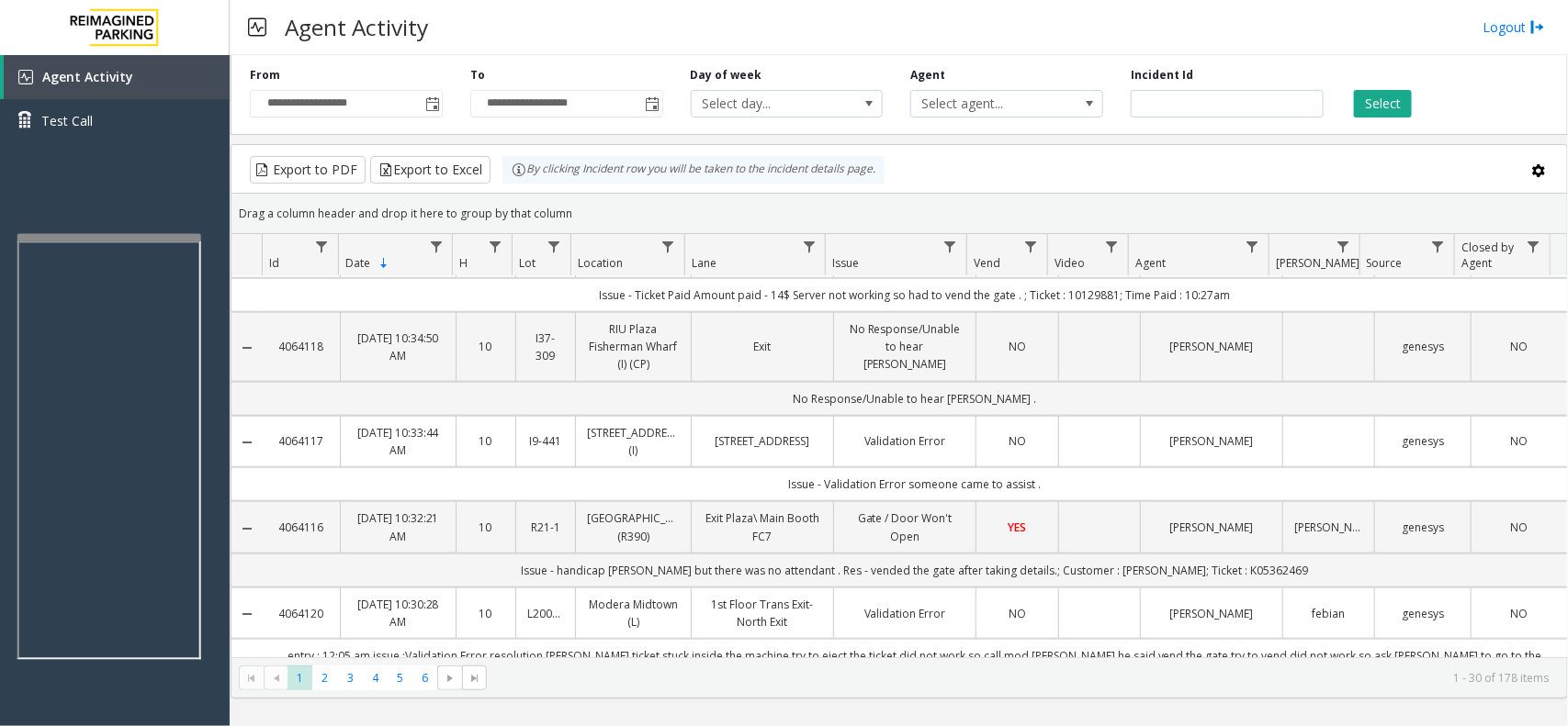
scroll to position [803, 0]
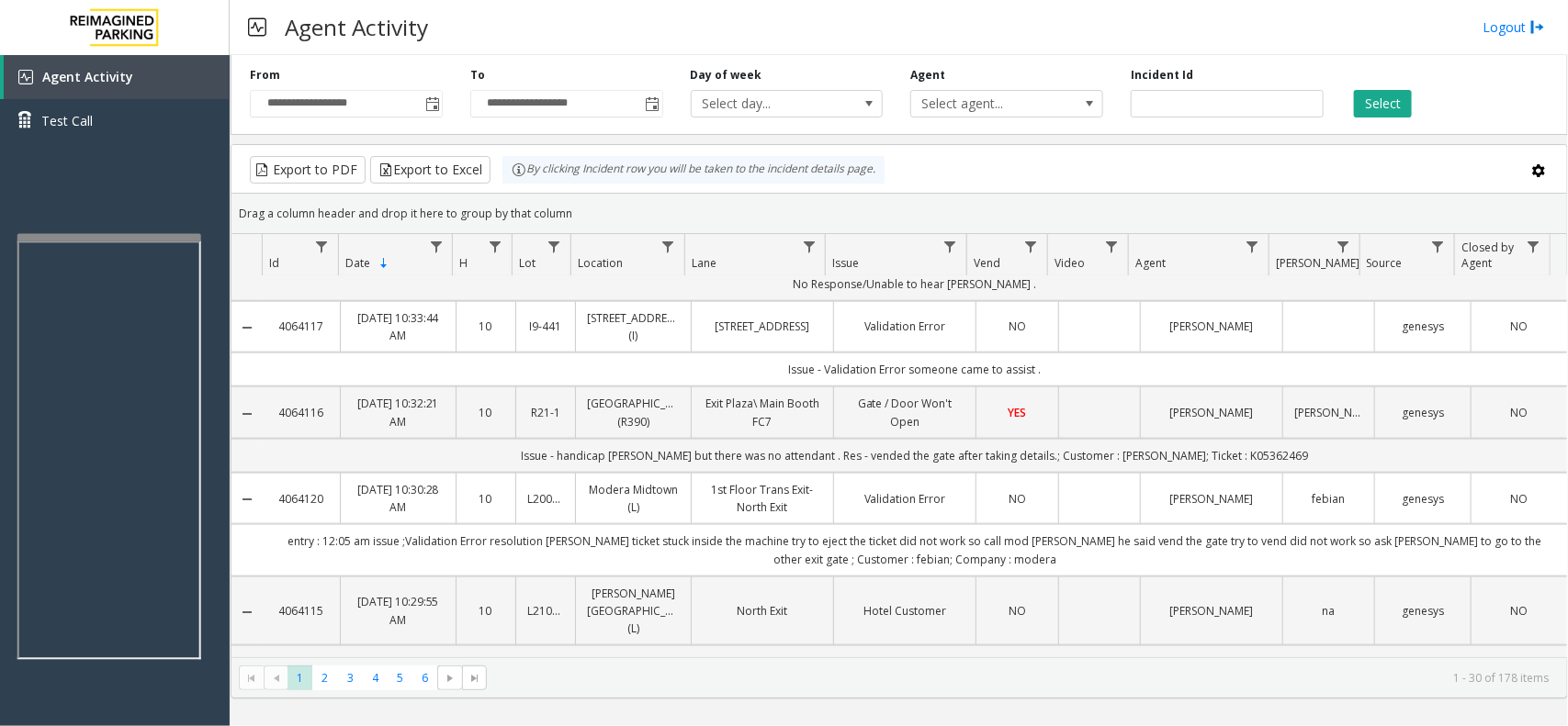
click at [585, 524] on td "entry : 12:05 am issue ;Validation Error resolution parker ticket stuck inside …" at bounding box center [915, 549] width 1304 height 51
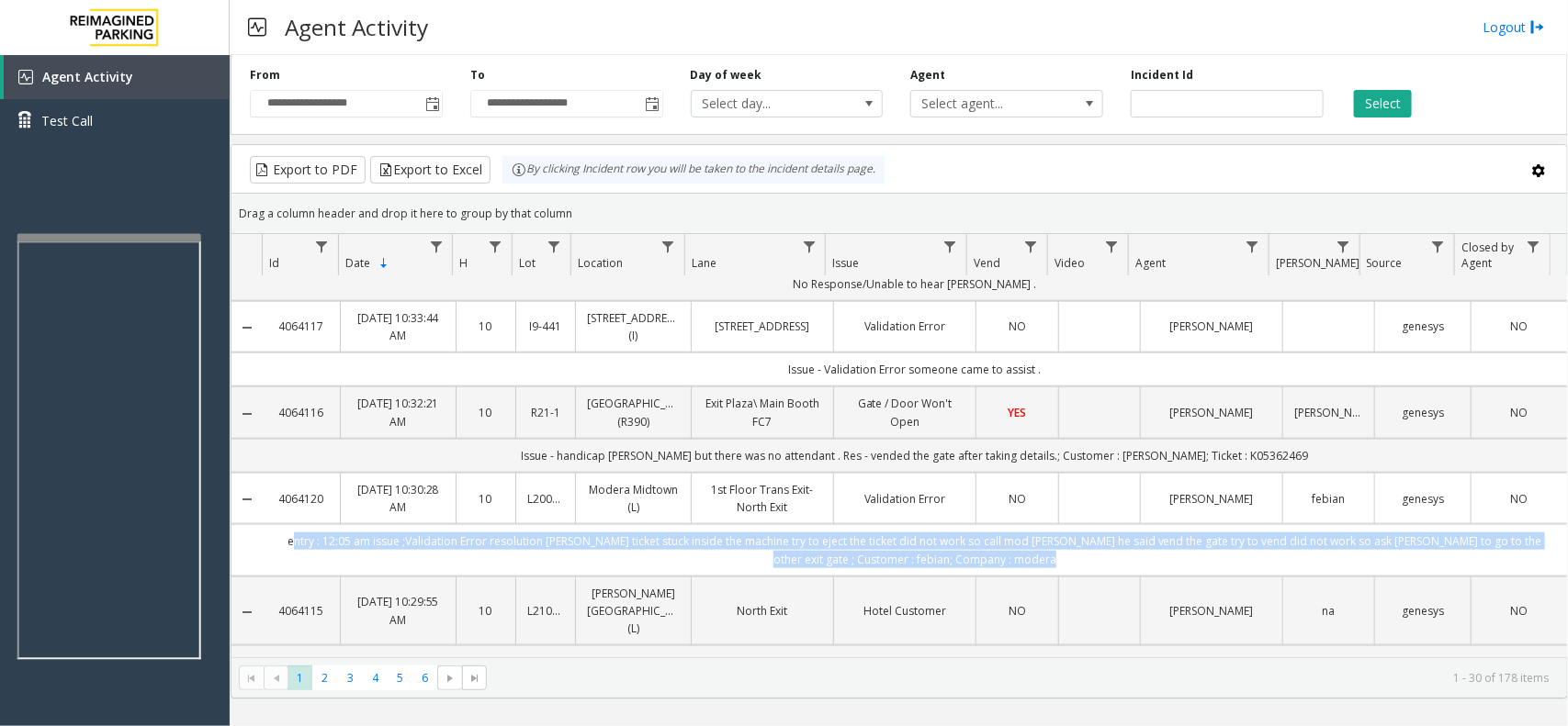
click at [585, 524] on td "entry : 12:05 am issue ;Validation Error resolution parker ticket stuck inside …" at bounding box center [915, 549] width 1304 height 51
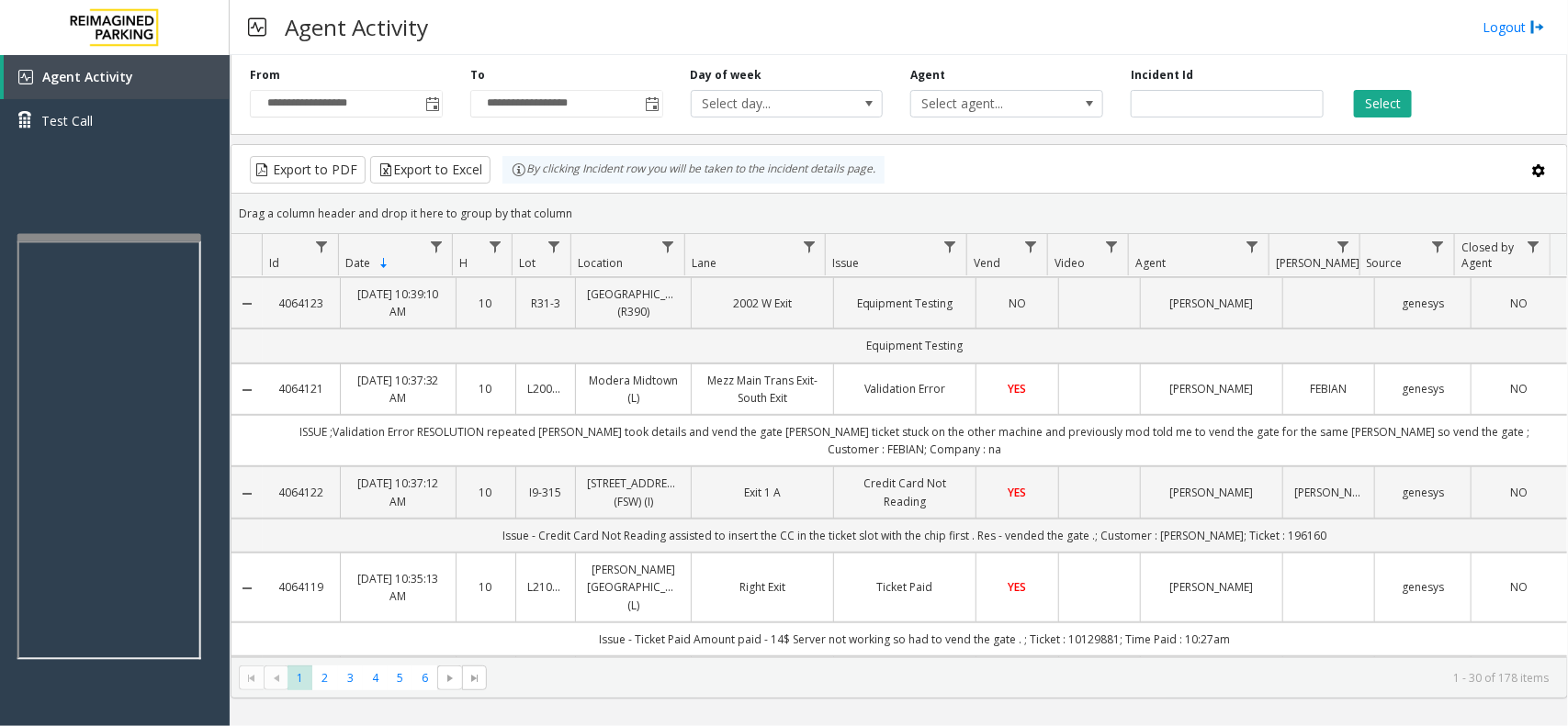
scroll to position [114, 0]
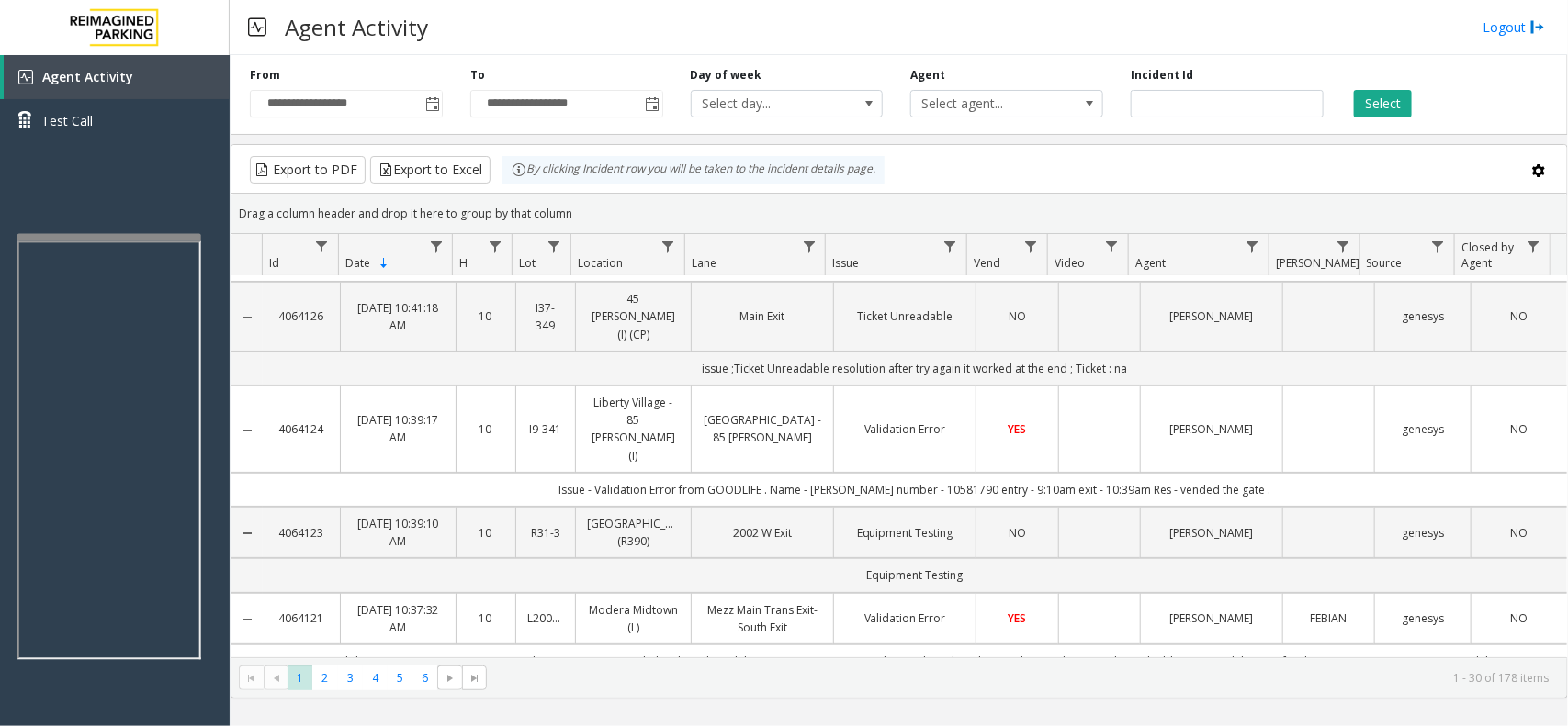
click at [759, 644] on td "ISSUE ;Validation Error RESOLUTION repeated parker took details and vend the ga…" at bounding box center [915, 669] width 1304 height 51
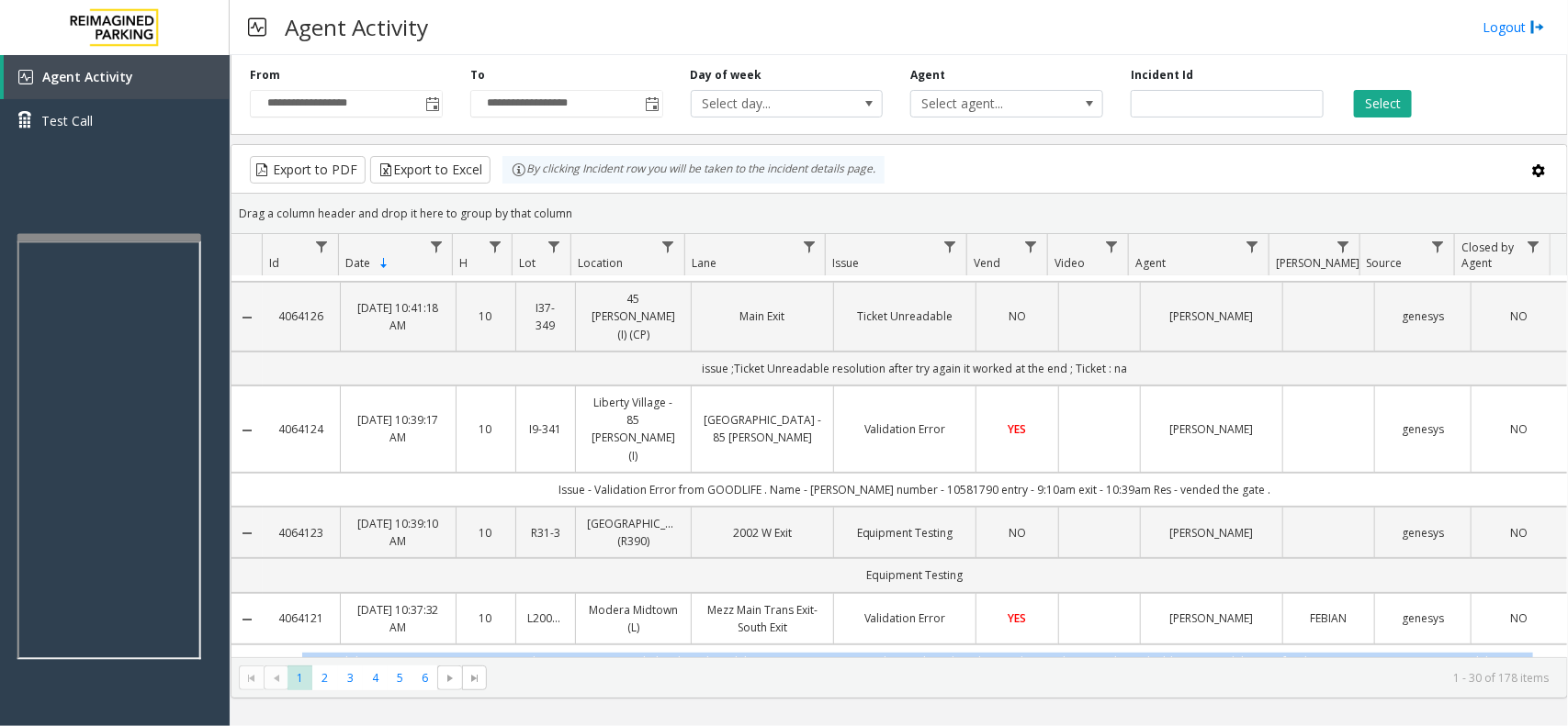
click at [759, 644] on td "ISSUE ;Validation Error RESOLUTION repeated parker took details and vend the ga…" at bounding box center [915, 669] width 1304 height 51
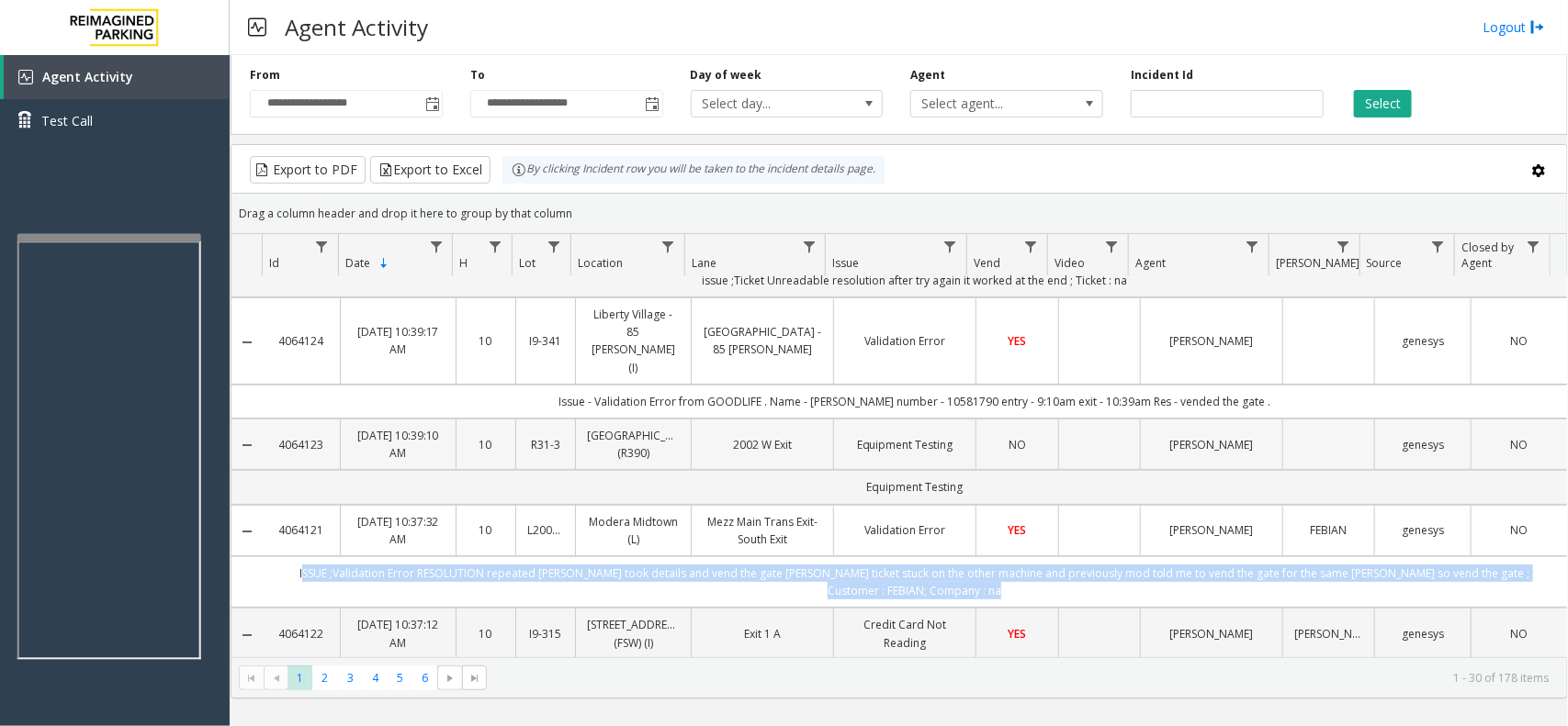
scroll to position [230, 0]
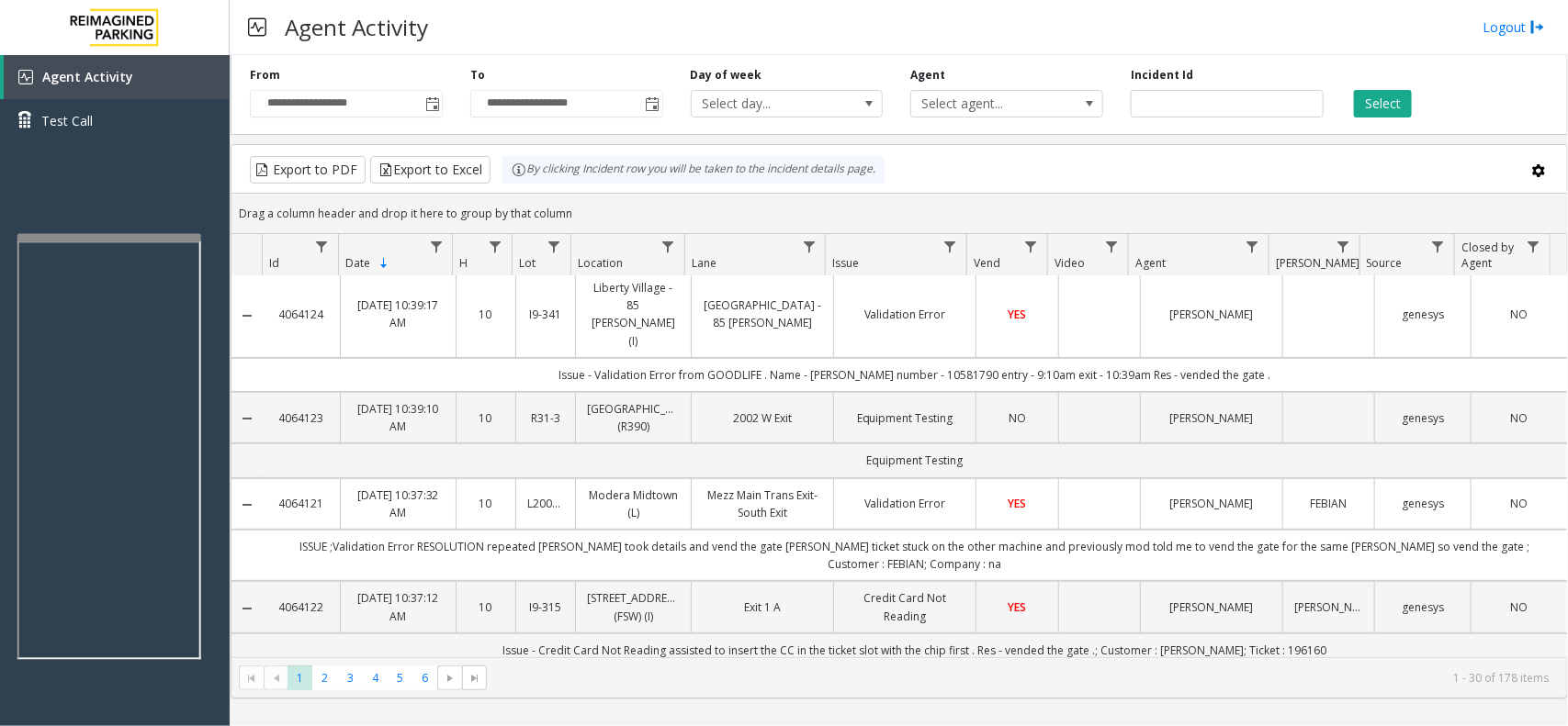
click at [772, 358] on td "Issue - Validation Error from GOODLIFE . Name - JACK Ticket number - 10581790 e…" at bounding box center [915, 374] width 1304 height 34
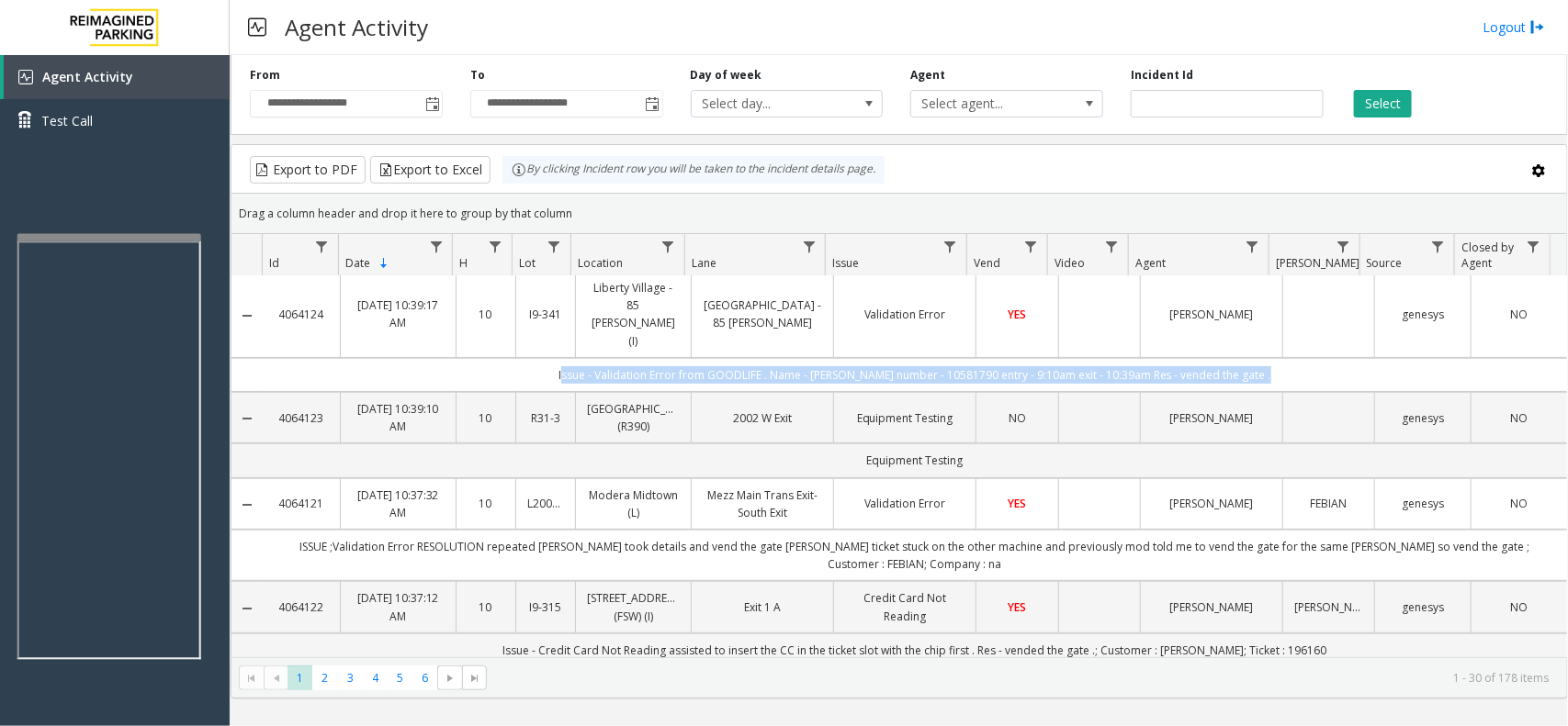
click at [772, 358] on td "Issue - Validation Error from GOODLIFE . Name - JACK Ticket number - 10581790 e…" at bounding box center [915, 374] width 1304 height 34
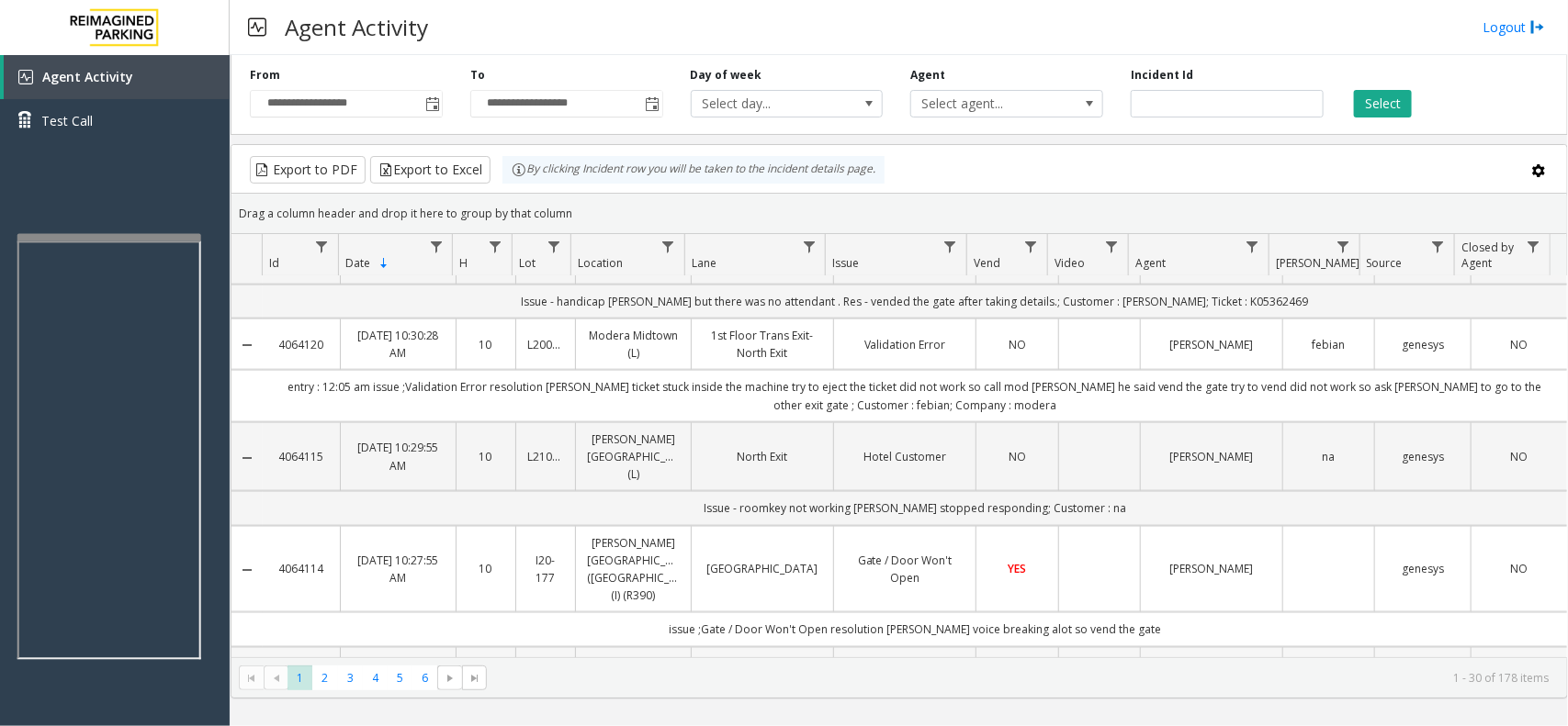
scroll to position [918, 0]
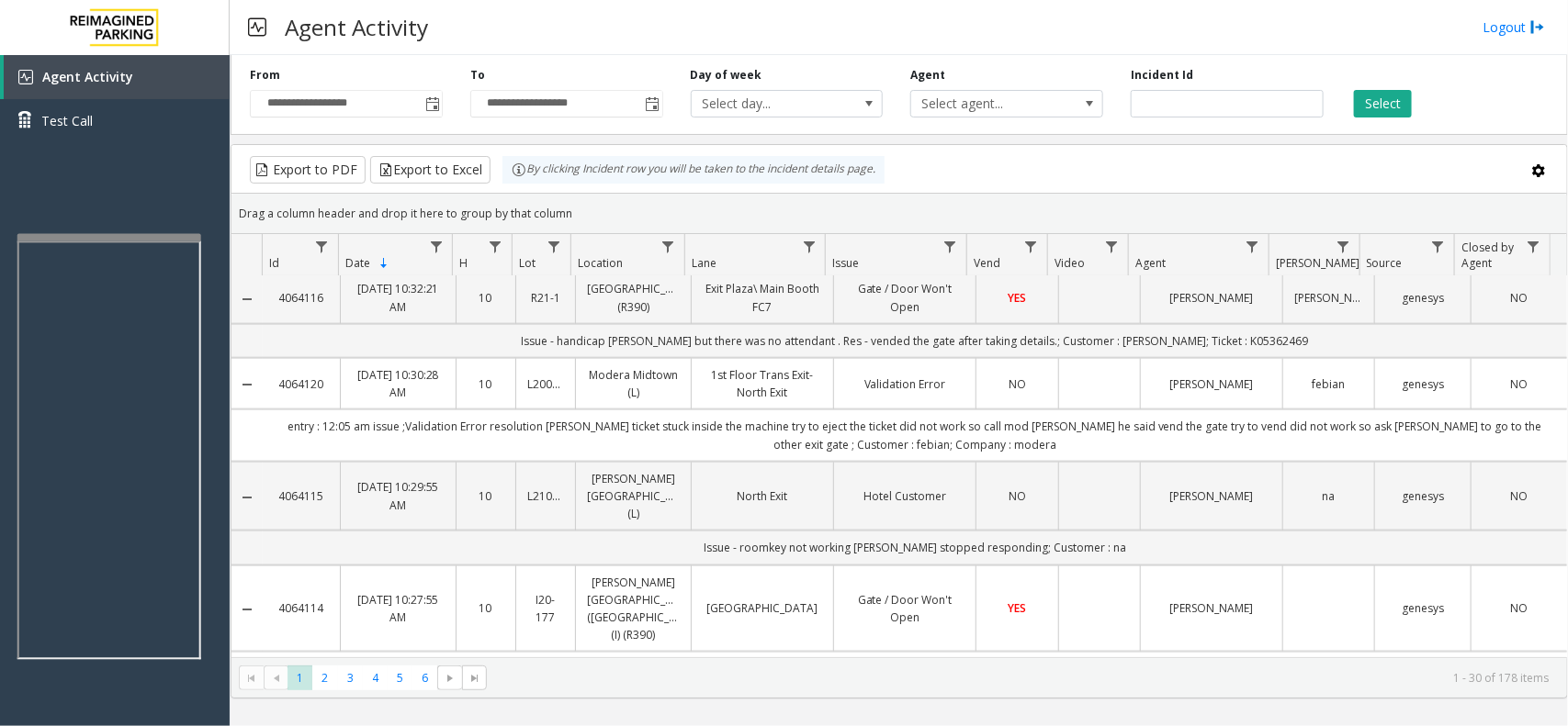
click at [629, 410] on td "entry : 12:05 am issue ;Validation Error resolution parker ticket stuck inside …" at bounding box center [915, 435] width 1304 height 51
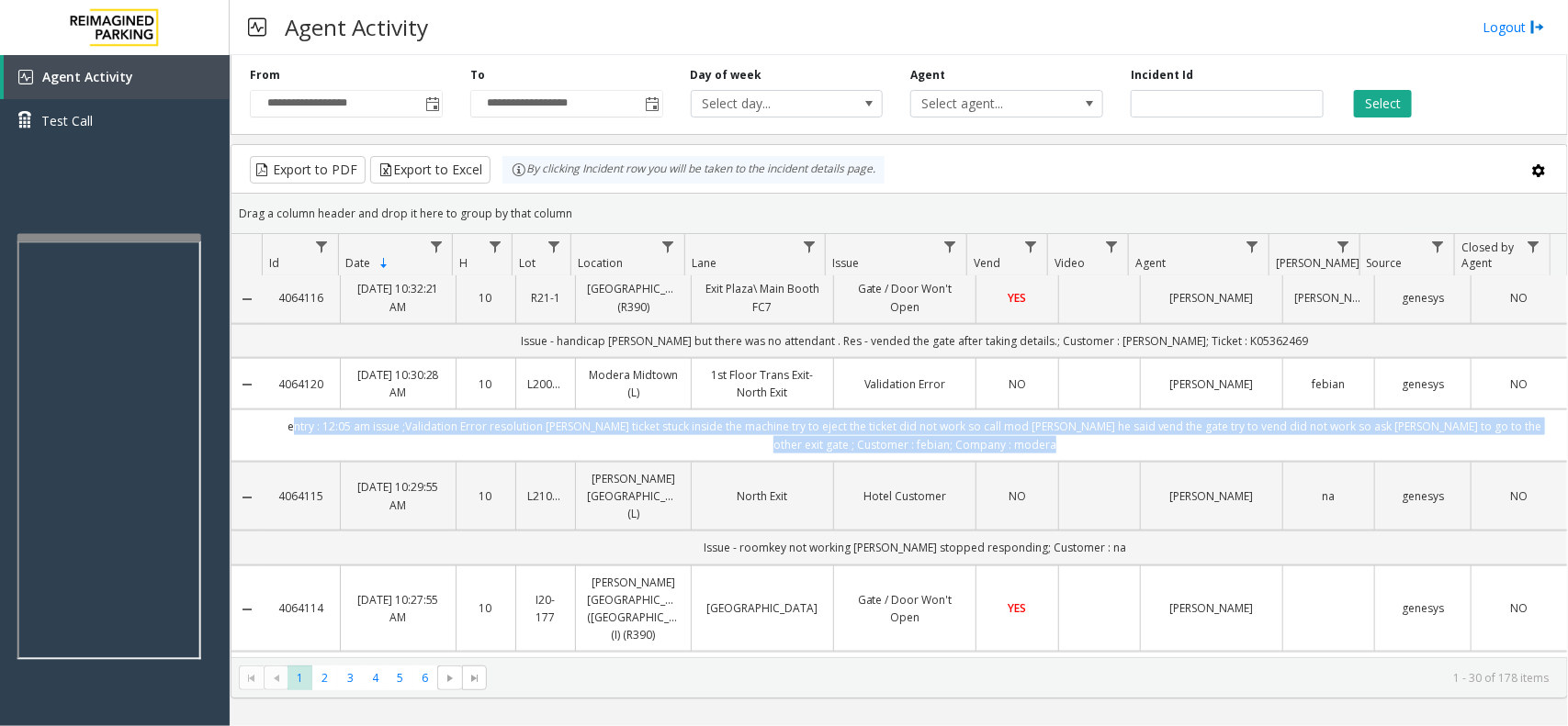
click at [629, 410] on td "entry : 12:05 am issue ;Validation Error resolution parker ticket stuck inside …" at bounding box center [915, 435] width 1304 height 51
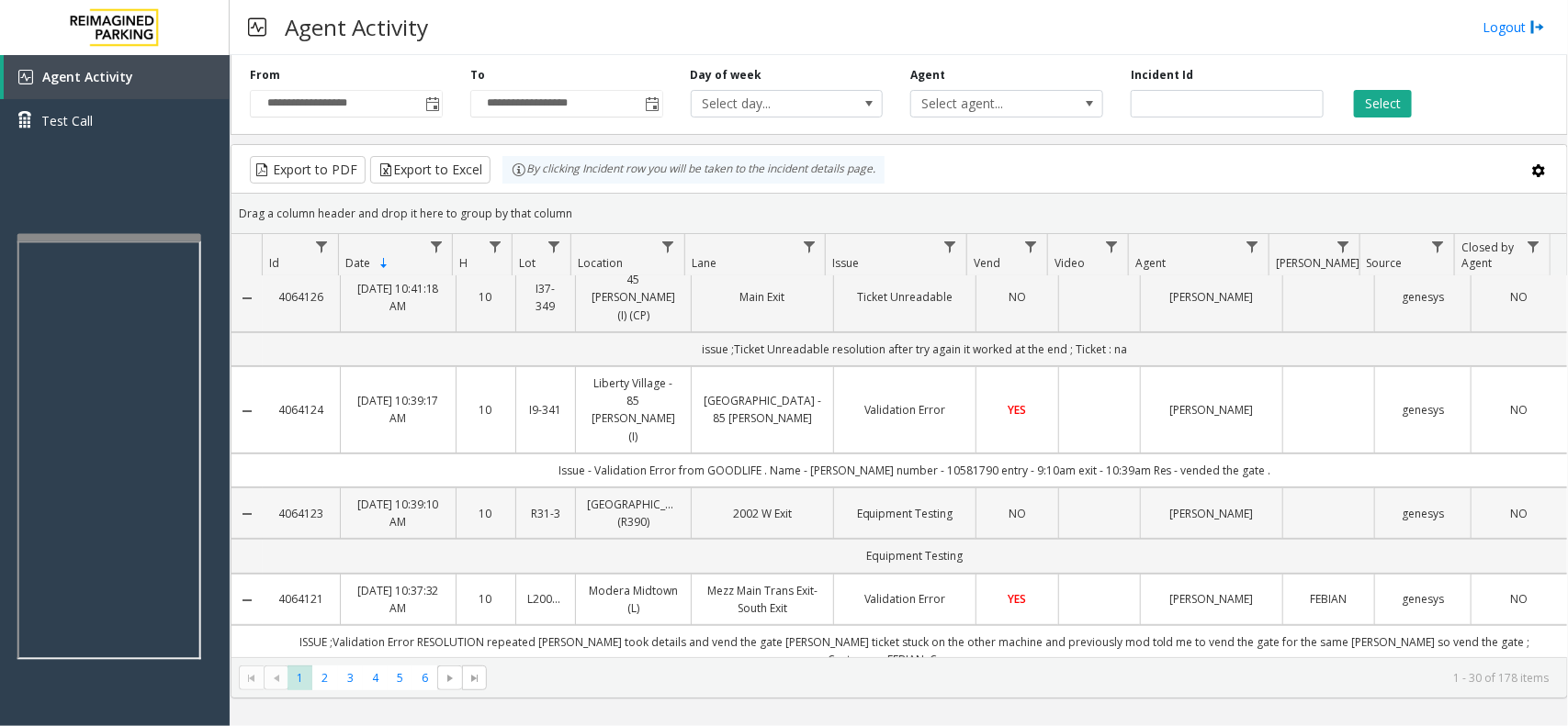
scroll to position [114, 0]
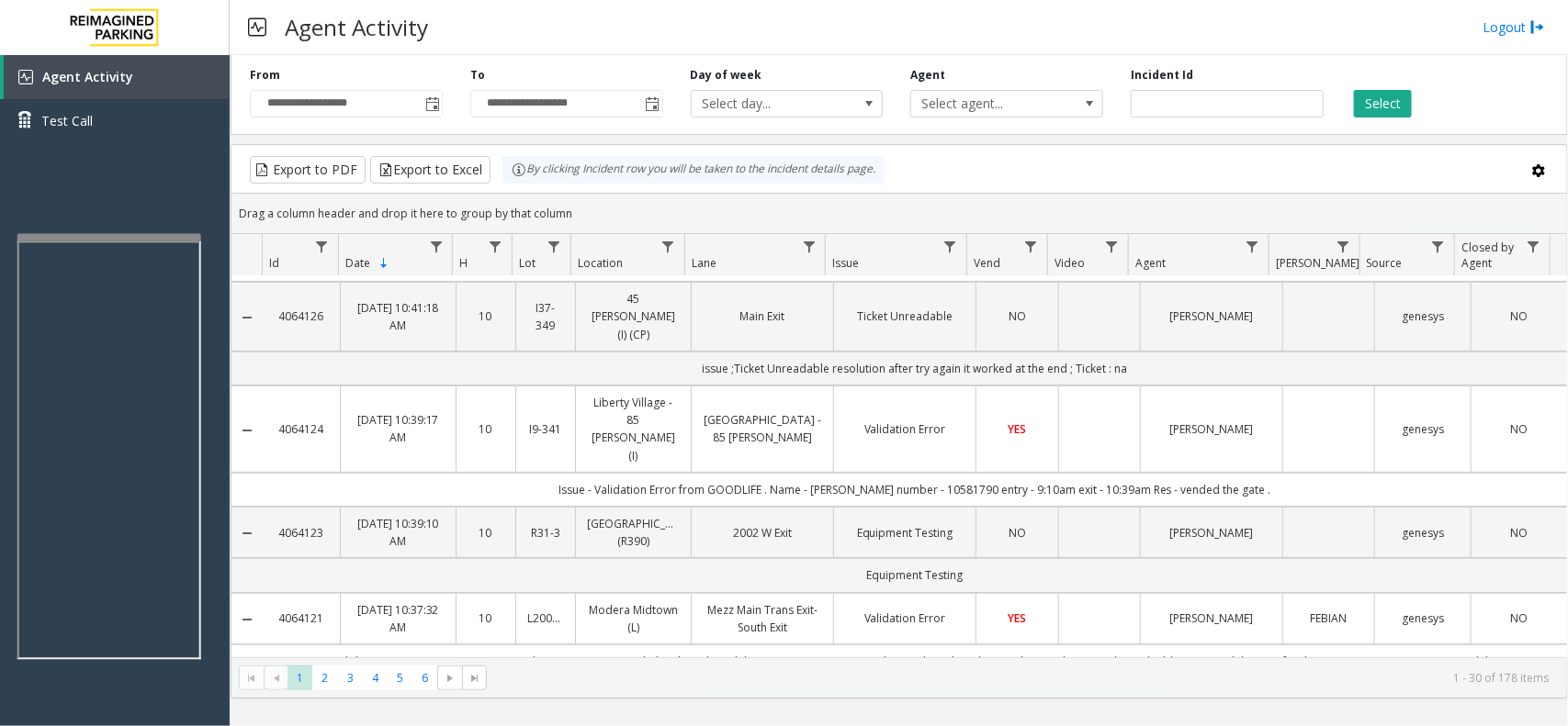
click at [643, 644] on td "ISSUE ;Validation Error RESOLUTION repeated parker took details and vend the ga…" at bounding box center [915, 669] width 1304 height 51
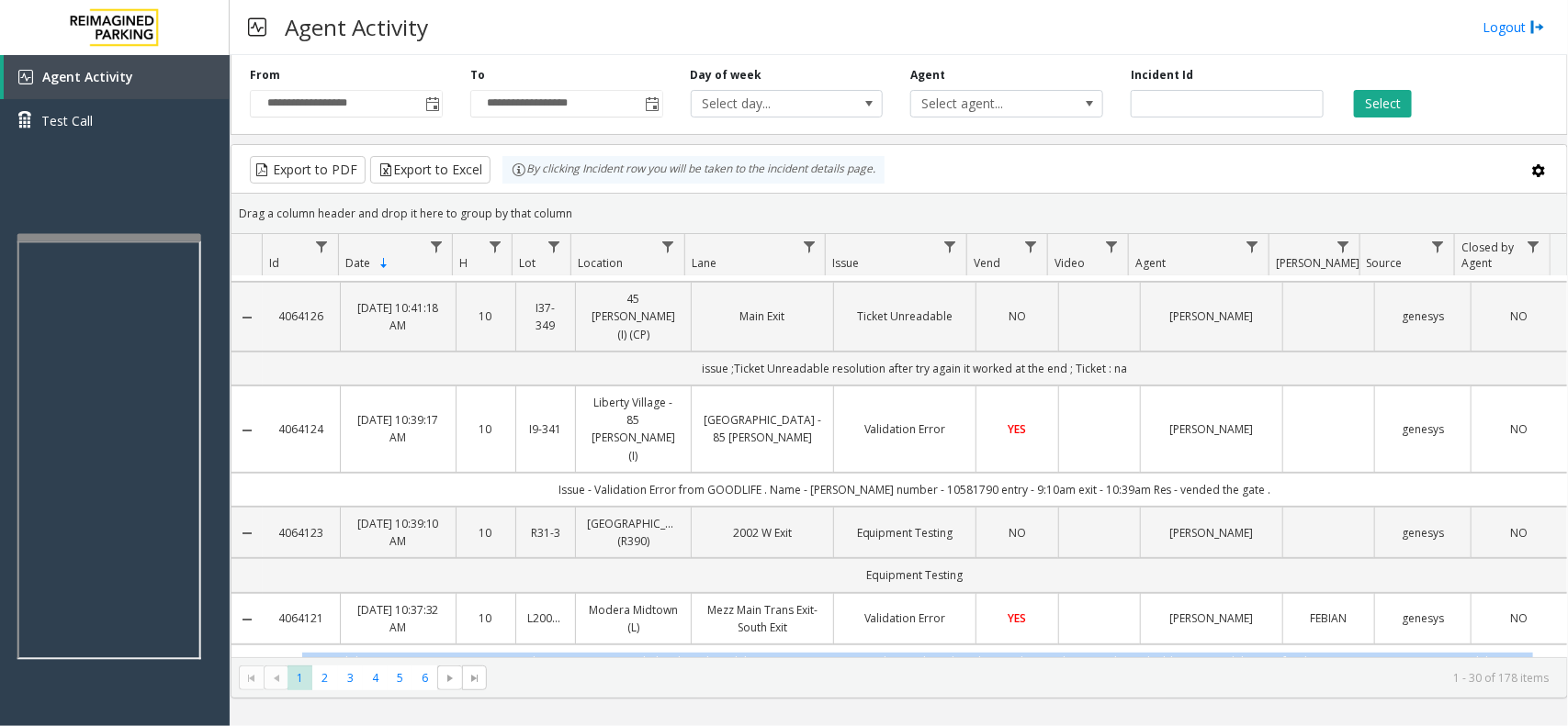
click at [643, 644] on td "ISSUE ;Validation Error RESOLUTION repeated parker took details and vend the ga…" at bounding box center [915, 669] width 1304 height 51
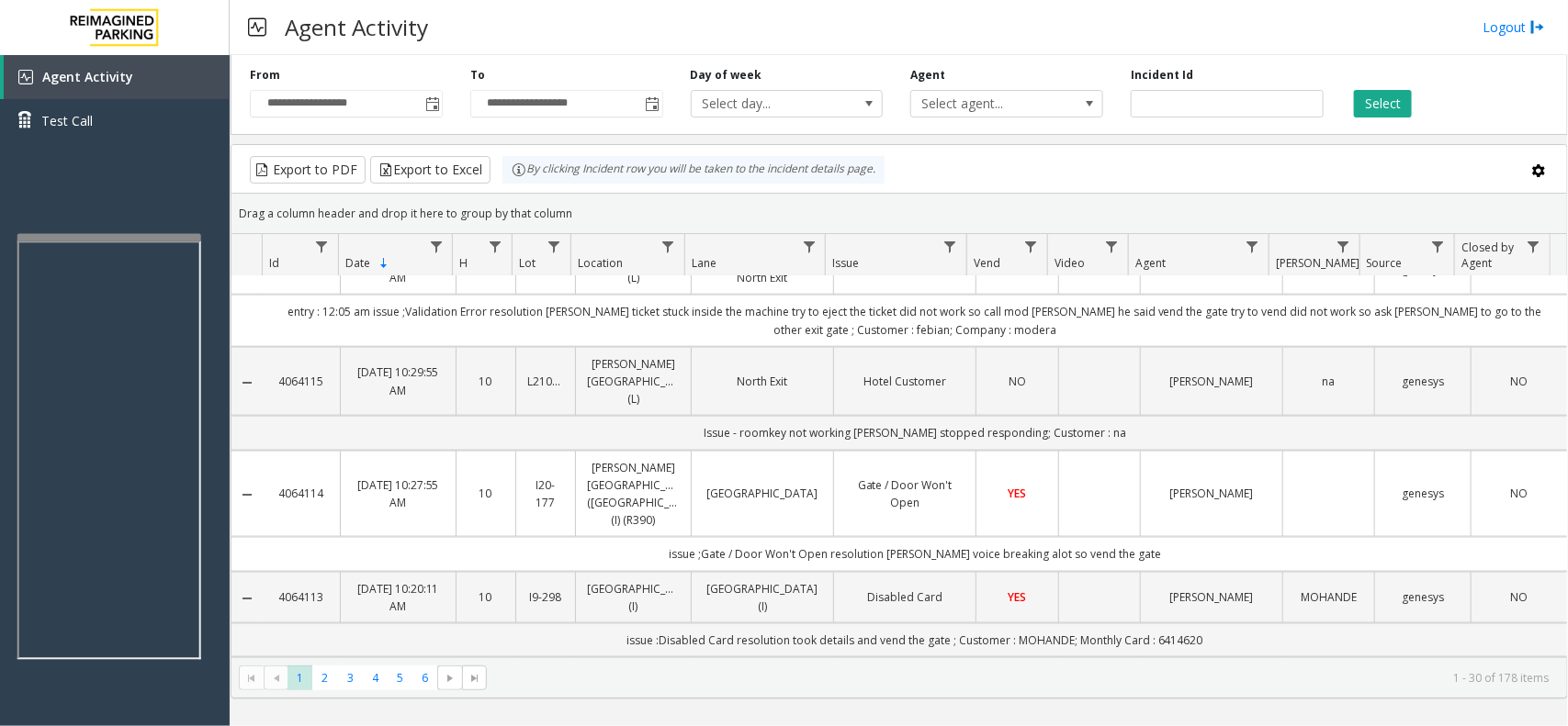
scroll to position [1836, 0]
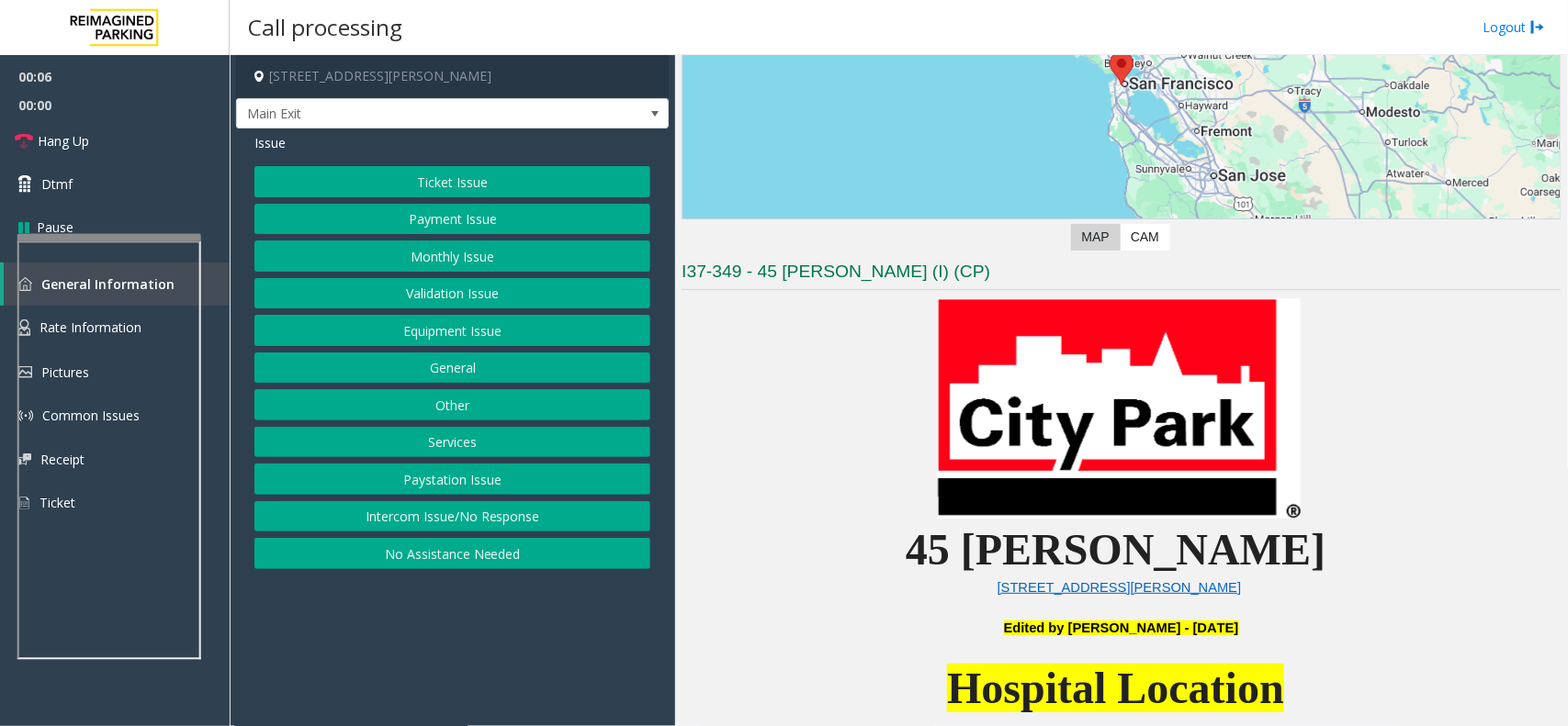
scroll to position [459, 0]
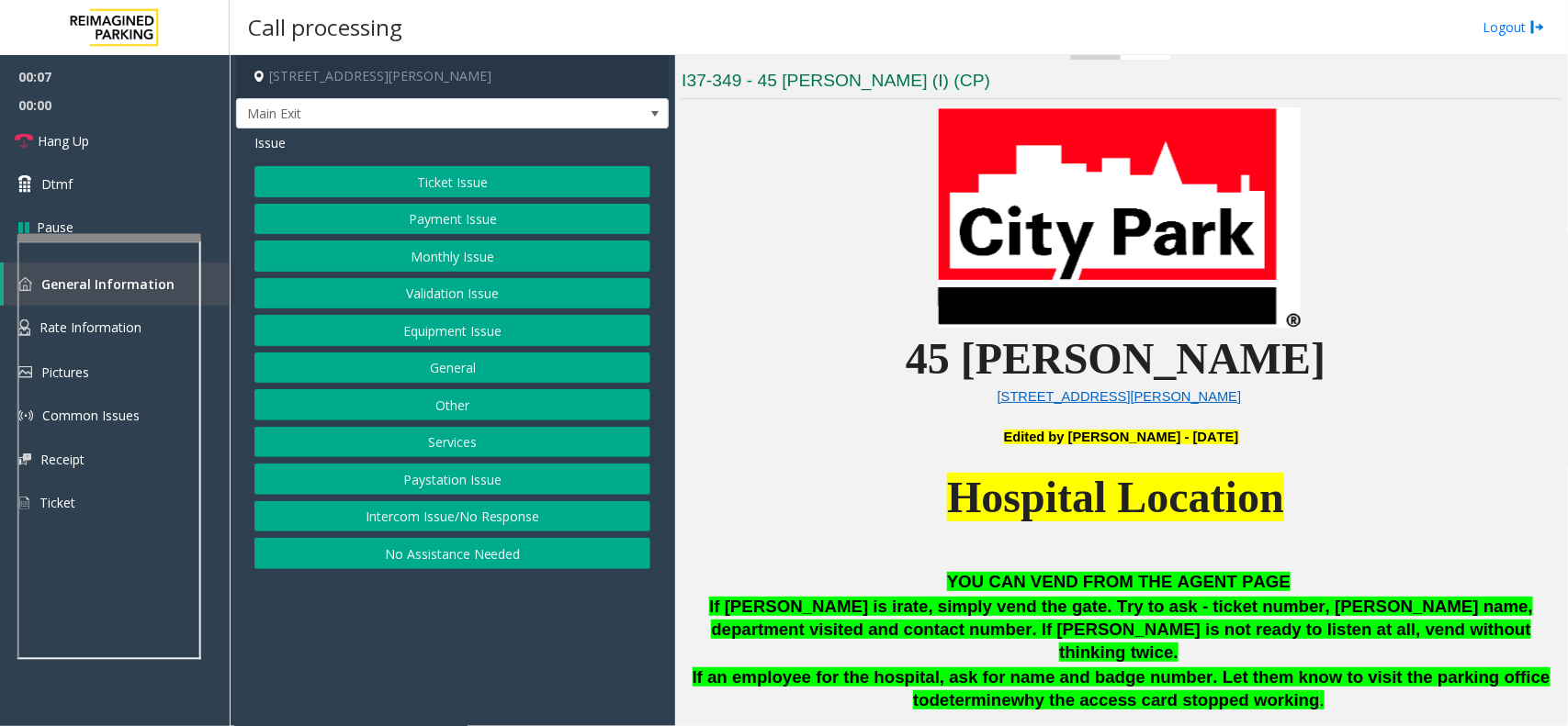
click at [432, 248] on button "Monthly Issue" at bounding box center [451, 256] width 395 height 31
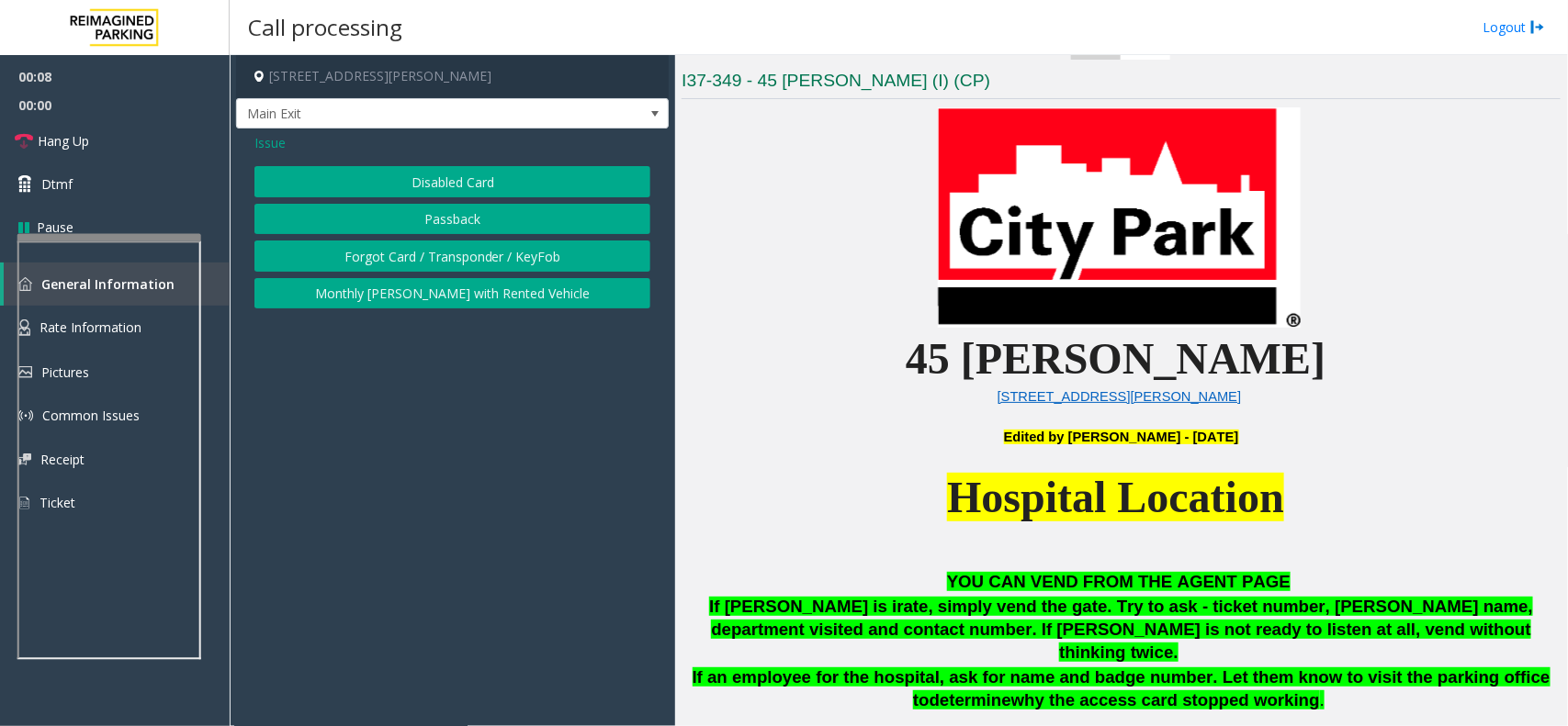
click at [438, 176] on button "Disabled Card" at bounding box center [451, 182] width 395 height 31
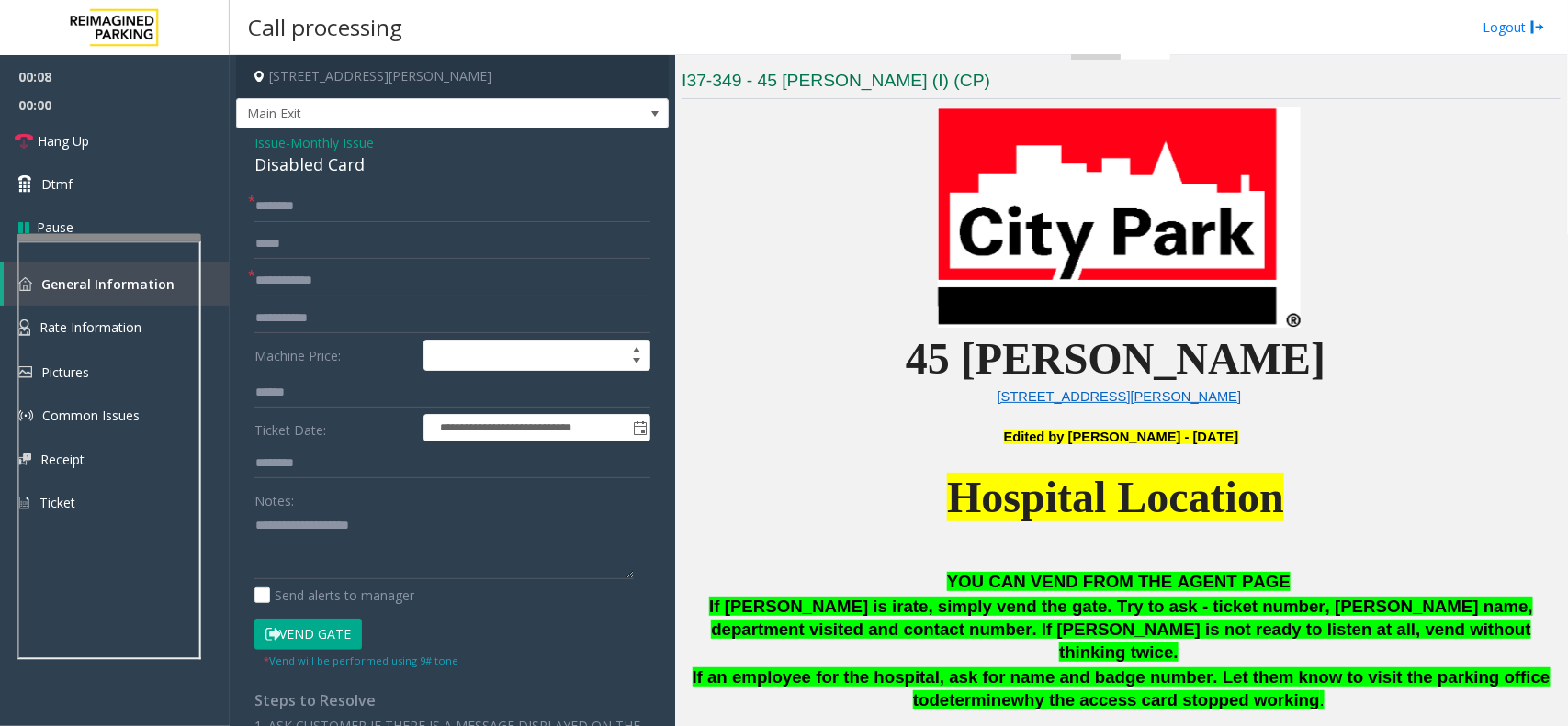
scroll to position [918, 0]
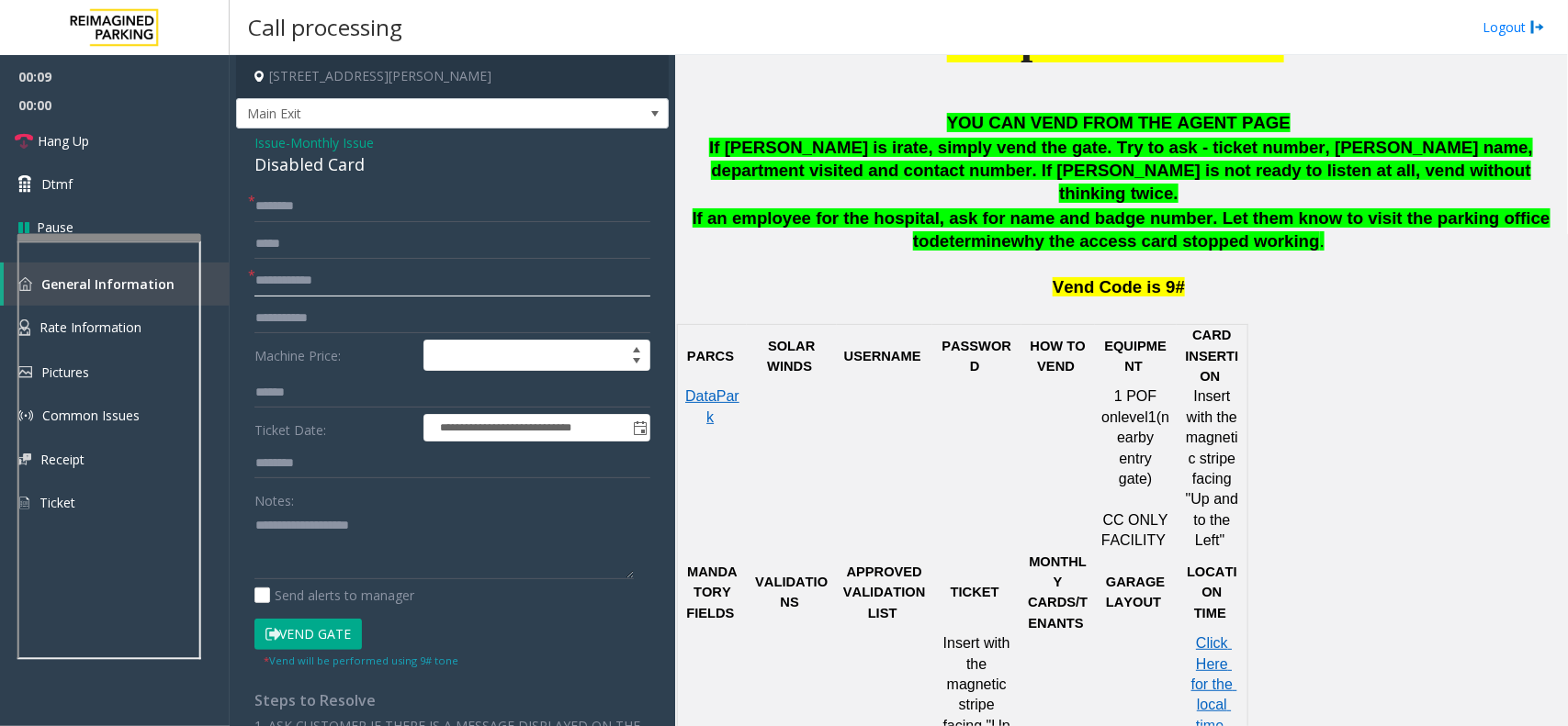
click at [341, 273] on input "text" at bounding box center [451, 281] width 395 height 31
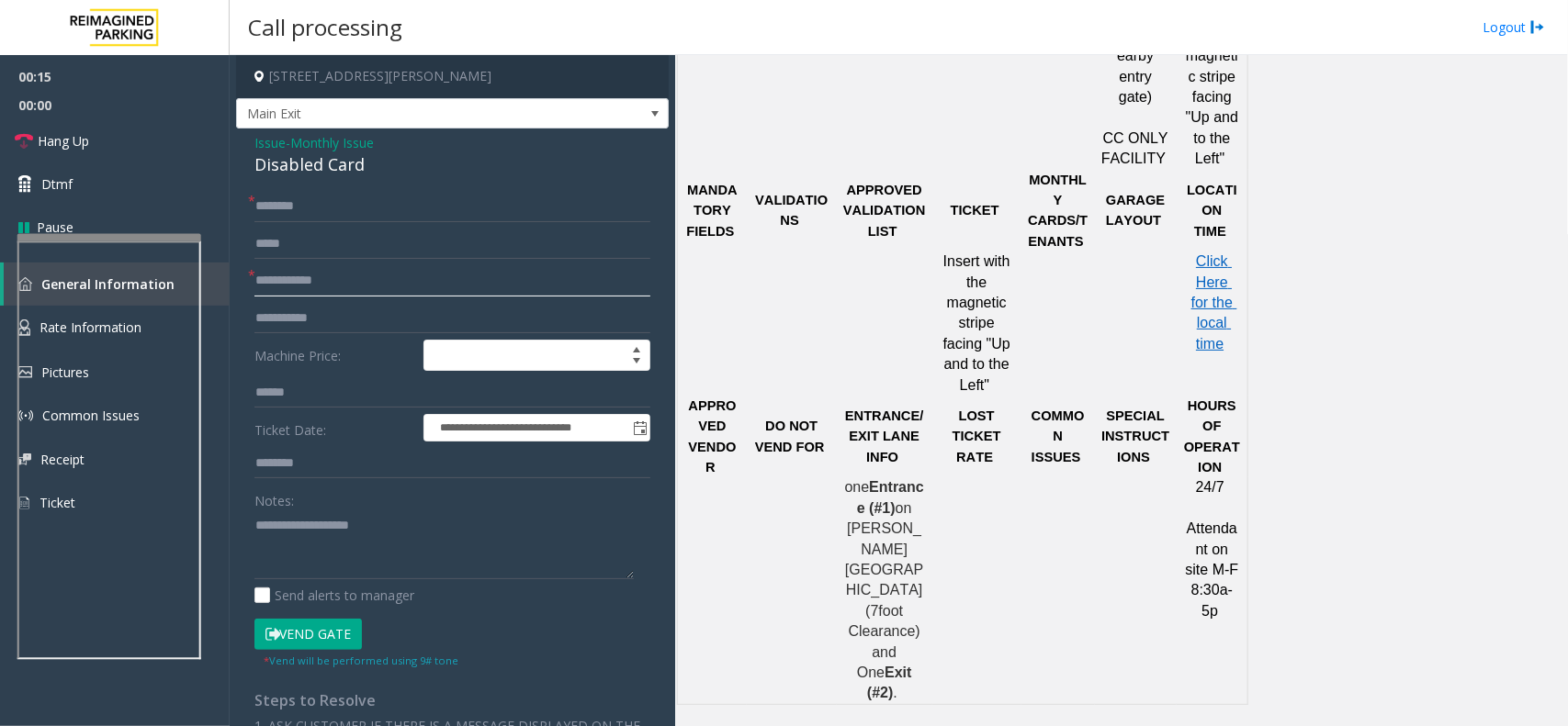
scroll to position [1491, 0]
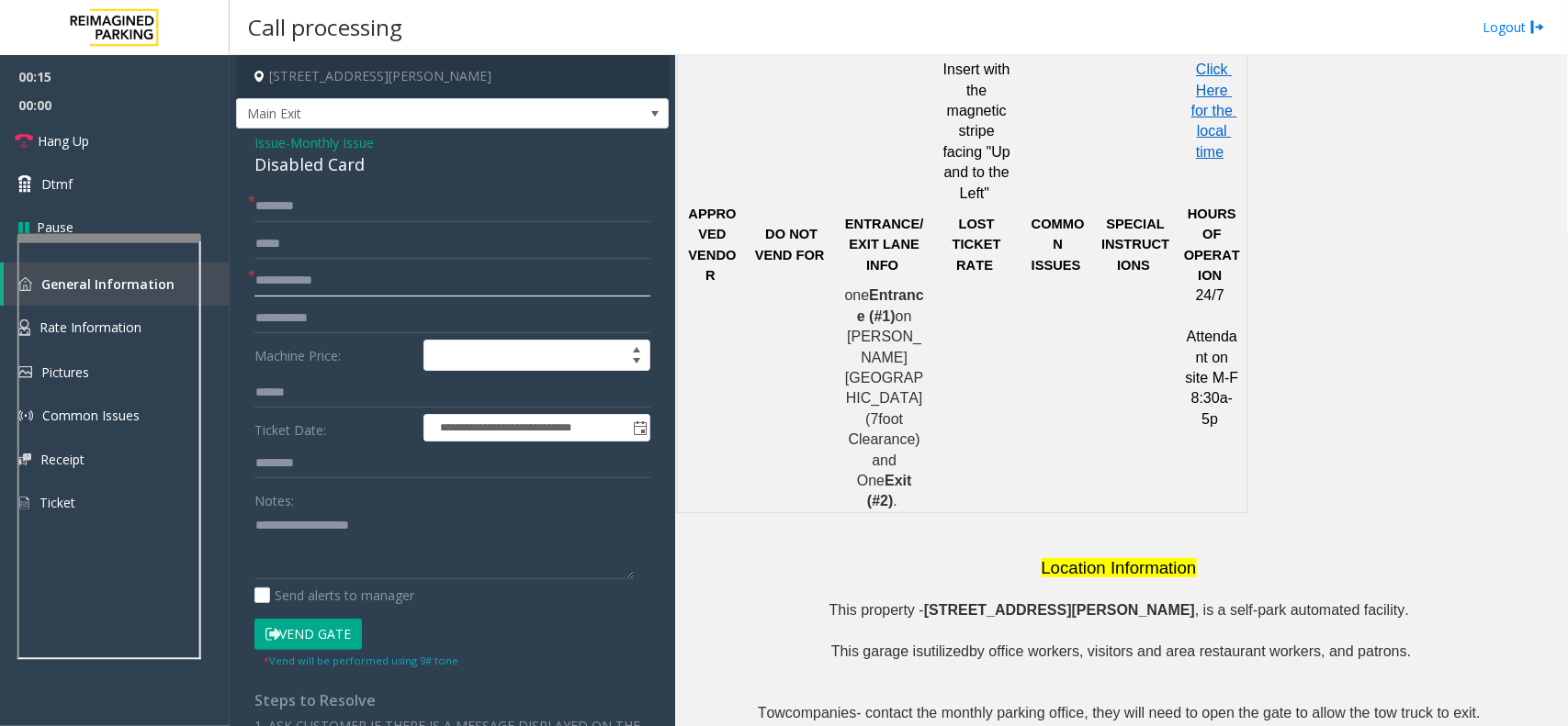
click at [313, 281] on input "text" at bounding box center [451, 281] width 395 height 31
type input "*********"
click at [313, 209] on input "text" at bounding box center [451, 207] width 395 height 31
type input "*******"
click at [308, 176] on div "Disabled Card" at bounding box center [451, 164] width 395 height 25
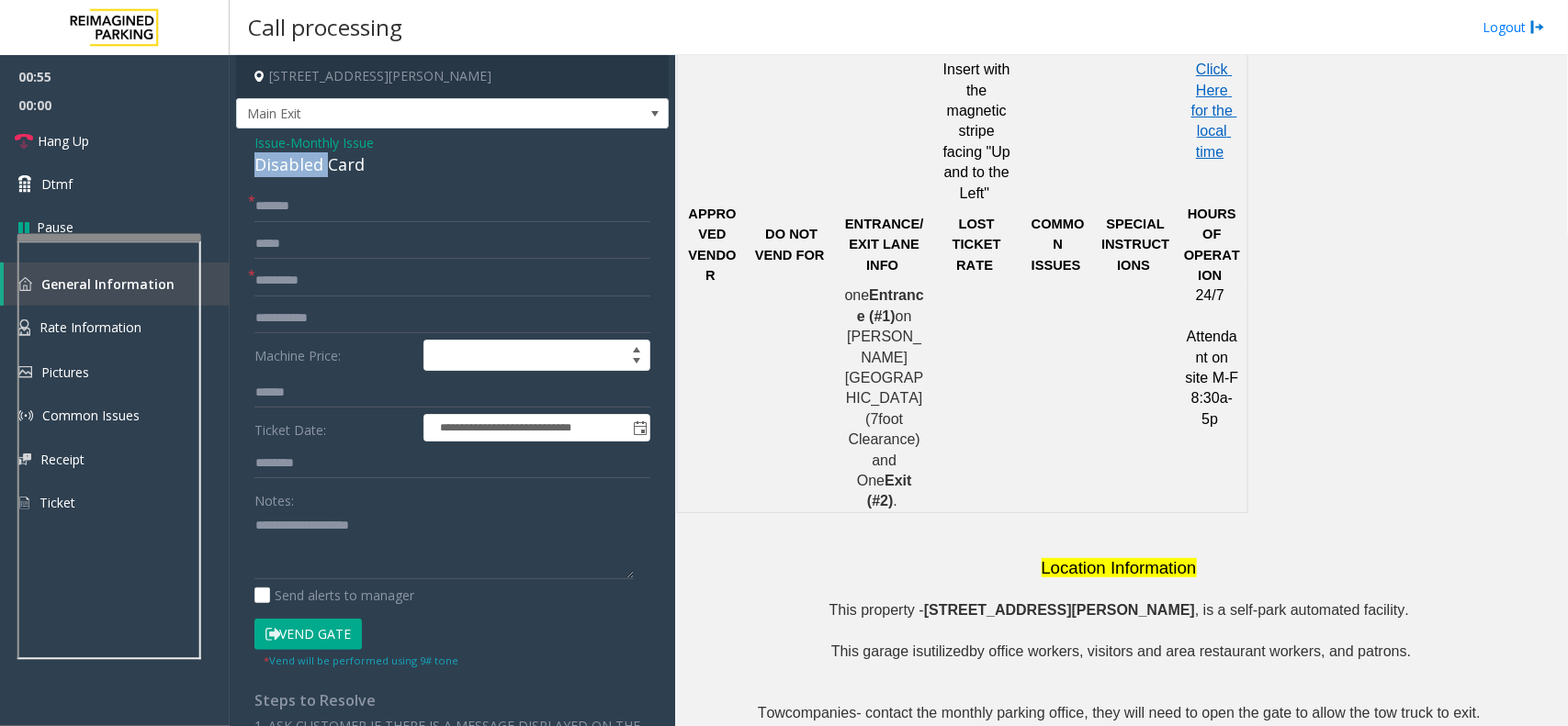
click at [308, 176] on div "Disabled Card" at bounding box center [451, 164] width 395 height 25
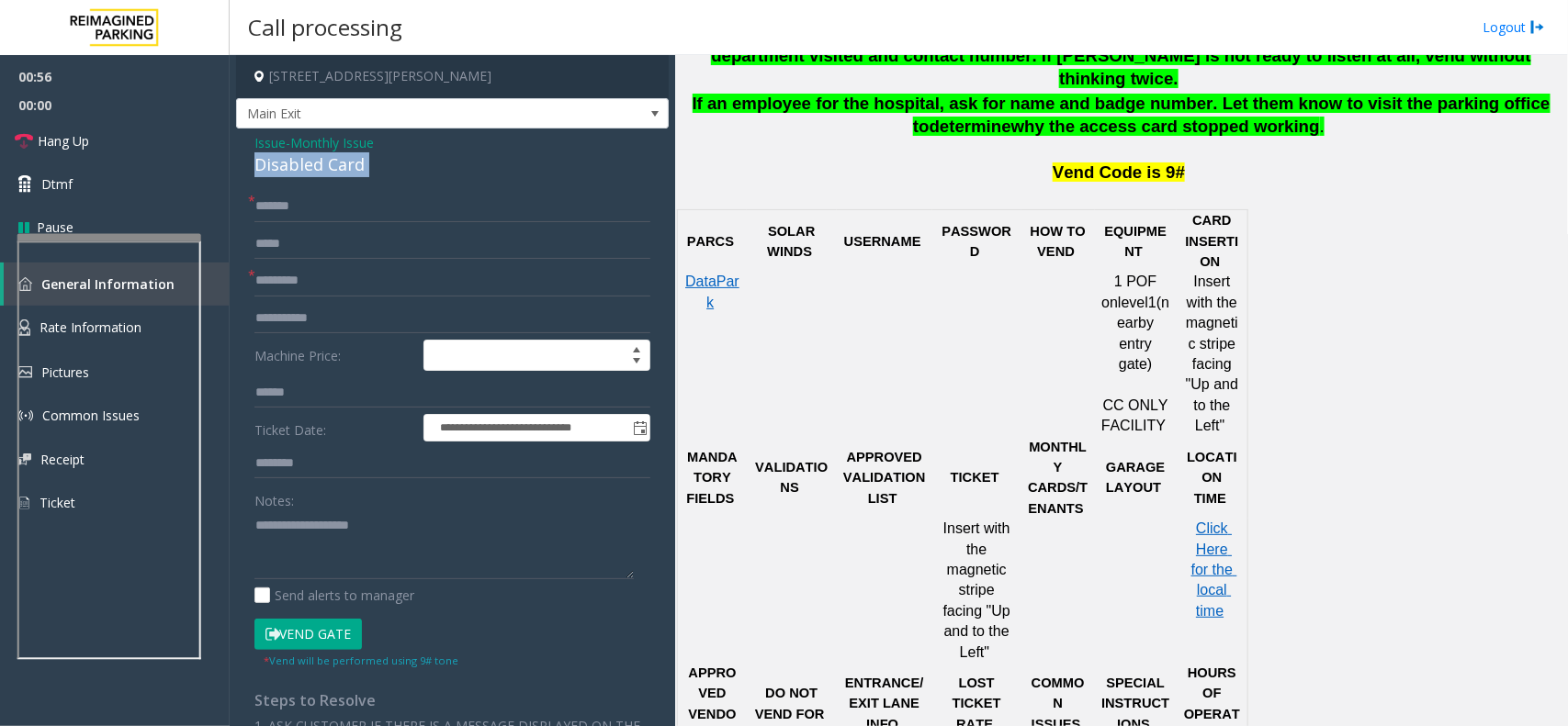
scroll to position [688, 0]
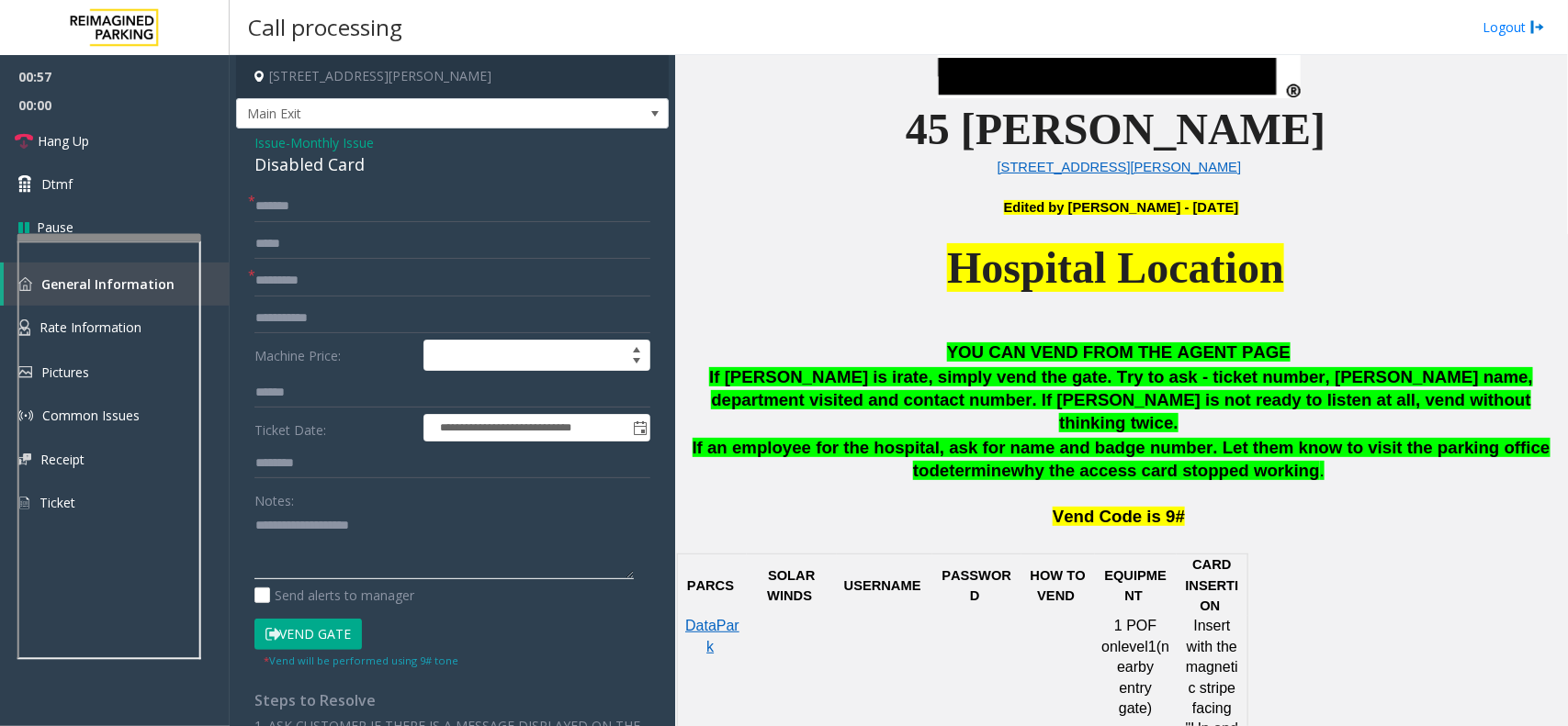
click at [364, 548] on textarea at bounding box center [443, 545] width 379 height 69
paste textarea "**********"
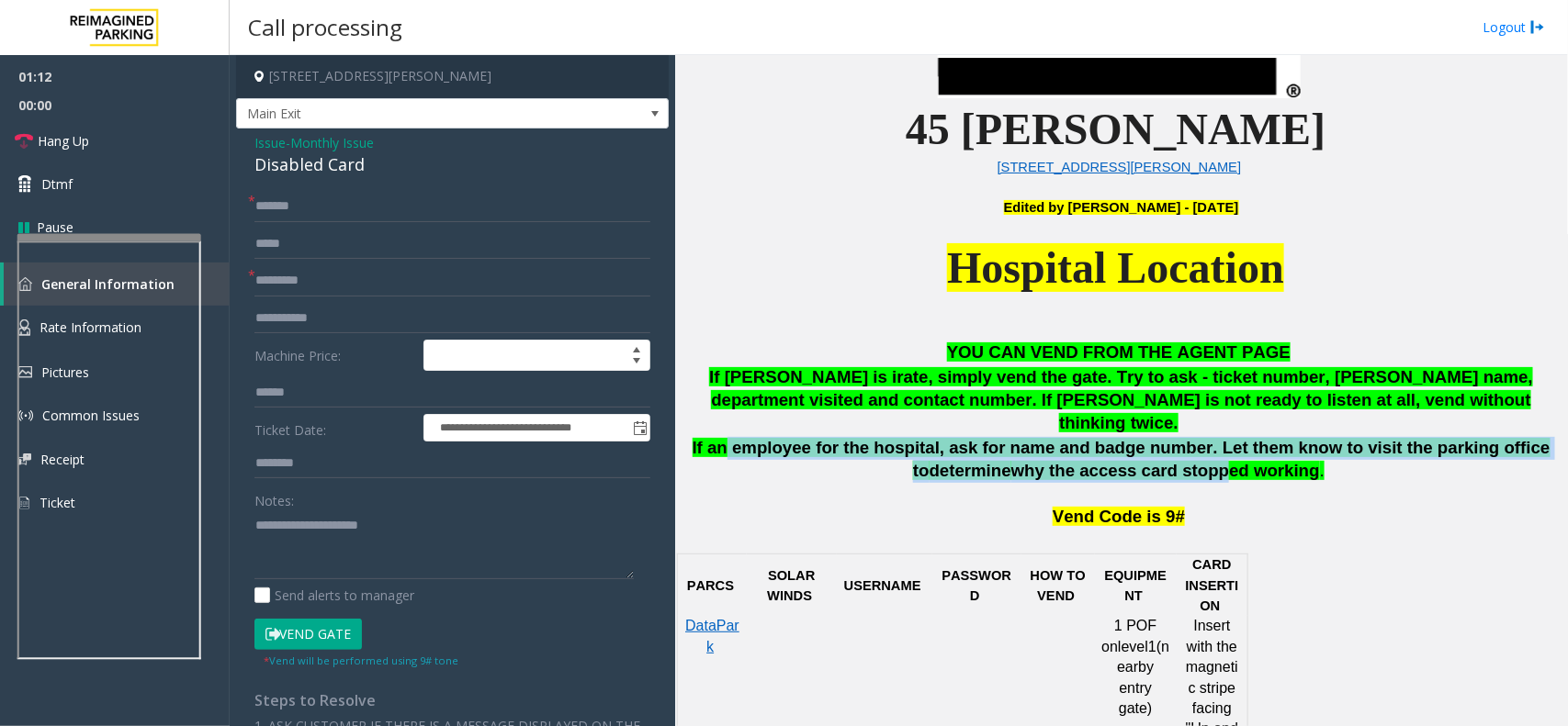
drag, startPoint x: 717, startPoint y: 429, endPoint x: 1150, endPoint y: 438, distance: 433.1
click at [1150, 438] on span "If an employee for the hospital, ask for name and badge number. Let them know t…" at bounding box center [1122, 459] width 858 height 42
click at [328, 638] on button "Vend Gate" at bounding box center [308, 634] width 108 height 31
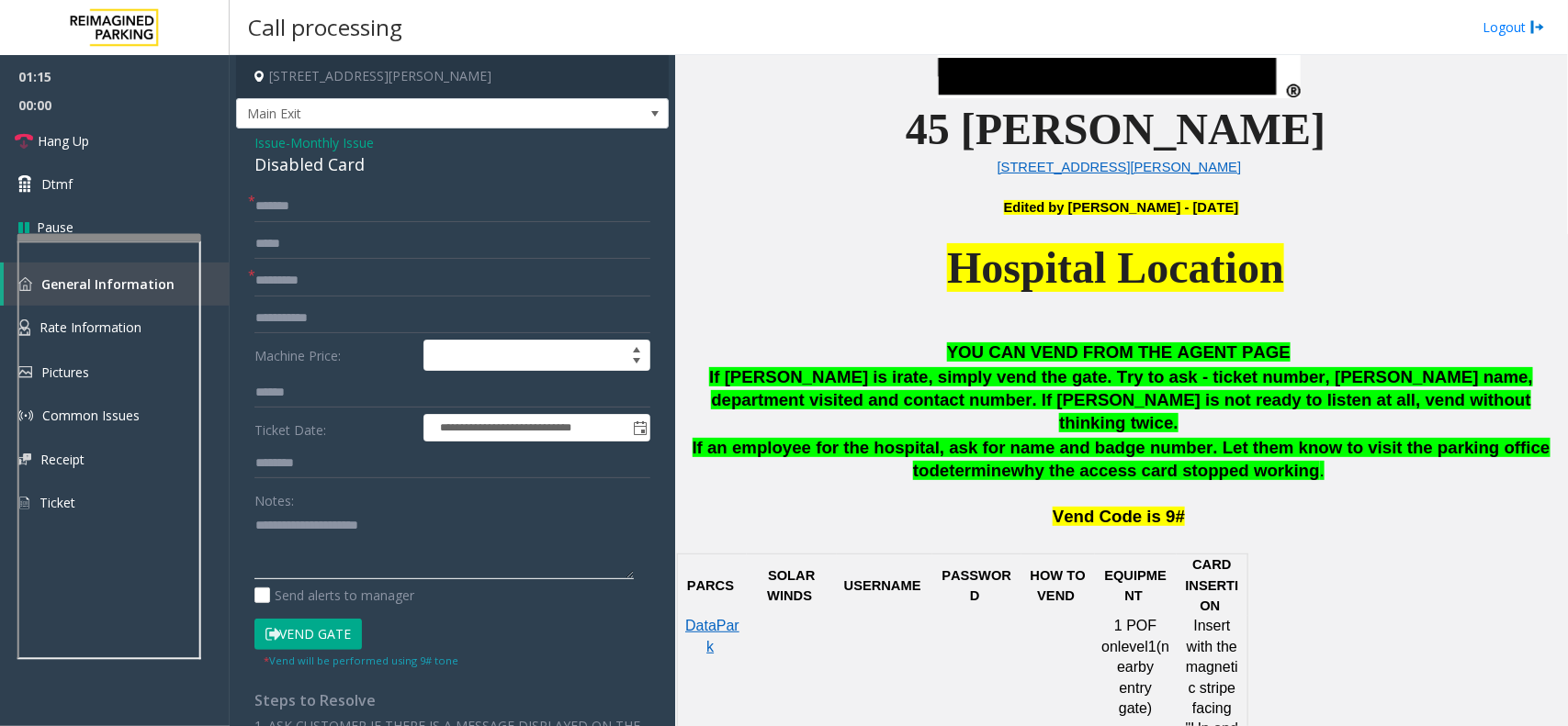
click at [321, 526] on textarea at bounding box center [443, 545] width 379 height 69
click at [397, 518] on textarea at bounding box center [443, 545] width 379 height 69
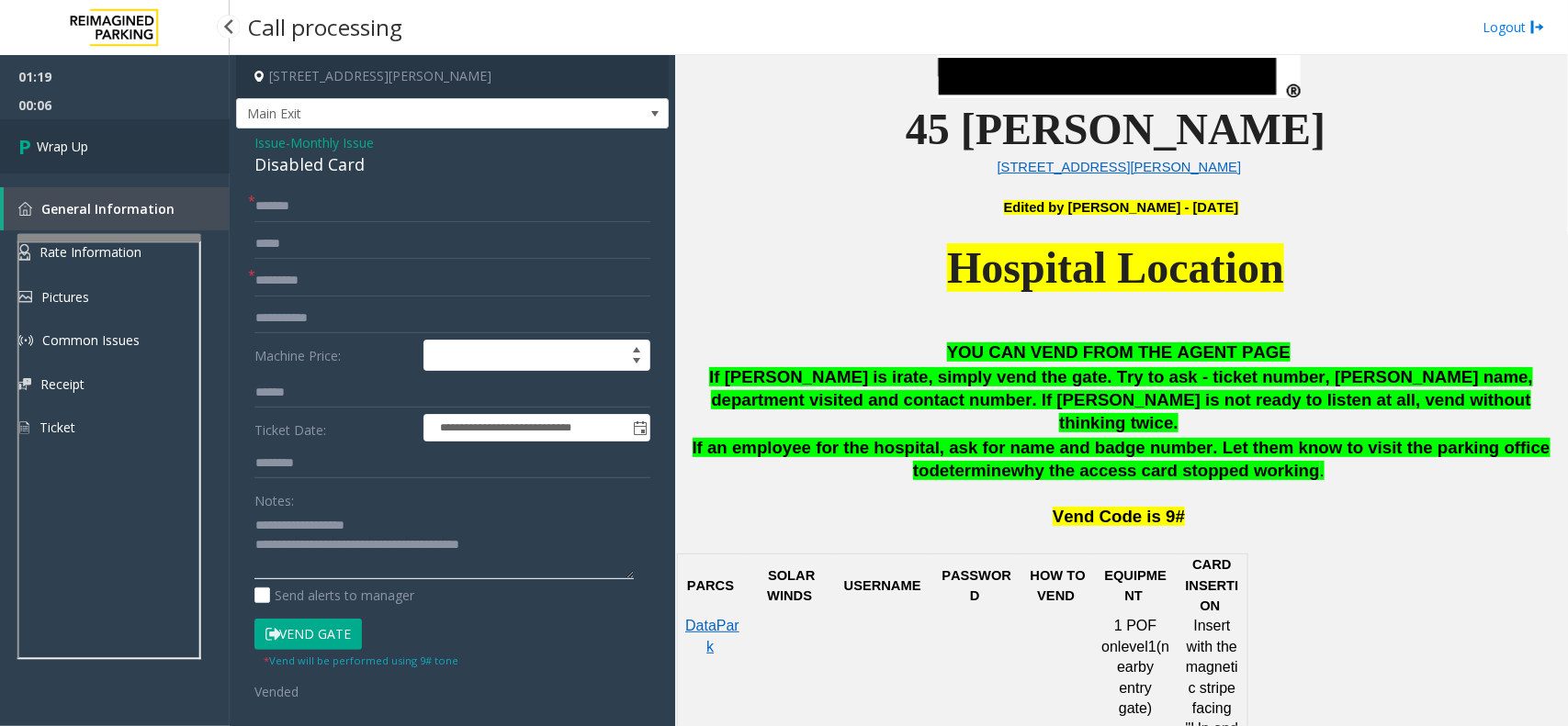
type textarea "**********"
click at [145, 125] on link "Wrap Up" at bounding box center [114, 146] width 230 height 54
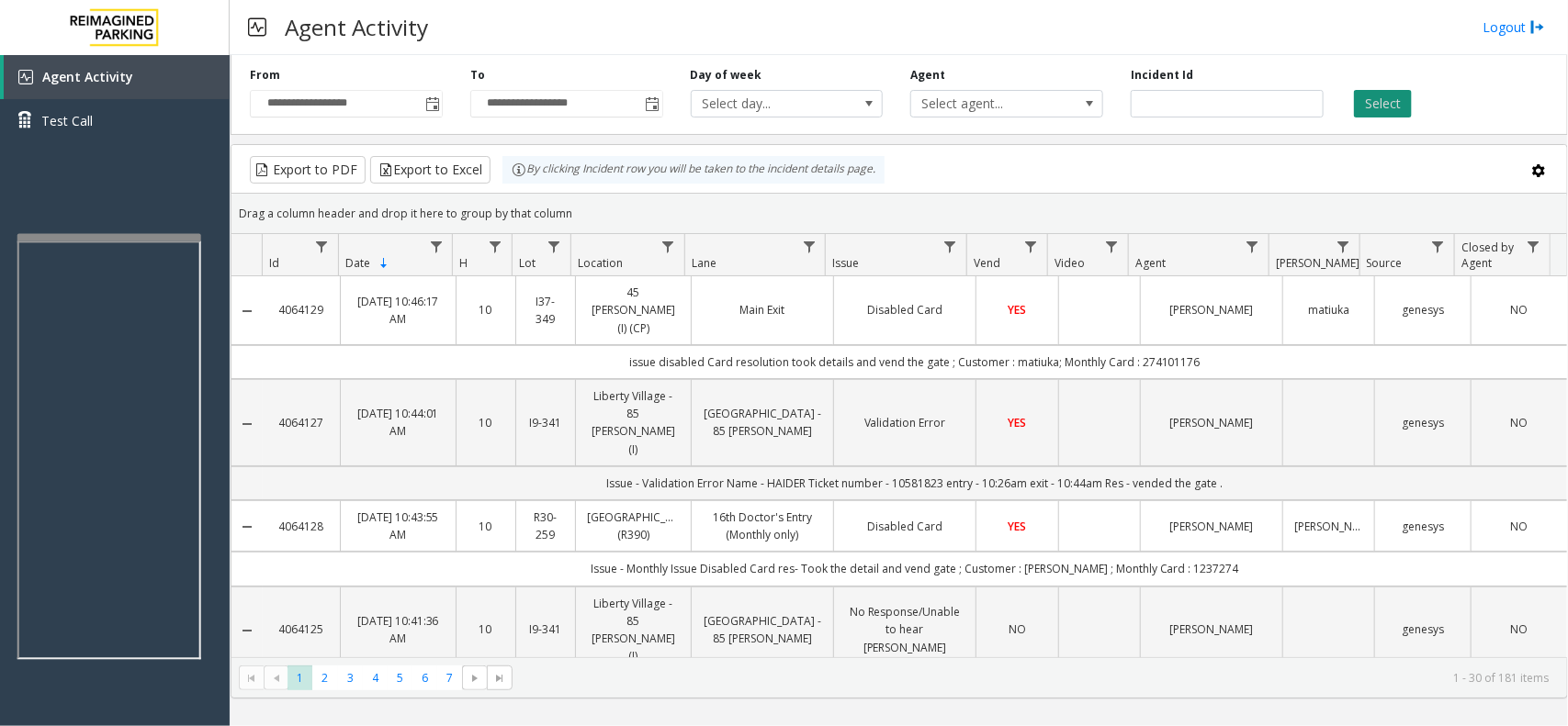
click at [1407, 92] on button "Select" at bounding box center [1382, 104] width 58 height 28
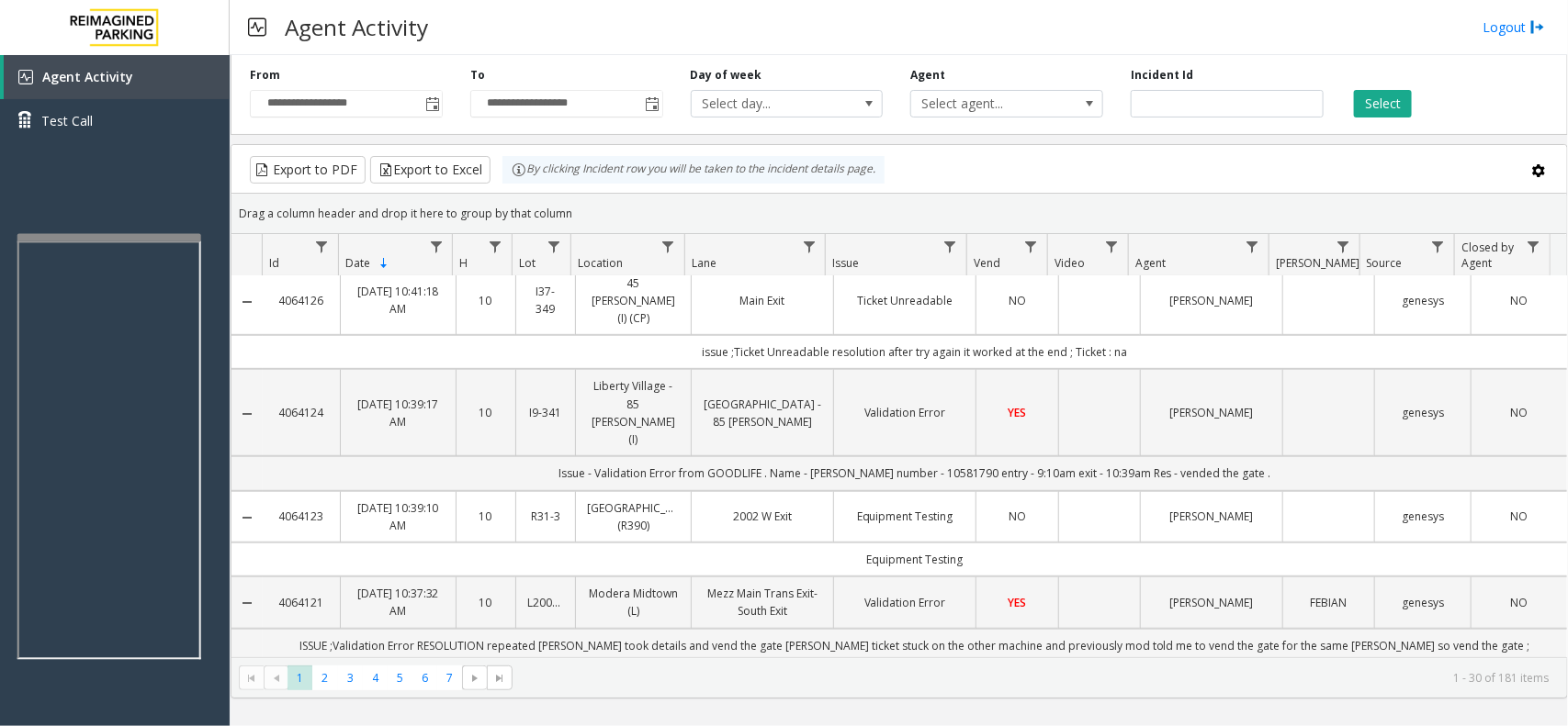
scroll to position [574, 0]
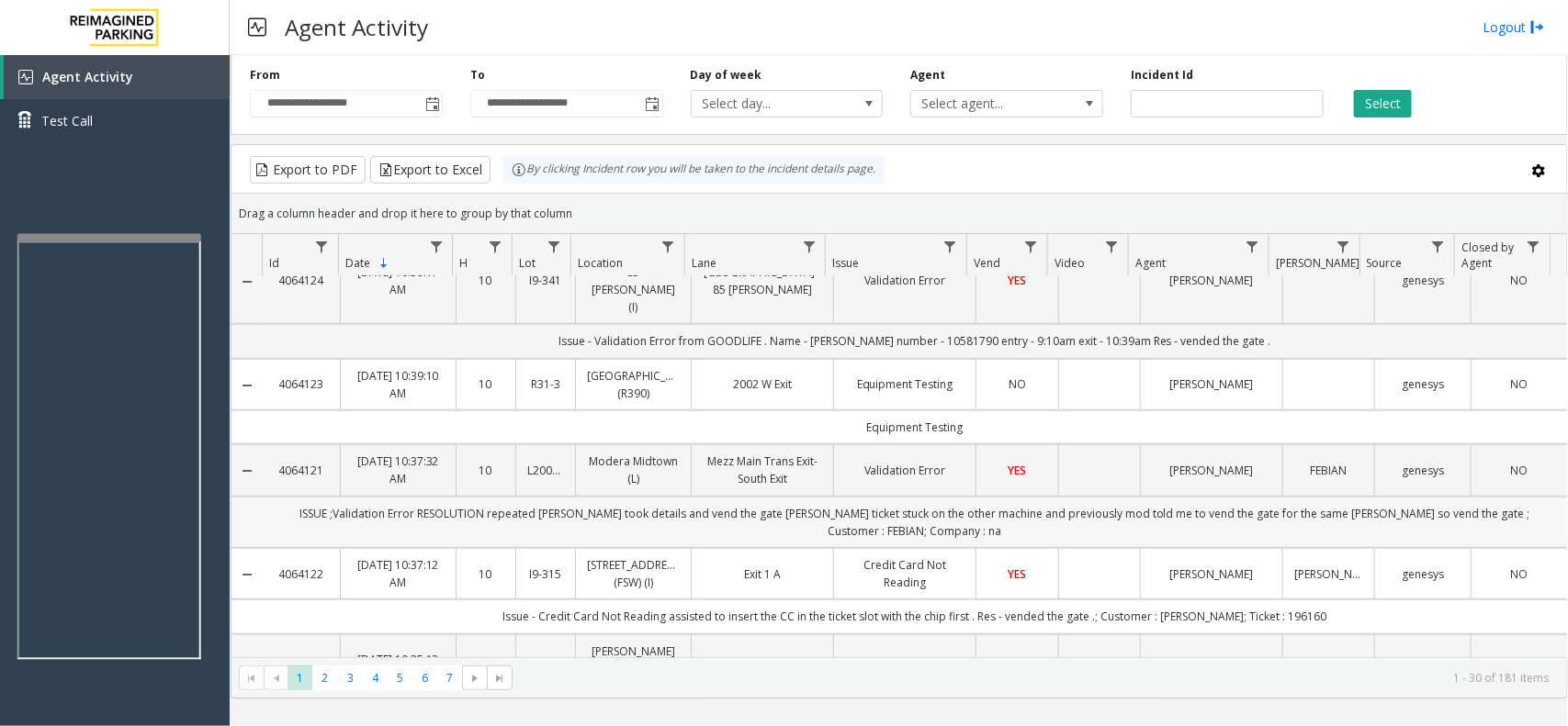
click at [861, 496] on td "ISSUE ;Validation Error RESOLUTION repeated parker took details and vend the ga…" at bounding box center [915, 521] width 1304 height 51
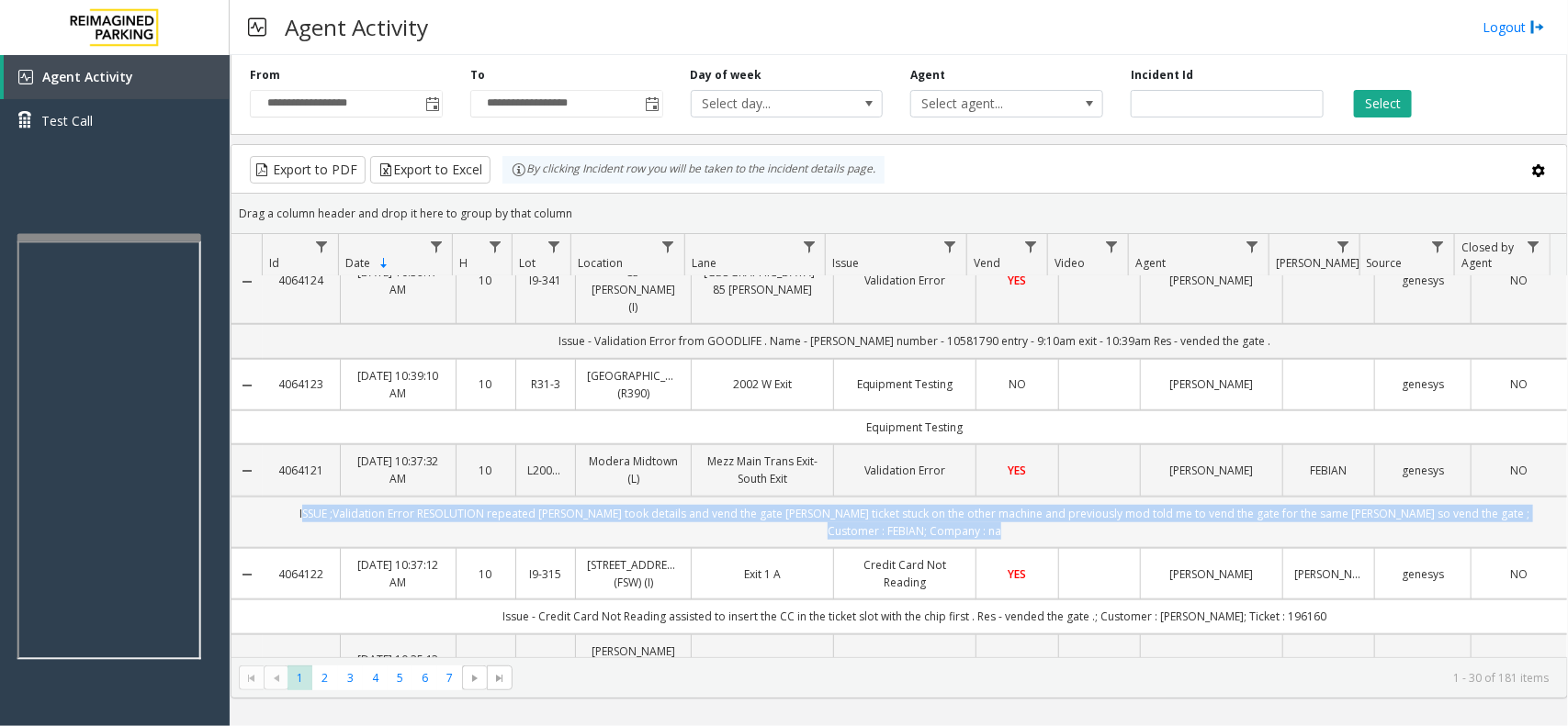
click at [861, 496] on td "ISSUE ;Validation Error RESOLUTION repeated parker took details and vend the ga…" at bounding box center [915, 521] width 1304 height 51
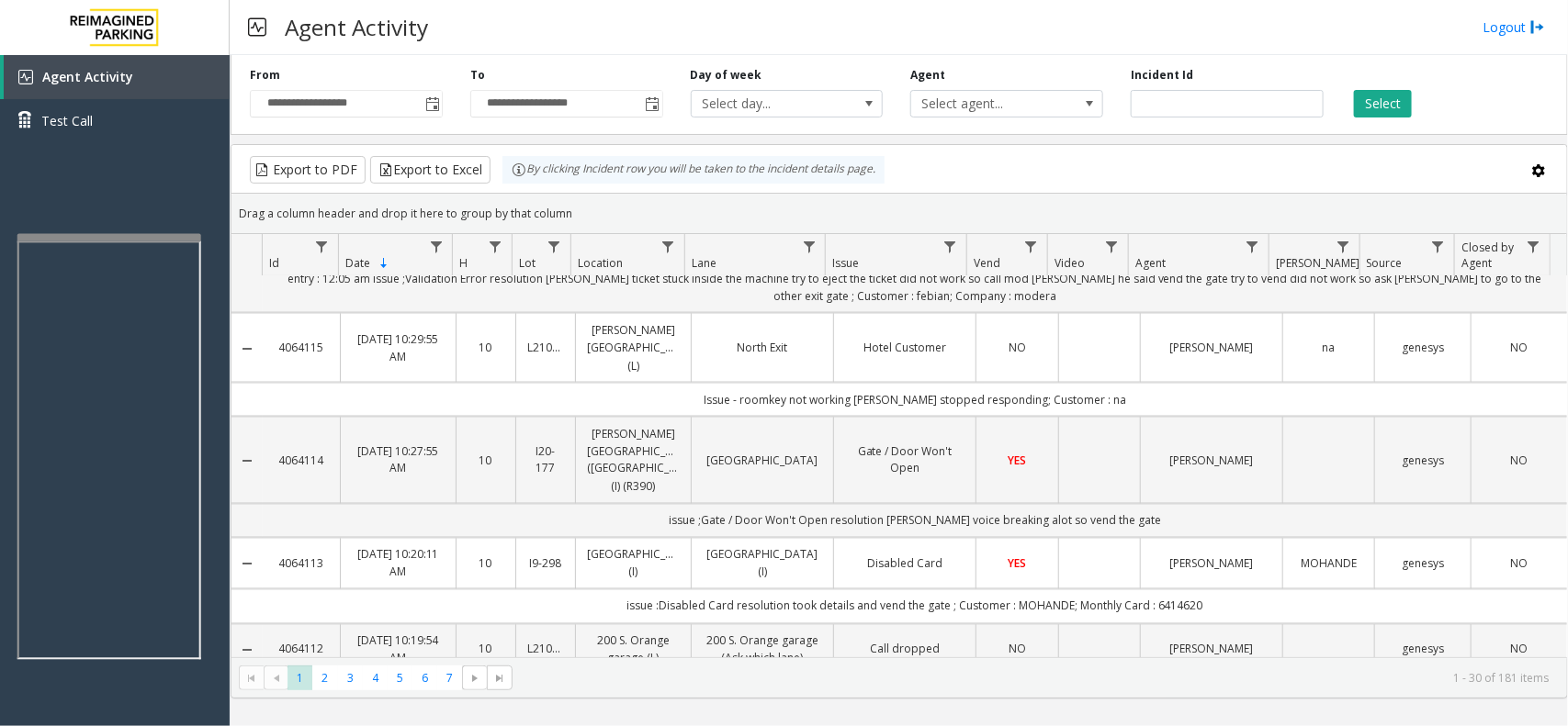
scroll to position [1147, 0]
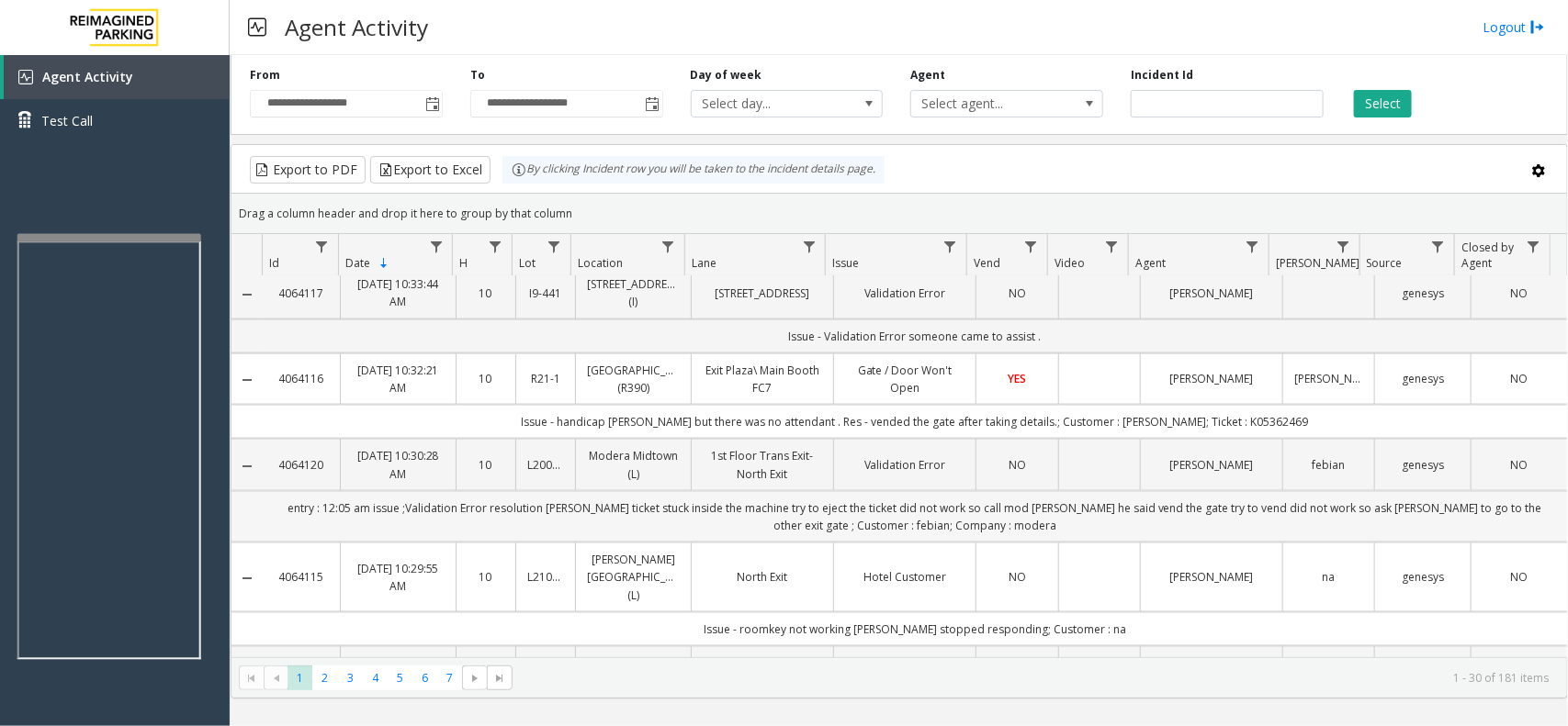
click at [544, 491] on td "entry : 12:05 am issue ;Validation Error resolution parker ticket stuck inside …" at bounding box center [915, 516] width 1304 height 51
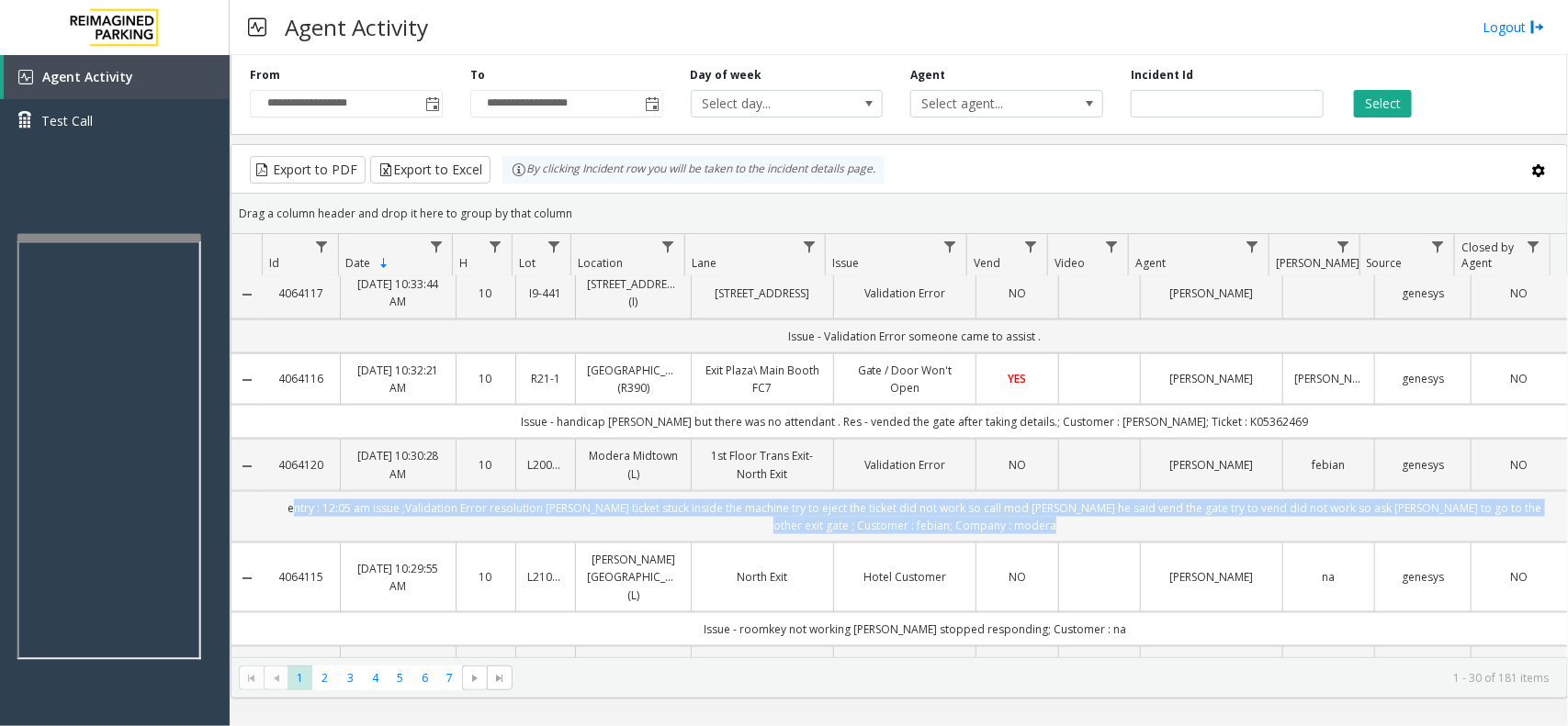
click at [544, 491] on td "entry : 12:05 am issue ;Validation Error resolution parker ticket stuck inside …" at bounding box center [915, 516] width 1304 height 51
click at [849, 491] on td "entry : 12:05 am issue ;Validation Error resolution parker ticket stuck inside …" at bounding box center [915, 516] width 1304 height 51
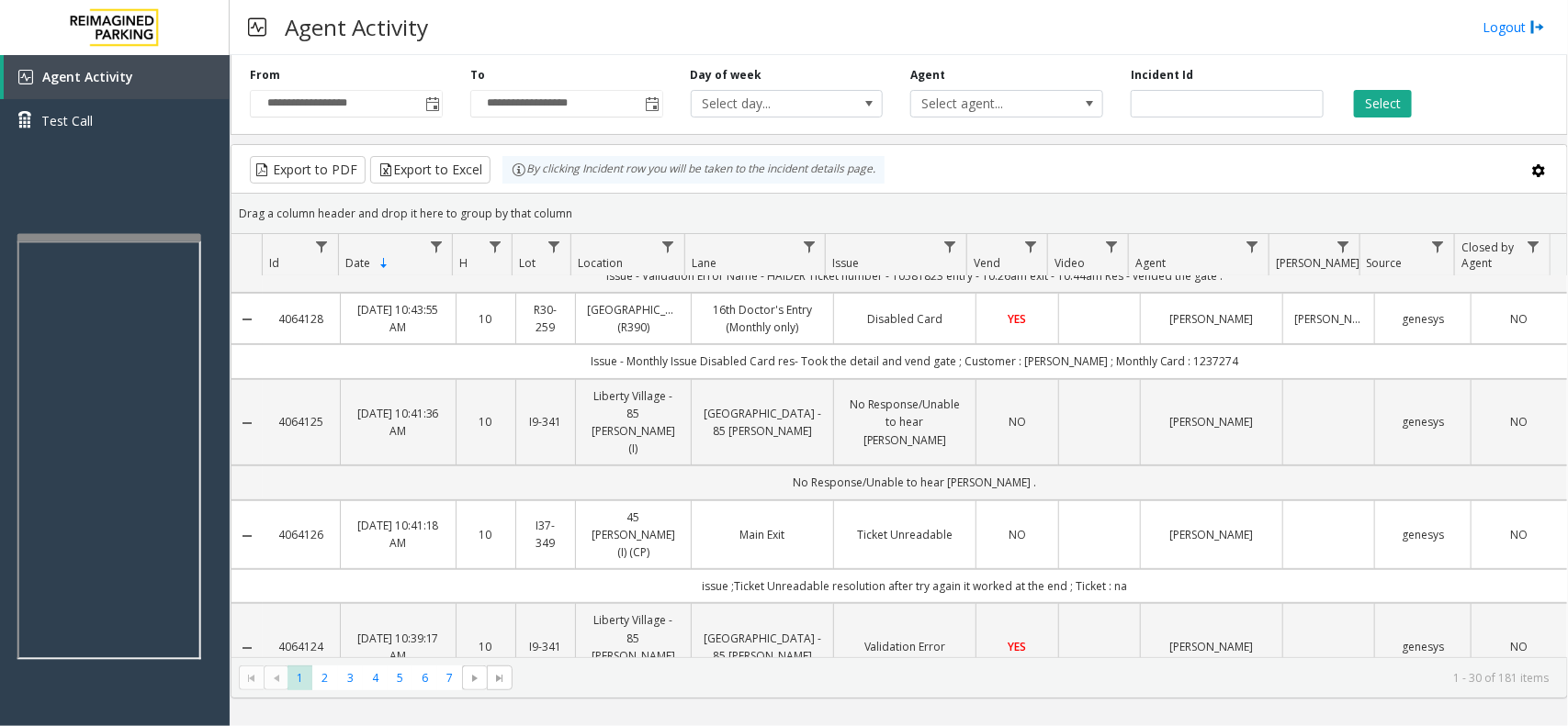
scroll to position [0, 0]
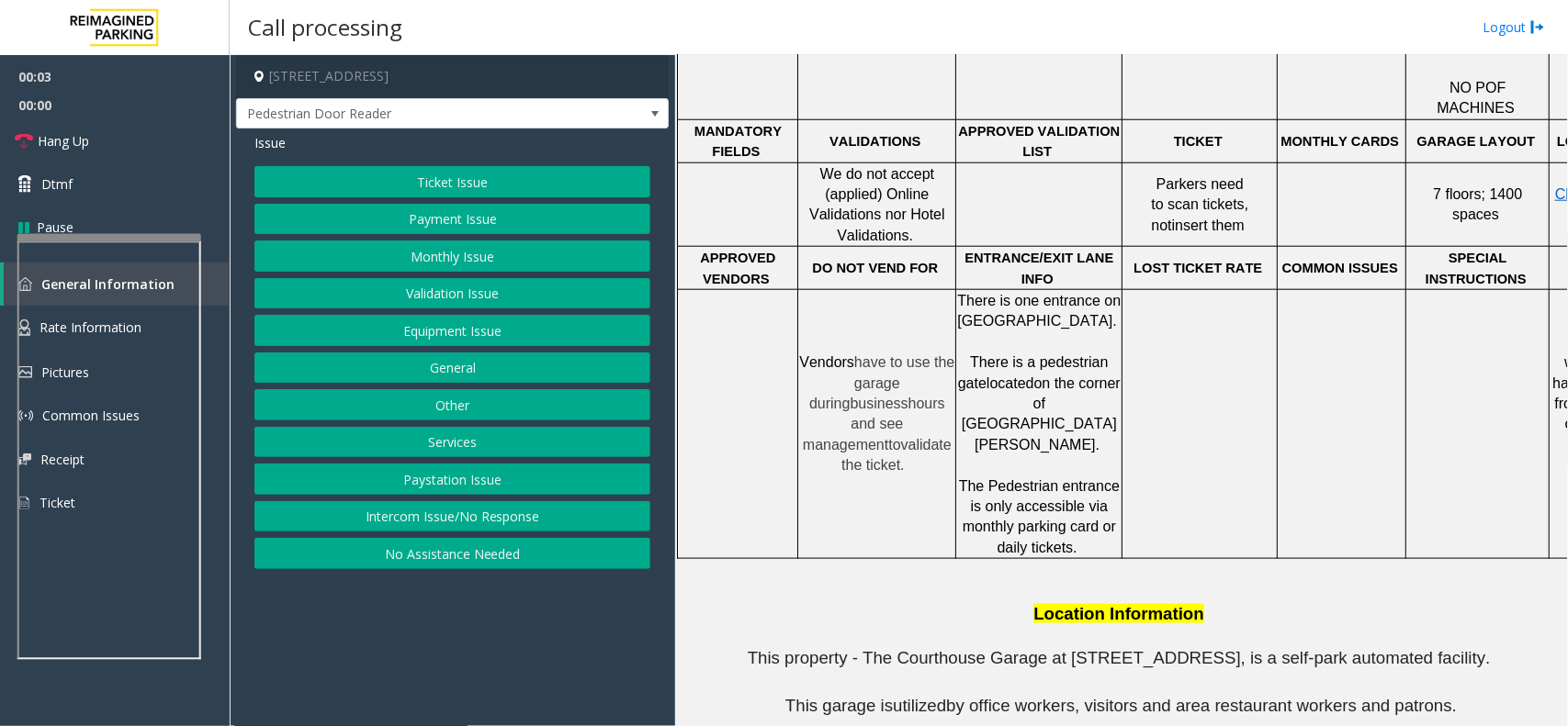
scroll to position [432, 0]
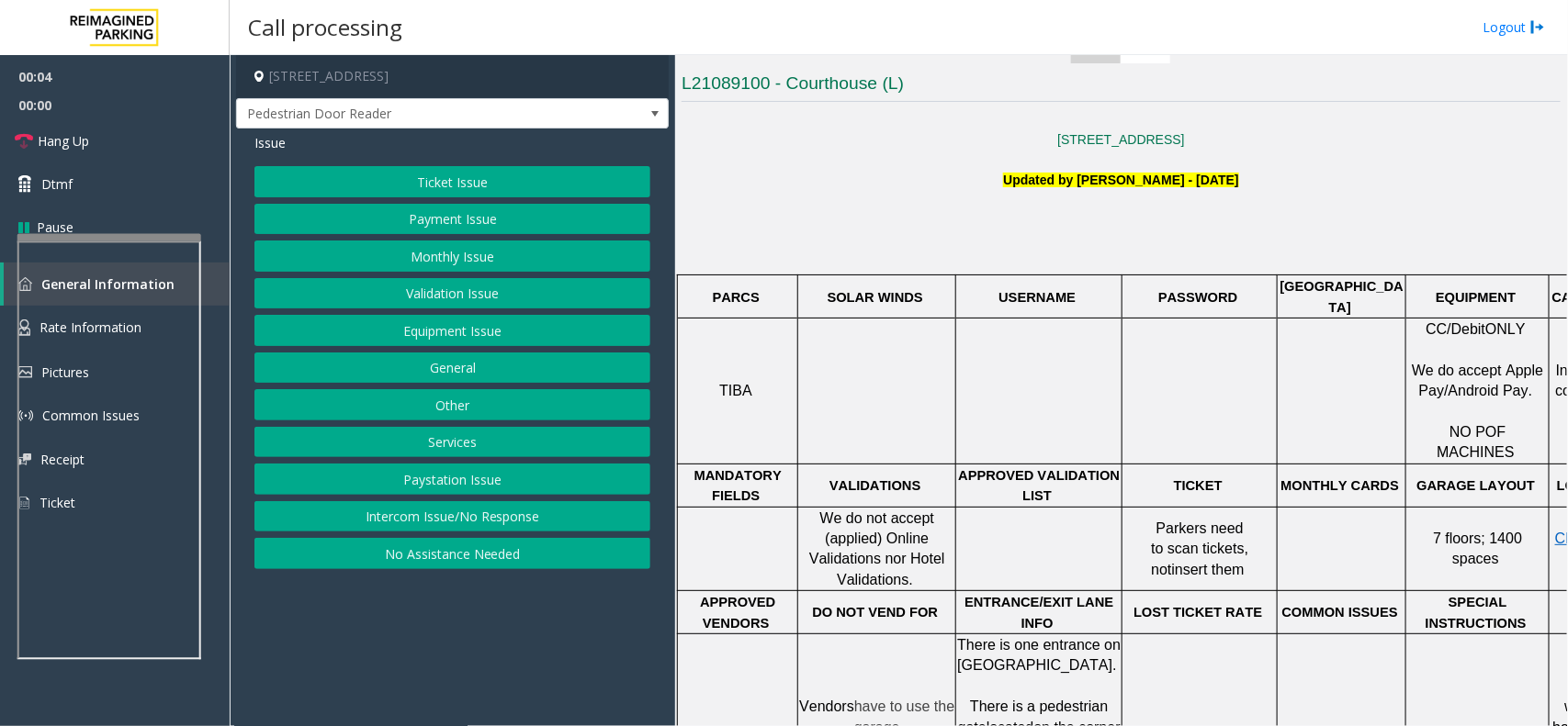
click at [503, 516] on button "Intercom Issue/No Response" at bounding box center [451, 516] width 395 height 31
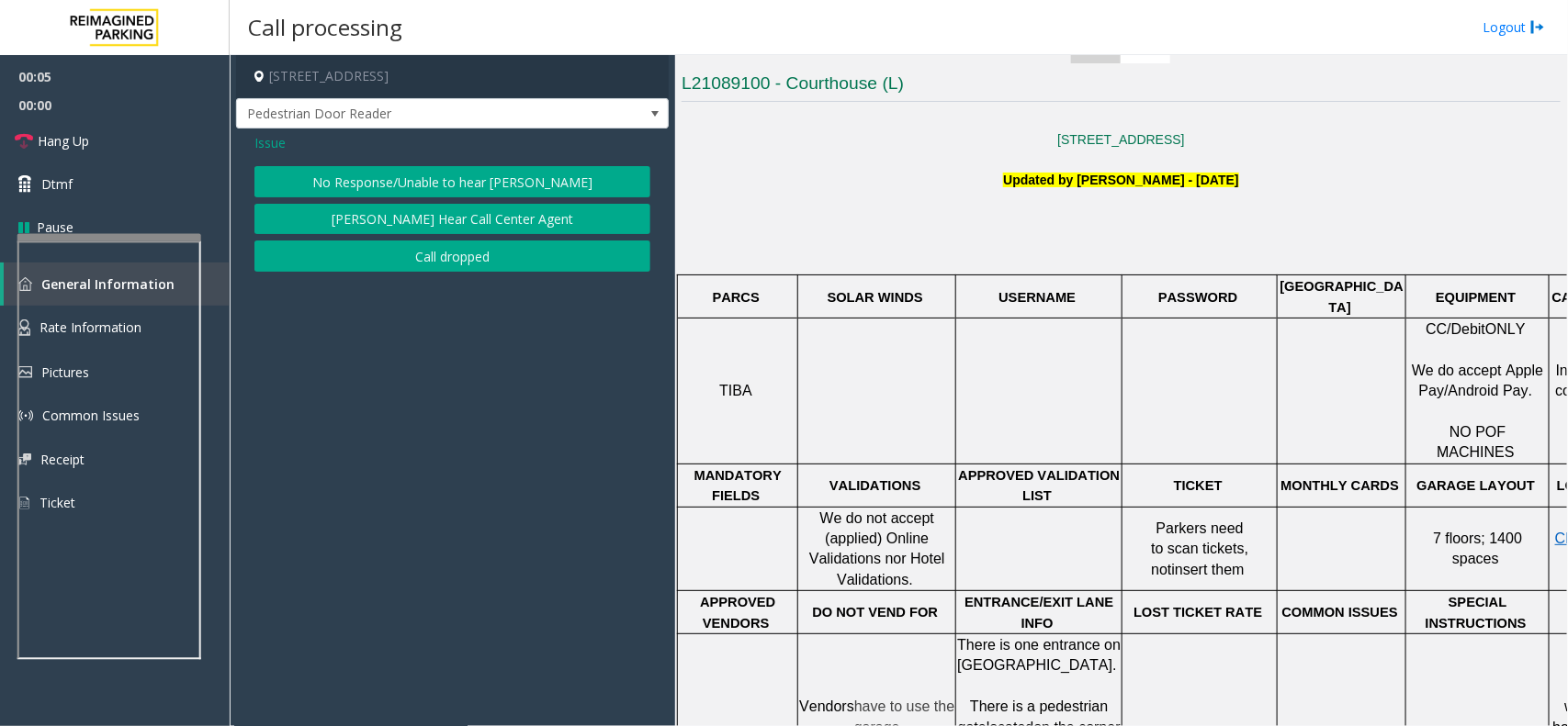
click at [455, 195] on button "No Response/Unable to hear [PERSON_NAME]" at bounding box center [451, 182] width 395 height 31
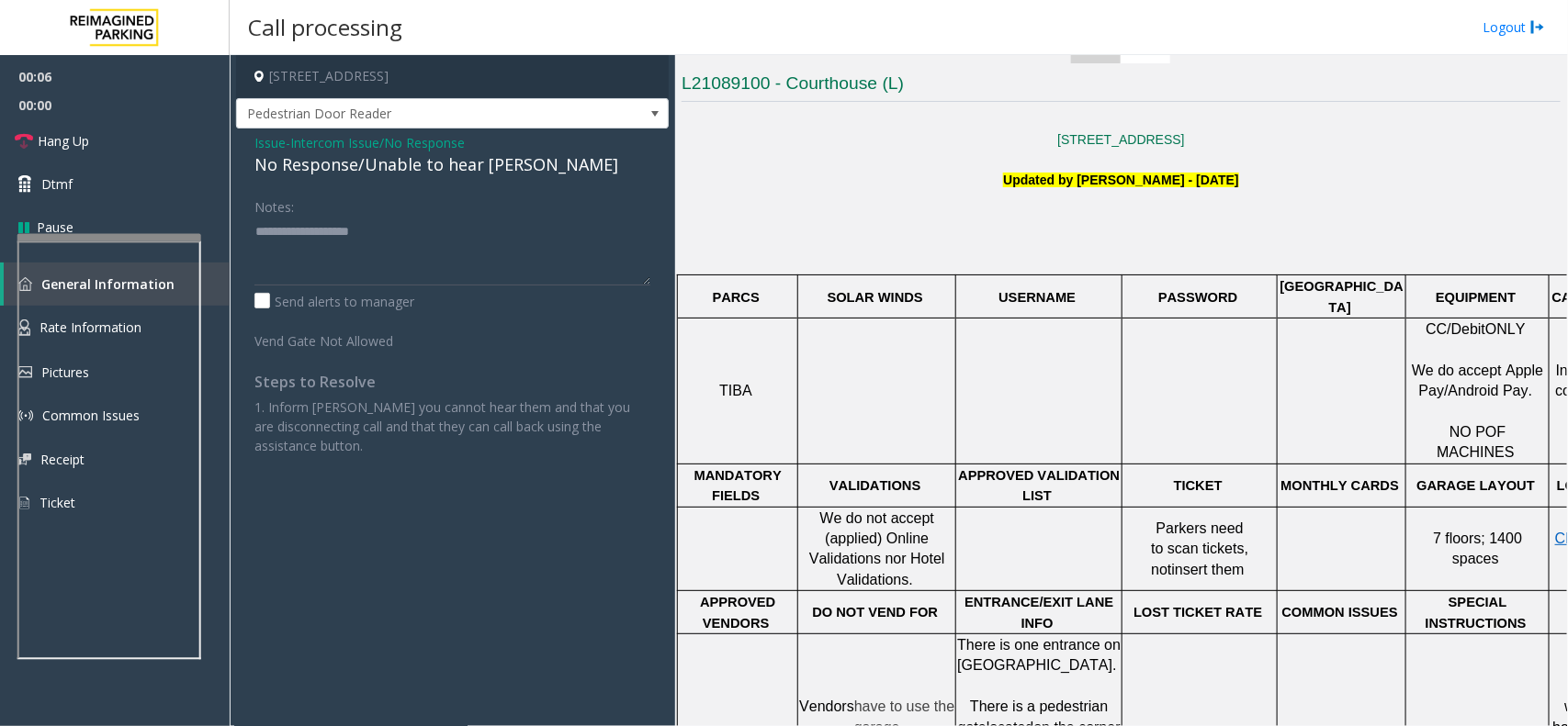
click at [442, 174] on div "No Response/Unable to hear [PERSON_NAME]" at bounding box center [451, 164] width 395 height 25
click at [438, 226] on textarea at bounding box center [451, 251] width 395 height 69
paste textarea "**********"
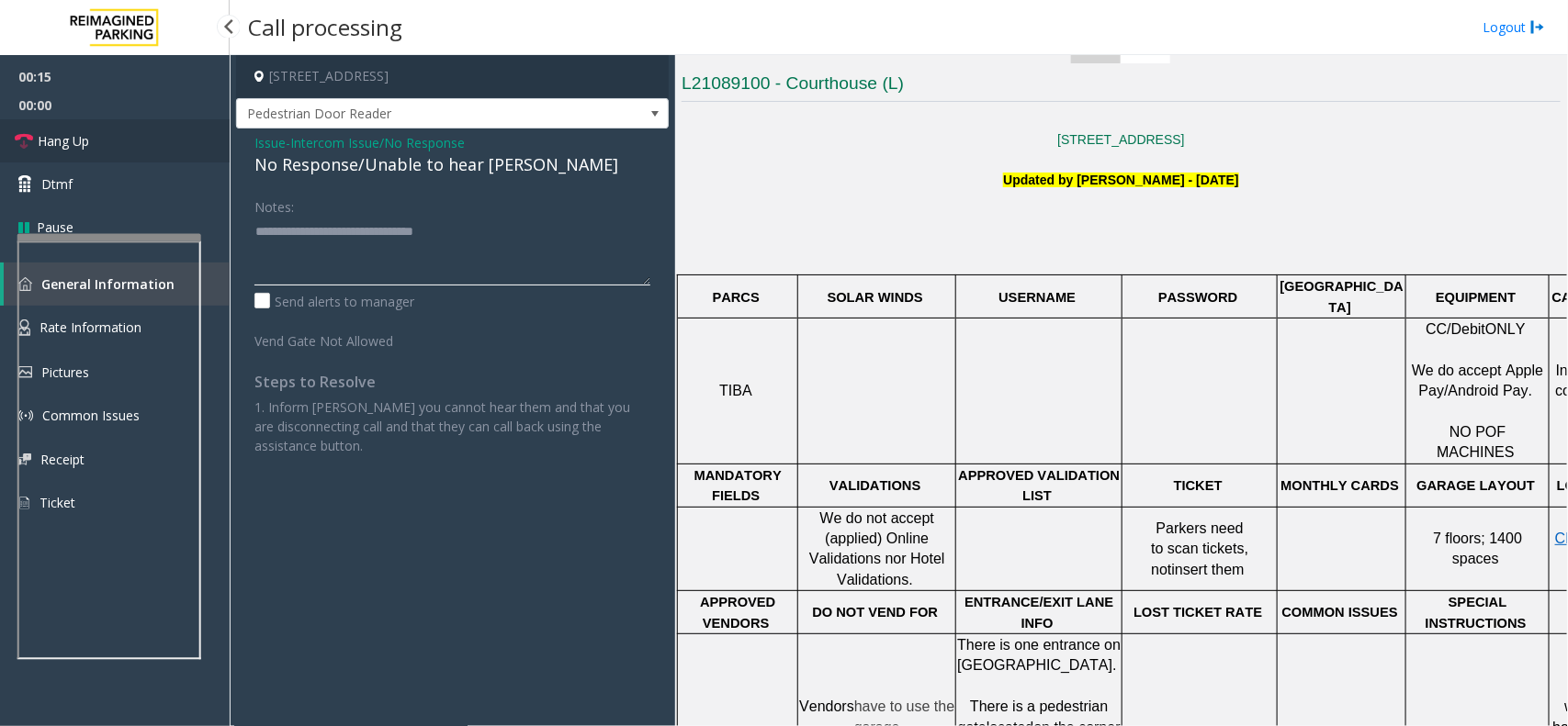
type textarea "**********"
click at [139, 138] on link "Hang Up" at bounding box center [114, 140] width 230 height 43
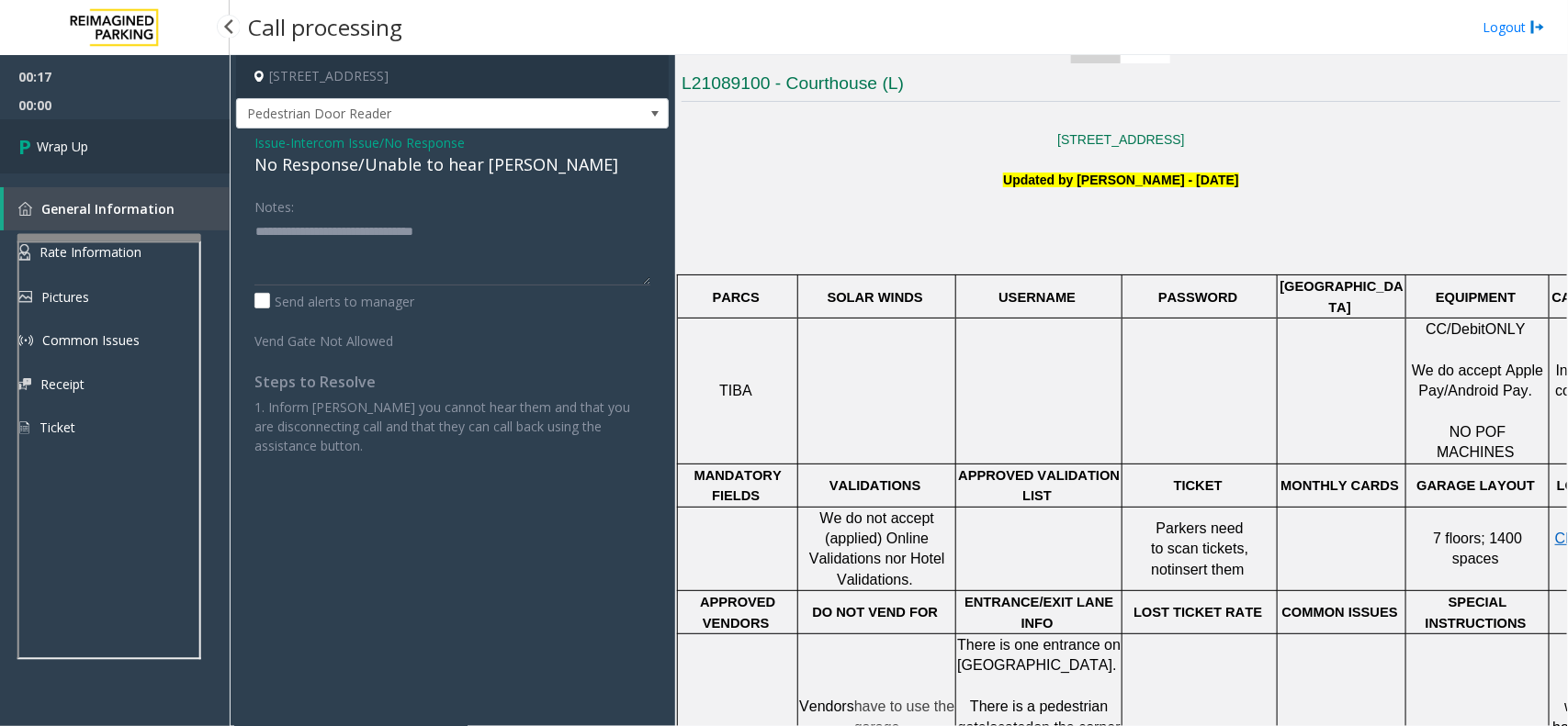
click at [112, 152] on link "Wrap Up" at bounding box center [114, 146] width 230 height 54
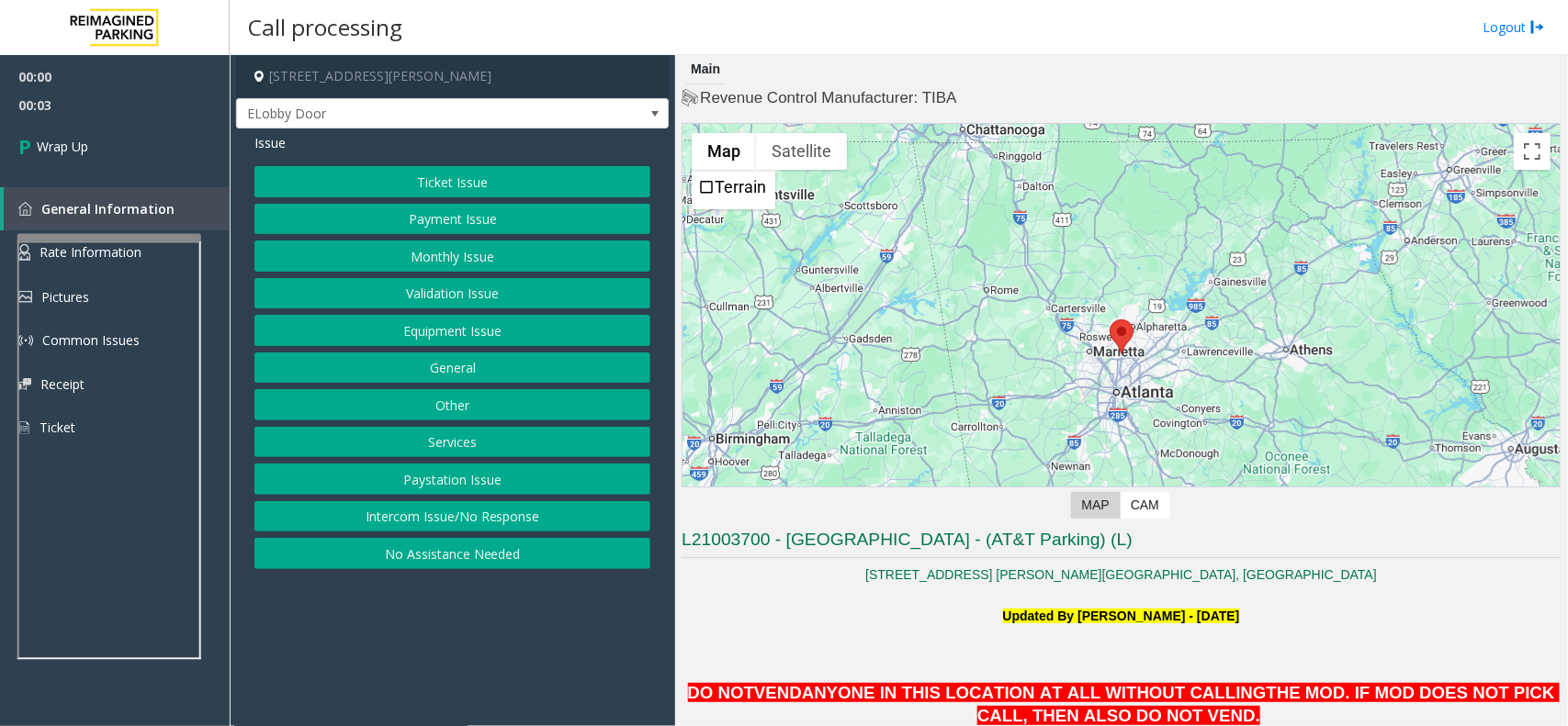
click at [427, 516] on button "Intercom Issue/No Response" at bounding box center [451, 516] width 395 height 31
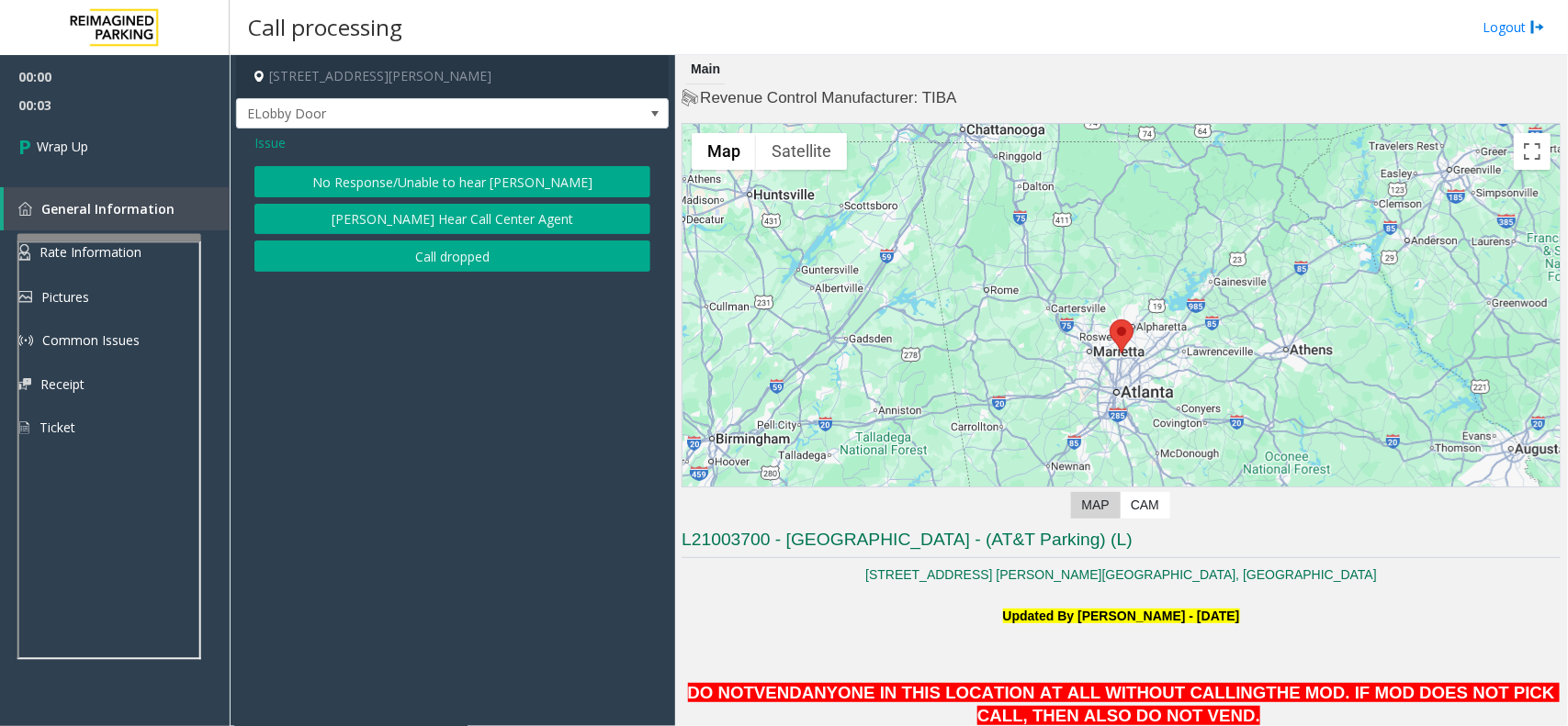
click at [441, 253] on button "Call dropped" at bounding box center [451, 256] width 395 height 31
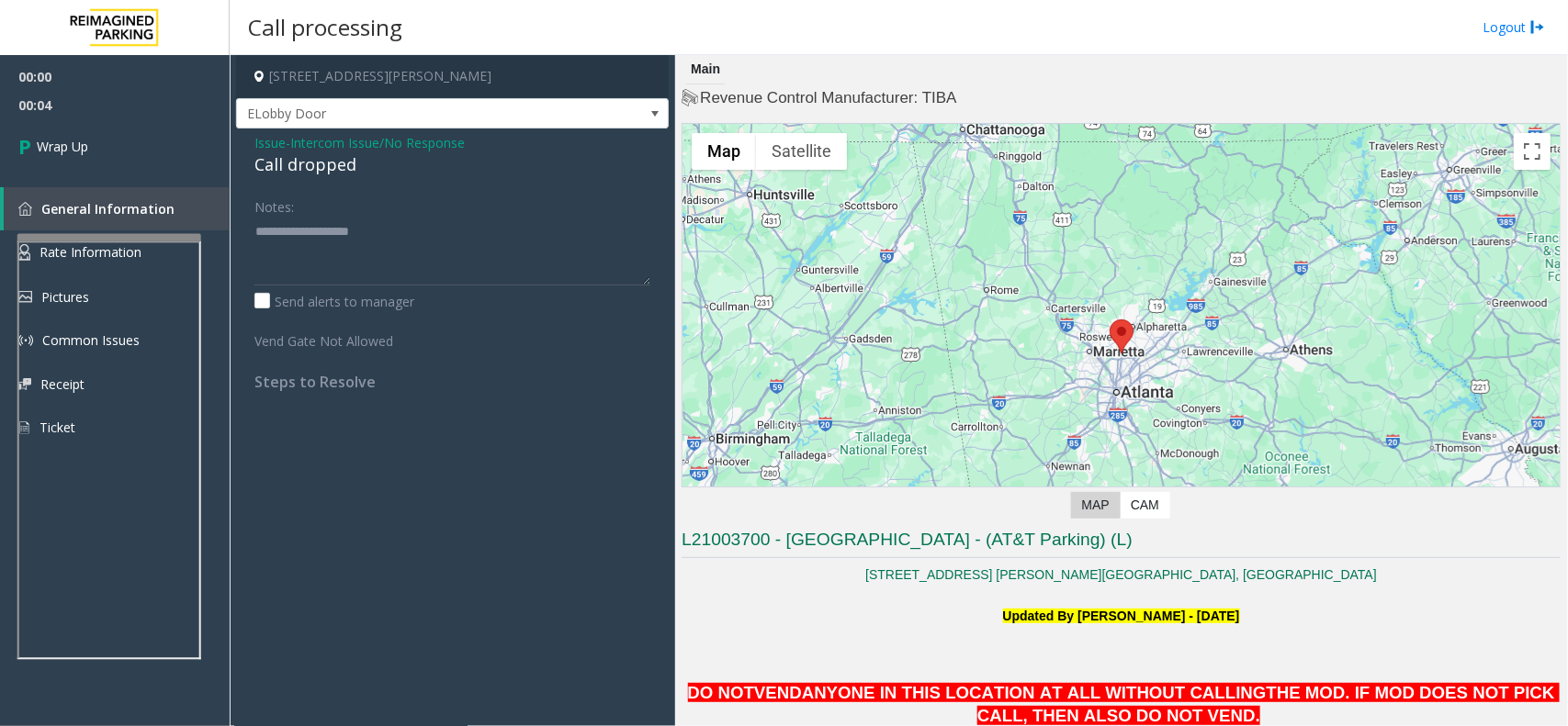
click at [315, 167] on div "Call dropped" at bounding box center [451, 164] width 395 height 25
click at [332, 235] on textarea at bounding box center [451, 251] width 395 height 69
paste textarea "**********"
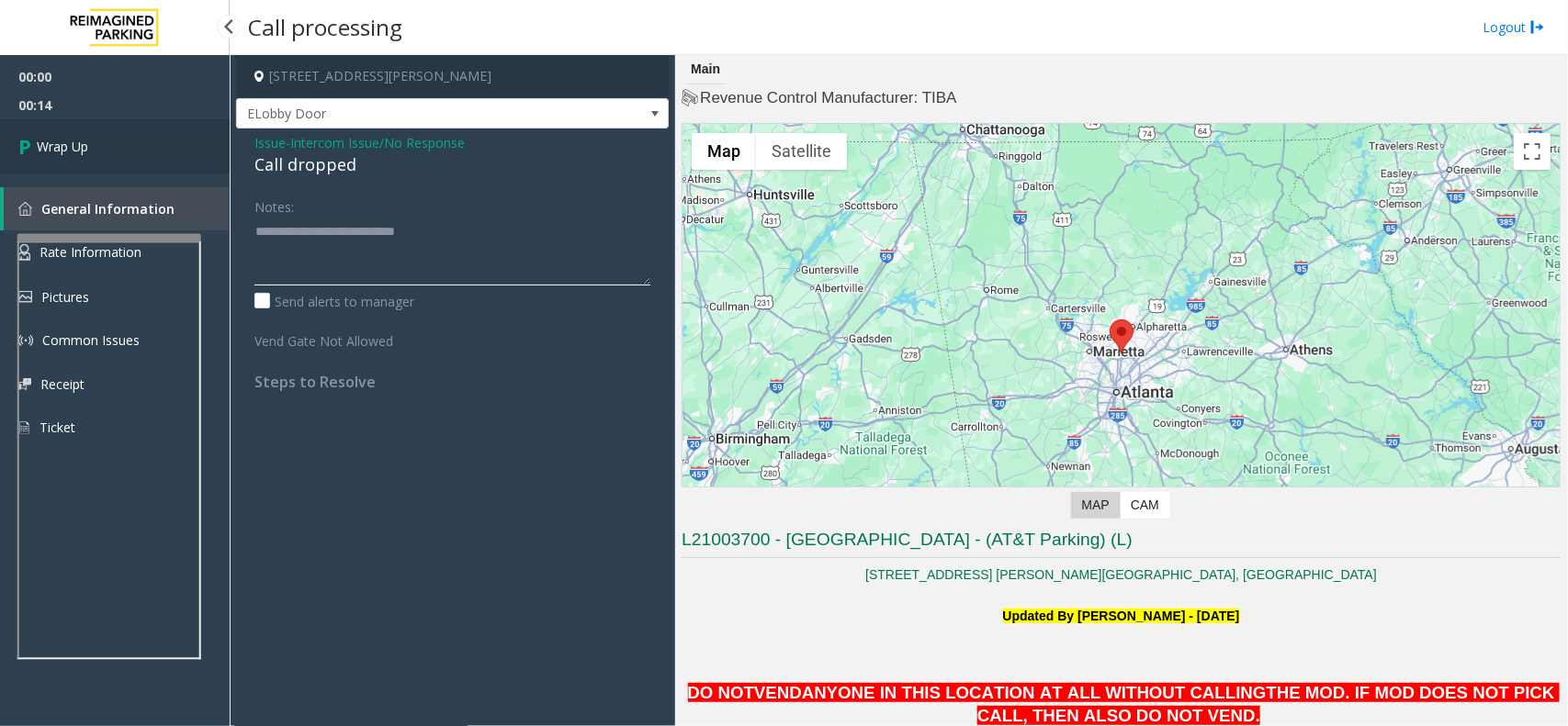
type textarea "**********"
click at [39, 154] on span "Wrap Up" at bounding box center [62, 146] width 51 height 19
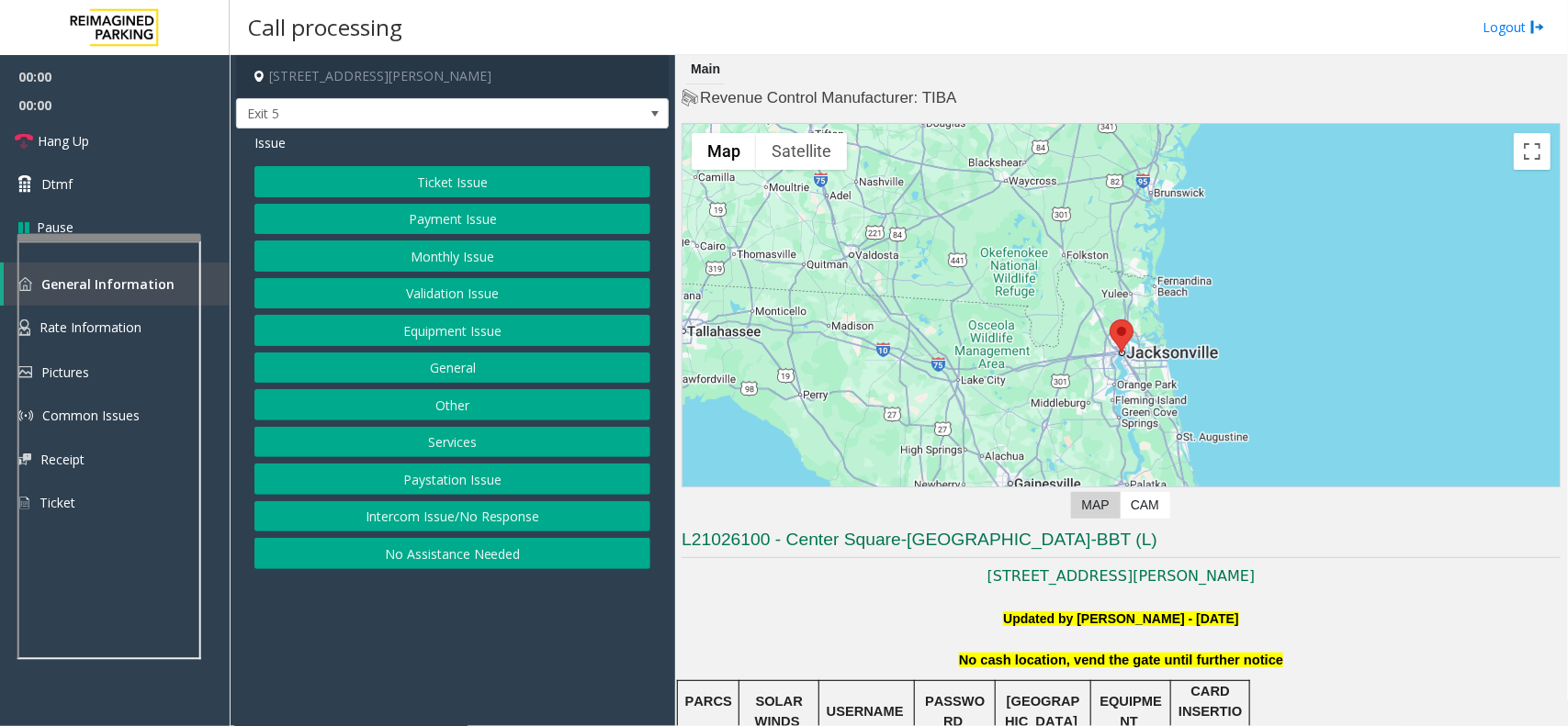
scroll to position [230, 0]
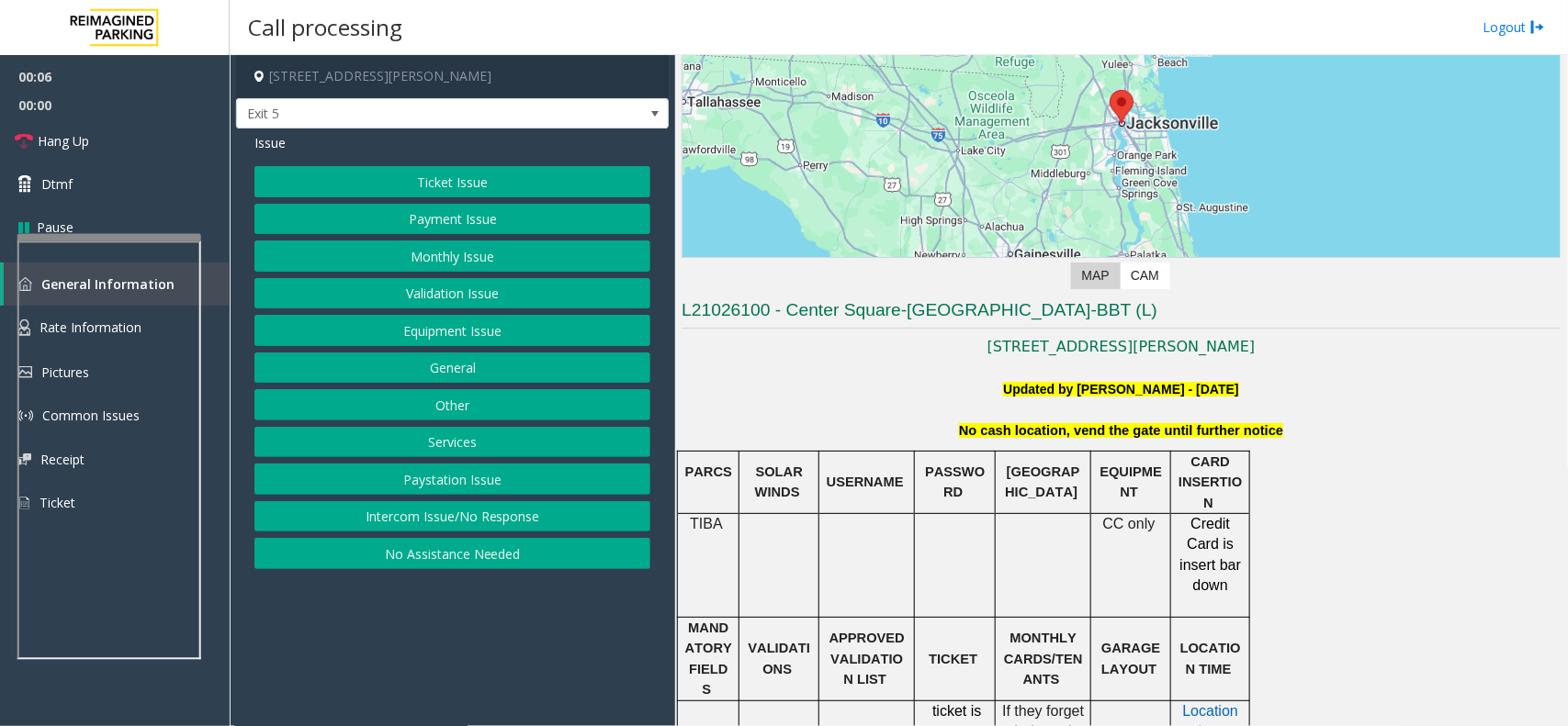
click at [457, 528] on button "Intercom Issue/No Response" at bounding box center [451, 516] width 395 height 31
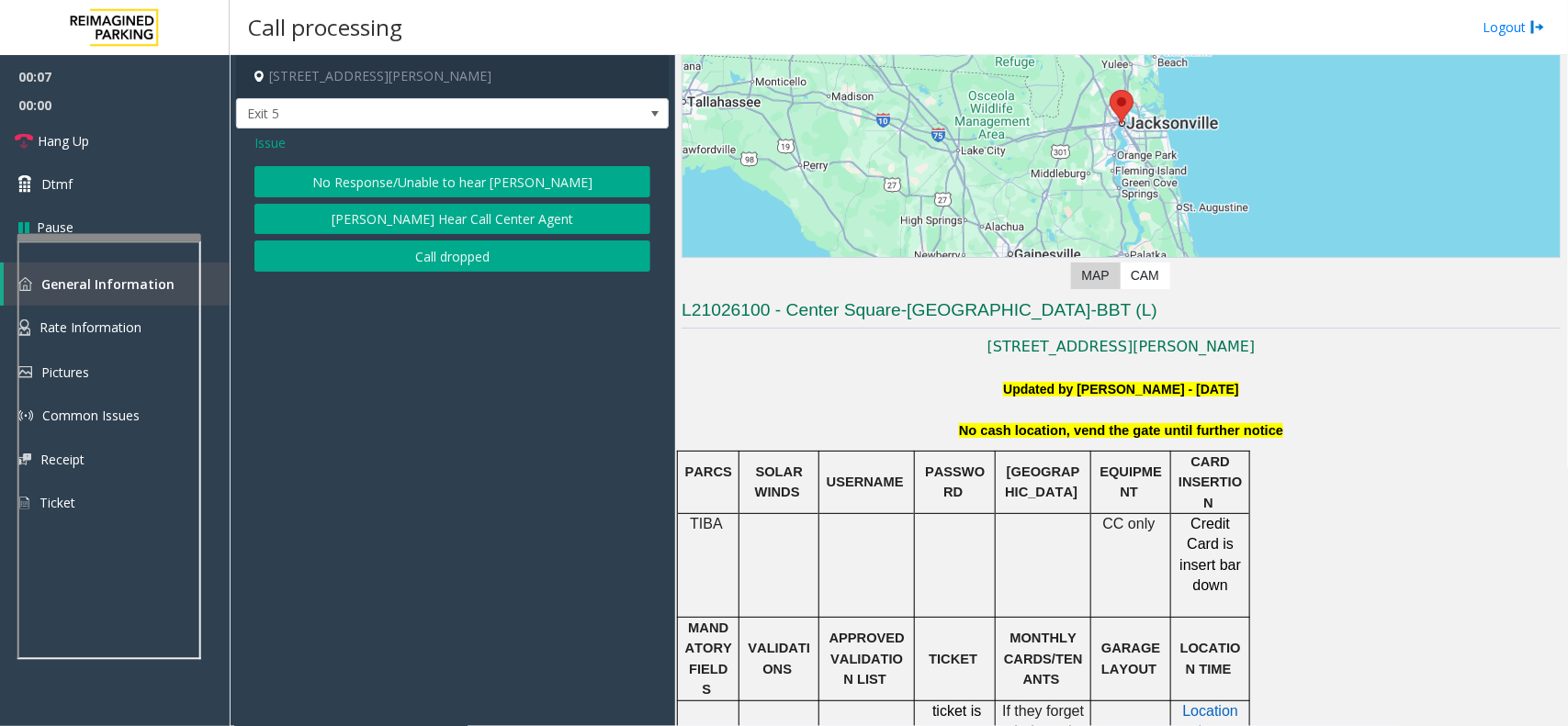
click at [392, 175] on button "No Response/Unable to hear [PERSON_NAME]" at bounding box center [451, 182] width 395 height 31
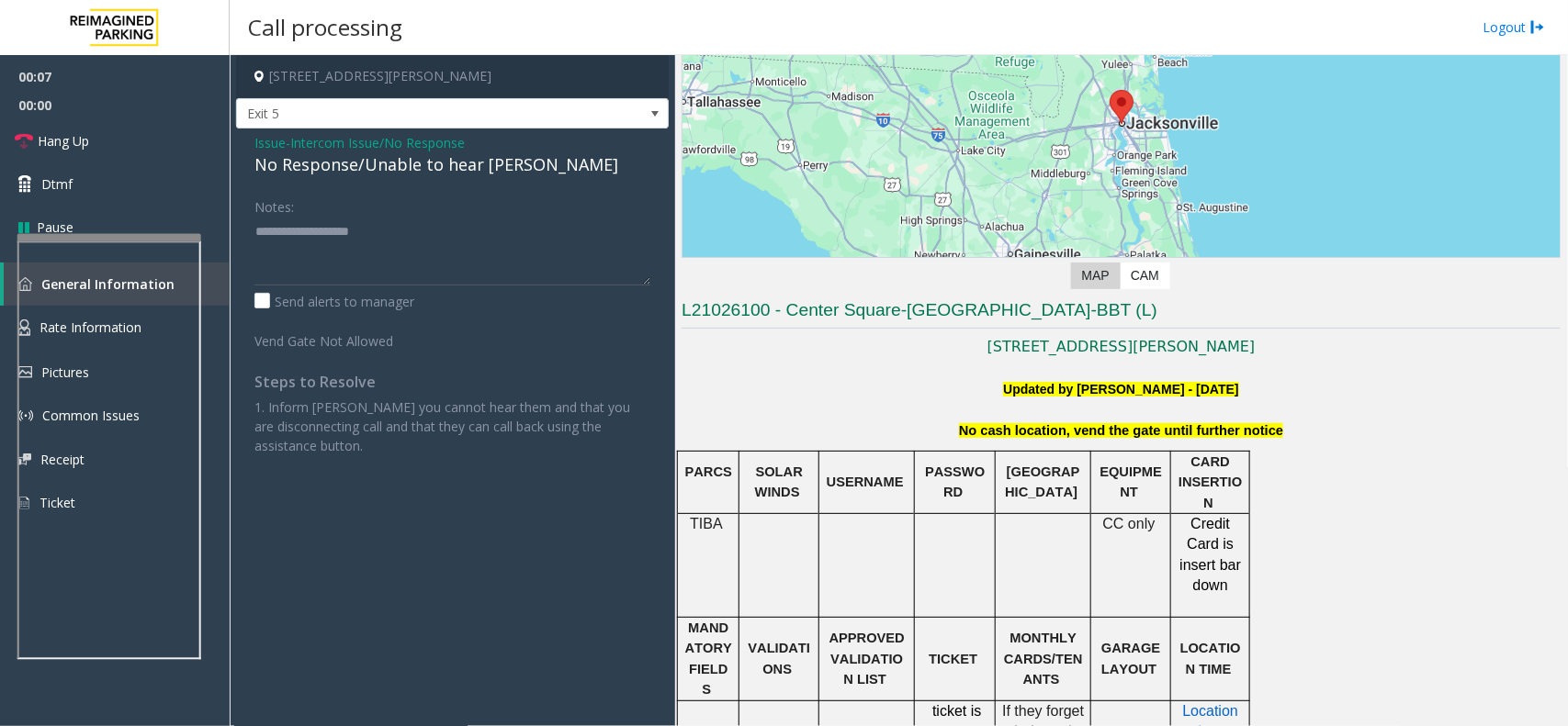
click at [377, 166] on div "No Response/Unable to hear [PERSON_NAME]" at bounding box center [451, 164] width 395 height 25
click at [373, 225] on textarea at bounding box center [451, 251] width 395 height 69
paste textarea "**********"
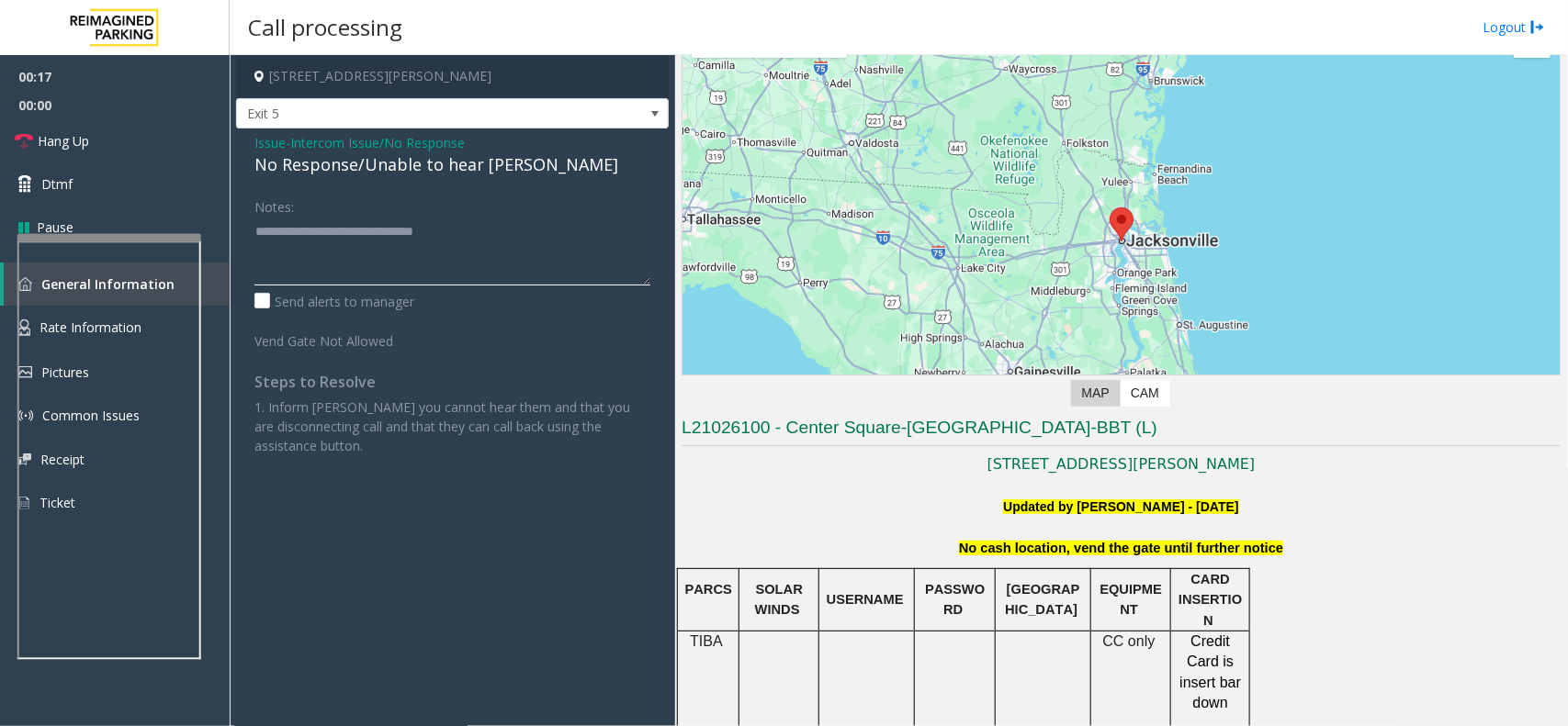
scroll to position [0, 0]
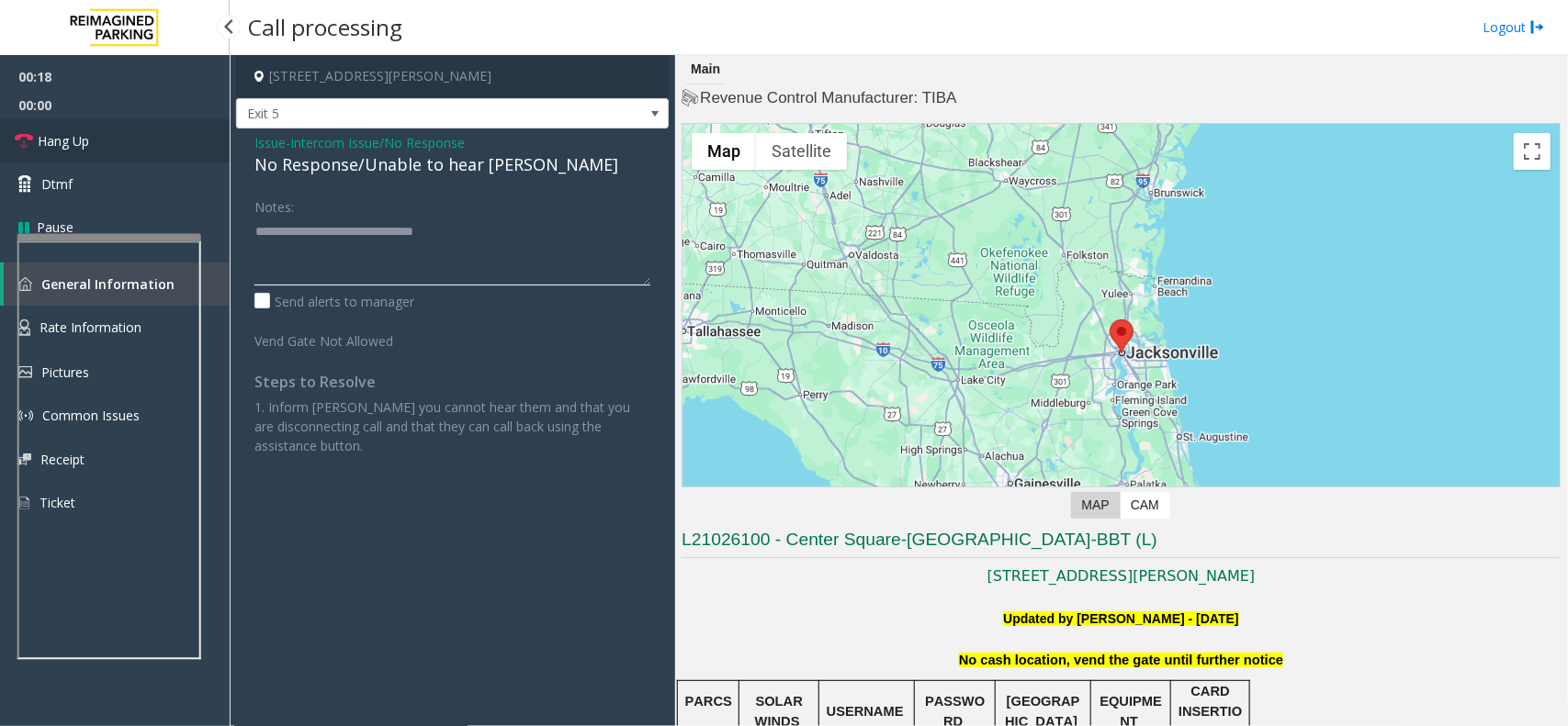
type textarea "**********"
click at [79, 139] on span "Hang Up" at bounding box center [63, 141] width 51 height 19
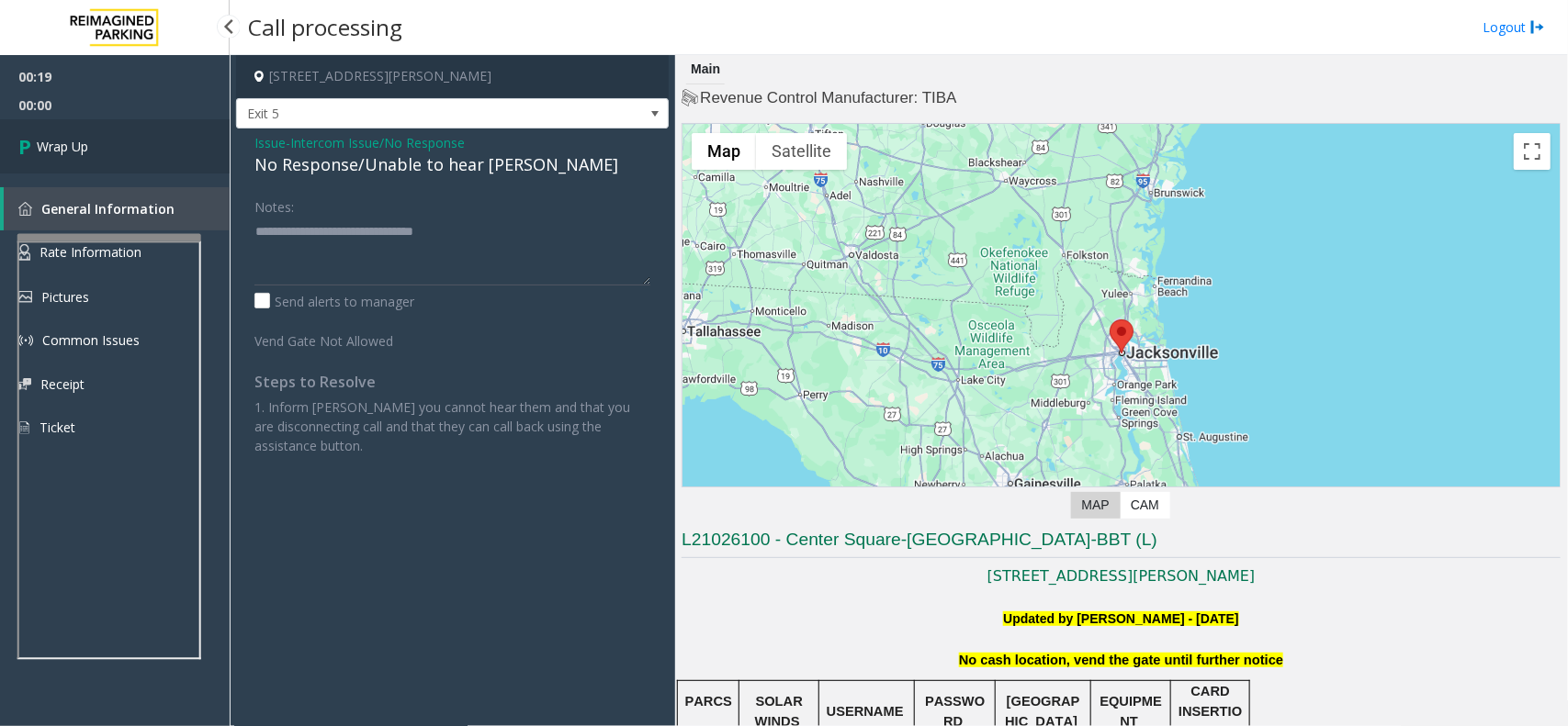
click at [79, 139] on span "Wrap Up" at bounding box center [62, 146] width 51 height 19
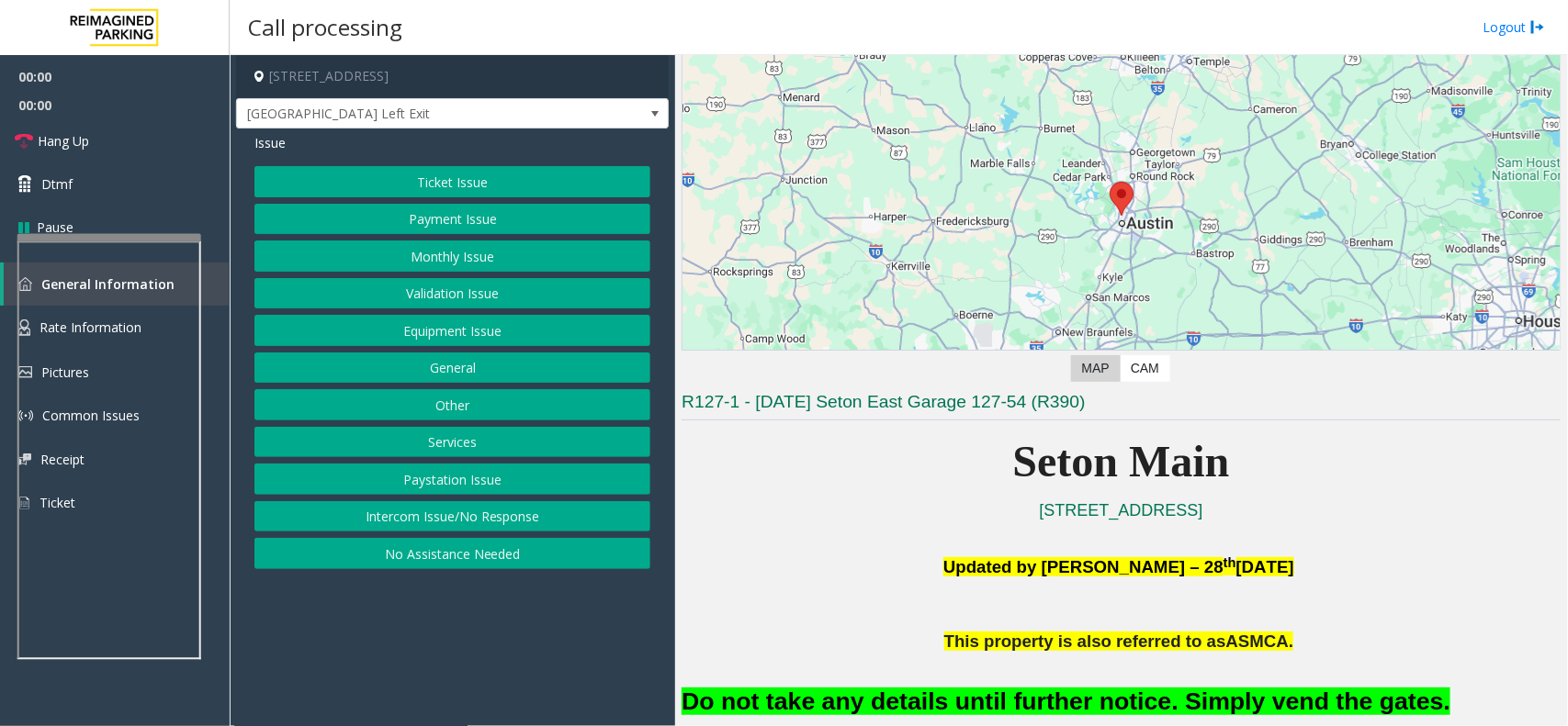
scroll to position [344, 0]
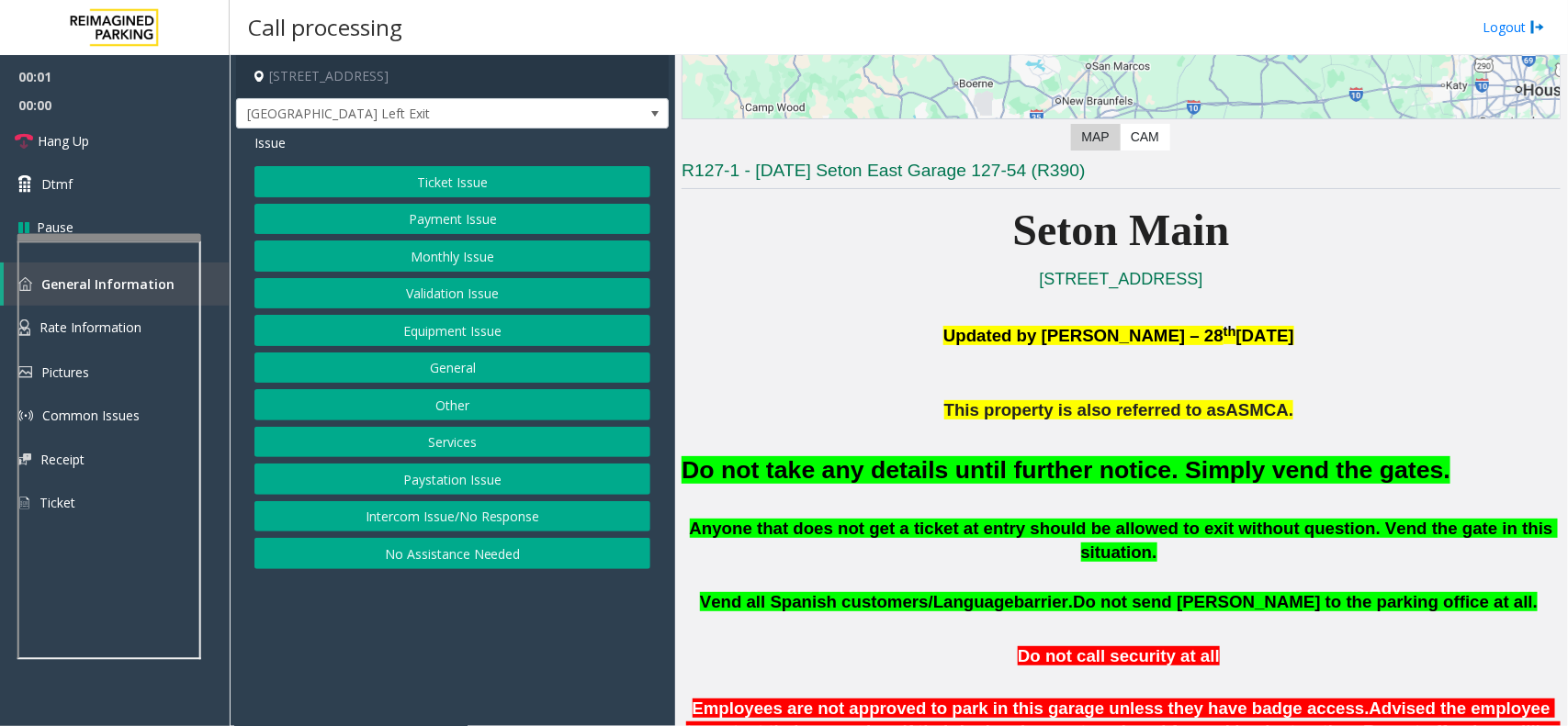
click at [467, 334] on button "Equipment Issue" at bounding box center [451, 330] width 395 height 31
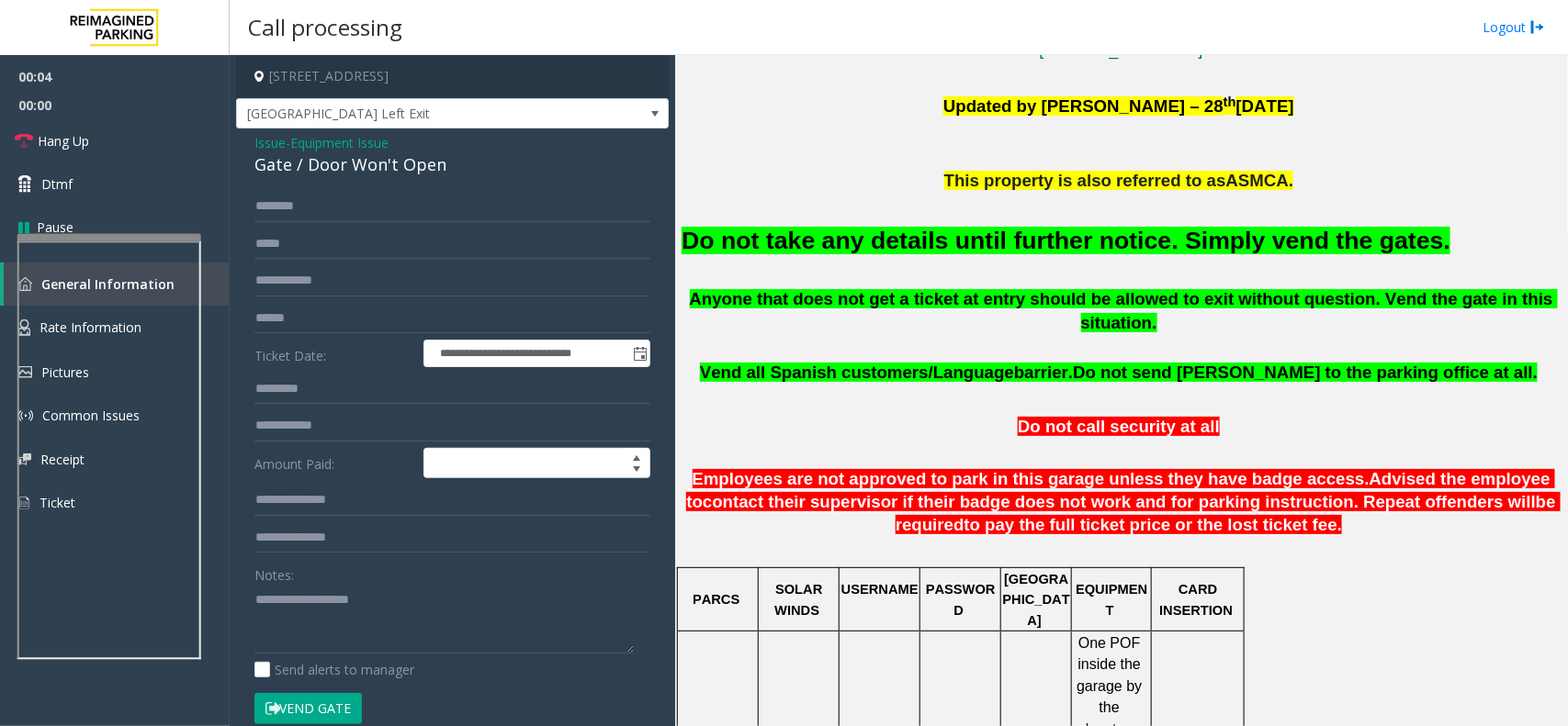
scroll to position [114, 0]
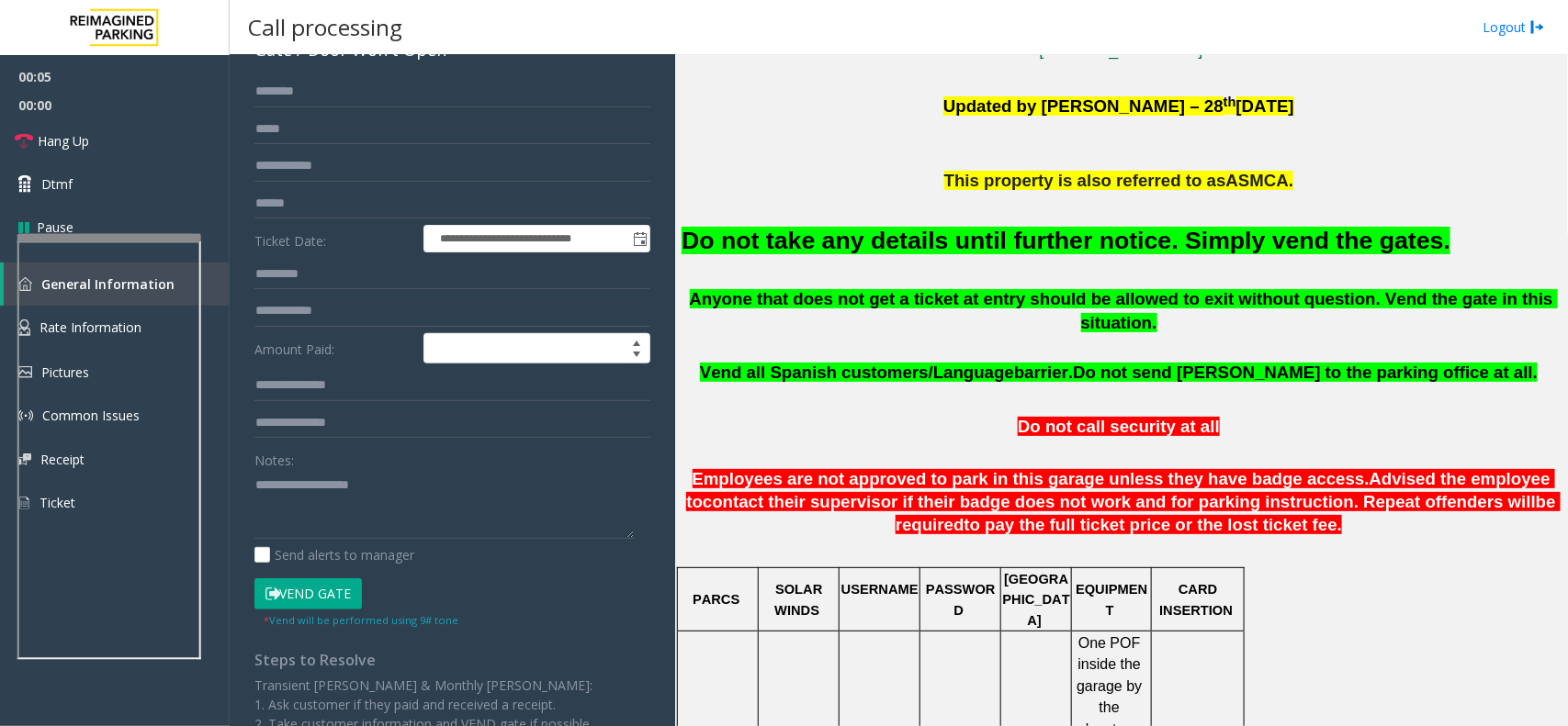
click at [317, 588] on button "Vend Gate" at bounding box center [308, 593] width 108 height 31
click at [768, 260] on div "Do not take any details until further notice. Simply vend the gates." at bounding box center [1121, 238] width 879 height 93
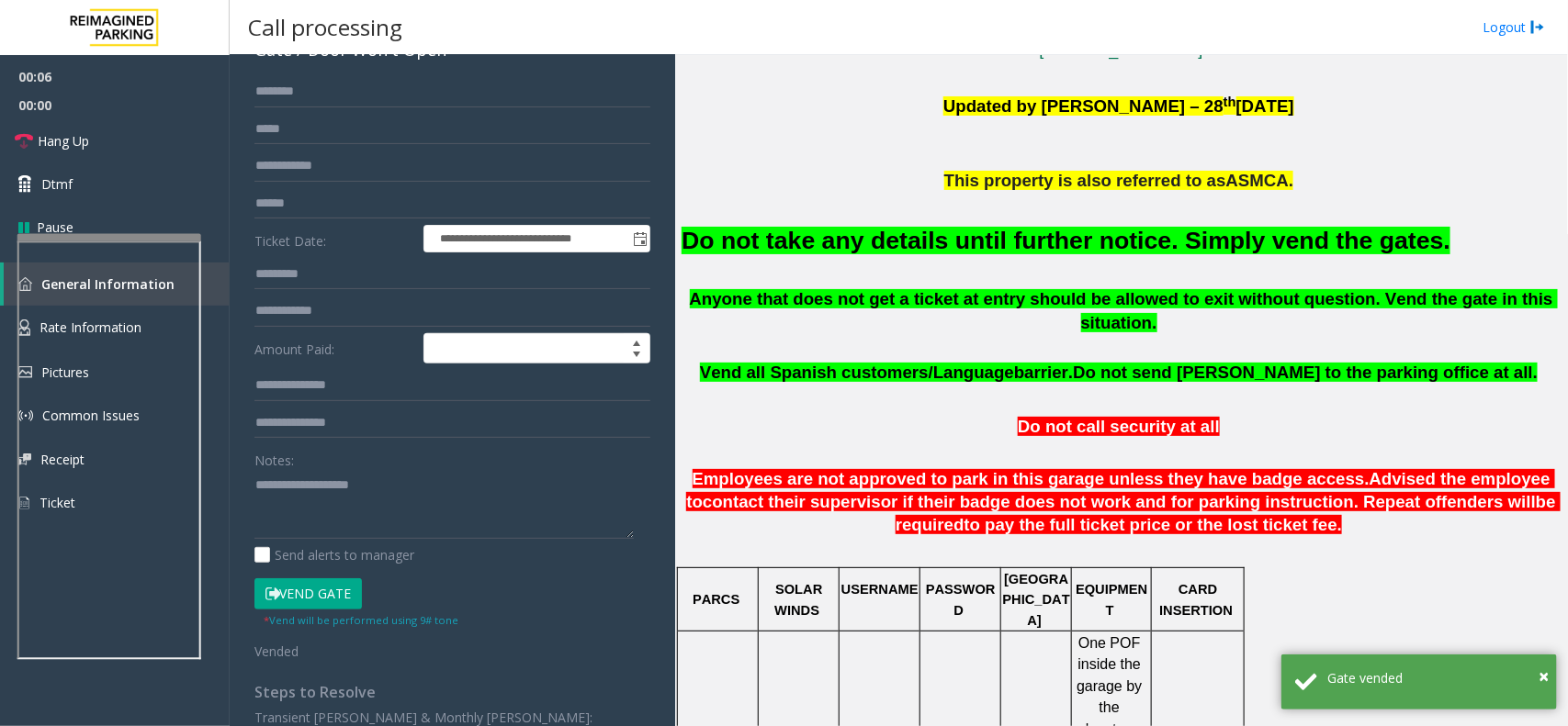
click at [768, 260] on div "Do not take any details until further notice. Simply vend the gates." at bounding box center [1121, 238] width 879 height 93
click at [788, 234] on font "Do not take any details until further notice. Simply vend the gates." at bounding box center [1065, 240] width 769 height 28
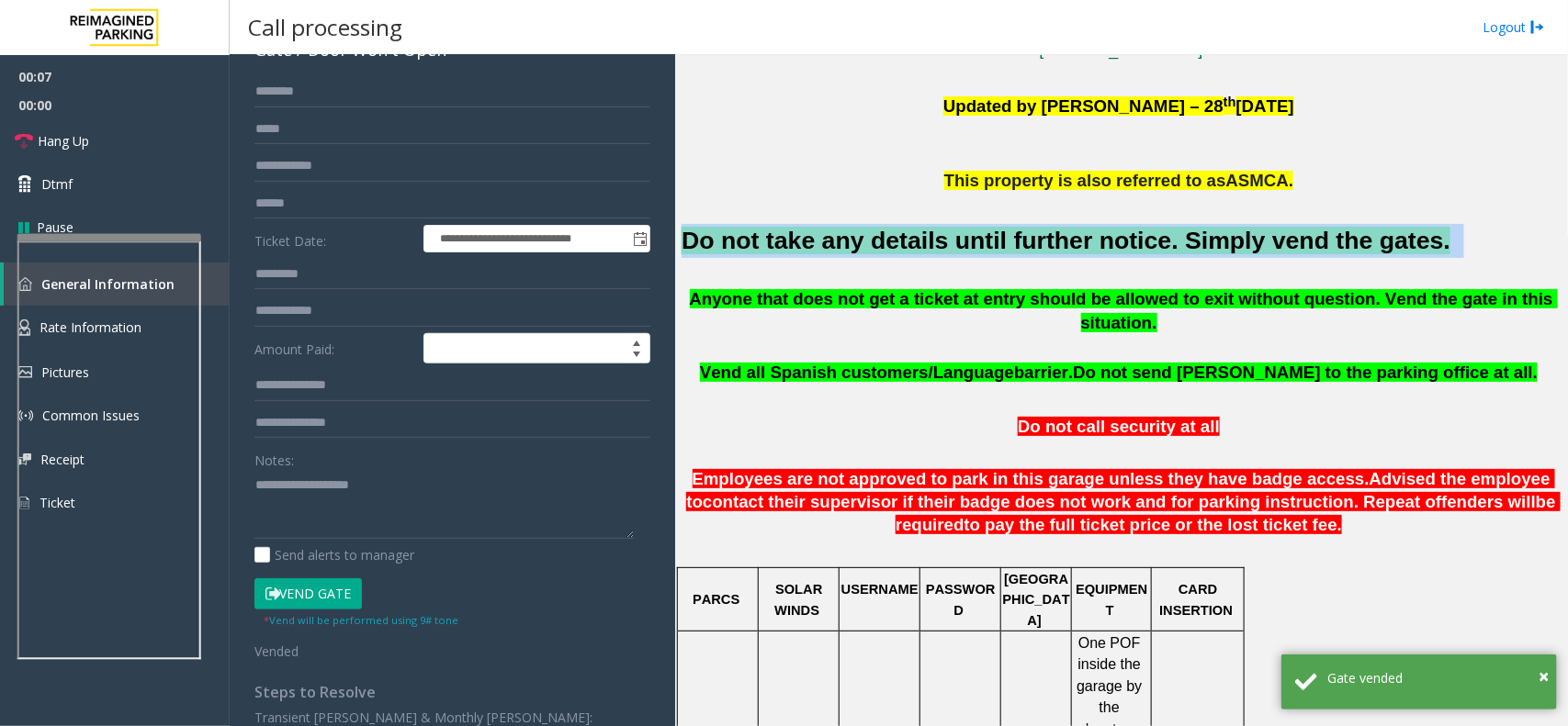
click at [788, 234] on font "Do not take any details until further notice. Simply vend the gates." at bounding box center [1065, 240] width 769 height 28
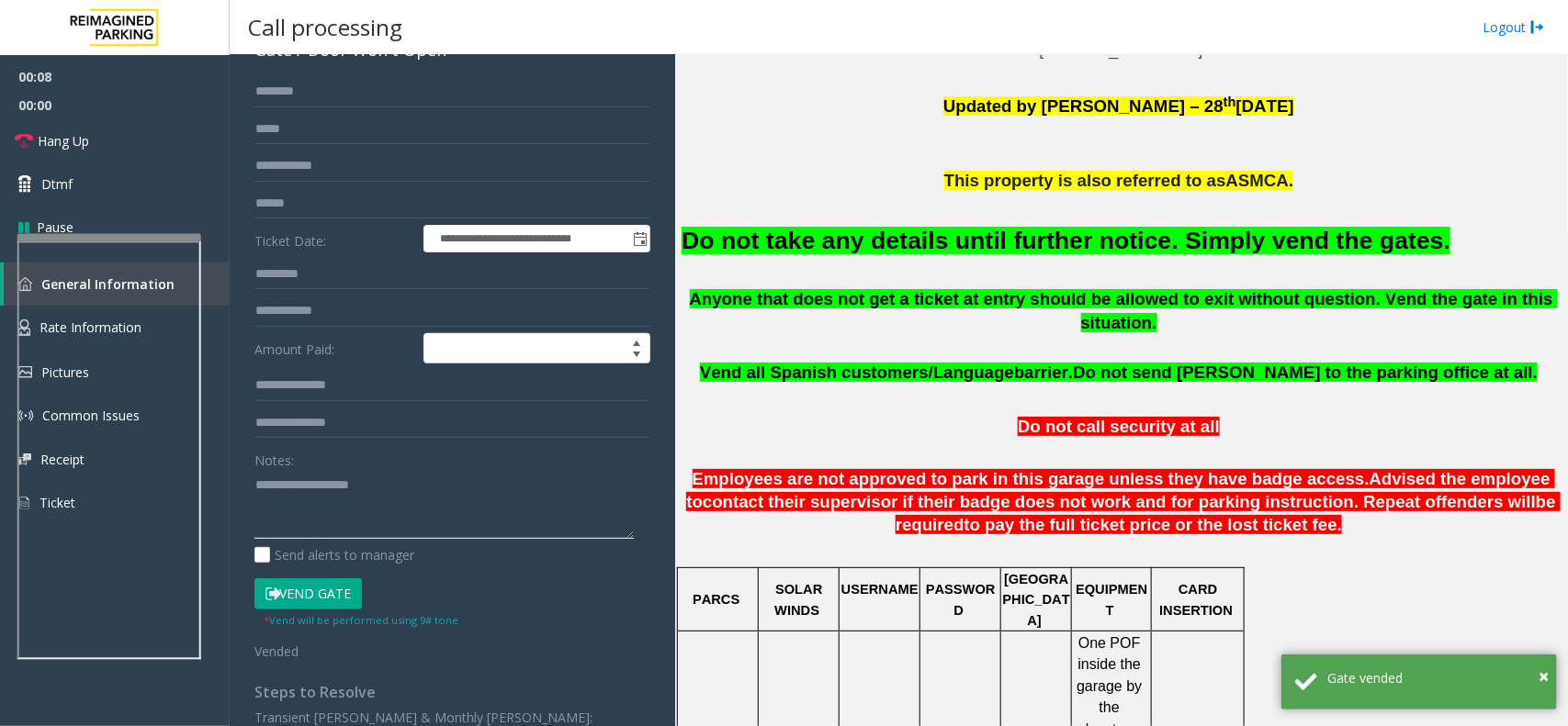
click at [381, 531] on textarea at bounding box center [443, 505] width 379 height 69
paste textarea "**********"
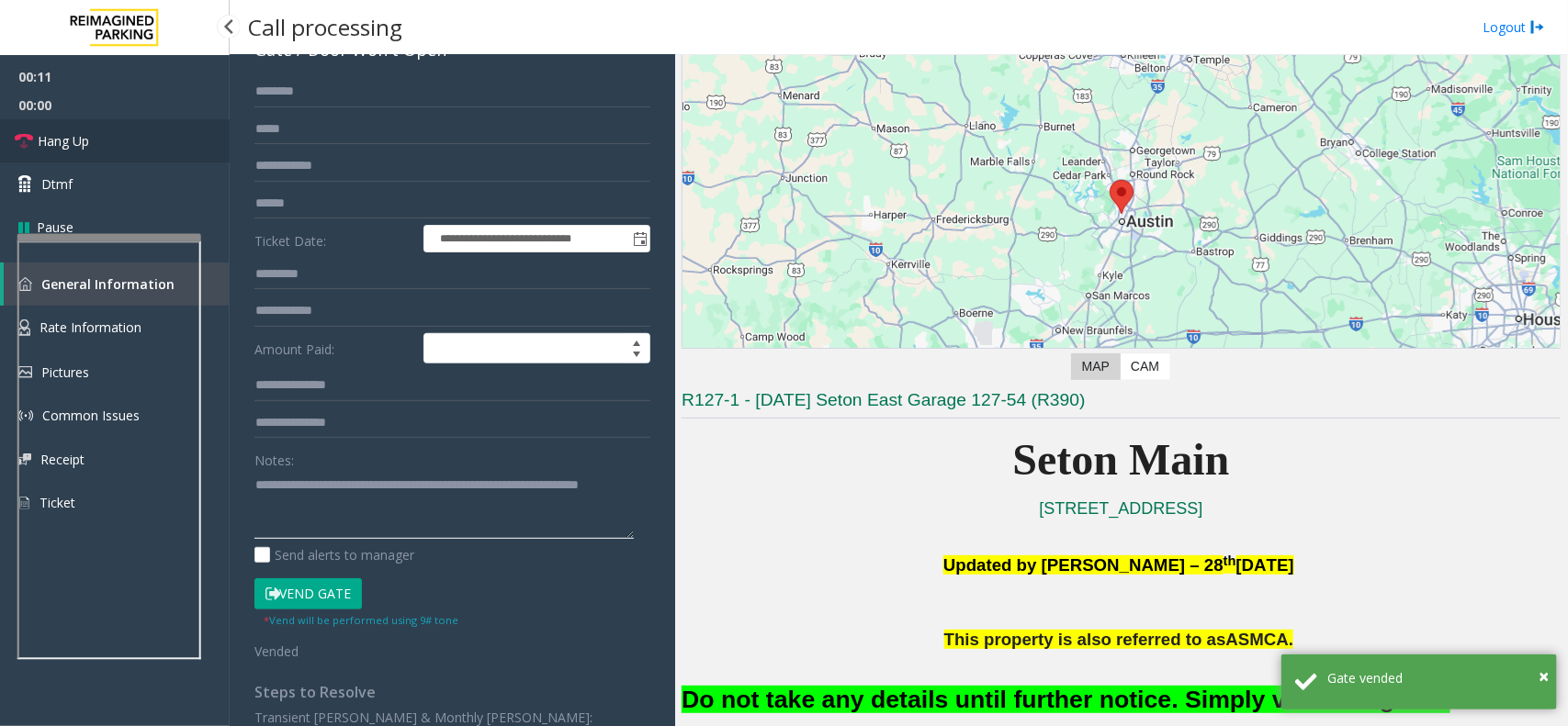
type textarea "**********"
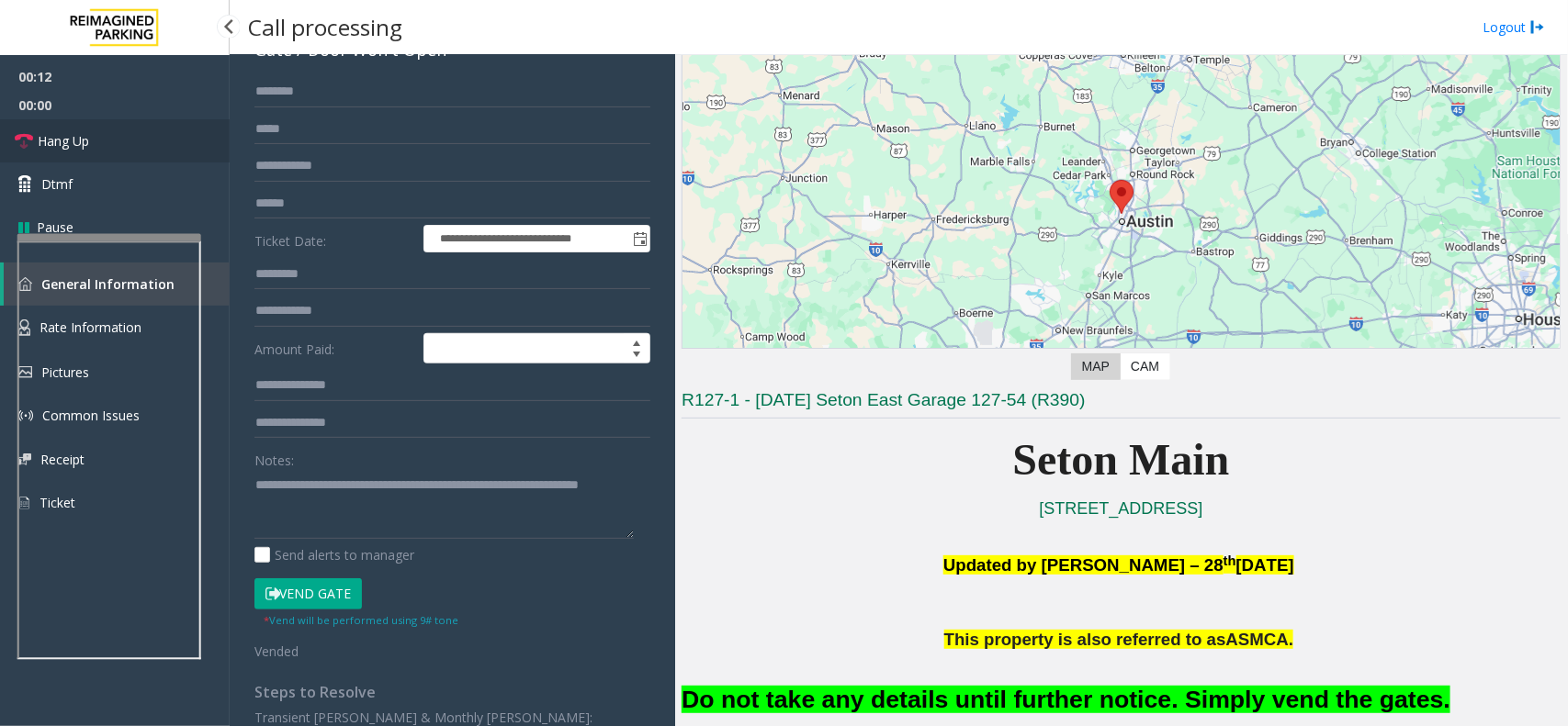
click at [78, 143] on span "Hang Up" at bounding box center [63, 141] width 51 height 19
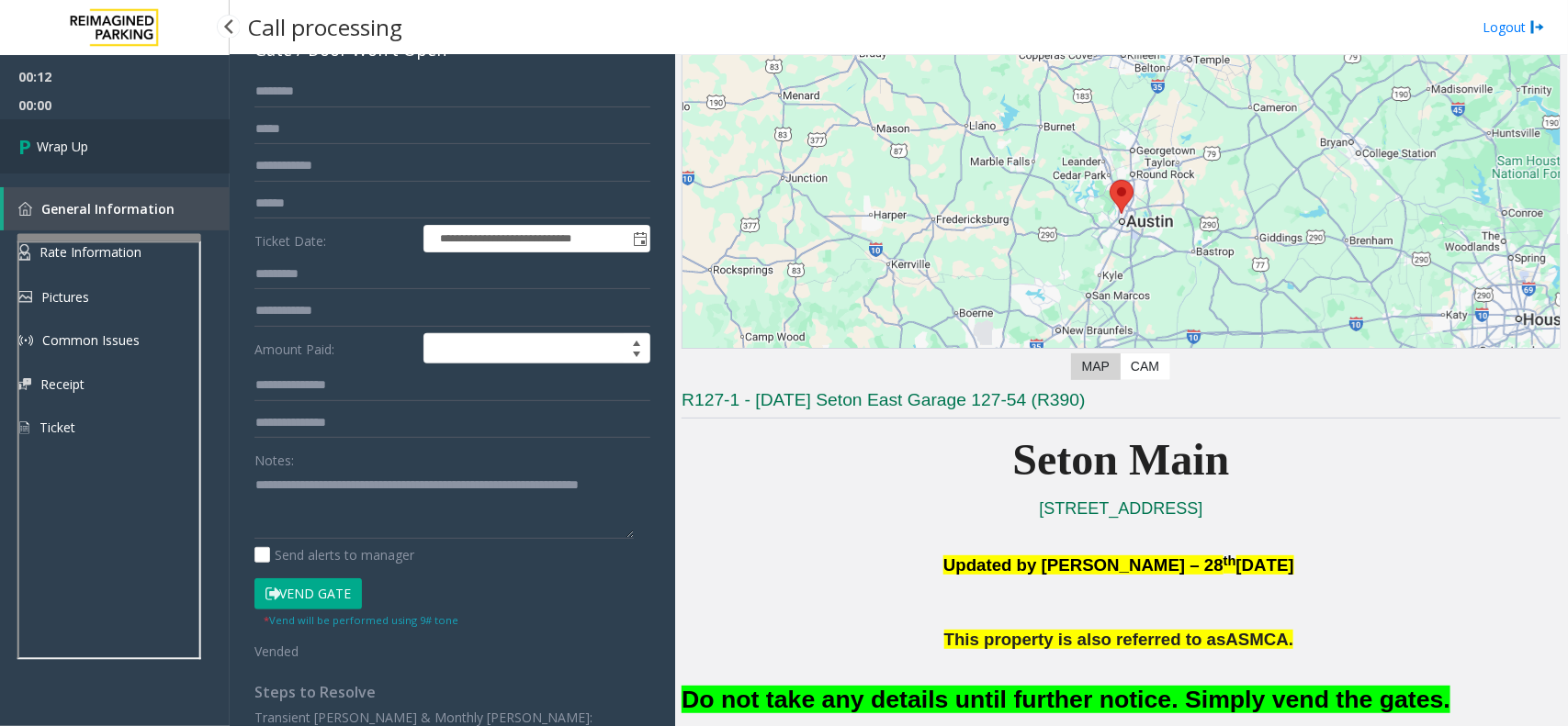
click at [78, 143] on span "Wrap Up" at bounding box center [62, 146] width 51 height 19
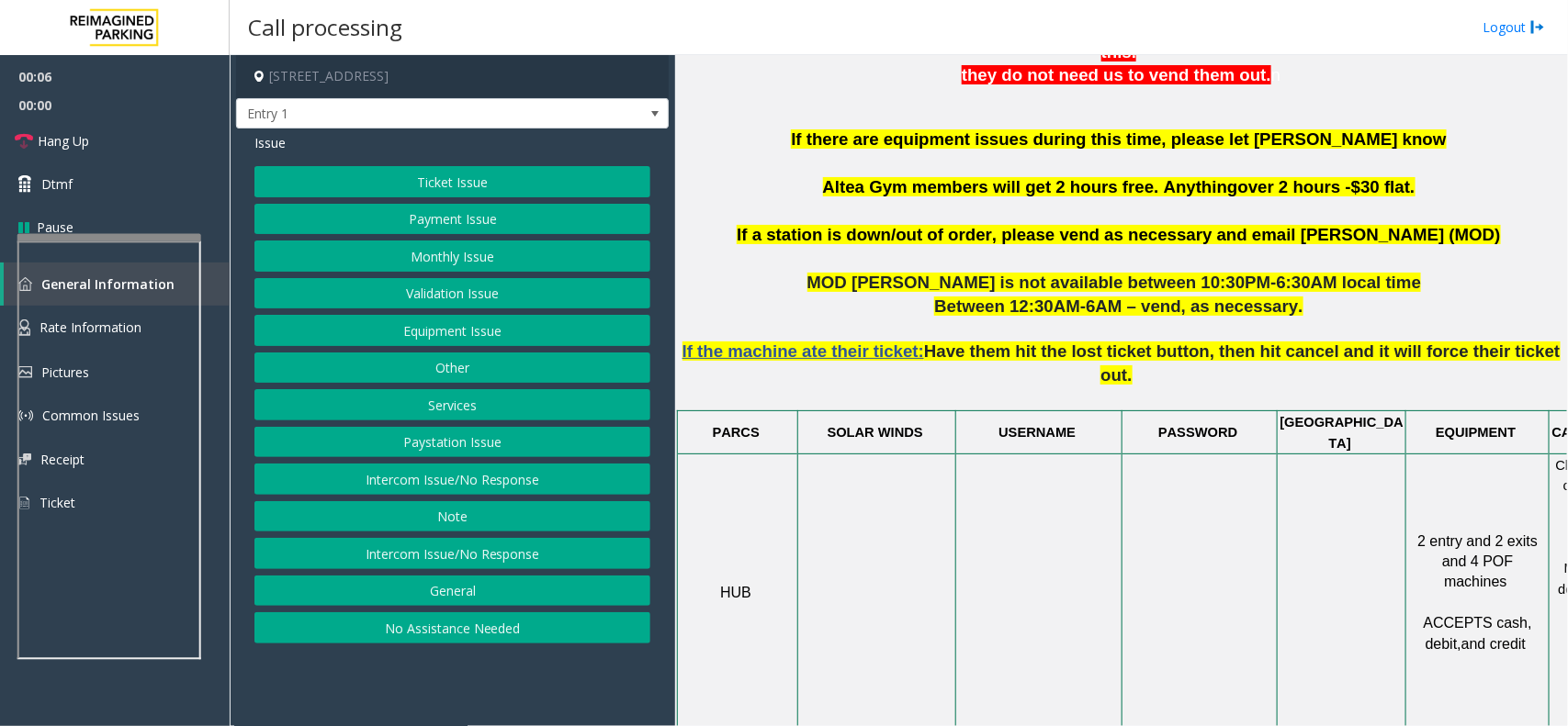
scroll to position [588, 0]
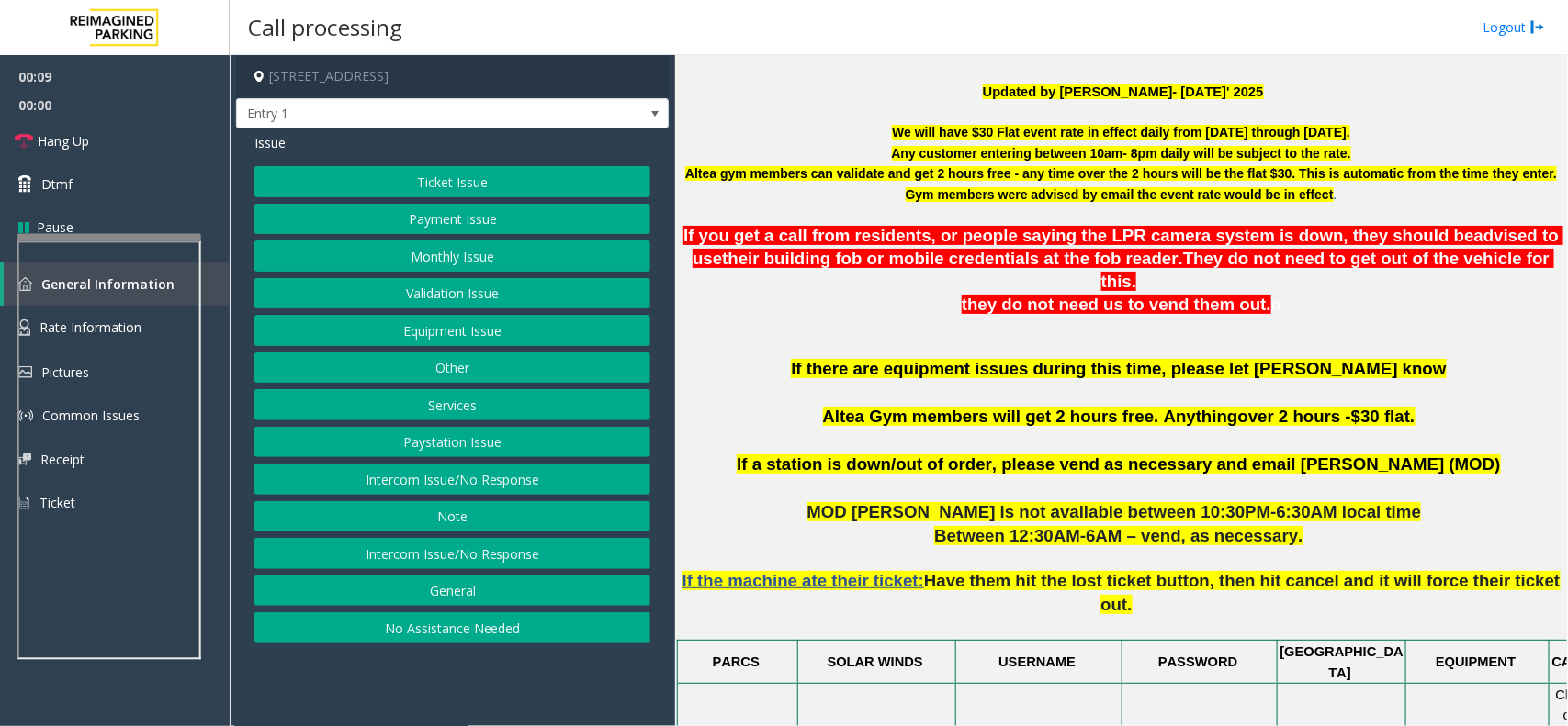
click at [424, 556] on button "Intercom Issue/No Response" at bounding box center [451, 553] width 395 height 31
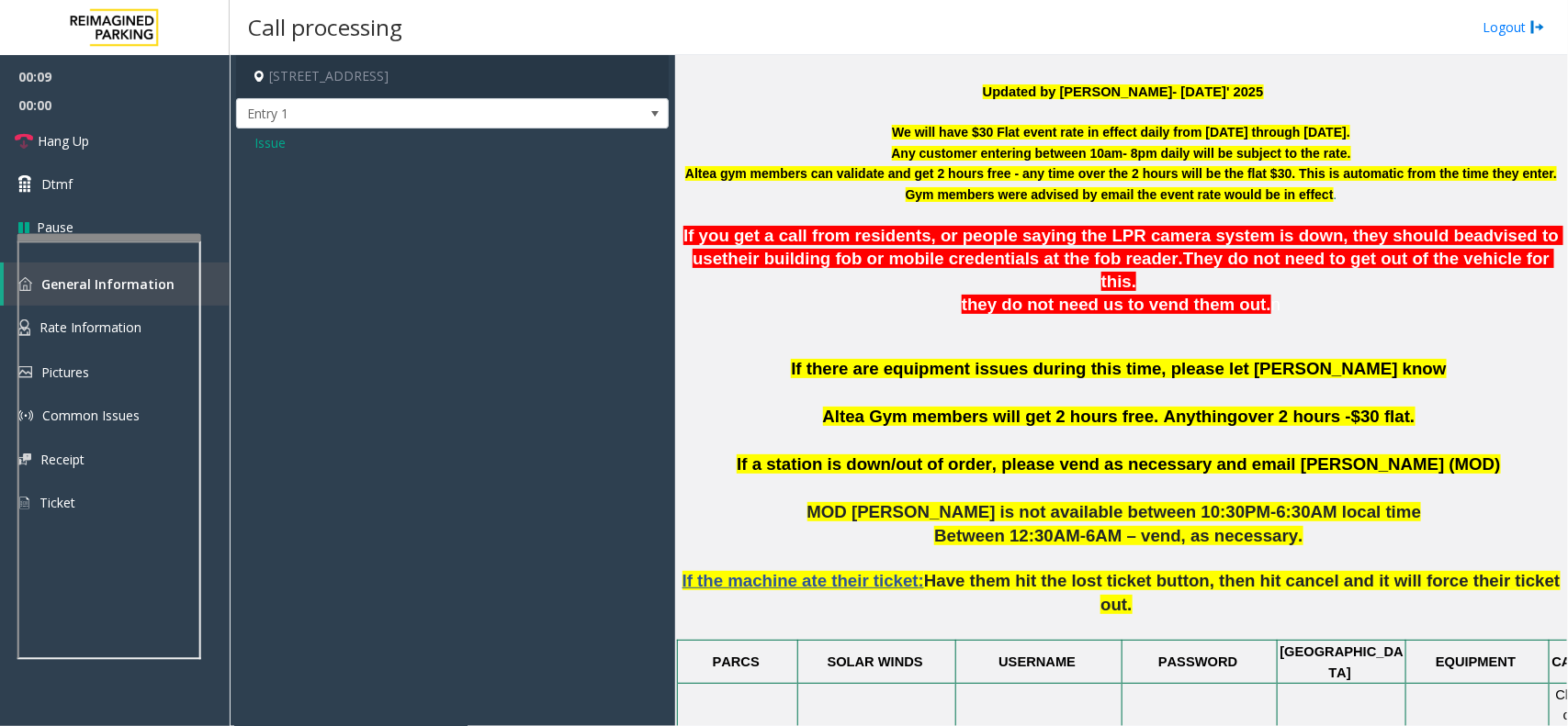
click at [275, 145] on span "Issue" at bounding box center [269, 142] width 31 height 19
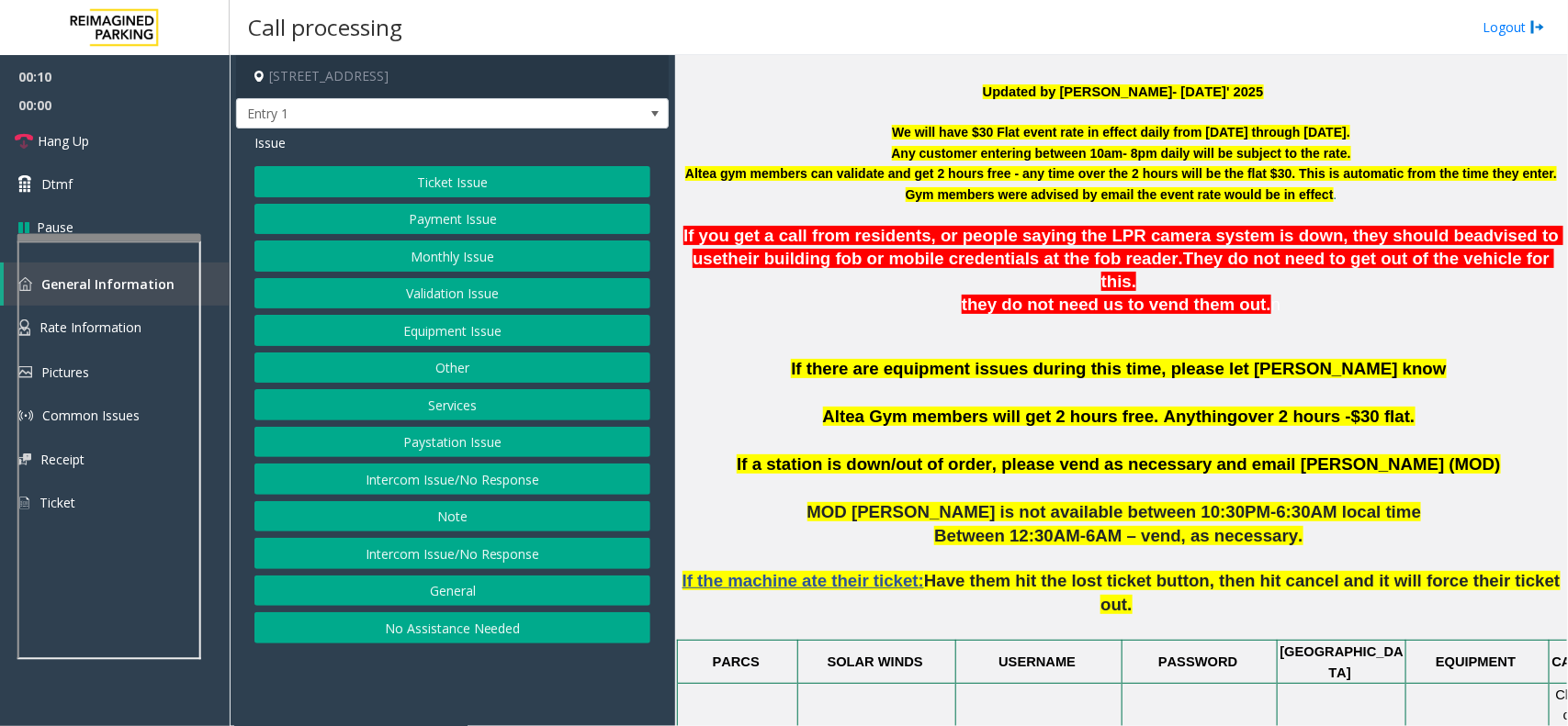
click at [428, 498] on div "Ticket Issue Payment Issue Monthly Issue Validation Issue Equipment Issue Other…" at bounding box center [451, 405] width 395 height 477
click at [427, 475] on button "Intercom Issue/No Response" at bounding box center [451, 479] width 395 height 31
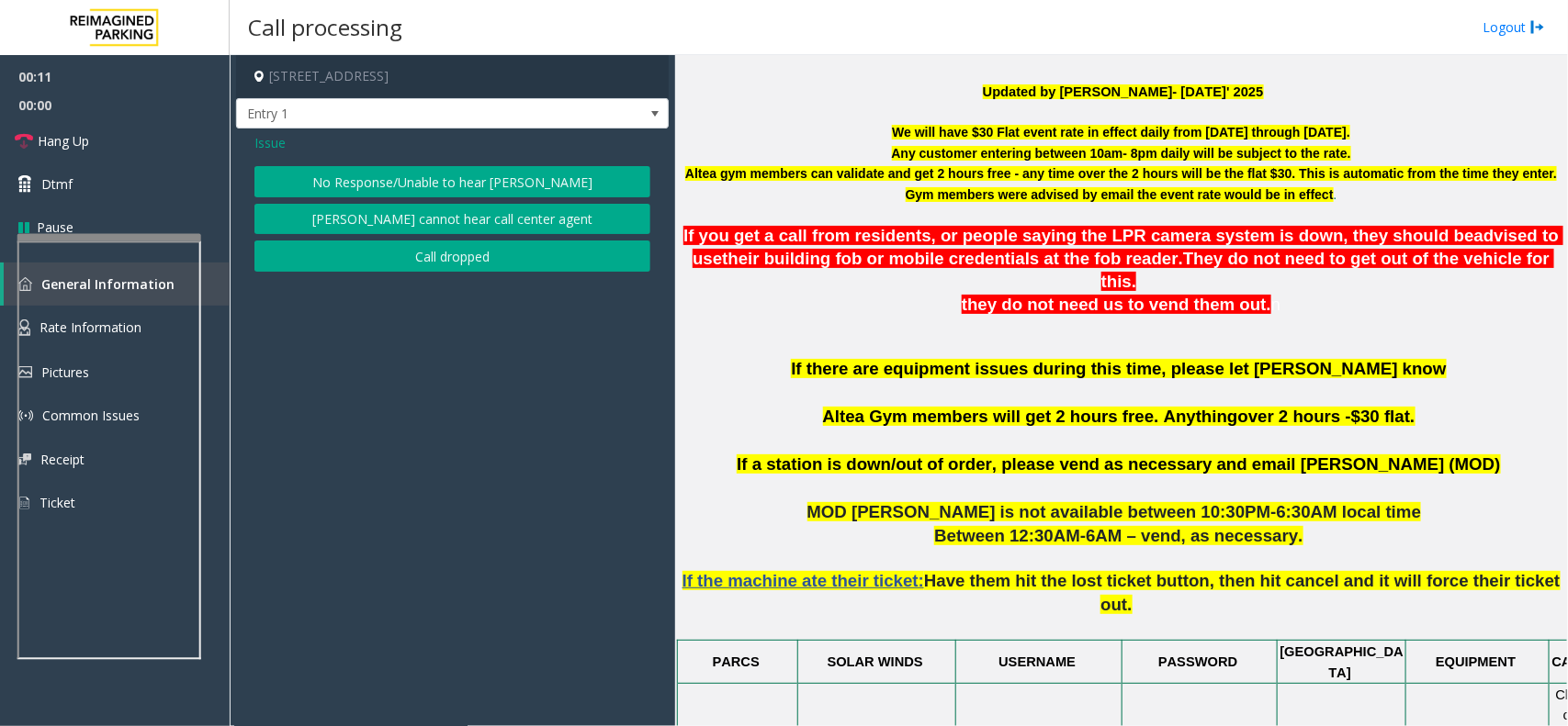
click at [459, 181] on button "No Response/Unable to hear [PERSON_NAME]" at bounding box center [451, 182] width 395 height 31
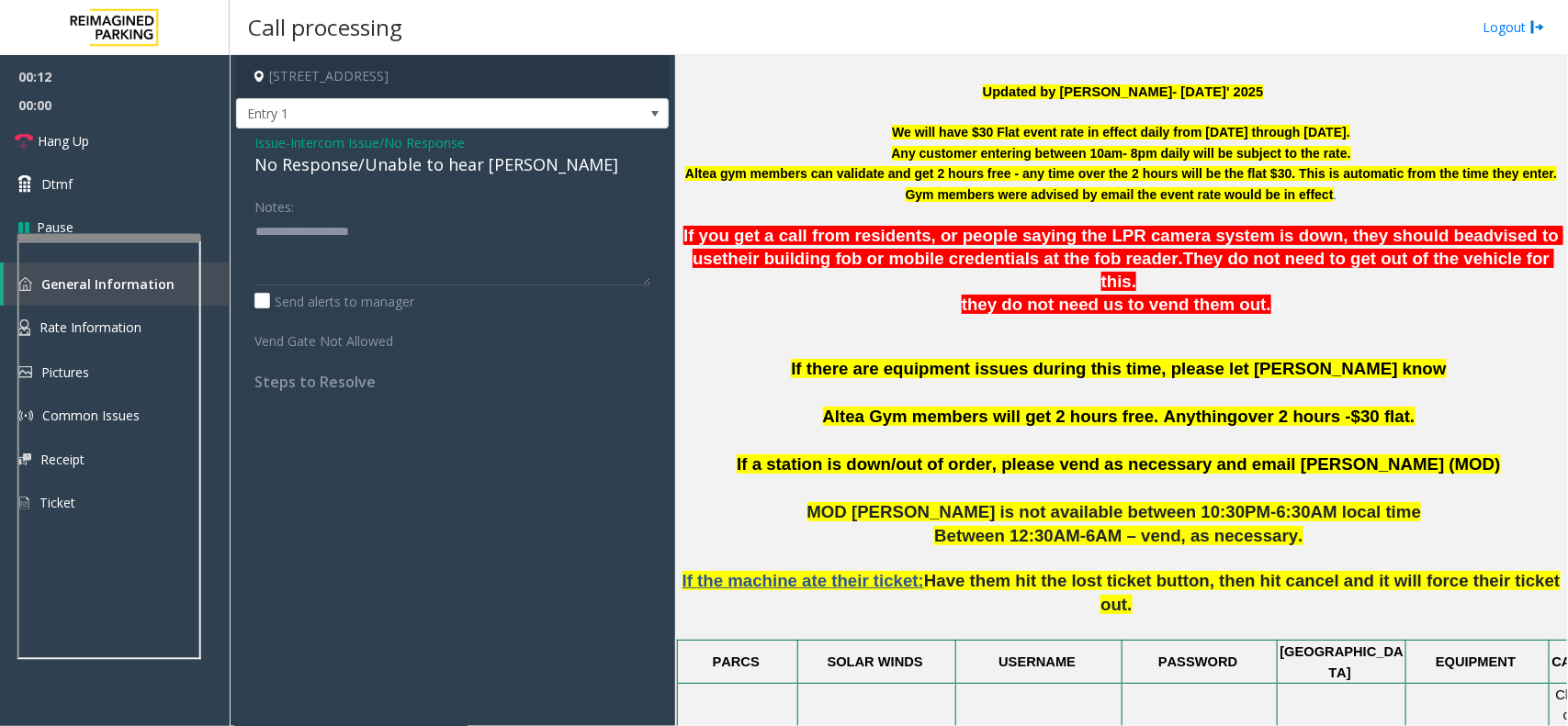
click at [442, 171] on div "No Response/Unable to hear [PERSON_NAME]" at bounding box center [451, 164] width 395 height 25
paste textarea "**********"
click at [447, 227] on textarea at bounding box center [451, 251] width 395 height 69
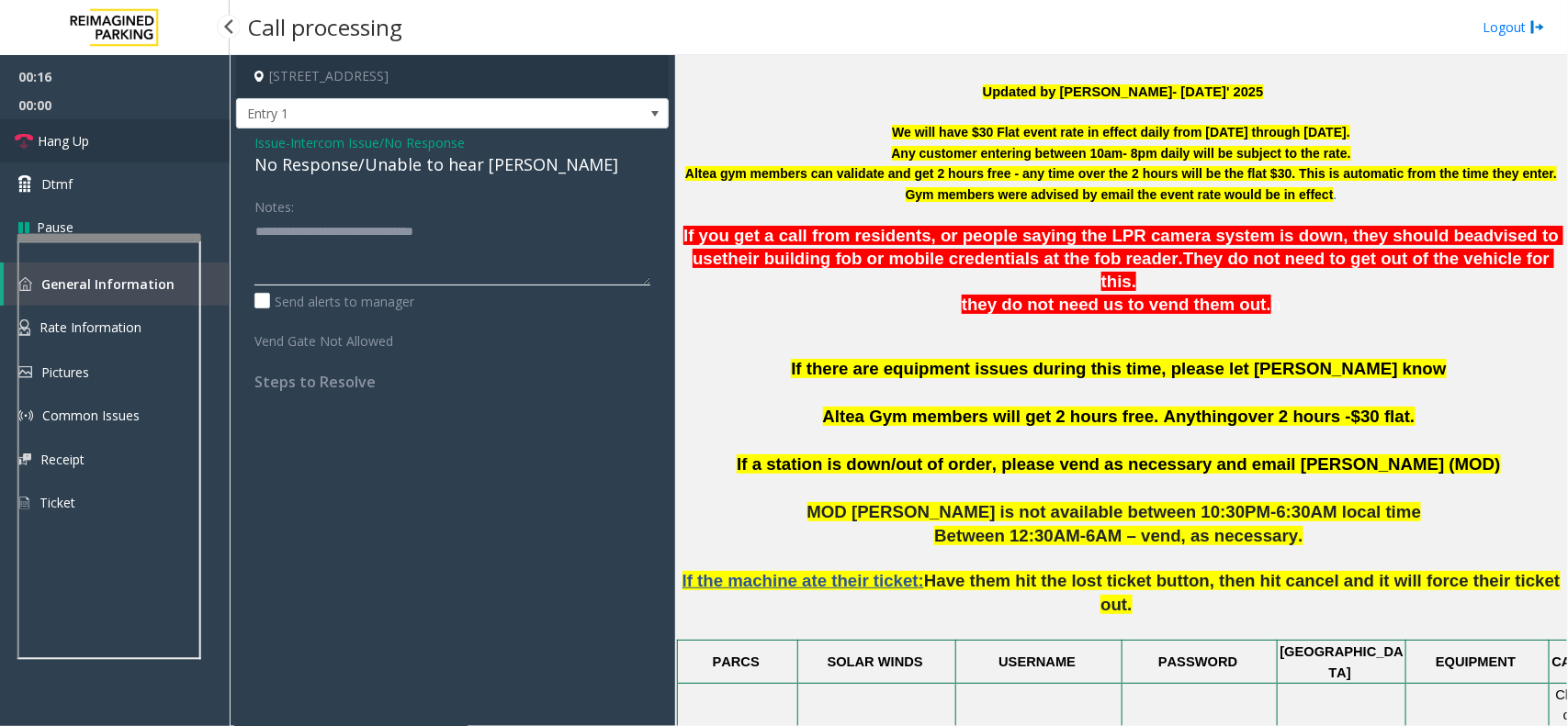
type textarea "**********"
click at [88, 140] on span "Hang Up" at bounding box center [63, 141] width 51 height 19
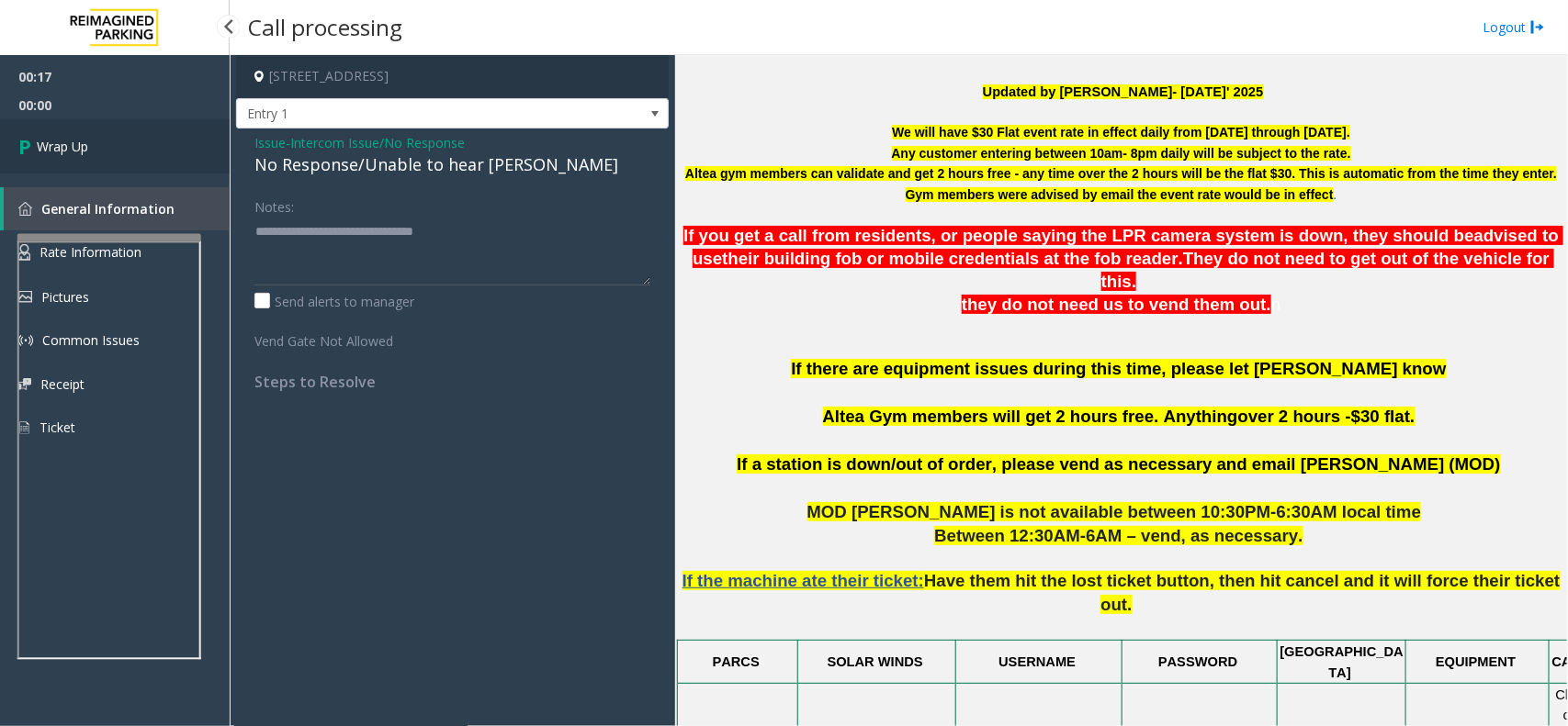
click at [88, 140] on span "Wrap Up" at bounding box center [62, 146] width 51 height 19
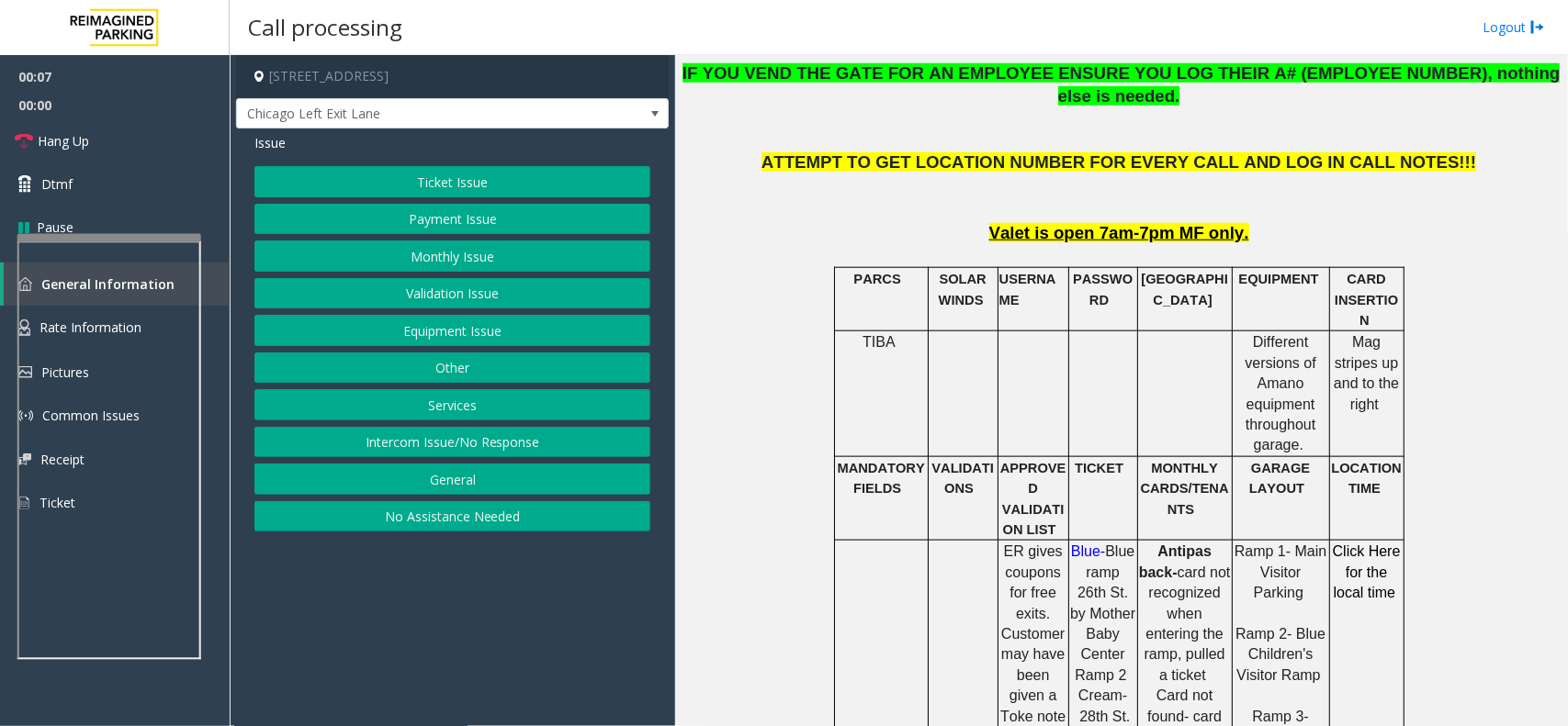
scroll to position [918, 0]
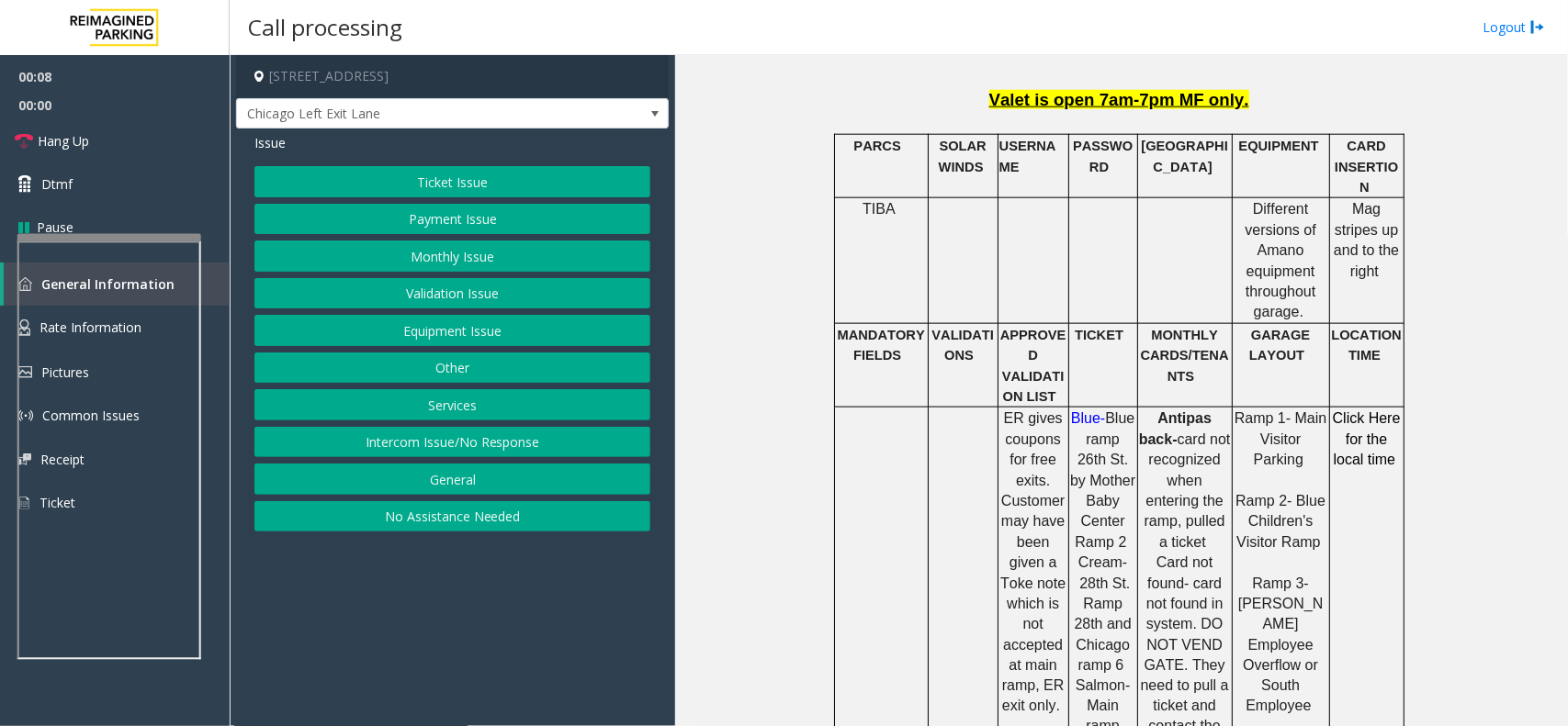
click at [468, 184] on button "Ticket Issue" at bounding box center [451, 182] width 395 height 31
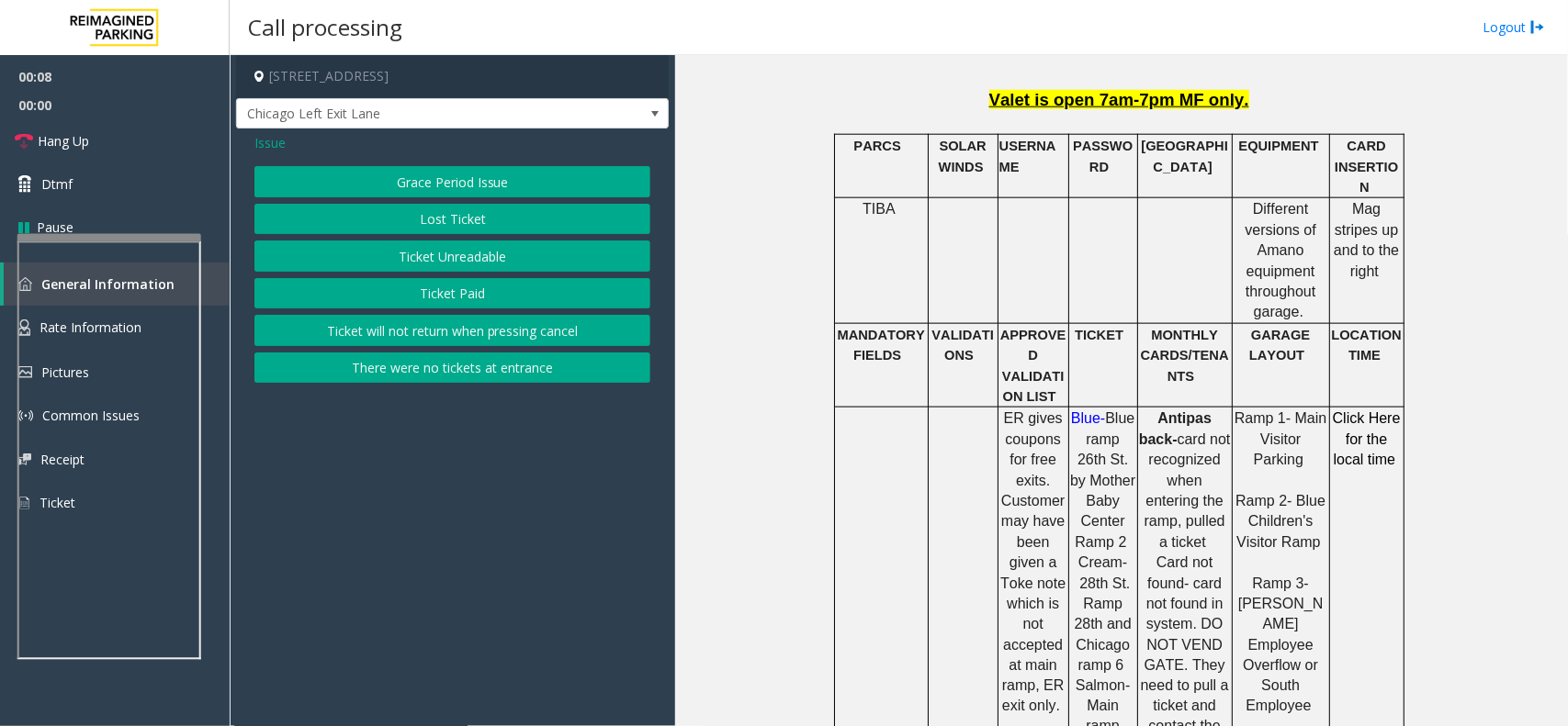
click at [488, 244] on button "Ticket Unreadable" at bounding box center [451, 256] width 395 height 31
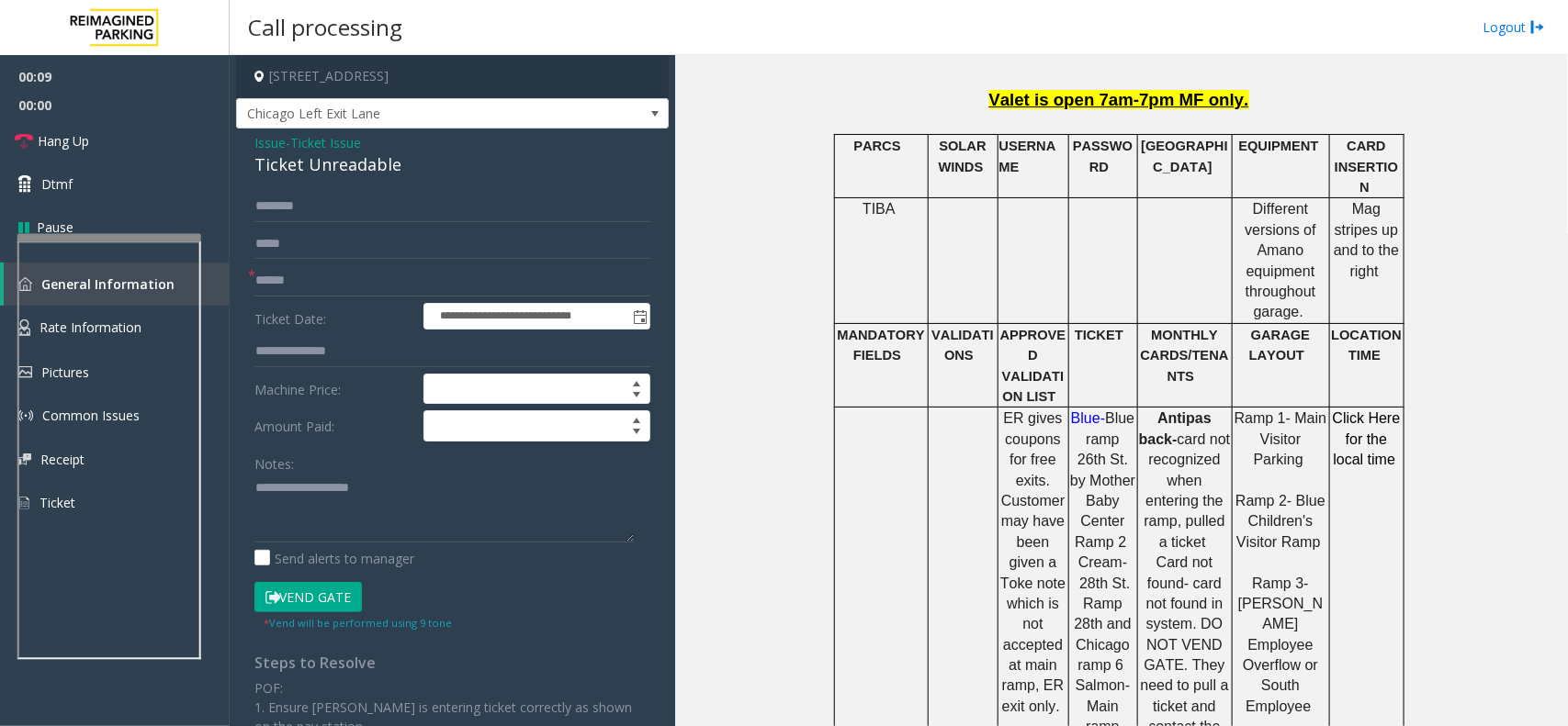
click at [351, 163] on div "Ticket Unreadable" at bounding box center [451, 164] width 395 height 25
click at [331, 501] on textarea at bounding box center [443, 509] width 379 height 69
paste textarea "**********"
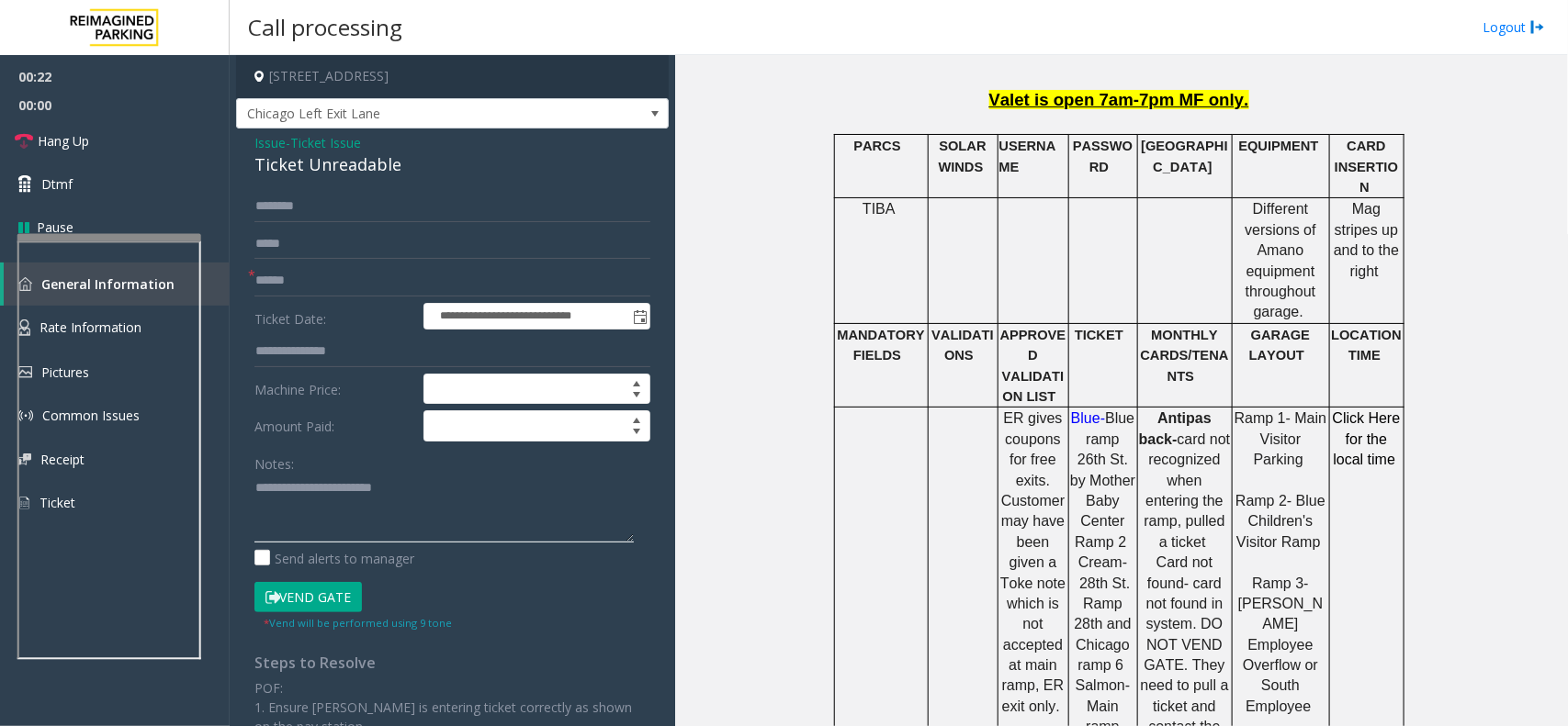
type textarea "**********"
click at [291, 293] on input "text" at bounding box center [451, 281] width 395 height 31
type input "*"
type input "**"
click at [322, 166] on div "Ticket Unreadable" at bounding box center [451, 164] width 395 height 25
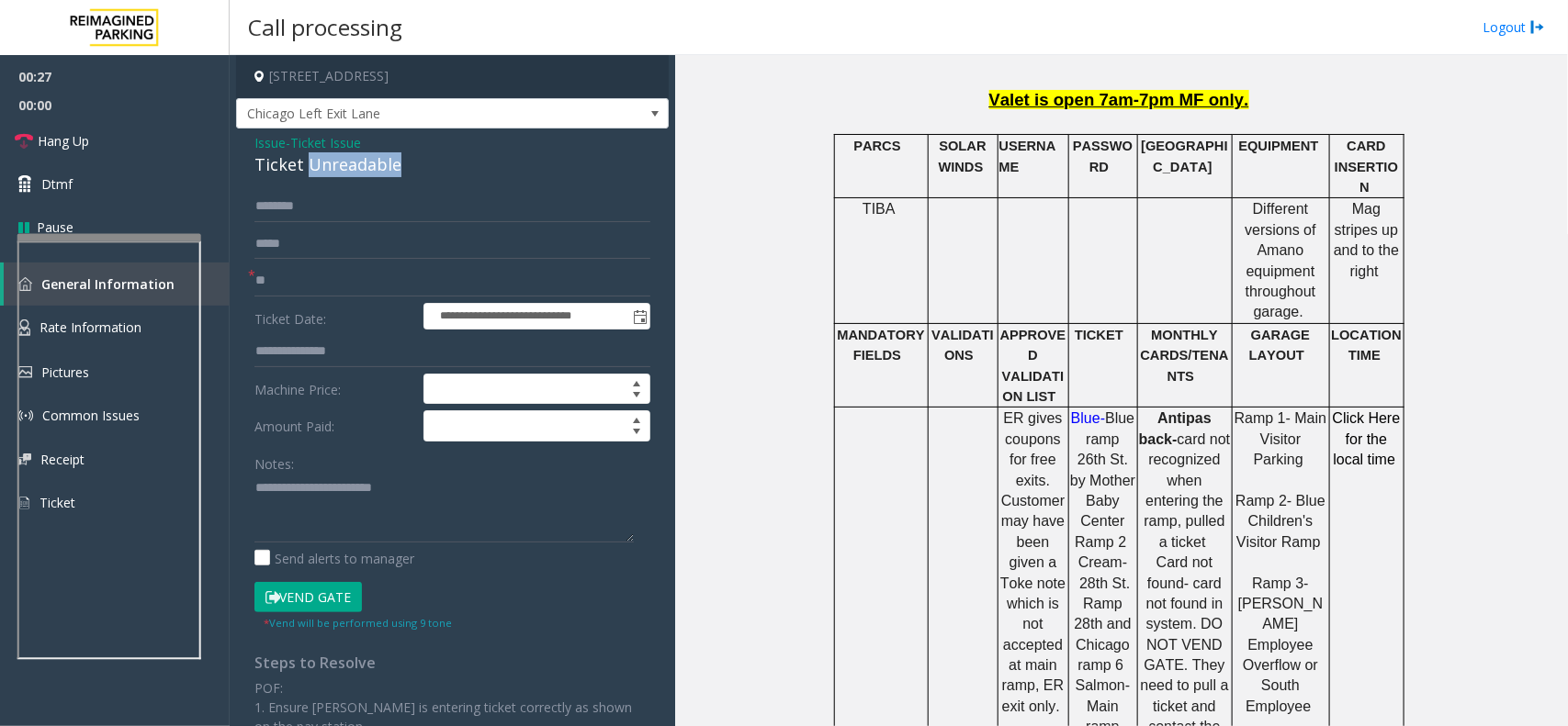
click at [322, 166] on div "Ticket Unreadable" at bounding box center [451, 164] width 395 height 25
click at [423, 489] on textarea at bounding box center [443, 509] width 379 height 69
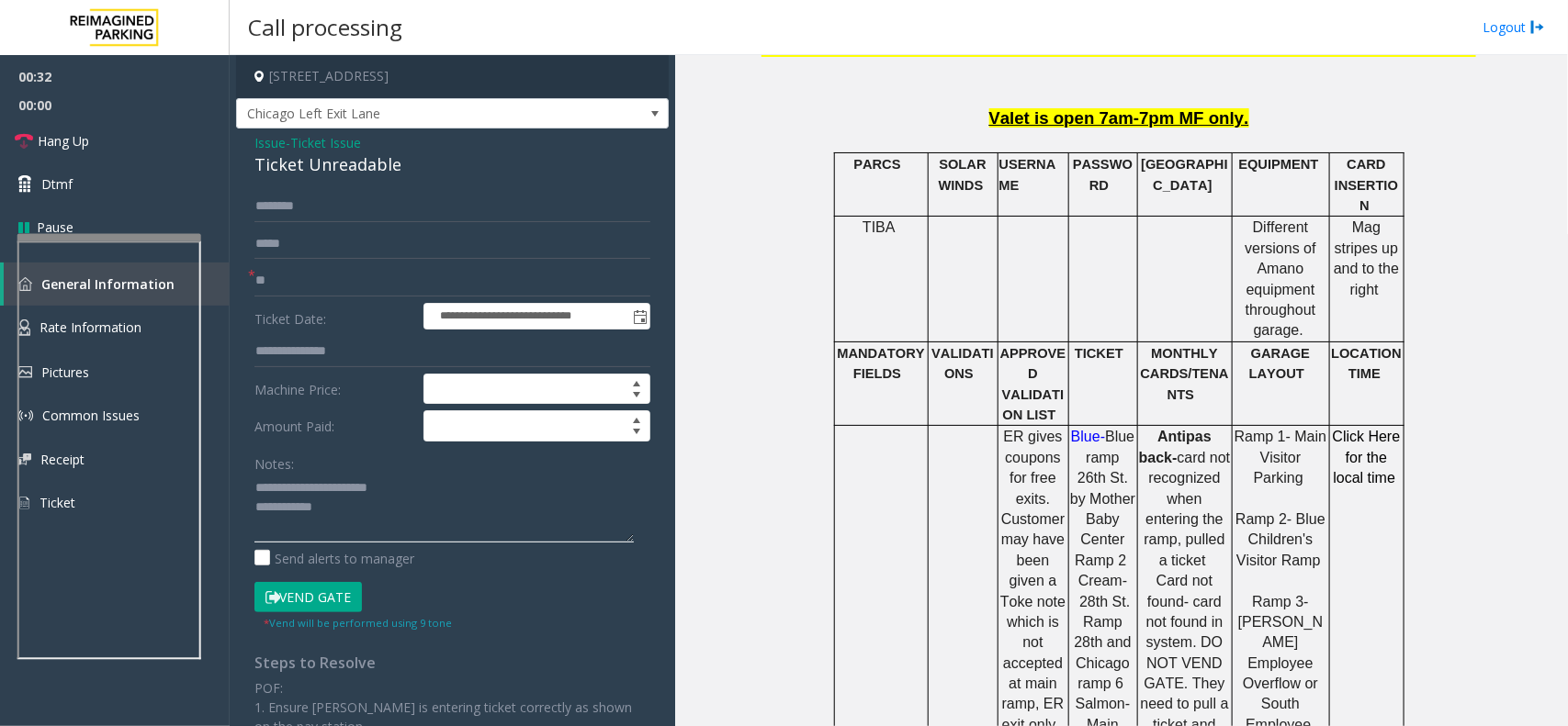
scroll to position [688, 0]
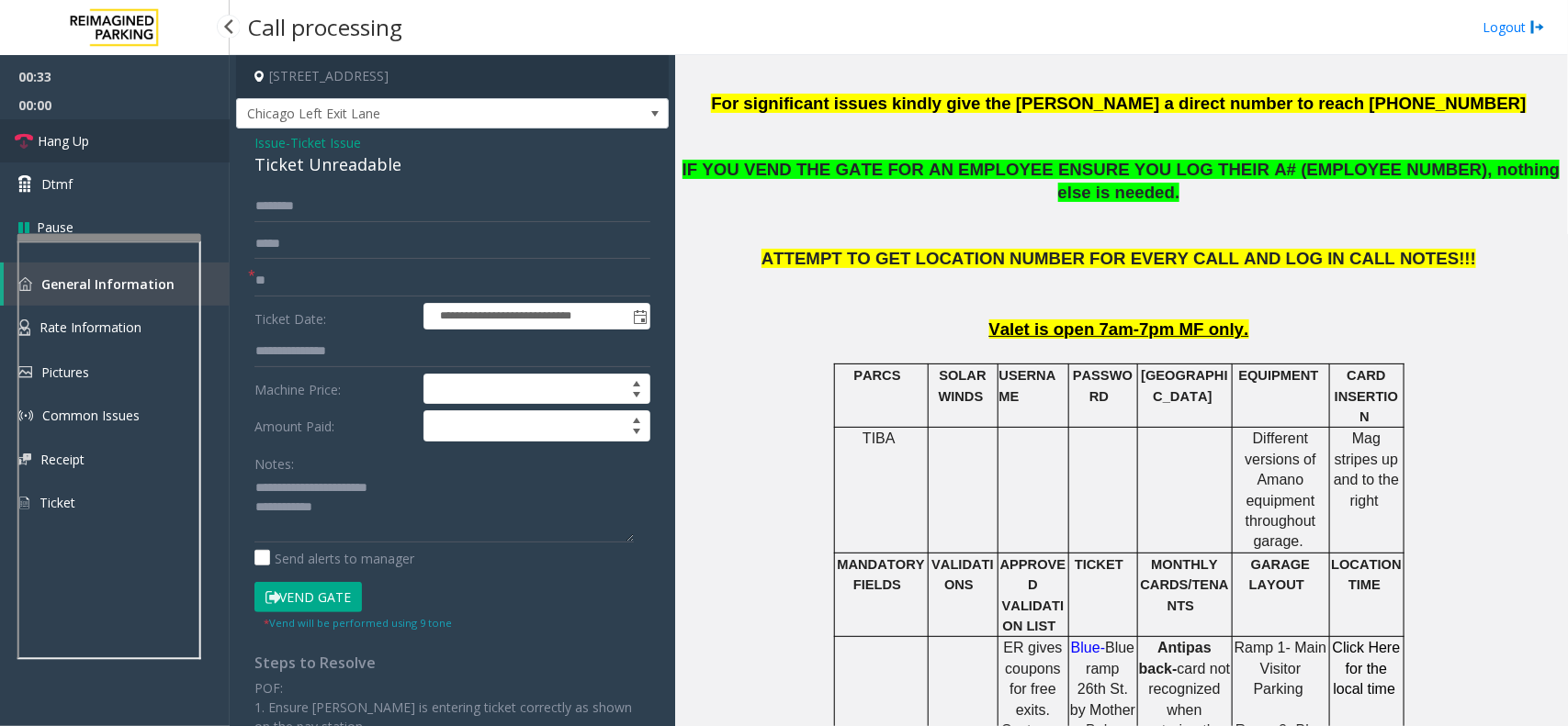
click at [47, 147] on span "Hang Up" at bounding box center [63, 141] width 51 height 19
click at [363, 518] on textarea at bounding box center [443, 509] width 379 height 69
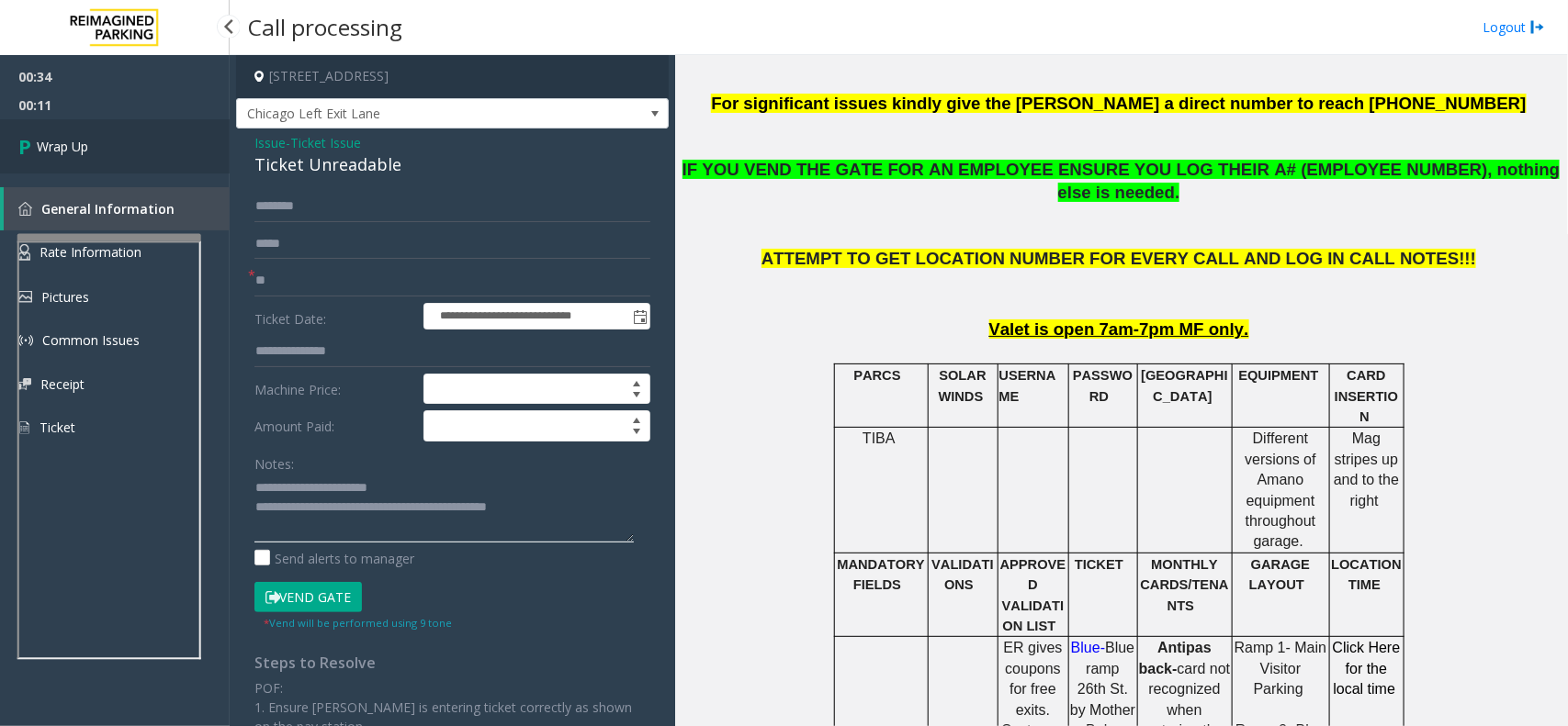
type textarea "**********"
click at [136, 170] on link "Wrap Up" at bounding box center [114, 146] width 230 height 54
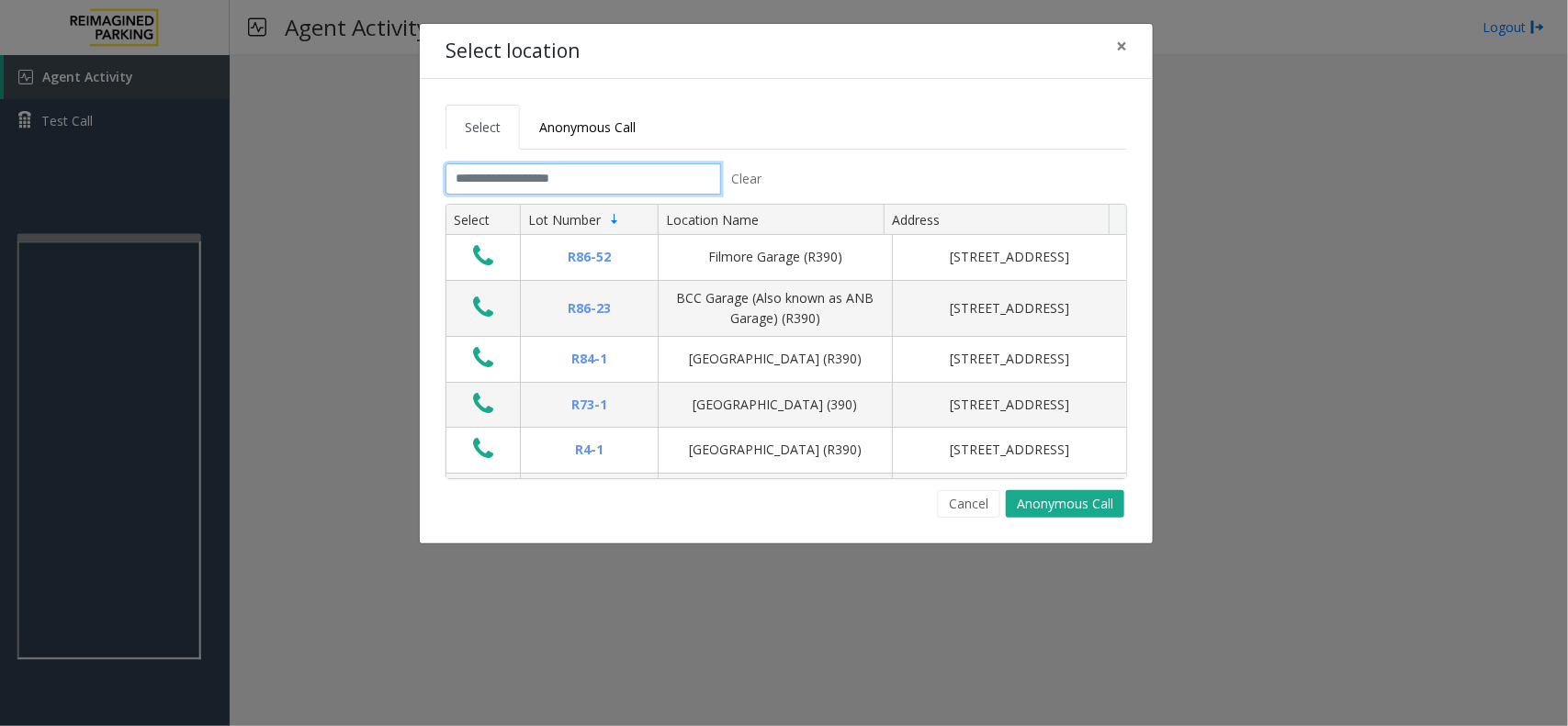
click at [547, 176] on input "text" at bounding box center [583, 179] width 275 height 31
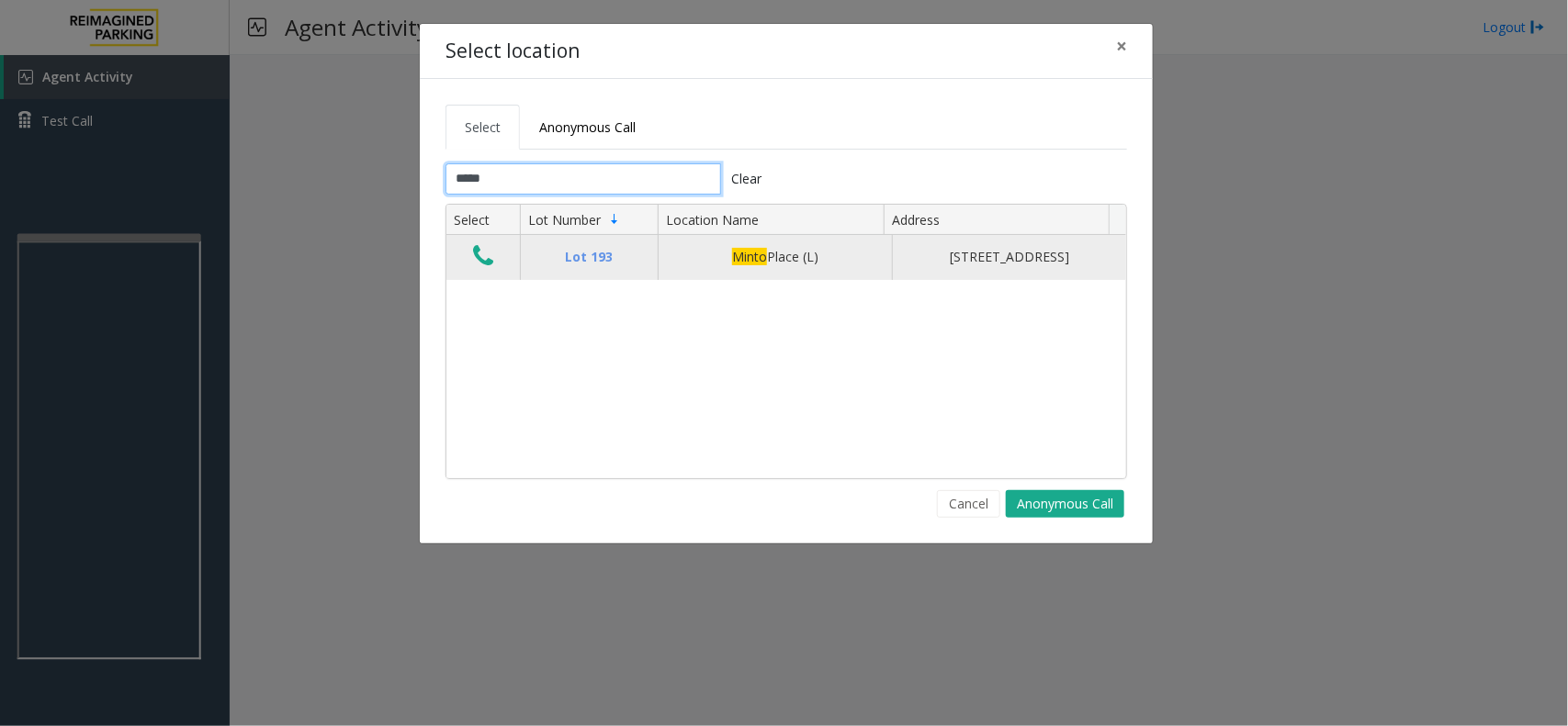
type input "*****"
drag, startPoint x: 690, startPoint y: 264, endPoint x: 838, endPoint y: 266, distance: 148.0
click at [838, 266] on div "Minto Place (L)" at bounding box center [775, 257] width 212 height 20
click at [477, 269] on icon "Data table" at bounding box center [483, 256] width 20 height 26
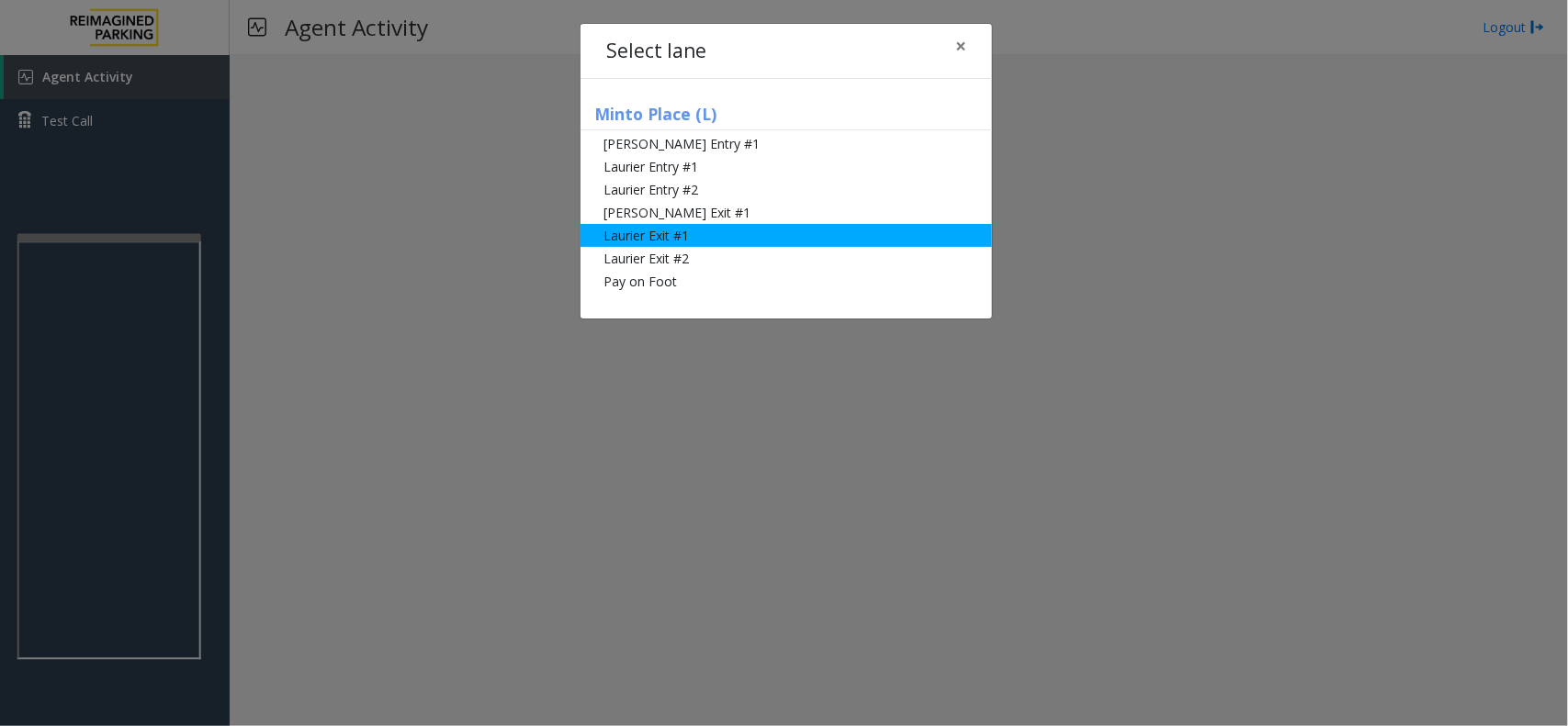
click at [680, 236] on li "Laurier Exit #1" at bounding box center [786, 236] width 412 height 23
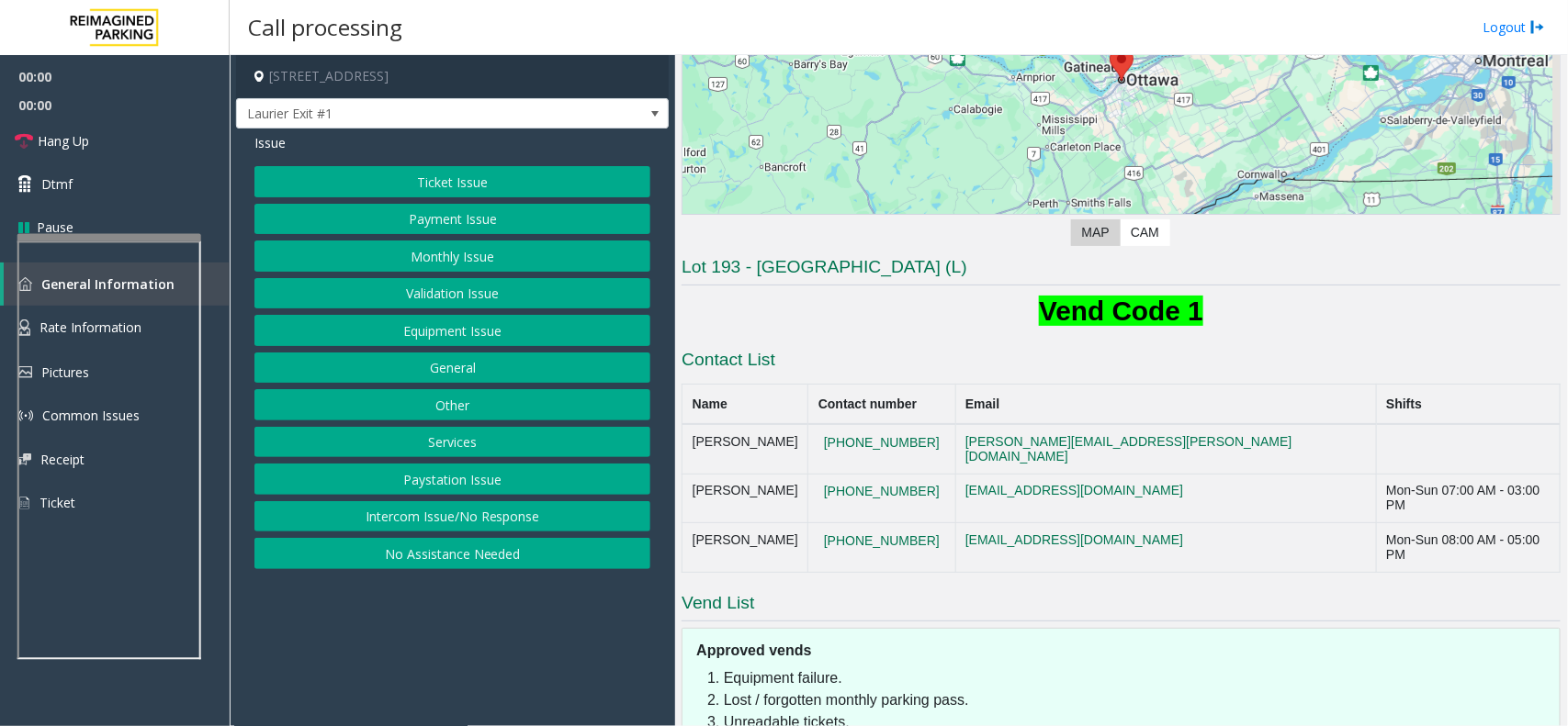
scroll to position [383, 0]
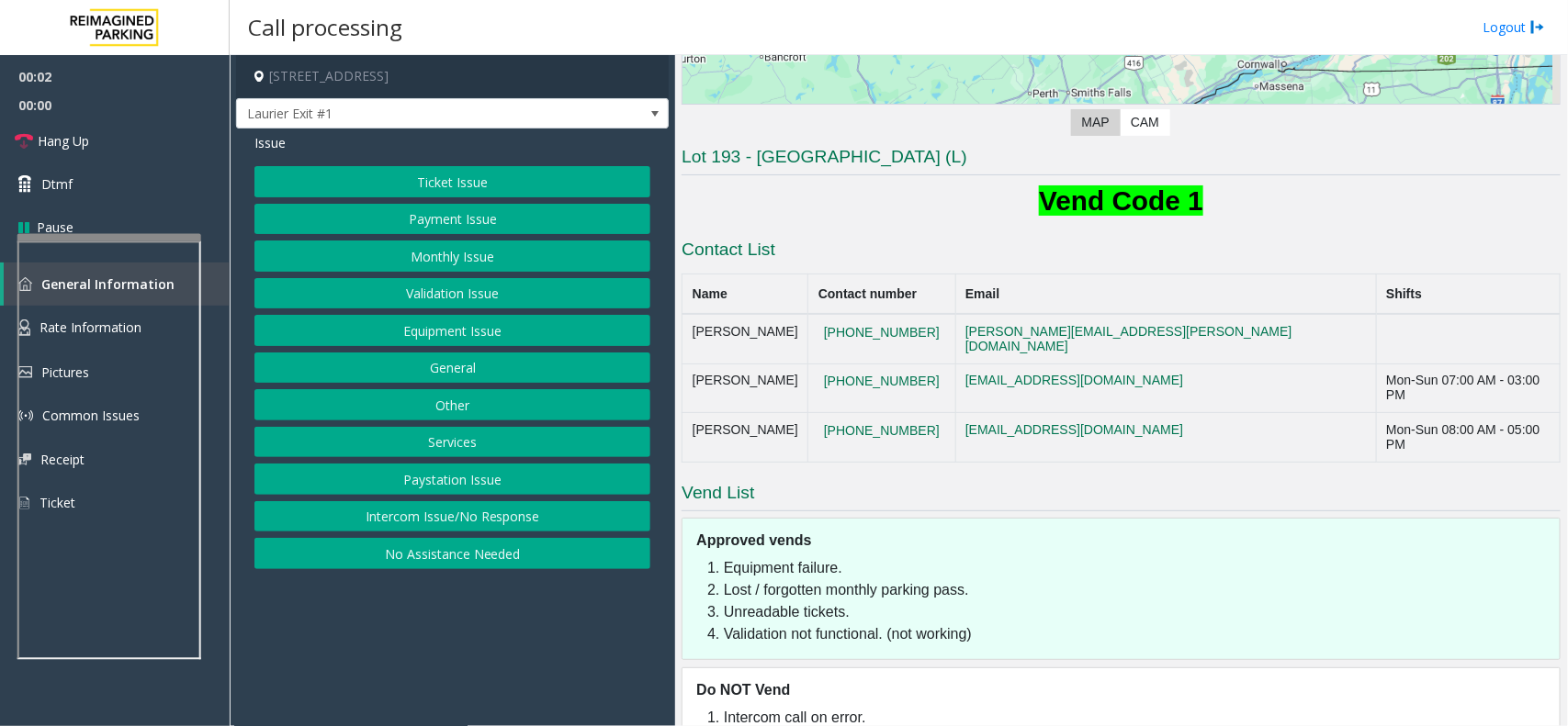
click at [462, 186] on button "Ticket Issue" at bounding box center [451, 182] width 395 height 31
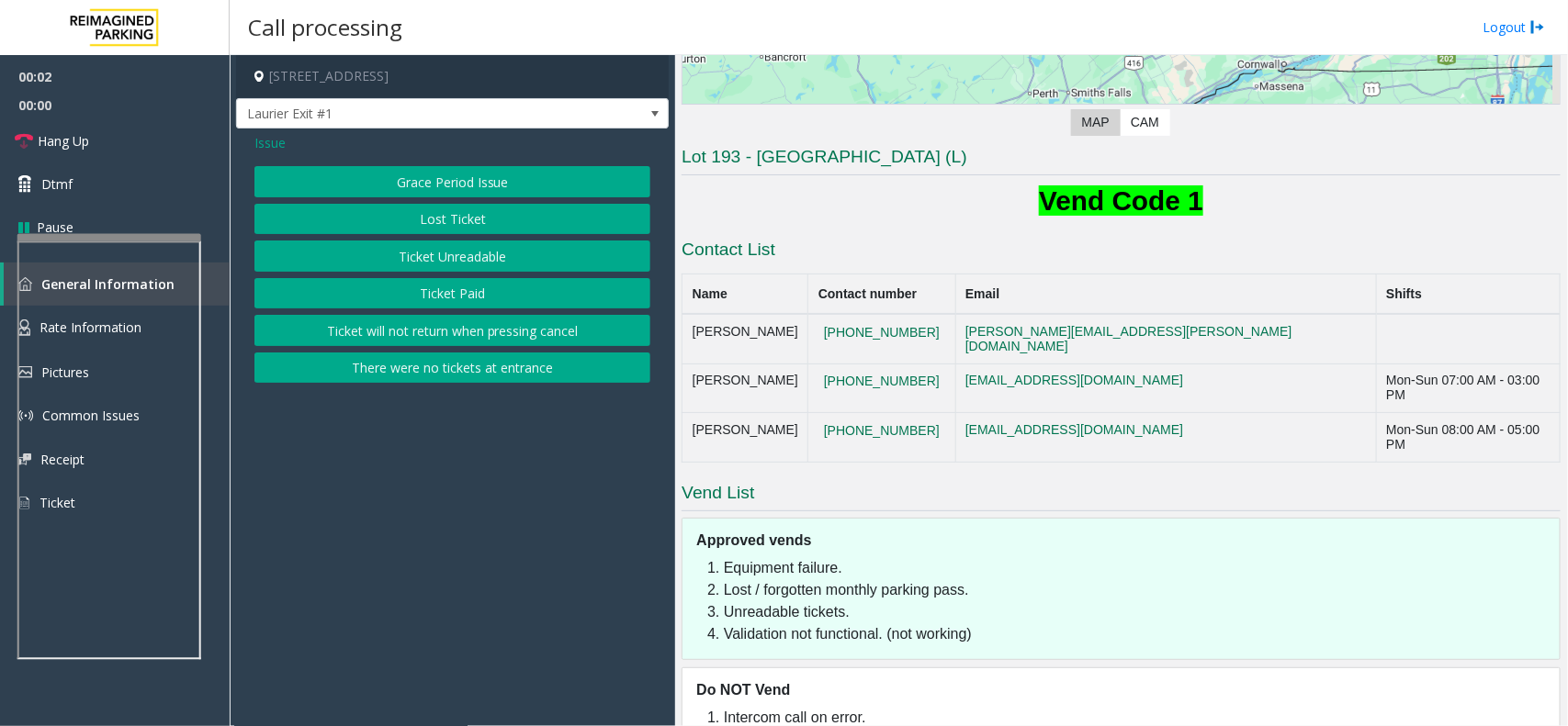
click at [467, 293] on button "Ticket Paid" at bounding box center [451, 293] width 395 height 31
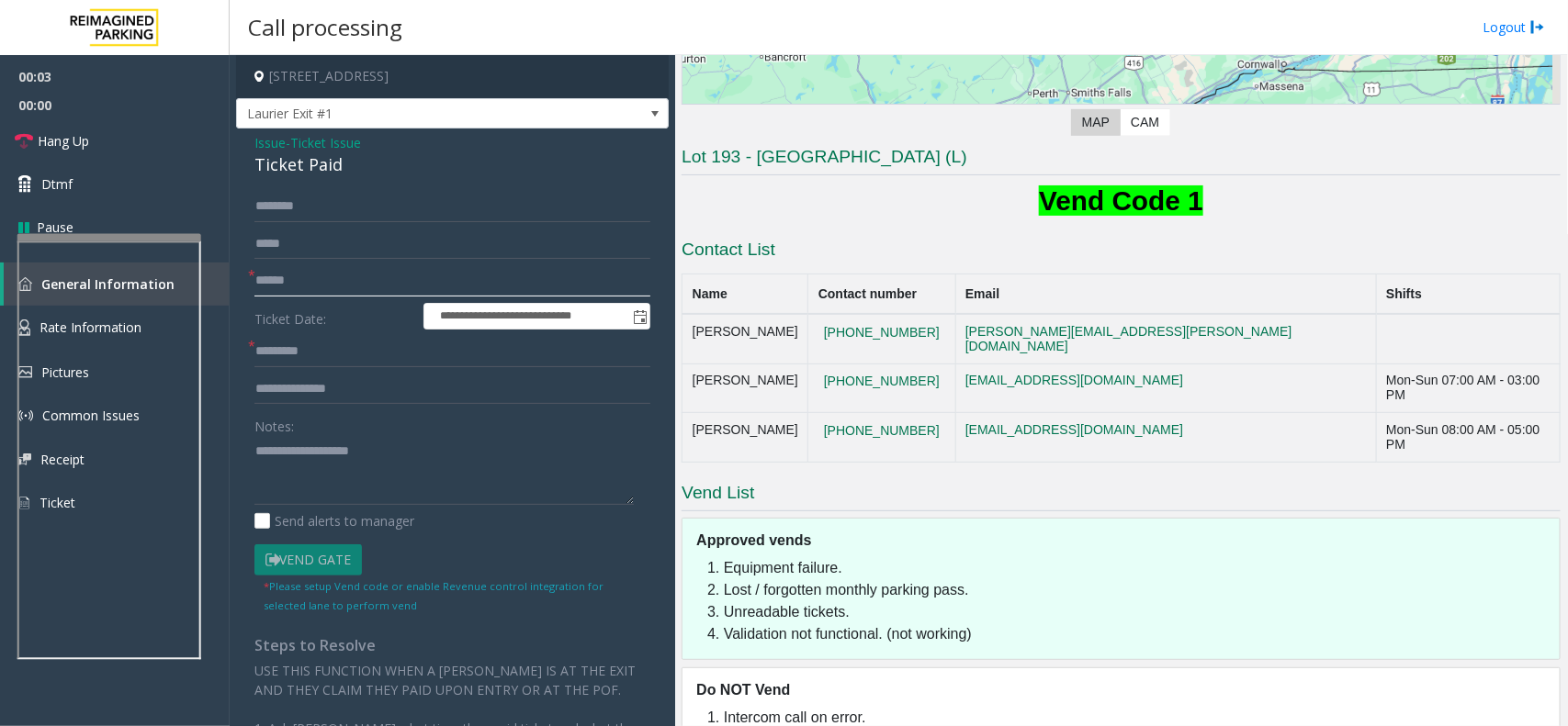
click at [319, 269] on input "text" at bounding box center [451, 281] width 395 height 31
click at [310, 287] on input "text" at bounding box center [451, 281] width 395 height 31
click at [314, 273] on input "text" at bounding box center [451, 281] width 395 height 31
type input "*****"
click at [319, 351] on input "text" at bounding box center [451, 351] width 395 height 31
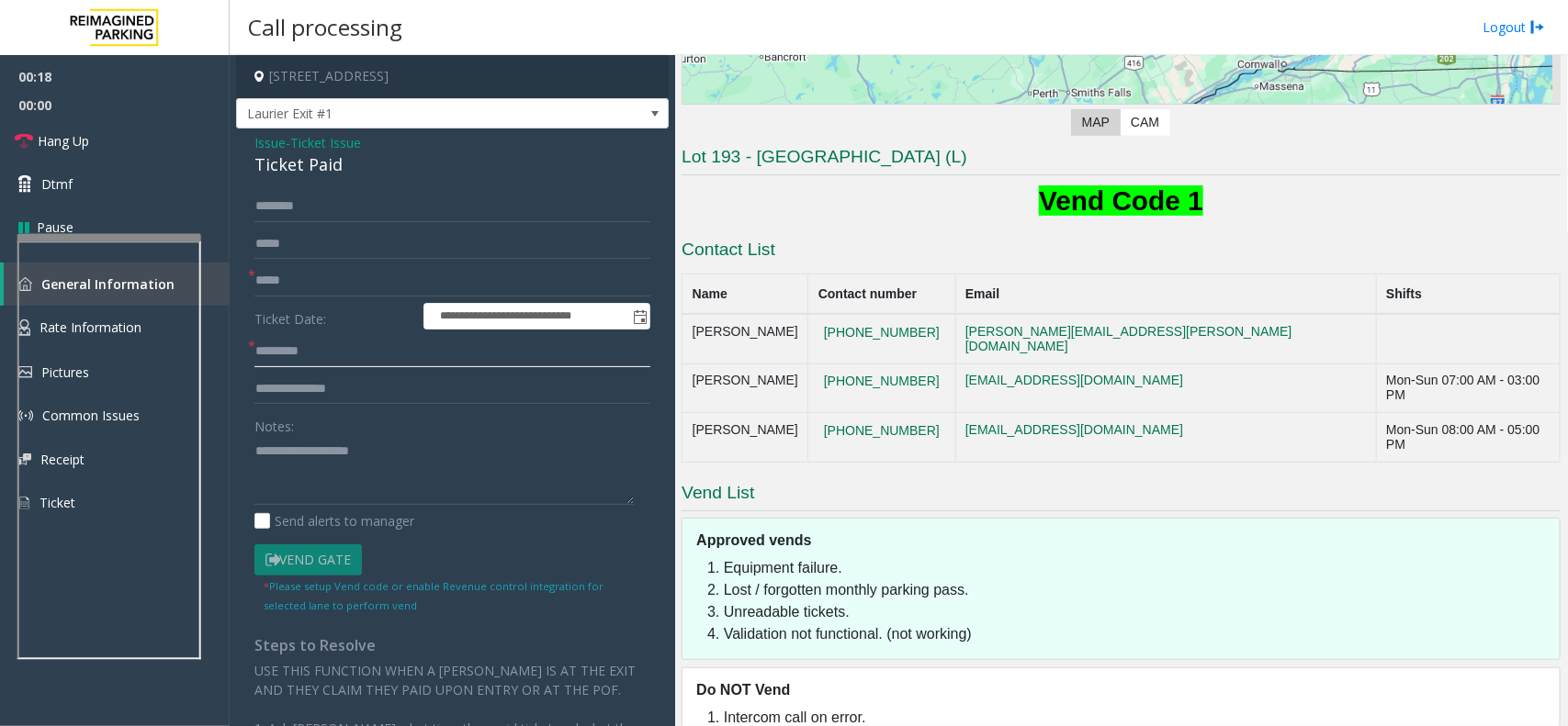
click at [317, 351] on input "text" at bounding box center [451, 351] width 395 height 31
type input "********"
click at [379, 390] on input "text" at bounding box center [451, 389] width 395 height 31
type input "**********"
click at [365, 435] on div "Notes:" at bounding box center [451, 458] width 395 height 94
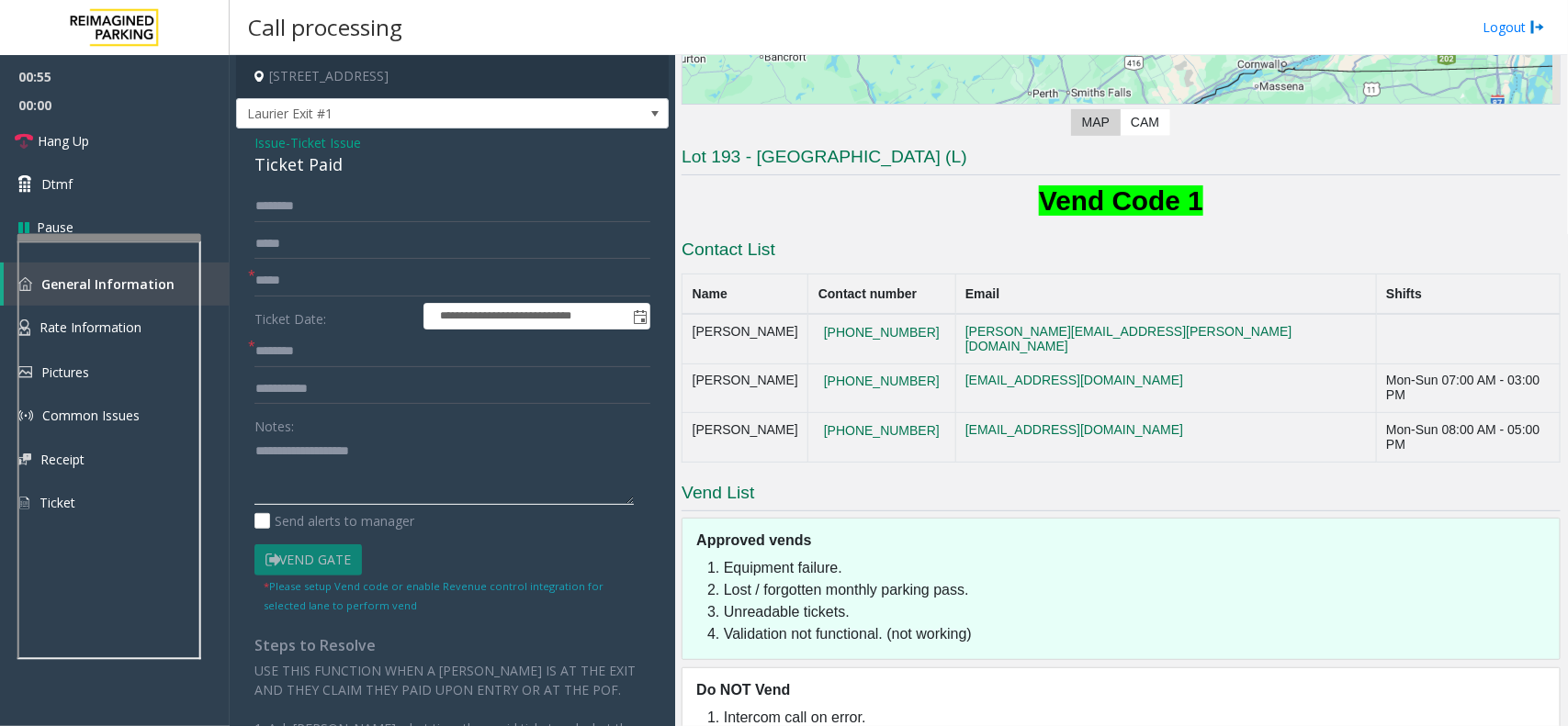
click at [376, 455] on textarea at bounding box center [443, 470] width 379 height 69
click at [322, 470] on textarea at bounding box center [443, 470] width 379 height 69
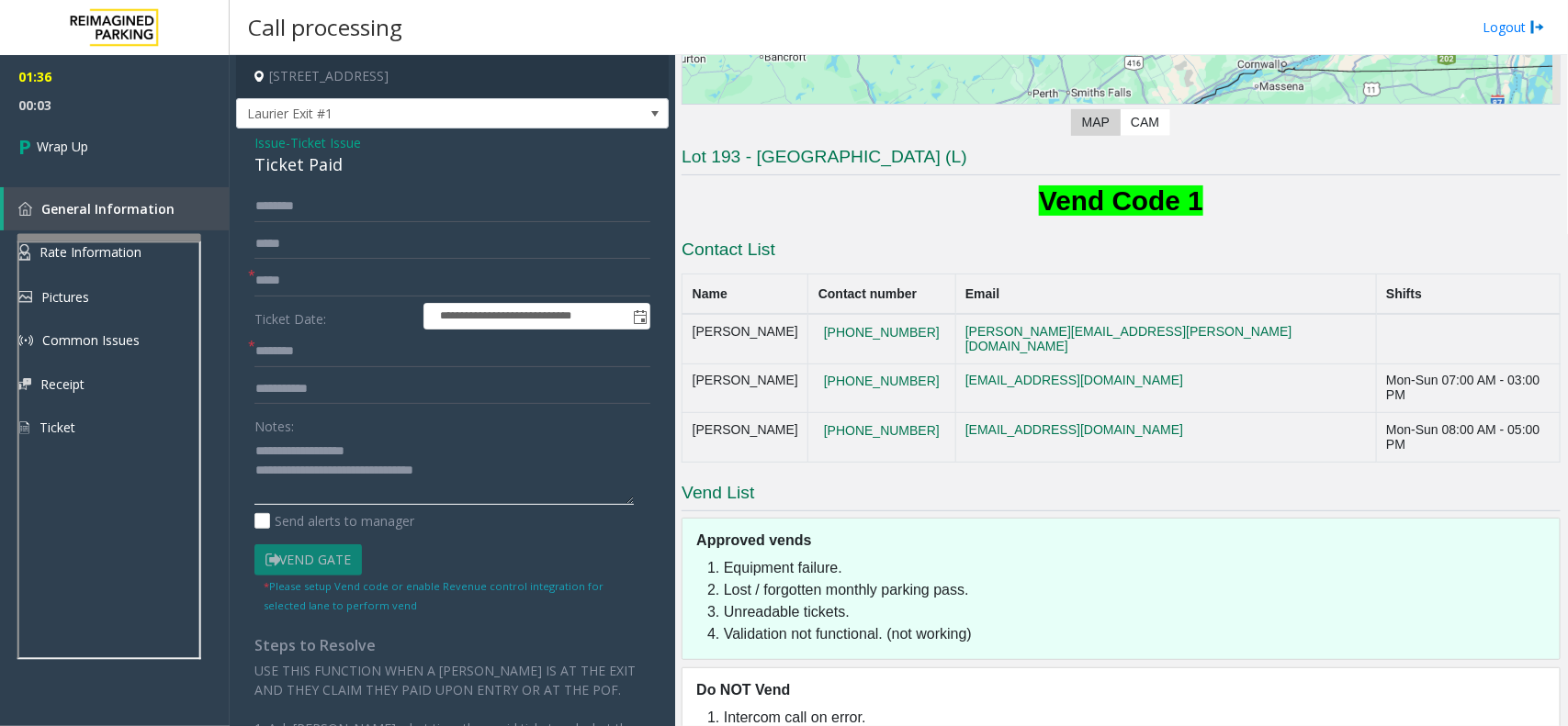
click at [503, 469] on textarea at bounding box center [443, 470] width 379 height 69
click at [310, 172] on div "Ticket Paid" at bounding box center [451, 164] width 395 height 25
click at [300, 494] on textarea at bounding box center [443, 470] width 379 height 69
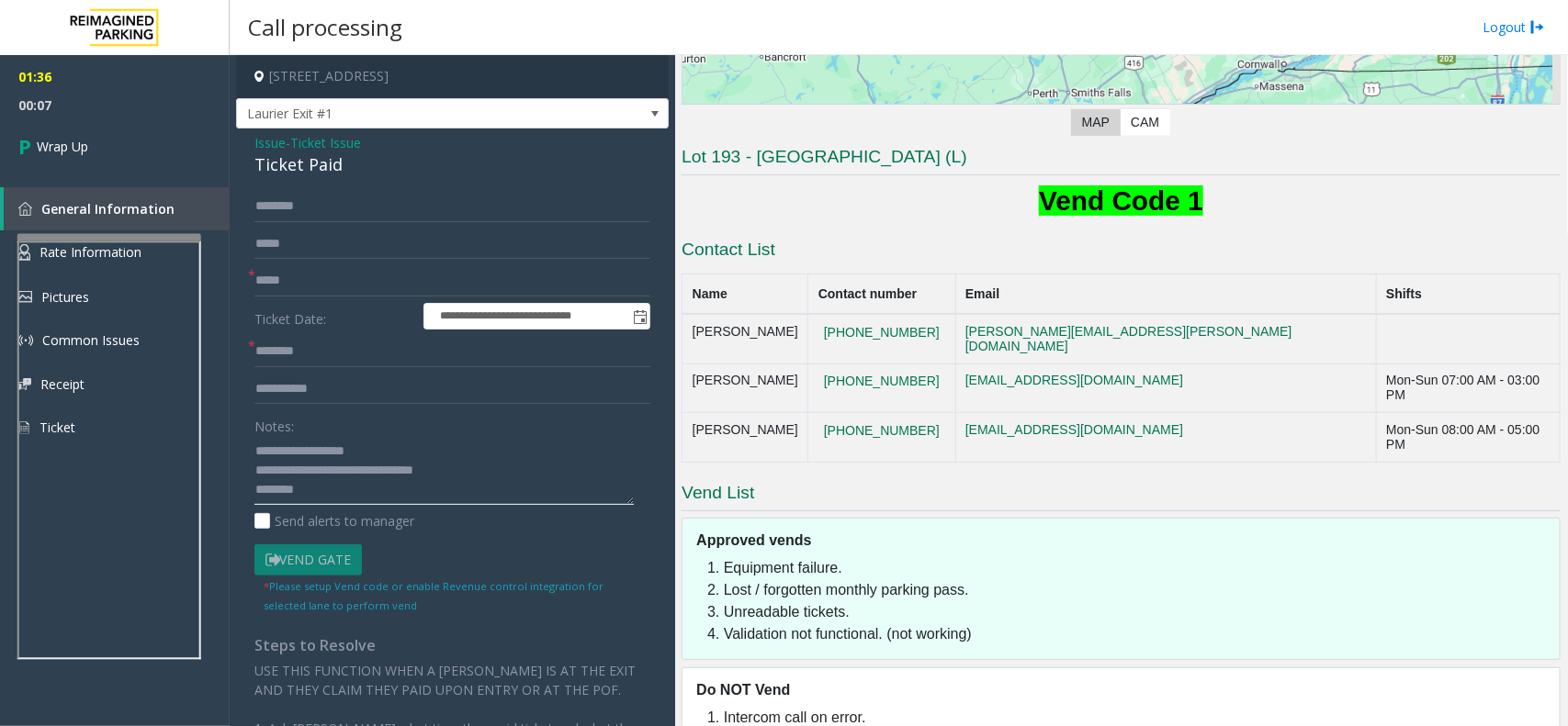
paste textarea "**********"
type textarea "**********"
click at [102, 138] on link "Wrap Up" at bounding box center [114, 146] width 230 height 54
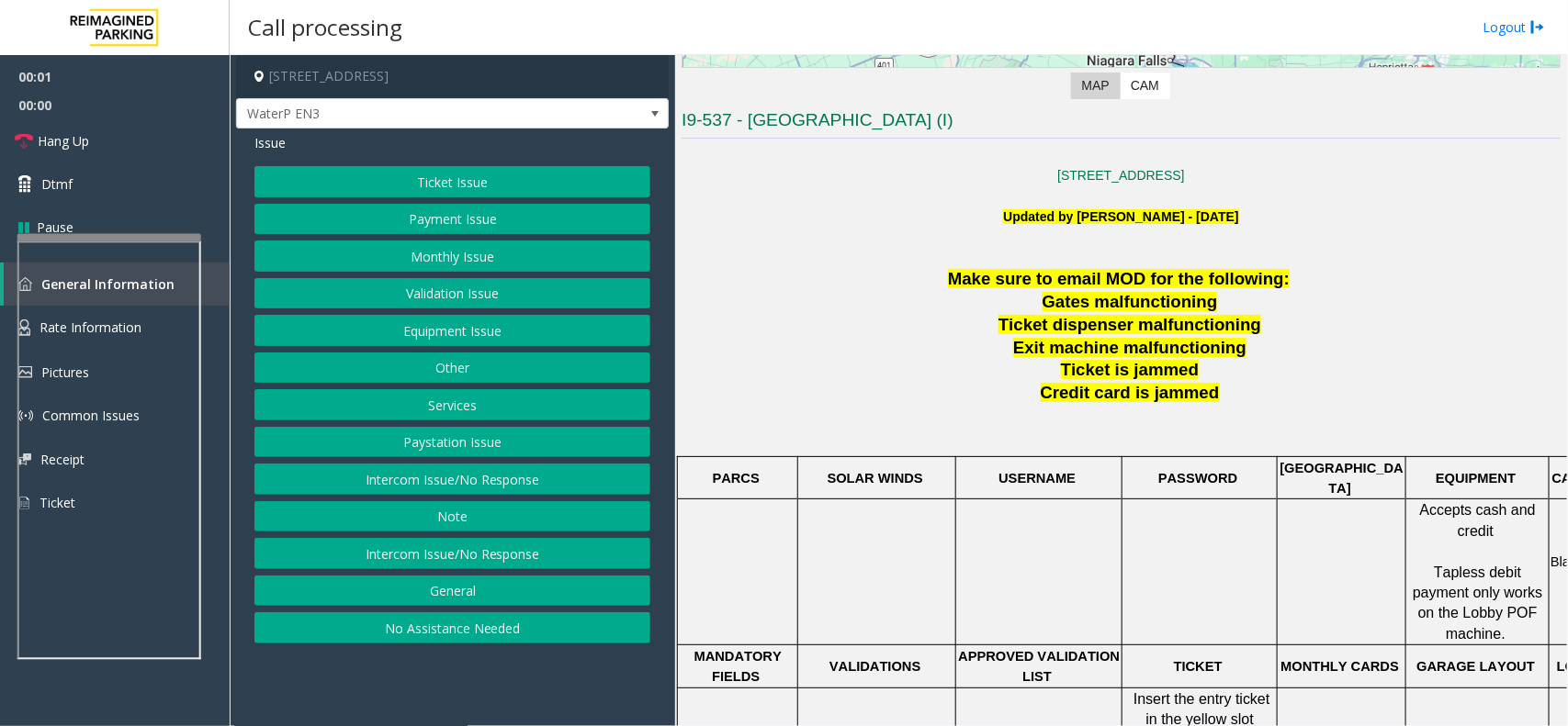
scroll to position [459, 0]
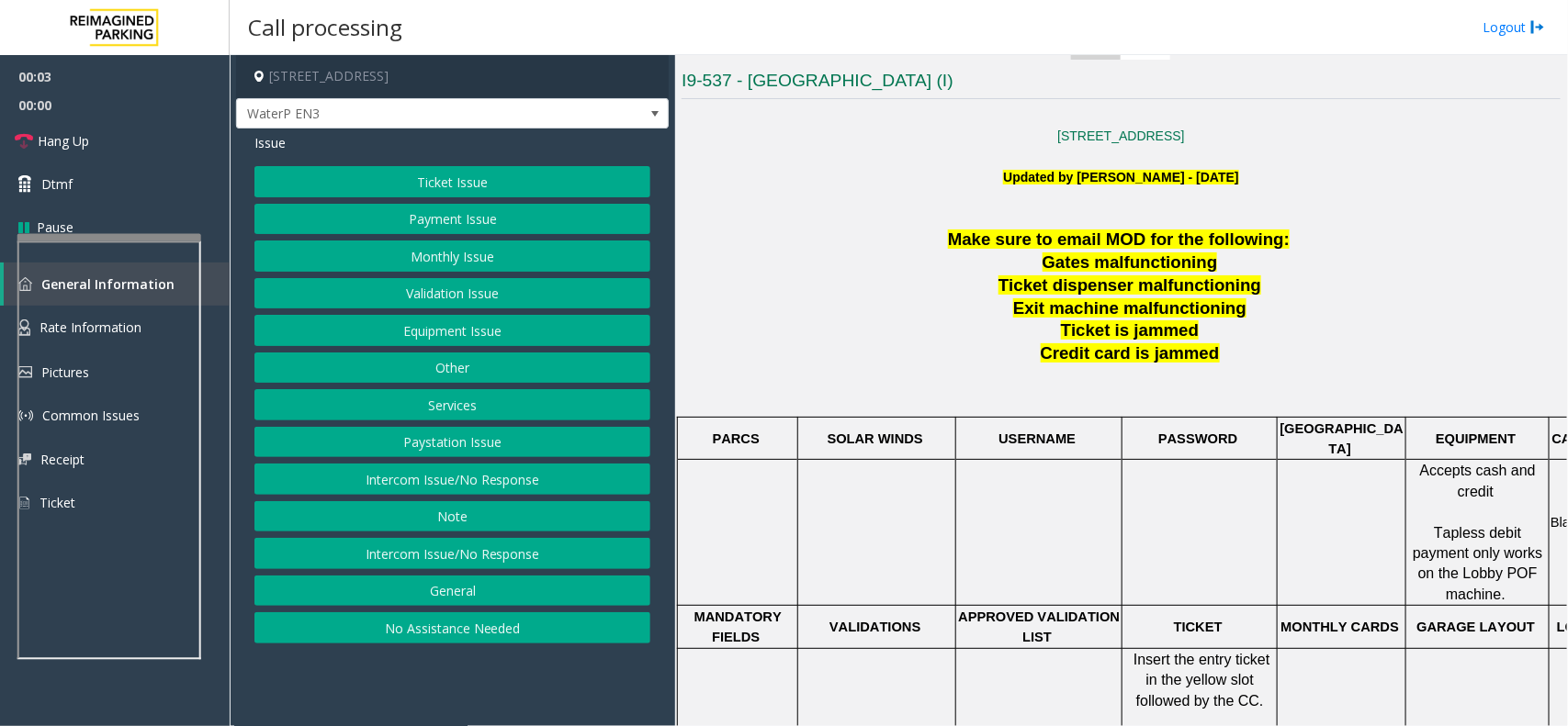
click at [393, 554] on button "Intercom Issue/No Response" at bounding box center [451, 553] width 395 height 31
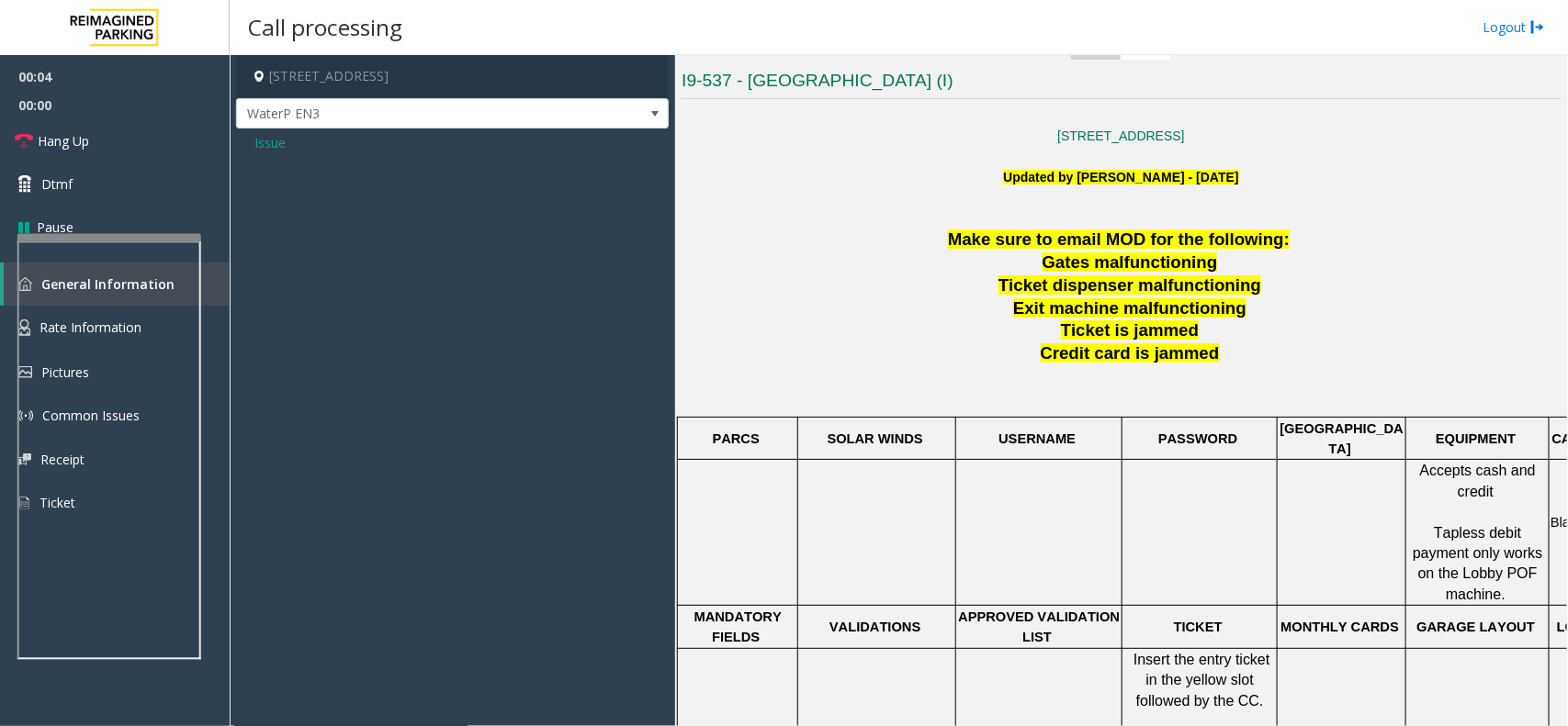
click at [265, 152] on span "Issue" at bounding box center [269, 142] width 31 height 19
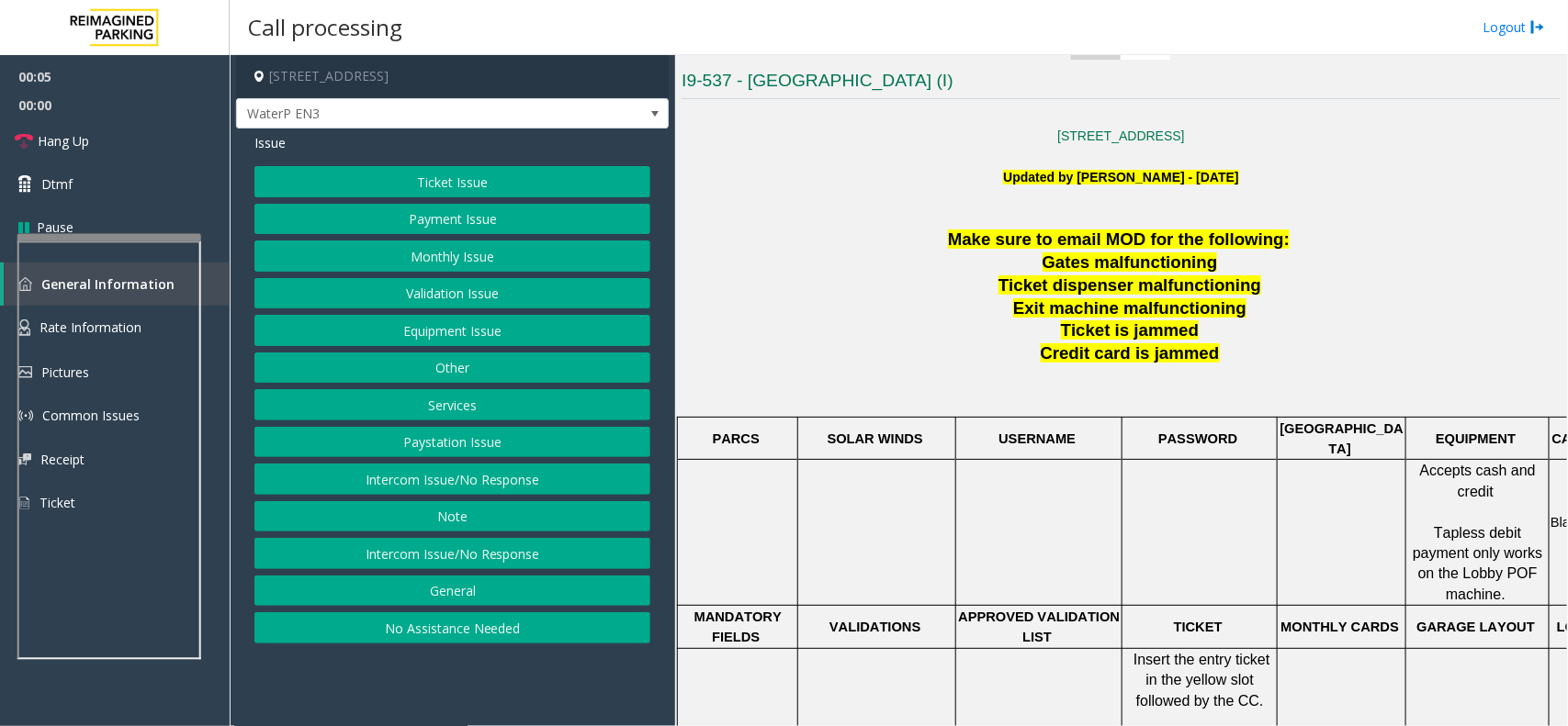
click at [461, 477] on button "Intercom Issue/No Response" at bounding box center [451, 479] width 395 height 31
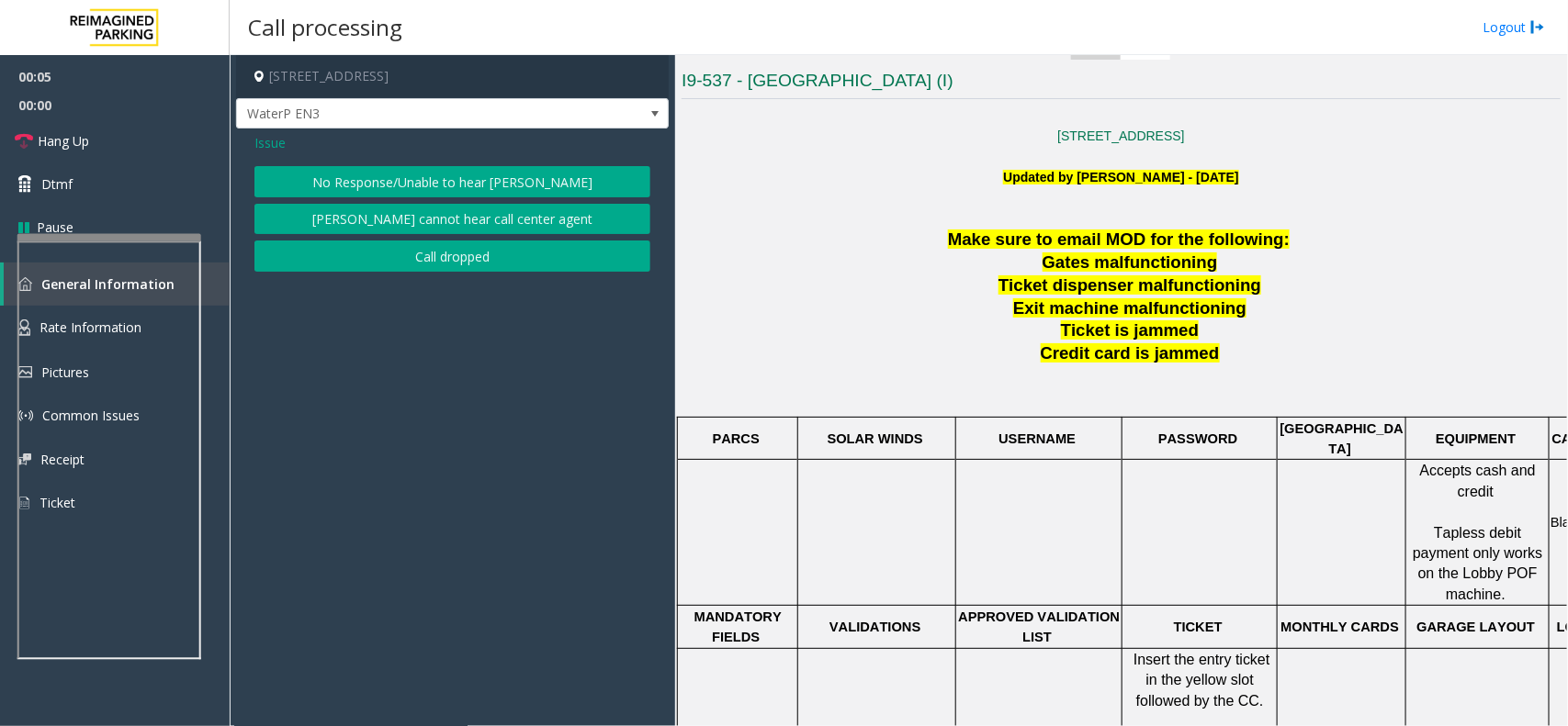
click at [432, 177] on button "No Response/Unable to hear [PERSON_NAME]" at bounding box center [451, 182] width 395 height 31
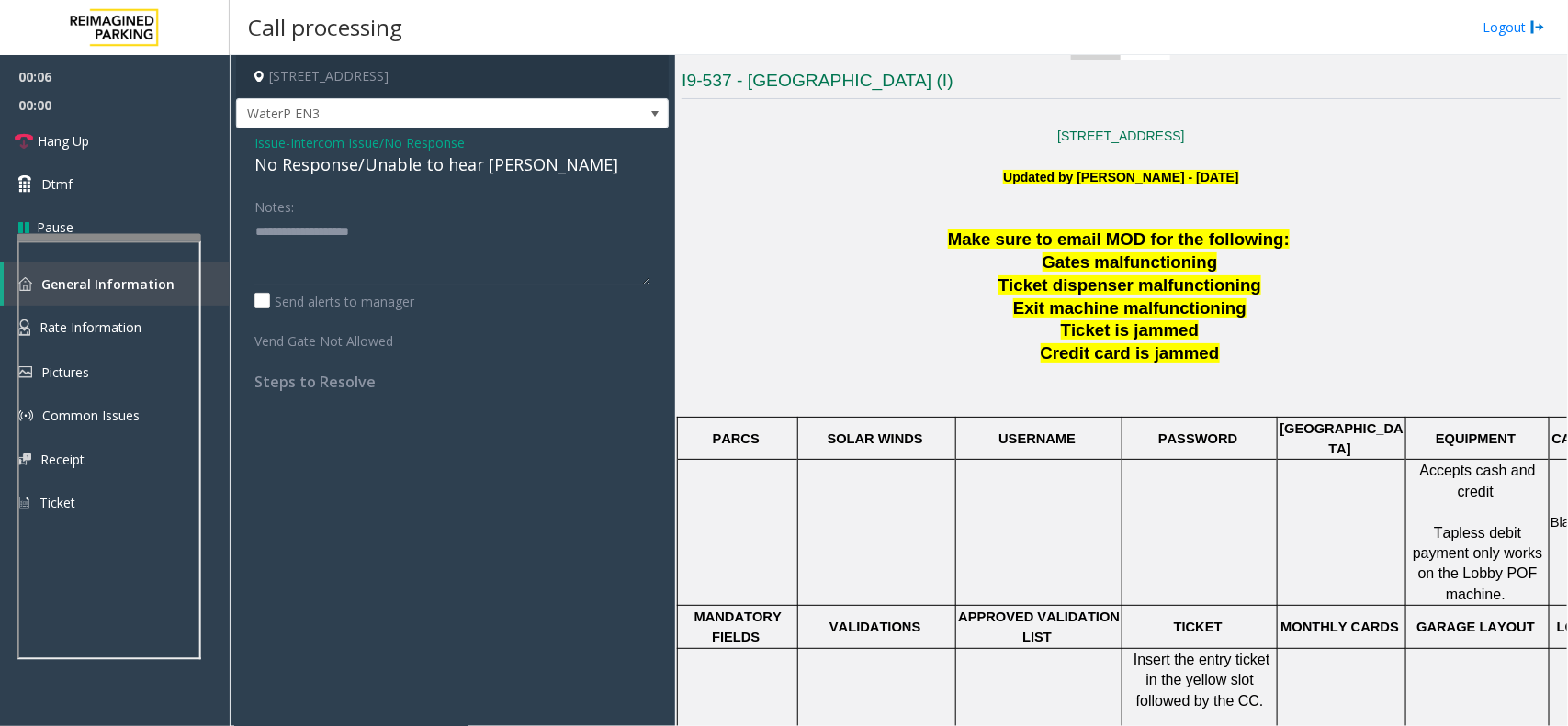
click at [420, 168] on div "No Response/Unable to hear [PERSON_NAME]" at bounding box center [451, 164] width 395 height 25
copy div "No Response/Unable to hear [PERSON_NAME]"
paste textarea "**********"
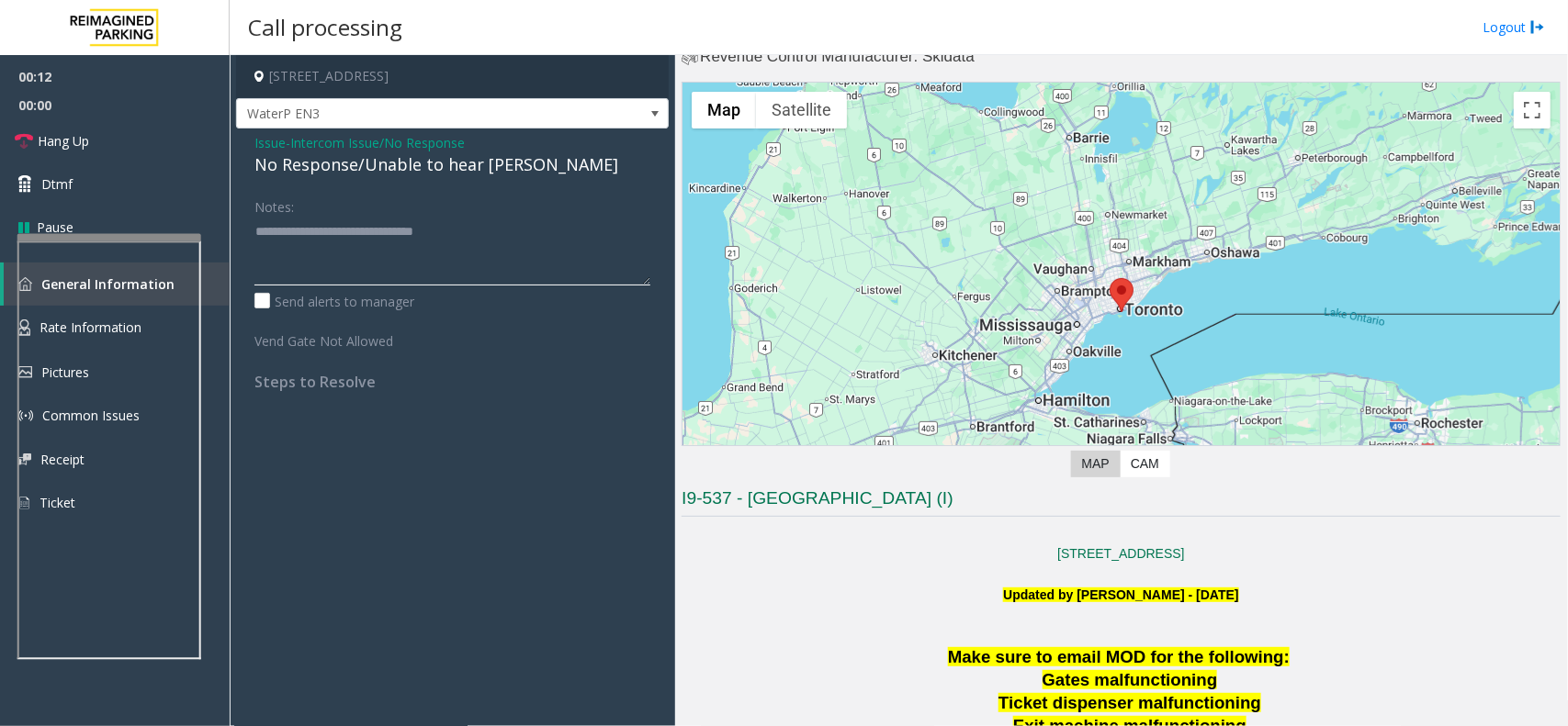
scroll to position [231, 0]
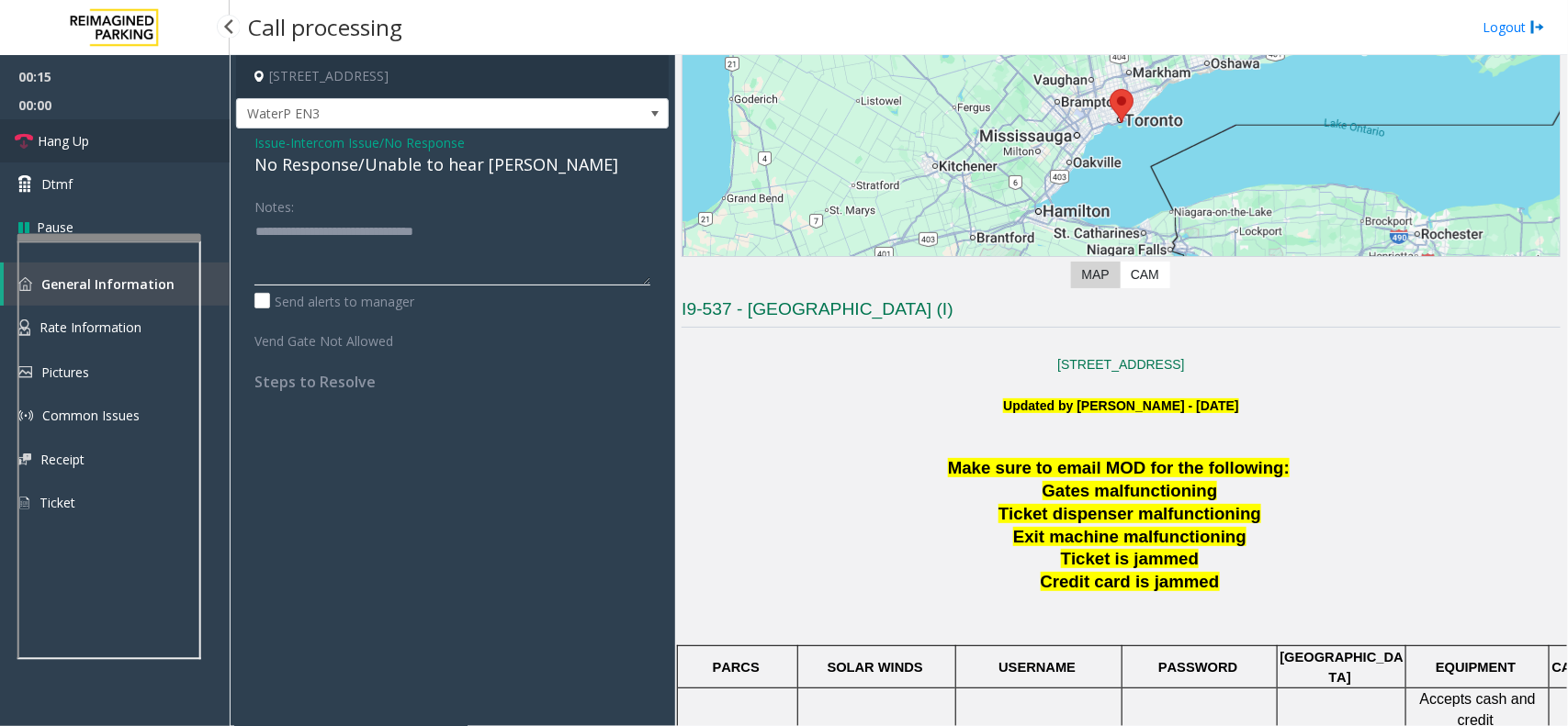
type textarea "**********"
click at [113, 133] on link "Hang Up" at bounding box center [114, 140] width 230 height 43
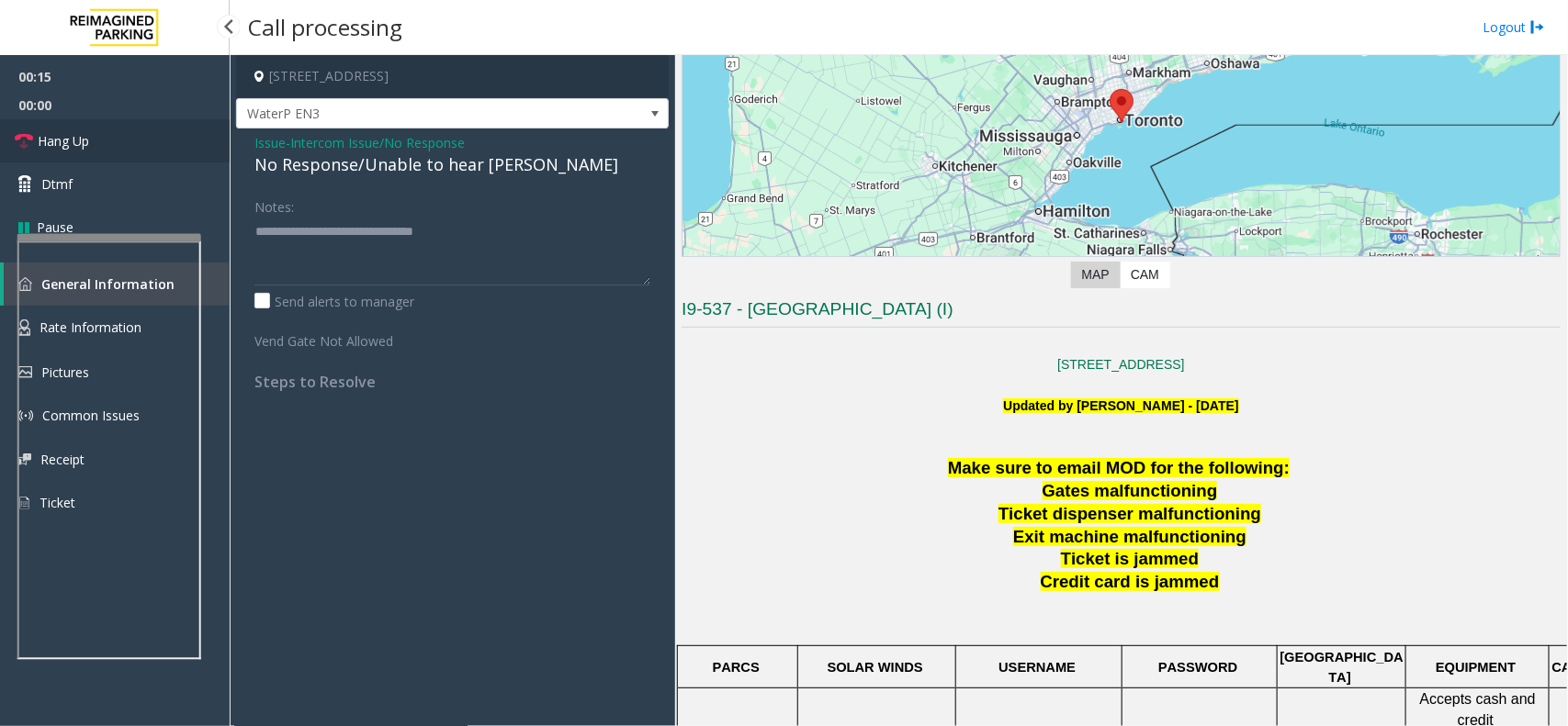
click at [113, 133] on link "Hang Up" at bounding box center [114, 140] width 230 height 43
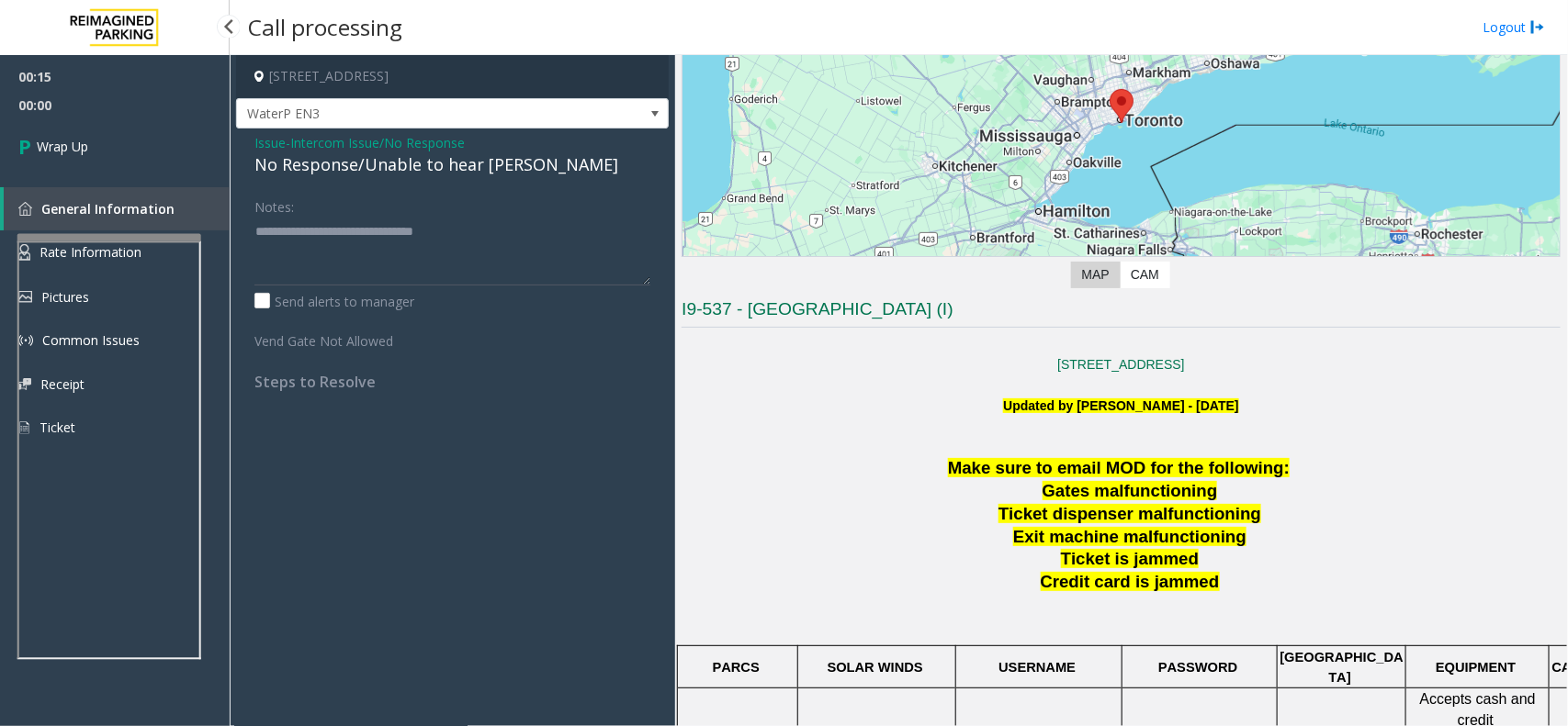
click at [113, 133] on link "Wrap Up" at bounding box center [114, 146] width 230 height 54
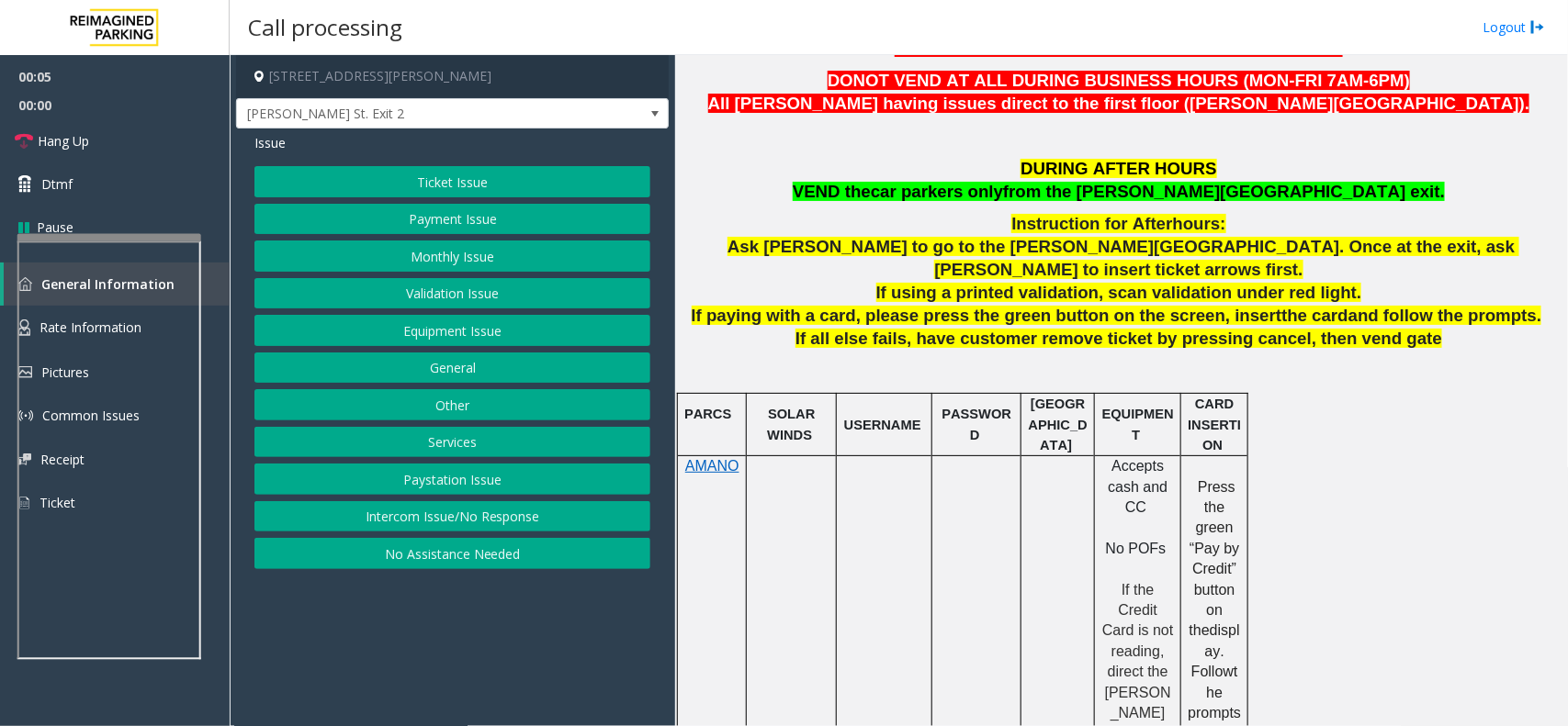
scroll to position [459, 0]
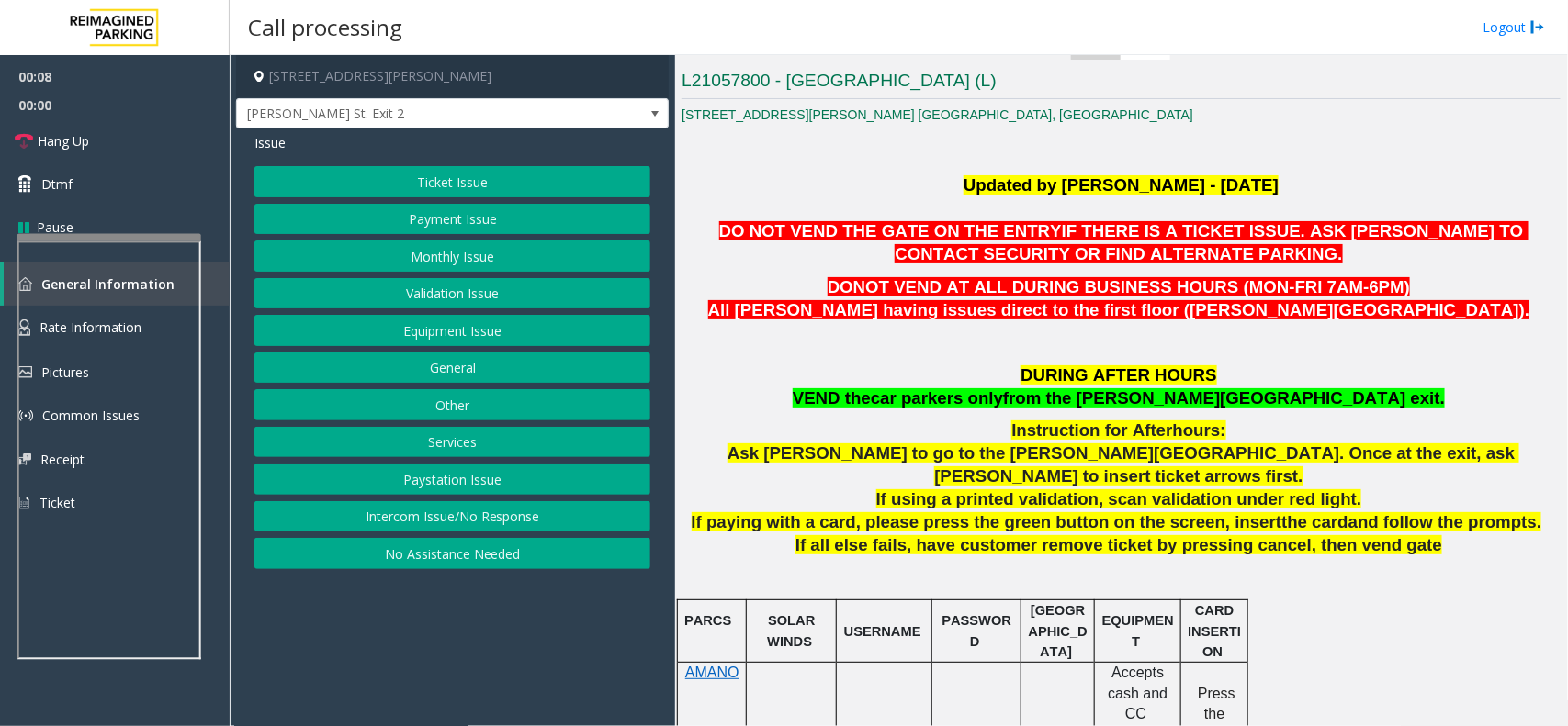
click at [456, 321] on button "Equipment Issue" at bounding box center [451, 330] width 395 height 31
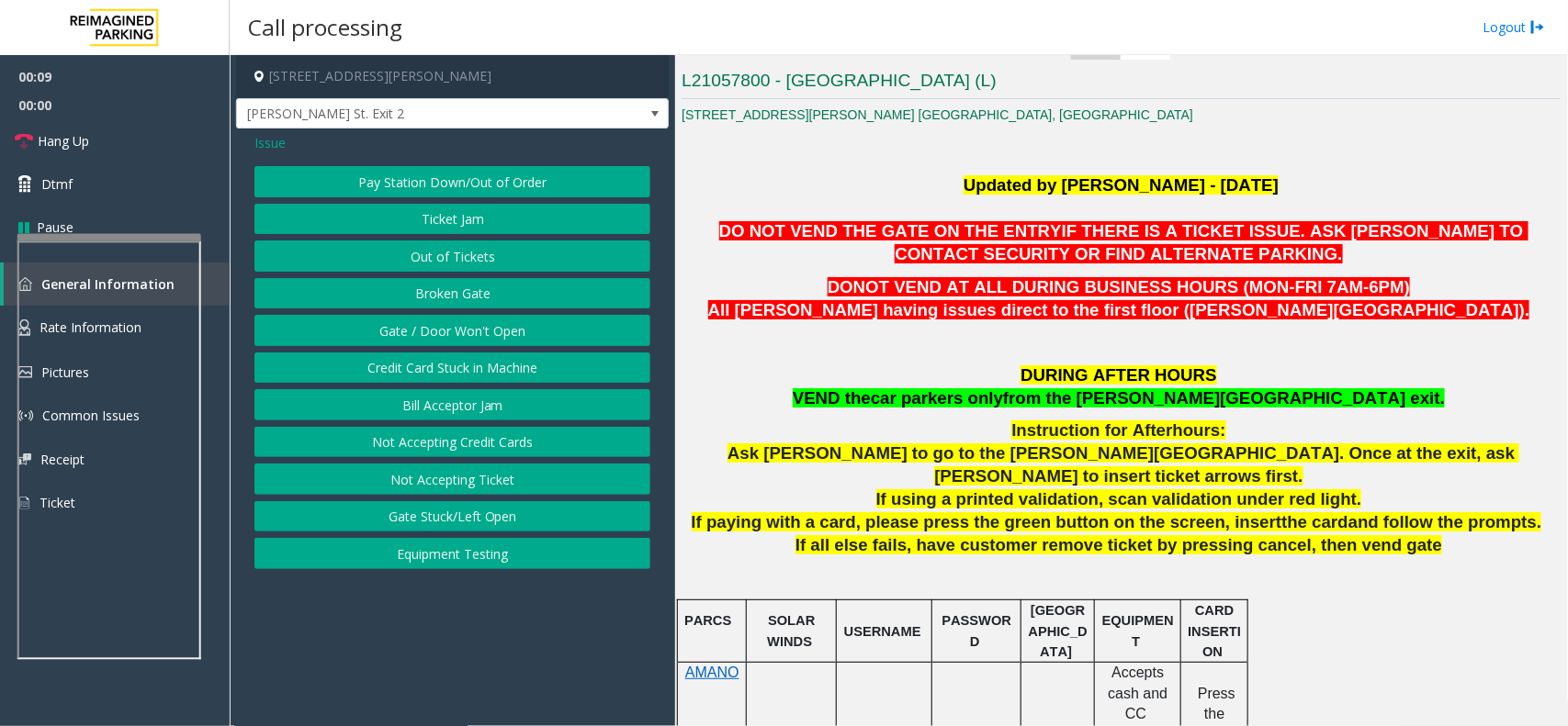
click at [456, 321] on button "Gate / Door Won't Open" at bounding box center [451, 330] width 395 height 31
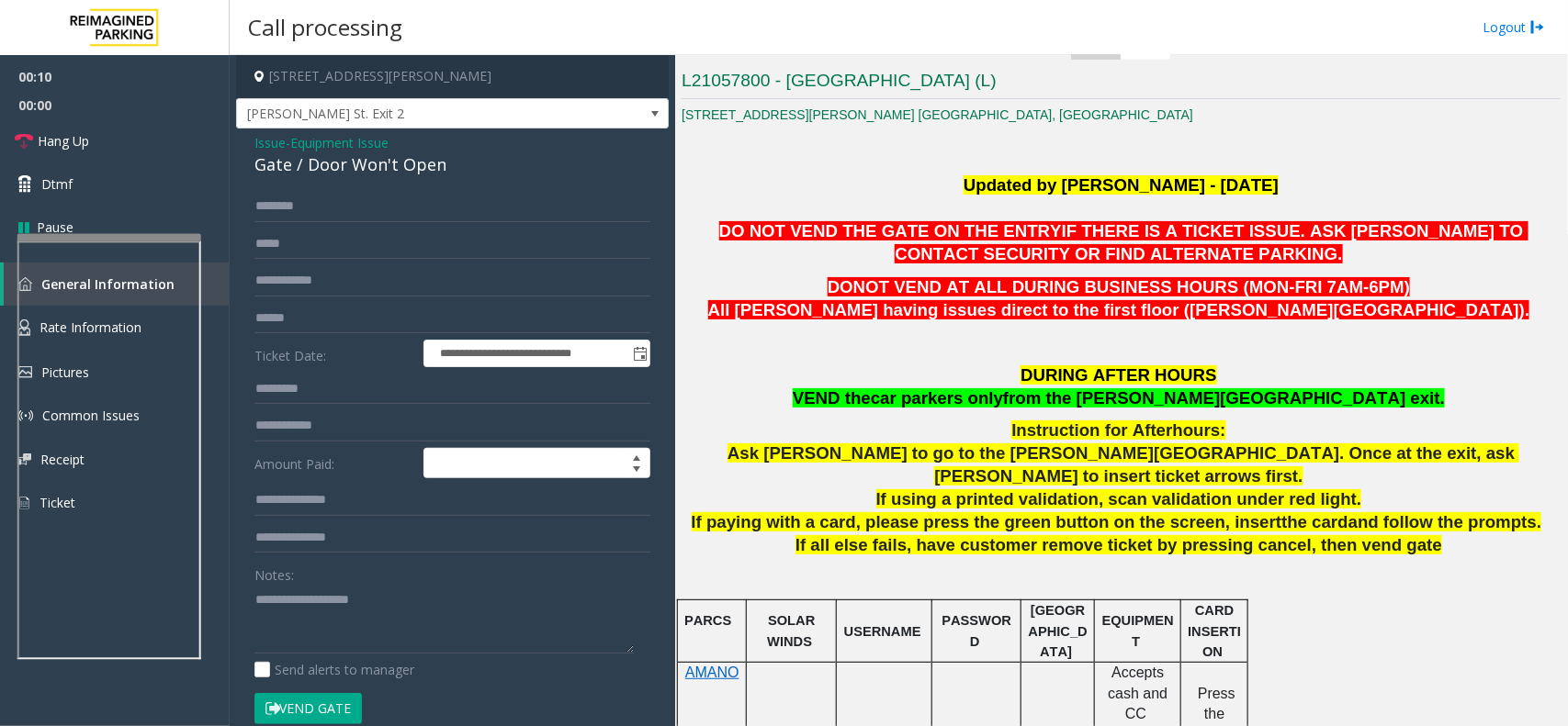
click at [415, 158] on div "Gate / Door Won't Open" at bounding box center [451, 164] width 395 height 25
copy div "Gate / Door Won't Open"
click at [381, 597] on textarea at bounding box center [443, 619] width 379 height 69
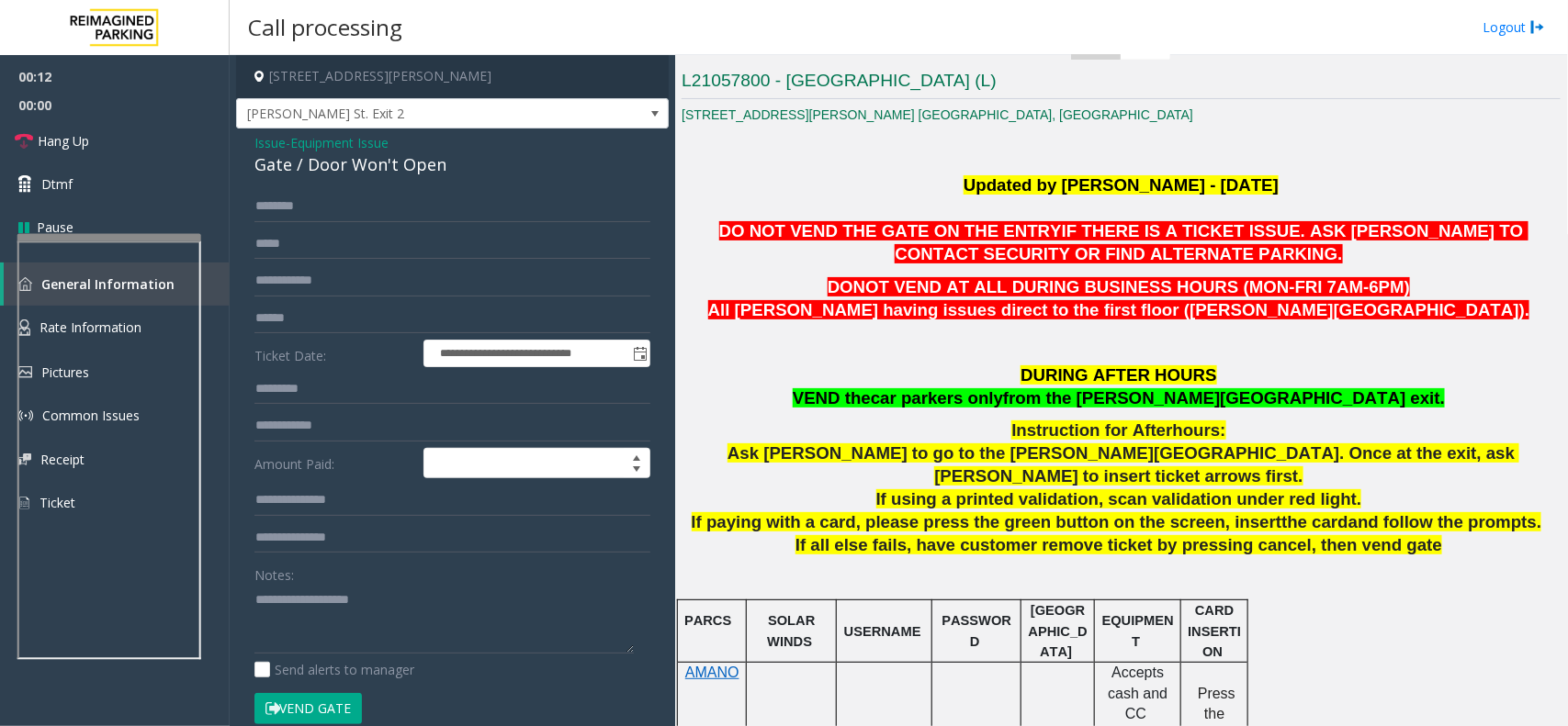
click at [267, 140] on span "Issue" at bounding box center [269, 142] width 31 height 19
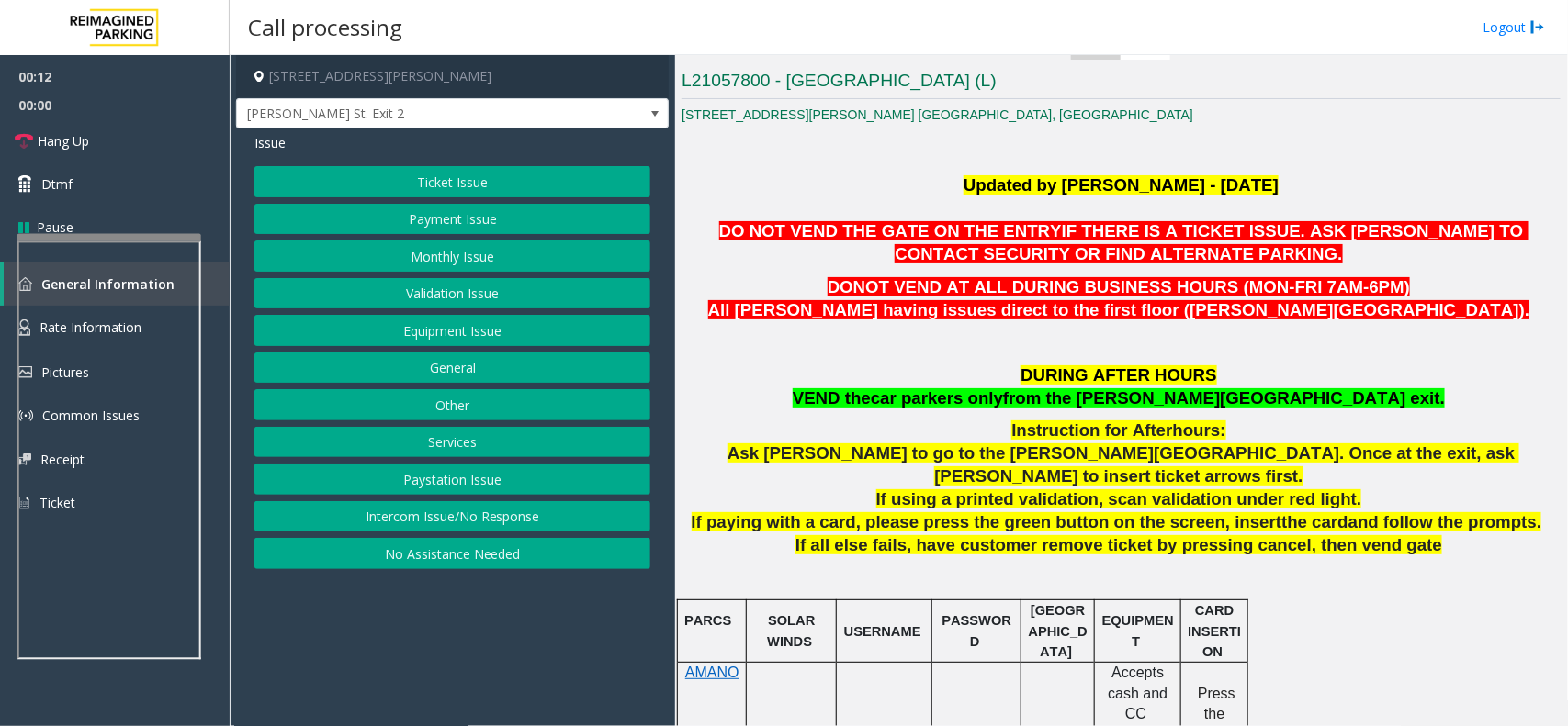
click at [433, 260] on button "Monthly Issue" at bounding box center [451, 256] width 395 height 31
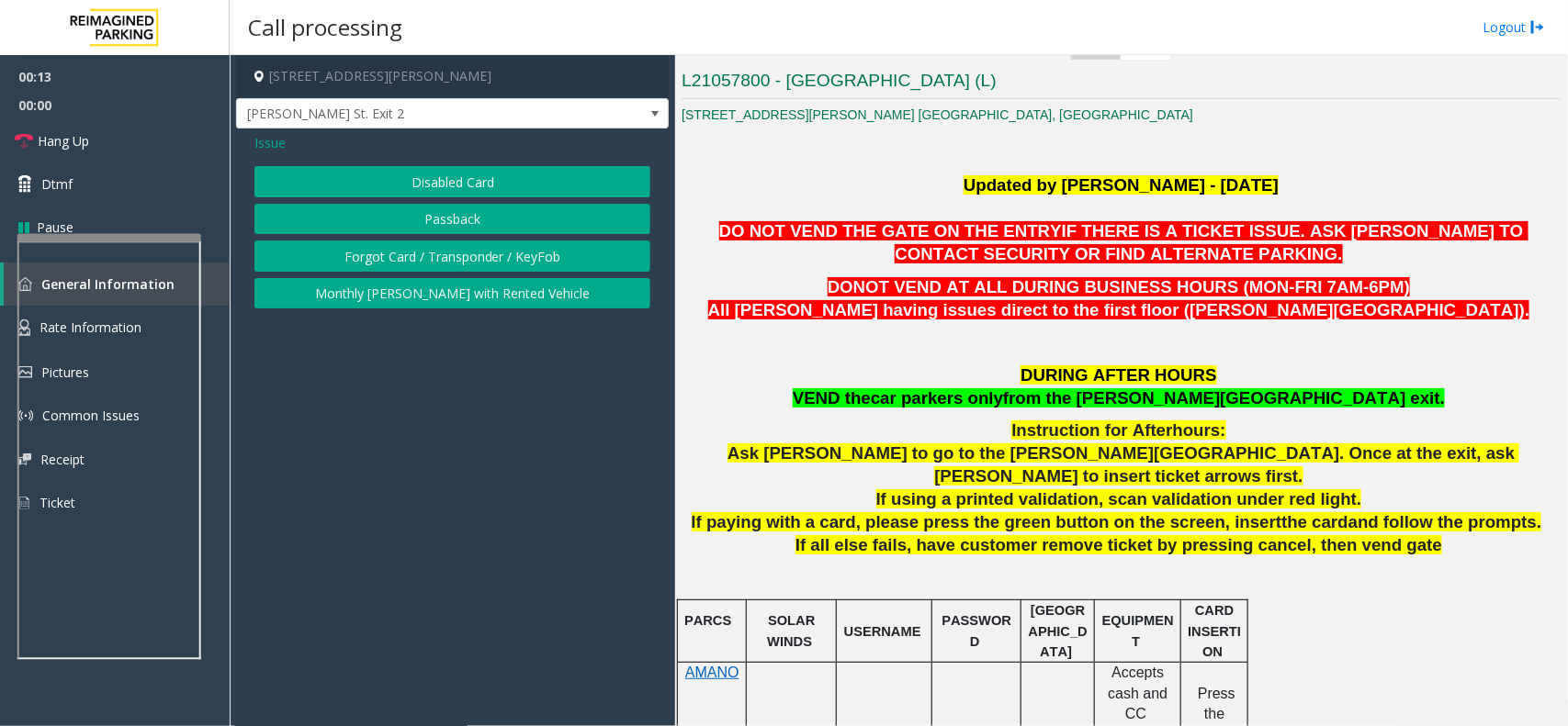
click at [411, 171] on button "Disabled Card" at bounding box center [451, 182] width 395 height 31
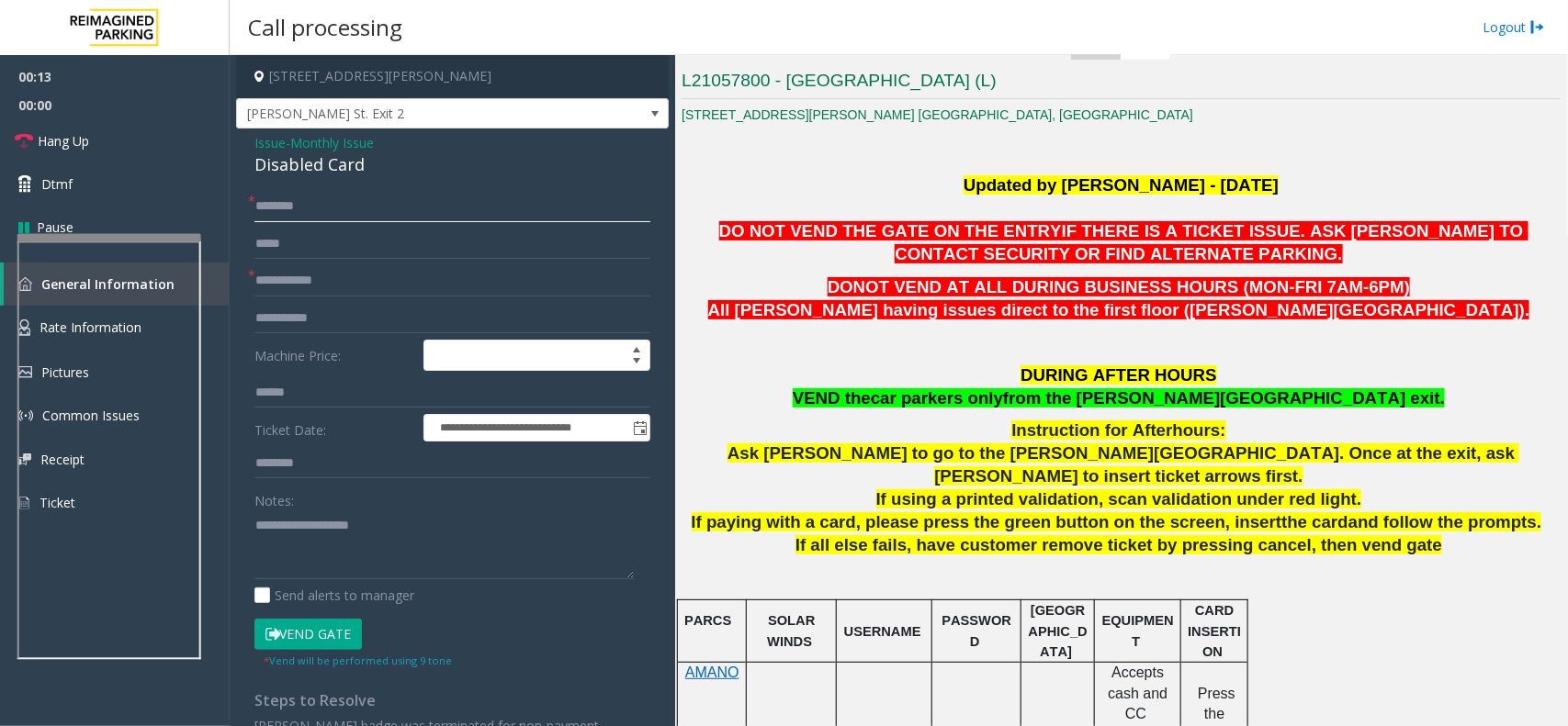
click at [318, 204] on input "text" at bounding box center [451, 207] width 395 height 31
type input "**"
click at [313, 271] on input "text" at bounding box center [451, 281] width 395 height 31
type input "**"
click at [305, 171] on div "Disabled Card" at bounding box center [451, 164] width 395 height 25
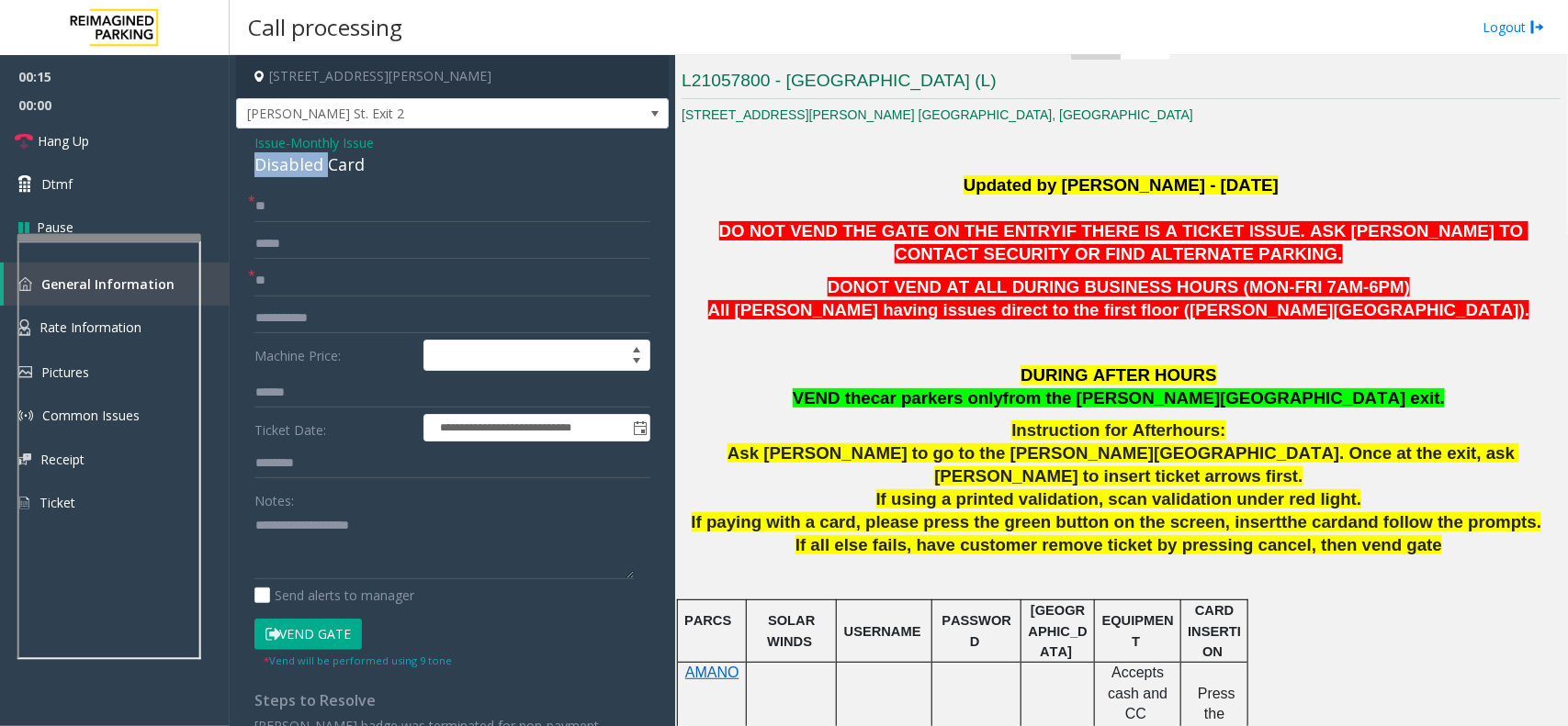
click at [305, 171] on div "Disabled Card" at bounding box center [451, 164] width 395 height 25
copy div "Disabled Card"
click at [321, 529] on textarea at bounding box center [443, 545] width 379 height 69
paste textarea "**********"
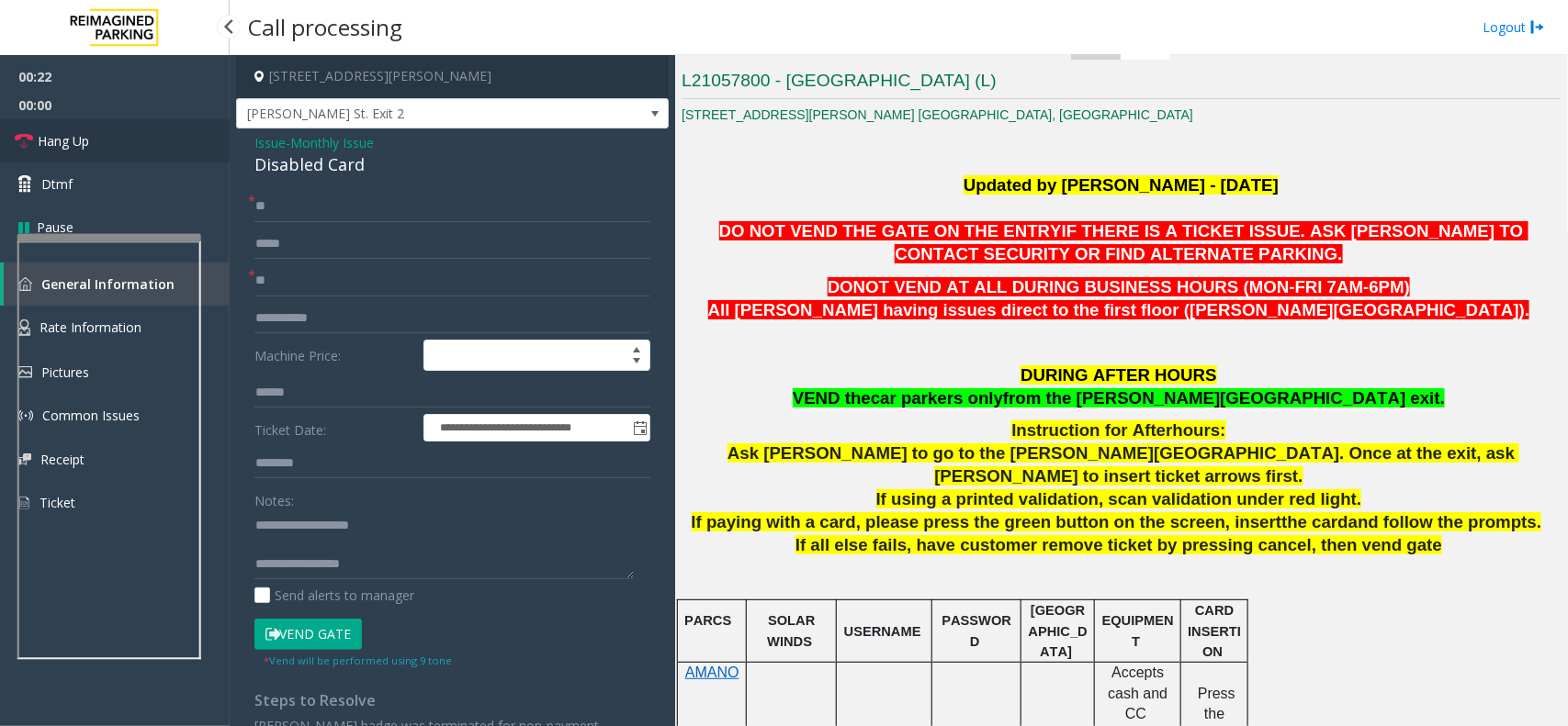
click at [92, 147] on link "Hang Up" at bounding box center [114, 140] width 230 height 43
click at [436, 569] on textarea at bounding box center [443, 545] width 379 height 69
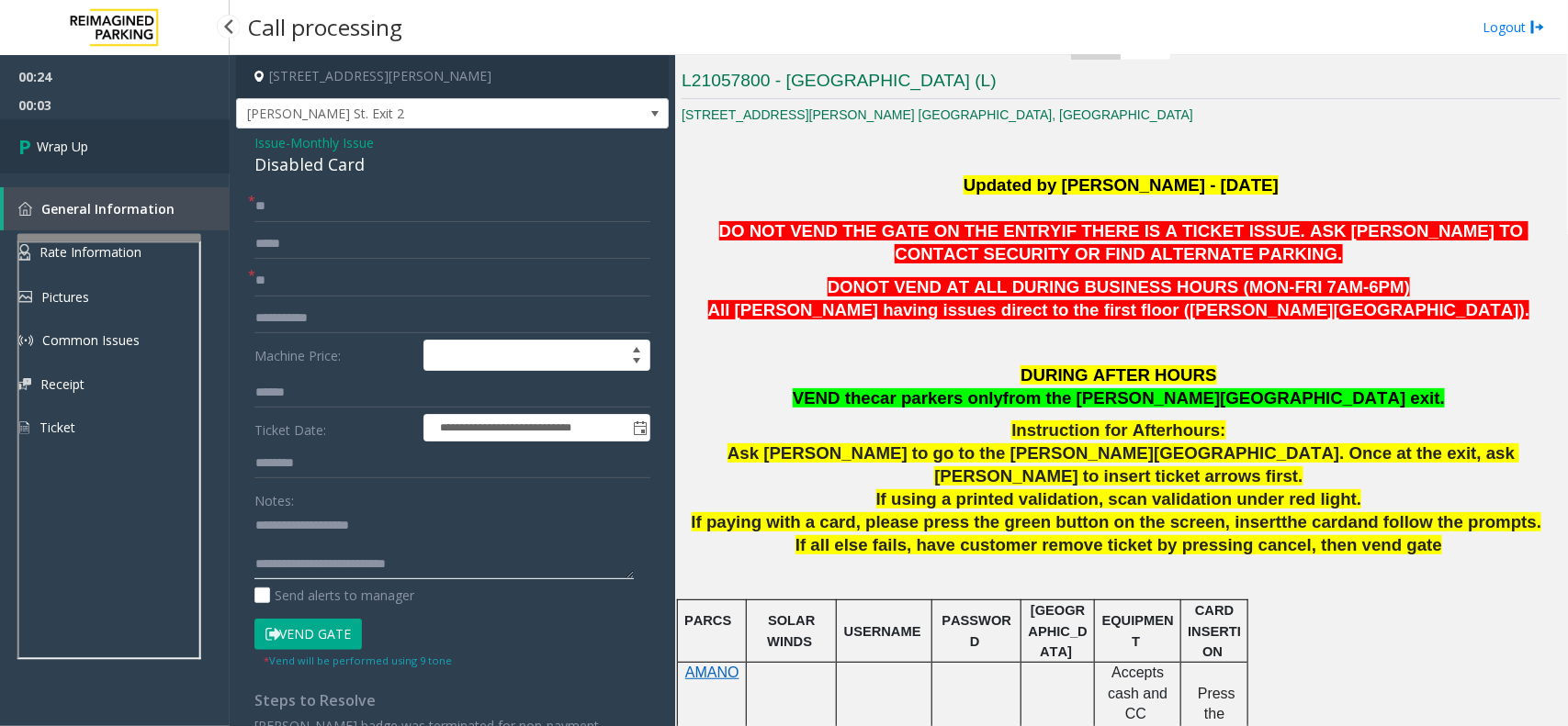
type textarea "**********"
click at [60, 134] on link "Wrap Up" at bounding box center [114, 146] width 230 height 54
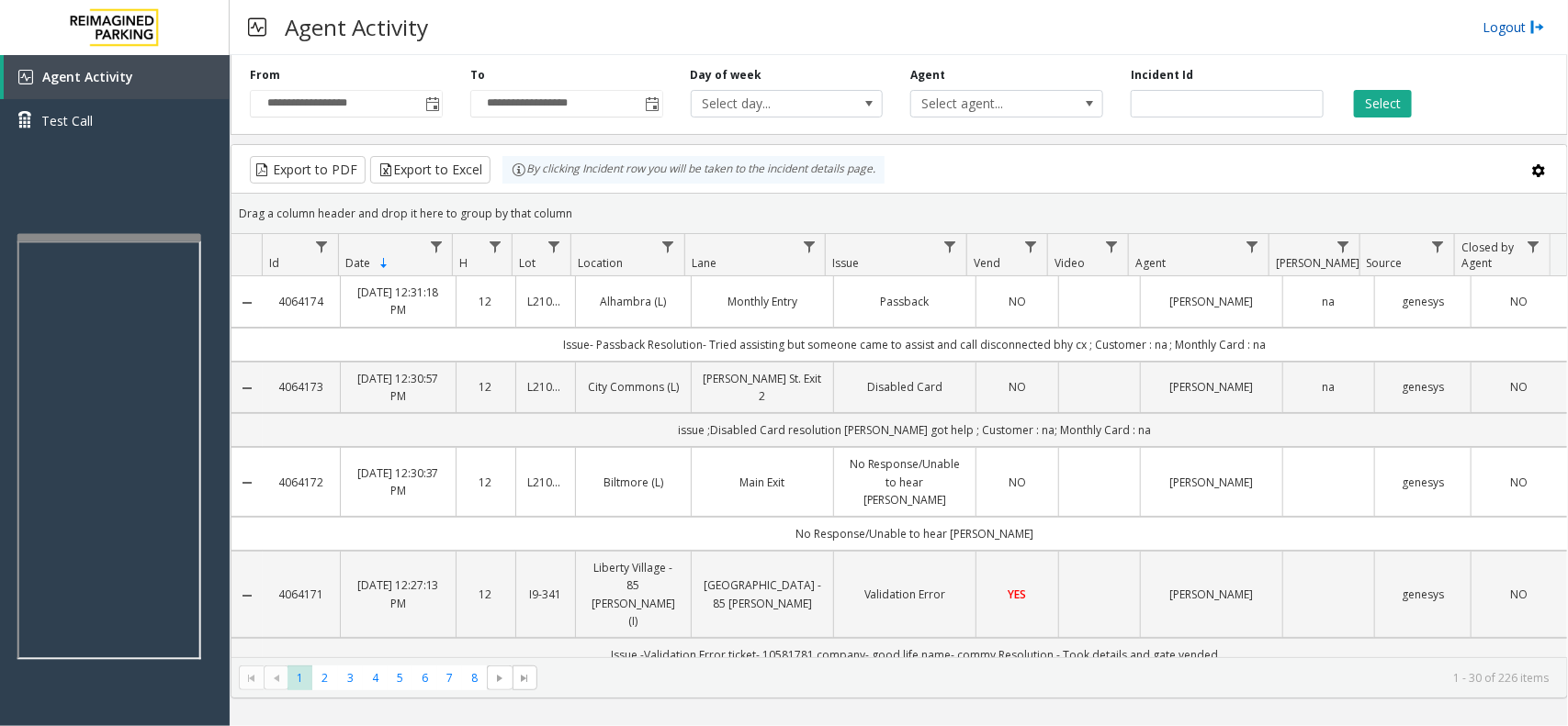
click at [1503, 24] on link "Logout" at bounding box center [1513, 27] width 63 height 19
